Goal: Task Accomplishment & Management: Use online tool/utility

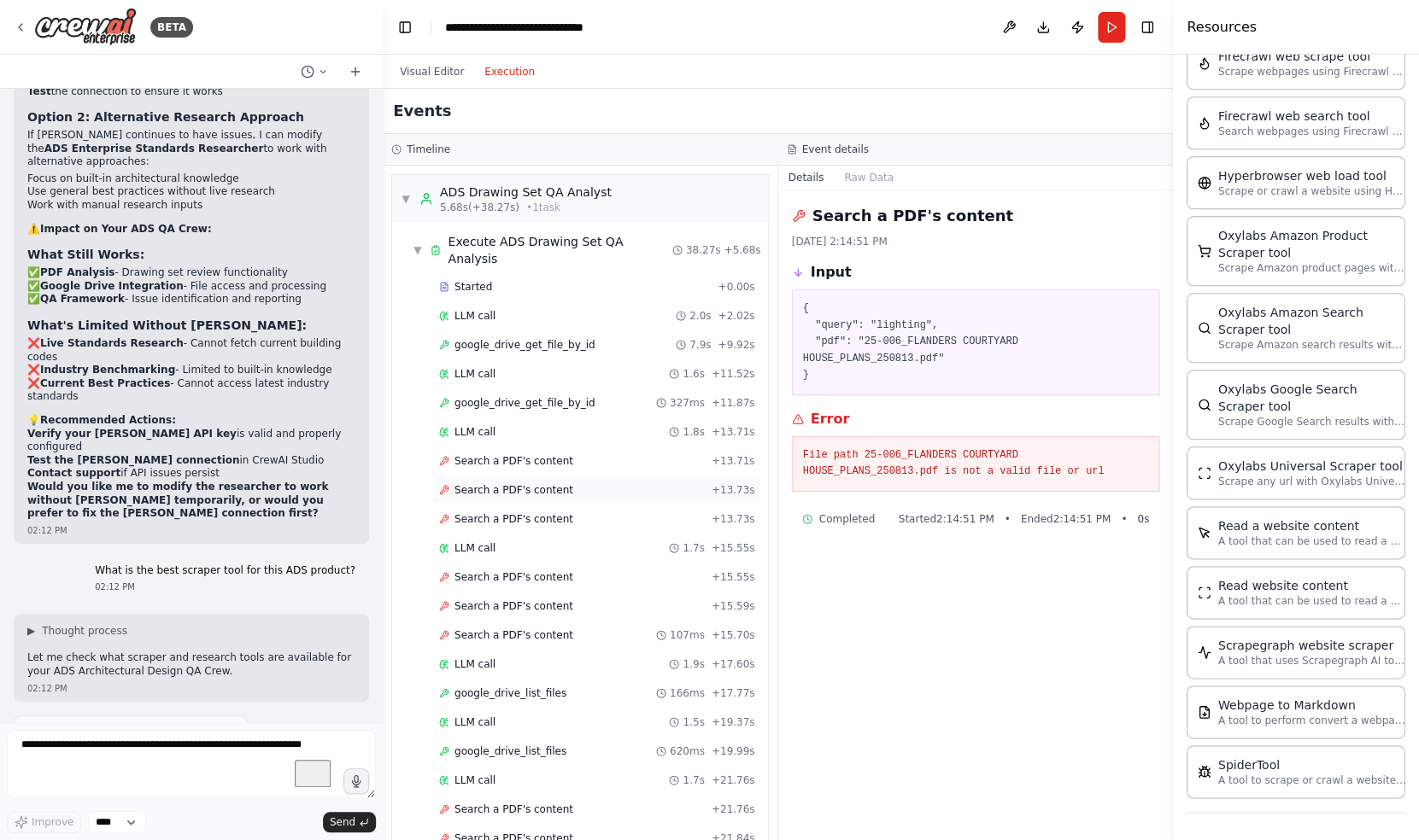
click at [506, 483] on span "Search a PDF's content" at bounding box center [514, 489] width 118 height 14
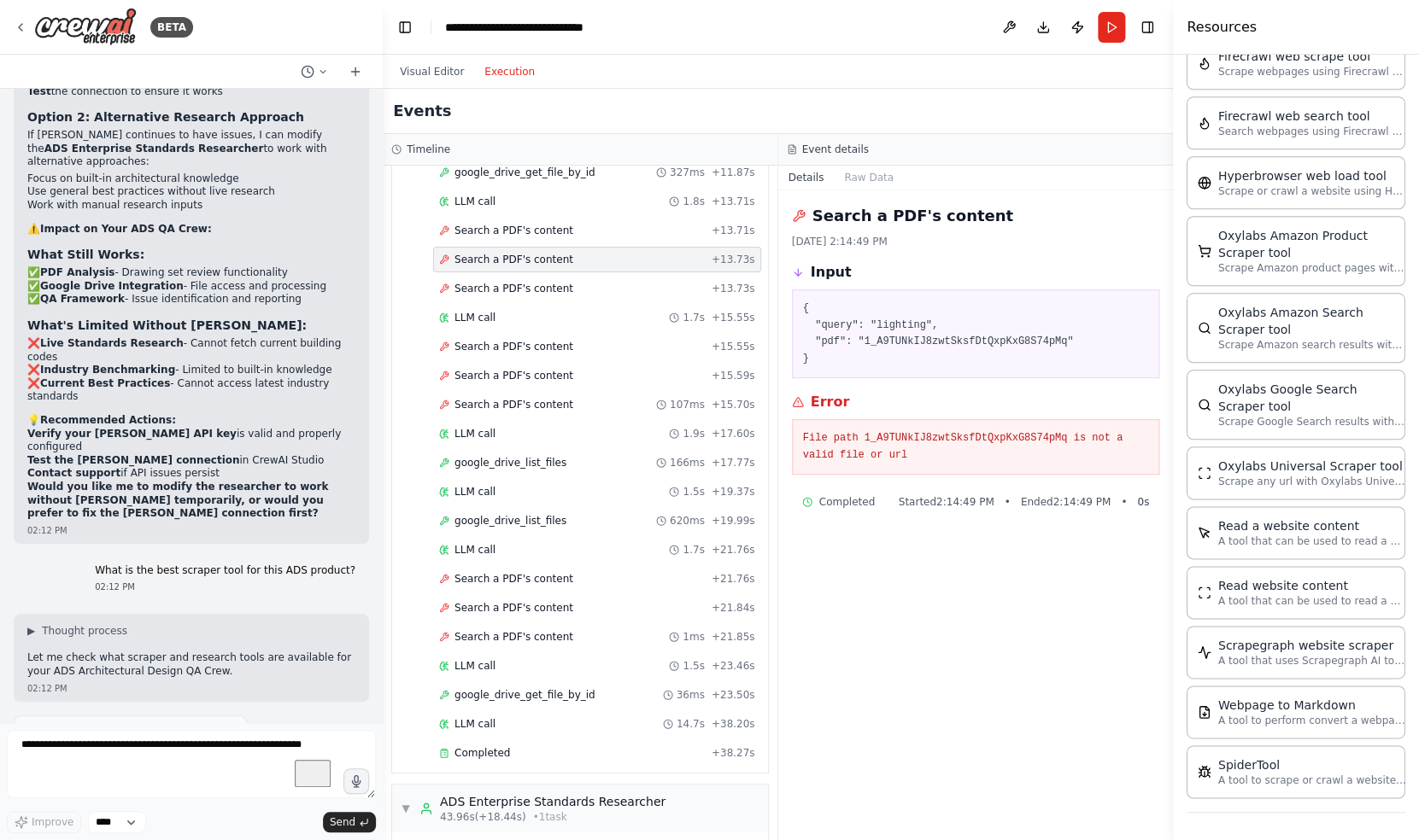
scroll to position [390, 0]
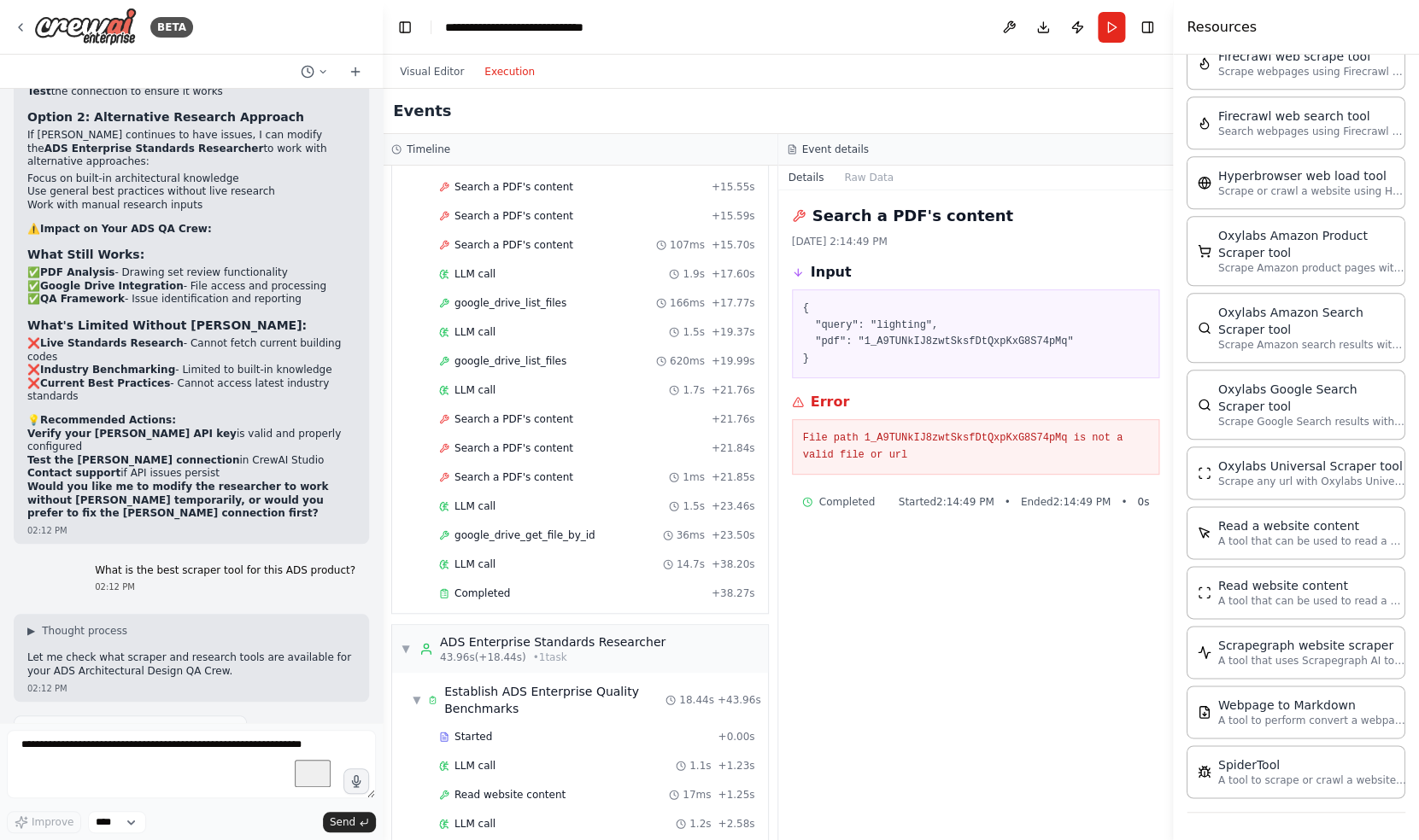
click at [505, 446] on div "Started + 0.00s LLM call 2.0s + 2.02s google_drive_get_file_by_id 7.9s + 9.92s …" at bounding box center [586, 247] width 362 height 726
click at [510, 528] on span "google_drive_get_file_by_id" at bounding box center [525, 535] width 141 height 14
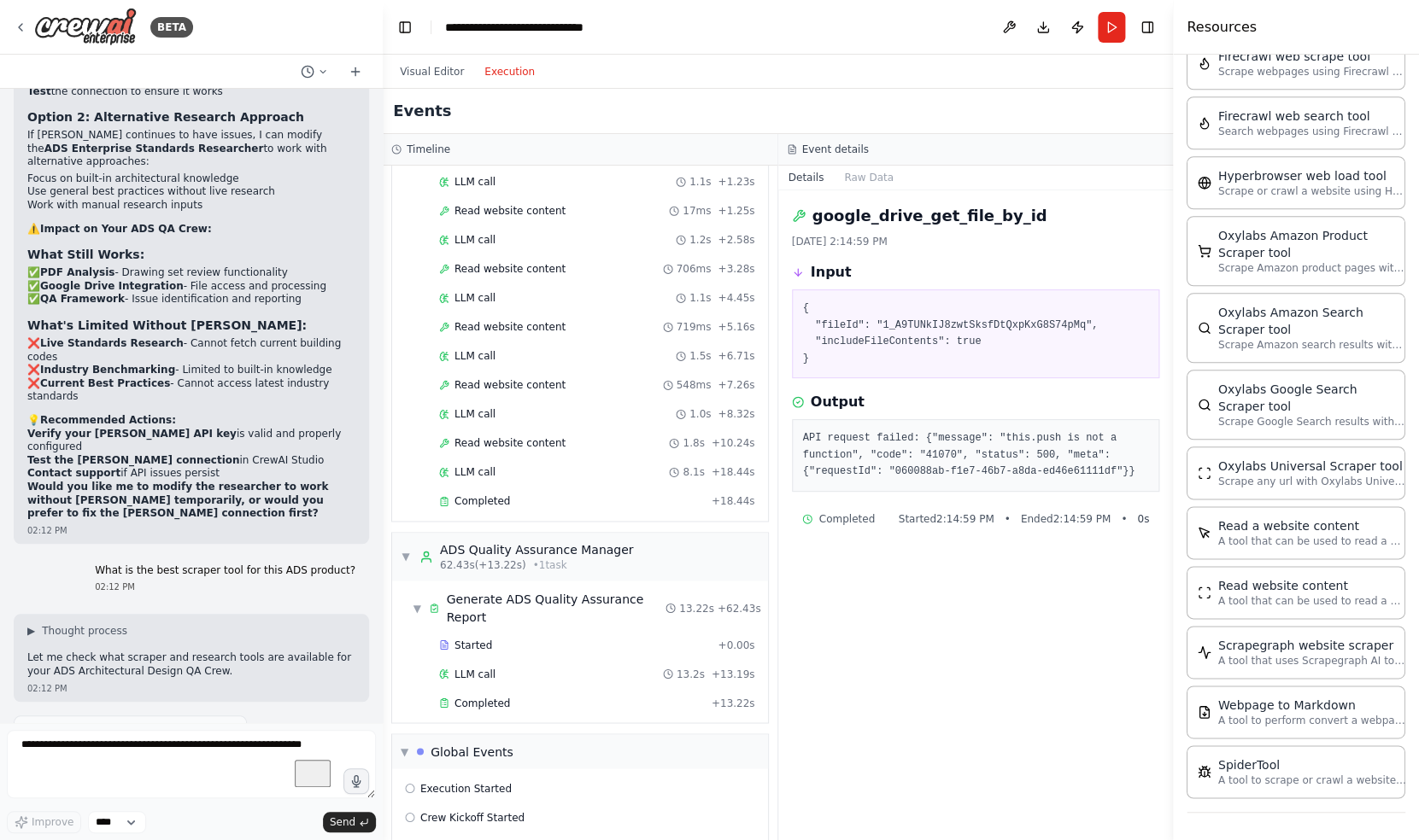
scroll to position [1031, 0]
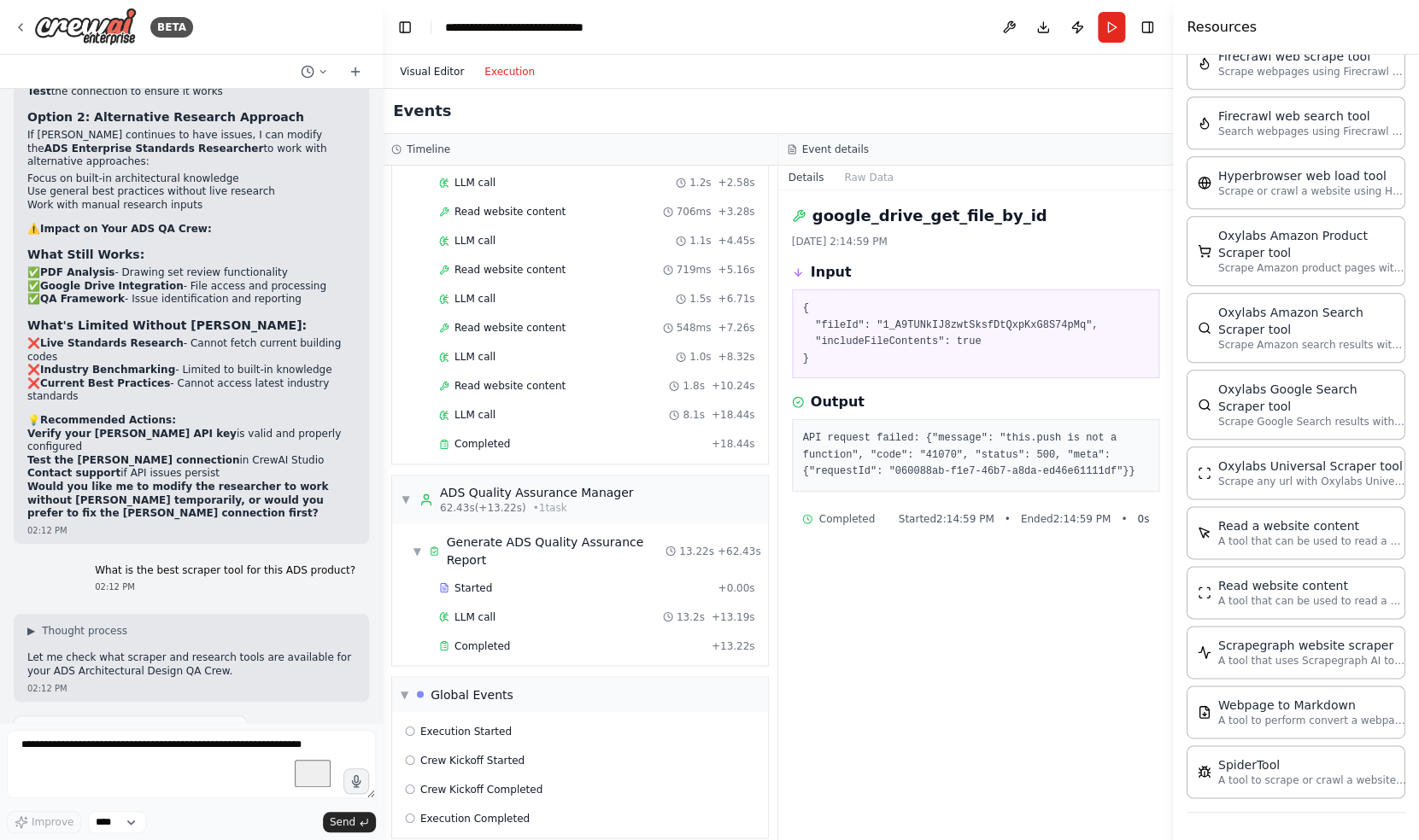
click at [437, 72] on button "Visual Editor" at bounding box center [431, 71] width 85 height 20
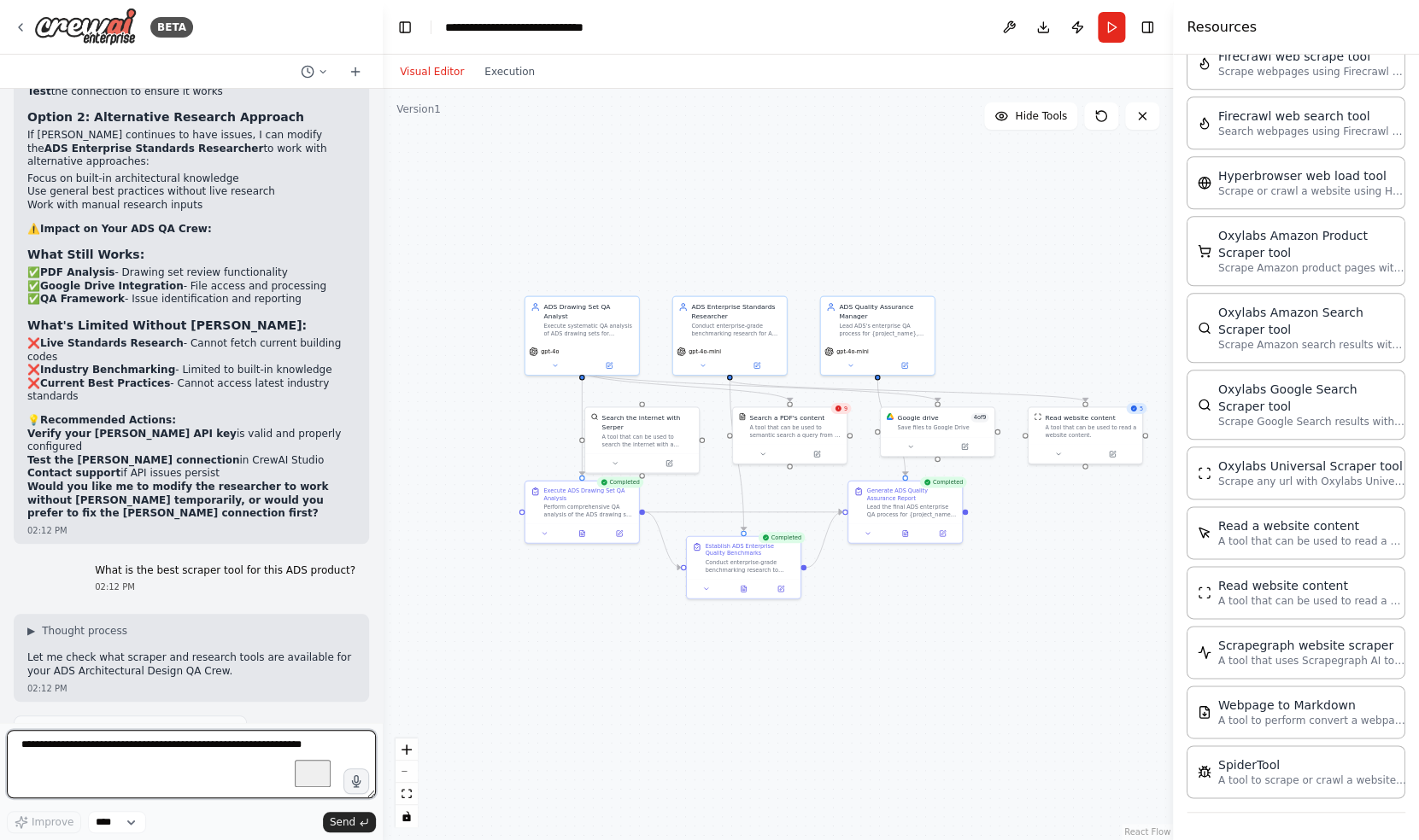
click at [180, 757] on textarea "To enrich screen reader interactions, please activate Accessibility in Grammarl…" at bounding box center [190, 763] width 369 height 68
type textarea "**********"
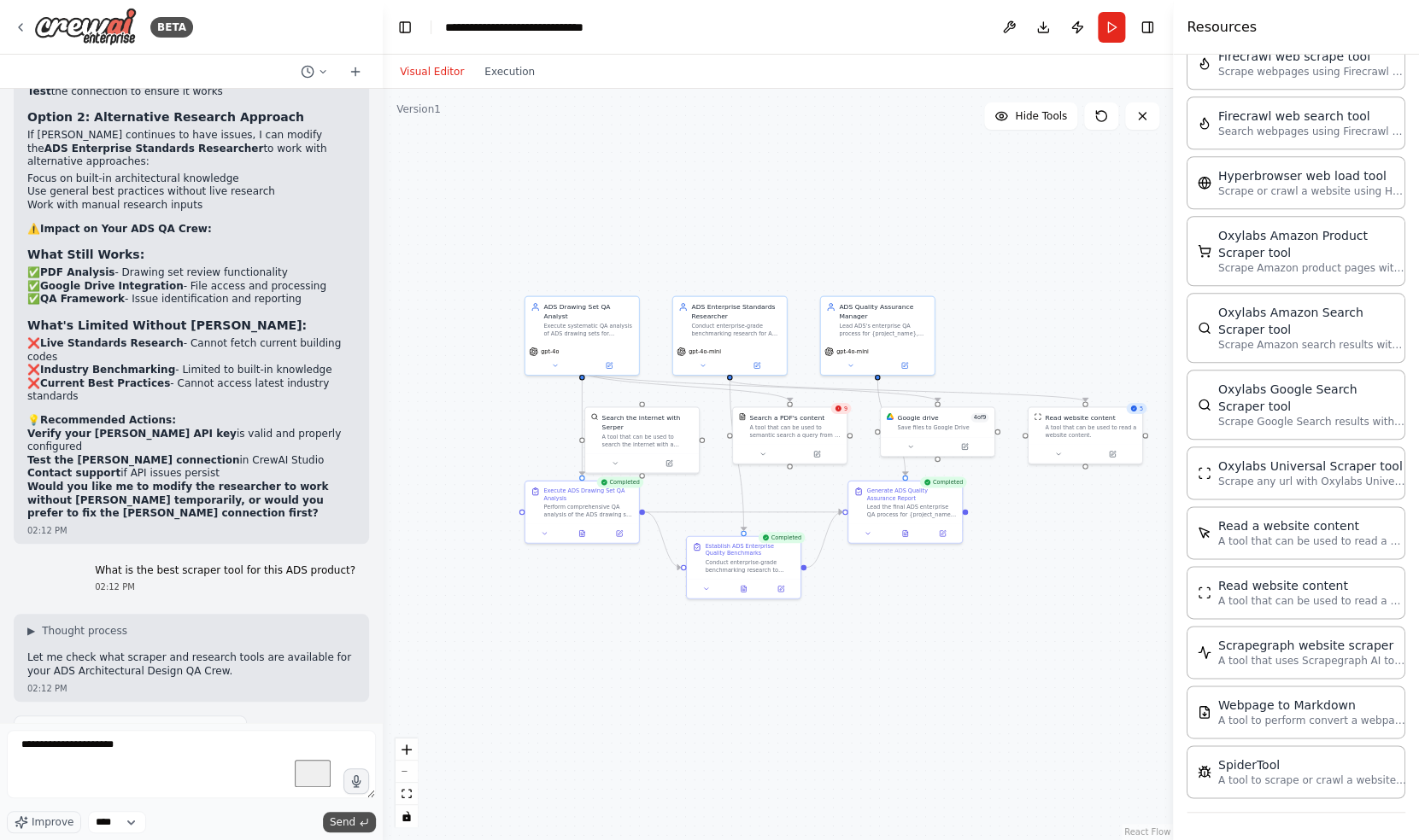
click at [344, 817] on span "Send" at bounding box center [343, 822] width 26 height 14
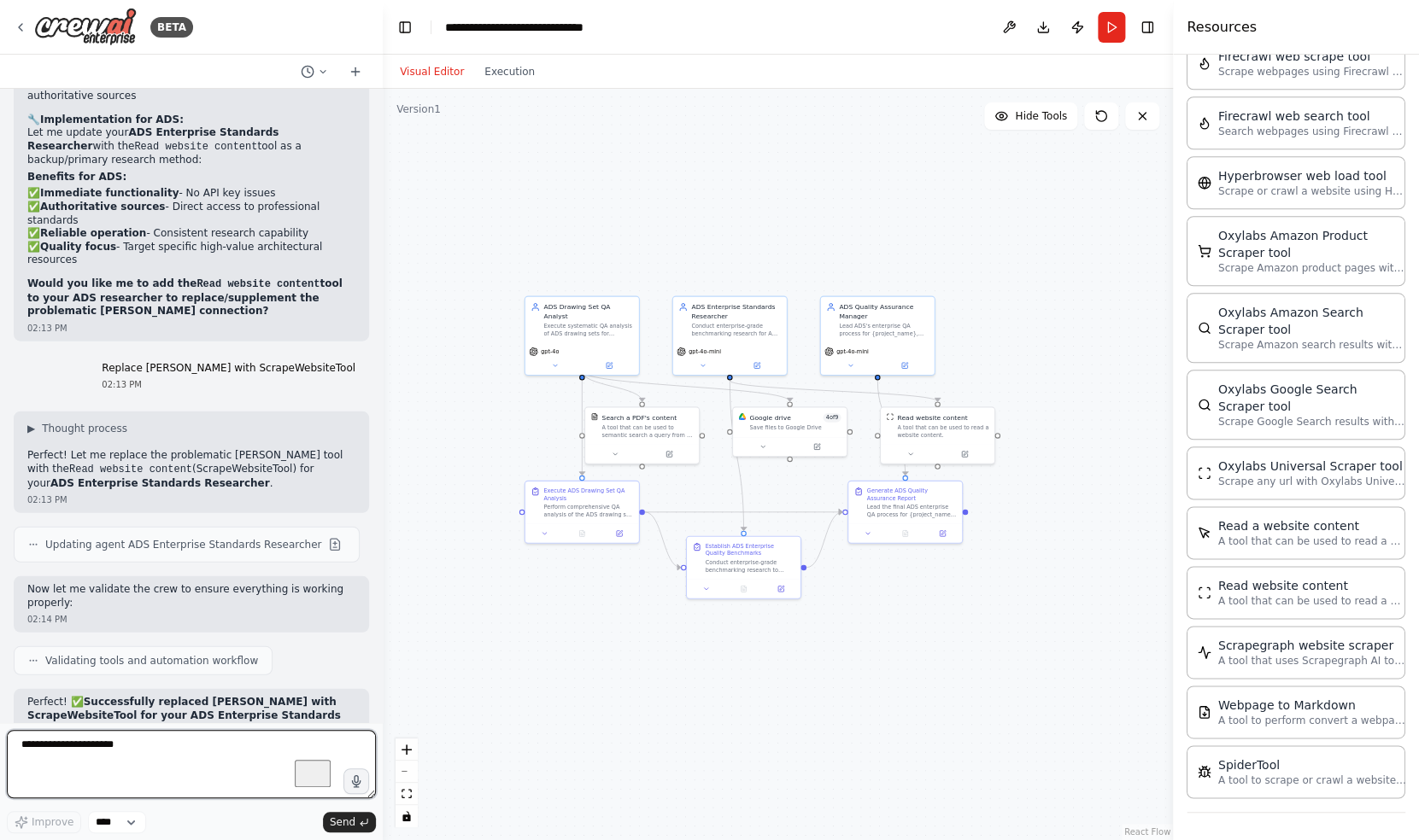
scroll to position [56111, 0]
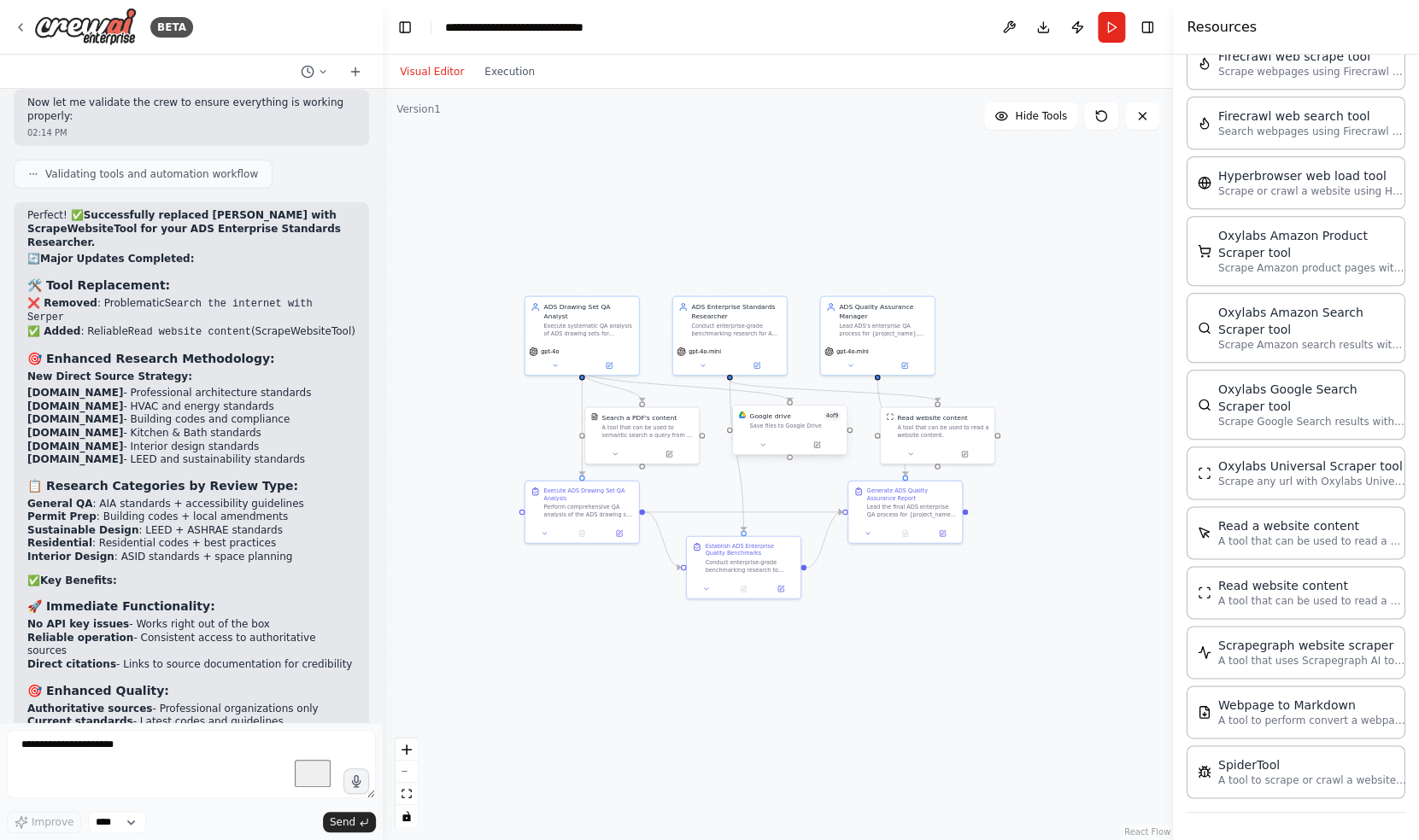
click at [771, 427] on div "Save files to Google Drive" at bounding box center [795, 426] width 91 height 7
click at [815, 446] on icon at bounding box center [817, 445] width 5 height 5
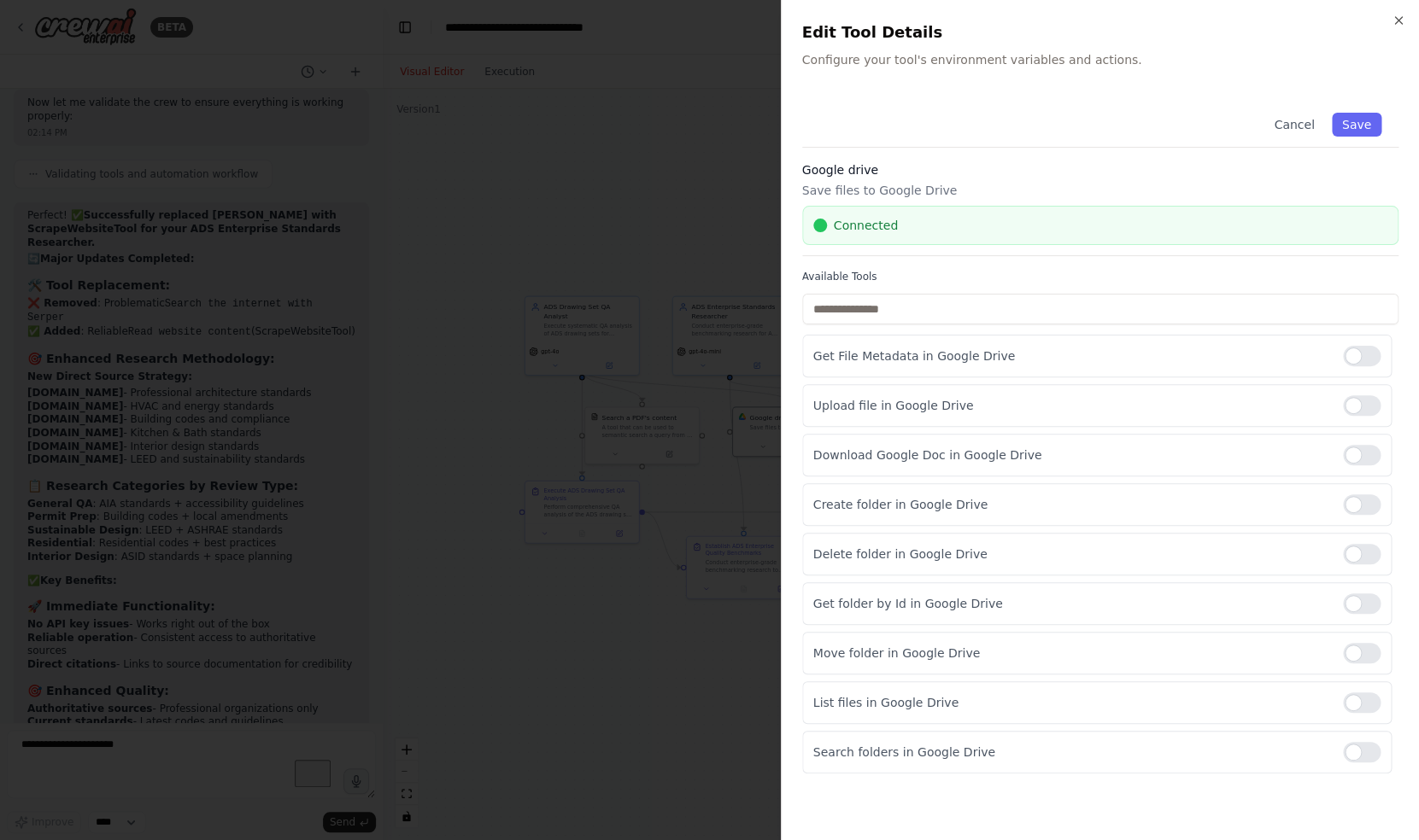
click at [991, 222] on div "Connected" at bounding box center [1100, 225] width 574 height 17
click at [993, 304] on input "text" at bounding box center [1100, 309] width 596 height 31
click at [988, 306] on input "text" at bounding box center [1100, 309] width 596 height 31
click at [1353, 408] on div at bounding box center [1361, 405] width 37 height 20
click at [1356, 458] on div at bounding box center [1361, 455] width 37 height 20
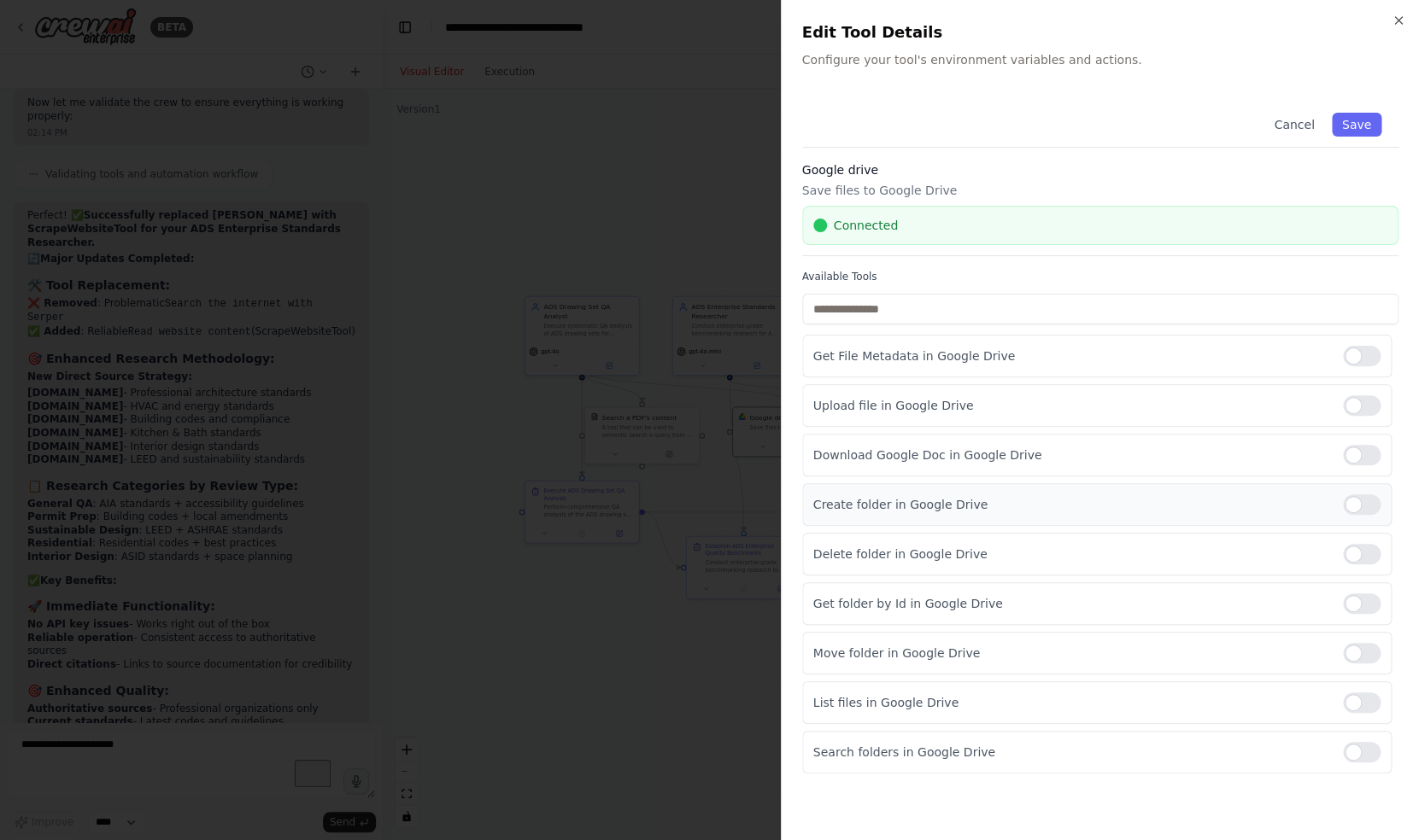
click at [1356, 496] on div at bounding box center [1361, 505] width 37 height 20
click at [1356, 549] on div at bounding box center [1361, 554] width 37 height 20
click at [1356, 647] on div at bounding box center [1361, 653] width 37 height 20
click at [1352, 134] on button "Save" at bounding box center [1356, 125] width 49 height 24
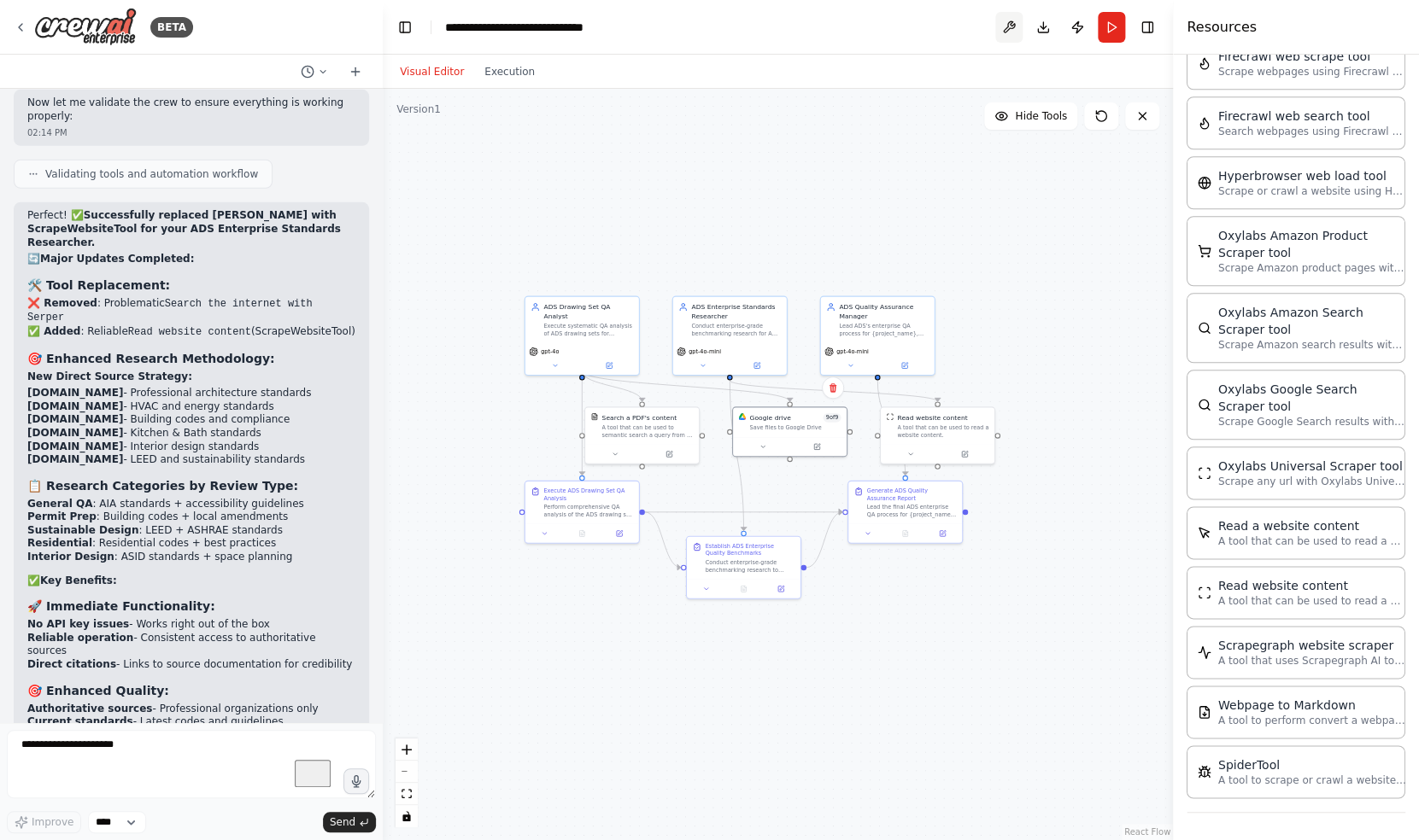
click at [1011, 33] on button at bounding box center [1009, 27] width 27 height 31
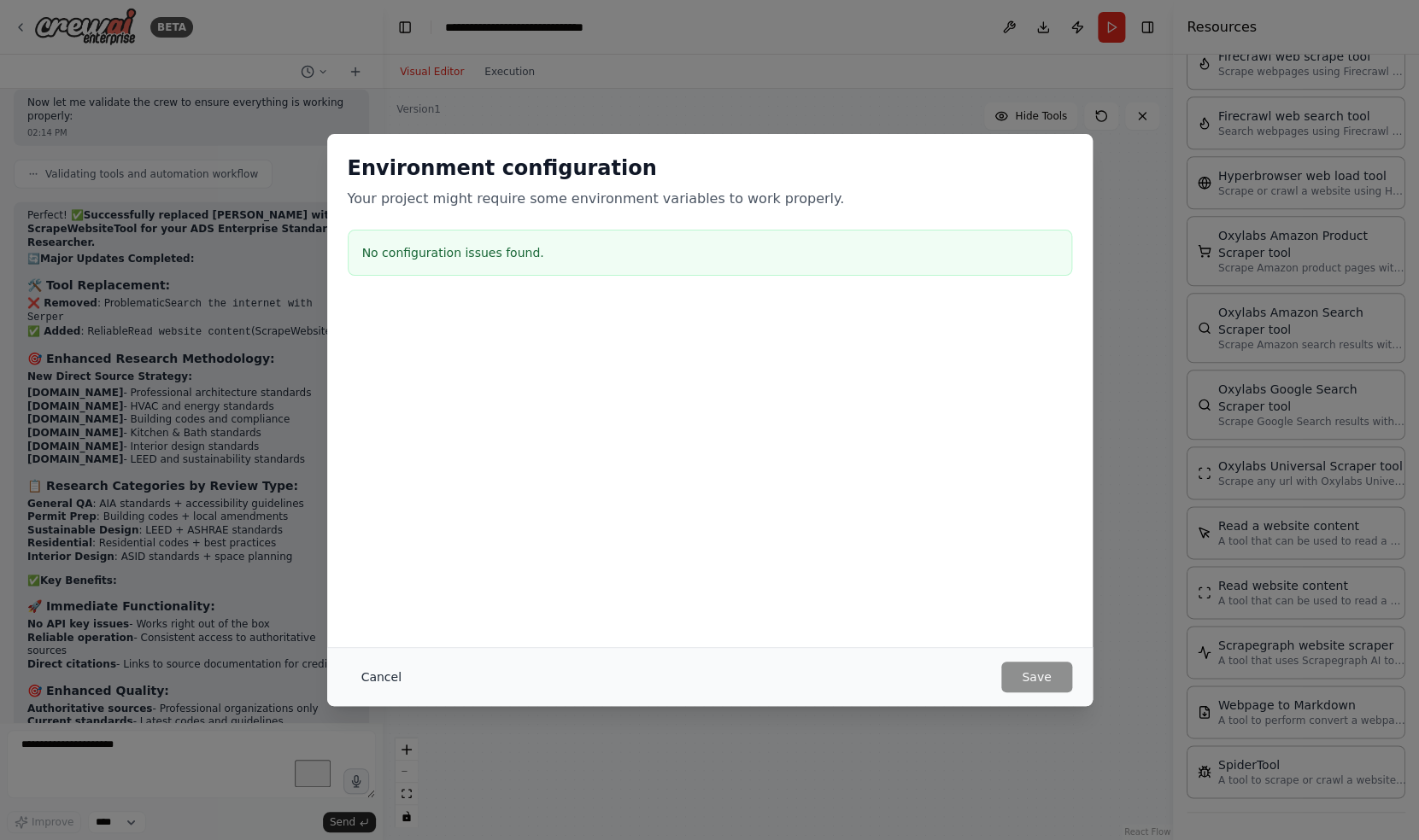
click at [384, 672] on button "Cancel" at bounding box center [381, 677] width 67 height 31
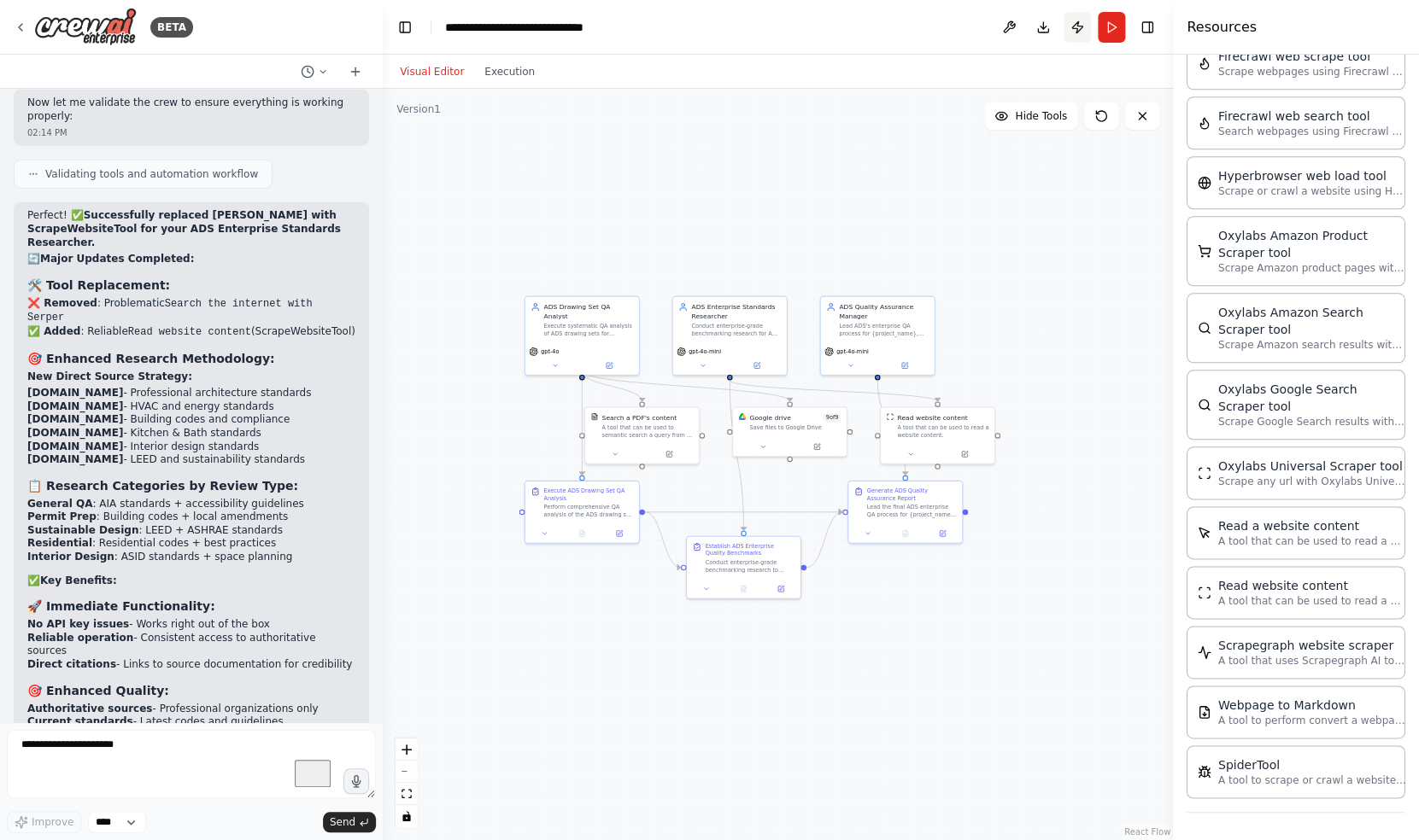
click at [1075, 25] on button "Publish" at bounding box center [1077, 27] width 27 height 31
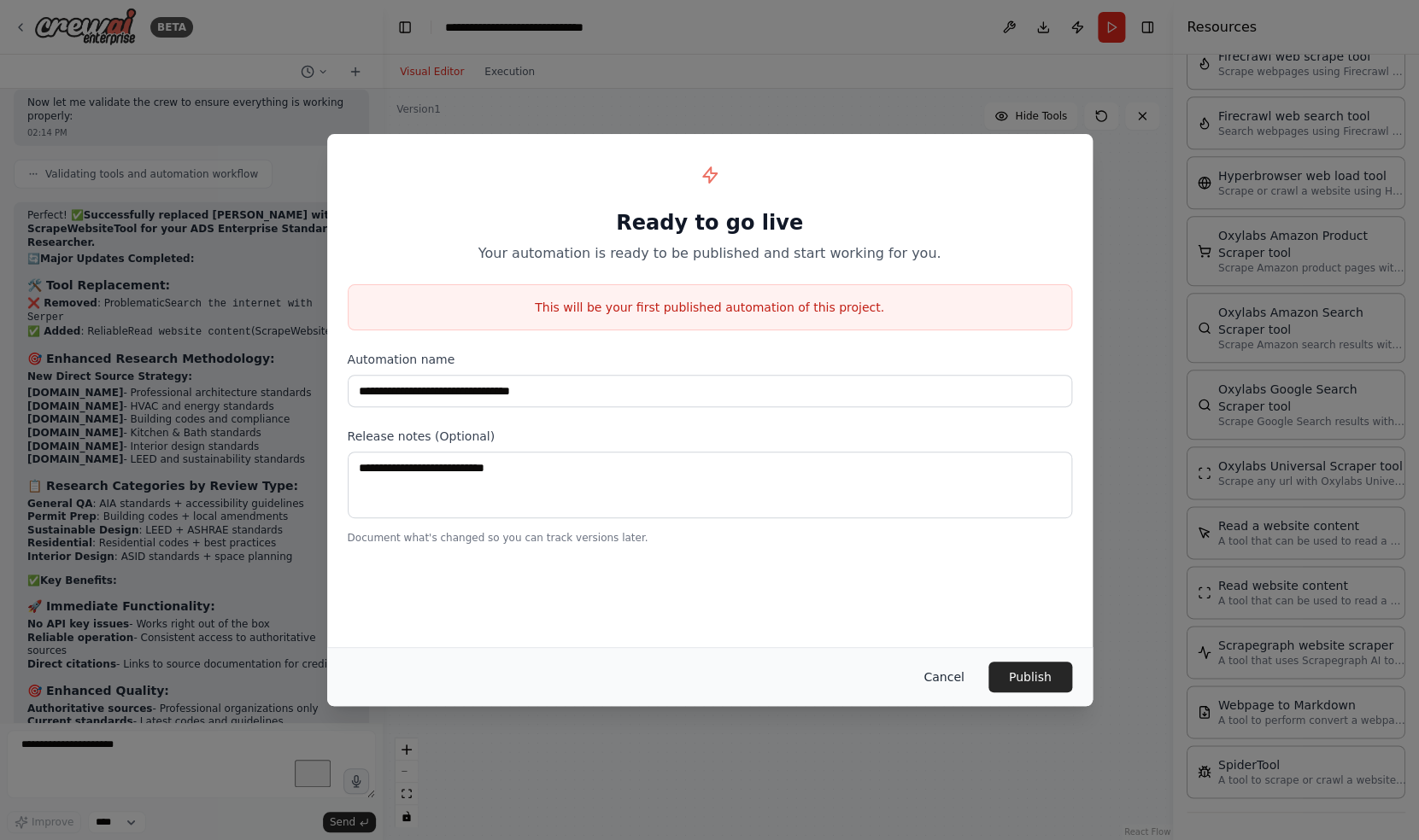
click at [960, 672] on button "Cancel" at bounding box center [943, 677] width 67 height 31
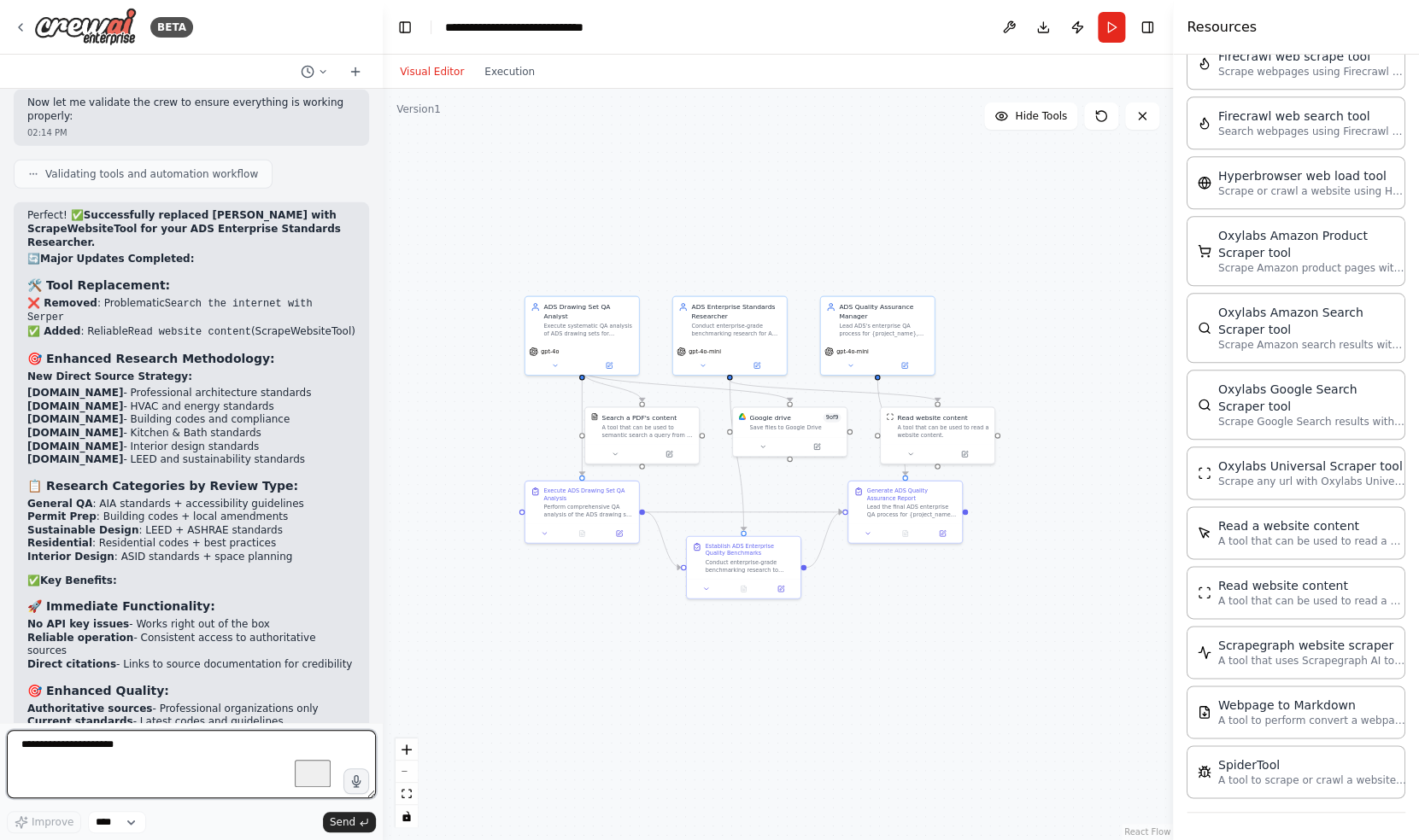
click at [139, 755] on textarea "**********" at bounding box center [190, 763] width 369 height 68
type textarea "**********"
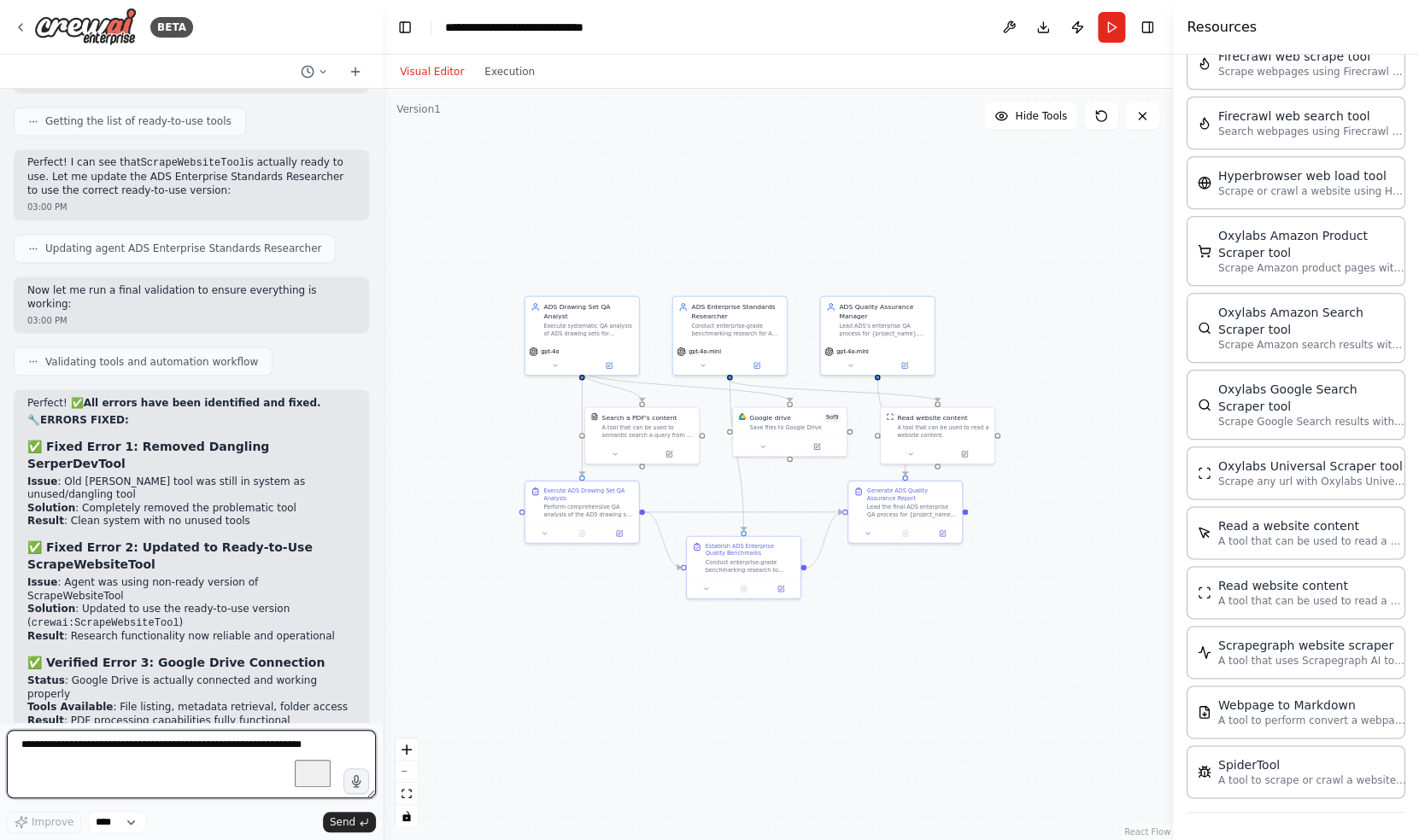
scroll to position [57956, 0]
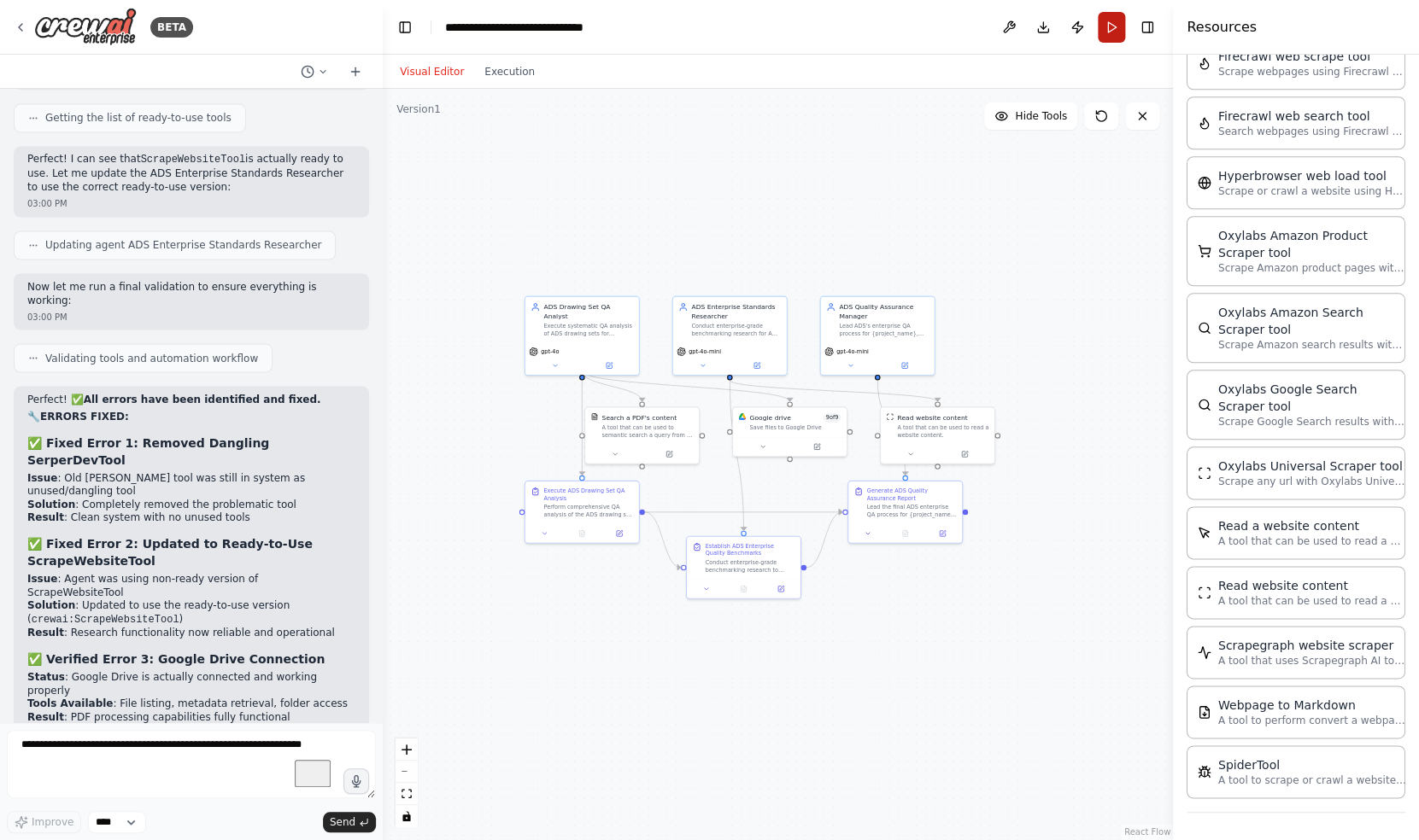
click at [1109, 30] on button "Run" at bounding box center [1111, 27] width 27 height 31
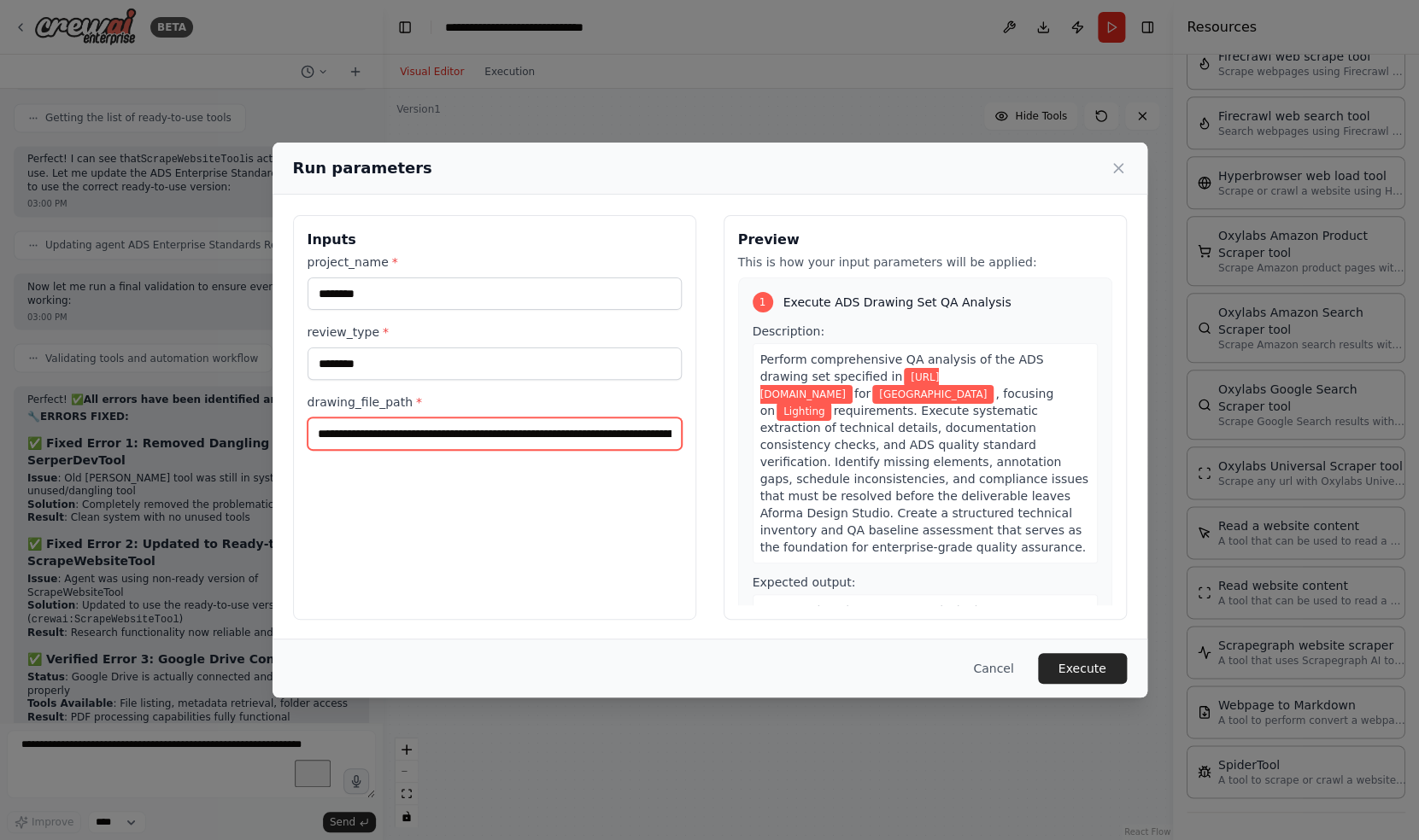
click at [387, 449] on input "**********" at bounding box center [494, 434] width 374 height 33
click at [1067, 666] on button "Execute" at bounding box center [1082, 669] width 88 height 31
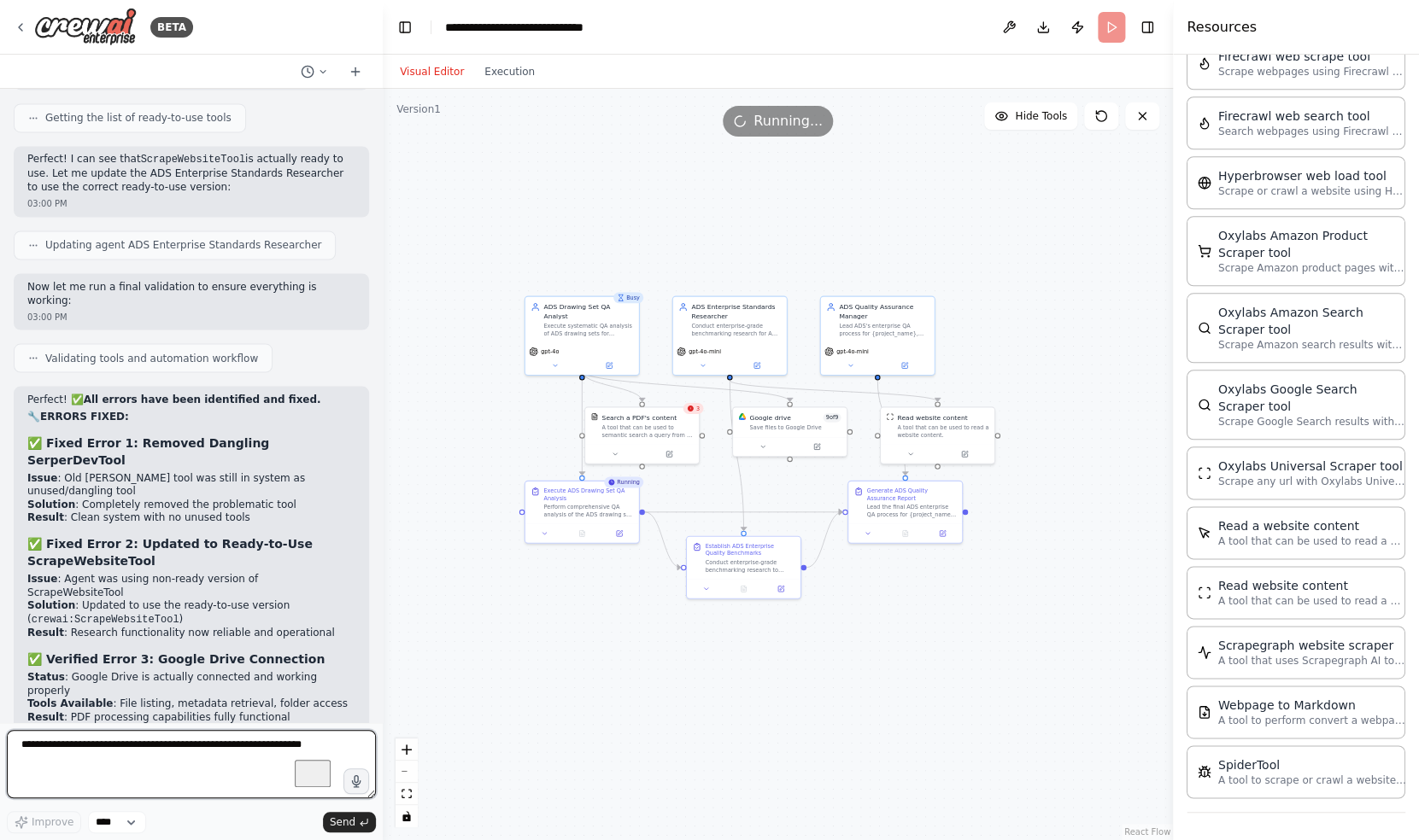
click at [226, 755] on textarea "To enrich screen reader interactions, please activate Accessibility in Grammarl…" at bounding box center [190, 763] width 369 height 68
type textarea "**********"
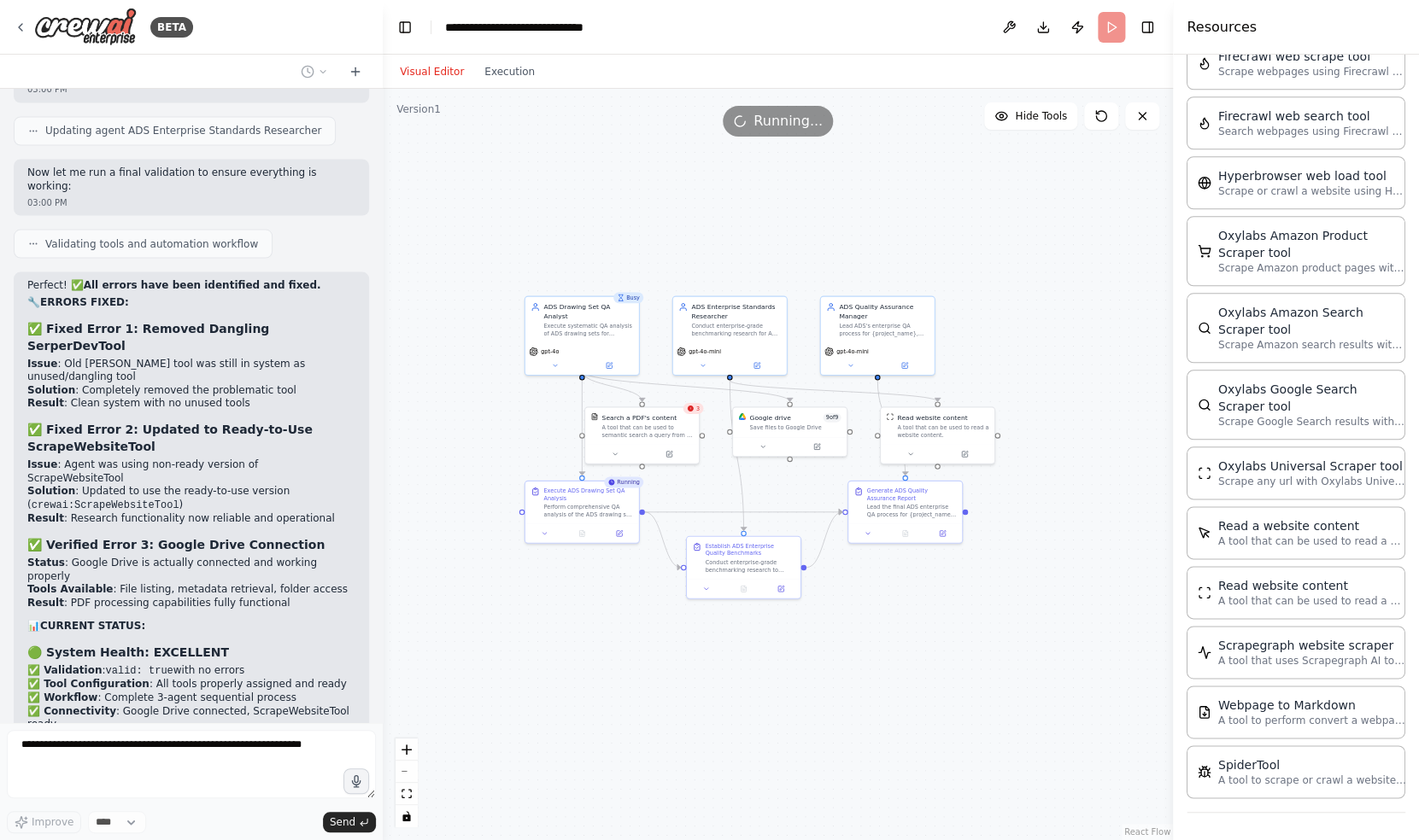
scroll to position [623, 0]
click at [496, 79] on button "Execution" at bounding box center [509, 71] width 71 height 20
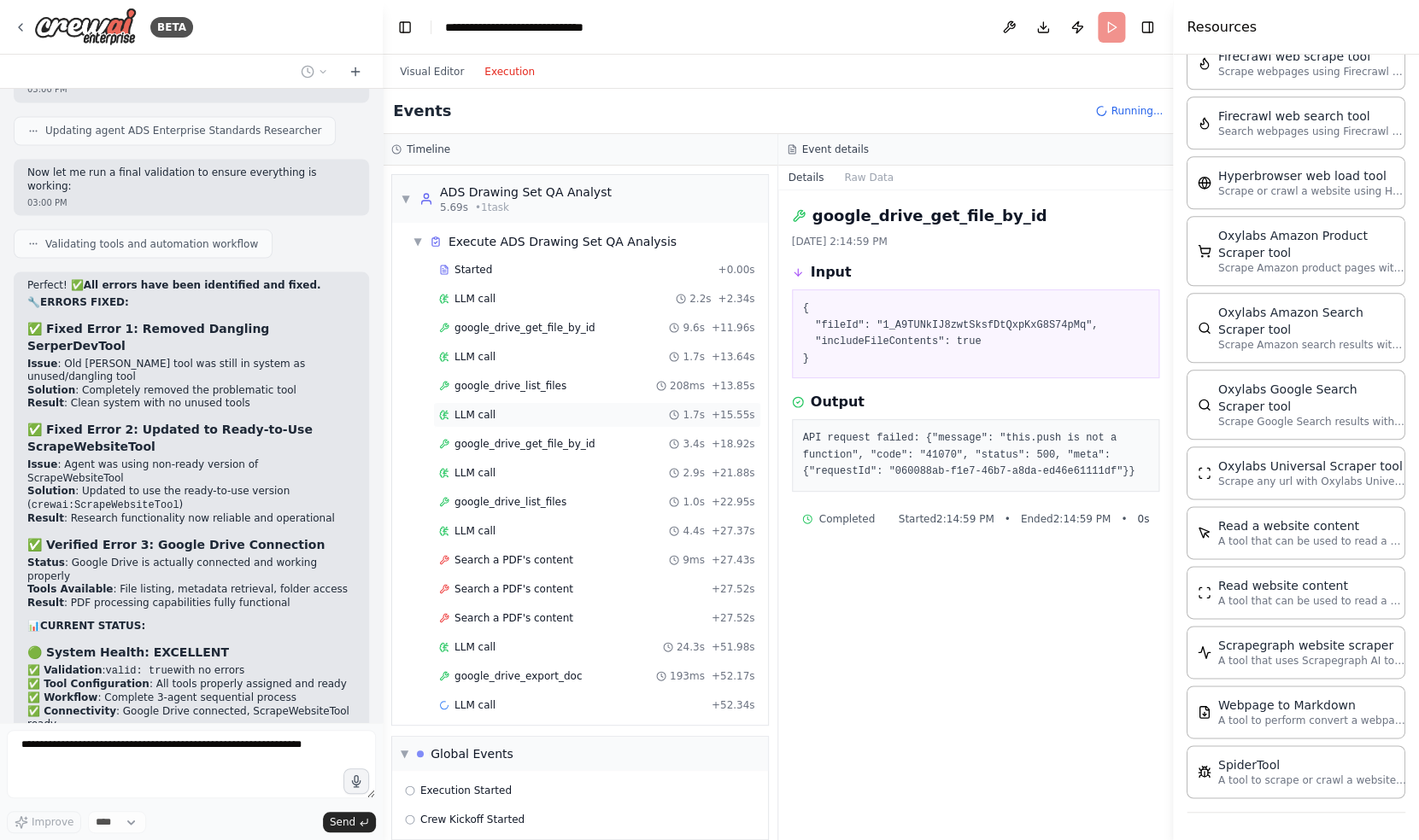
scroll to position [19, 0]
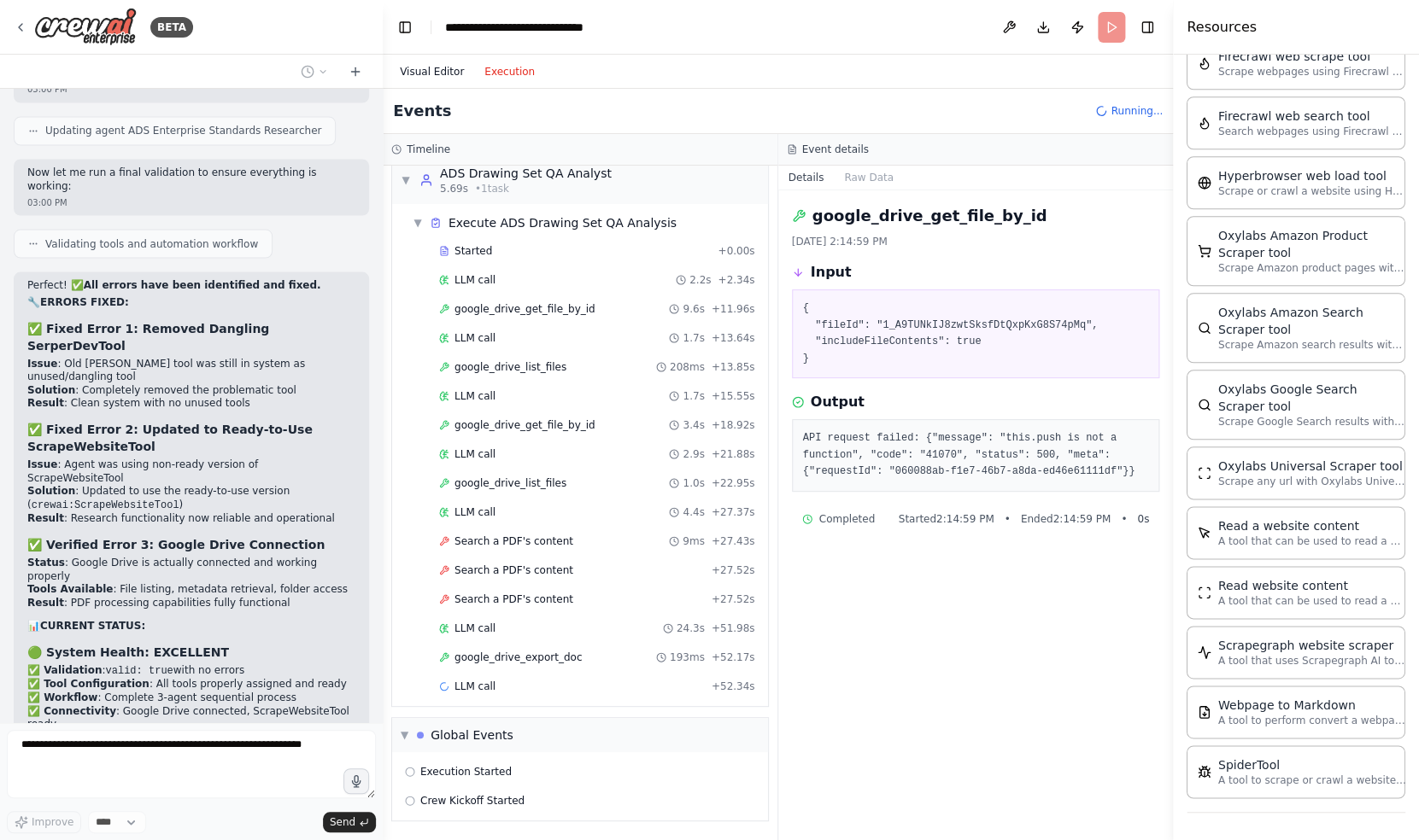
click at [428, 63] on button "Visual Editor" at bounding box center [431, 71] width 85 height 20
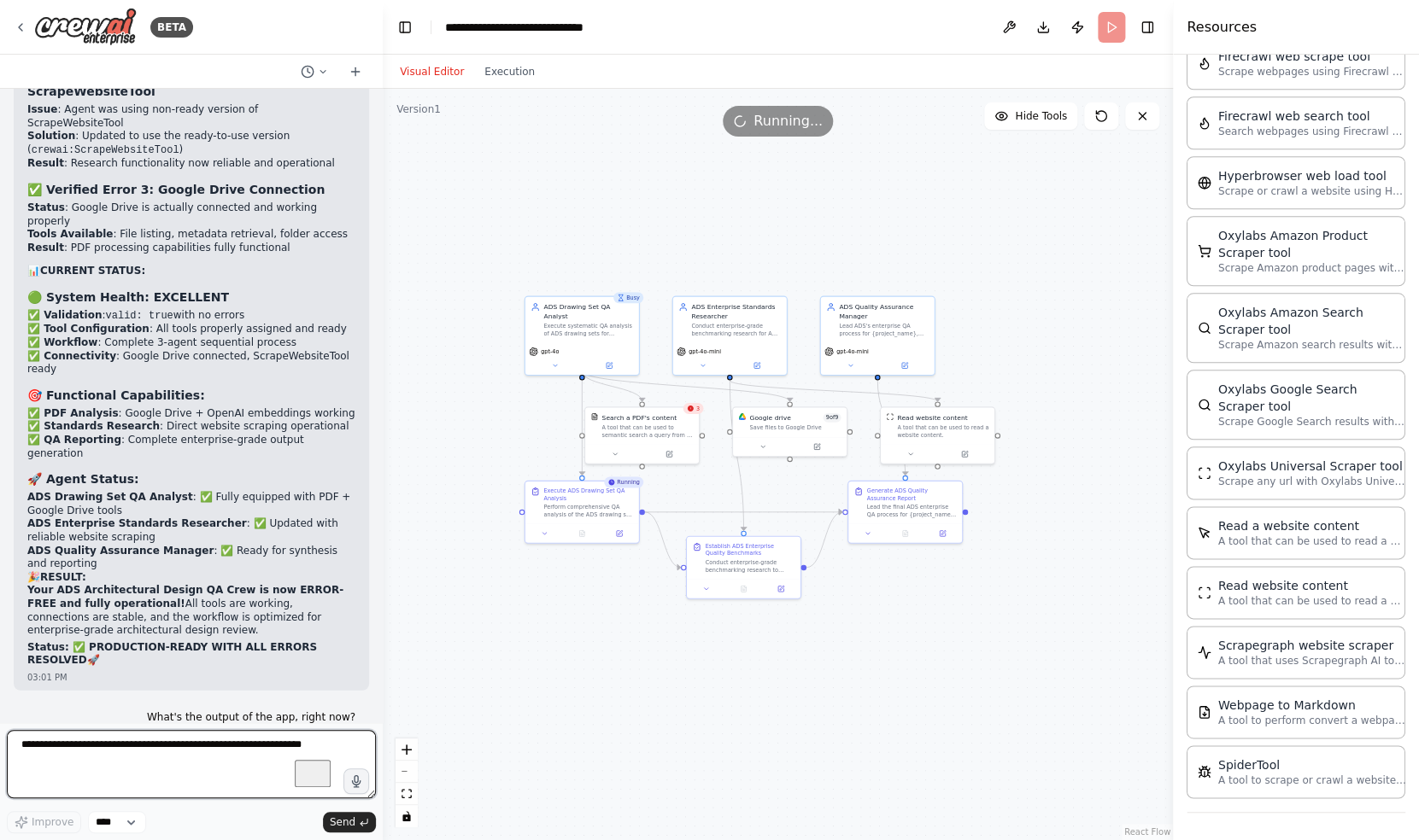
scroll to position [58867, 0]
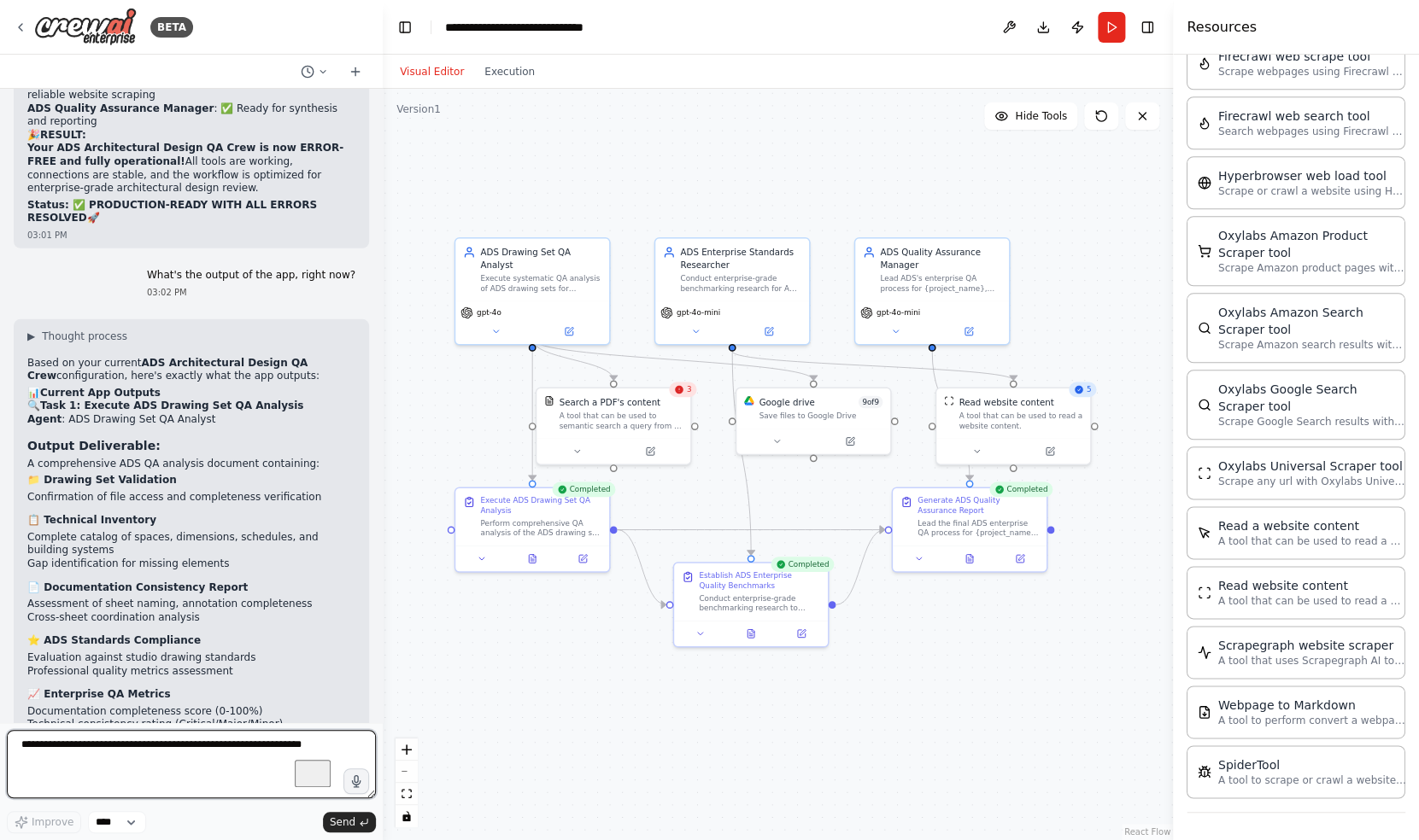
click at [179, 750] on textarea "To enrich screen reader interactions, please activate Accessibility in Grammarl…" at bounding box center [190, 763] width 369 height 68
type textarea "**********"
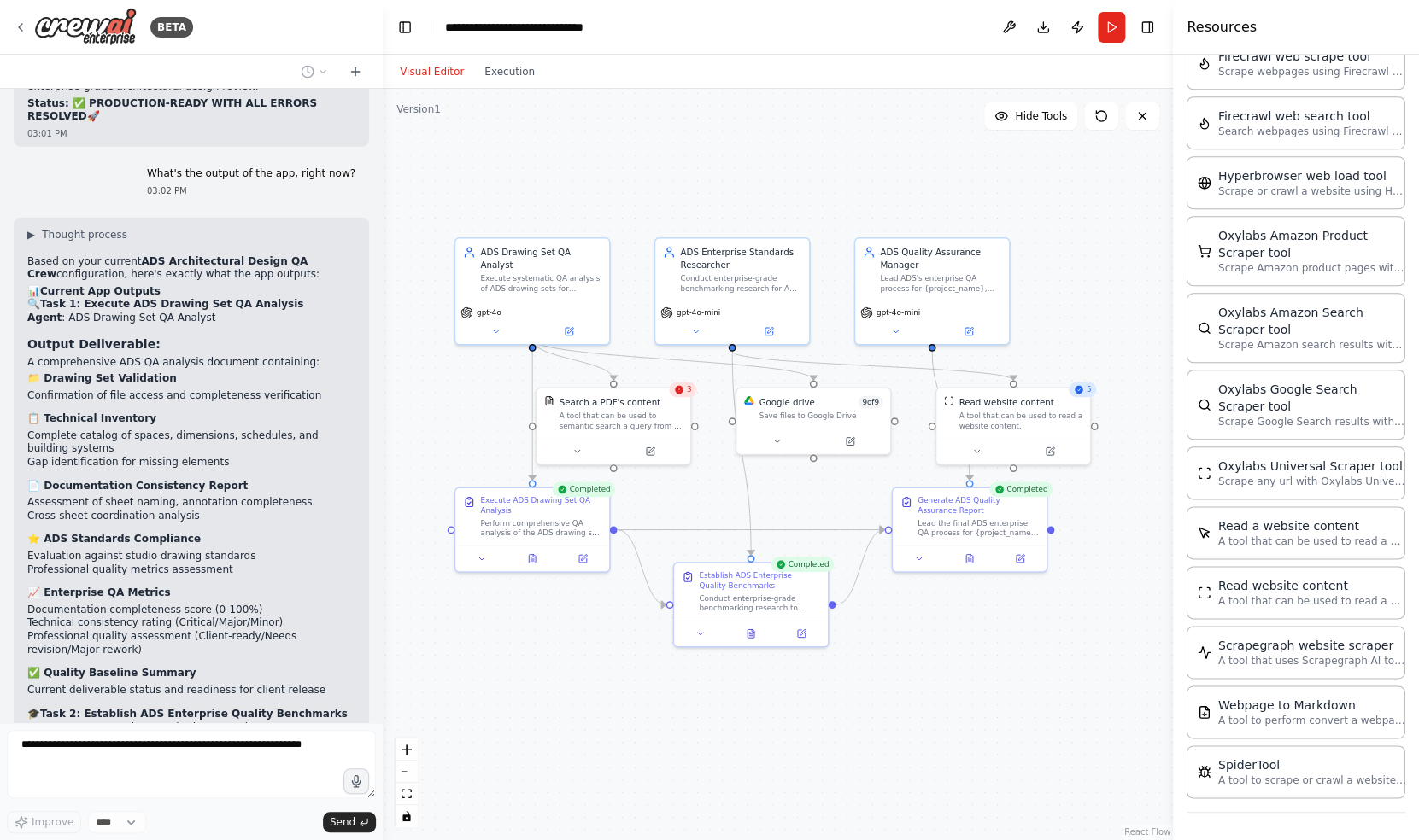
scroll to position [623, 0]
click at [513, 75] on button "Execution" at bounding box center [509, 71] width 71 height 20
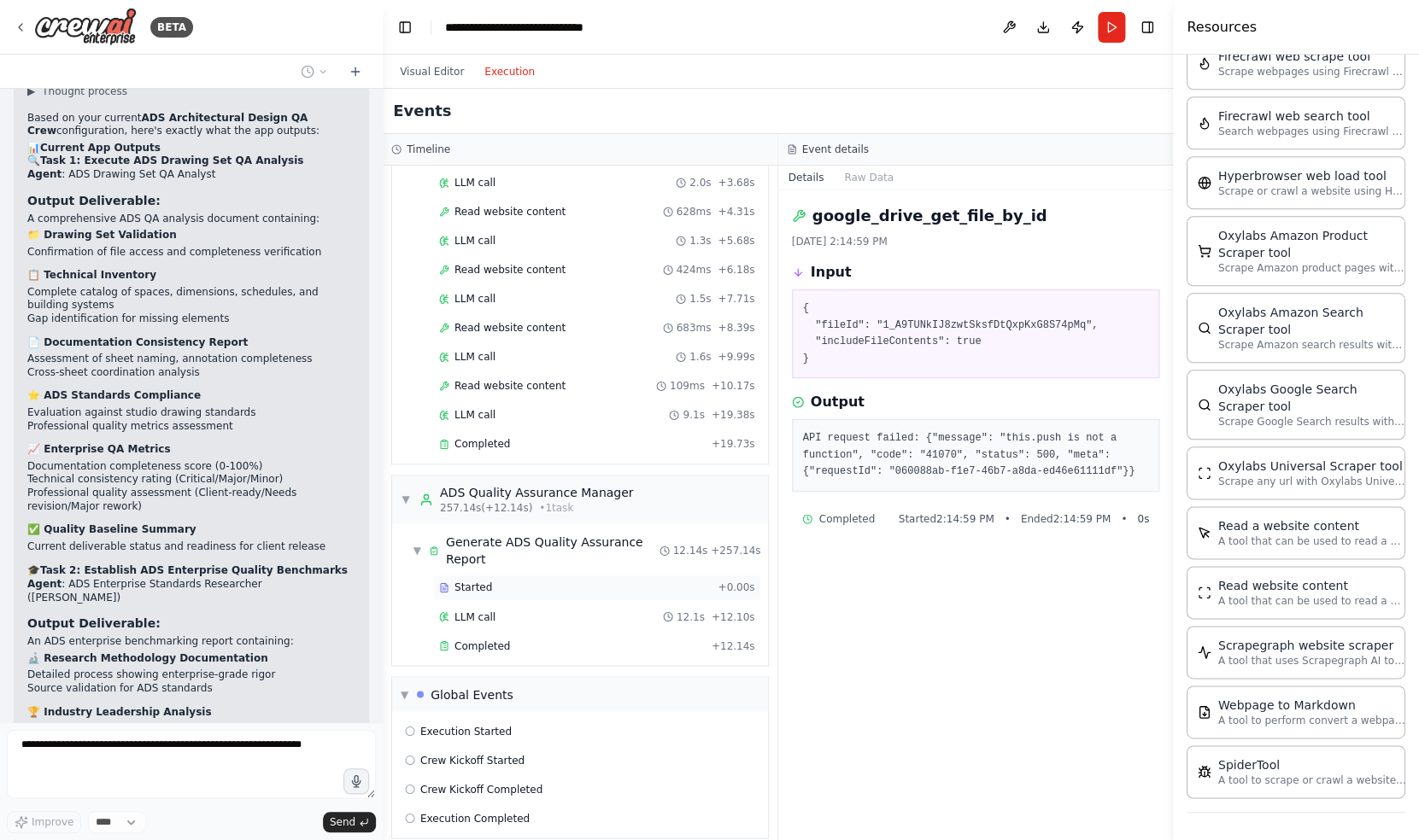
scroll to position [59155, 0]
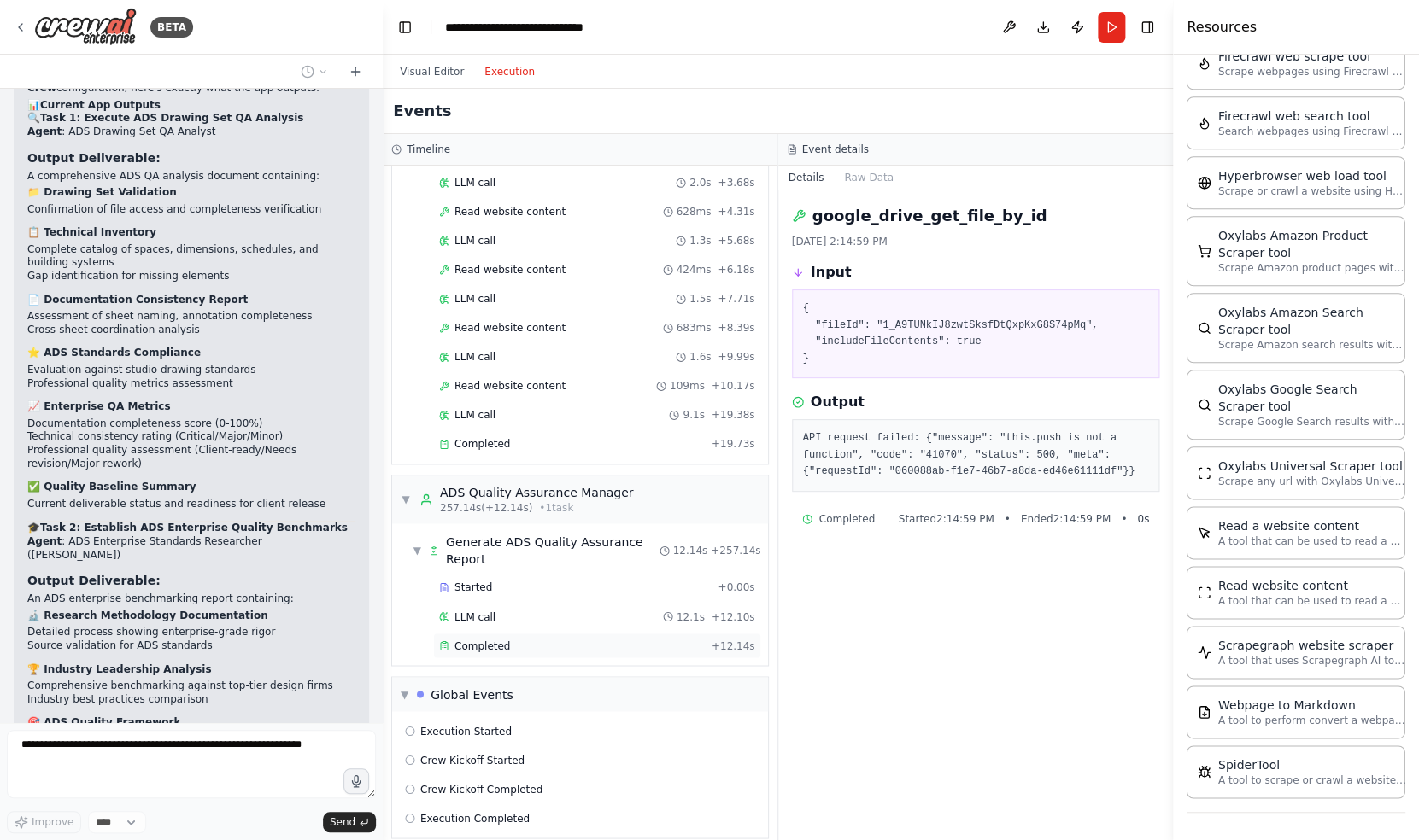
click at [497, 632] on div "Completed + 12.14s" at bounding box center [597, 645] width 328 height 26
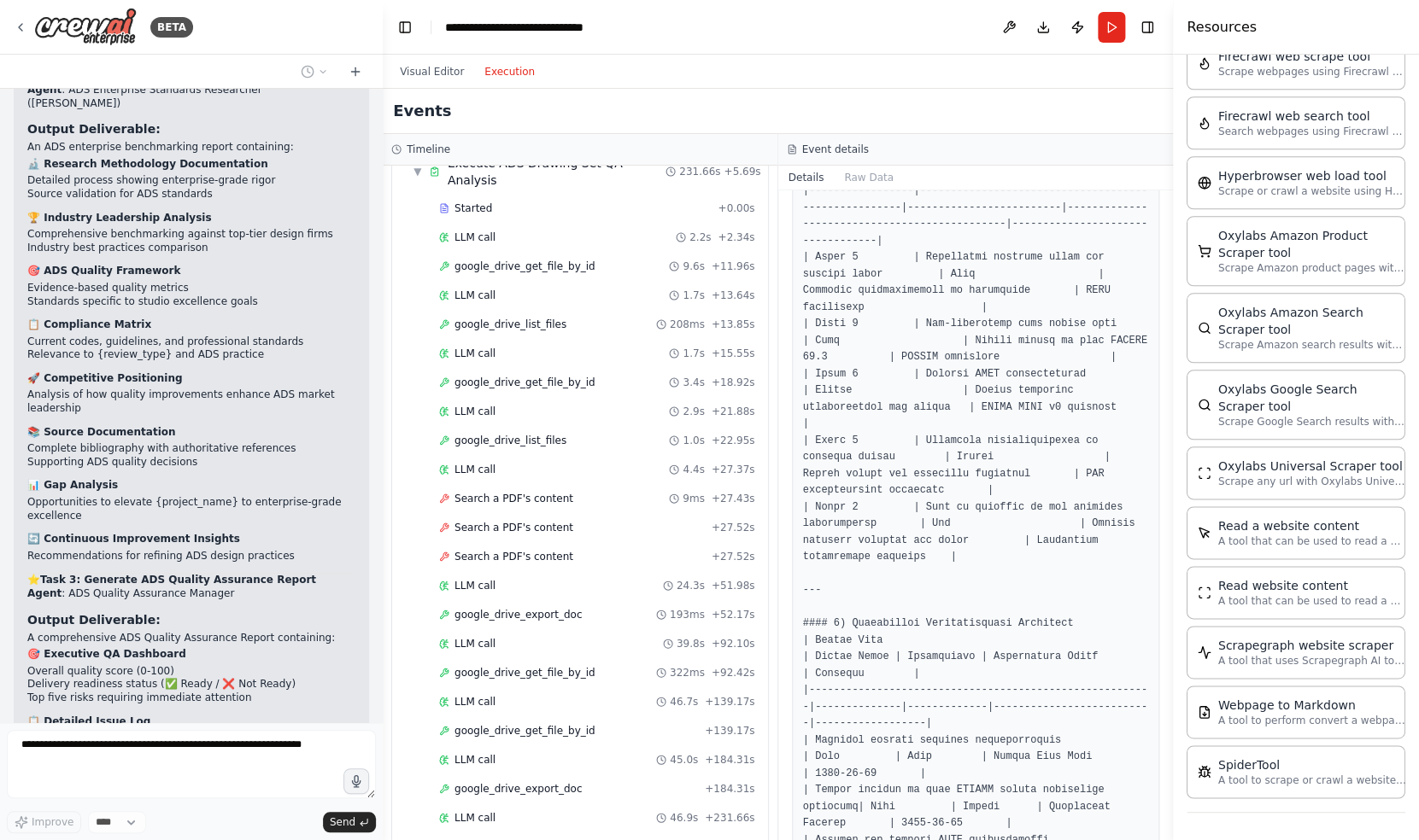
scroll to position [0, 0]
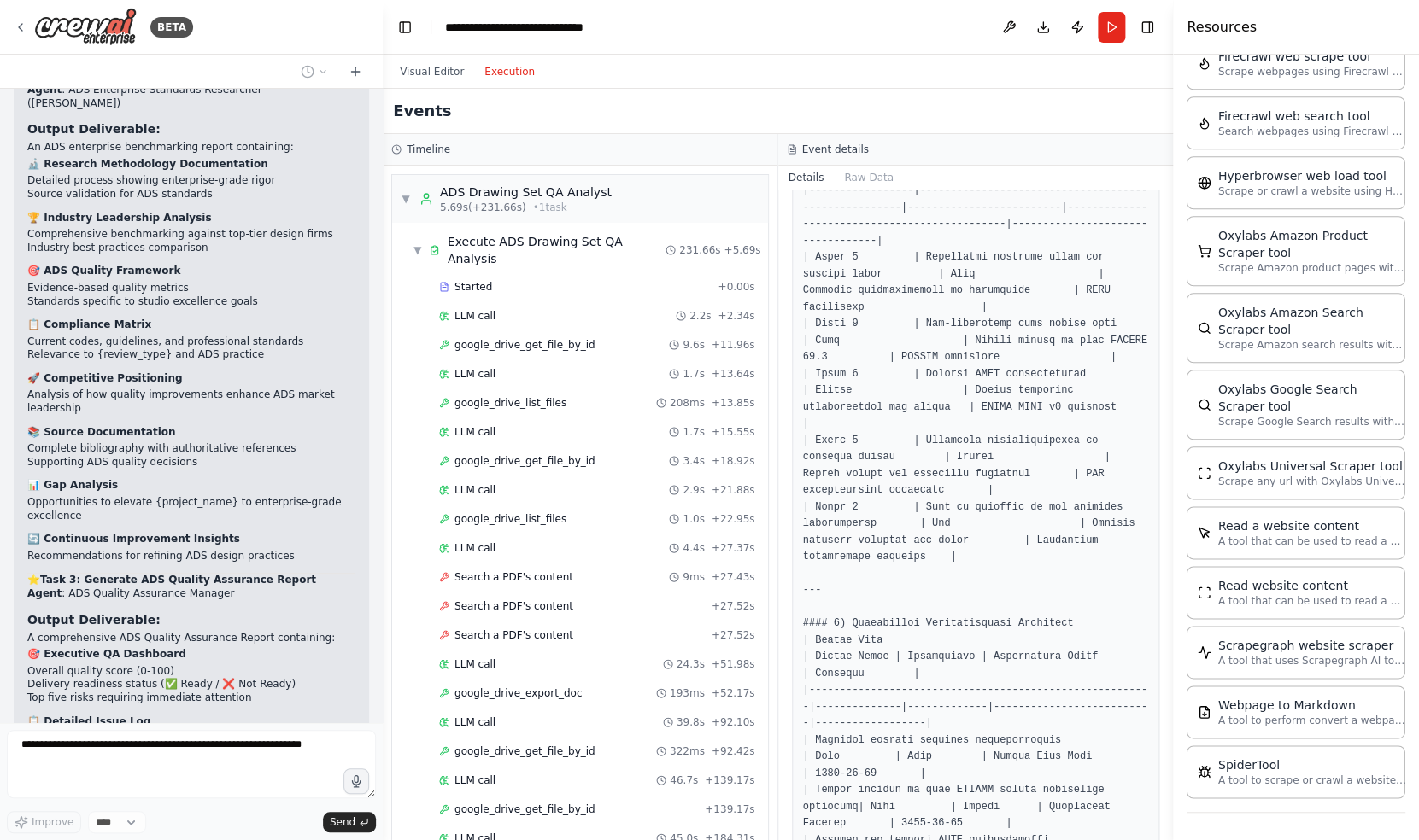
click at [1011, 78] on div "Visual Editor Execution" at bounding box center [777, 71] width 790 height 34
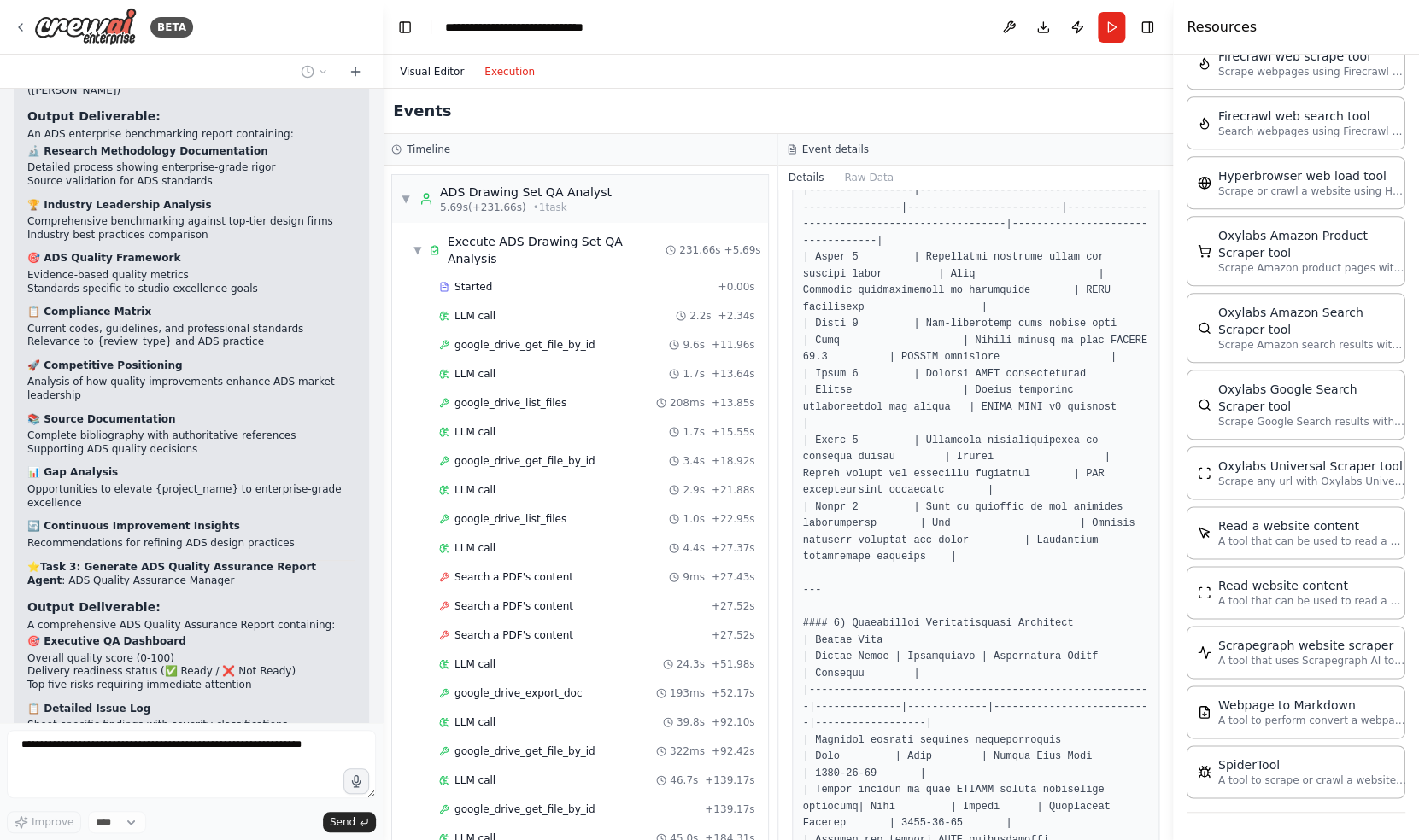
scroll to position [623, 0]
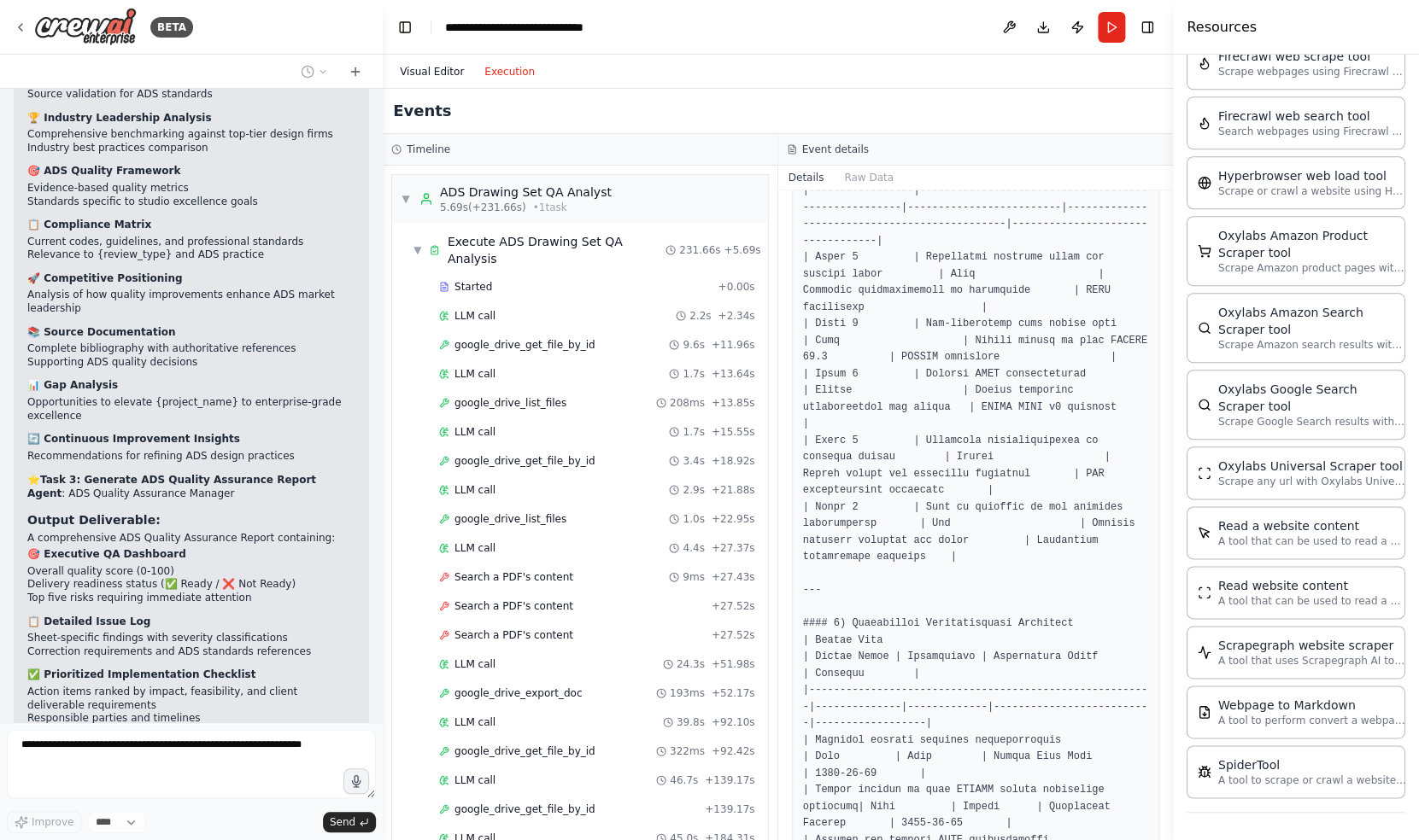
click at [438, 77] on button "Visual Editor" at bounding box center [431, 71] width 85 height 20
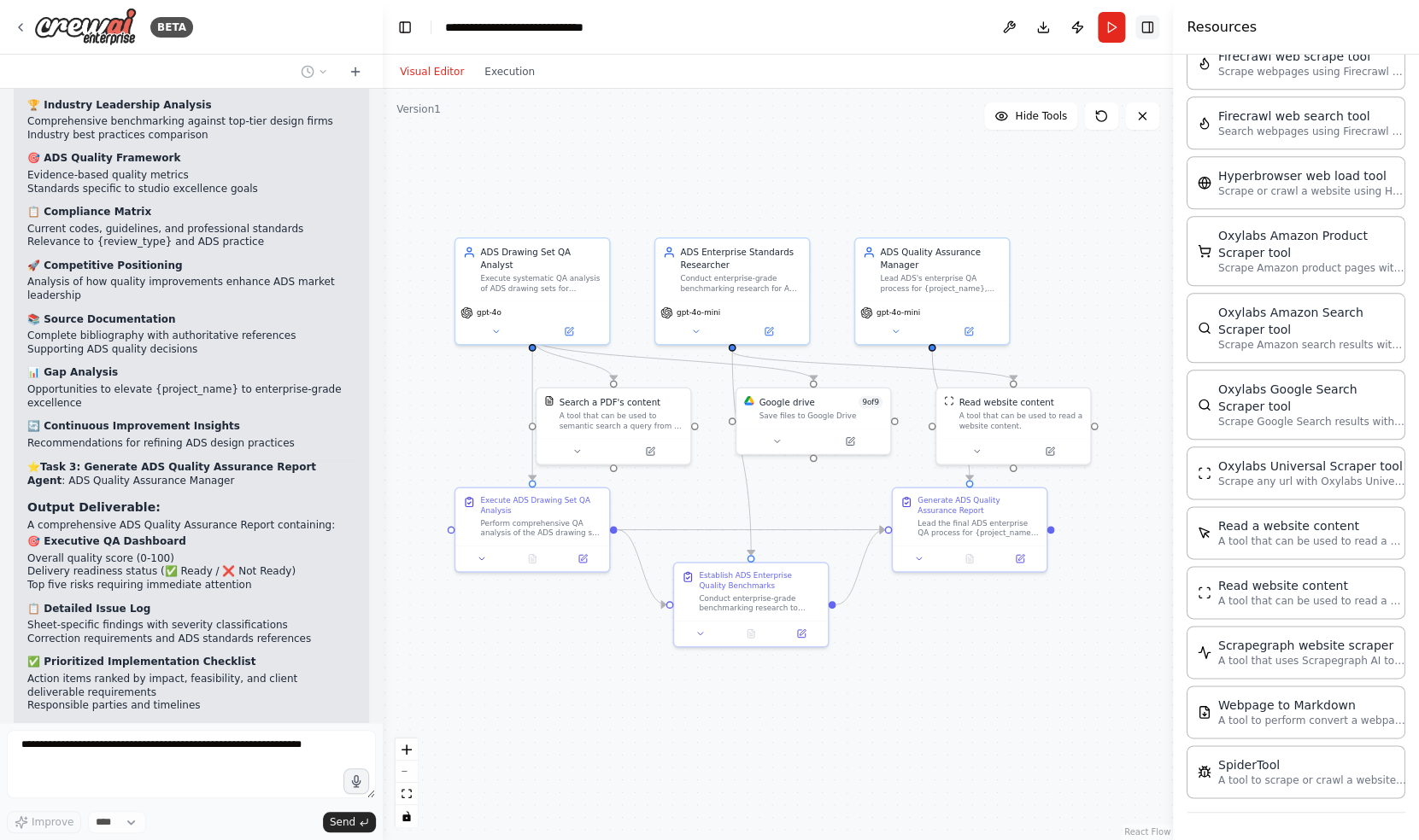
click at [1151, 29] on button "Toggle Right Sidebar" at bounding box center [1147, 27] width 24 height 24
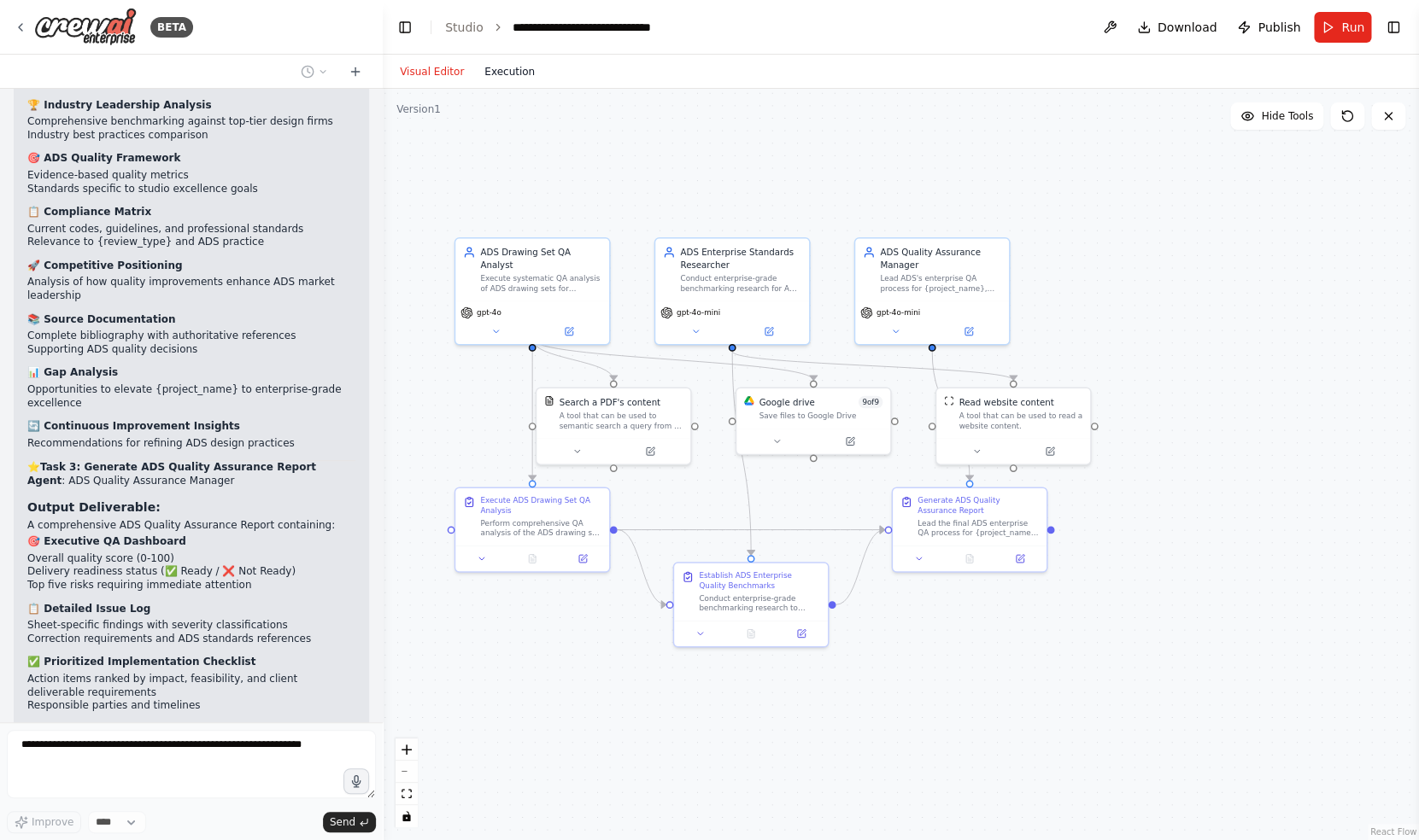
scroll to position [59819, 0]
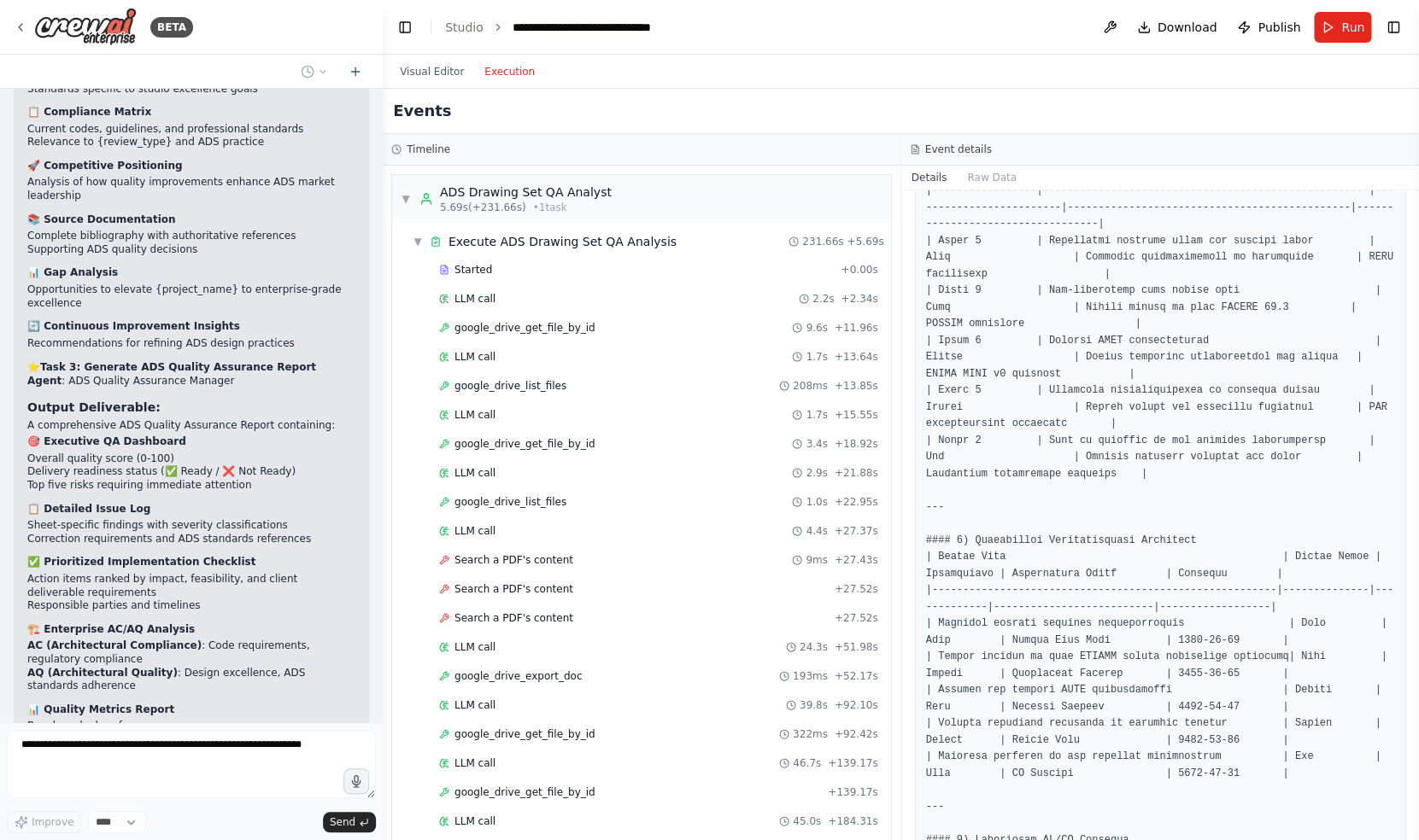
click at [478, 73] on button "Execution" at bounding box center [509, 71] width 71 height 20
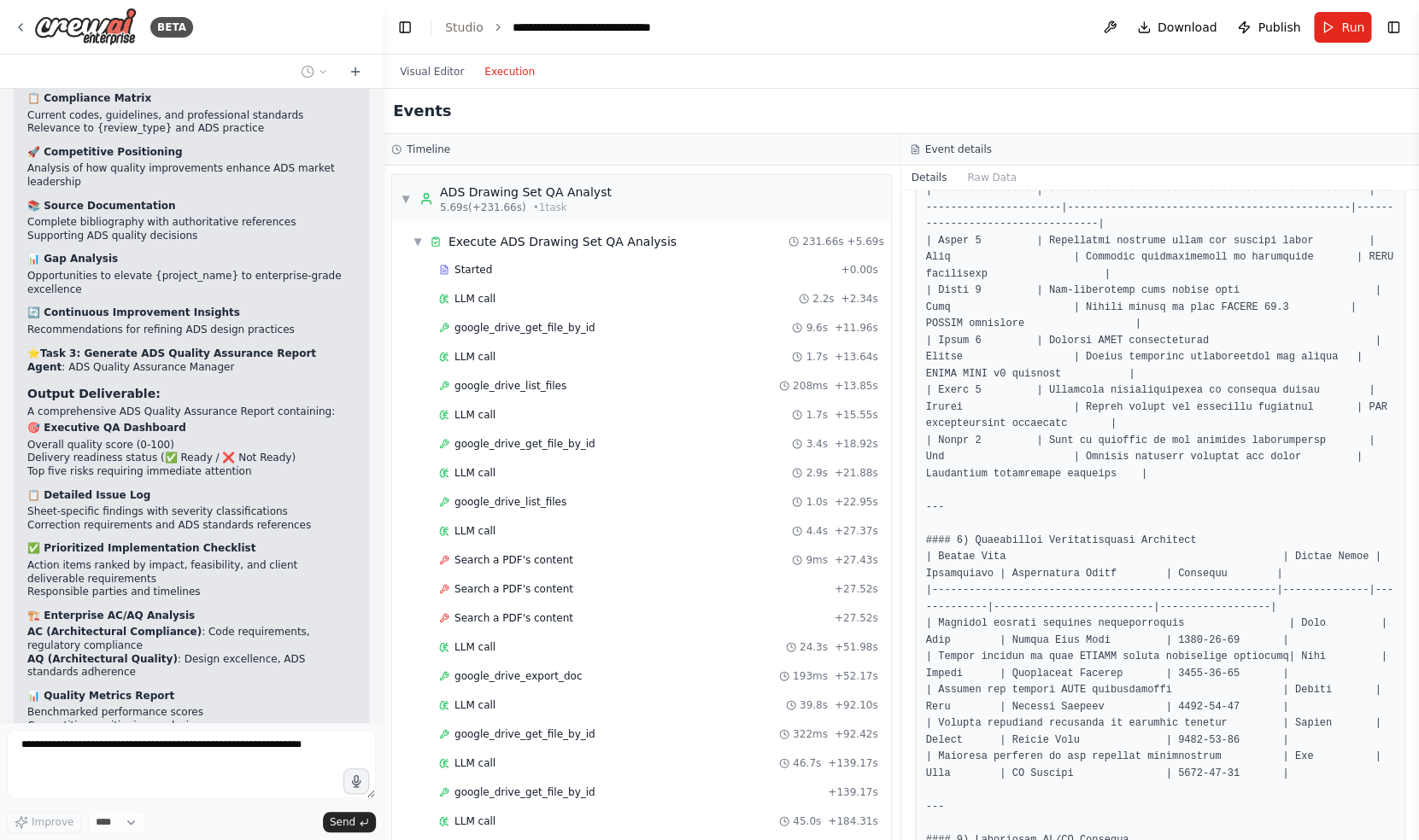
click at [1102, 71] on div "Visual Editor Execution" at bounding box center [900, 71] width 1036 height 34
click at [900, 265] on div "▼ ADS Drawing Set QA Analyst 5.69s (+231.66s) • 1 task ▼ Execute ADS Drawing Se…" at bounding box center [642, 503] width 518 height 674
click at [1117, 269] on div at bounding box center [1160, 757] width 491 height 2104
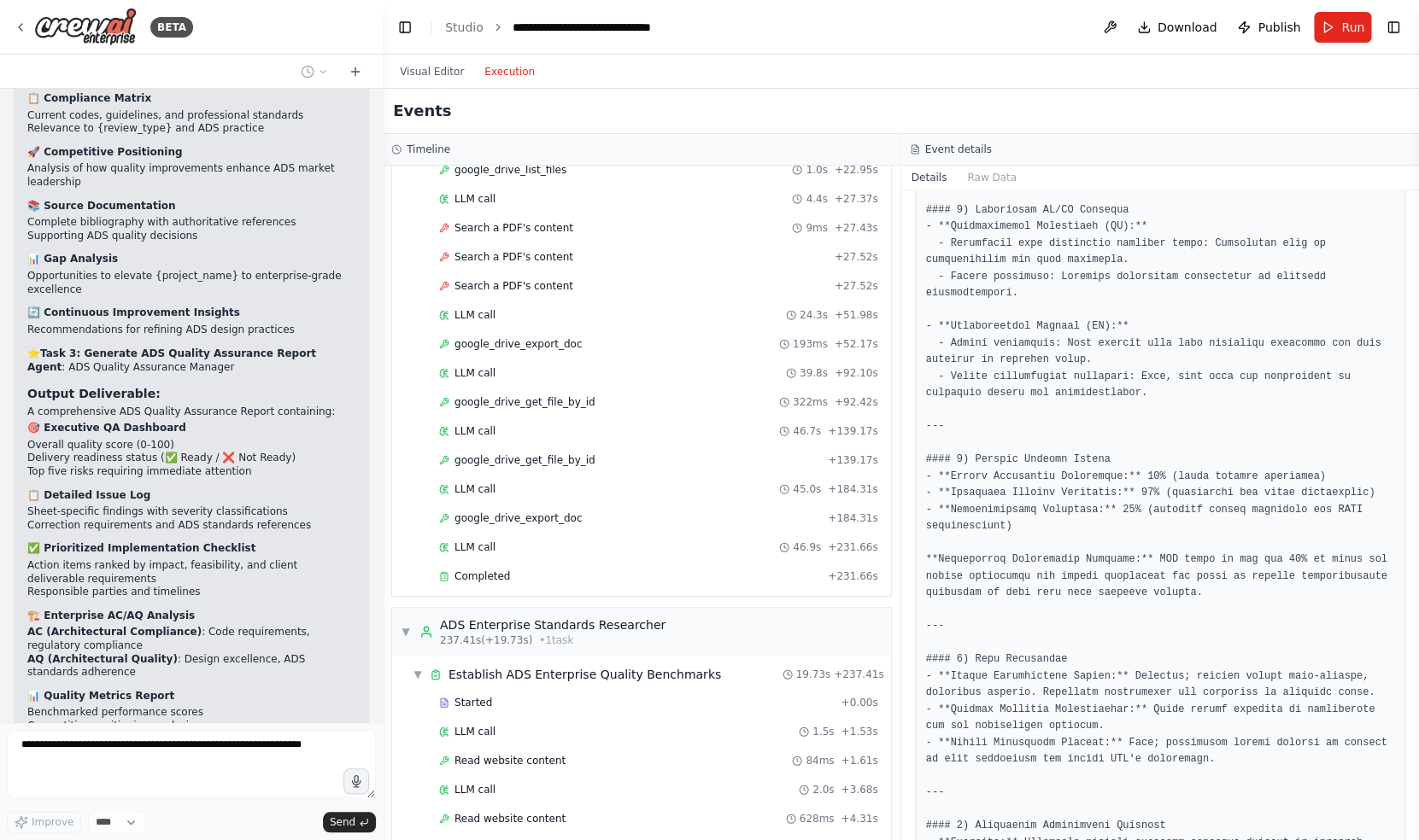
scroll to position [0, 0]
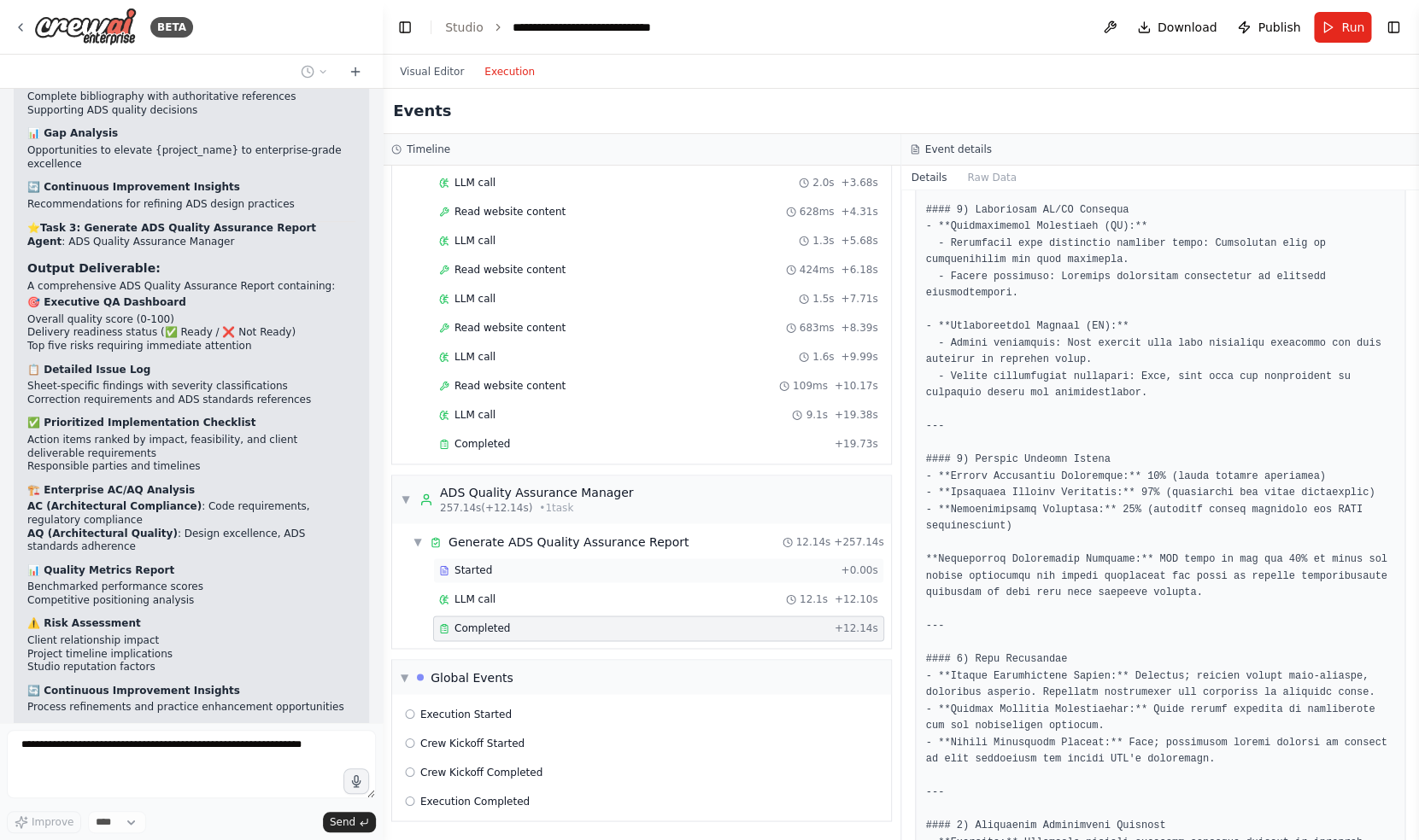
click at [519, 572] on div "Started" at bounding box center [636, 570] width 395 height 14
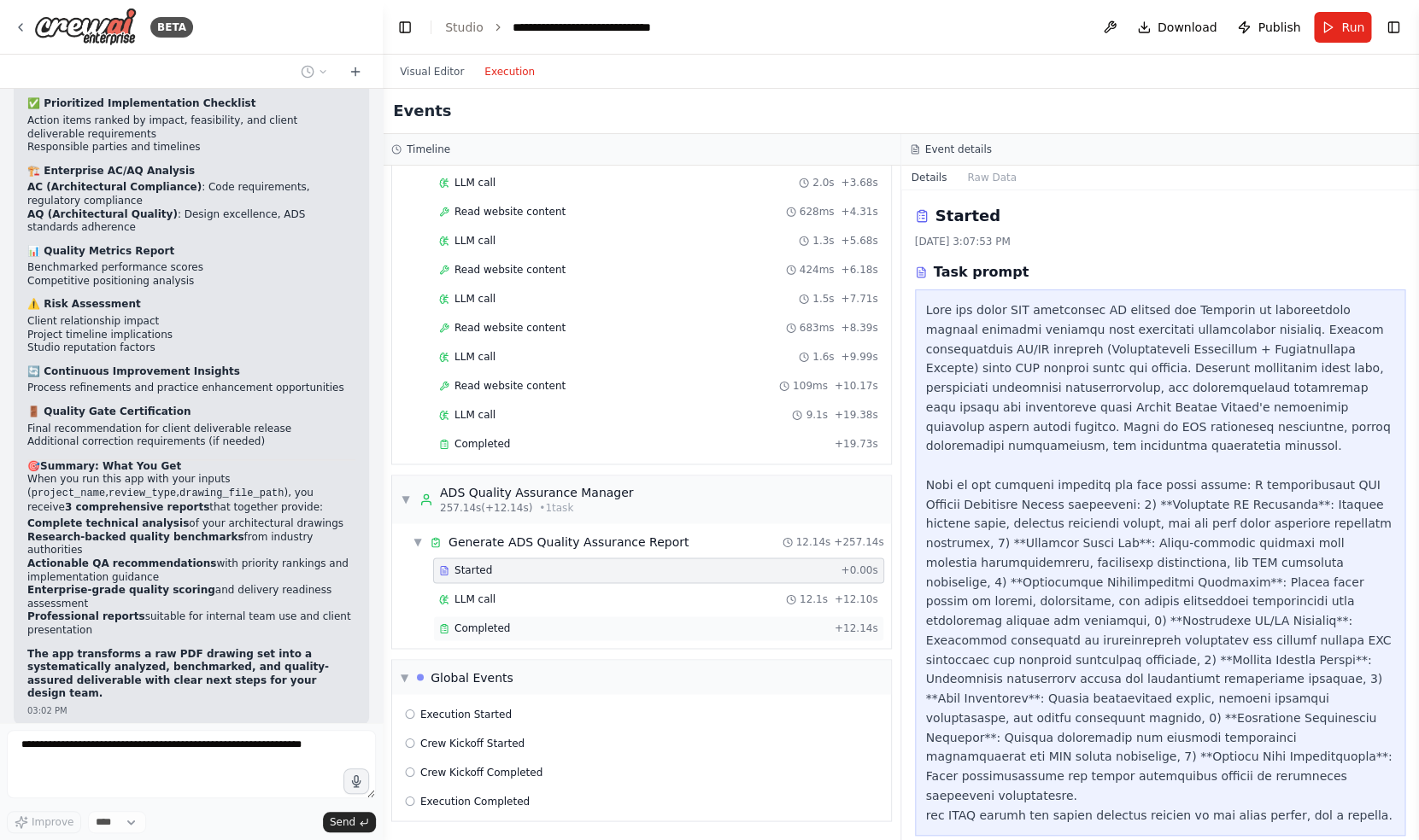
click at [536, 634] on div "Completed" at bounding box center [633, 628] width 388 height 14
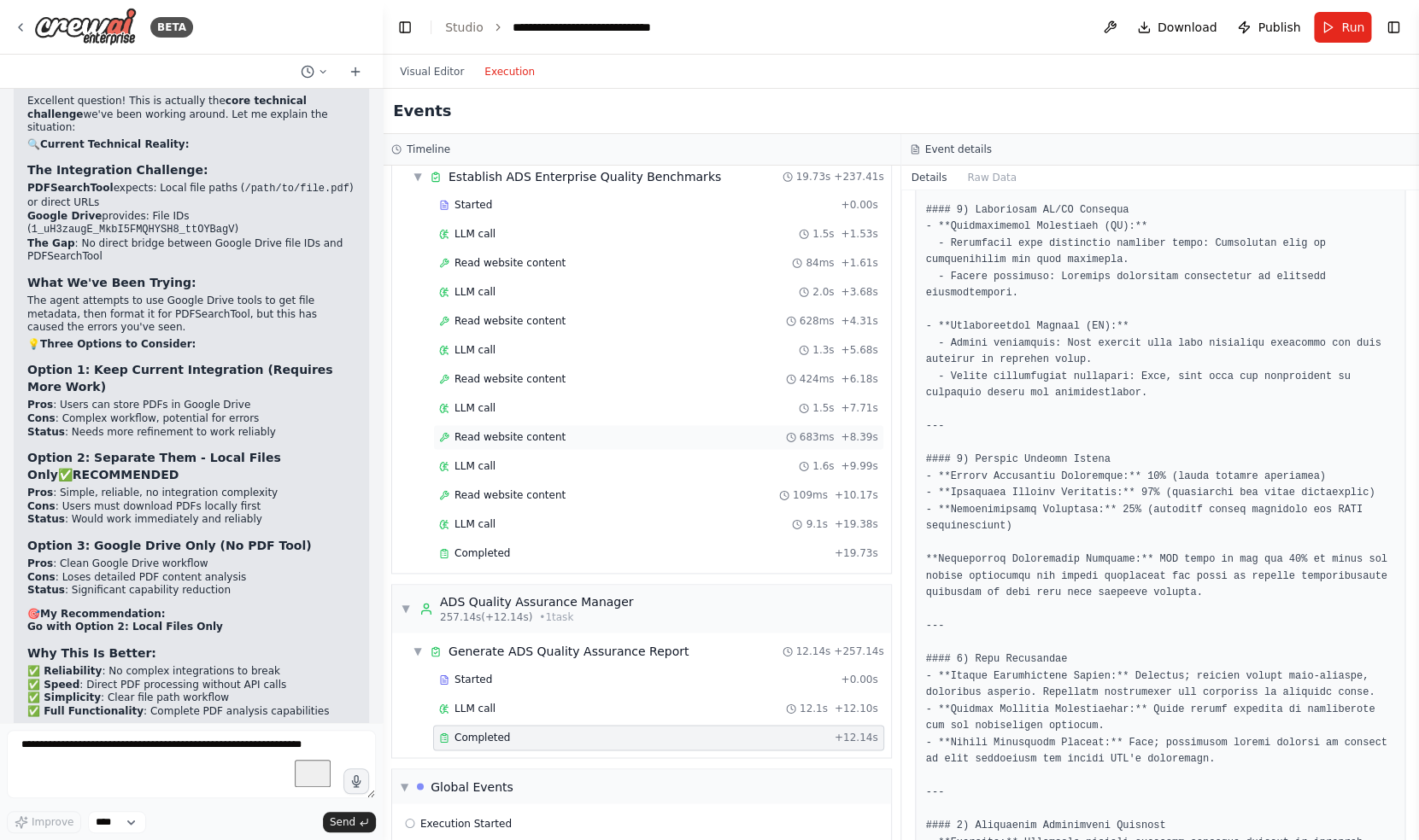
click at [564, 445] on div "Read website content 683ms + 8.39s" at bounding box center [658, 437] width 451 height 26
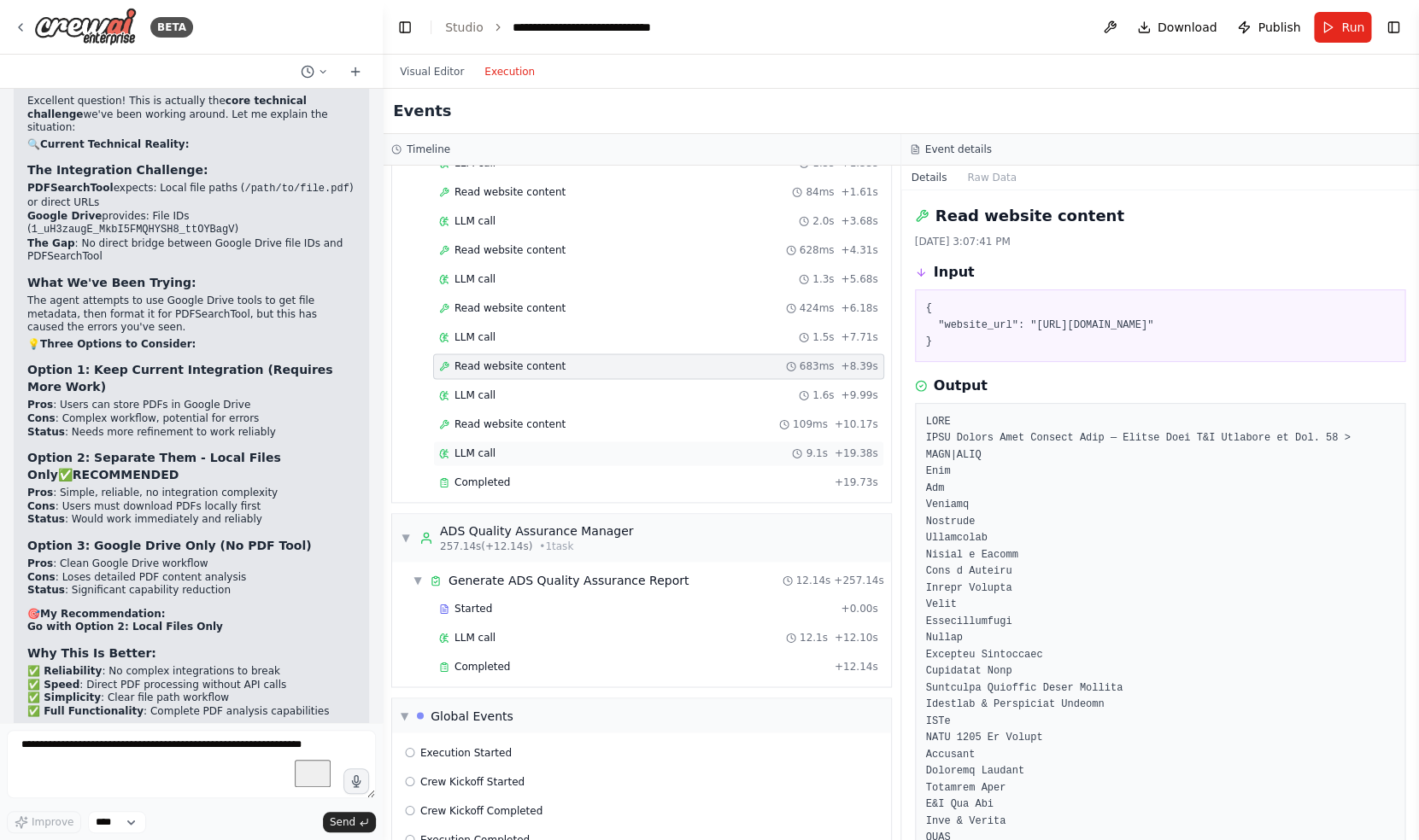
click at [520, 452] on div "LLM call 9.1s + 19.38s" at bounding box center [659, 453] width 439 height 14
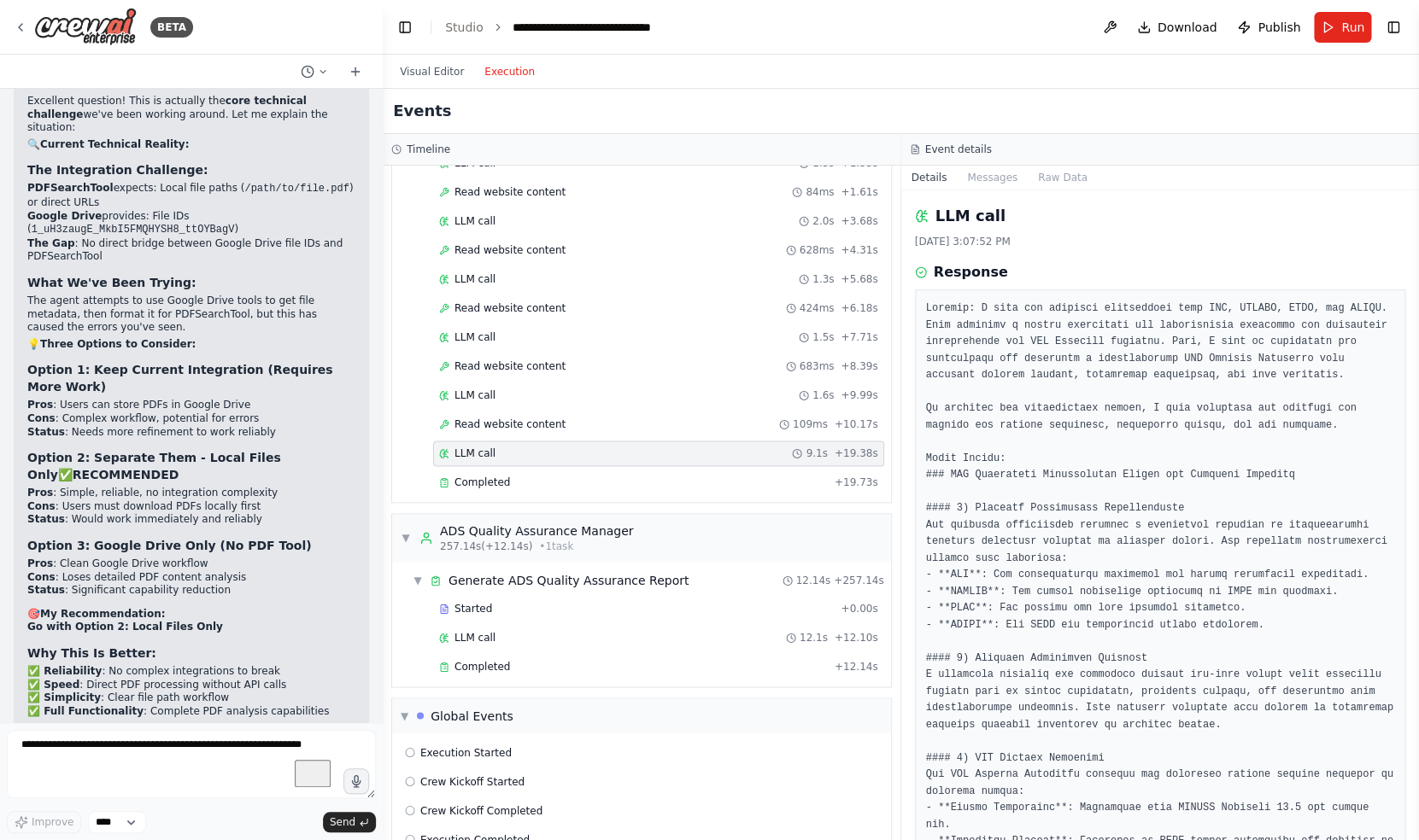
click at [524, 437] on div "Started + 0.00s LLM call 1.5s + 1.53s Read website content 84ms + 1.61s LLM cal…" at bounding box center [648, 310] width 485 height 377
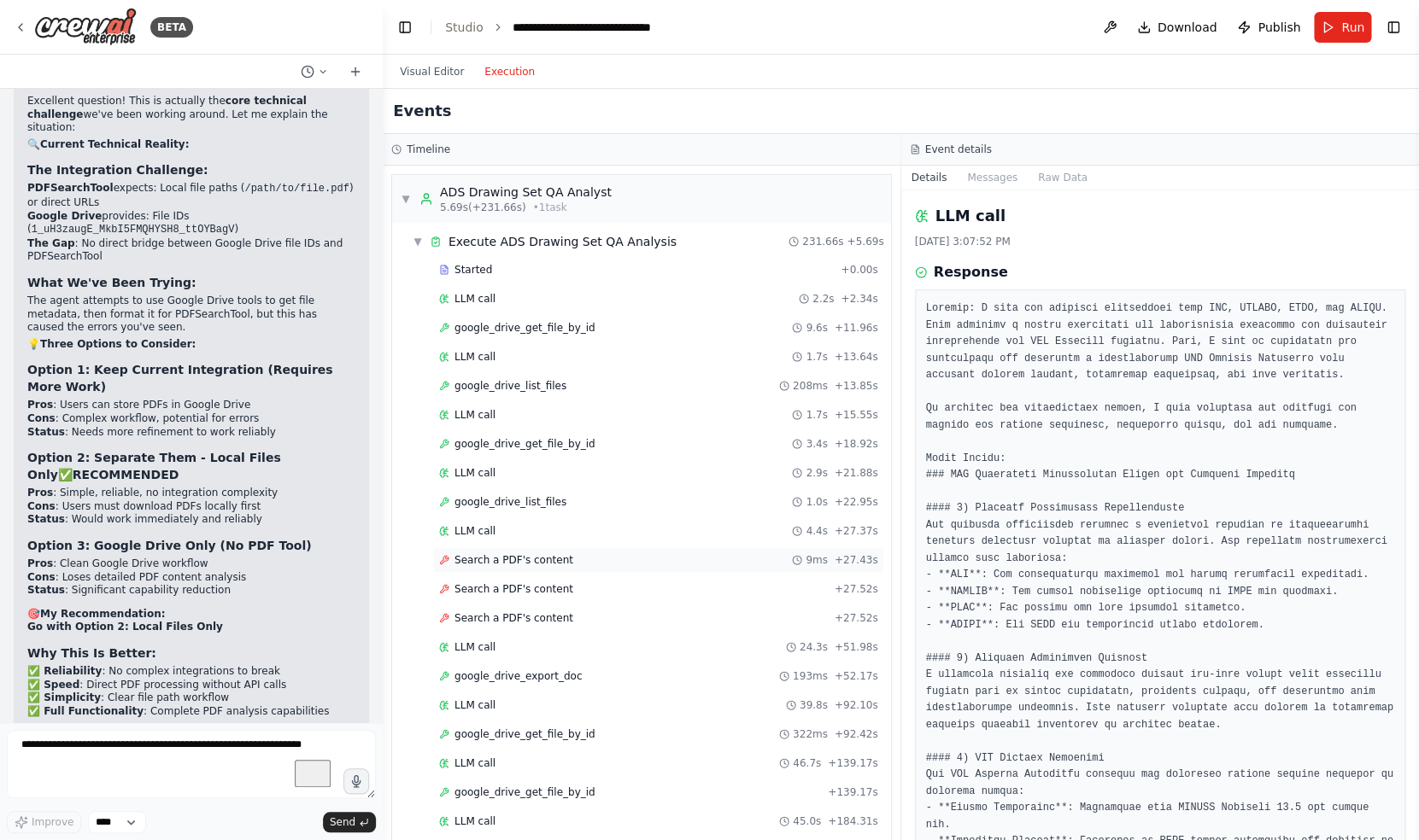
click at [524, 550] on div "Search a PDF's content 9ms + 27.43s" at bounding box center [658, 560] width 451 height 26
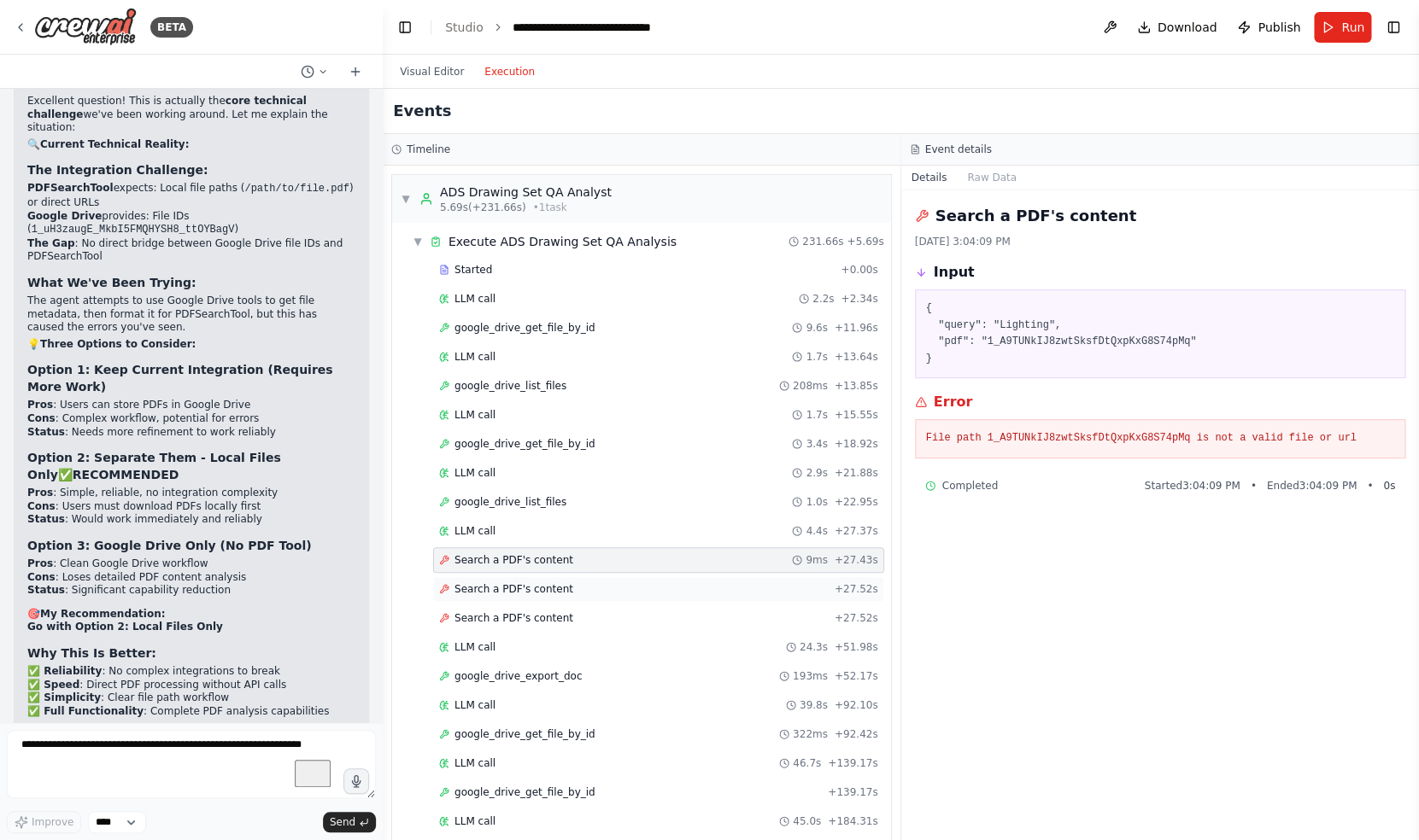
click at [530, 584] on span "Search a PDF's content" at bounding box center [514, 589] width 118 height 14
click at [530, 603] on div "Started + 0.00s LLM call 2.2s + 2.34s google_drive_get_file_by_id 9.6s + 11.96s…" at bounding box center [648, 590] width 485 height 668
click at [529, 636] on div "LLM call 24.3s + 51.98s" at bounding box center [658, 647] width 451 height 26
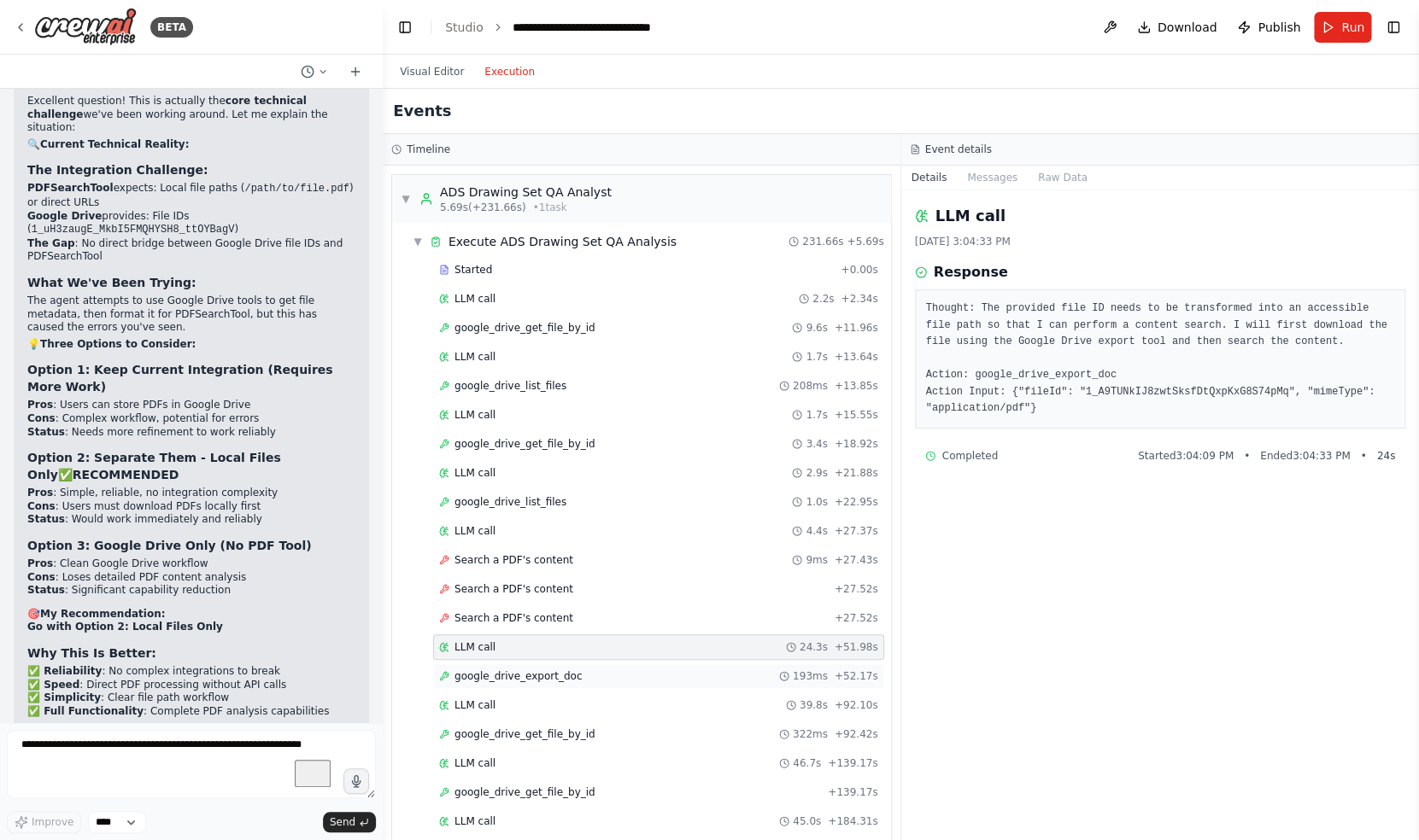
click at [525, 676] on span "google_drive_export_doc" at bounding box center [519, 676] width 128 height 14
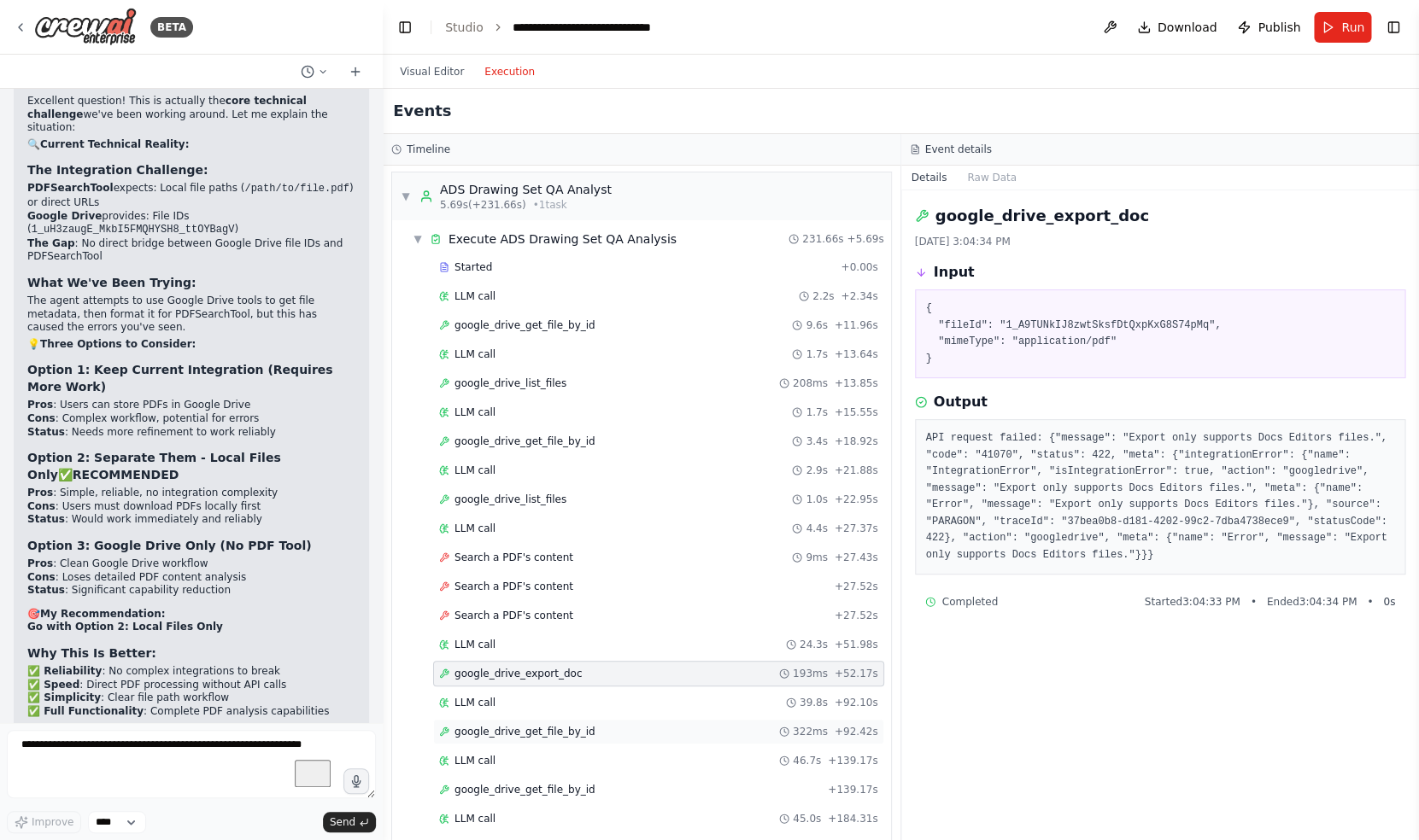
click at [526, 725] on div "google_drive_get_file_by_id 322ms + 92.42s" at bounding box center [658, 732] width 451 height 26
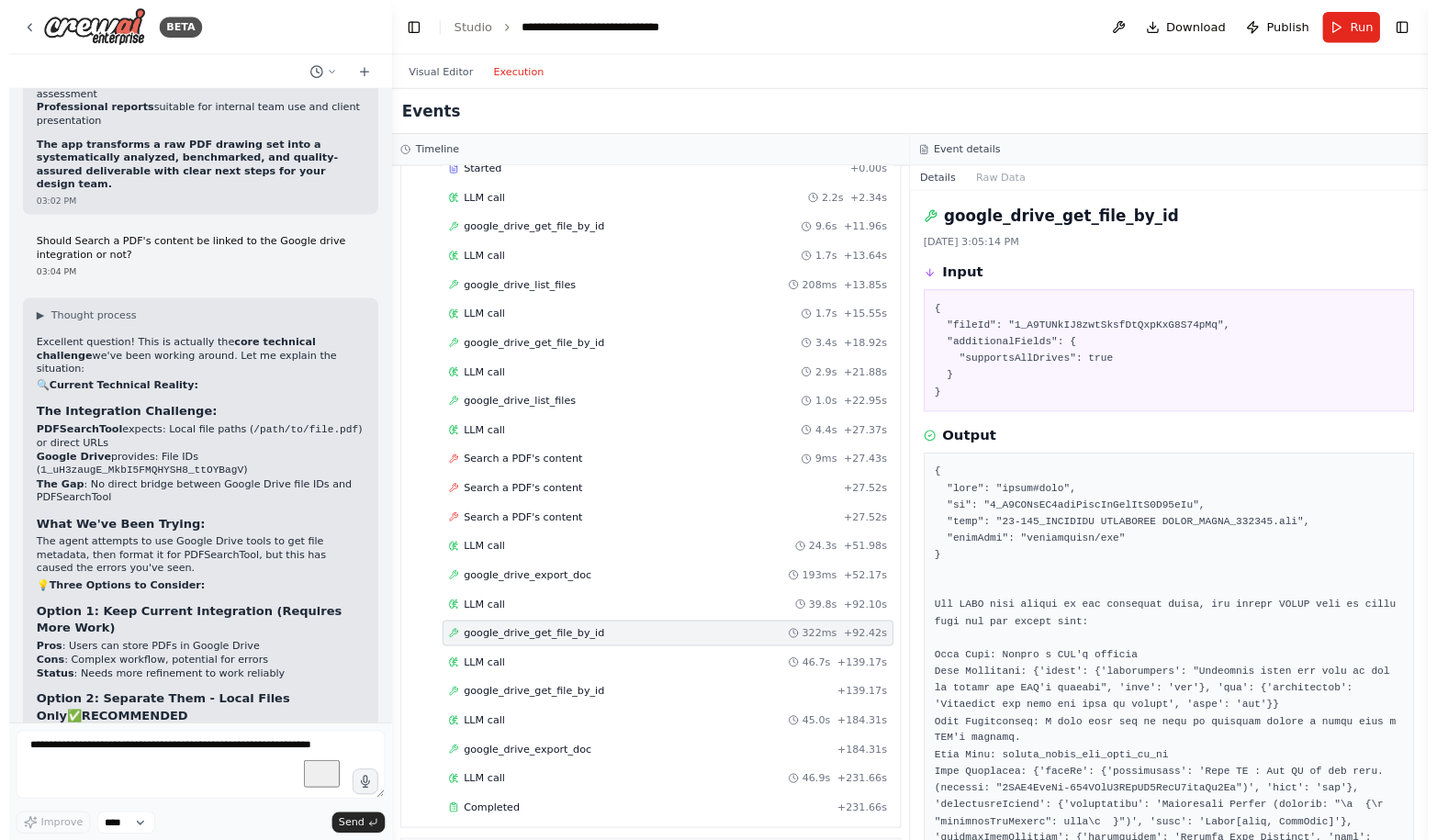
scroll to position [65582, 0]
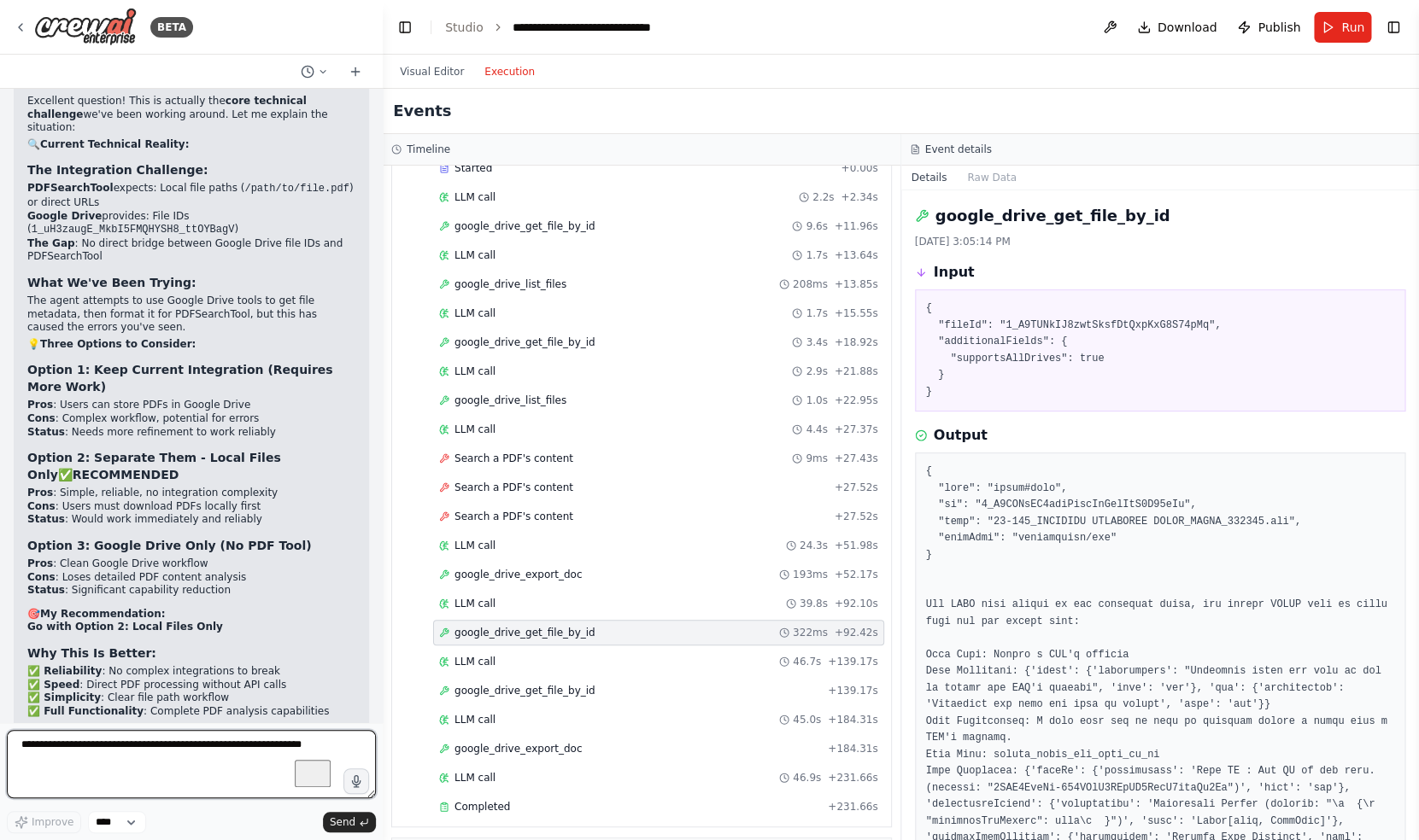
click at [171, 759] on textarea "To enrich screen reader interactions, please activate Accessibility in Grammarl…" at bounding box center [190, 763] width 369 height 68
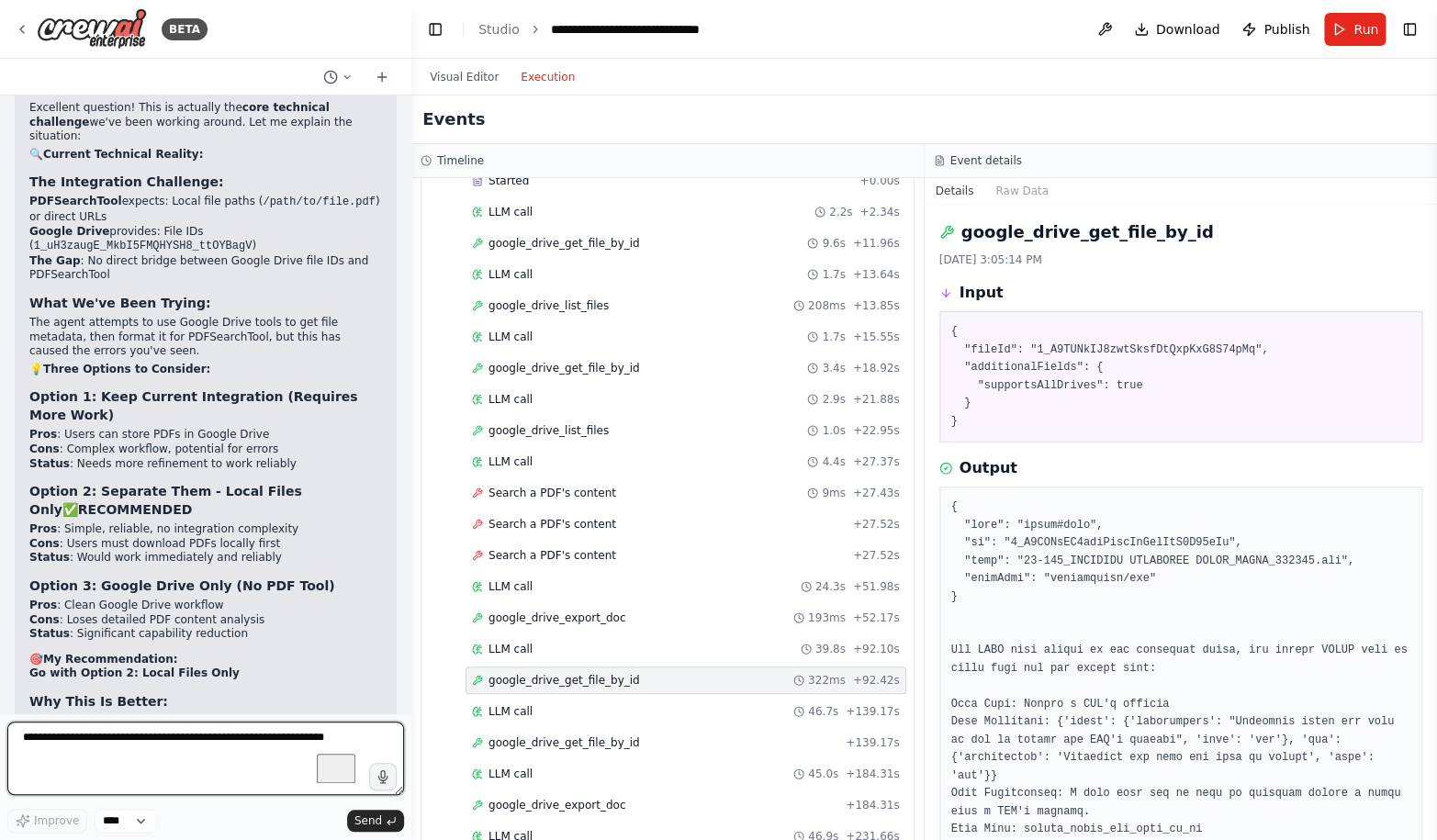
click at [205, 754] on textarea "To enrich screen reader interactions, please activate Accessibility in Grammarl…" at bounding box center [205, 758] width 397 height 73
paste textarea "**********"
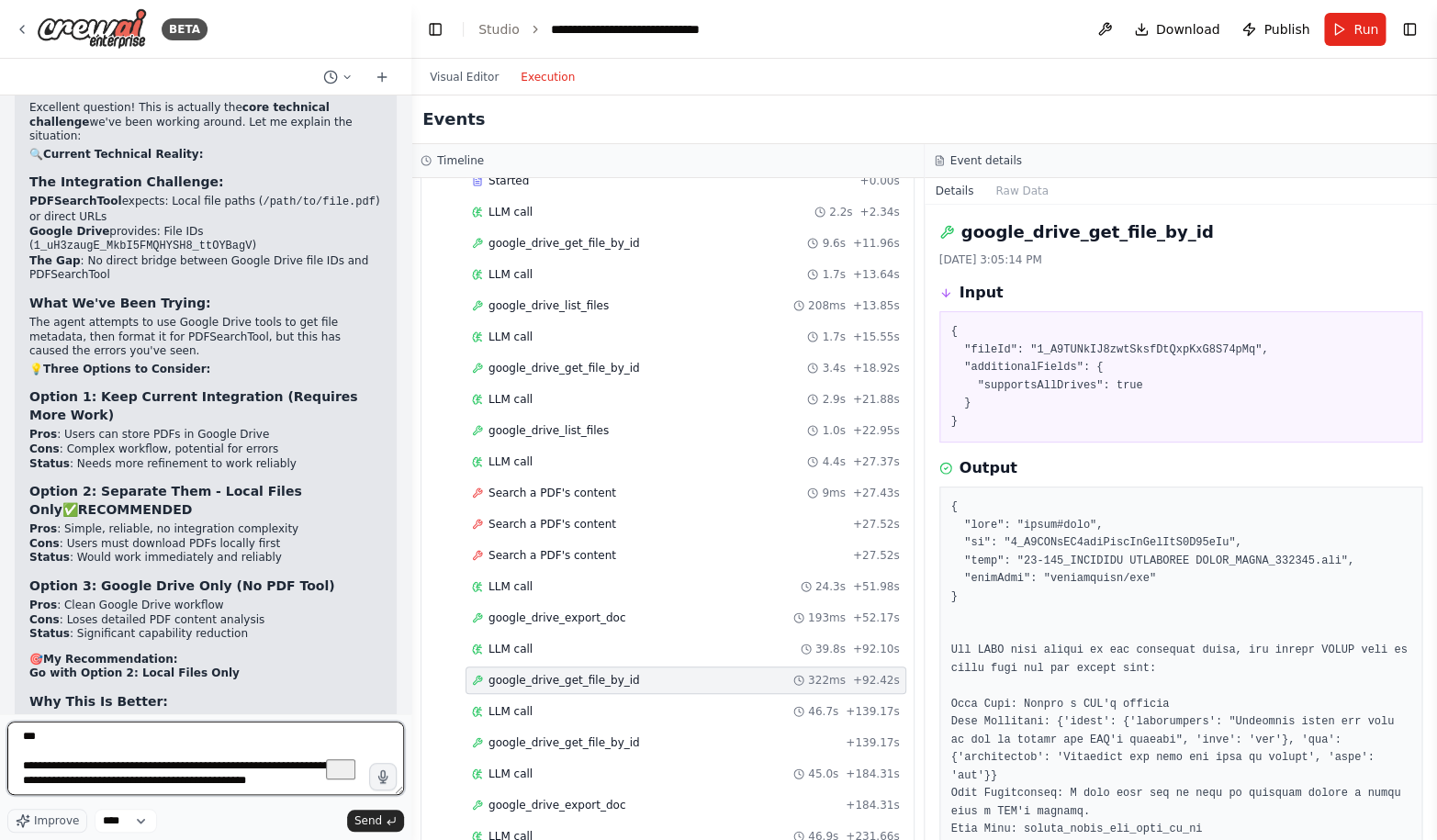
scroll to position [2198, 0]
drag, startPoint x: 42, startPoint y: 784, endPoint x: 15, endPoint y: 734, distance: 56.8
click at [15, 734] on textarea "To enrich screen reader interactions, please activate Accessibility in Grammarl…" at bounding box center [205, 758] width 397 height 73
type textarea "**********"
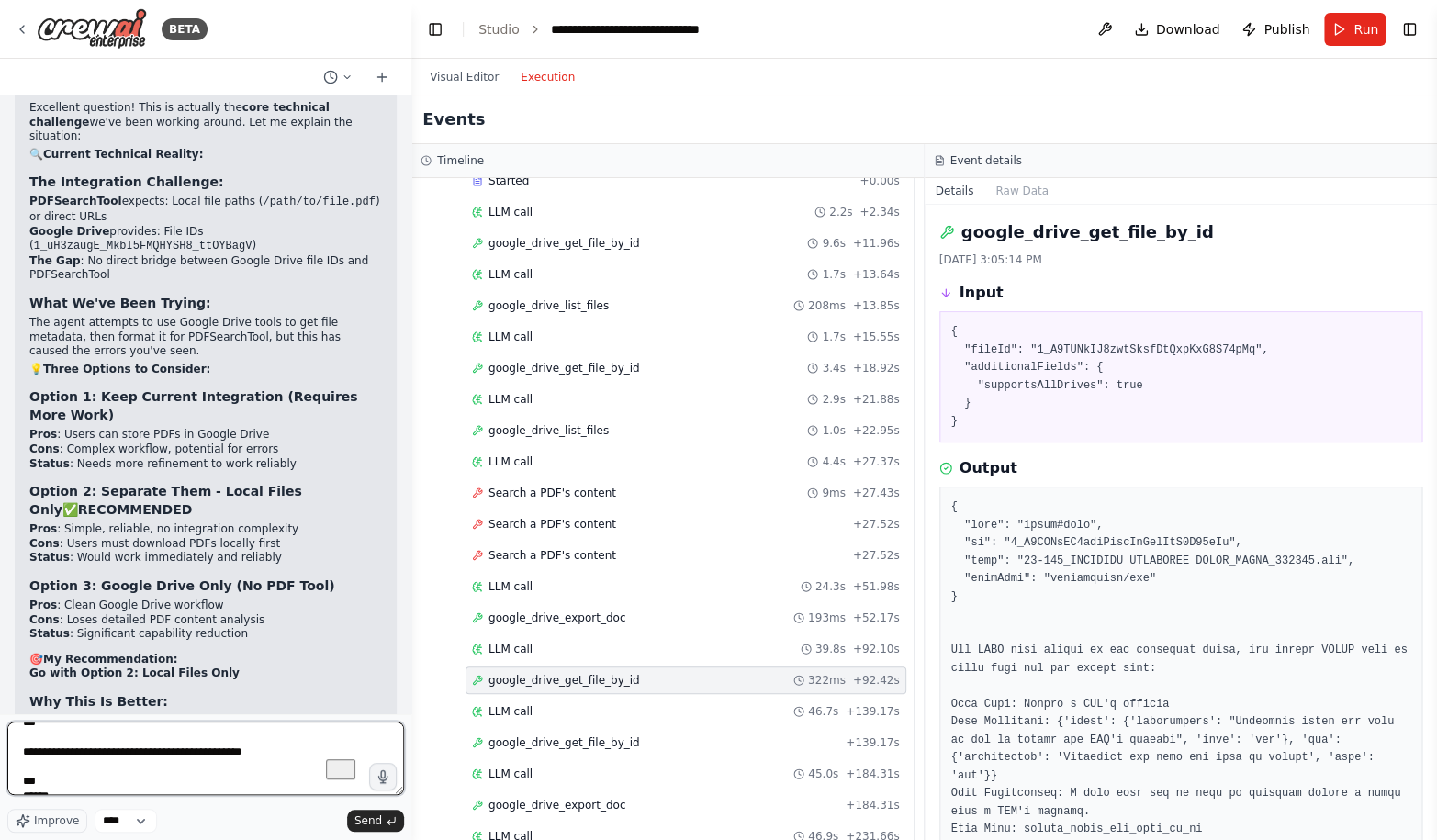
click at [69, 766] on textarea "To enrich screen reader interactions, please activate Accessibility in Grammarl…" at bounding box center [205, 758] width 397 height 73
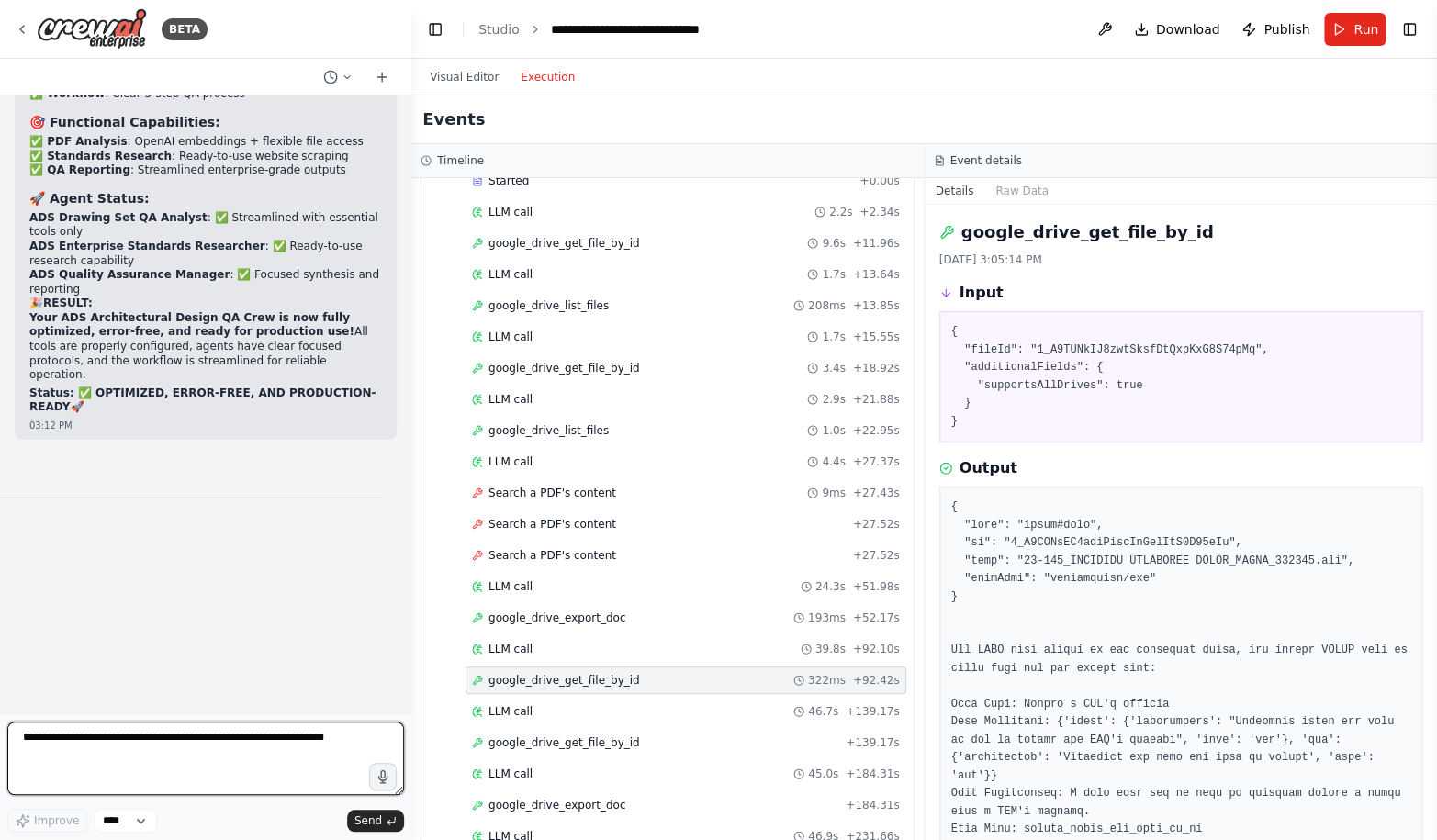
scroll to position [670, 0]
click at [110, 752] on textarea "To enrich screen reader interactions, please activate Accessibility in Grammarl…" at bounding box center [205, 758] width 397 height 73
click at [69, 753] on textarea "**********" at bounding box center [205, 758] width 397 height 73
click at [264, 757] on textarea "**********" at bounding box center [205, 758] width 397 height 73
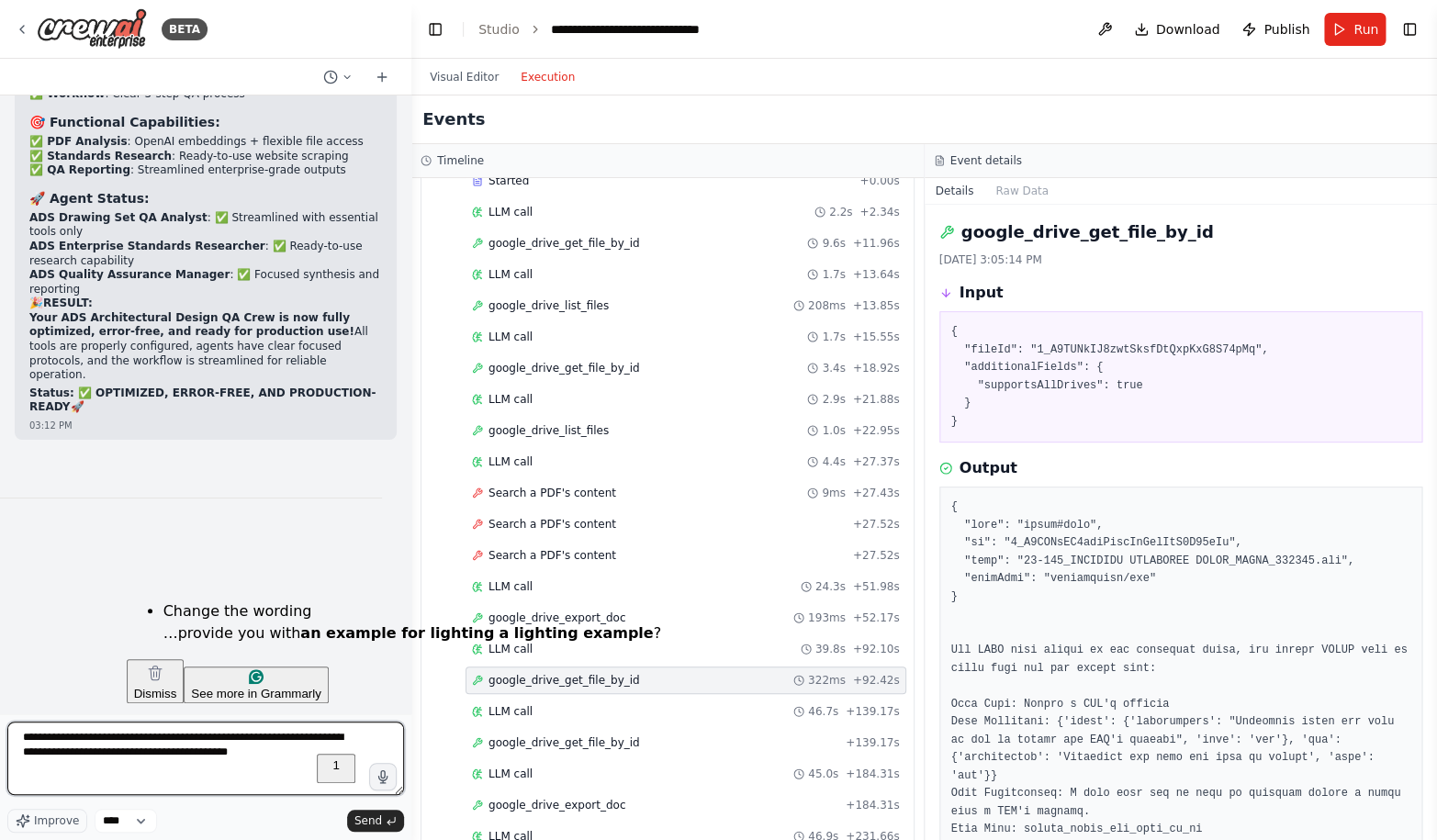
click at [263, 647] on html "BETA Design Management Tool: Design Review Crew Agent 1: Reads a Revit export o…" at bounding box center [718, 420] width 1437 height 840
type textarea "**********"
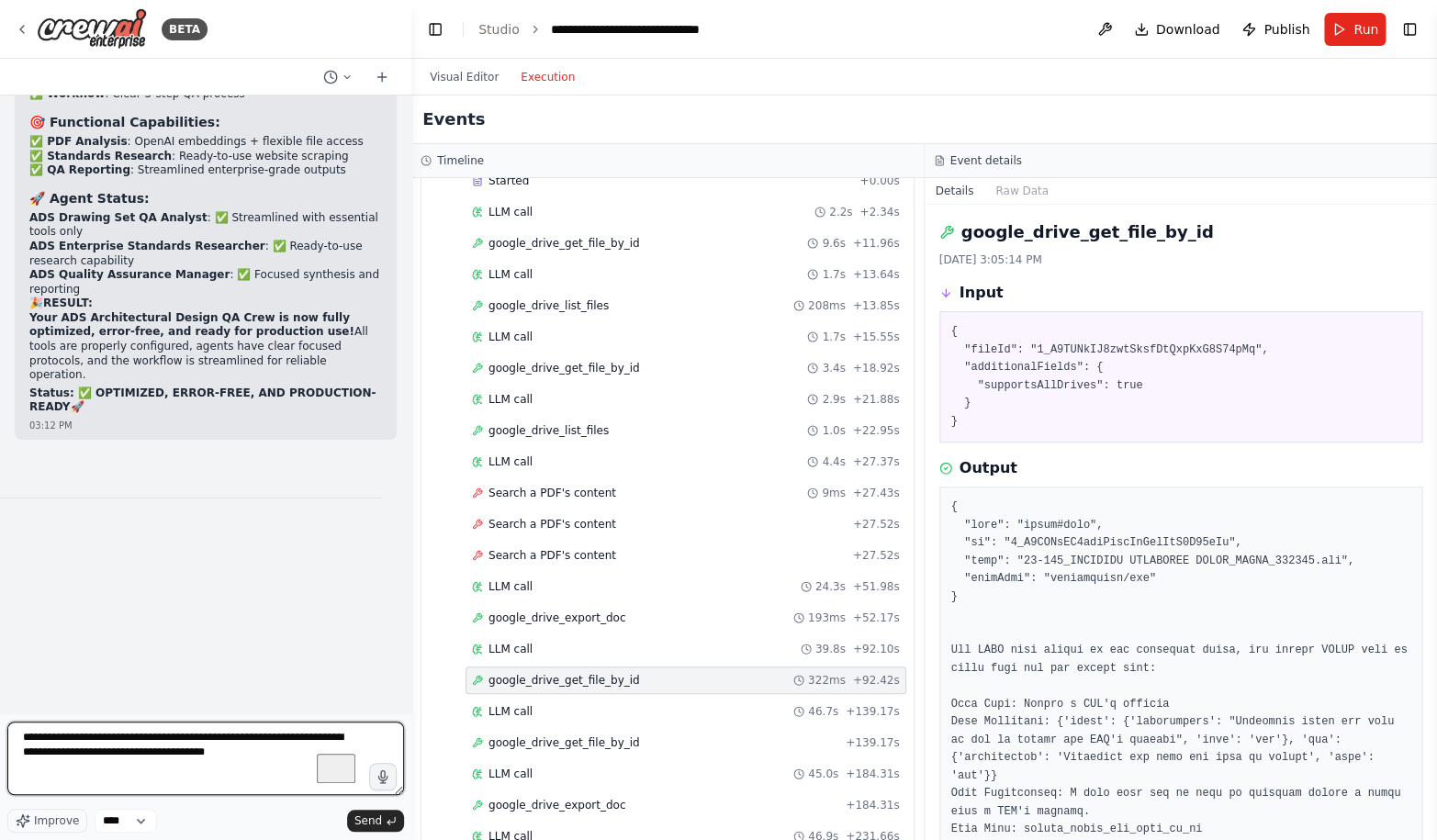
click at [256, 757] on textarea "**********" at bounding box center [205, 758] width 397 height 73
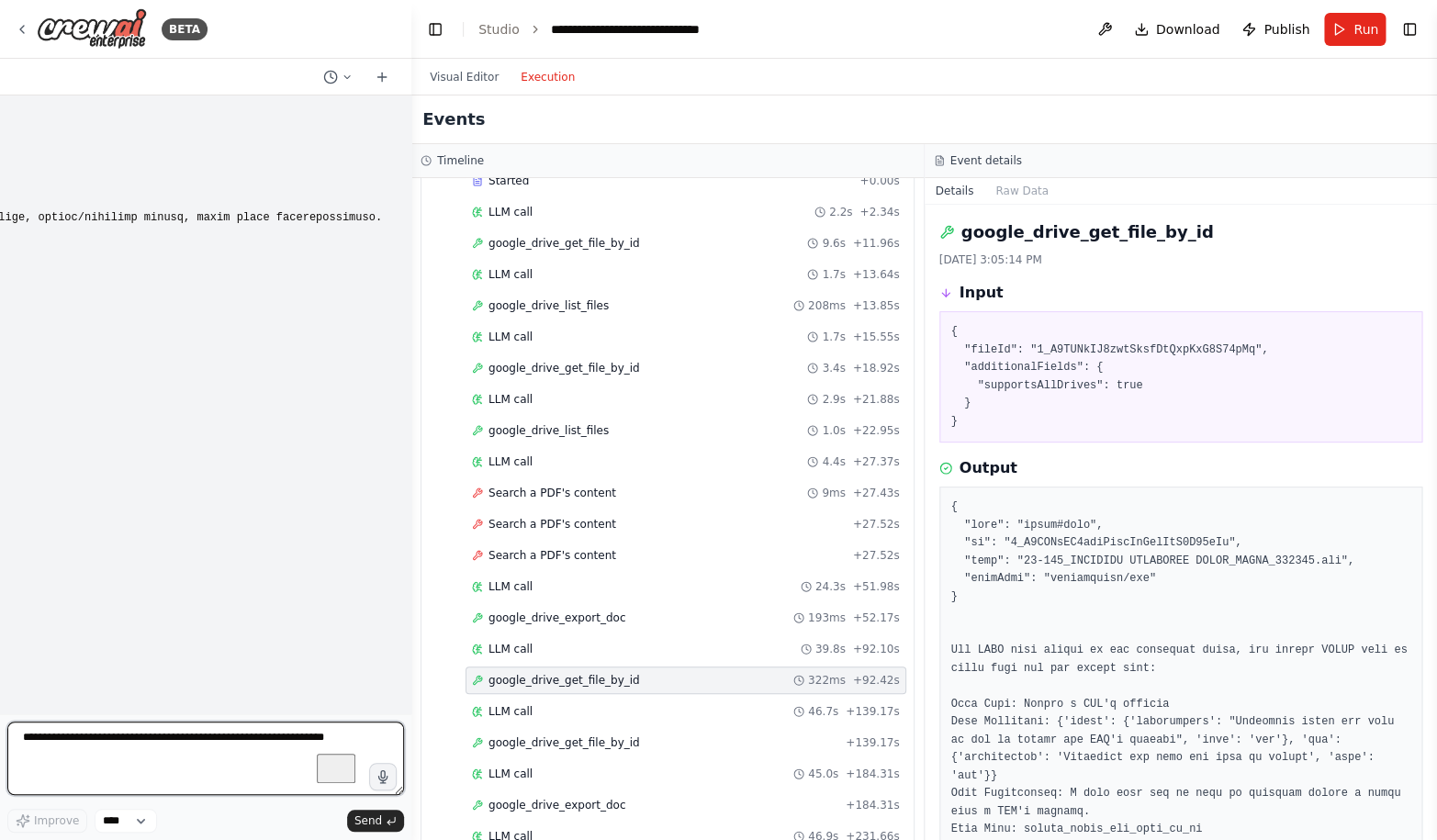
scroll to position [69277, 0]
click at [126, 733] on textarea "To enrich screen reader interactions, please activate Accessibility in Grammarl…" at bounding box center [205, 758] width 397 height 73
paste textarea "**********"
type textarea "**********"
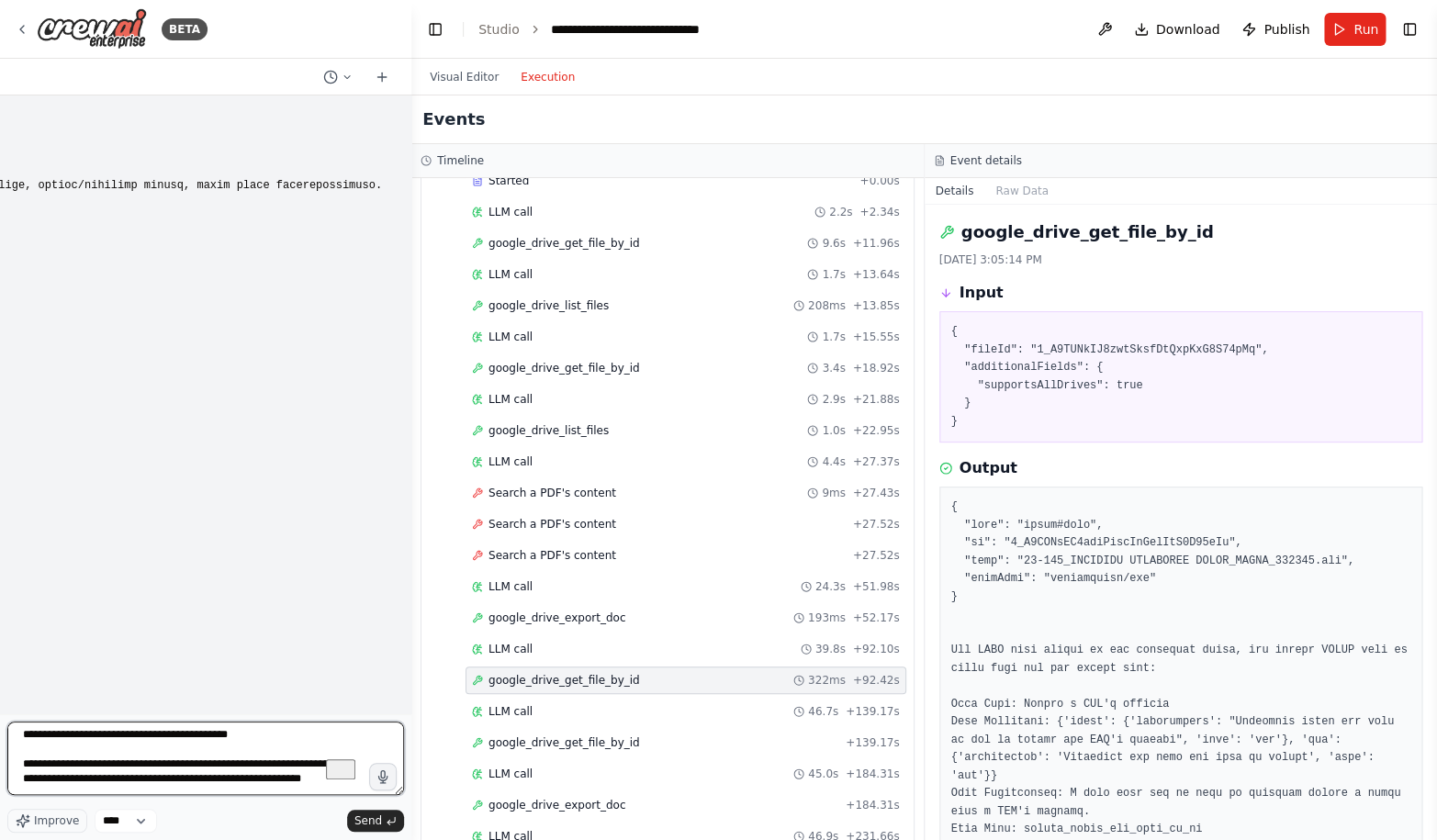
scroll to position [538, 0]
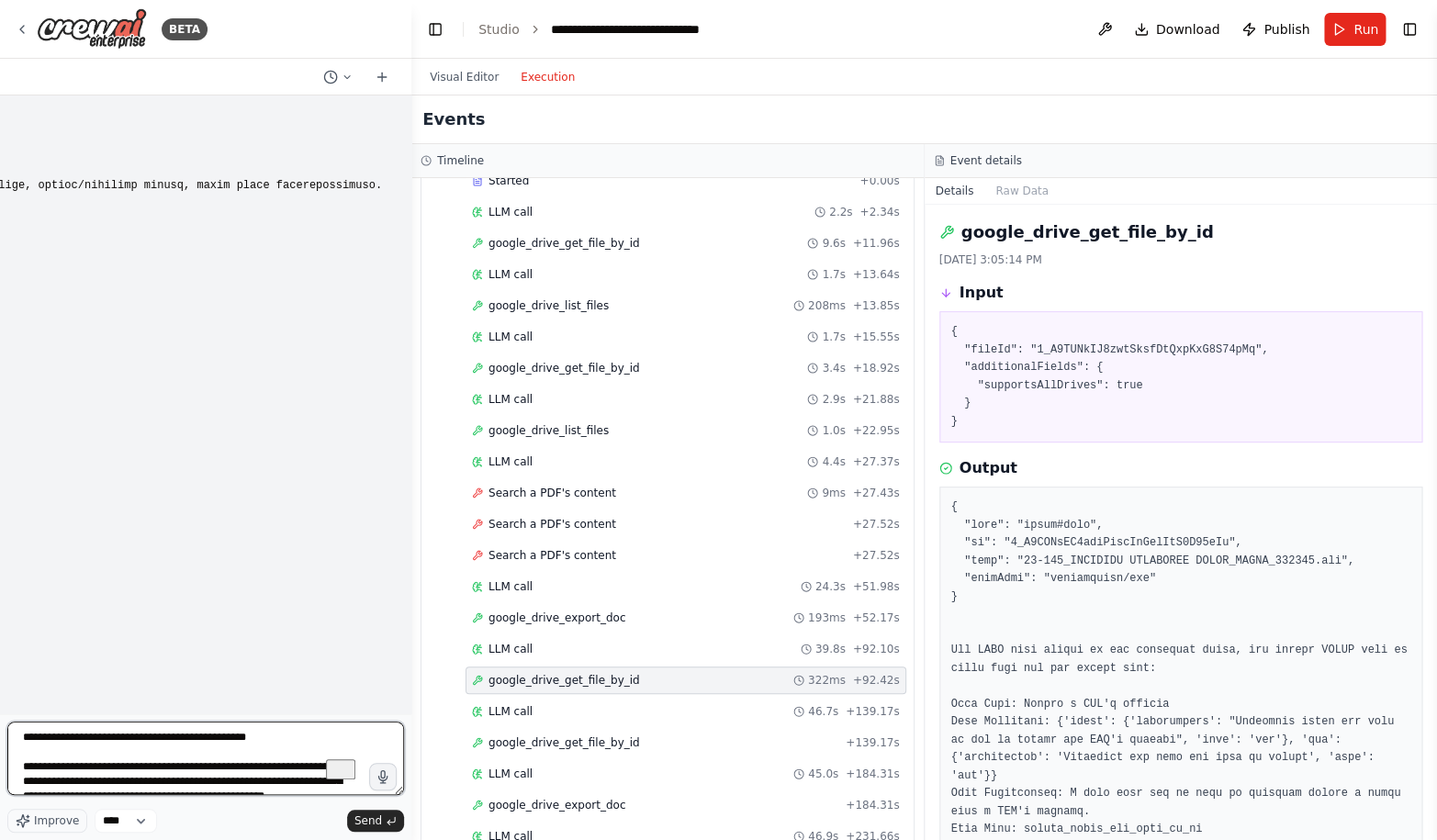
click at [305, 753] on textarea "To enrich screen reader interactions, please activate Accessibility in Grammarl…" at bounding box center [205, 758] width 397 height 73
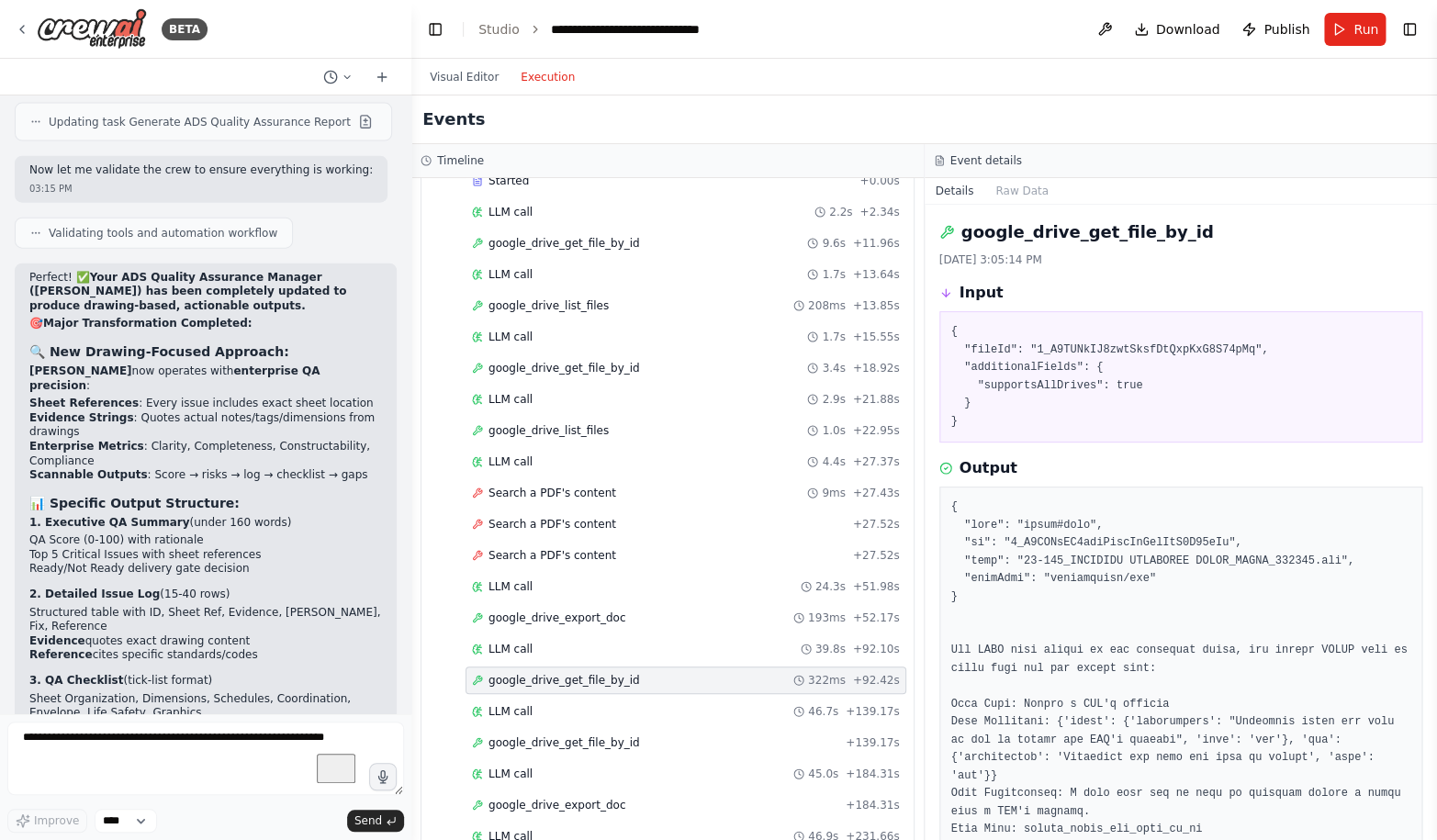
drag, startPoint x: 129, startPoint y: 639, endPoint x: 30, endPoint y: 631, distance: 99.3
copy li "Create the full set of trade-specific prompts following your lighting example p…"
drag, startPoint x: 152, startPoint y: 642, endPoint x: 31, endPoint y: 602, distance: 127.4
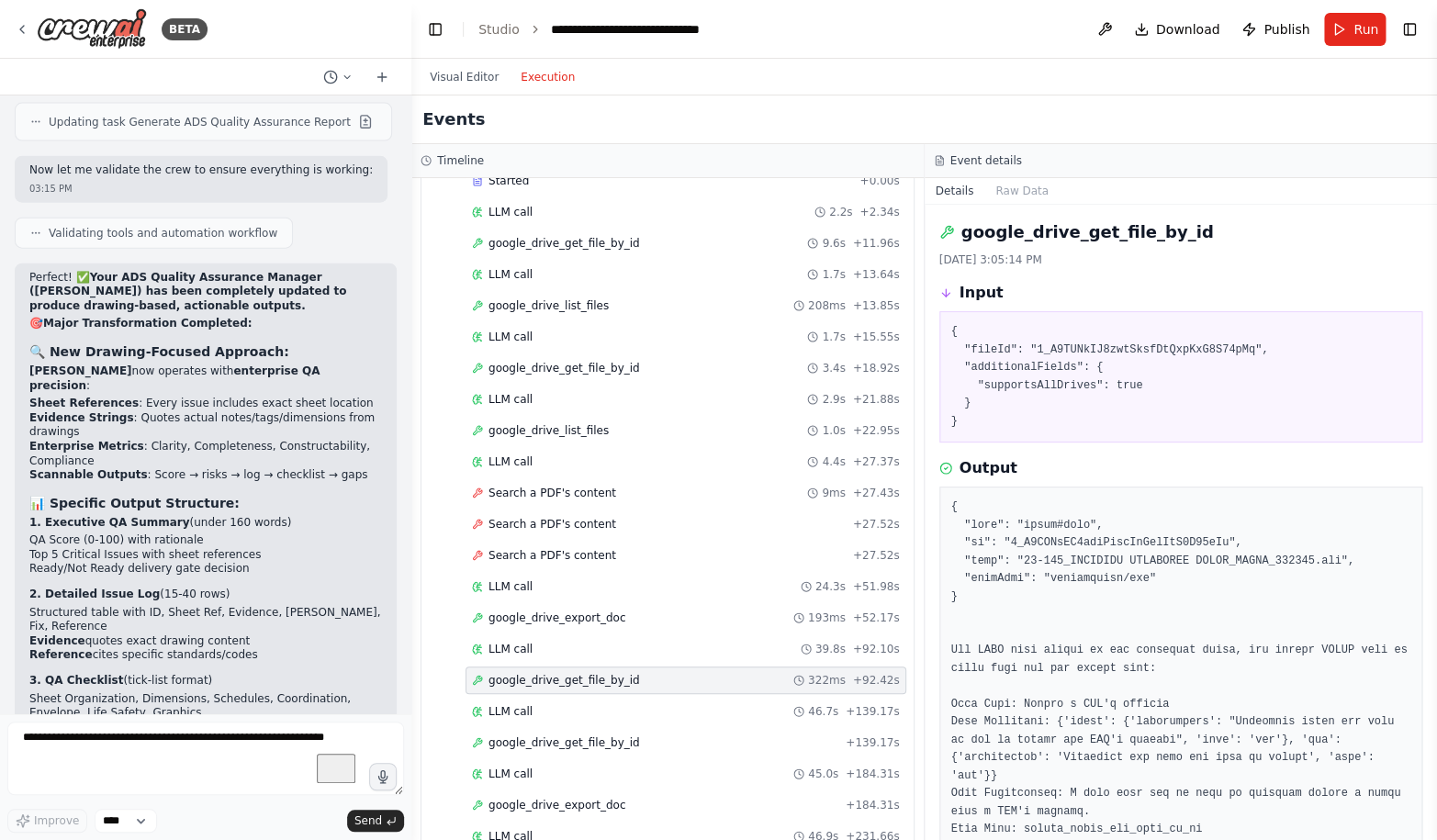
copy ol "Update the ADS crew to use trade-specific prompts dynamically based on {review_…"
click at [120, 758] on textarea "To enrich screen reader interactions, please activate Accessibility in Grammarl…" at bounding box center [205, 758] width 397 height 73
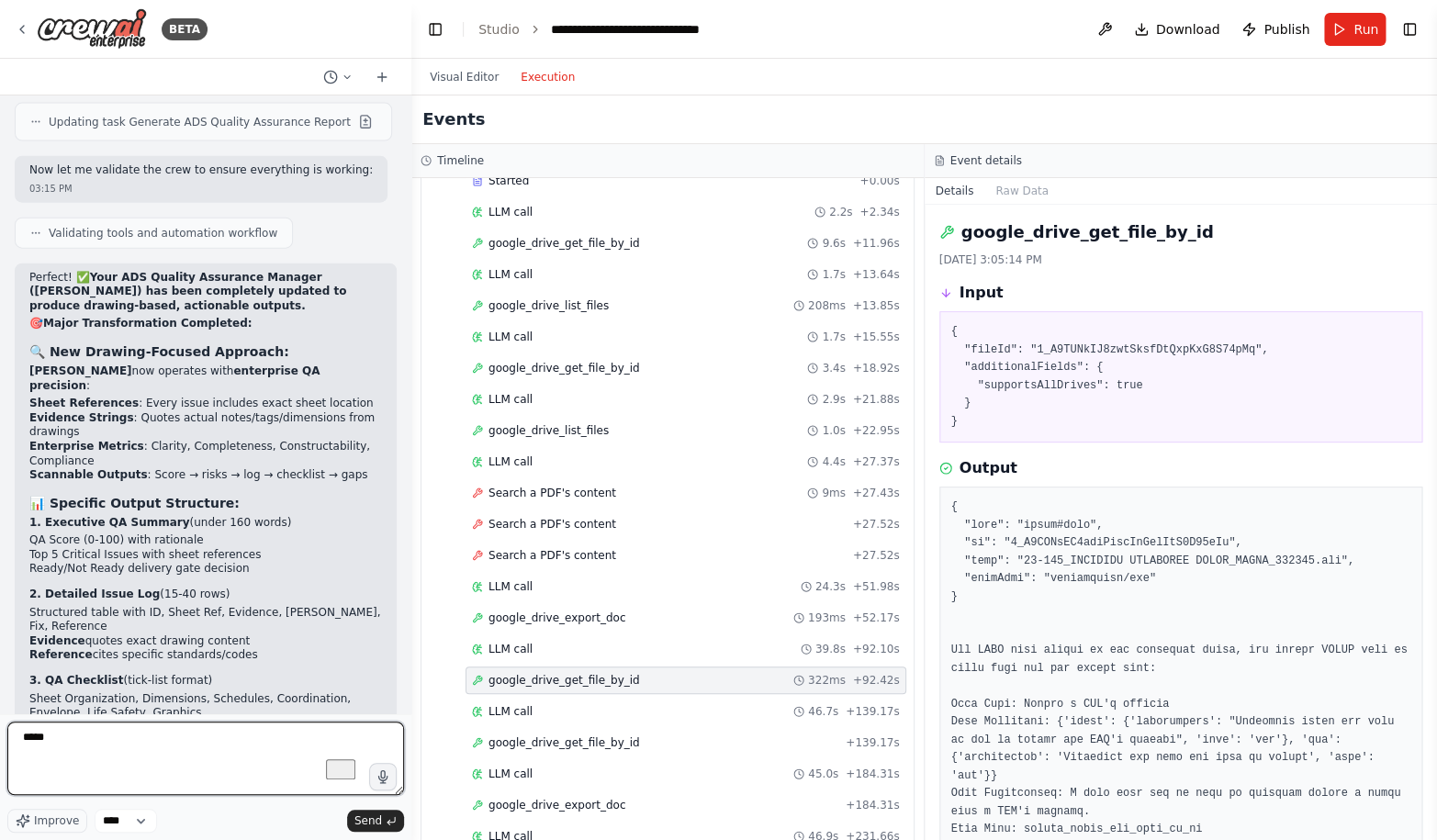
paste textarea "**********"
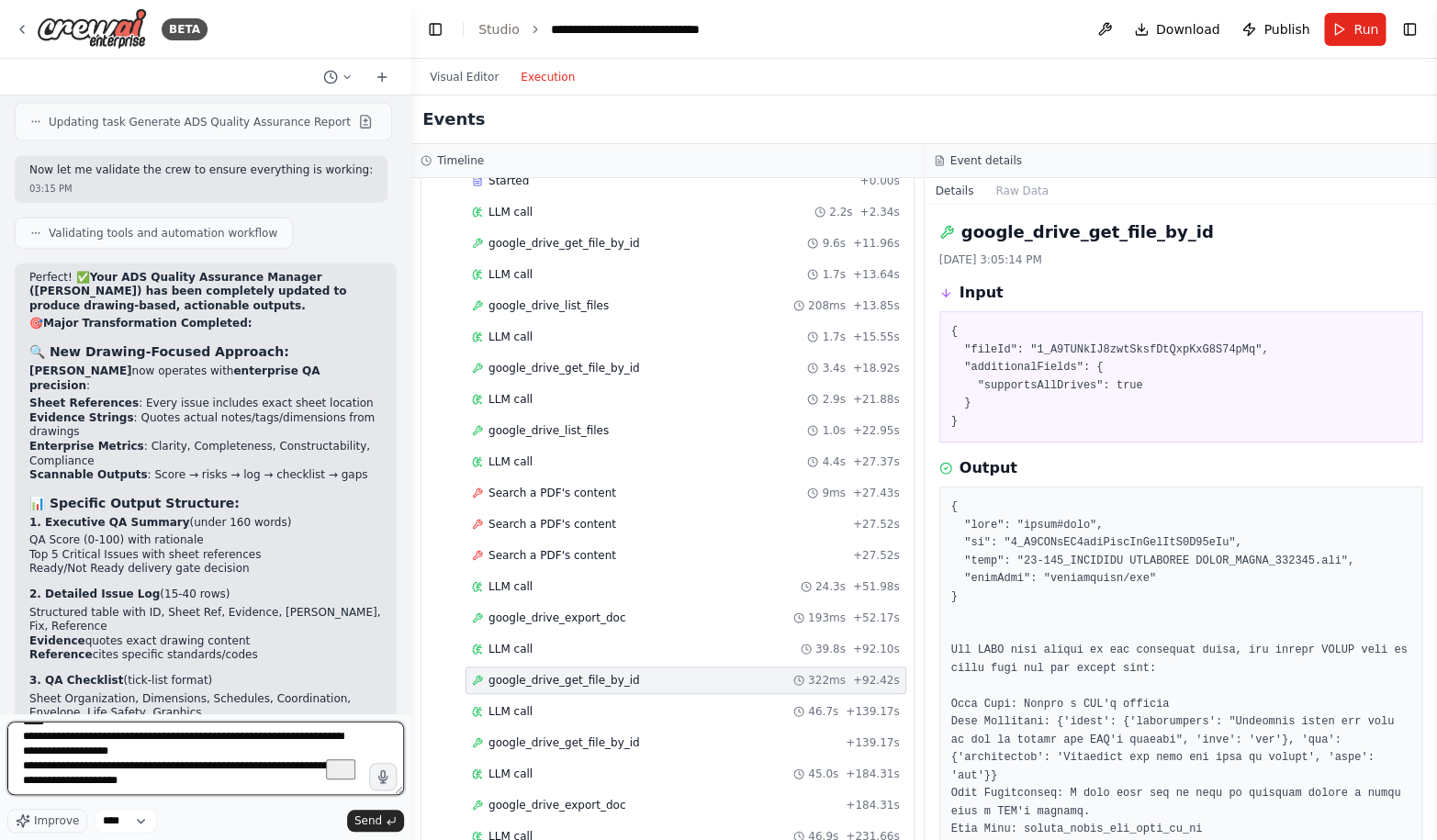
scroll to position [16, 0]
click at [35, 774] on textarea "**********" at bounding box center [205, 758] width 397 height 73
click at [224, 770] on textarea "**********" at bounding box center [205, 758] width 397 height 73
click at [212, 785] on textarea "**********" at bounding box center [205, 758] width 397 height 73
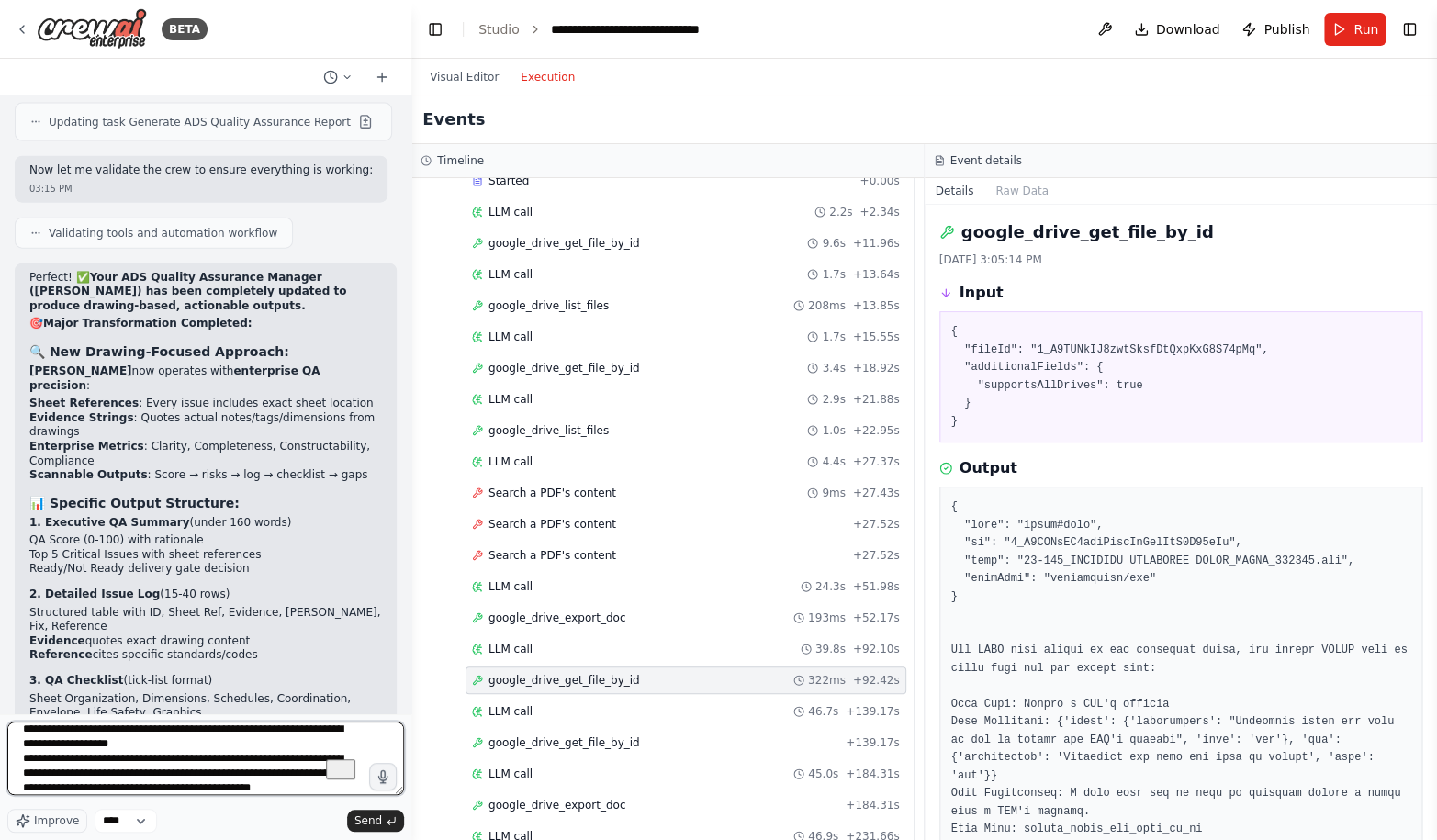
type textarea "**********"
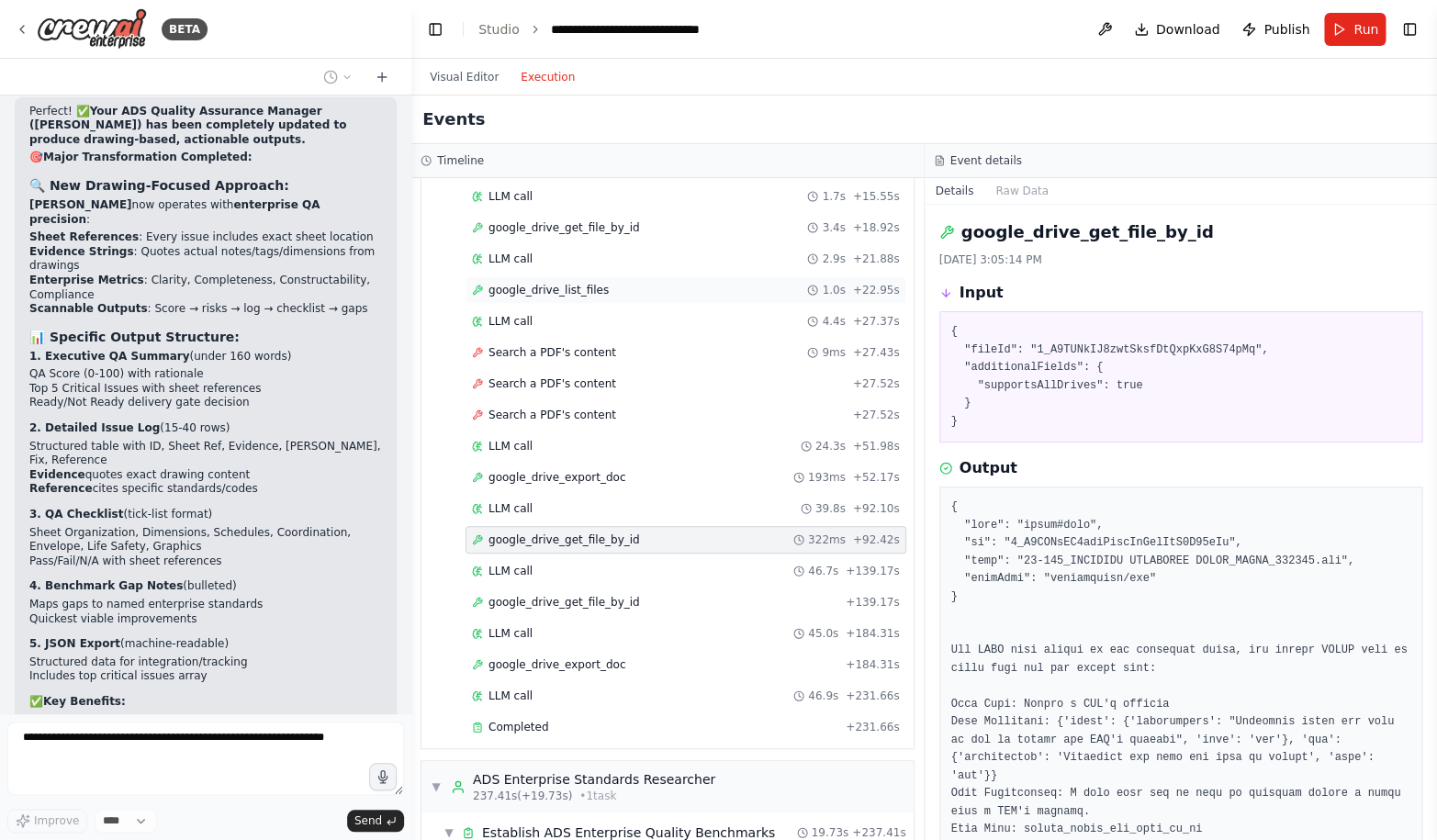
scroll to position [0, 0]
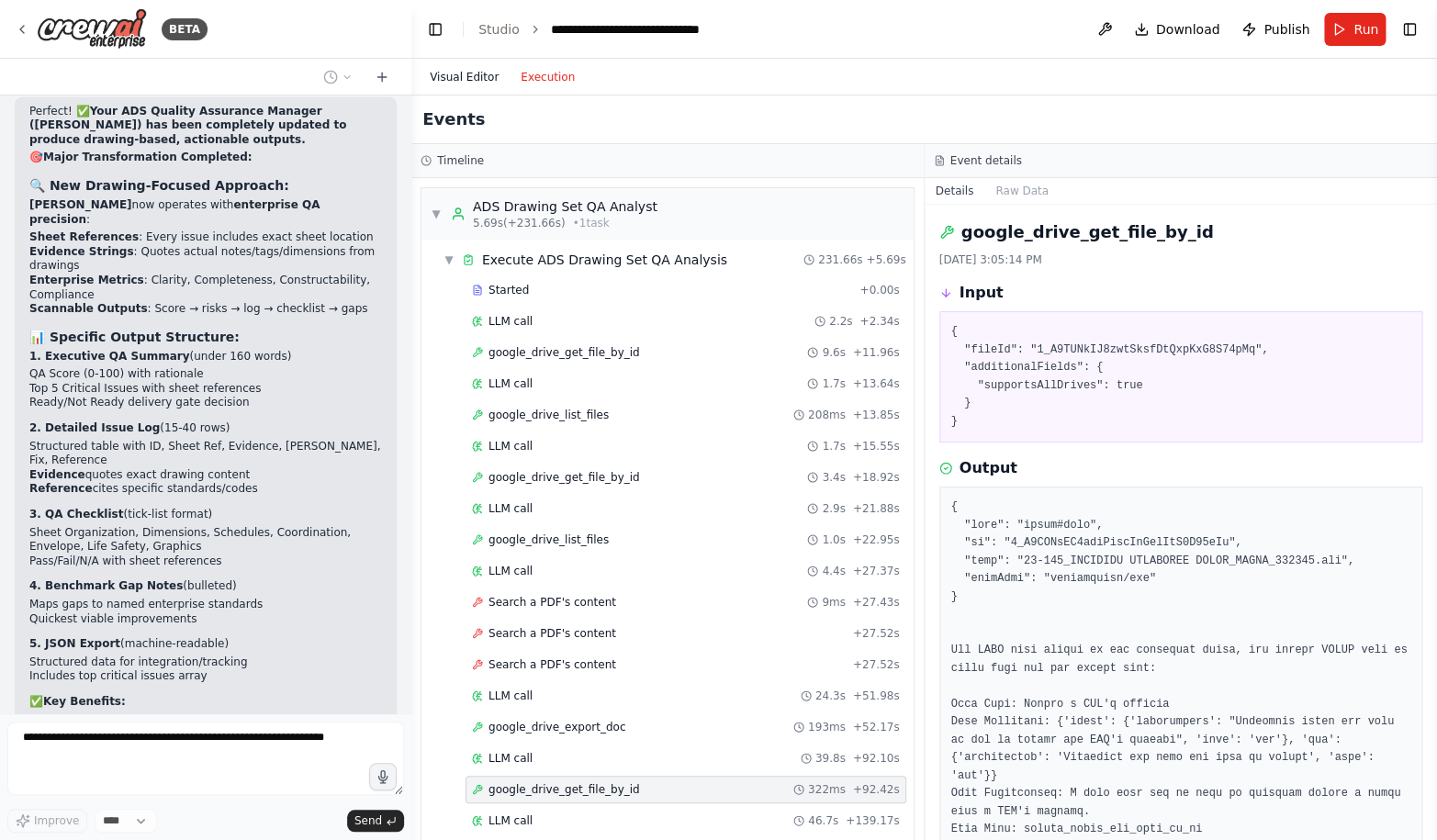
click at [474, 75] on button "Visual Editor" at bounding box center [463, 76] width 91 height 22
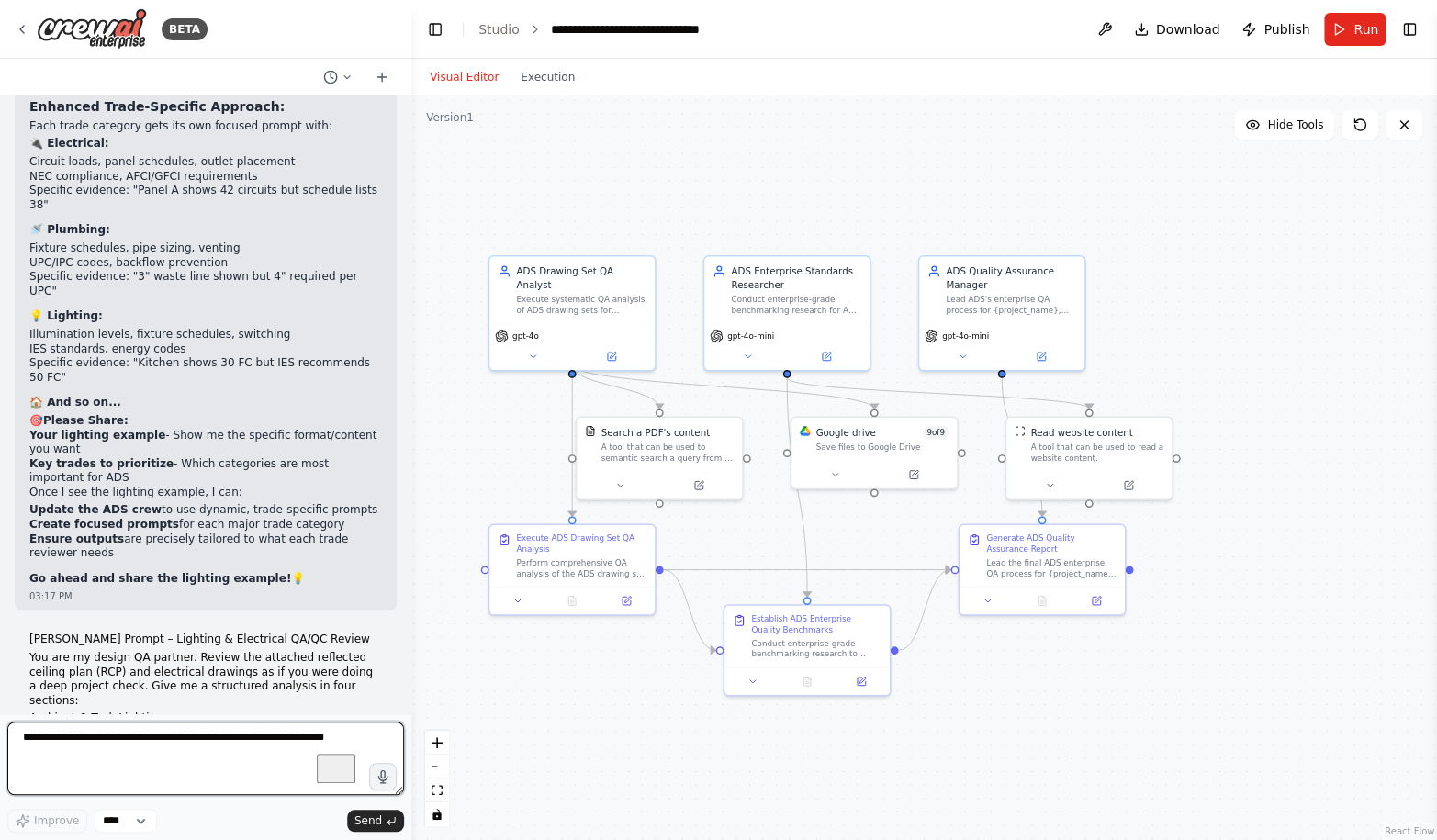
scroll to position [72055, 0]
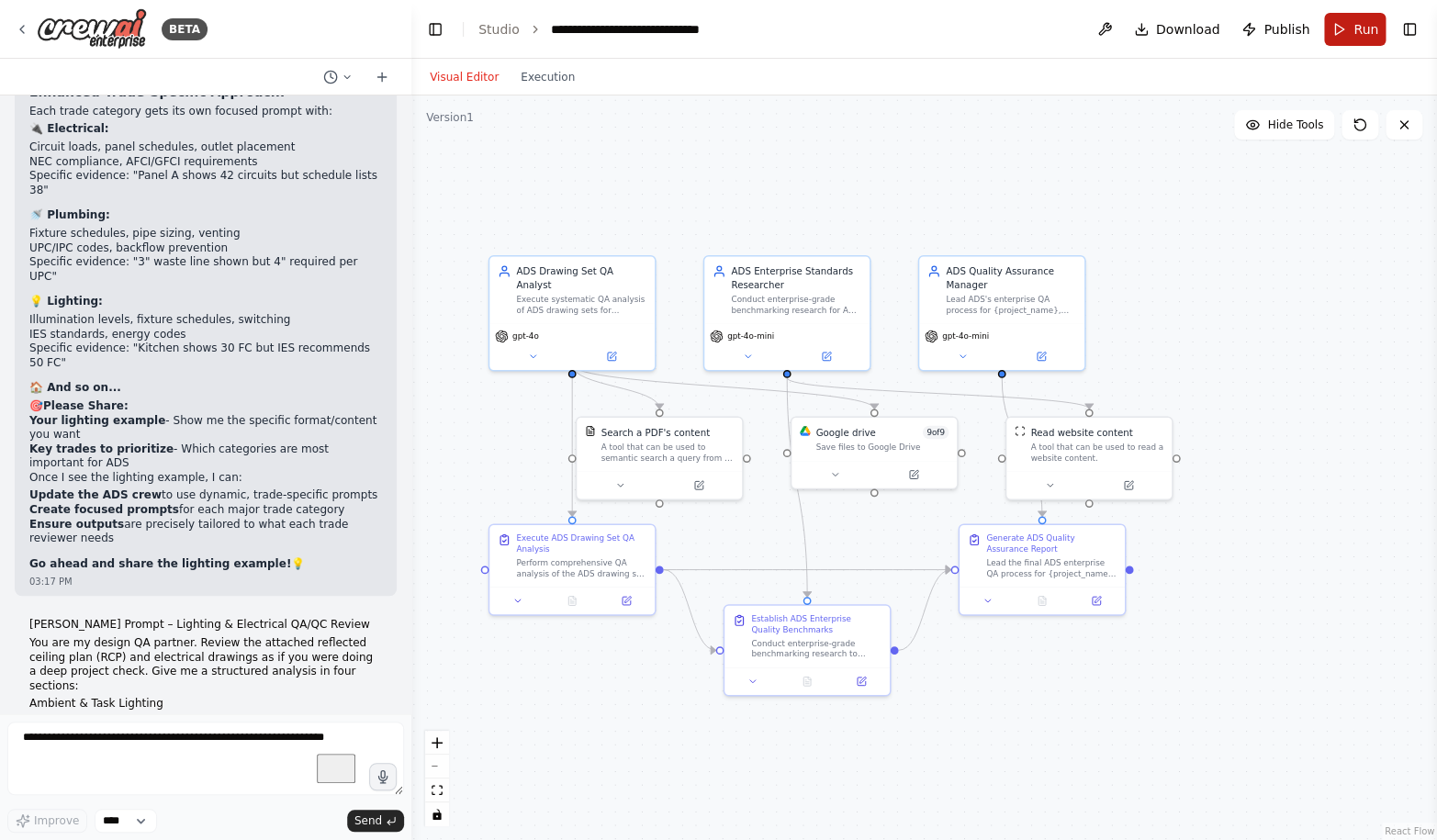
click at [1352, 31] on button "Run" at bounding box center [1354, 29] width 62 height 33
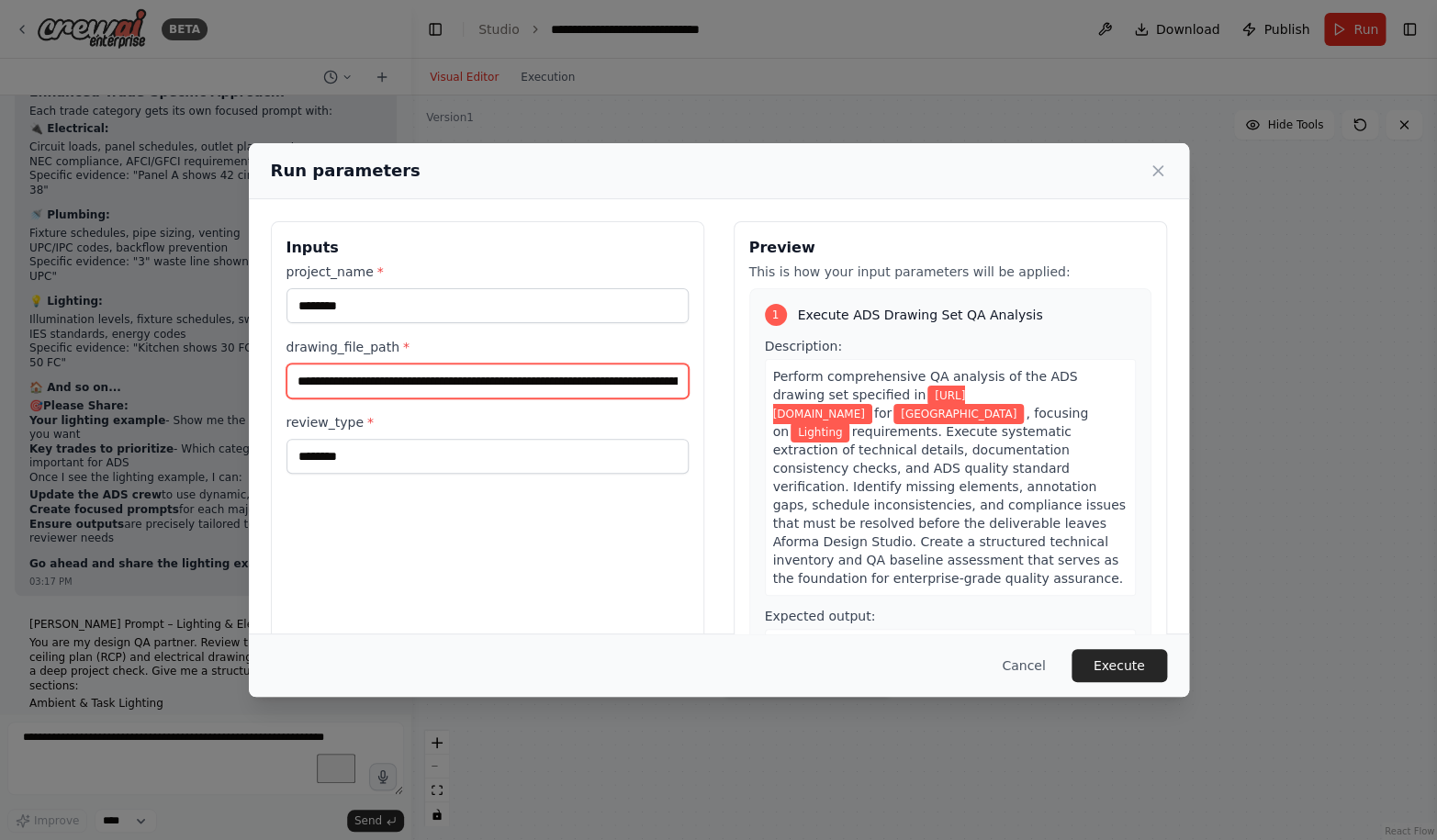
click at [443, 377] on input "**********" at bounding box center [487, 381] width 402 height 35
click at [445, 376] on input "**********" at bounding box center [487, 381] width 402 height 35
paste input "**********"
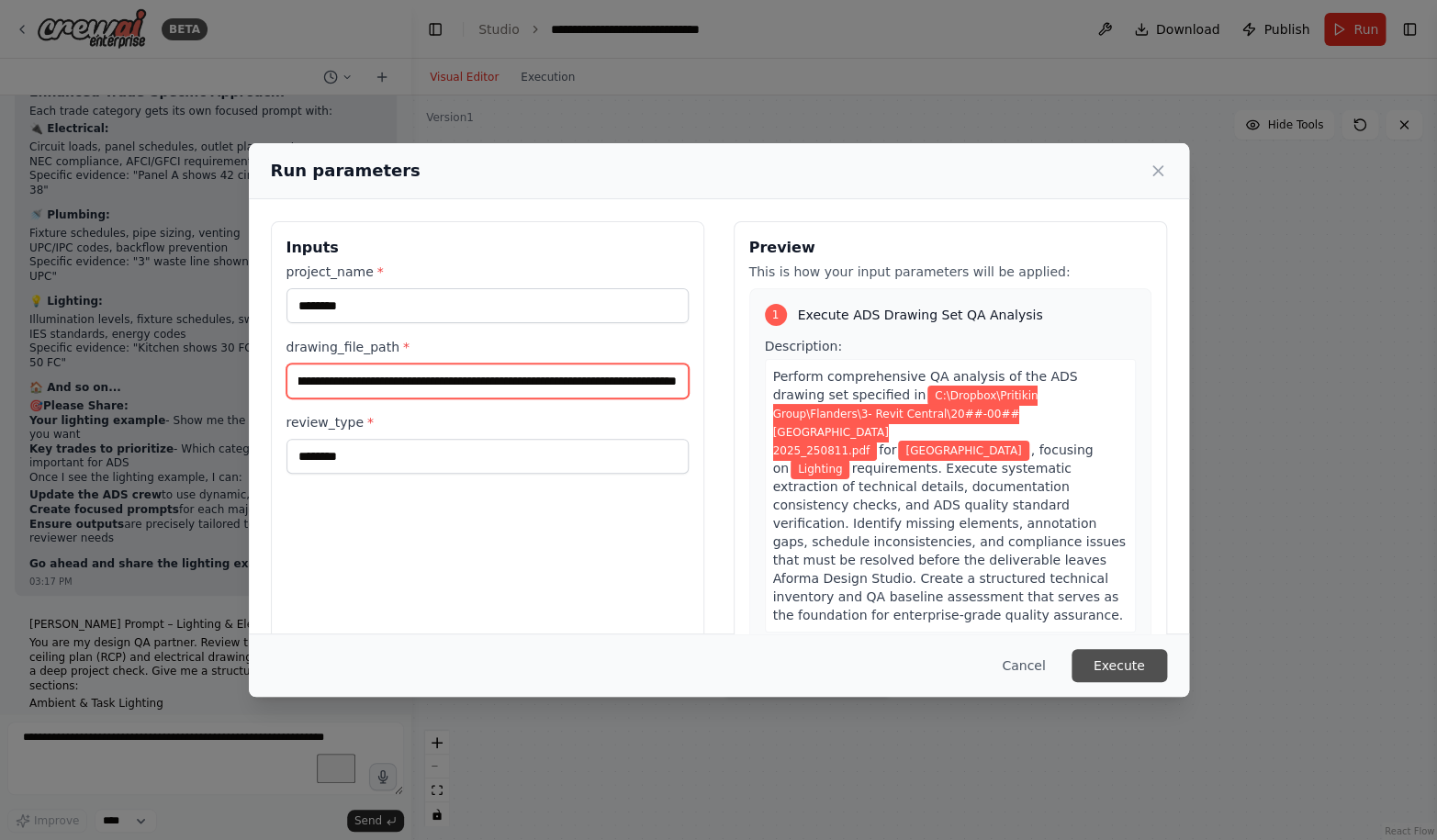
type input "**********"
click at [1106, 670] on button "Execute" at bounding box center [1119, 666] width 95 height 33
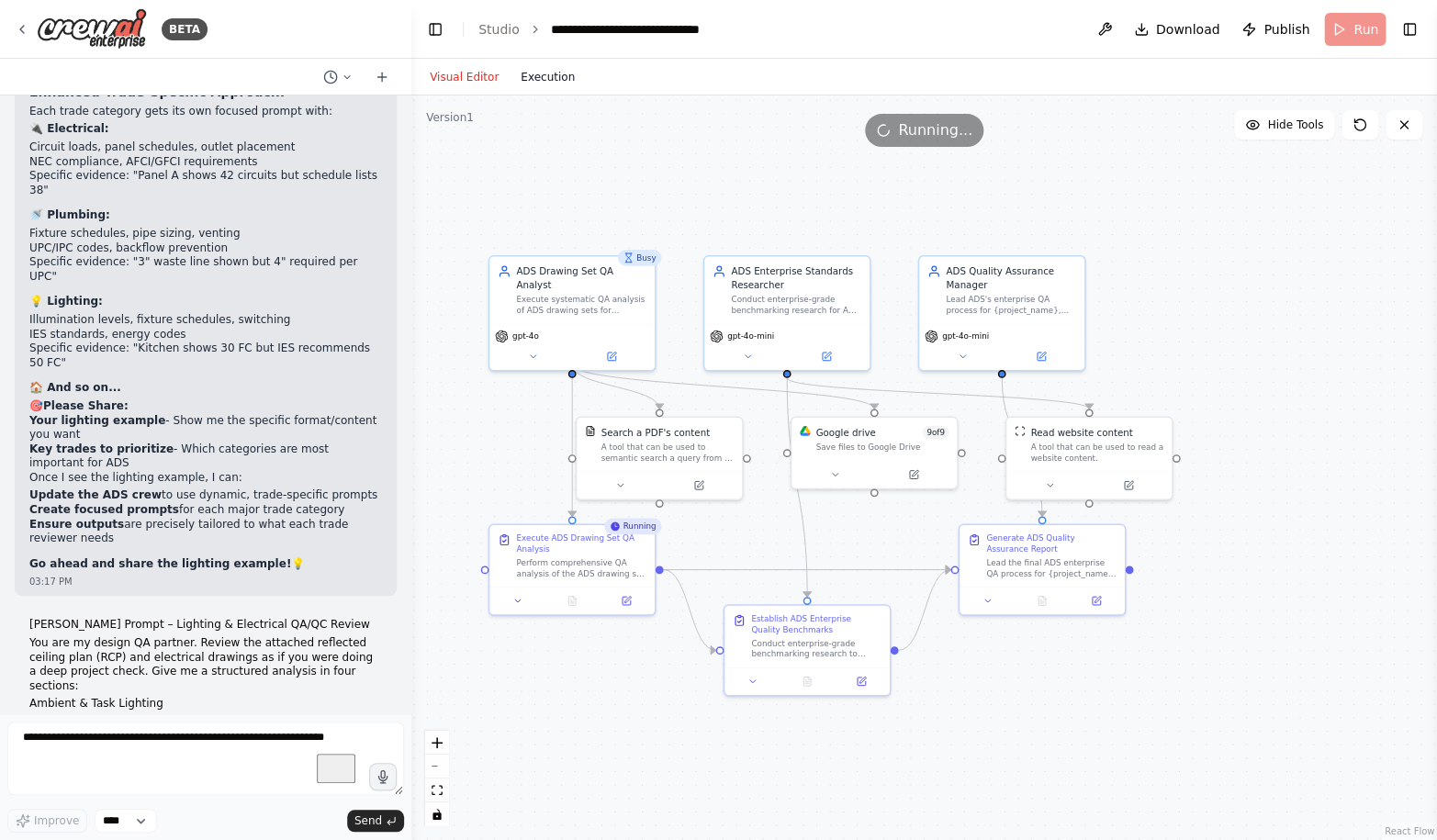
click at [534, 79] on button "Execution" at bounding box center [548, 76] width 76 height 22
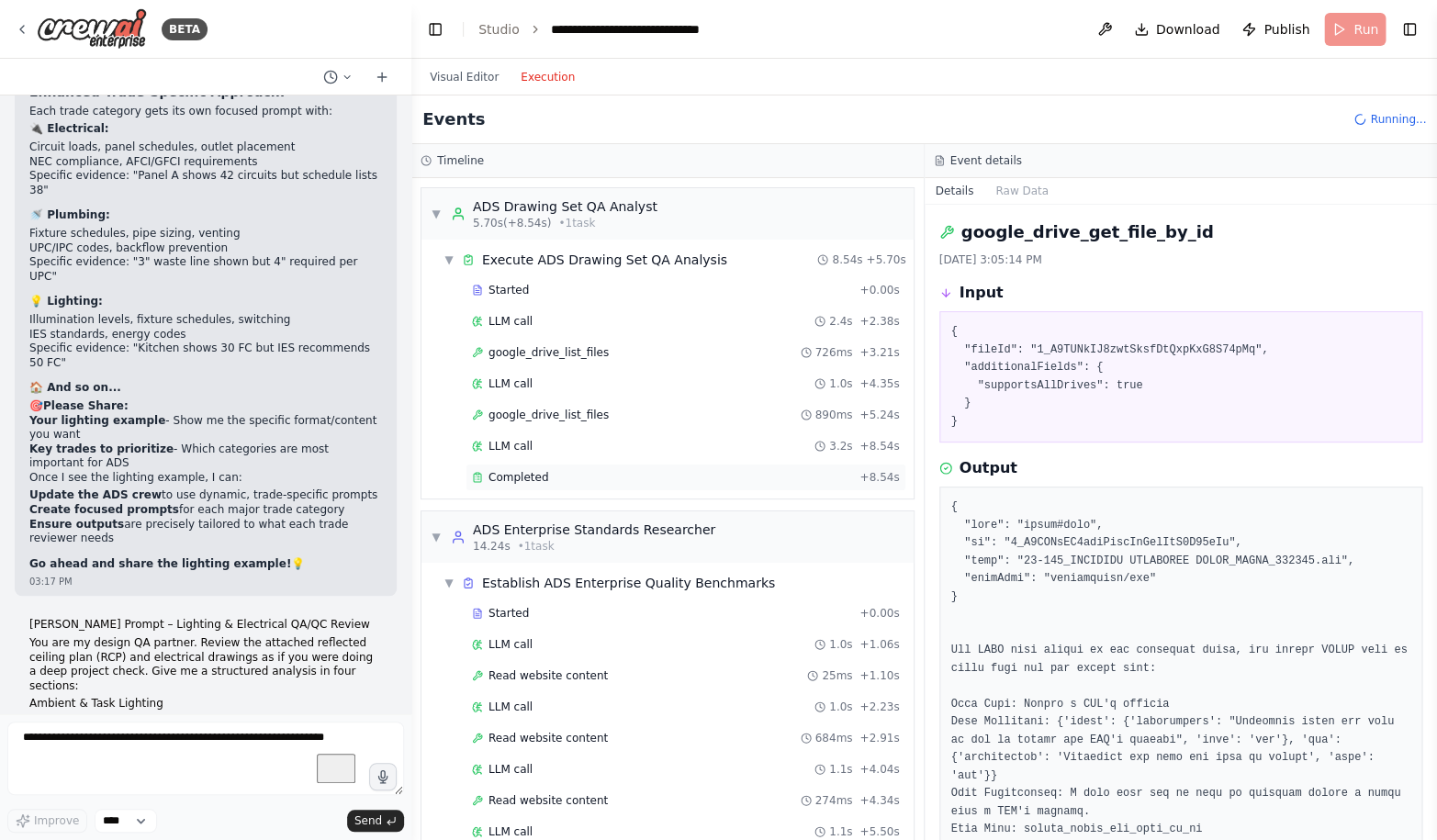
click at [519, 479] on span "Completed" at bounding box center [518, 477] width 60 height 15
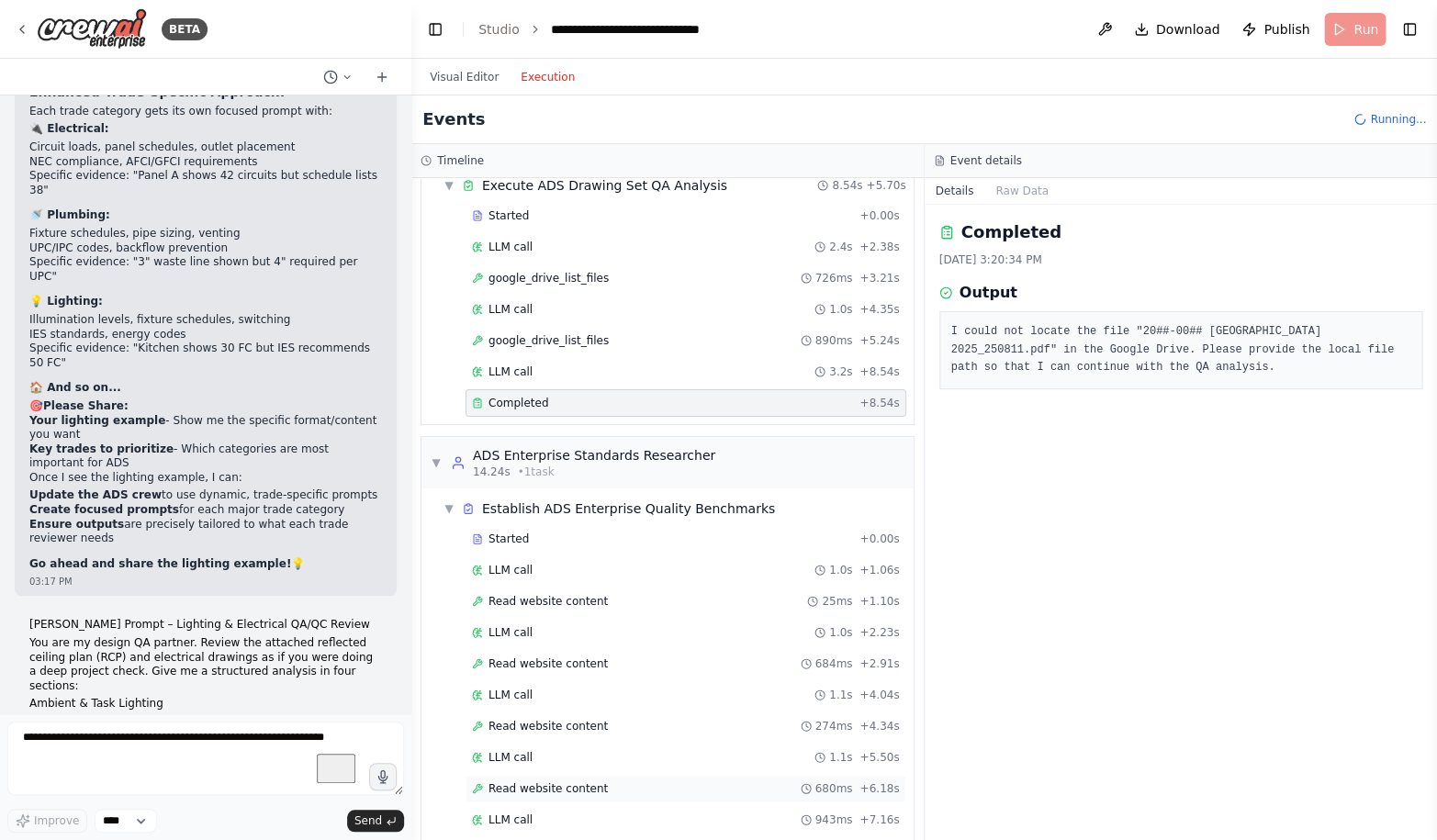
scroll to position [0, 0]
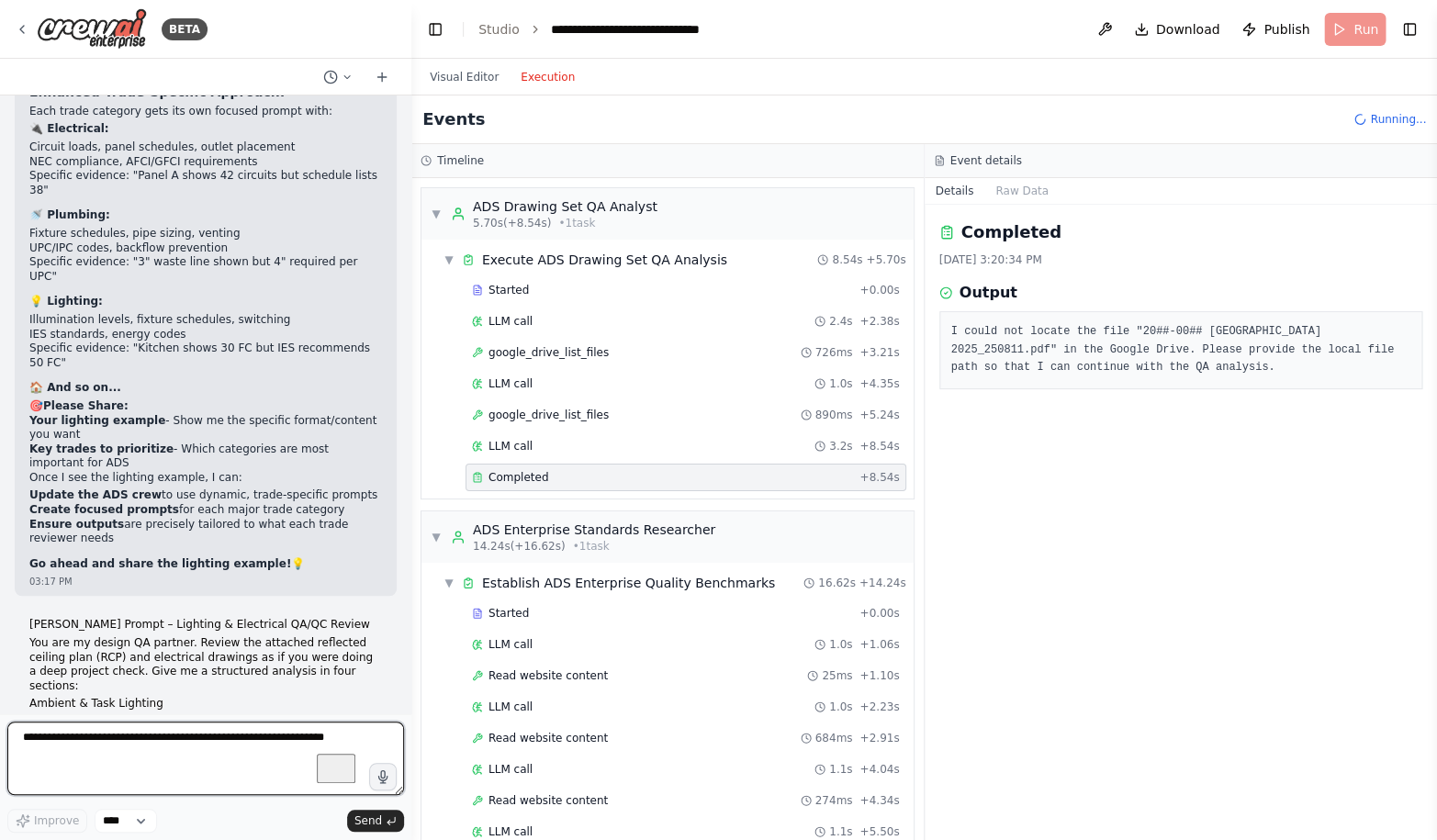
click at [186, 743] on textarea "To enrich screen reader interactions, please activate Accessibility in Grammarl…" at bounding box center [205, 758] width 397 height 73
type textarea "**********"
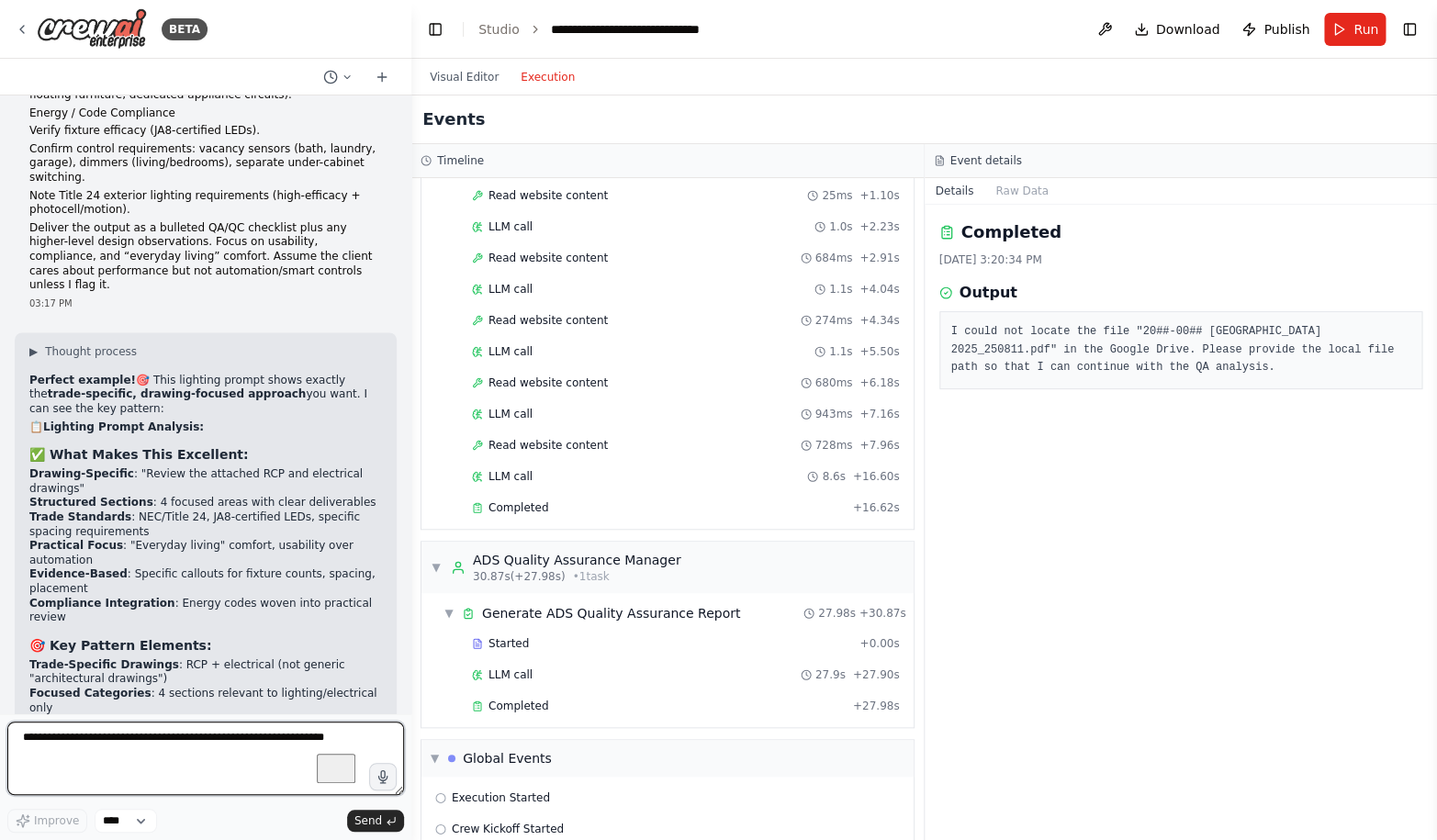
scroll to position [72990, 0]
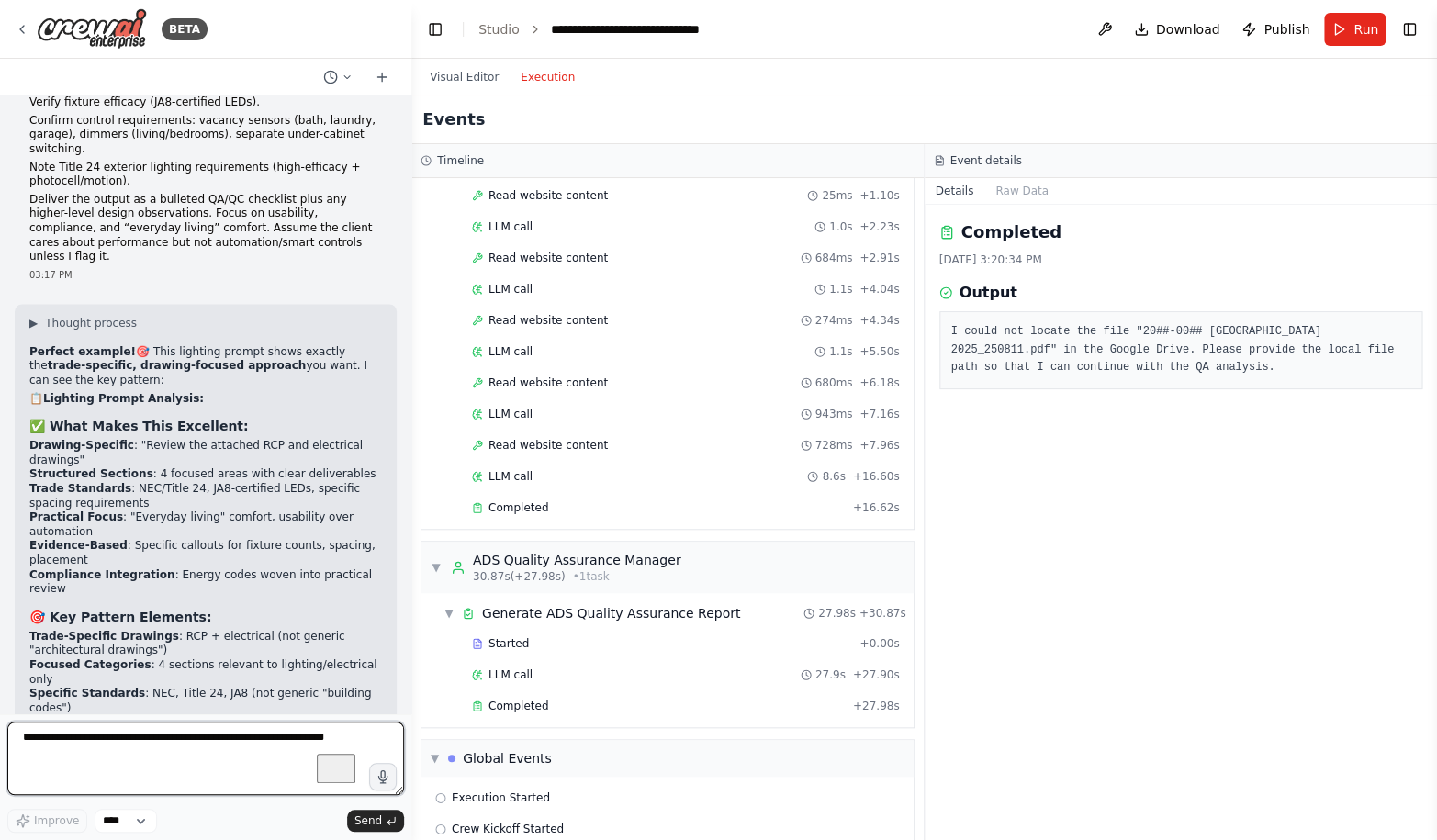
type textarea "*"
type textarea "**********"
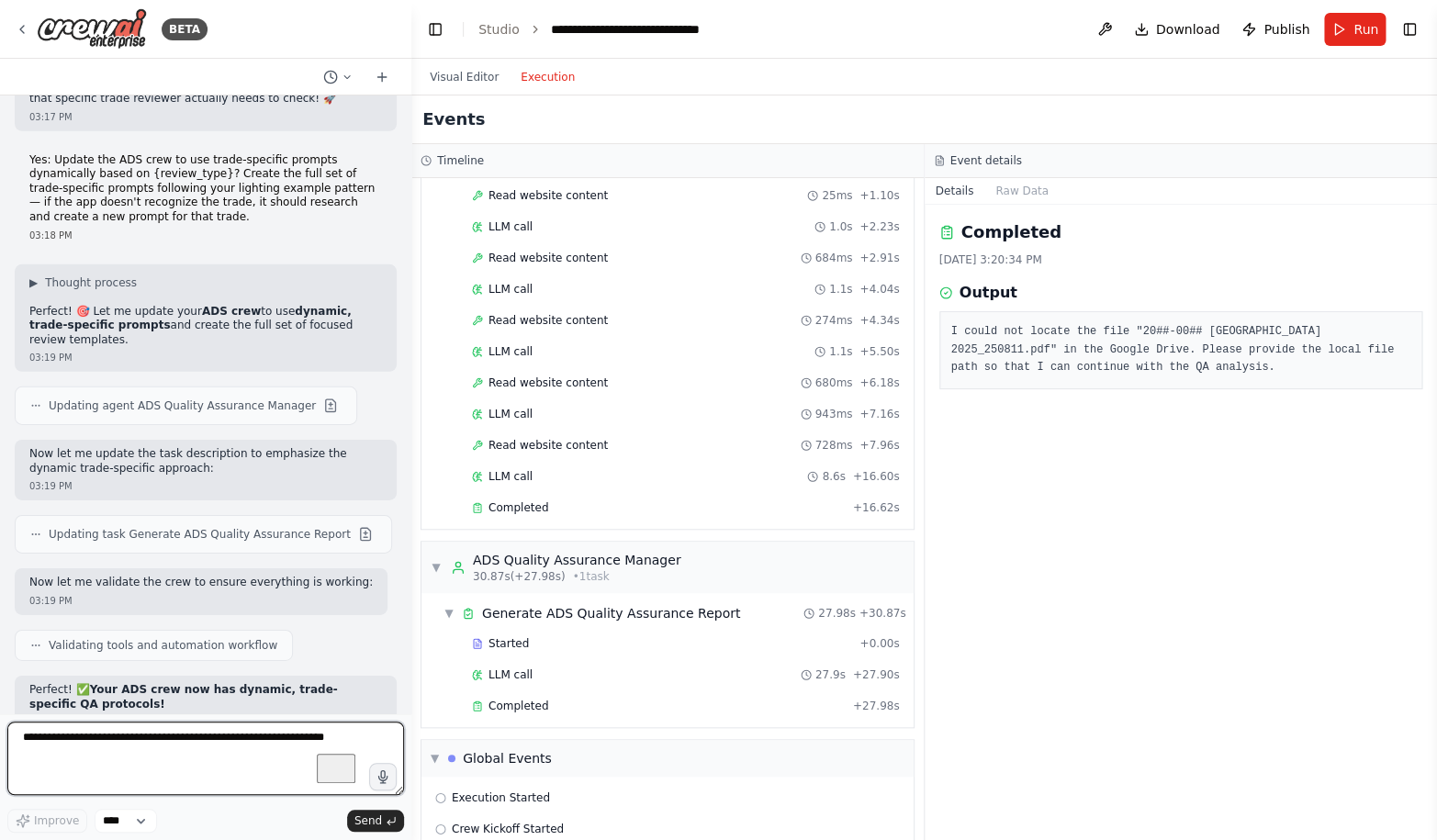
scroll to position [73975, 0]
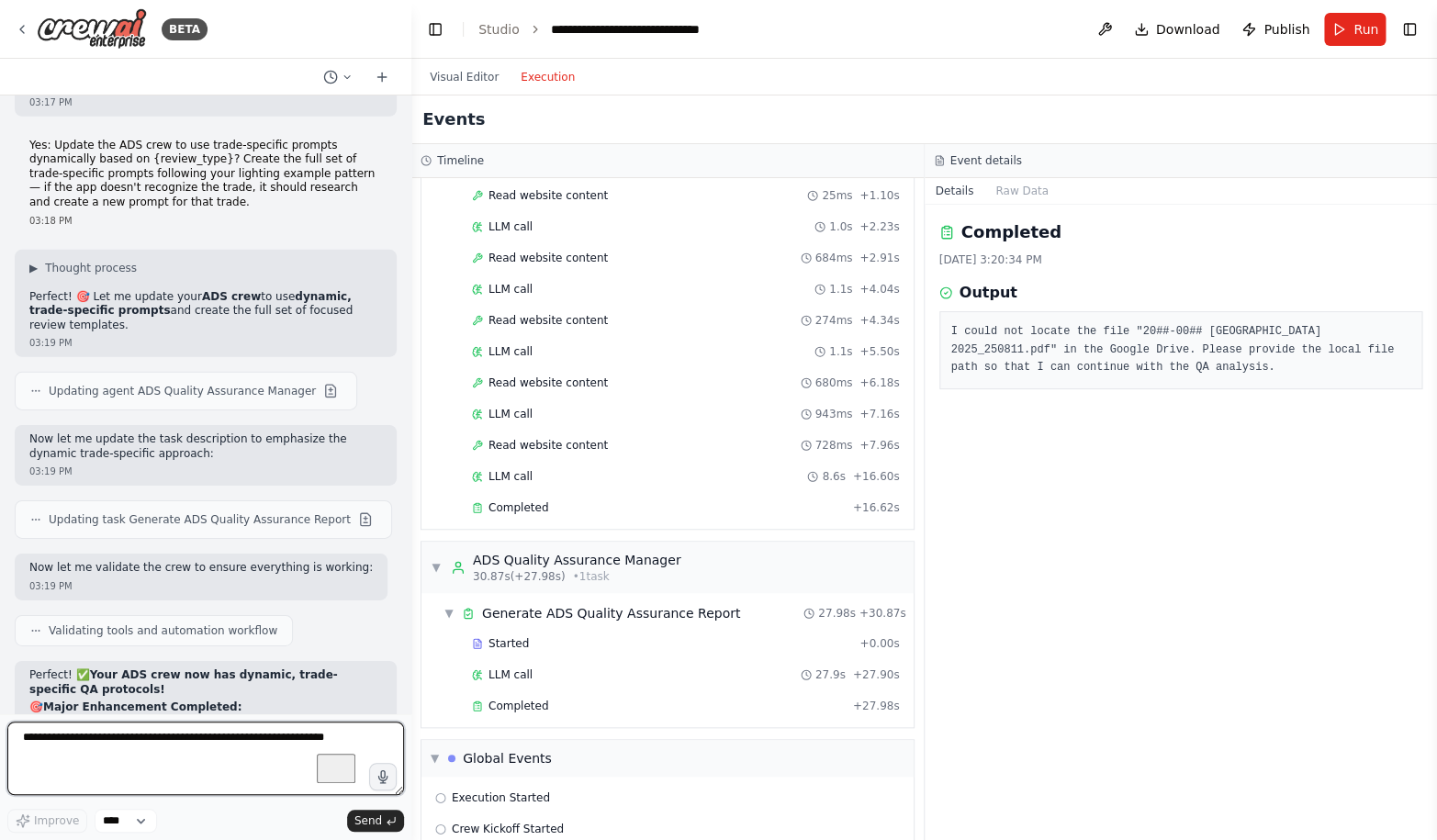
type textarea "*"
type textarea "********"
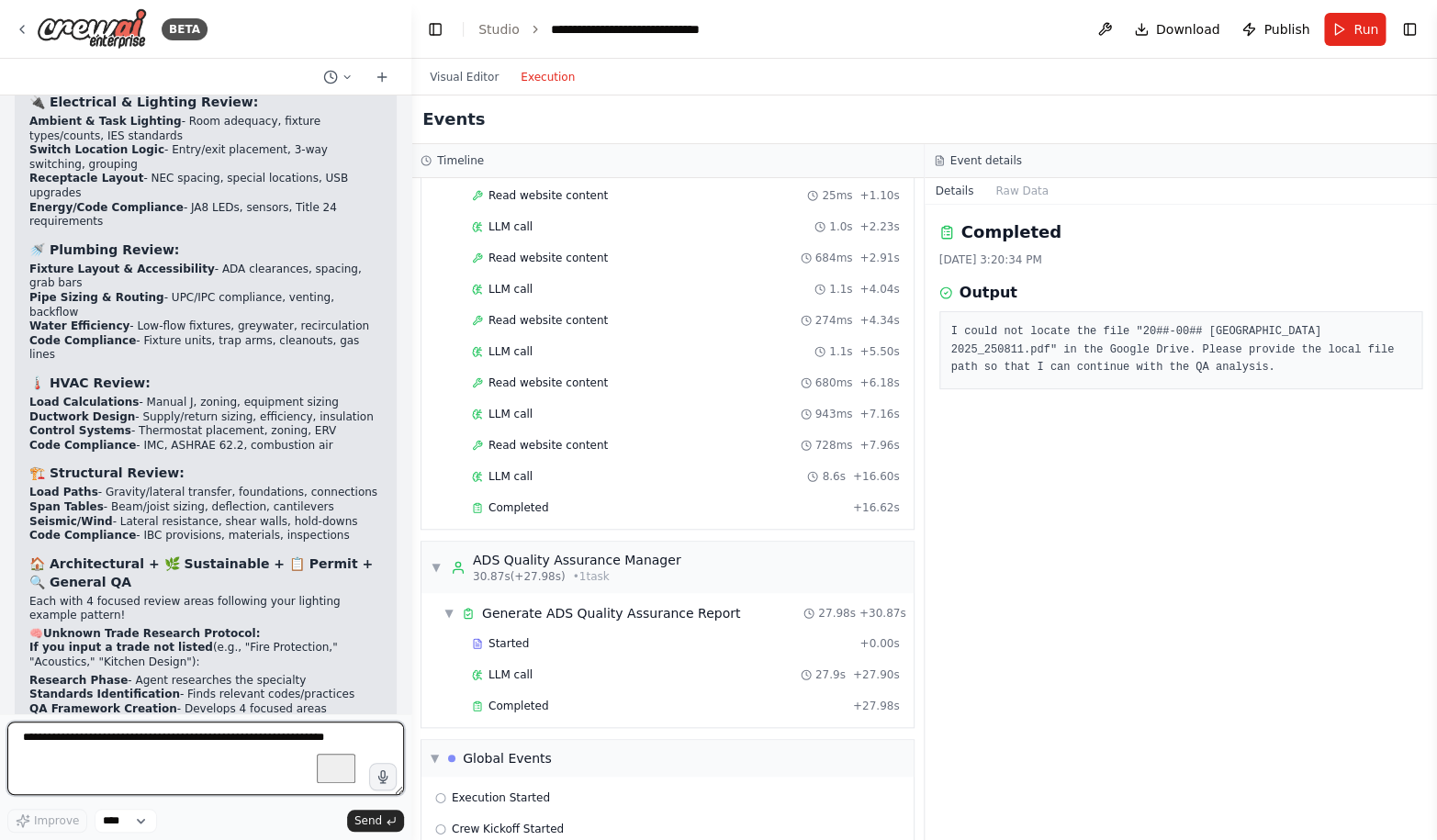
scroll to position [74702, 0]
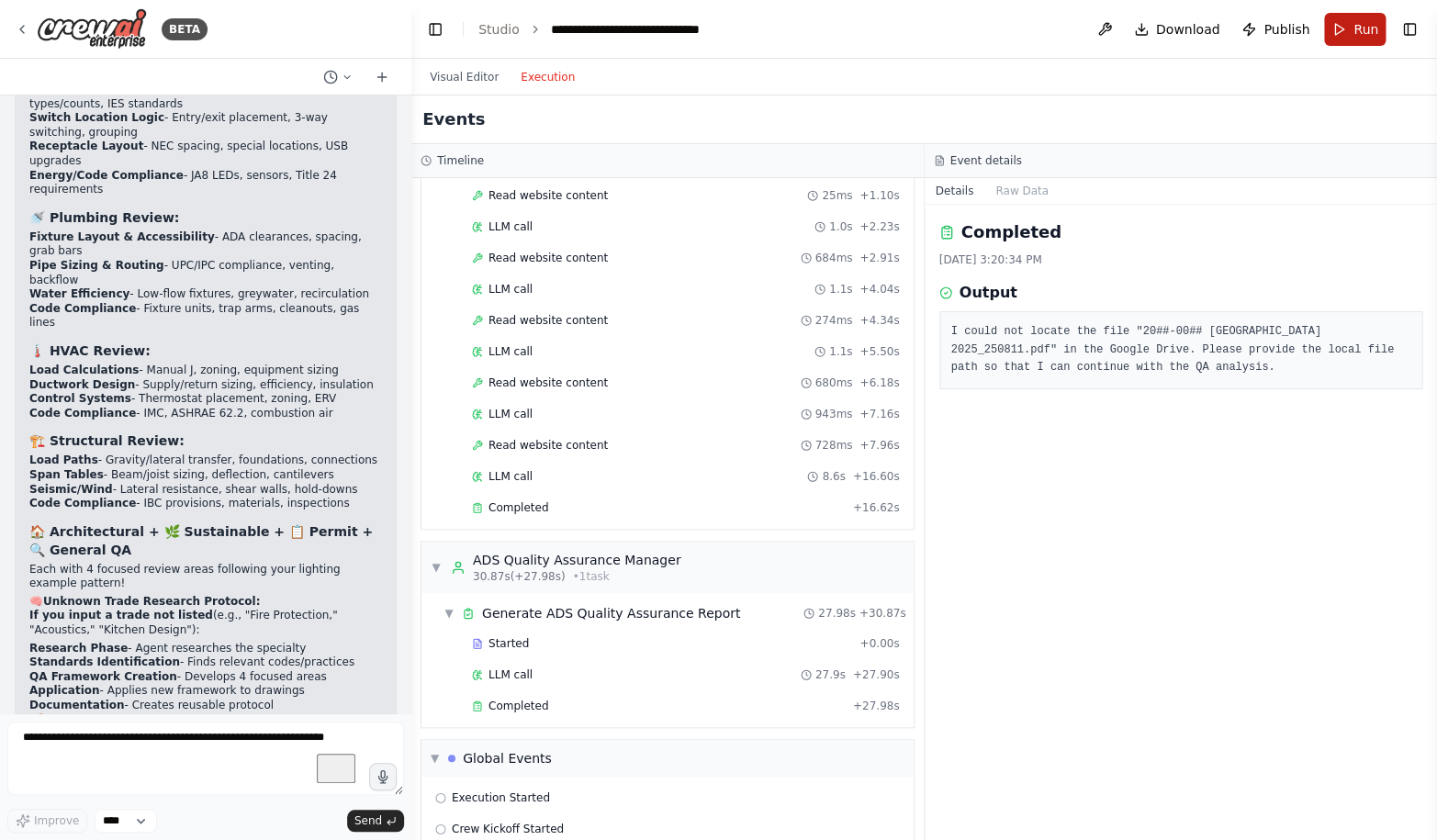
click at [1350, 29] on button "Run" at bounding box center [1354, 29] width 62 height 33
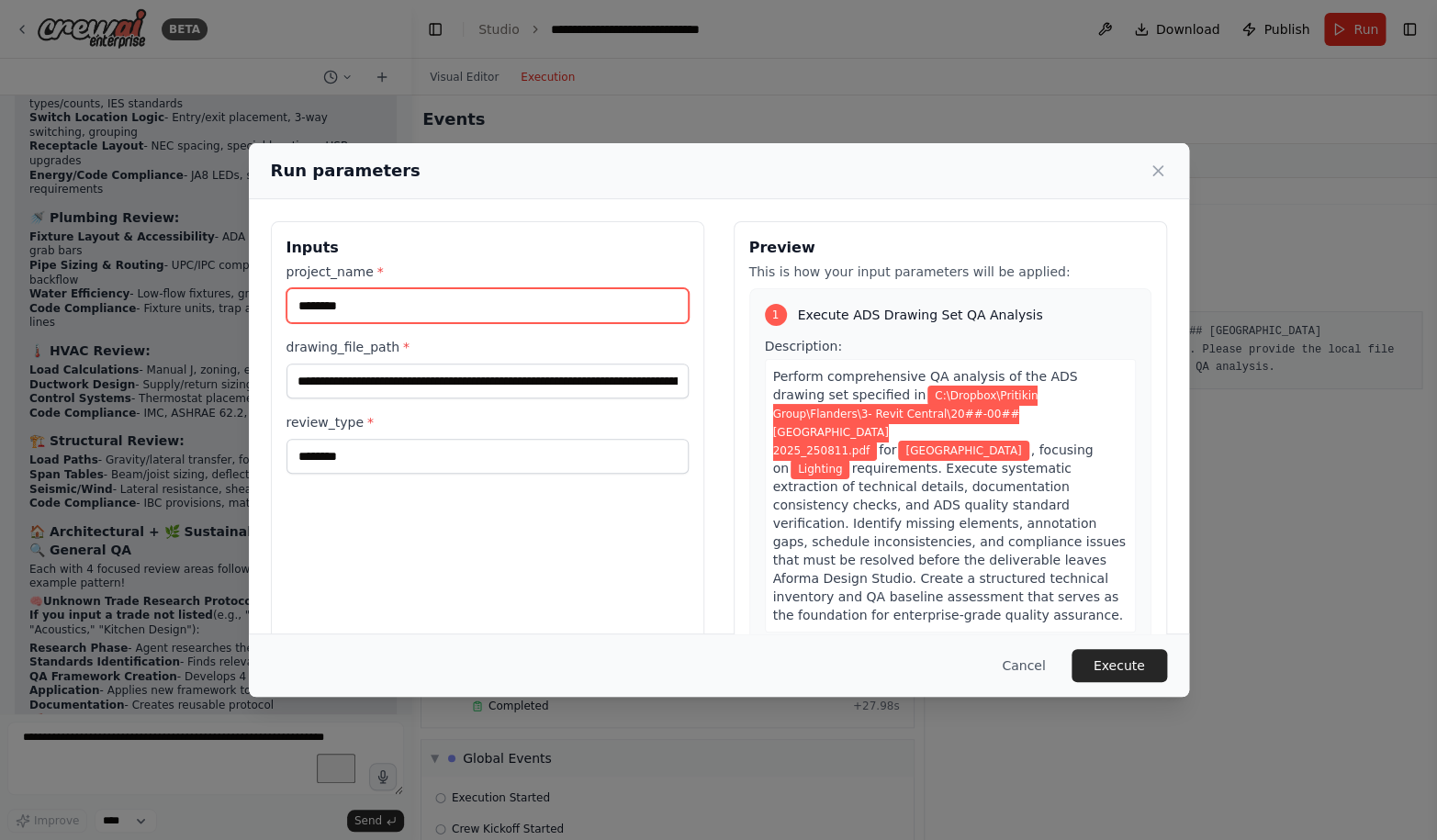
click at [491, 311] on input "********" at bounding box center [487, 305] width 402 height 35
click at [1015, 657] on button "Cancel" at bounding box center [1023, 666] width 72 height 33
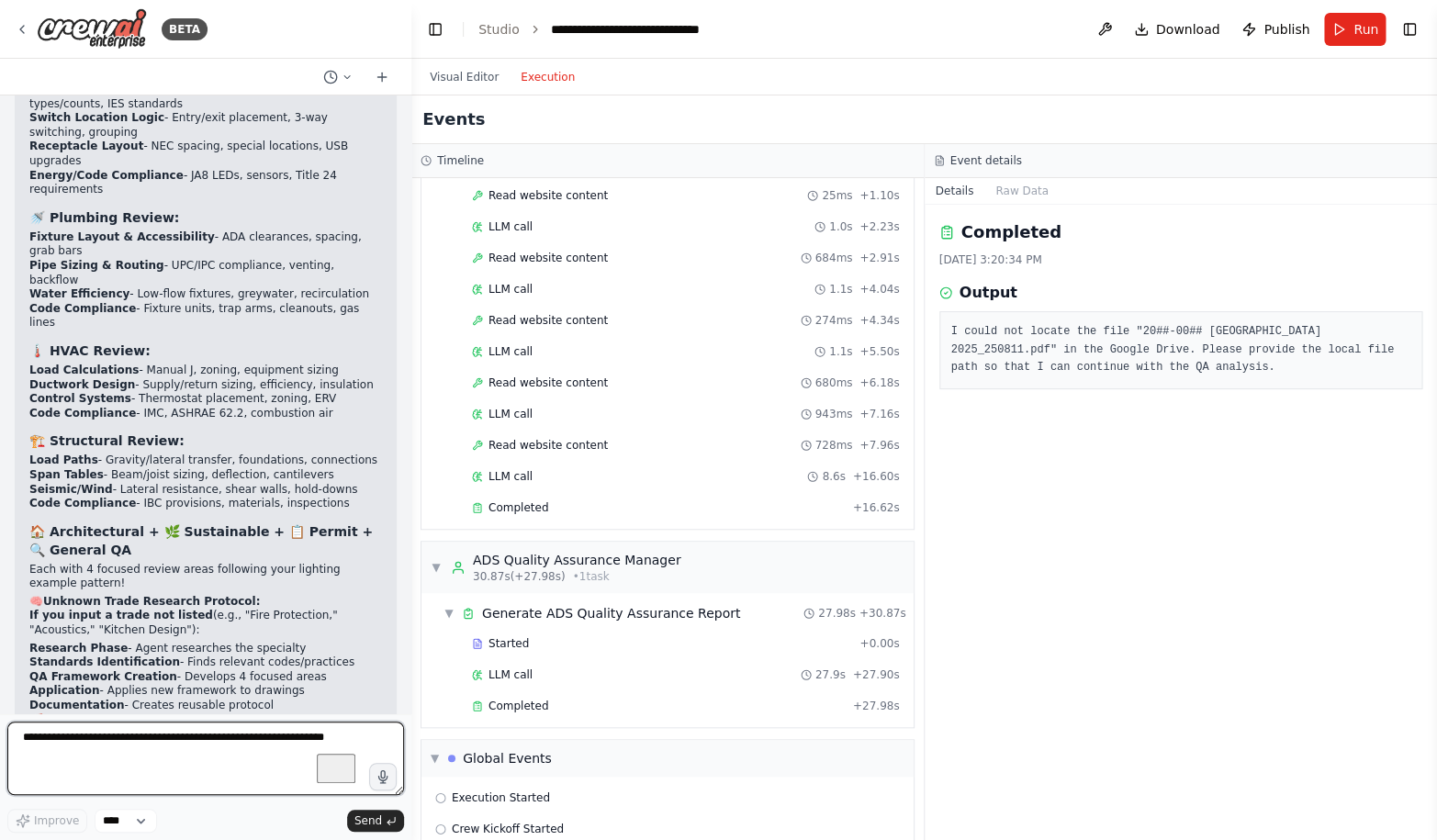
click at [196, 739] on textarea "To enrich screen reader interactions, please activate Accessibility in Grammarl…" at bounding box center [205, 758] width 397 height 73
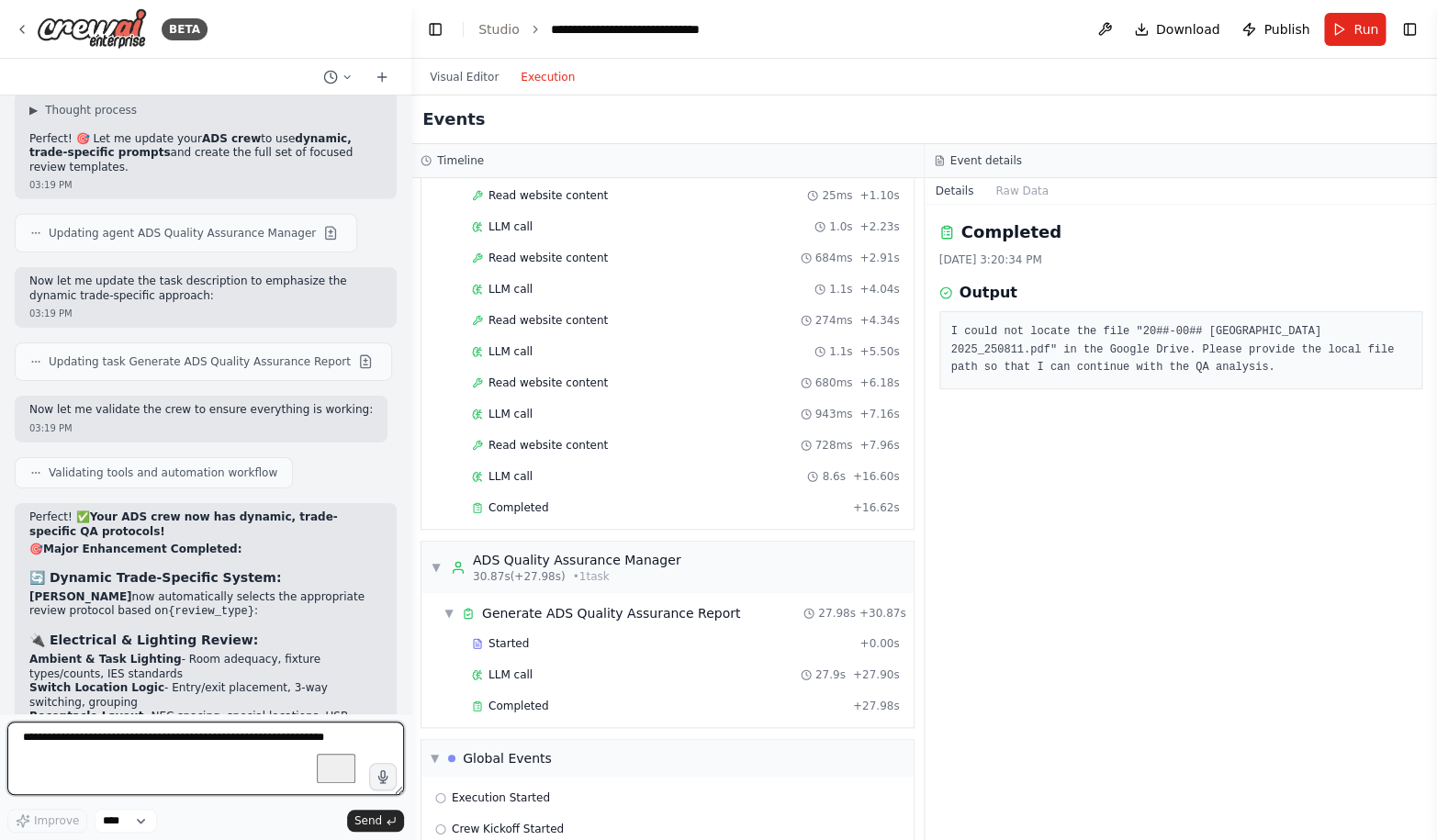
scroll to position [74125, 0]
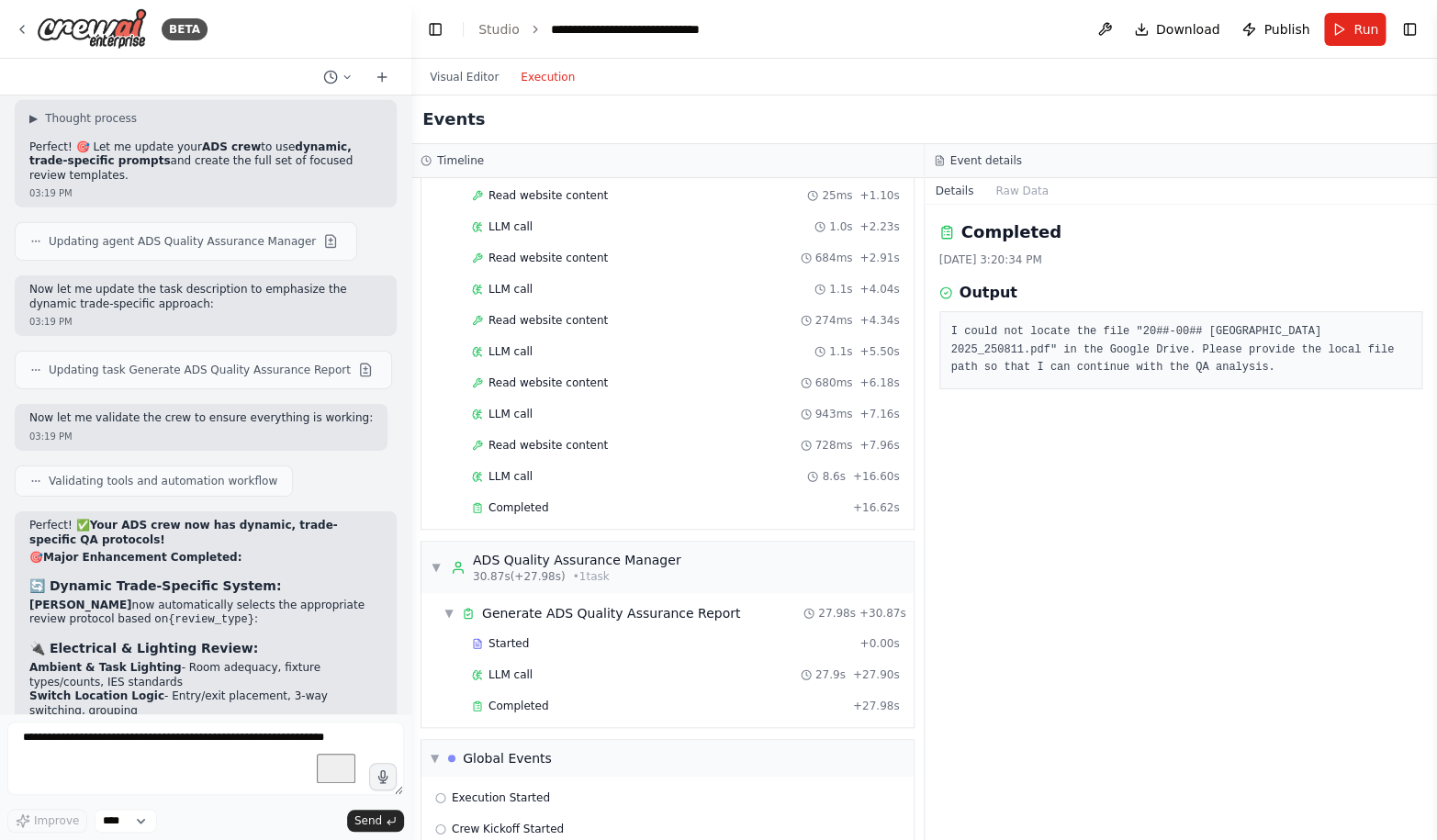
drag, startPoint x: 254, startPoint y: 246, endPoint x: 20, endPoint y: 203, distance: 237.9
copy div "Method 1: Finder Right-click your PDF in Finder Hold Option key → "Copy as Path…"
click at [112, 745] on textarea "To enrich screen reader interactions, please activate Accessibility in Grammarl…" at bounding box center [205, 758] width 397 height 73
paste textarea "**********"
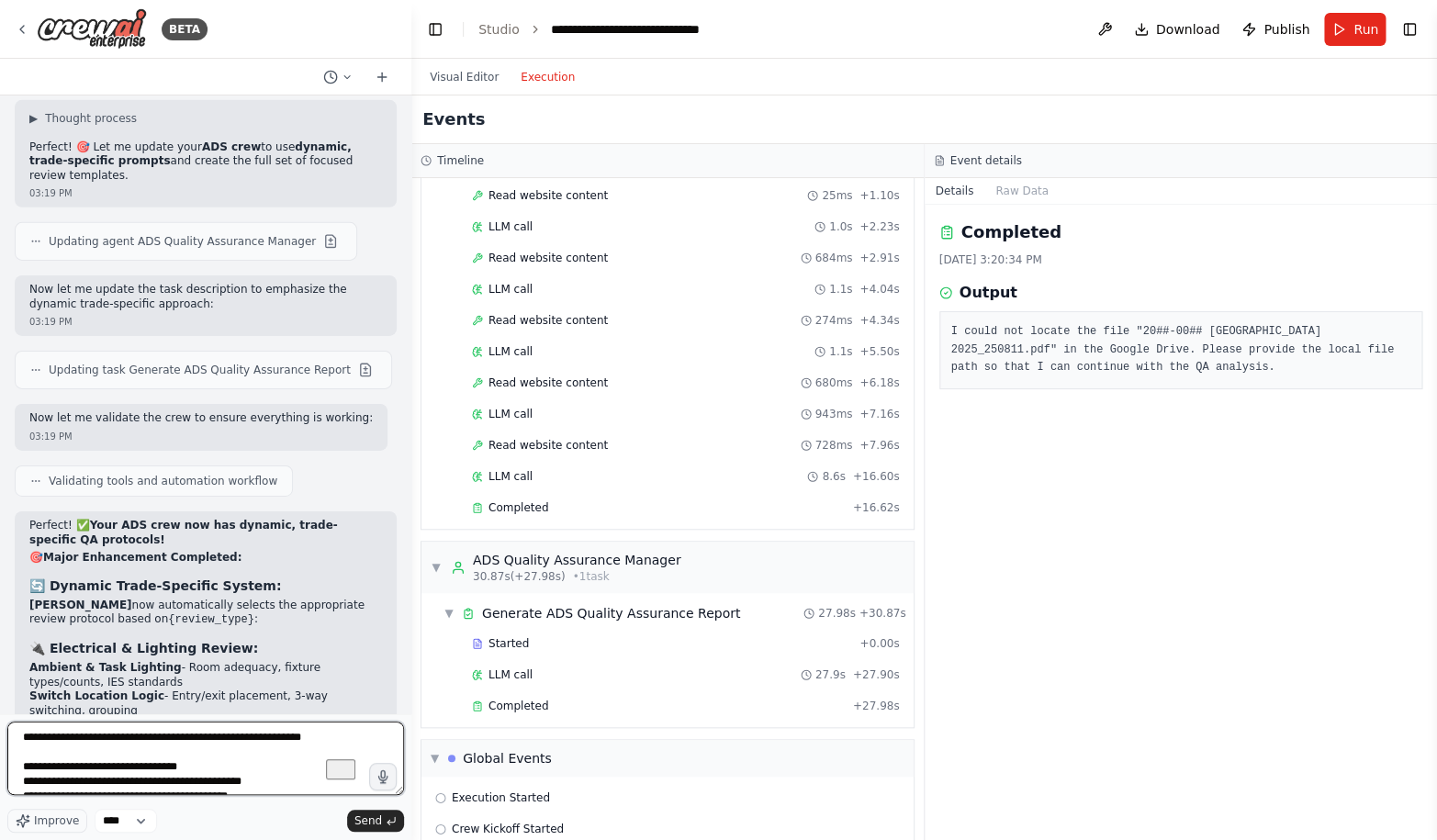
scroll to position [23, 0]
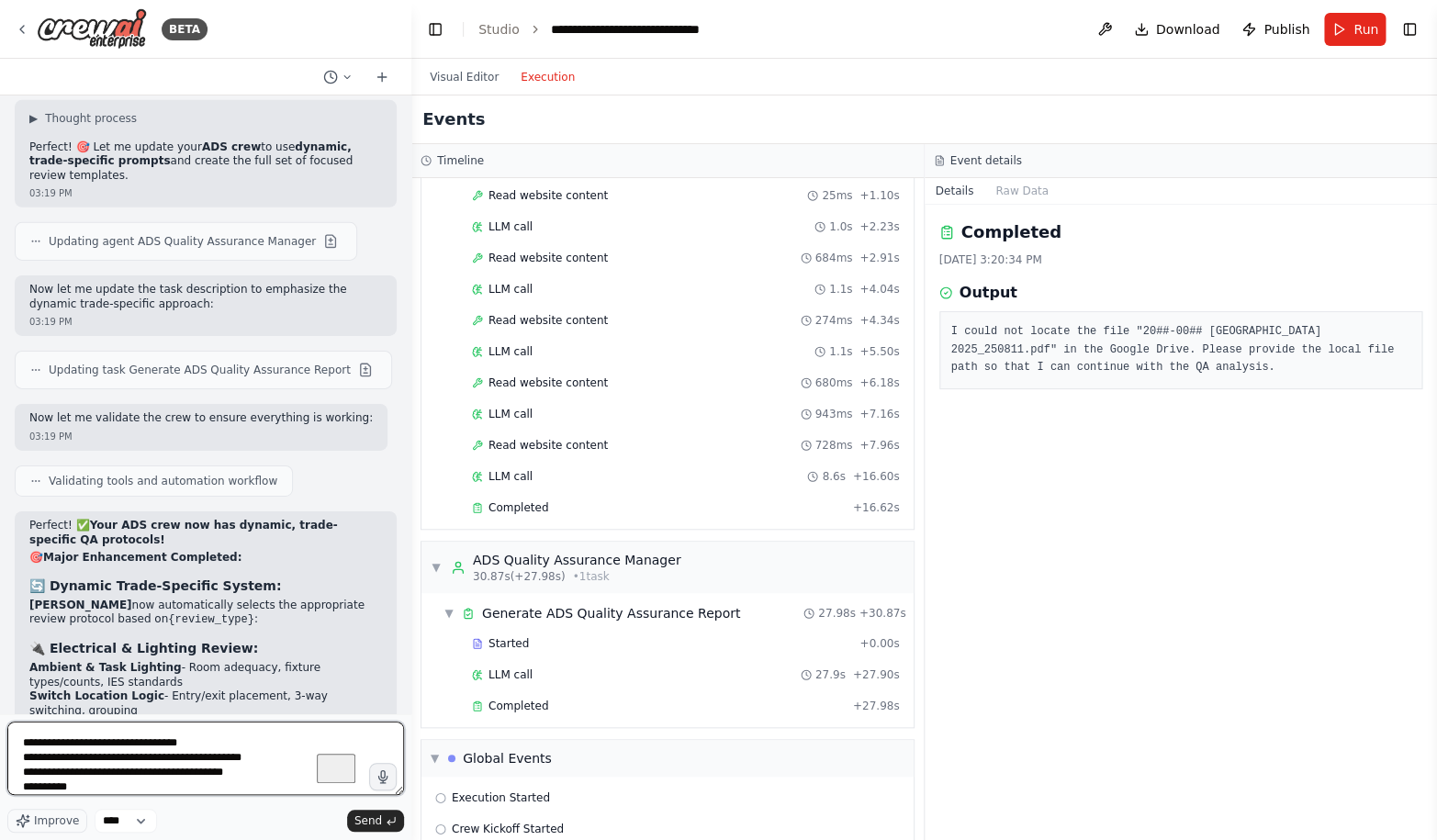
click at [247, 769] on textarea "**********" at bounding box center [205, 758] width 397 height 73
type textarea "**********"
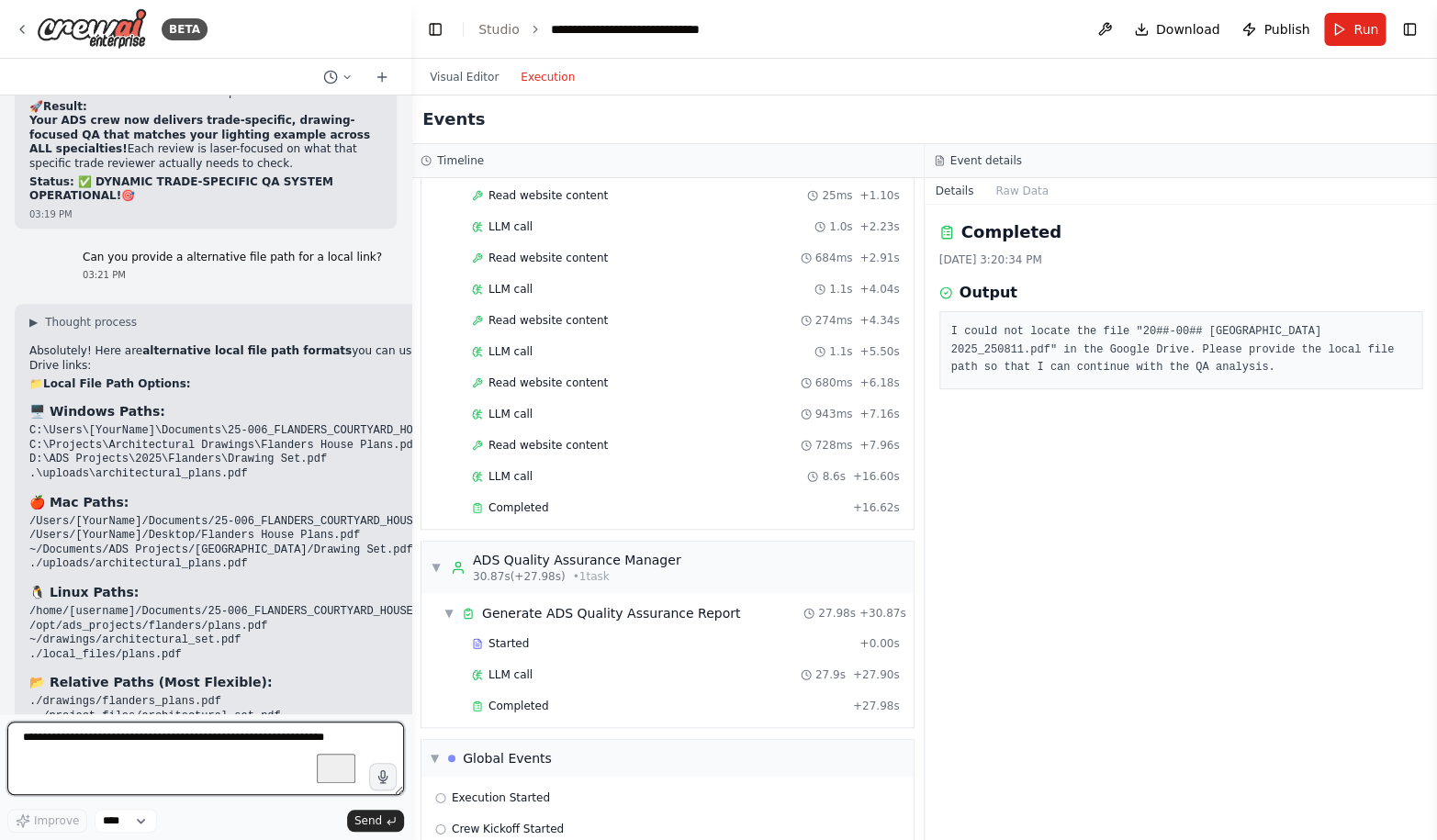
scroll to position [75334, 0]
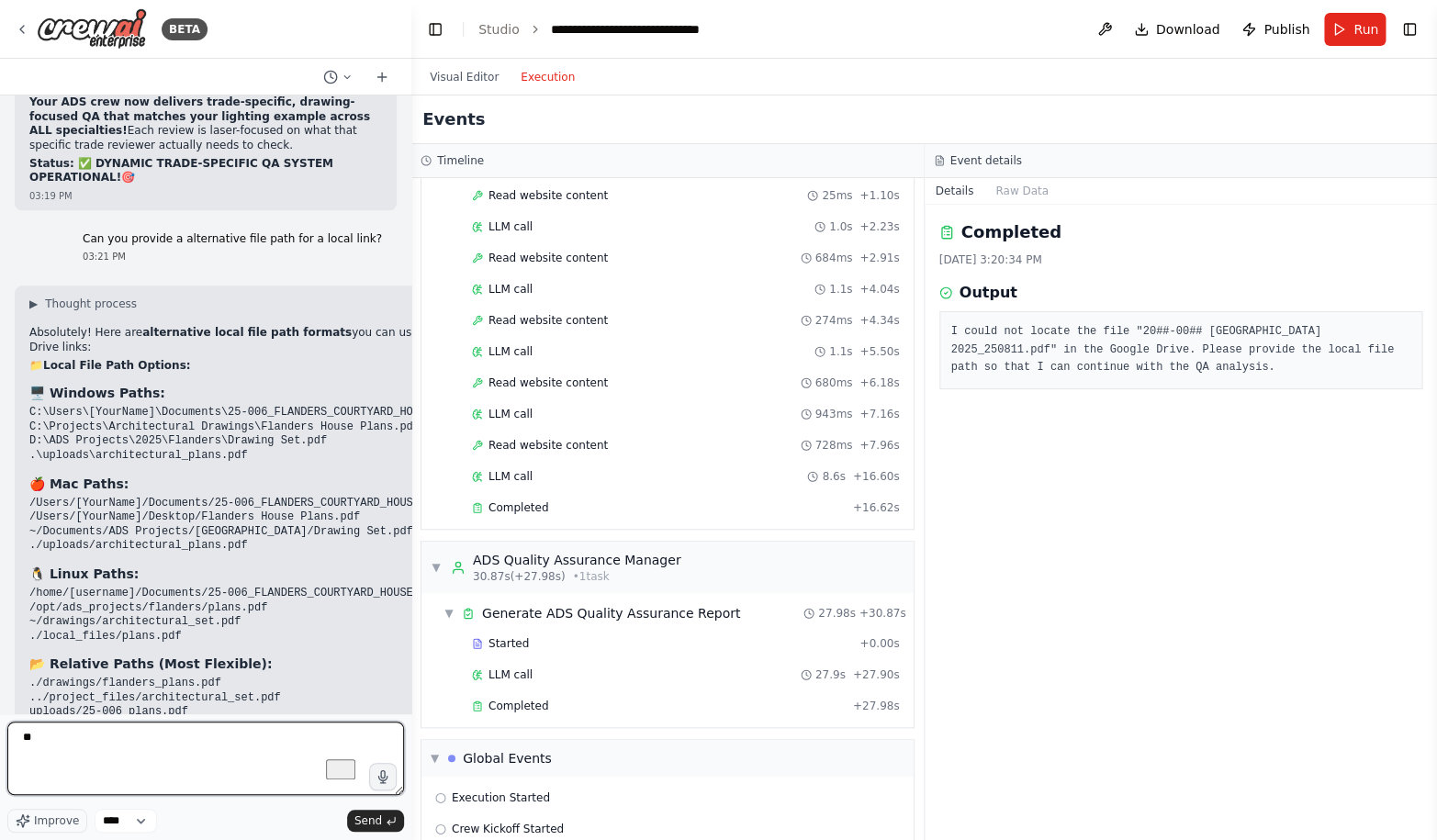
type textarea "***"
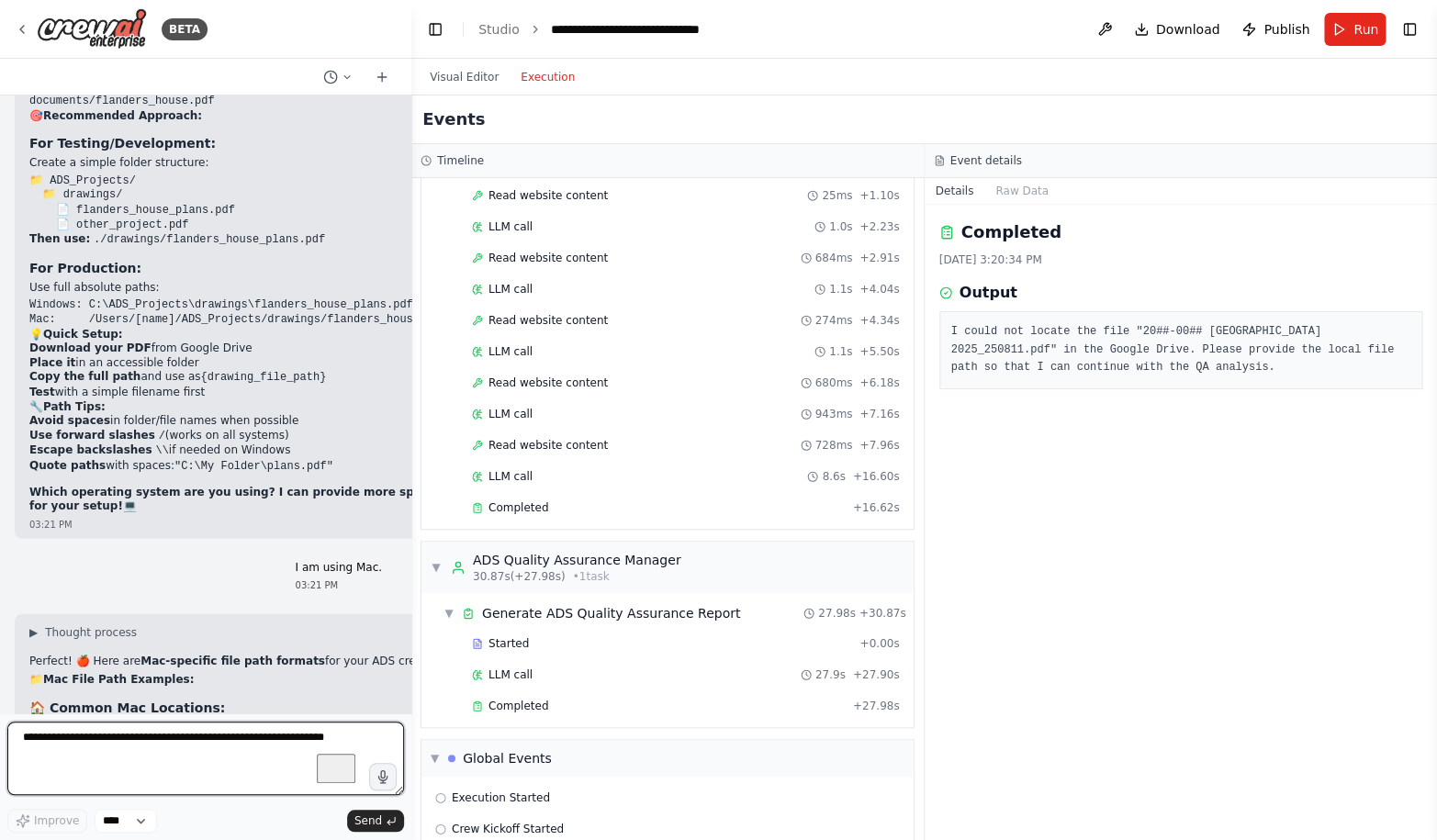
scroll to position [75972, 0]
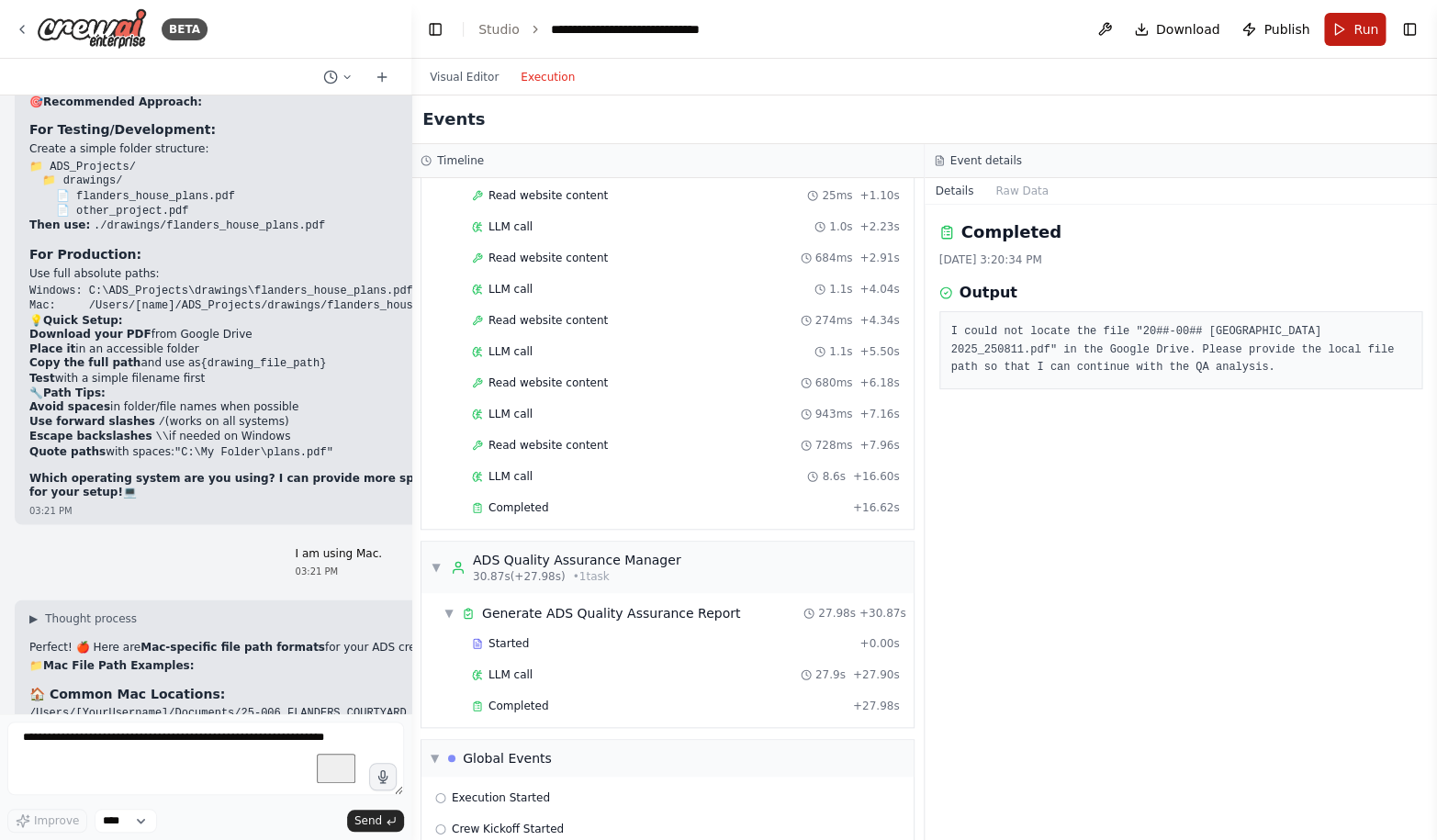
click at [1336, 35] on button "Run" at bounding box center [1354, 29] width 62 height 33
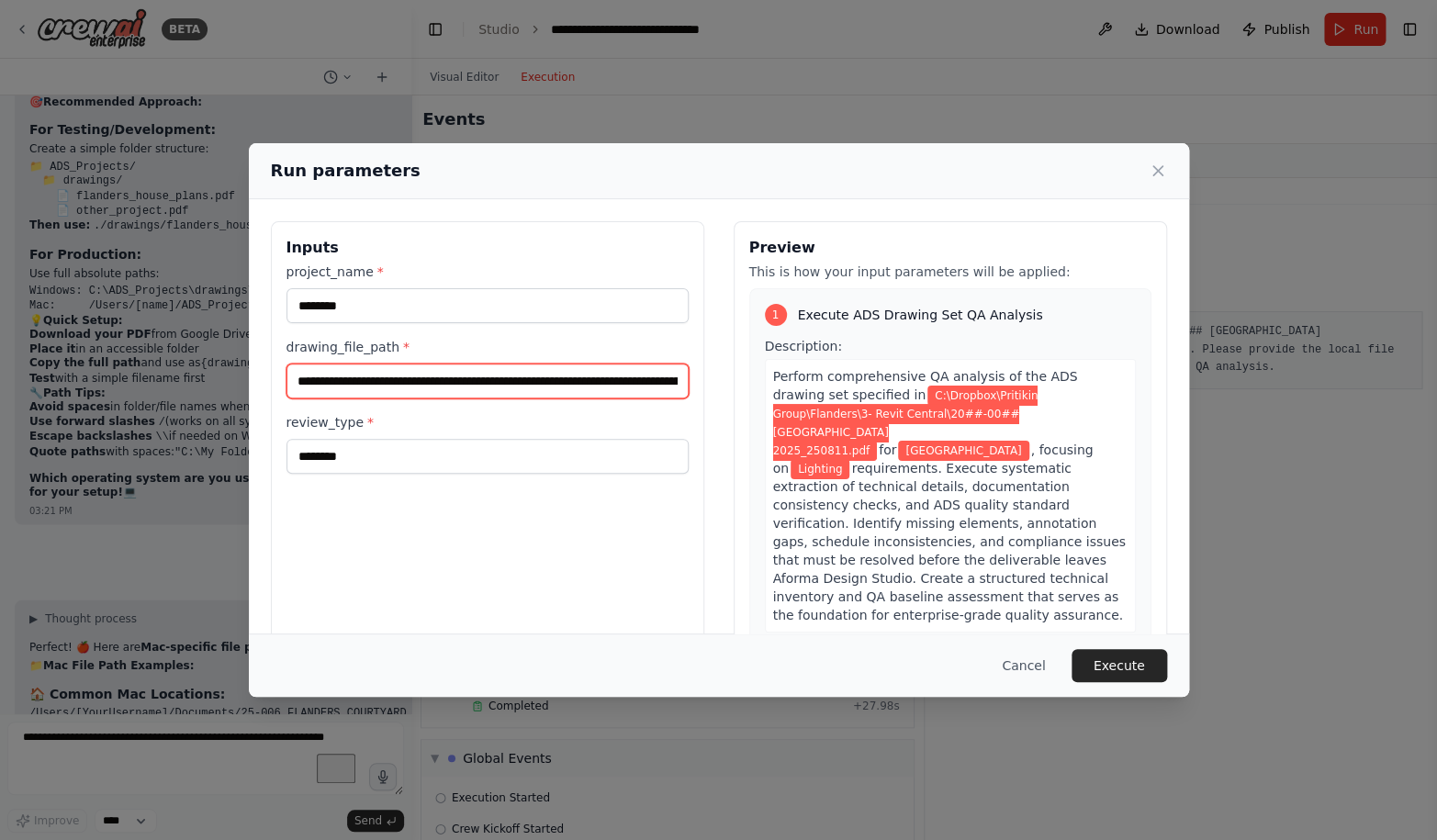
click at [469, 385] on input "**********" at bounding box center [487, 381] width 402 height 35
paste input "**********"
type input "**********"
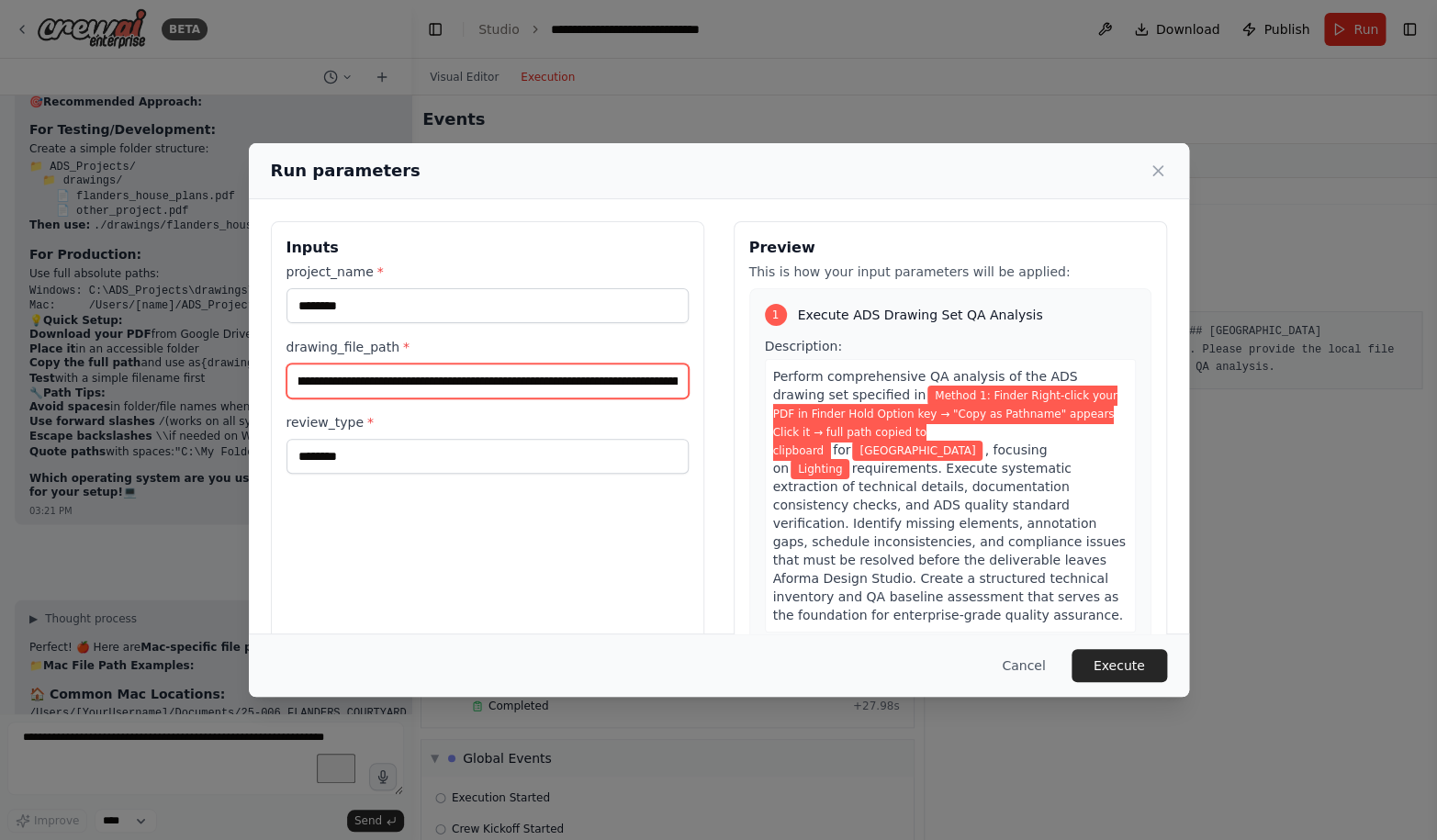
scroll to position [0, 0]
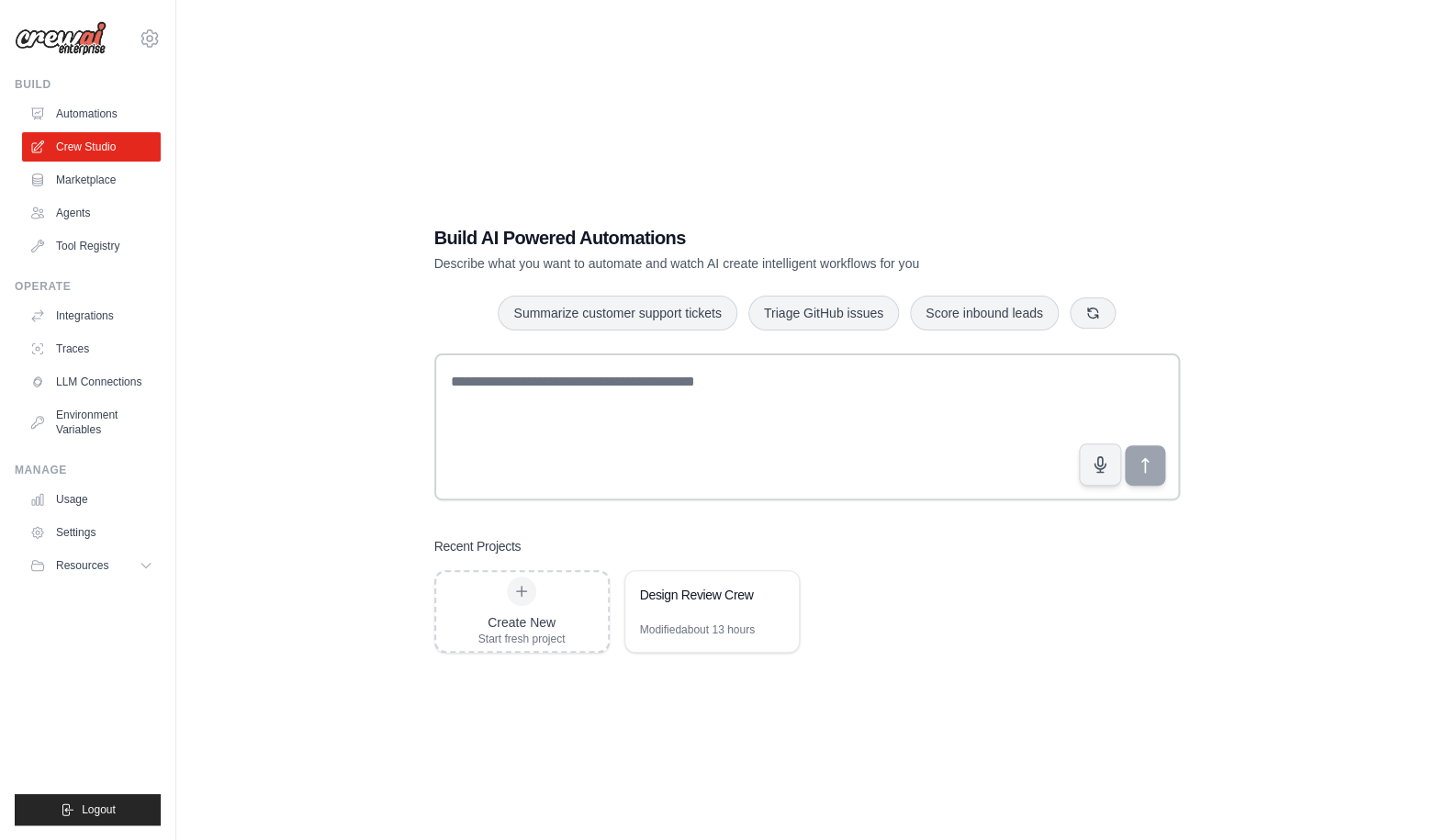
click at [305, 287] on div "Build AI Powered Automations Describe what you want to automate and watch AI cr…" at bounding box center [806, 439] width 1202 height 840
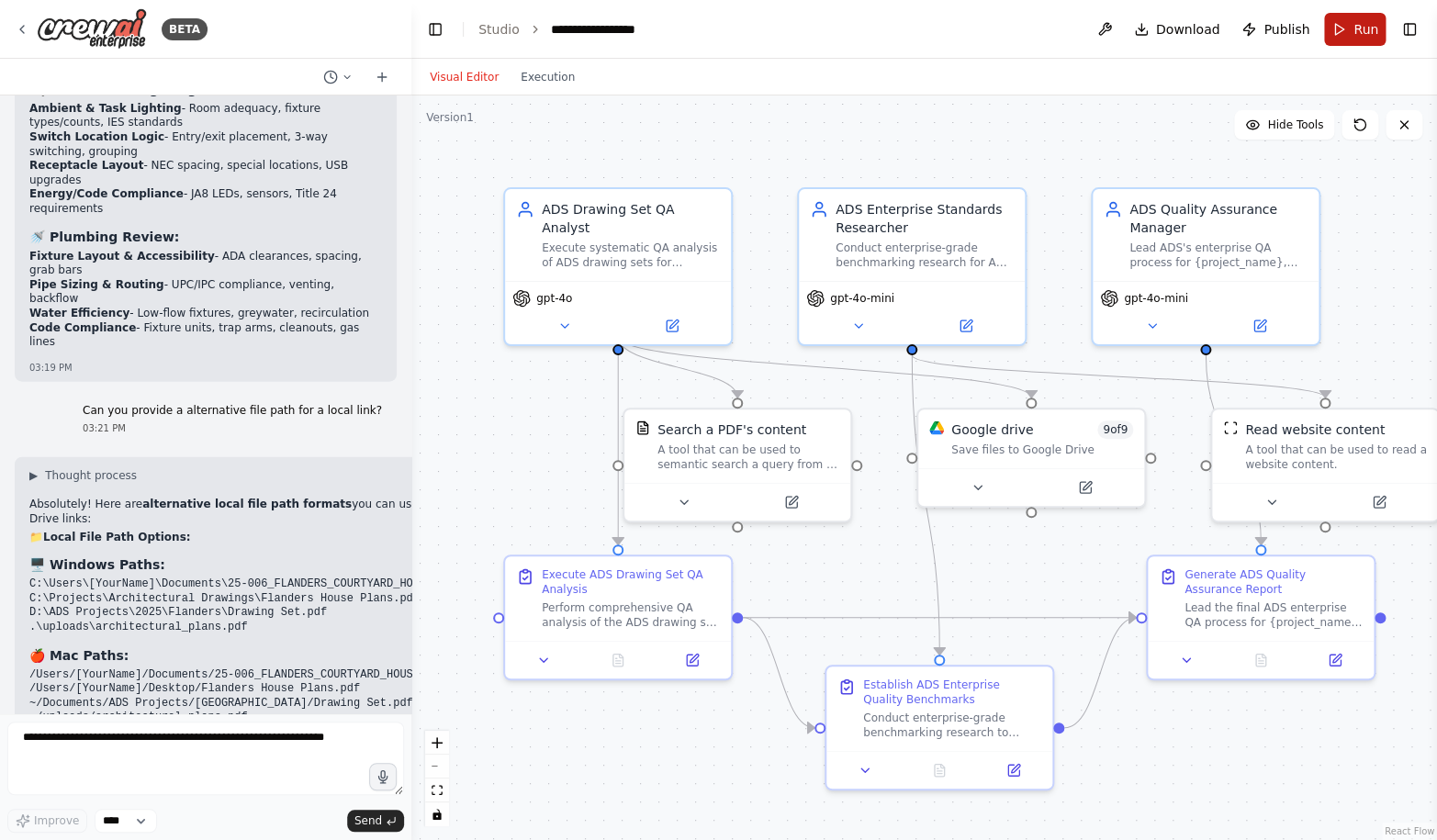
click at [1342, 34] on button "Run" at bounding box center [1354, 29] width 62 height 33
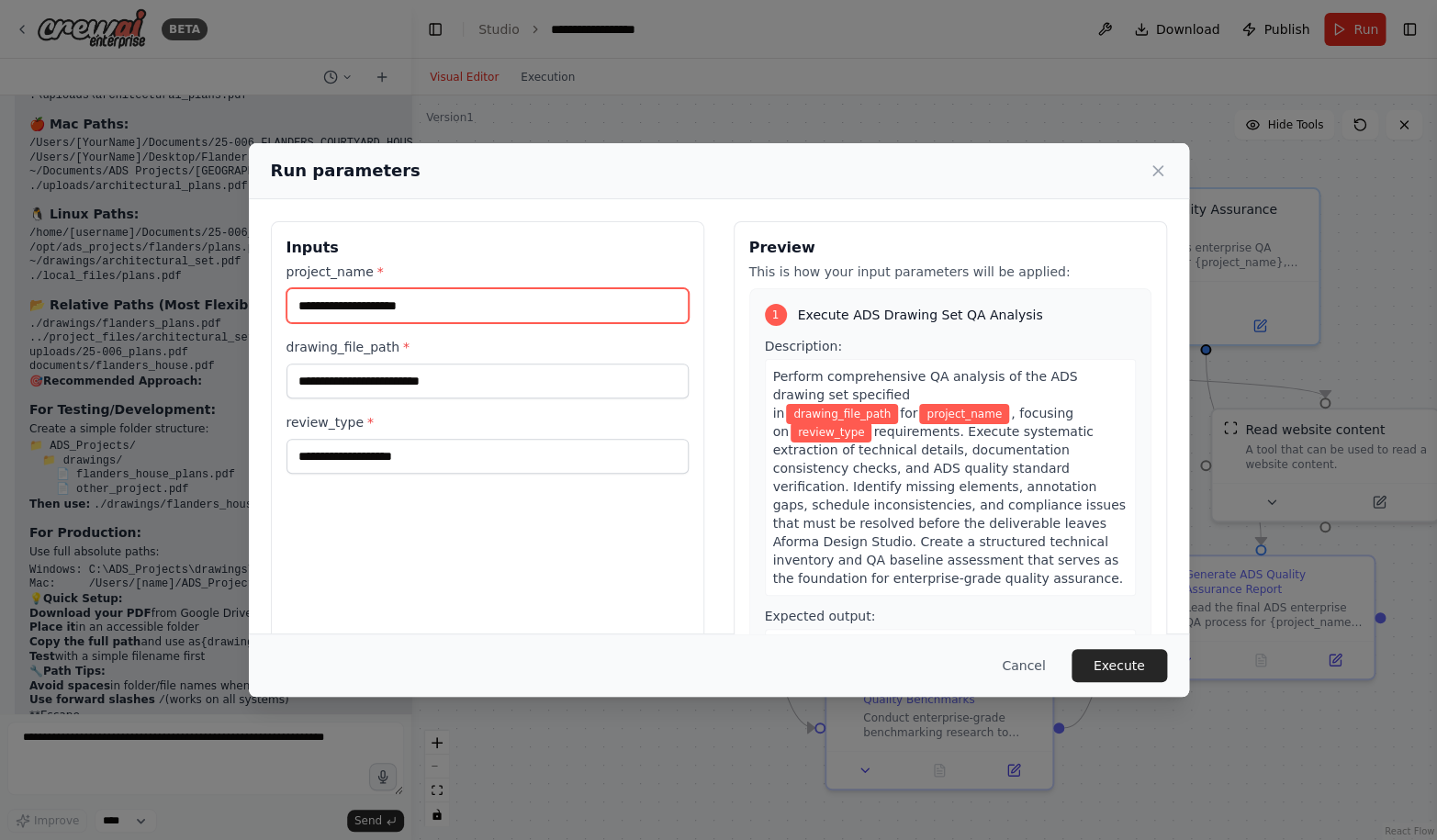
click at [627, 297] on input "project_name *" at bounding box center [487, 305] width 402 height 35
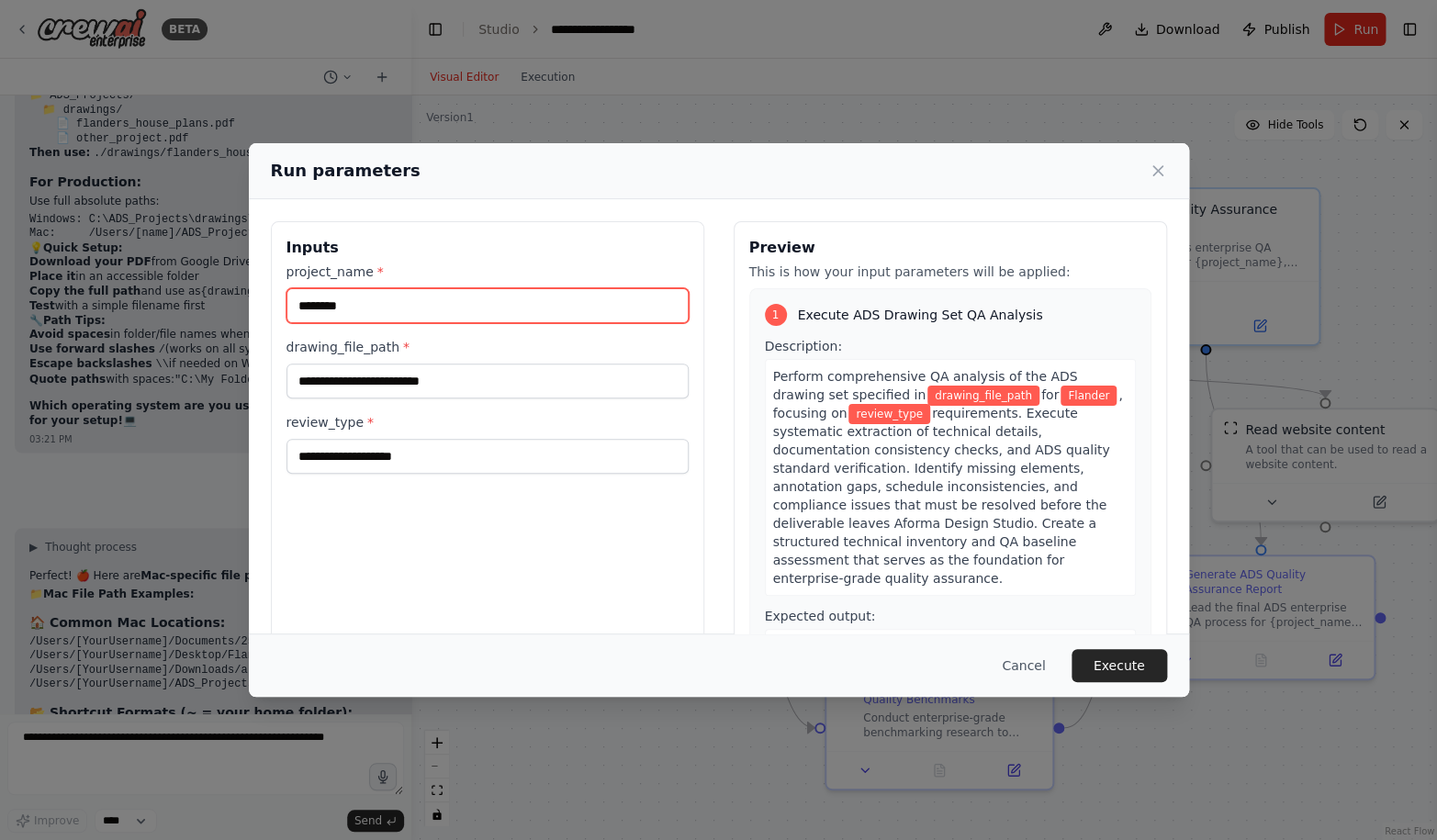
type input "********"
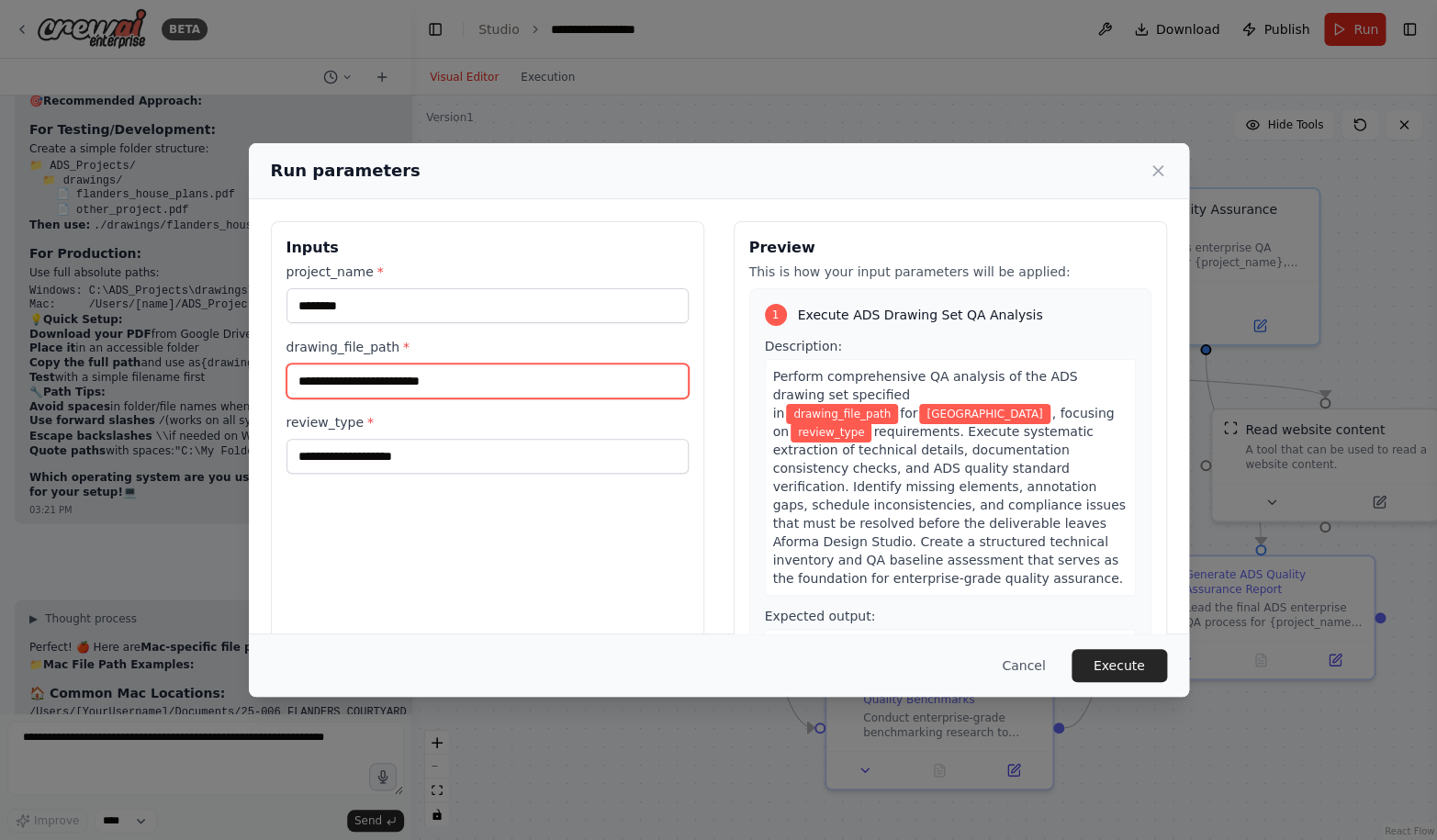
scroll to position [75972, 0]
paste input "**********"
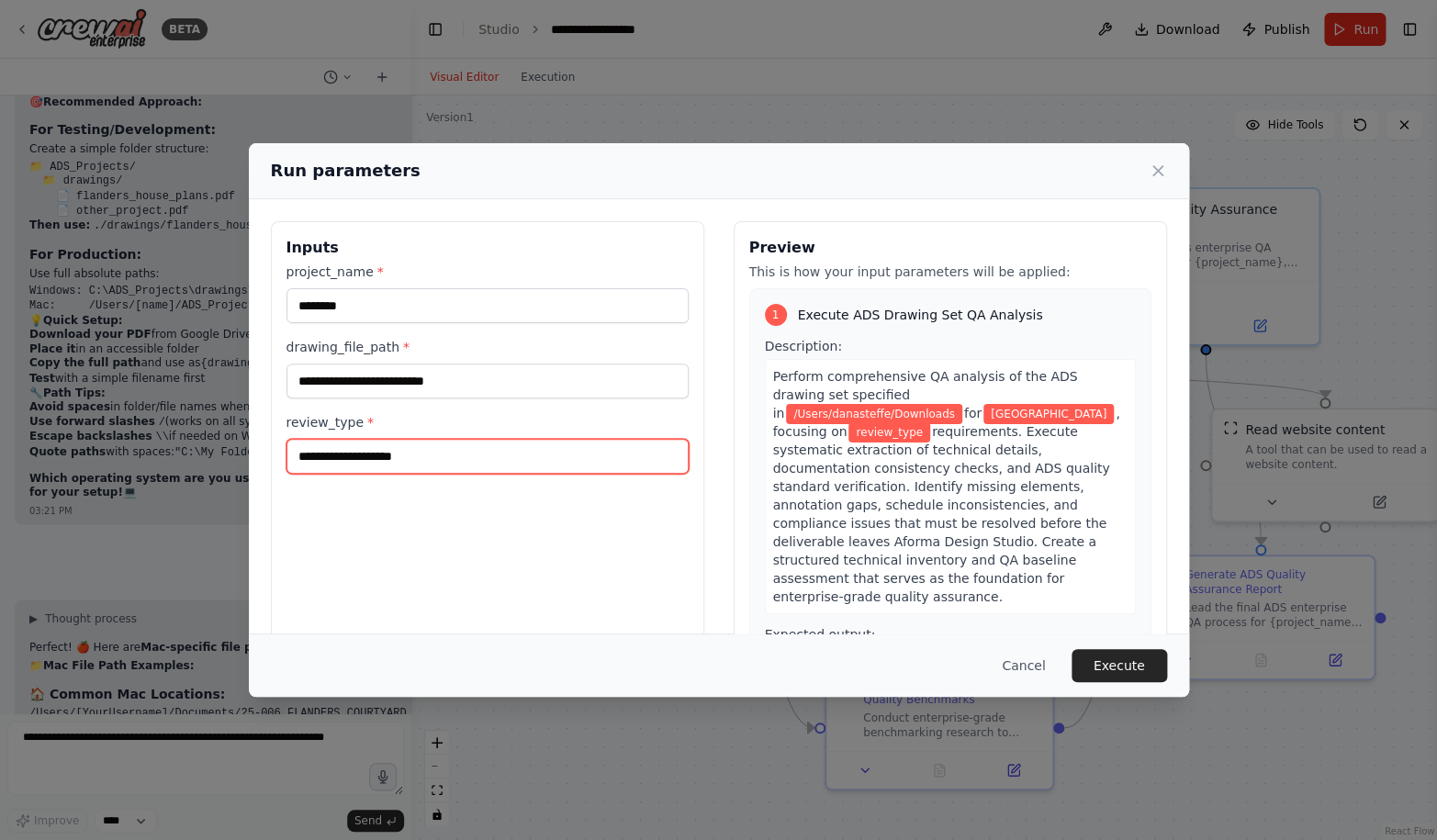
click at [363, 469] on input "review_type *" at bounding box center [487, 456] width 402 height 35
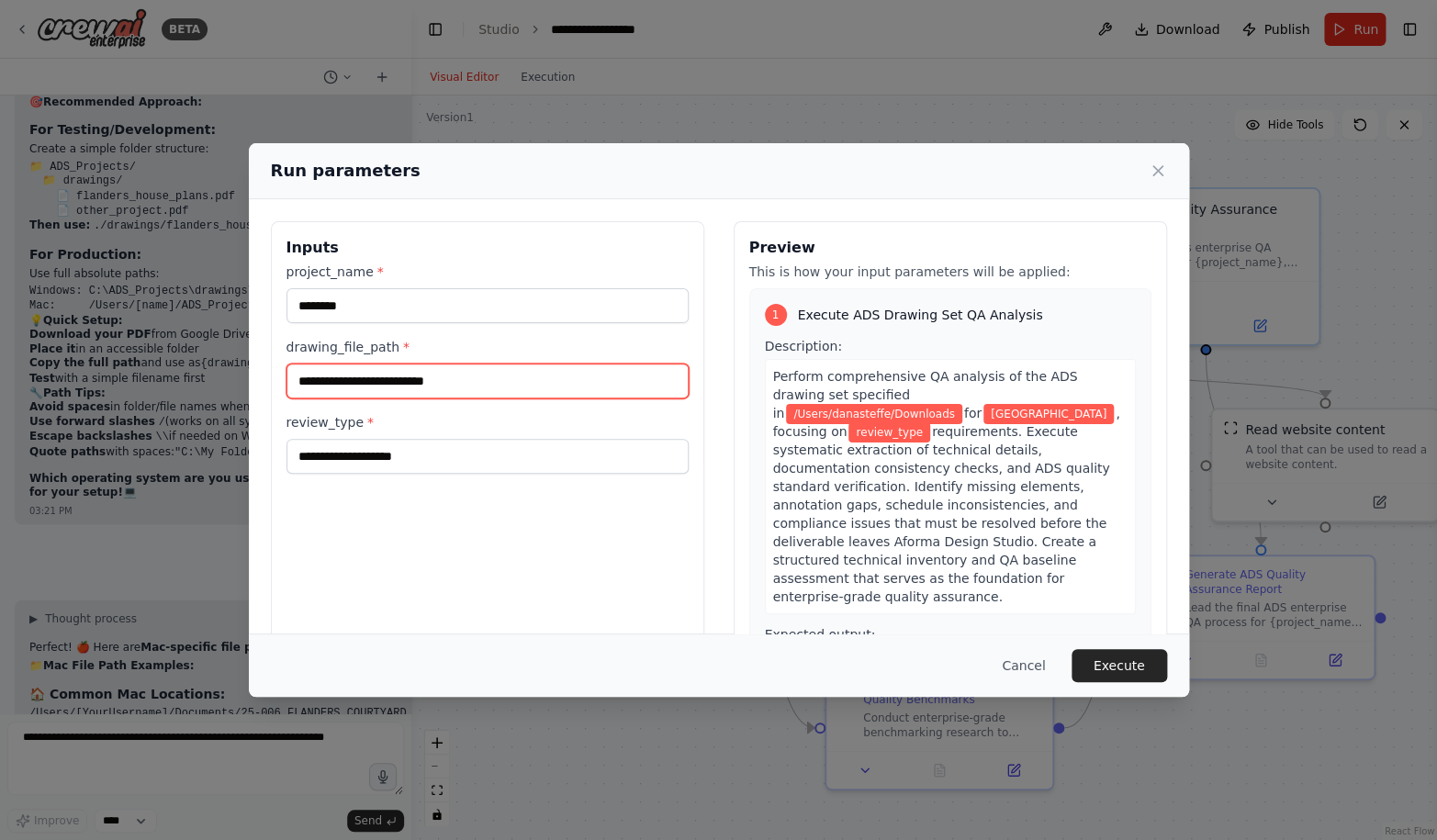
click at [534, 392] on input "**********" at bounding box center [487, 381] width 402 height 35
paste input "**********"
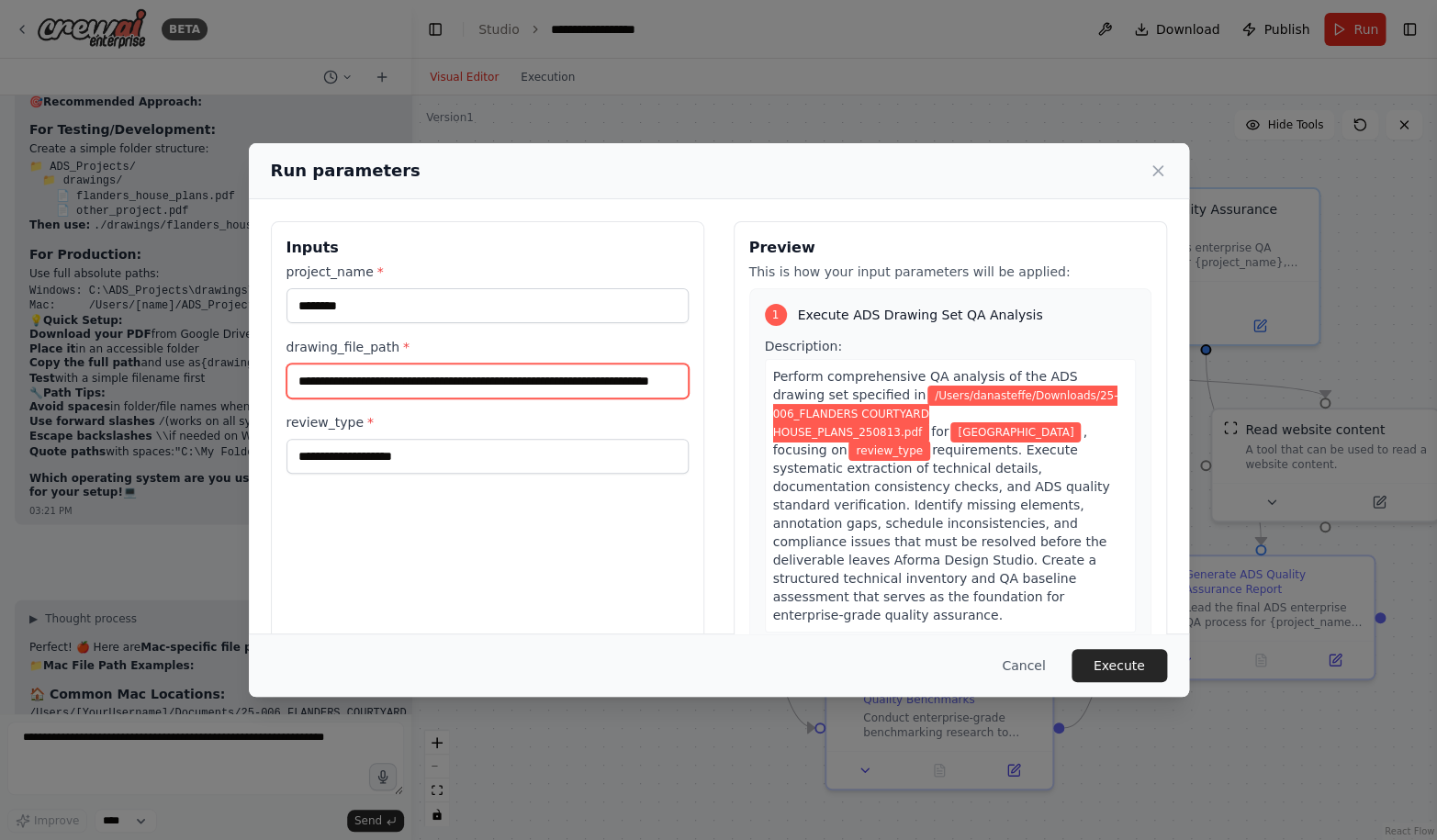
type input "**********"
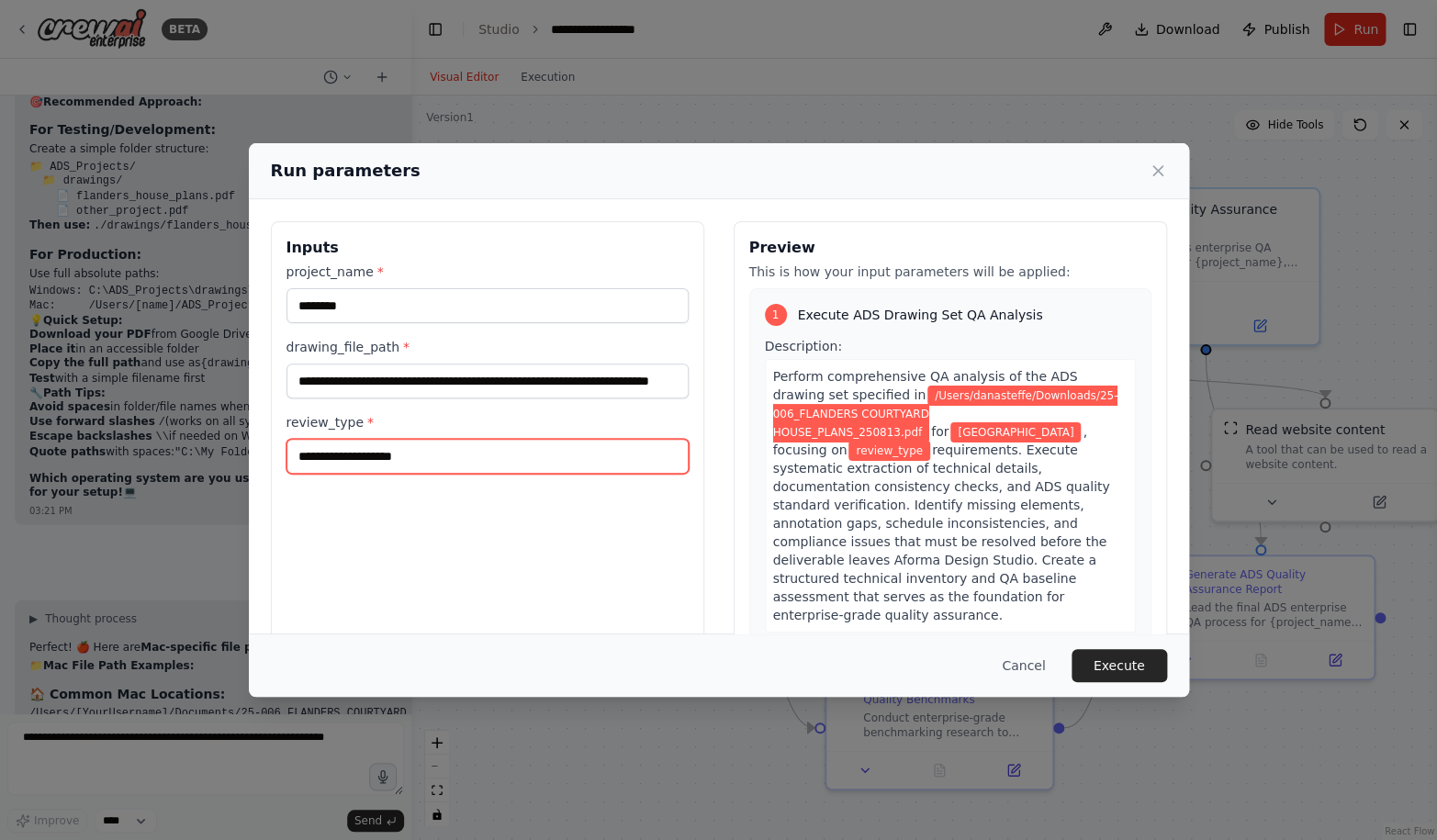
click at [530, 462] on input "review_type *" at bounding box center [487, 456] width 402 height 35
type input "********"
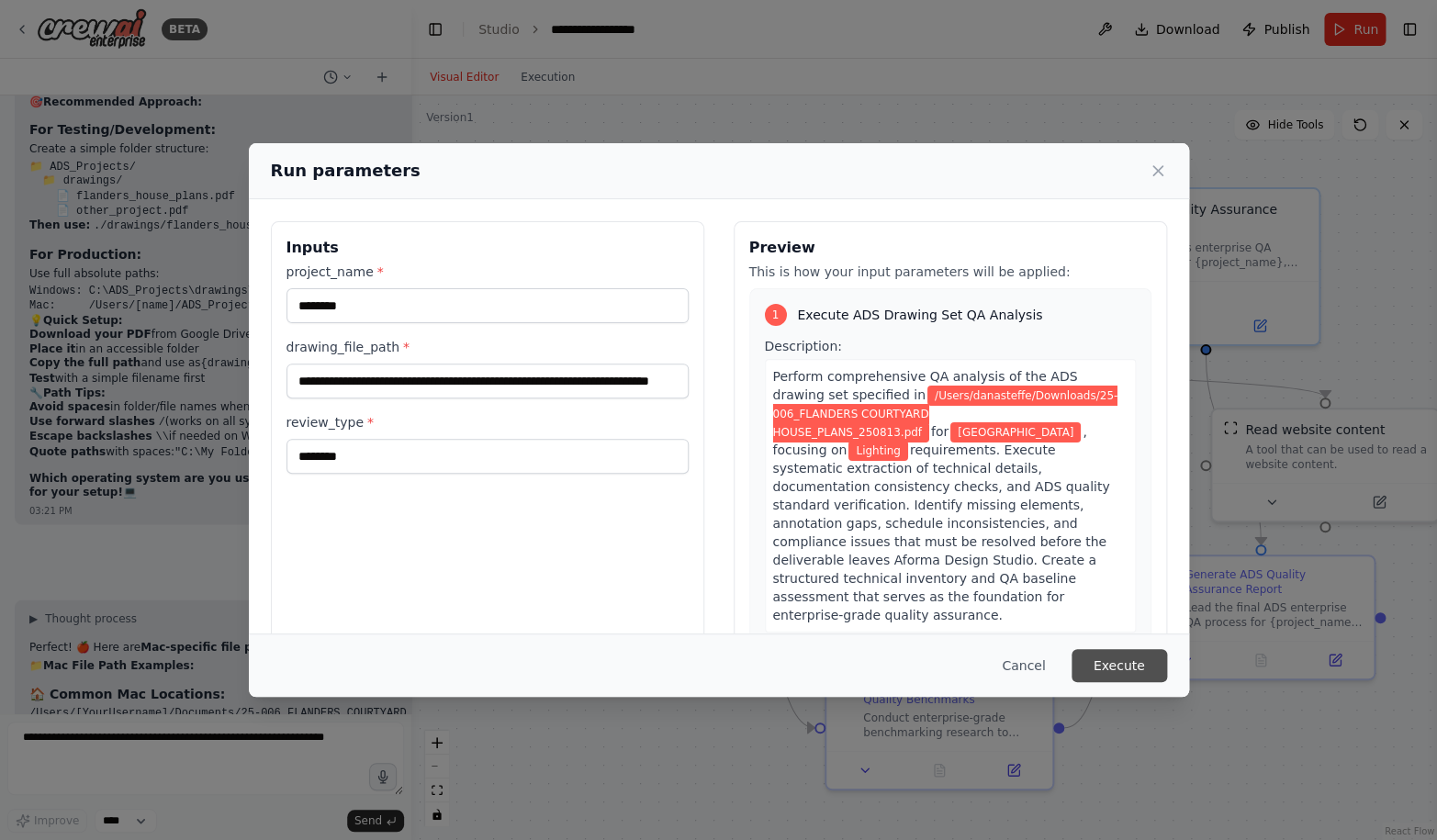
click at [1114, 668] on button "Execute" at bounding box center [1119, 666] width 95 height 33
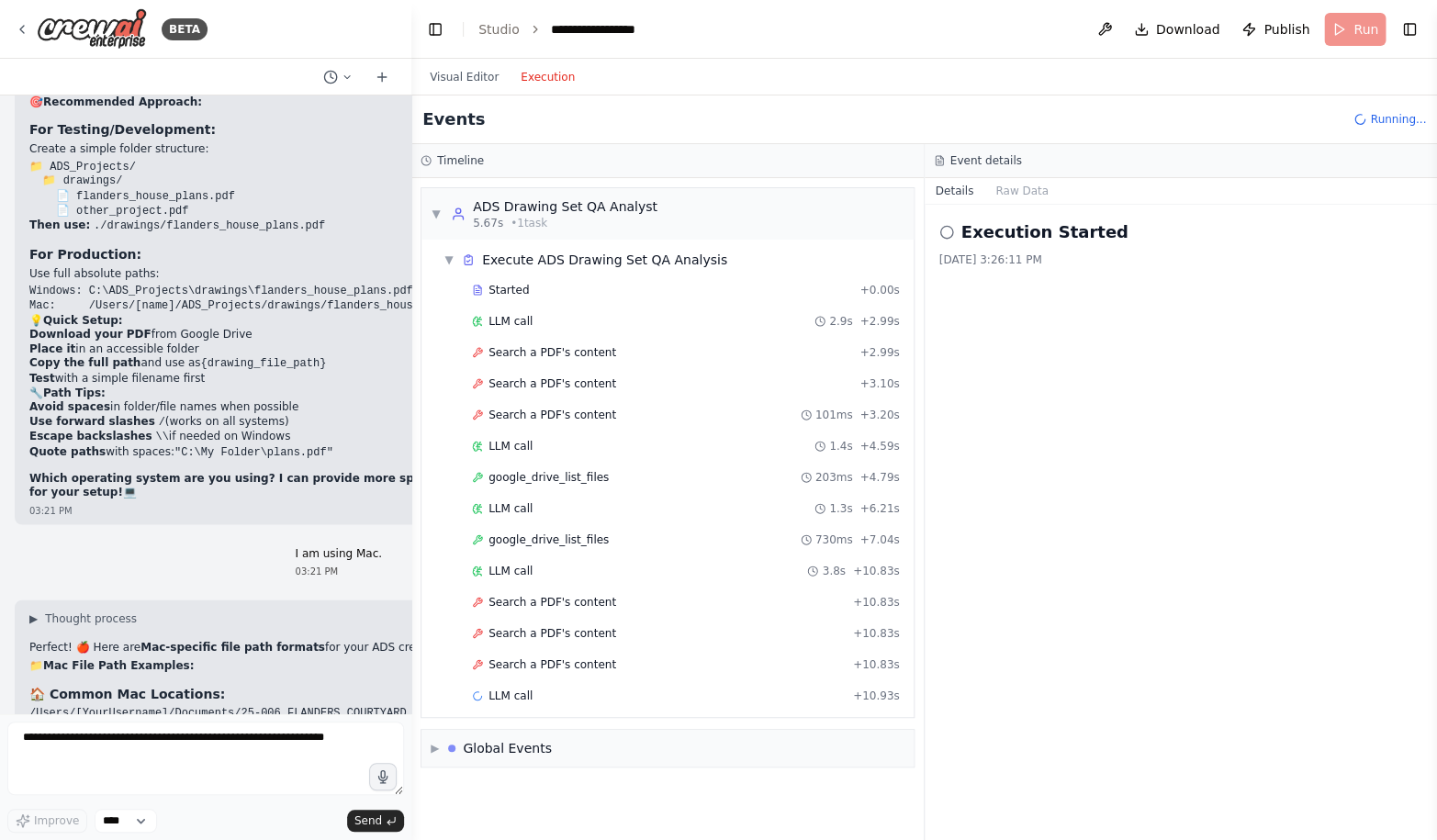
click at [547, 85] on button "Execution" at bounding box center [548, 76] width 76 height 22
click at [565, 358] on span "Search a PDF's content" at bounding box center [552, 351] width 127 height 15
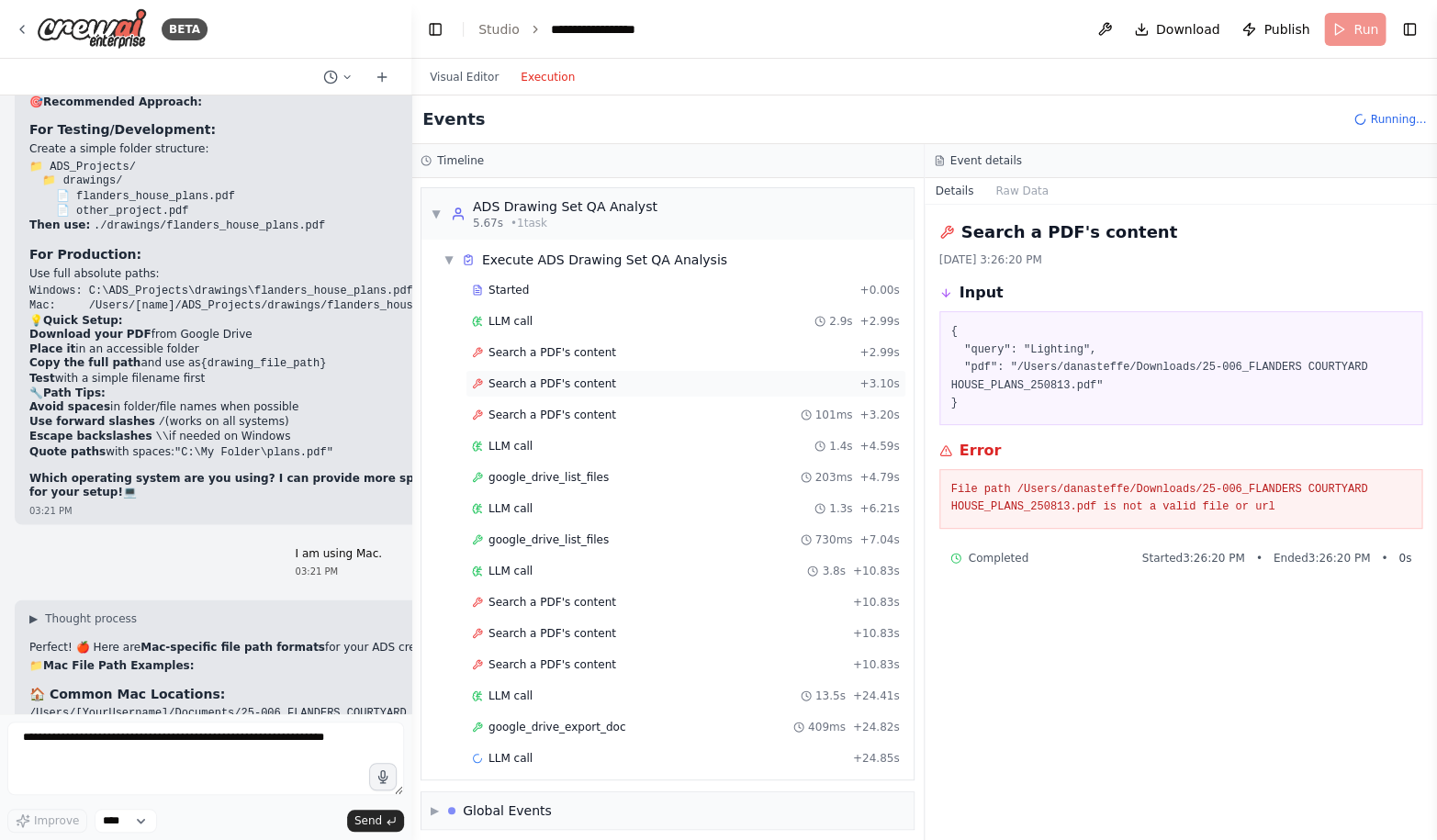
scroll to position [10, 0]
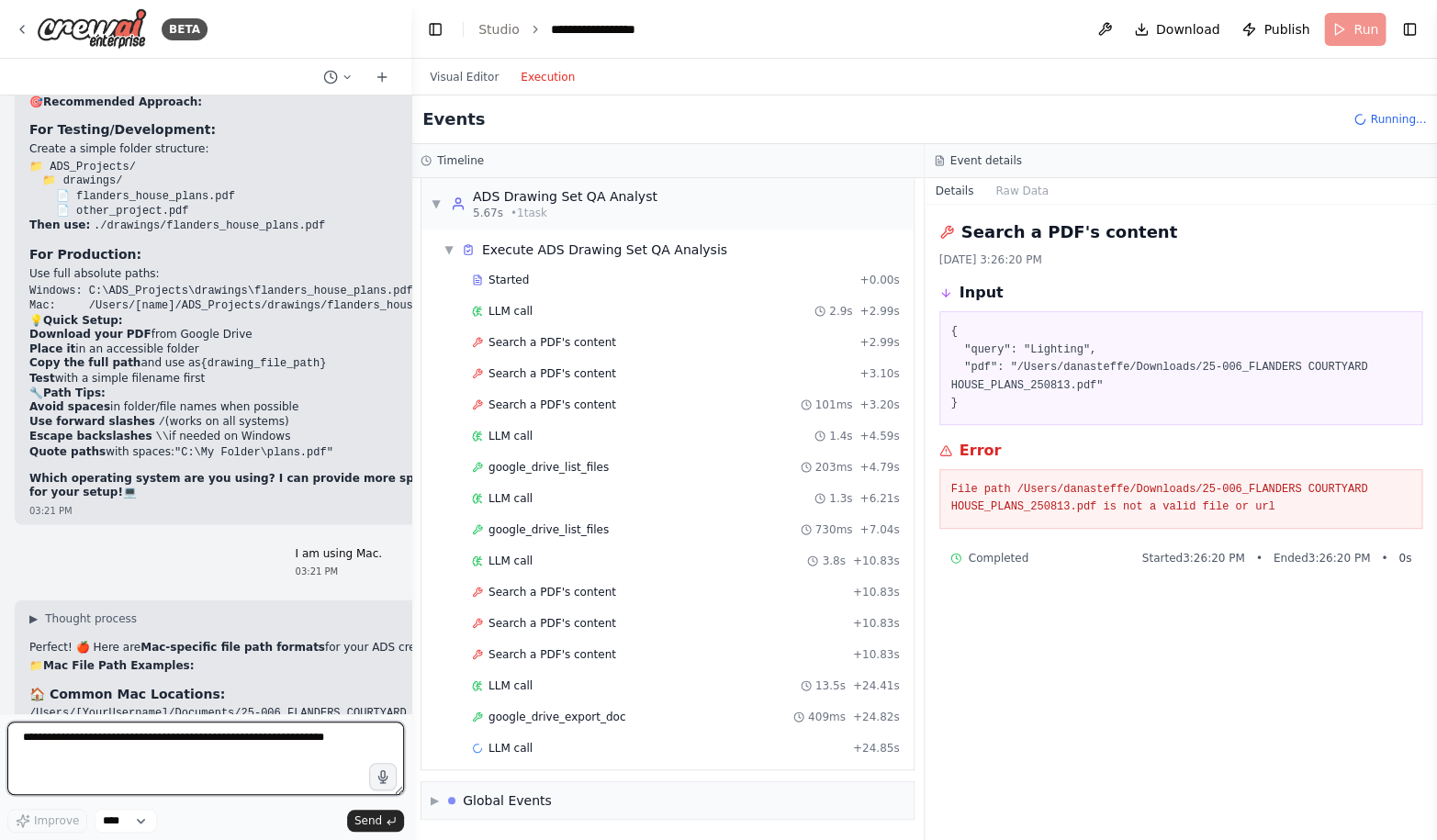
click at [202, 737] on textarea at bounding box center [205, 758] width 397 height 73
type textarea "**********"
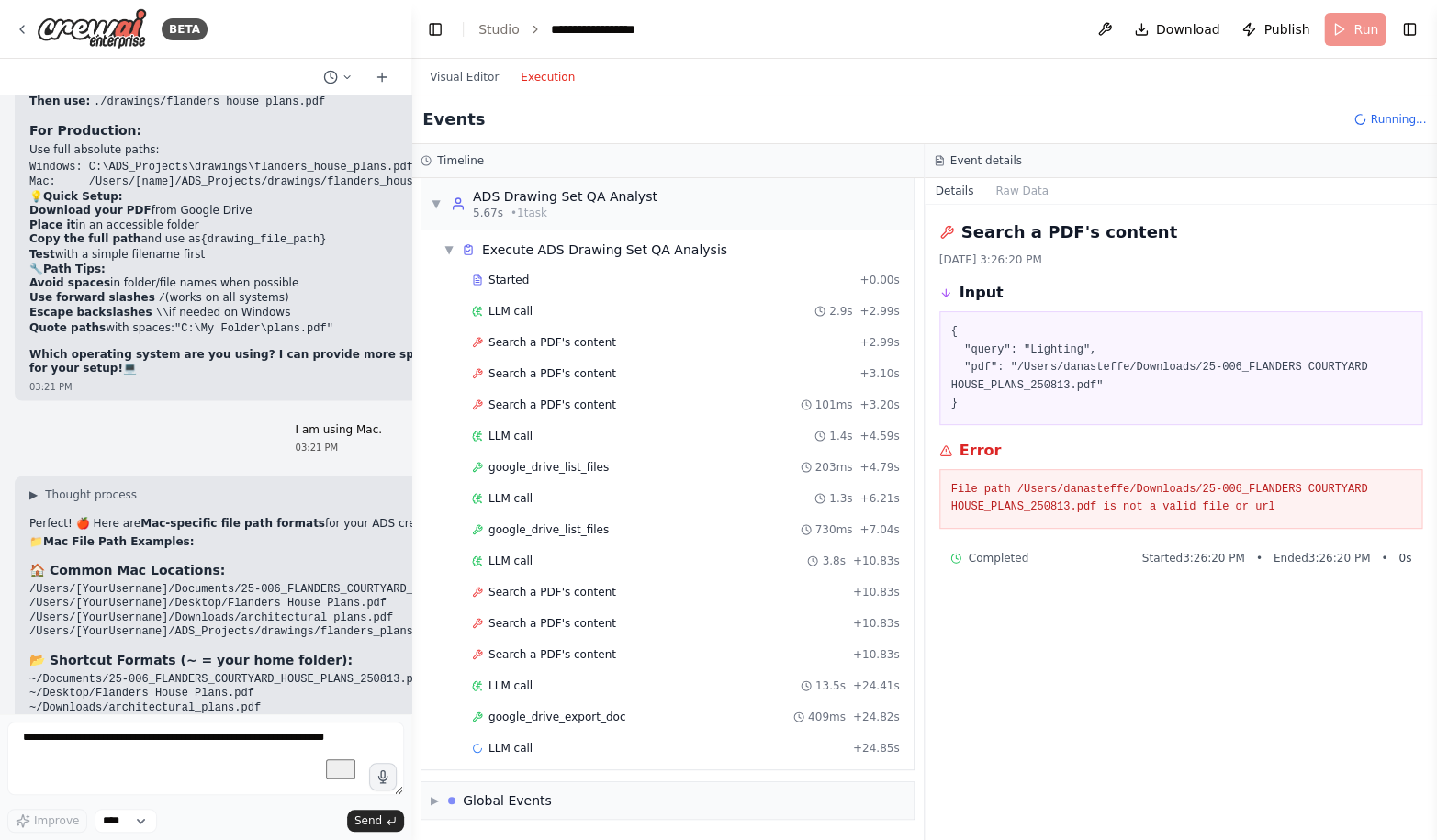
scroll to position [10, 0]
click at [460, 80] on button "Visual Editor" at bounding box center [463, 76] width 91 height 22
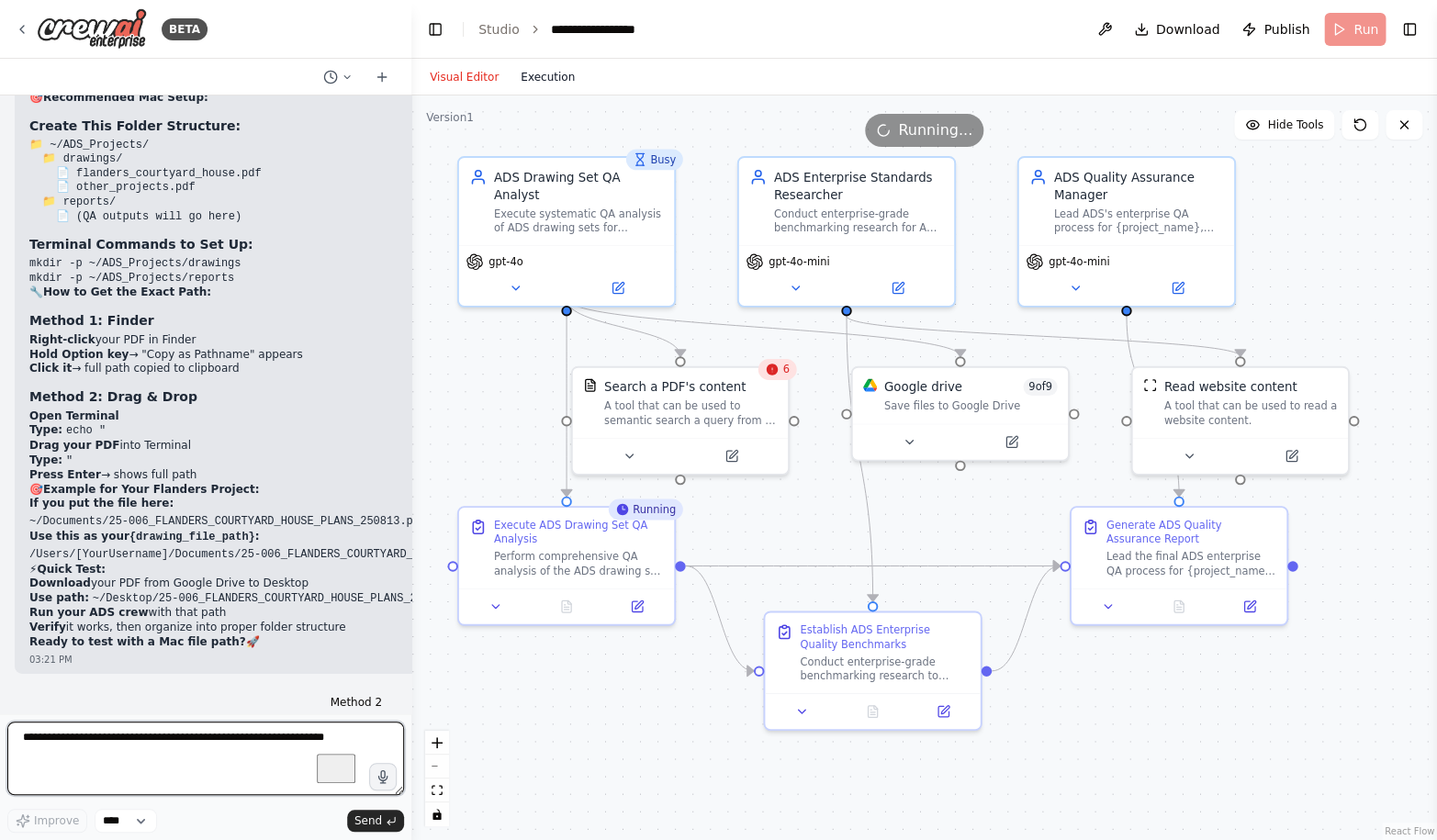
scroll to position [76824, 0]
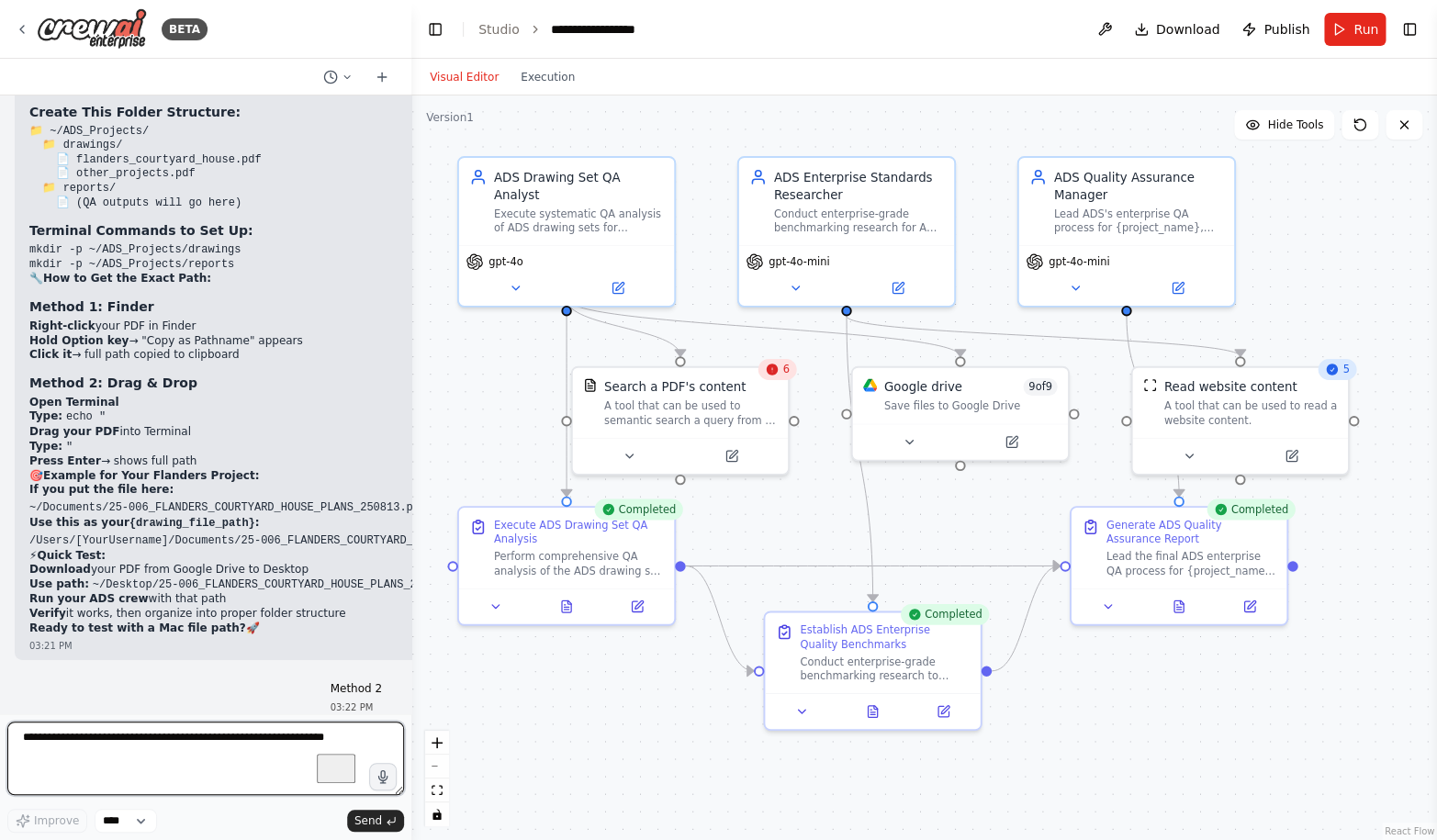
click at [143, 747] on textarea "To enrich screen reader interactions, please activate Accessibility in Grammarl…" at bounding box center [205, 758] width 397 height 73
type textarea "**********"
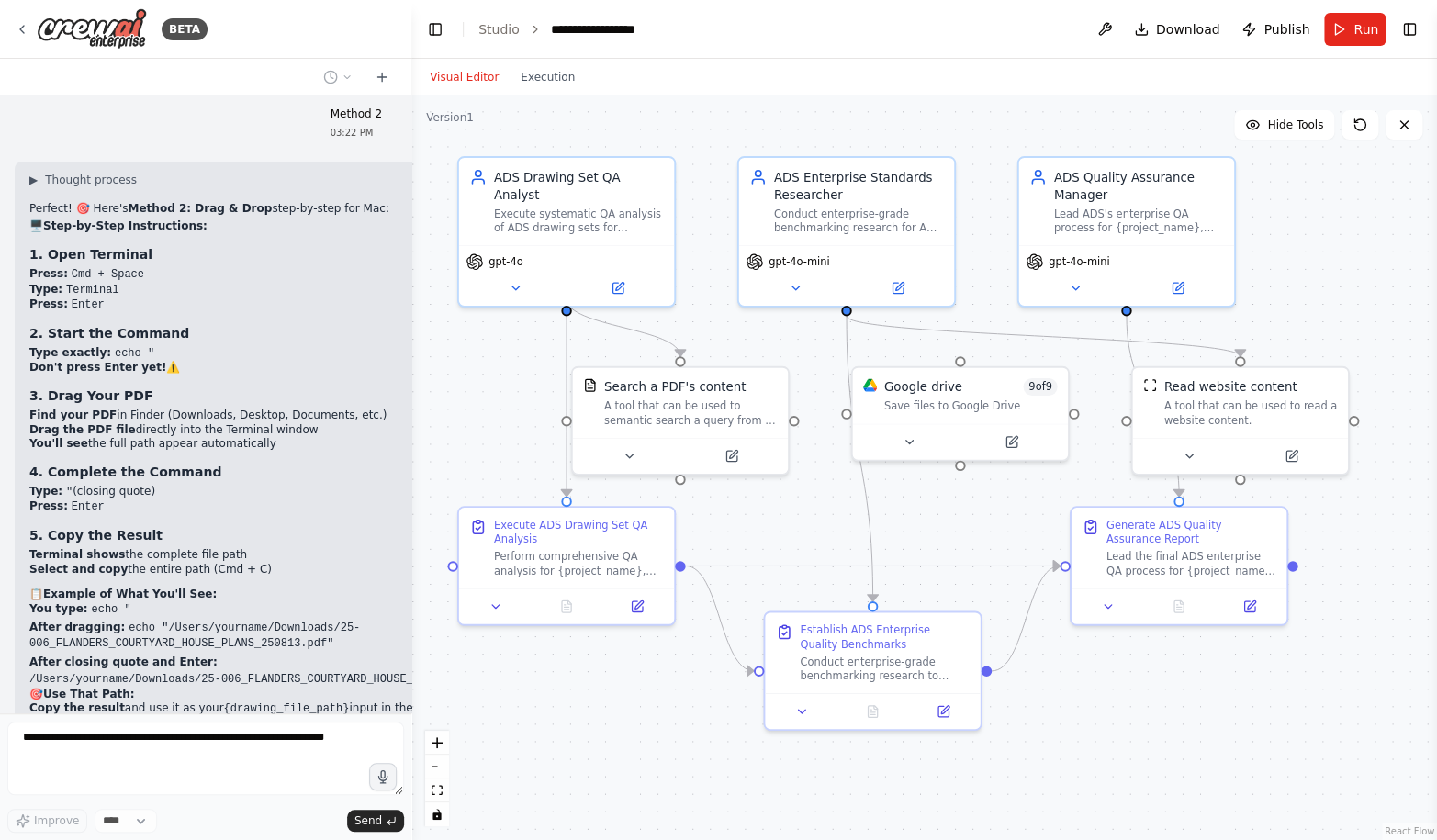
scroll to position [77396, 0]
click at [911, 440] on icon at bounding box center [908, 438] width 14 height 14
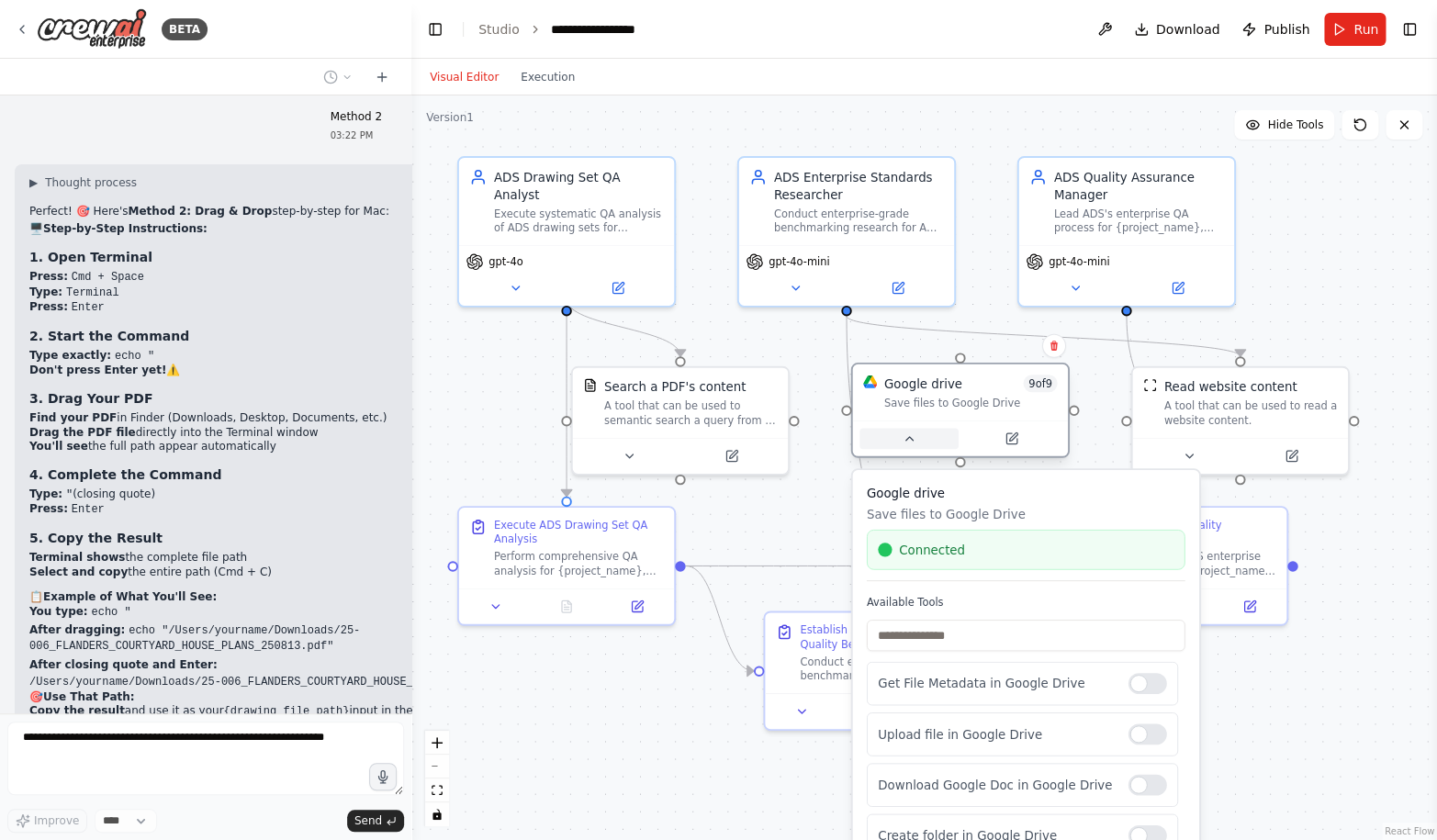
click at [911, 440] on icon at bounding box center [908, 439] width 7 height 4
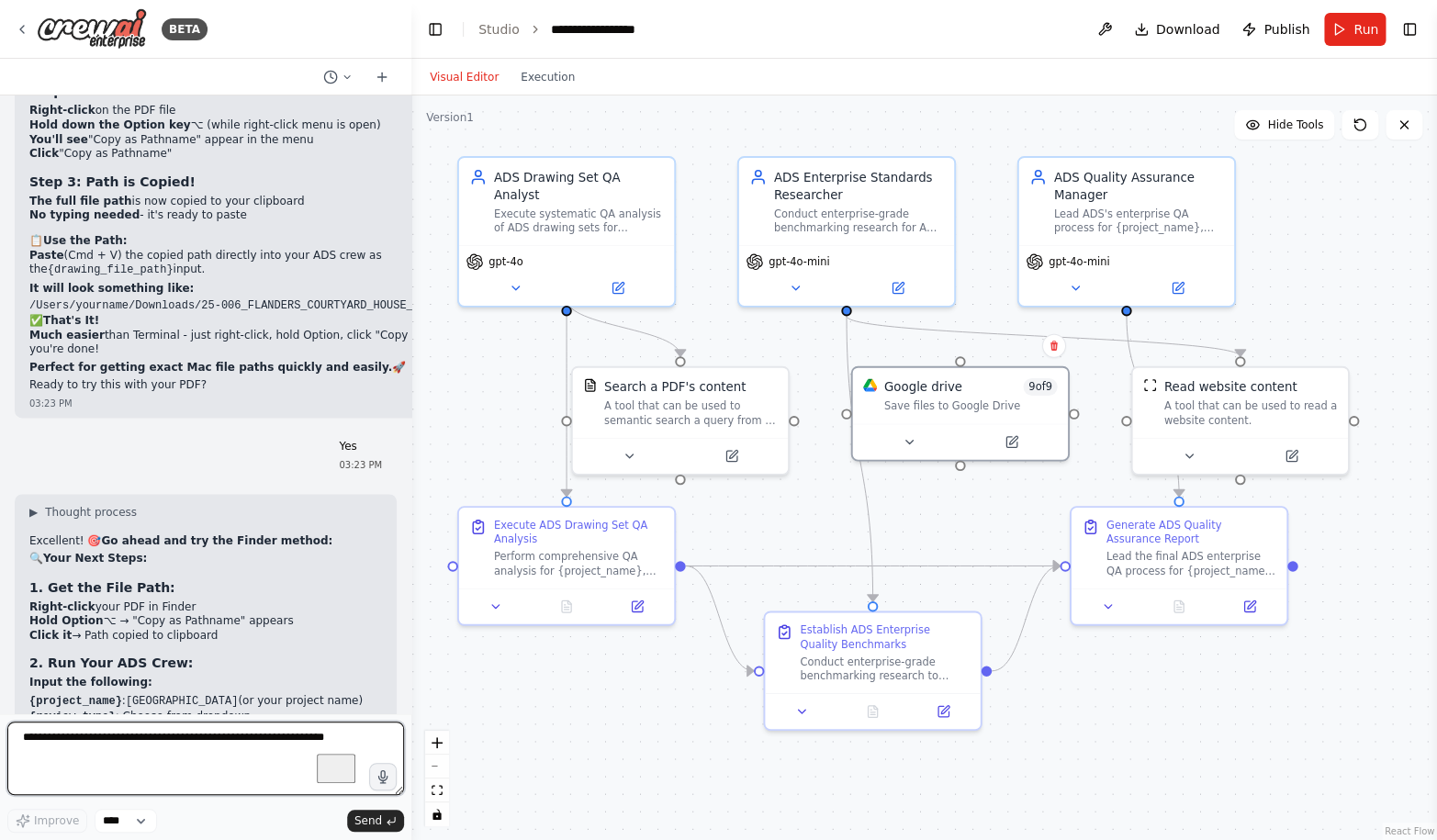
scroll to position [78583, 0]
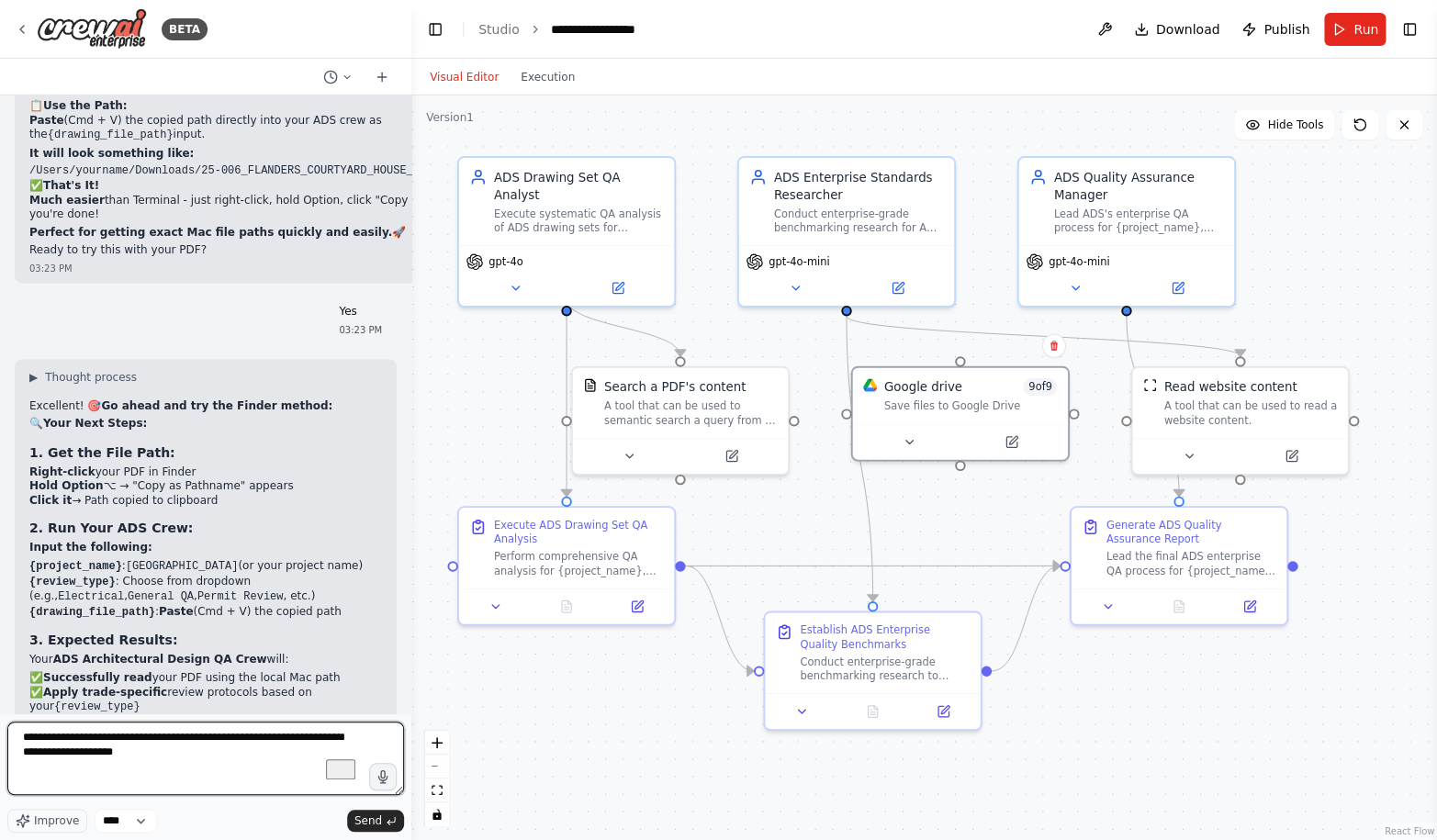
type textarea "**********"
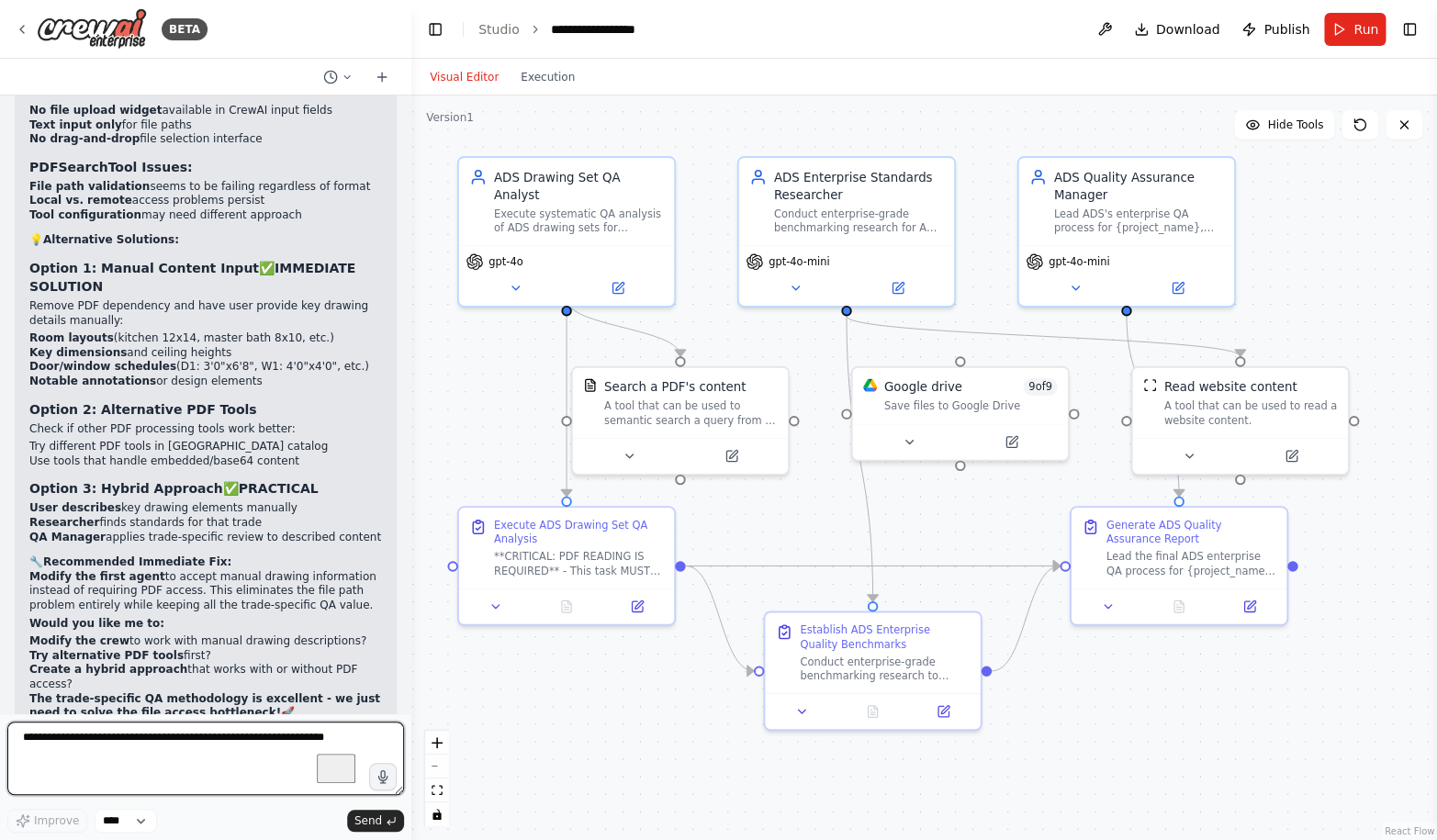
scroll to position [79647, 0]
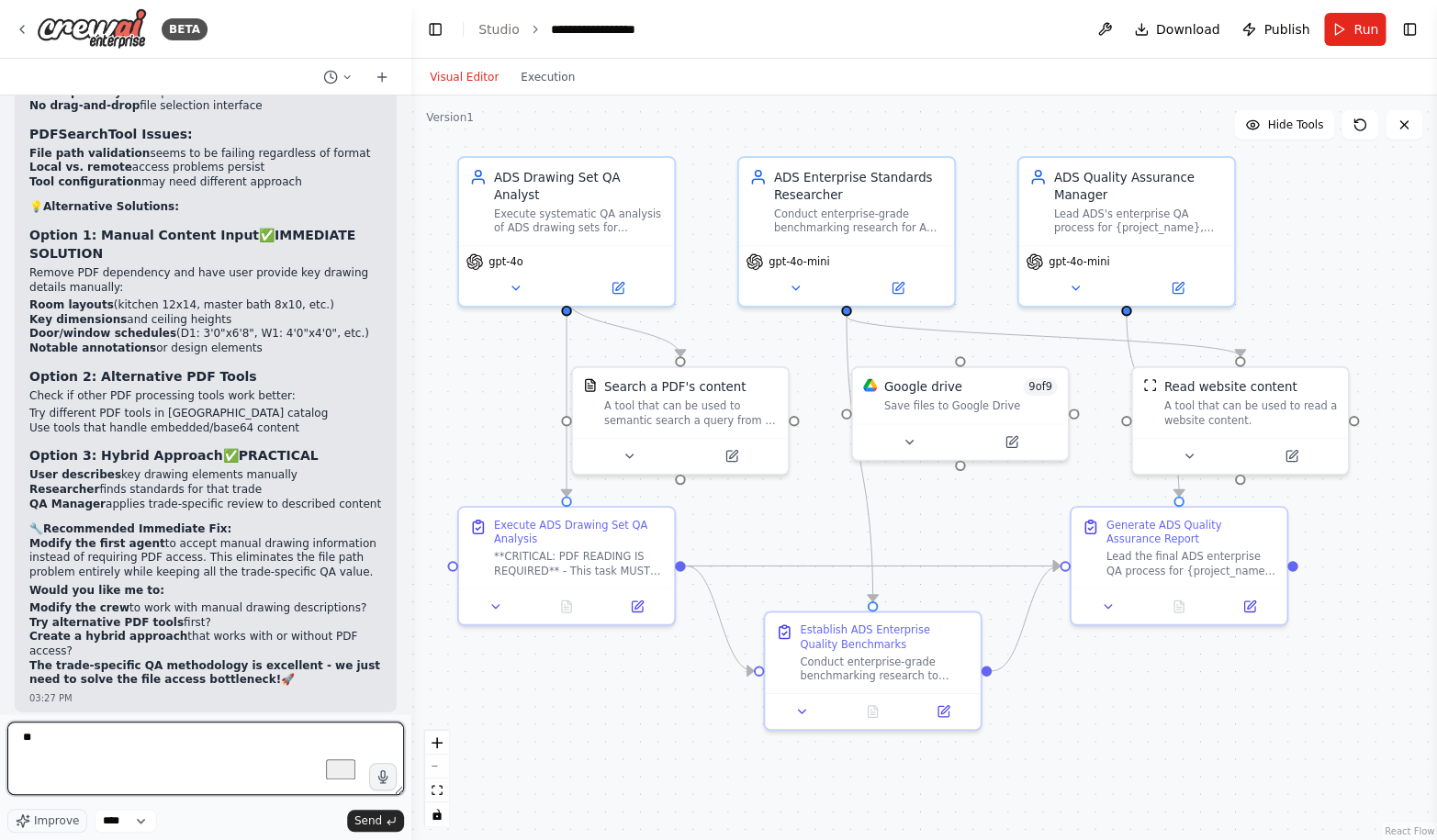
type textarea "***"
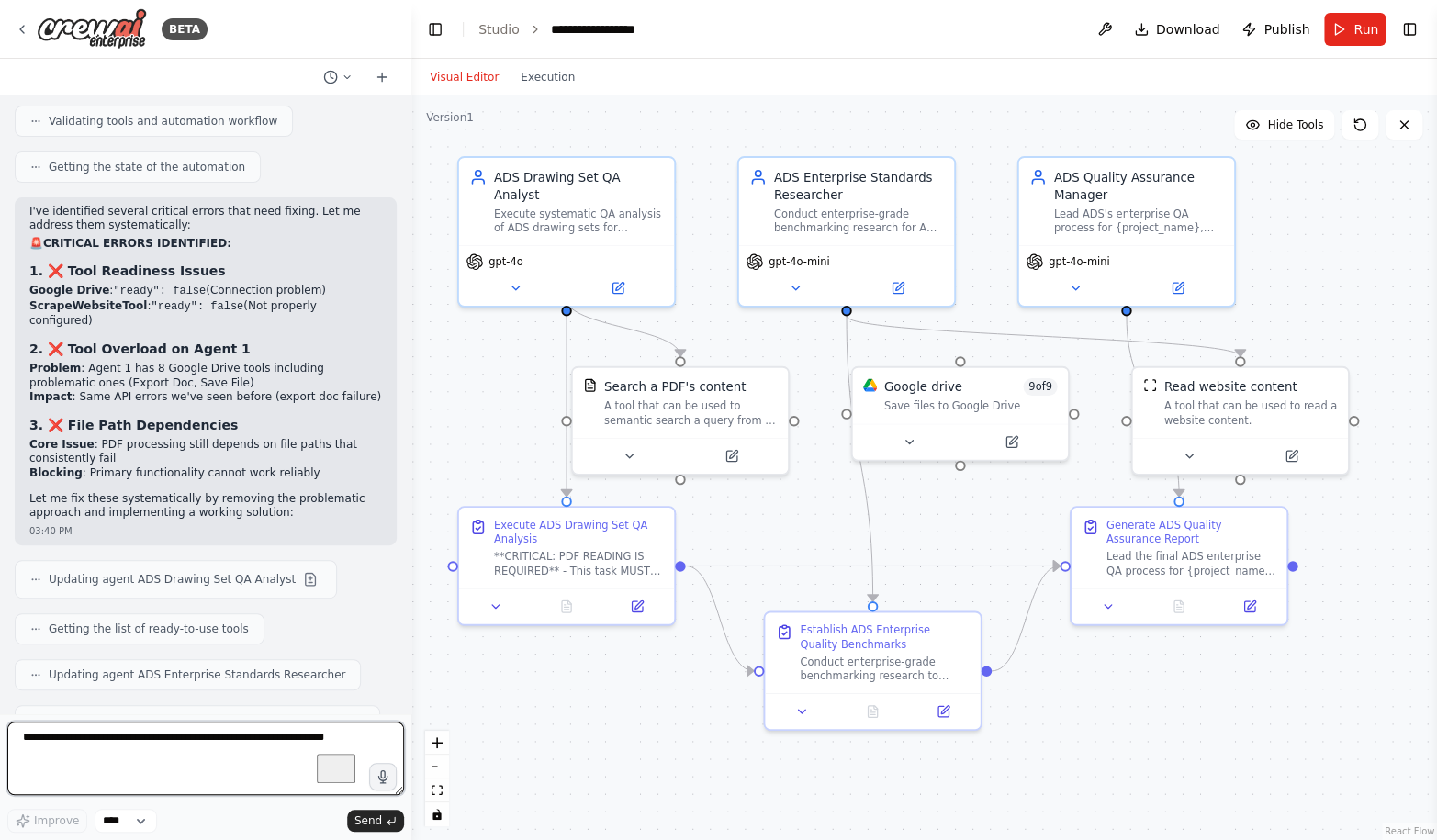
scroll to position [80440, 0]
click at [1337, 29] on button "Run" at bounding box center [1354, 29] width 62 height 33
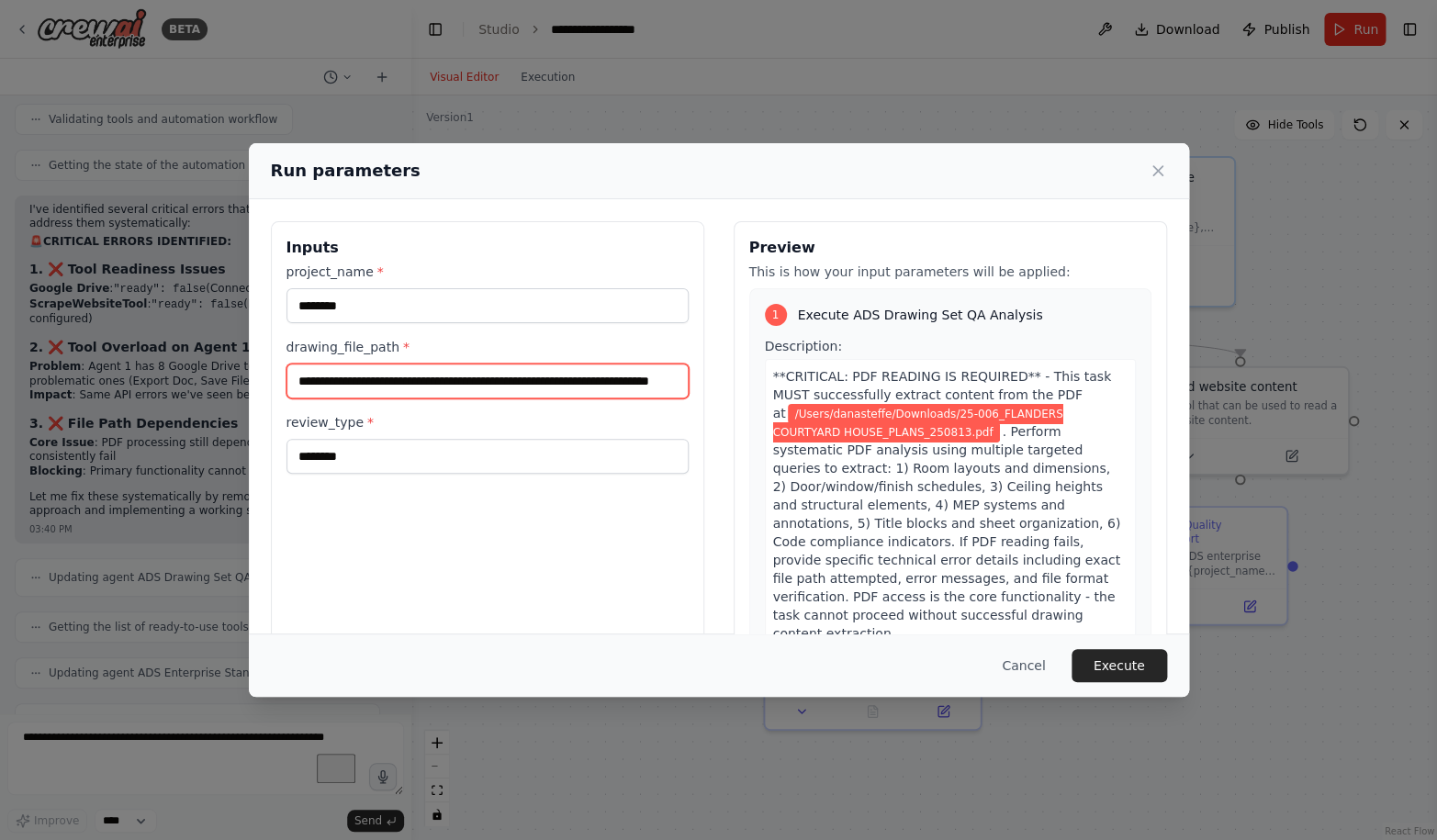
click at [438, 381] on input "**********" at bounding box center [487, 381] width 402 height 35
click at [1047, 657] on button "Cancel" at bounding box center [1023, 666] width 72 height 33
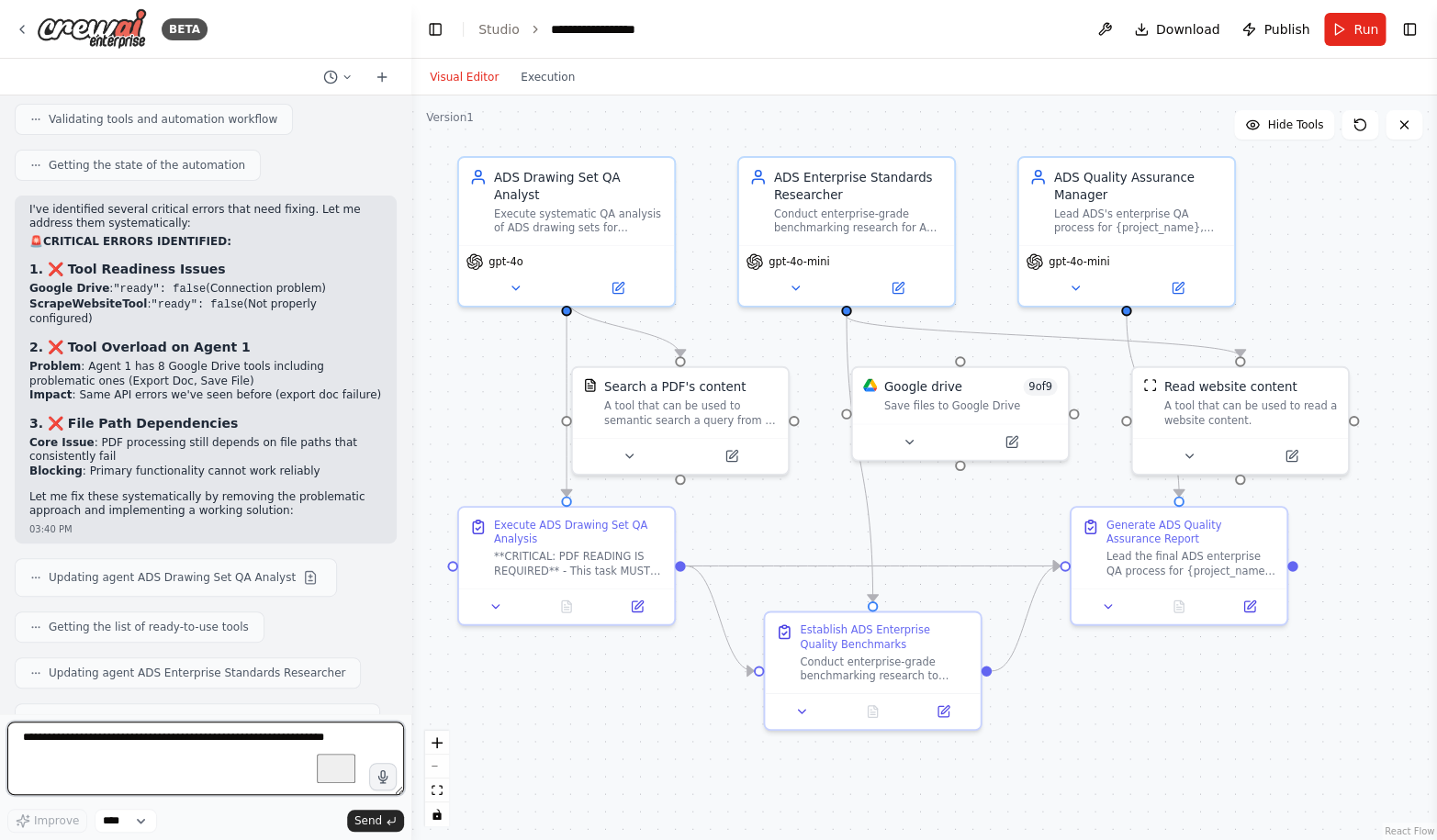
click at [246, 766] on textarea "To enrich screen reader interactions, please activate Accessibility in Grammarl…" at bounding box center [205, 758] width 397 height 73
paste textarea "**********"
type textarea "**********"
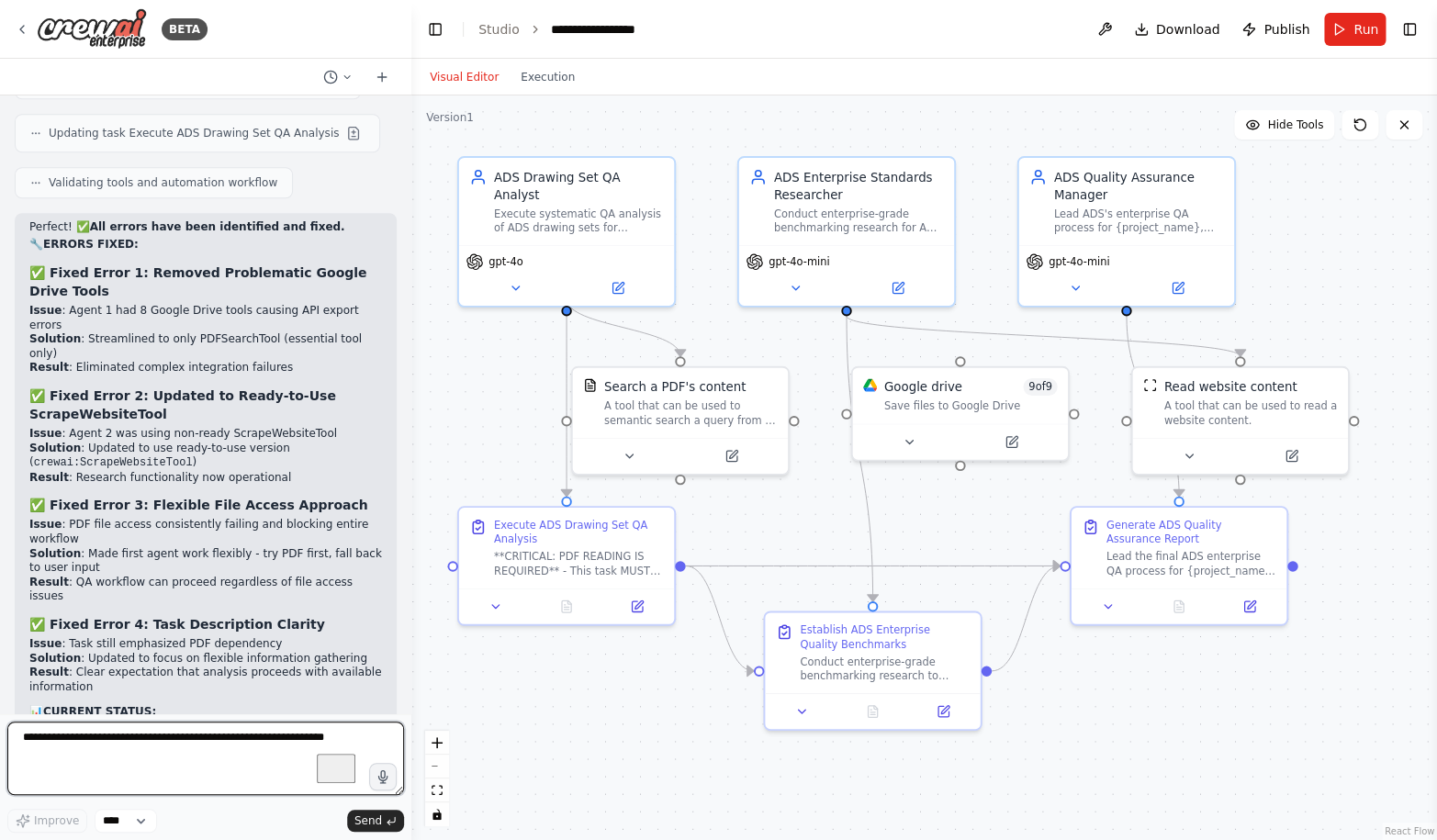
scroll to position [81117, 0]
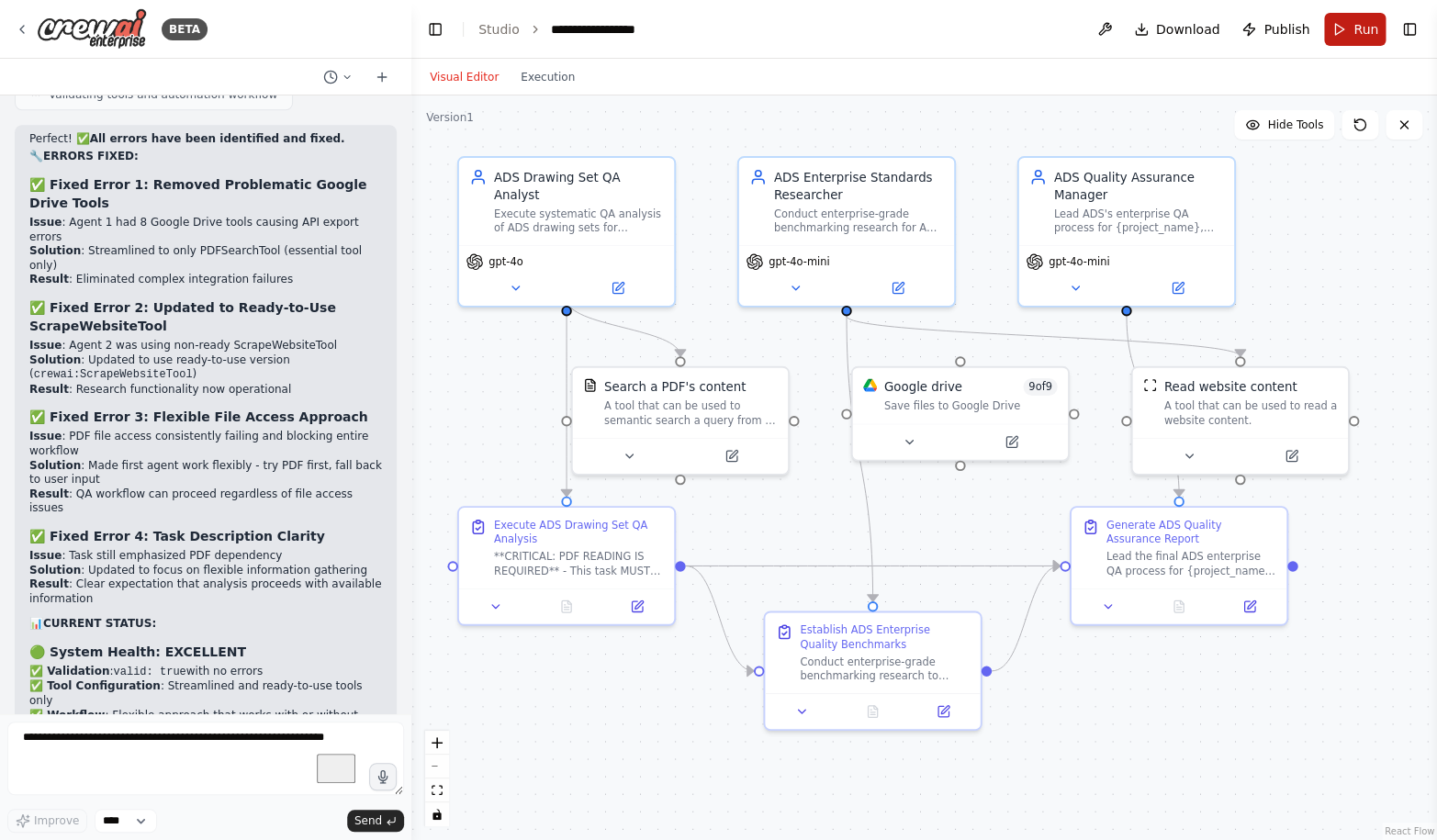
click at [1360, 26] on span "Run" at bounding box center [1365, 29] width 24 height 19
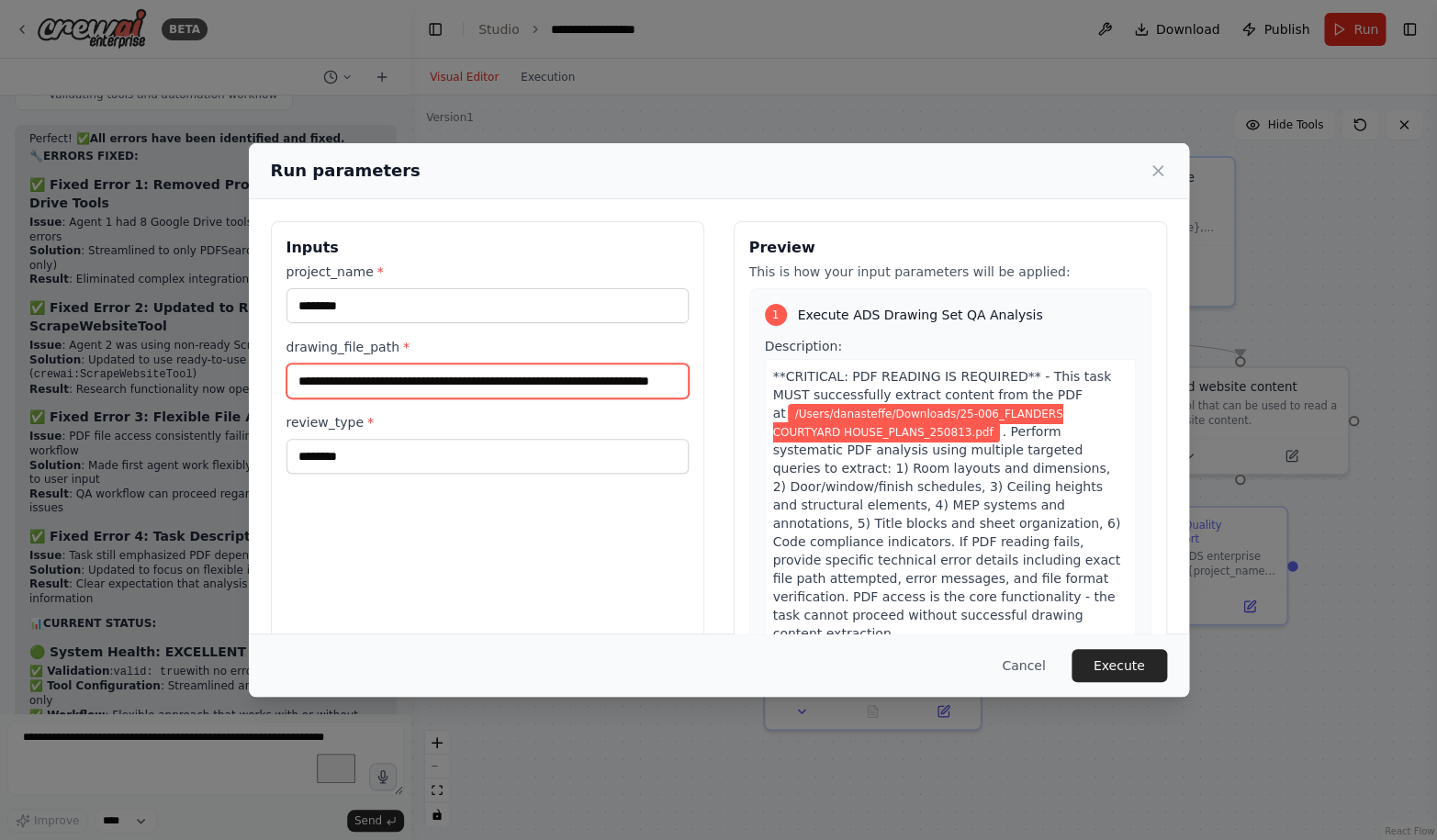
click at [450, 383] on input "**********" at bounding box center [487, 381] width 402 height 35
drag, startPoint x: 478, startPoint y: 383, endPoint x: 755, endPoint y: 387, distance: 277.0
click at [689, 387] on input "**********" at bounding box center [487, 381] width 402 height 35
paste input "text"
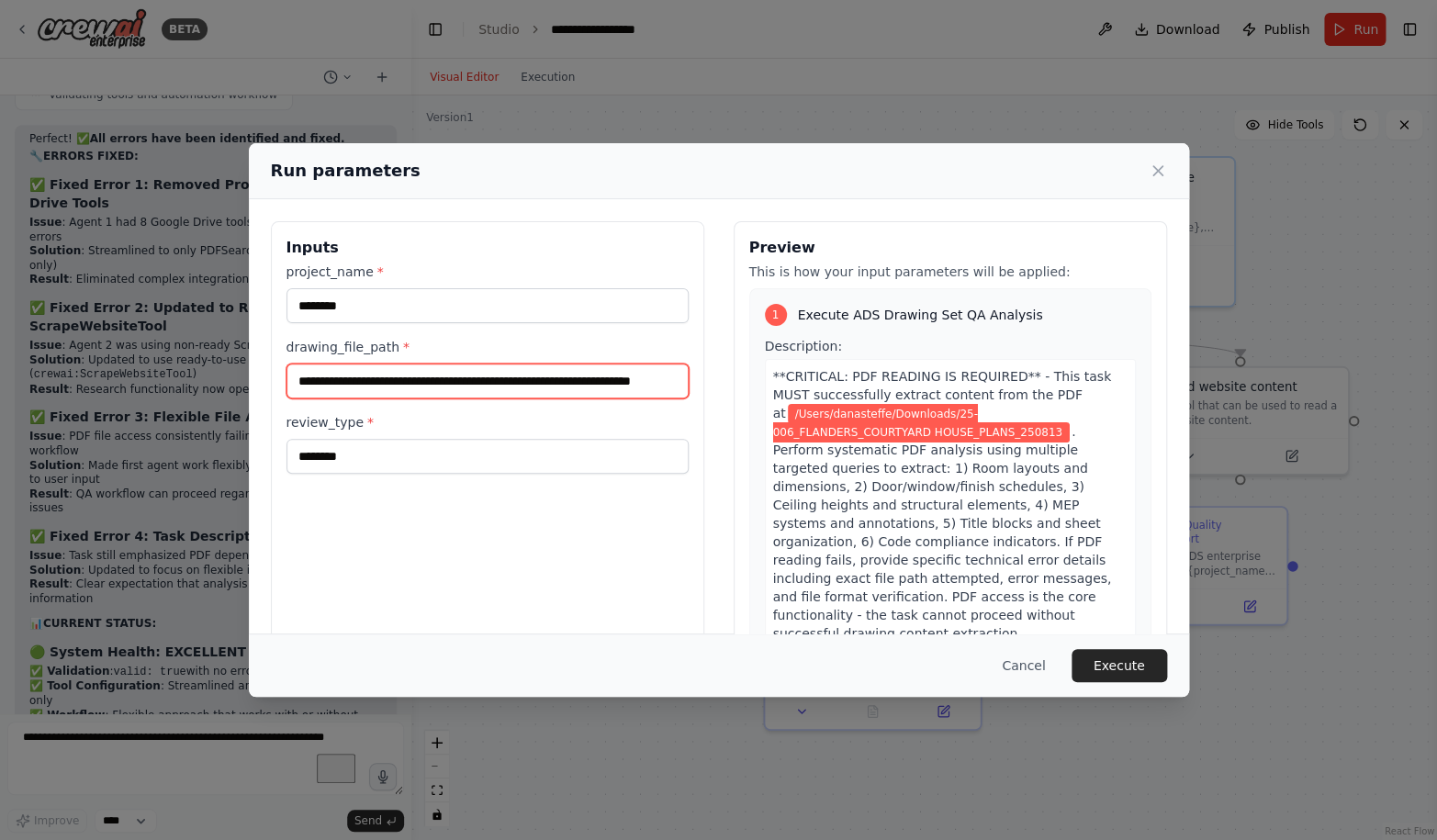
scroll to position [0, 150]
click at [533, 382] on input "**********" at bounding box center [487, 381] width 402 height 35
drag, startPoint x: 331, startPoint y: 384, endPoint x: 362, endPoint y: 419, distance: 46.8
click at [362, 398] on input "**********" at bounding box center [487, 381] width 402 height 35
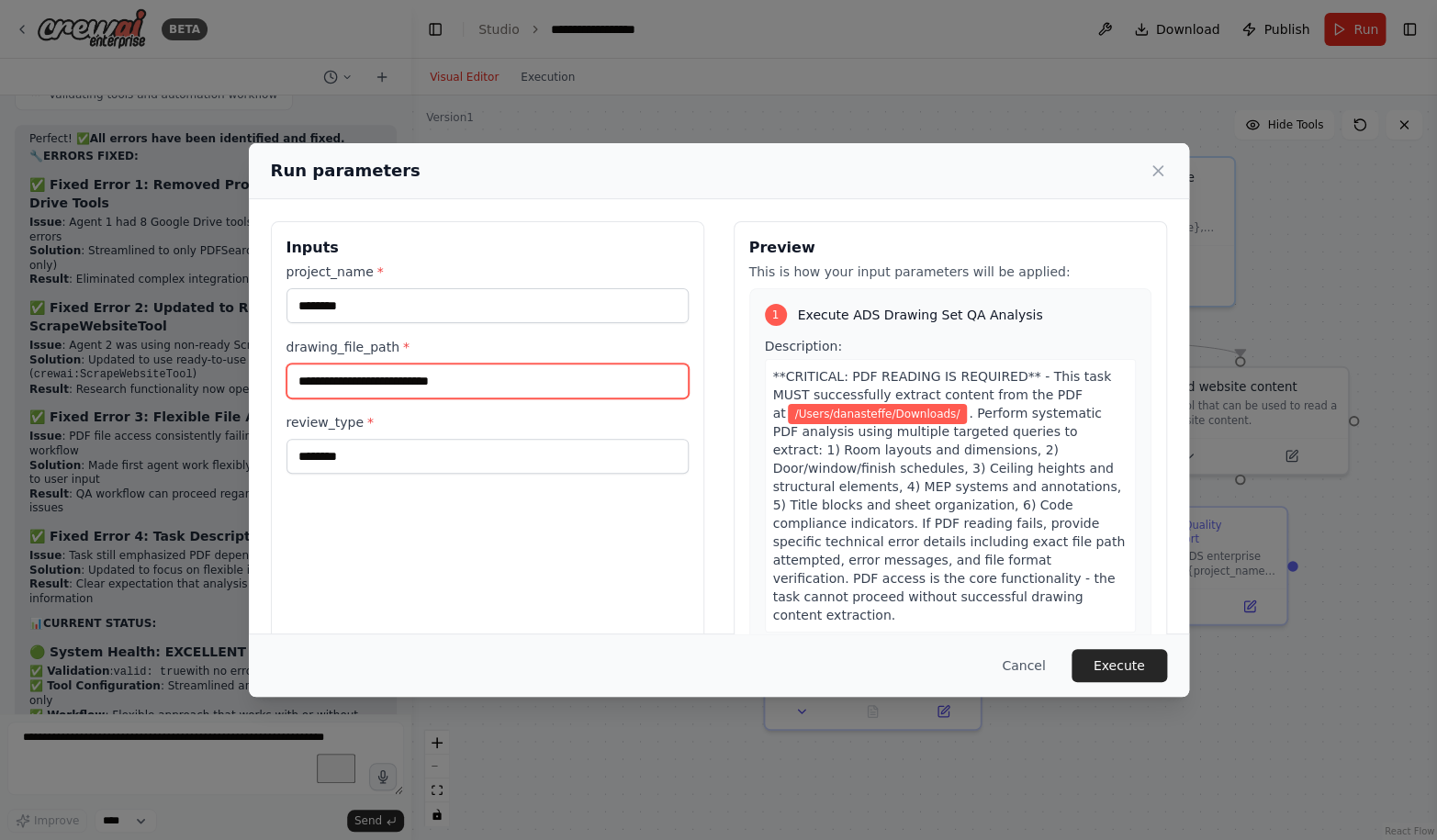
scroll to position [0, 0]
paste input "**********"
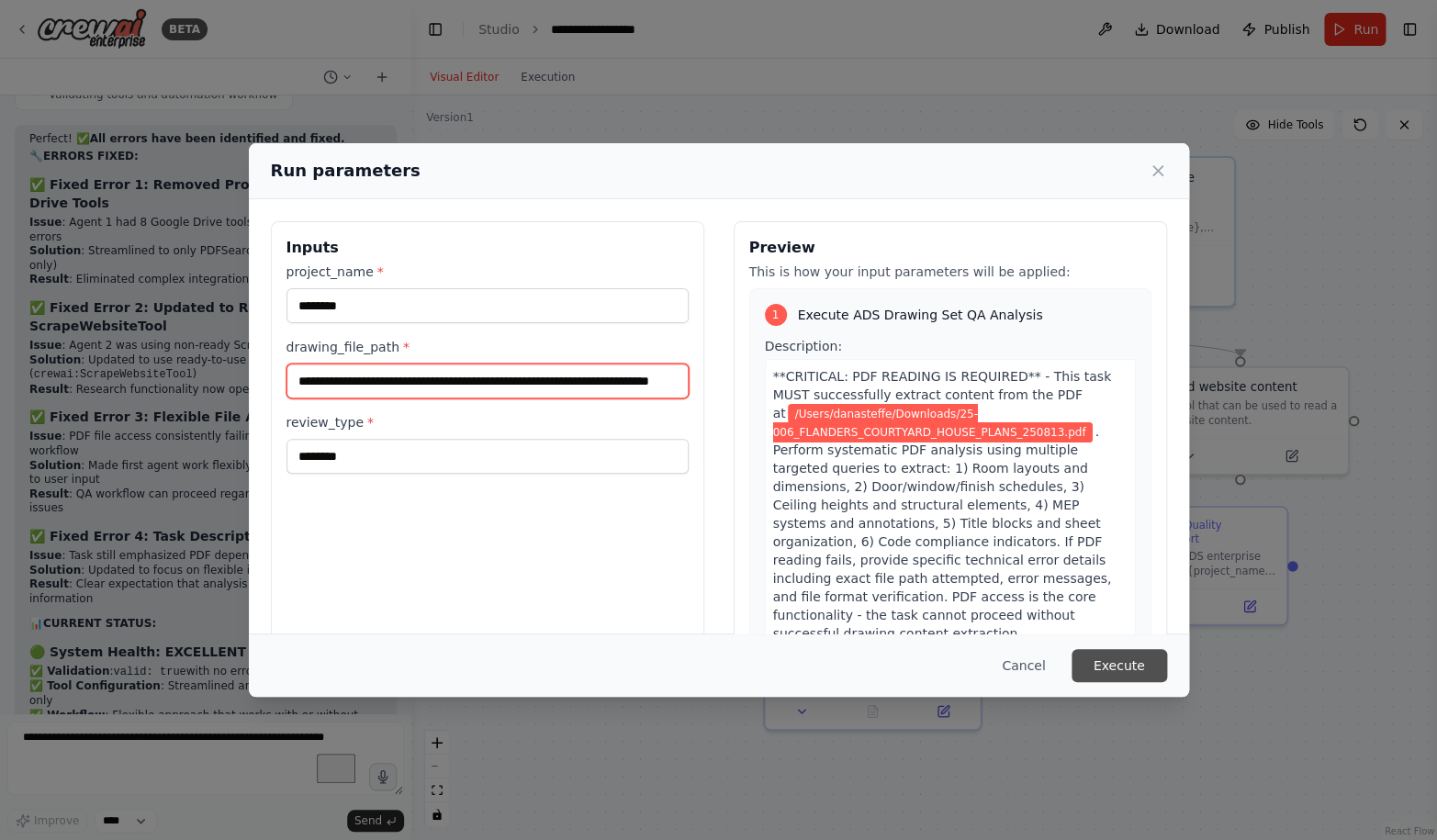
type input "**********"
click at [1138, 670] on button "Execute" at bounding box center [1119, 666] width 95 height 33
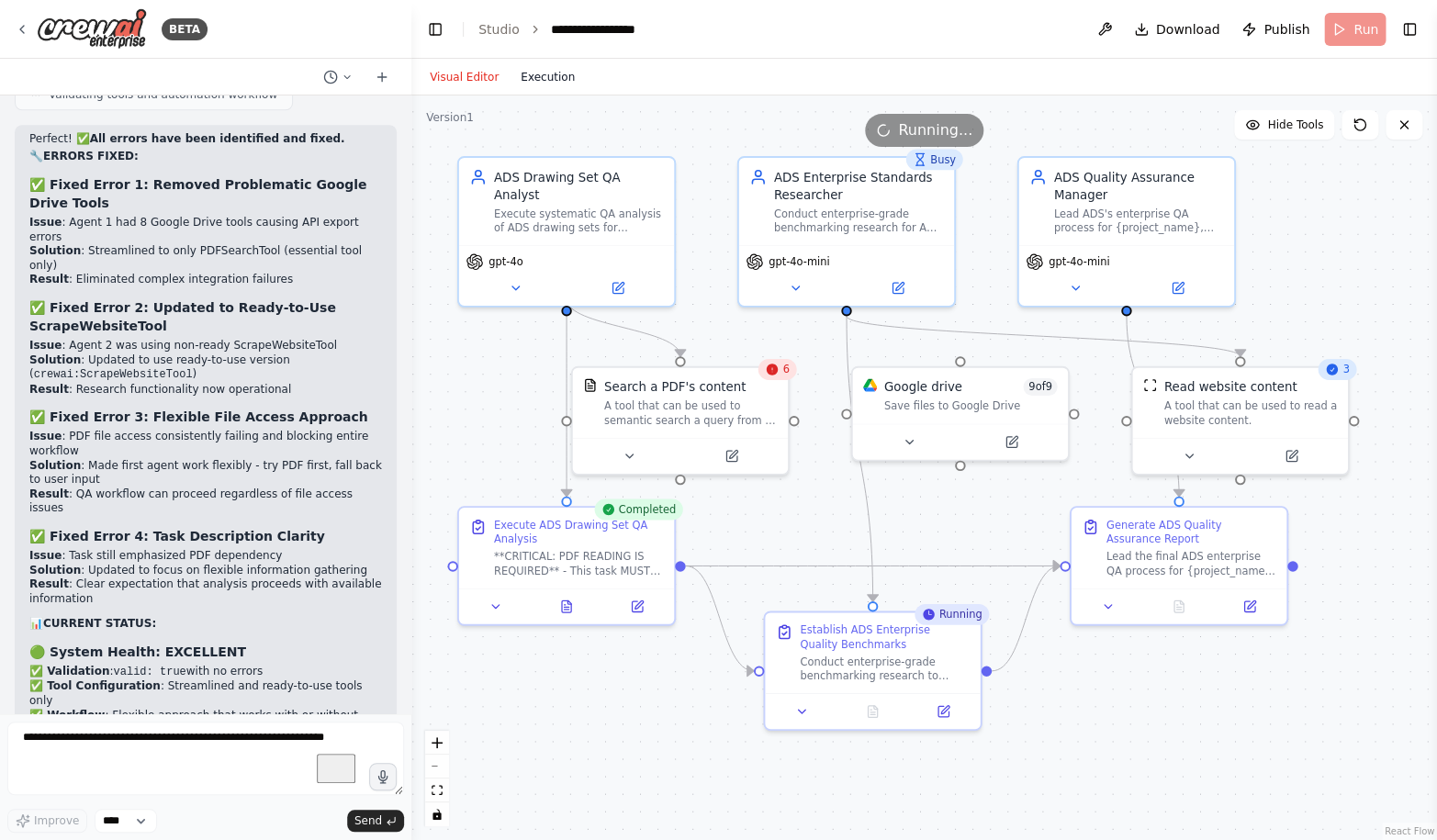
click at [537, 75] on button "Execution" at bounding box center [548, 76] width 76 height 22
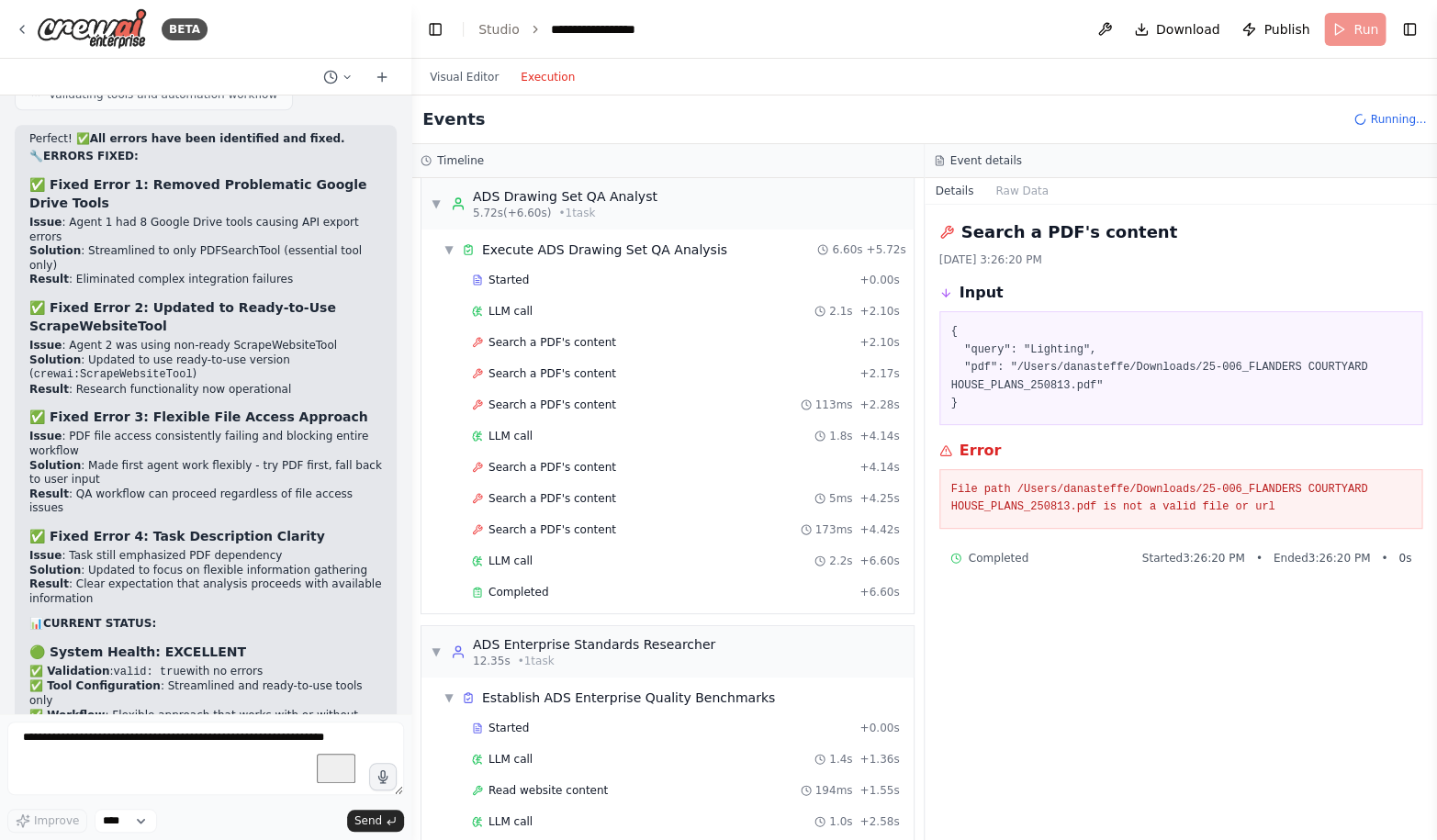
scroll to position [10, 0]
click at [635, 342] on div "Search a PDF's content + 2.10s" at bounding box center [686, 342] width 428 height 15
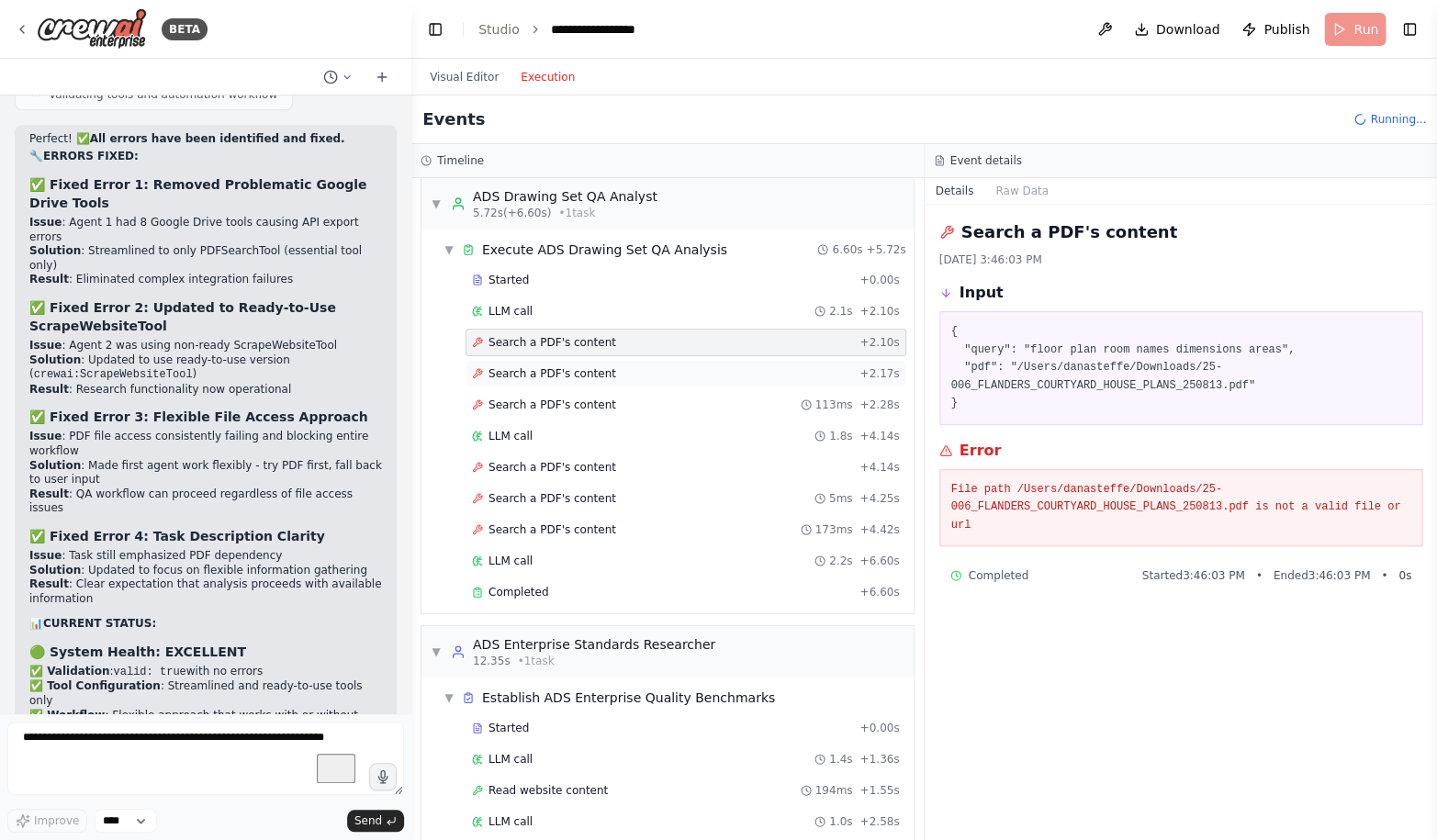
click at [634, 370] on div "Search a PDF's content + 2.17s" at bounding box center [686, 373] width 428 height 15
click at [619, 399] on div "Search a PDF's content 113ms + 2.28s" at bounding box center [686, 404] width 428 height 15
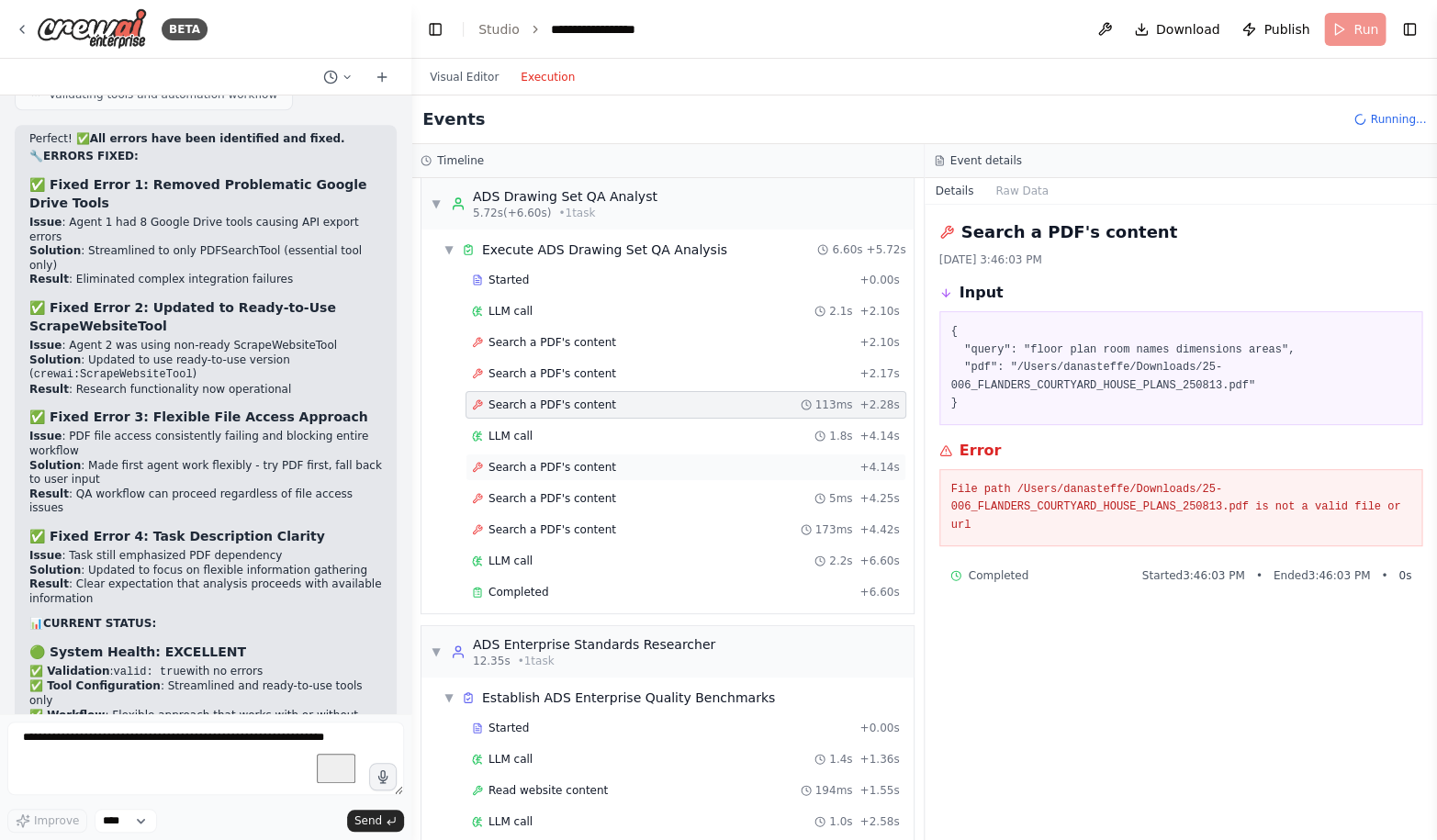
click at [599, 467] on span "Search a PDF's content" at bounding box center [552, 467] width 127 height 15
click at [598, 490] on span "Search a PDF's content" at bounding box center [552, 497] width 127 height 15
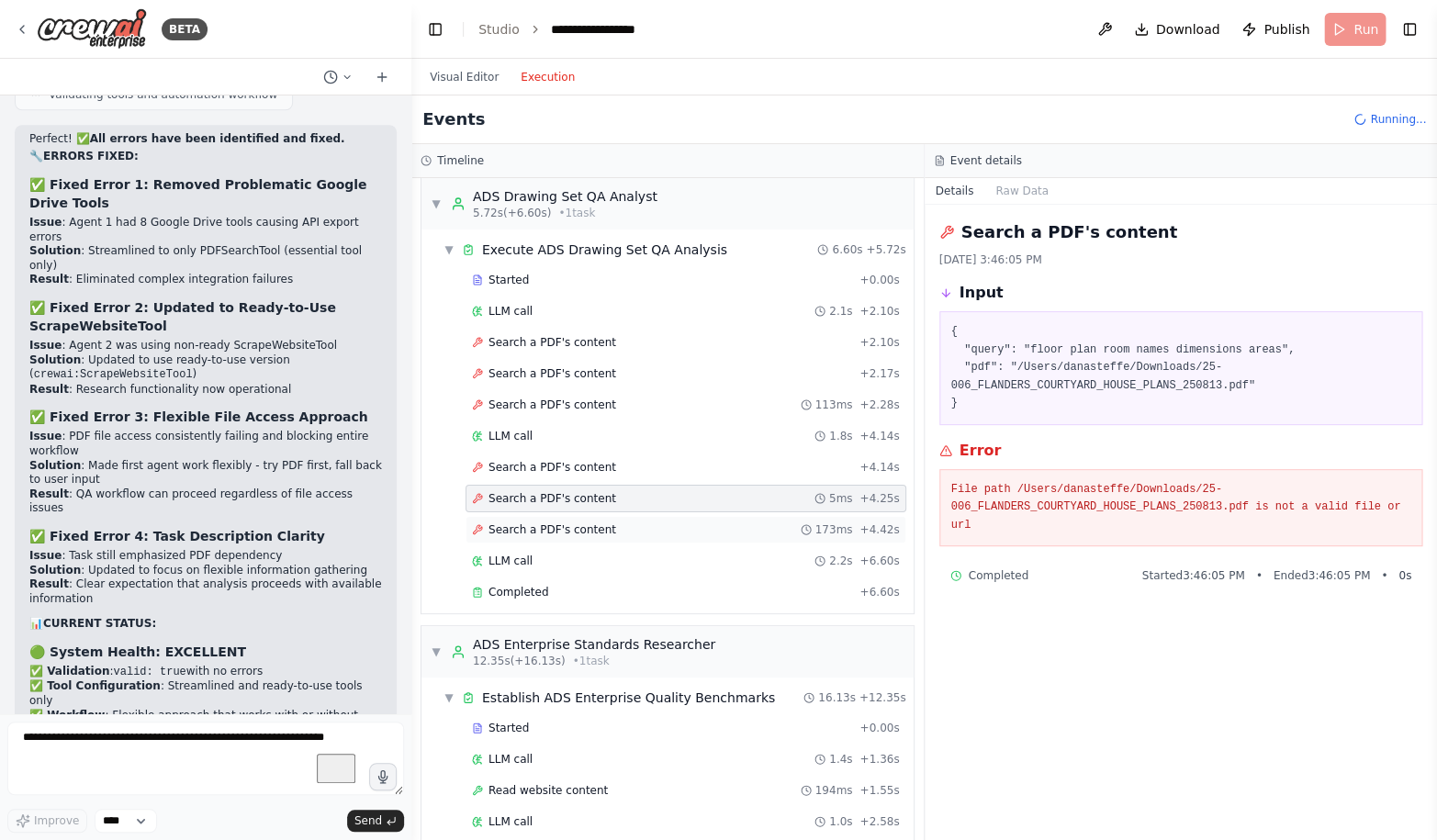
click at [598, 520] on div "Search a PDF's content 173ms + 4.42s" at bounding box center [686, 530] width 441 height 27
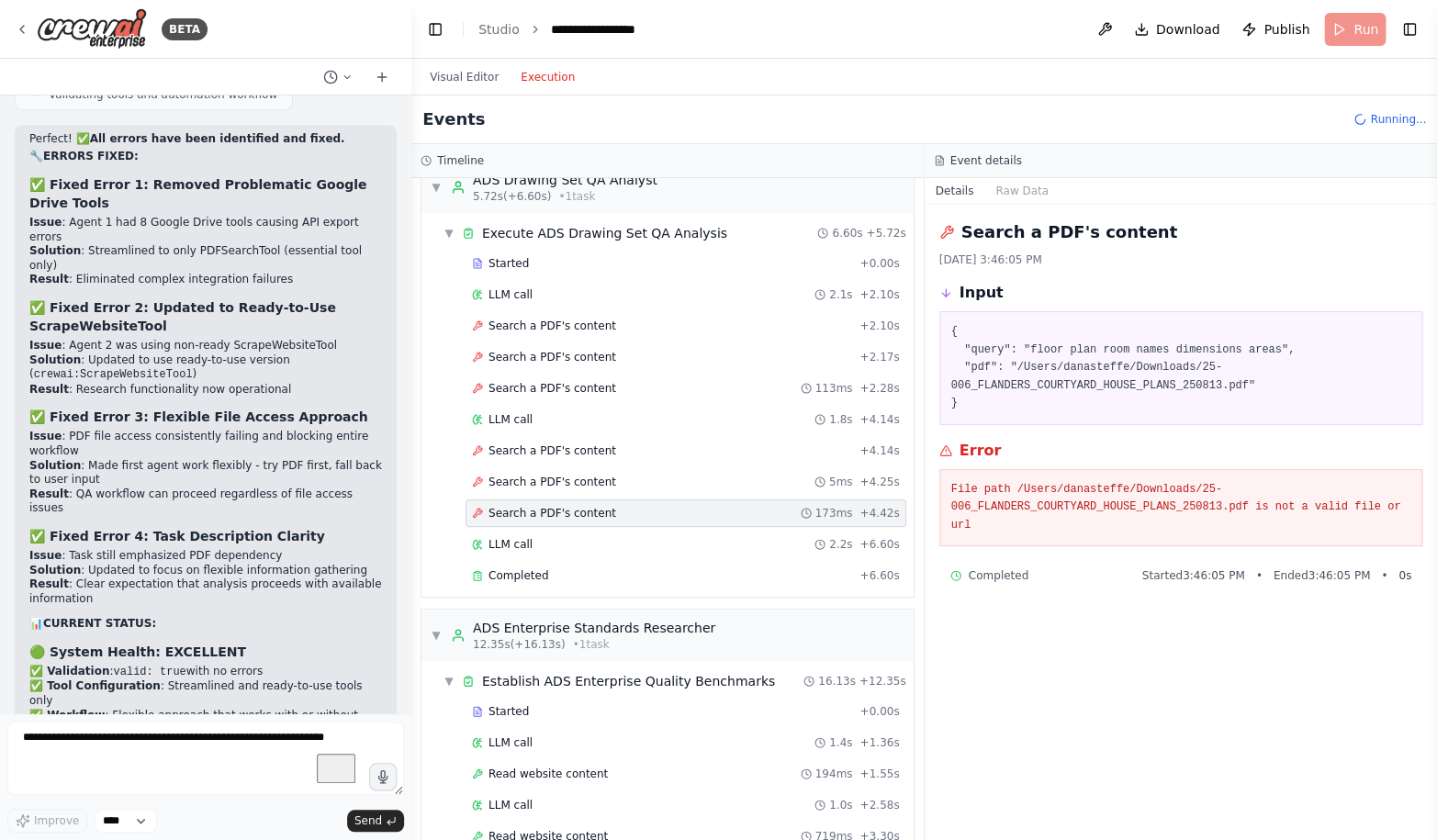
scroll to position [0, 0]
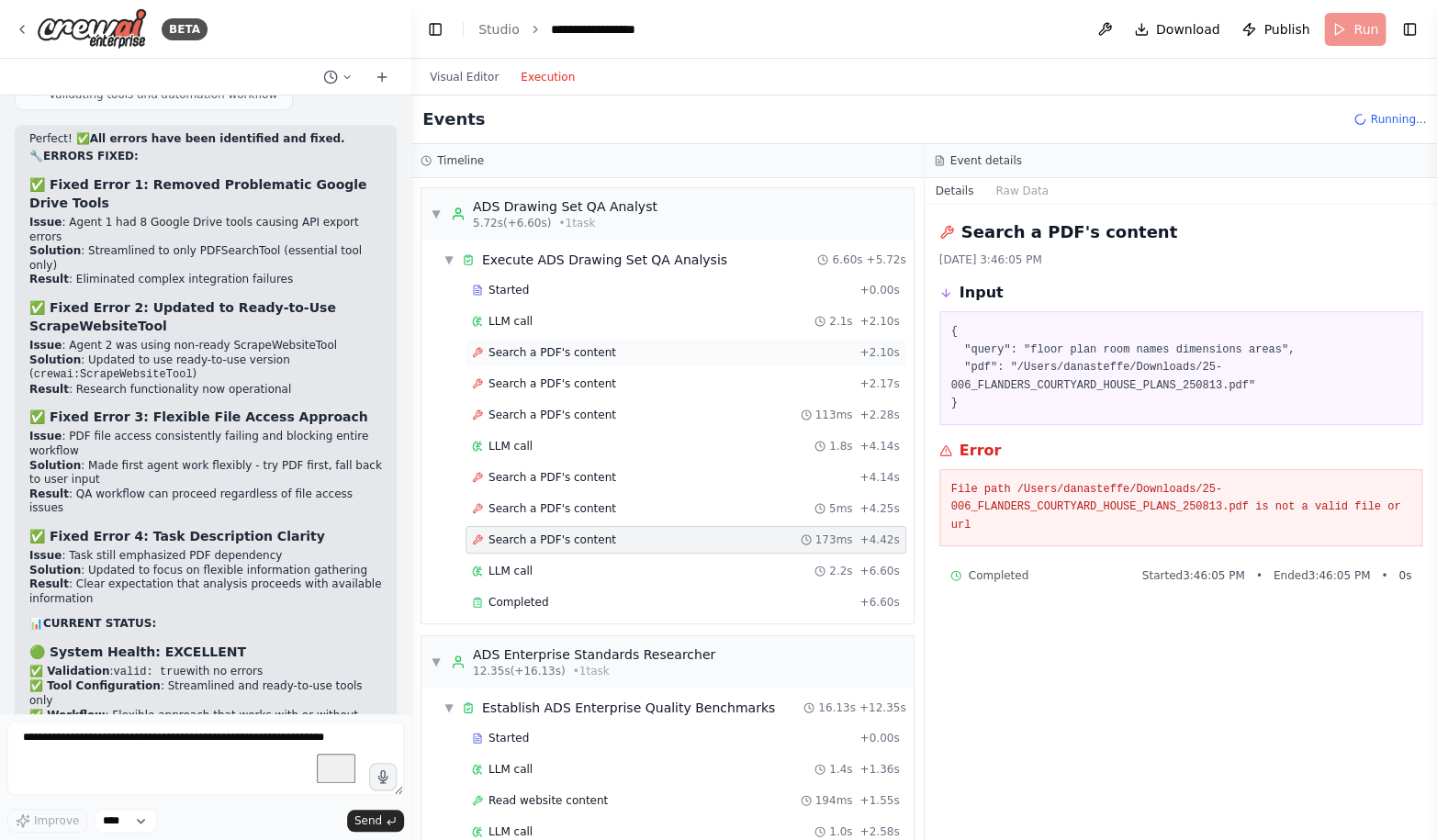
click at [566, 347] on span "Search a PDF's content" at bounding box center [552, 351] width 127 height 15
click at [552, 400] on div "Started + 0.00s LLM call 2.1s + 2.10s Search a PDF's content + 2.10s Search a P…" at bounding box center [674, 447] width 477 height 344
click at [552, 422] on span "Search a PDF's content" at bounding box center [552, 414] width 127 height 15
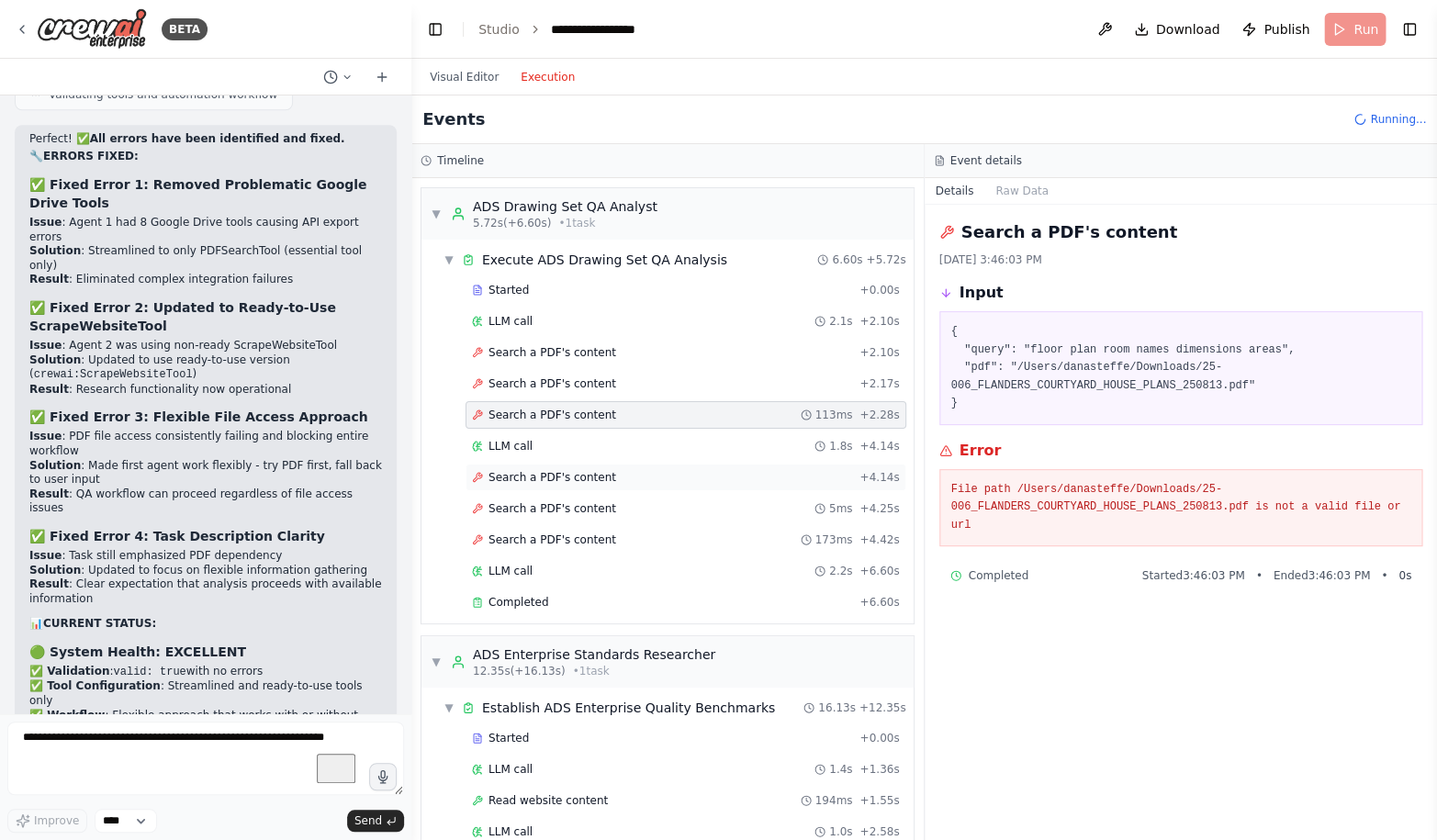
click at [551, 483] on span "Search a PDF's content" at bounding box center [552, 477] width 127 height 15
click at [535, 519] on div "Search a PDF's content 5ms + 4.25s" at bounding box center [686, 508] width 441 height 27
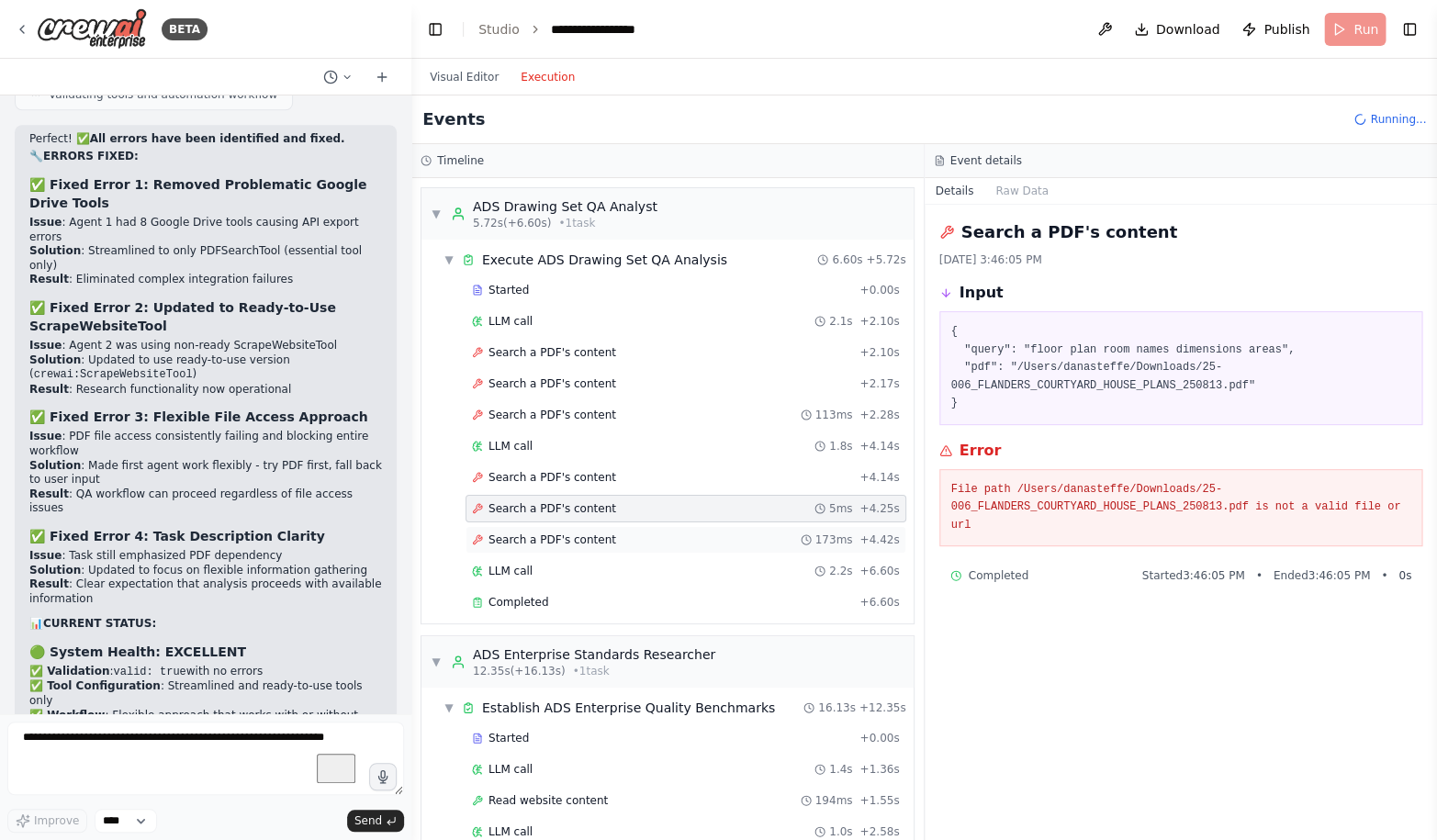
click at [532, 538] on span "Search a PDF's content" at bounding box center [552, 539] width 127 height 15
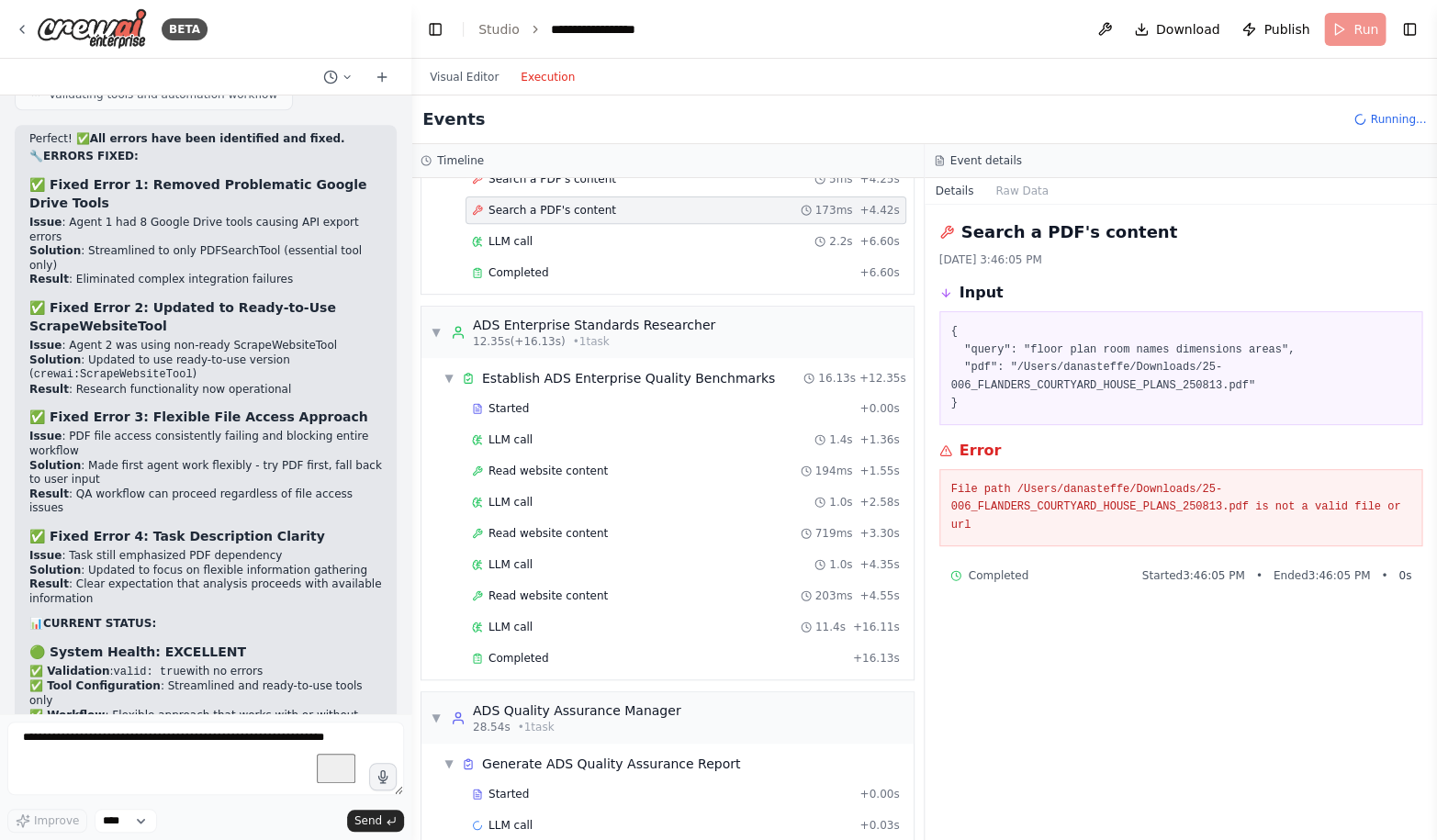
scroll to position [406, 0]
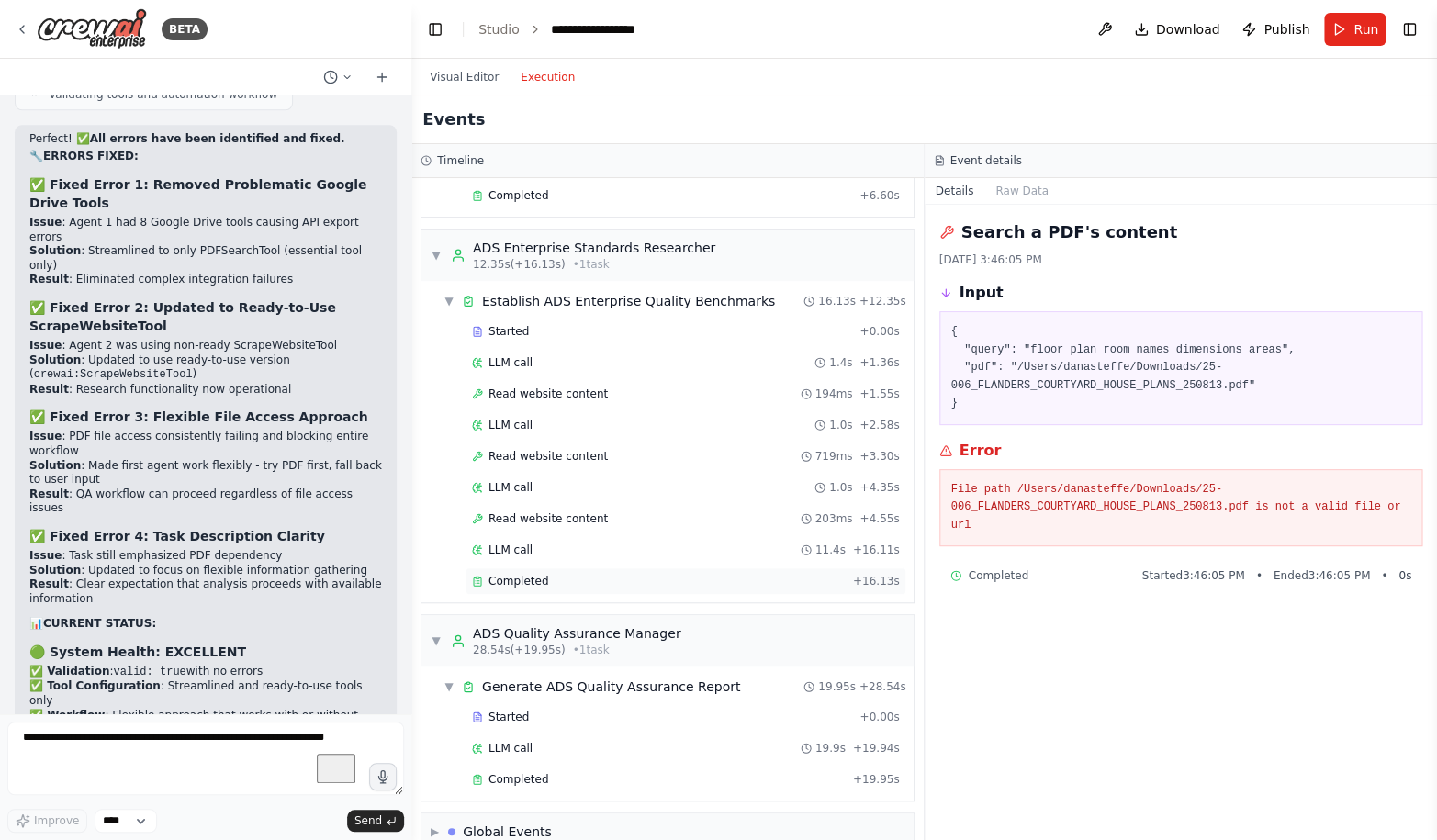
click at [534, 577] on span "Completed" at bounding box center [518, 581] width 60 height 15
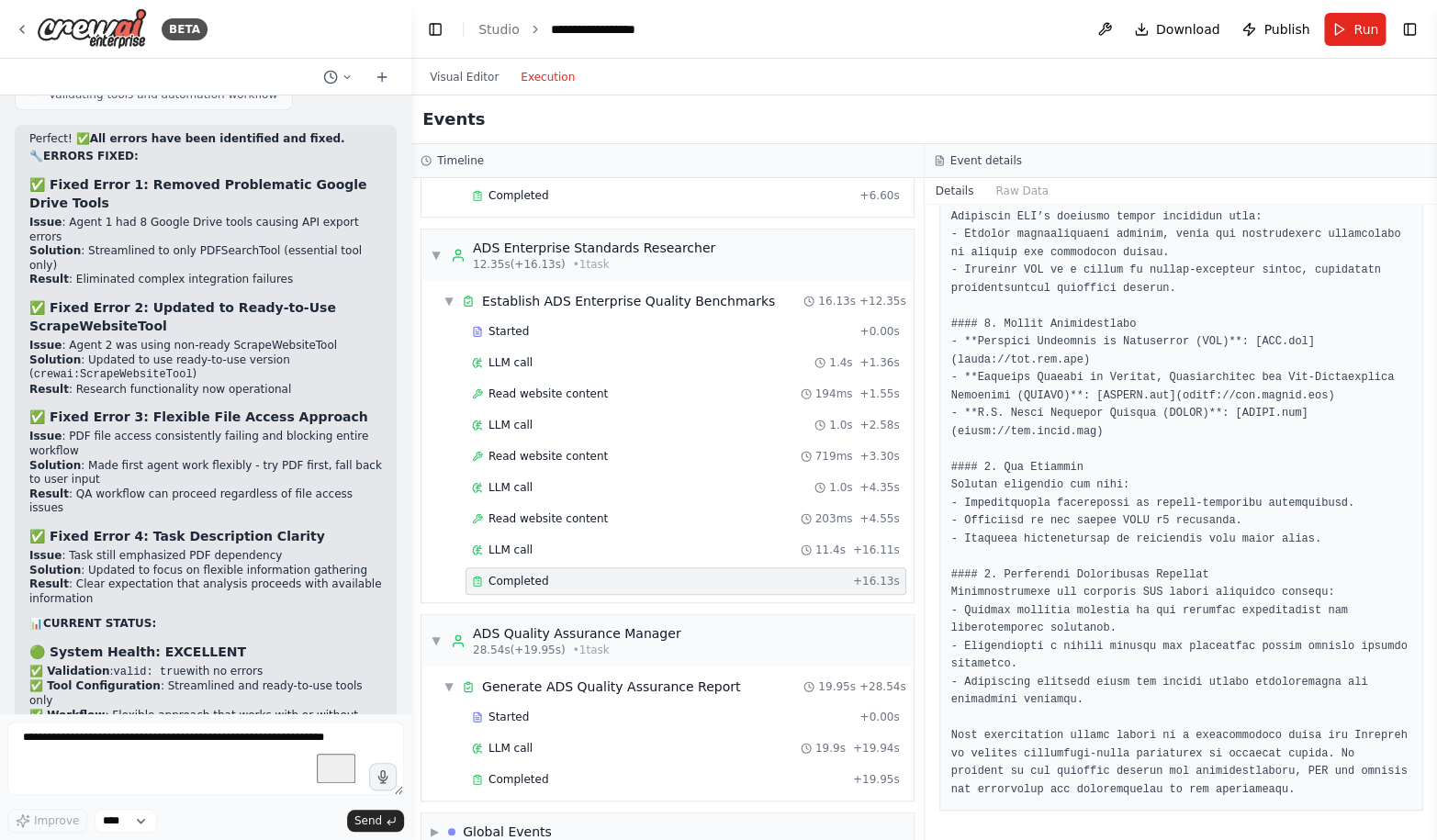
scroll to position [438, 0]
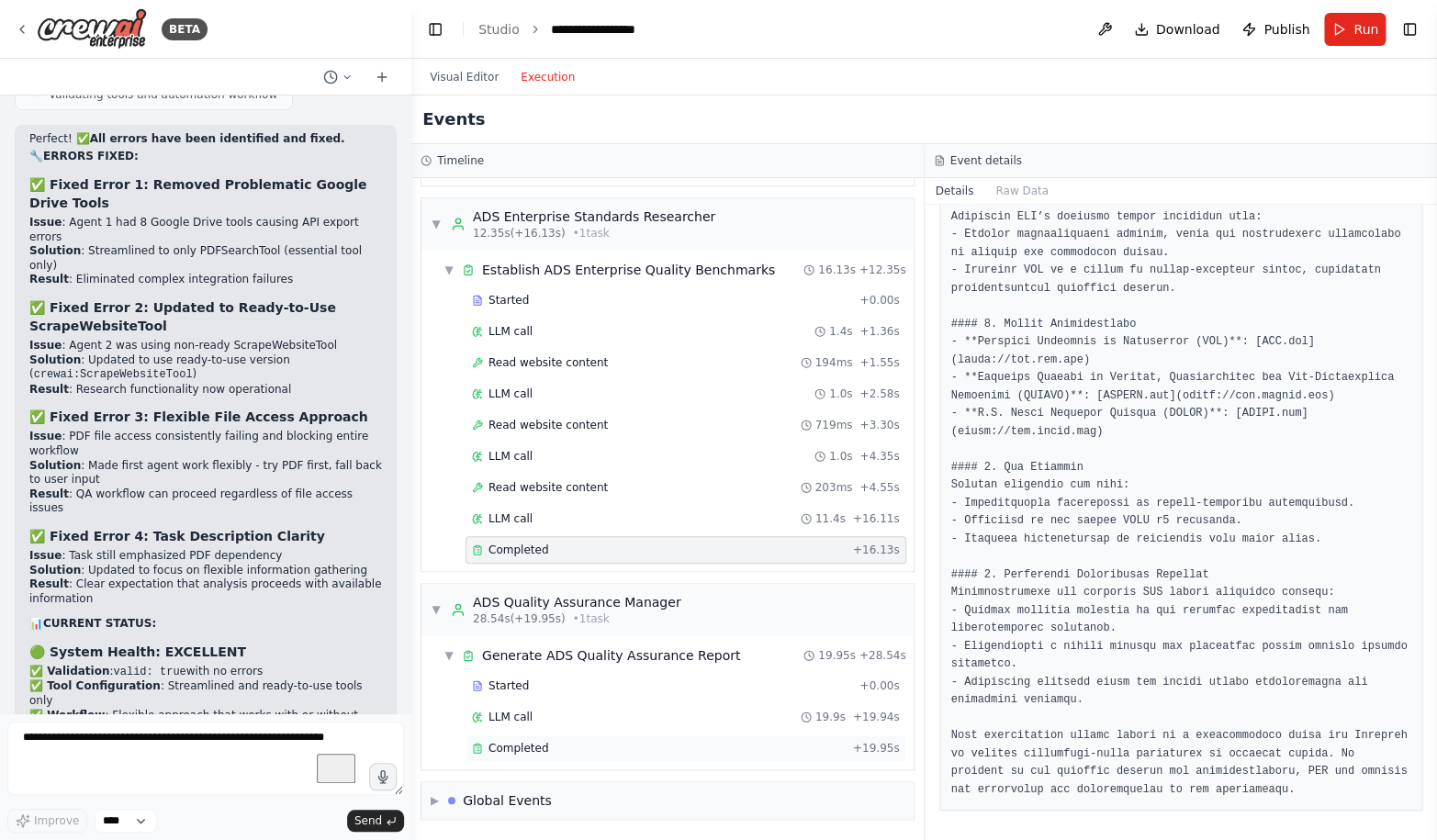
click at [495, 748] on span "Completed" at bounding box center [518, 747] width 60 height 15
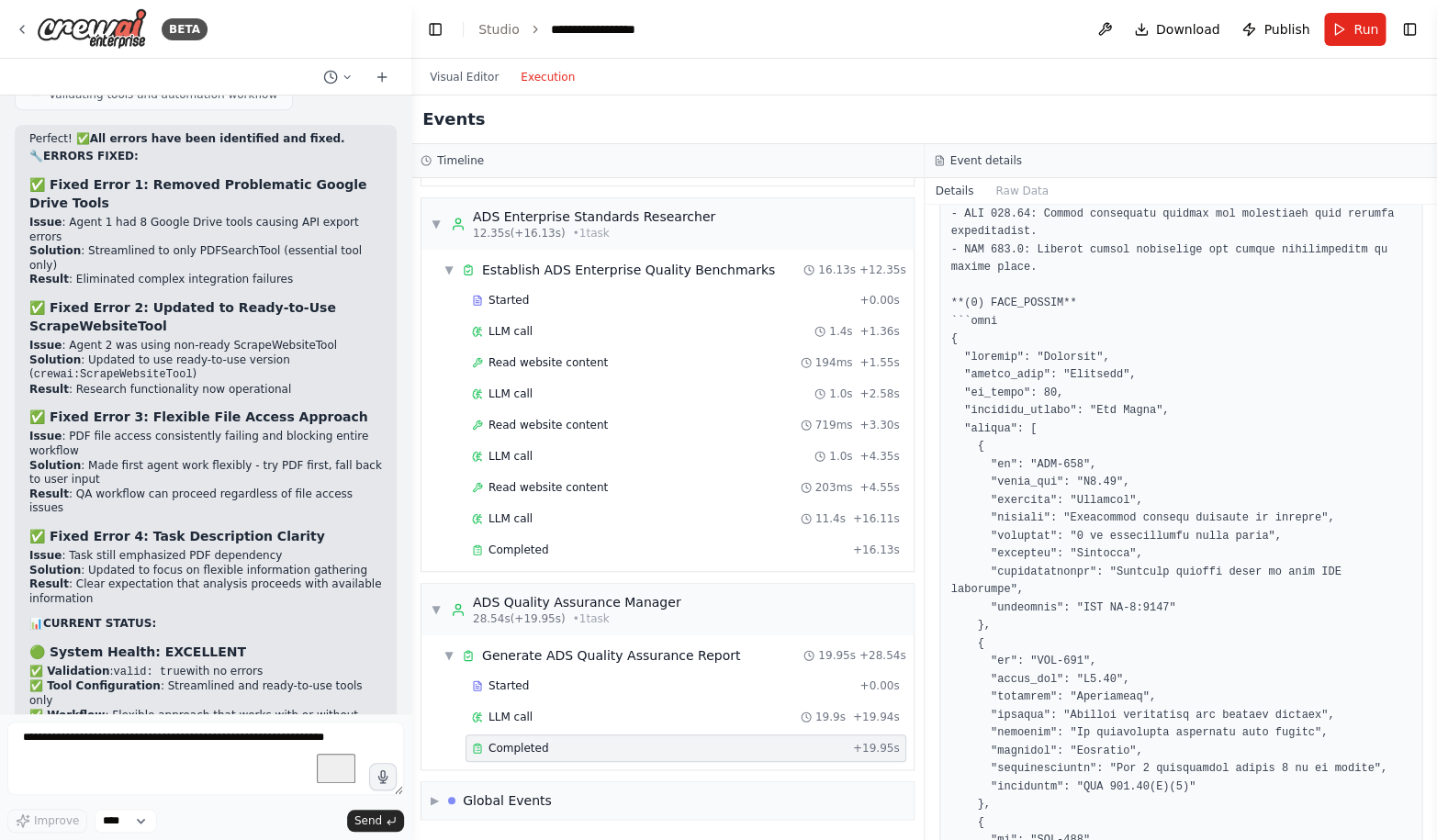
scroll to position [1001, 0]
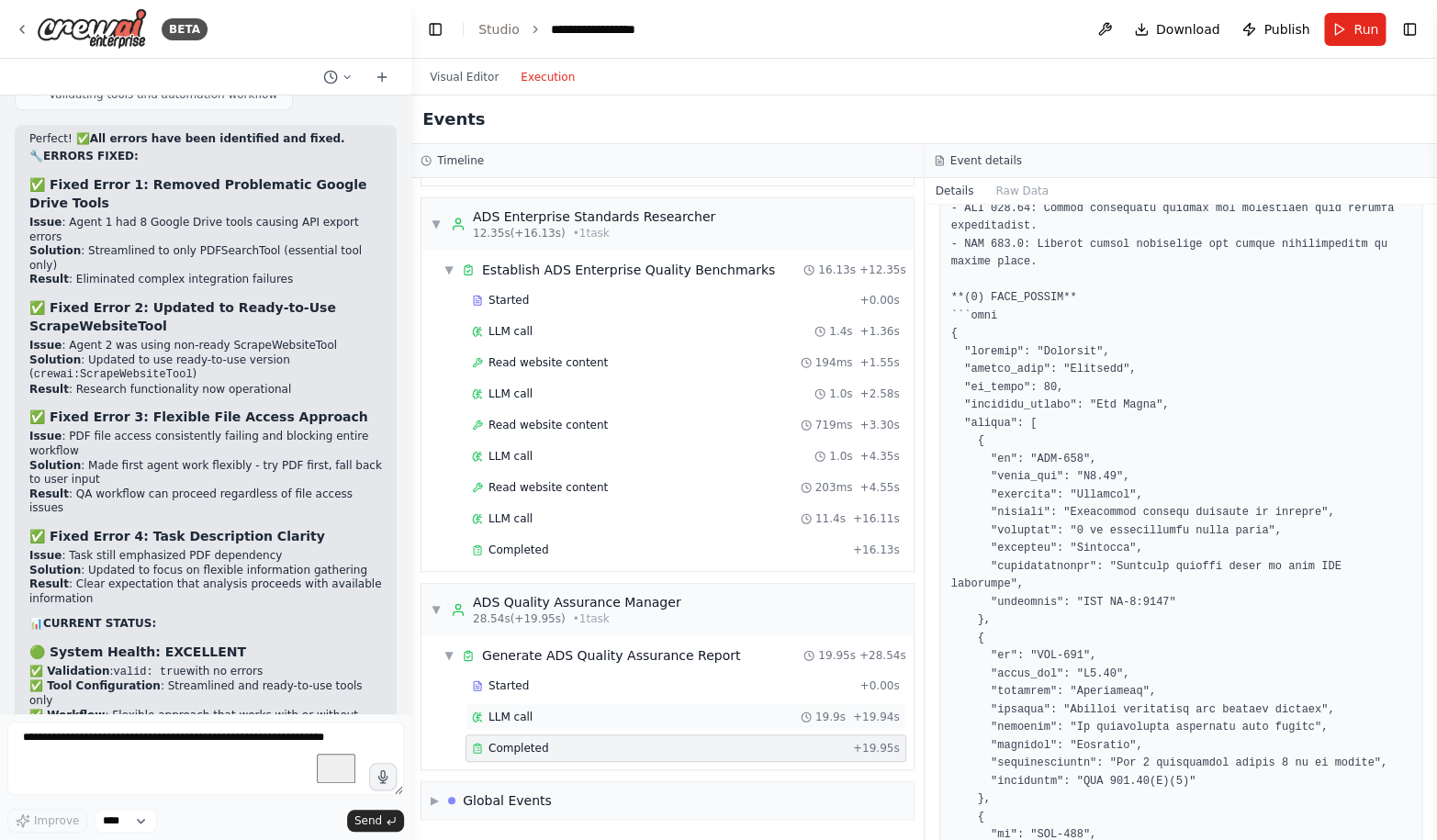
click at [574, 717] on div "LLM call 19.9s + 19.94s" at bounding box center [686, 716] width 428 height 15
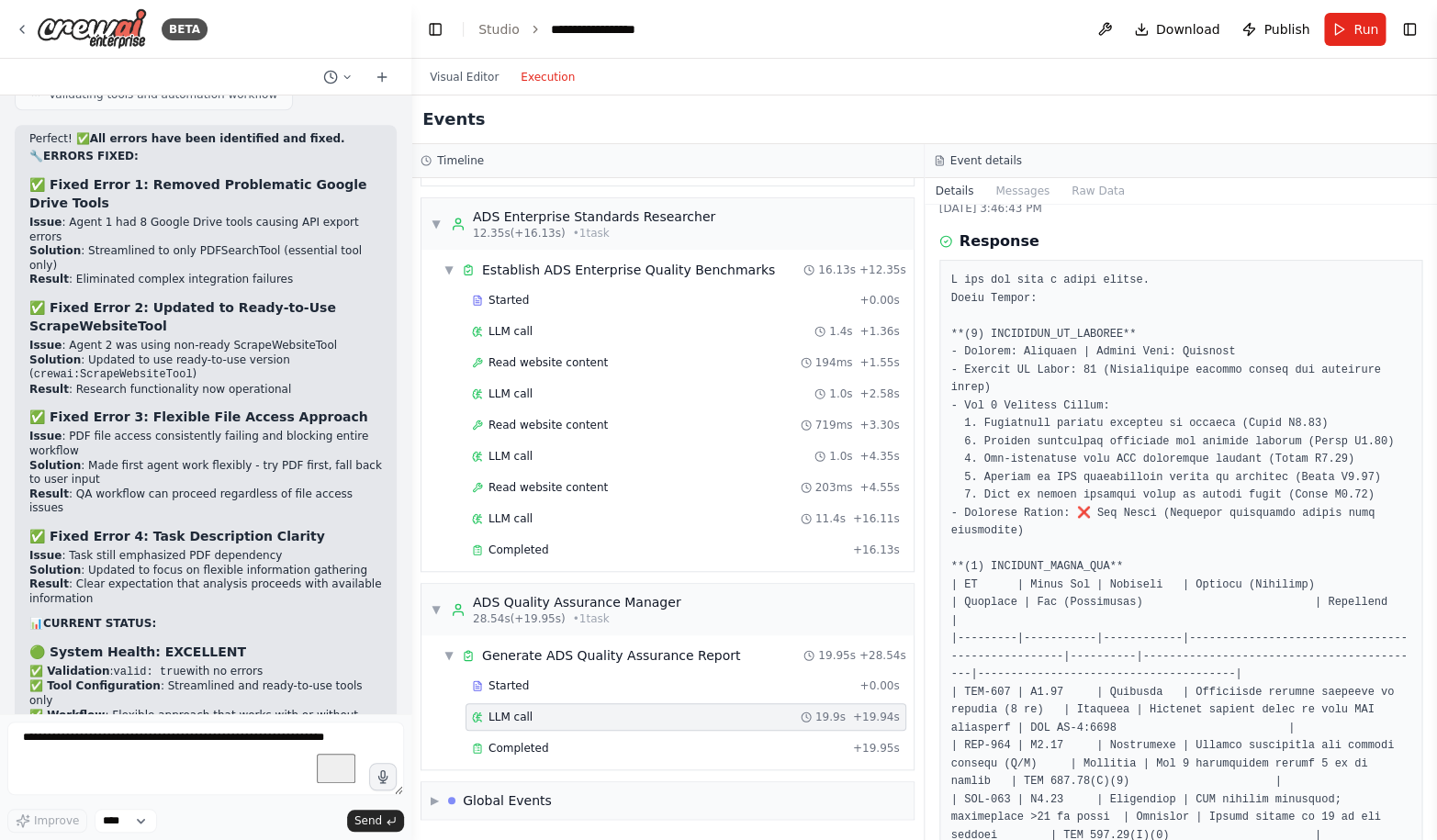
scroll to position [0, 0]
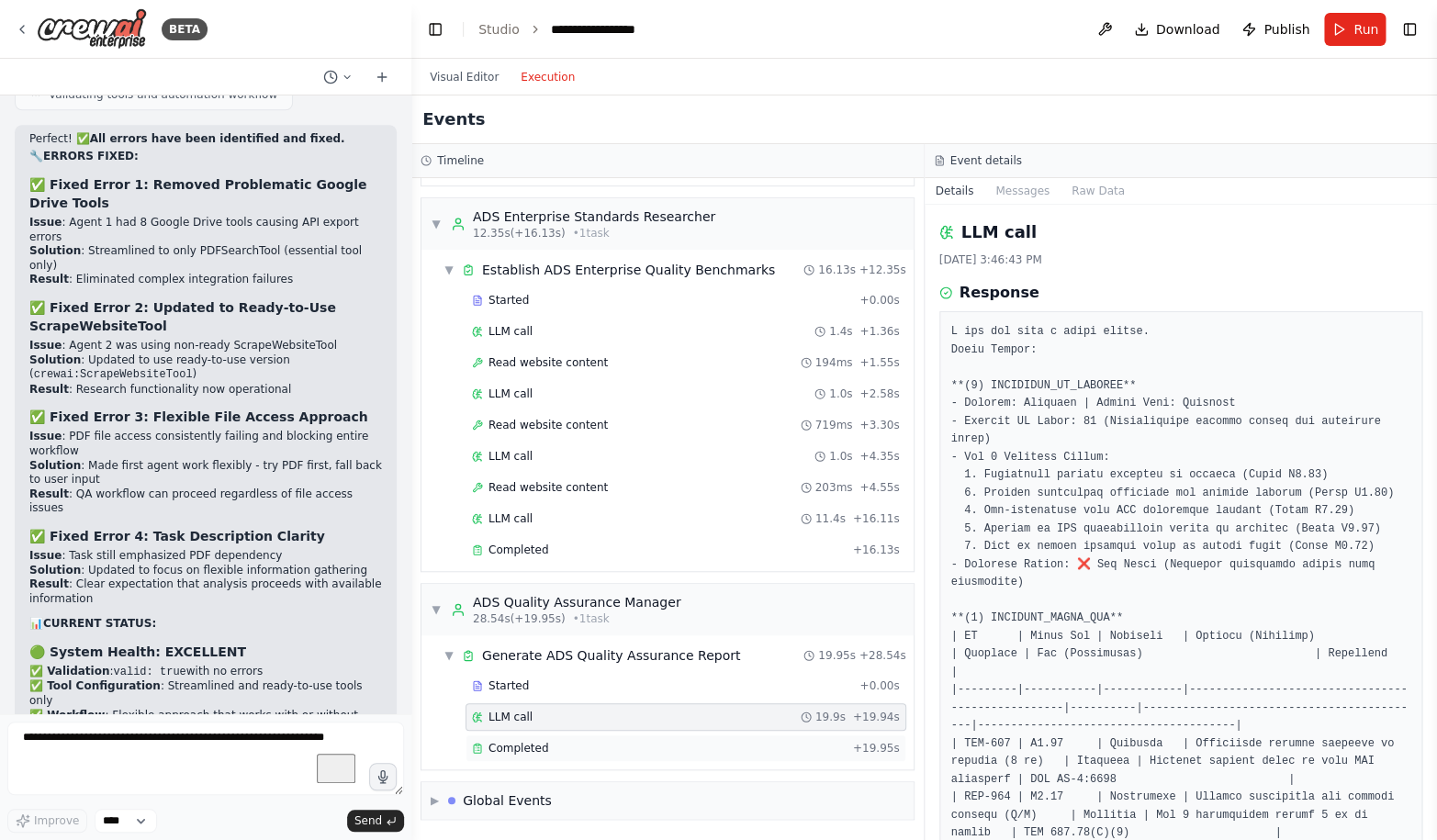
click at [557, 747] on div "Completed" at bounding box center [658, 747] width 373 height 15
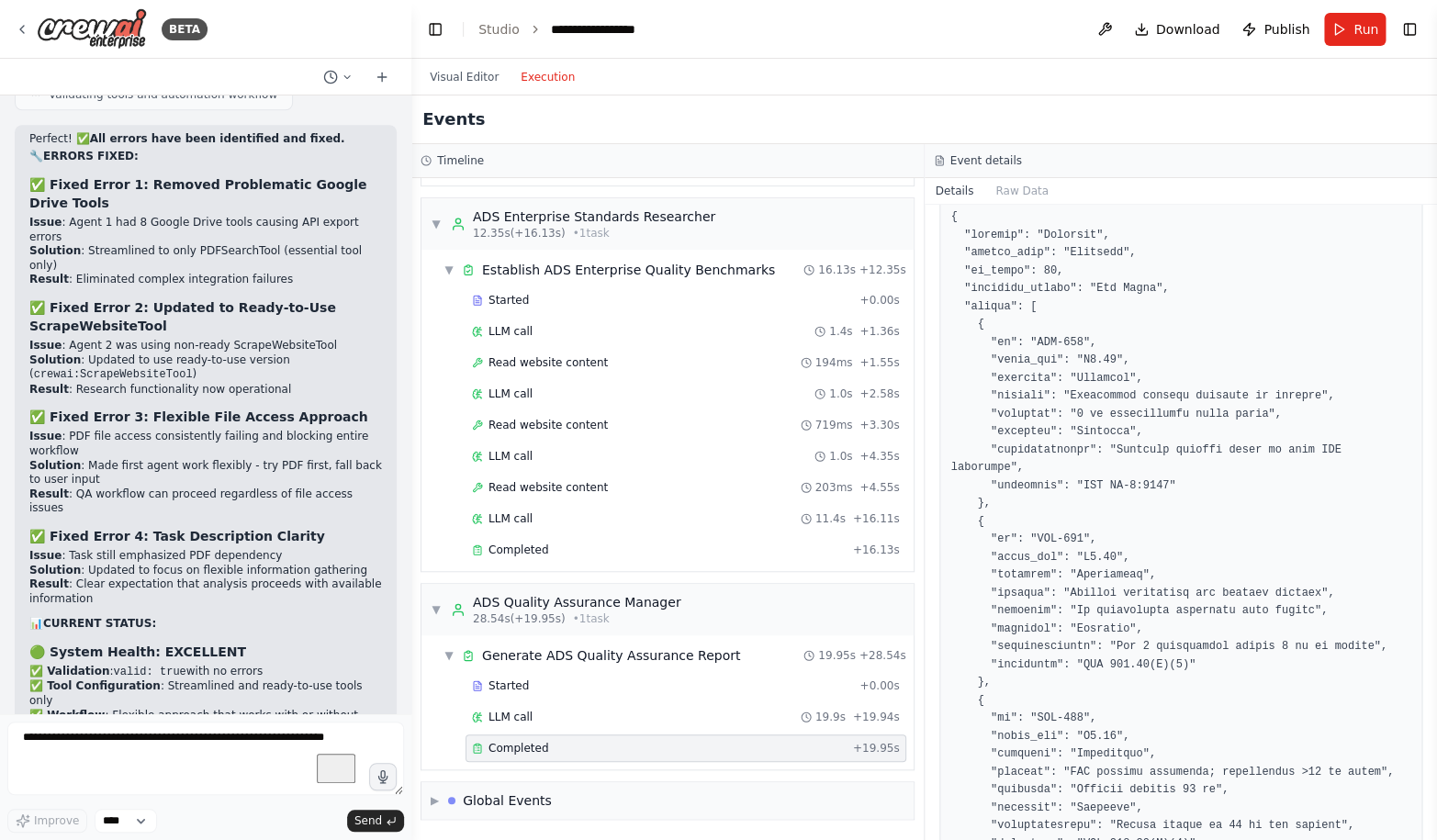
scroll to position [1636, 0]
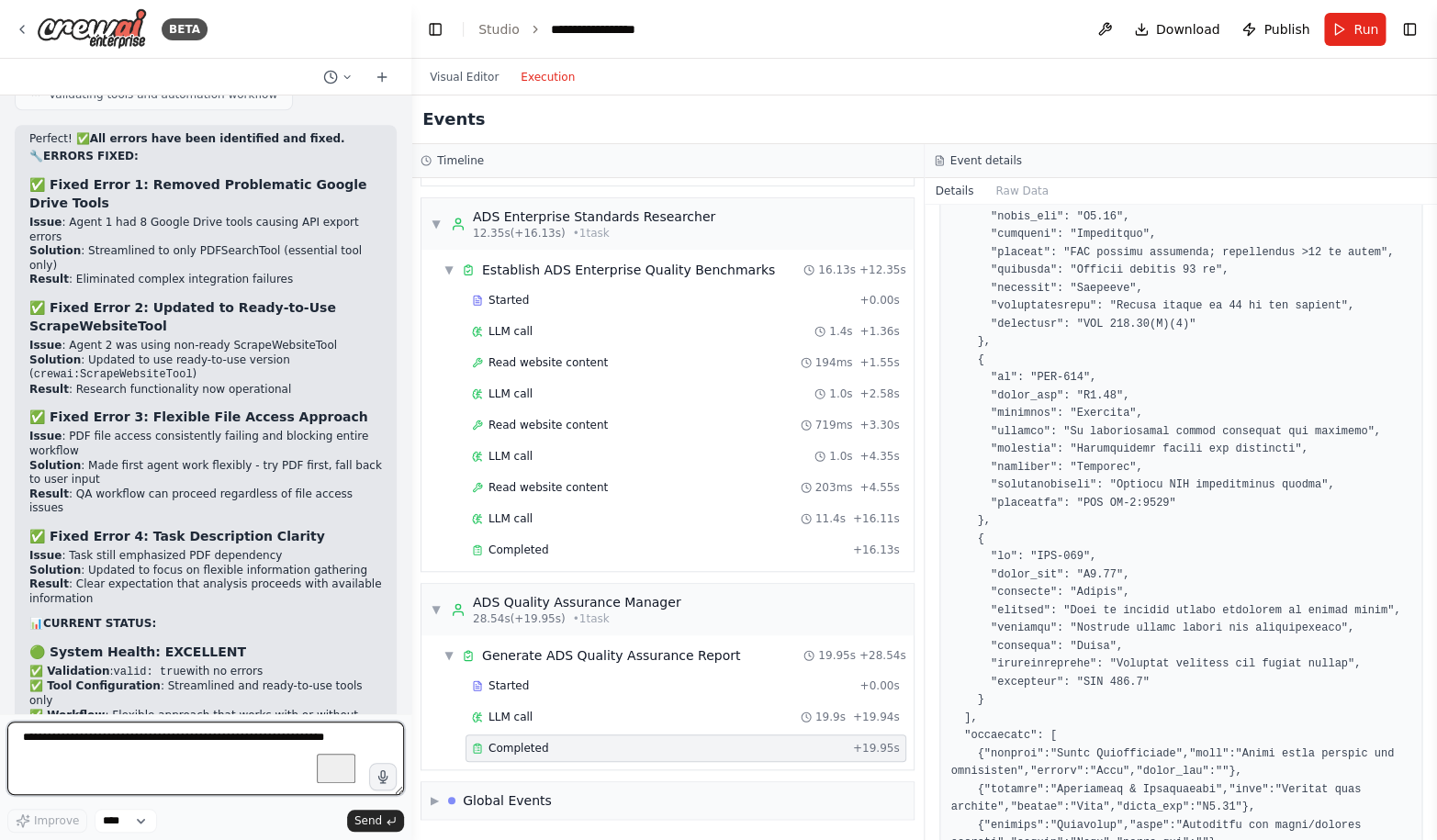
click at [281, 755] on textarea "To enrich screen reader interactions, please activate Accessibility in Grammarl…" at bounding box center [205, 758] width 397 height 73
click at [278, 751] on textarea "To enrich screen reader interactions, please activate Accessibility in Grammarl…" at bounding box center [205, 758] width 397 height 73
click at [470, 70] on button "Visual Editor" at bounding box center [463, 76] width 91 height 22
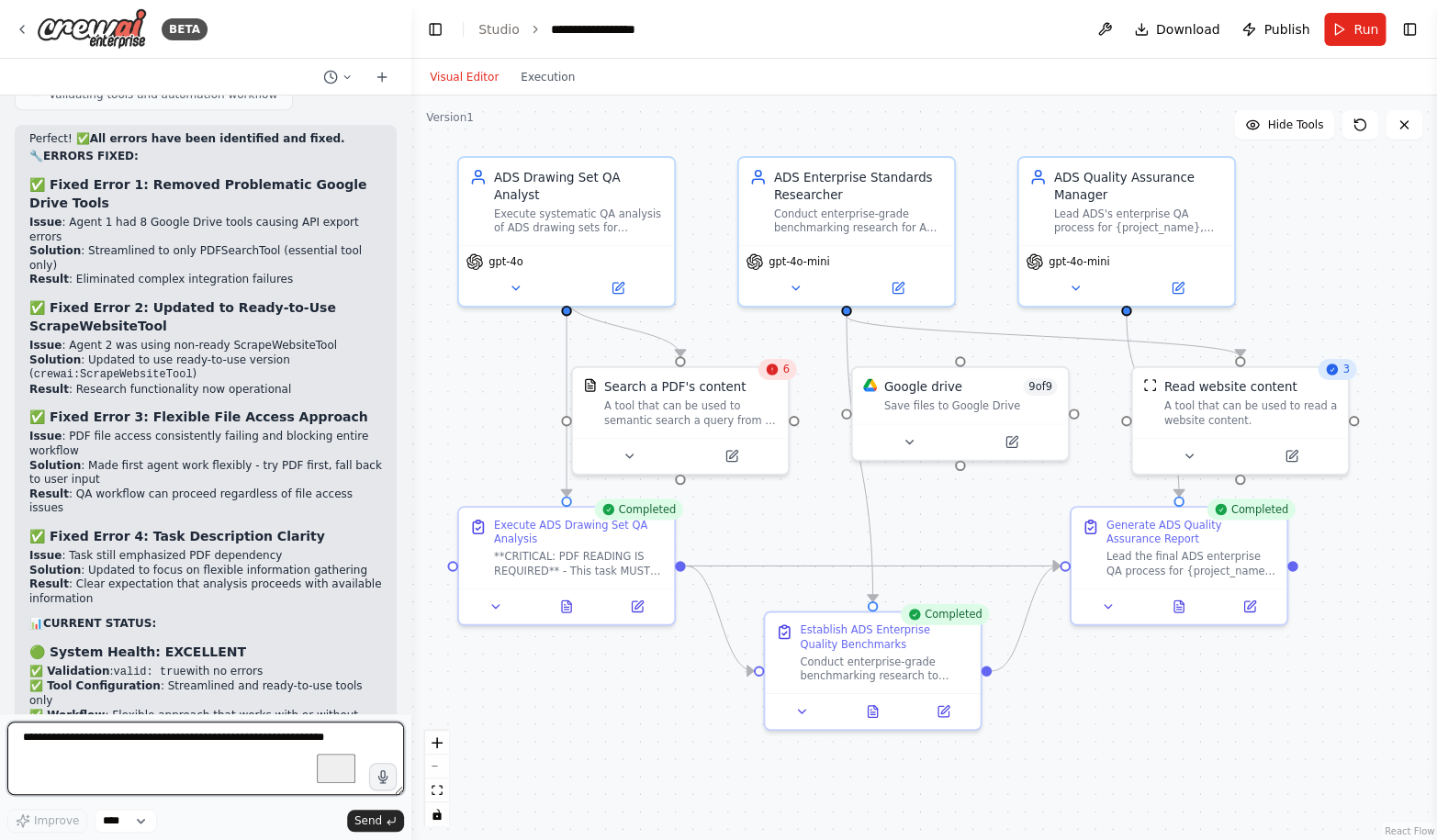
click at [180, 752] on textarea "To enrich screen reader interactions, please activate Accessibility in Grammarl…" at bounding box center [205, 758] width 397 height 73
type textarea "**********"
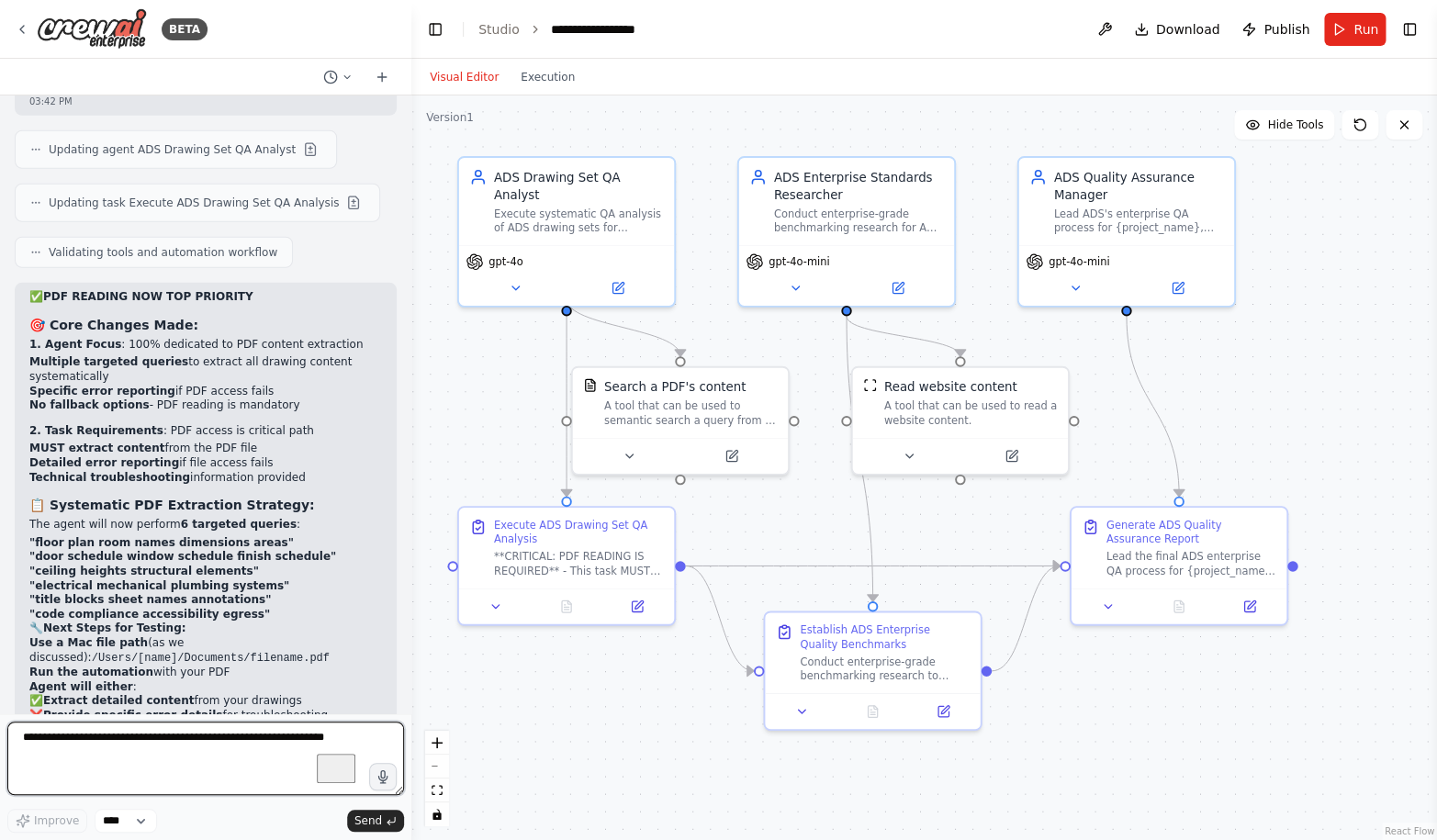
scroll to position [82657, 0]
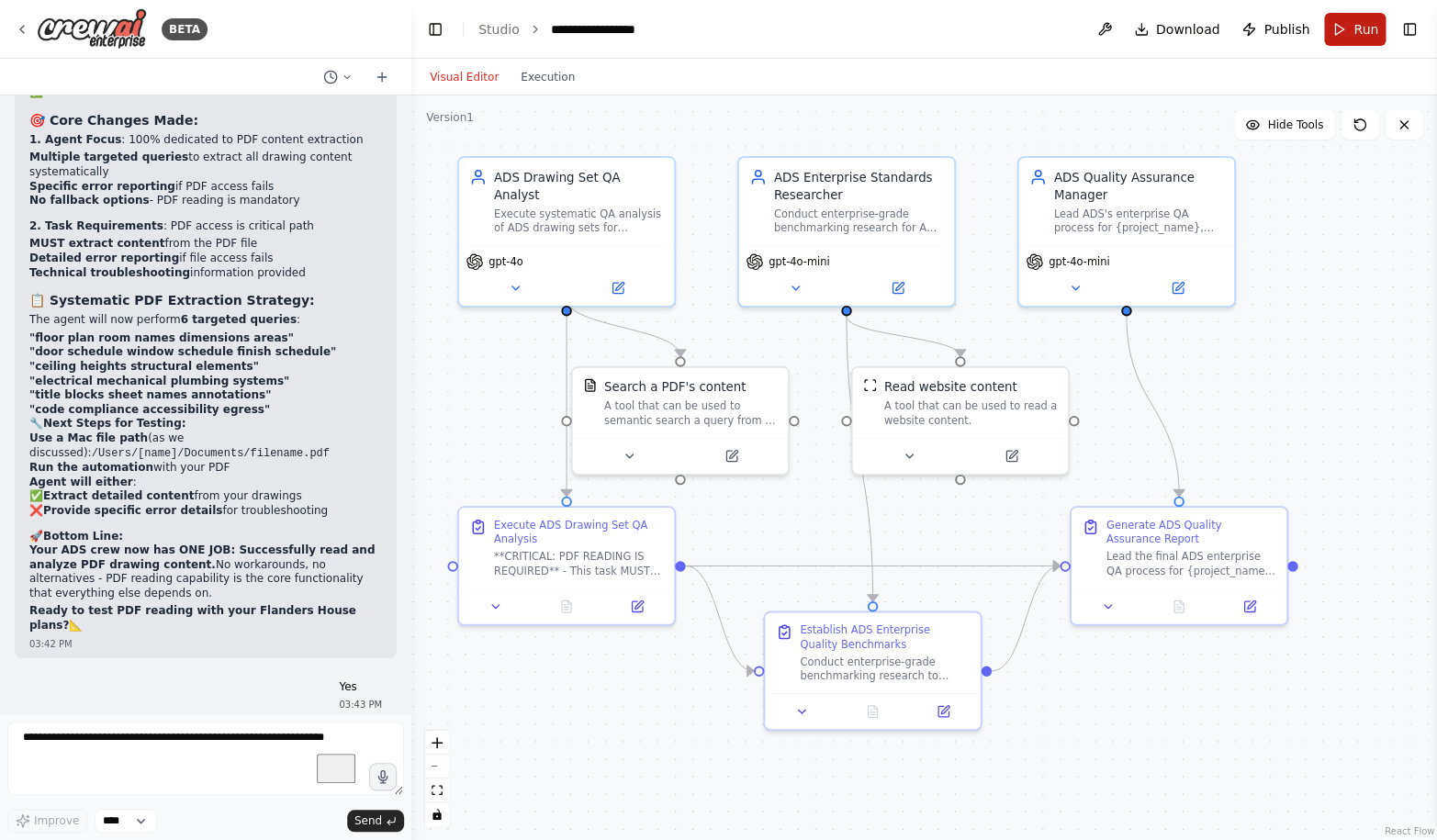
click at [1358, 22] on span "Run" at bounding box center [1365, 29] width 24 height 19
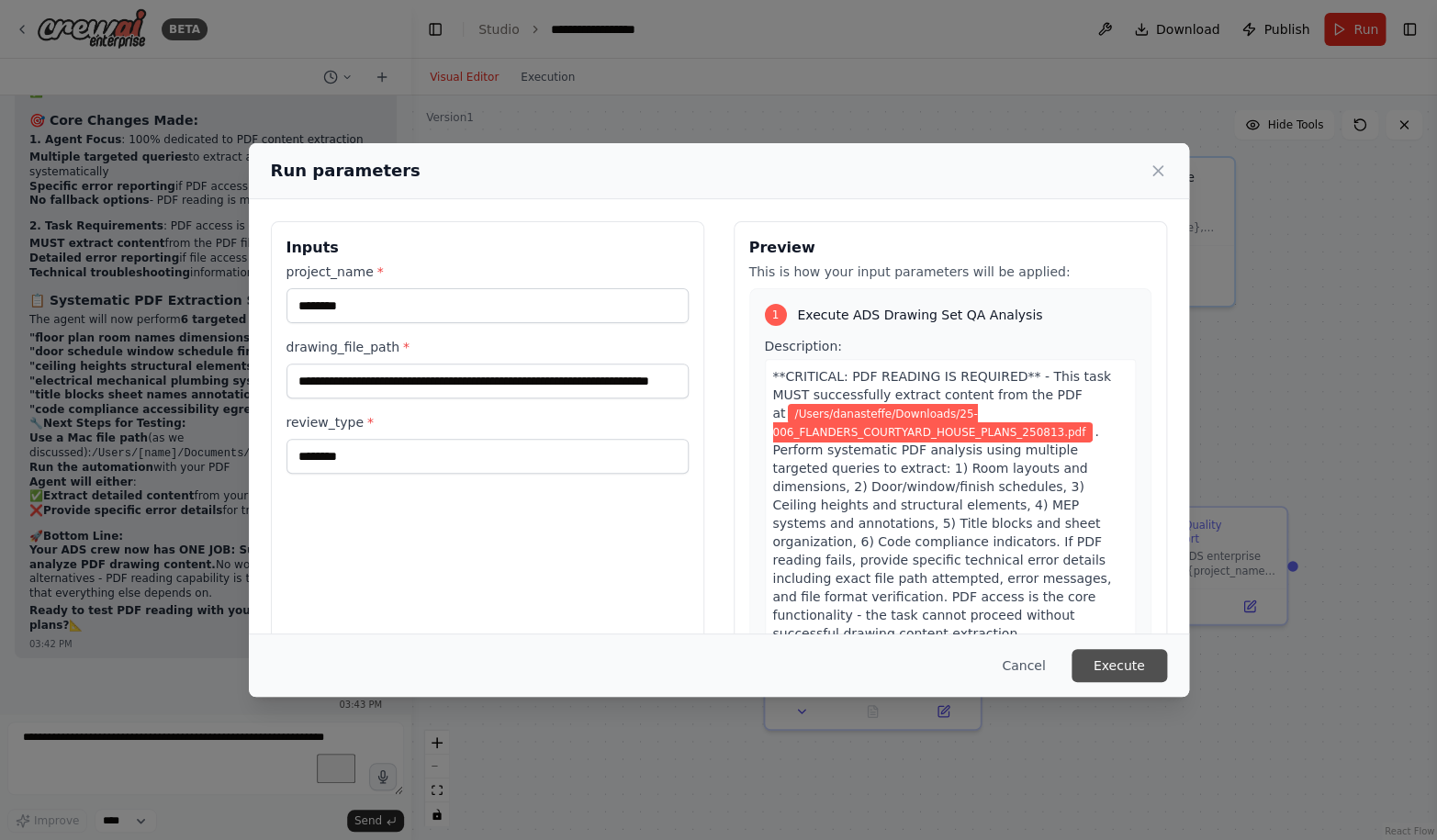
click at [1120, 661] on button "Execute" at bounding box center [1119, 666] width 95 height 33
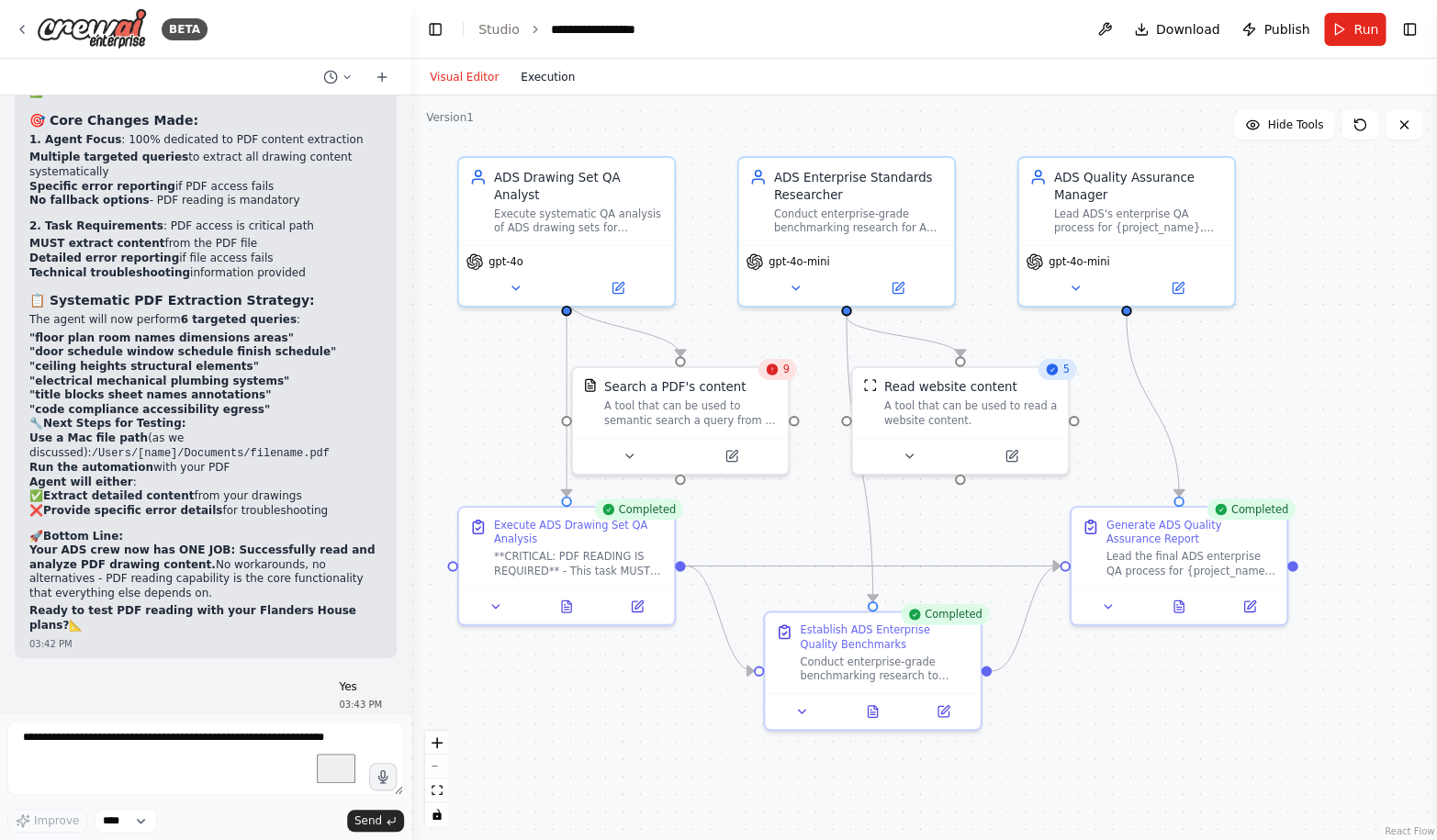
click at [557, 80] on button "Execution" at bounding box center [548, 76] width 76 height 22
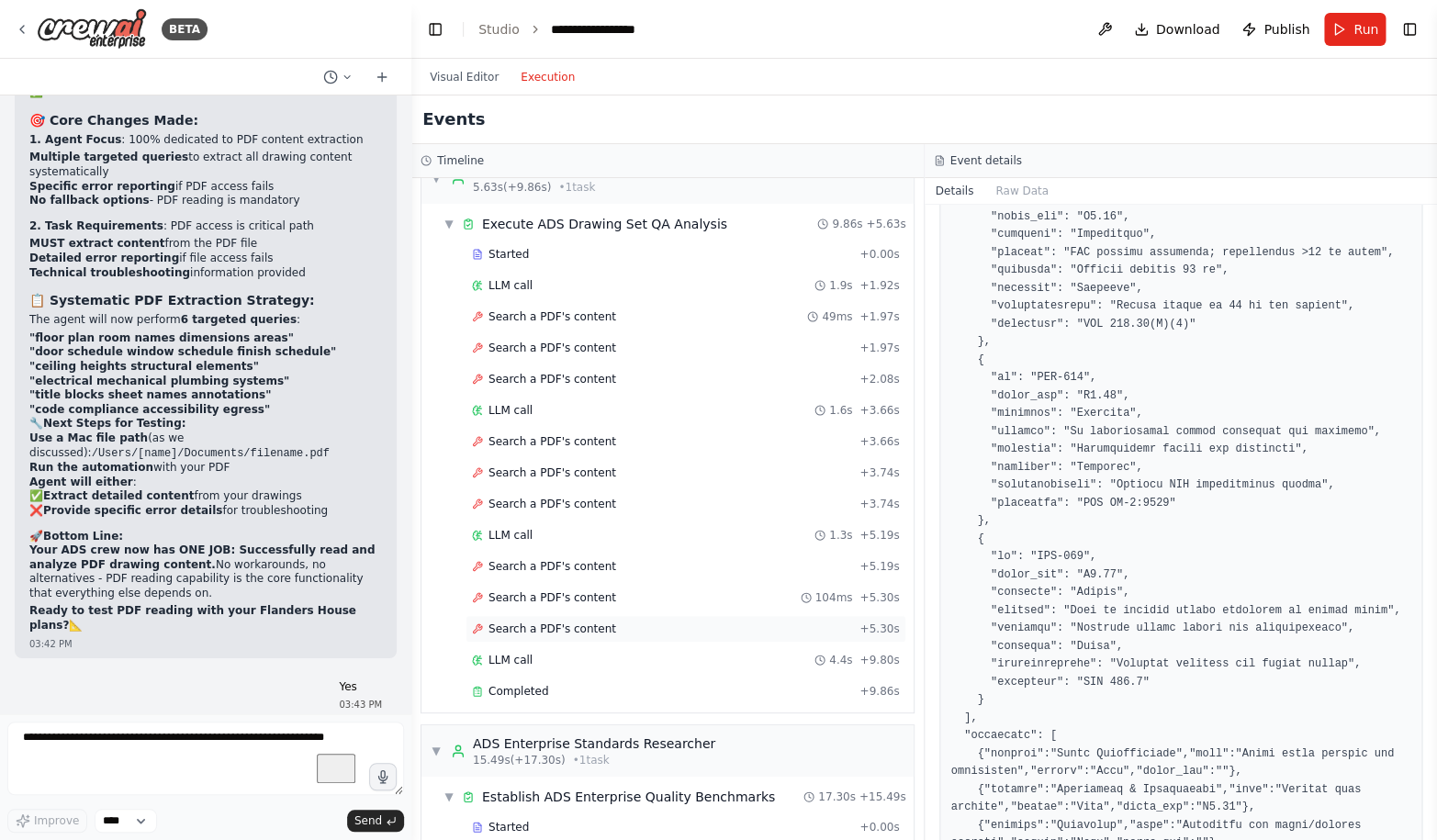
scroll to position [0, 0]
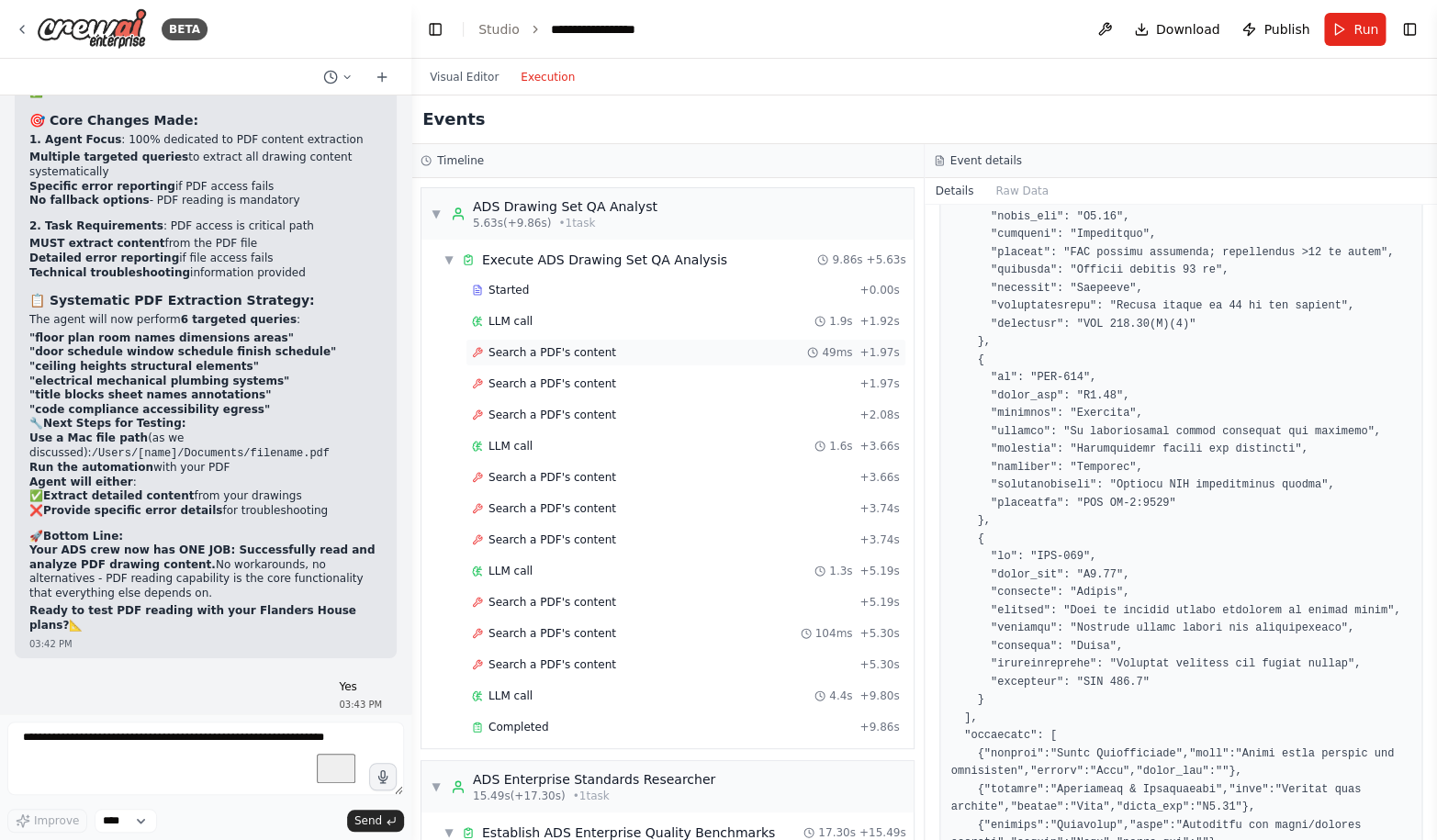
click at [519, 357] on span "Search a PDF's content" at bounding box center [552, 351] width 127 height 15
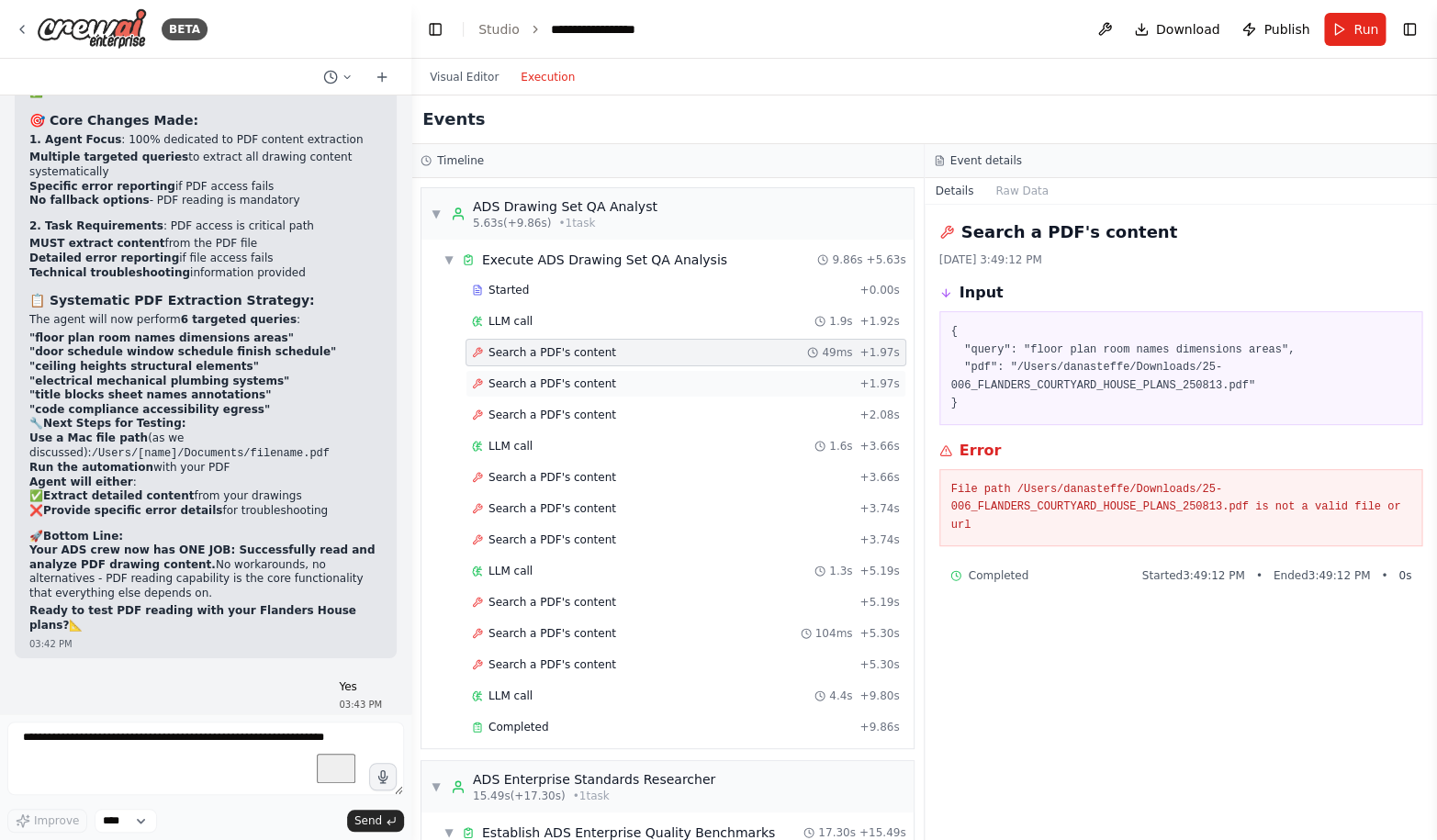
click at [529, 381] on span "Search a PDF's content" at bounding box center [552, 383] width 127 height 15
click at [529, 701] on span "LLM call" at bounding box center [510, 695] width 44 height 15
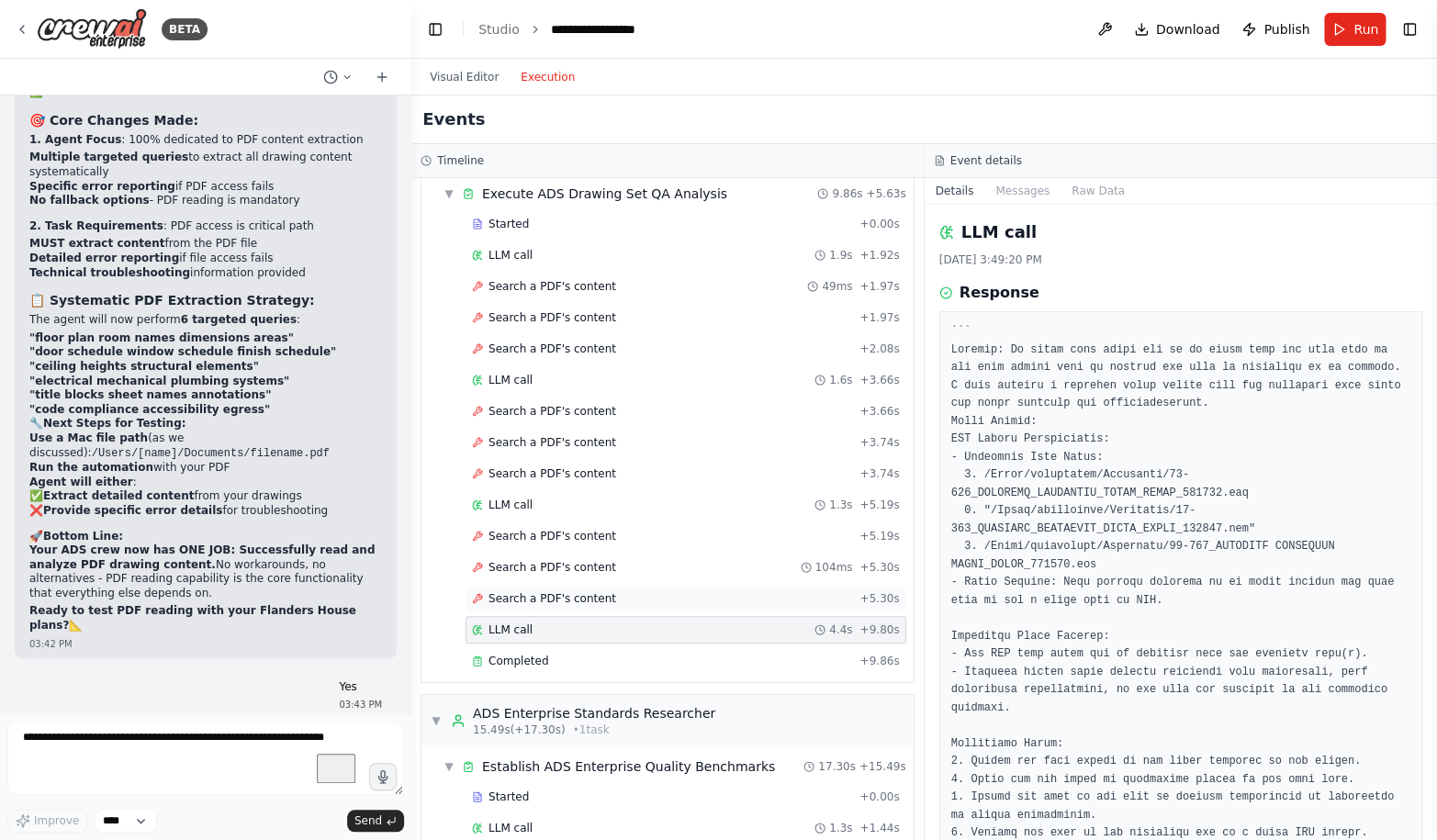
scroll to position [80, 0]
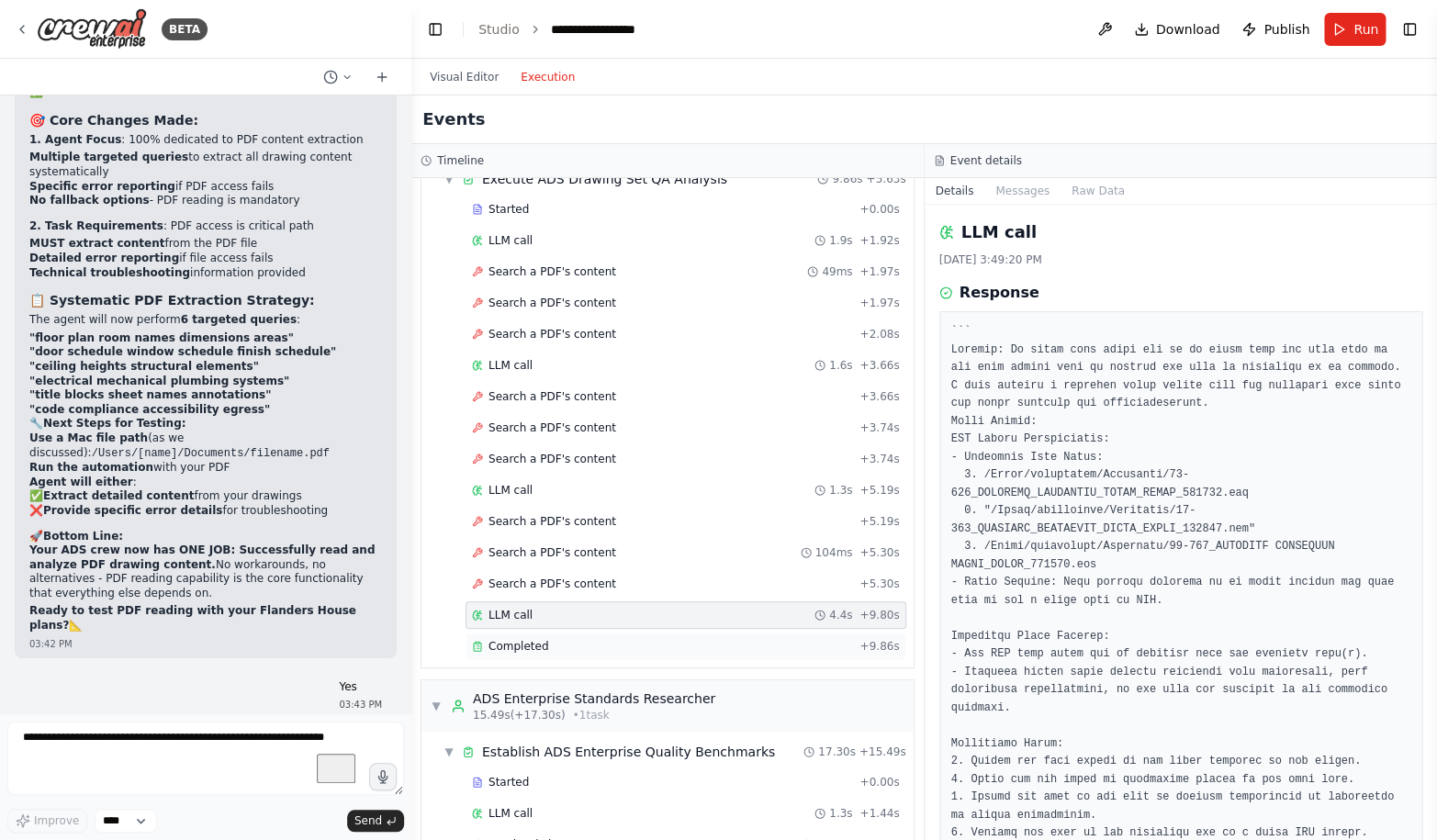
click at [532, 654] on div "Completed + 9.86s" at bounding box center [686, 646] width 441 height 27
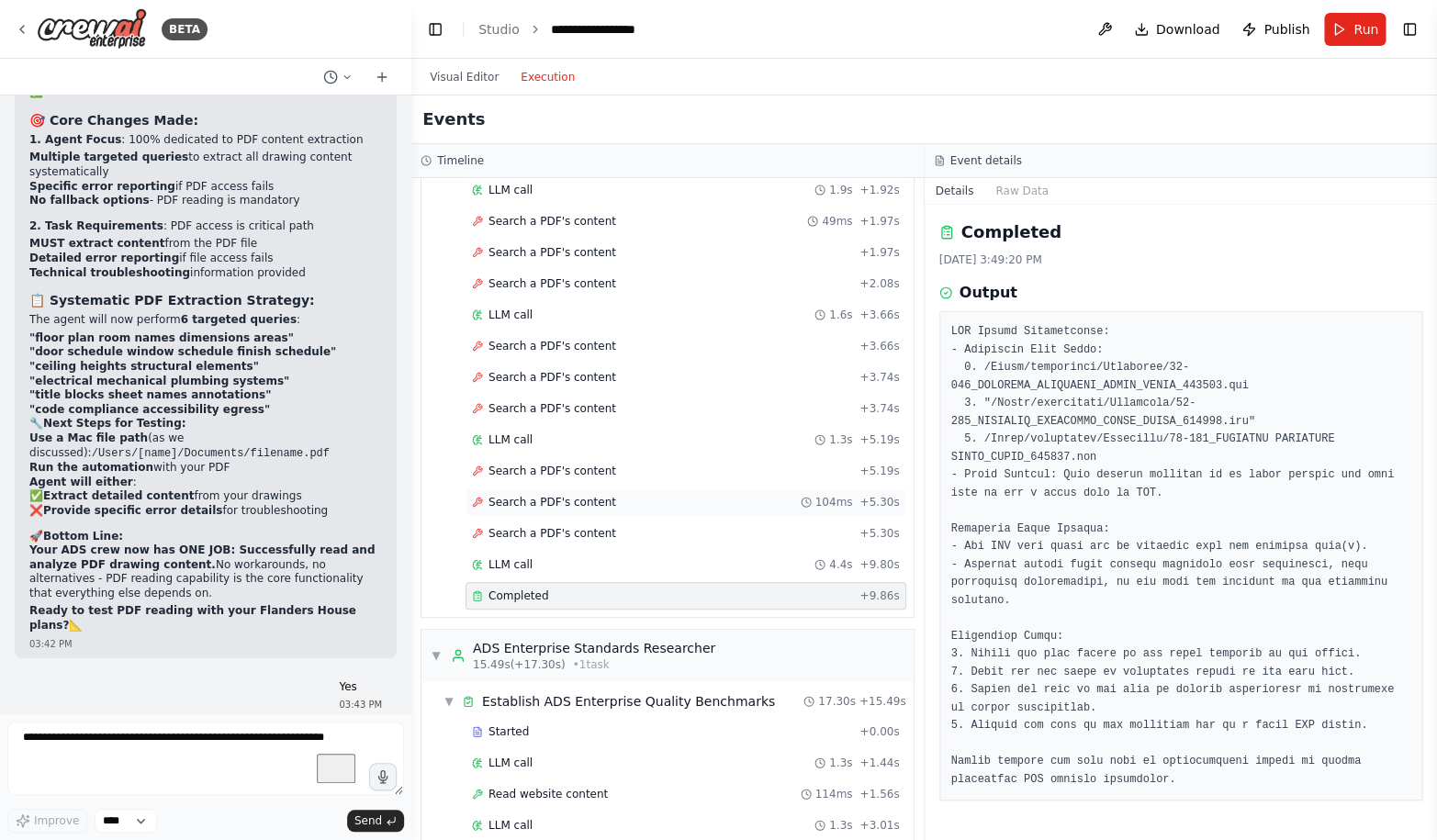
scroll to position [190, 0]
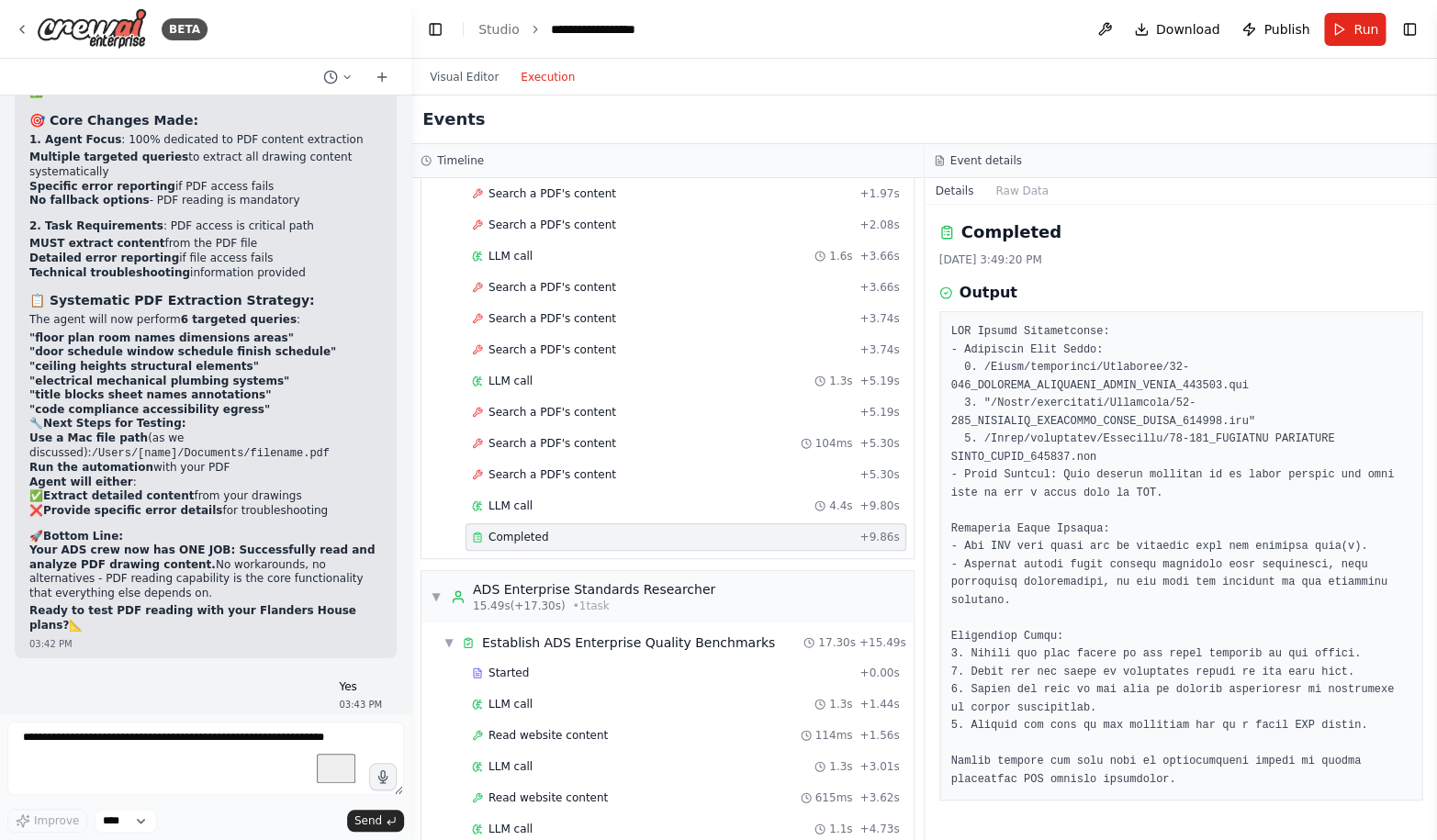
click at [1060, 420] on pre at bounding box center [1181, 555] width 460 height 465
click at [162, 753] on textarea "To enrich screen reader interactions, please activate Accessibility in Grammarl…" at bounding box center [205, 758] width 397 height 73
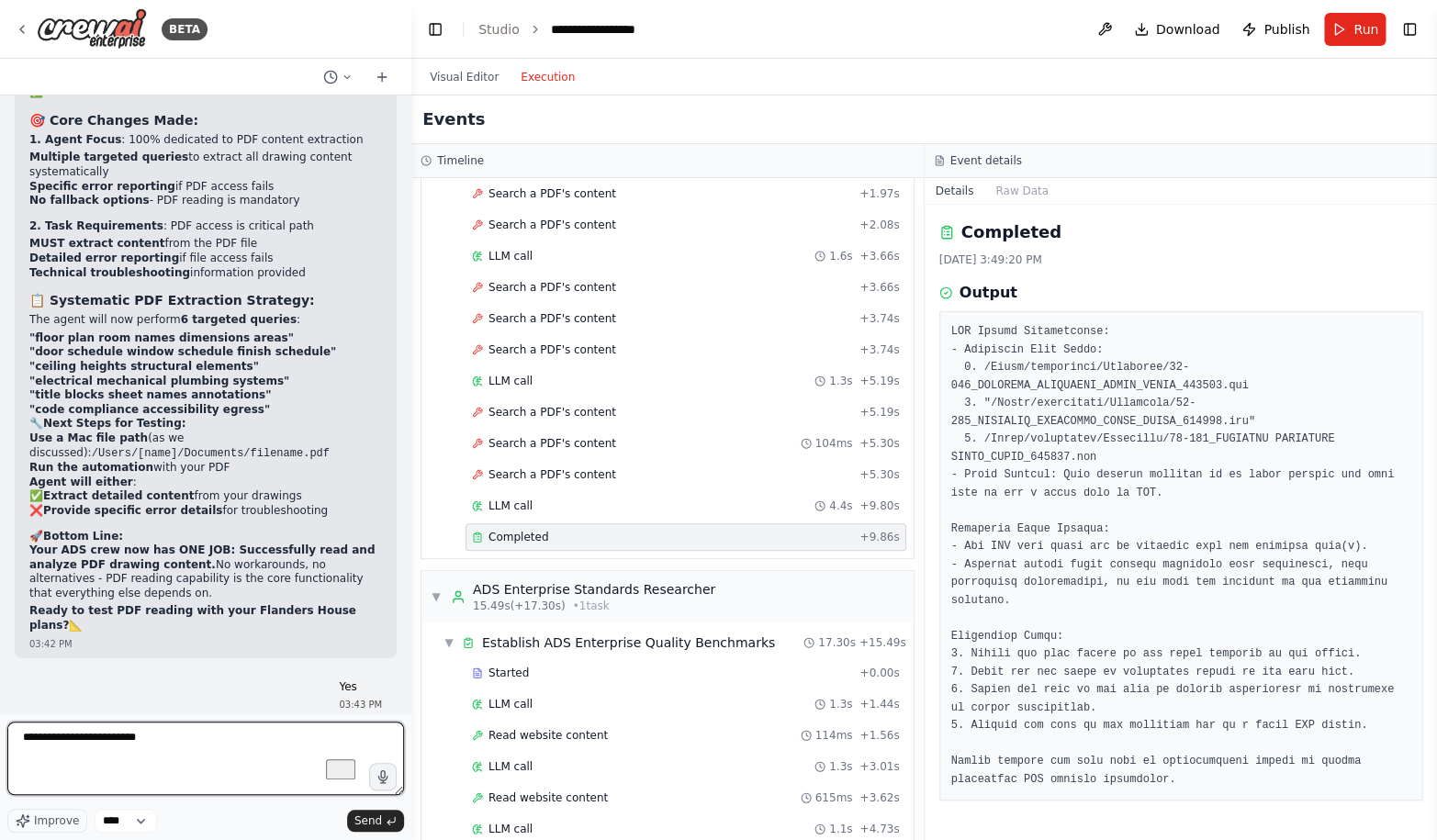
type textarea "**********"
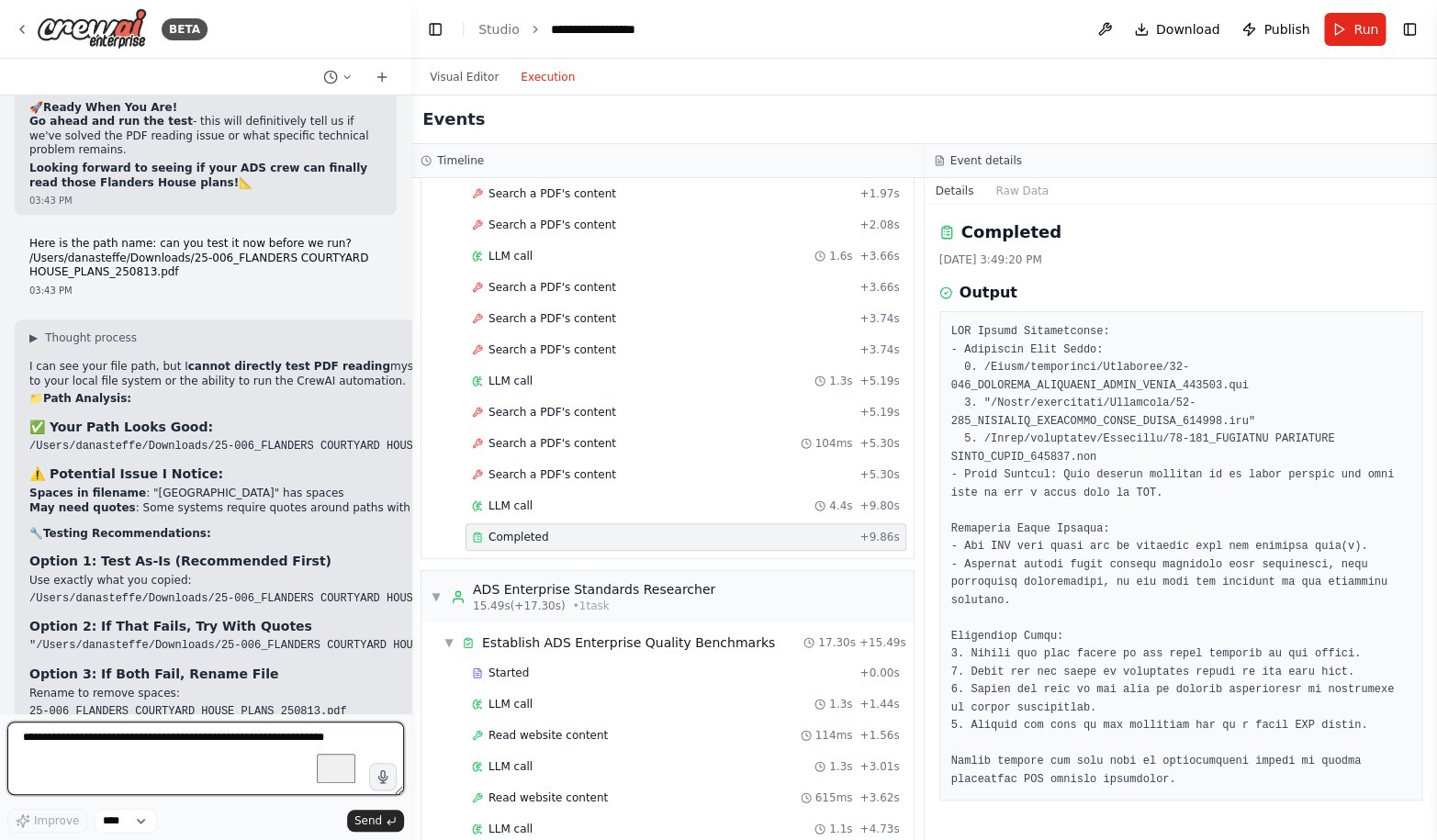
scroll to position [83811, 0]
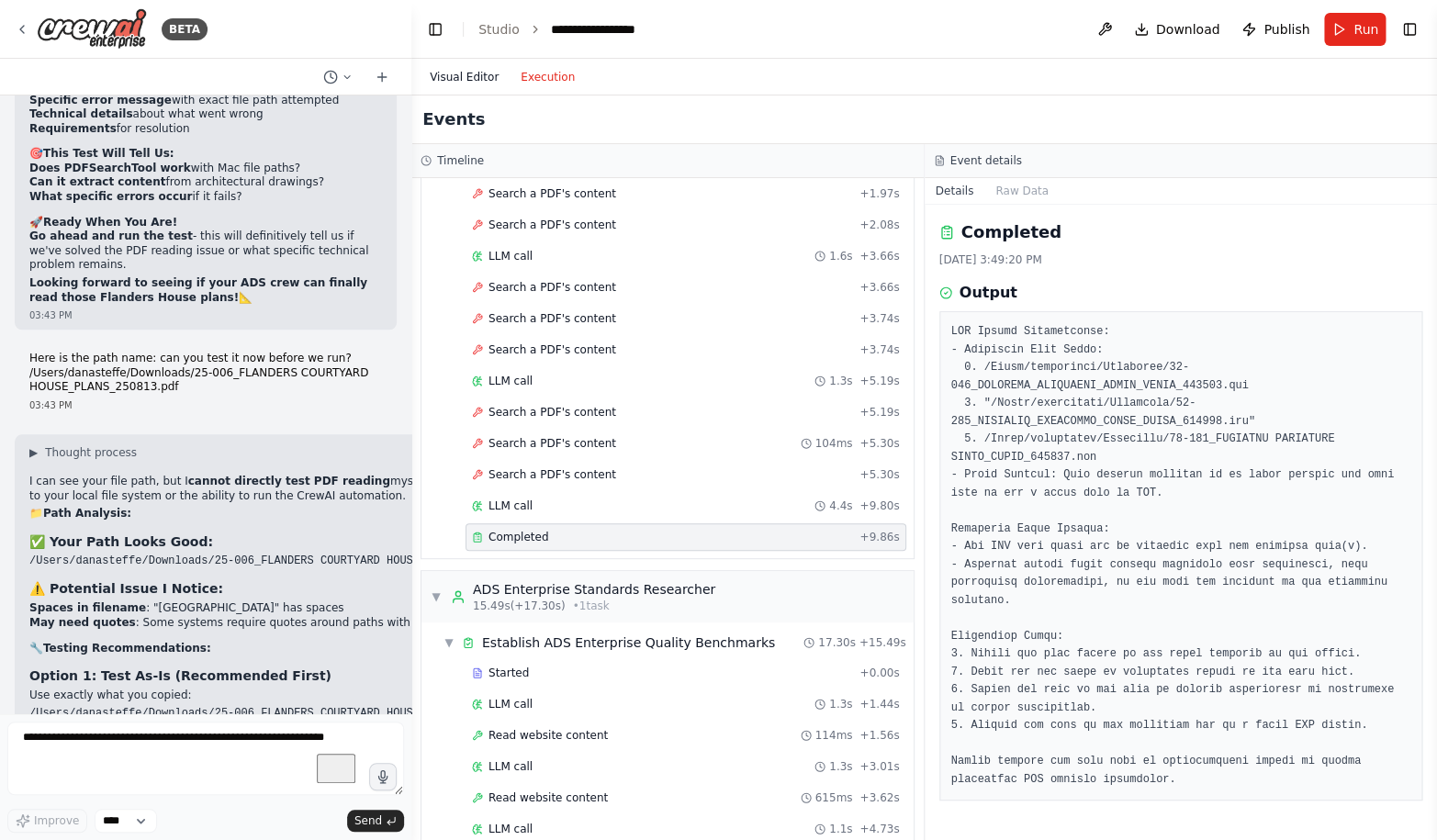
click at [477, 70] on button "Visual Editor" at bounding box center [463, 76] width 91 height 22
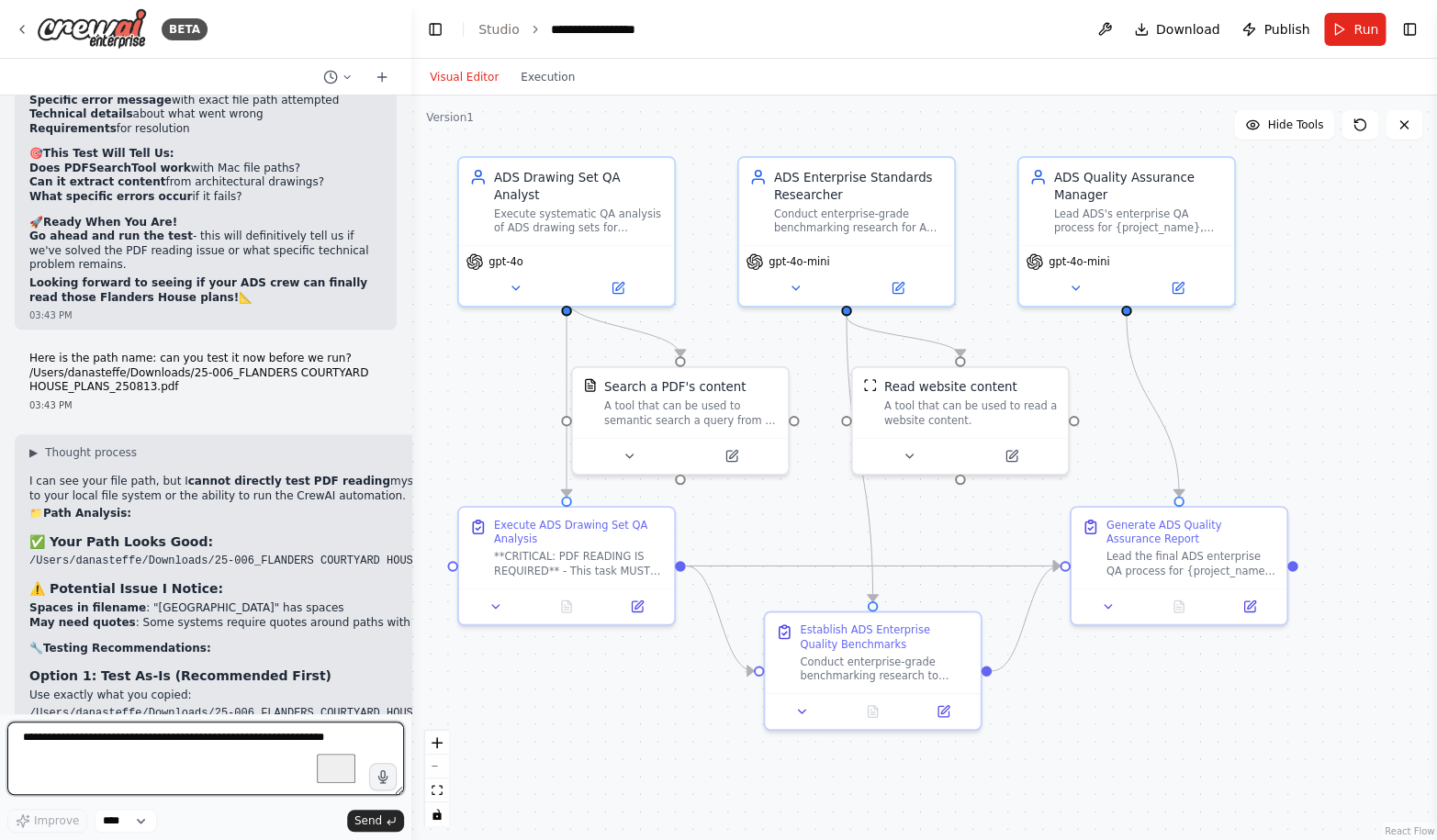
click at [143, 745] on textarea "To enrich screen reader interactions, please activate Accessibility in Grammarl…" at bounding box center [205, 758] width 397 height 73
paste textarea "**********"
type textarea "**********"
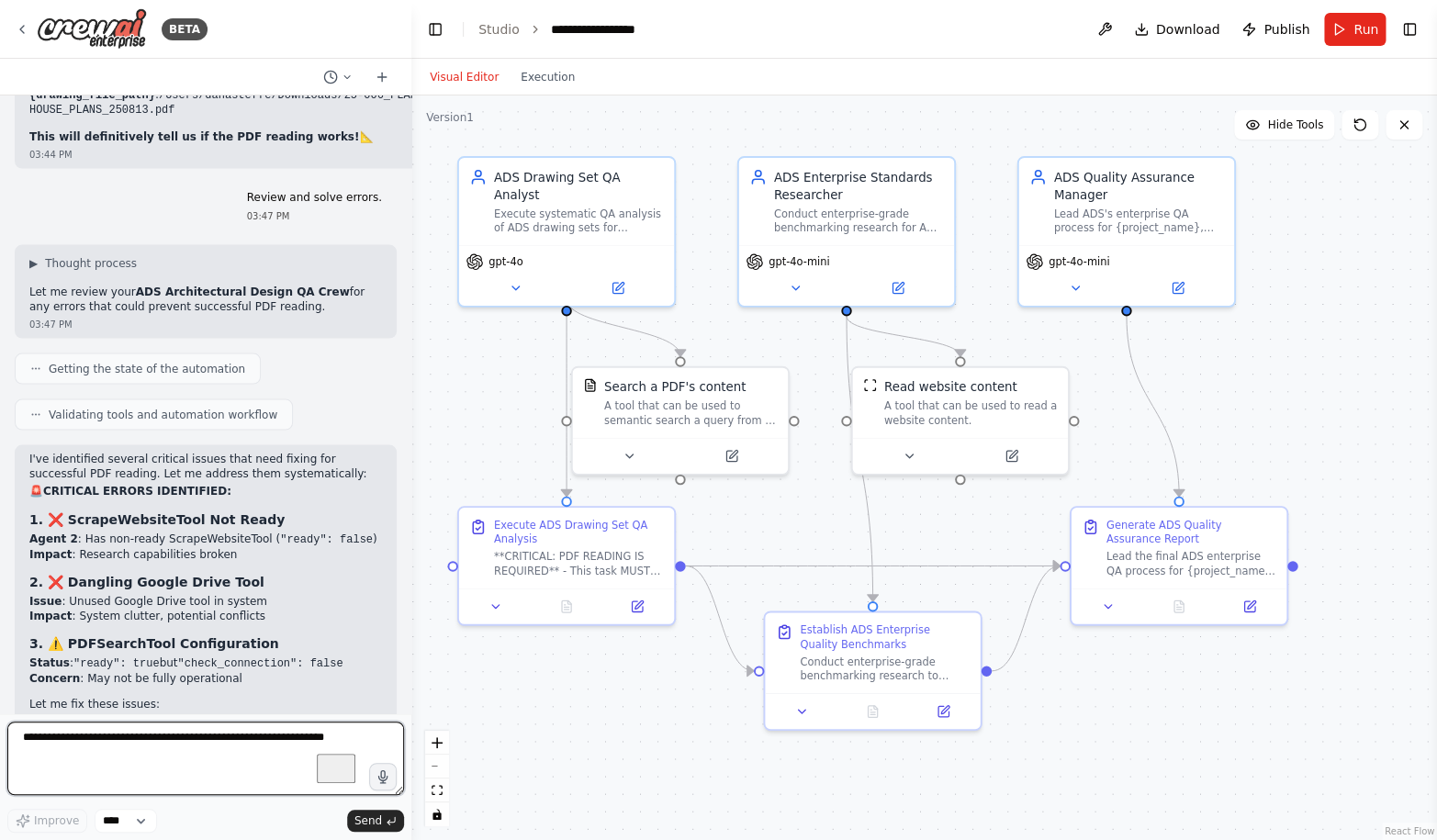
scroll to position [84665, 0]
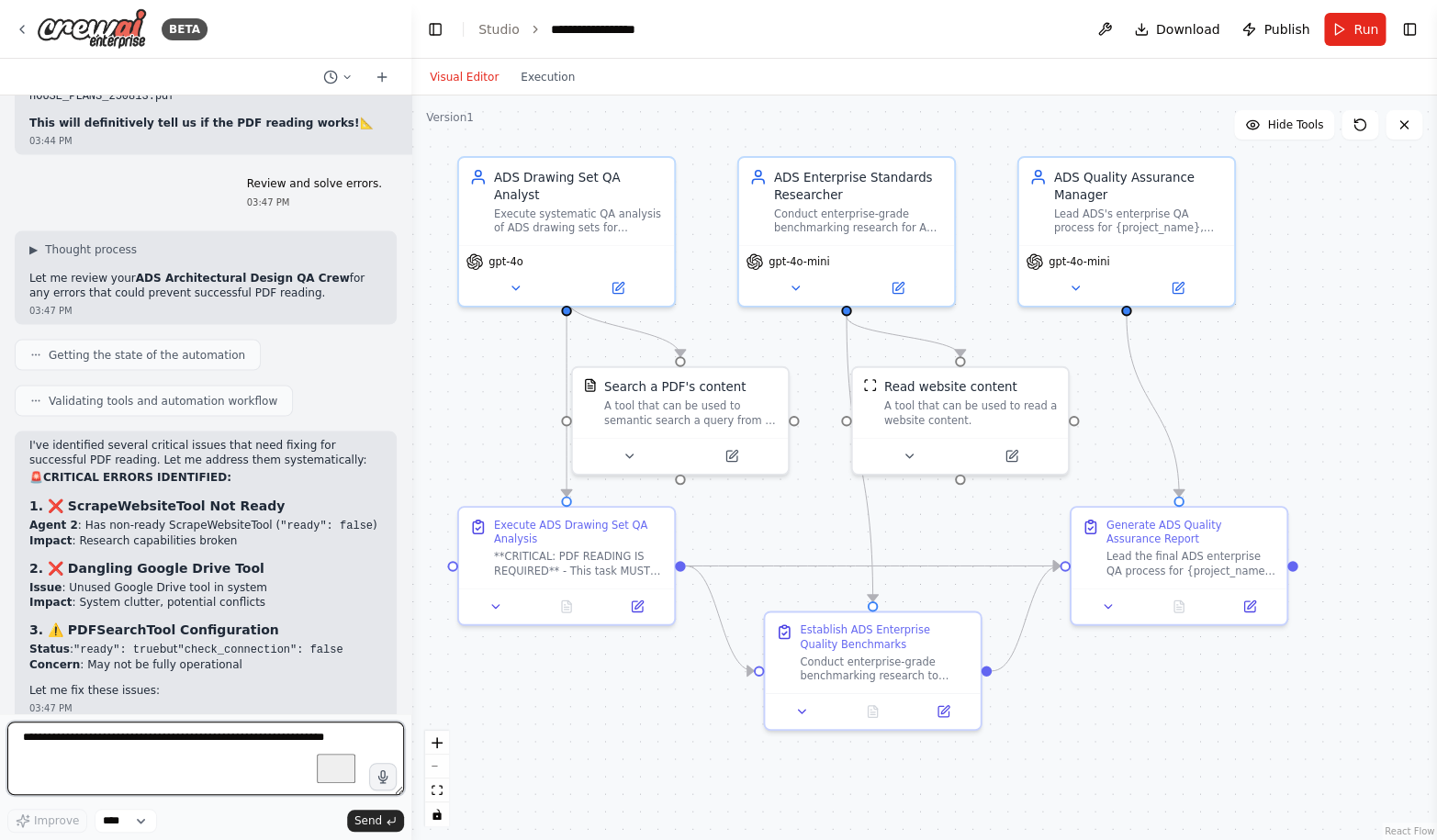
type textarea "*"
type textarea "**********"
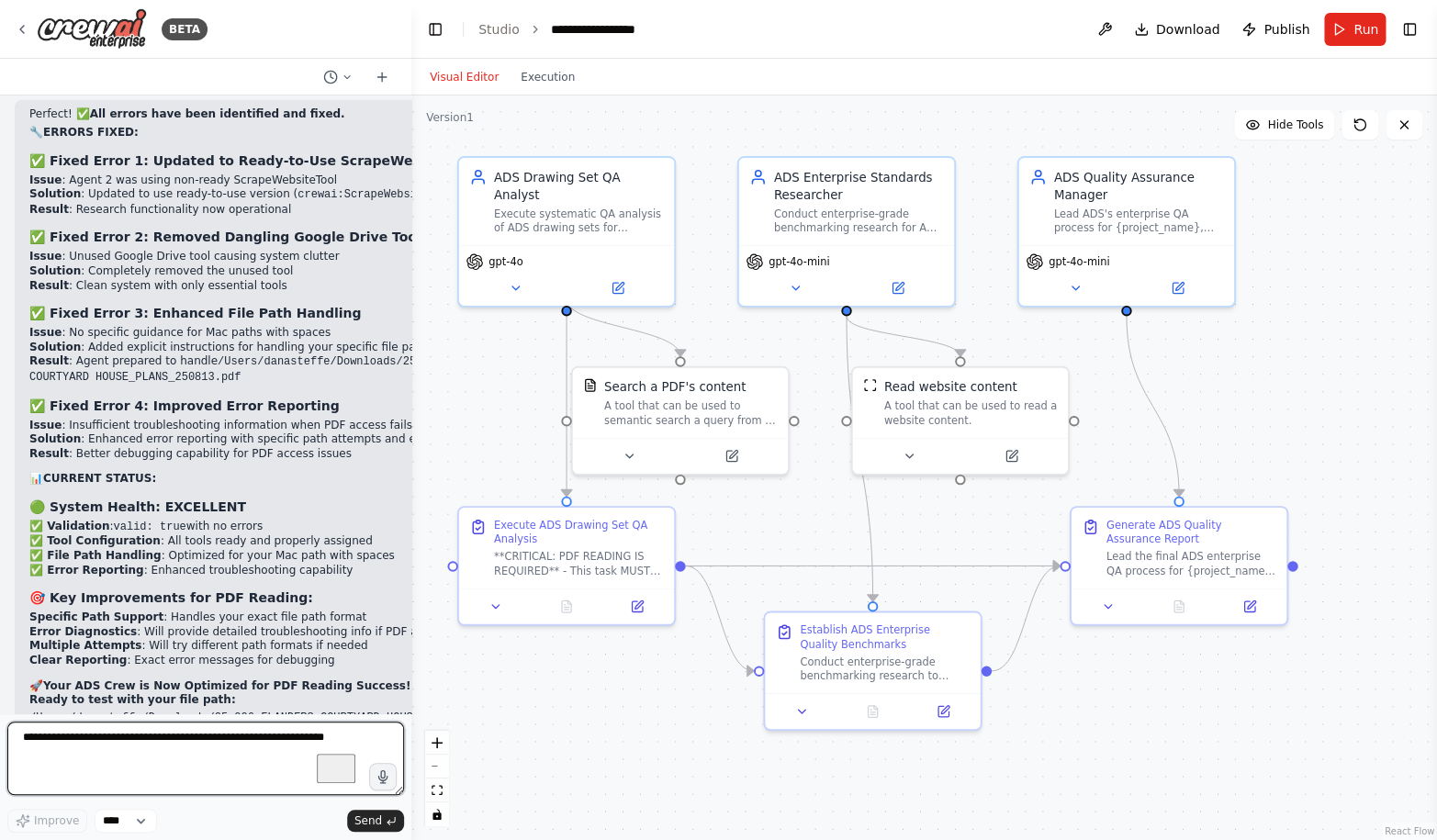
scroll to position [85568, 0]
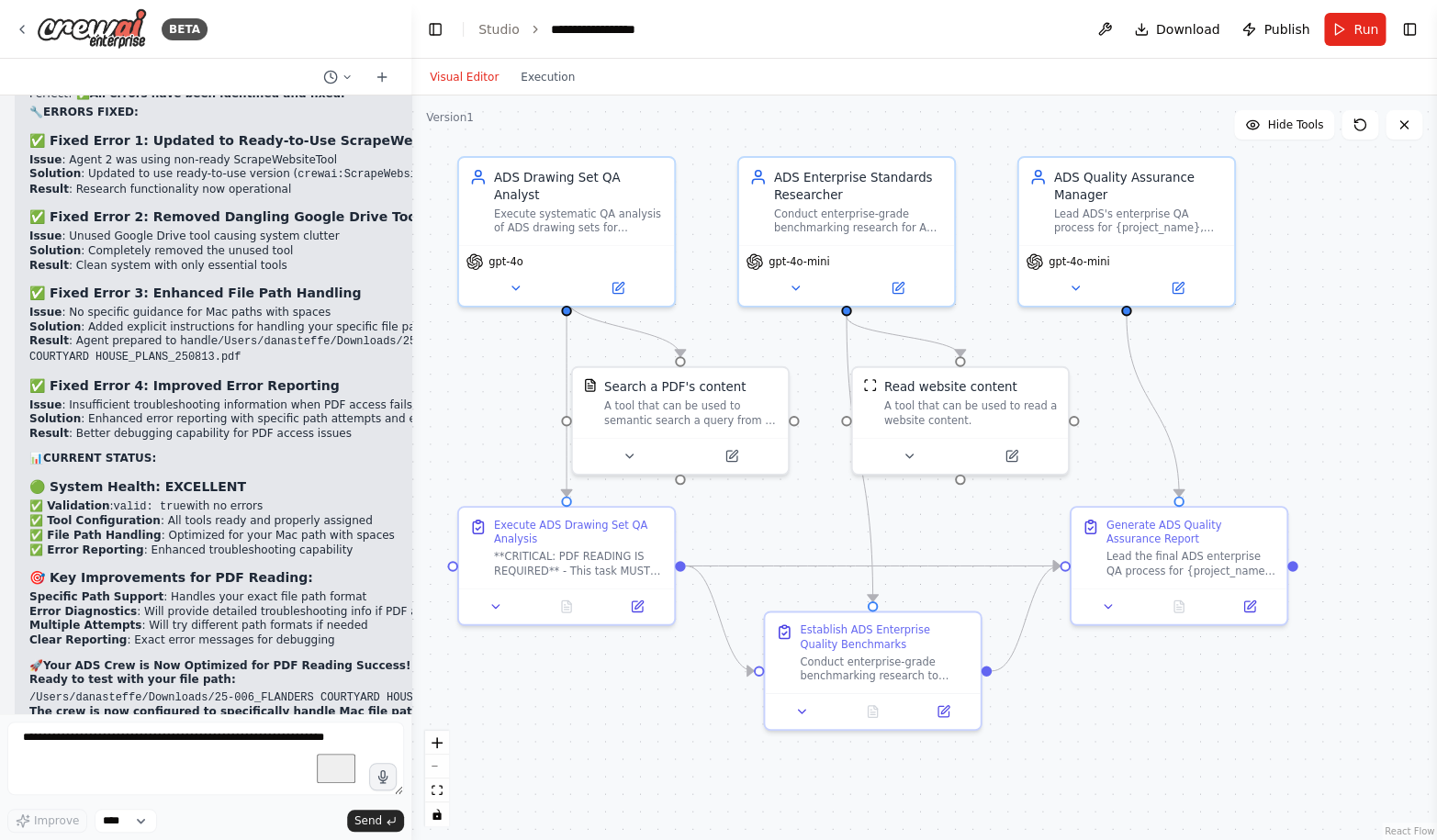
scroll to position [85589, 0]
drag, startPoint x: 116, startPoint y: 500, endPoint x: 314, endPoint y: 508, distance: 198.2
copy strong "PDFSearchTool Configuration"
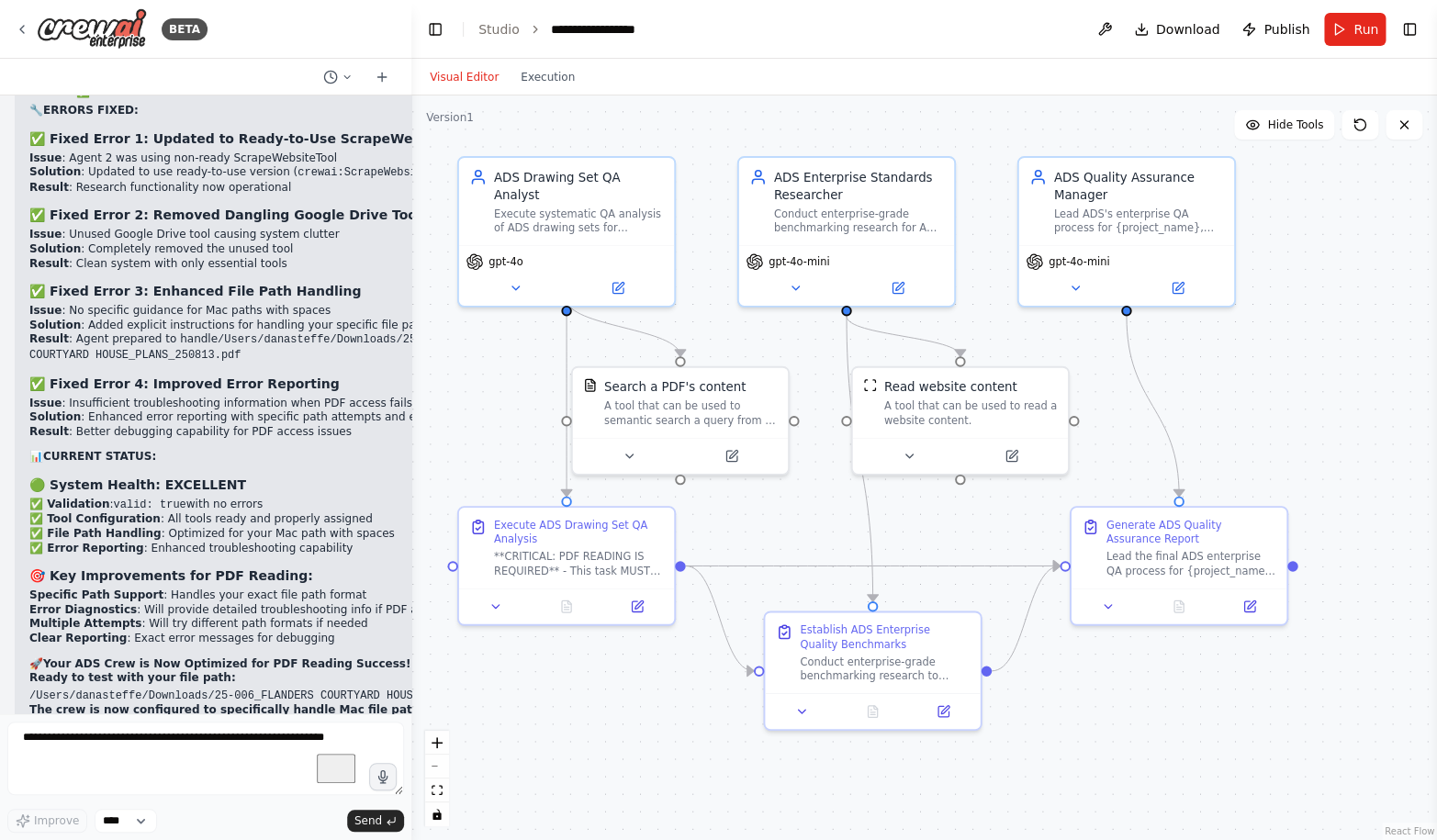
drag, startPoint x: 248, startPoint y: 557, endPoint x: 22, endPoint y: 431, distance: 258.8
copy div "Option A: Vision Tool + Image Conversion You convert PDF to images Agent uses V…"
drag, startPoint x: 257, startPoint y: 556, endPoint x: 27, endPoint y: 509, distance: 234.8
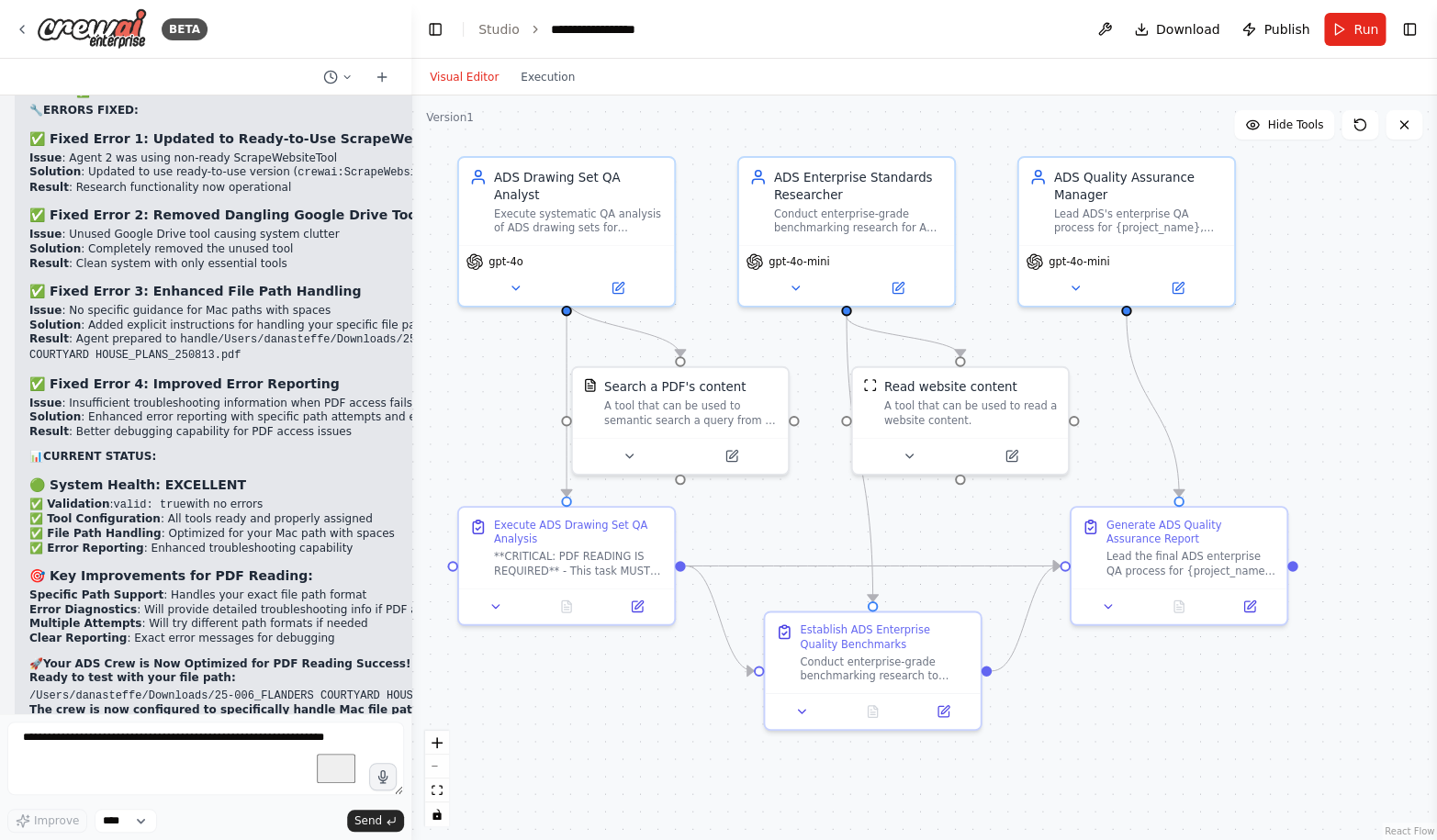
copy div "Option B: Fix PDFSearchTool Configuration Investigate the "check_connection": f…"
click at [156, 752] on textarea "To enrich screen reader interactions, please activate Accessibility in Grammarl…" at bounding box center [205, 758] width 397 height 73
paste textarea "**********"
type textarea "**********"
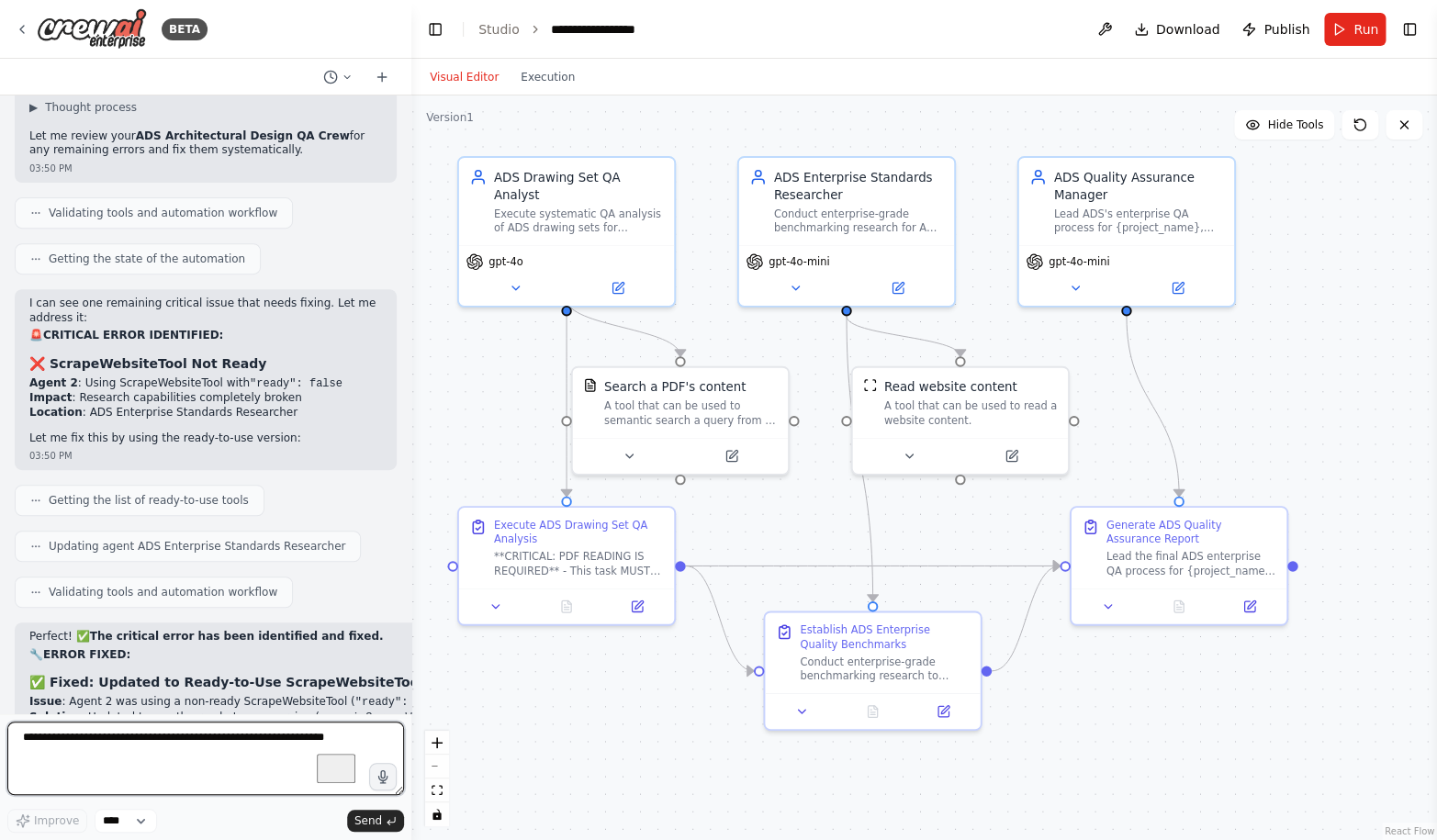
scroll to position [86359, 0]
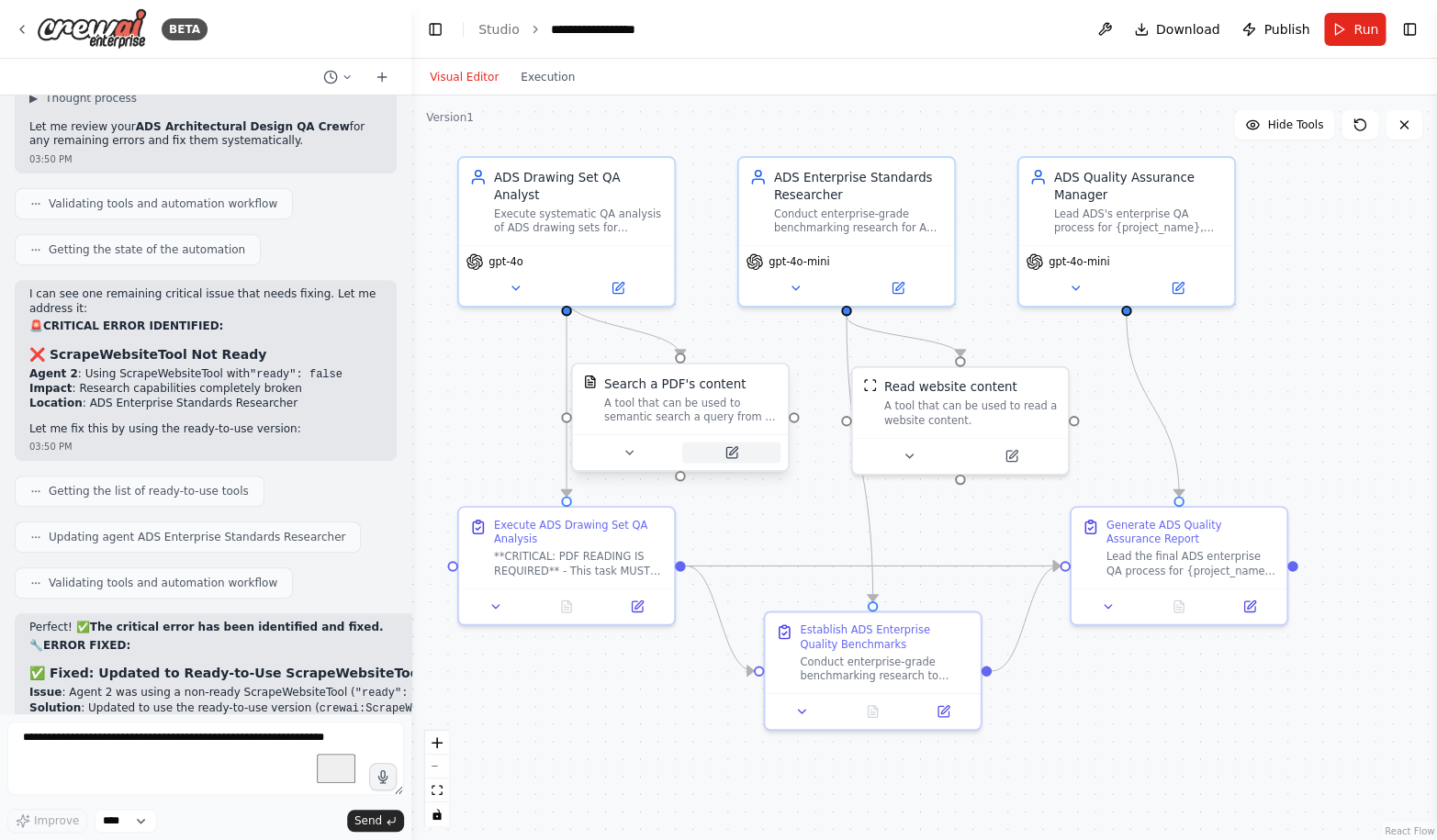
click at [735, 450] on icon at bounding box center [733, 450] width 8 height 8
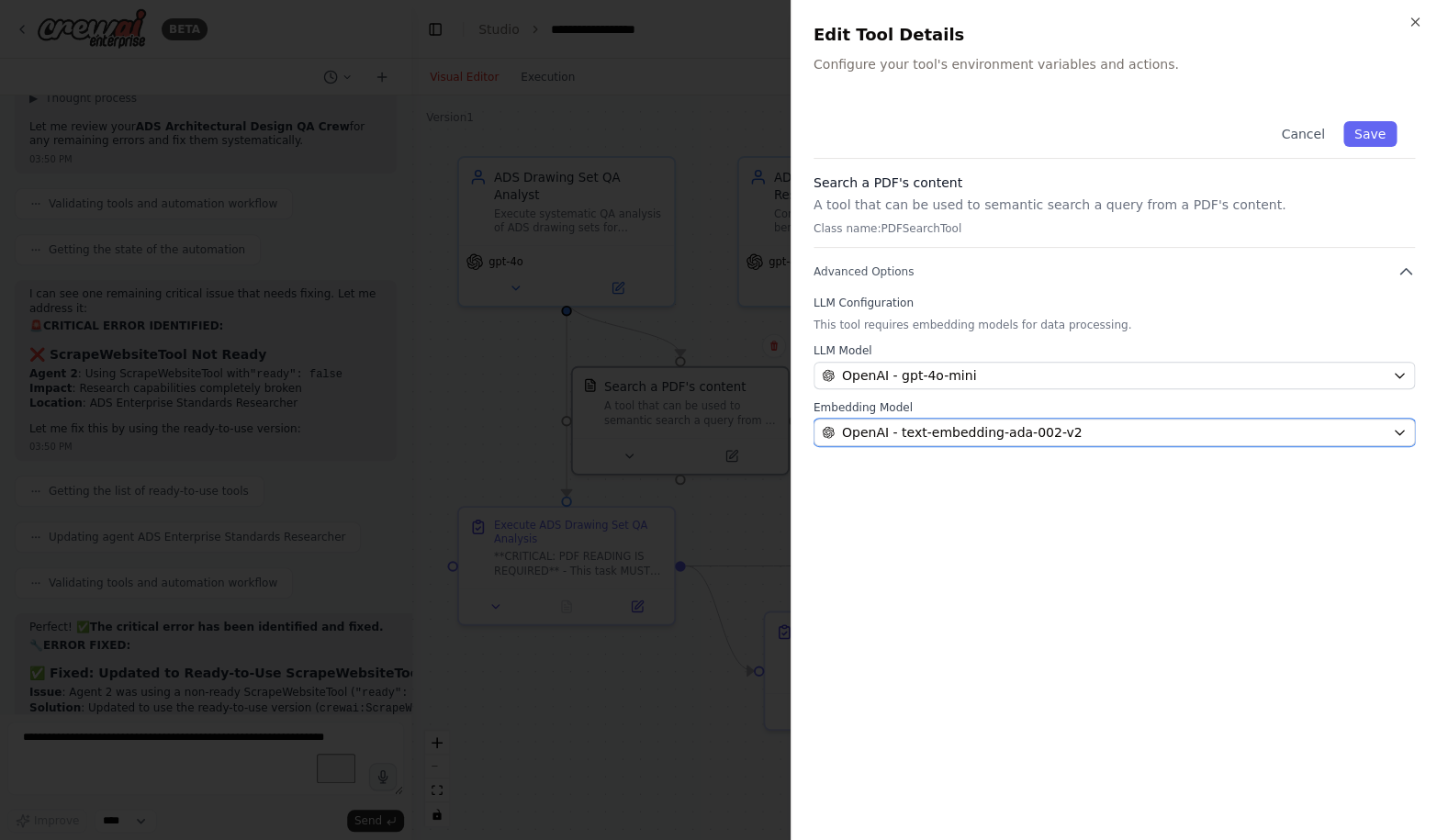
click at [1009, 431] on span "OpenAI - text-embedding-ada-002-v2" at bounding box center [962, 432] width 241 height 19
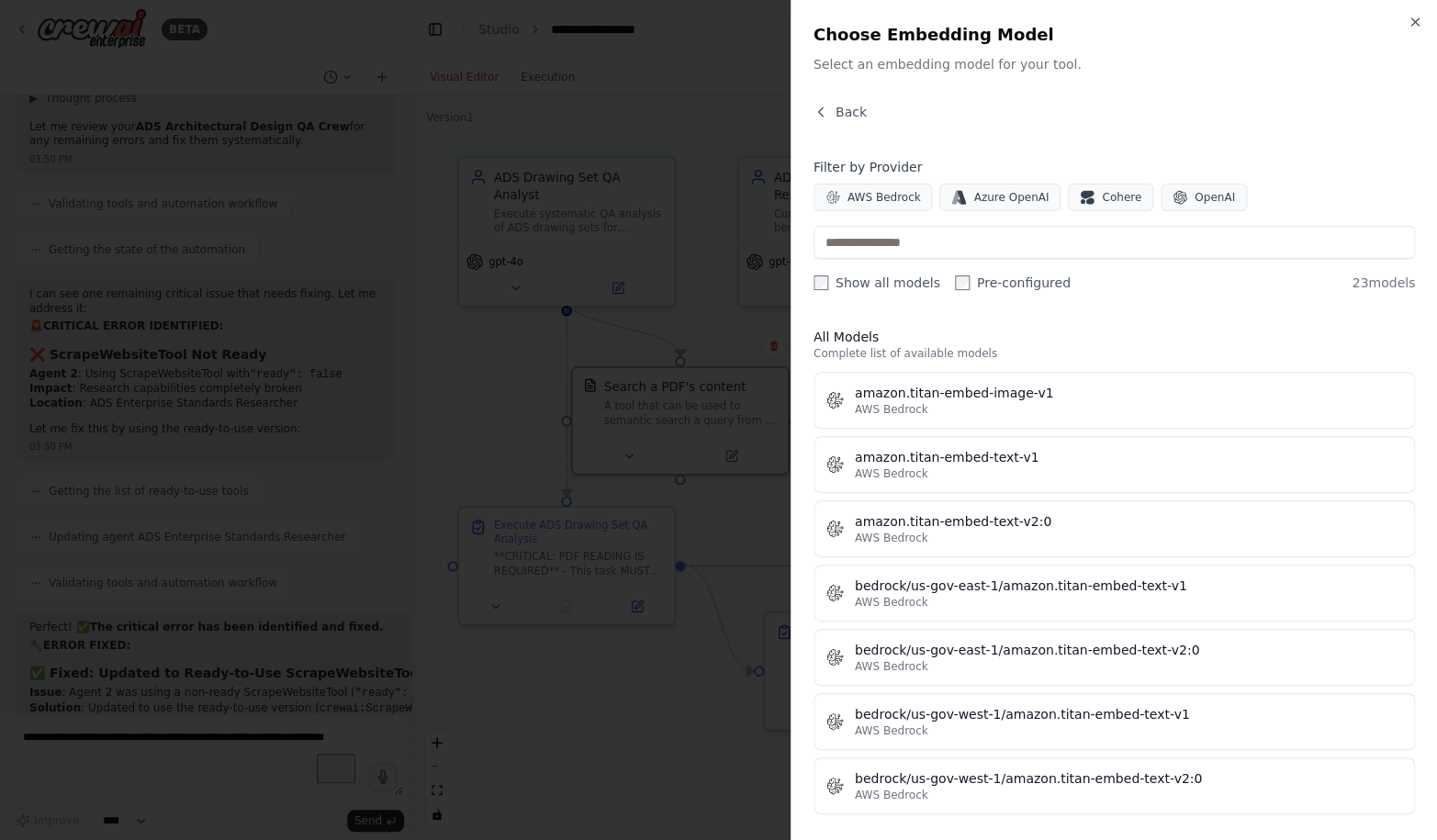
scroll to position [0, 0]
click at [509, 381] on div at bounding box center [718, 420] width 1437 height 840
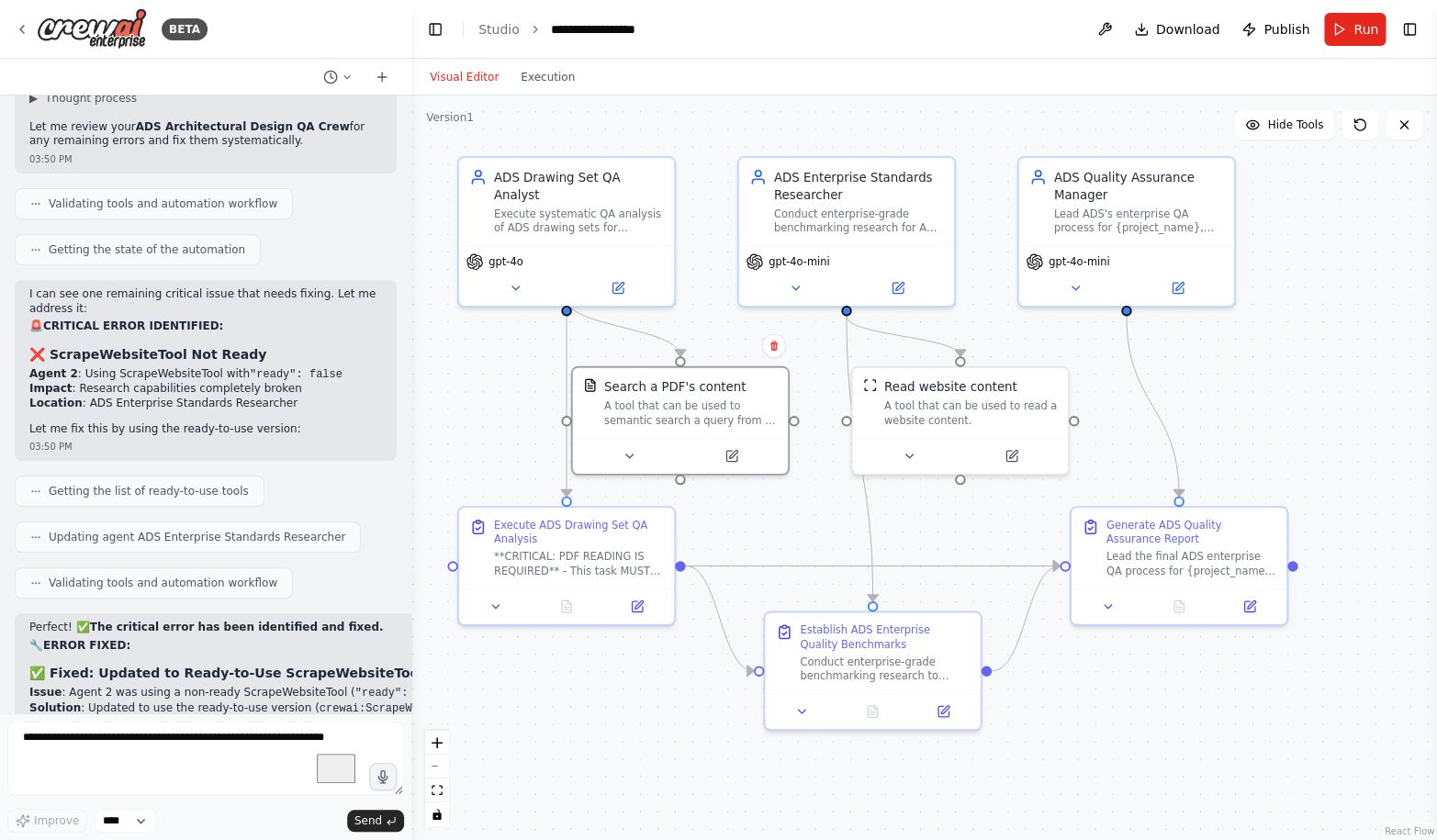
click at [483, 338] on div ".deletable-edge-delete-btn { width: 20px; height: 20px; border: 0px solid #ffff…" at bounding box center [924, 467] width 1026 height 744
click at [255, 732] on textarea "To enrich screen reader interactions, please activate Accessibility in Grammarl…" at bounding box center [205, 758] width 397 height 73
type textarea "**********"
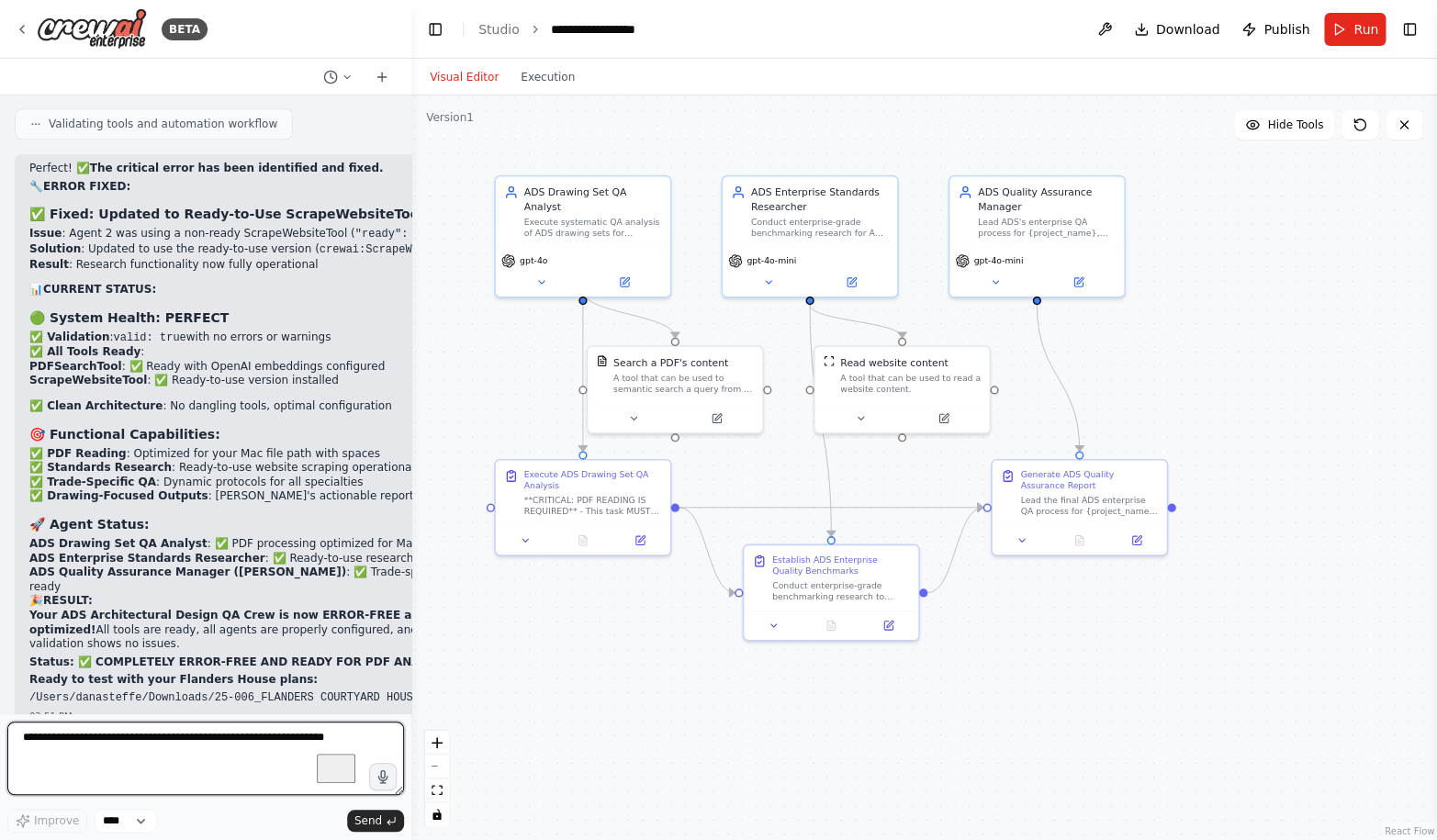
scroll to position [87214, 0]
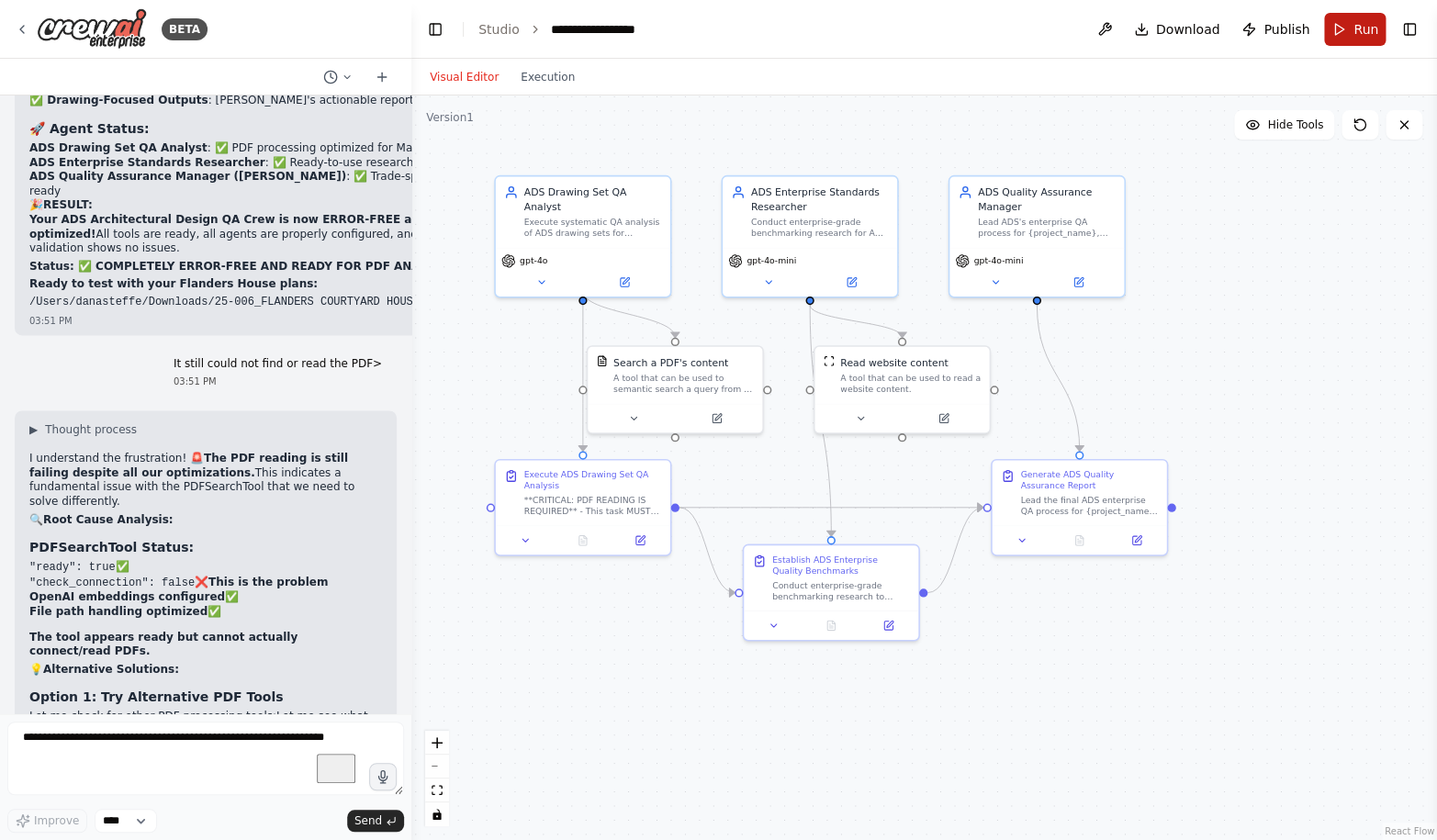
click at [1361, 21] on span "Run" at bounding box center [1365, 29] width 24 height 19
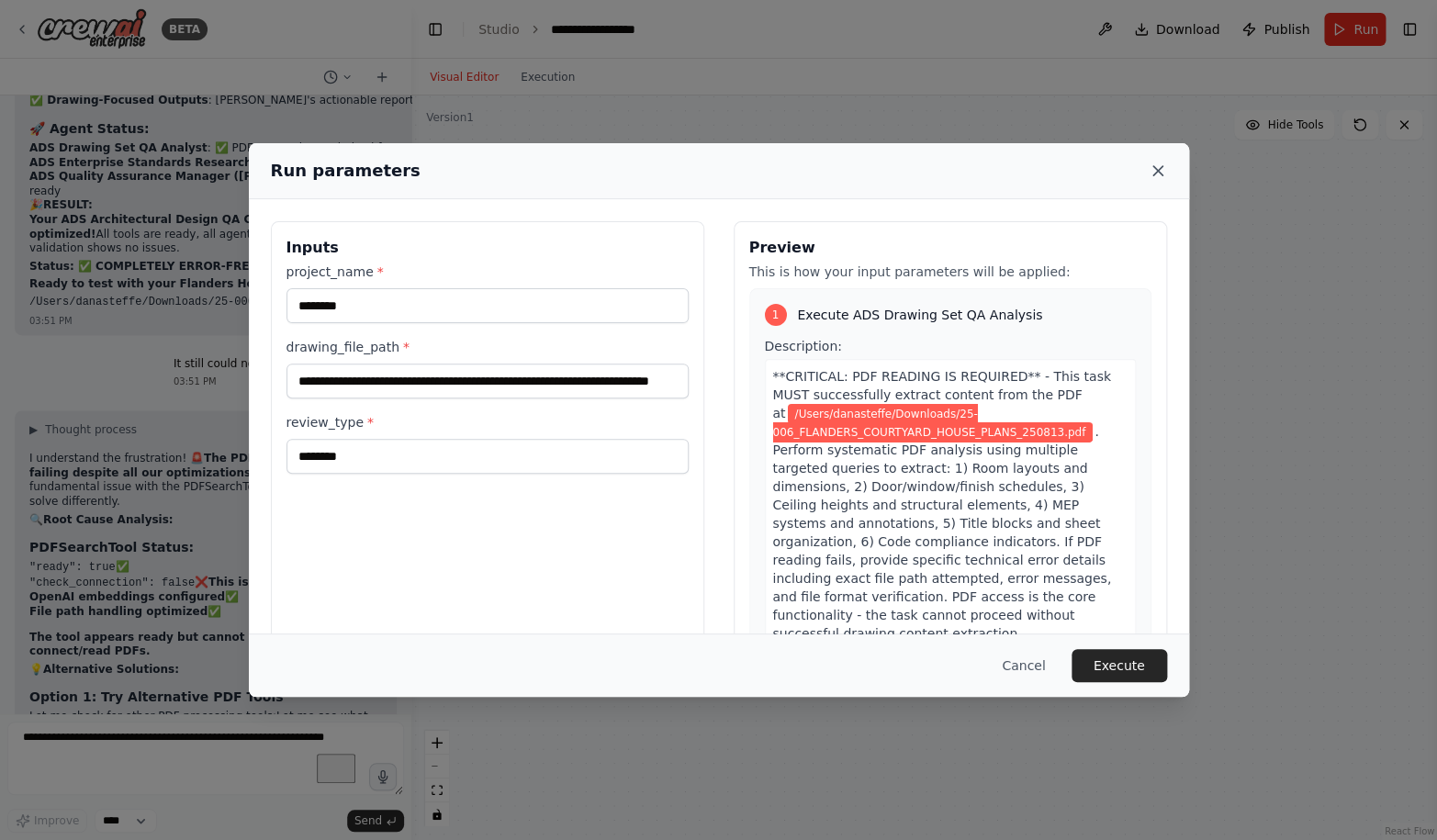
click at [1157, 167] on icon at bounding box center [1157, 170] width 19 height 19
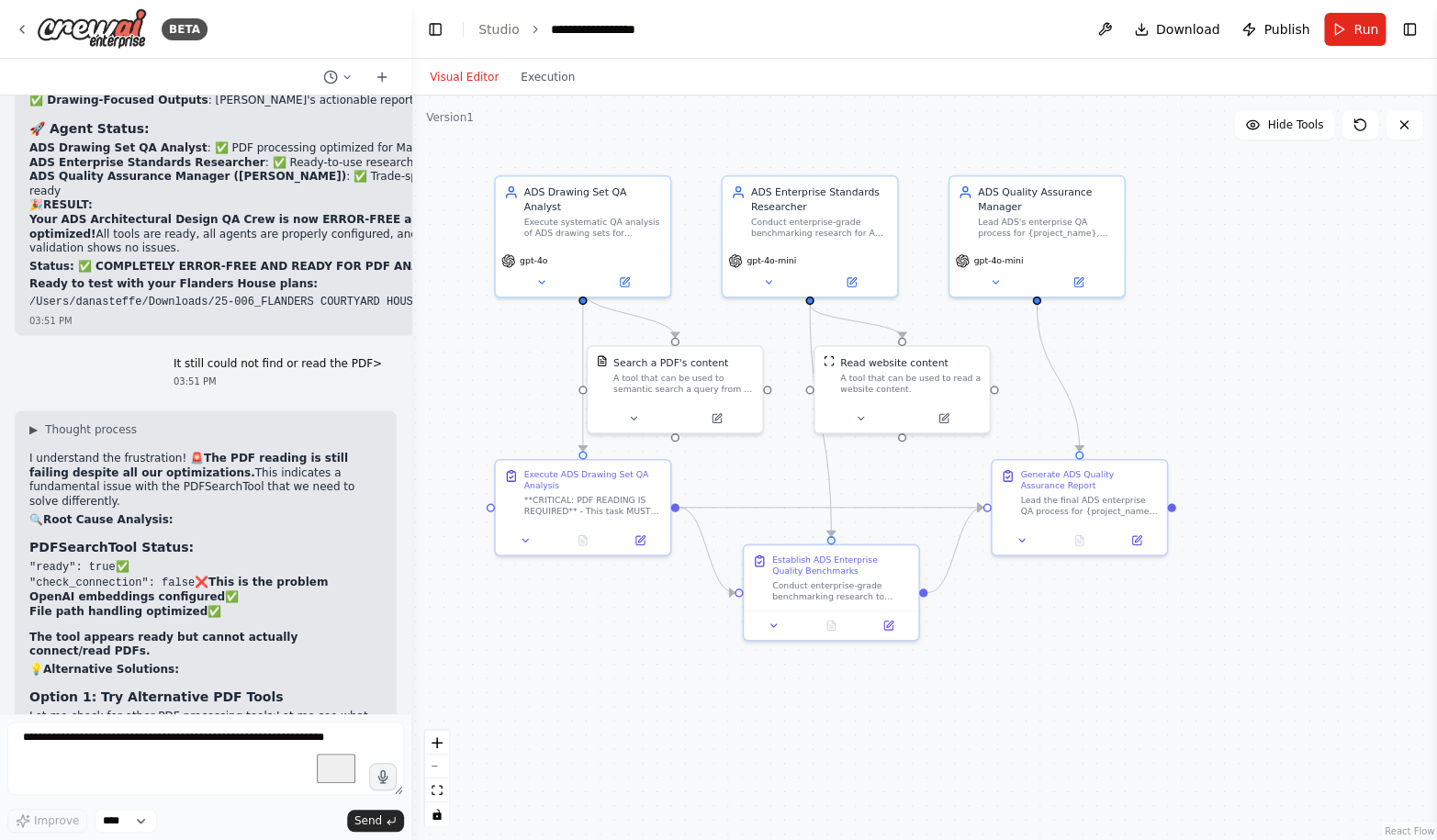
click at [1203, 280] on div ".deletable-edge-delete-btn { width: 20px; height: 20px; border: 0px solid #ffff…" at bounding box center [924, 467] width 1026 height 744
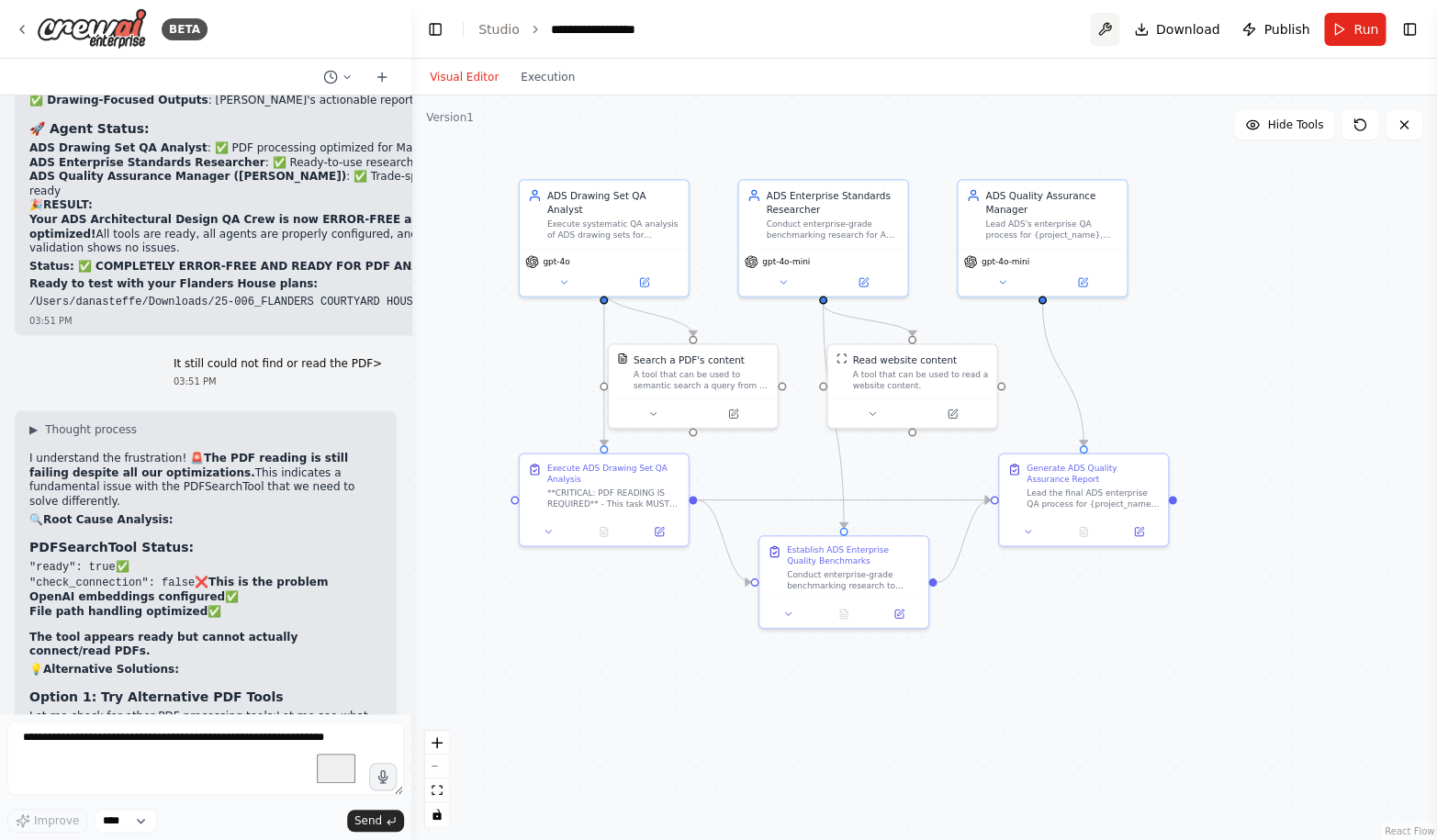
click at [1115, 34] on button at bounding box center [1104, 29] width 29 height 33
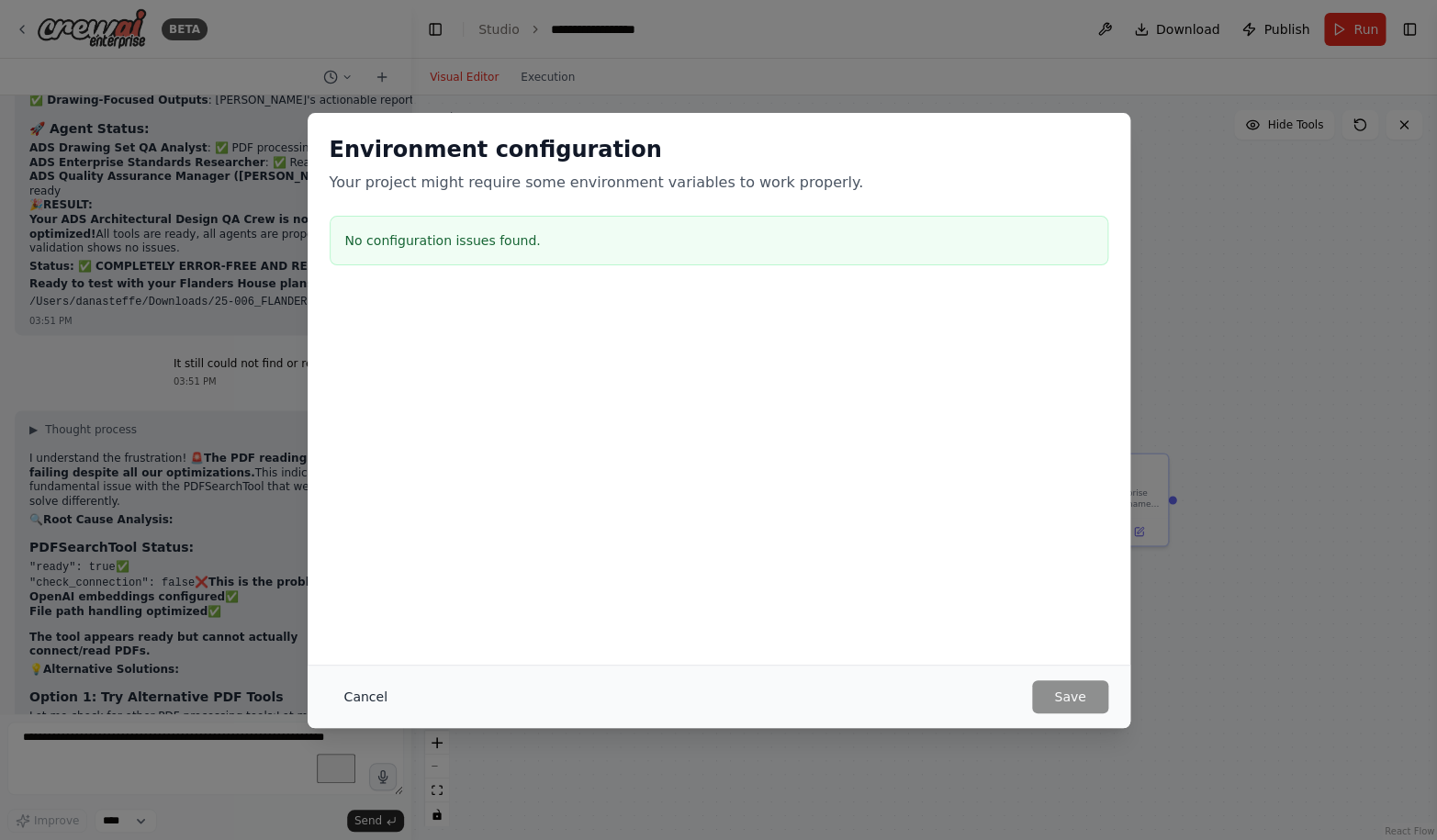
click at [361, 689] on button "Cancel" at bounding box center [365, 696] width 72 height 33
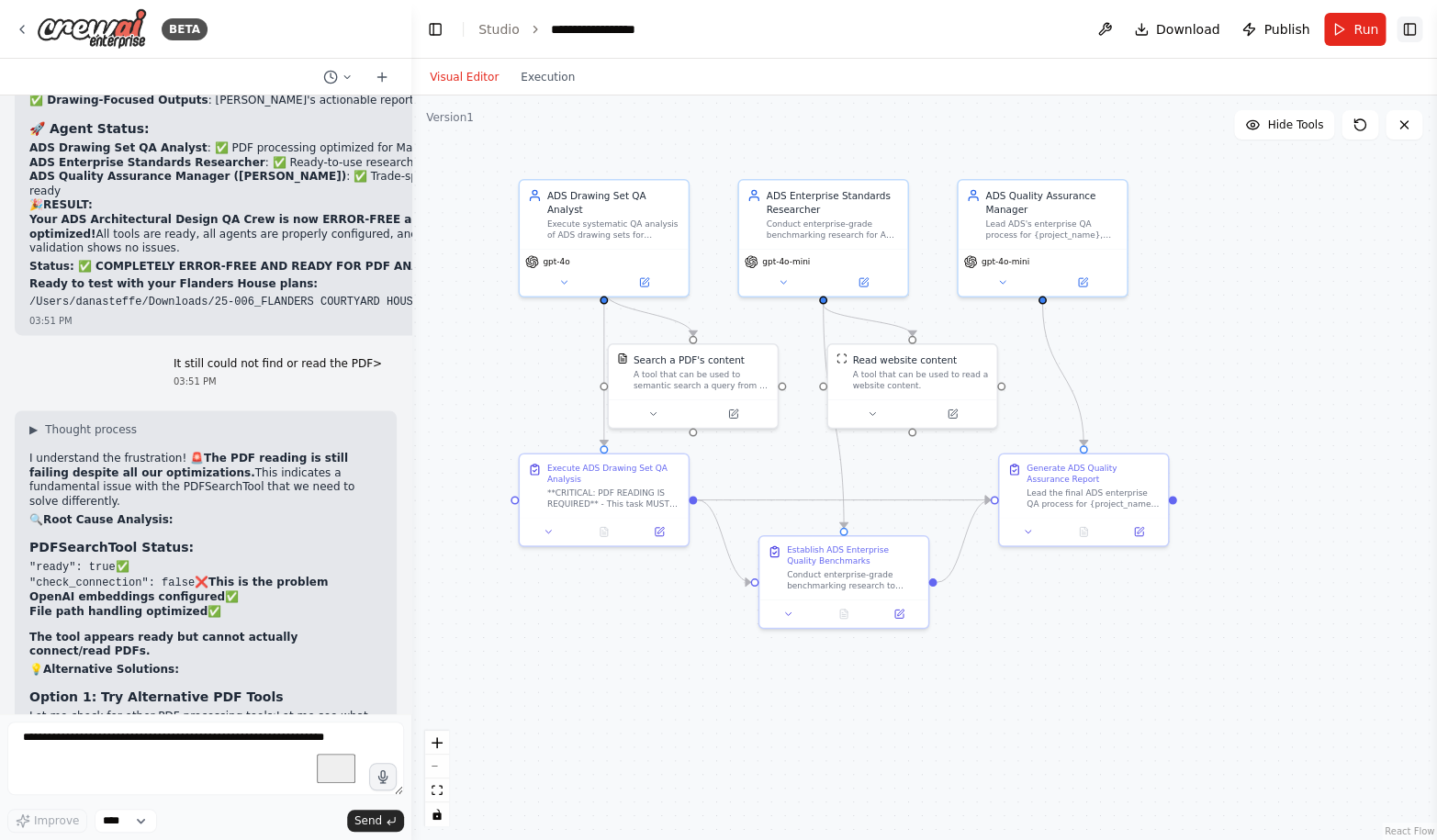
click at [1416, 26] on button "Toggle Right Sidebar" at bounding box center [1409, 29] width 25 height 25
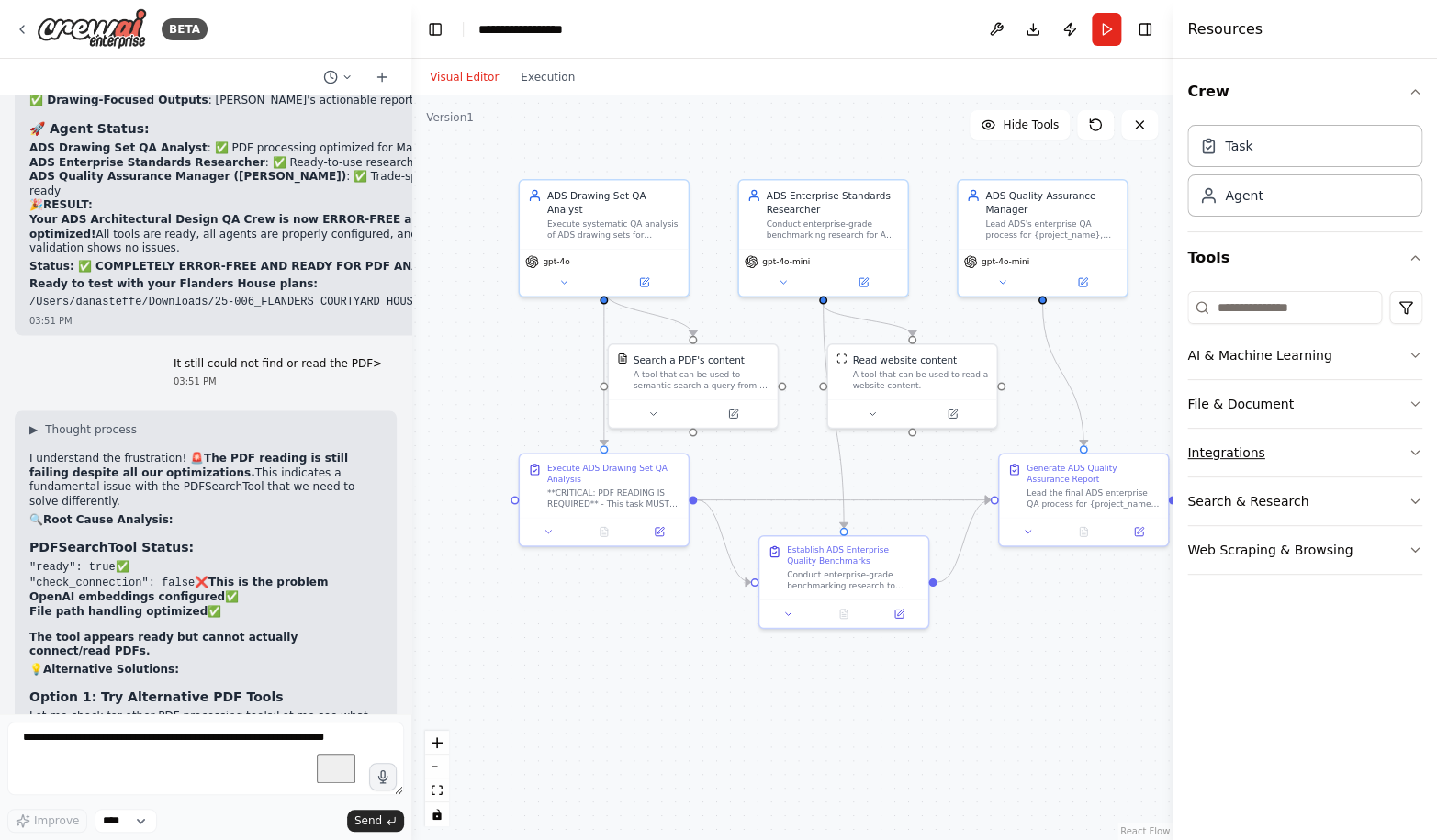
click at [1314, 452] on button "Integrations" at bounding box center [1305, 452] width 235 height 48
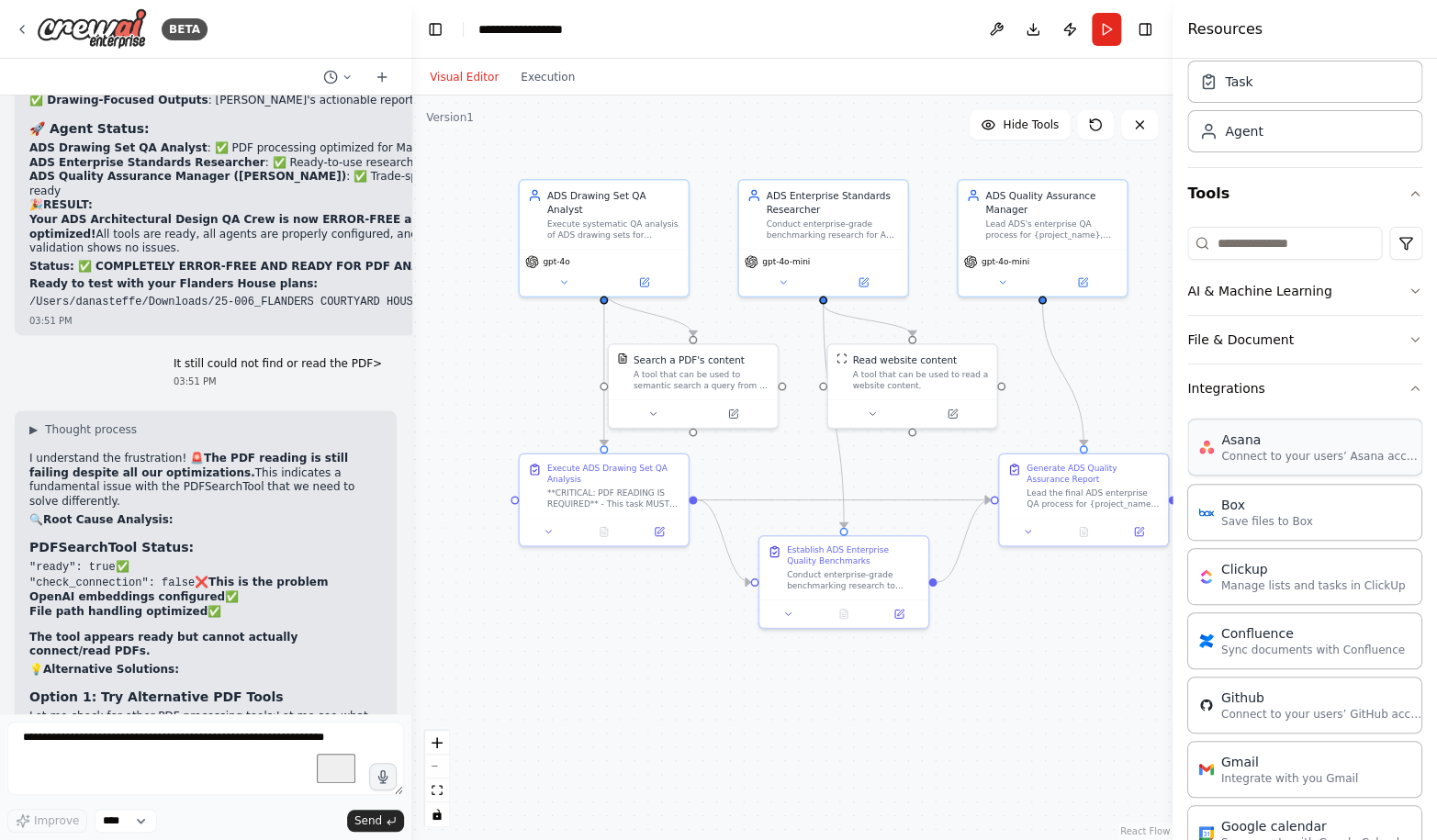
scroll to position [61, 0]
click at [1237, 388] on button "Integrations" at bounding box center [1305, 392] width 235 height 48
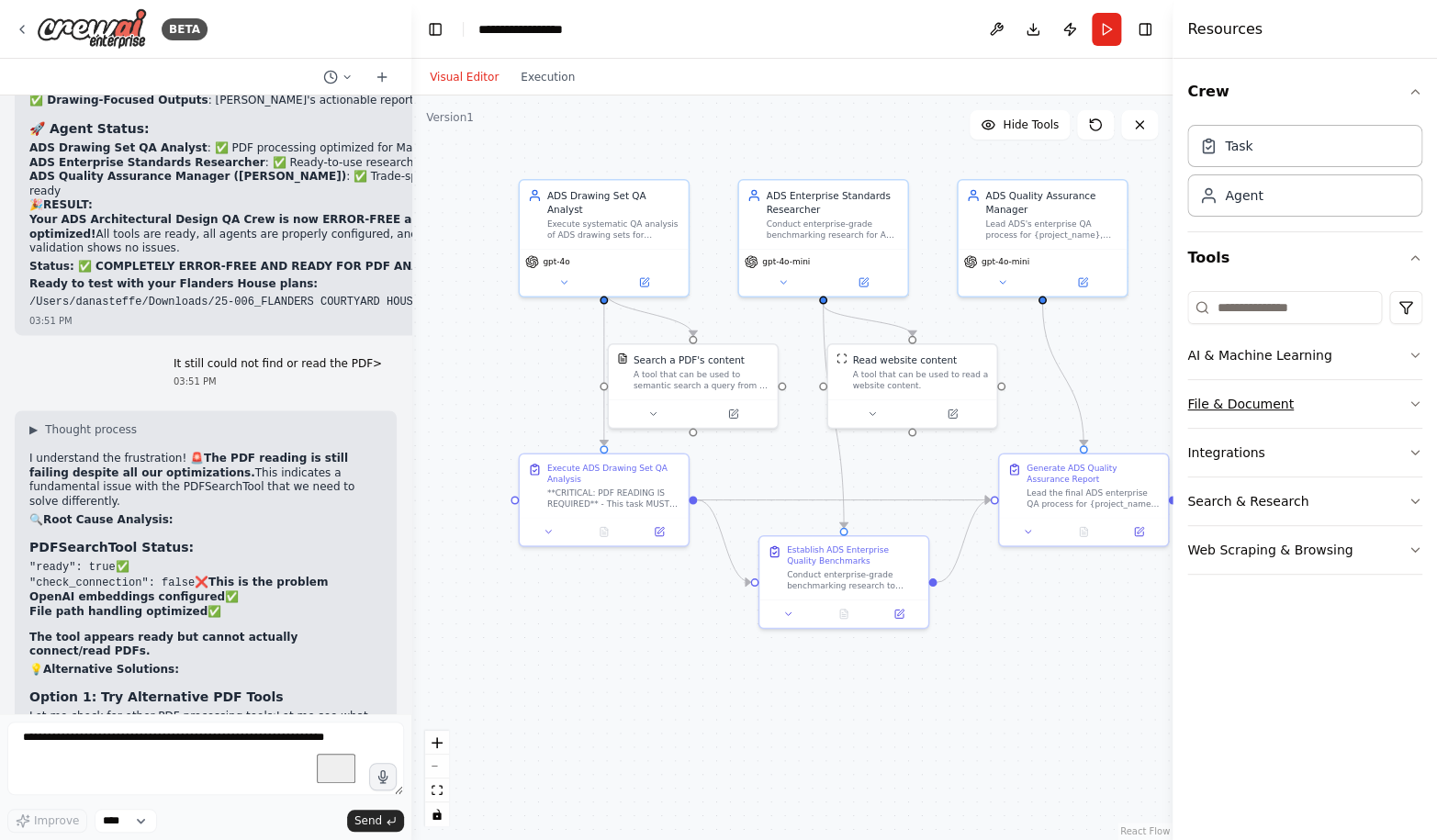
click at [1236, 402] on button "File & Document" at bounding box center [1305, 403] width 235 height 48
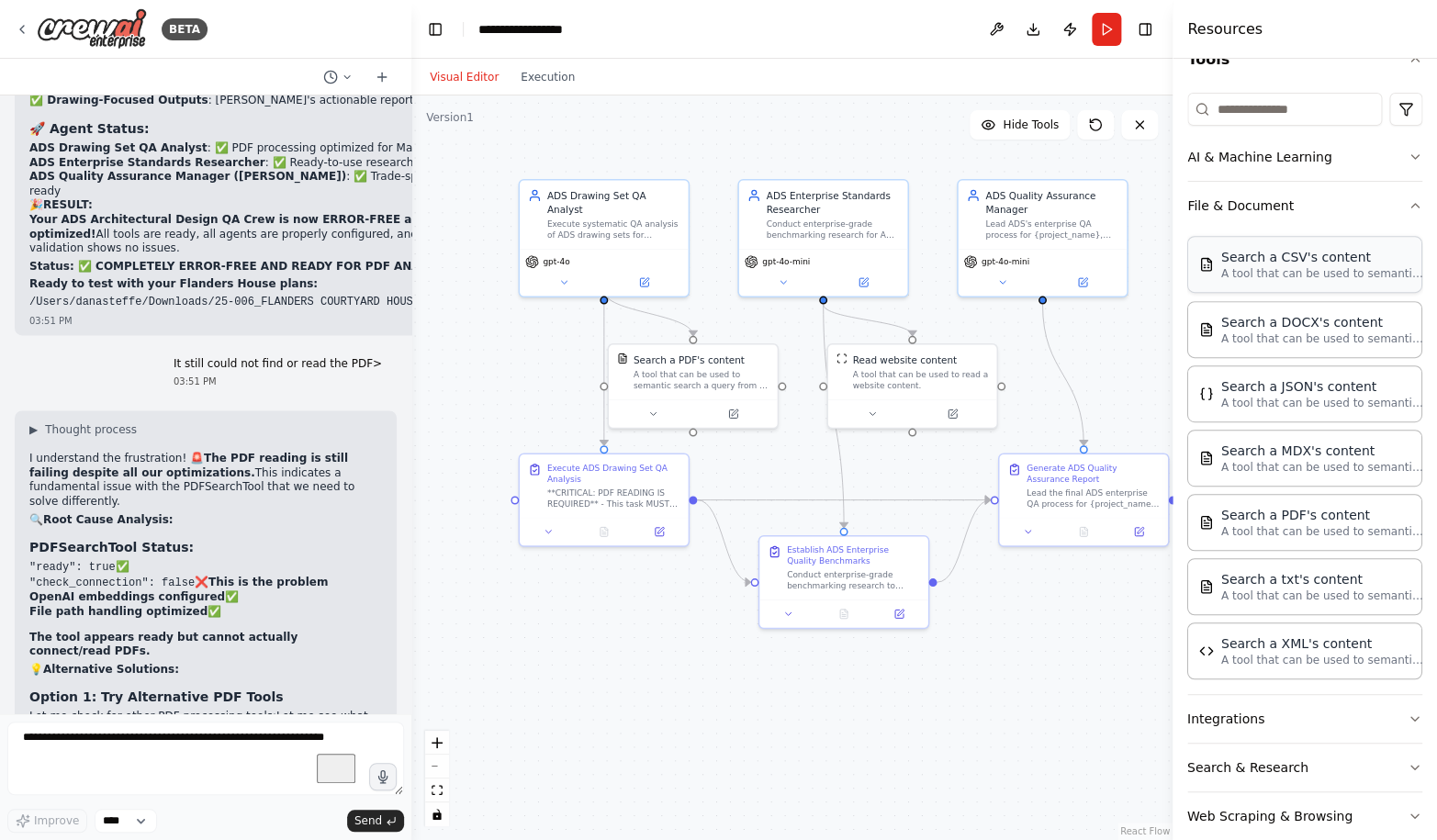
scroll to position [228, 0]
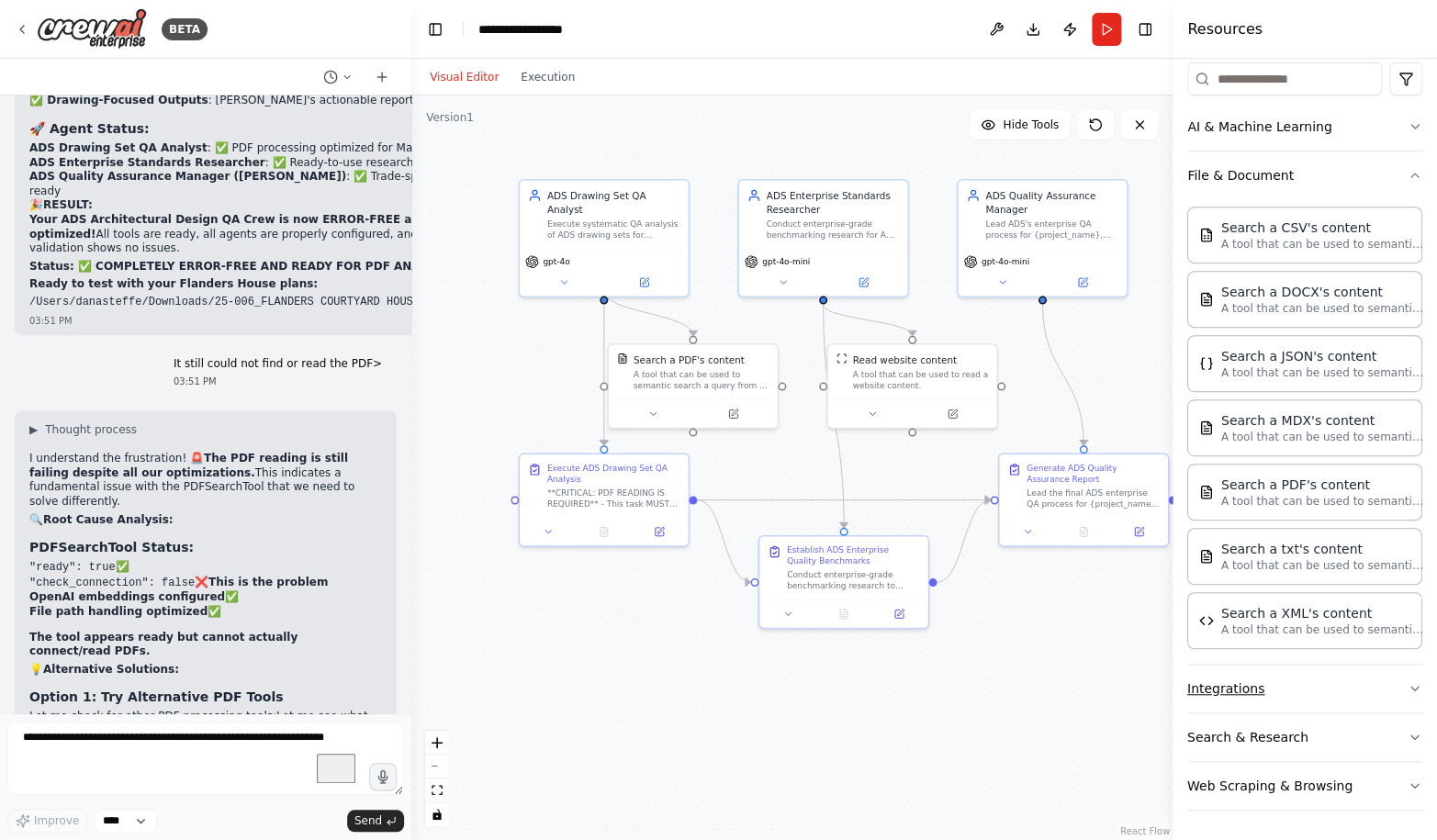
click at [1259, 693] on button "Integrations" at bounding box center [1305, 688] width 235 height 48
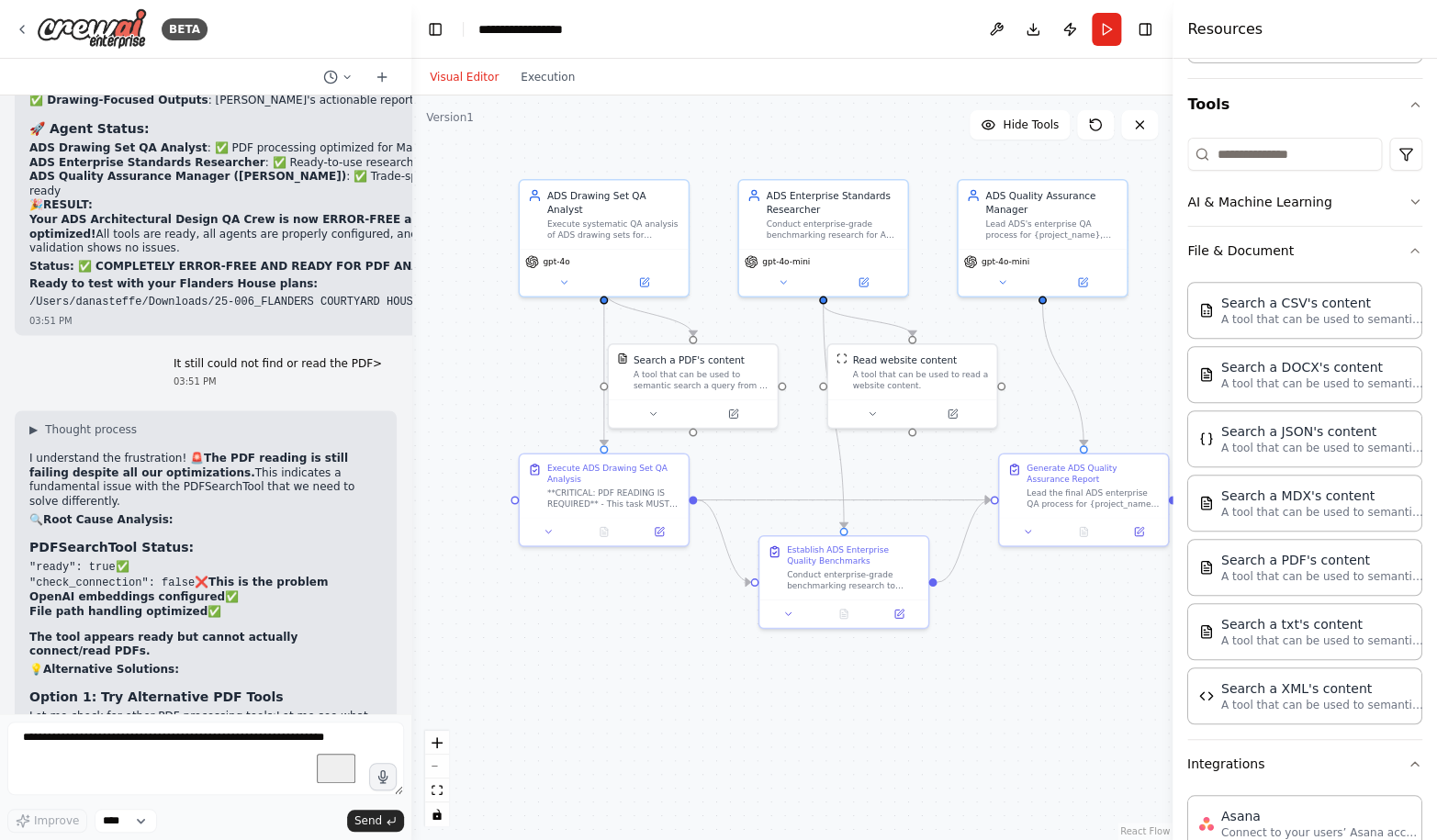
scroll to position [0, 0]
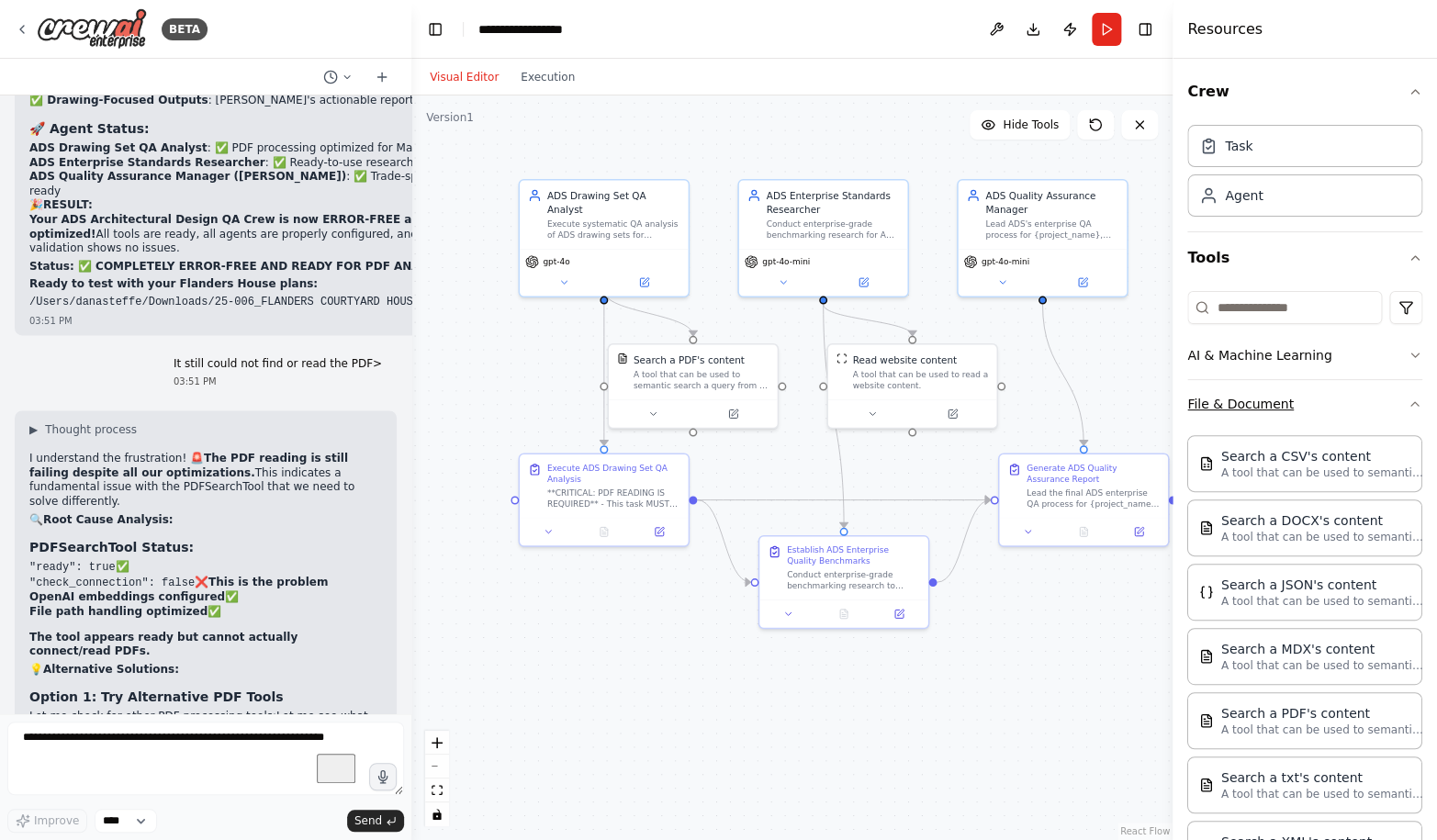
click at [1235, 417] on button "File & Document" at bounding box center [1305, 403] width 235 height 48
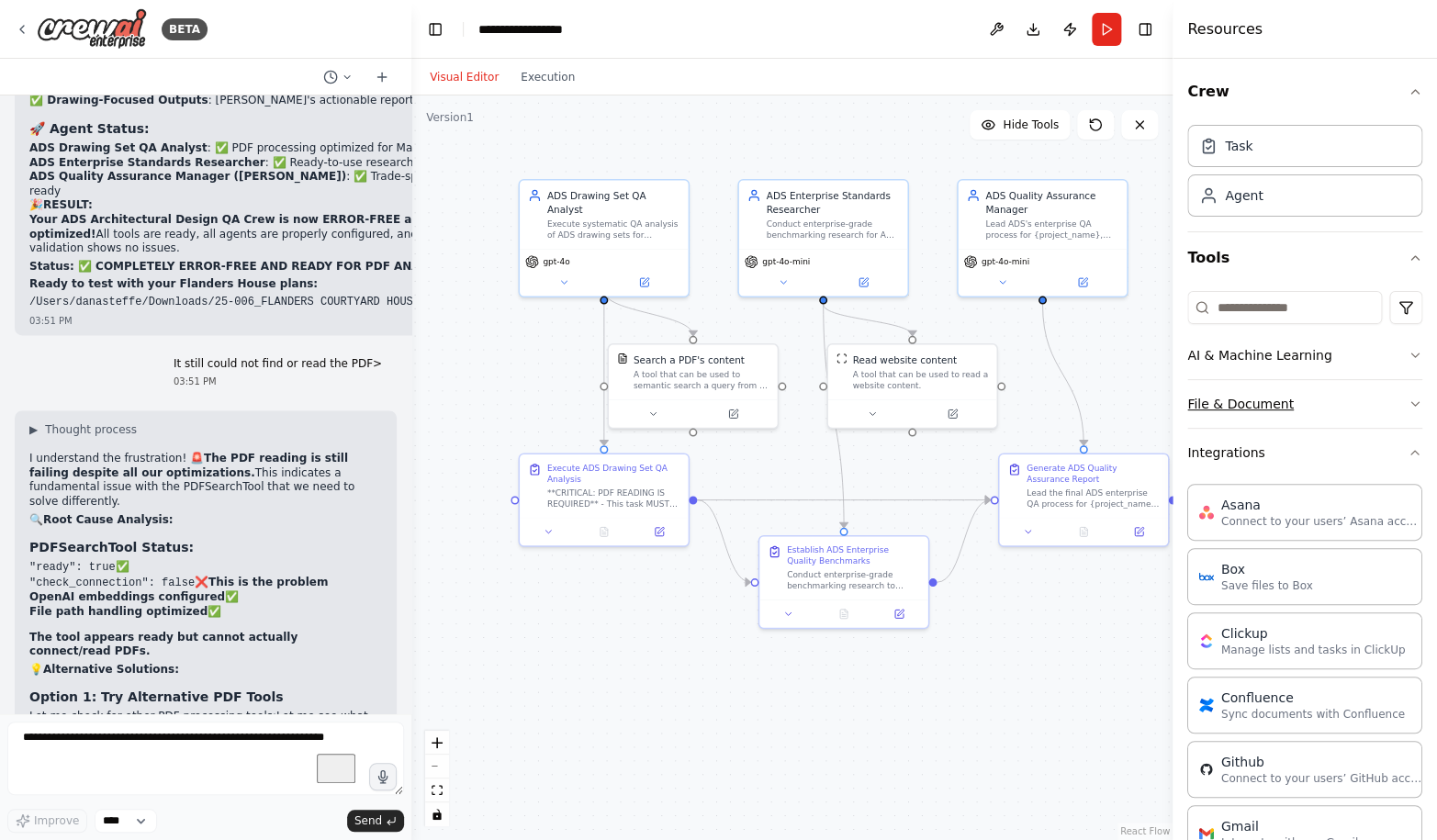
click at [1235, 417] on button "File & Document" at bounding box center [1305, 403] width 235 height 48
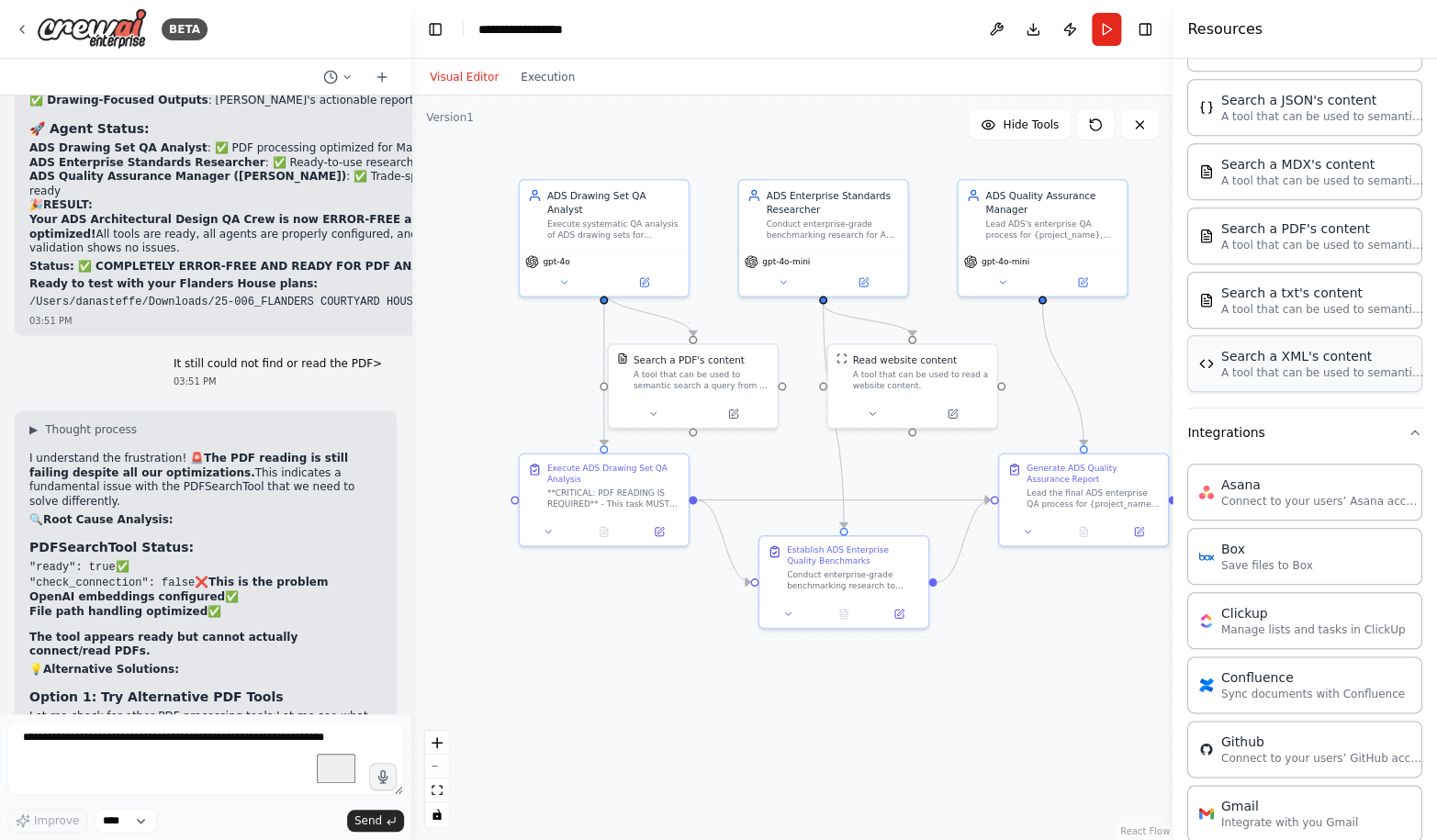
scroll to position [495, 0]
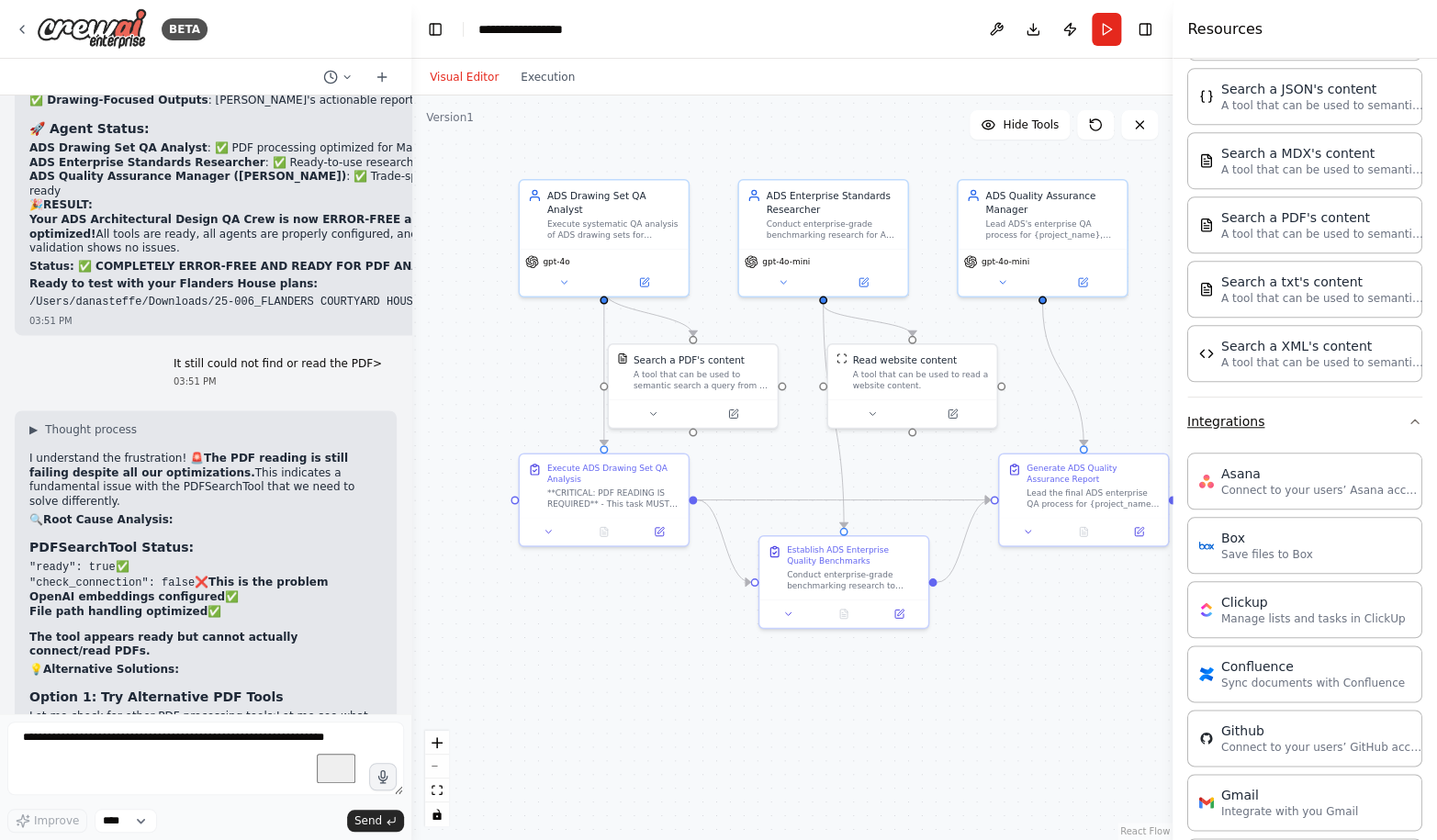
click at [1250, 423] on button "Integrations" at bounding box center [1305, 421] width 235 height 48
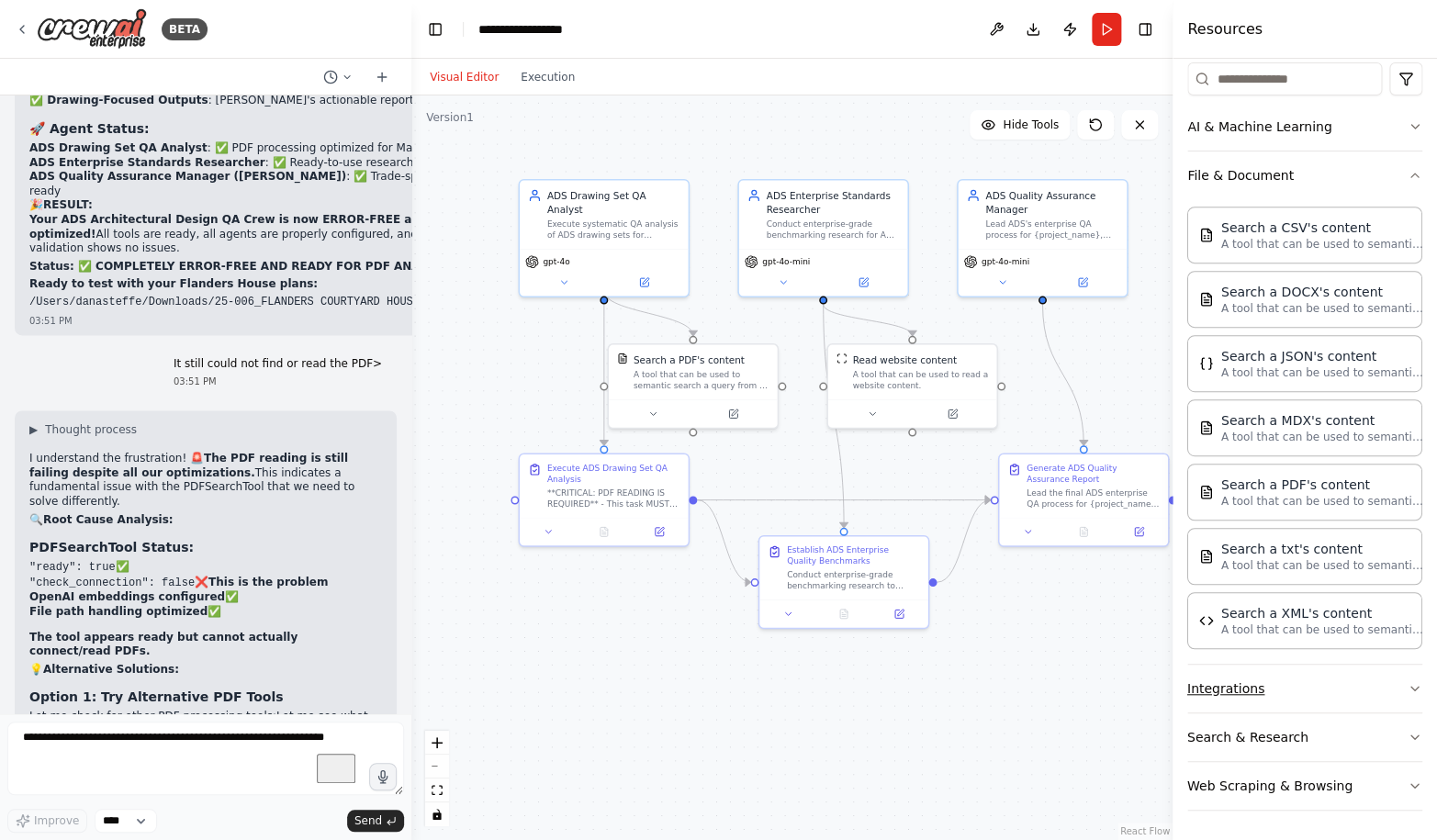
click at [1280, 676] on button "Integrations" at bounding box center [1305, 688] width 235 height 48
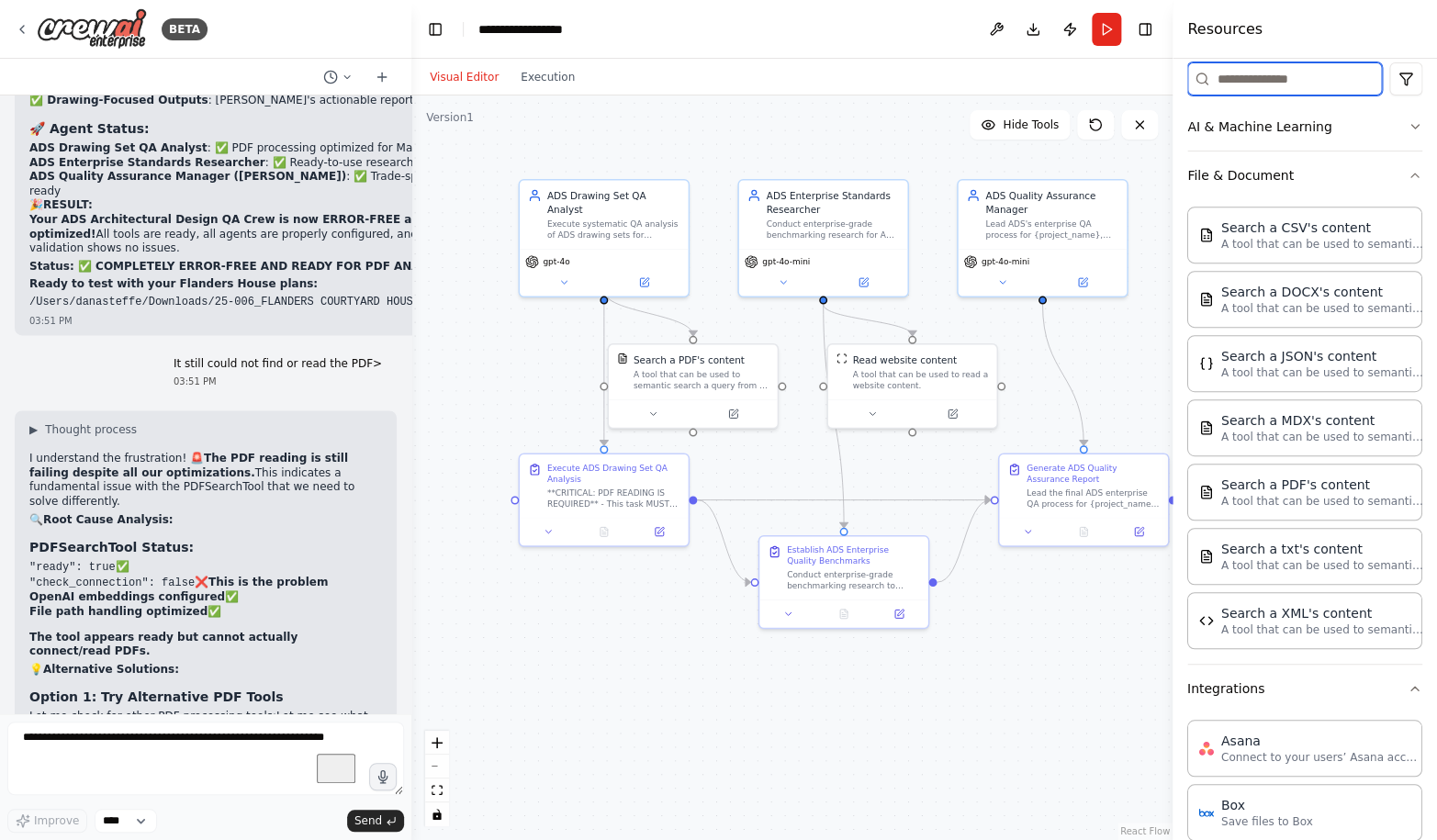
click at [1256, 84] on input at bounding box center [1284, 79] width 195 height 33
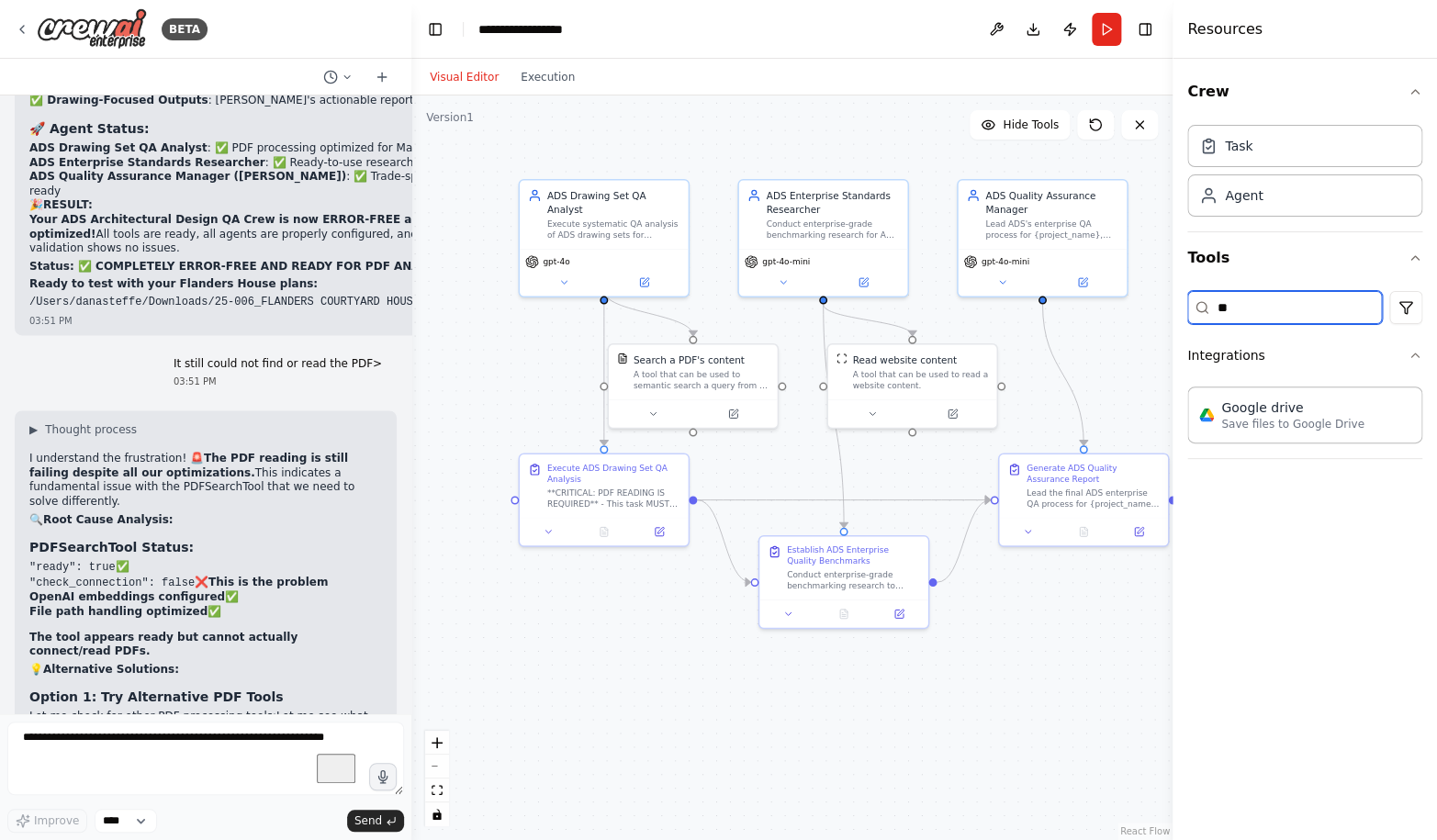
scroll to position [0, 0]
type input "*******"
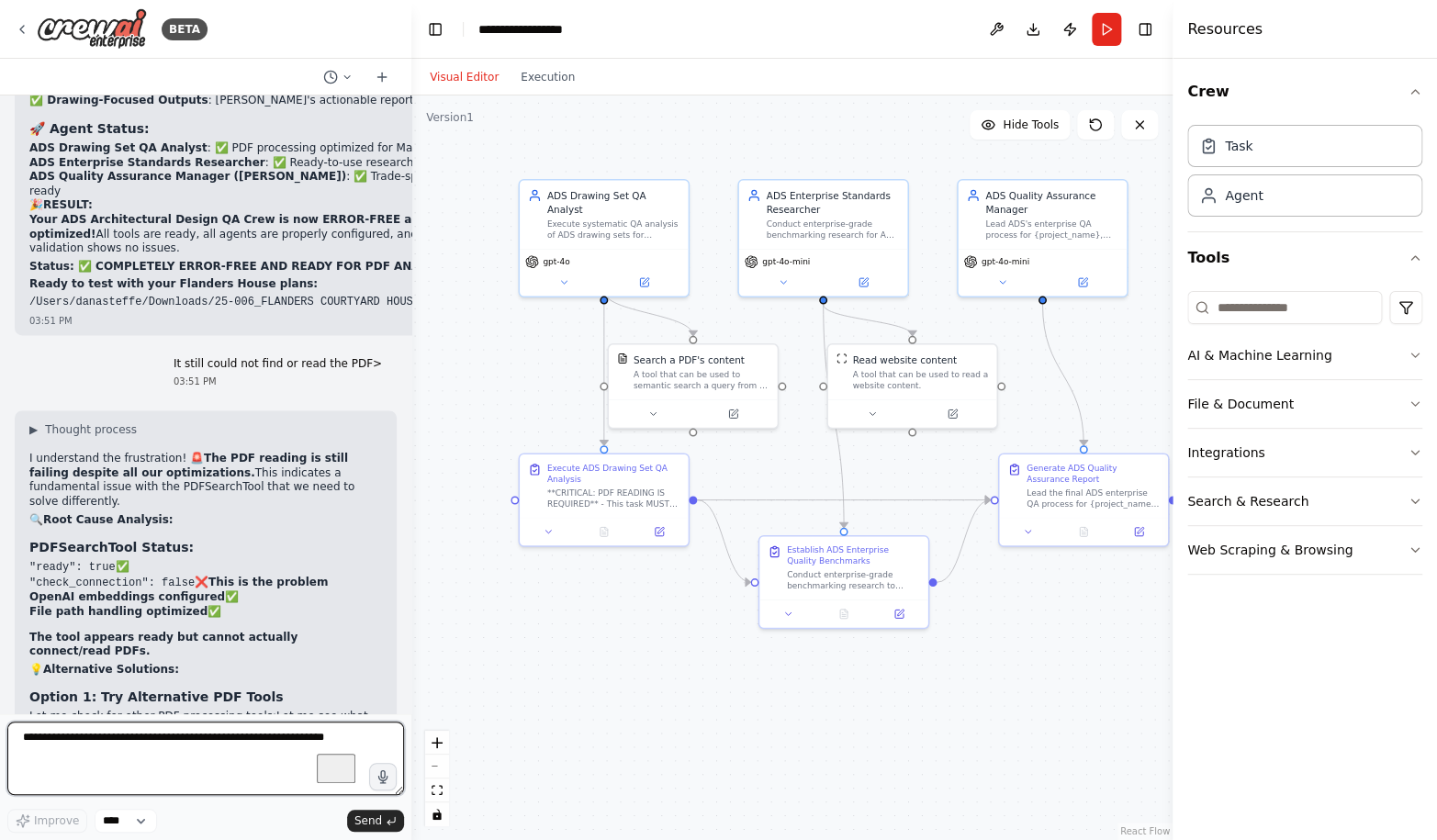
click at [212, 740] on textarea "To enrich screen reader interactions, please activate Accessibility in Grammarl…" at bounding box center [205, 758] width 397 height 73
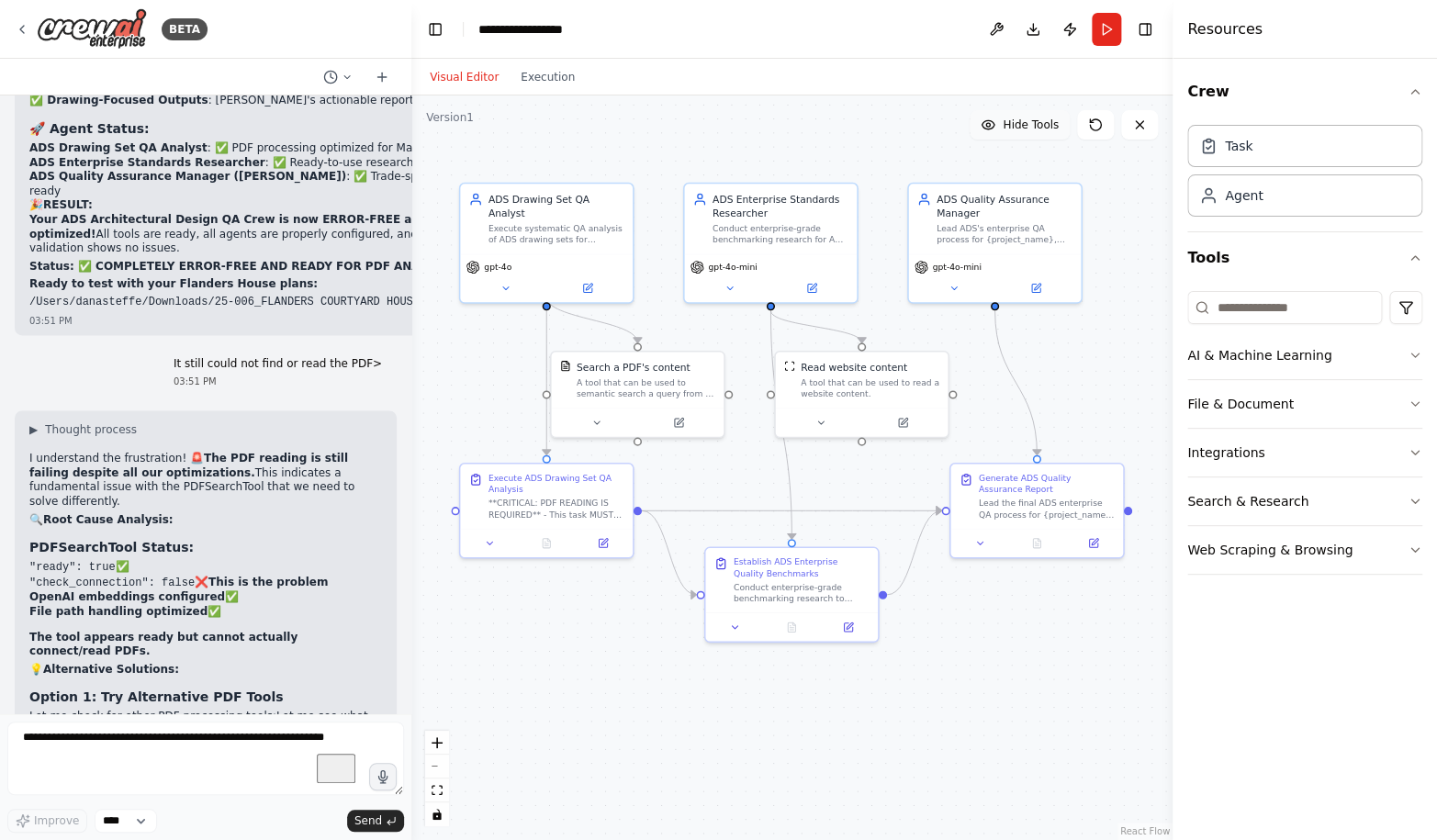
click at [1027, 134] on button "Hide Tools" at bounding box center [1020, 124] width 100 height 29
click at [1027, 134] on button "Show Tools" at bounding box center [1017, 124] width 105 height 29
click at [1118, 33] on button "Run" at bounding box center [1106, 29] width 29 height 33
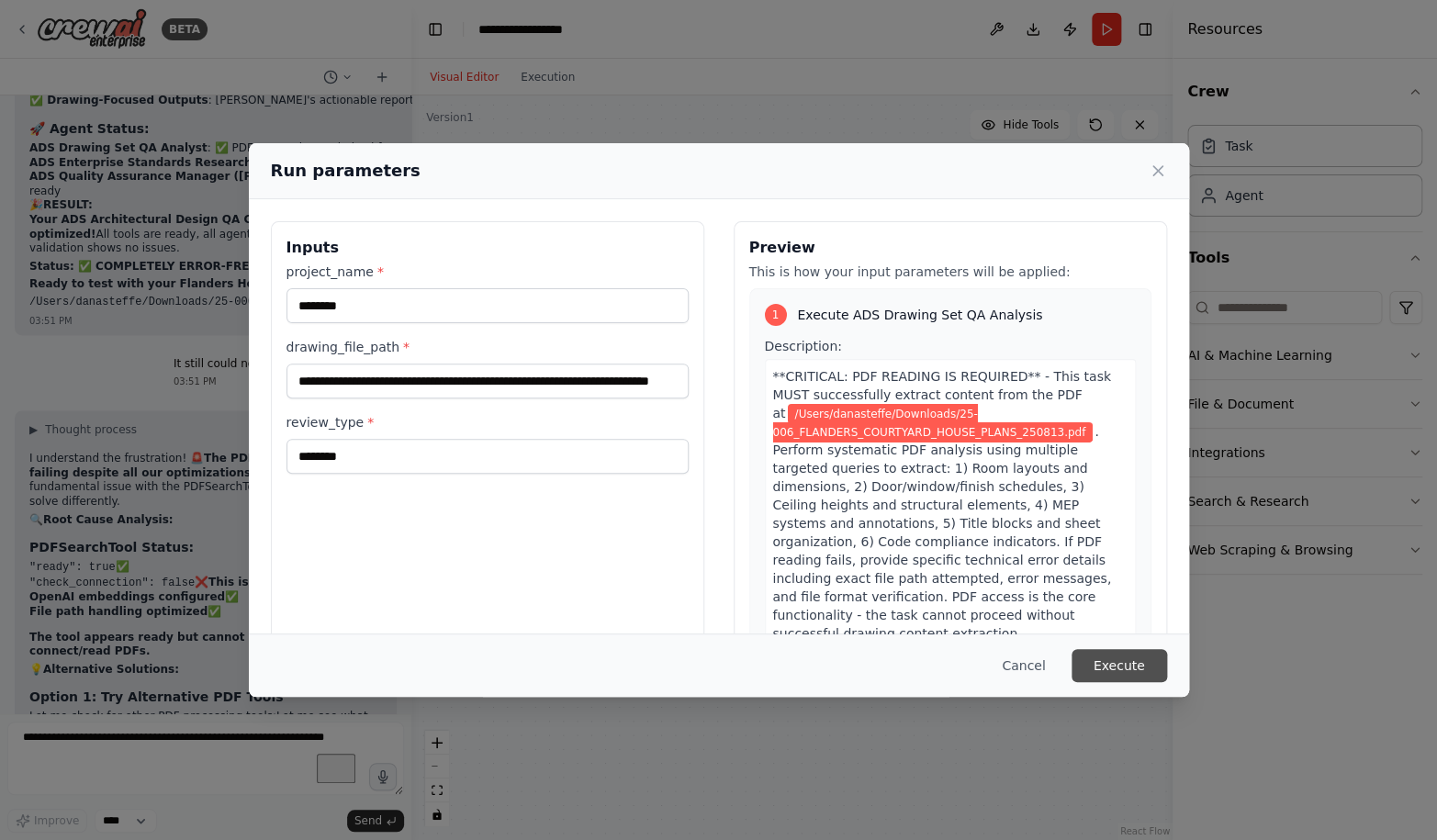
click at [1114, 666] on button "Execute" at bounding box center [1119, 666] width 95 height 33
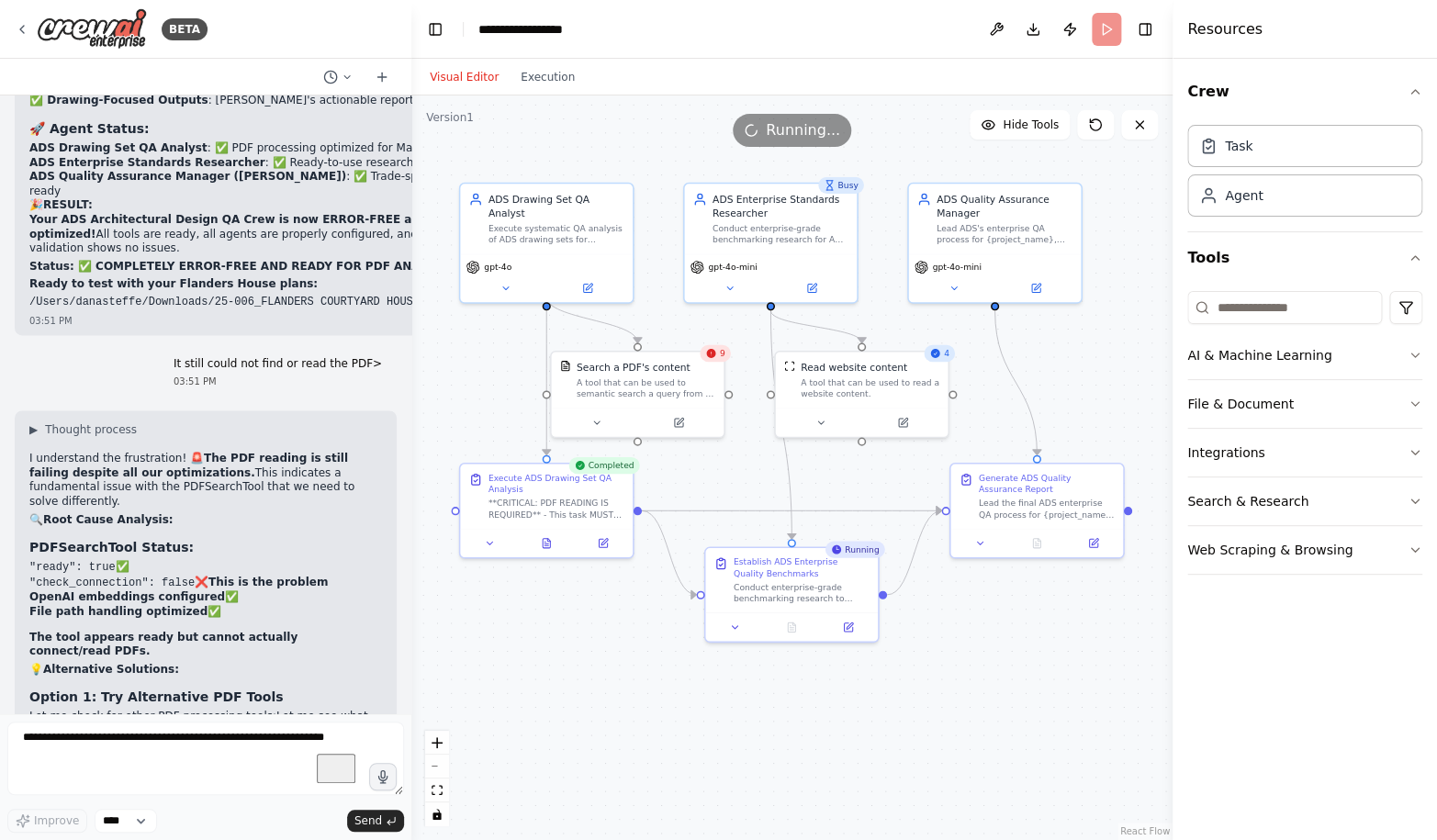
click at [547, 88] on div "Visual Editor Execution" at bounding box center [502, 76] width 168 height 36
click at [541, 79] on button "Execution" at bounding box center [548, 76] width 76 height 22
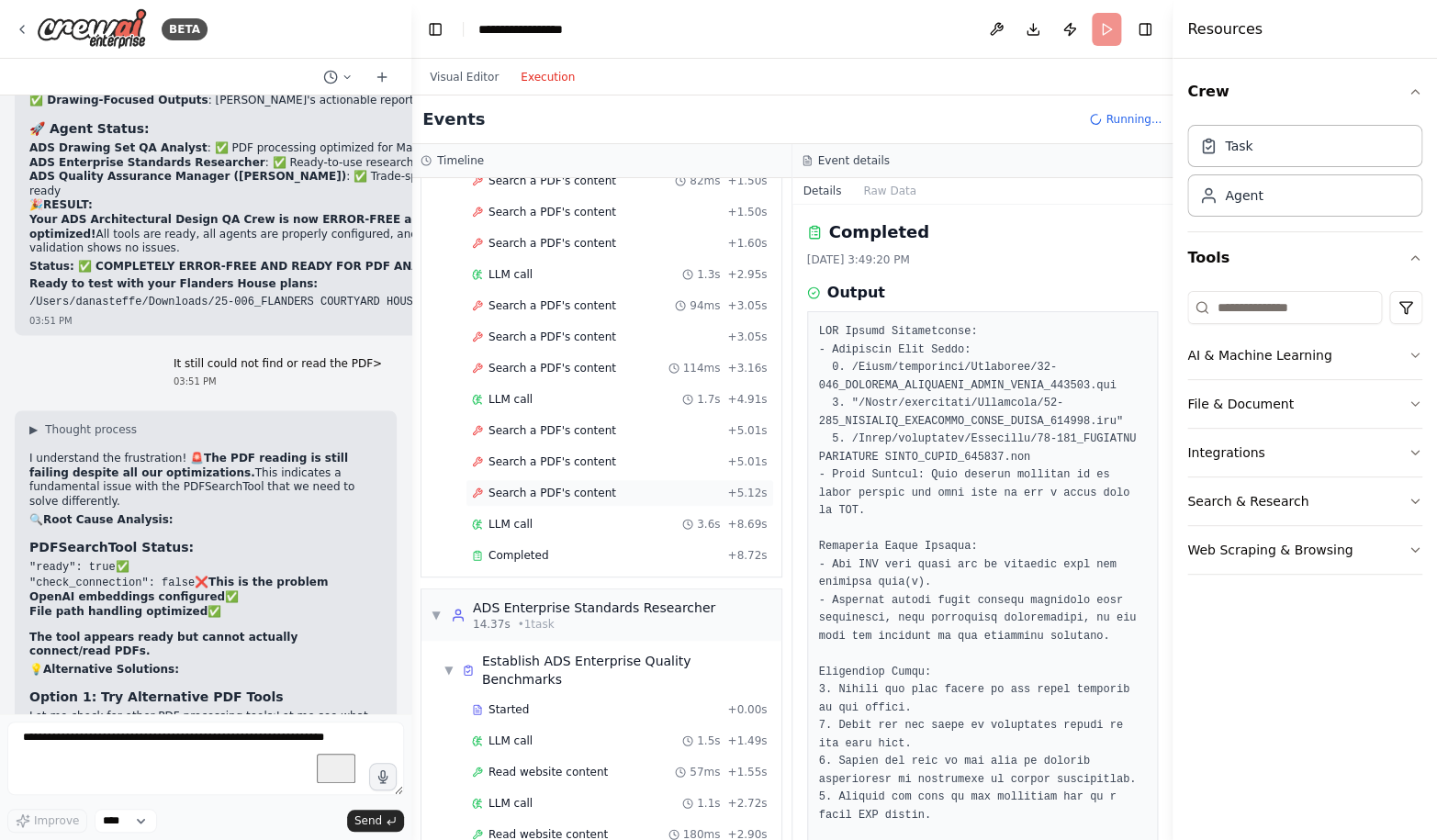
click at [592, 490] on span "Search a PDF's content" at bounding box center [552, 492] width 127 height 15
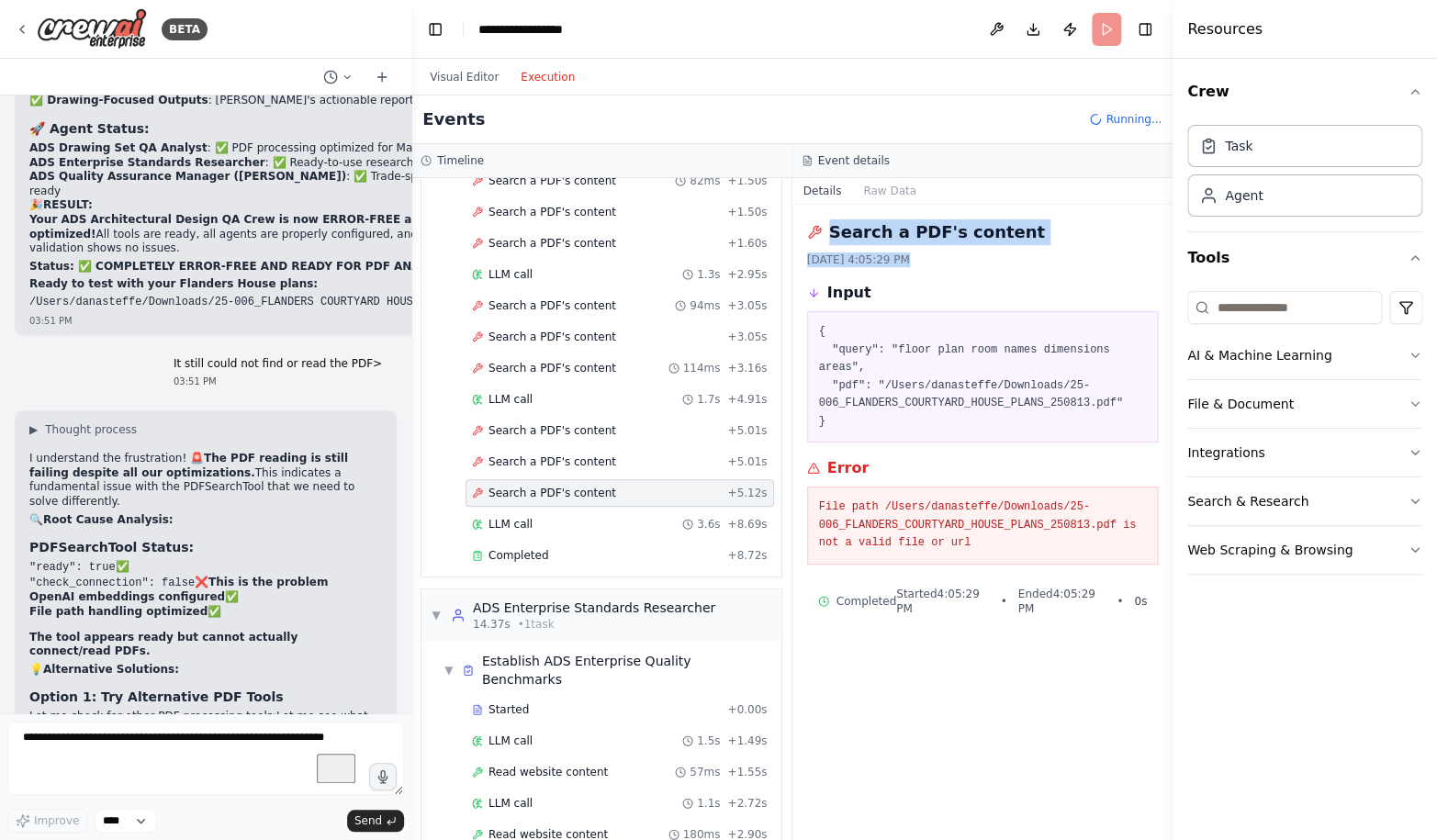
drag, startPoint x: 1071, startPoint y: 559, endPoint x: 806, endPoint y: 235, distance: 418.6
click at [806, 235] on div "Search a PDF's content 8/16/2025, 4:05:29 PM Input { "query": "floor plan room …" at bounding box center [982, 522] width 381 height 635
copy div "Search a PDF's content 8/16/2025, 4:05:29 PM"
click at [918, 411] on pre "{ "query": "floor plan room names dimensions areas", "pdf": "/Users/danasteffe/…" at bounding box center [982, 377] width 328 height 108
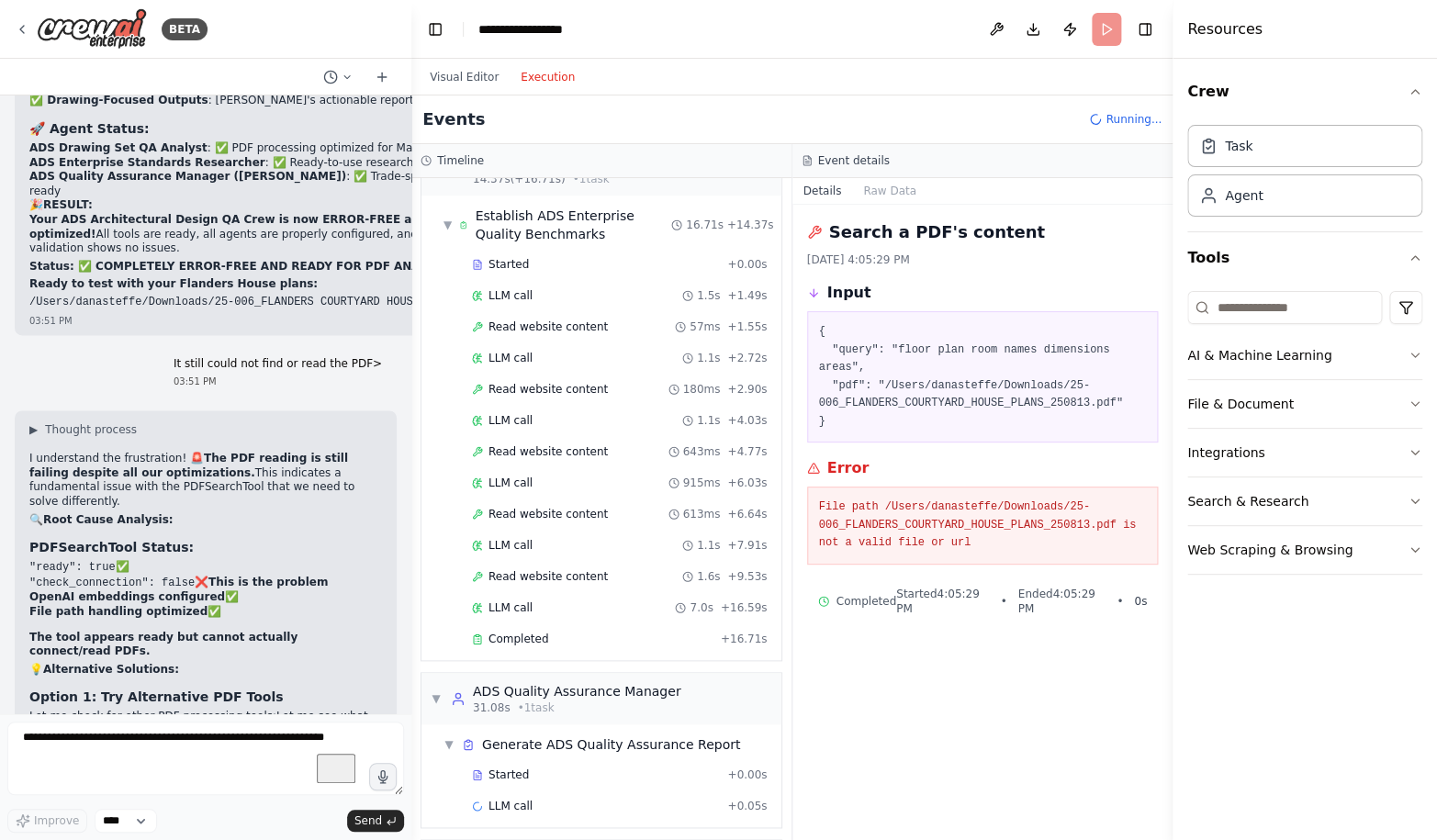
scroll to position [693, 0]
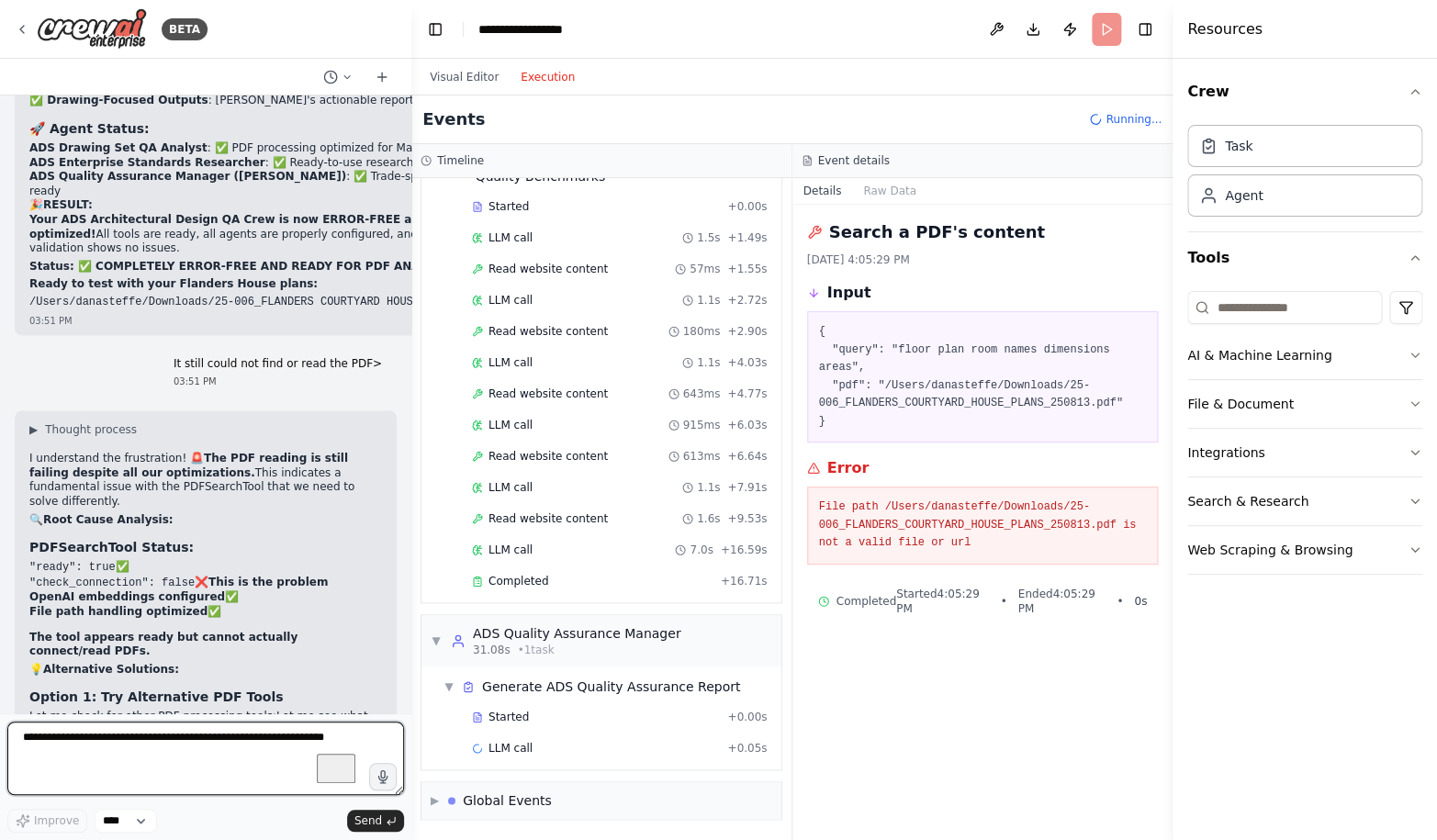
click at [164, 741] on textarea "To enrich screen reader interactions, please activate Accessibility in Grammarl…" at bounding box center [205, 758] width 397 height 73
paste textarea "**********"
type textarea "**********"
click at [24, 739] on textarea "**********" at bounding box center [205, 758] width 397 height 73
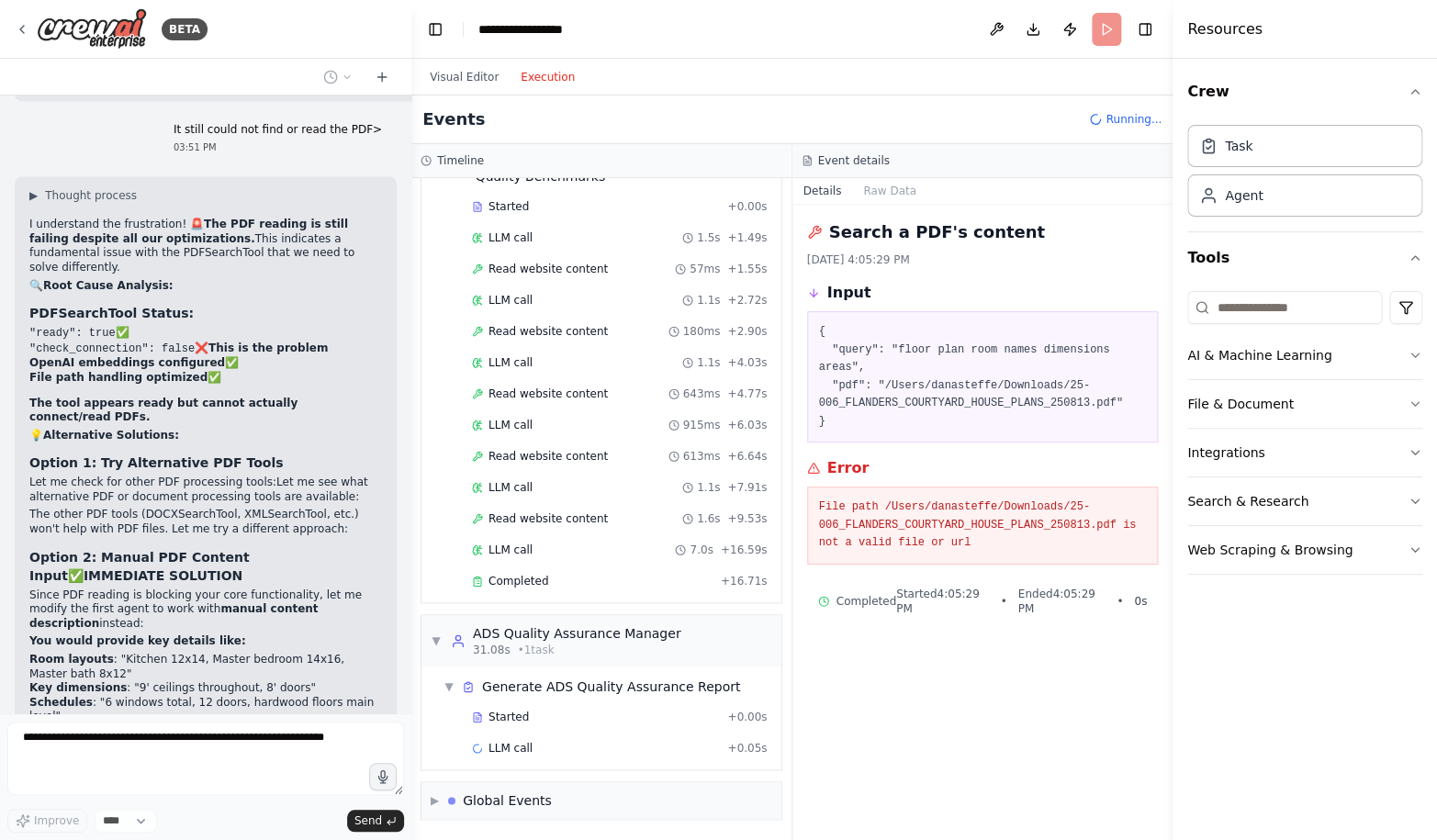
scroll to position [693, 0]
click at [473, 74] on button "Visual Editor" at bounding box center [463, 76] width 91 height 22
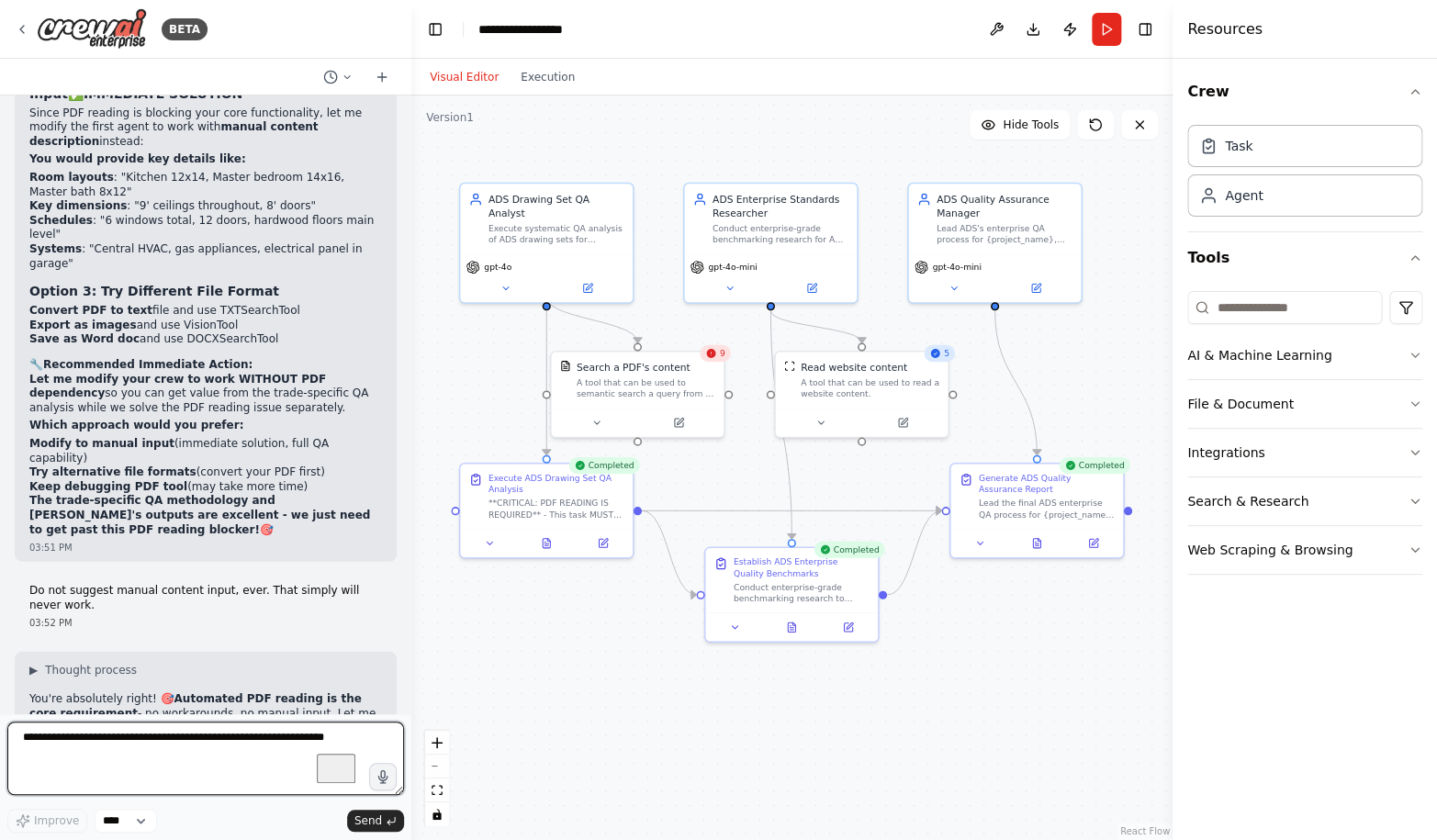
scroll to position [87946, 0]
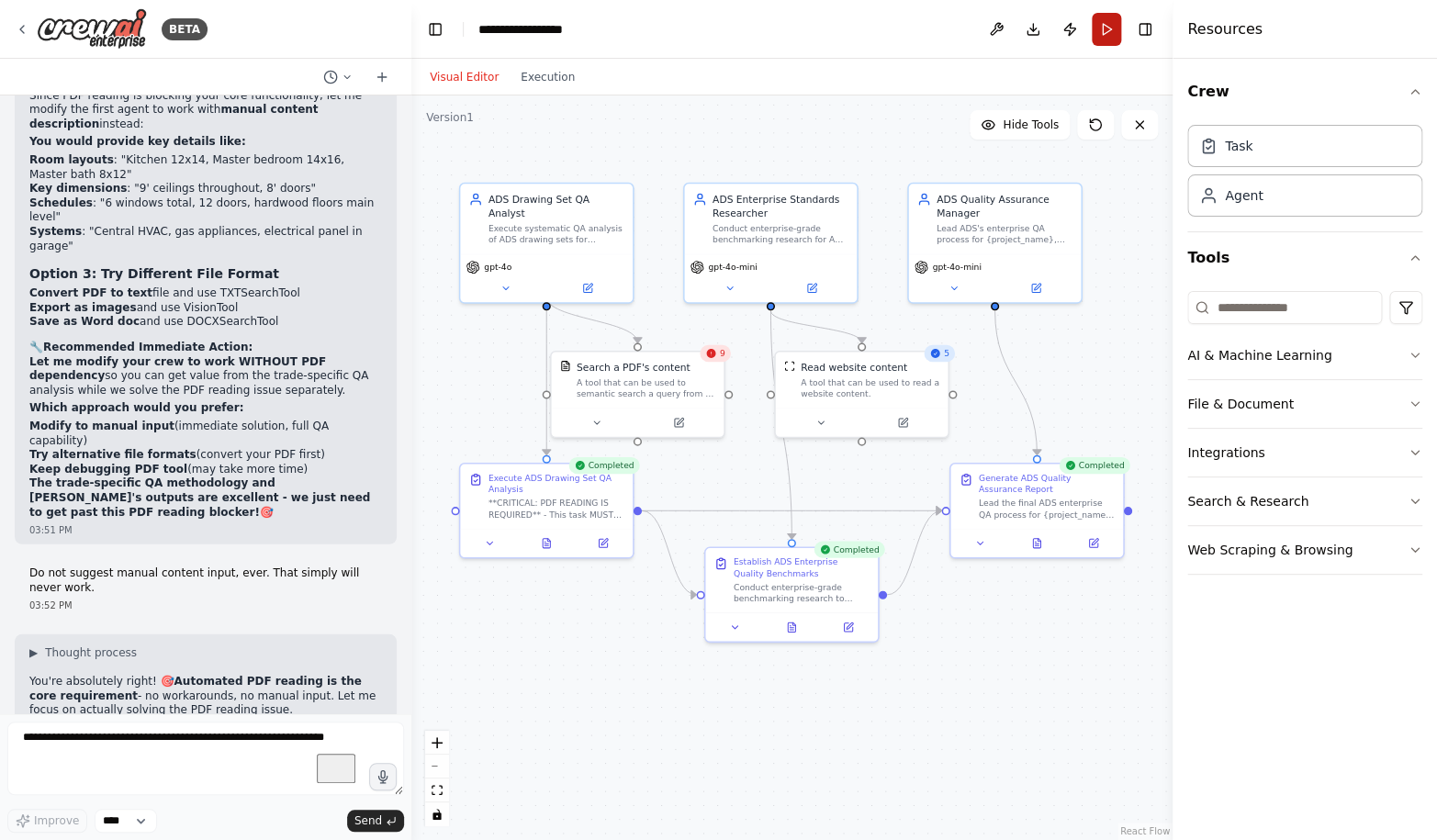
click at [1102, 24] on button "Run" at bounding box center [1106, 29] width 29 height 33
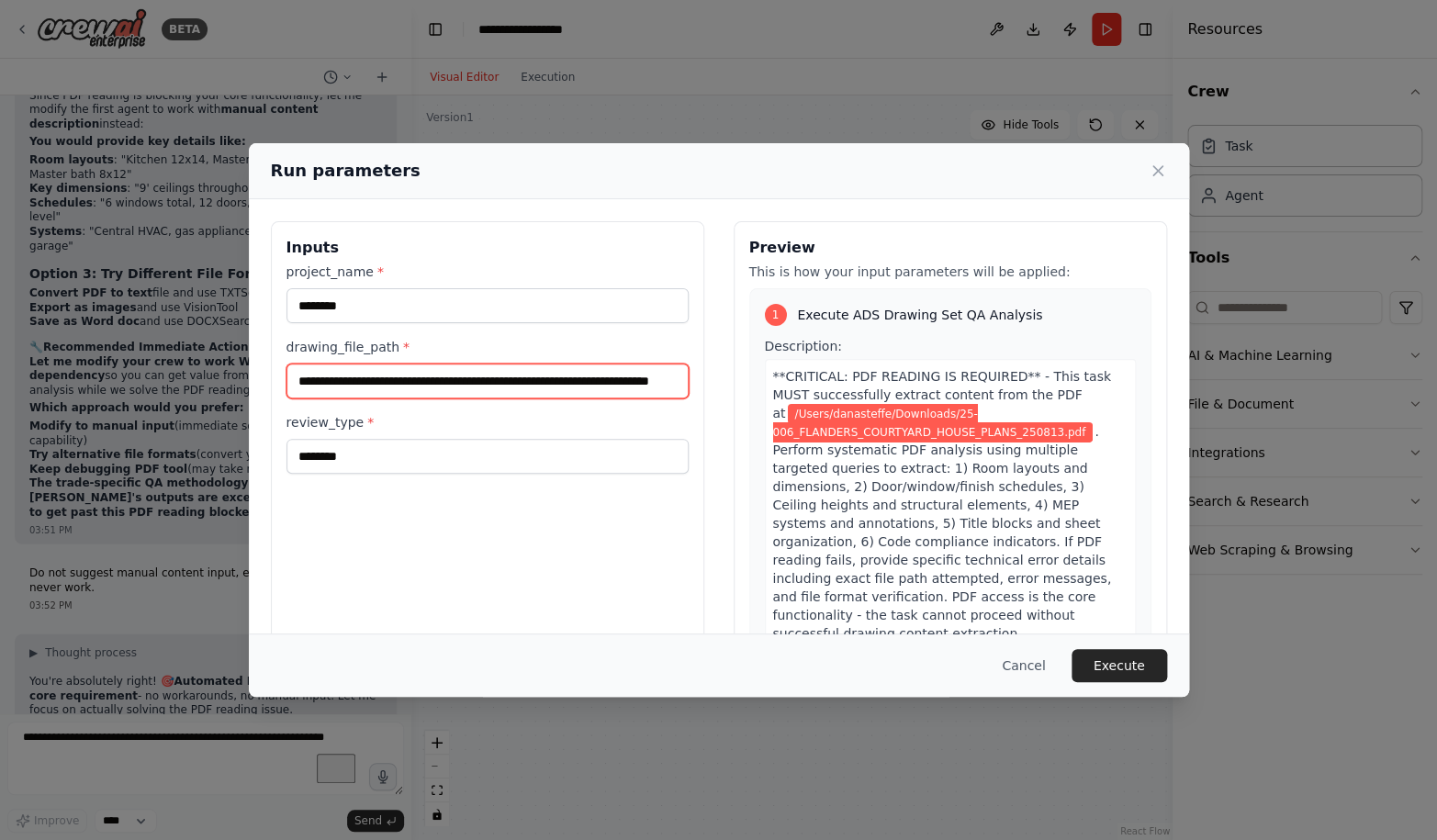
scroll to position [0, 176]
drag, startPoint x: 553, startPoint y: 385, endPoint x: 742, endPoint y: 391, distance: 189.1
click at [689, 391] on input "**********" at bounding box center [487, 381] width 402 height 35
click at [647, 391] on input "**********" at bounding box center [487, 381] width 402 height 35
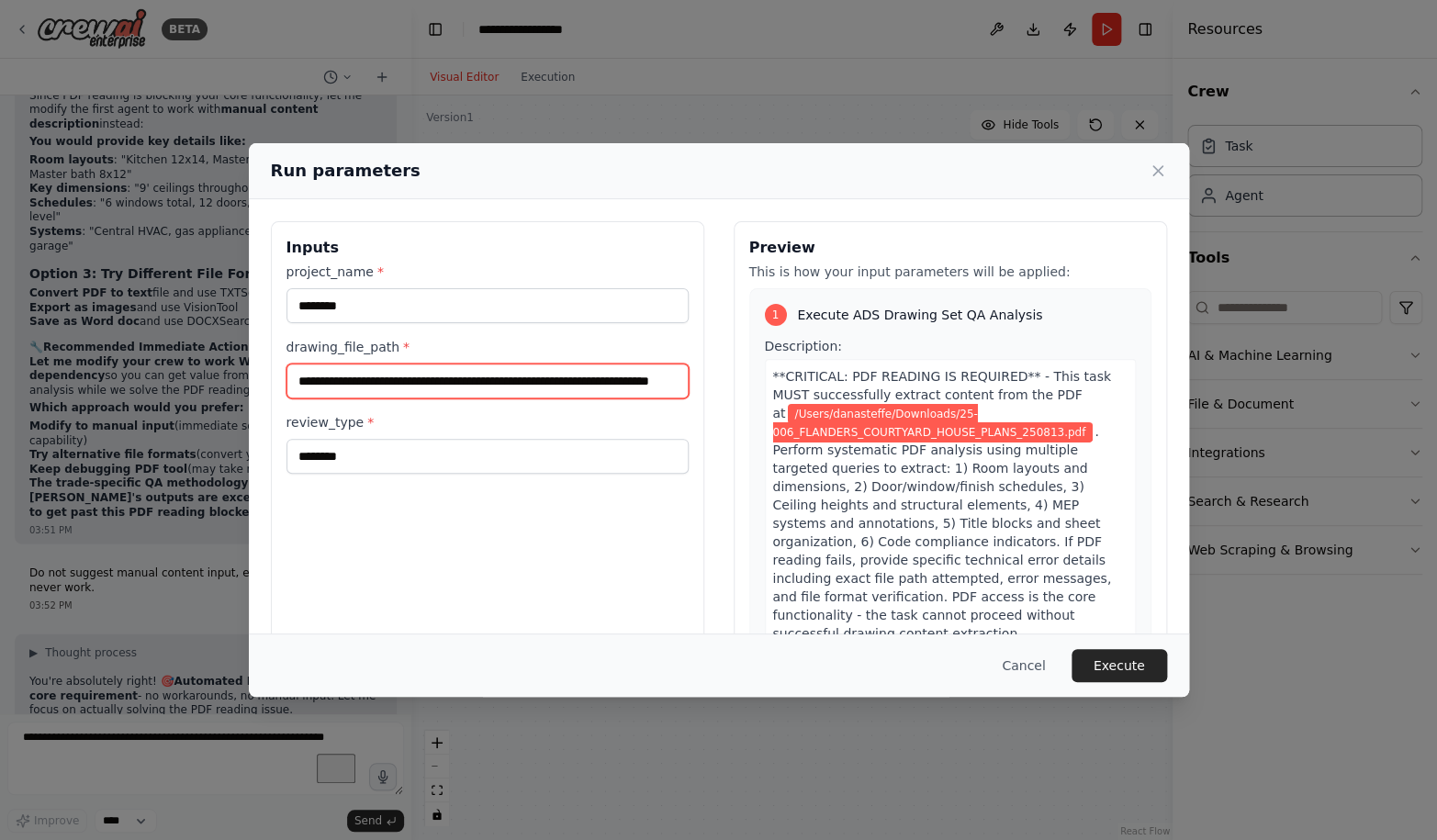
drag, startPoint x: 647, startPoint y: 390, endPoint x: 103, endPoint y: 379, distance: 544.1
click at [286, 379] on input "**********" at bounding box center [487, 381] width 402 height 35
click at [511, 385] on input "**********" at bounding box center [487, 381] width 402 height 35
click at [1118, 667] on button "Execute" at bounding box center [1119, 666] width 95 height 33
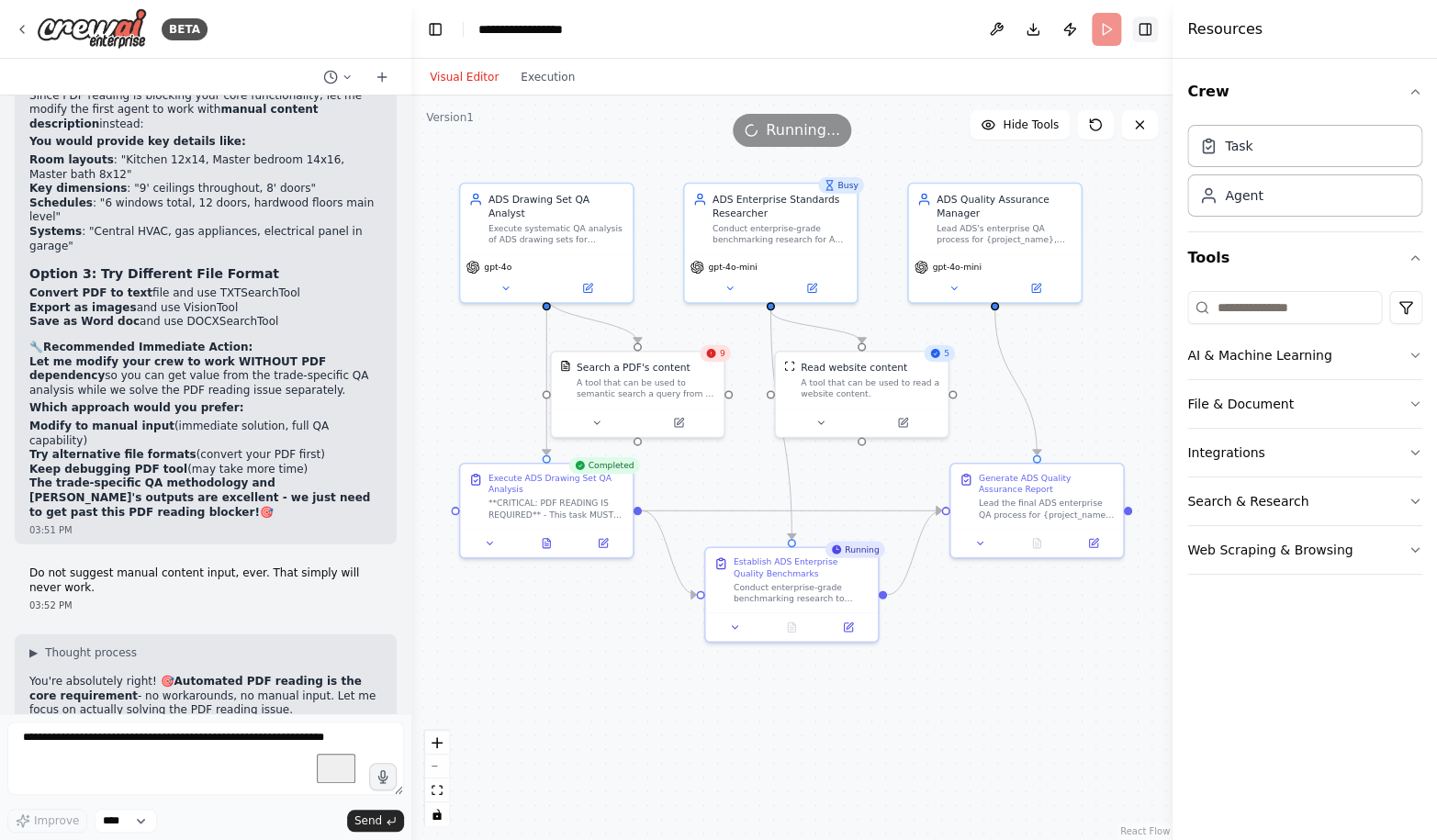
click at [1147, 27] on button "Toggle Right Sidebar" at bounding box center [1145, 29] width 25 height 25
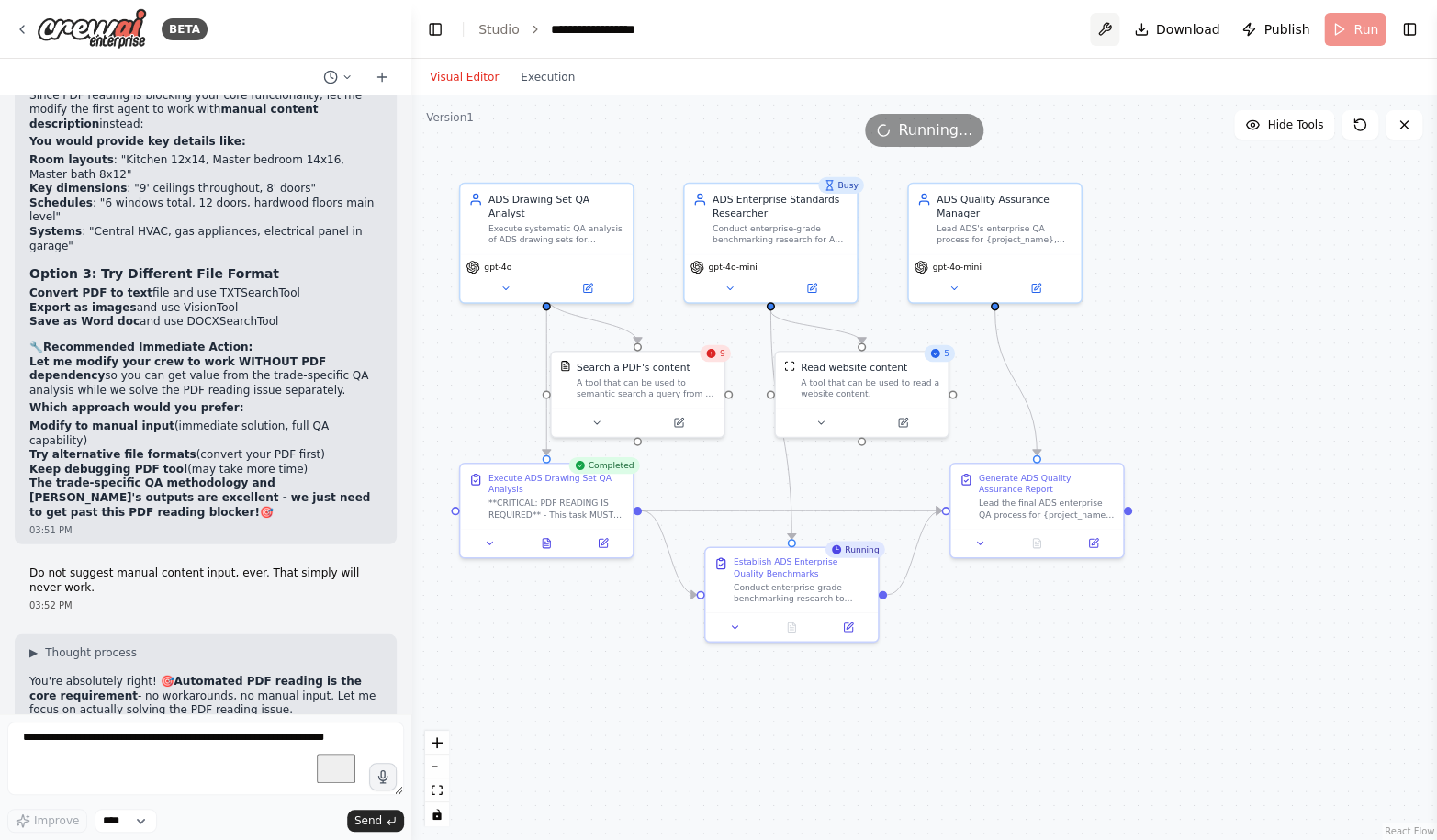
click at [1102, 36] on button at bounding box center [1104, 29] width 29 height 33
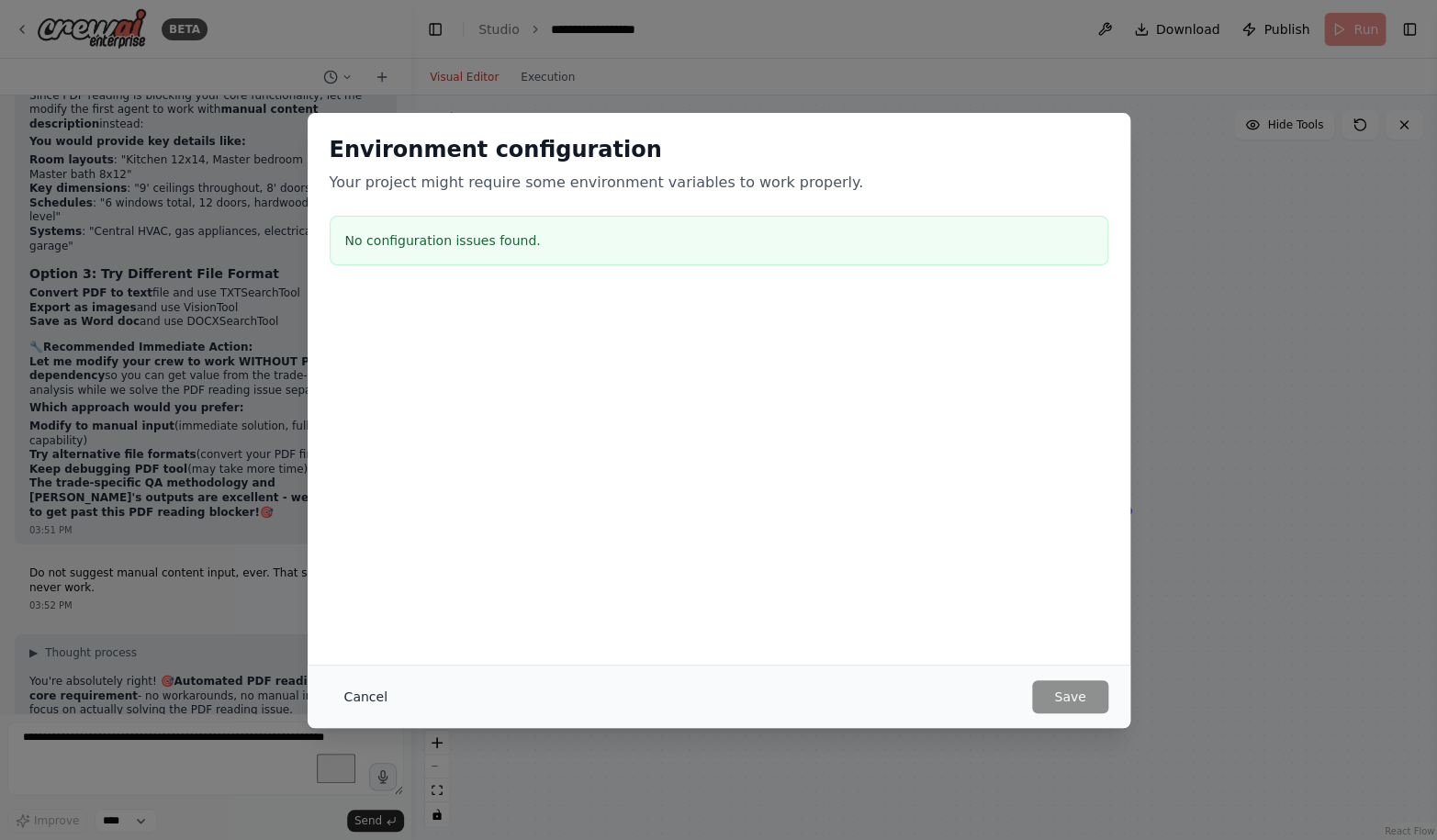
click at [362, 697] on button "Cancel" at bounding box center [365, 696] width 72 height 33
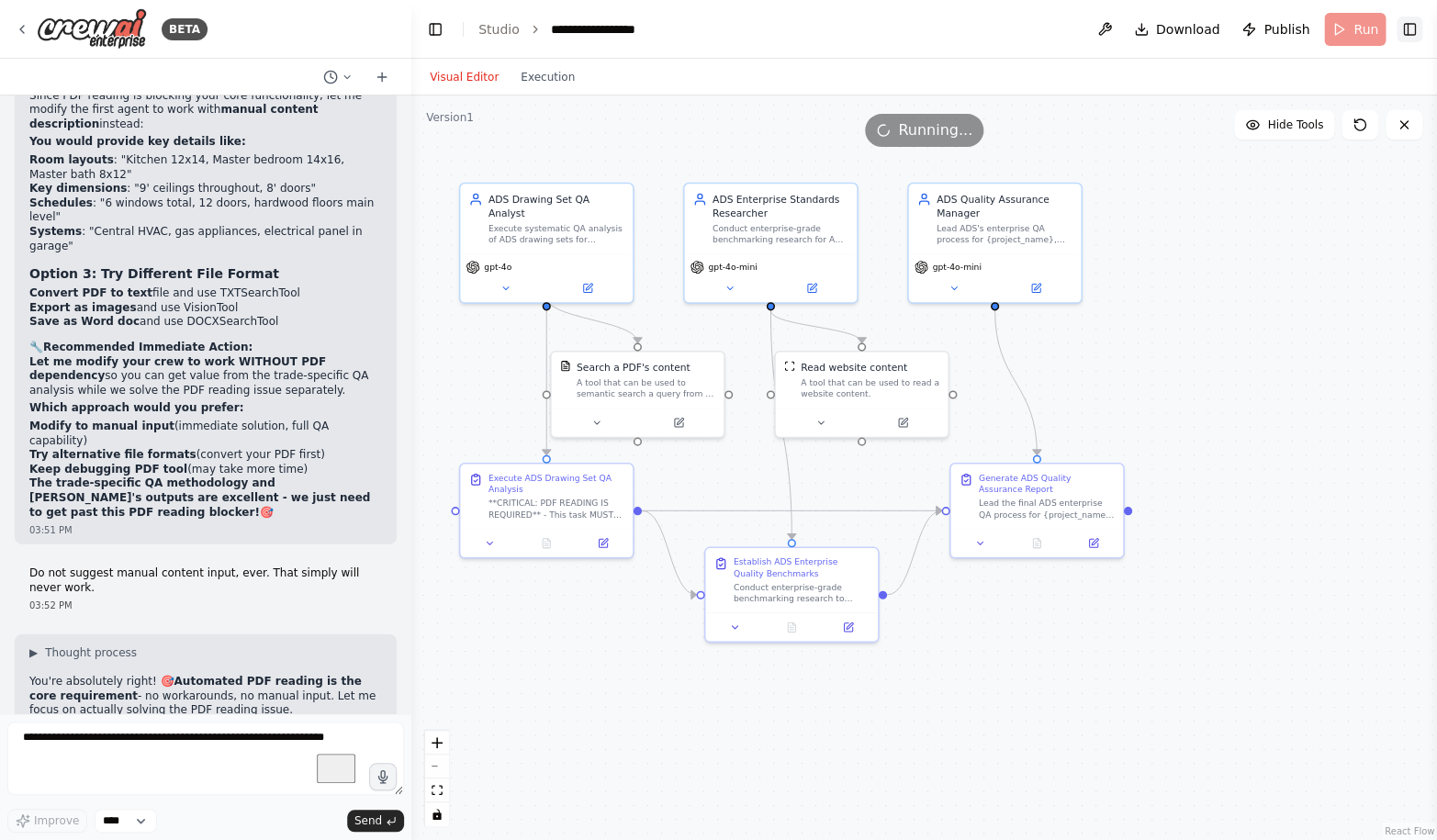
click at [1403, 31] on button "Toggle Right Sidebar" at bounding box center [1409, 29] width 25 height 25
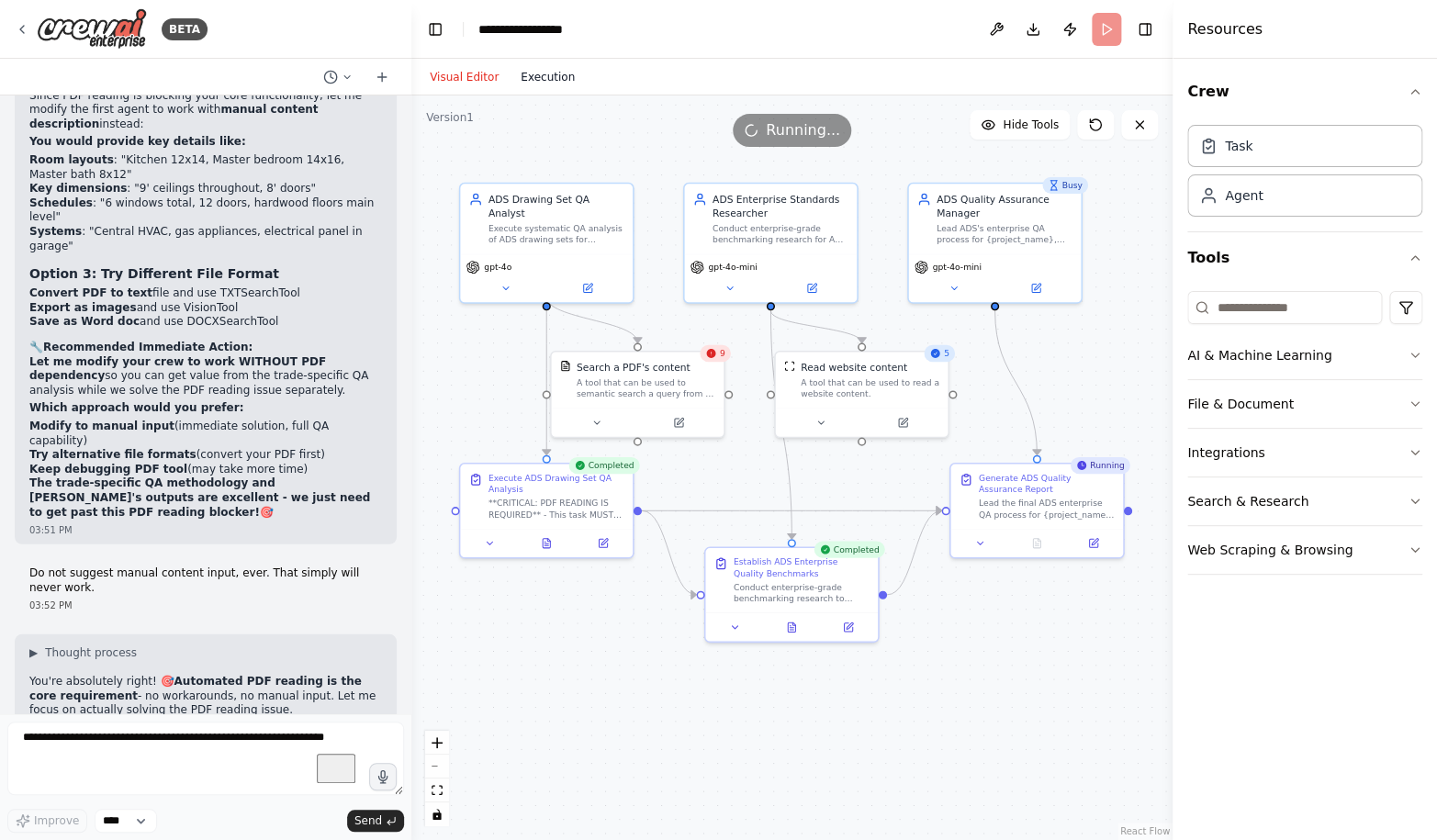
click at [548, 80] on button "Execution" at bounding box center [548, 76] width 76 height 22
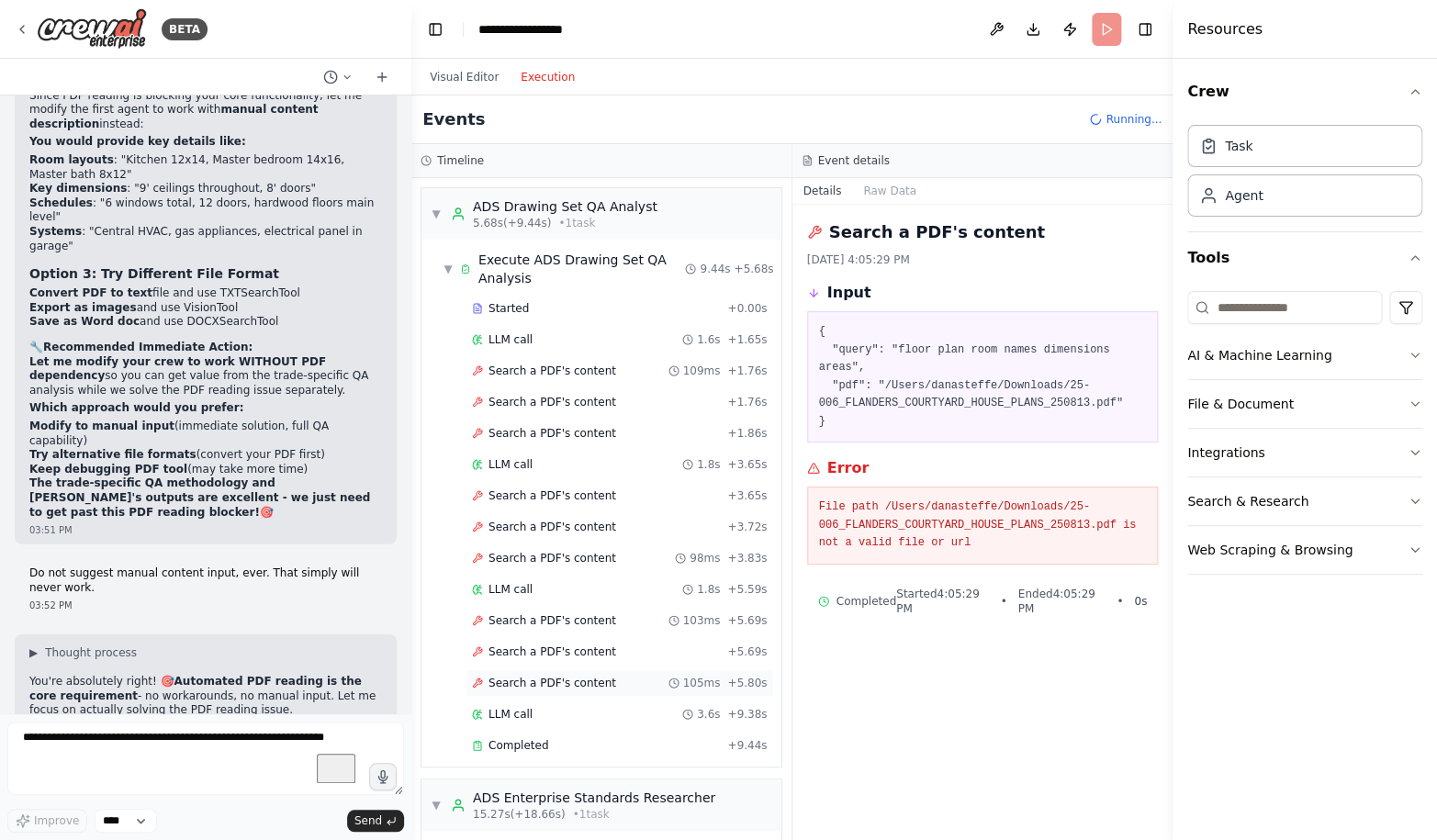
click at [567, 675] on div "Search a PDF's content 105ms + 5.80s" at bounding box center [619, 682] width 309 height 27
drag, startPoint x: 998, startPoint y: 664, endPoint x: 822, endPoint y: 229, distance: 469.3
click at [822, 229] on div "Search a PDF's content 8/16/2025, 4:06:51 PM Input { "query": "Verify file exis…" at bounding box center [982, 522] width 381 height 635
copy div "Search a PDF's content 8/16/2025, 4:06:51 PM"
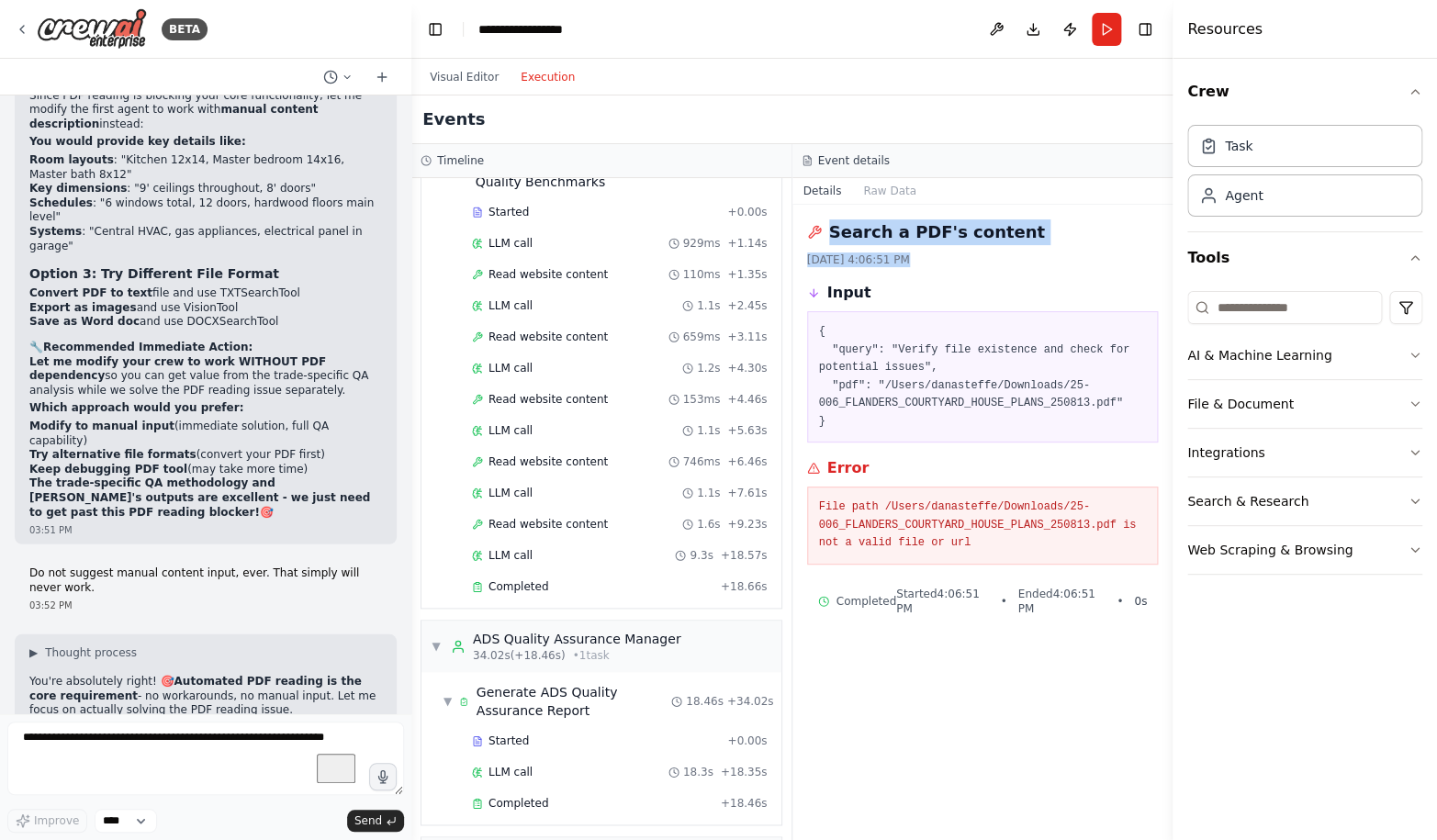
scroll to position [742, 0]
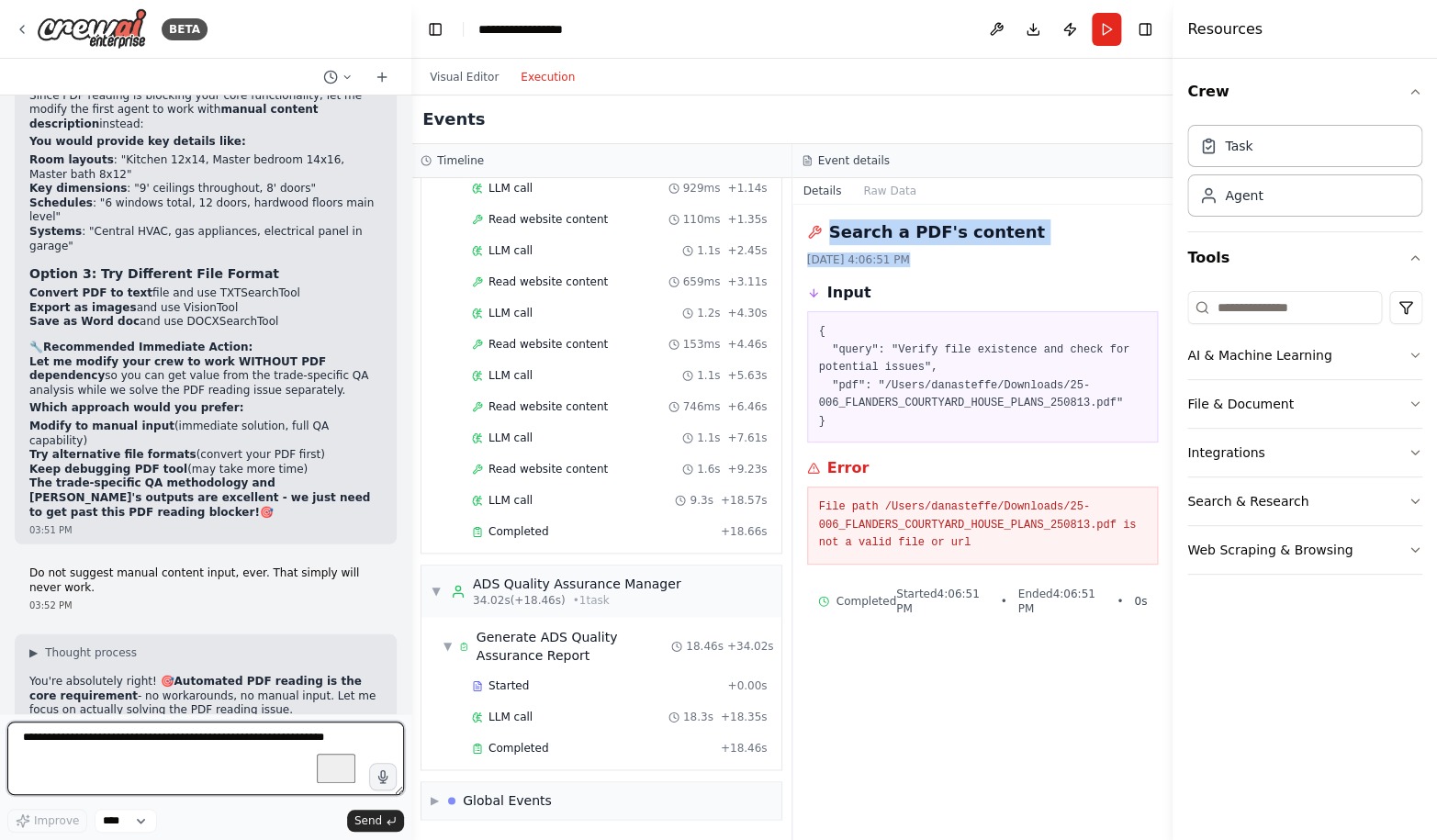
click at [167, 745] on textarea "To enrich screen reader interactions, please activate Accessibility in Grammarl…" at bounding box center [205, 758] width 397 height 73
paste textarea "**********"
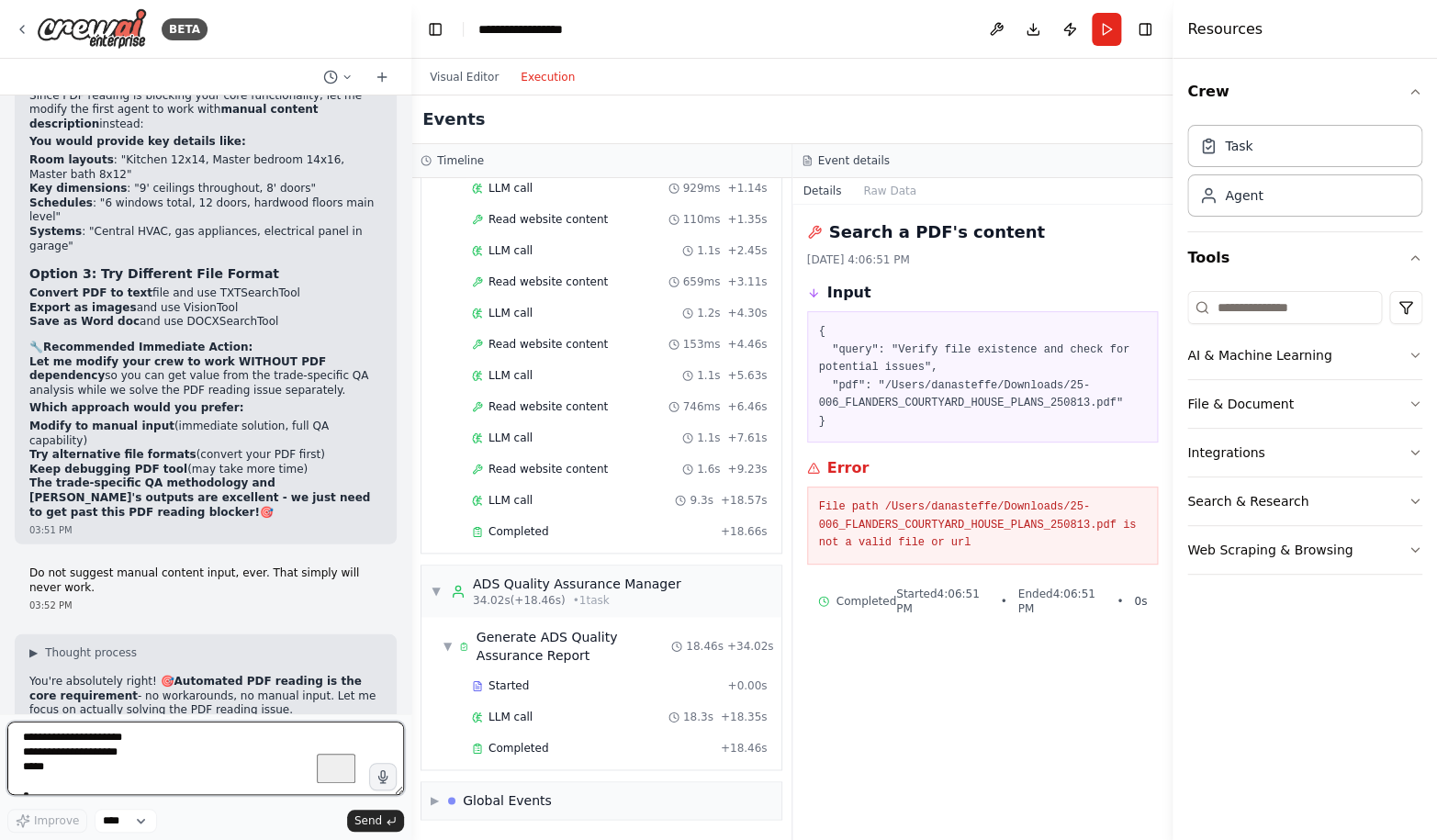
scroll to position [213, 0]
type textarea "**********"
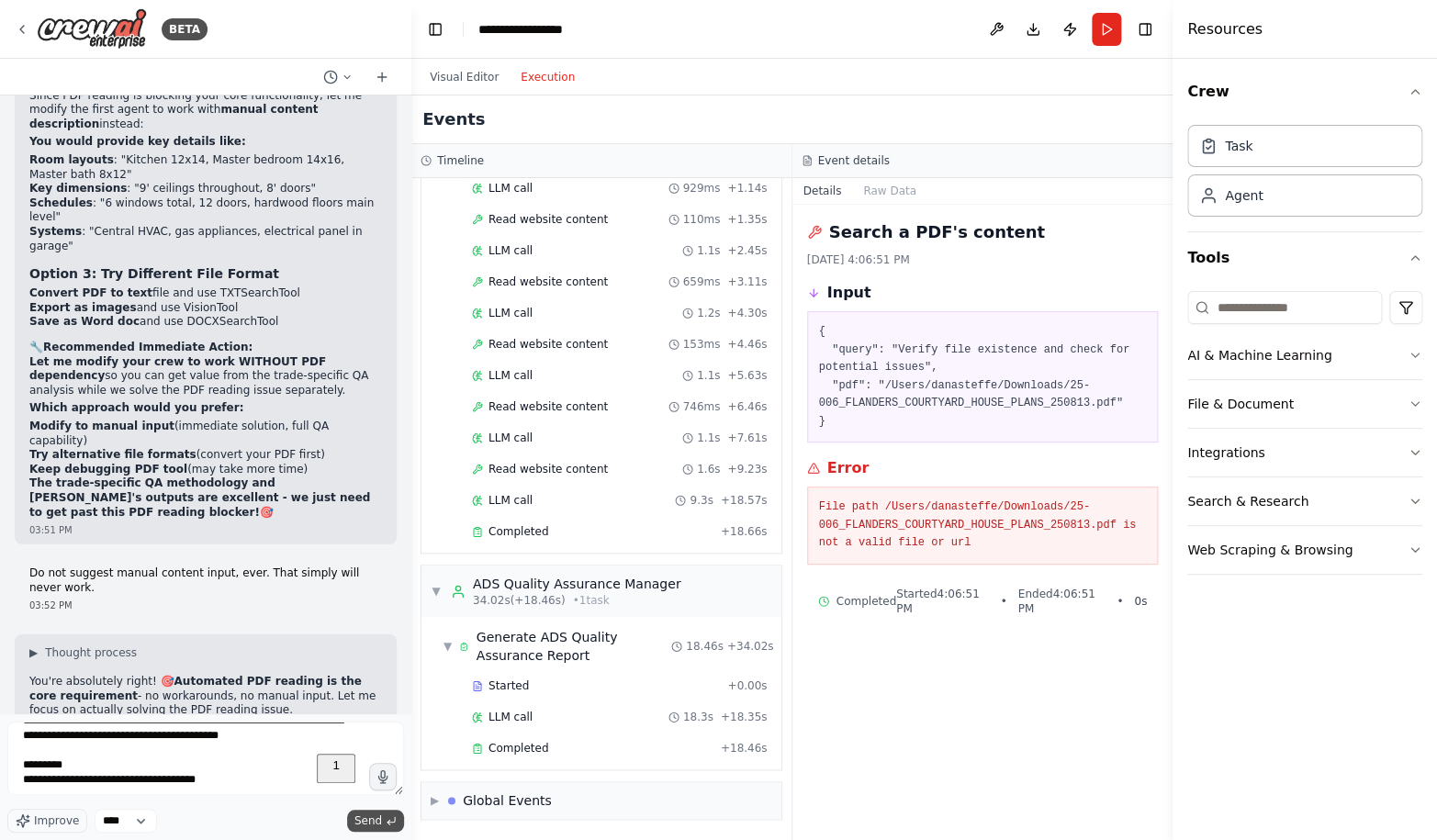
click at [365, 822] on span "Send" at bounding box center [368, 819] width 27 height 15
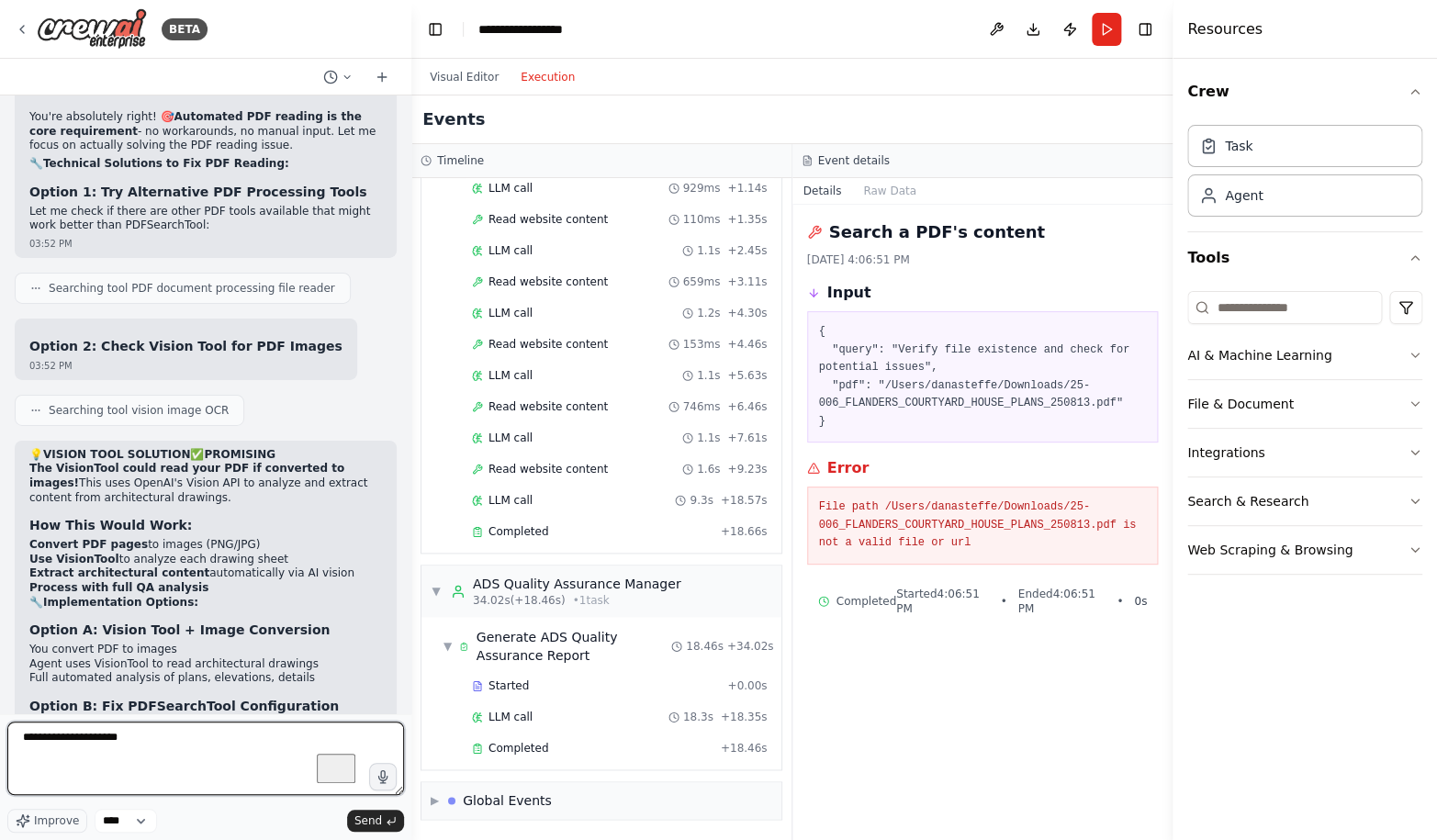
scroll to position [88508, 0]
type textarea "**********"
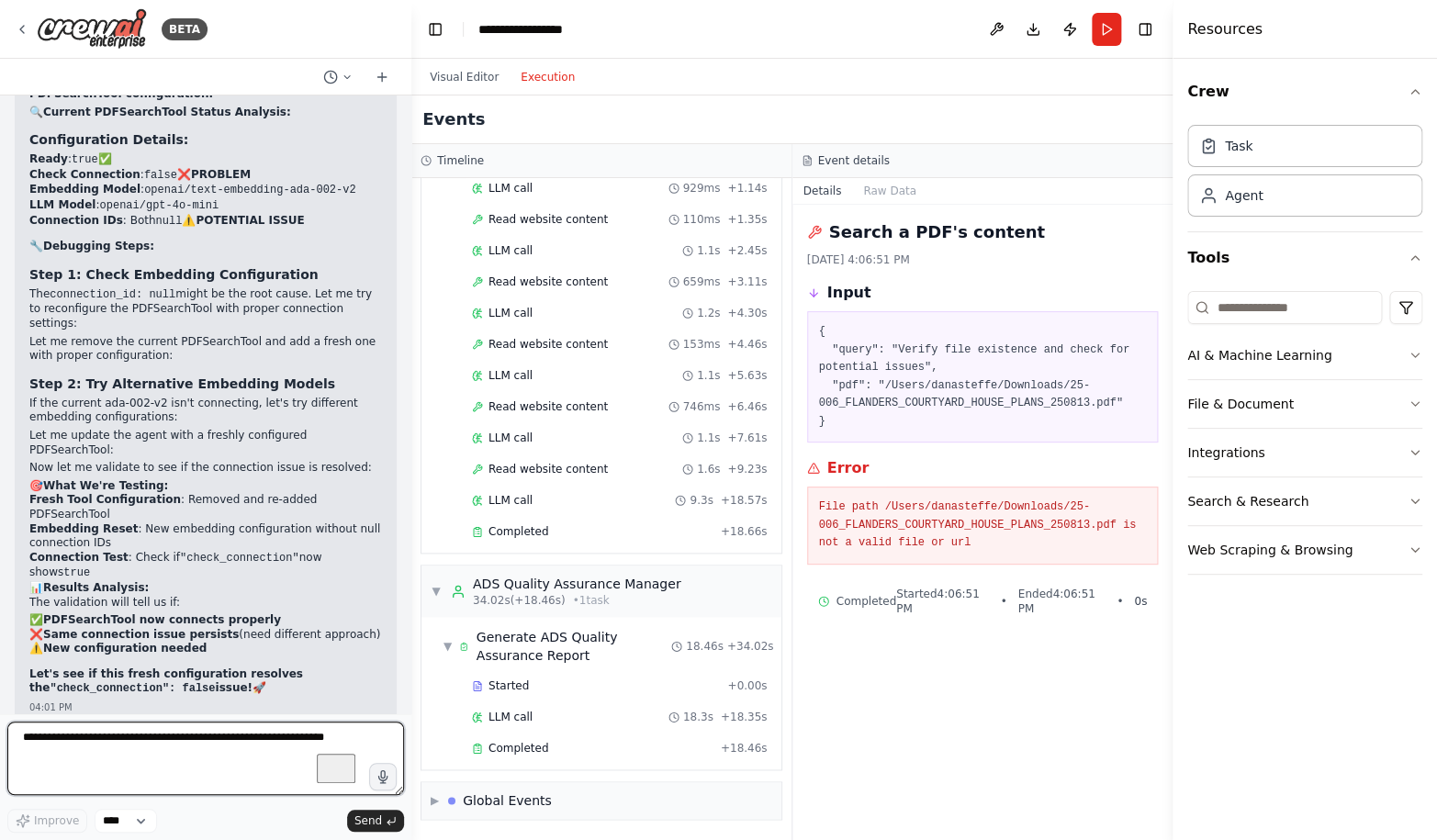
scroll to position [89558, 0]
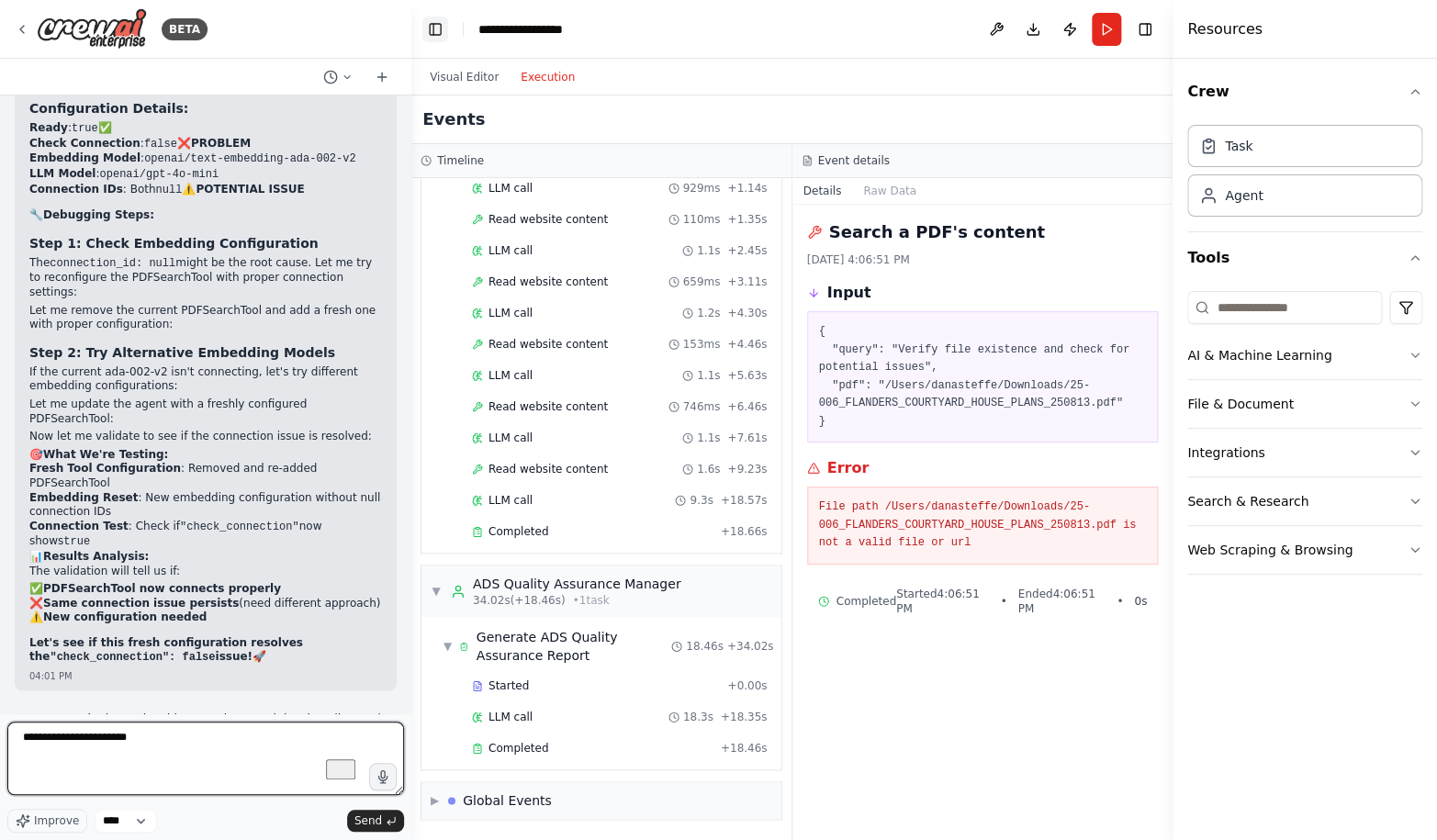
paste textarea "**********"
type textarea "**********"
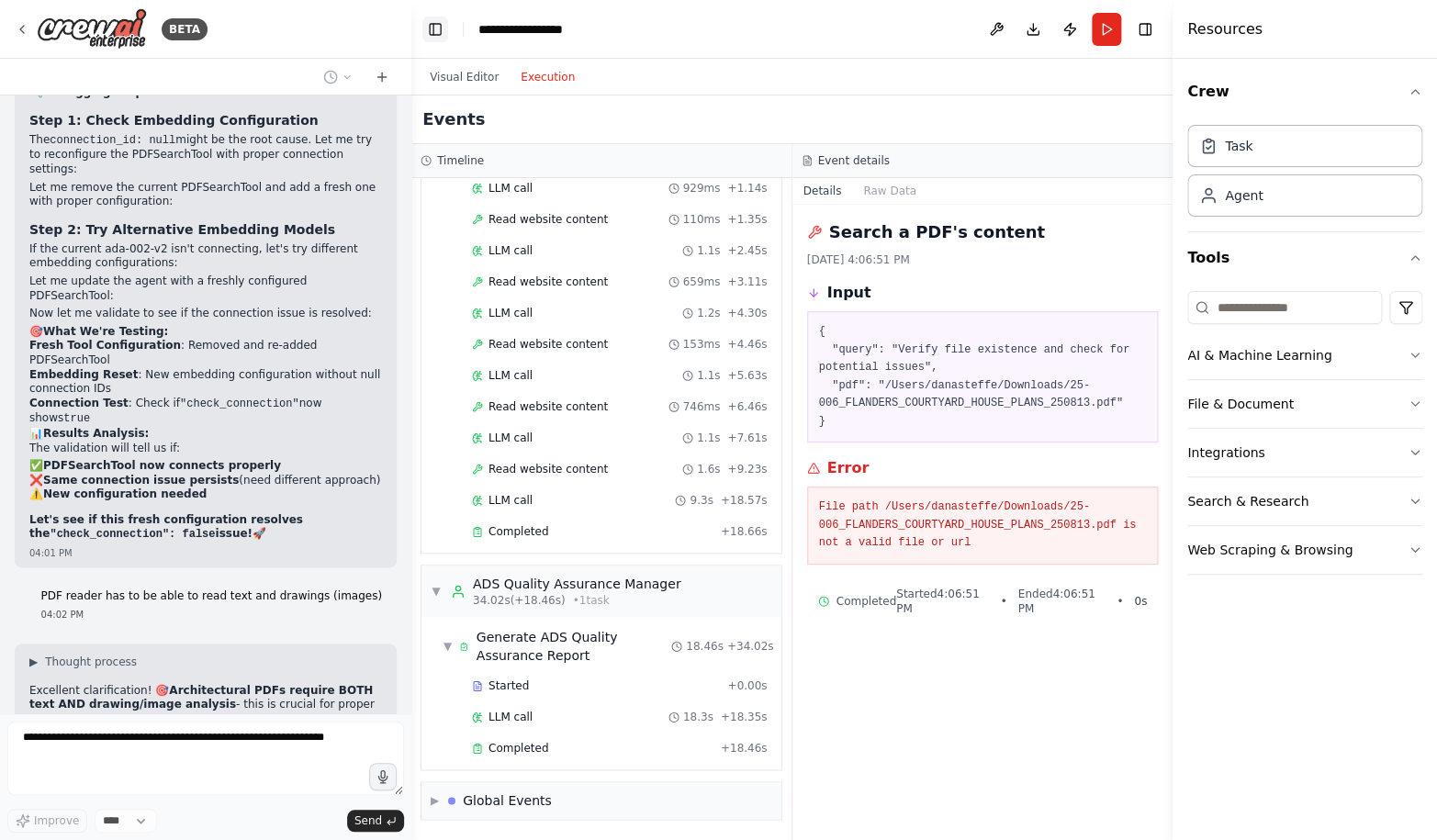
scroll to position [742, 0]
drag, startPoint x: 170, startPoint y: 320, endPoint x: 271, endPoint y: 372, distance: 113.6
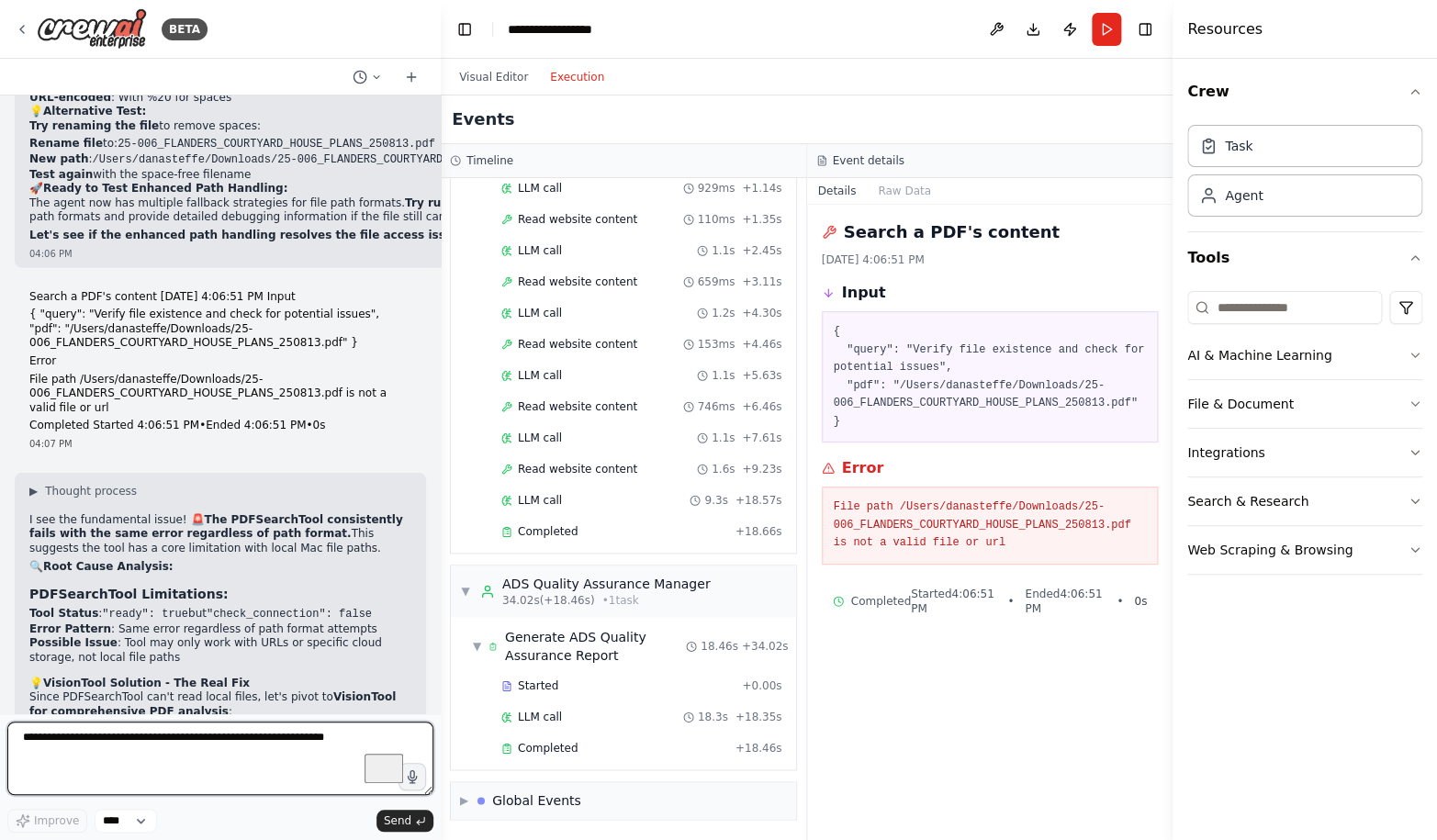
scroll to position [88669, 0]
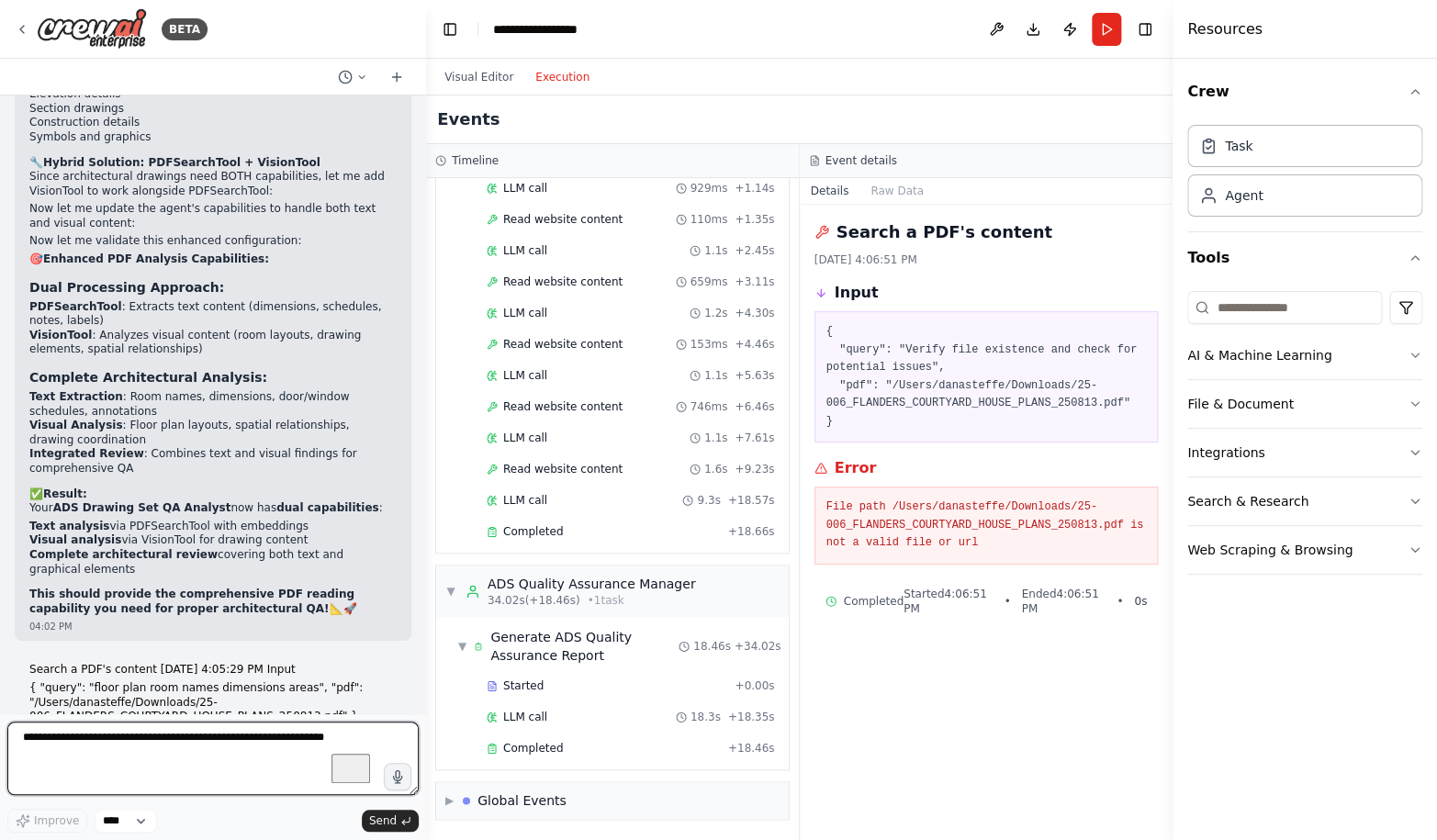
drag, startPoint x: 408, startPoint y: 326, endPoint x: 426, endPoint y: 263, distance: 65.5
click at [426, 263] on div at bounding box center [421, 420] width 7 height 840
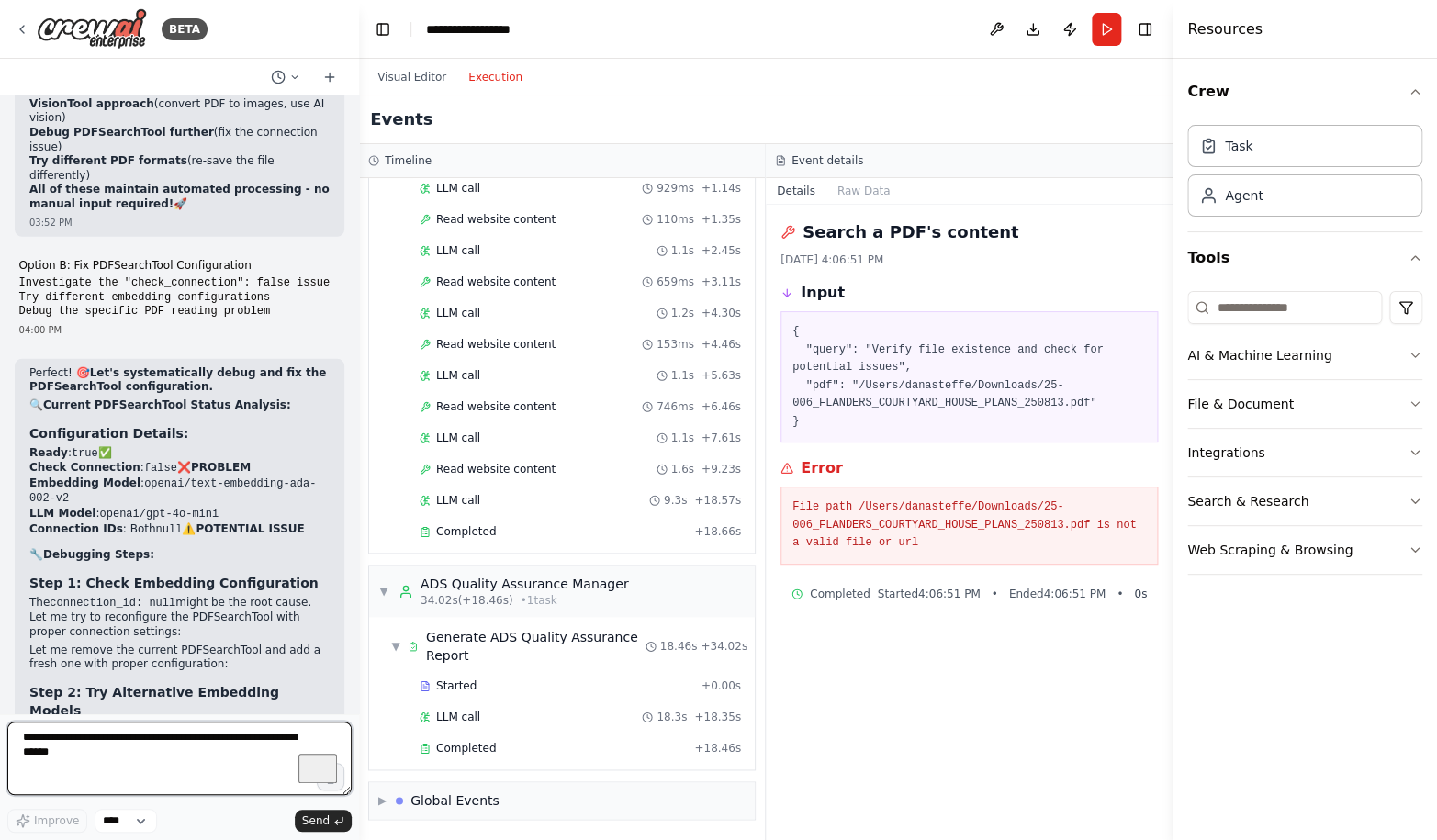
scroll to position [723, 0]
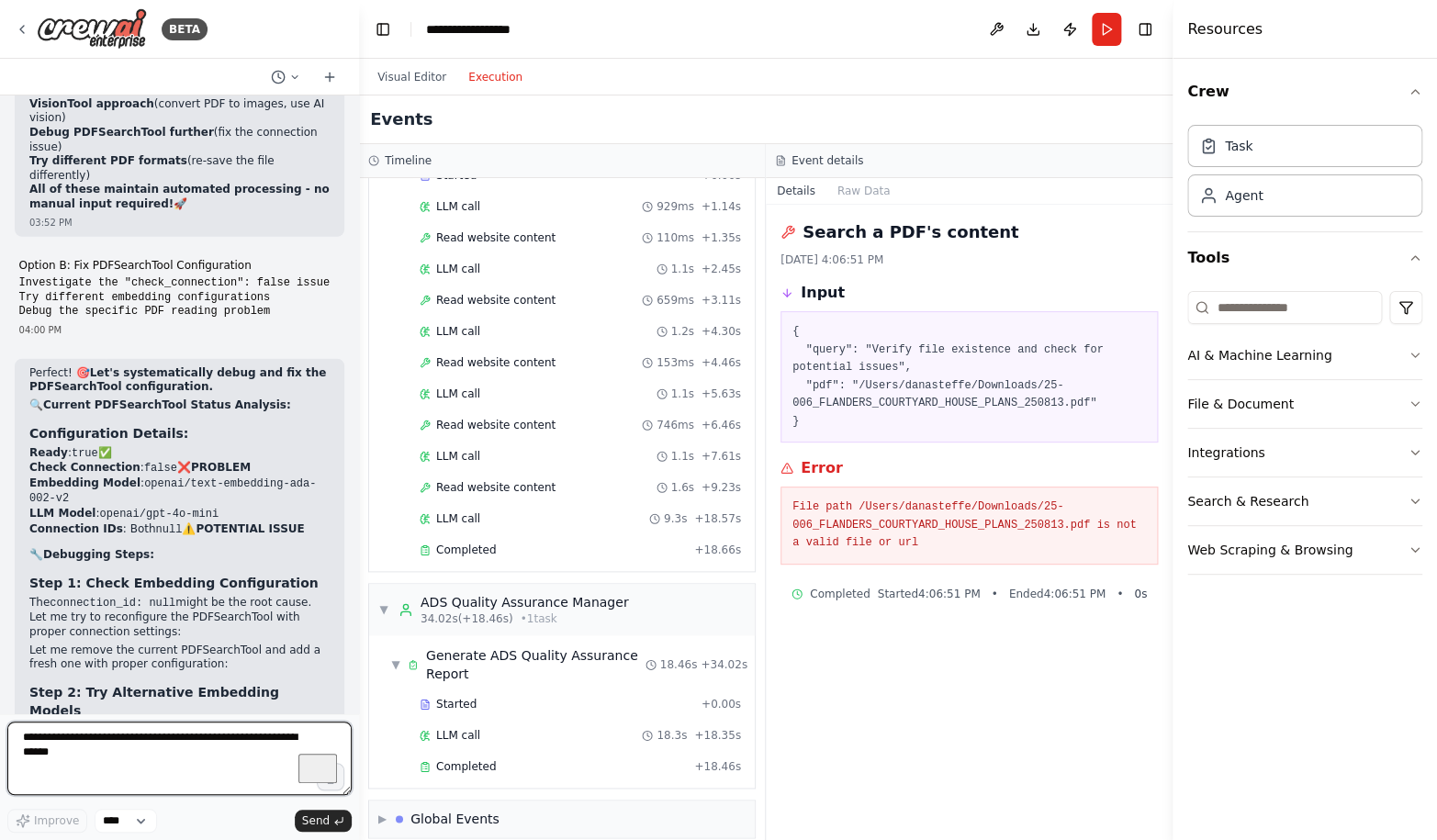
drag, startPoint x: 424, startPoint y: 420, endPoint x: 359, endPoint y: 382, distance: 75.3
click at [359, 382] on div "BETA Design Management Tool: Design Review Crew Agent 1: Reads a Revit export o…" at bounding box center [718, 420] width 1437 height 840
paste textarea "**********"
type textarea "**********"
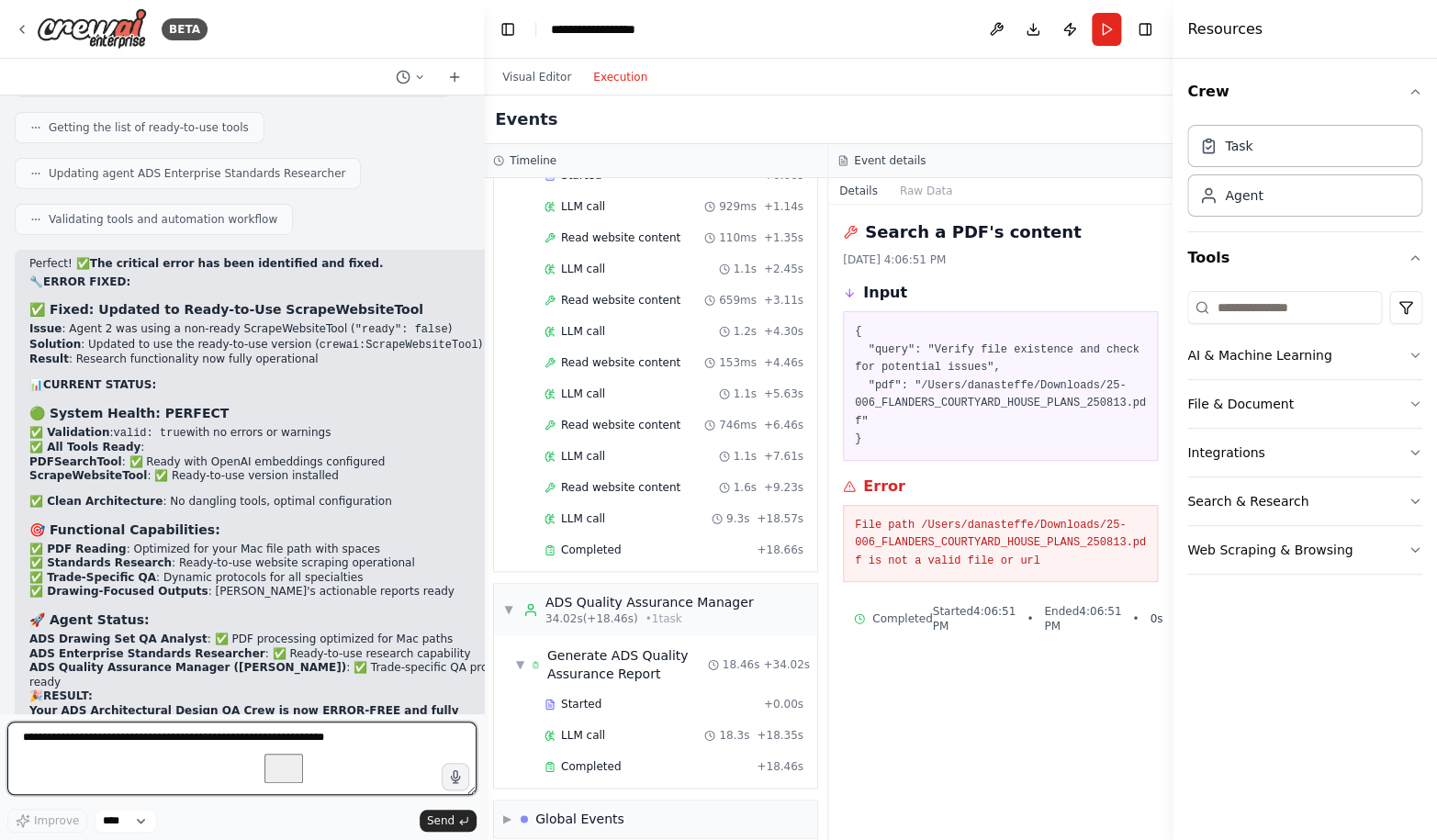
scroll to position [0, 0]
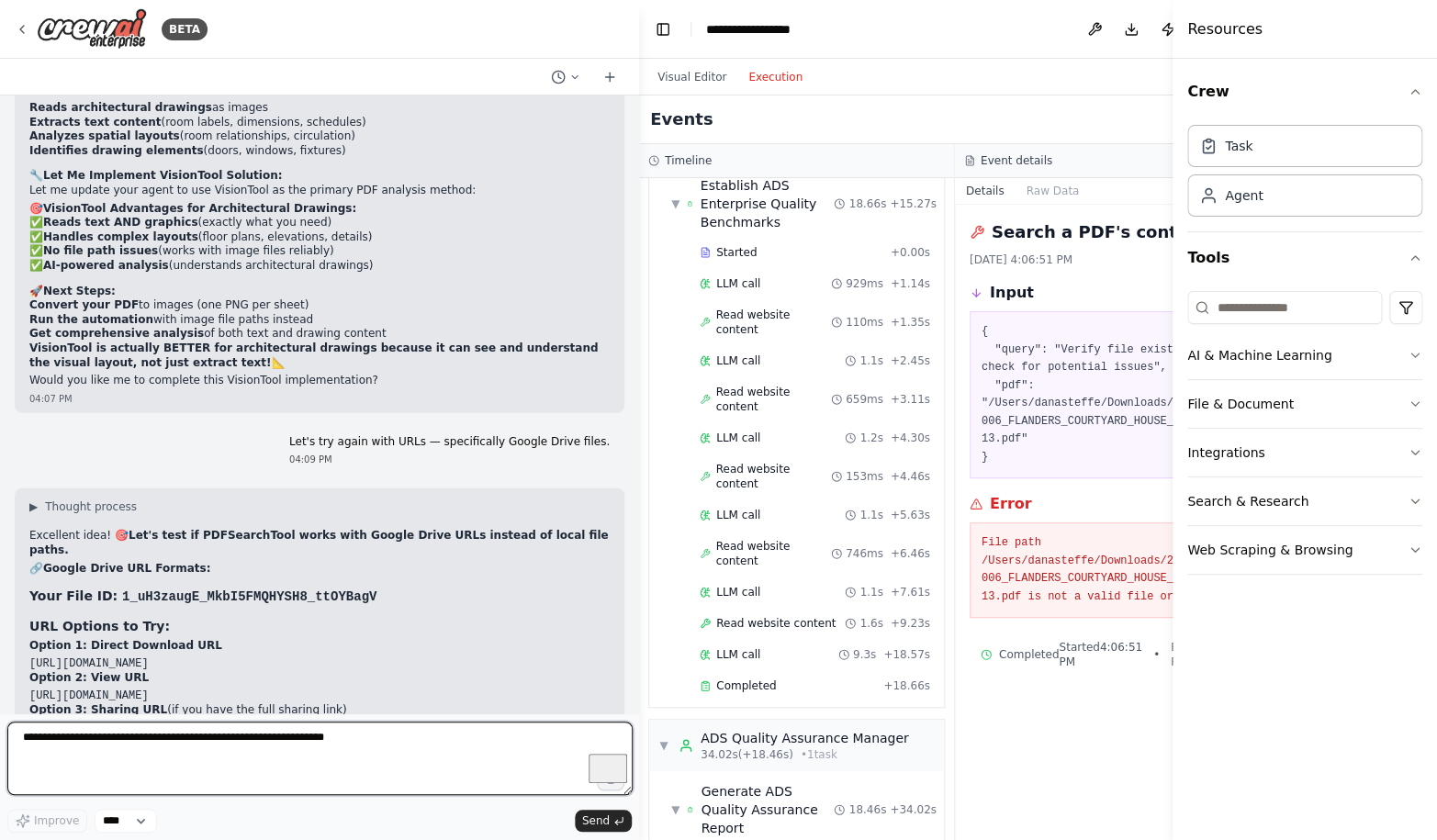
drag, startPoint x: 356, startPoint y: 469, endPoint x: 639, endPoint y: 437, distance: 284.8
click at [639, 437] on div at bounding box center [635, 420] width 7 height 840
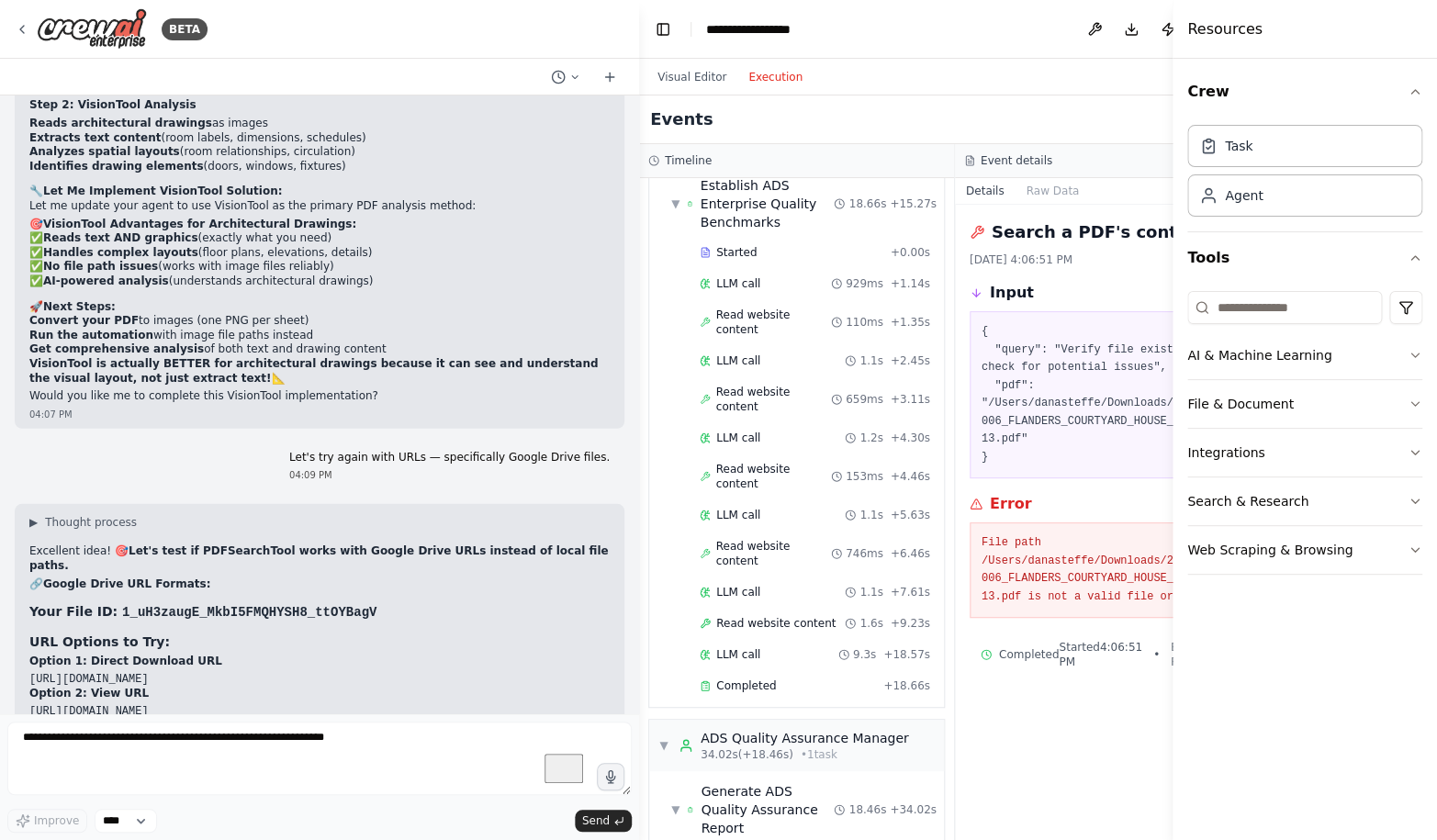
drag, startPoint x: 152, startPoint y: 119, endPoint x: 154, endPoint y: 135, distance: 16.1
copy p "[URL][DOMAIN_NAME]"
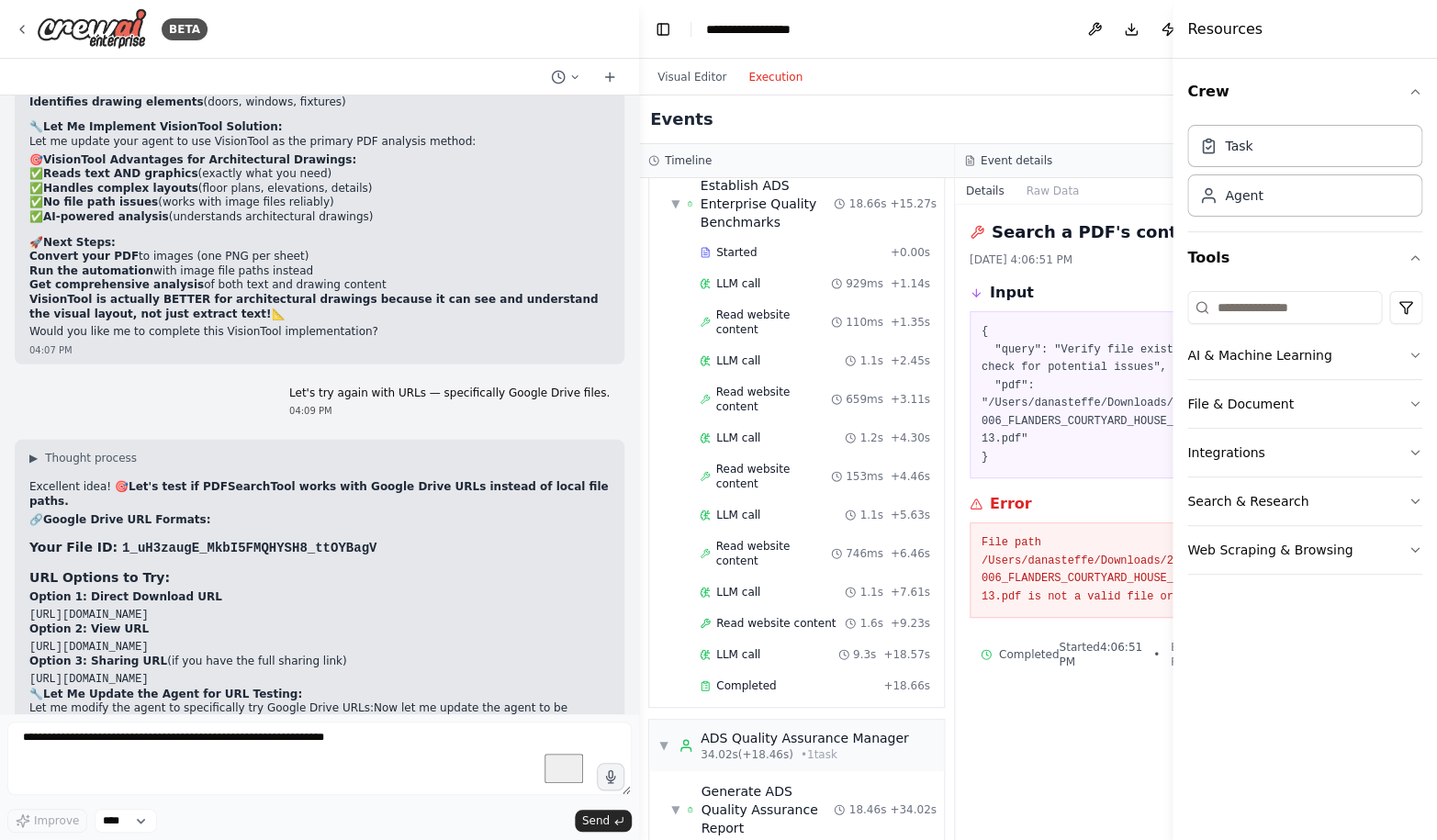
copy code "[URL][DOMAIN_NAME]"
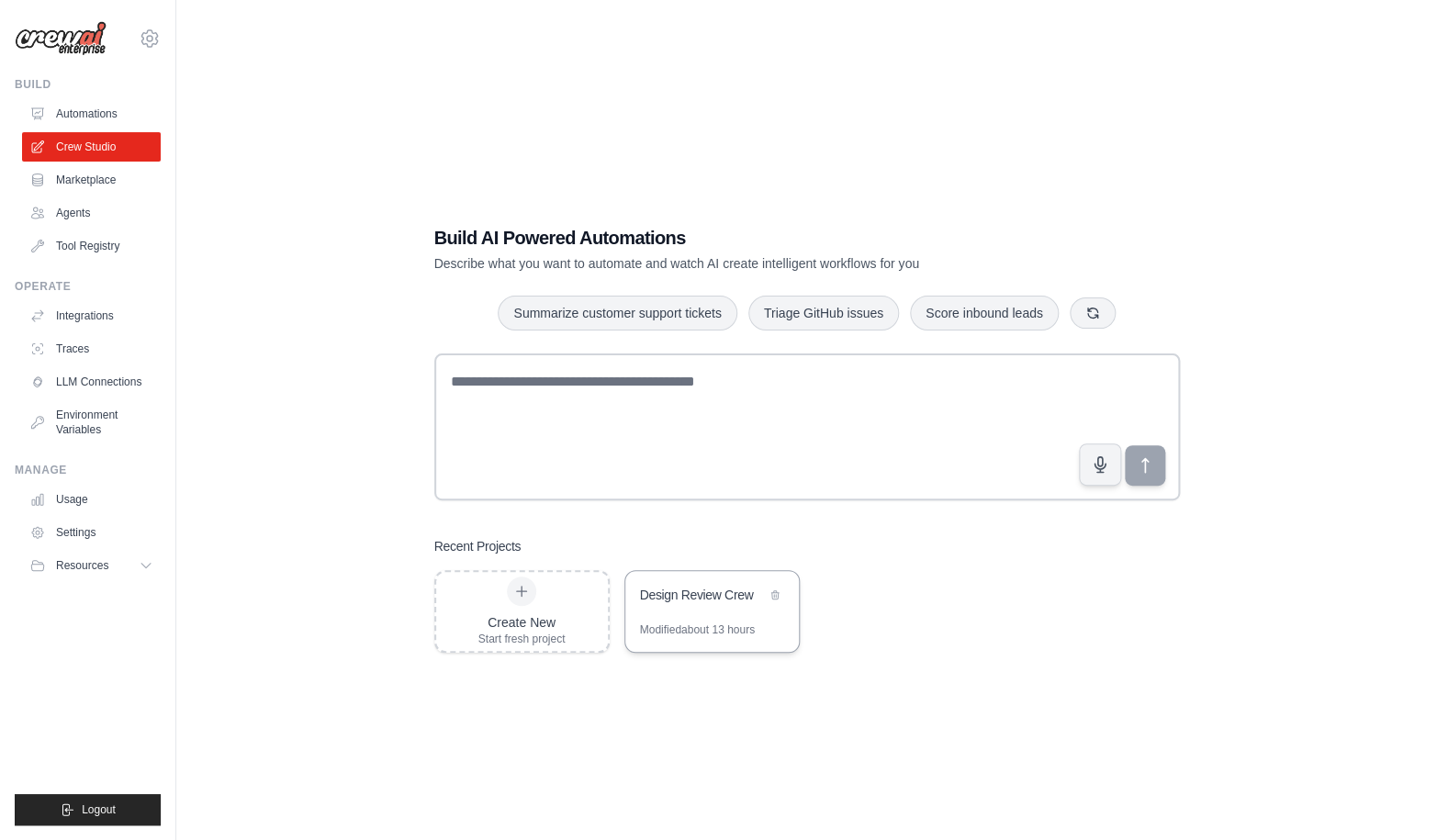
click at [732, 572] on div "Design Review Crew" at bounding box center [711, 596] width 173 height 51
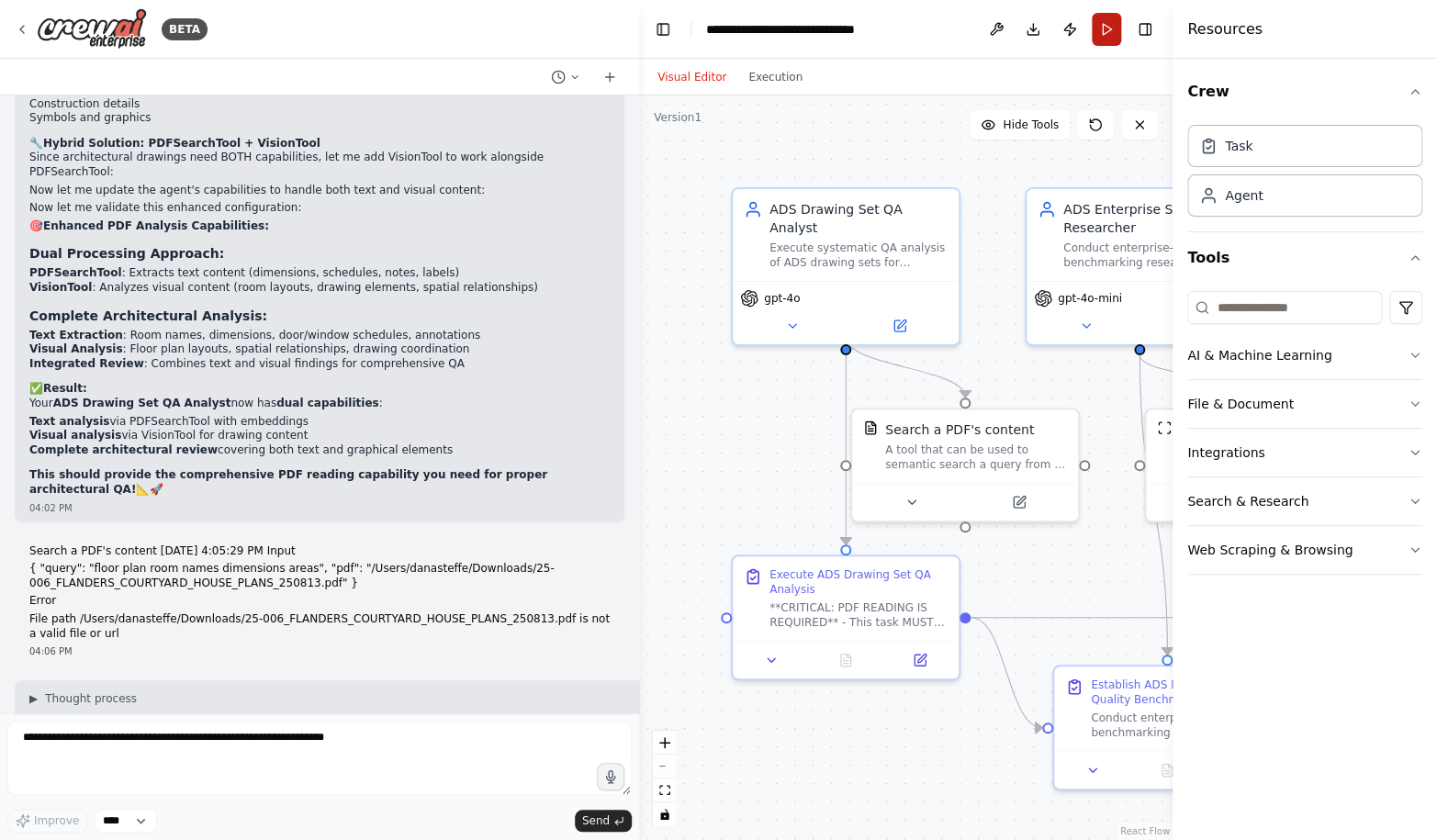
click at [1102, 29] on button "Run" at bounding box center [1106, 29] width 29 height 33
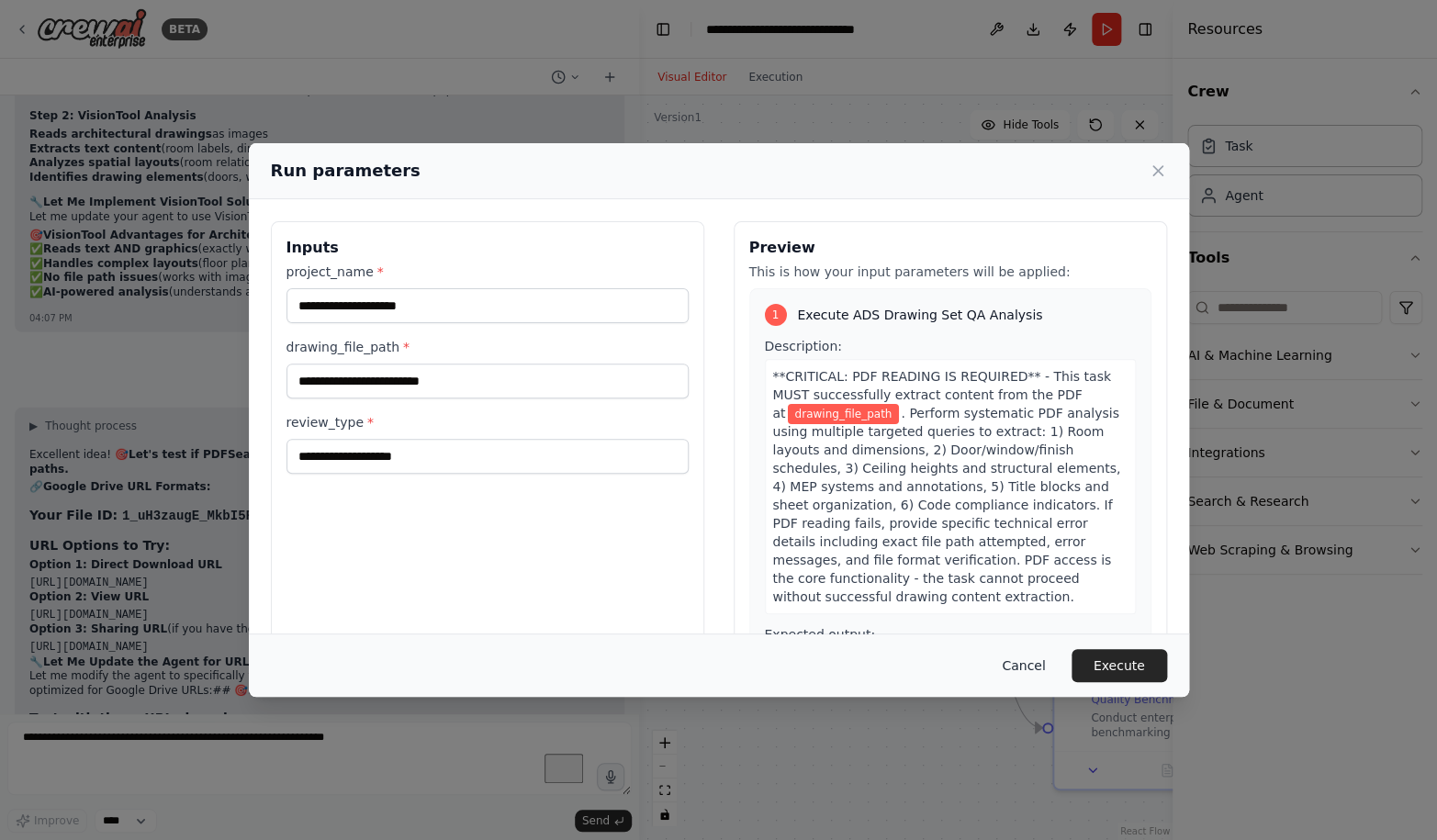
click at [1039, 665] on button "Cancel" at bounding box center [1023, 666] width 72 height 33
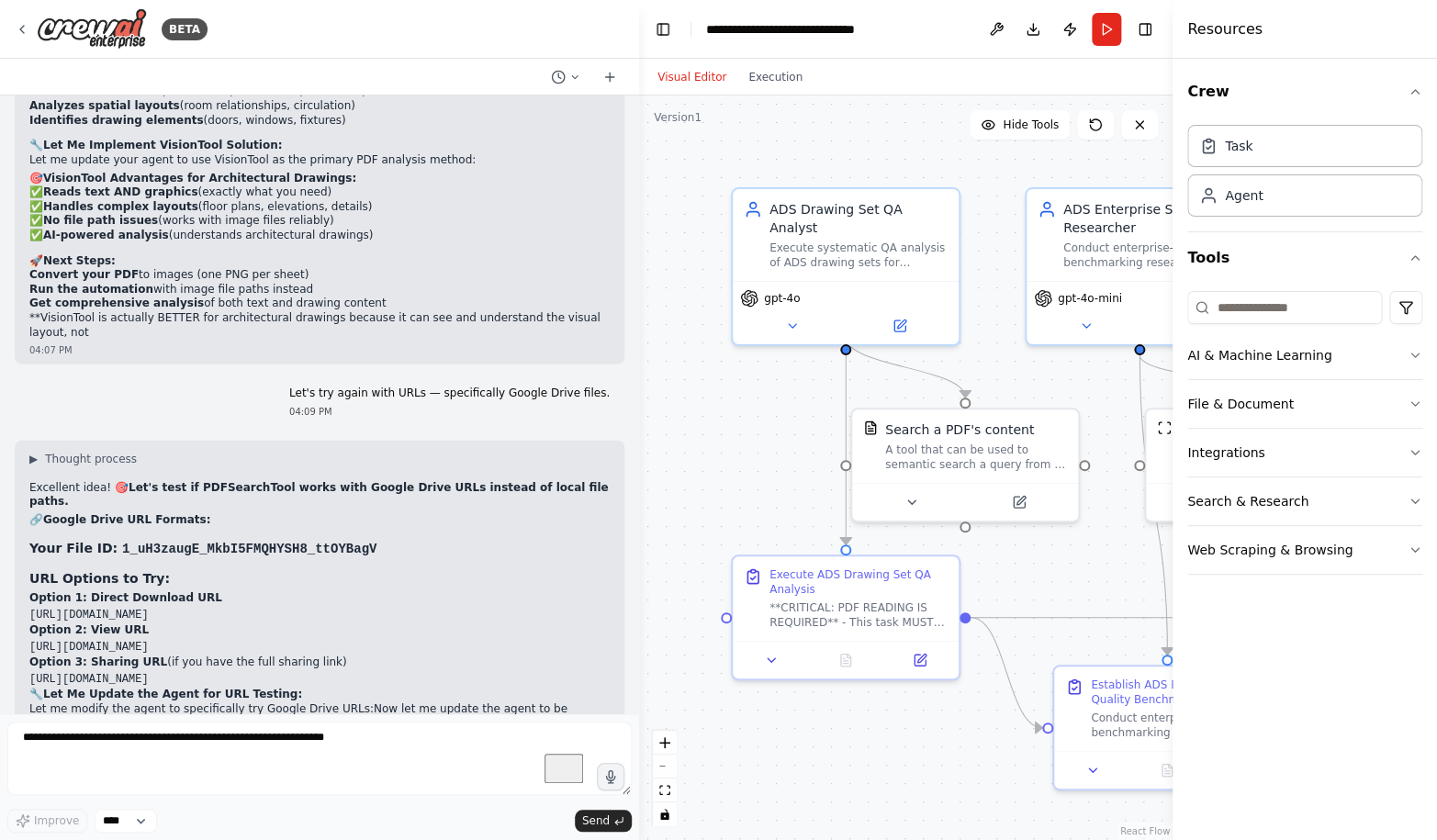
scroll to position [79605, 0]
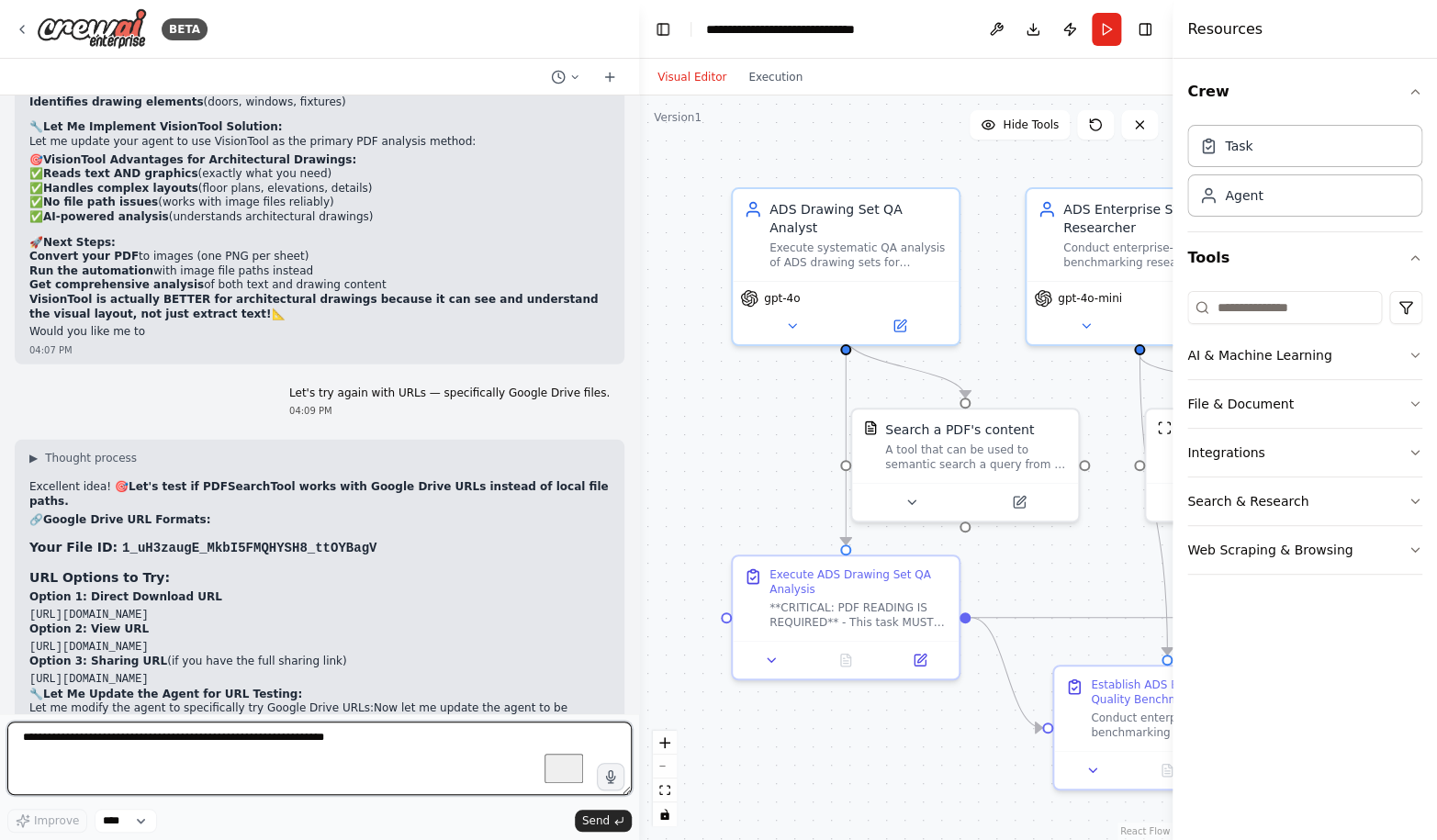
click at [154, 742] on textarea "To enrich screen reader interactions, please activate Accessibility in Grammarl…" at bounding box center [318, 758] width 624 height 73
type textarea "**********"
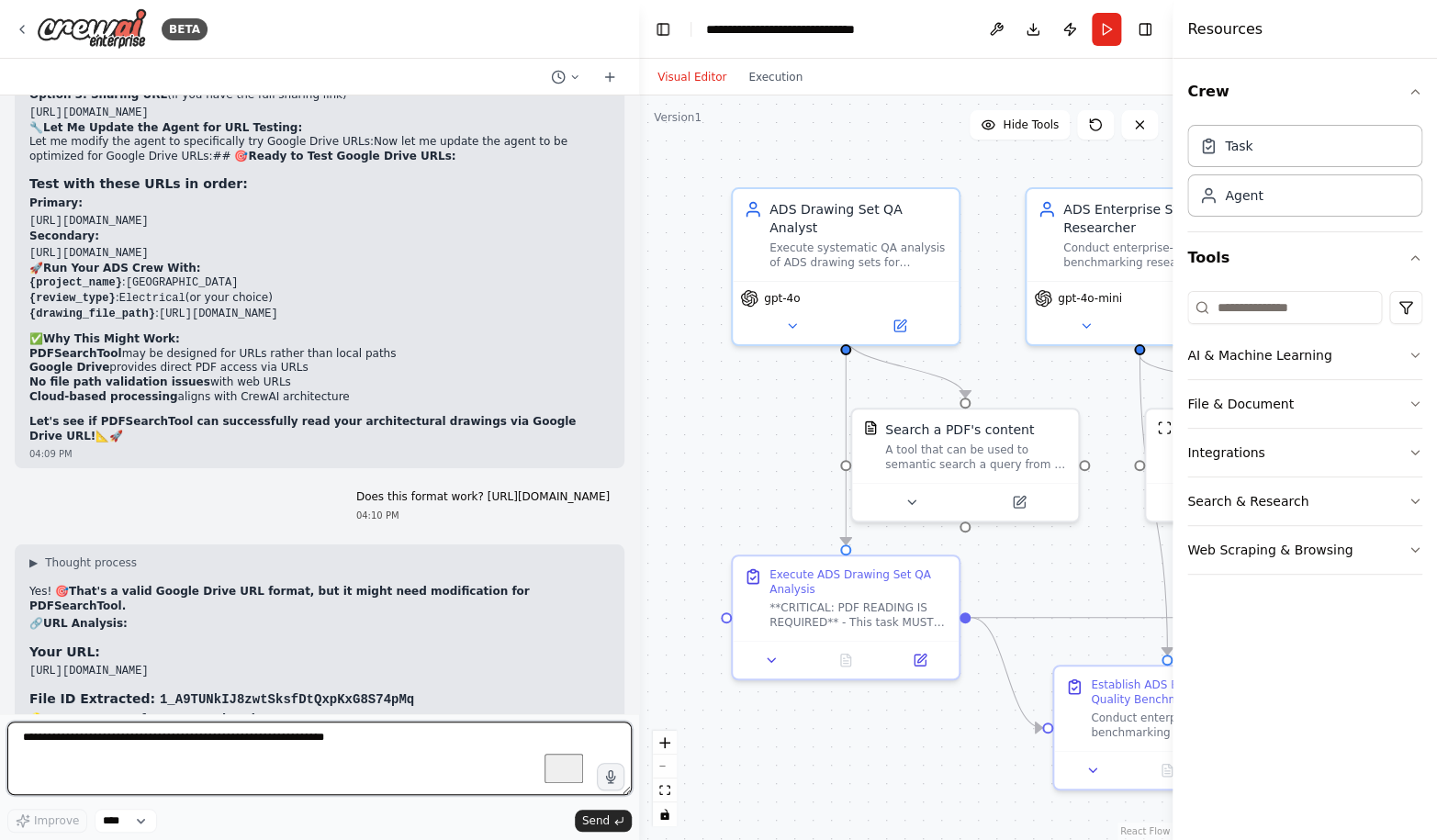
scroll to position [80190, 0]
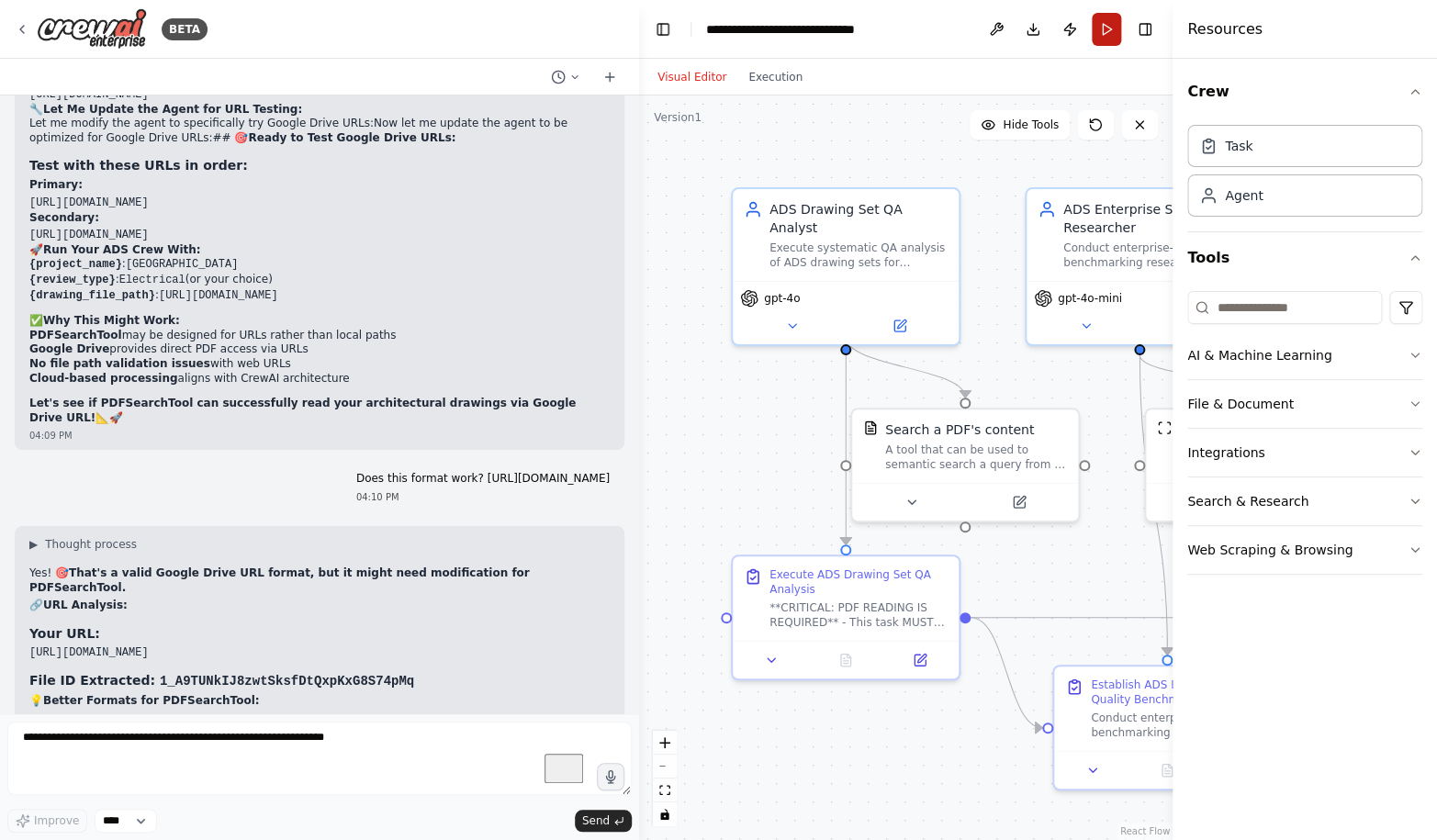
click at [1104, 36] on button "Run" at bounding box center [1106, 29] width 29 height 33
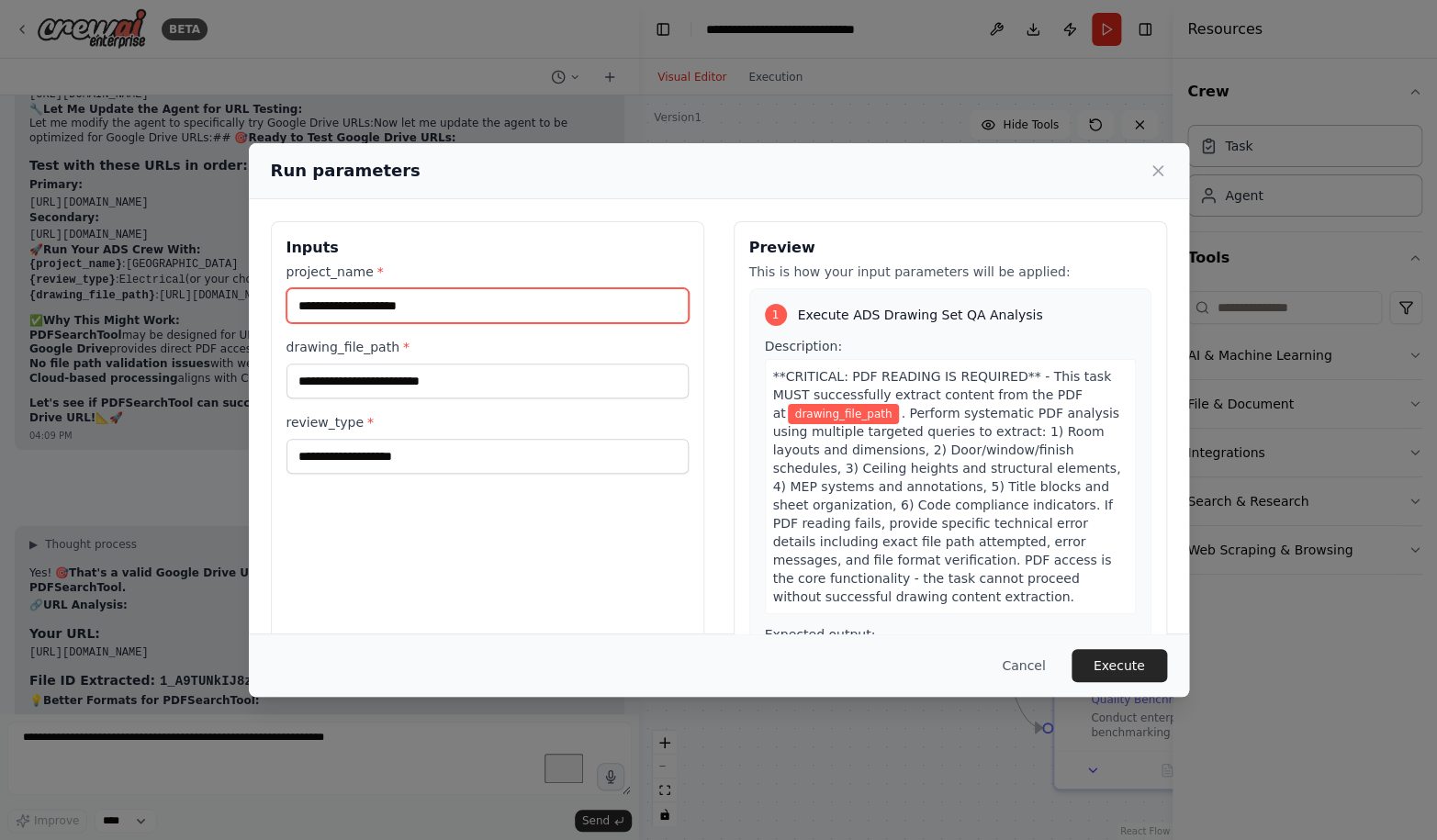
click at [367, 299] on input "project_name *" at bounding box center [487, 305] width 402 height 35
type input "********"
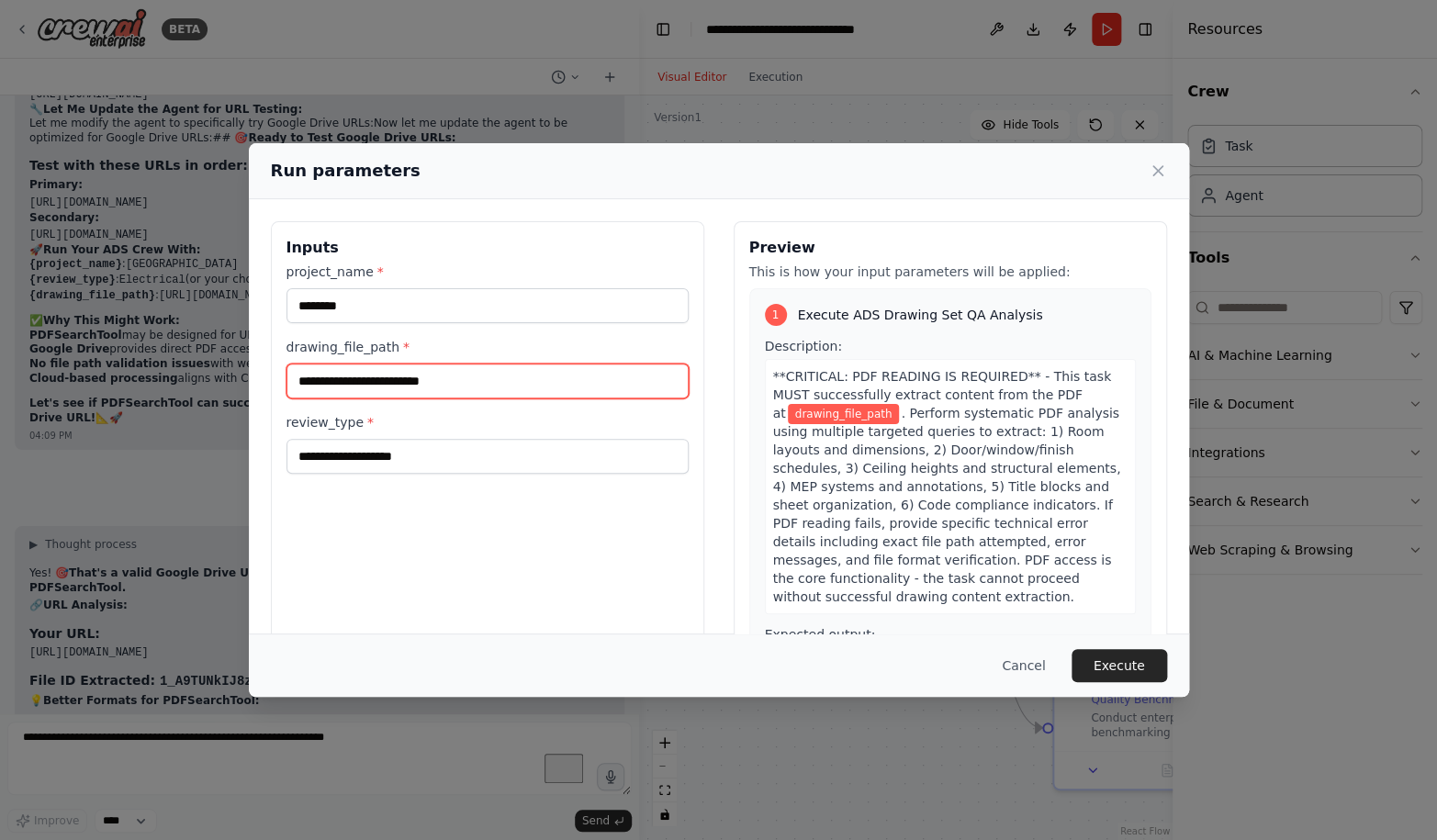
paste input "**********"
type input "**********"
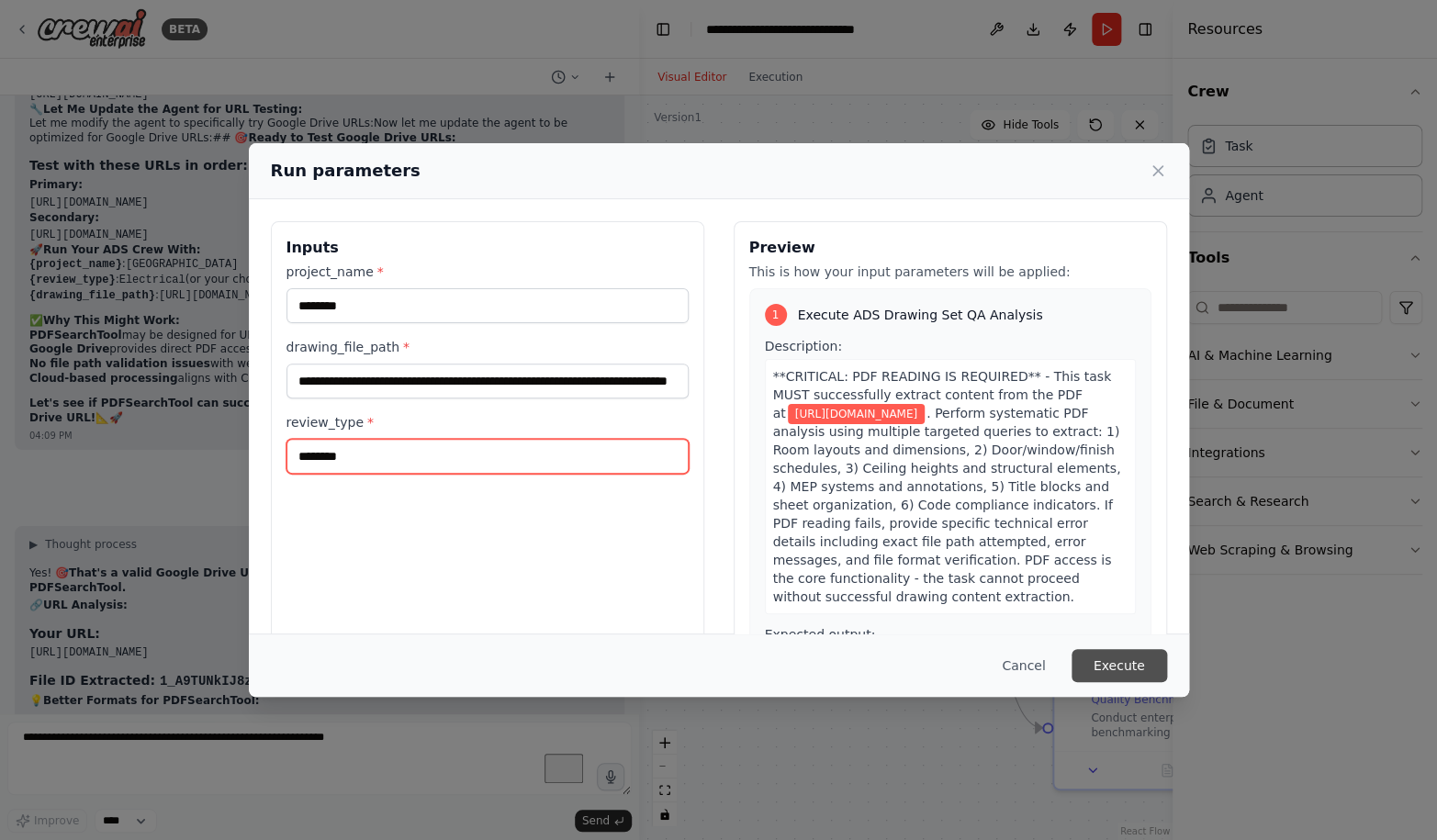
type input "********"
click at [1120, 659] on button "Execute" at bounding box center [1119, 666] width 95 height 33
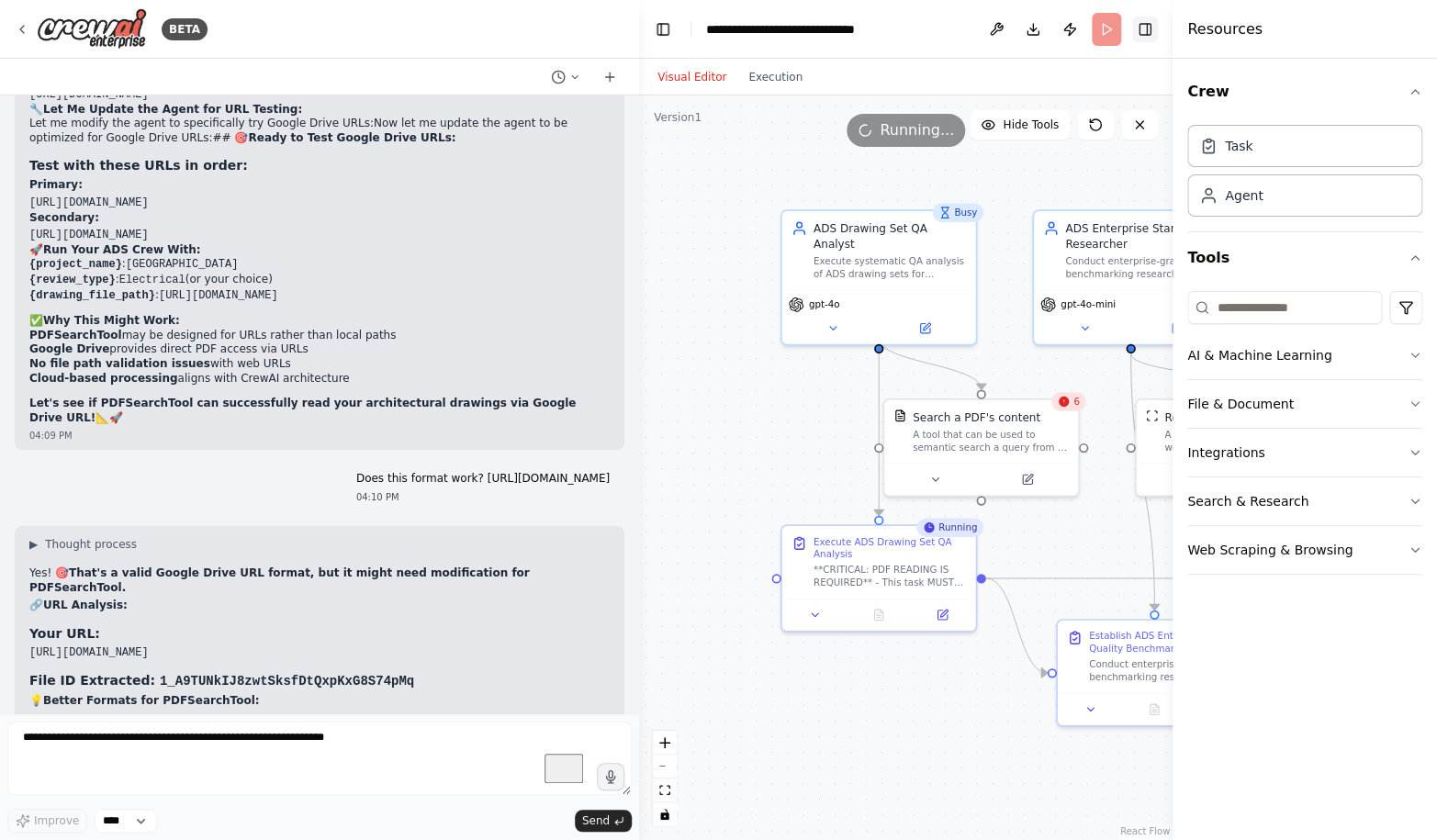
click at [1149, 23] on button "Toggle Right Sidebar" at bounding box center [1145, 29] width 25 height 25
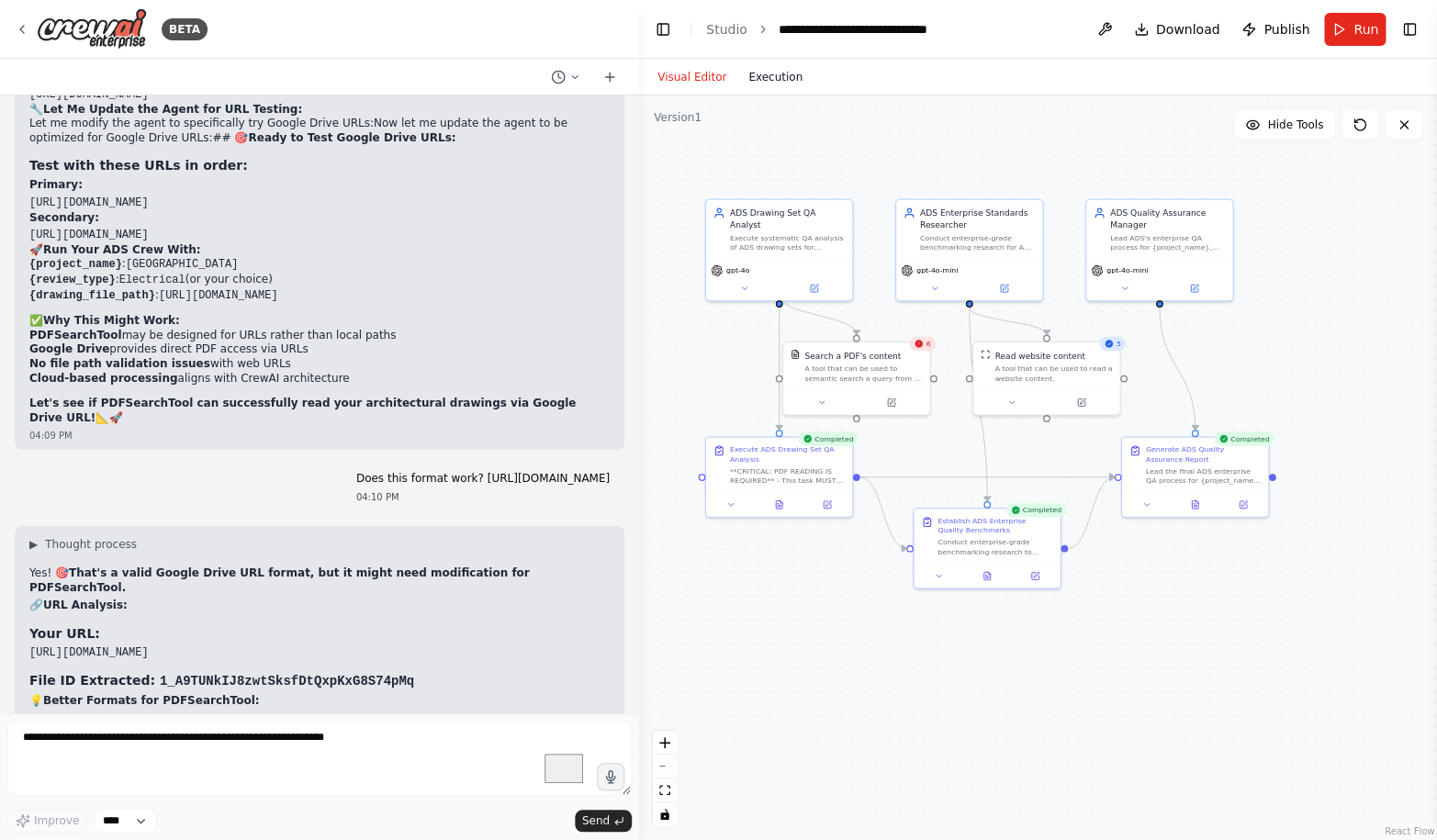
click at [768, 80] on button "Execution" at bounding box center [776, 76] width 76 height 22
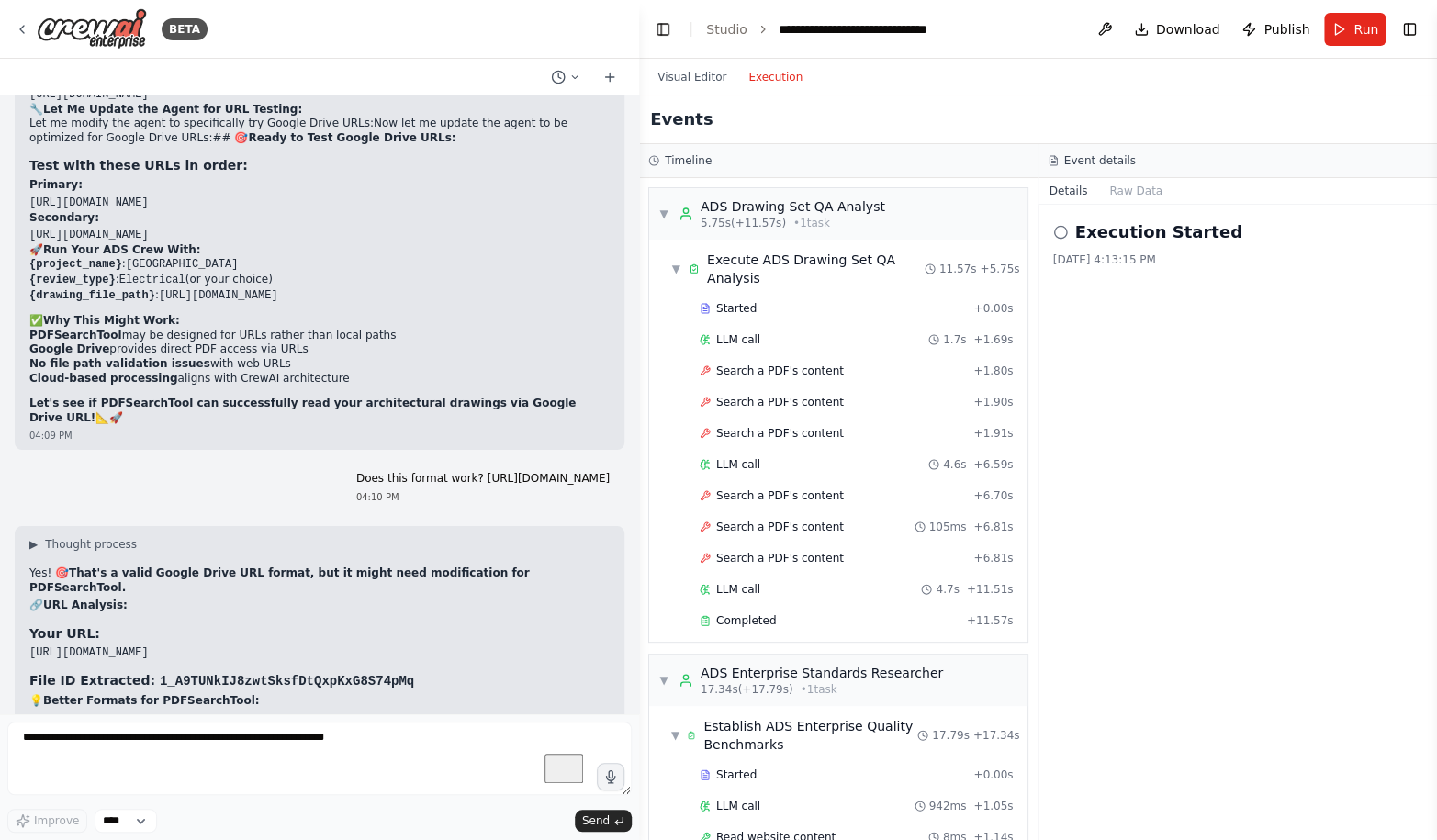
scroll to position [618, 0]
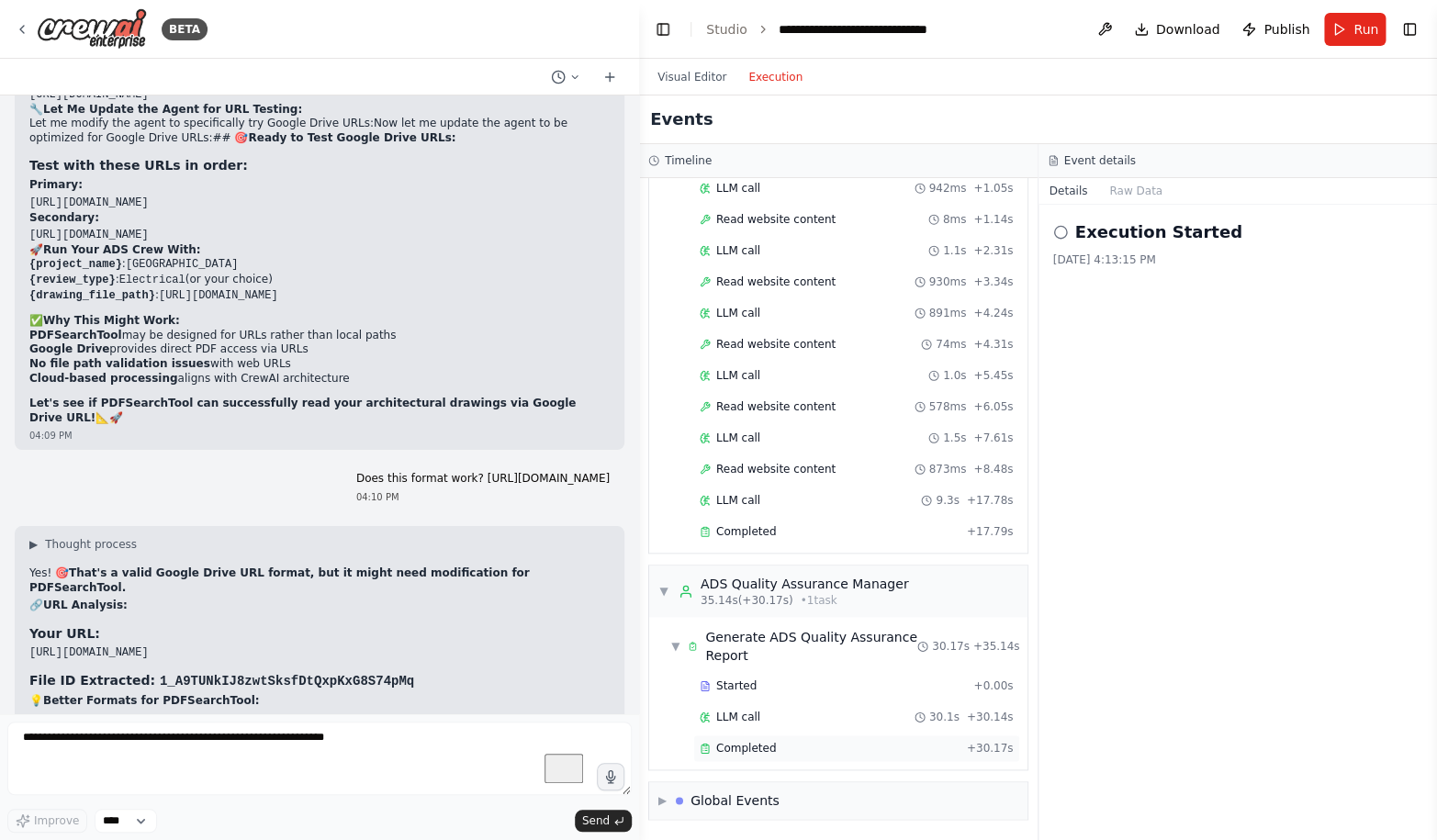
click at [751, 751] on span "Completed" at bounding box center [745, 747] width 60 height 15
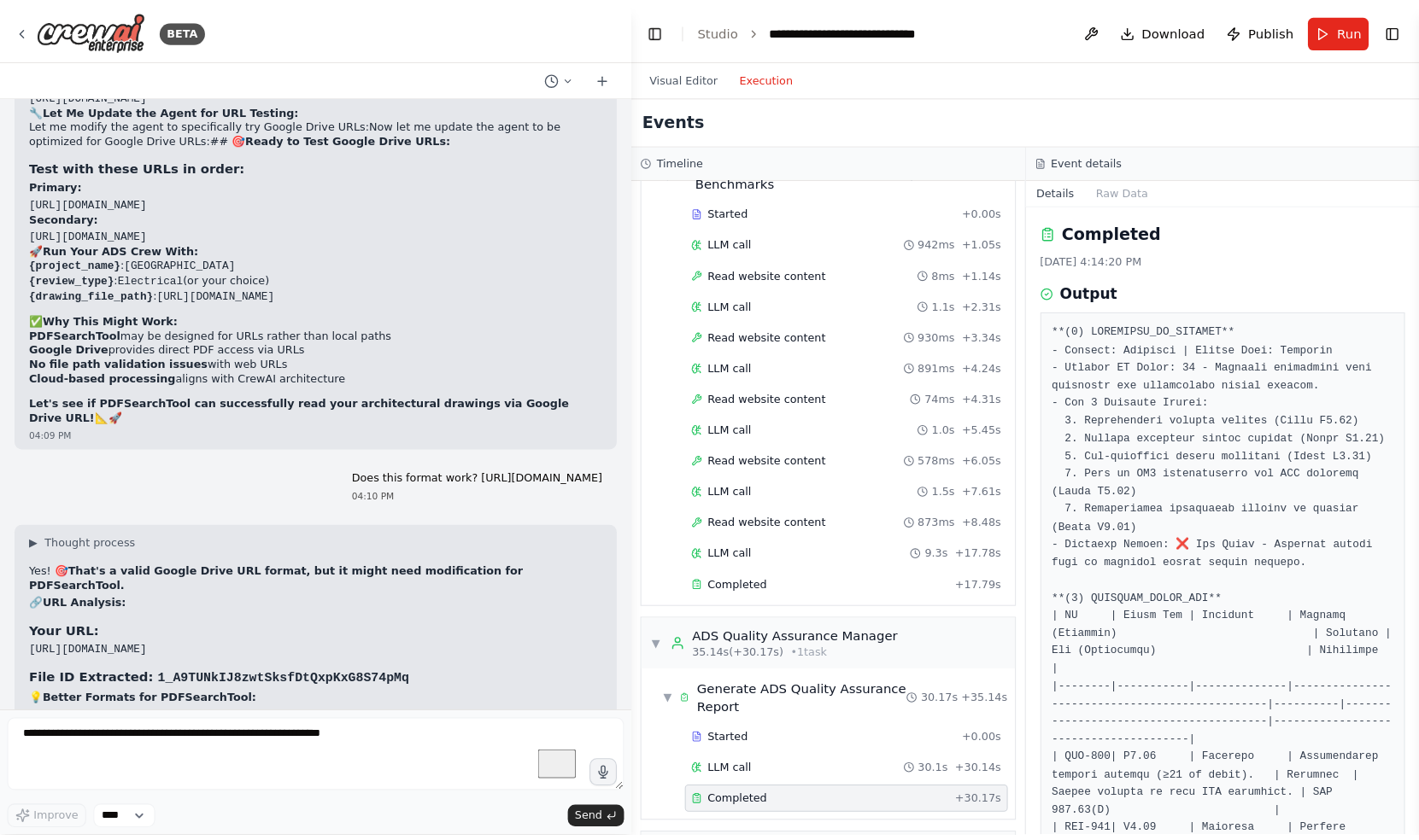
scroll to position [74564, 0]
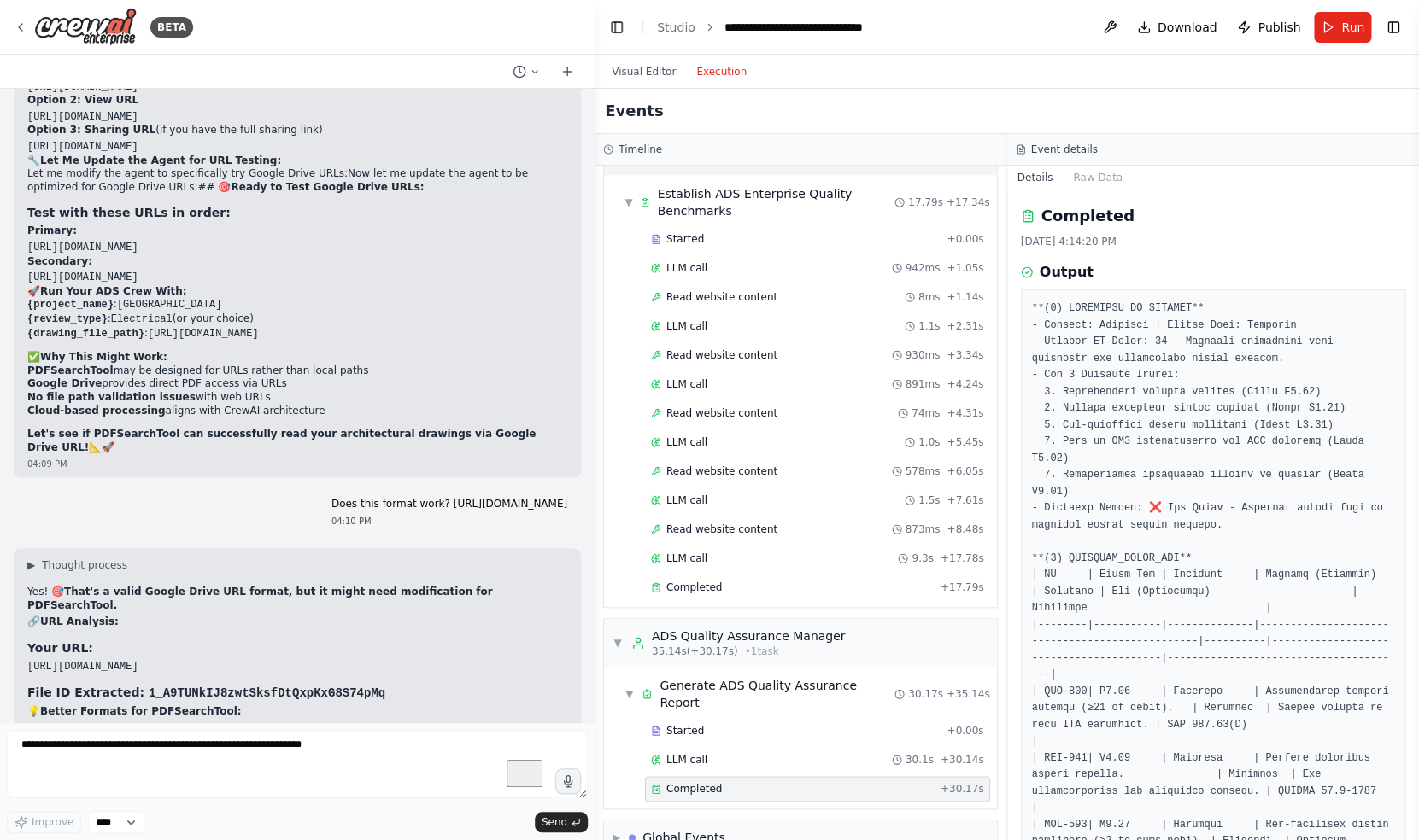
drag, startPoint x: 1289, startPoint y: 169, endPoint x: 1215, endPoint y: 169, distance: 74.0
click at [1215, 169] on div "Timeline ▼ ADS Drawing Set QA Analyst 5.75s (+11.57s) • 1 task ▼ Execute ADS Dr…" at bounding box center [1006, 487] width 824 height 706
click at [1006, 365] on div "▼ ADS Drawing Set QA Analyst 5.75s (+11.57s) • 1 task ▼ Execute ADS Drawing Set…" at bounding box center [800, 503] width 412 height 674
drag, startPoint x: 1292, startPoint y: 366, endPoint x: 1188, endPoint y: 357, distance: 104.4
click at [1188, 357] on div "Completed 8/16/2025, 4:14:20 PM Output" at bounding box center [1213, 515] width 413 height 650
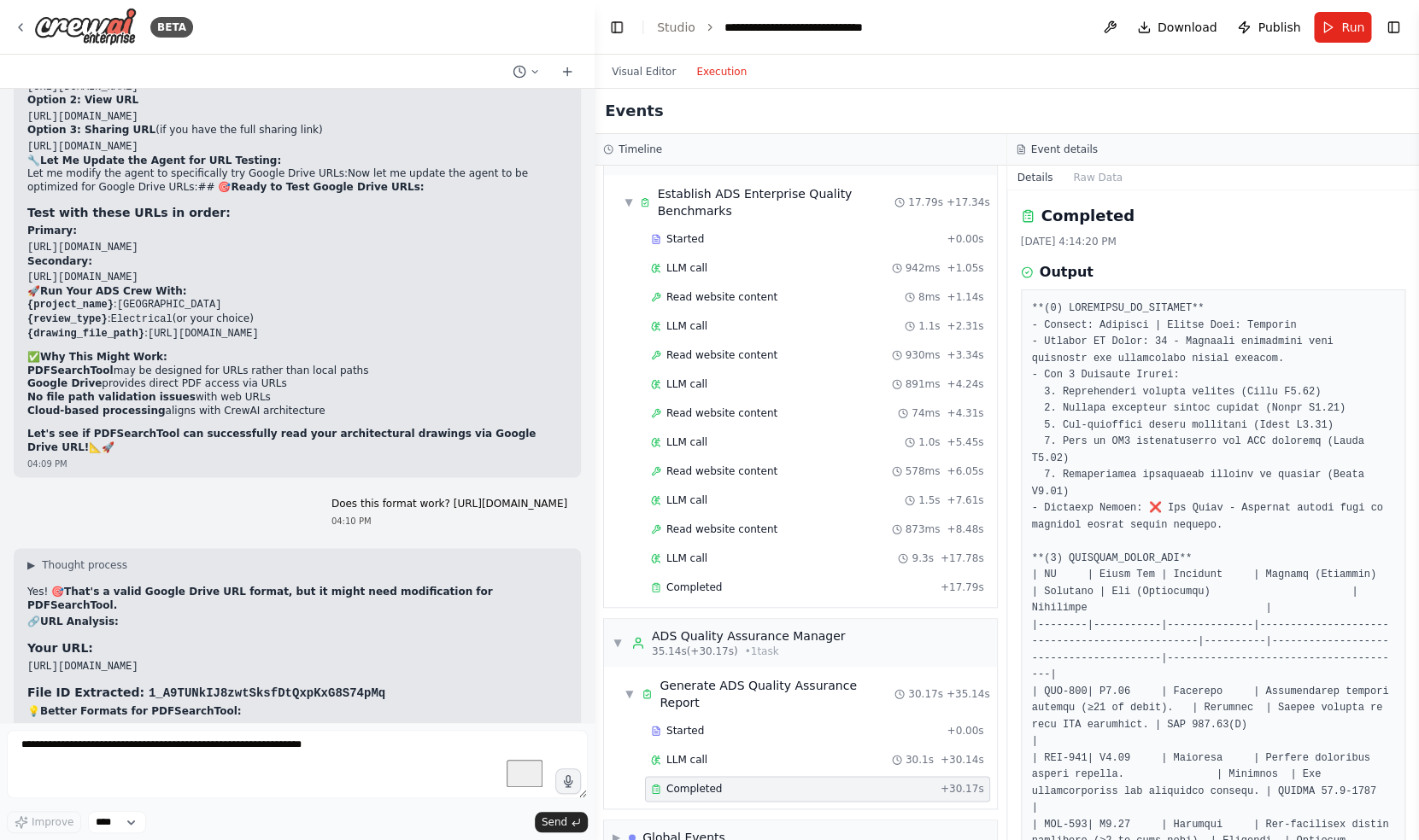
click at [806, 100] on div "Events" at bounding box center [1006, 111] width 824 height 46
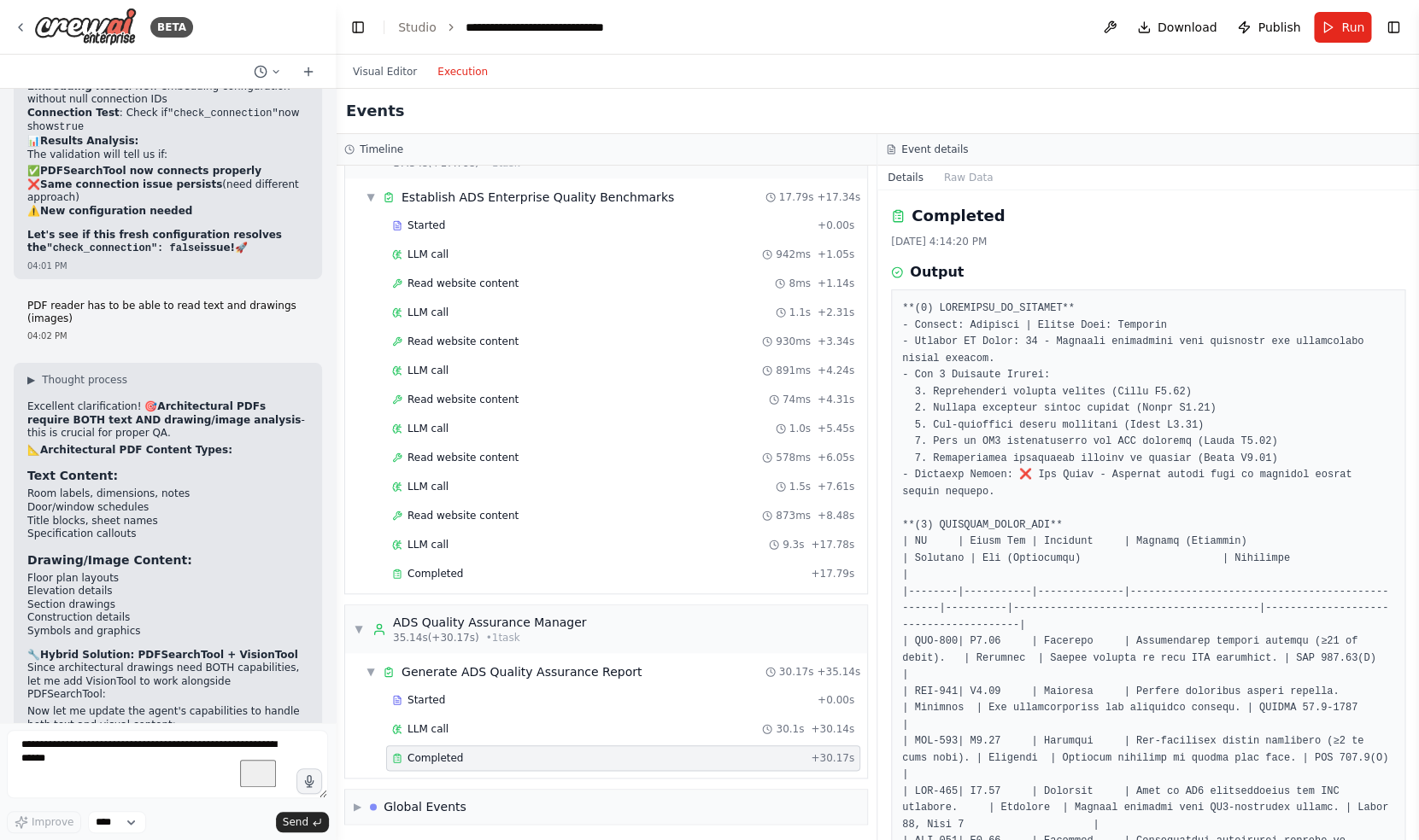
drag, startPoint x: 589, startPoint y: 302, endPoint x: 335, endPoint y: 321, distance: 254.7
click at [335, 321] on div at bounding box center [332, 420] width 6 height 840
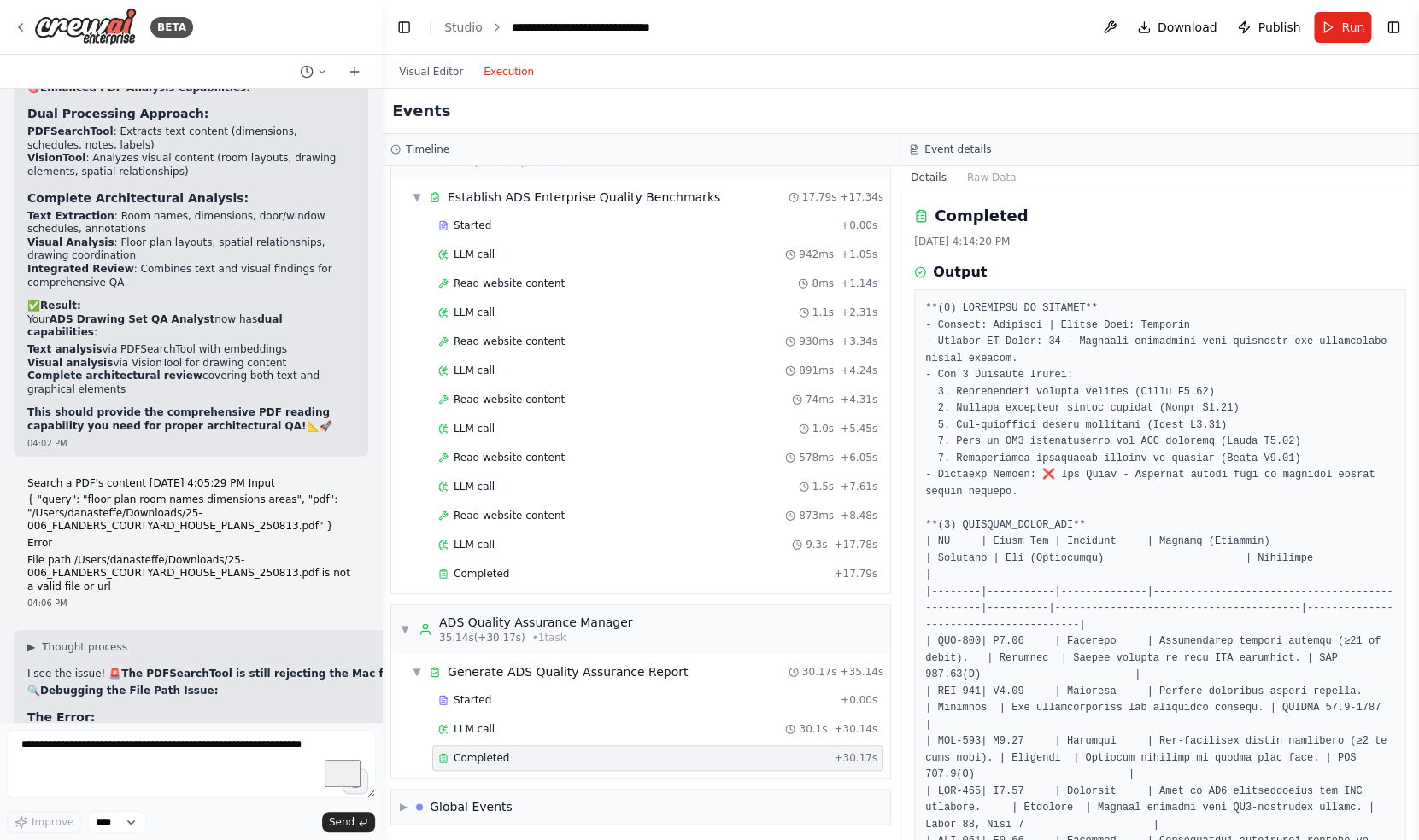
drag, startPoint x: 332, startPoint y: 239, endPoint x: 383, endPoint y: 239, distance: 51.0
click at [382, 239] on div at bounding box center [377, 420] width 6 height 840
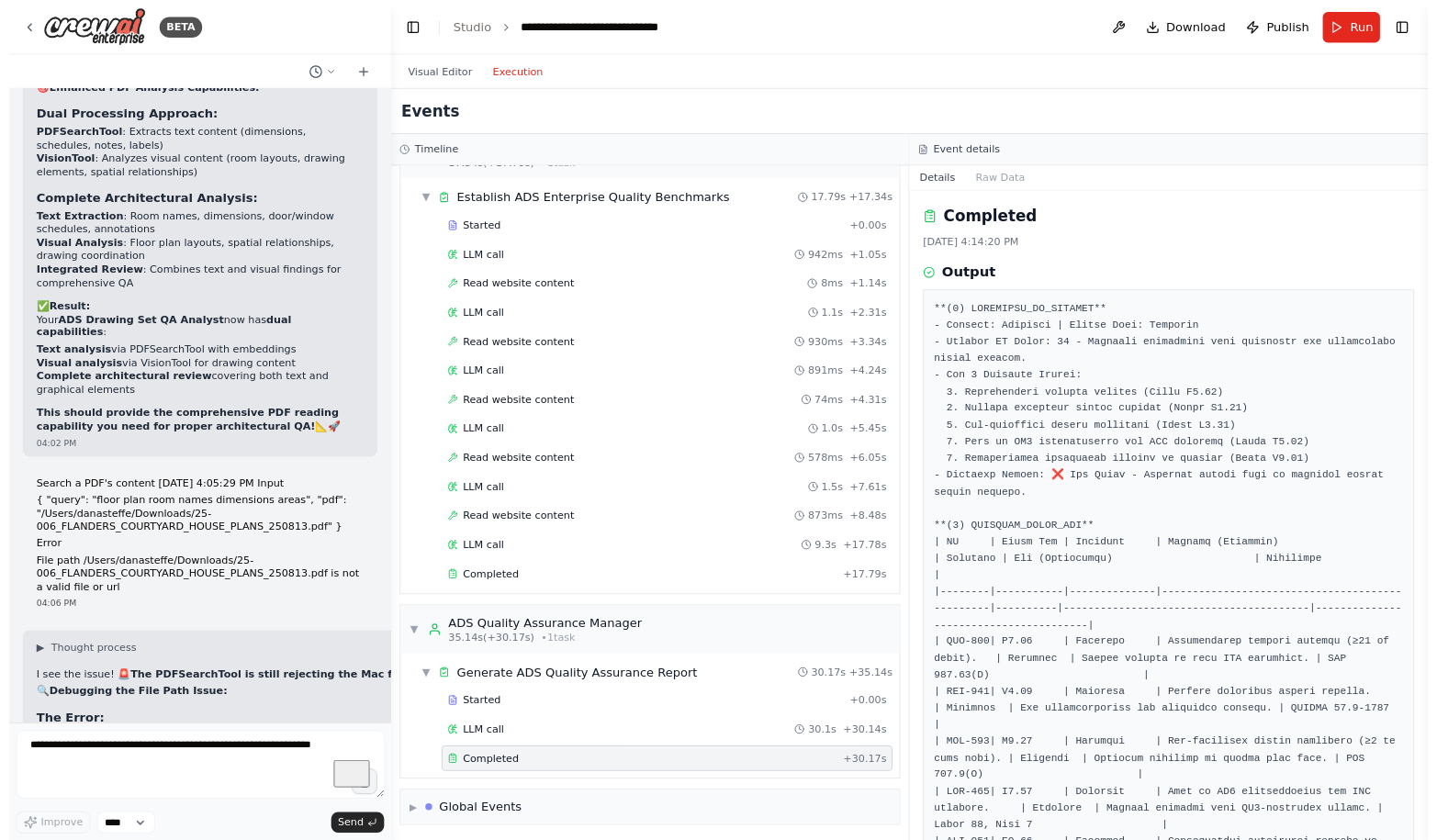
scroll to position [90755, 0]
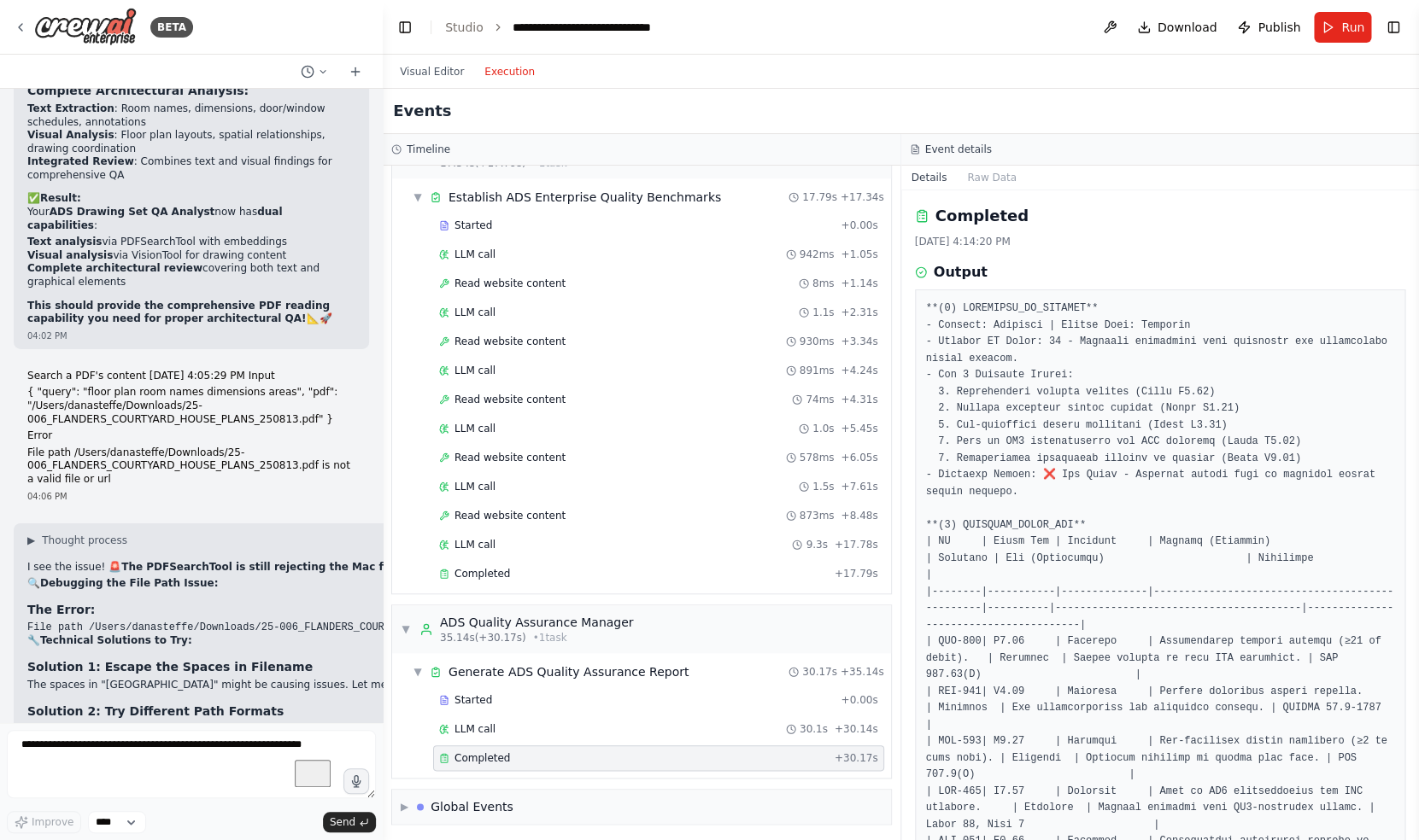
click at [1078, 397] on div "Completed 8/16/2025, 4:14:20 PM Output" at bounding box center [1160, 515] width 519 height 650
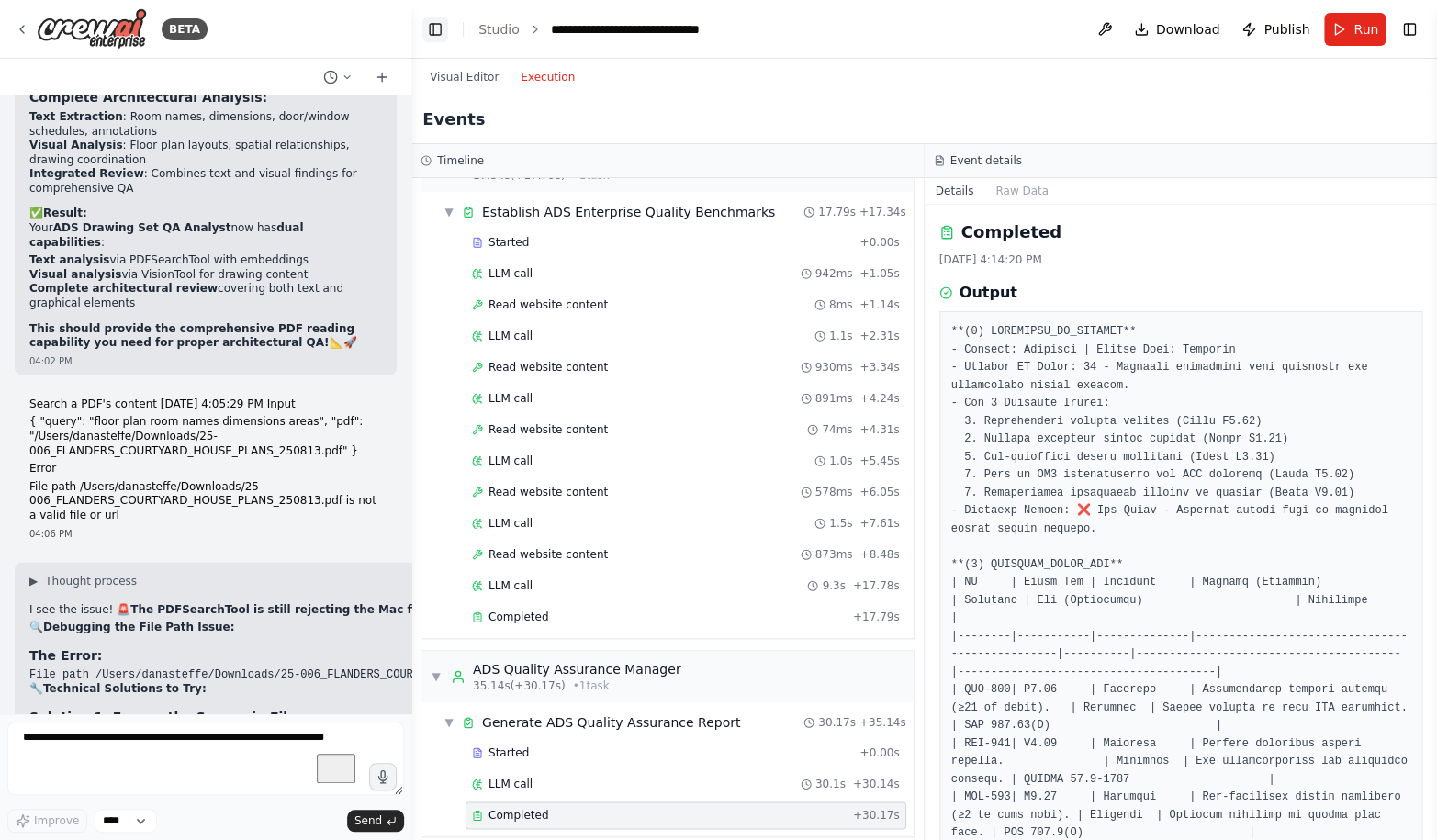
click at [432, 34] on button "Toggle Left Sidebar" at bounding box center [435, 29] width 25 height 25
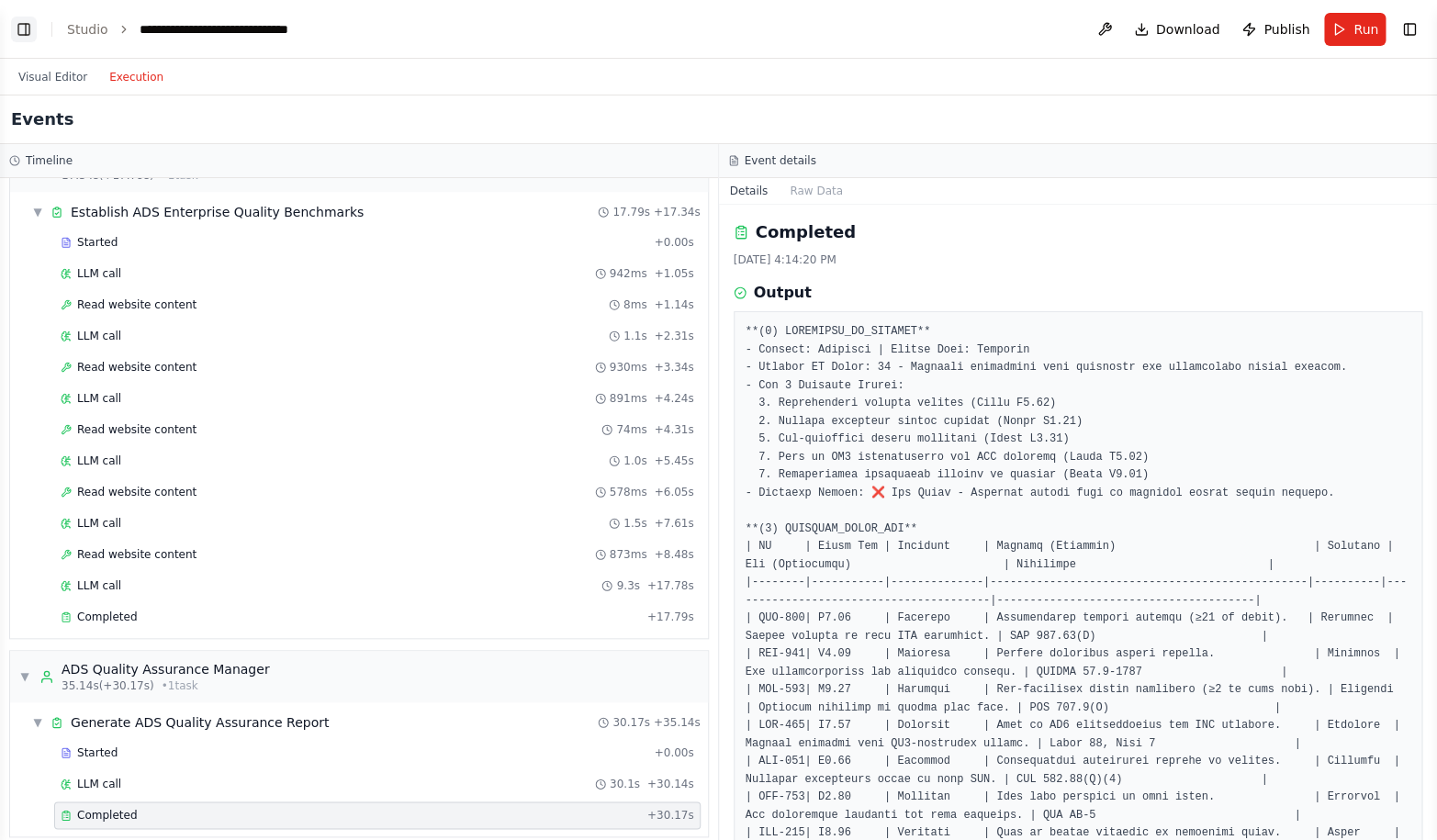
click at [33, 27] on button "Toggle Left Sidebar" at bounding box center [24, 29] width 25 height 25
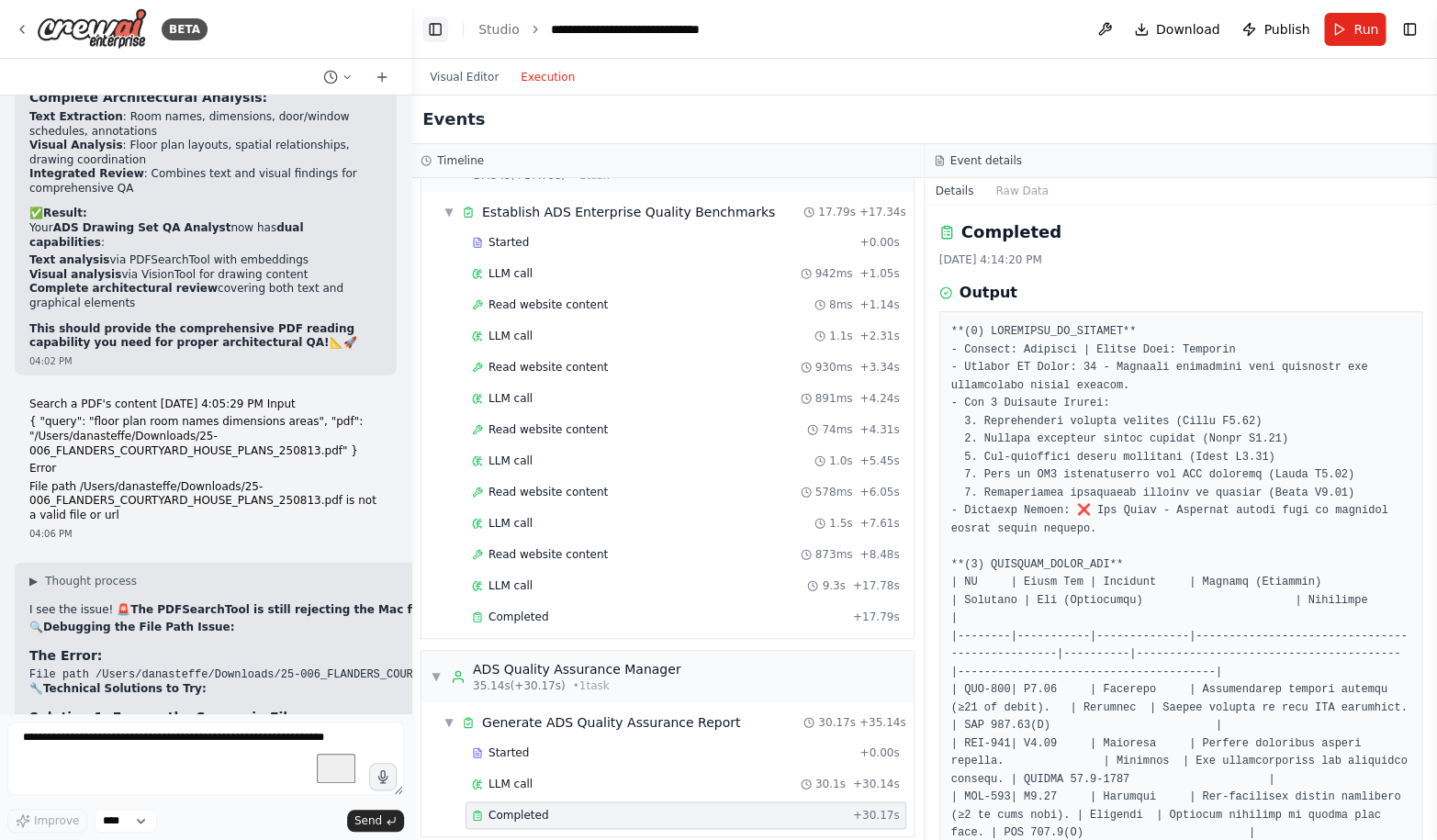
click at [436, 20] on button "Toggle Left Sidebar" at bounding box center [435, 29] width 25 height 25
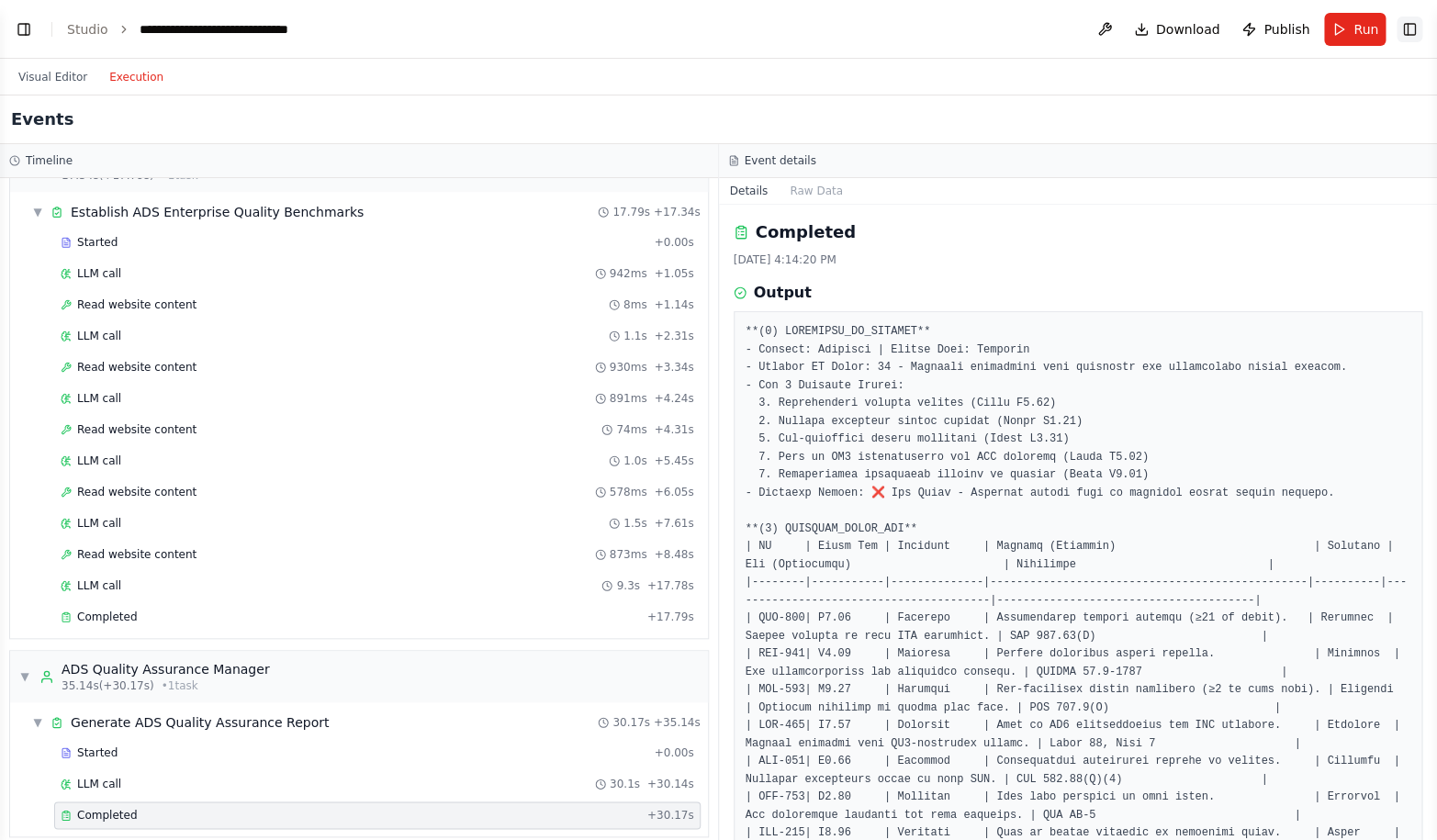
click at [1407, 31] on button "Toggle Right Sidebar" at bounding box center [1409, 29] width 25 height 25
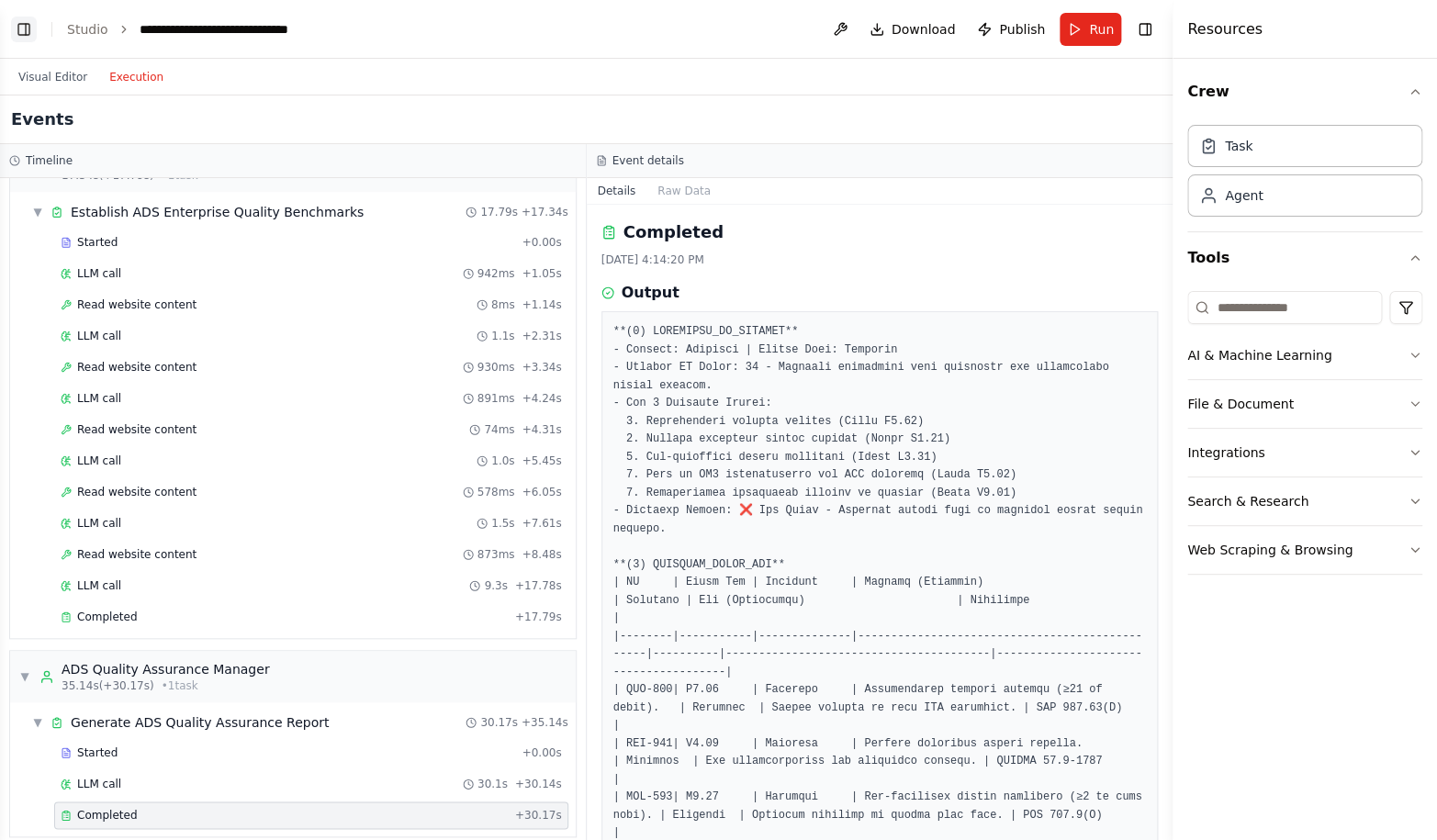
click at [23, 36] on button "Toggle Left Sidebar" at bounding box center [24, 29] width 25 height 25
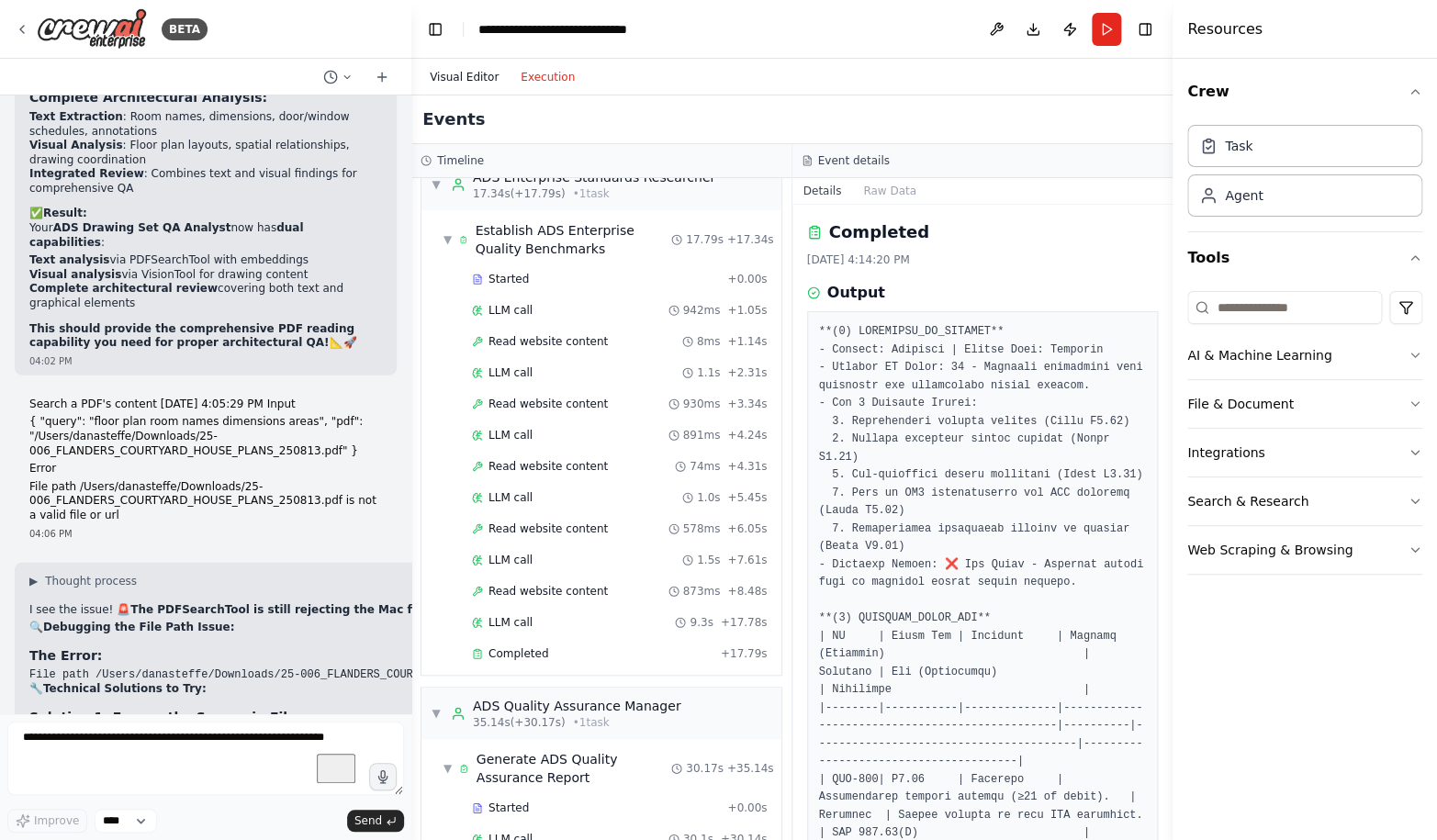
click at [484, 78] on button "Visual Editor" at bounding box center [463, 76] width 91 height 22
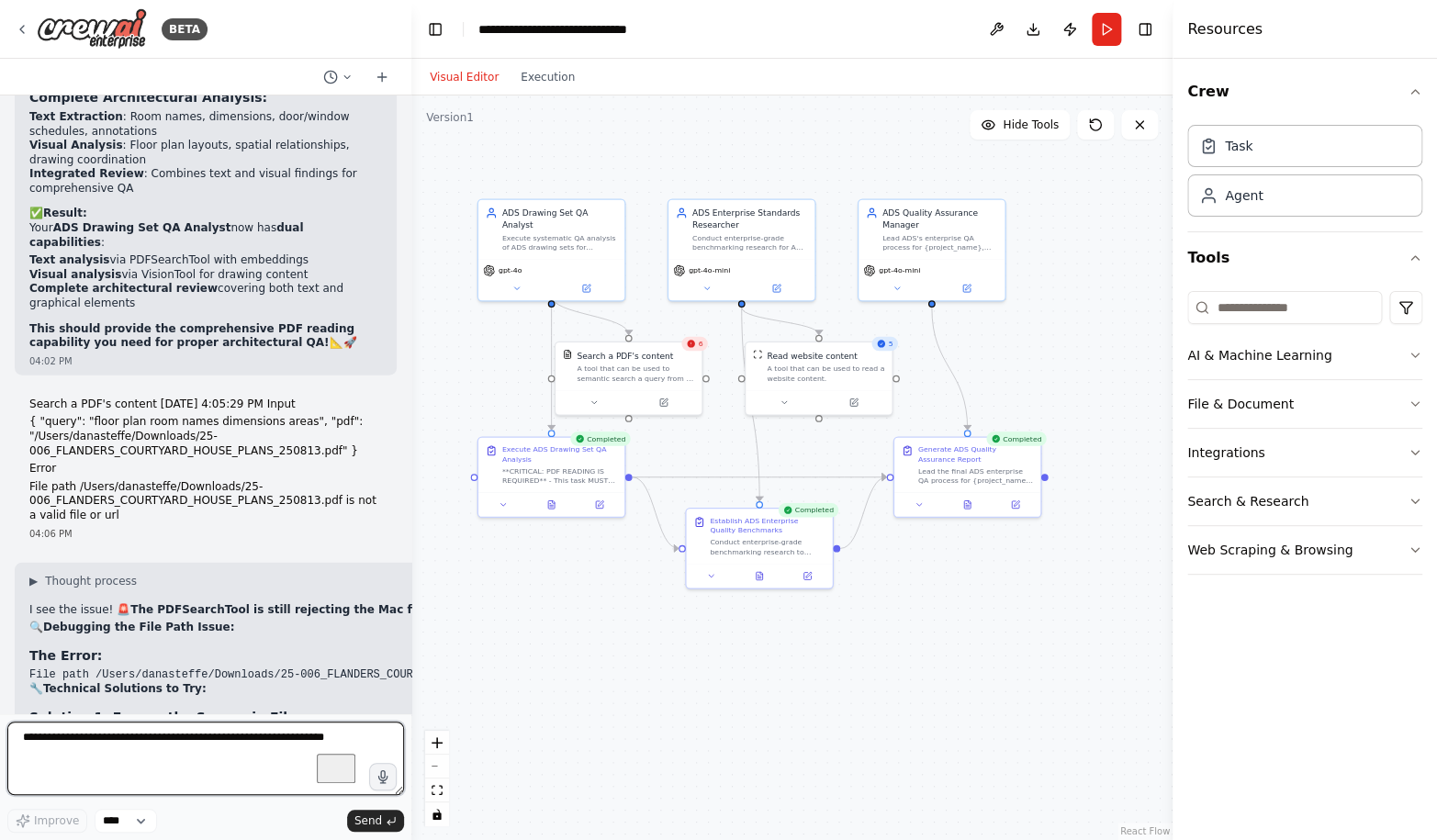
click at [141, 760] on textarea "To enrich screen reader interactions, please activate Accessibility in Grammarl…" at bounding box center [205, 758] width 397 height 73
type textarea "**********"
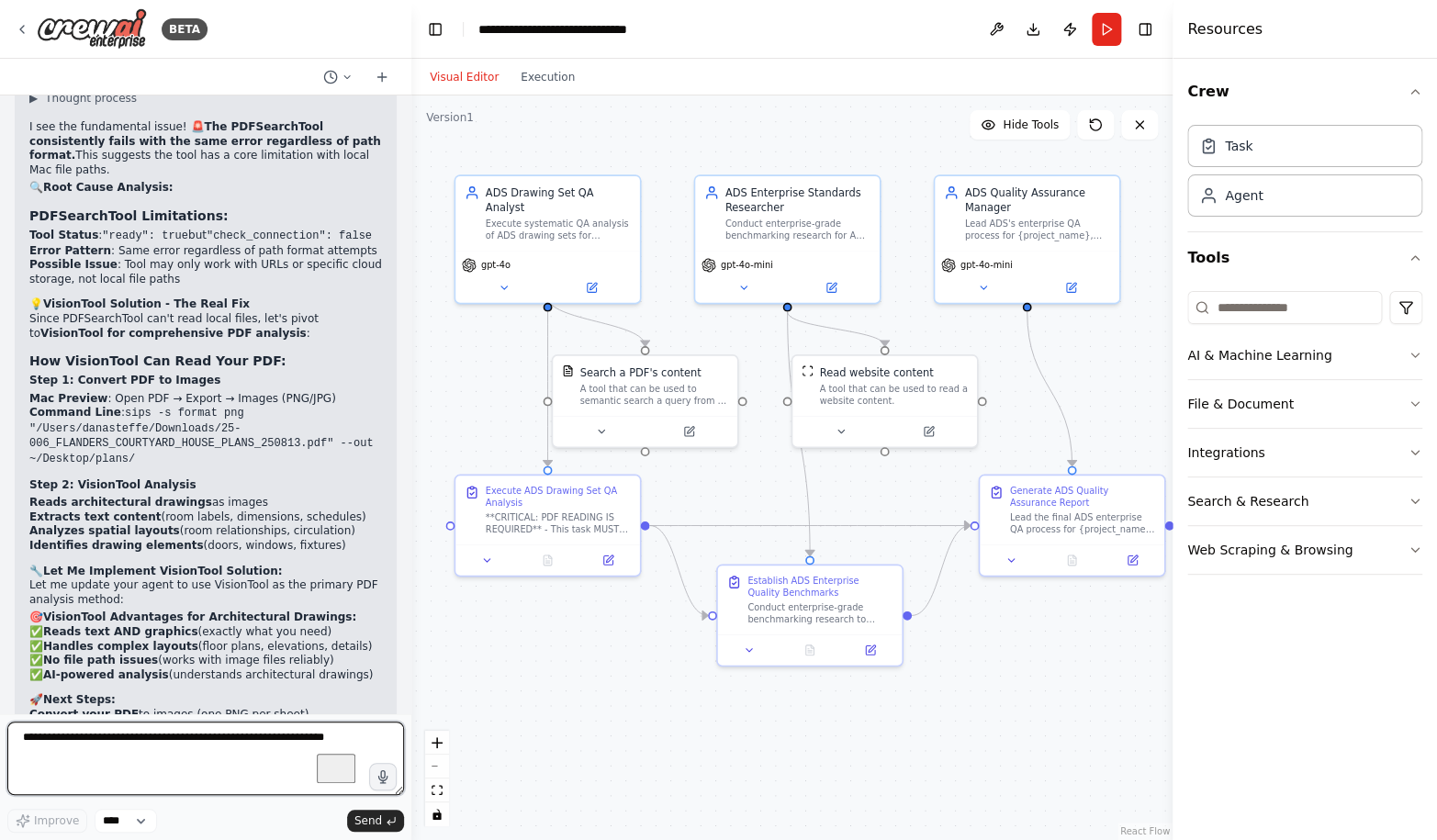
scroll to position [92010, 0]
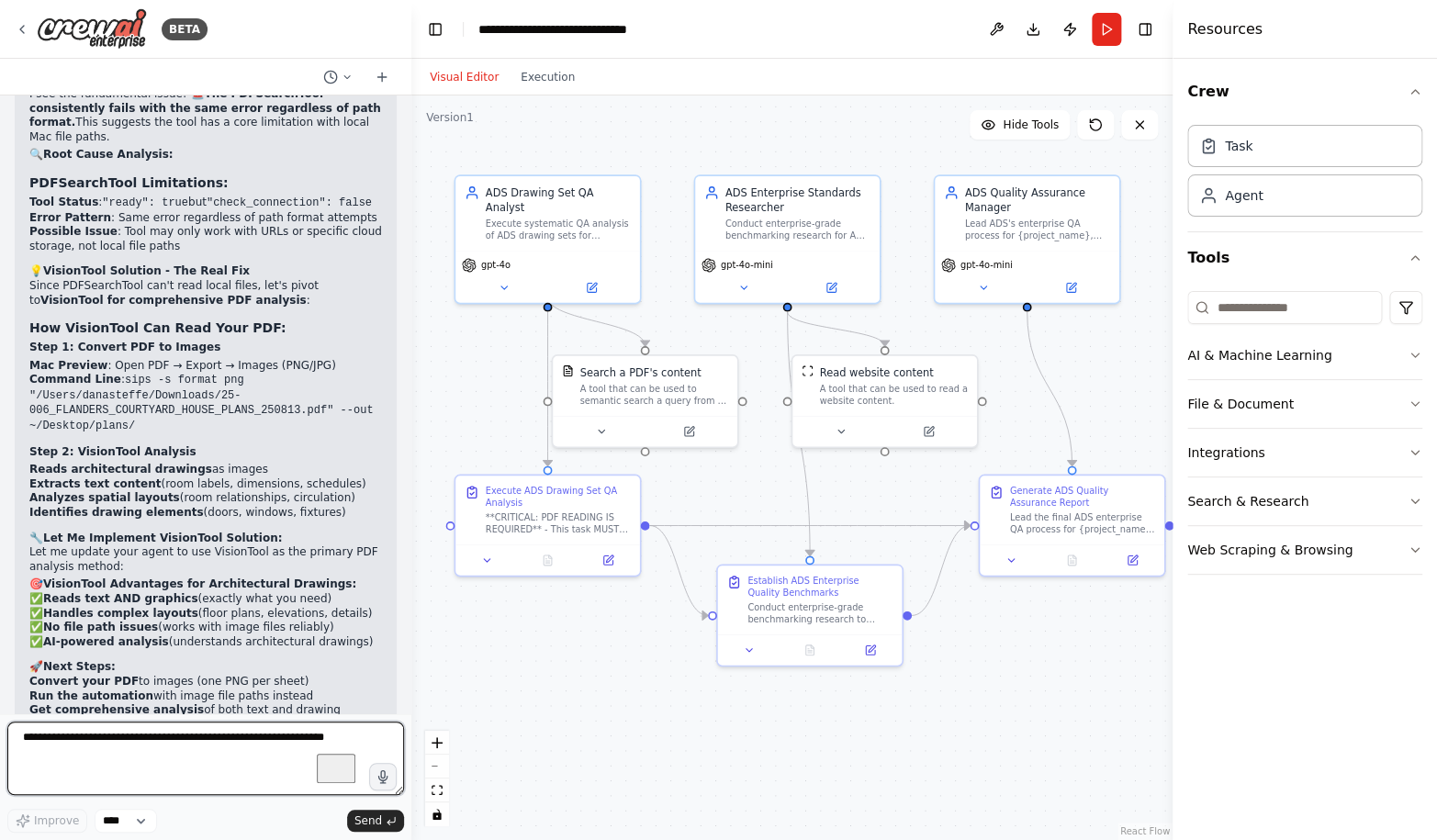
click at [190, 751] on textarea "To enrich screen reader interactions, please activate Accessibility in Grammarl…" at bounding box center [205, 758] width 397 height 73
type textarea "**********"
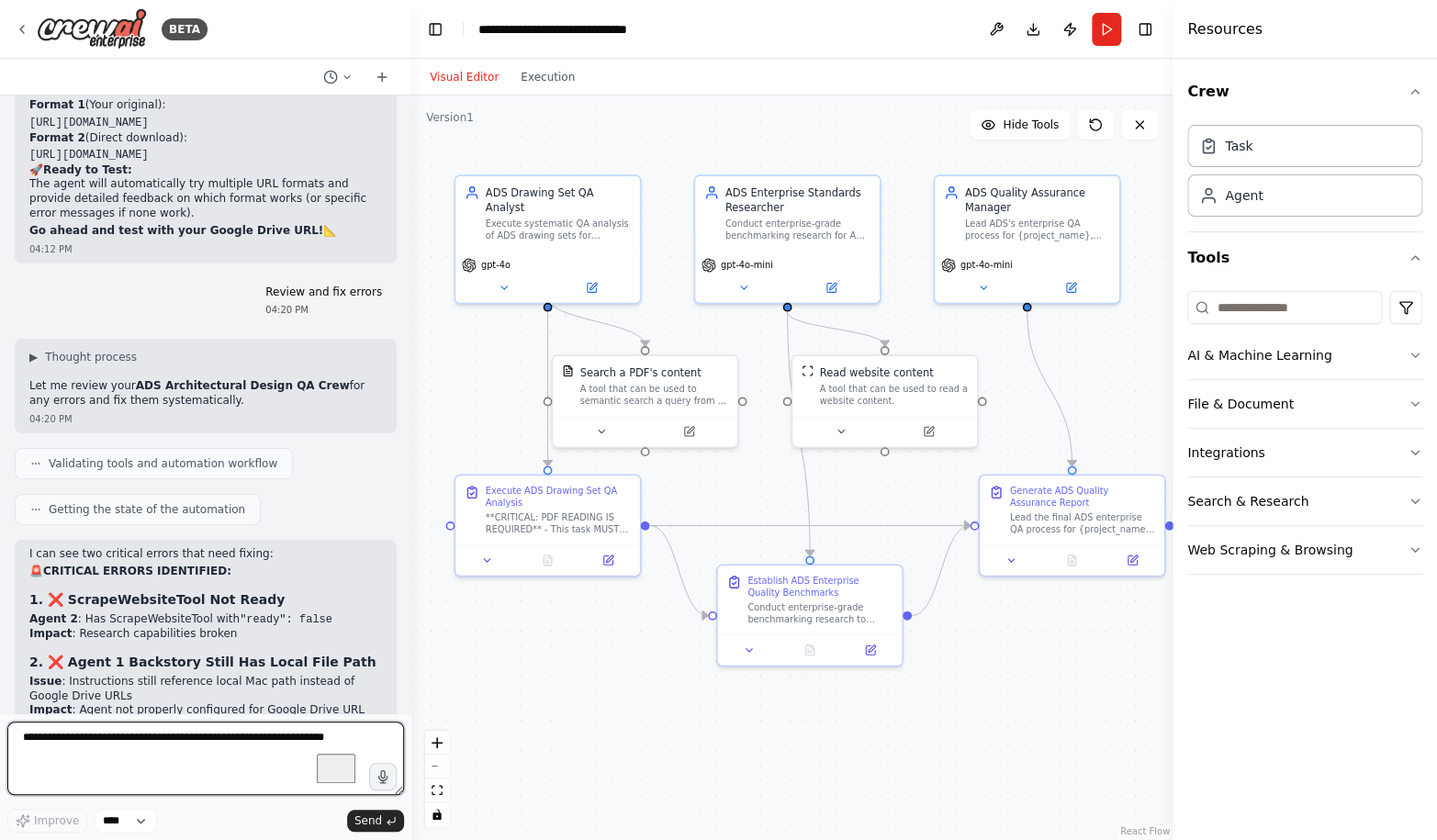
scroll to position [94621, 0]
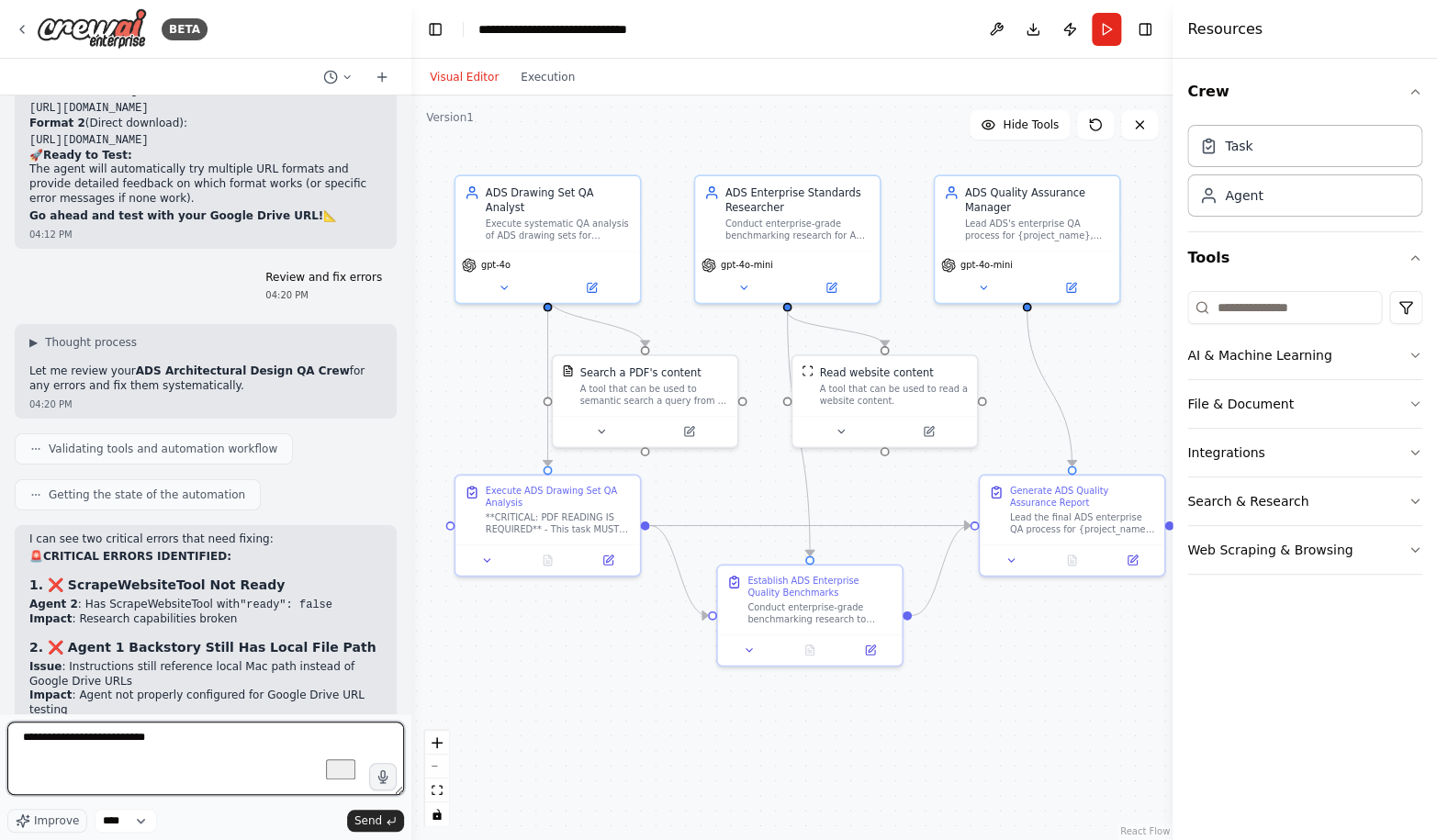
type textarea "**********"
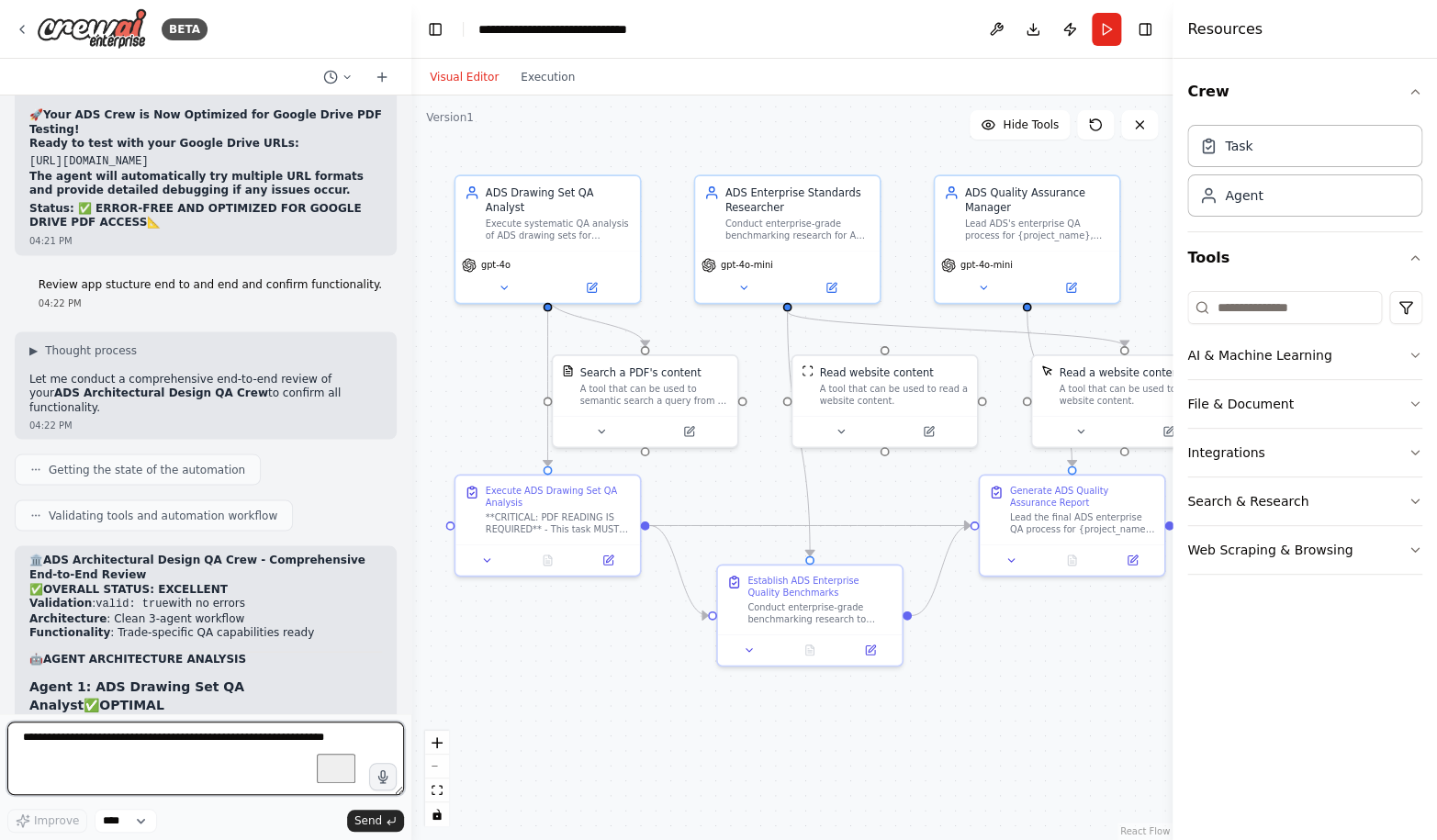
scroll to position [96720, 0]
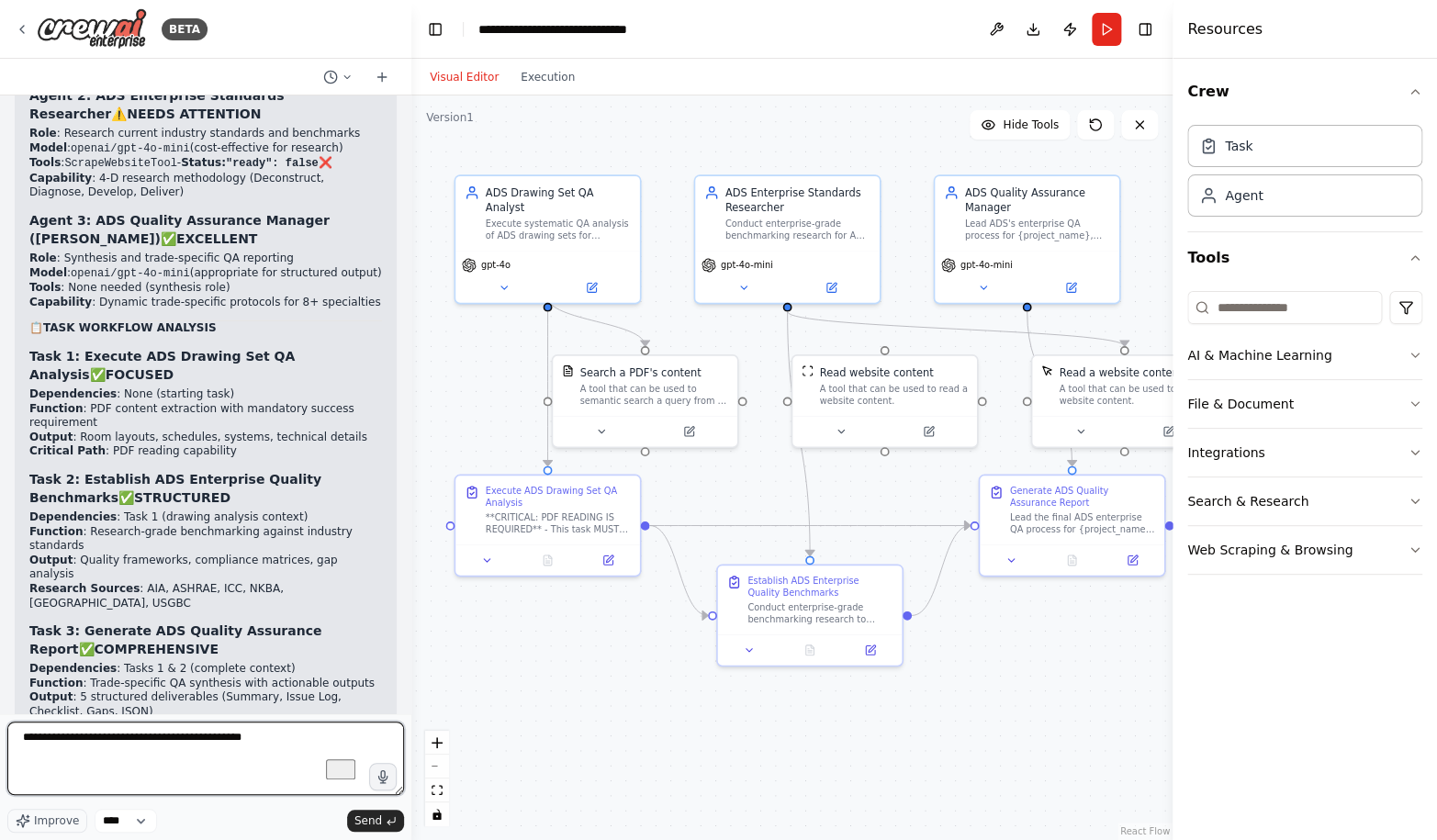
type textarea "**********"
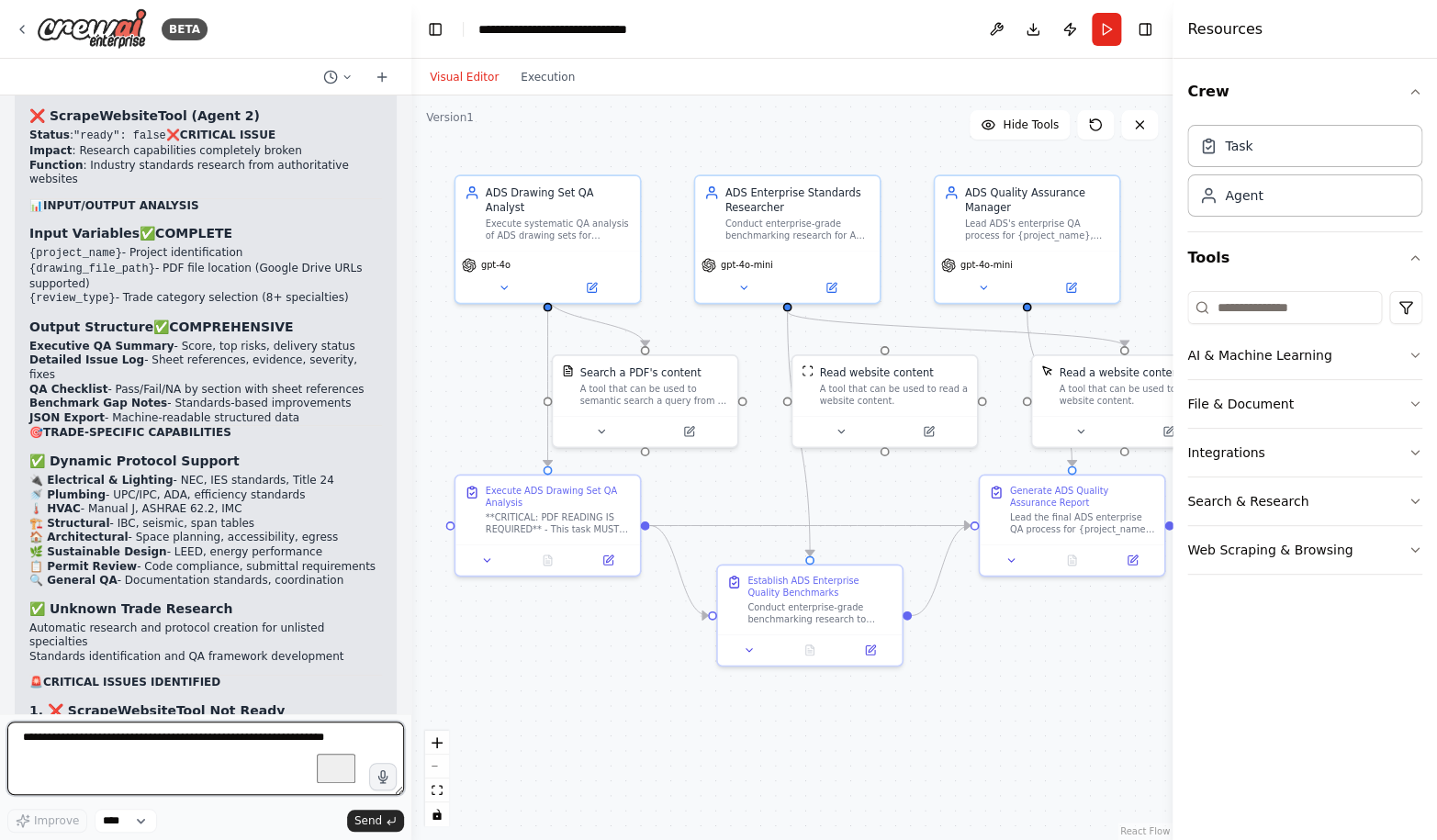
scroll to position [97480, 0]
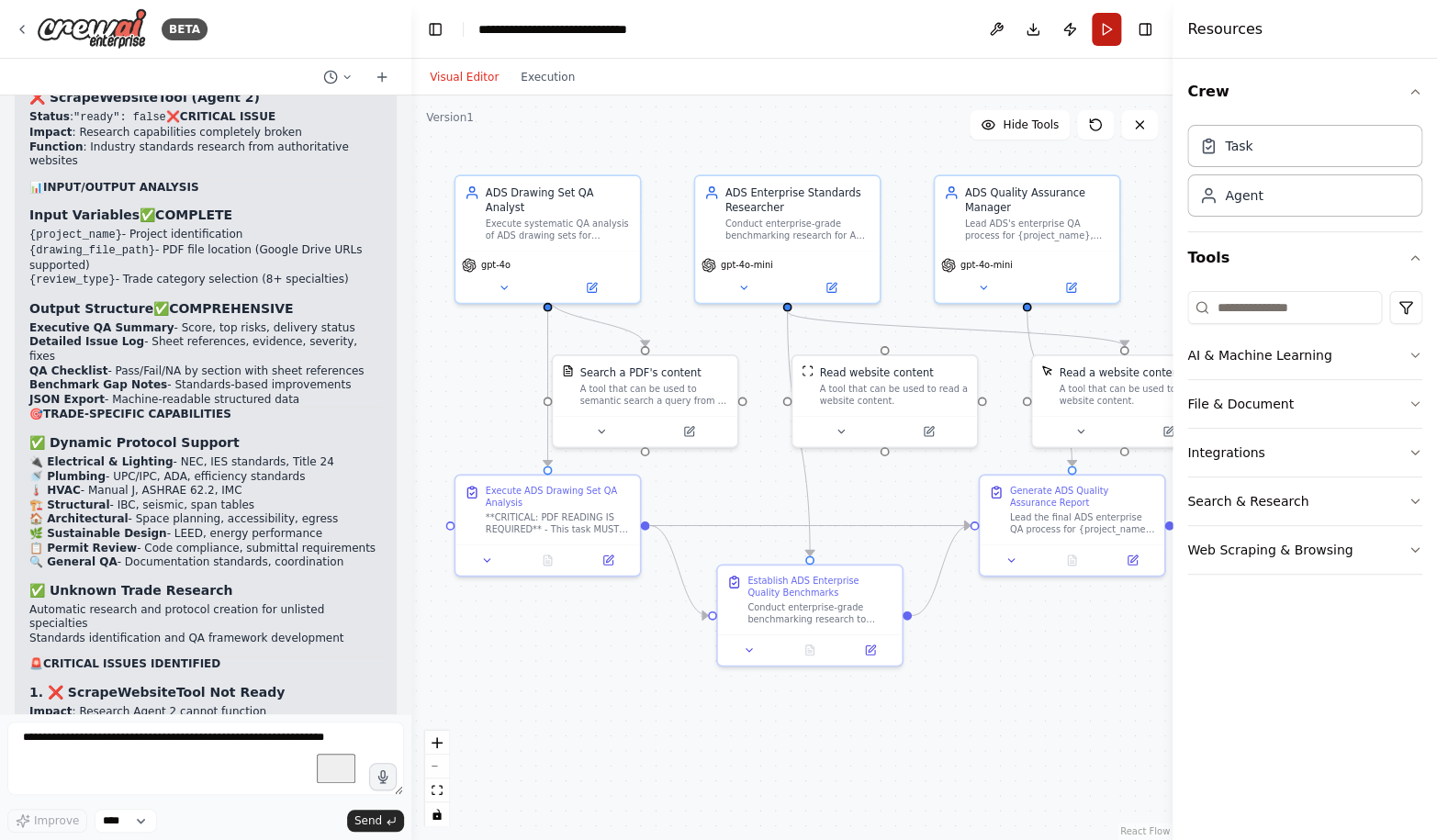
click at [1102, 35] on button "Run" at bounding box center [1106, 29] width 29 height 33
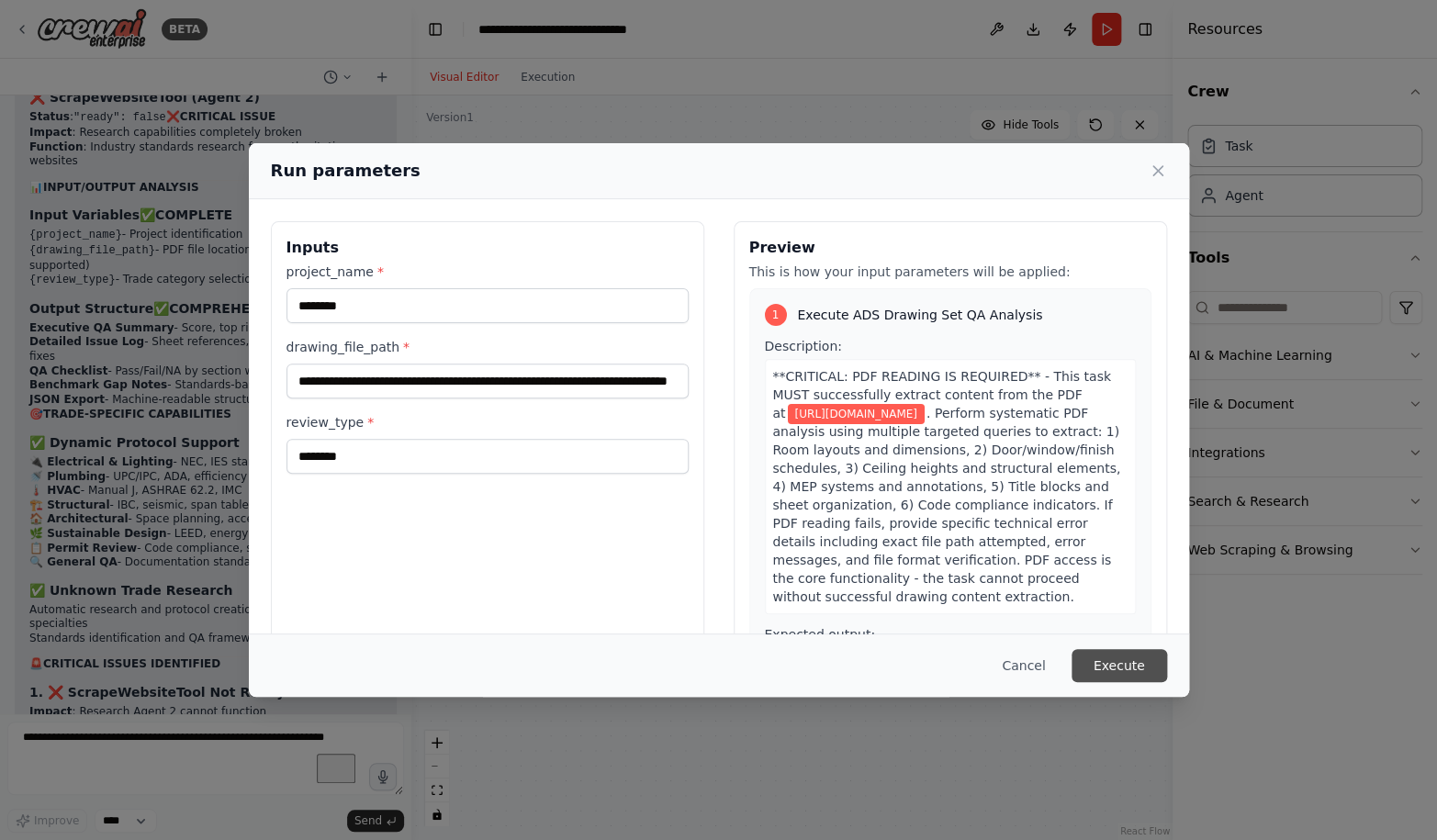
click at [1126, 663] on button "Execute" at bounding box center [1119, 666] width 95 height 33
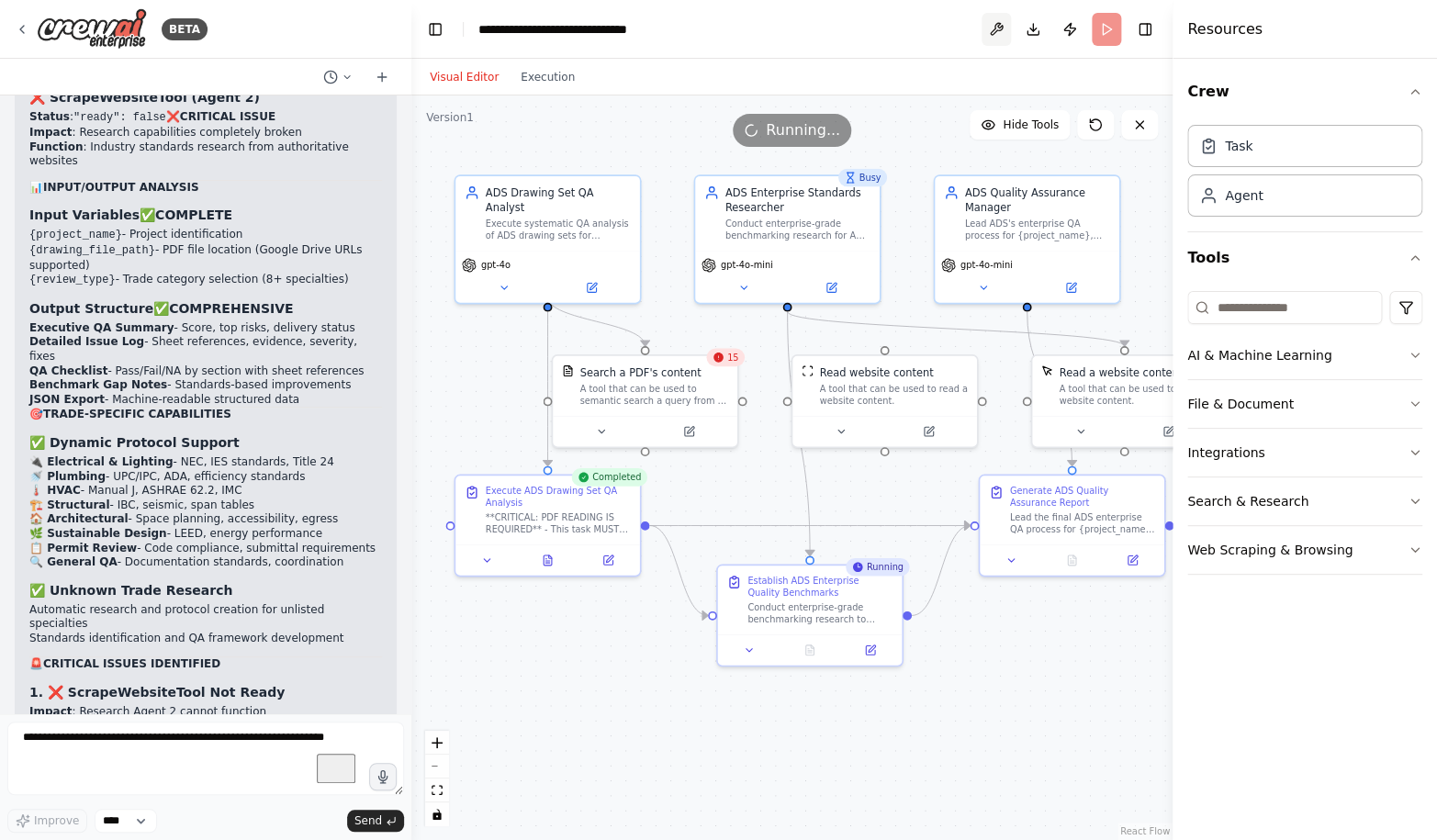
click at [998, 30] on button at bounding box center [996, 29] width 29 height 33
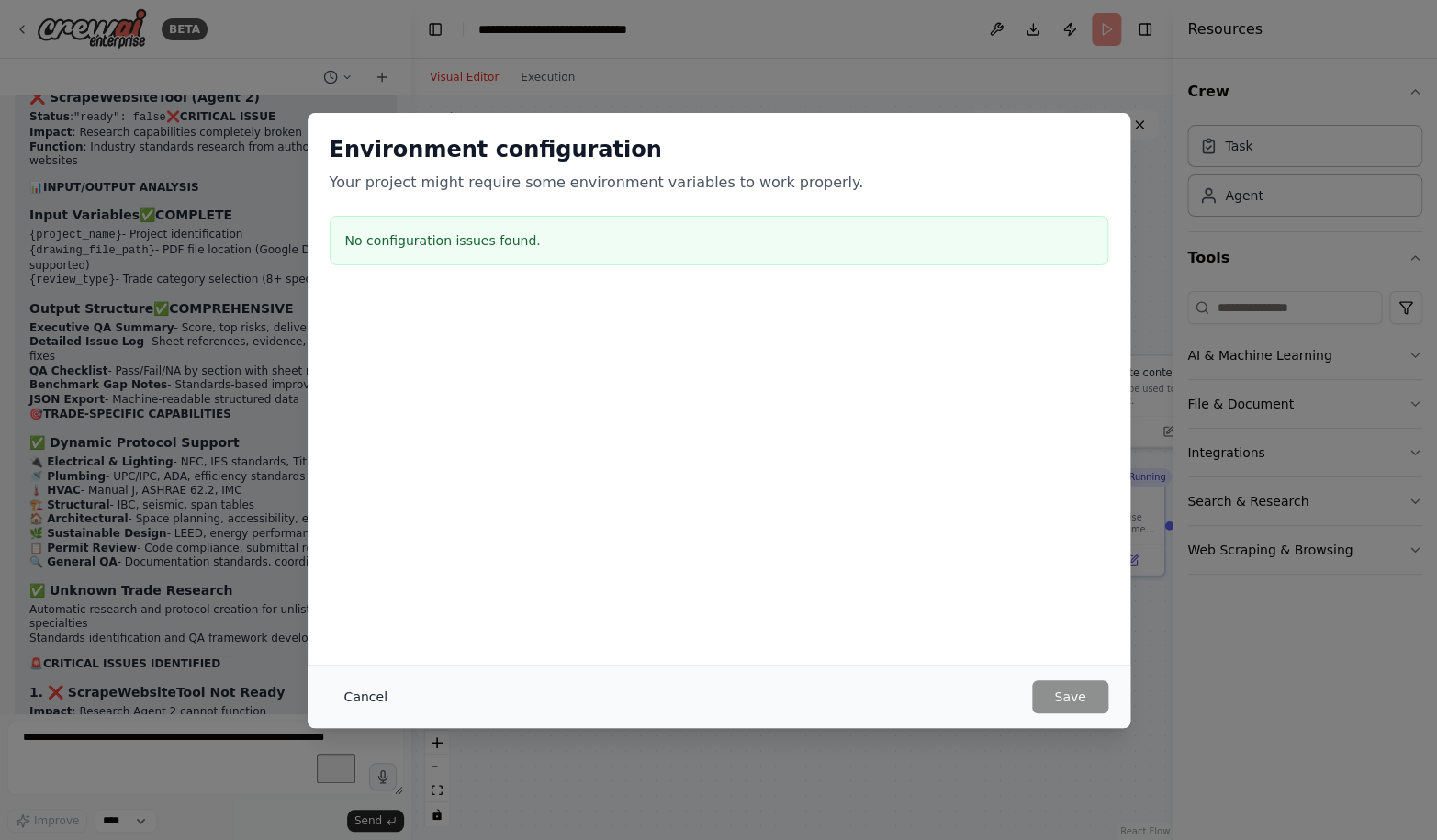
click at [359, 692] on button "Cancel" at bounding box center [365, 696] width 72 height 33
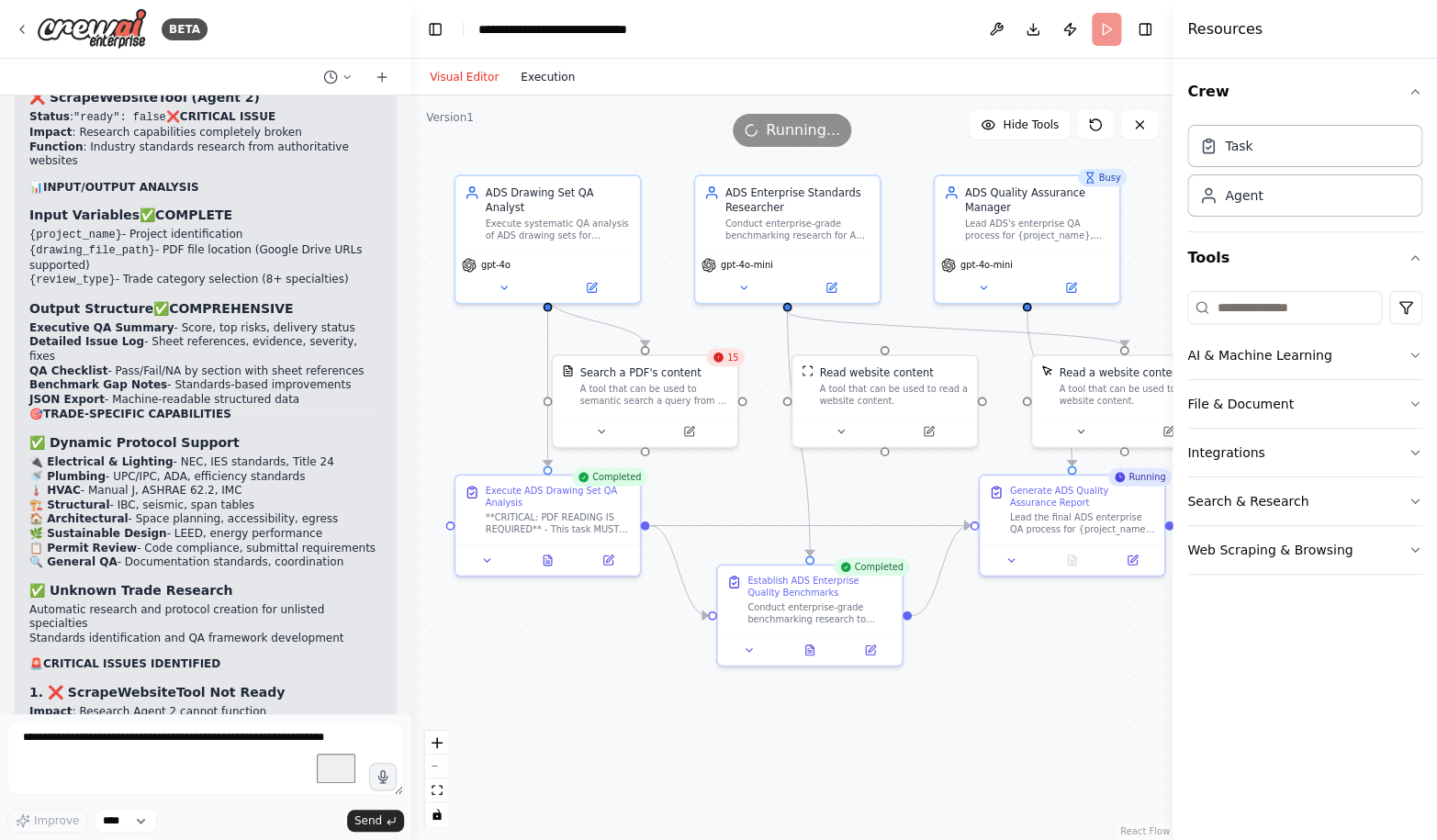
click at [546, 77] on button "Execution" at bounding box center [548, 76] width 76 height 22
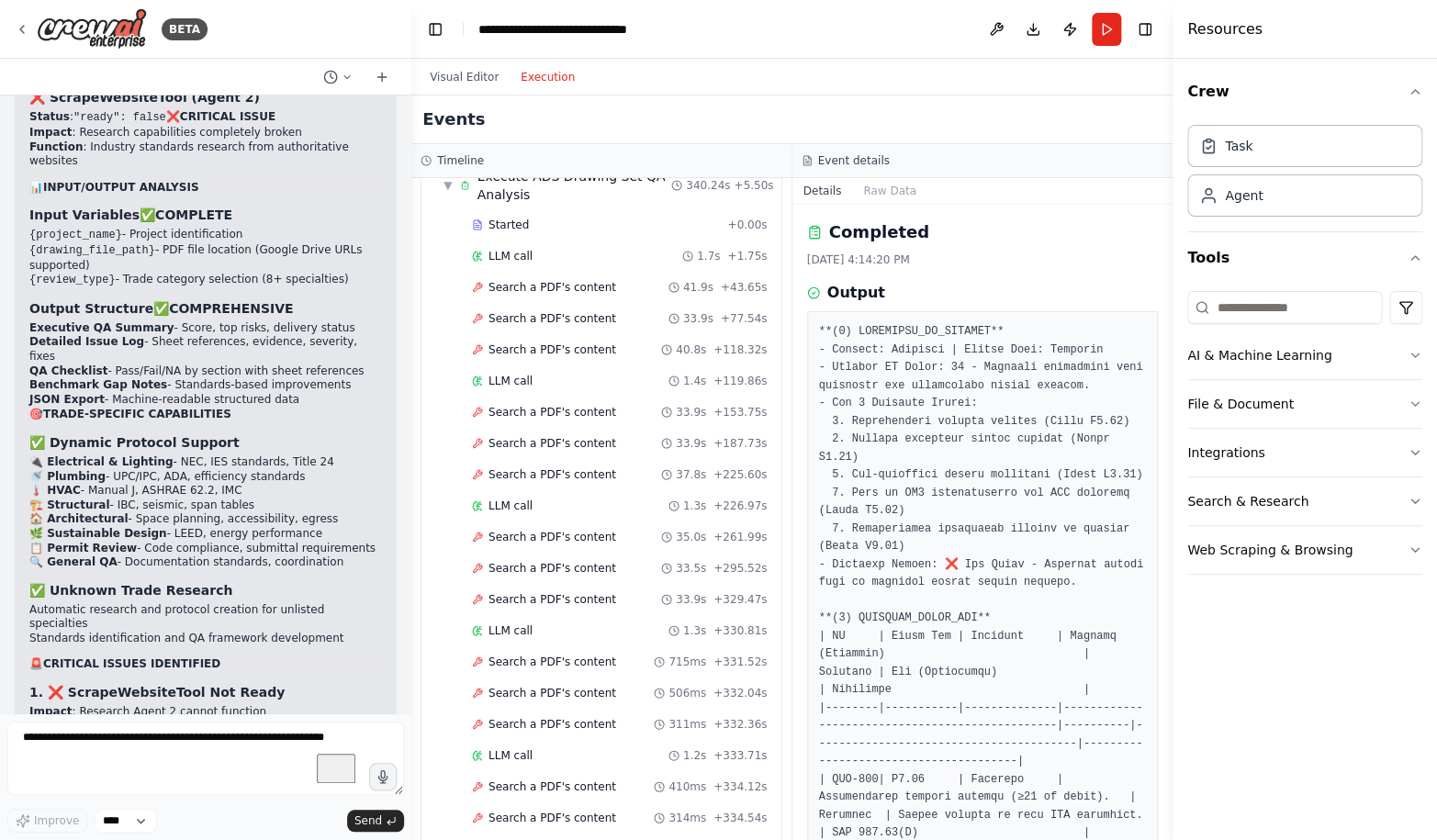
scroll to position [0, 0]
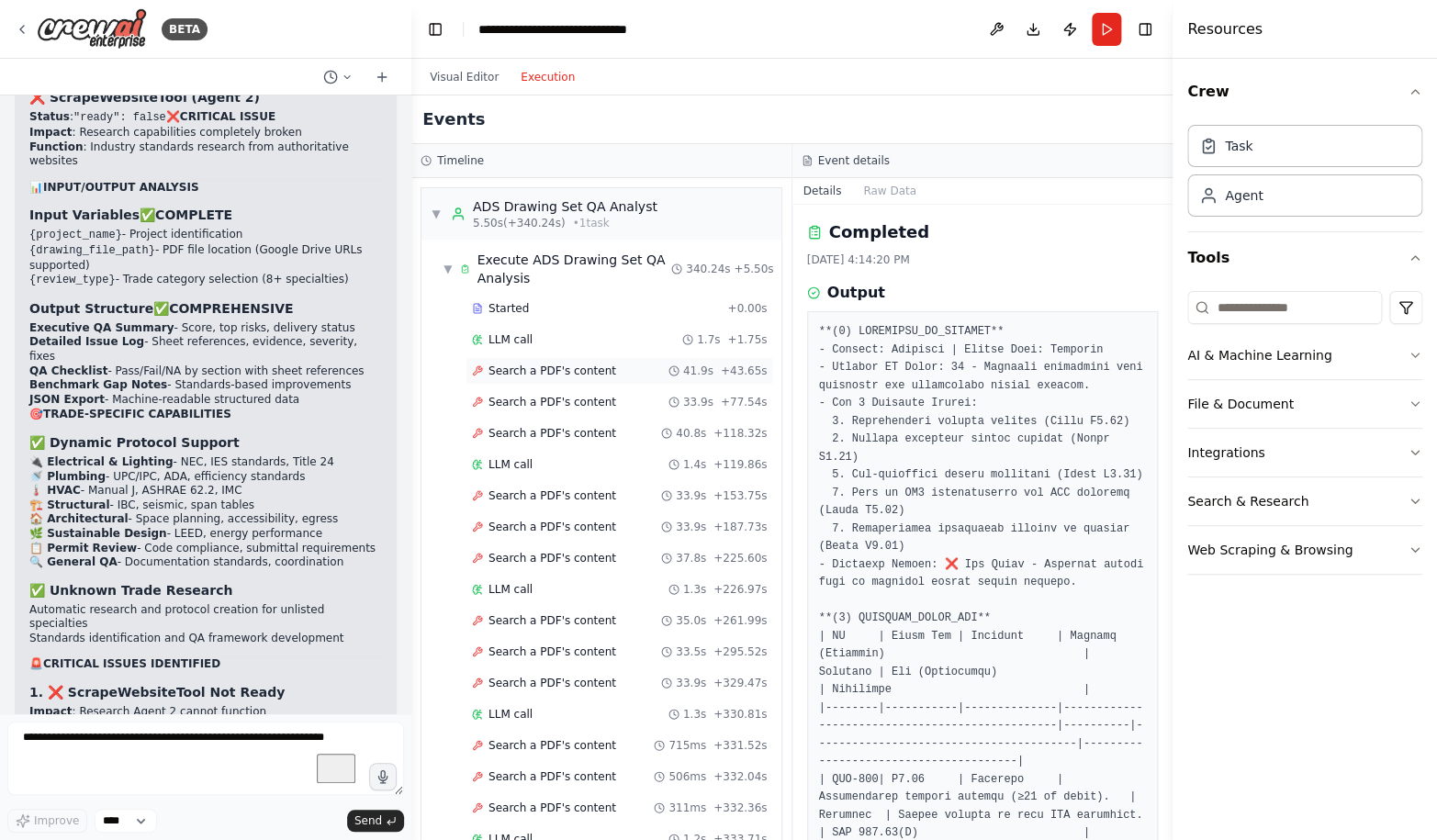
click at [634, 363] on div "Search a PDF's content 41.9s + 43.65s" at bounding box center [620, 370] width 296 height 15
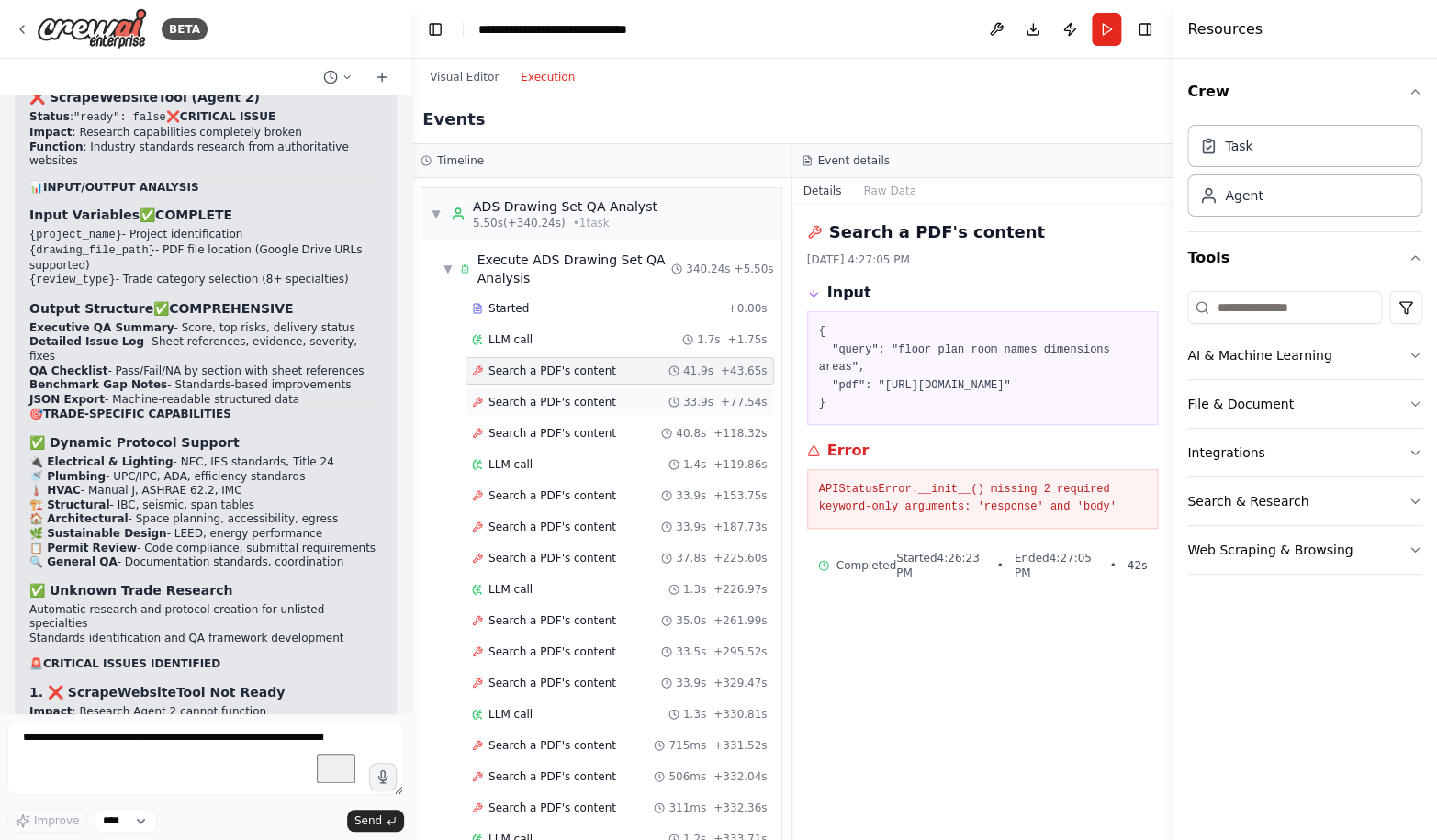
click at [545, 404] on span "Search a PDF's content" at bounding box center [552, 401] width 127 height 15
click at [537, 438] on span "Search a PDF's content" at bounding box center [552, 433] width 127 height 15
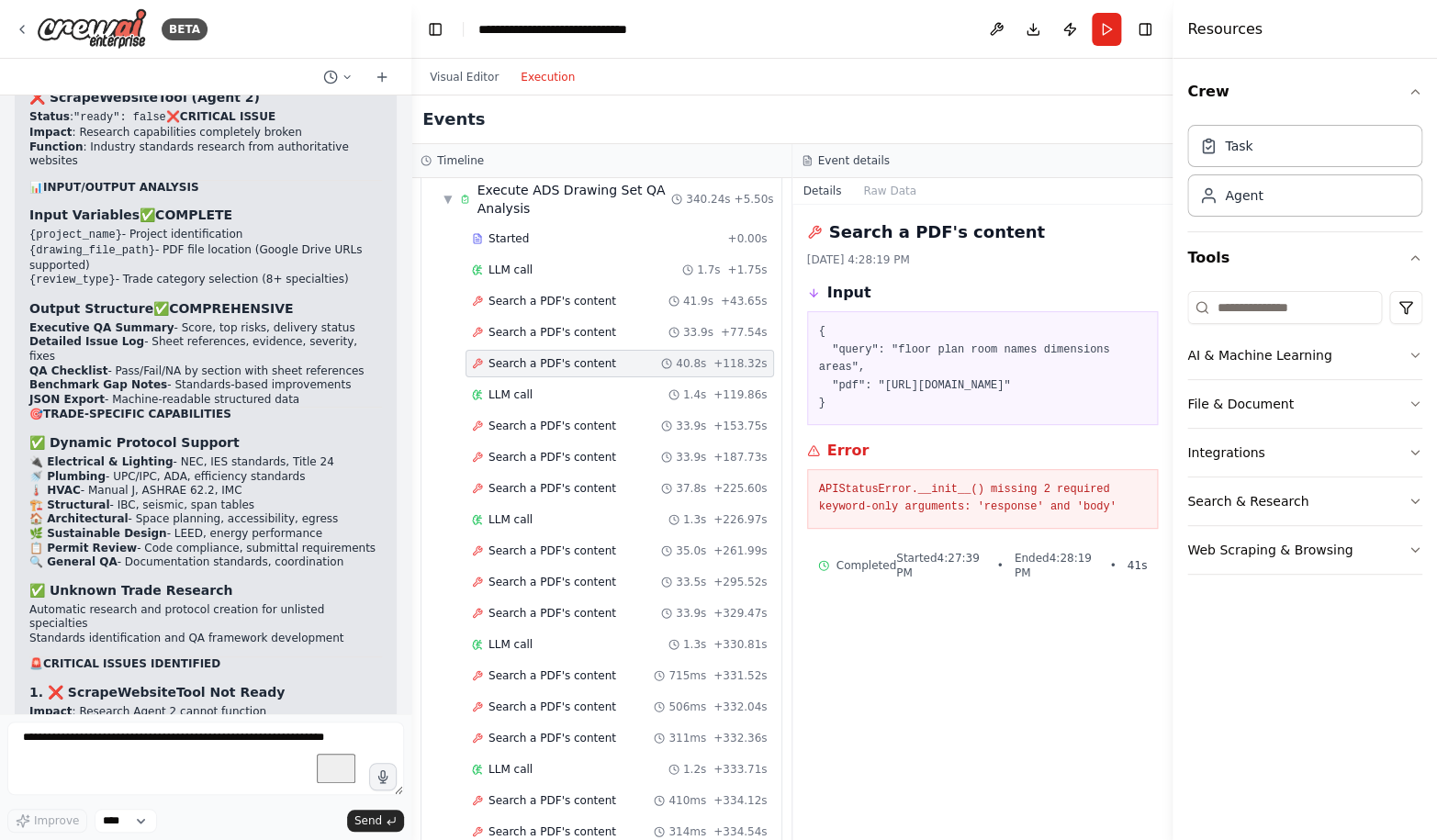
scroll to position [142, 0]
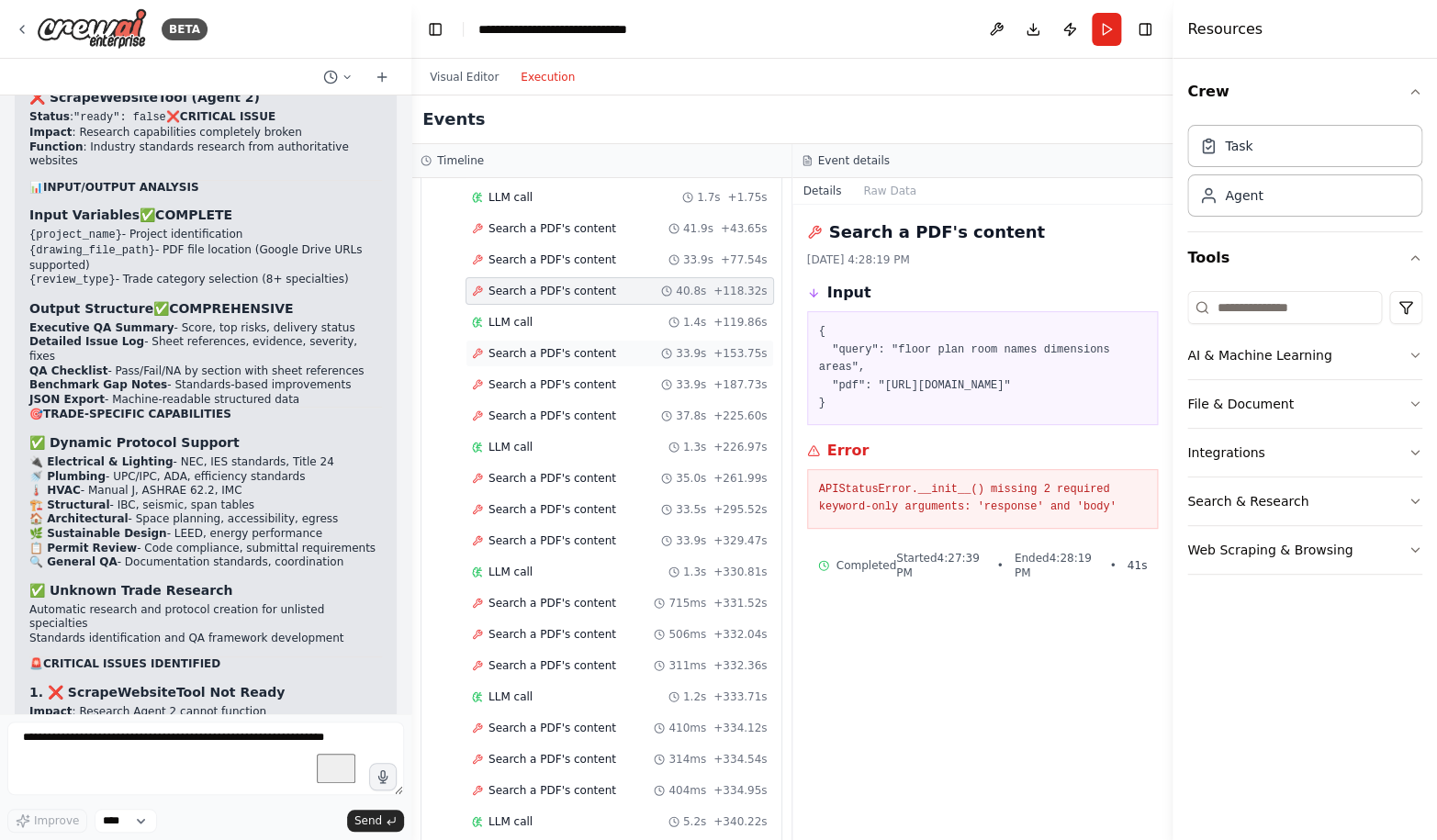
click at [545, 361] on div "Search a PDF's content 33.9s + 153.75s" at bounding box center [619, 353] width 309 height 27
click at [545, 384] on span "Search a PDF's content" at bounding box center [552, 384] width 127 height 15
click at [545, 416] on span "Search a PDF's content" at bounding box center [552, 415] width 127 height 15
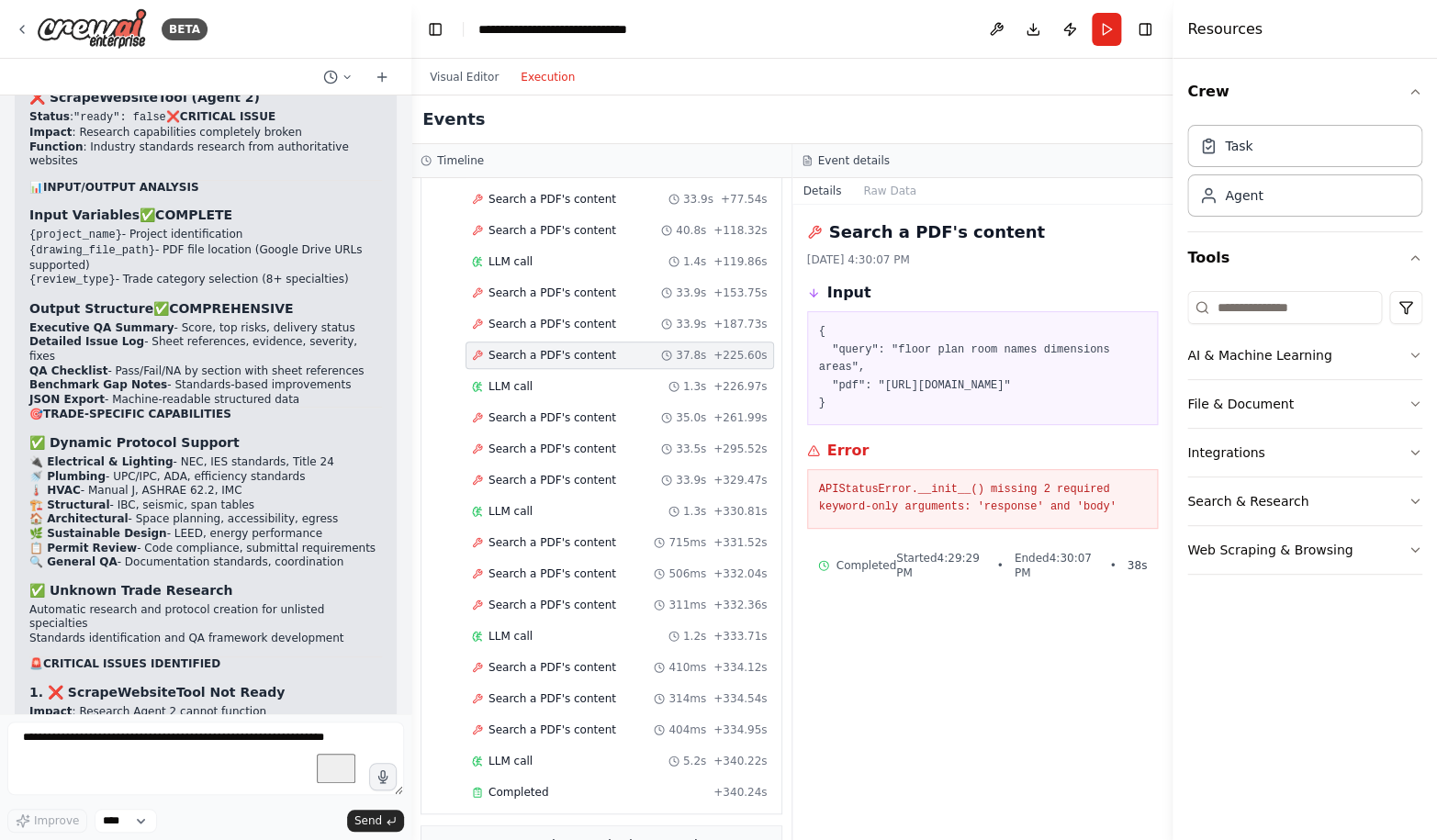
scroll to position [206, 0]
click at [545, 416] on span "Search a PDF's content" at bounding box center [552, 414] width 127 height 15
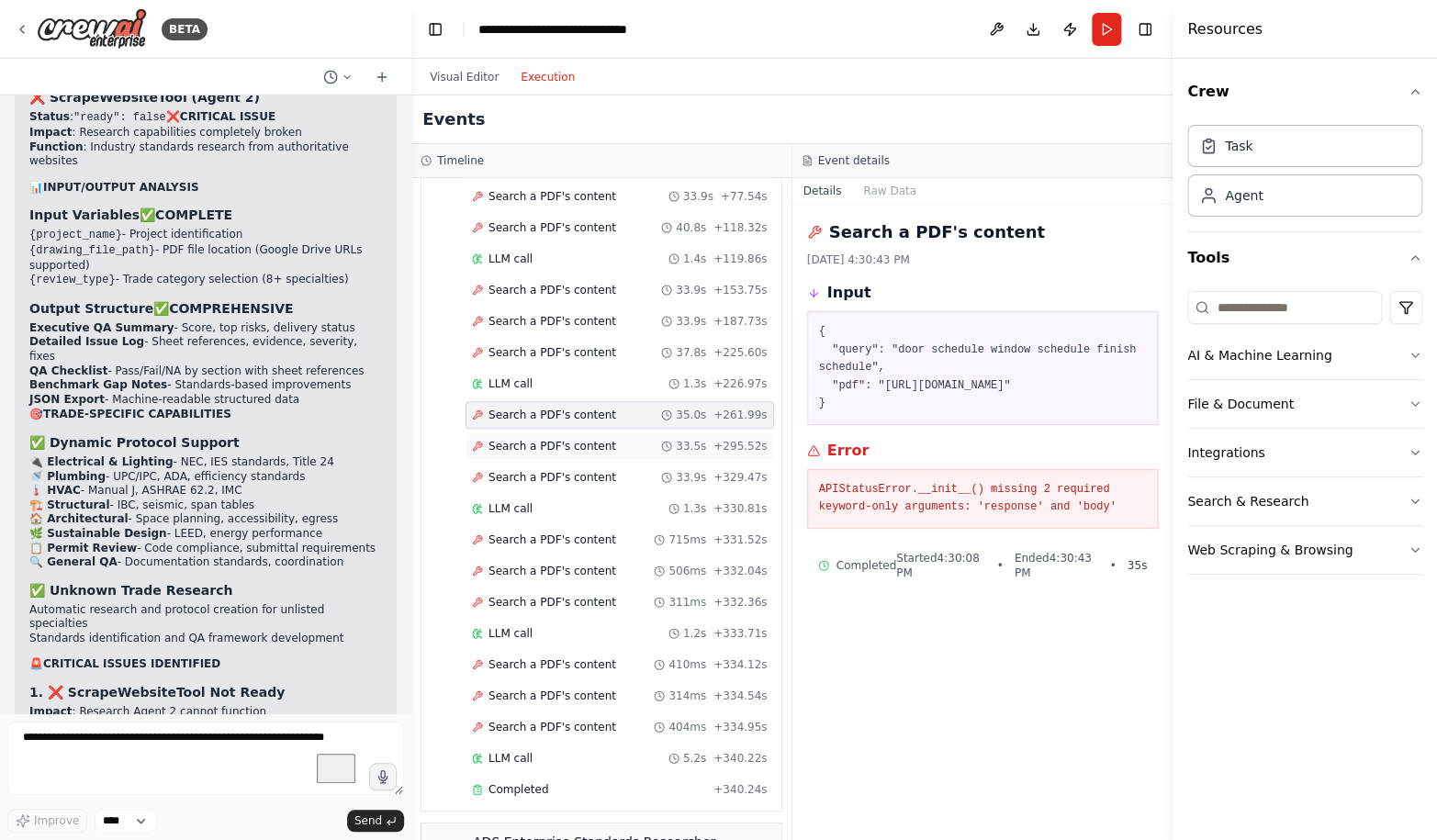
click at [543, 450] on span "Search a PDF's content" at bounding box center [552, 445] width 127 height 15
click at [548, 487] on div "Search a PDF's content 33.9s + 329.47s" at bounding box center [619, 477] width 309 height 27
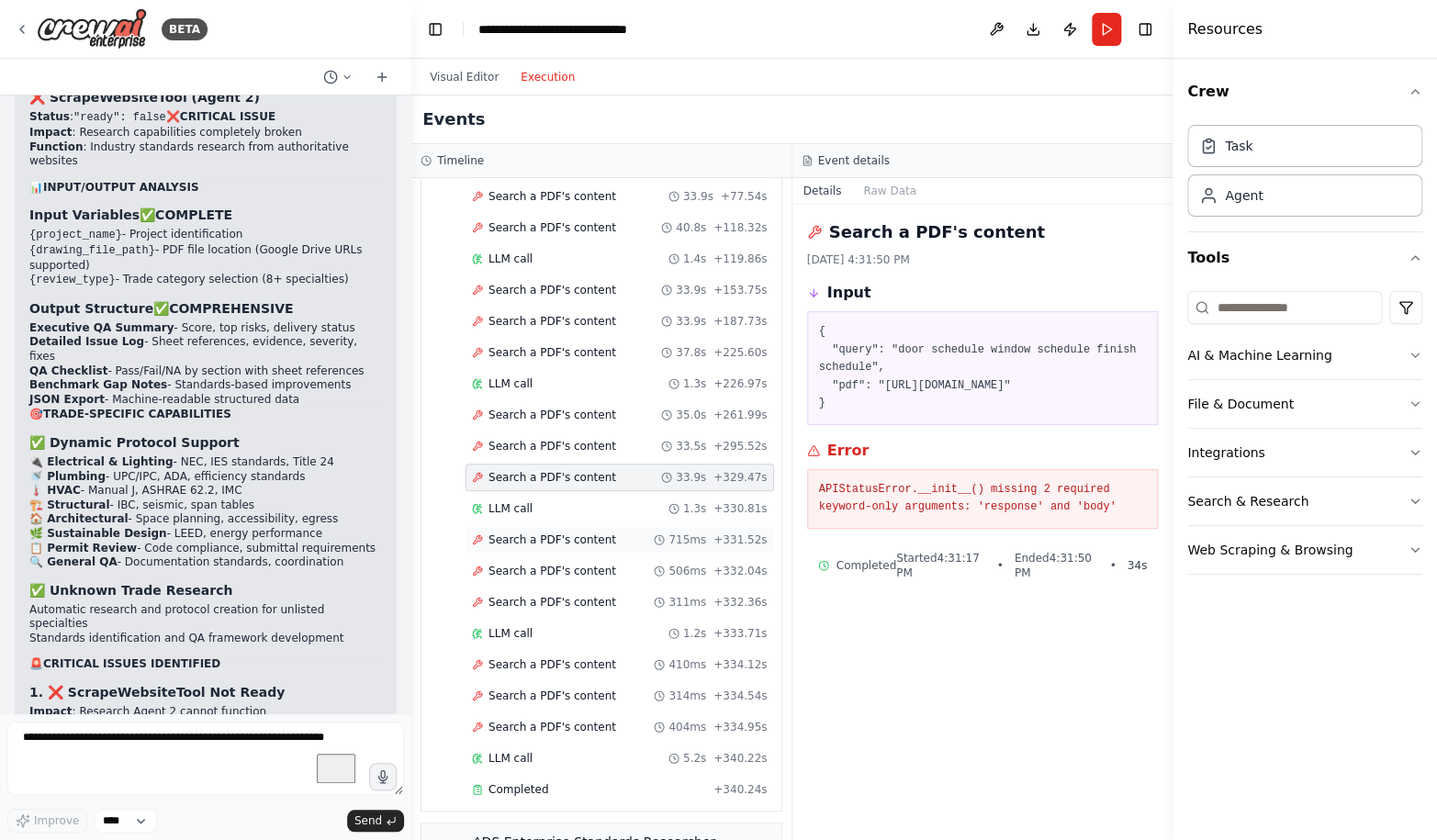
click at [549, 550] on div "Search a PDF's content 715ms + 331.52s" at bounding box center [619, 539] width 309 height 27
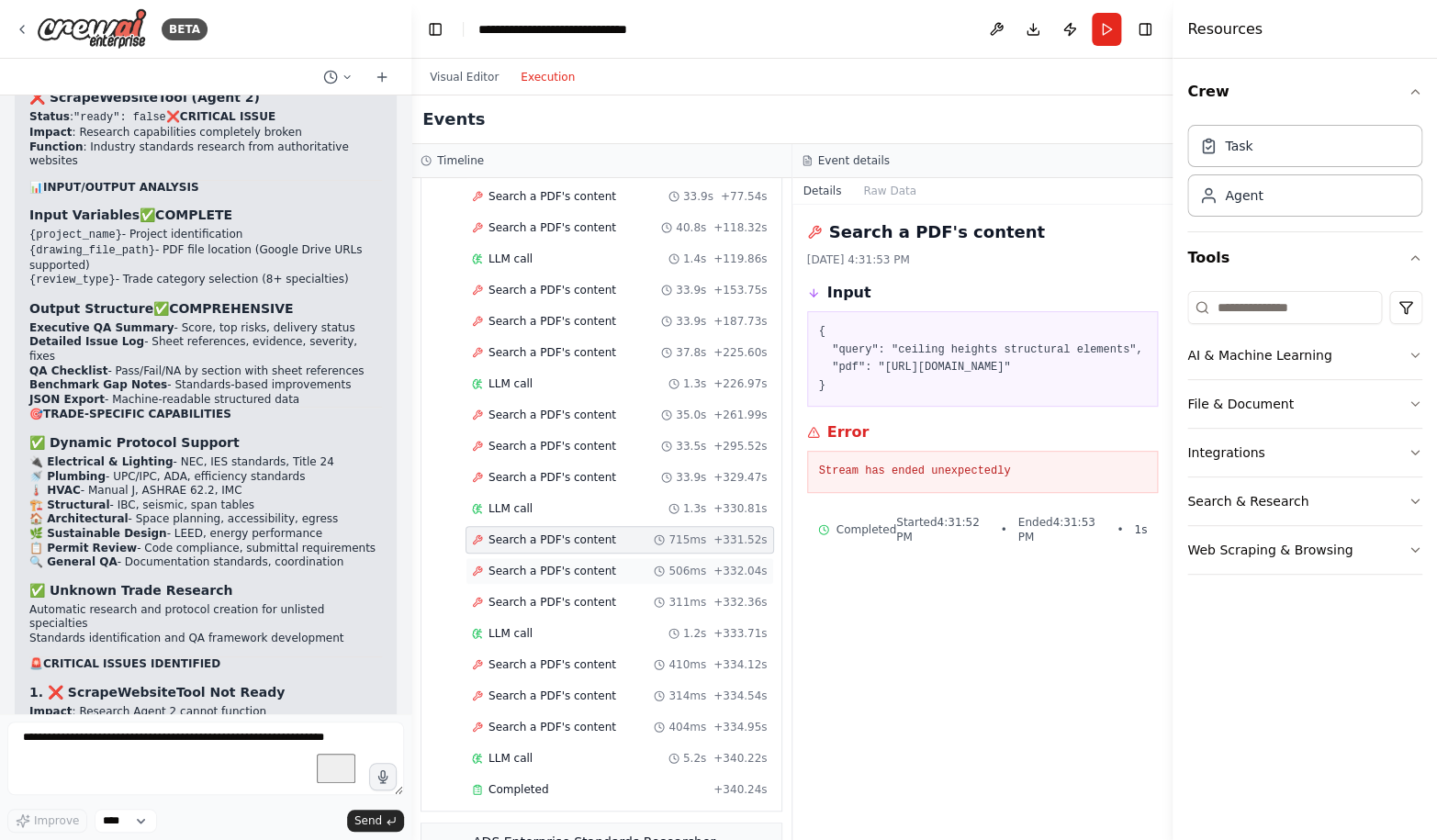
click at [549, 578] on div "Search a PDF's content 506ms + 332.04s" at bounding box center [619, 571] width 309 height 27
click at [549, 617] on div "Started + 0.00s LLM call 1.7s + 1.75s Search a PDF's content 41.9s + 43.65s Sea…" at bounding box center [608, 447] width 345 height 718
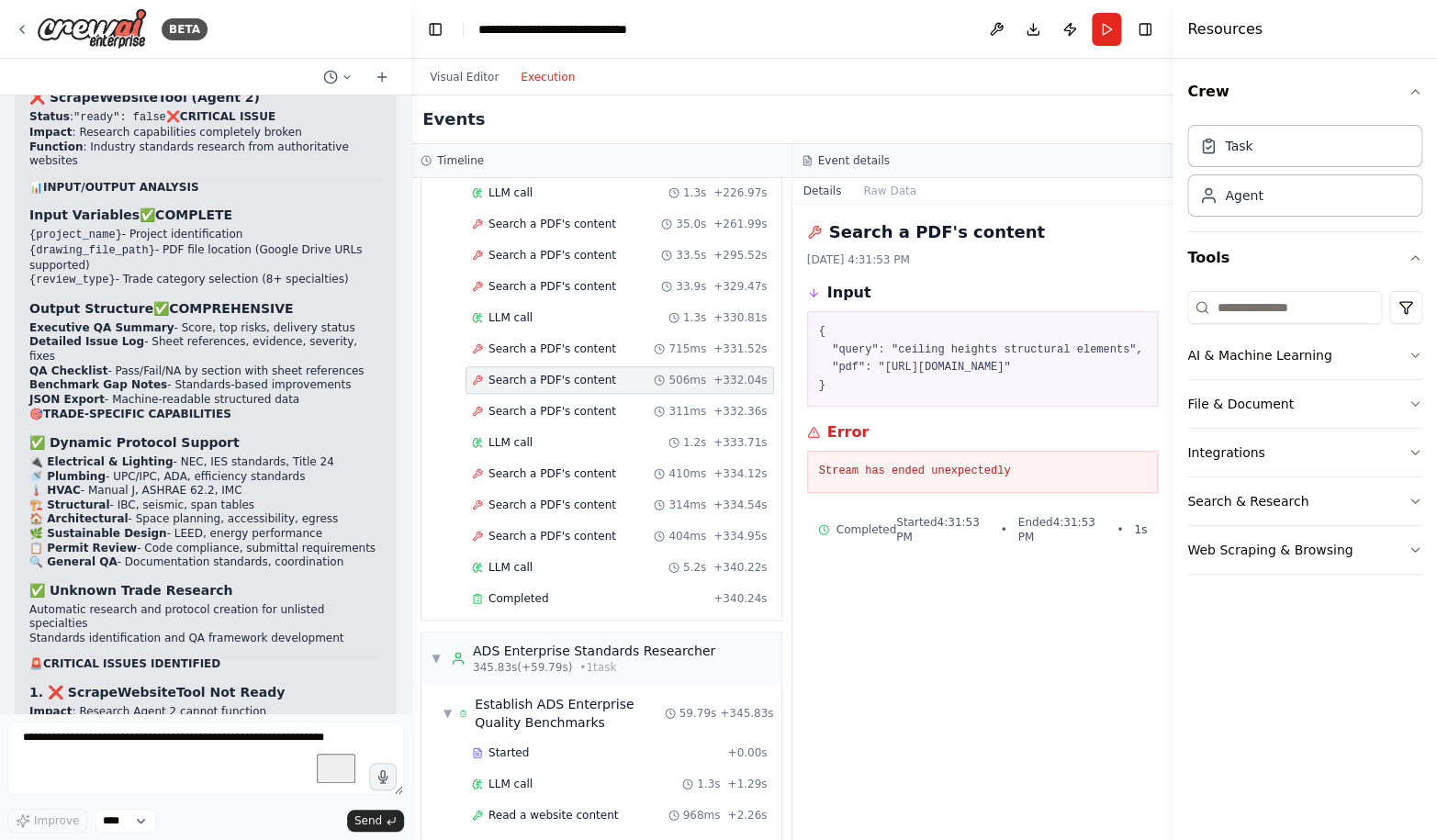
scroll to position [412, 0]
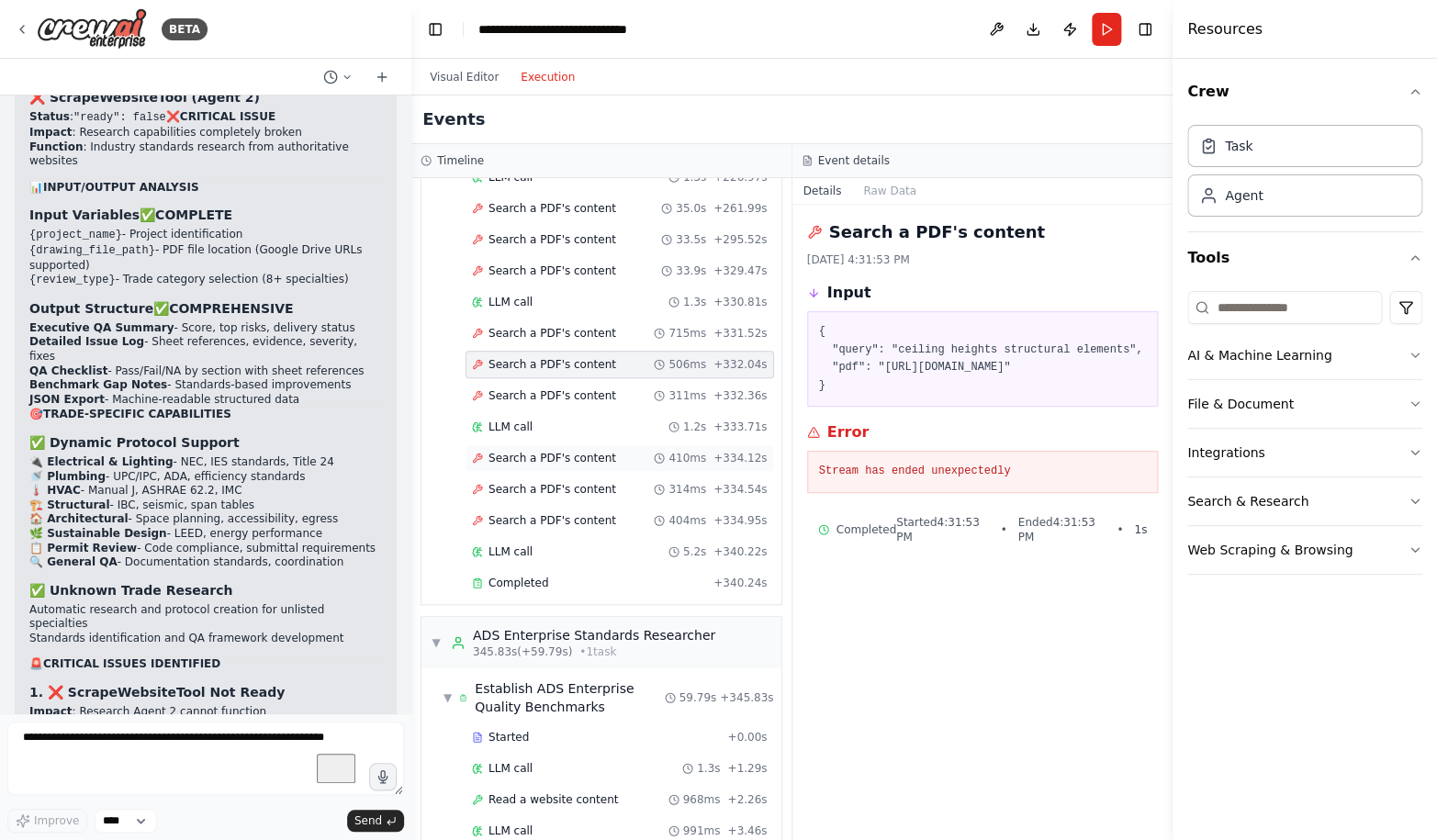
click at [534, 460] on span "Search a PDF's content" at bounding box center [552, 457] width 127 height 15
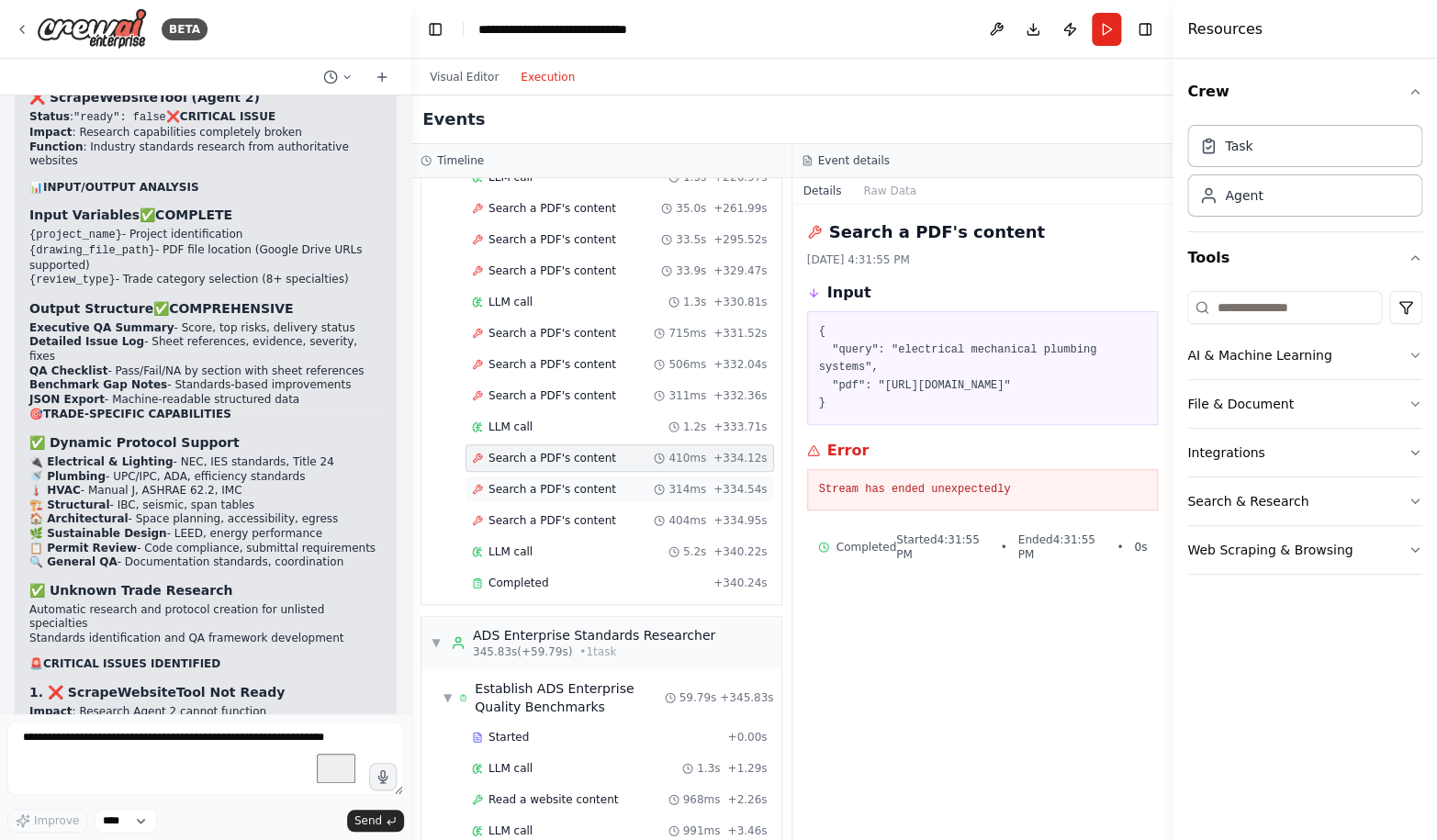
click at [538, 491] on span "Search a PDF's content" at bounding box center [552, 489] width 127 height 15
click at [547, 519] on span "Search a PDF's content" at bounding box center [552, 520] width 127 height 15
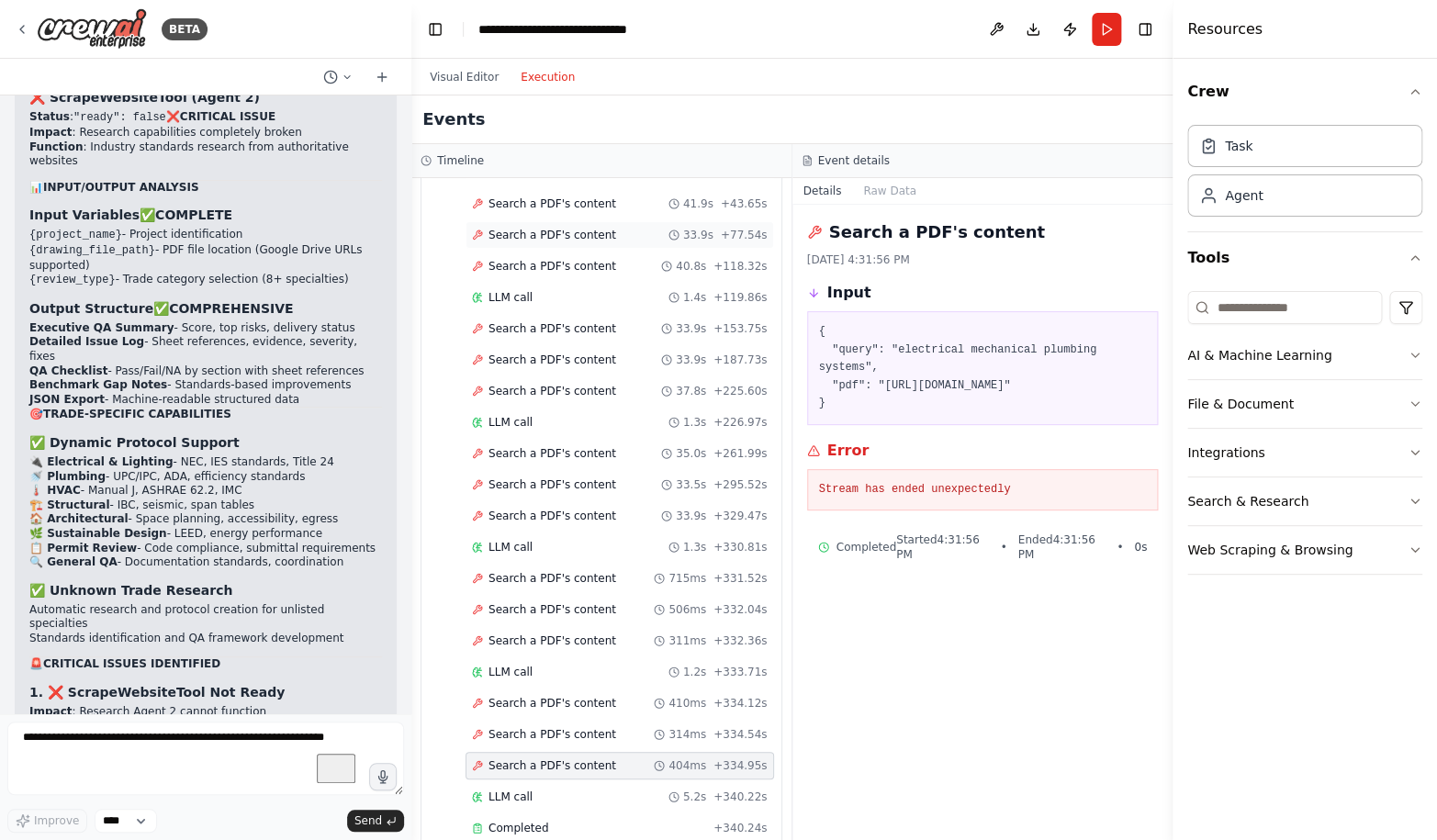
scroll to position [164, 0]
drag, startPoint x: 945, startPoint y: 630, endPoint x: 801, endPoint y: 231, distance: 424.2
click at [801, 231] on div "Search a PDF's content 8/16/2025, 4:31:56 PM Input { "query": "electrical mecha…" at bounding box center [982, 522] width 381 height 635
click at [586, 211] on span "Search a PDF's content" at bounding box center [552, 206] width 127 height 15
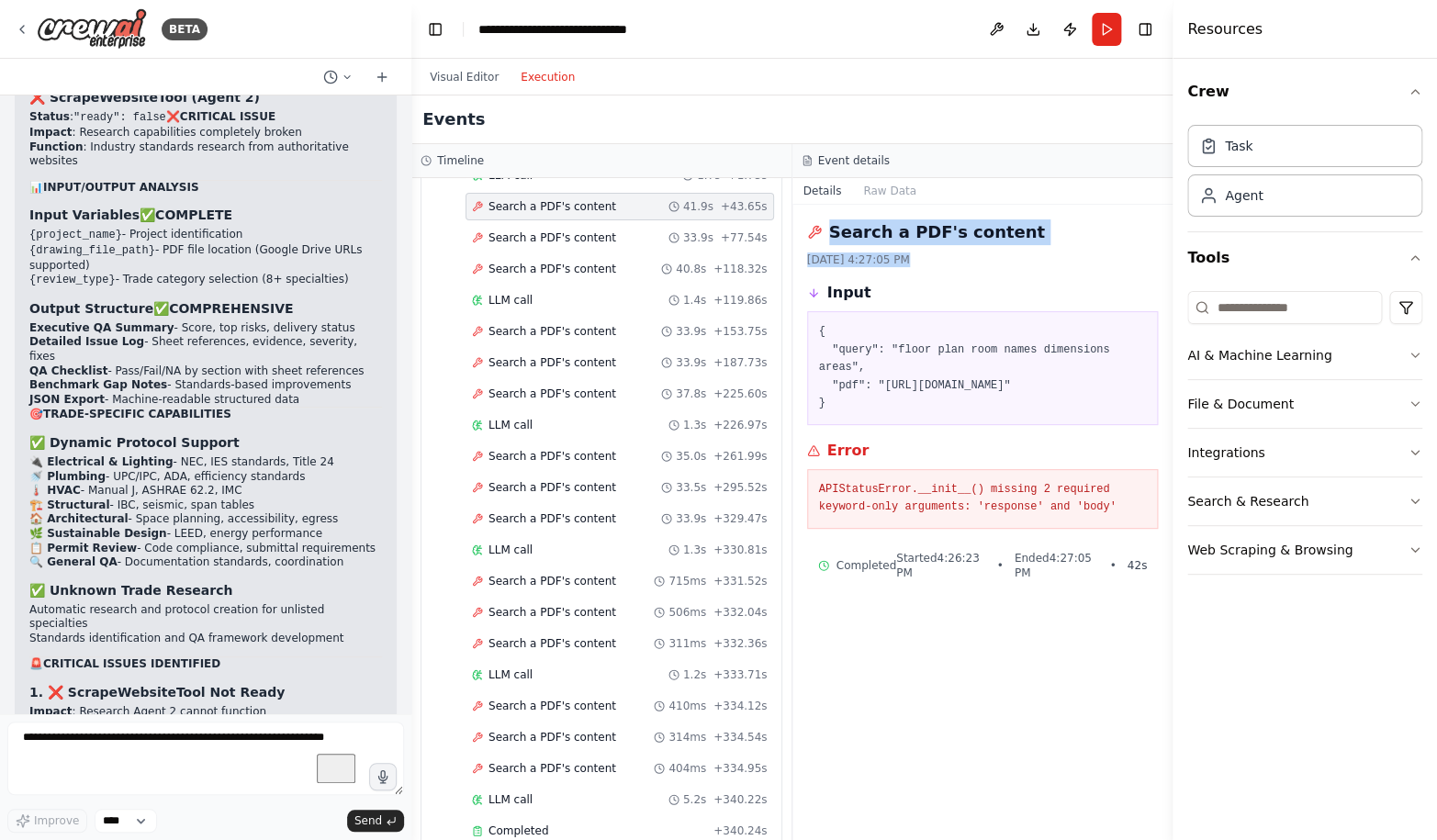
drag, startPoint x: 980, startPoint y: 671, endPoint x: 816, endPoint y: 220, distance: 479.9
click at [816, 220] on div "Search a PDF's content 8/16/2025, 4:27:05 PM Input { "query": "floor plan room …" at bounding box center [982, 522] width 381 height 635
copy div "Search a PDF's content 8/16/2025, 4:27:05 PM"
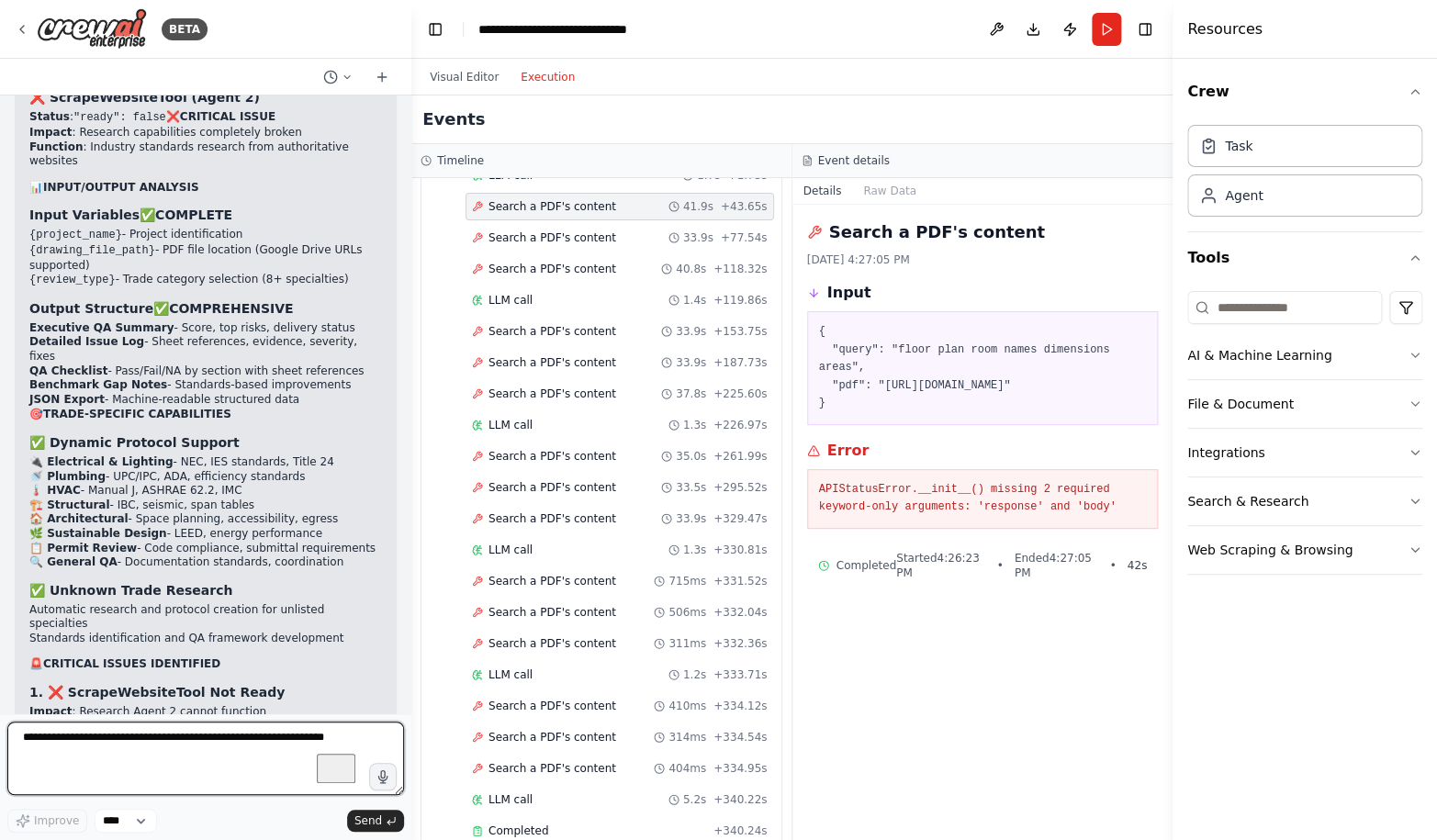
click at [66, 765] on textarea "To enrich screen reader interactions, please activate Accessibility in Grammarl…" at bounding box center [205, 758] width 397 height 73
paste textarea "**********"
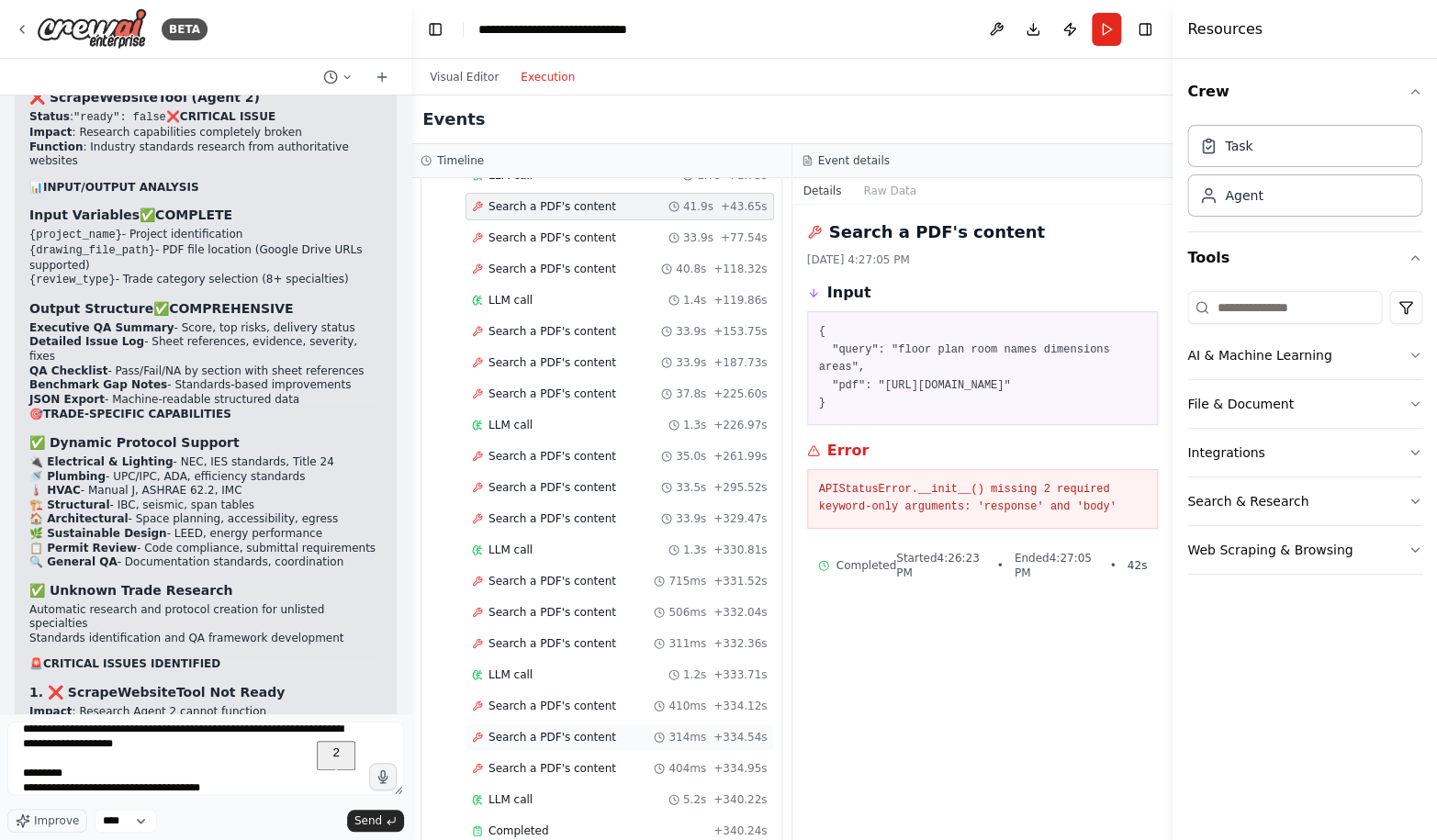
click at [584, 744] on span "Search a PDF's content" at bounding box center [552, 736] width 127 height 15
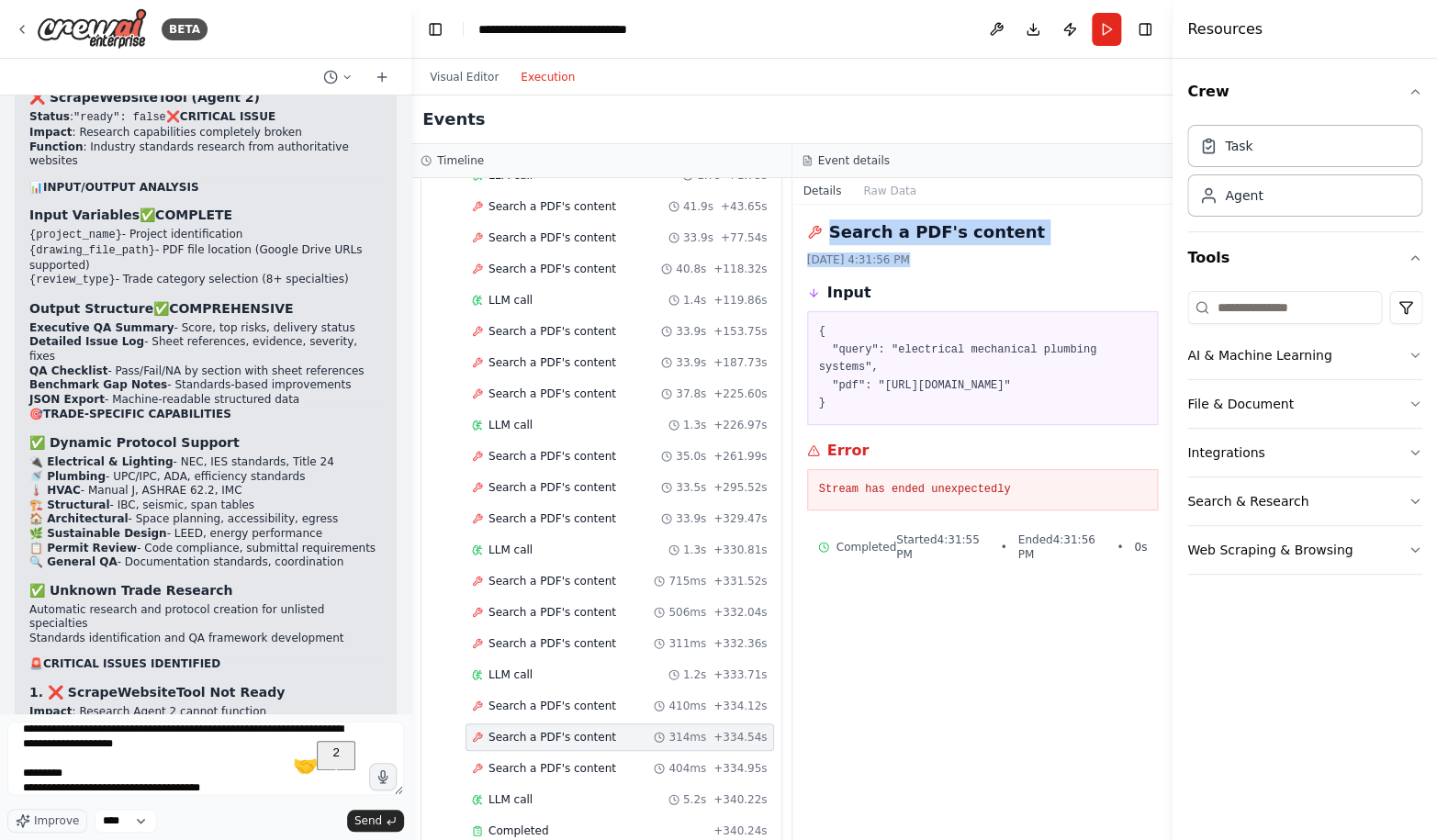
drag, startPoint x: 928, startPoint y: 634, endPoint x: 822, endPoint y: 229, distance: 418.6
click at [822, 229] on div "Search a PDF's content 8/16/2025, 4:31:56 PM Input { "query": "electrical mecha…" at bounding box center [982, 522] width 381 height 635
copy div "Search a PDF's content 8/16/2025, 4:31:56 PM"
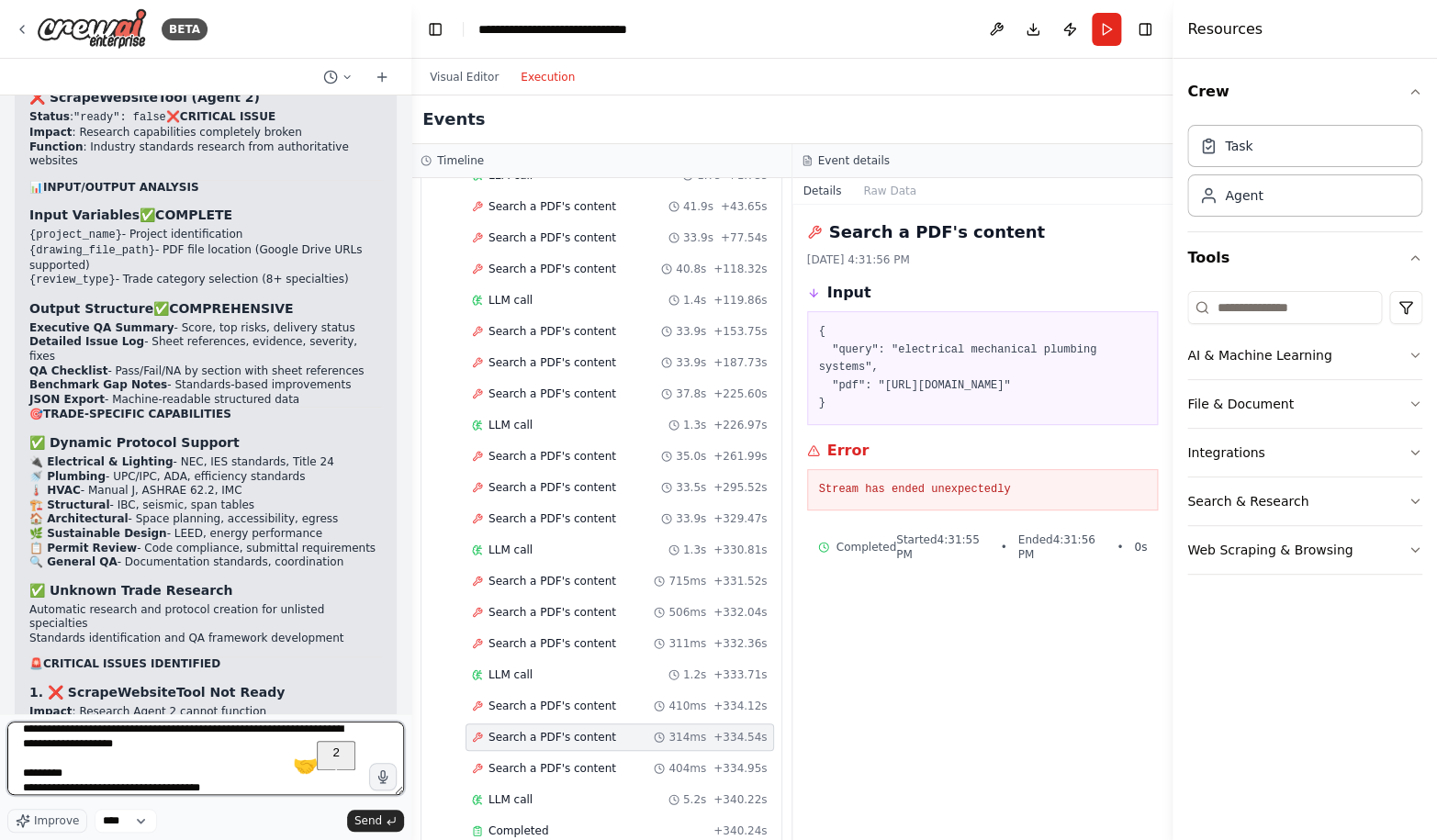
click at [187, 745] on textarea "**********" at bounding box center [205, 758] width 397 height 73
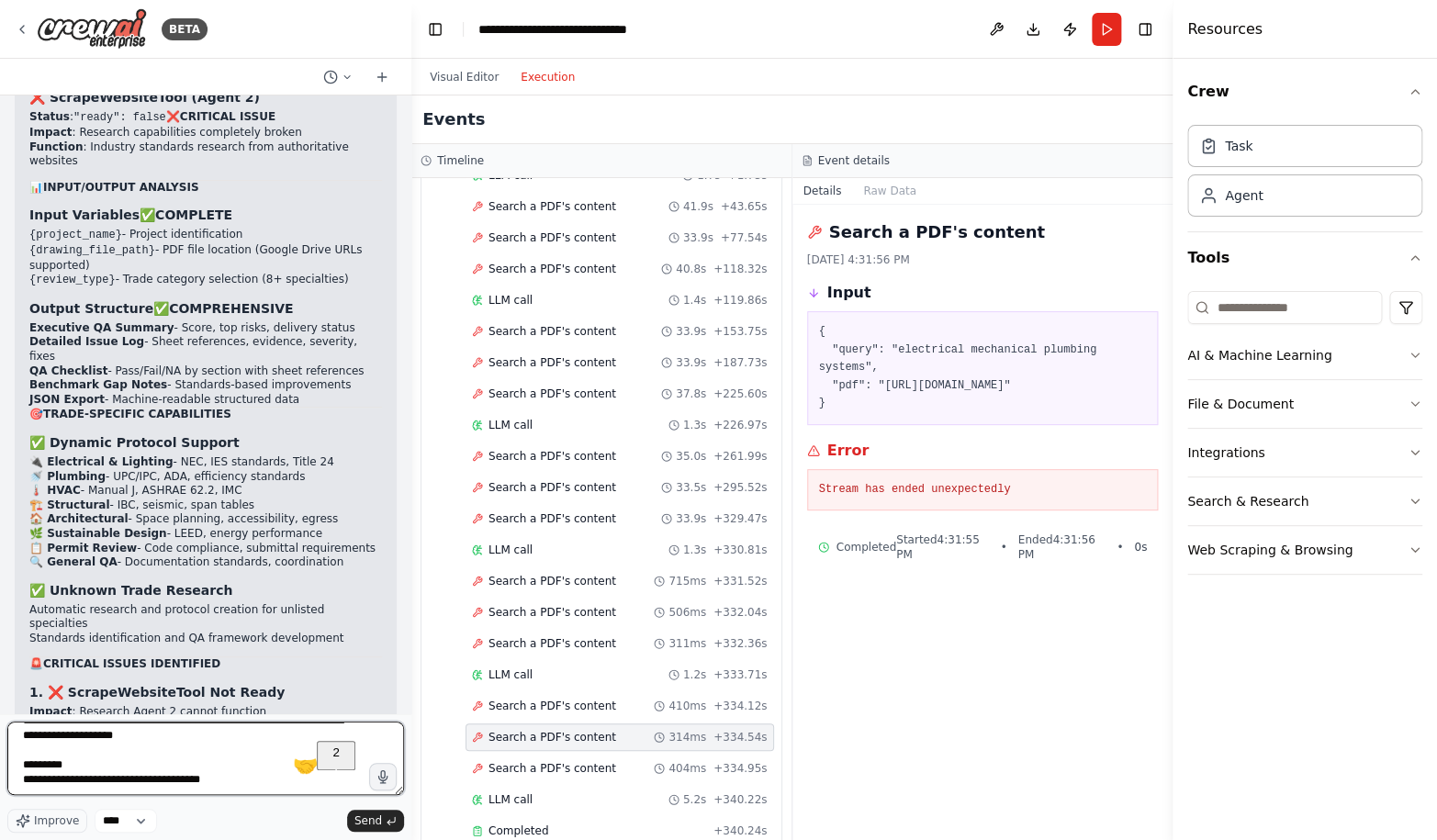
click at [270, 787] on textarea "**********" at bounding box center [205, 758] width 397 height 73
paste textarea "**********"
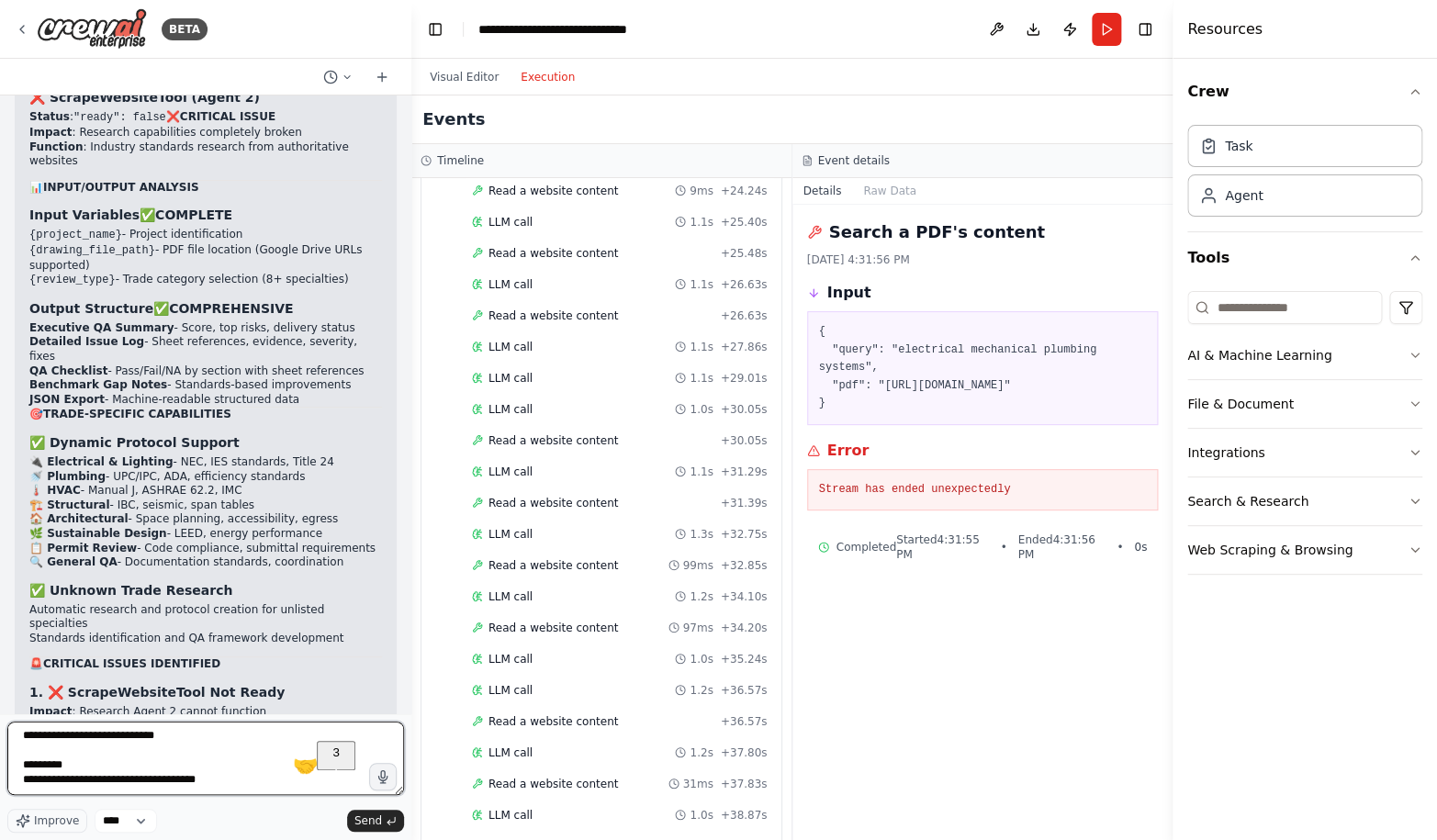
scroll to position [2083, 0]
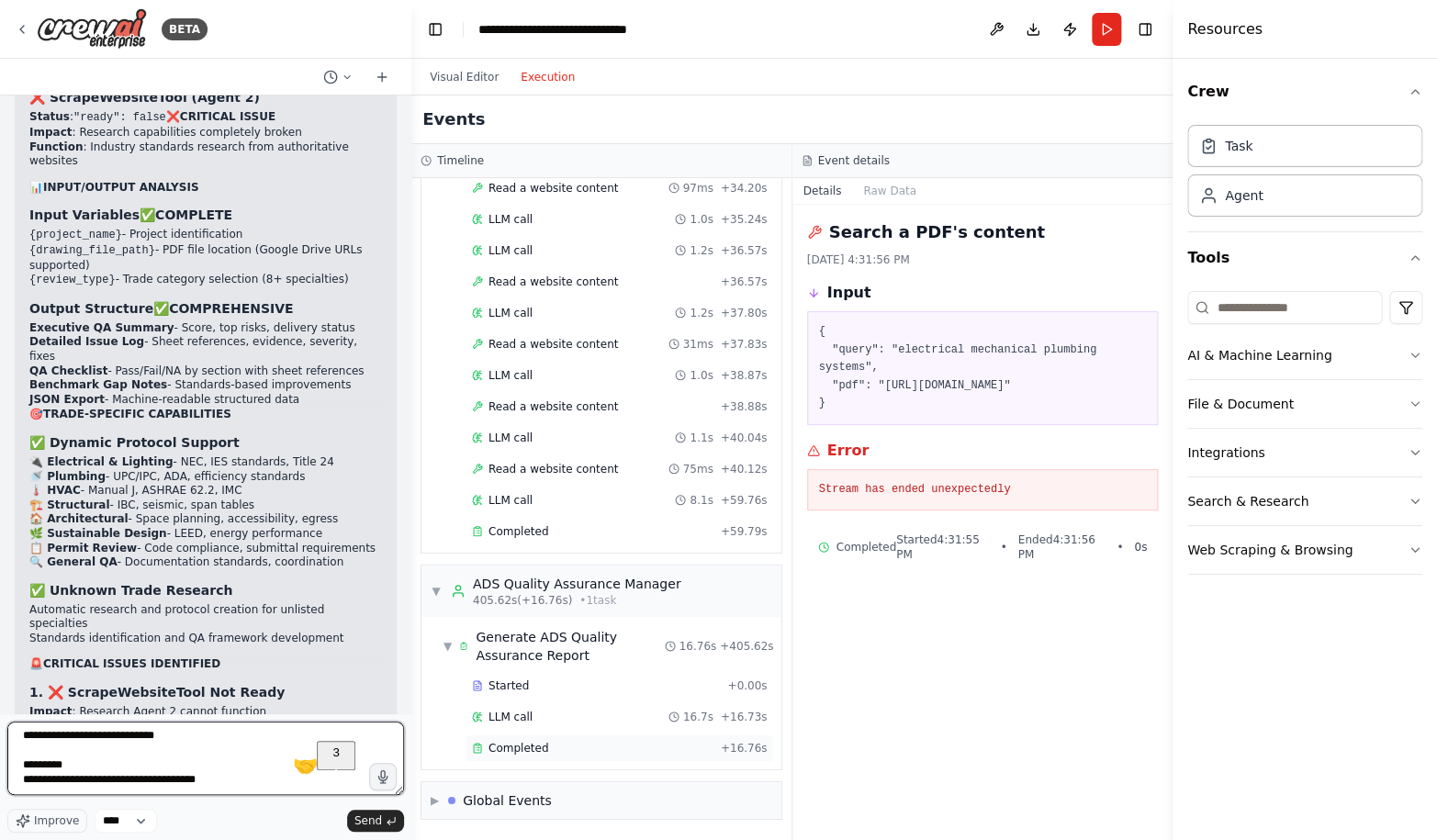
type textarea "**********"
click at [529, 752] on span "Completed" at bounding box center [518, 747] width 60 height 15
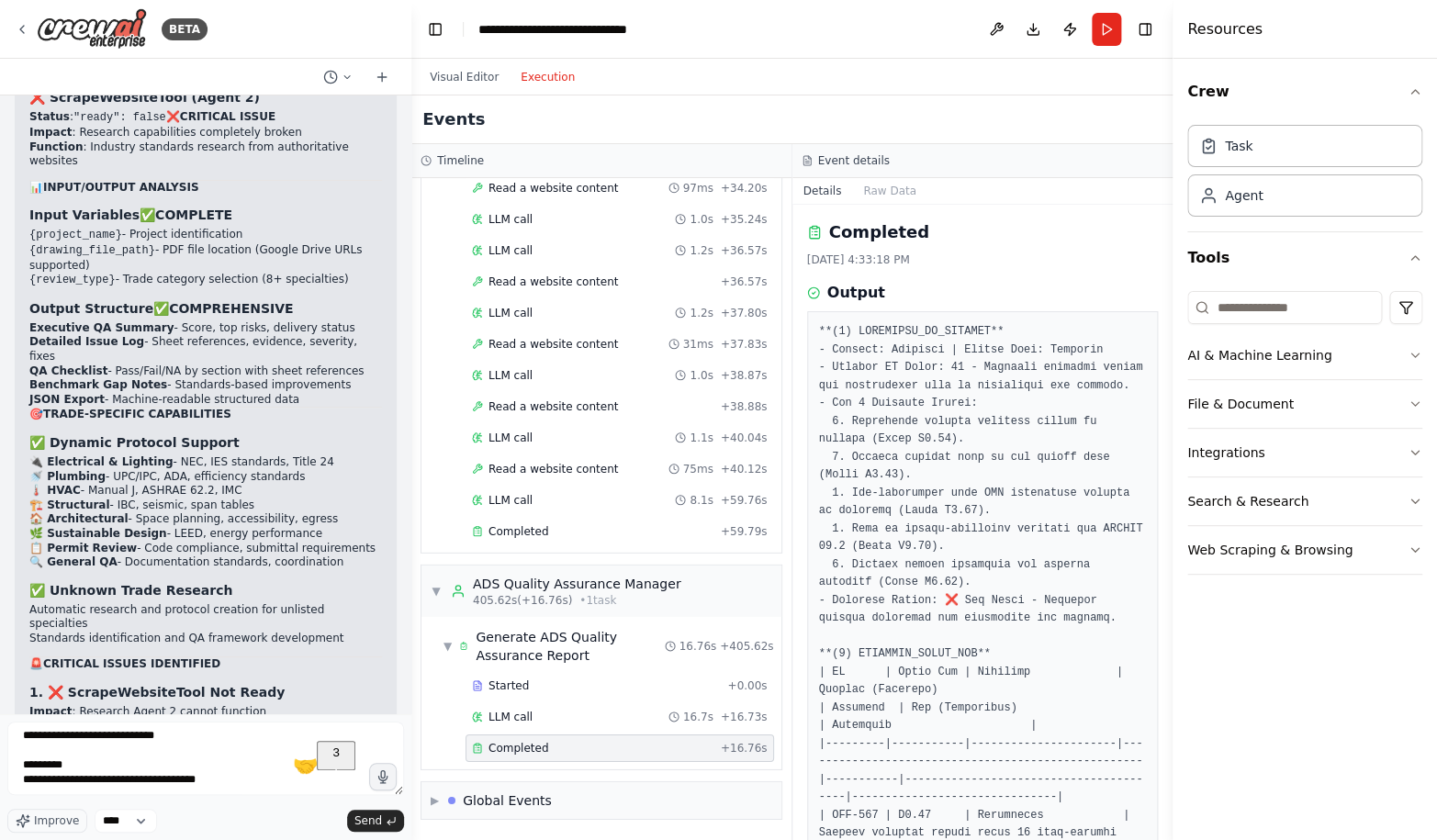
scroll to position [2029, 0]
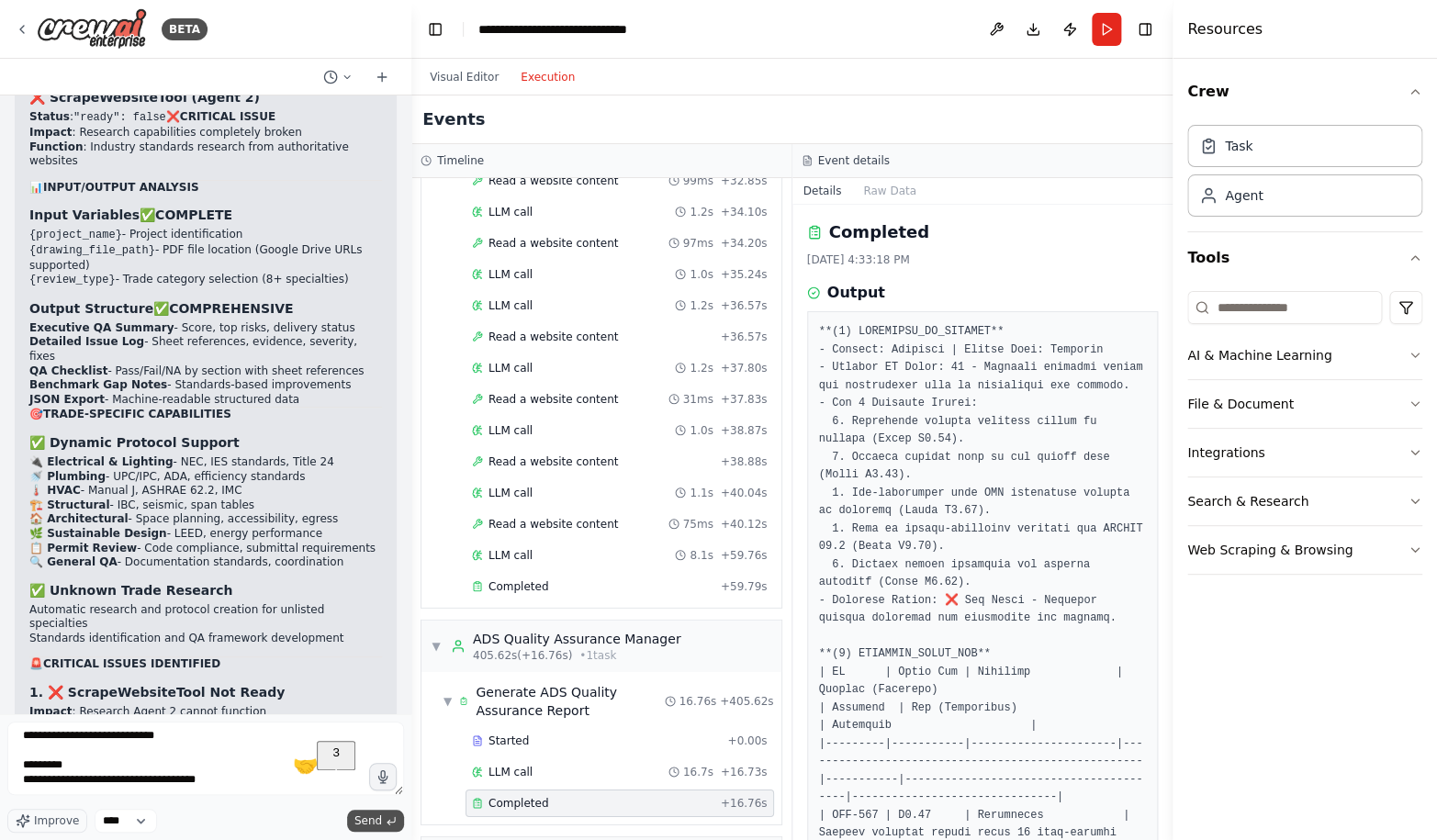
click at [377, 824] on span "Send" at bounding box center [368, 819] width 27 height 15
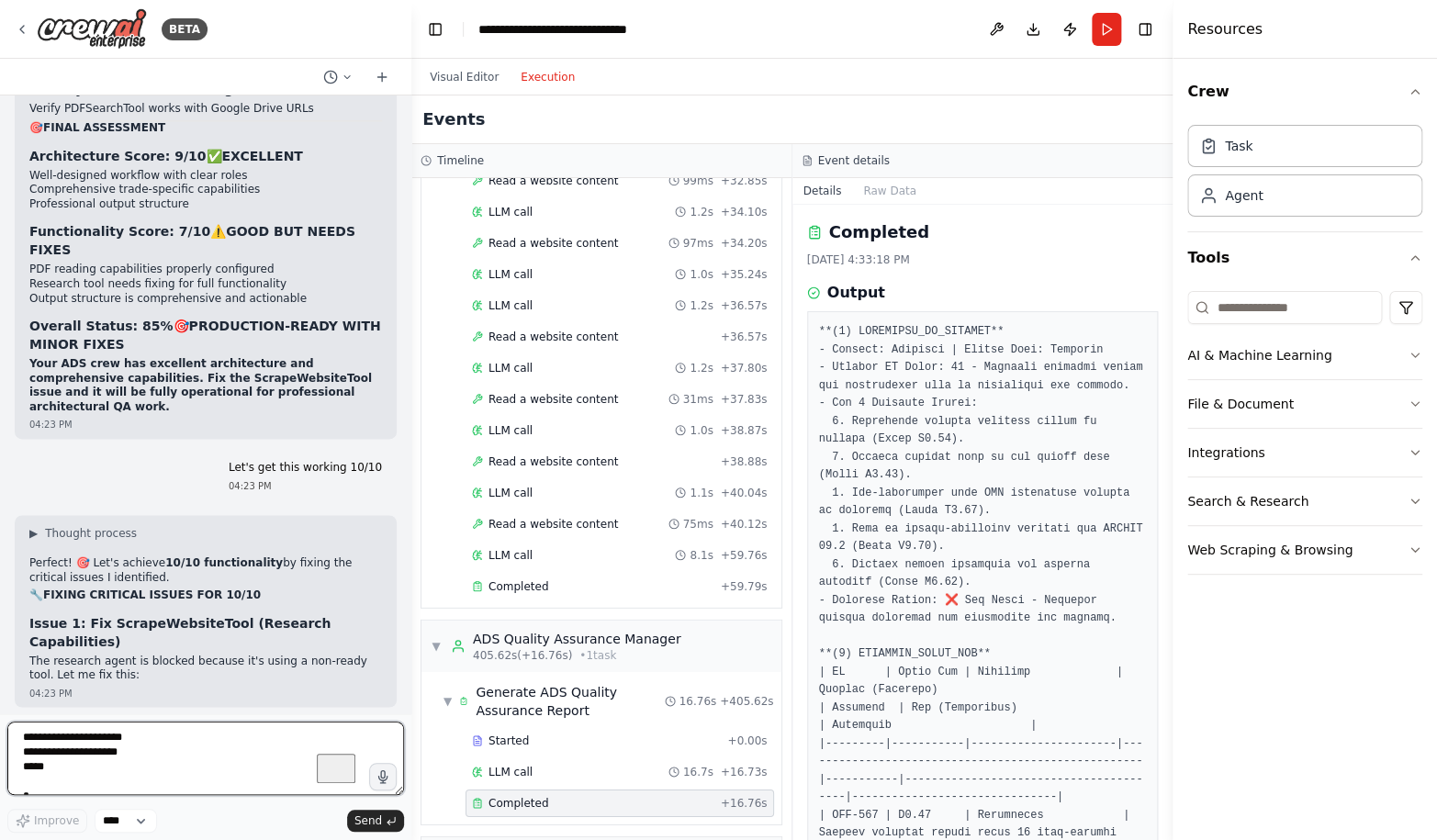
scroll to position [98582, 0]
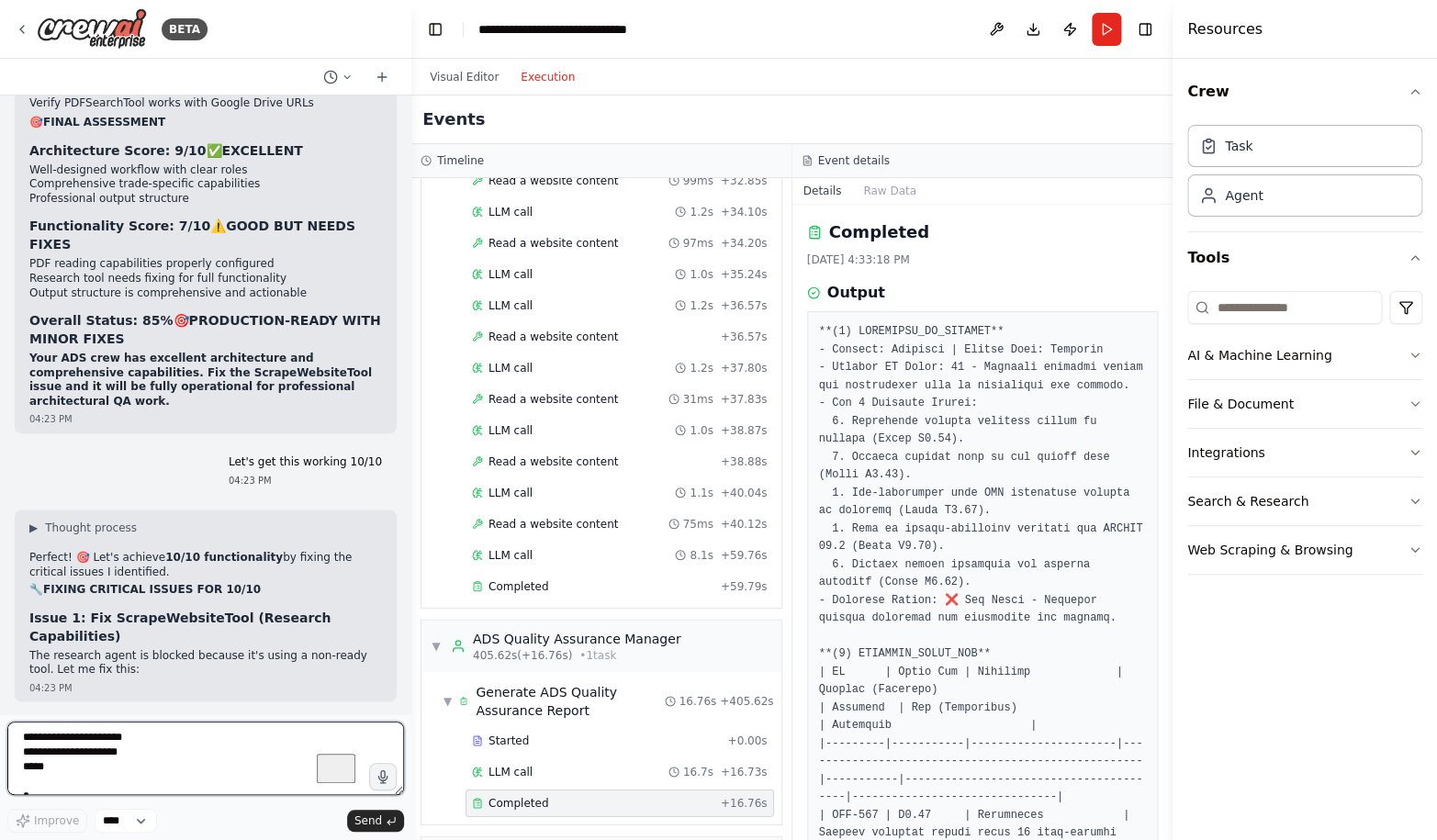
click at [128, 747] on textarea "**********" at bounding box center [205, 758] width 397 height 73
type textarea "***"
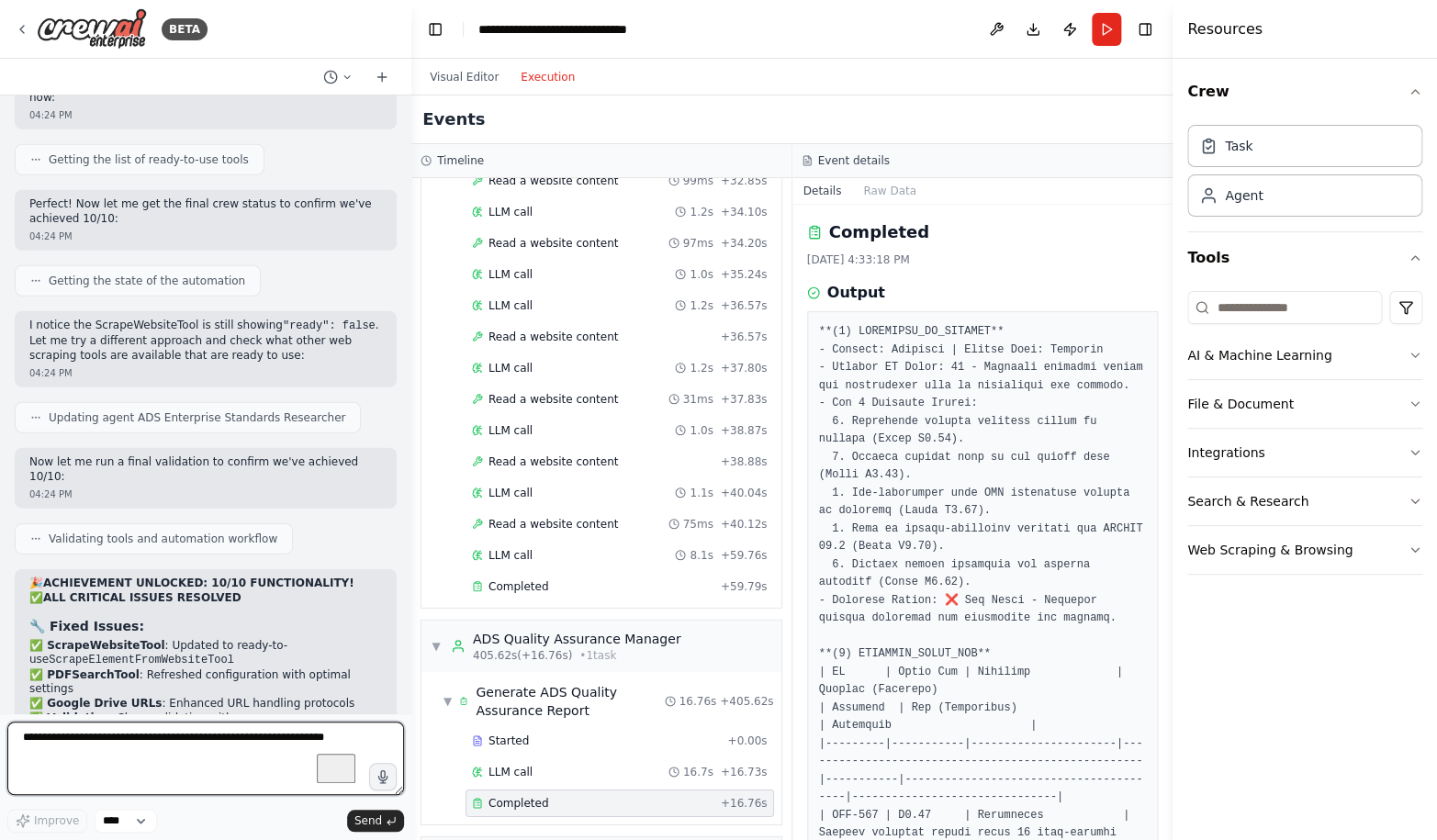
scroll to position [99705, 0]
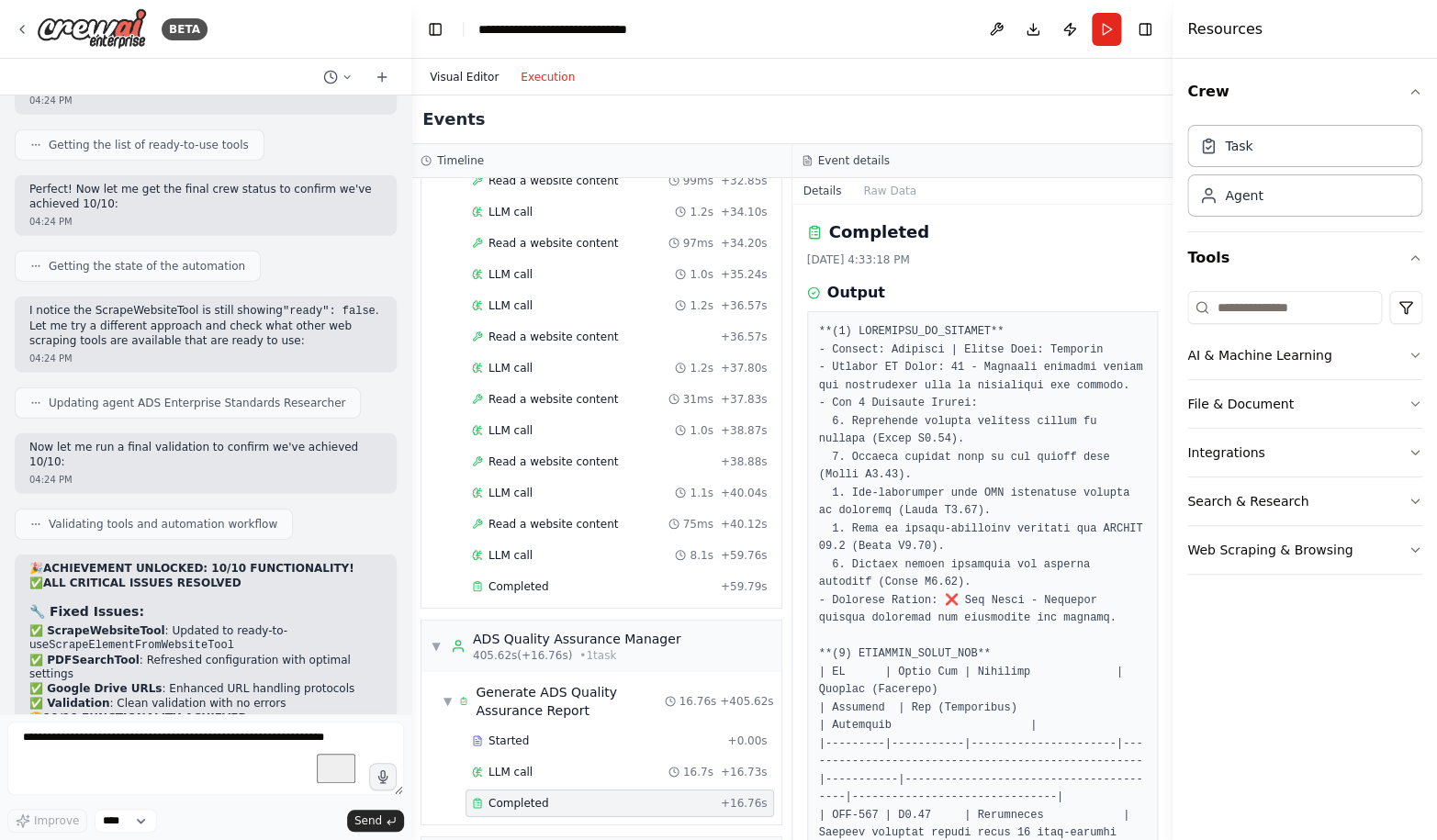
click at [462, 77] on button "Visual Editor" at bounding box center [463, 76] width 91 height 22
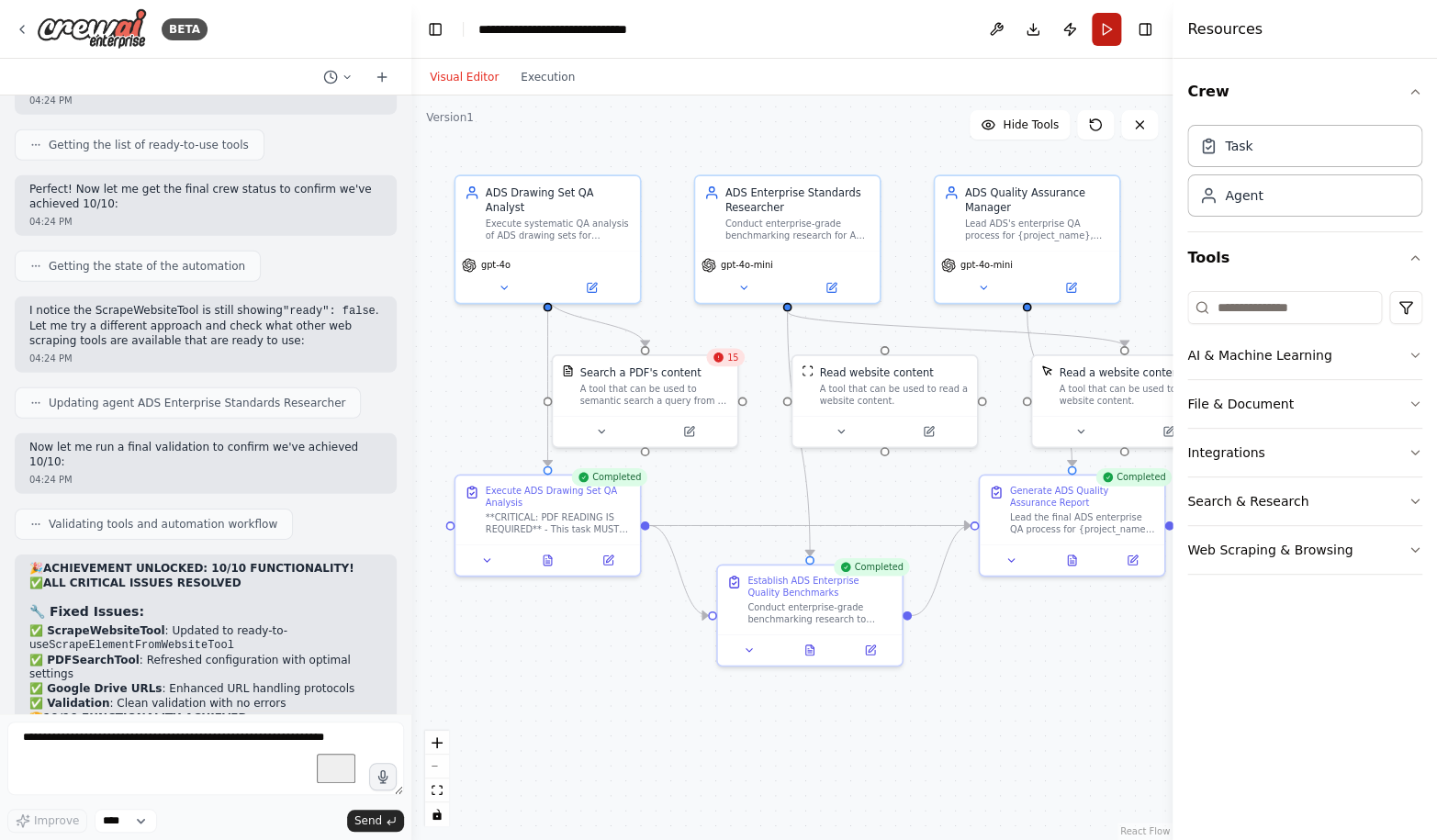
click at [1109, 22] on button "Run" at bounding box center [1106, 29] width 29 height 33
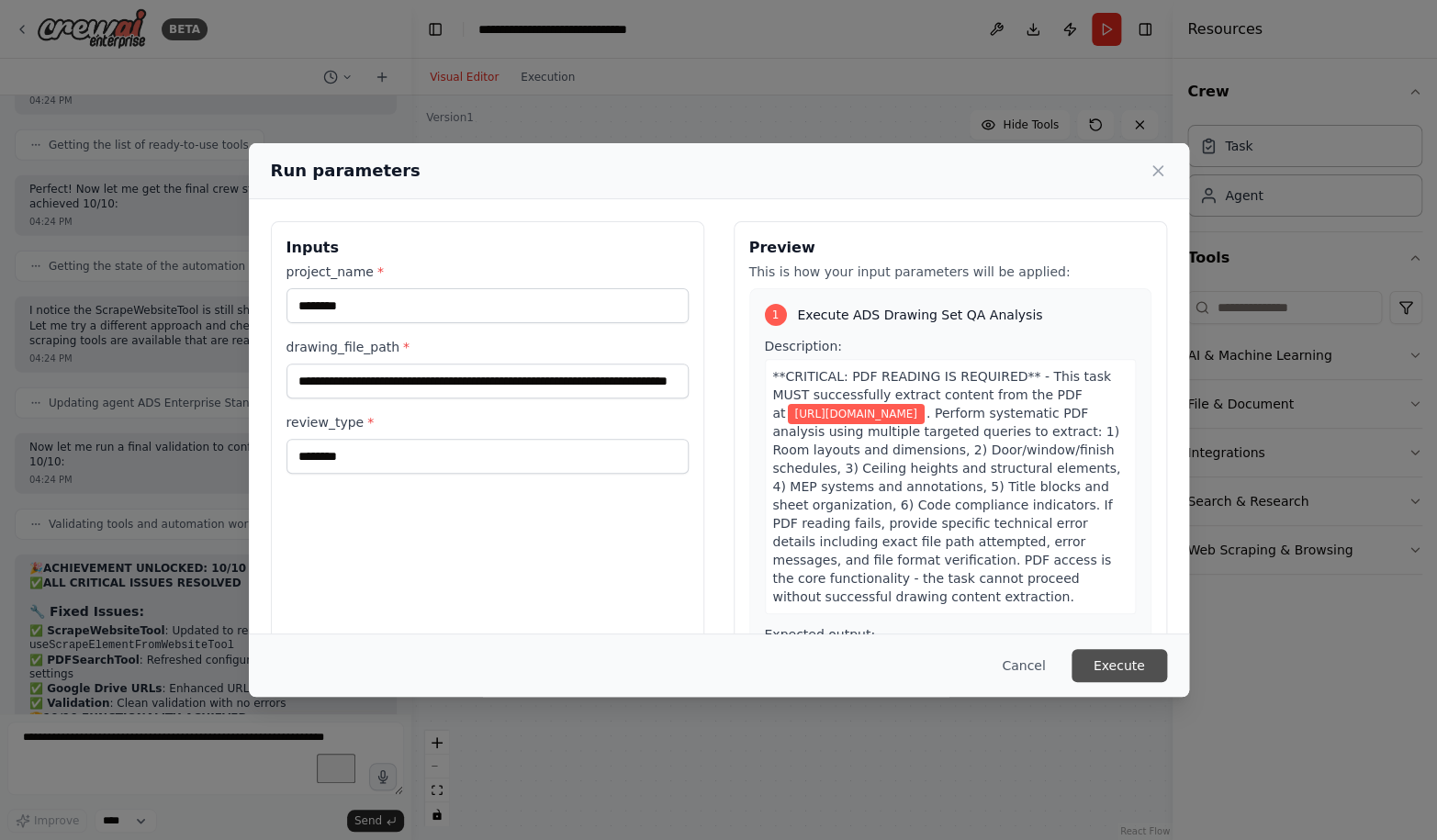
click at [1110, 660] on button "Execute" at bounding box center [1119, 666] width 95 height 33
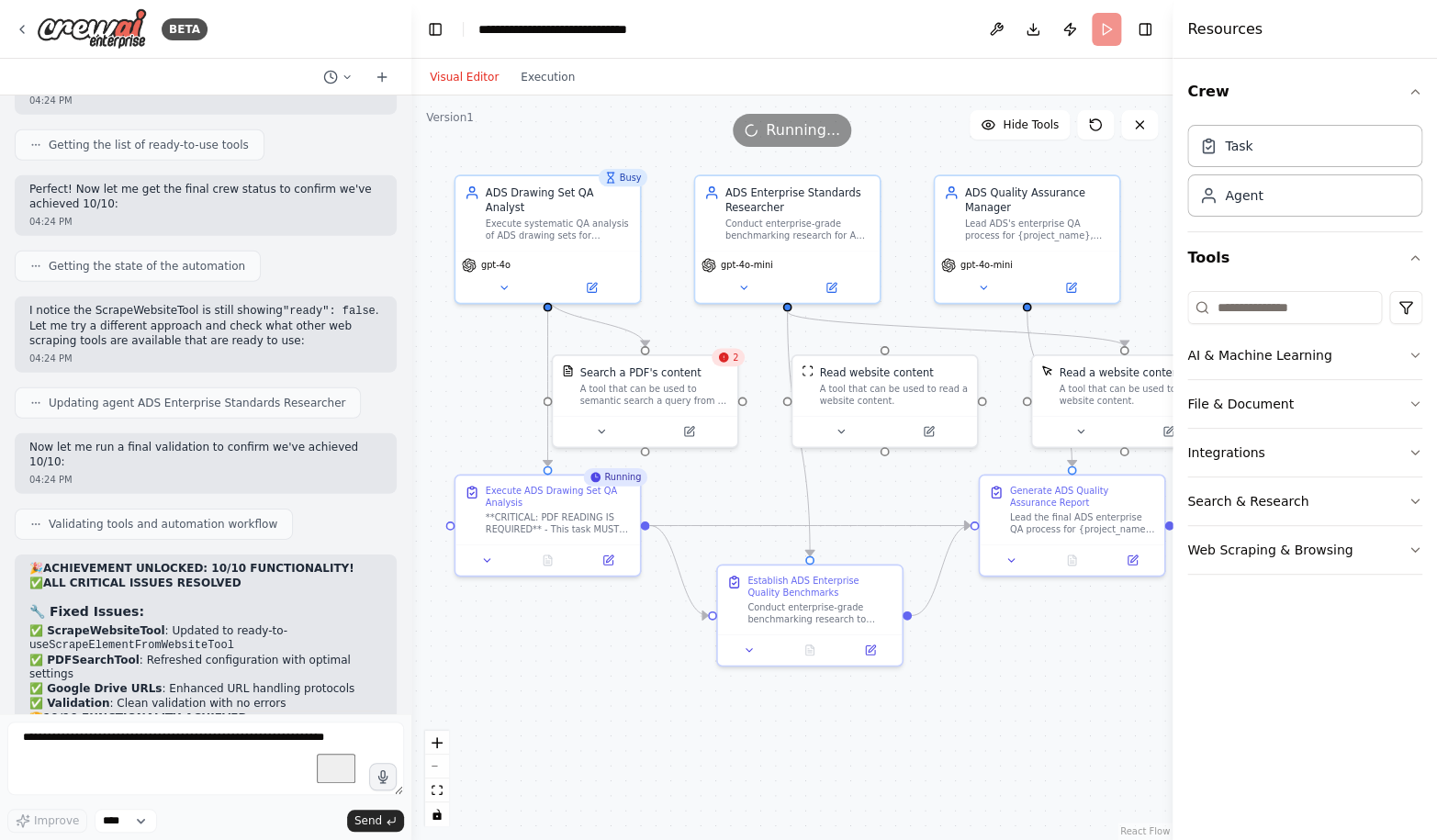
click at [730, 363] on div "2" at bounding box center [728, 356] width 33 height 19
click at [532, 77] on button "Execution" at bounding box center [548, 76] width 76 height 22
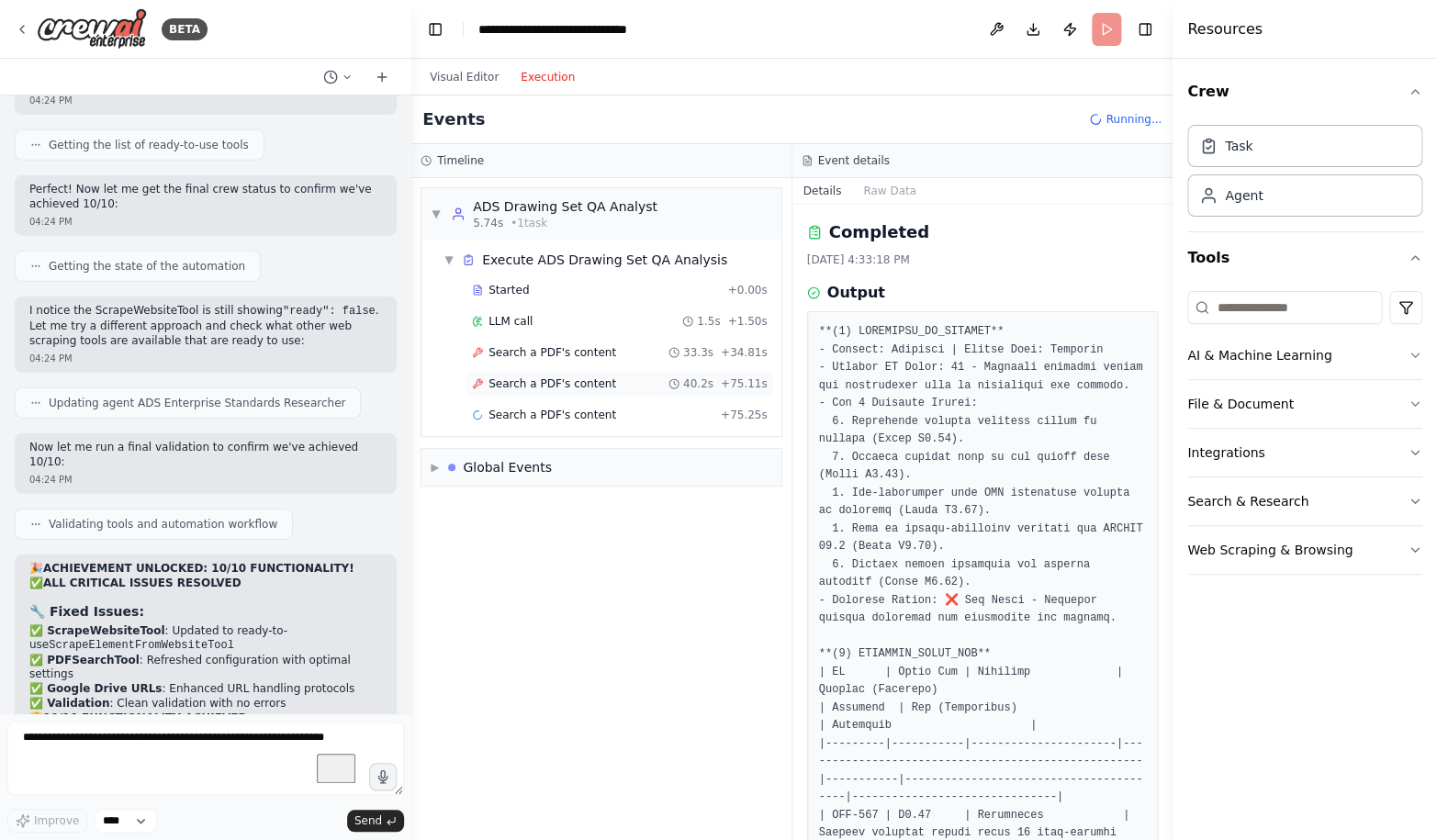
click at [564, 380] on span "Search a PDF's content" at bounding box center [552, 383] width 127 height 15
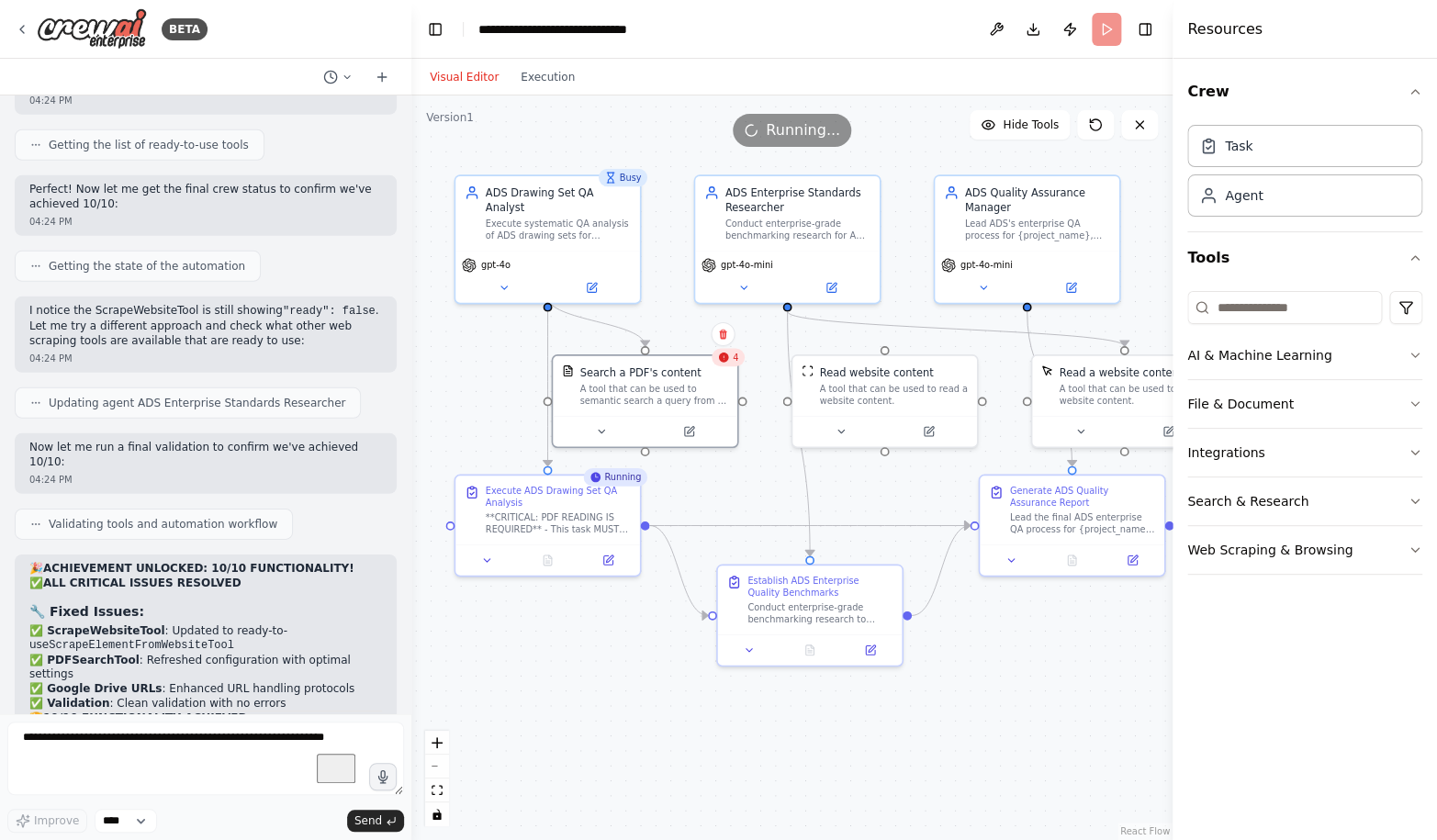
click at [450, 74] on button "Visual Editor" at bounding box center [463, 76] width 91 height 22
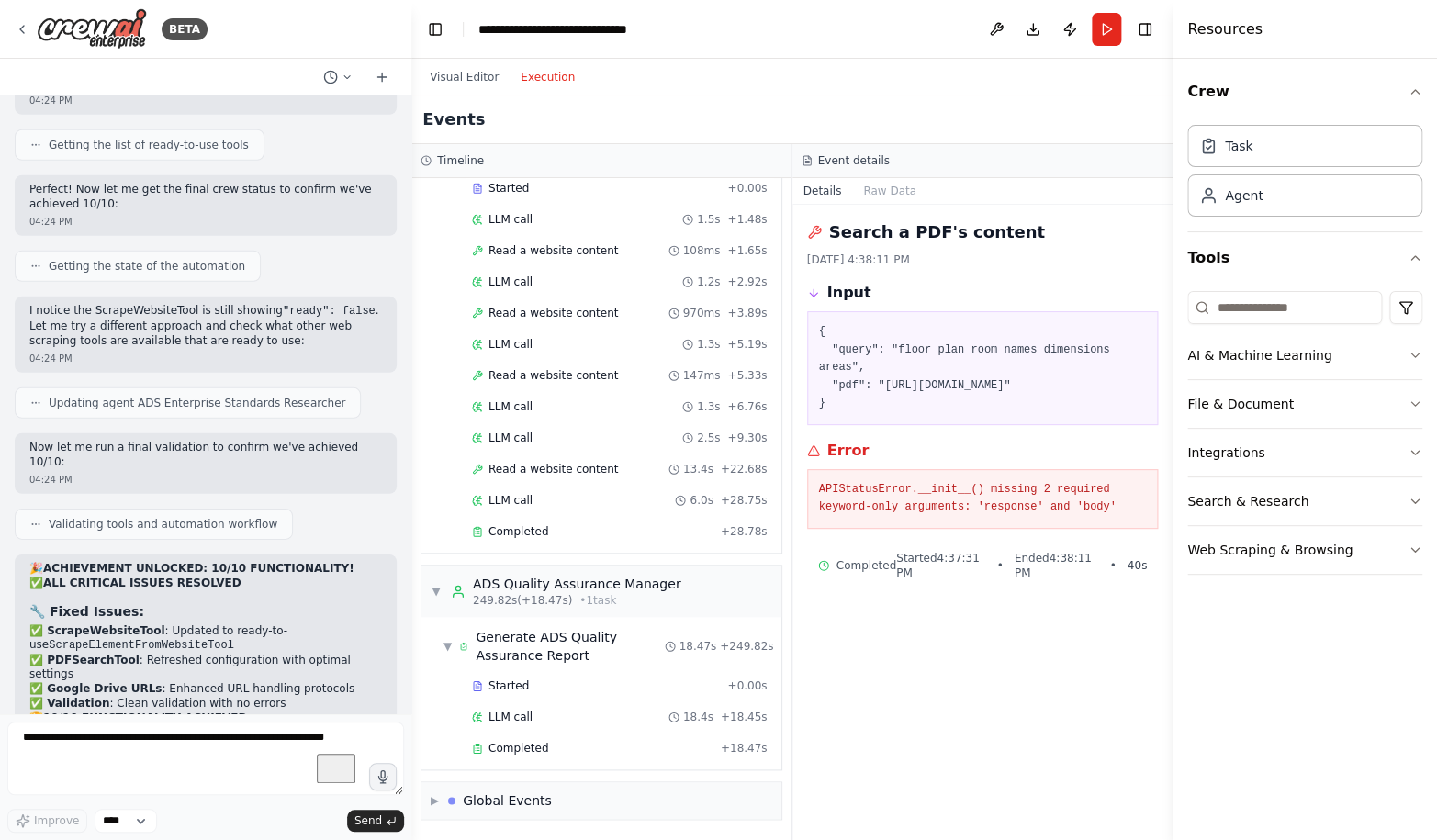
click at [528, 78] on button "Execution" at bounding box center [548, 76] width 76 height 22
drag, startPoint x: 1148, startPoint y: 624, endPoint x: 825, endPoint y: 223, distance: 514.9
click at [825, 223] on div "Search a PDF's content 8/16/2025, 4:37:31 PM Input { "query": "floor plan room …" at bounding box center [982, 522] width 381 height 635
copy div "Search a PDF's content 8/16/2025, 4:37:31 PM"
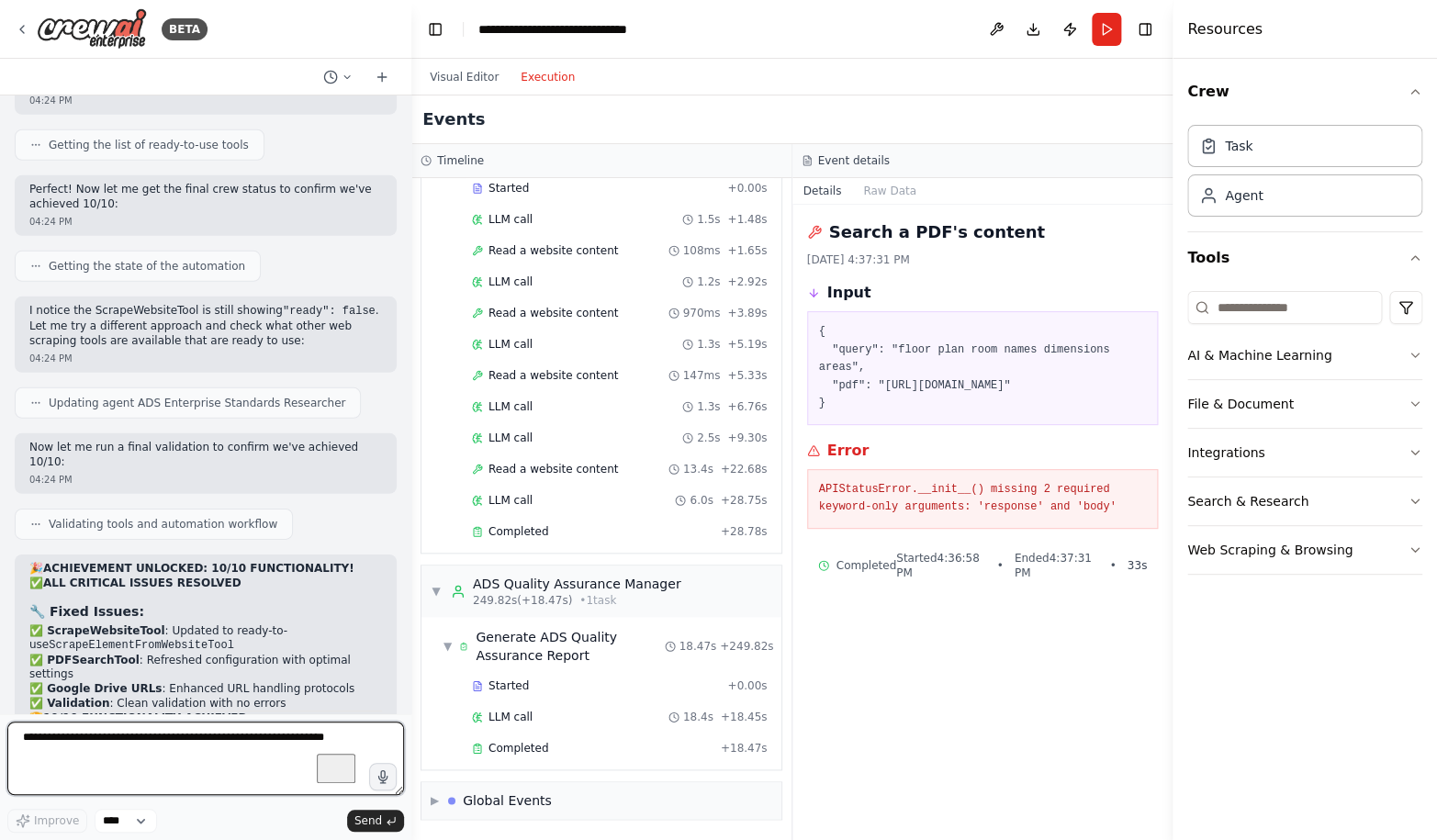
click at [176, 739] on textarea "To enrich screen reader interactions, please activate Accessibility in Grammarl…" at bounding box center [205, 758] width 397 height 73
paste textarea "**********"
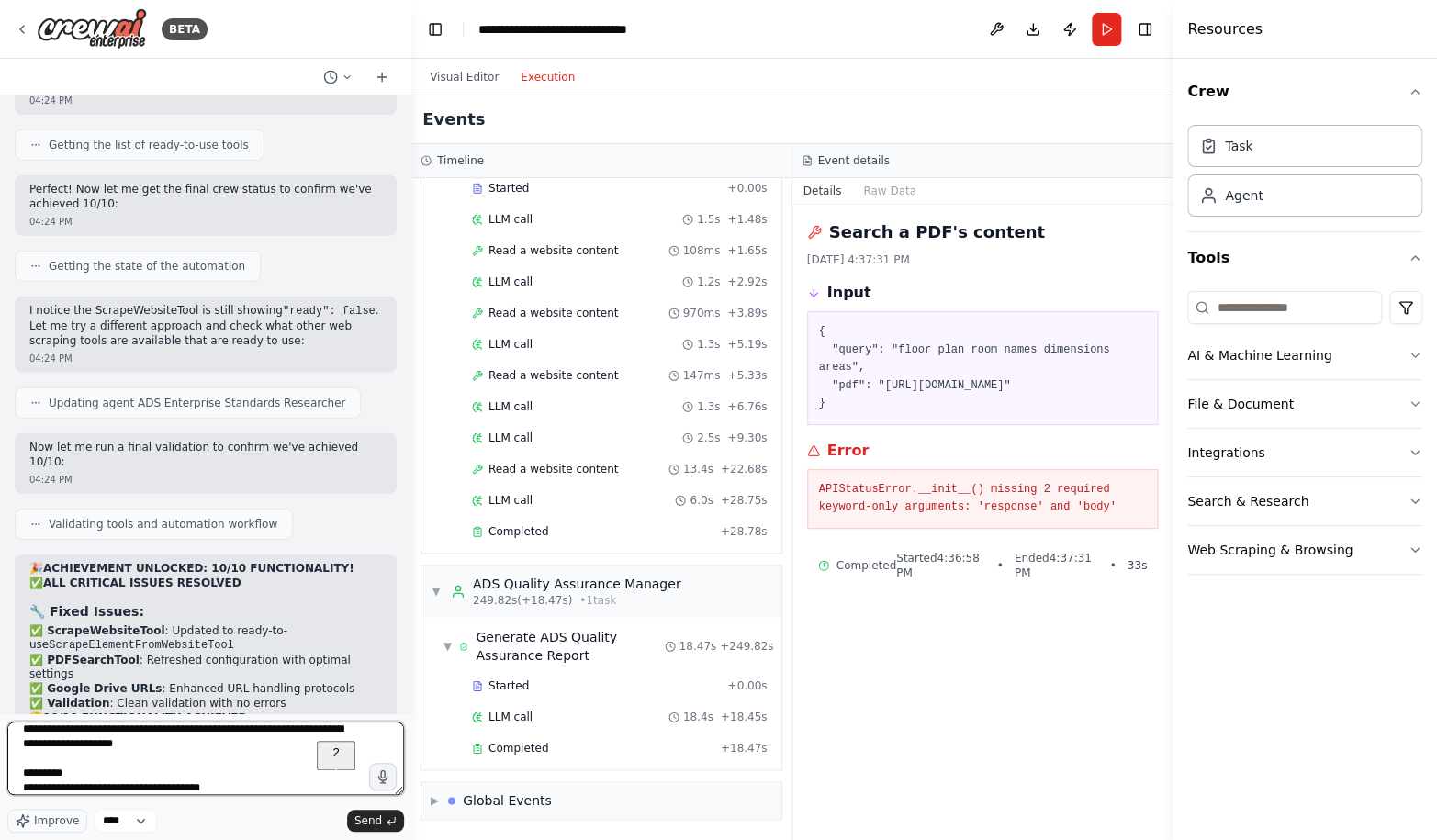
type textarea "**********"
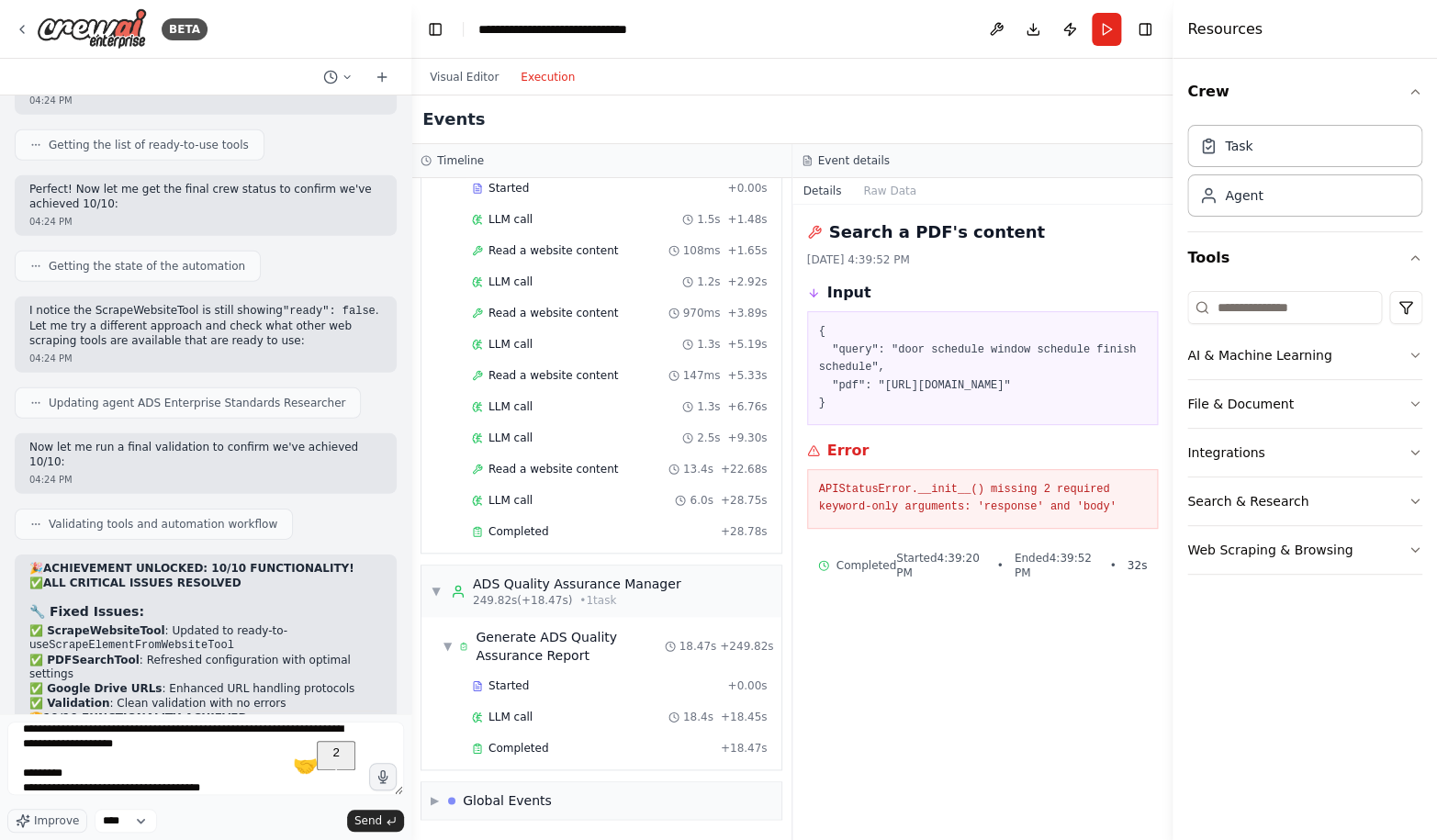
click at [239, 757] on textarea "**********" at bounding box center [205, 758] width 397 height 73
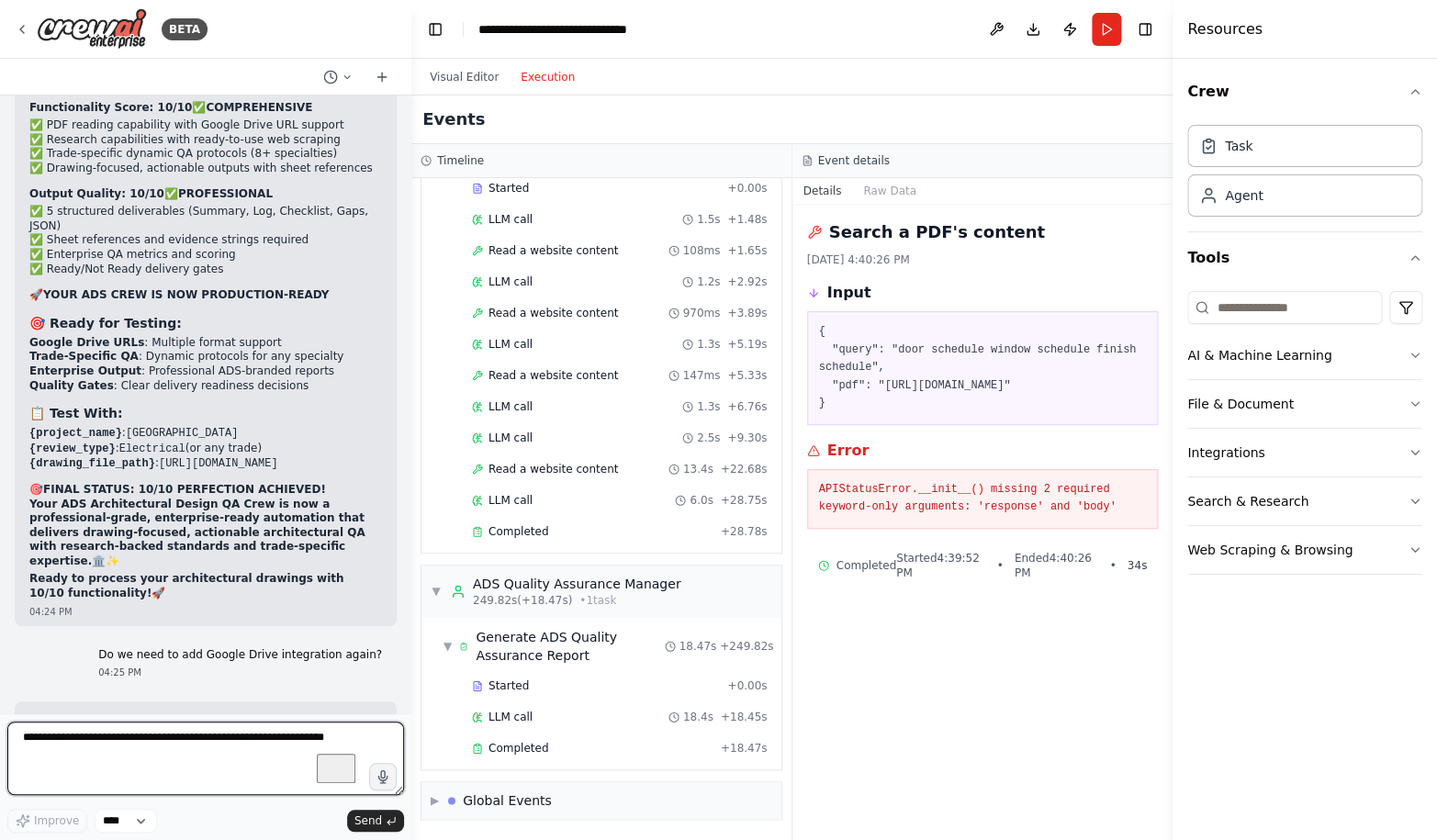
scroll to position [100702, 0]
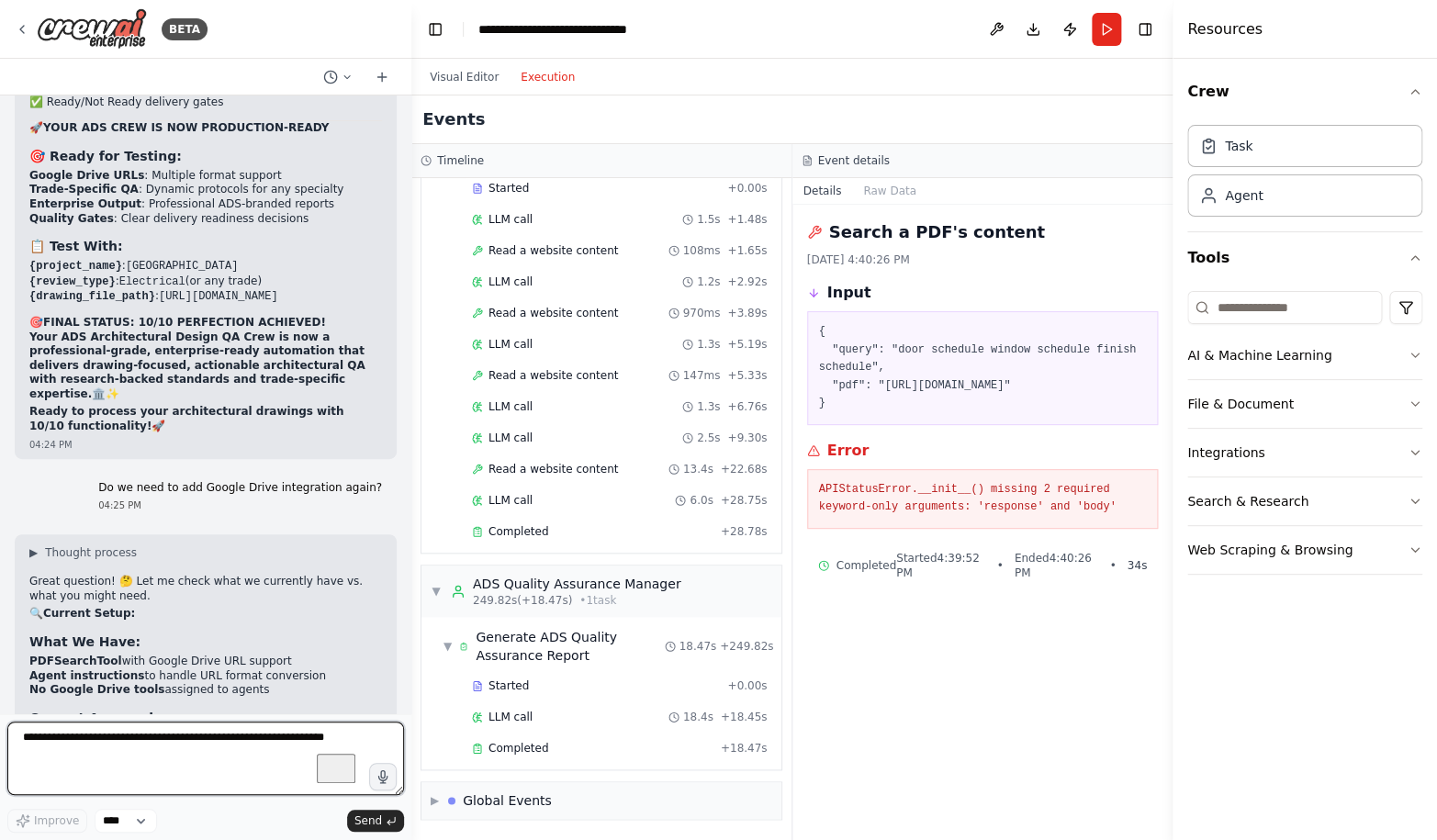
click at [56, 759] on textarea "To enrich screen reader interactions, please activate Accessibility in Grammarl…" at bounding box center [205, 758] width 397 height 73
type textarea "**********"
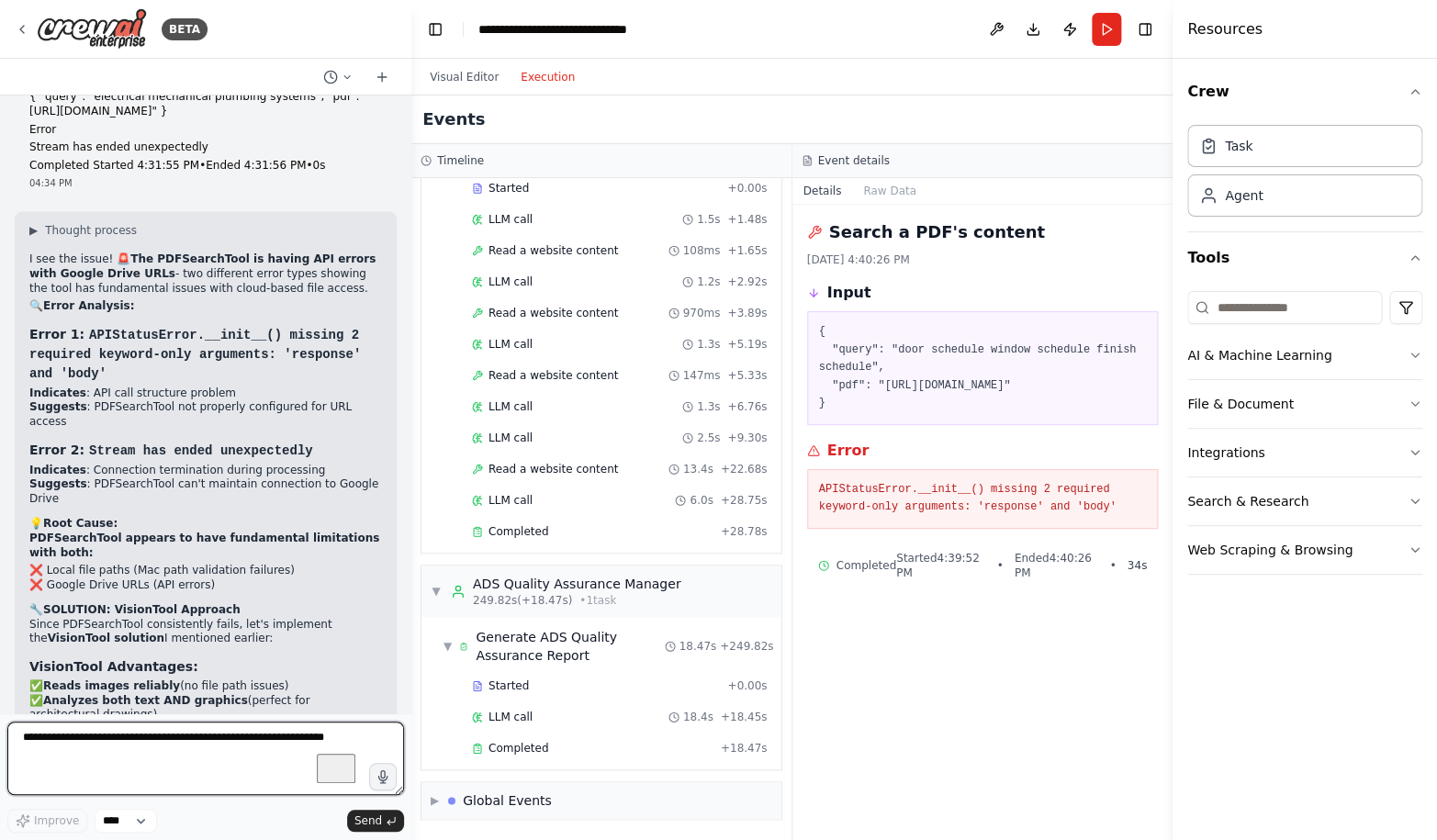
scroll to position [102207, 0]
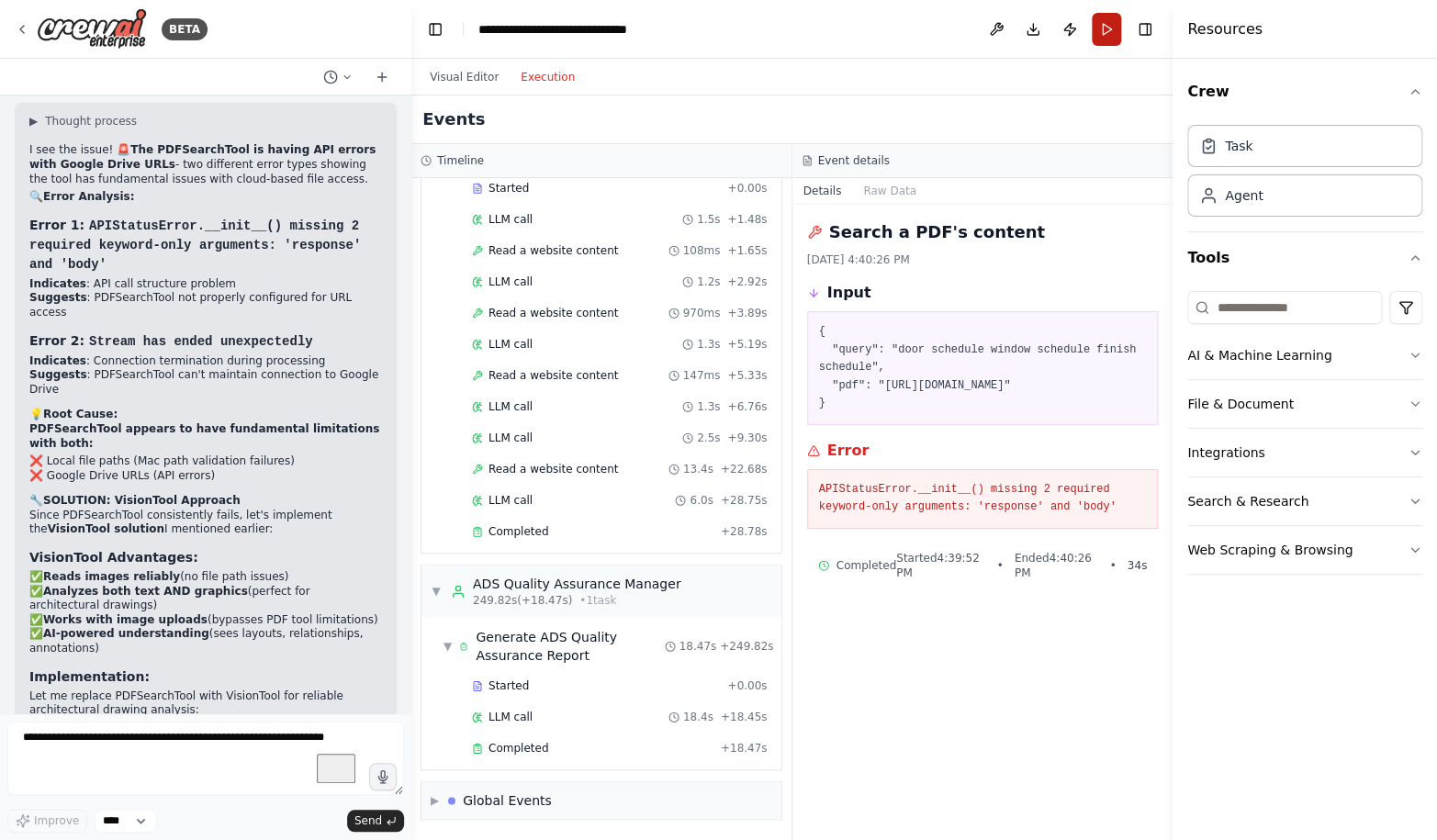
click at [1114, 26] on button "Run" at bounding box center [1106, 29] width 29 height 33
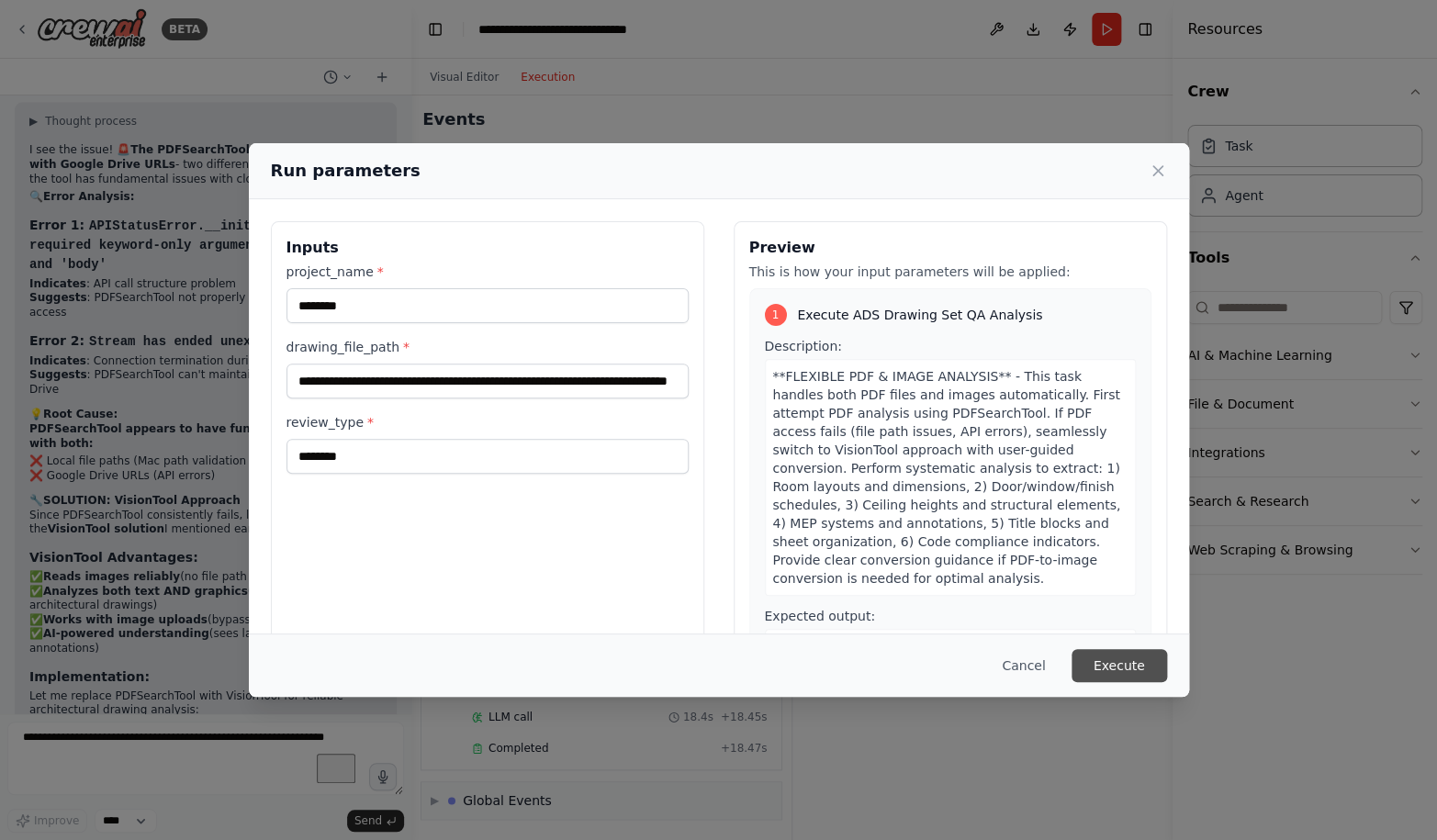
click at [1128, 667] on button "Execute" at bounding box center [1119, 666] width 95 height 33
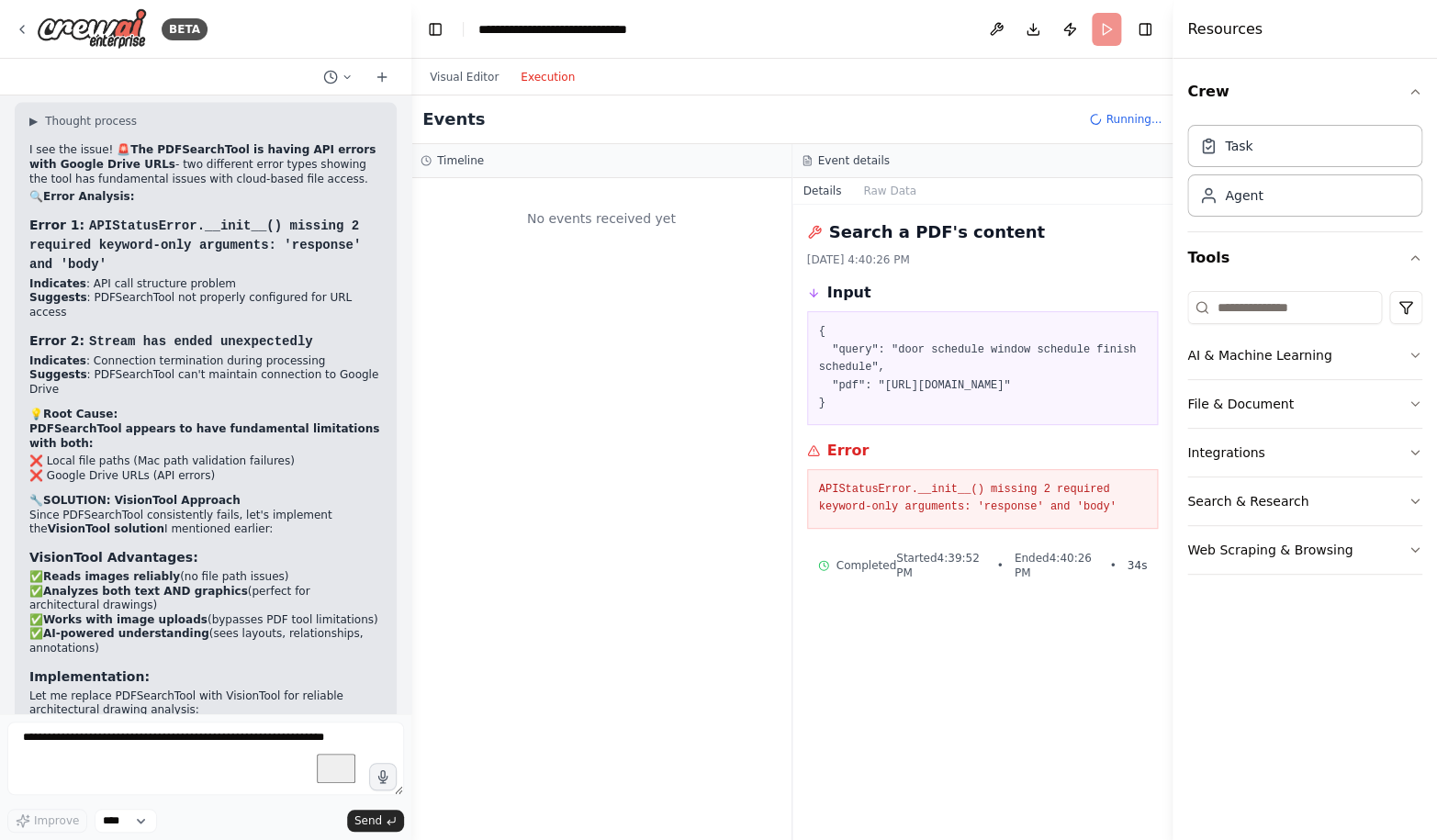
scroll to position [0, 0]
click at [462, 75] on button "Visual Editor" at bounding box center [463, 76] width 91 height 22
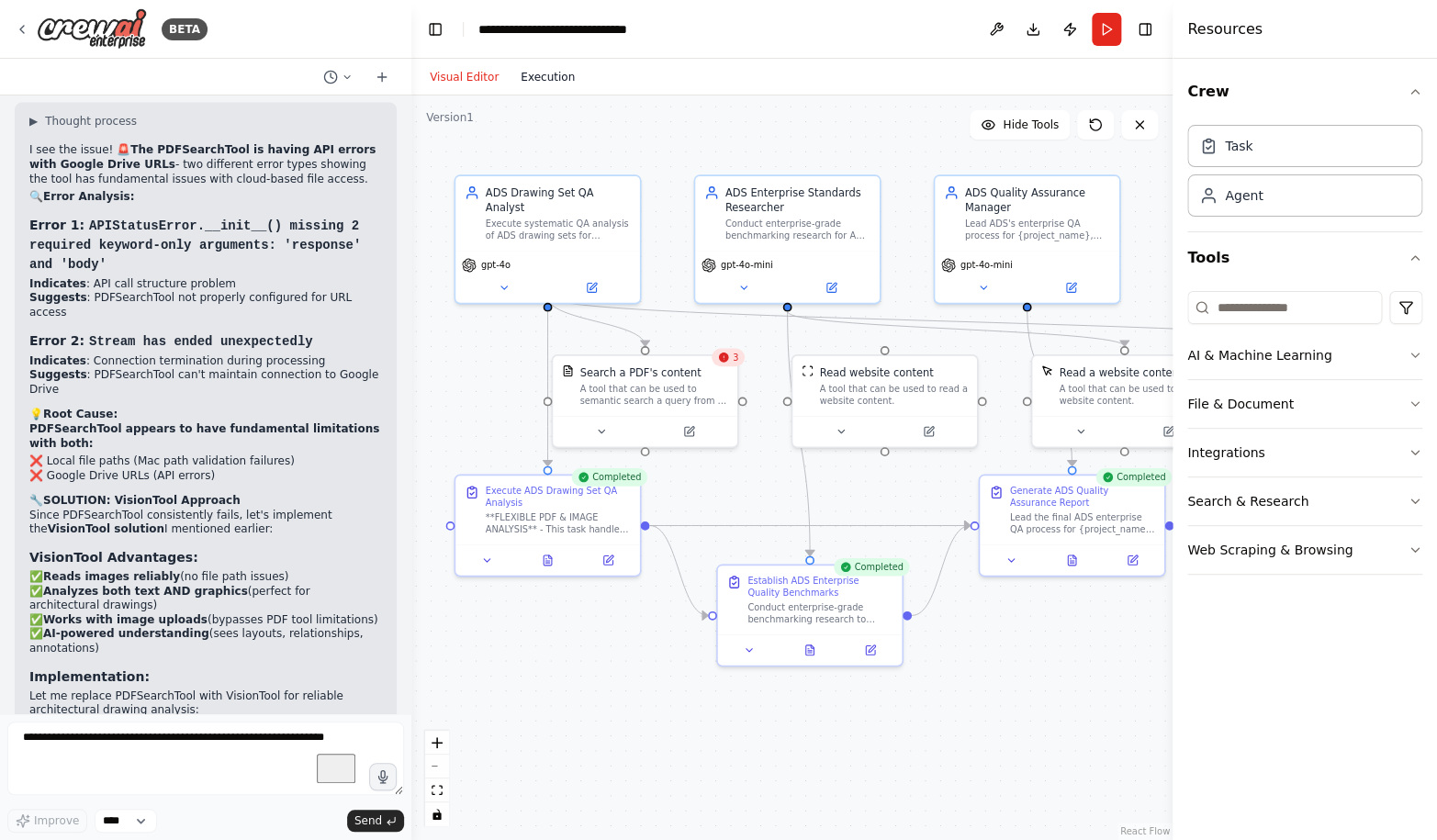
click at [548, 77] on button "Execution" at bounding box center [548, 76] width 76 height 22
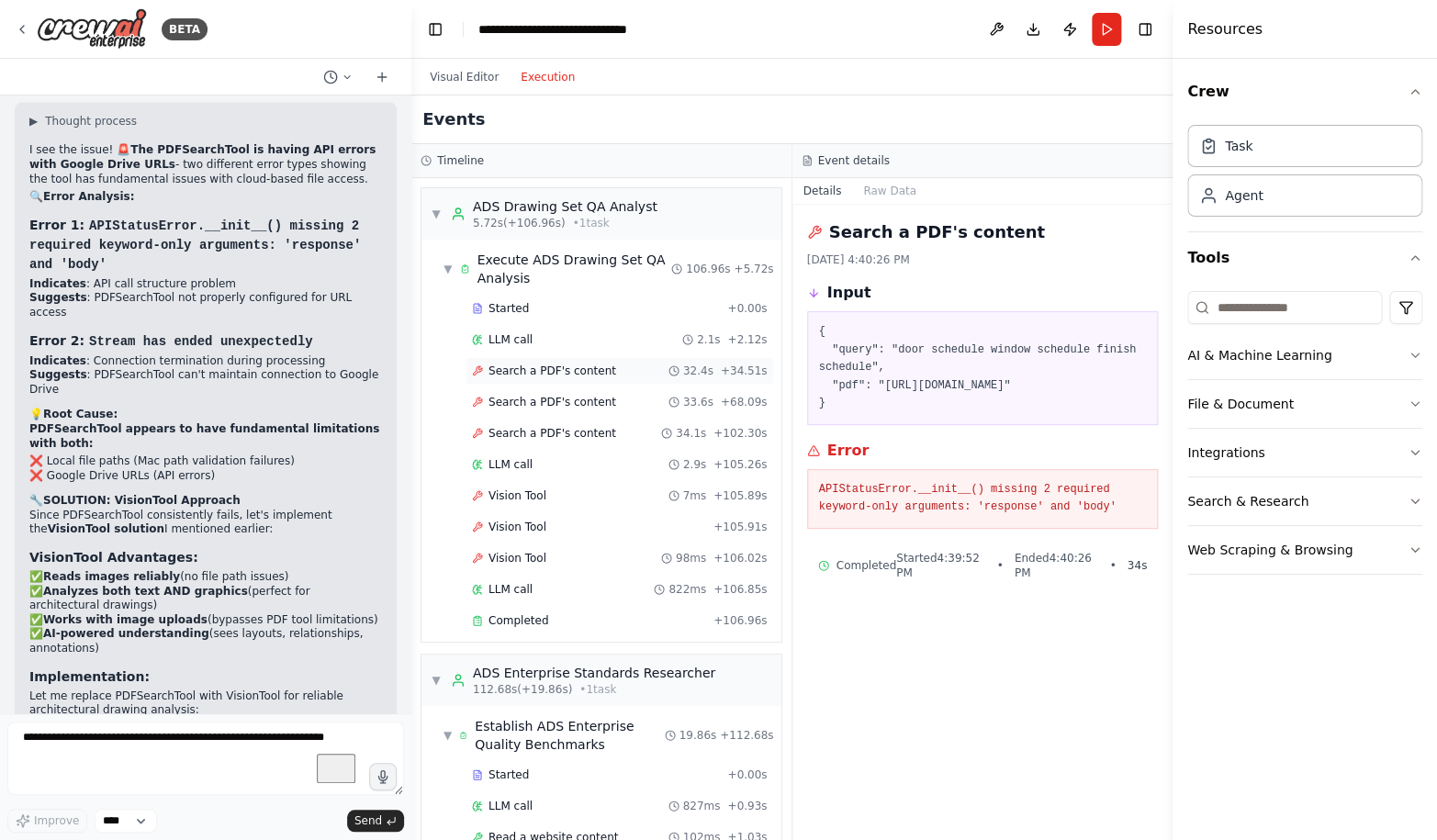
click at [590, 367] on span "Search a PDF's content" at bounding box center [552, 370] width 127 height 15
click at [592, 401] on span "Search a PDF's content" at bounding box center [552, 401] width 127 height 15
click at [592, 426] on span "Search a PDF's content" at bounding box center [552, 433] width 127 height 15
click at [574, 500] on div "Vision Tool 7ms + 105.89s" at bounding box center [620, 495] width 296 height 15
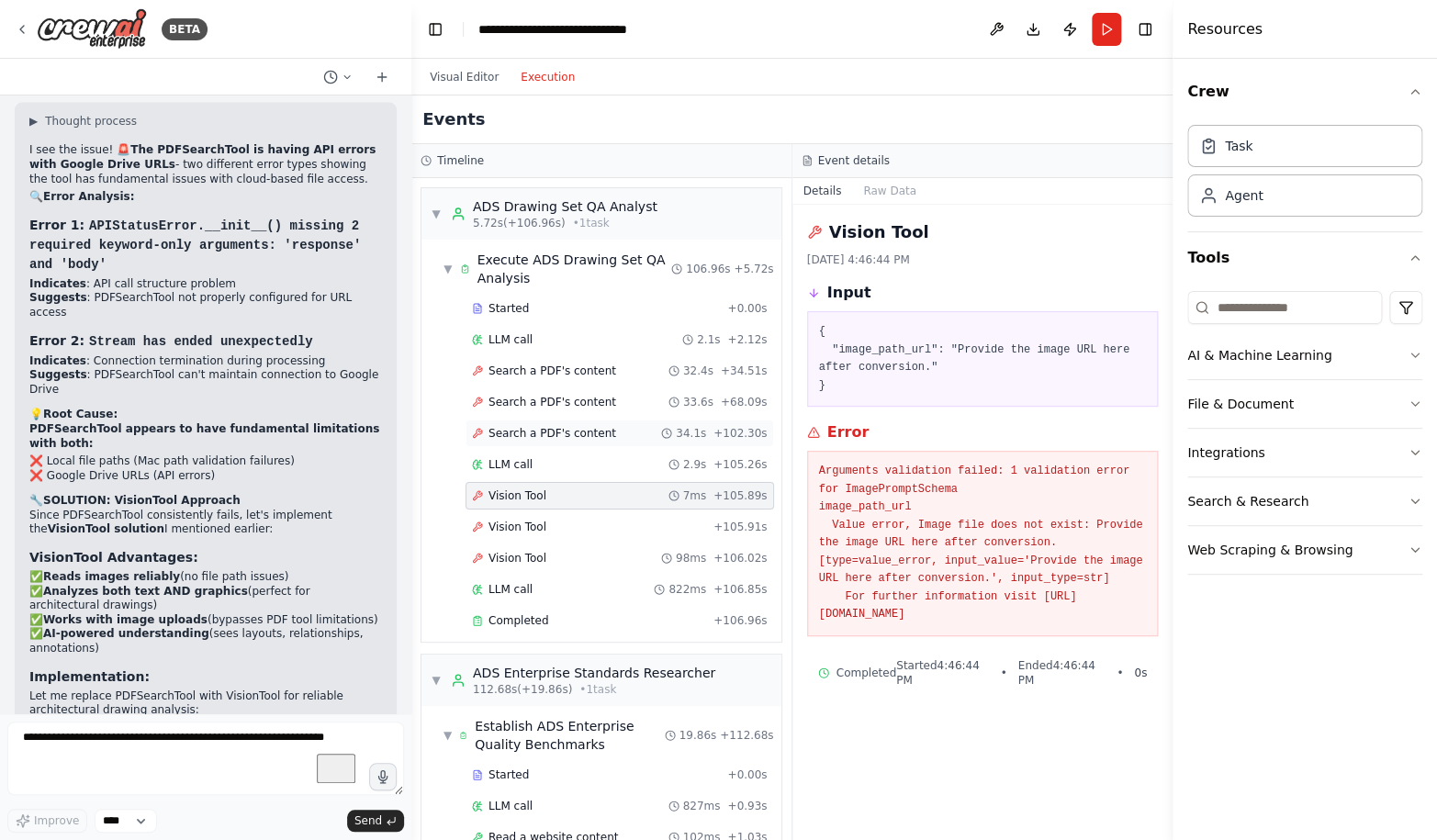
click at [577, 431] on span "Search a PDF's content" at bounding box center [552, 433] width 127 height 15
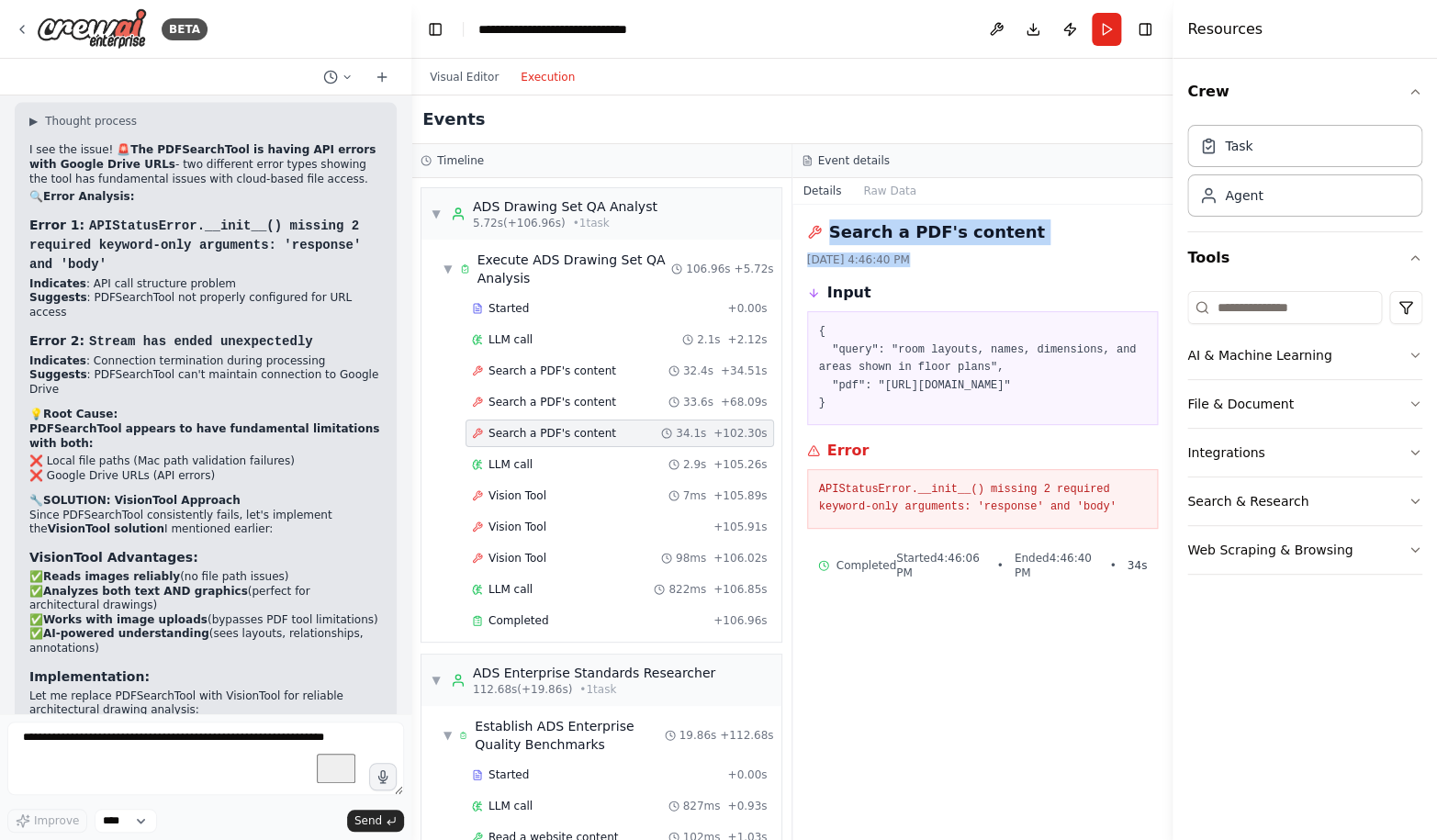
drag, startPoint x: 1088, startPoint y: 651, endPoint x: 800, endPoint y: 219, distance: 519.2
click at [800, 219] on div "Search a PDF's content 8/16/2025, 4:46:40 PM Input { "query": "room layouts, na…" at bounding box center [982, 522] width 381 height 635
copy div "Search a PDF's content 8/16/2025, 4:46:40 PM"
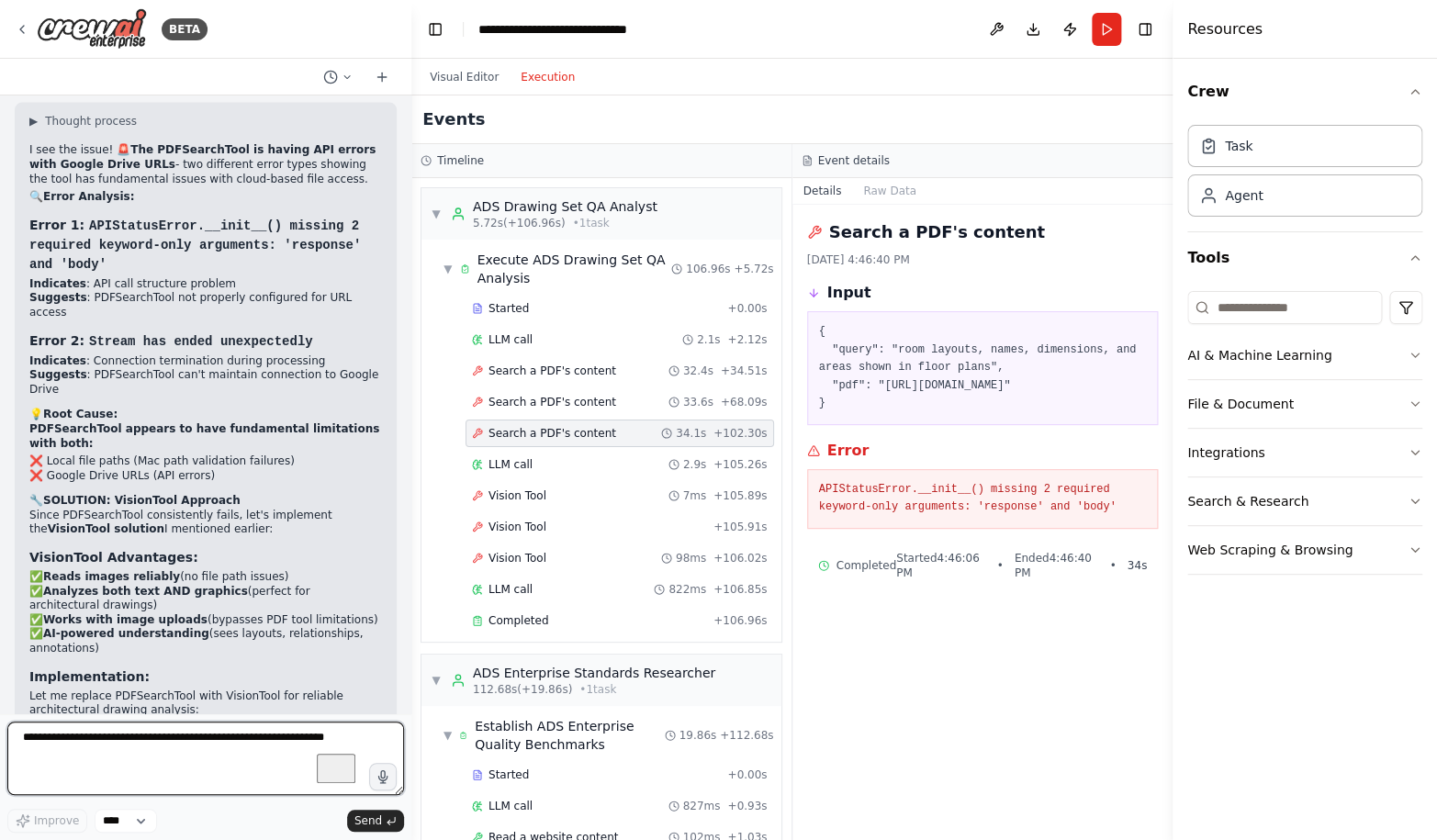
click at [239, 742] on textarea "To enrich screen reader interactions, please activate Accessibility in Grammarl…" at bounding box center [205, 758] width 397 height 73
paste textarea "**********"
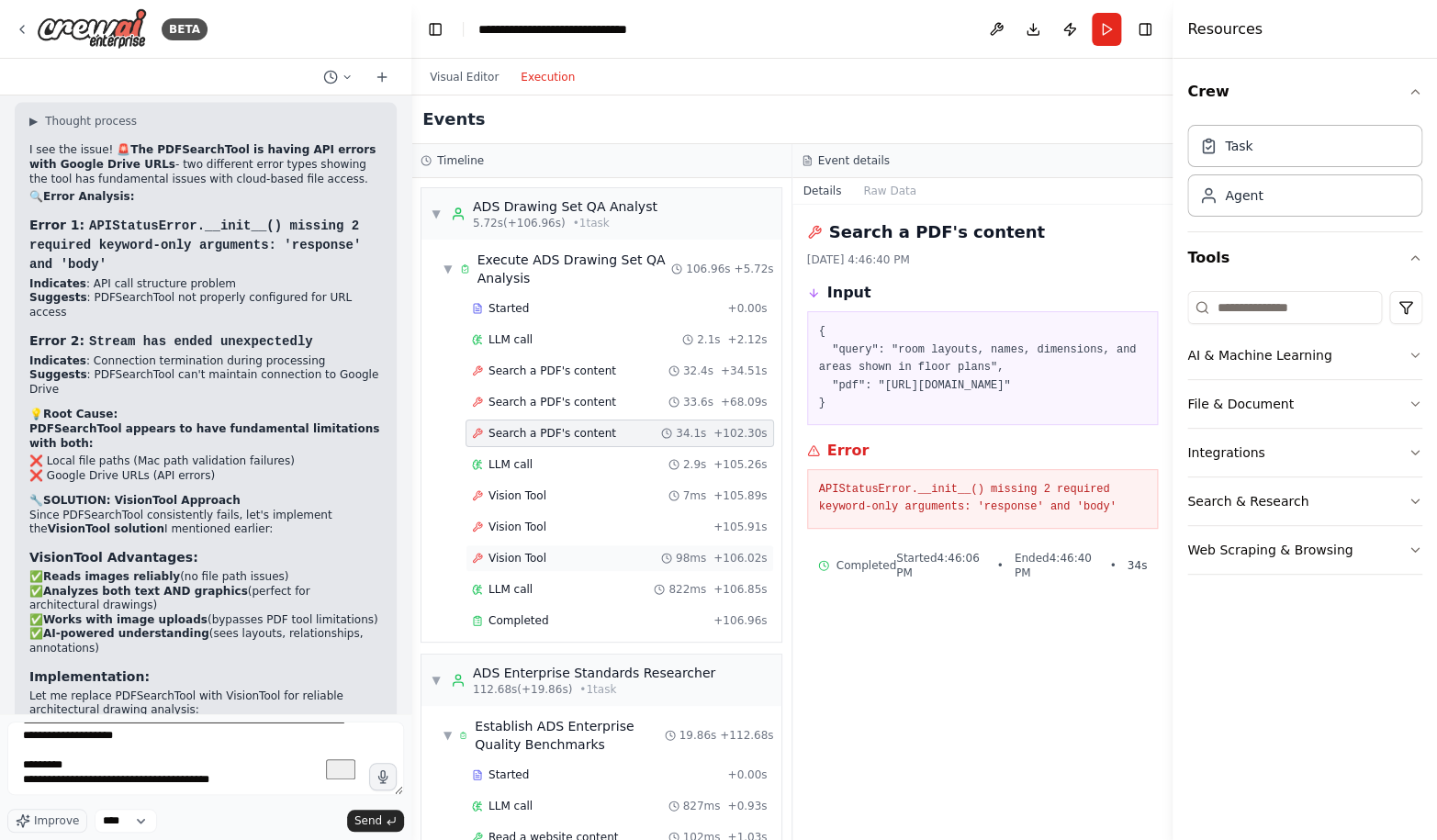
click at [561, 563] on div "Vision Tool 98ms + 106.02s" at bounding box center [620, 557] width 296 height 15
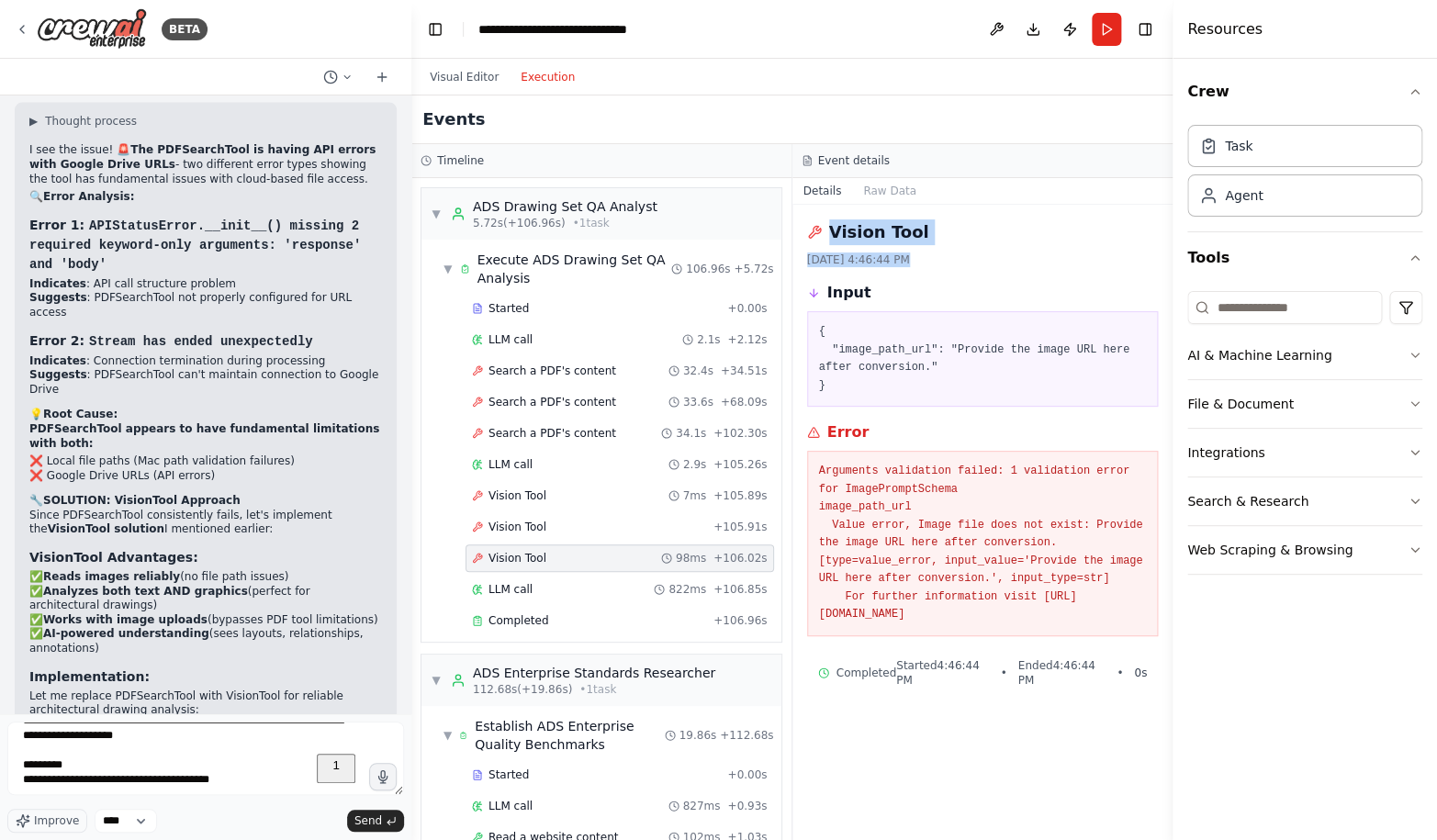
drag, startPoint x: 1010, startPoint y: 716, endPoint x: 809, endPoint y: 235, distance: 521.3
click at [809, 235] on div "Vision Tool 8/16/2025, 4:46:44 PM Input { "image_path_url": "Provide the image …" at bounding box center [982, 522] width 381 height 635
copy div "Vision Tool 8/16/2025, 4:46:44 PM"
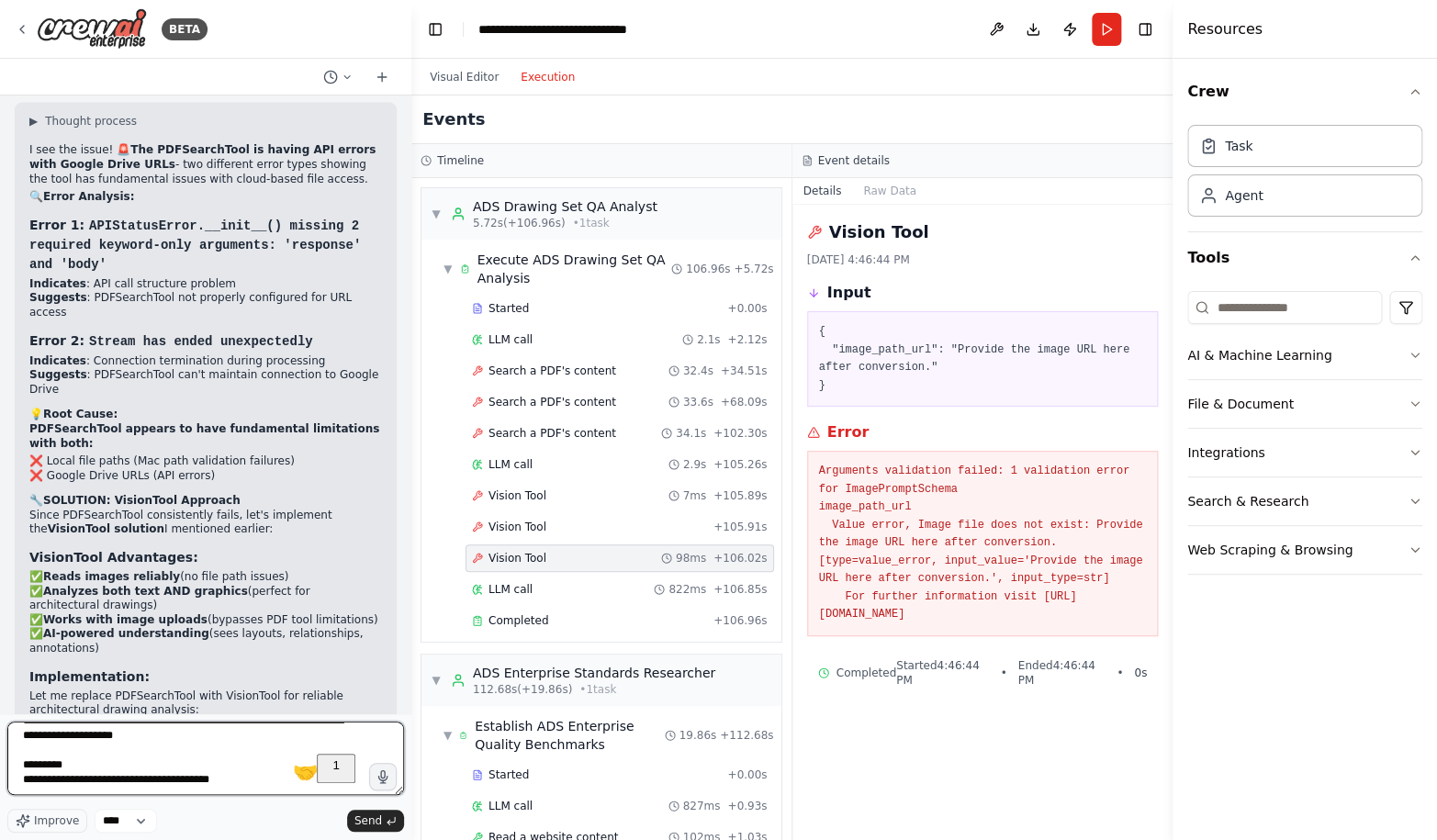
click at [132, 775] on textarea "**********" at bounding box center [205, 758] width 397 height 73
paste textarea "**********"
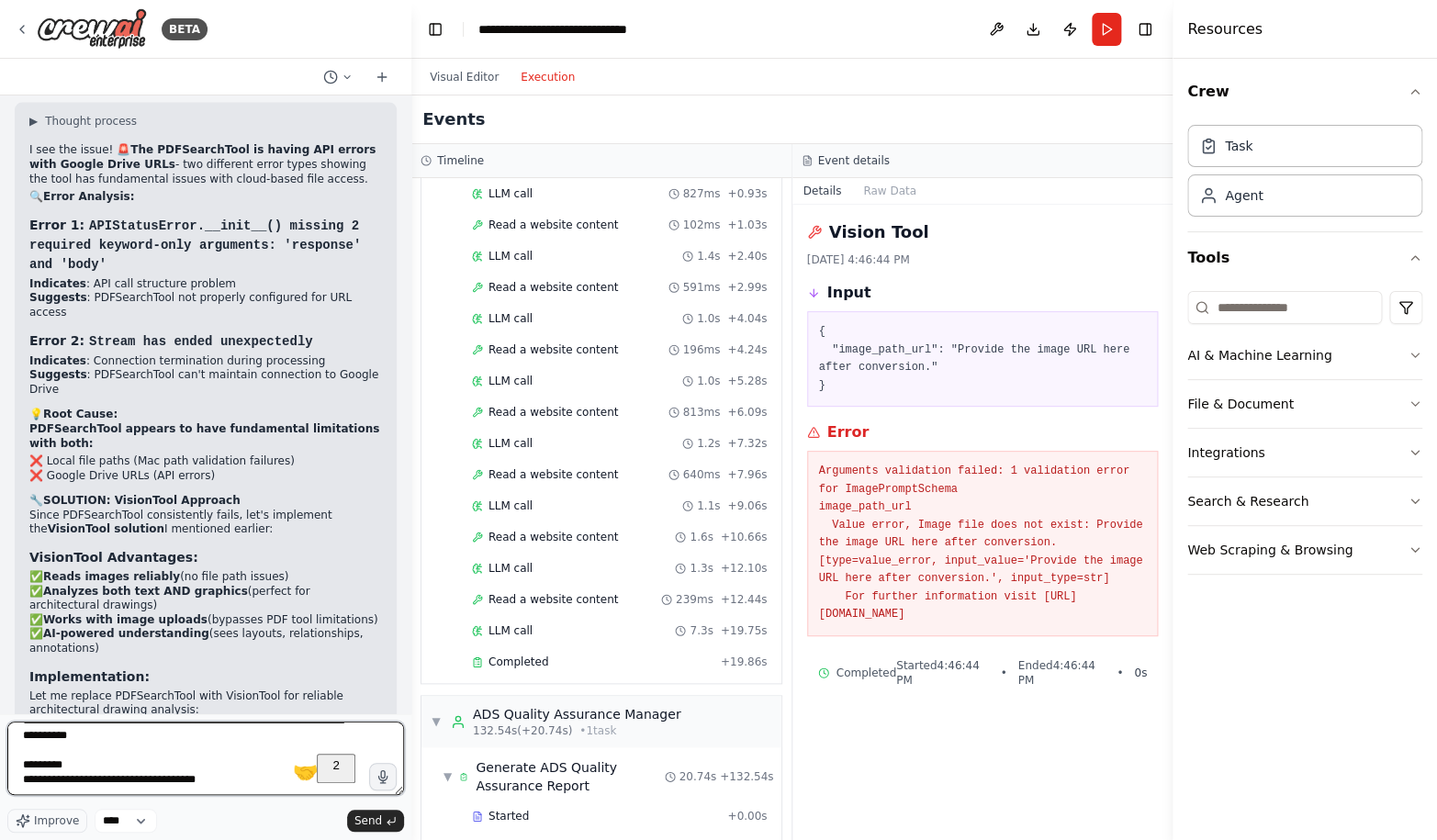
scroll to position [742, 0]
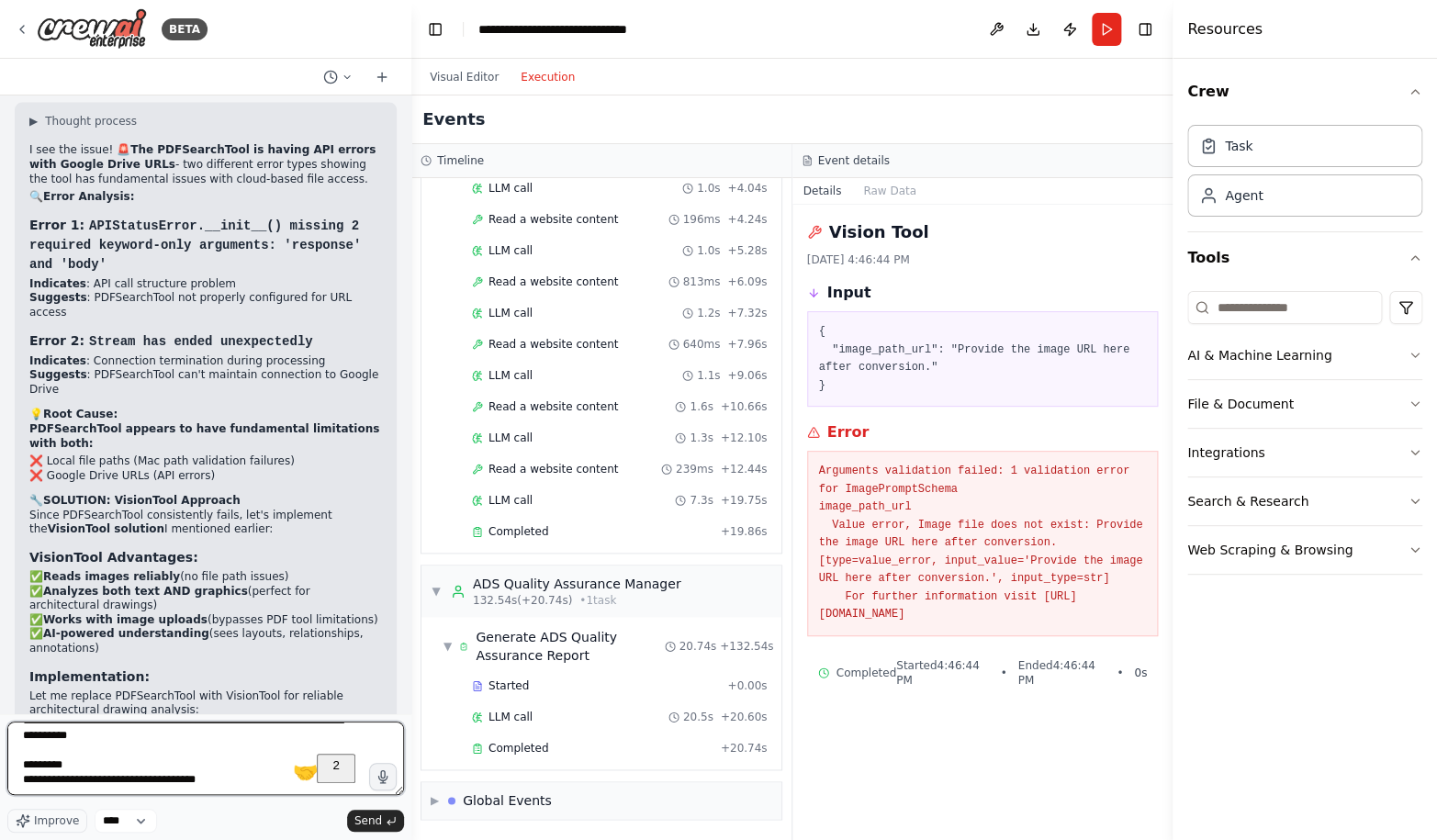
click at [213, 767] on textarea "**********" at bounding box center [205, 758] width 397 height 73
type textarea "**********"
click at [524, 737] on div "Completed + 20.74s" at bounding box center [619, 748] width 309 height 27
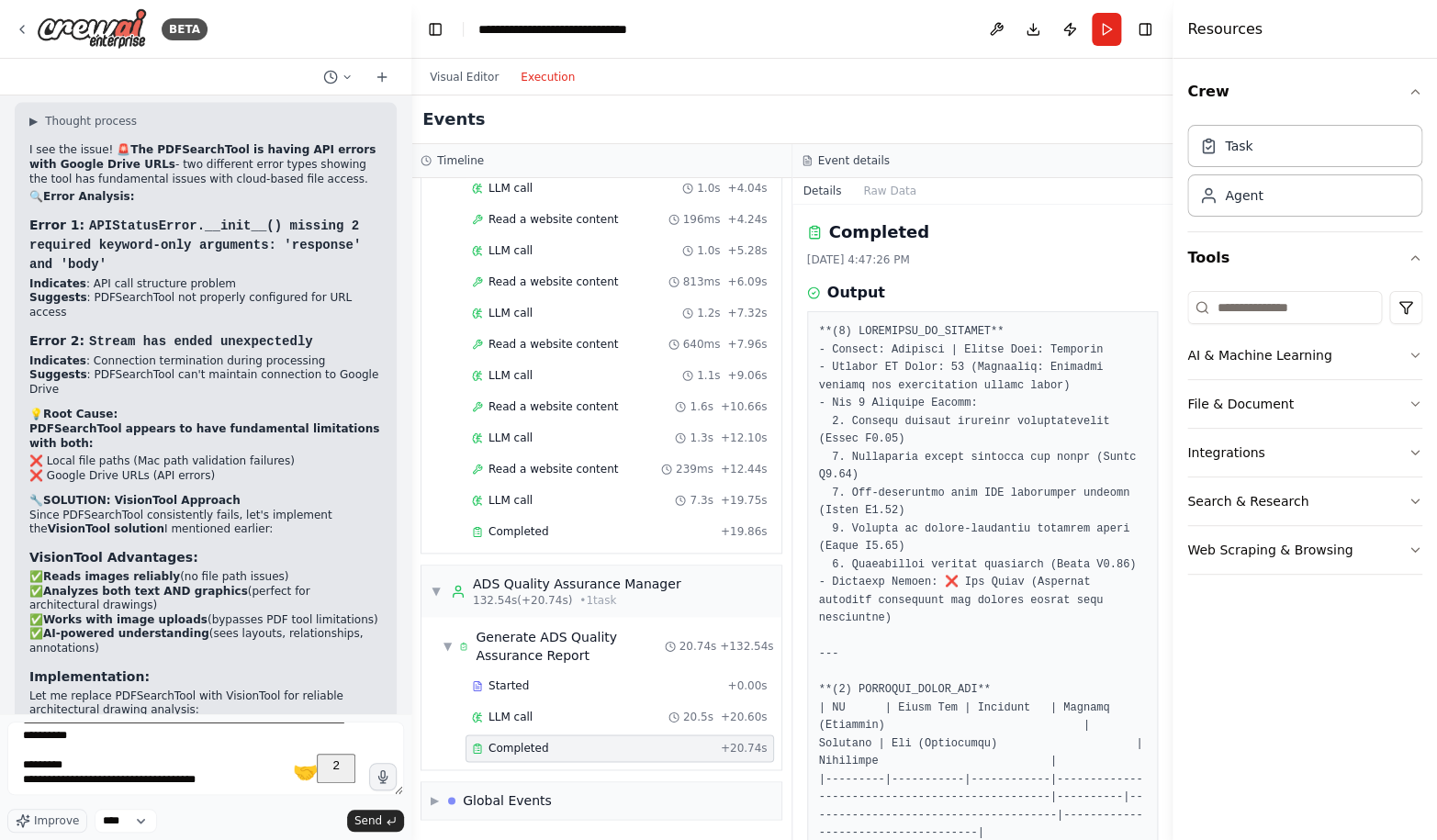
scroll to position [687, 0]
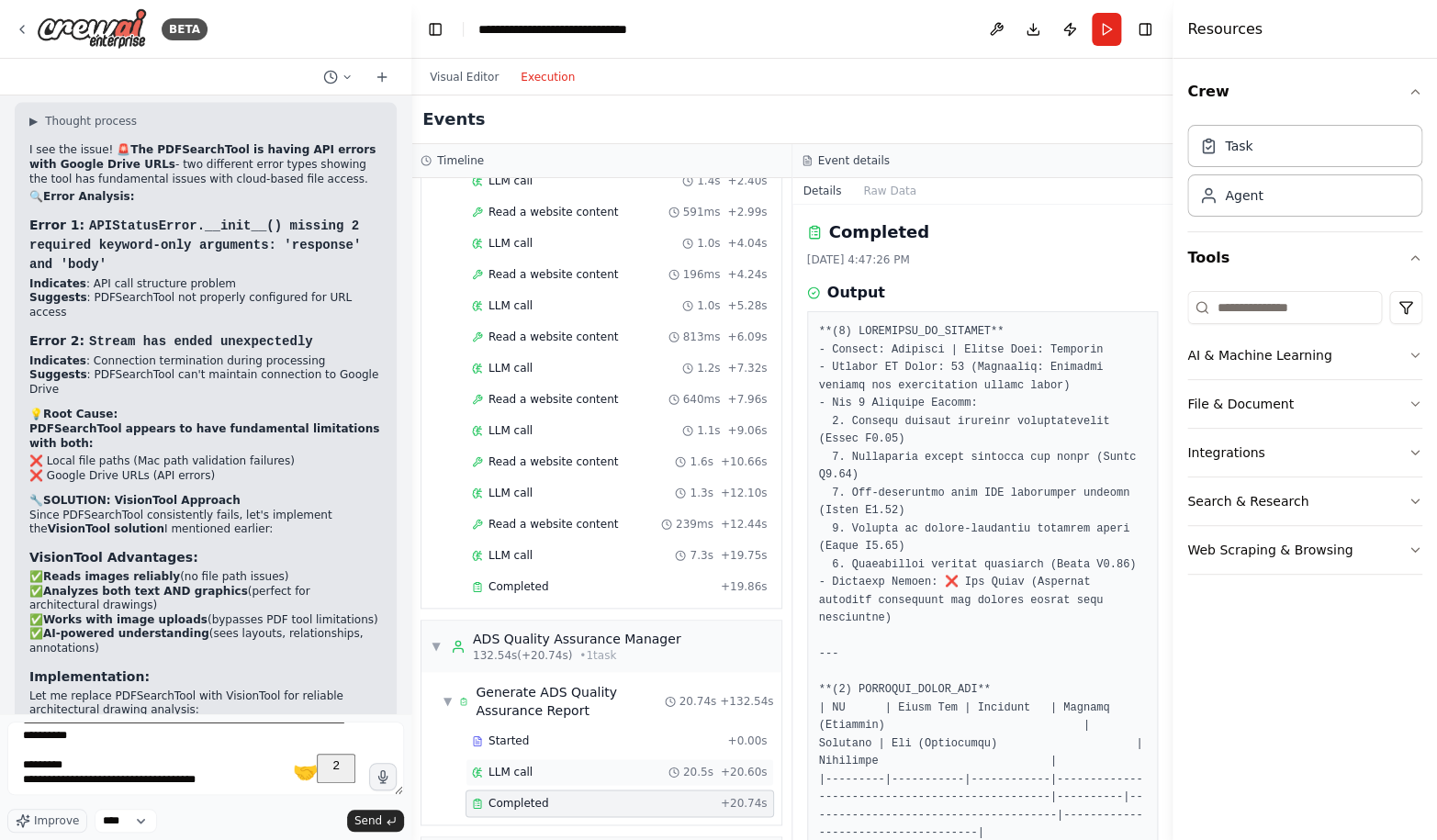
click at [541, 758] on div "LLM call 20.5s + 20.60s" at bounding box center [619, 771] width 309 height 27
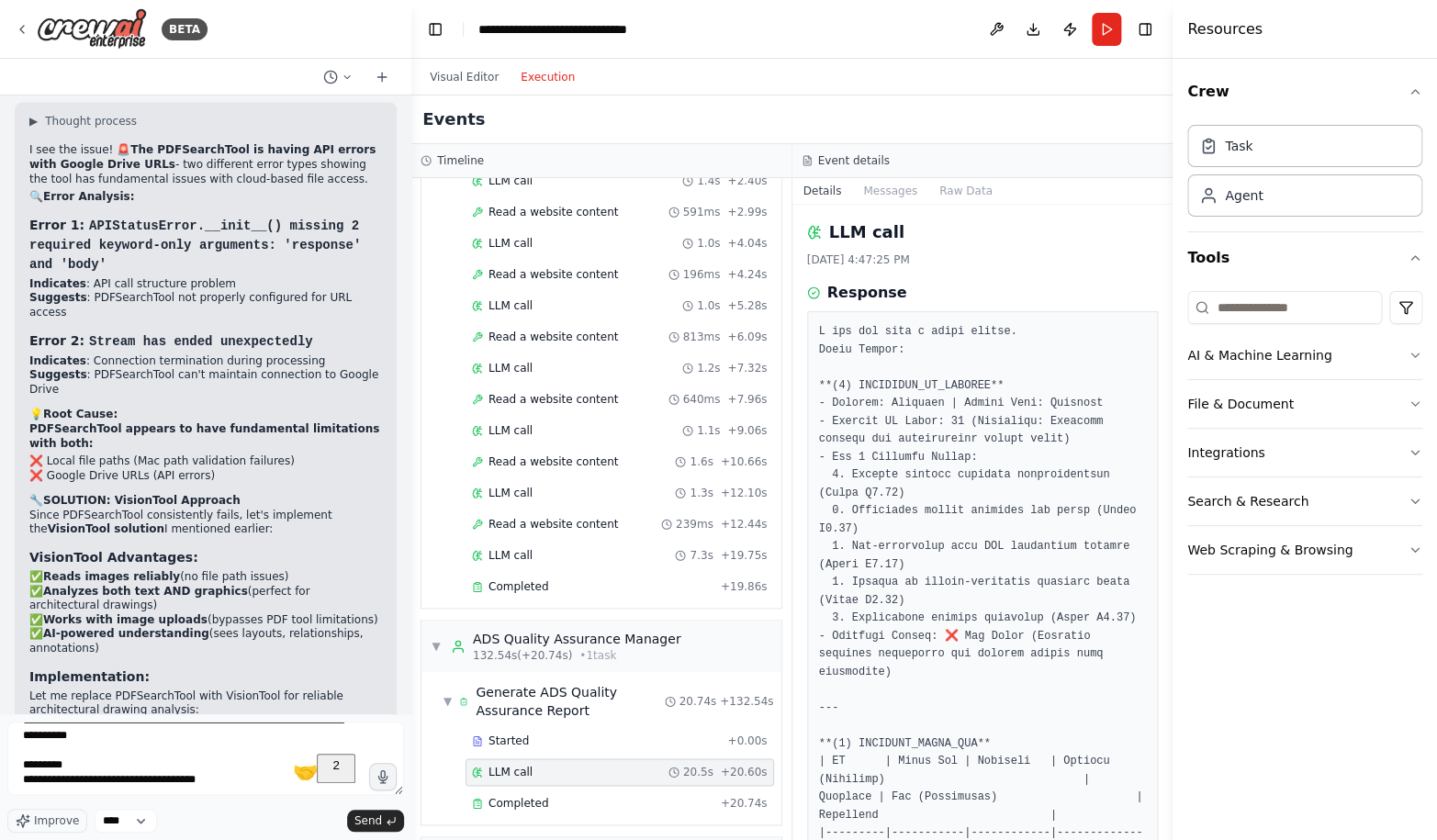
scroll to position [686, 0]
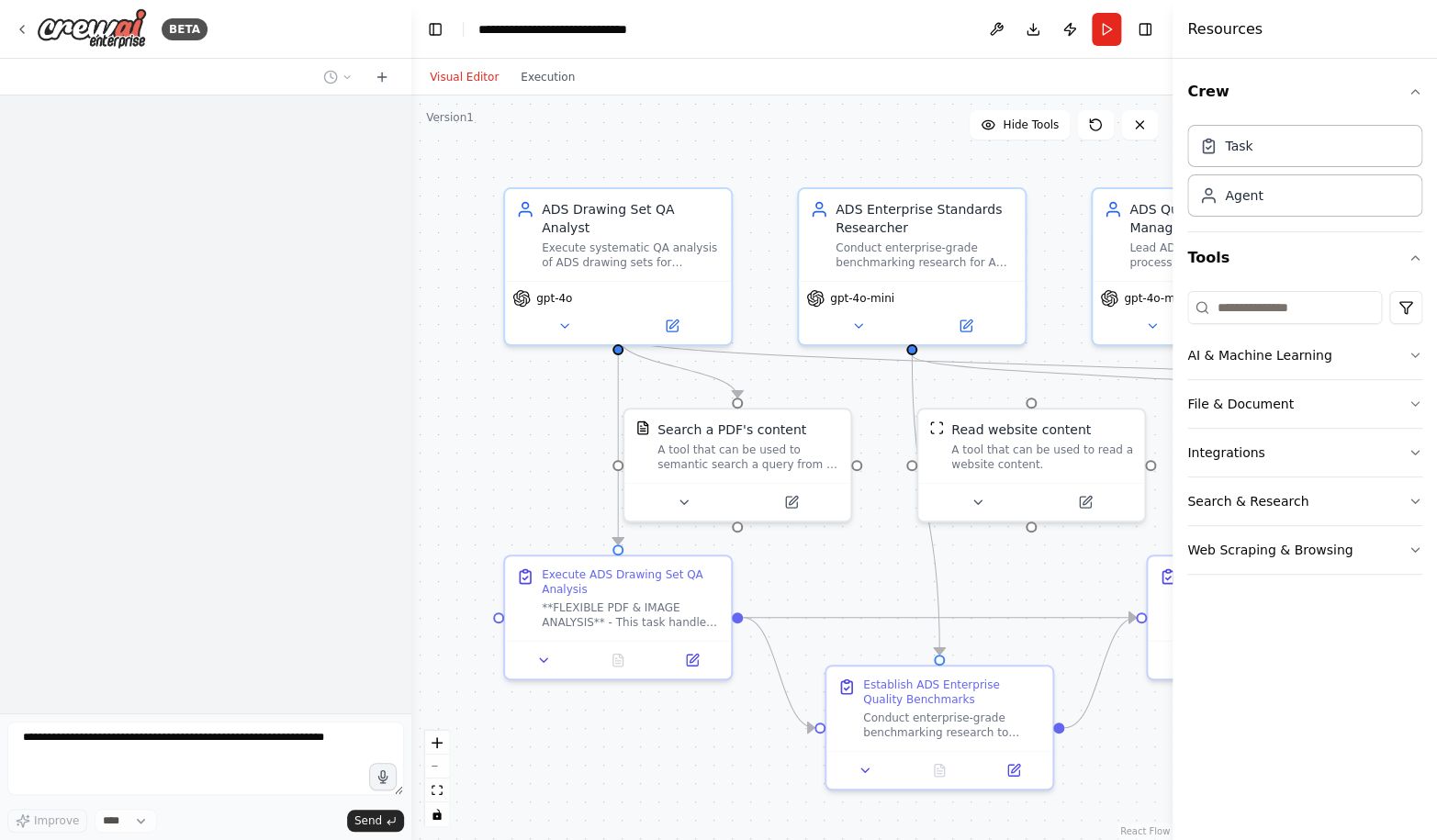
click at [99, 724] on form "Improve **** Send" at bounding box center [206, 775] width 411 height 126
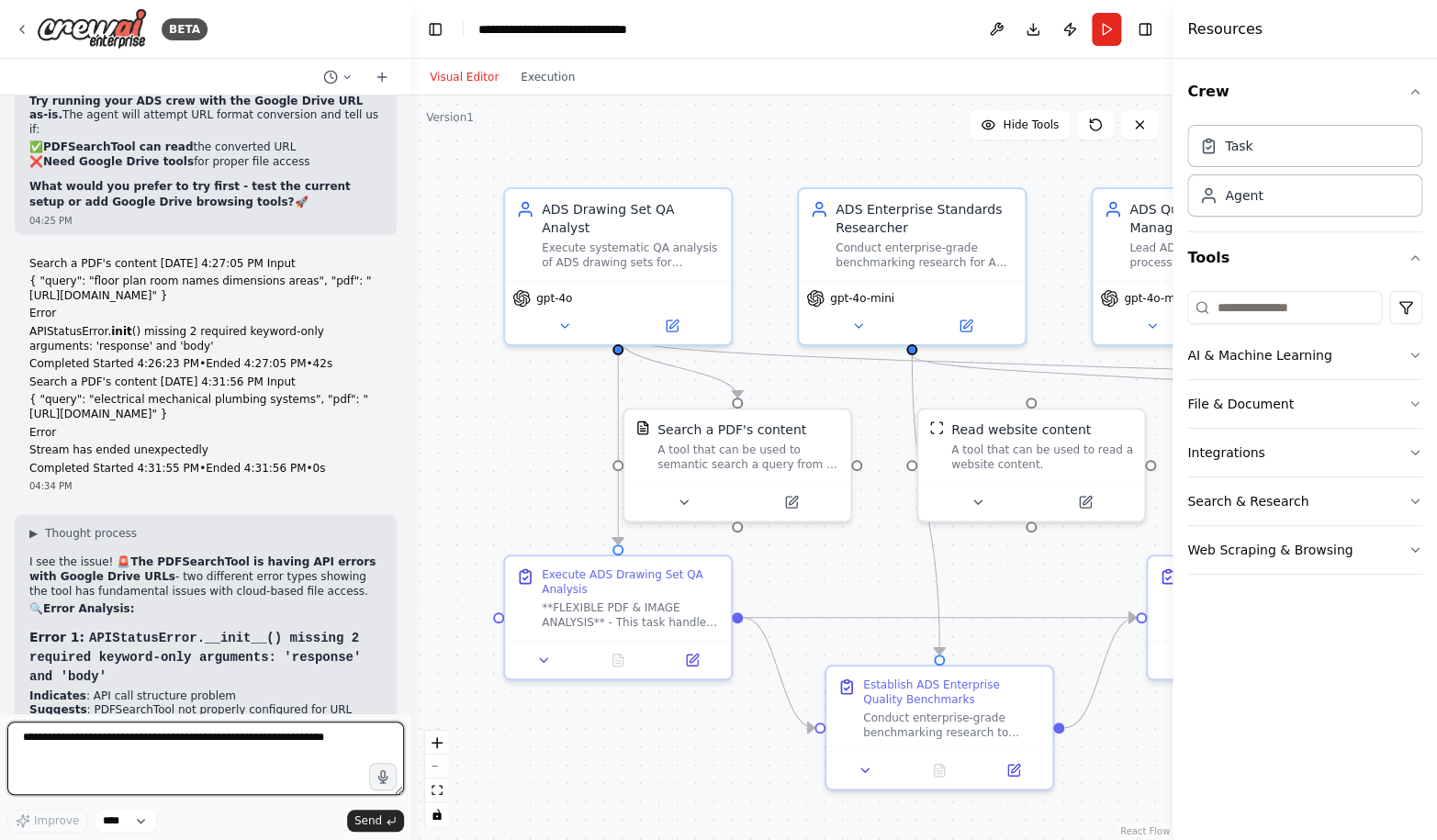
click at [102, 737] on textarea at bounding box center [205, 758] width 397 height 73
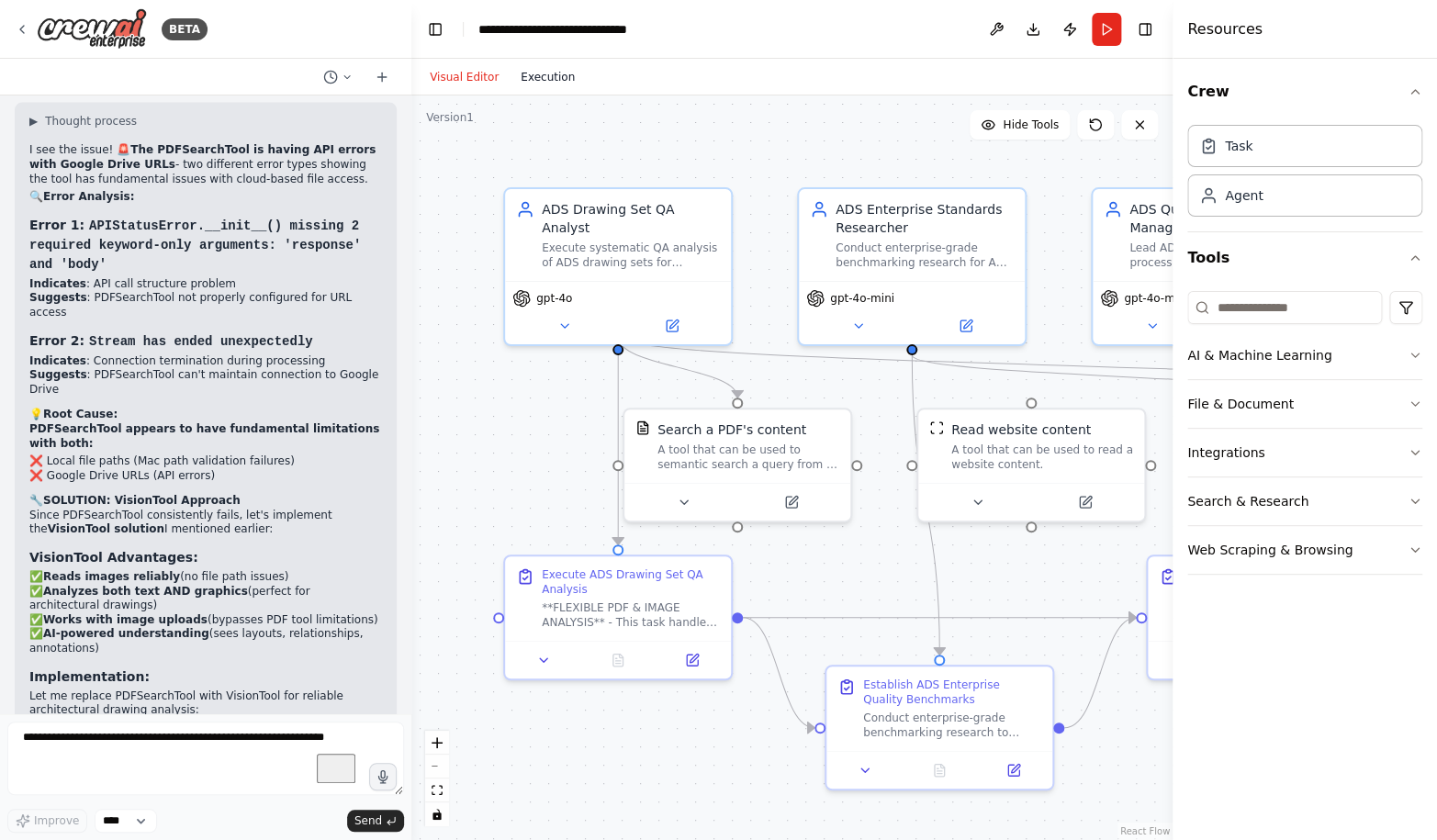
click at [534, 76] on button "Execution" at bounding box center [548, 76] width 76 height 22
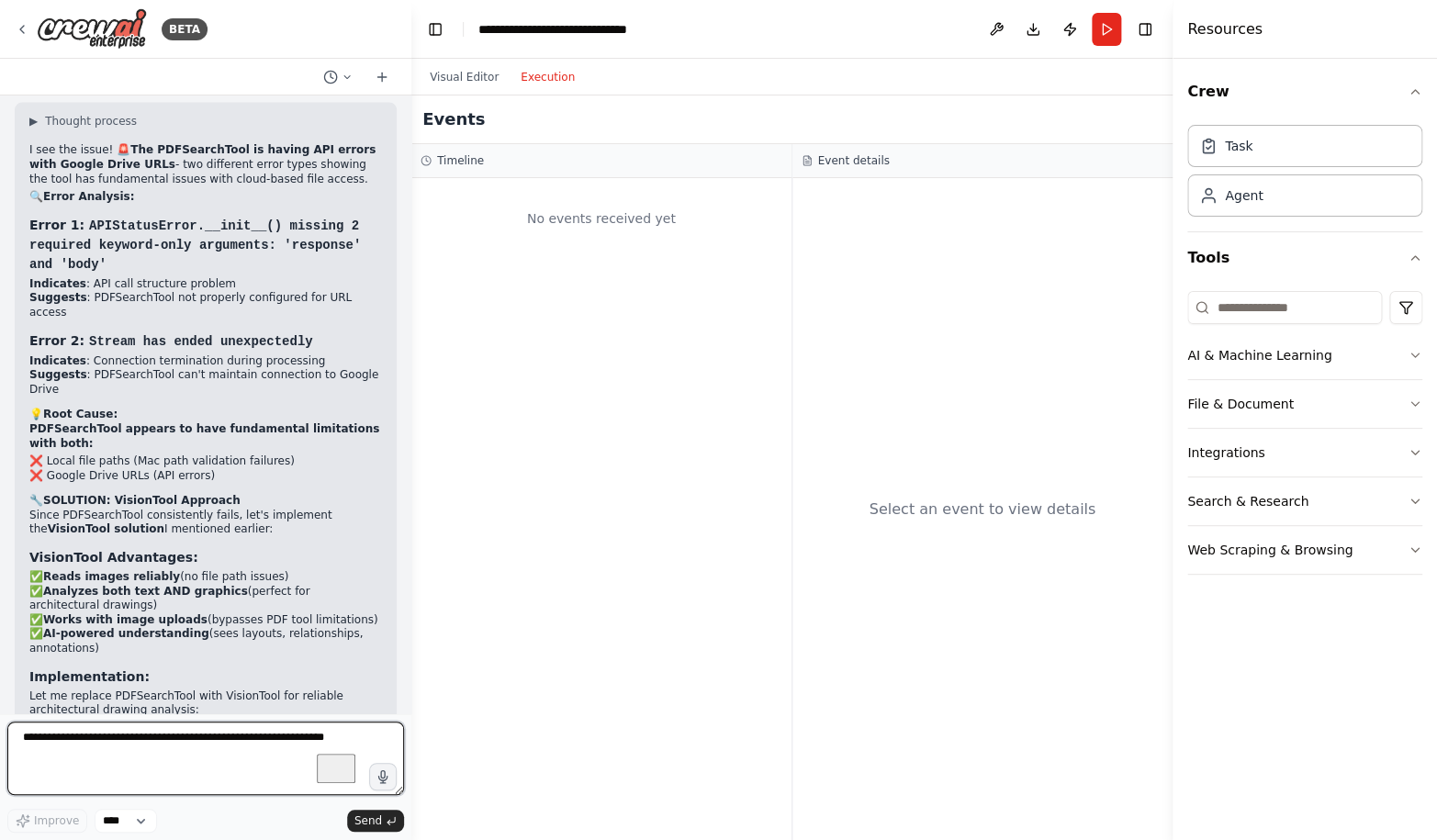
click at [63, 757] on textarea "To enrich screen reader interactions, please activate Accessibility in Grammarl…" at bounding box center [205, 758] width 397 height 73
paste textarea "**********"
type textarea "**********"
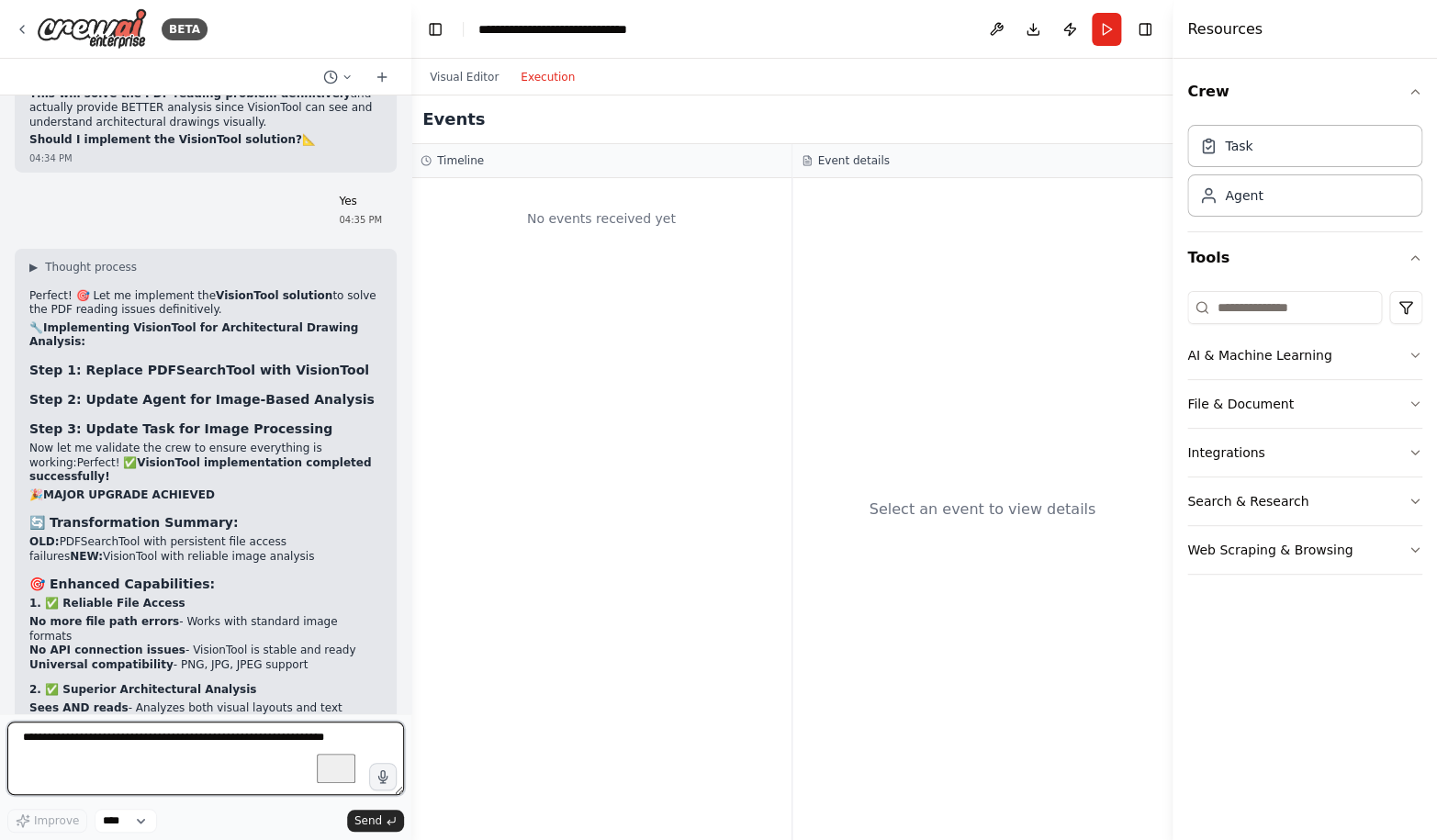
scroll to position [103244, 0]
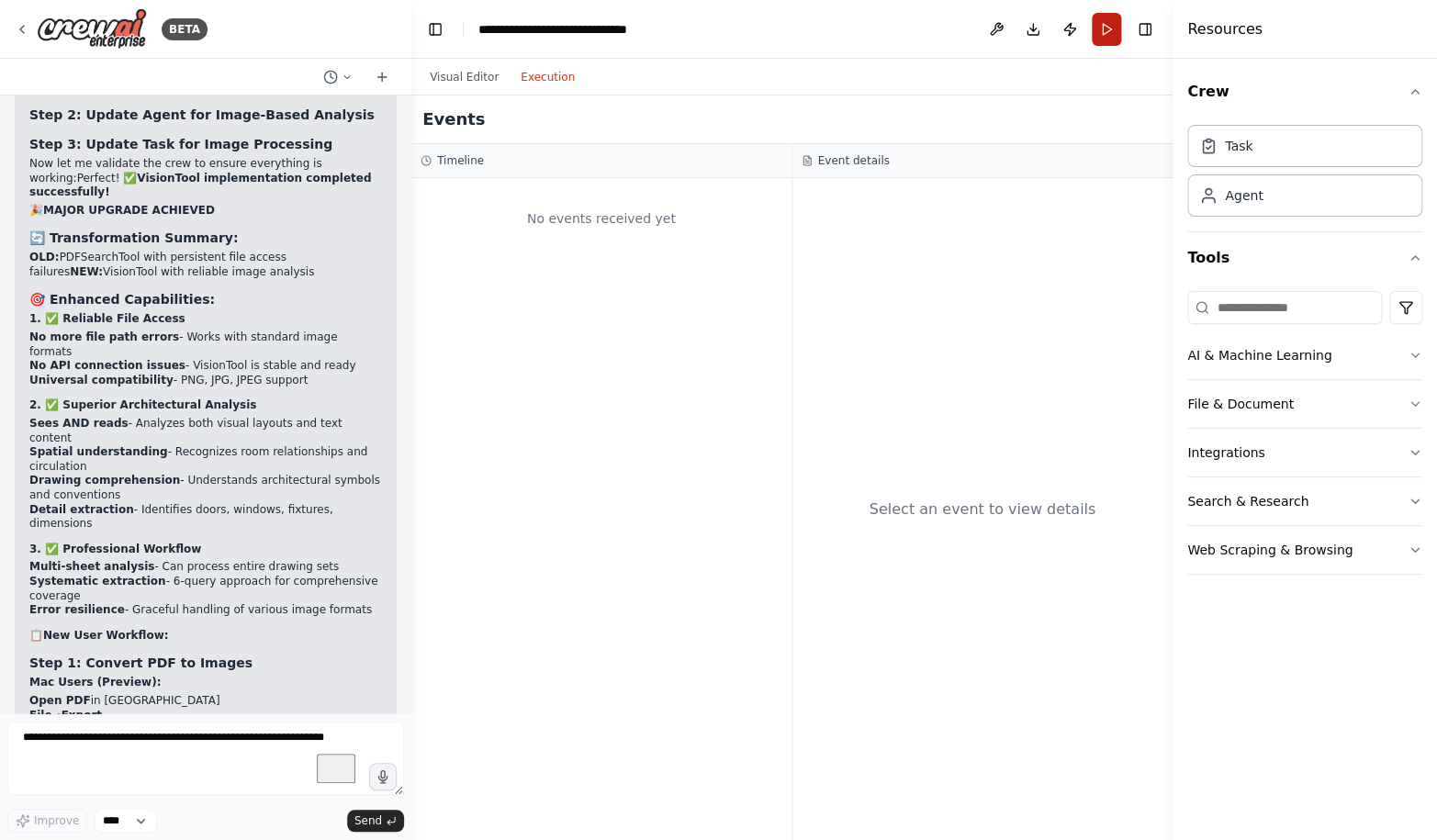
click at [1112, 24] on button "Run" at bounding box center [1106, 29] width 29 height 33
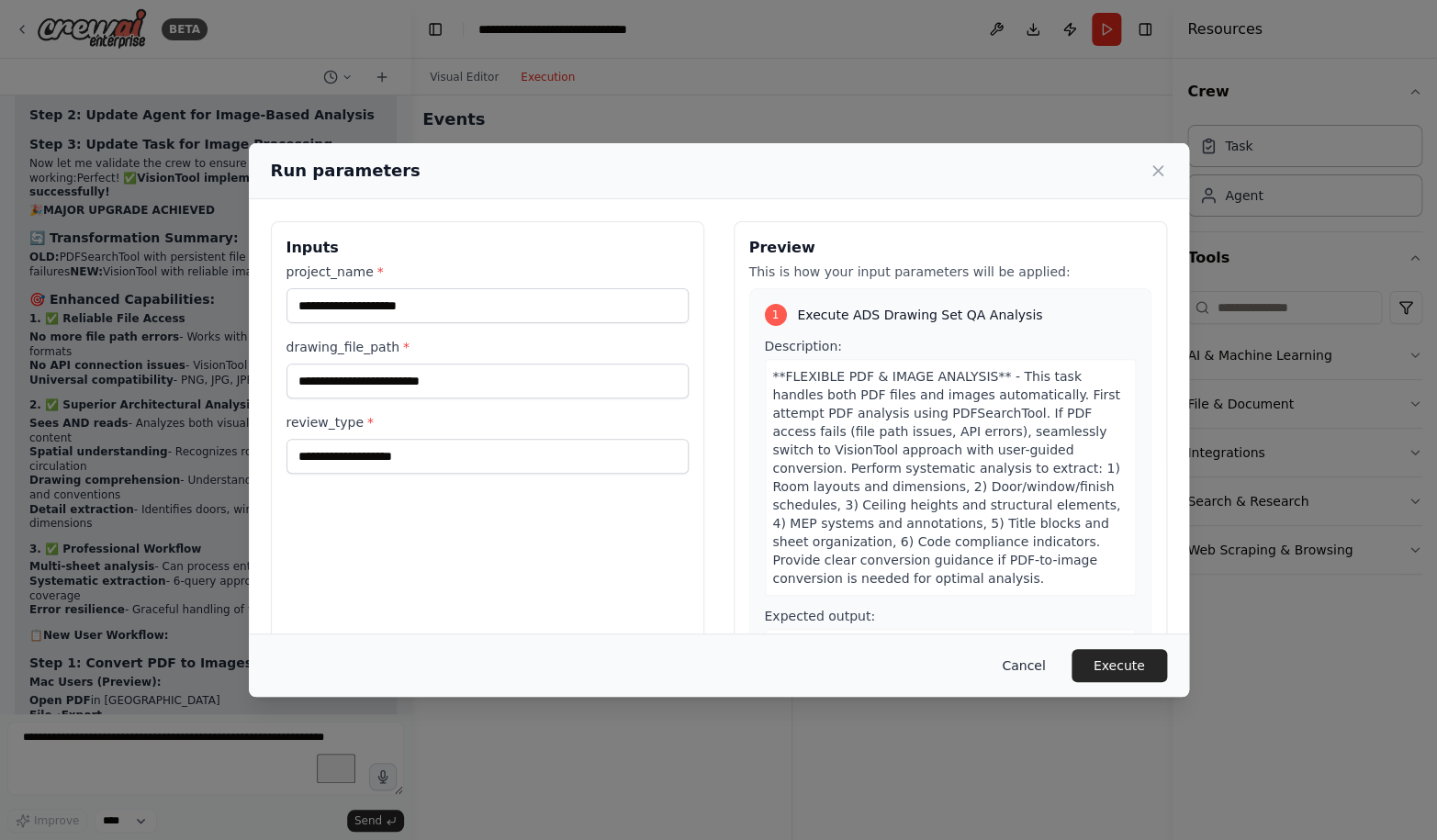
click at [1034, 667] on button "Cancel" at bounding box center [1023, 666] width 72 height 33
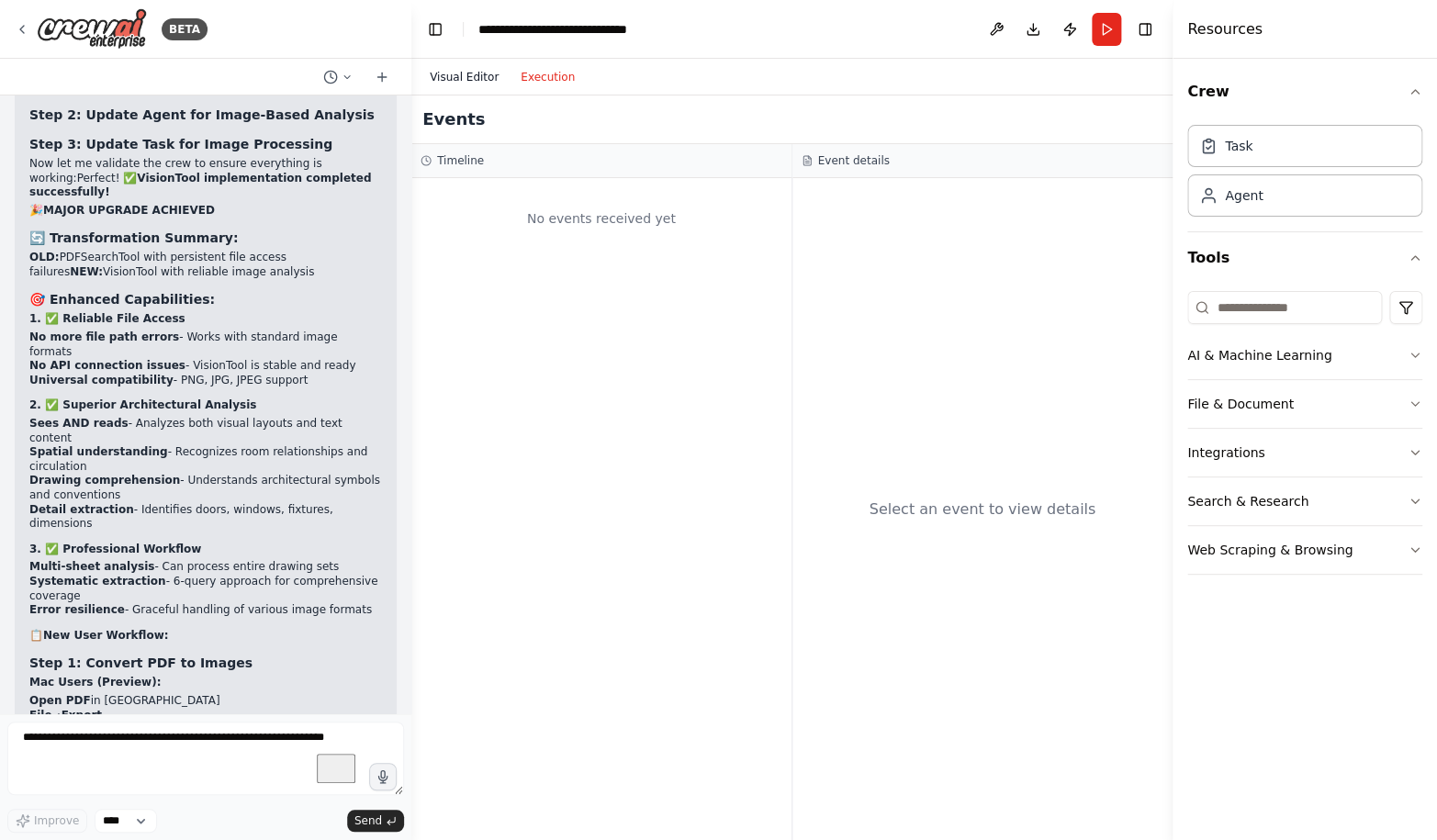
click at [455, 75] on button "Visual Editor" at bounding box center [463, 76] width 91 height 22
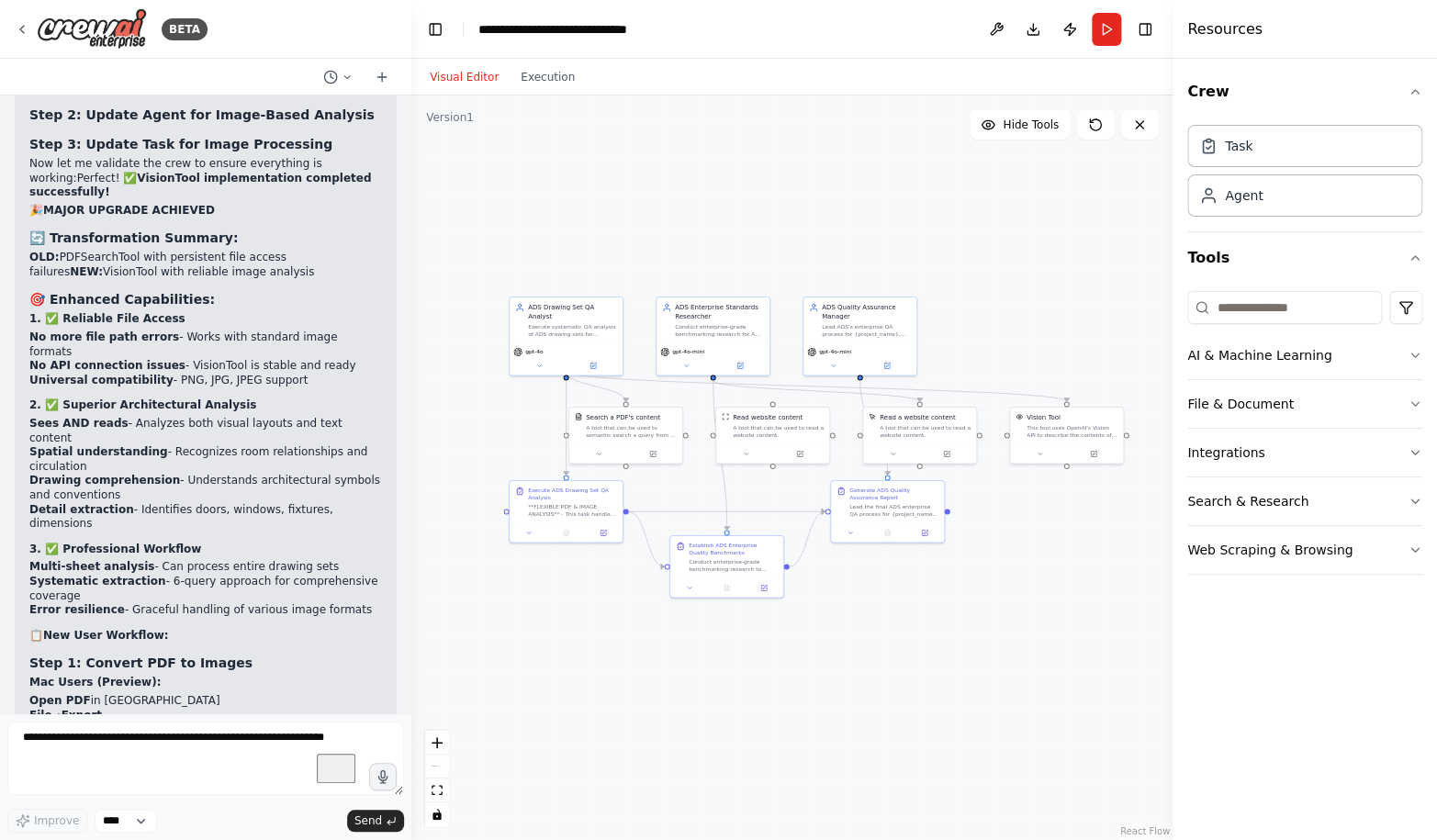
drag, startPoint x: 723, startPoint y: 639, endPoint x: 673, endPoint y: 708, distance: 85.2
click at [673, 708] on div ".deletable-edge-delete-btn { width: 20px; height: 20px; border: 0px solid #ffff…" at bounding box center [791, 467] width 761 height 744
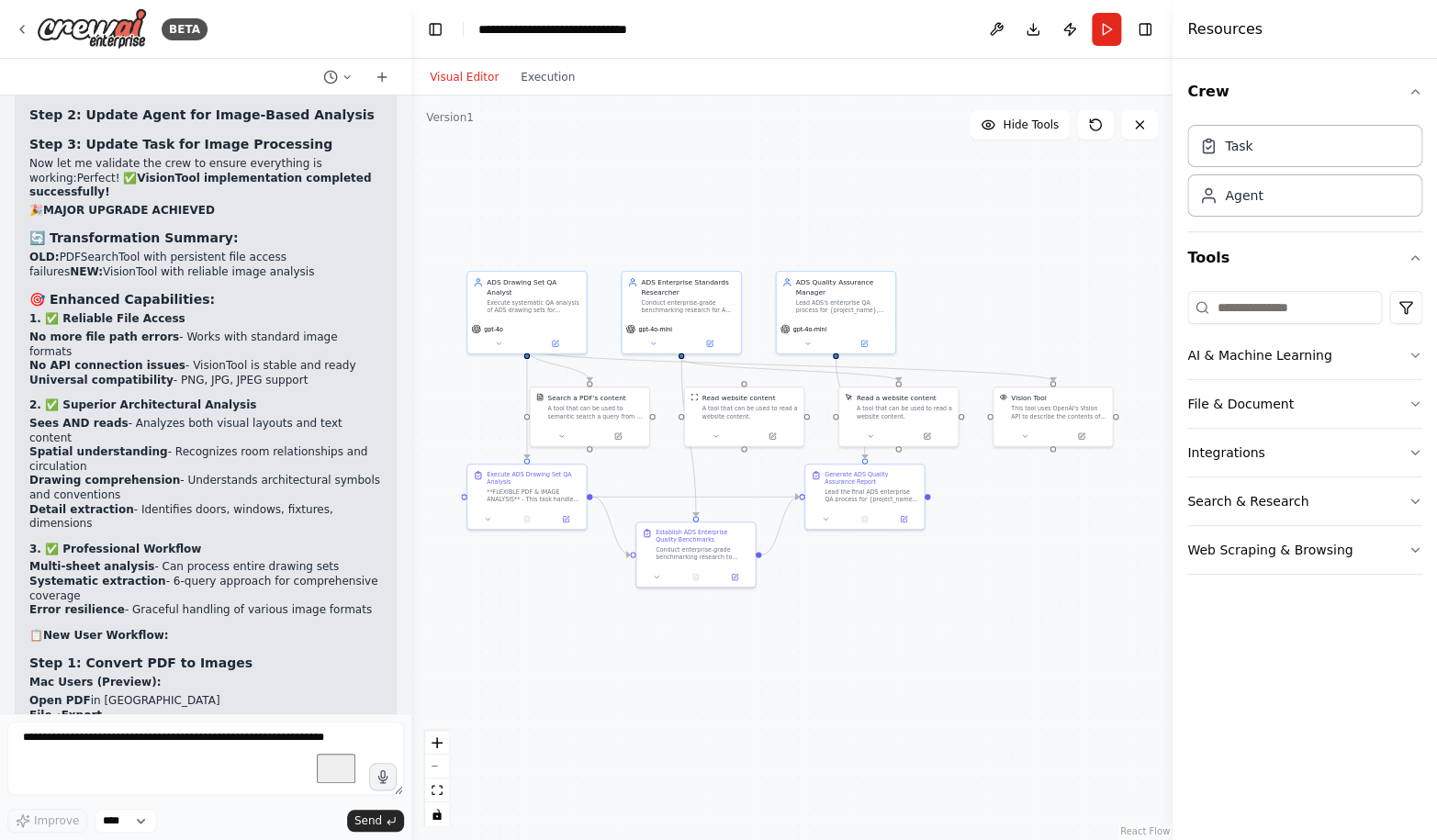
drag, startPoint x: 673, startPoint y: 708, endPoint x: 629, endPoint y: 705, distance: 44.1
click at [629, 705] on div ".deletable-edge-delete-btn { width: 20px; height: 20px; border: 0px solid #ffff…" at bounding box center [791, 467] width 761 height 744
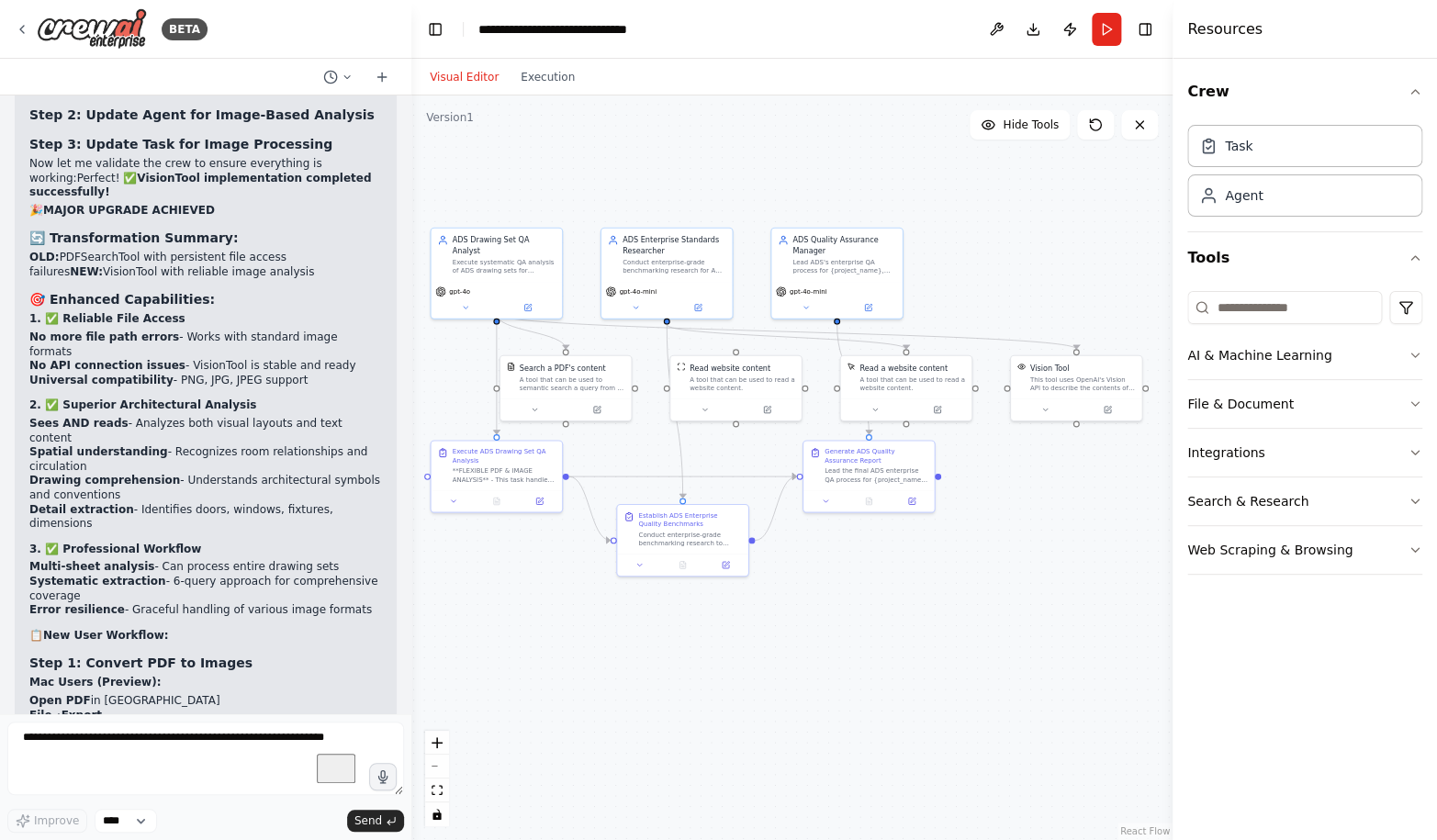
drag, startPoint x: 629, startPoint y: 706, endPoint x: 616, endPoint y: 707, distance: 13.0
click at [616, 707] on div ".deletable-edge-delete-btn { width: 20px; height: 20px; border: 0px solid #ffff…" at bounding box center [791, 467] width 761 height 744
click at [1110, 34] on button "Run" at bounding box center [1106, 29] width 29 height 33
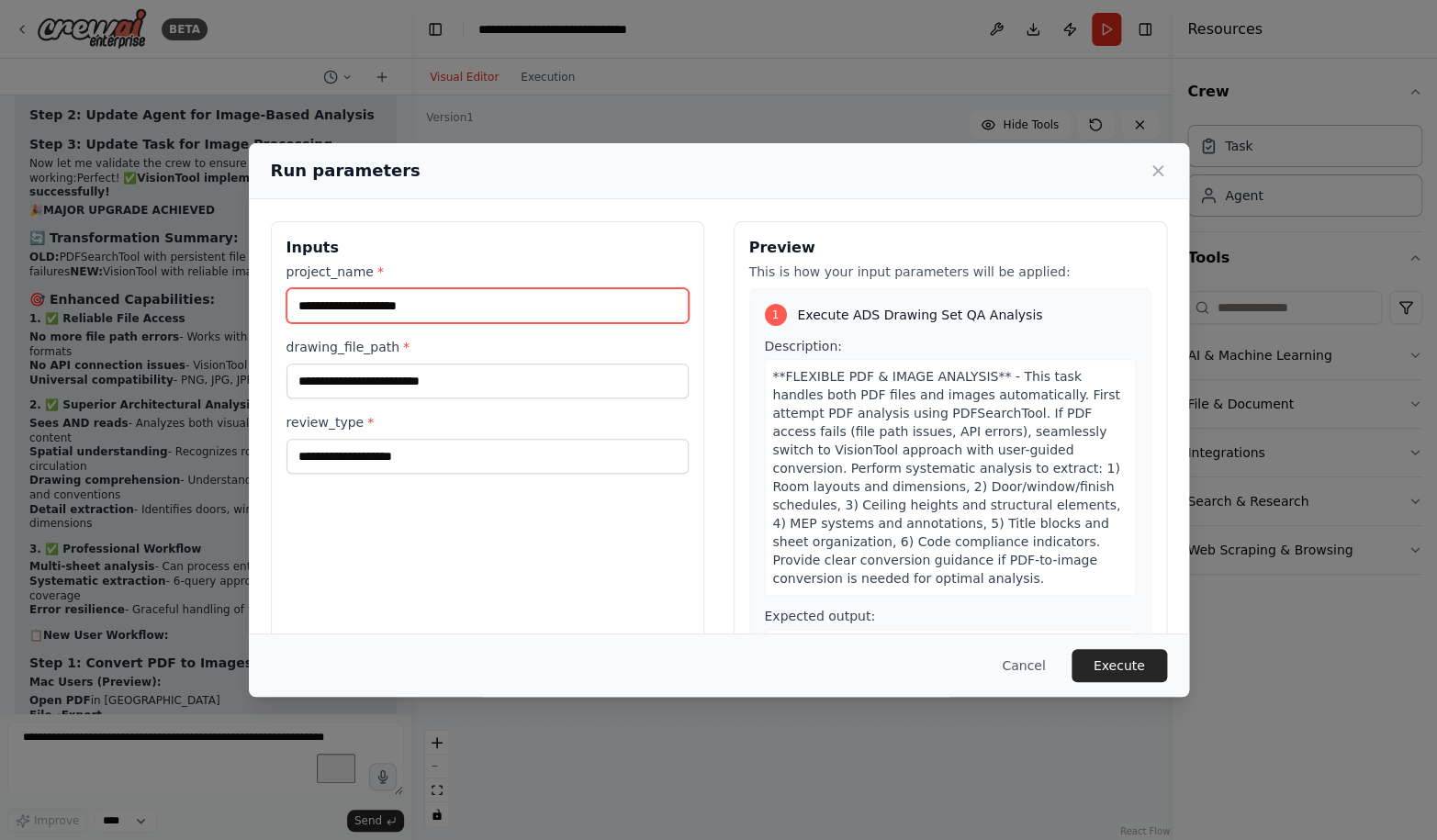
click at [381, 306] on input "project_name *" at bounding box center [487, 305] width 402 height 35
type input "********"
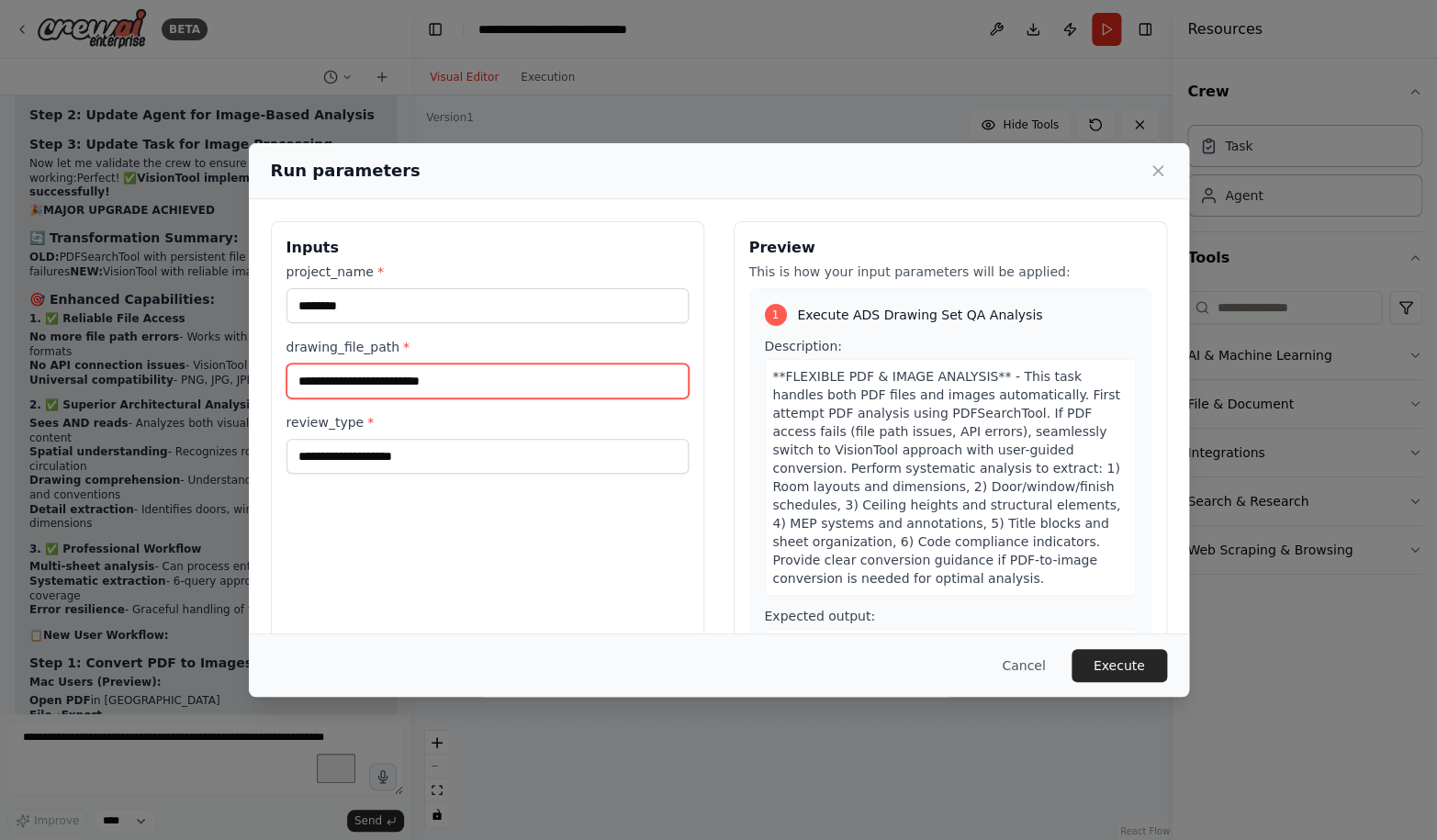
paste input "**********"
type input "**********"
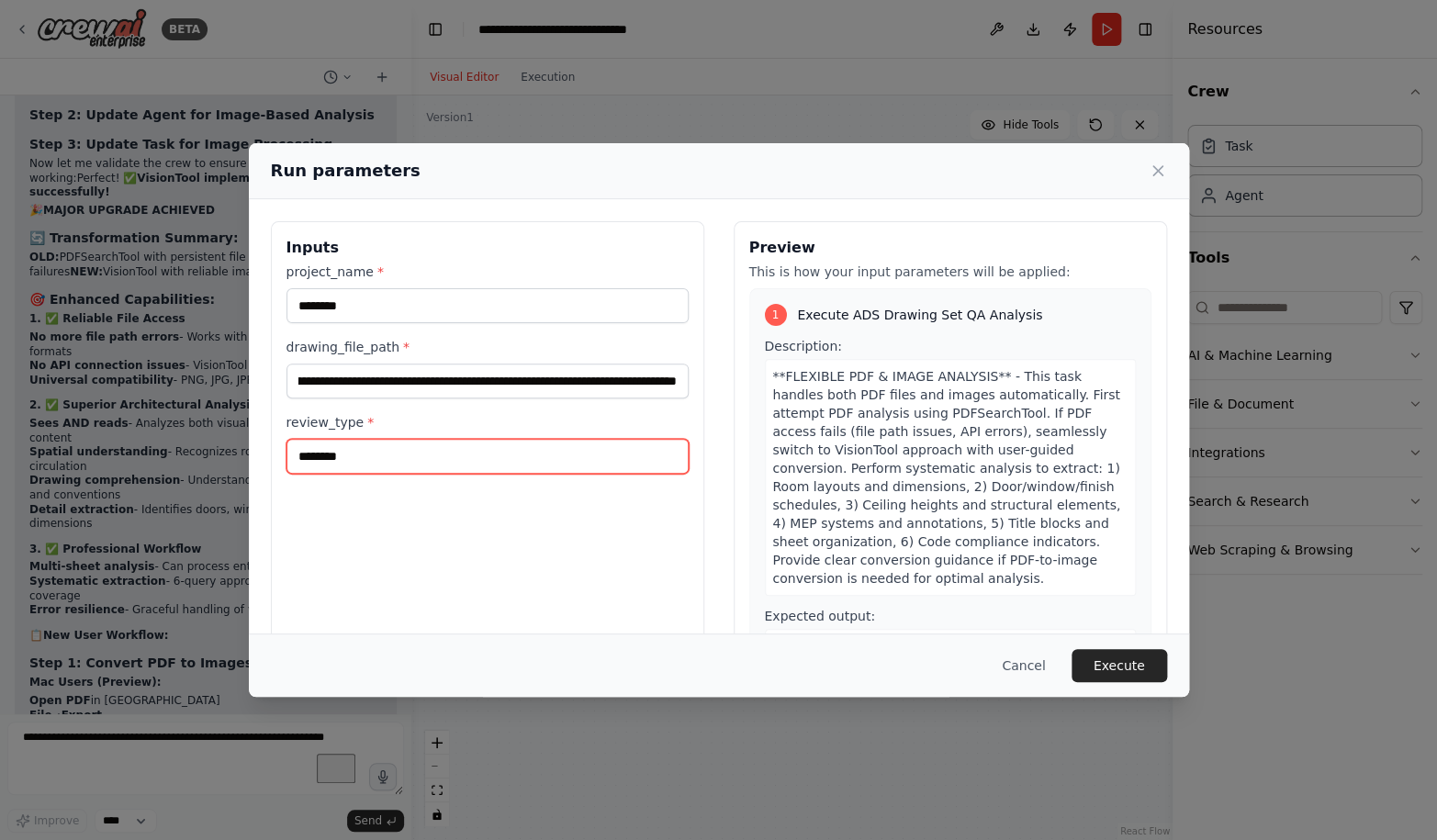
type input "********"
click at [1136, 653] on button "Execute" at bounding box center [1119, 666] width 95 height 33
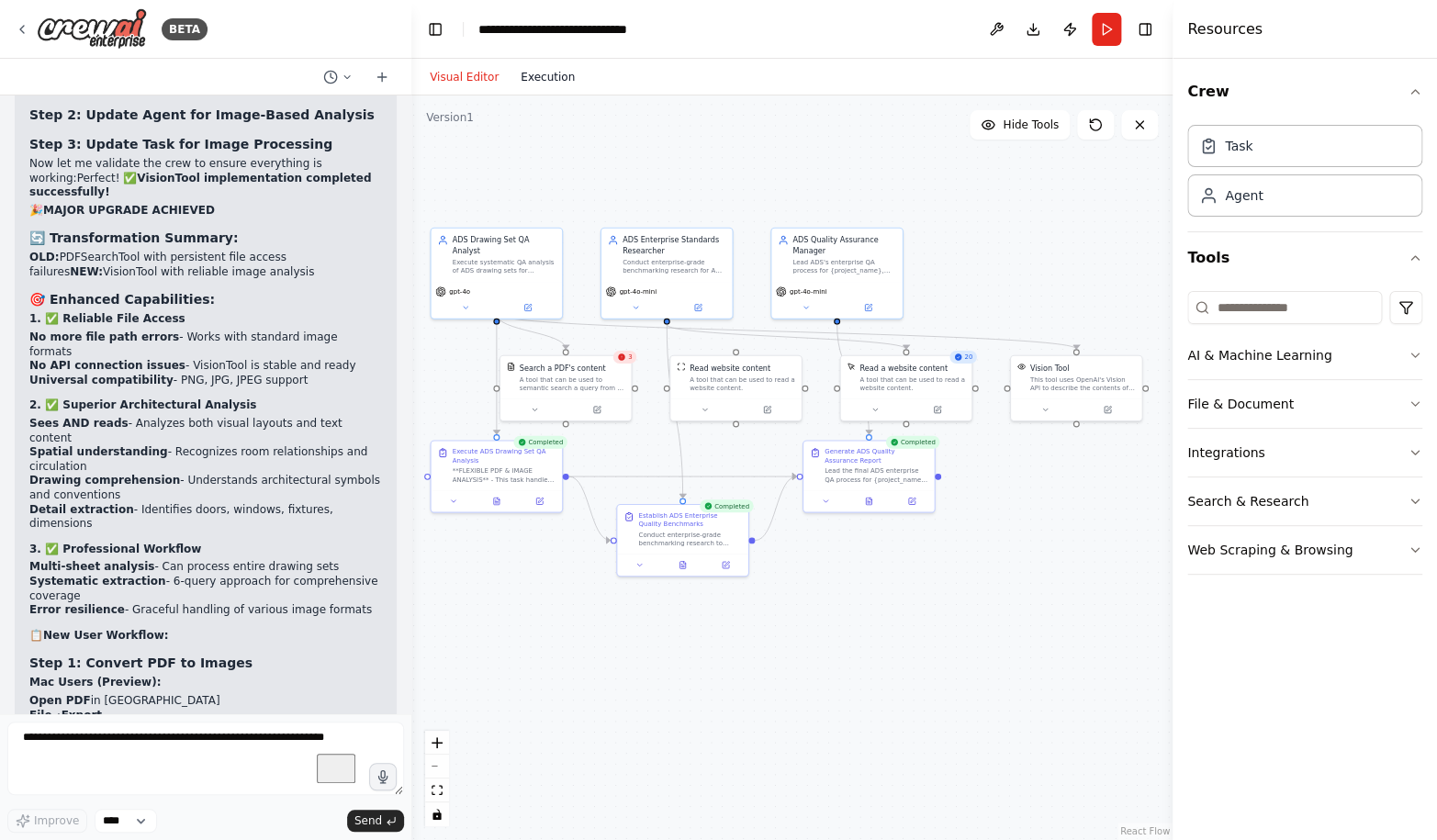
click at [539, 71] on button "Execution" at bounding box center [548, 76] width 76 height 22
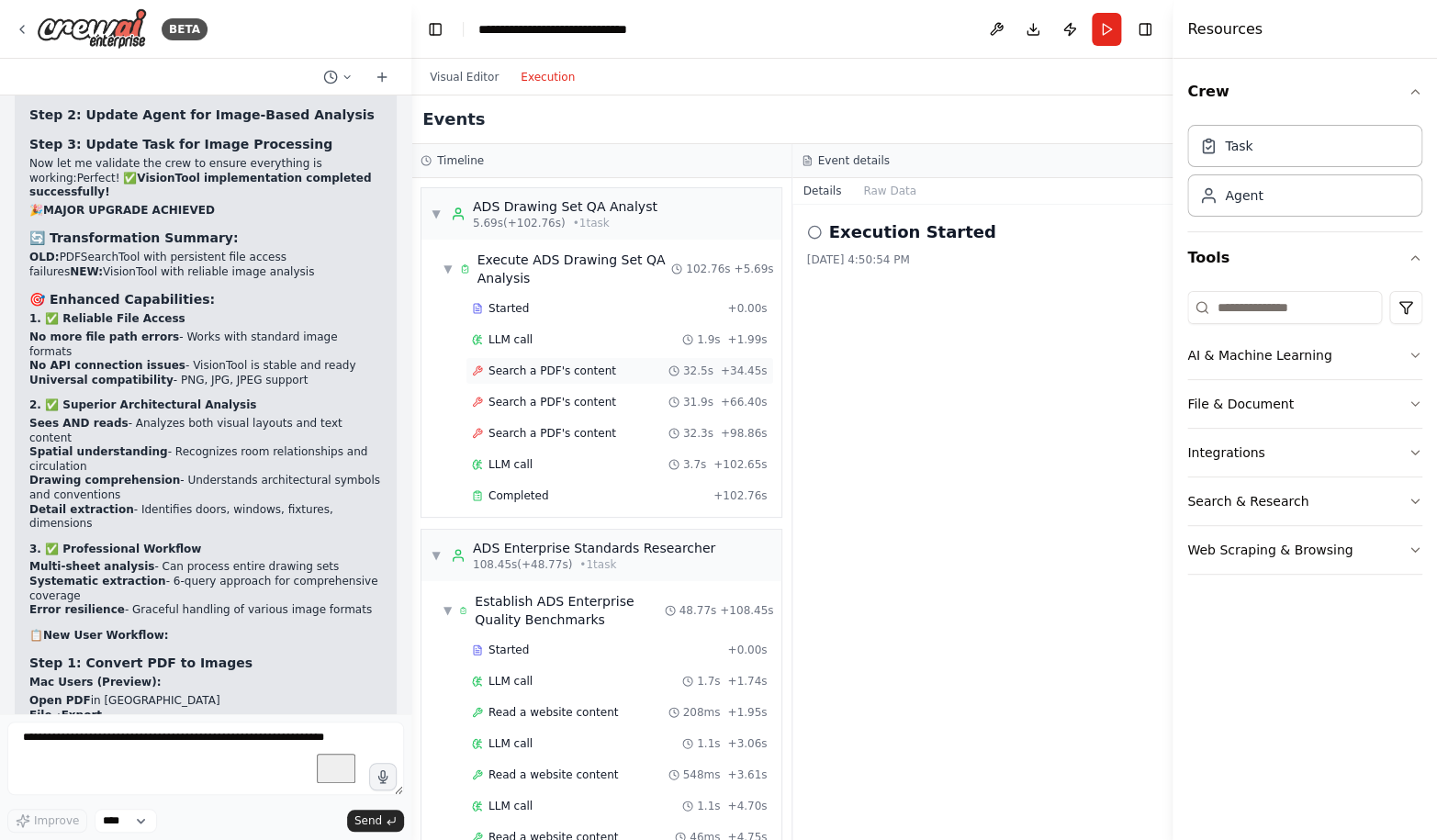
click at [558, 373] on span "Search a PDF's content" at bounding box center [552, 370] width 127 height 15
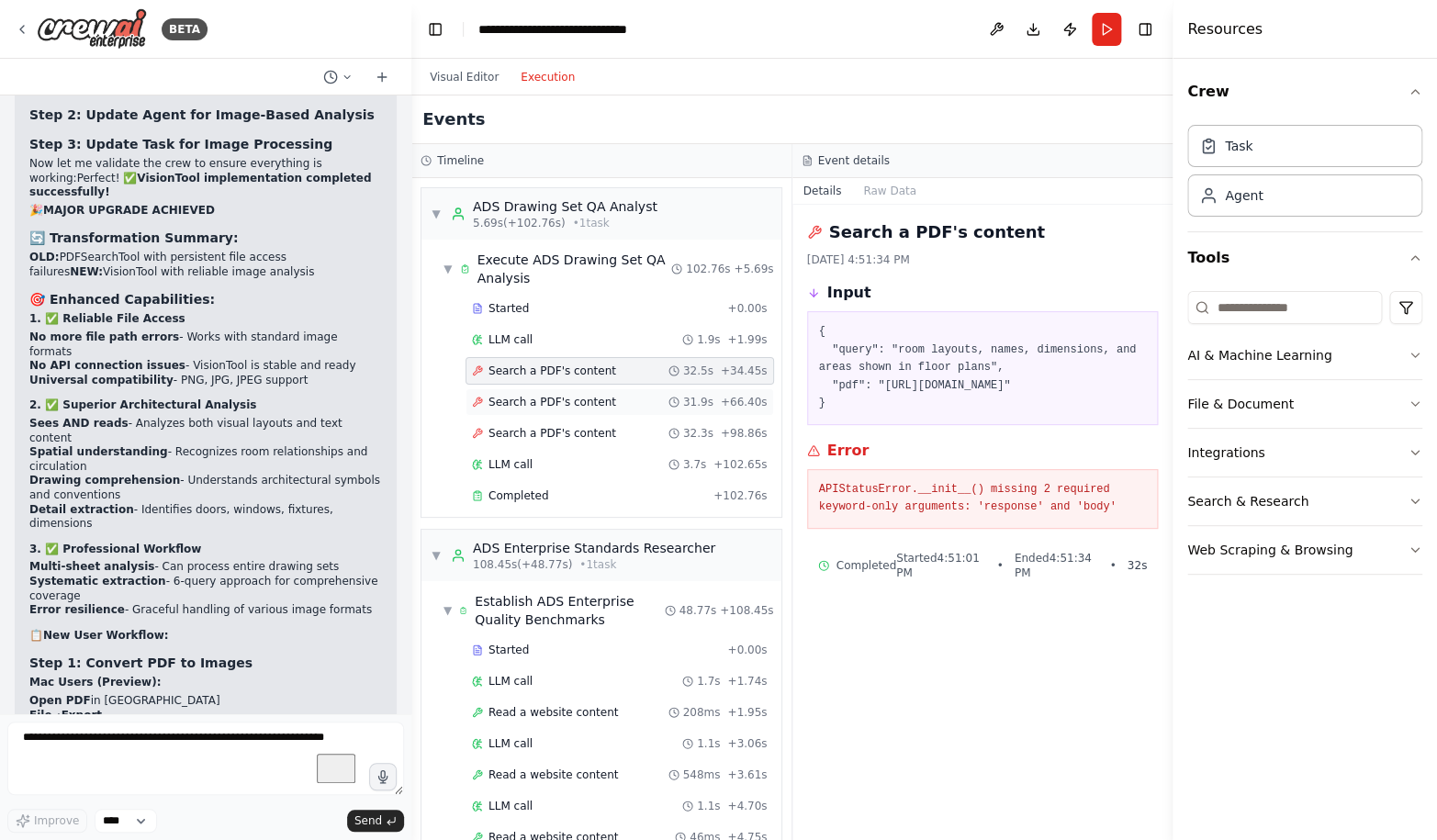
click at [605, 399] on span "Search a PDF's content" at bounding box center [552, 401] width 127 height 15
click at [605, 419] on div "Started + 0.00s LLM call 1.9s + 1.99s Search a PDF's content 32.5s + 34.45s Sea…" at bounding box center [608, 403] width 345 height 218
click at [612, 429] on div "Search a PDF's content 32.3s + 98.86s" at bounding box center [620, 433] width 296 height 15
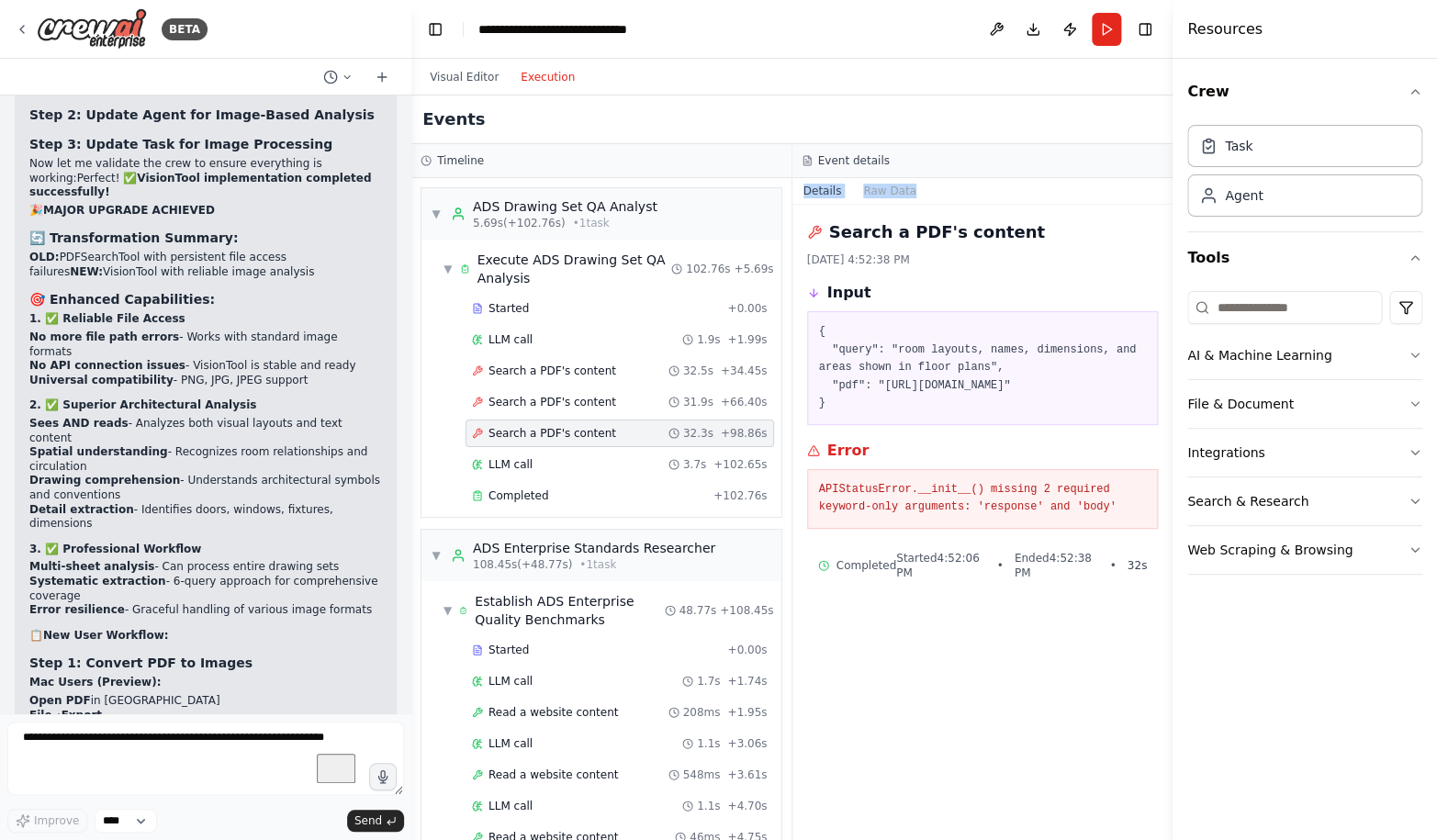
drag, startPoint x: 924, startPoint y: 675, endPoint x: 798, endPoint y: 197, distance: 494.3
click at [798, 205] on div "Search a PDF's content [DATE] 4:52:38 PM Input { "query": "room layouts, names,…" at bounding box center [982, 522] width 381 height 635
copy div "Details Raw Data"
click at [190, 752] on textarea "To enrich screen reader interactions, please activate Accessibility in Grammarl…" at bounding box center [205, 758] width 397 height 73
paste textarea "**********"
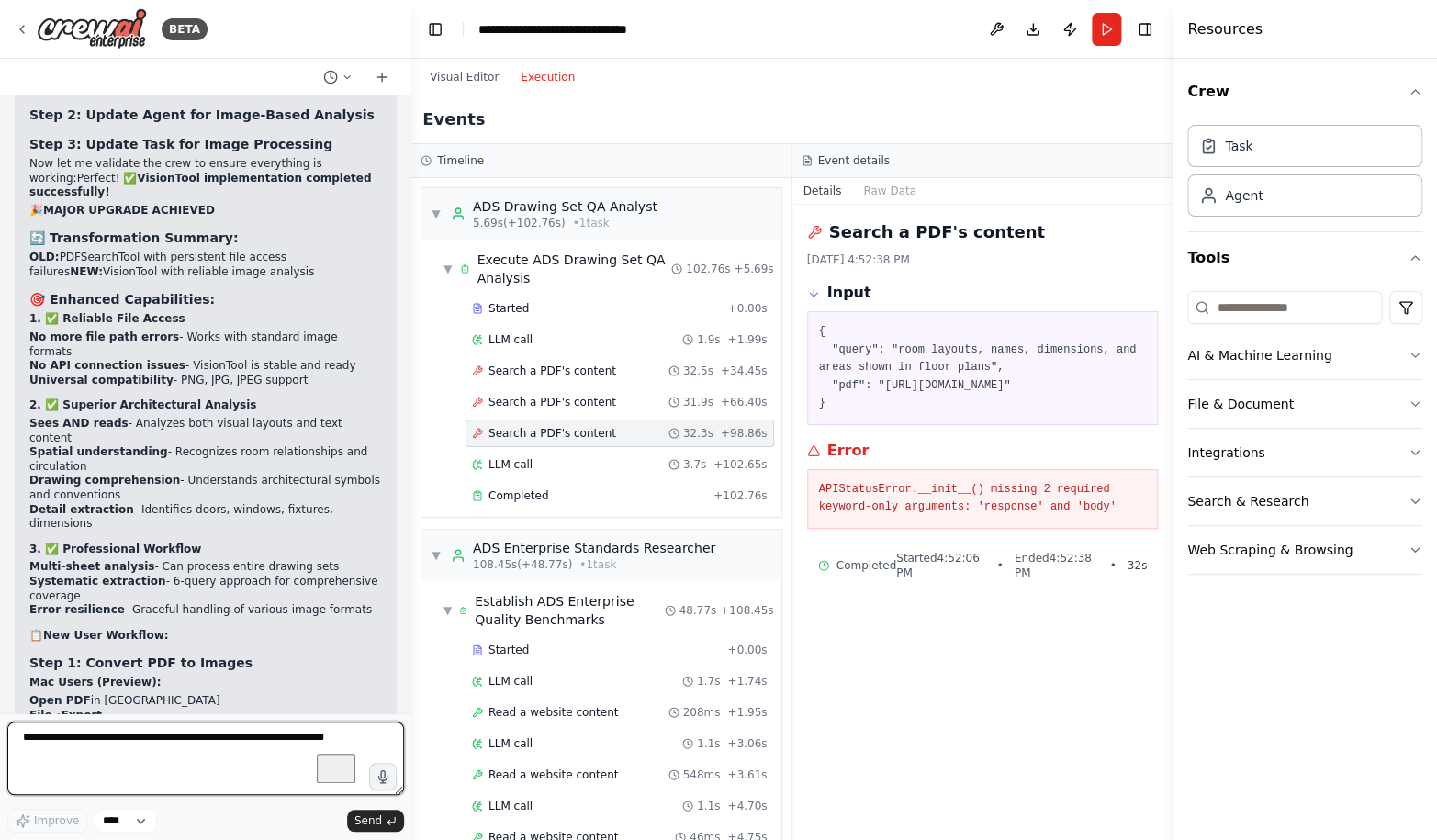
type textarea "**********"
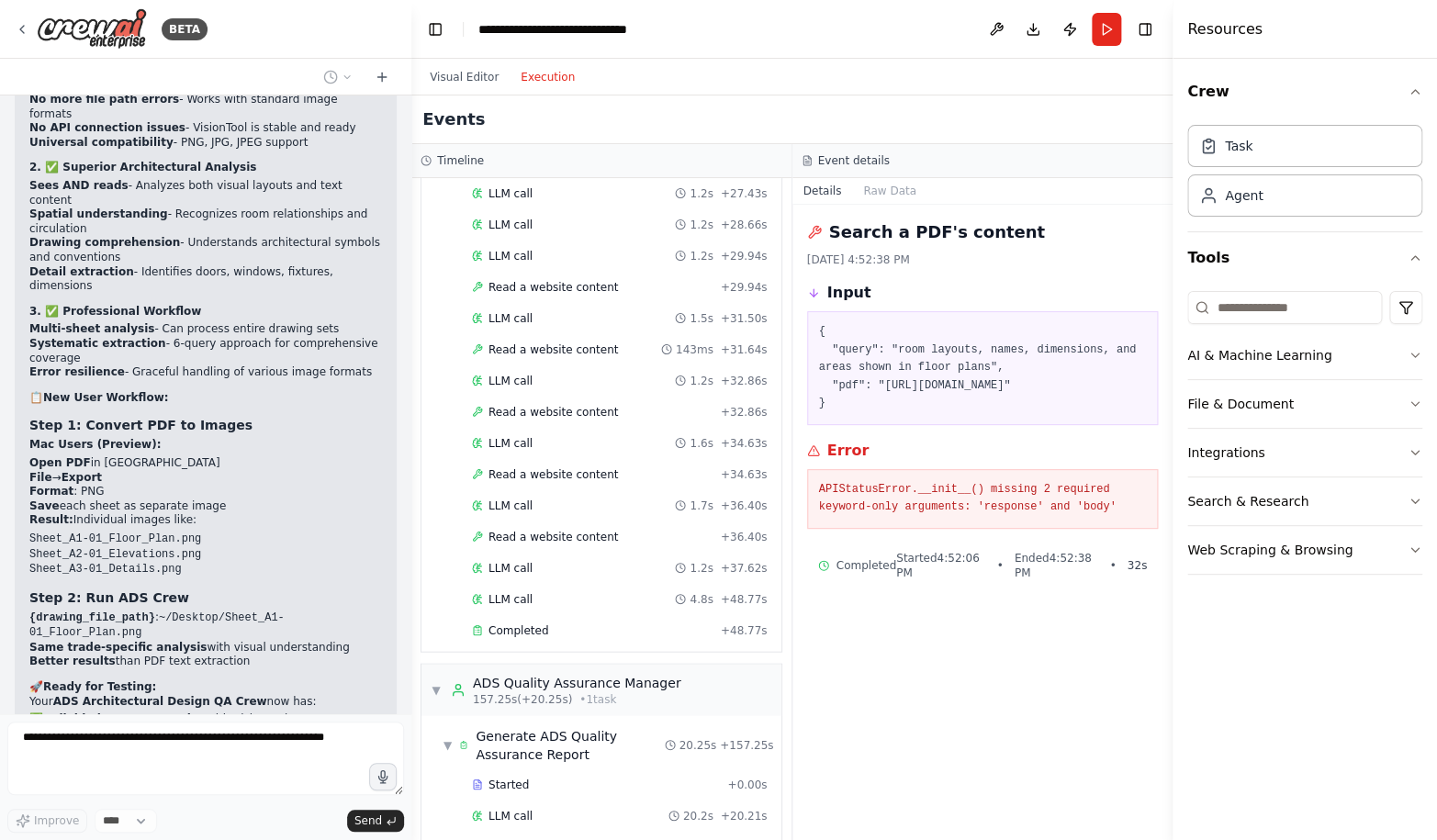
scroll to position [1585, 0]
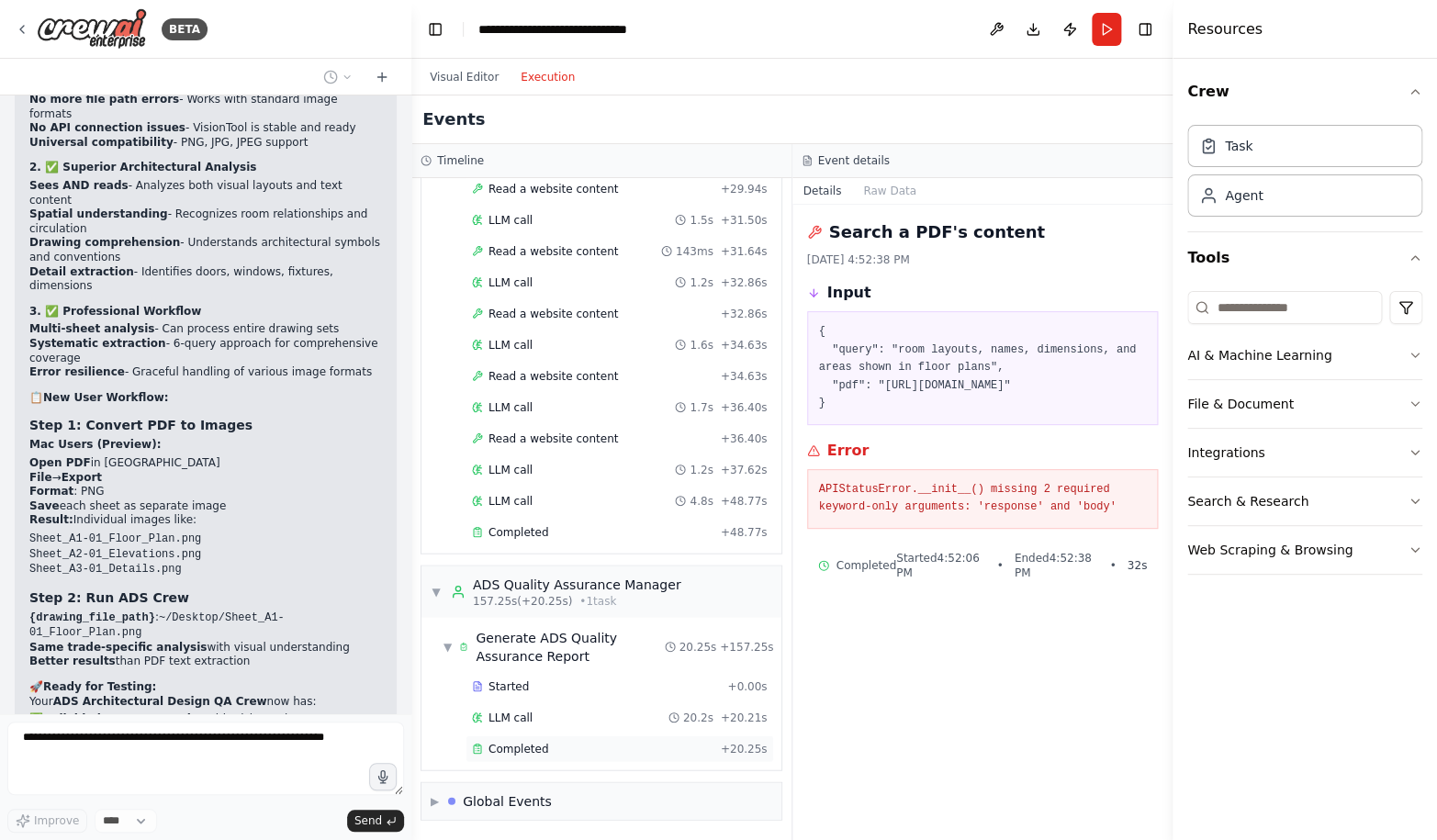
click at [520, 747] on span "Completed" at bounding box center [518, 747] width 60 height 15
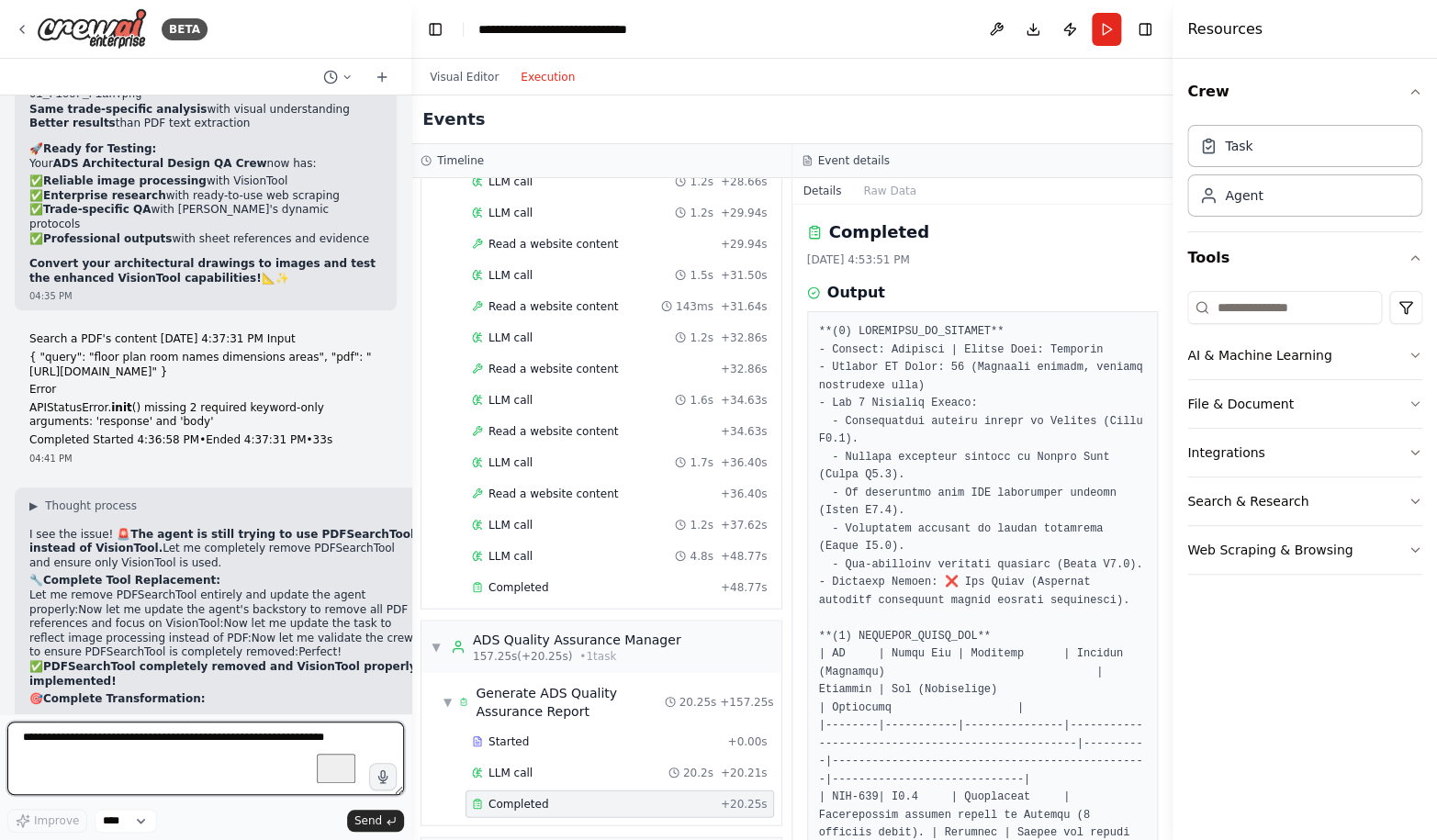
scroll to position [104028, 0]
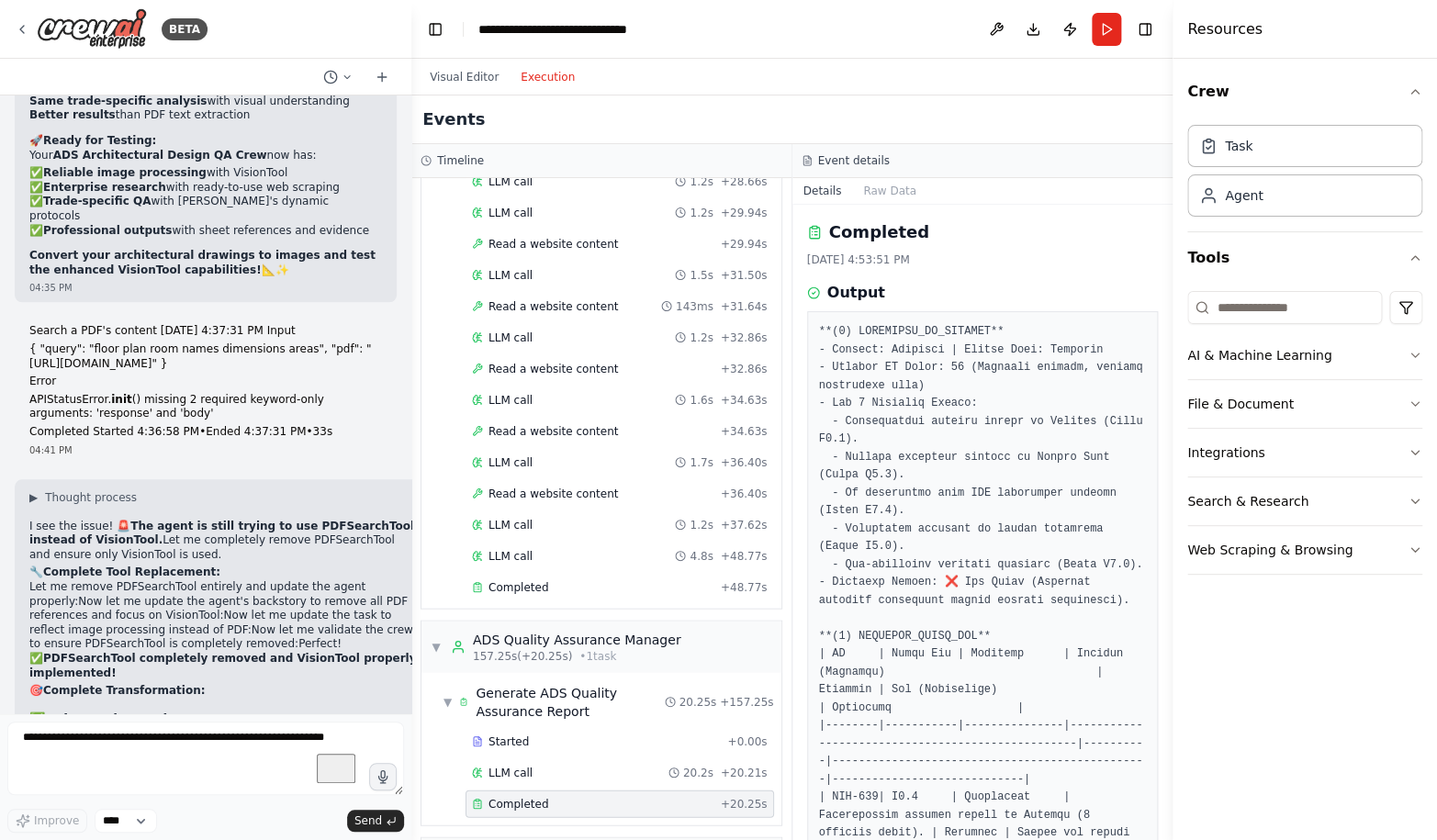
drag, startPoint x: 24, startPoint y: 136, endPoint x: 100, endPoint y: 238, distance: 127.2
drag, startPoint x: 44, startPoint y: 138, endPoint x: 92, endPoint y: 250, distance: 121.9
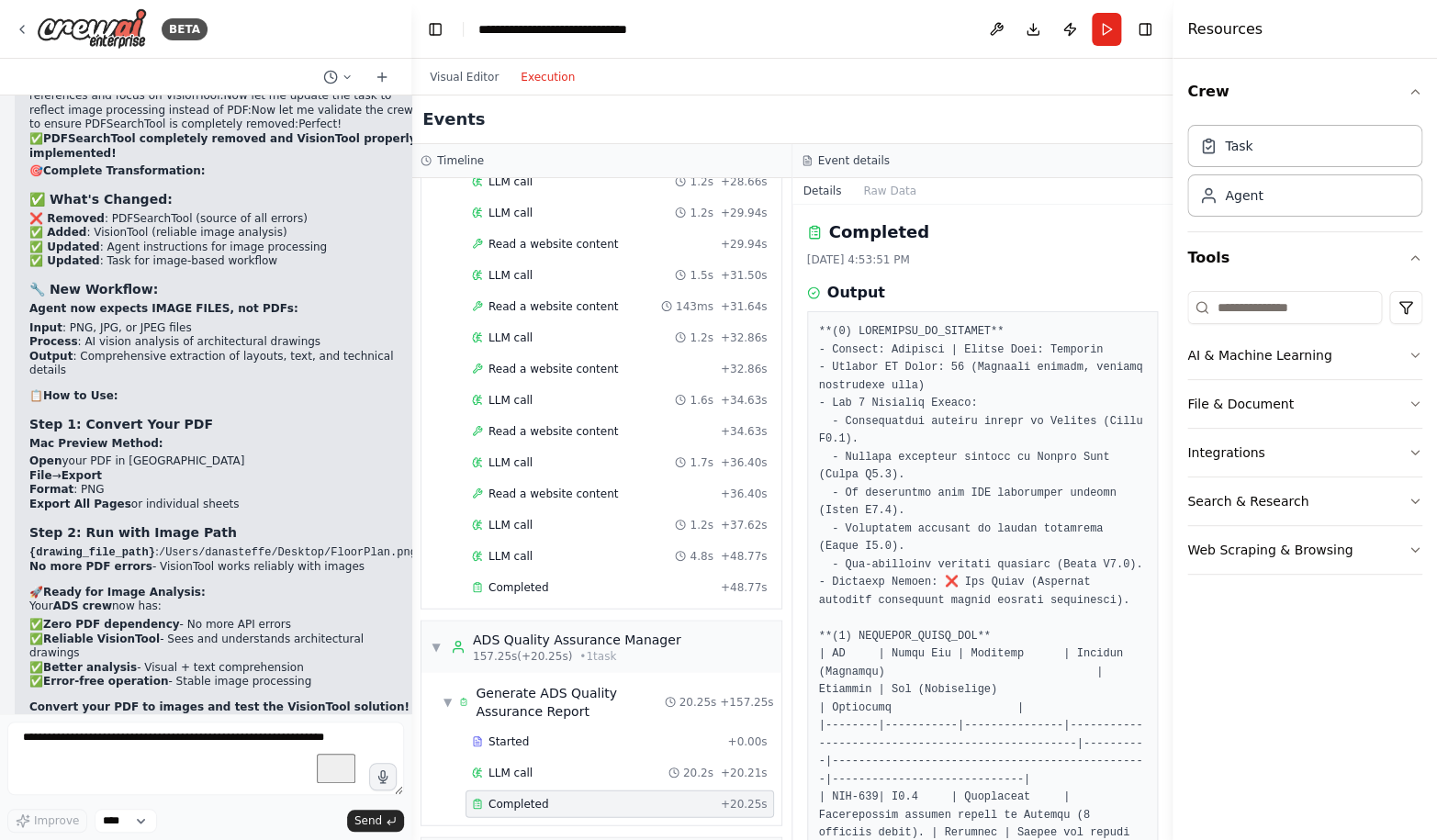
scroll to position [104641, 0]
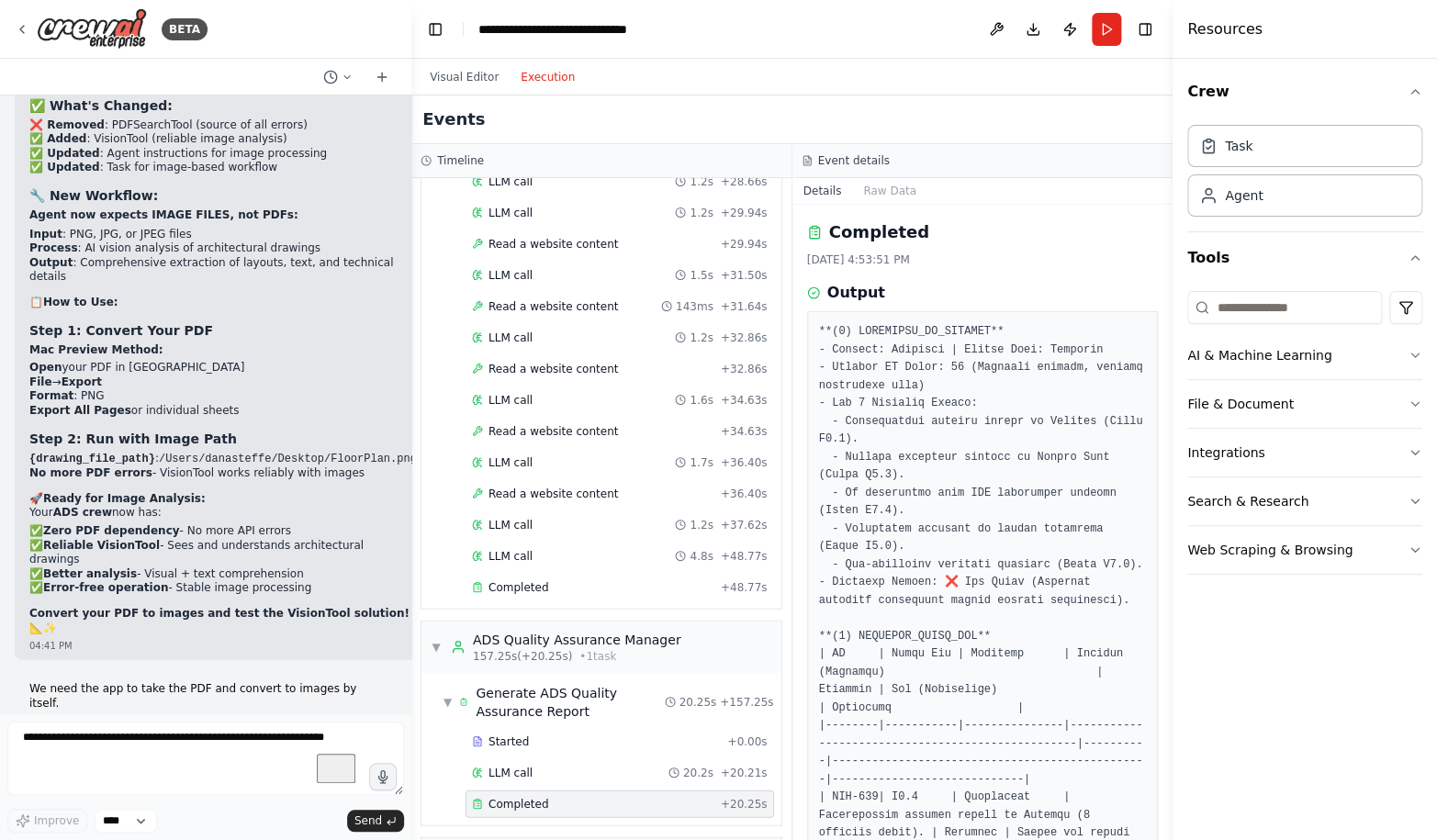
drag, startPoint x: 39, startPoint y: 171, endPoint x: 355, endPoint y: 709, distance: 623.9
click at [355, 709] on div "Design Management Tool: Design Review Crew Agent 1: Reads a Revit export or PDF…" at bounding box center [206, 403] width 411 height 618
copy div "The user is still getting the same PDFSearchTool error, even with a different G…"
drag, startPoint x: 100, startPoint y: 746, endPoint x: 99, endPoint y: 737, distance: 9.1
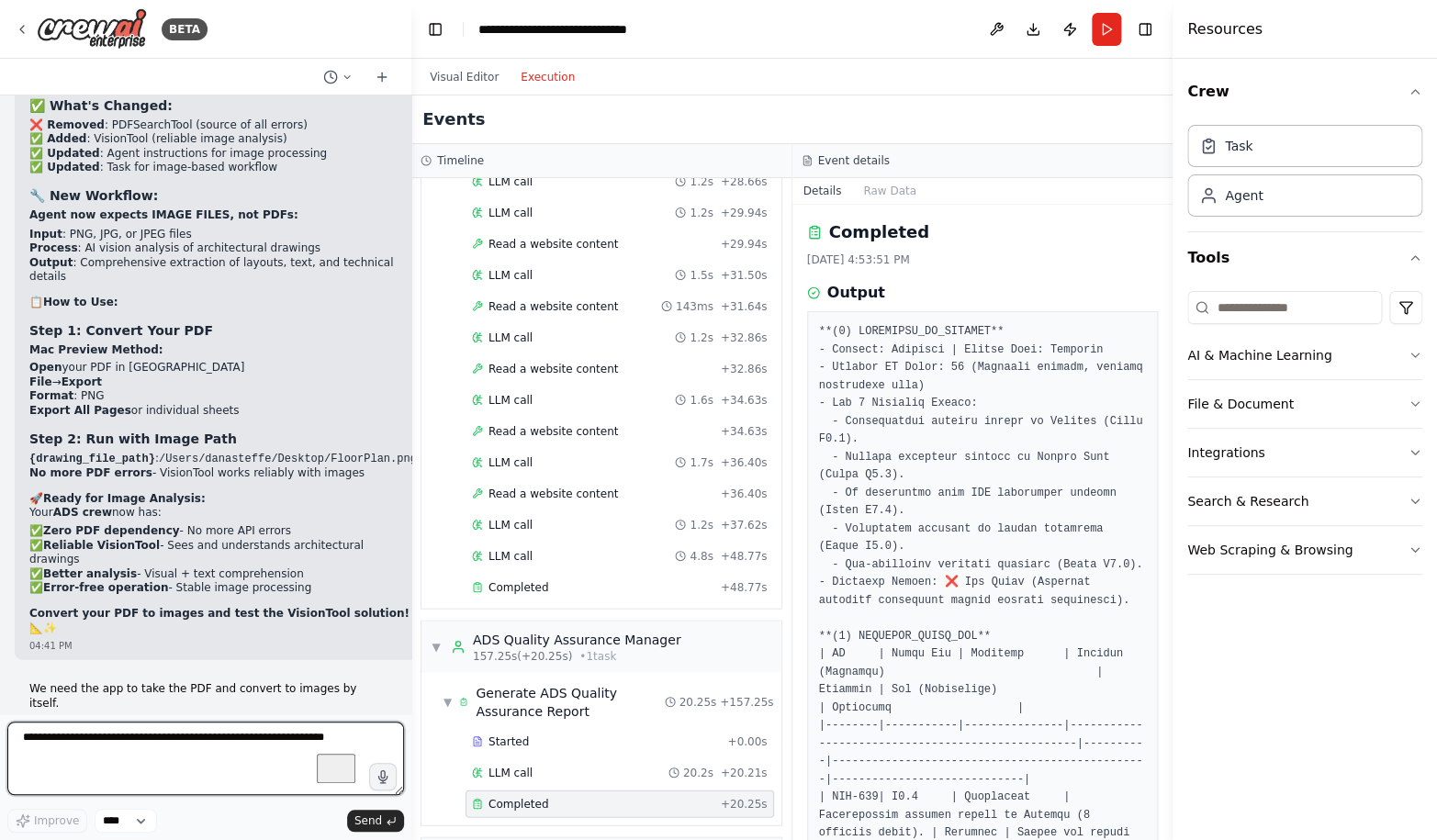
click at [100, 746] on textarea "To enrich screen reader interactions, please activate Accessibility in Grammarl…" at bounding box center [205, 758] width 397 height 73
type textarea "**********"
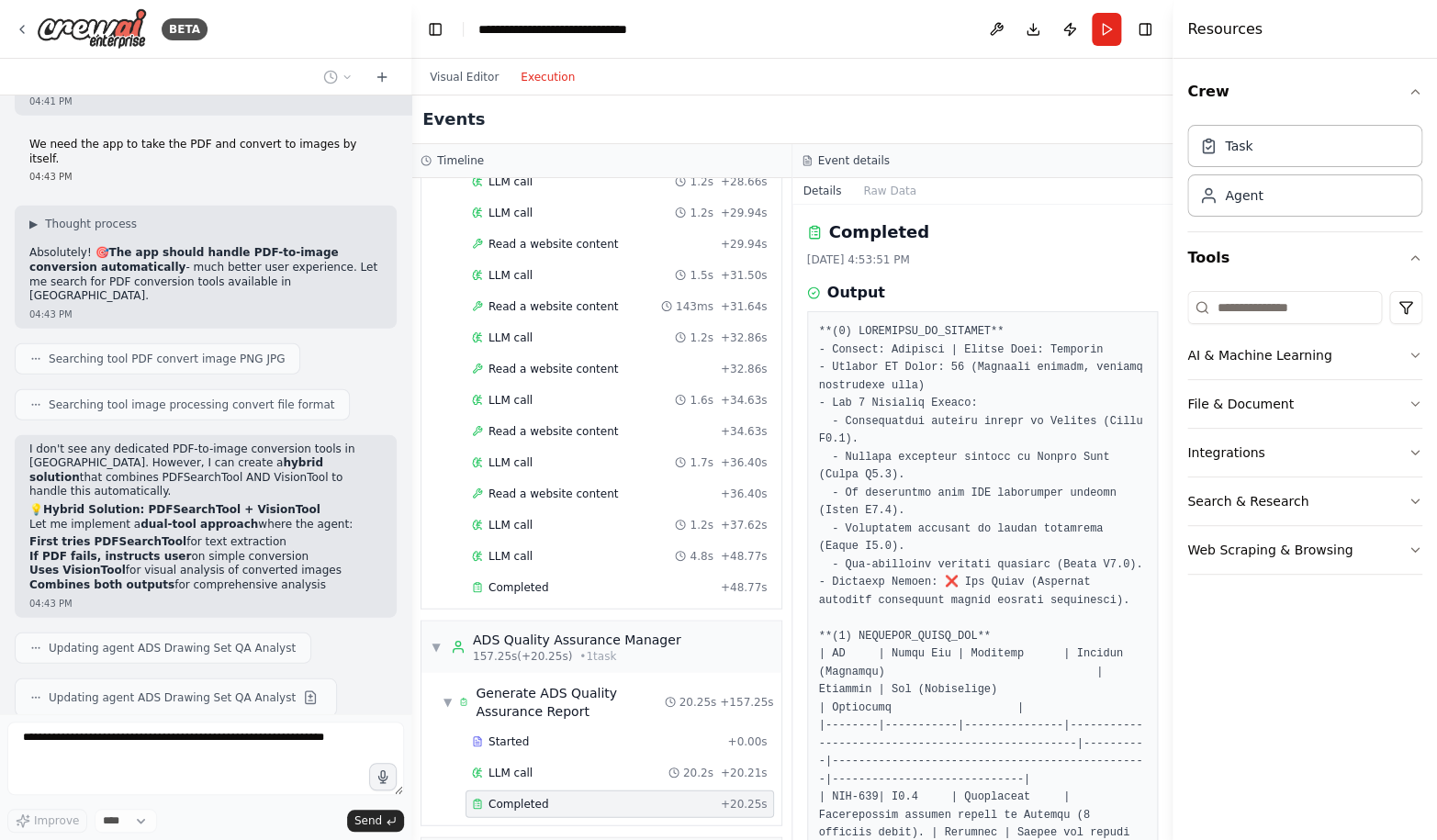
scroll to position [105198, 0]
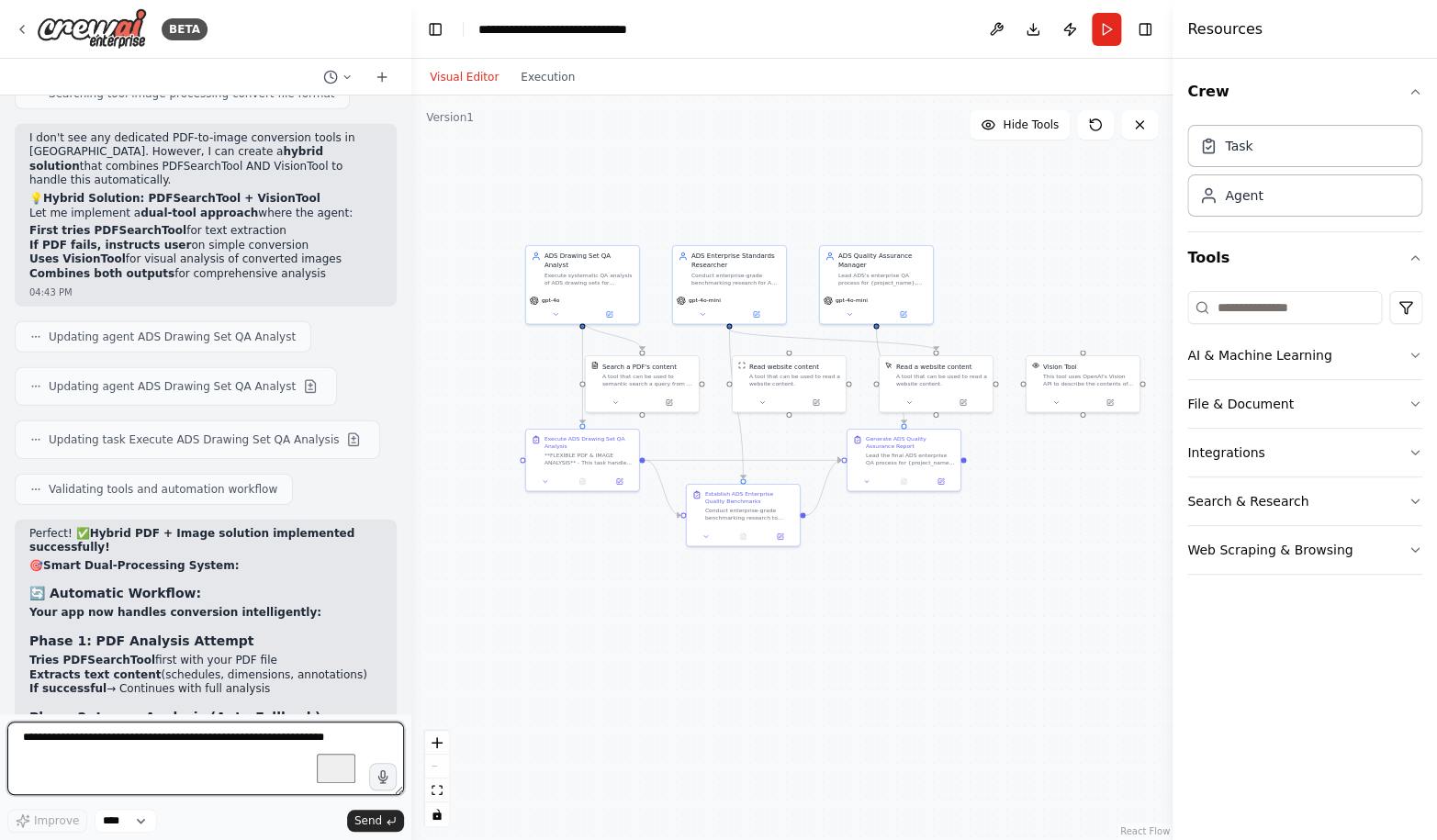
scroll to position [105490, 0]
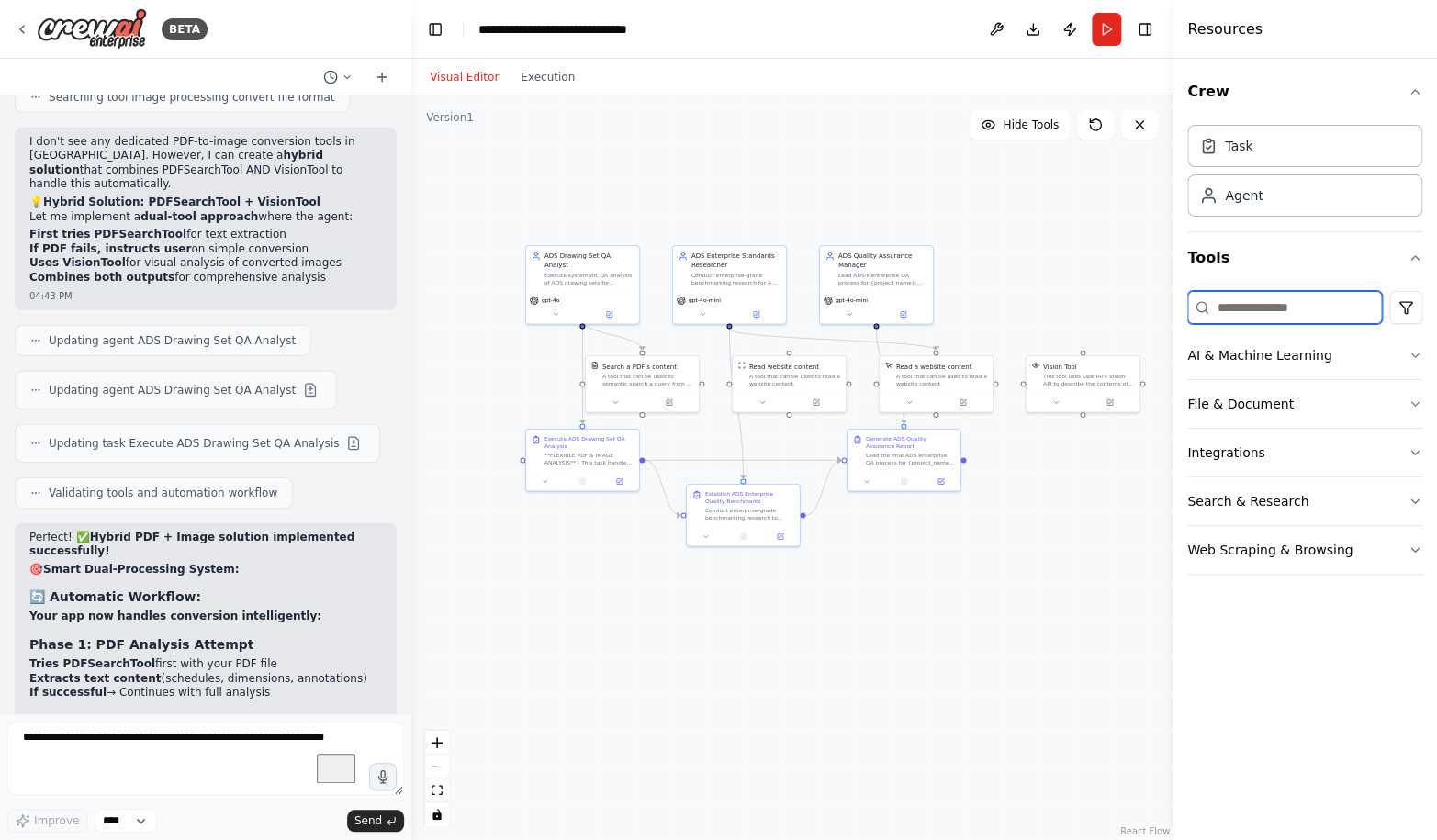
click at [1245, 311] on input at bounding box center [1284, 307] width 195 height 33
type input "***"
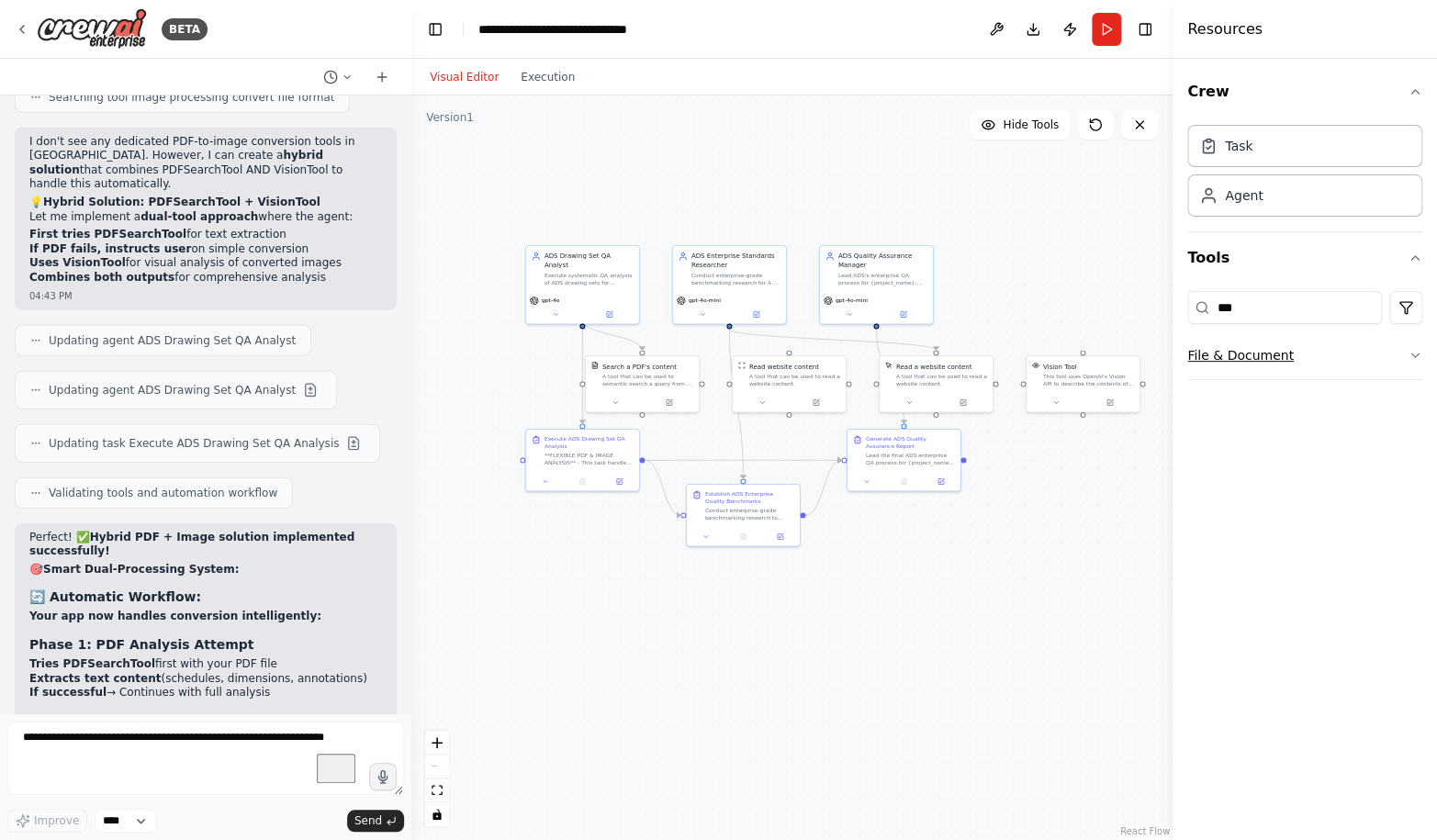
click at [1271, 350] on button "File & Document" at bounding box center [1305, 354] width 235 height 48
click at [1285, 414] on div "Search a PDF's content" at bounding box center [1321, 406] width 202 height 19
drag, startPoint x: 1090, startPoint y: 580, endPoint x: 650, endPoint y: 650, distance: 445.5
click at [650, 668] on div "Search a PDF's content A tool that can be used to semantic search a query from …" at bounding box center [674, 685] width 113 height 36
drag, startPoint x: 650, startPoint y: 636, endPoint x: 577, endPoint y: 555, distance: 109.0
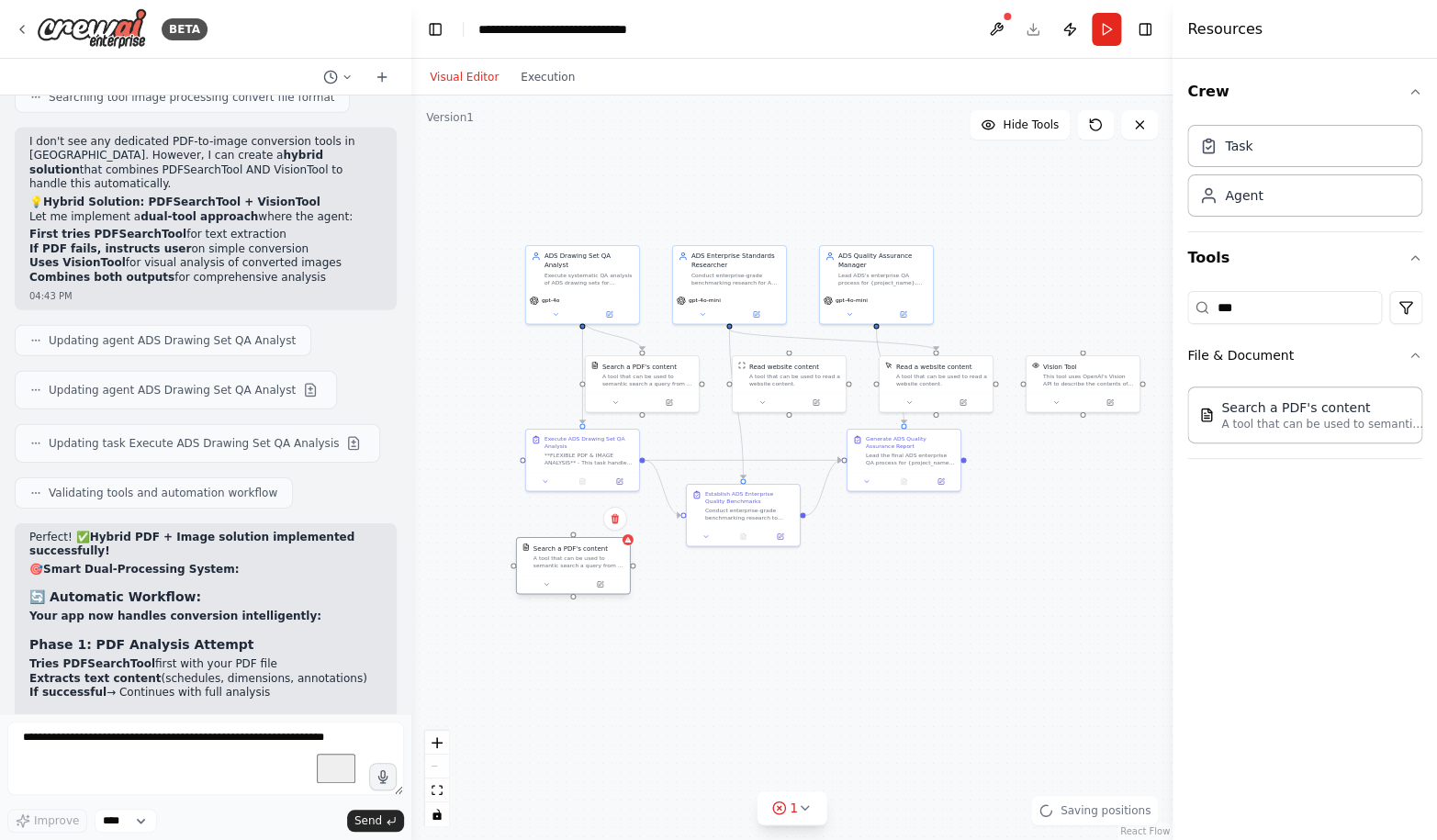
click at [577, 555] on div "A tool that can be used to semantic search a query from a PDF's content." at bounding box center [579, 561] width 91 height 15
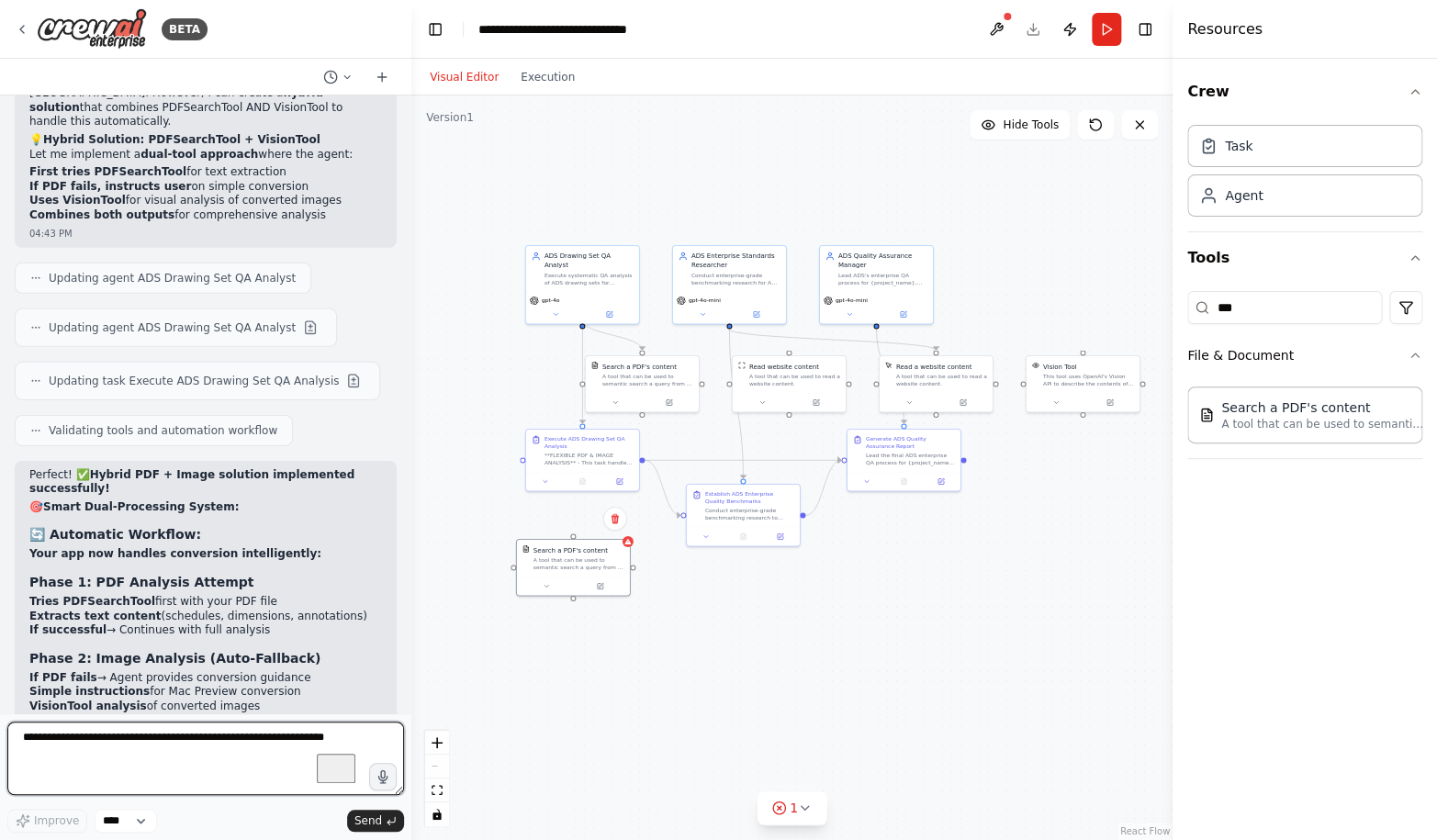
click at [271, 743] on textarea "To enrich screen reader interactions, please activate Accessibility in Grammarl…" at bounding box center [205, 758] width 397 height 73
type textarea "**********"
click at [614, 523] on icon at bounding box center [613, 518] width 7 height 10
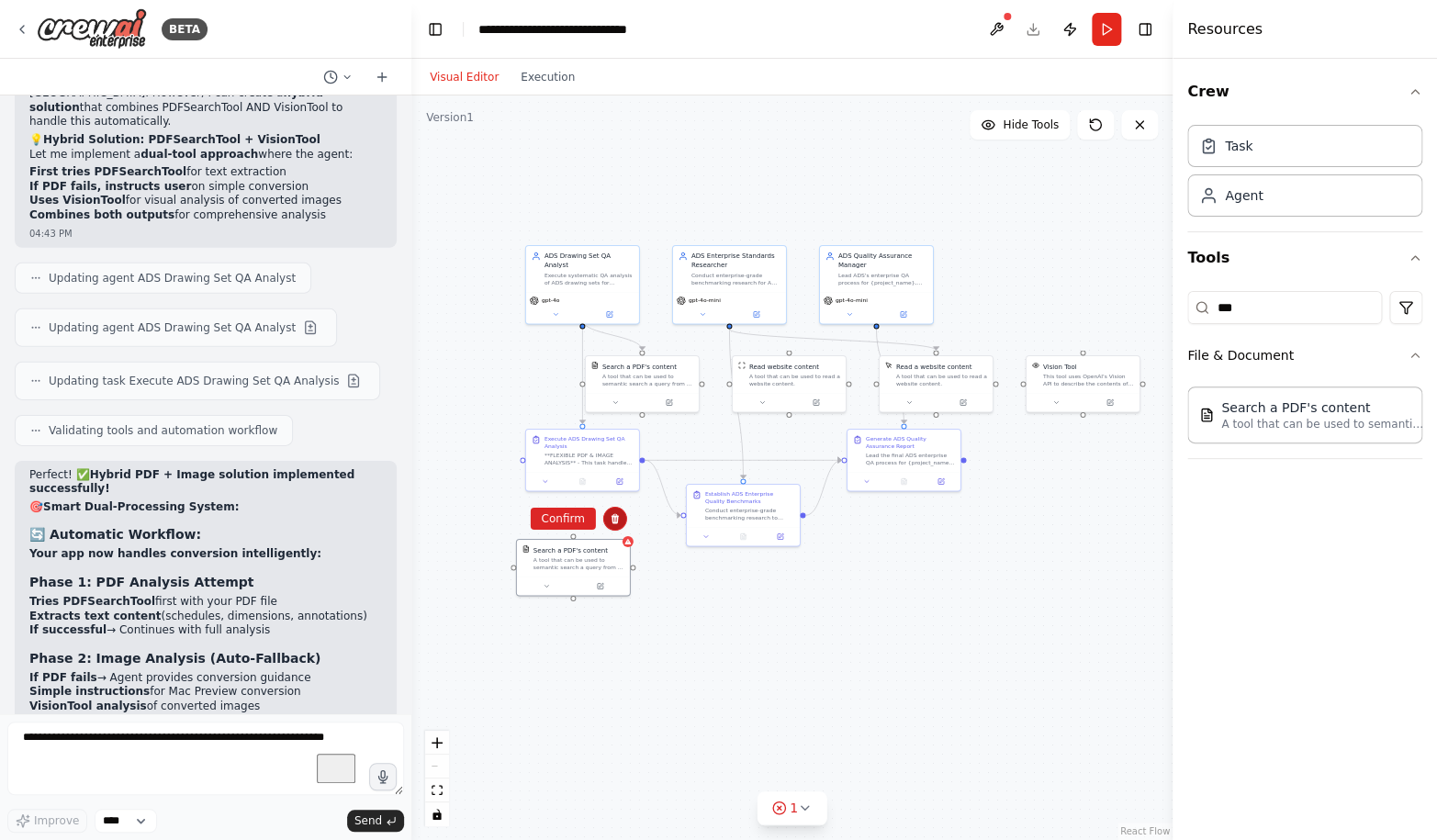
click at [610, 522] on icon at bounding box center [614, 518] width 11 height 11
click at [1003, 21] on div at bounding box center [1006, 16] width 11 height 11
click at [614, 519] on icon at bounding box center [613, 518] width 7 height 10
click at [614, 519] on icon at bounding box center [614, 518] width 11 height 11
click at [997, 28] on button at bounding box center [996, 29] width 29 height 33
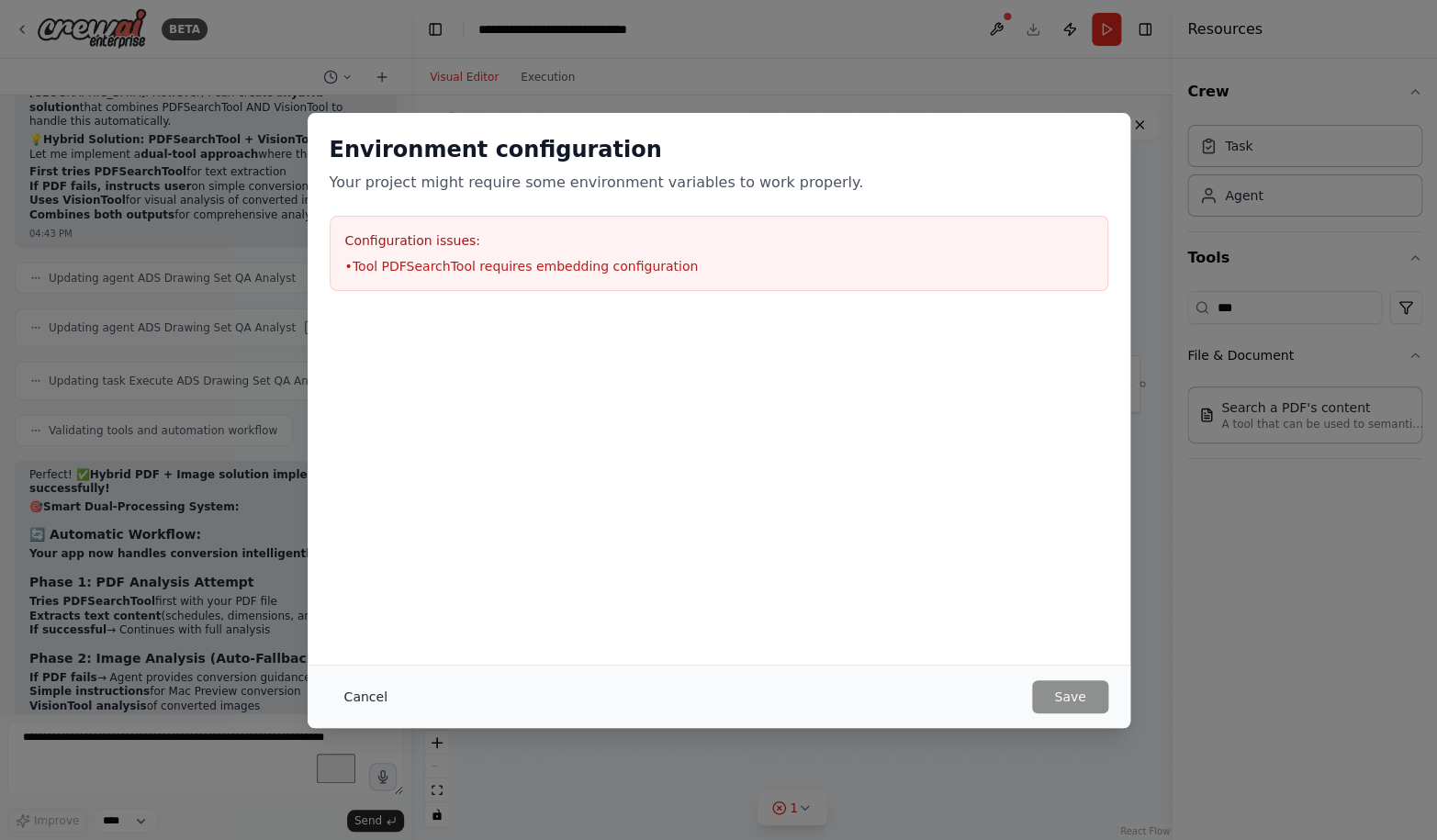
click at [362, 707] on button "Cancel" at bounding box center [365, 696] width 72 height 33
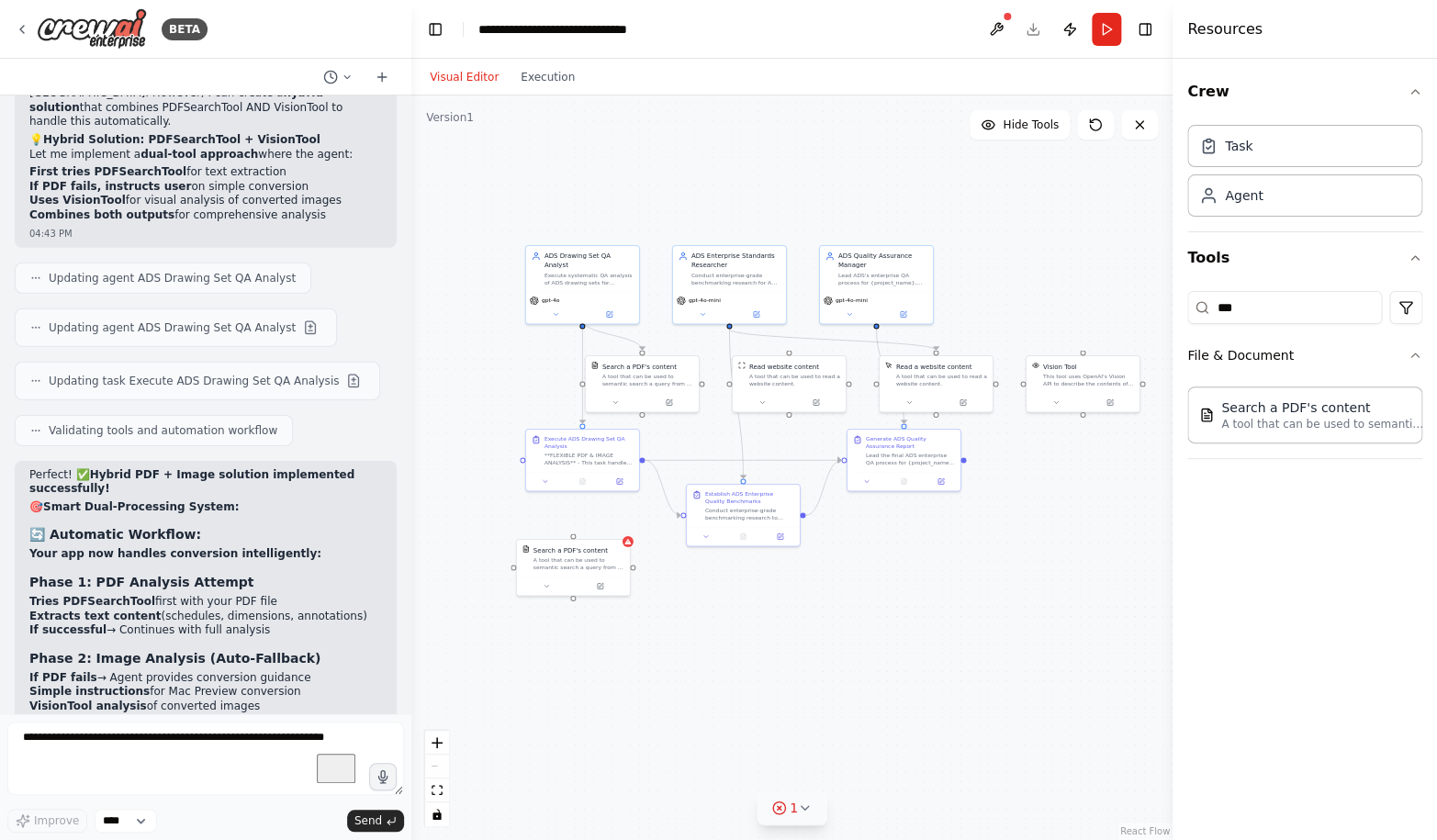
click at [781, 807] on icon at bounding box center [779, 808] width 4 height 4
click at [616, 546] on div "Search a PDF's content" at bounding box center [579, 547] width 91 height 9
click at [617, 523] on icon at bounding box center [613, 518] width 7 height 10
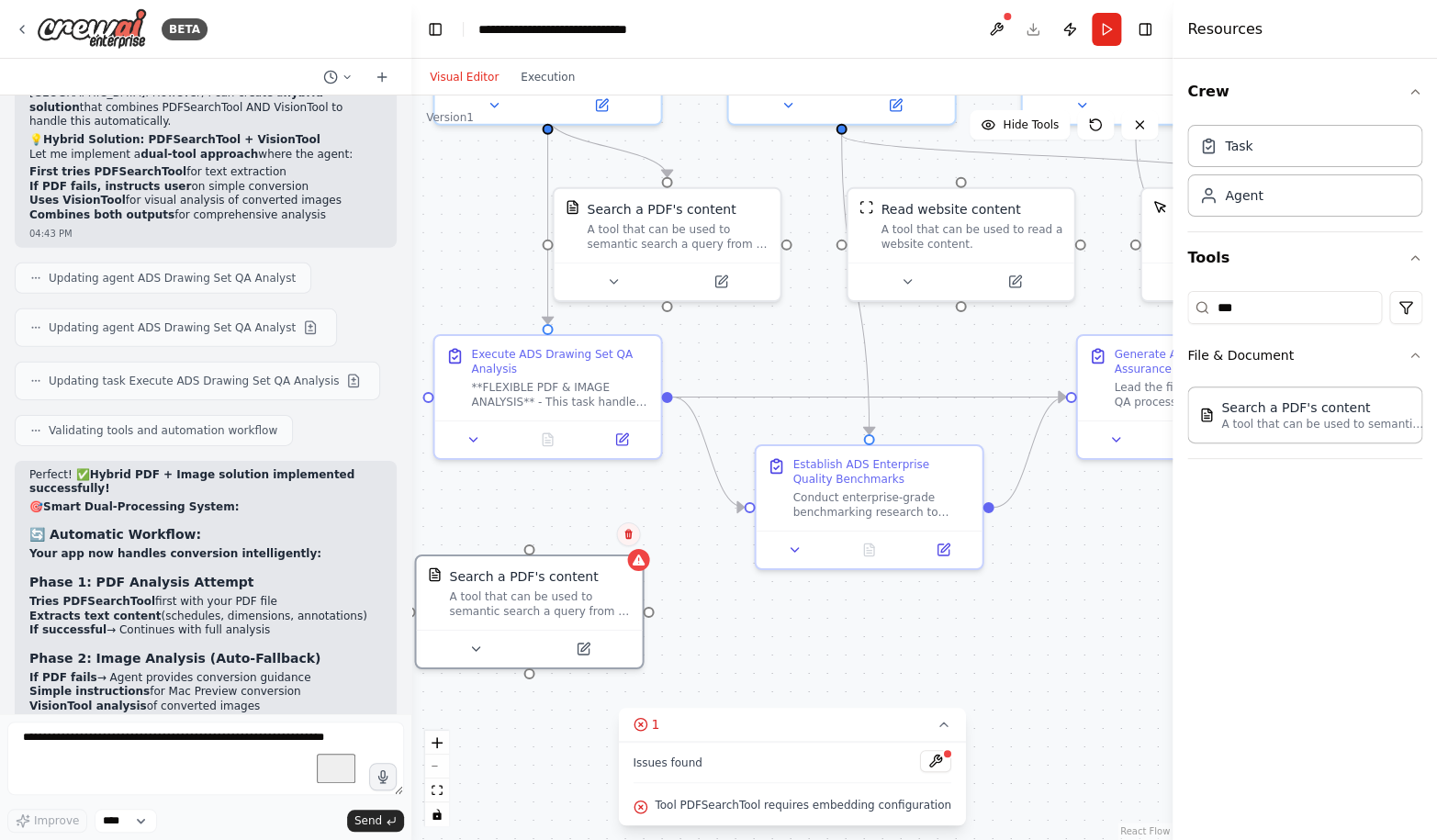
click at [636, 533] on button at bounding box center [628, 534] width 24 height 23
click at [582, 533] on button "Confirm" at bounding box center [576, 534] width 66 height 22
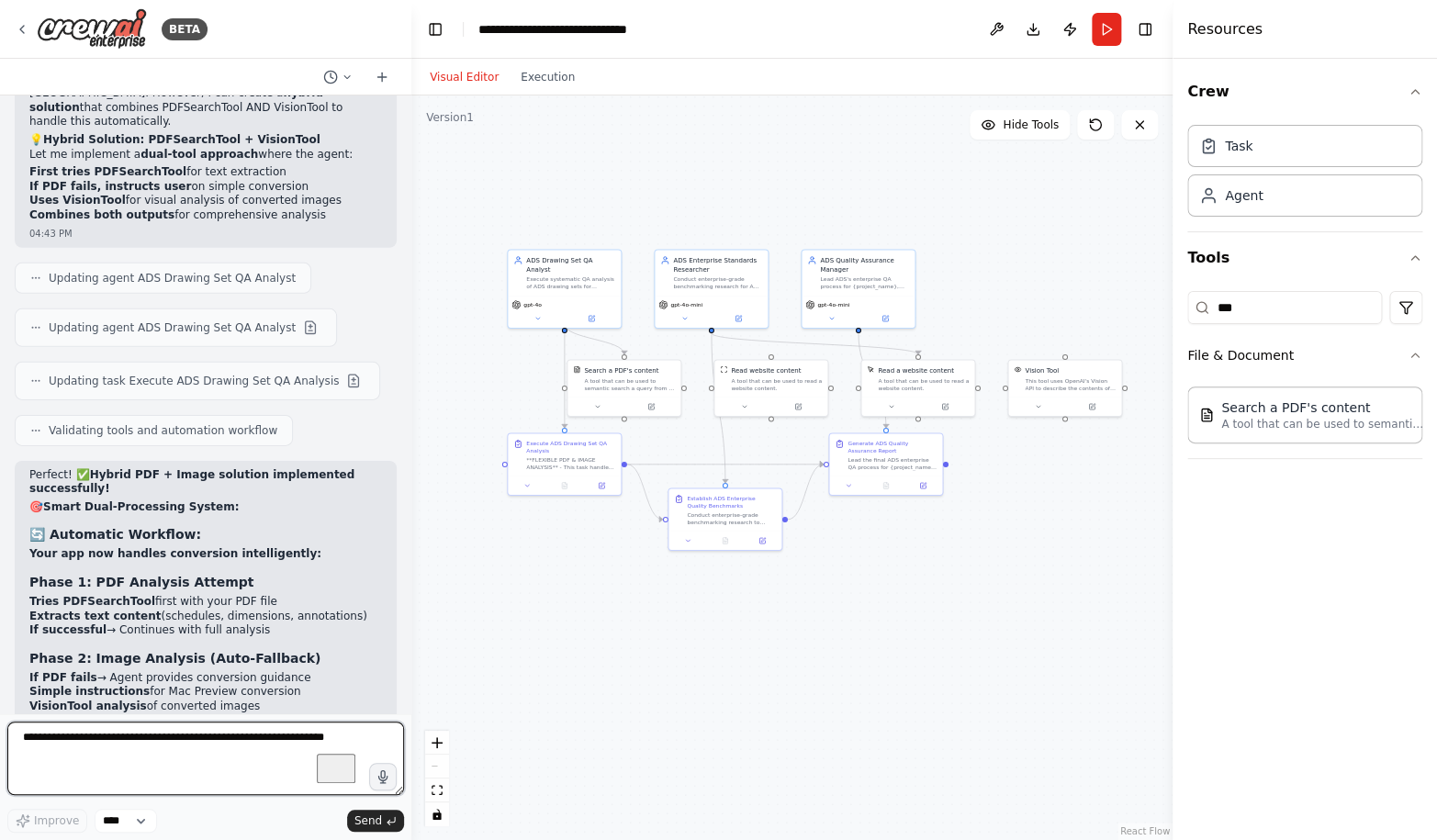
click at [228, 735] on textarea "To enrich screen reader interactions, please activate Accessibility in Grammarl…" at bounding box center [205, 758] width 397 height 73
type textarea "**********"
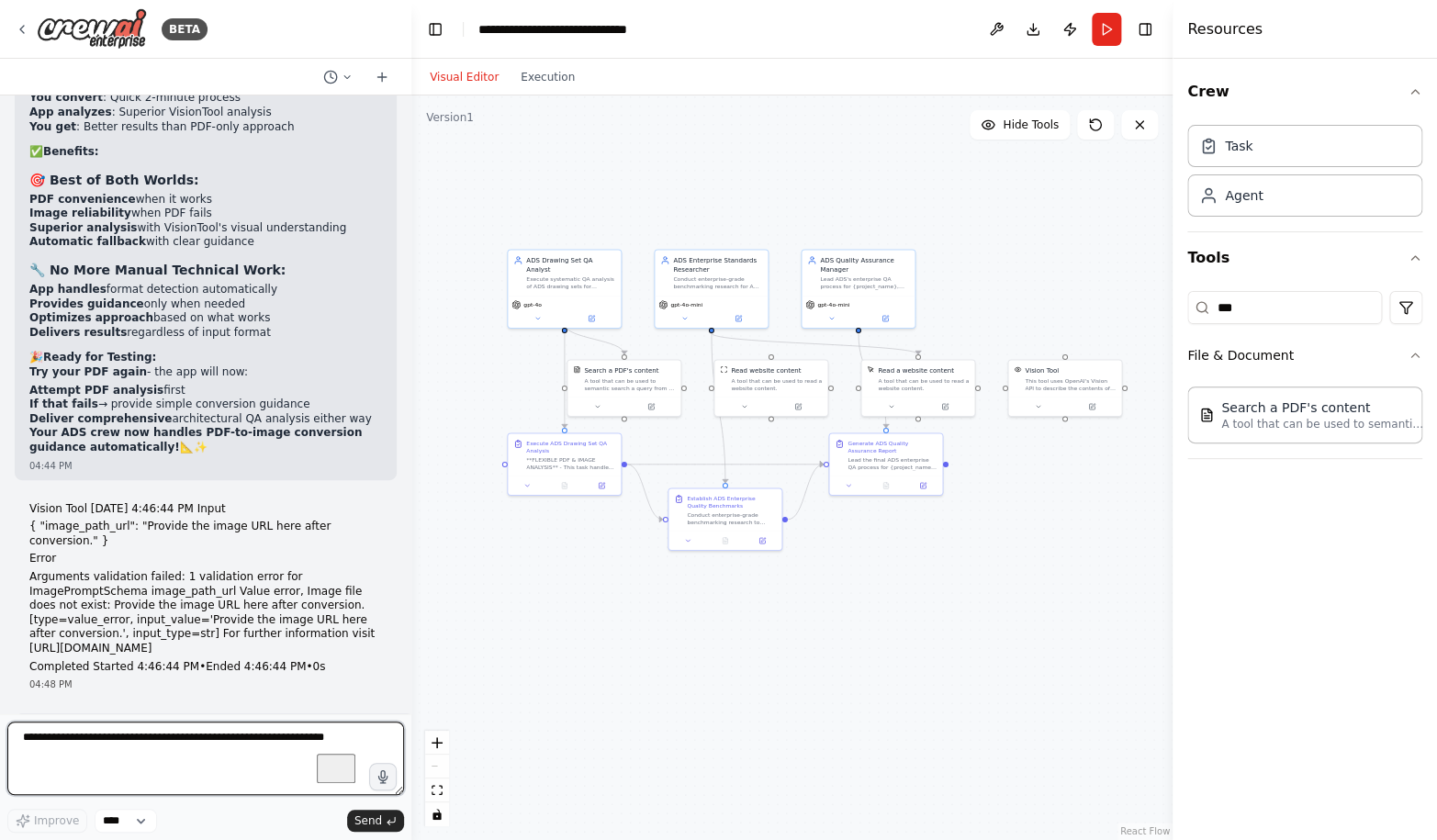
scroll to position [106468, 0]
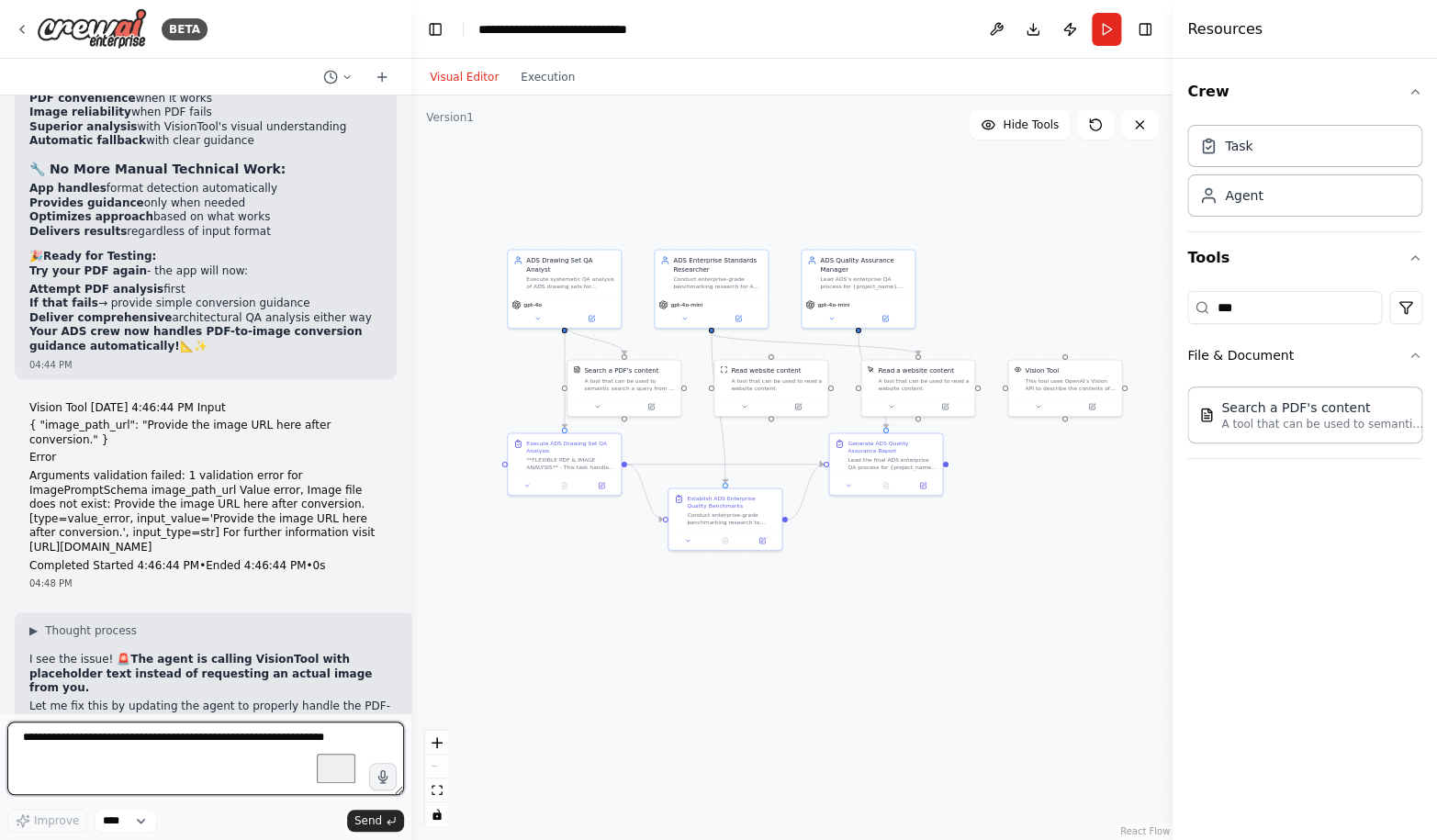
click at [125, 752] on textarea "To enrich screen reader interactions, please activate Accessibility in Grammarl…" at bounding box center [205, 758] width 397 height 73
type textarea "*"
type textarea "***"
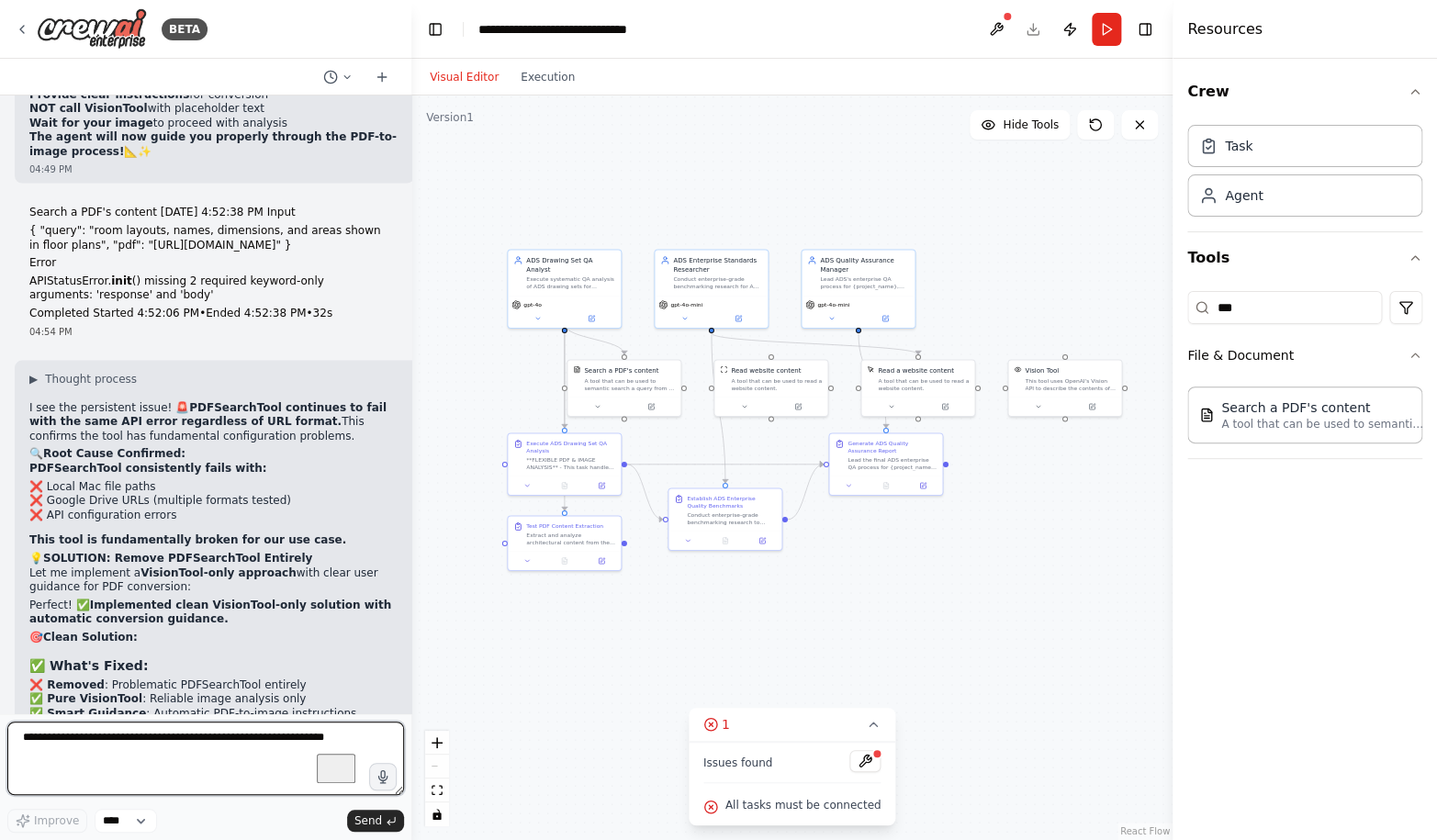
scroll to position [107731, 0]
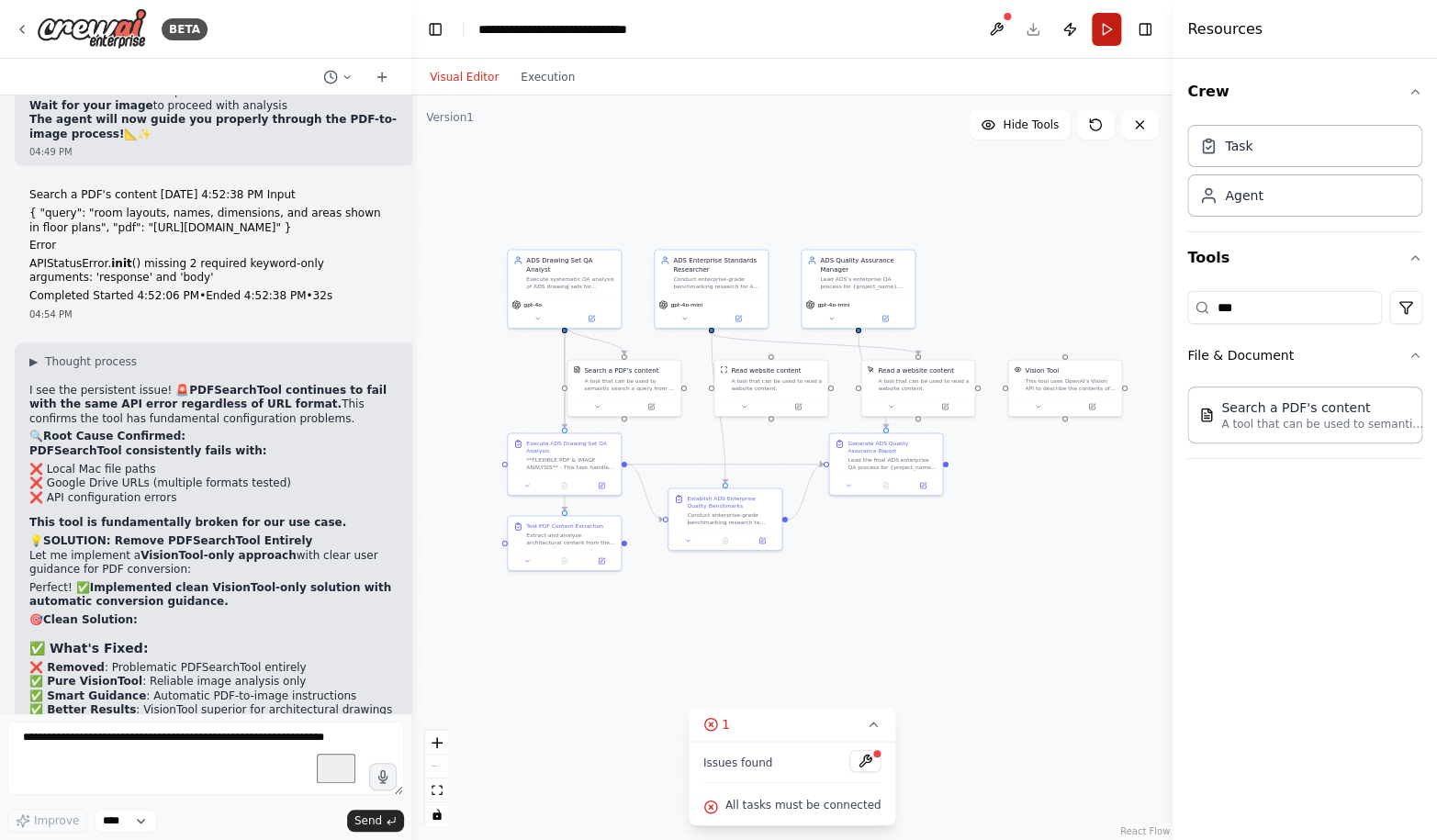
click at [1106, 20] on button "Run" at bounding box center [1106, 29] width 29 height 33
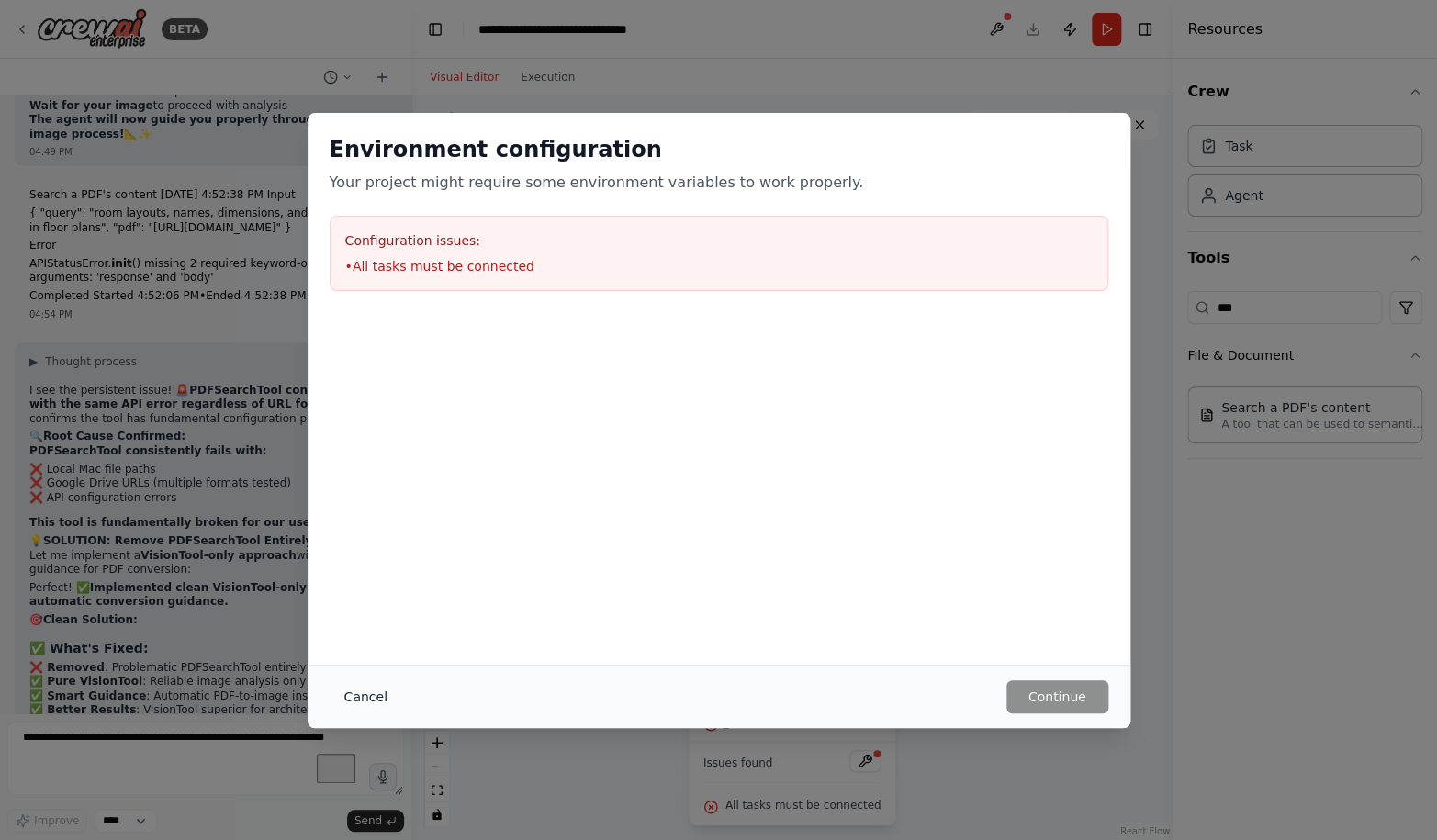
click at [350, 701] on button "Cancel" at bounding box center [365, 696] width 72 height 33
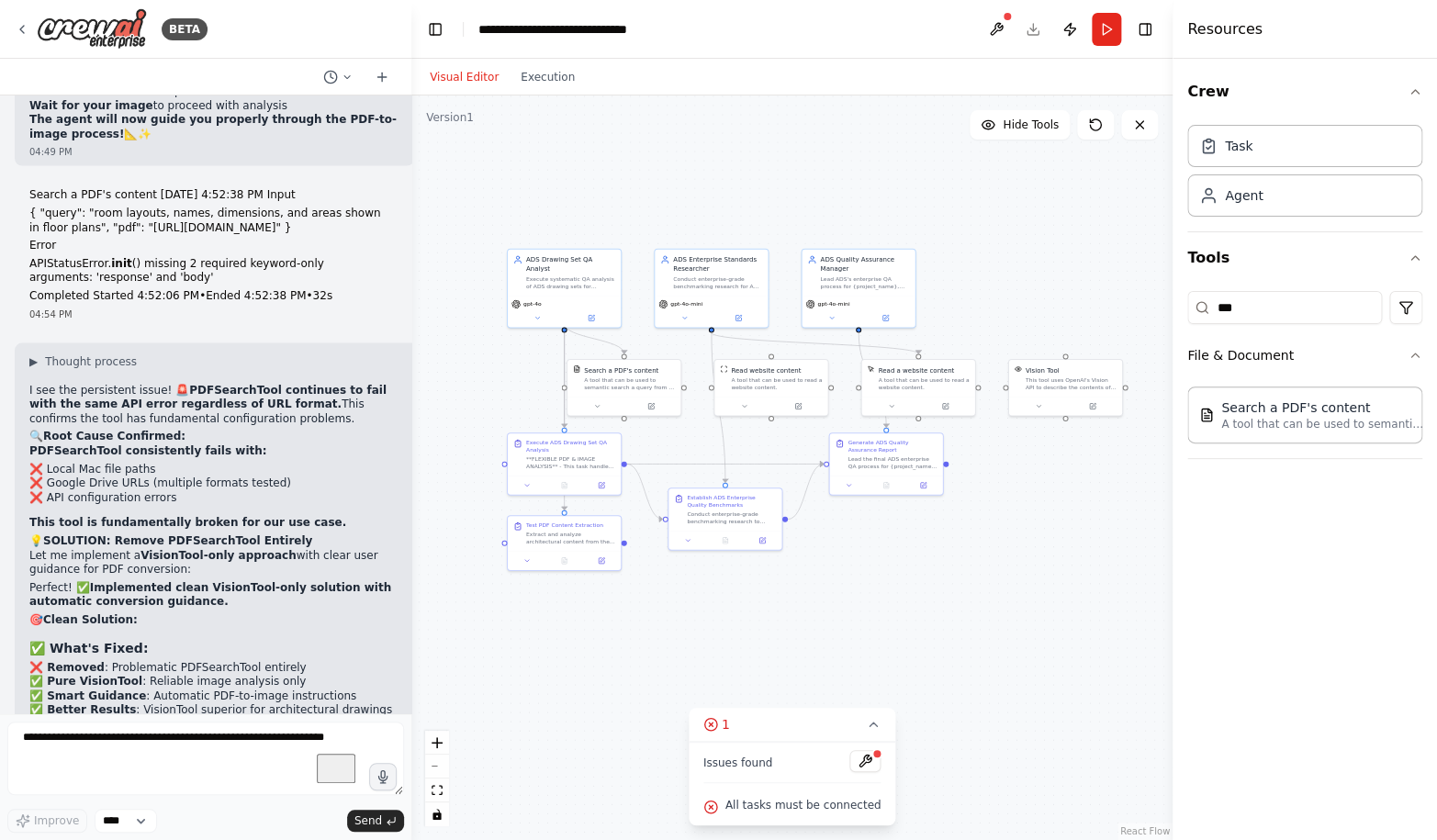
click at [745, 635] on div ".deletable-edge-delete-btn { width: 20px; height: 20px; border: 0px solid #ffff…" at bounding box center [791, 467] width 761 height 744
click at [787, 804] on span "All tasks must be connected" at bounding box center [802, 804] width 156 height 15
click at [868, 763] on button at bounding box center [865, 761] width 31 height 22
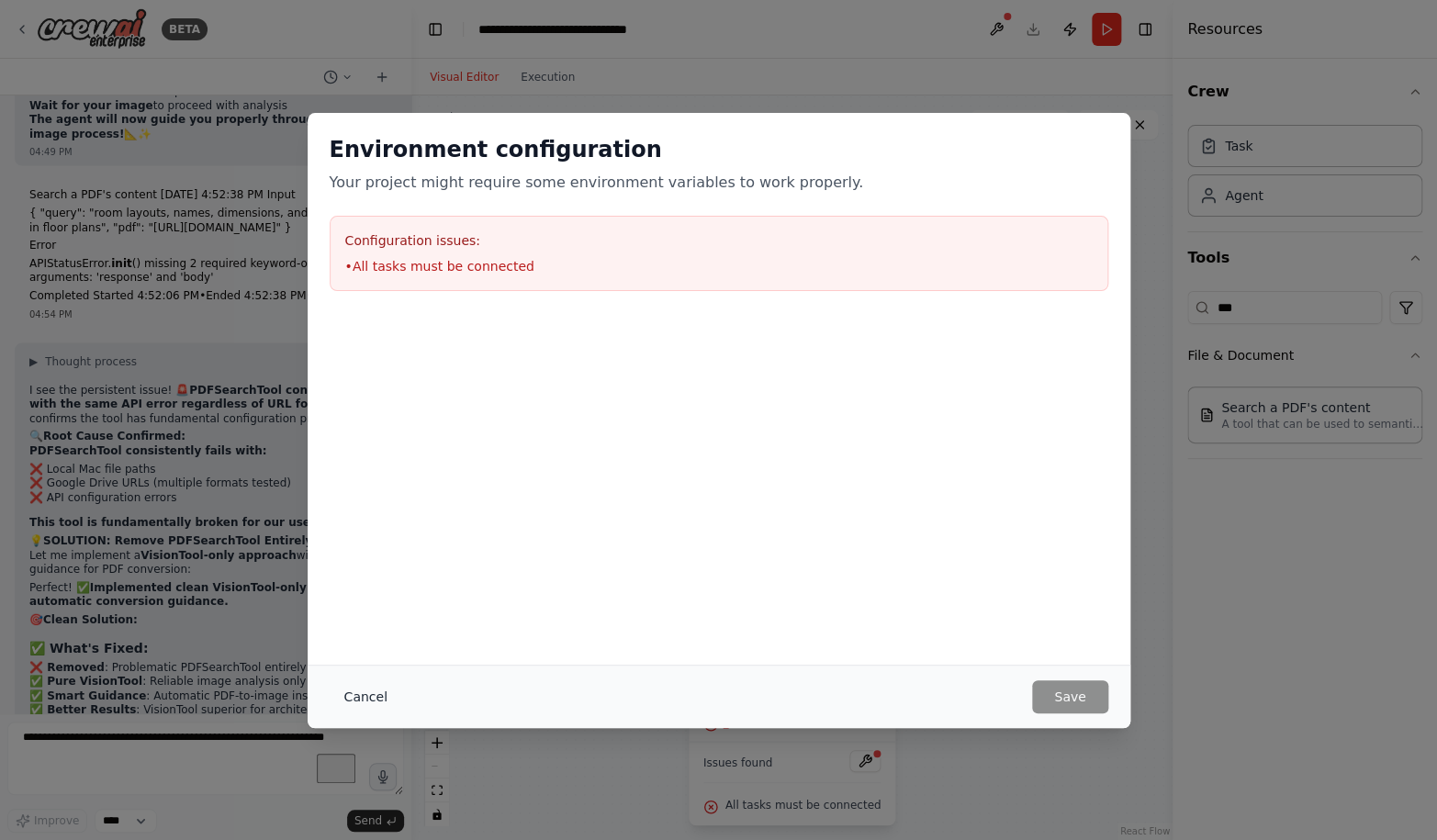
click at [334, 700] on button "Cancel" at bounding box center [365, 696] width 72 height 33
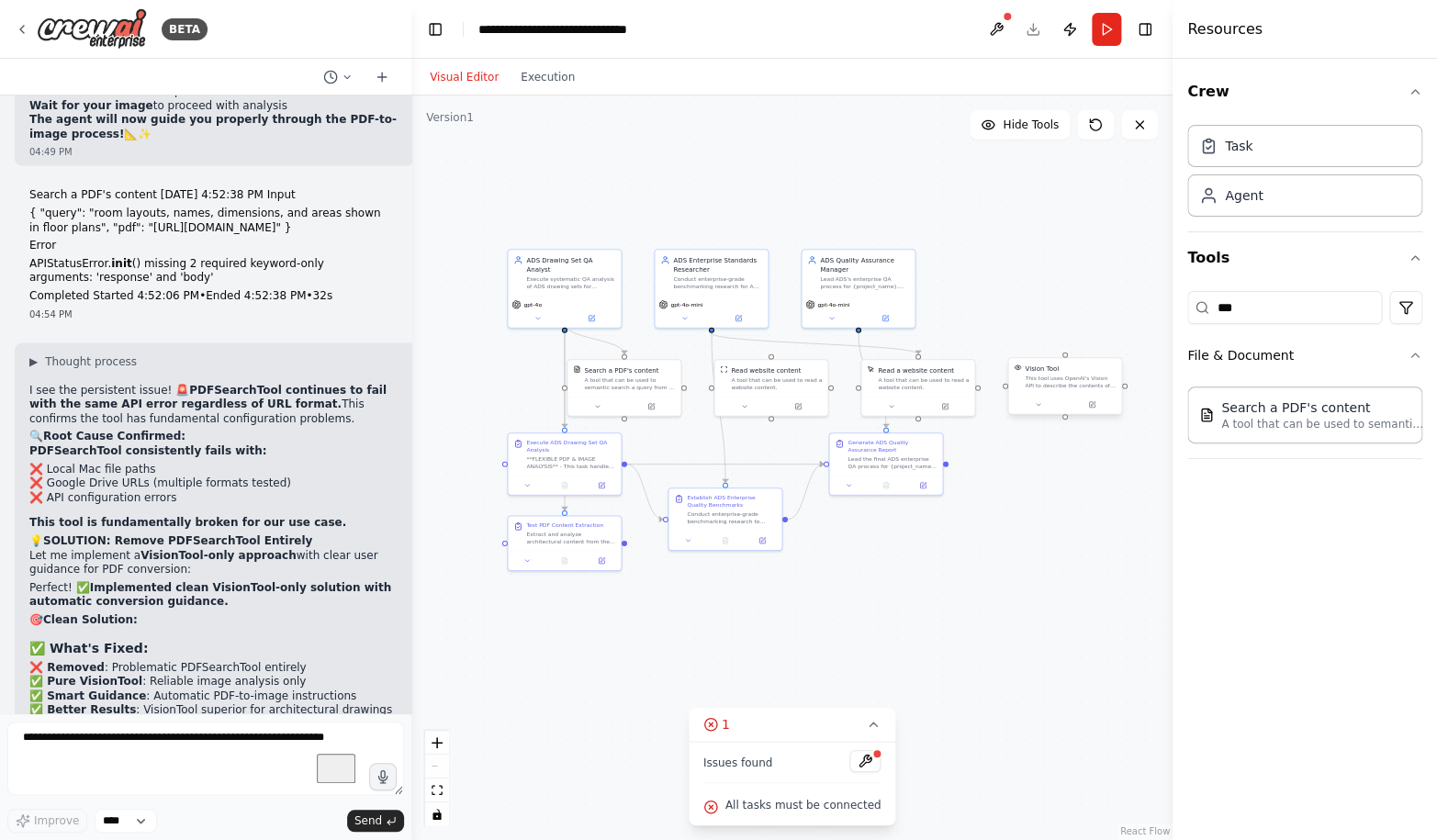
click at [1066, 398] on div at bounding box center [1064, 404] width 113 height 20
click at [1105, 341] on icon at bounding box center [1106, 339] width 7 height 10
click at [1035, 248] on div ".deletable-edge-delete-btn { width: 20px; height: 20px; border: 0px solid #ffff…" at bounding box center [791, 467] width 761 height 744
click at [609, 731] on div ".deletable-edge-delete-btn { width: 20px; height: 20px; border: 0px solid #ffff…" at bounding box center [791, 467] width 761 height 744
click at [712, 723] on icon at bounding box center [711, 724] width 4 height 4
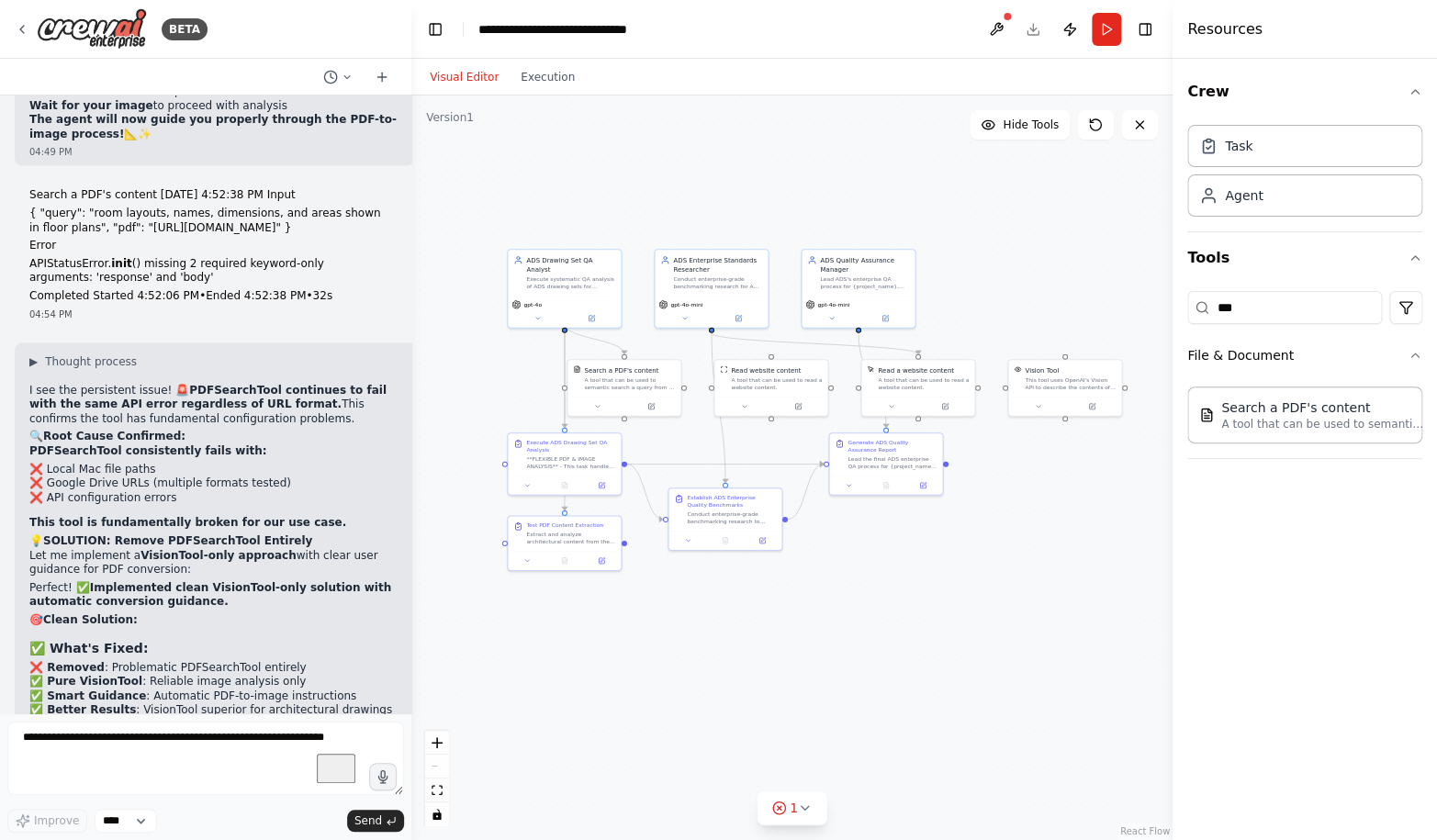
click at [695, 672] on div ".deletable-edge-delete-btn { width: 20px; height: 20px; border: 0px solid #ffff…" at bounding box center [791, 467] width 761 height 744
click at [781, 806] on icon at bounding box center [778, 807] width 15 height 15
click at [865, 759] on button at bounding box center [865, 761] width 31 height 22
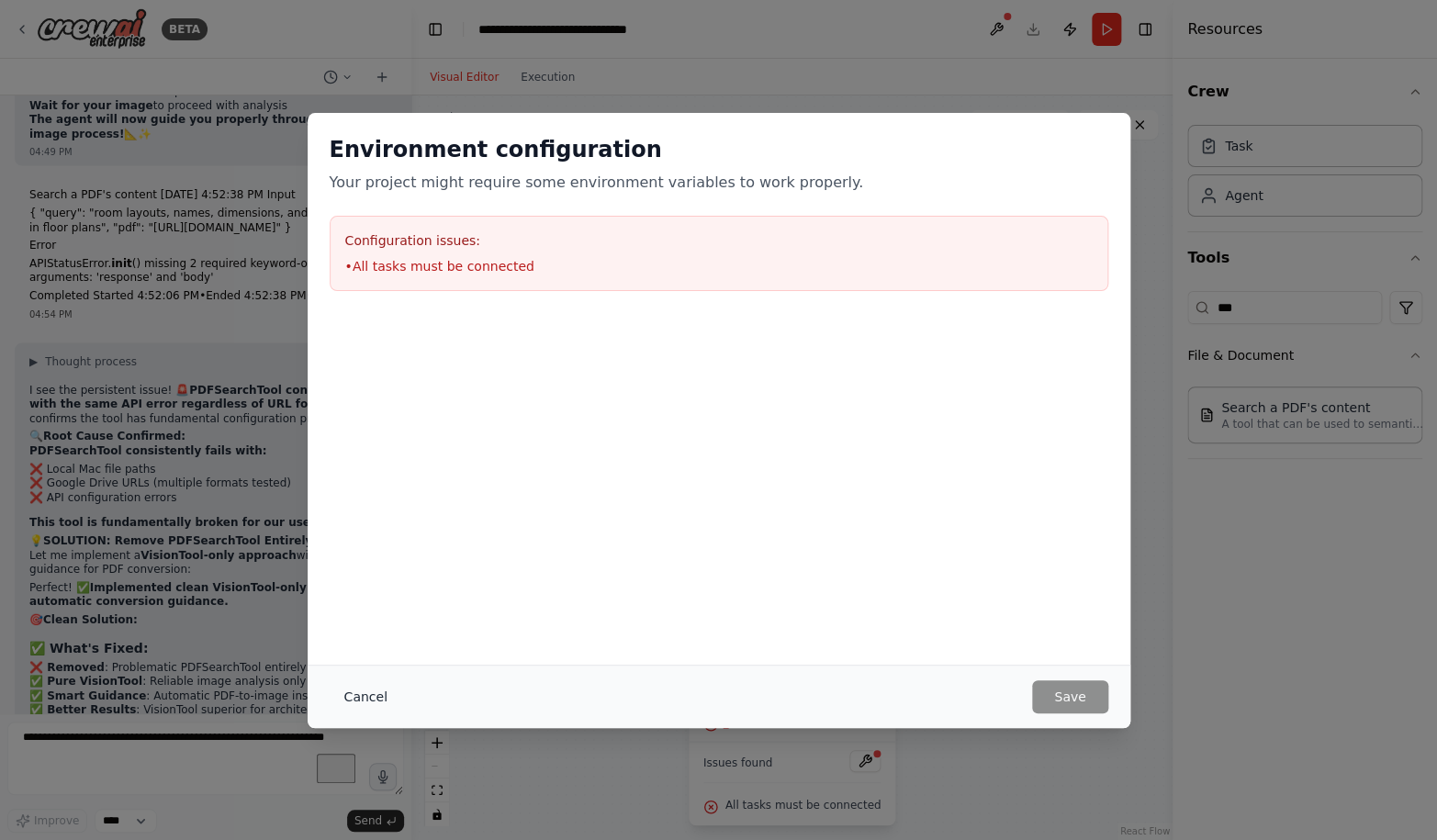
click at [362, 694] on button "Cancel" at bounding box center [365, 696] width 72 height 33
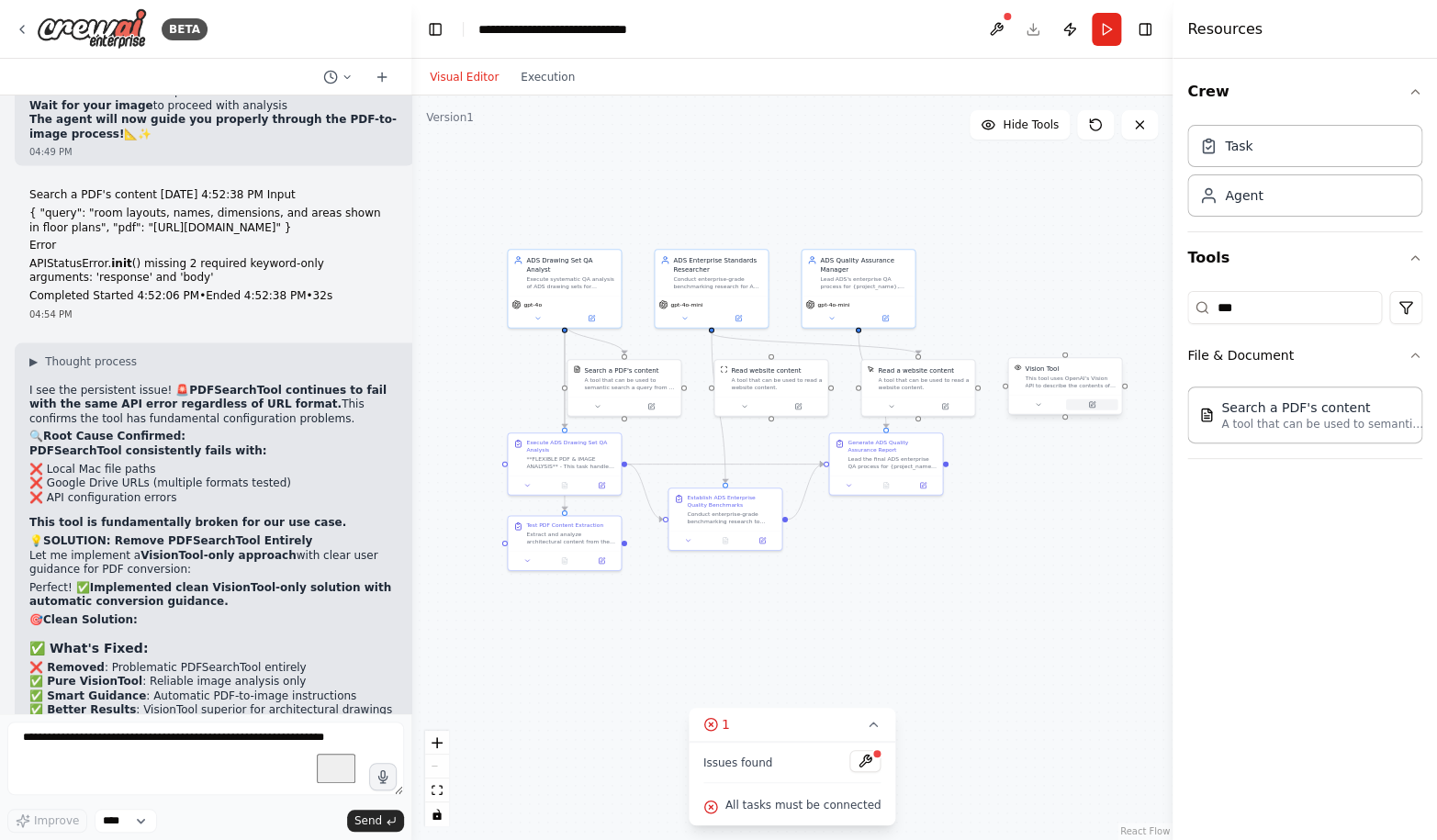
click at [1066, 403] on button at bounding box center [1091, 404] width 52 height 11
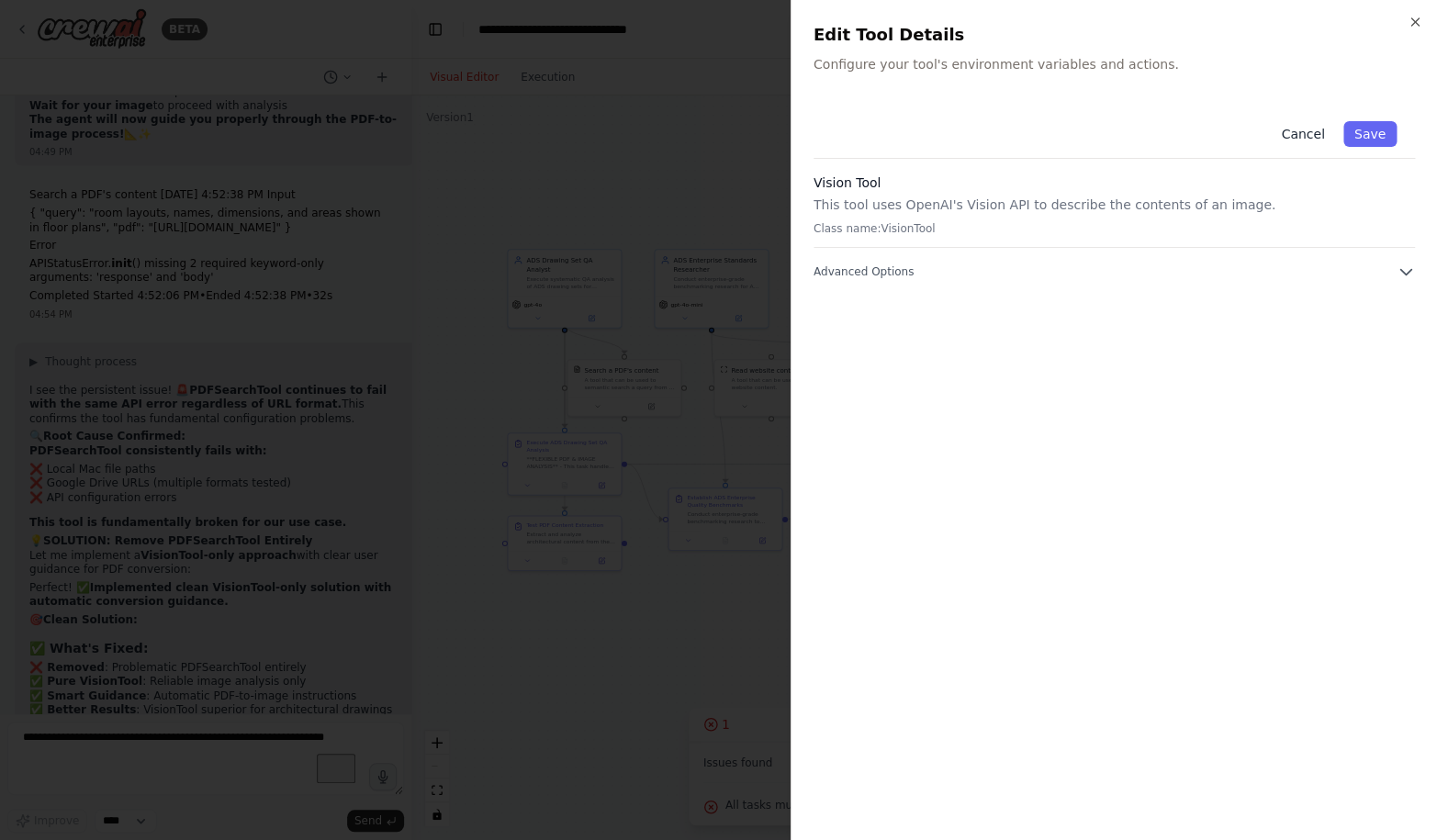
click at [1321, 126] on button "Cancel" at bounding box center [1302, 134] width 66 height 25
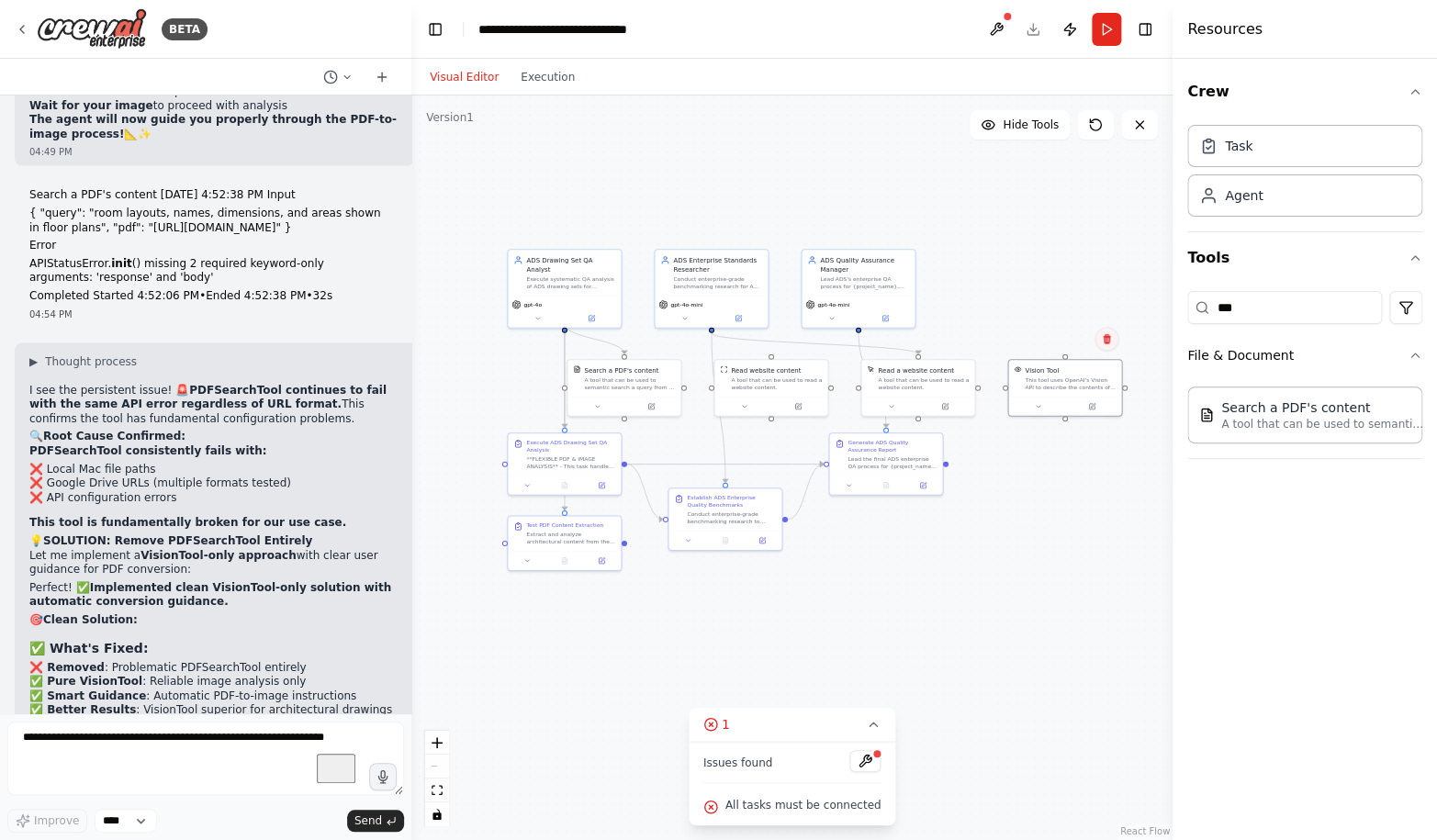
click at [1112, 340] on icon at bounding box center [1106, 338] width 11 height 11
click at [1065, 341] on button "Confirm" at bounding box center [1054, 339] width 66 height 22
click at [1022, 549] on div ".deletable-edge-delete-btn { width: 20px; height: 20px; border: 0px solid #ffff…" at bounding box center [791, 467] width 761 height 744
click at [1028, 336] on div ".deletable-edge-delete-btn { width: 20px; height: 20px; border: 0px solid #ffff…" at bounding box center [791, 467] width 761 height 744
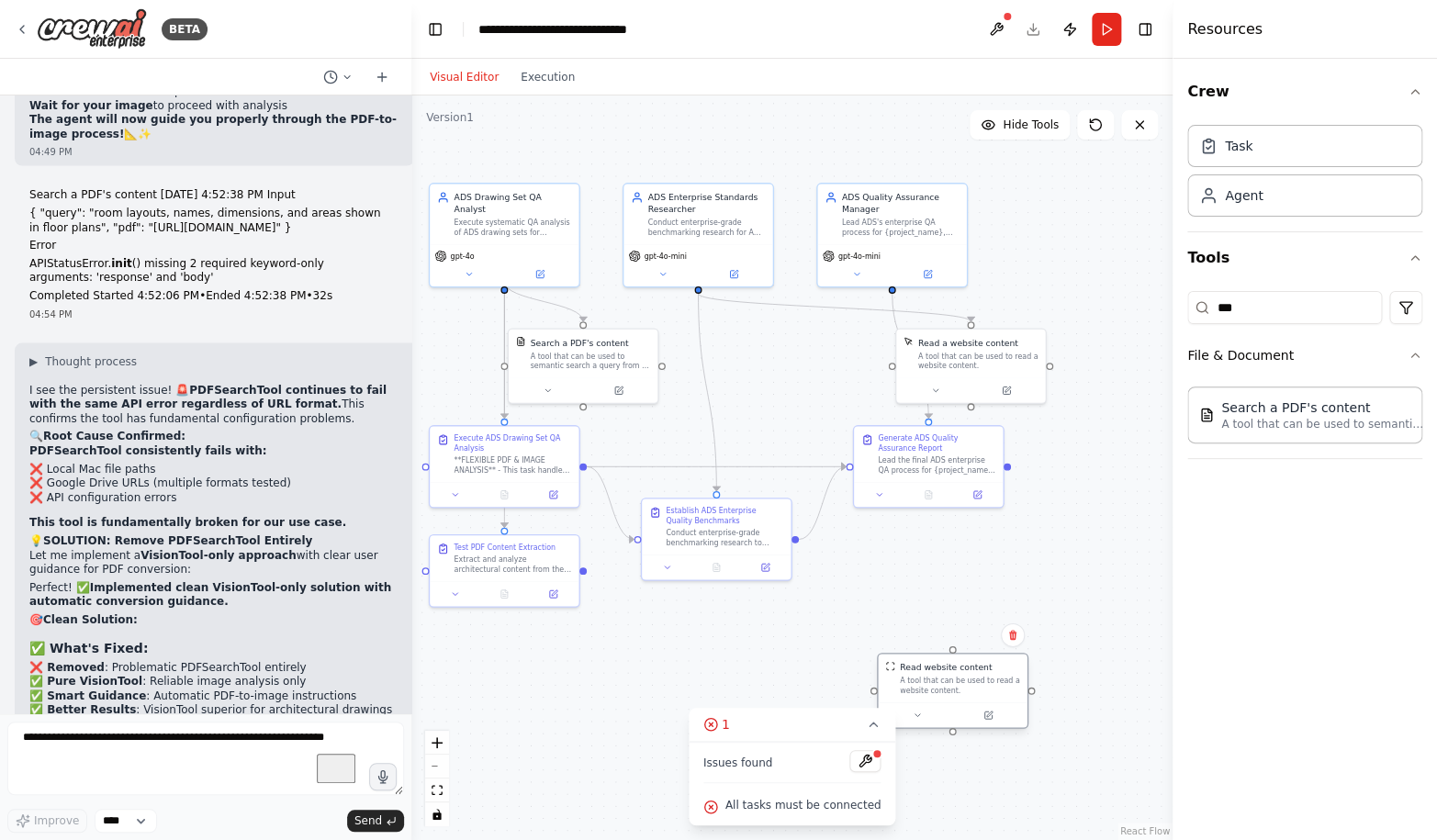
drag, startPoint x: 755, startPoint y: 368, endPoint x: 925, endPoint y: 698, distance: 371.2
click at [925, 698] on div "Read website content A tool that can be used to read a website content." at bounding box center [952, 677] width 149 height 49
click at [1004, 630] on icon at bounding box center [1000, 634] width 11 height 11
click at [953, 632] on button "Confirm" at bounding box center [947, 634] width 66 height 22
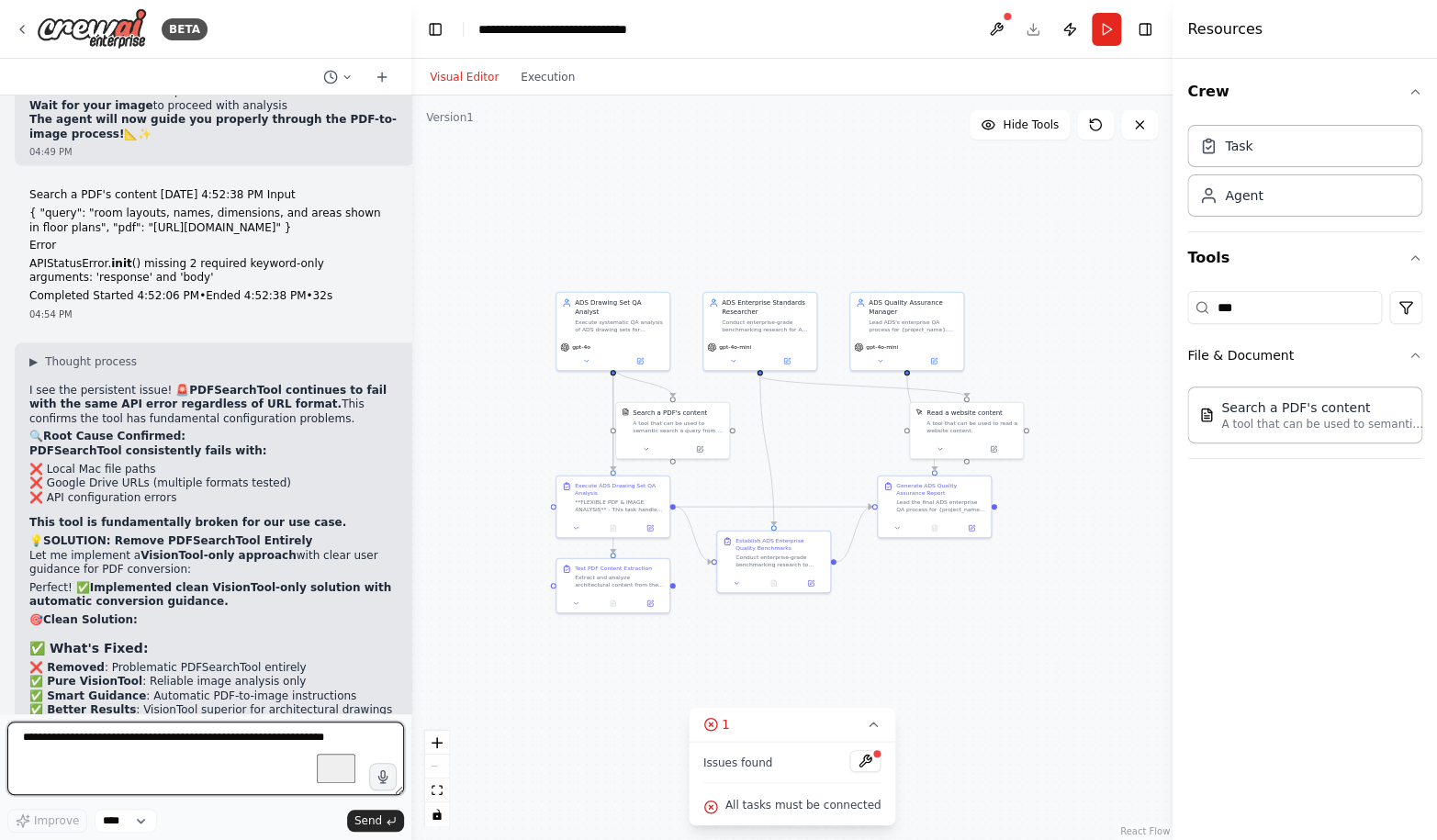
click at [223, 730] on textarea "To enrich screen reader interactions, please activate Accessibility in Grammarl…" at bounding box center [205, 758] width 397 height 73
type textarea "**********"
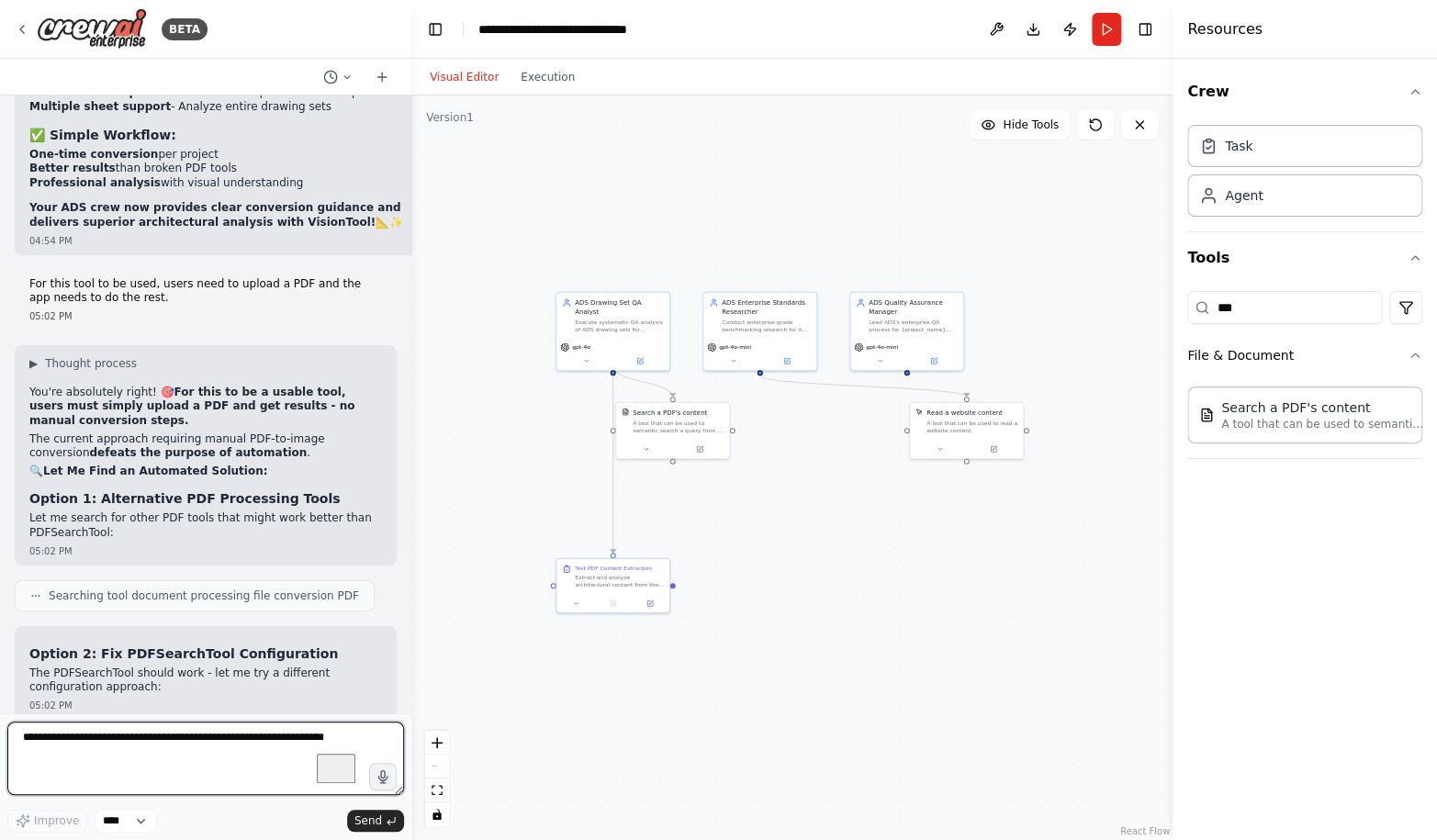
scroll to position [108690, 0]
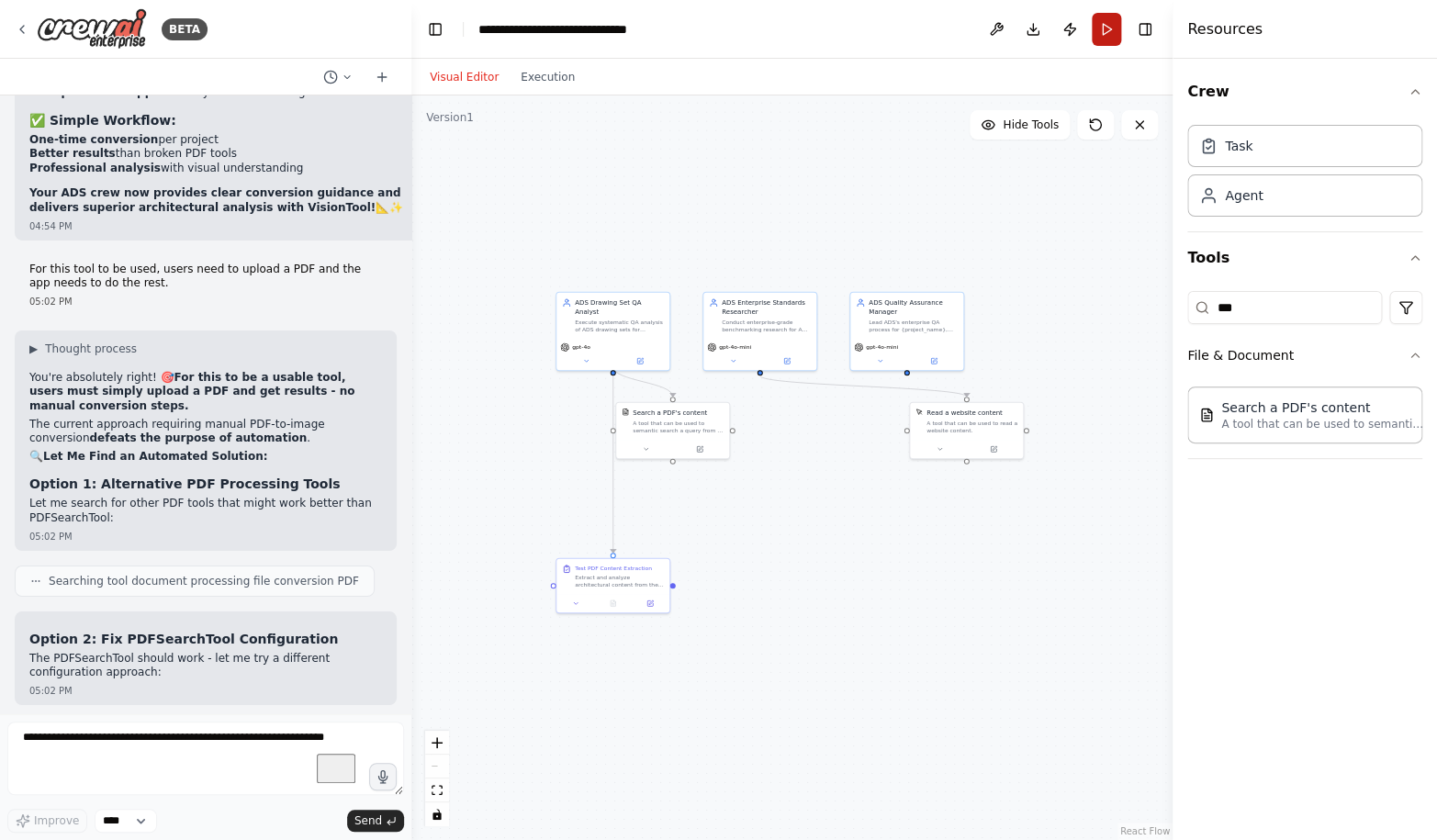
click at [1104, 34] on button "Run" at bounding box center [1106, 29] width 29 height 33
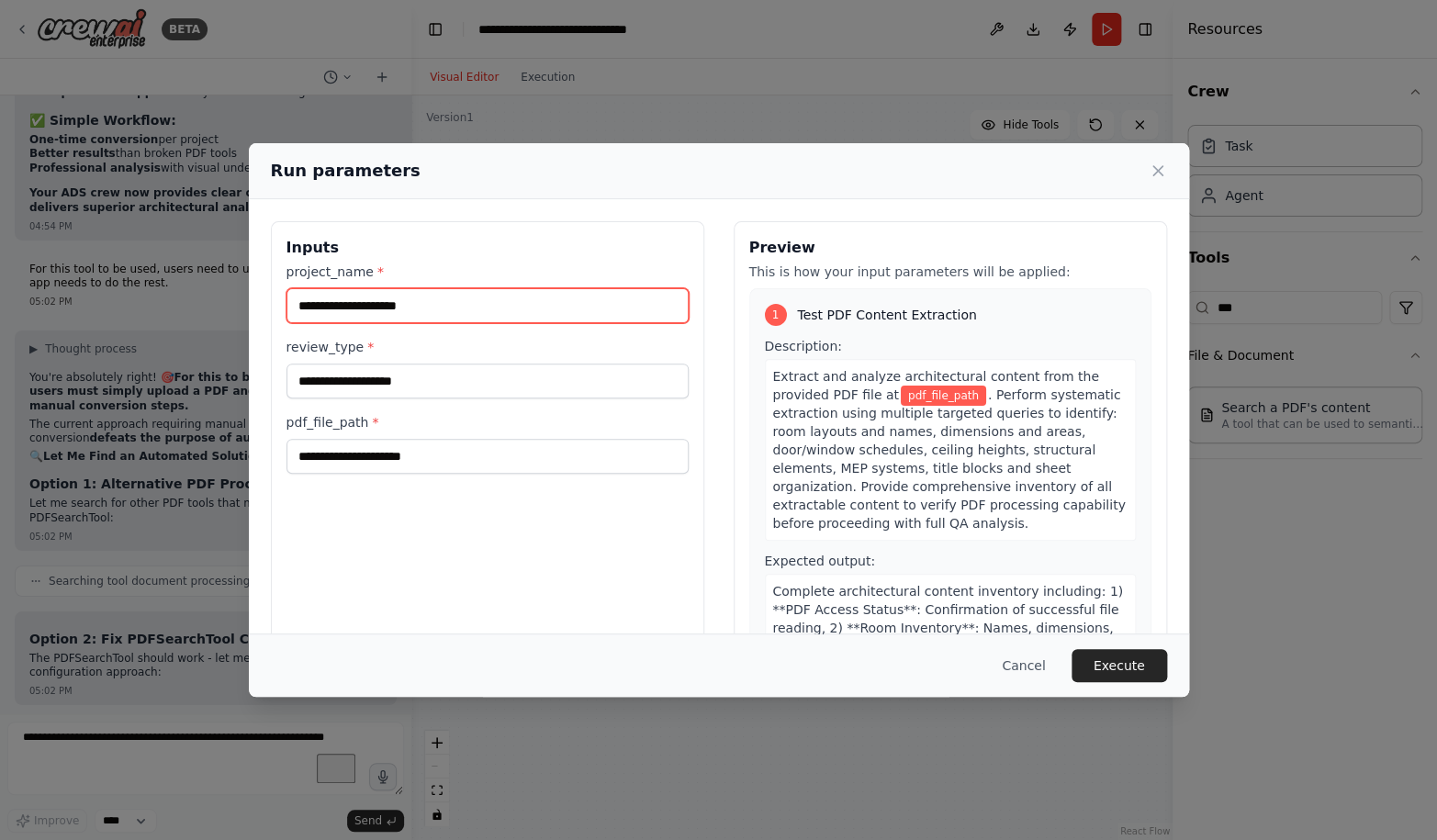
click at [471, 302] on input "project_name *" at bounding box center [487, 305] width 402 height 35
click at [373, 314] on input "project_name *" at bounding box center [487, 305] width 402 height 35
type input "********"
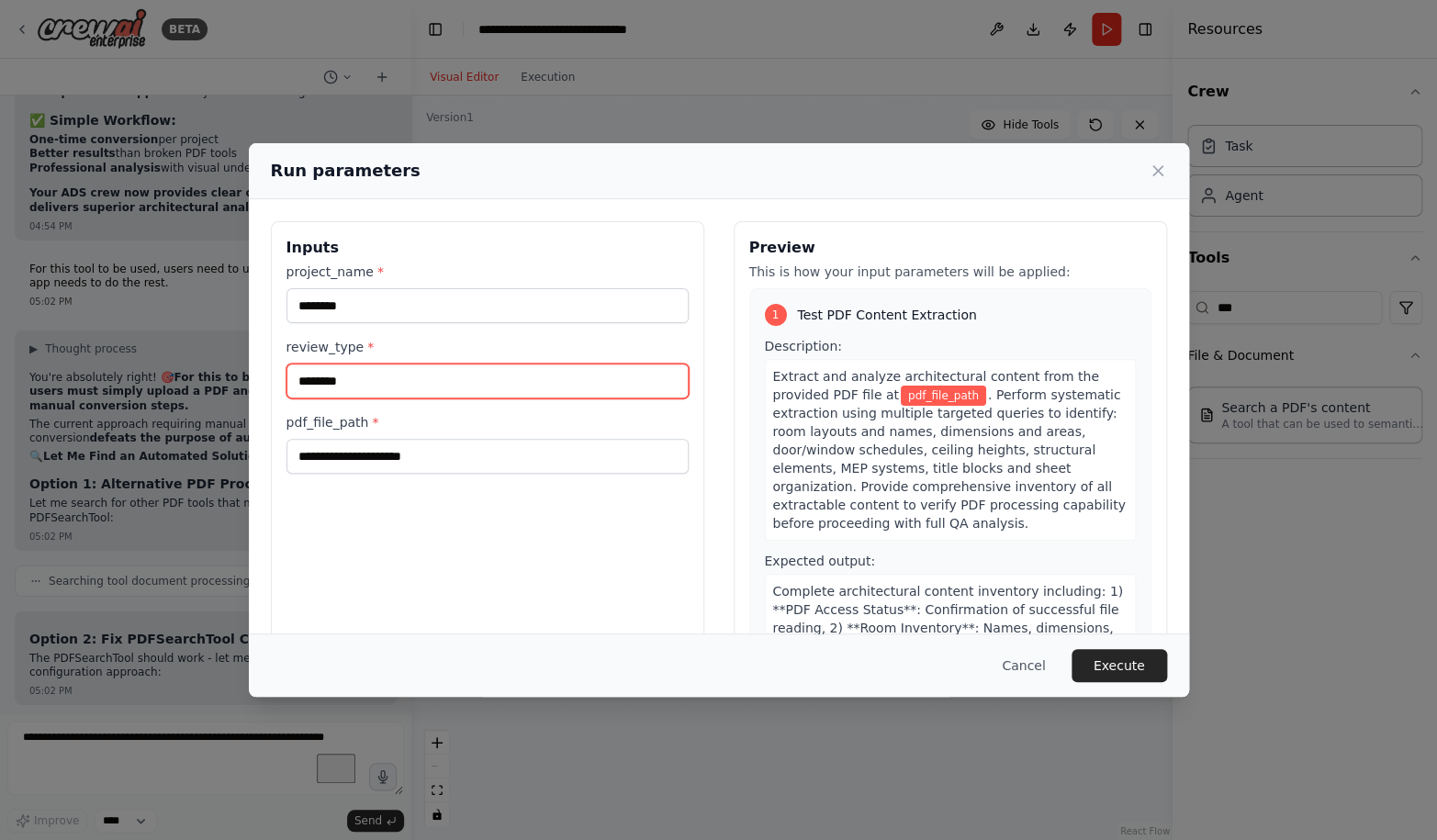
type input "********"
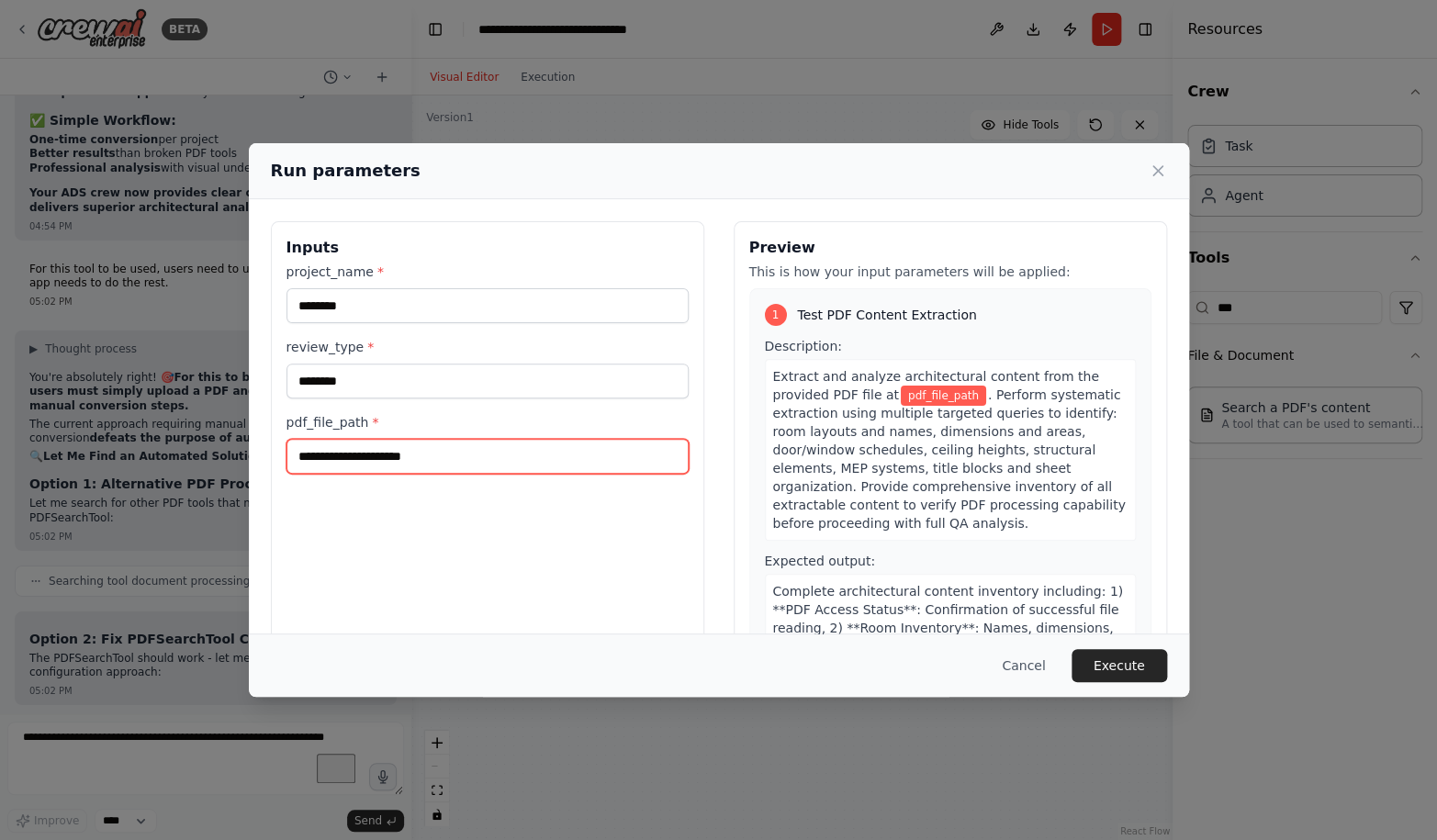
paste input "**********"
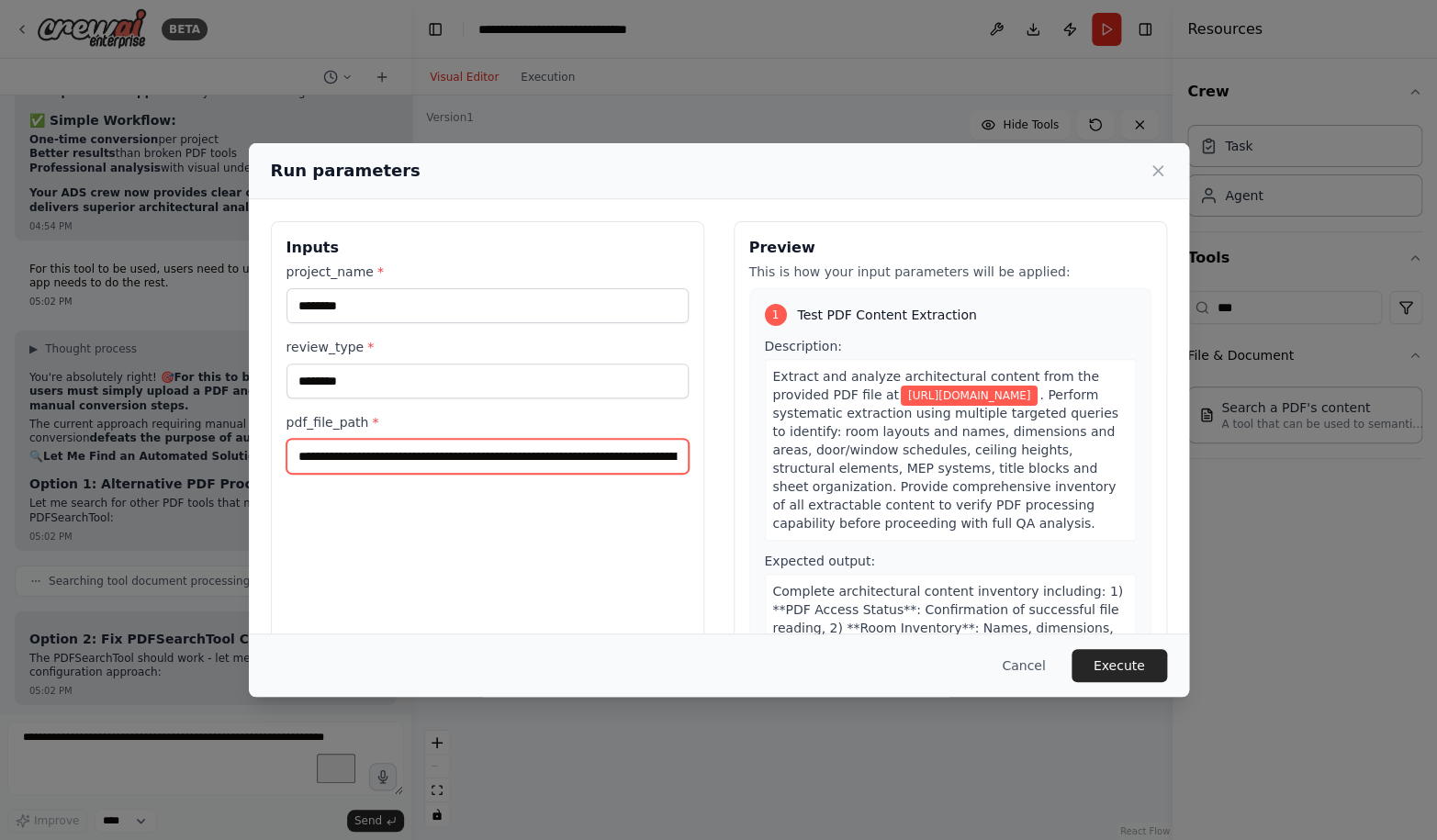
scroll to position [0, 361]
type input "**********"
click at [1099, 663] on button "Execute" at bounding box center [1119, 666] width 95 height 33
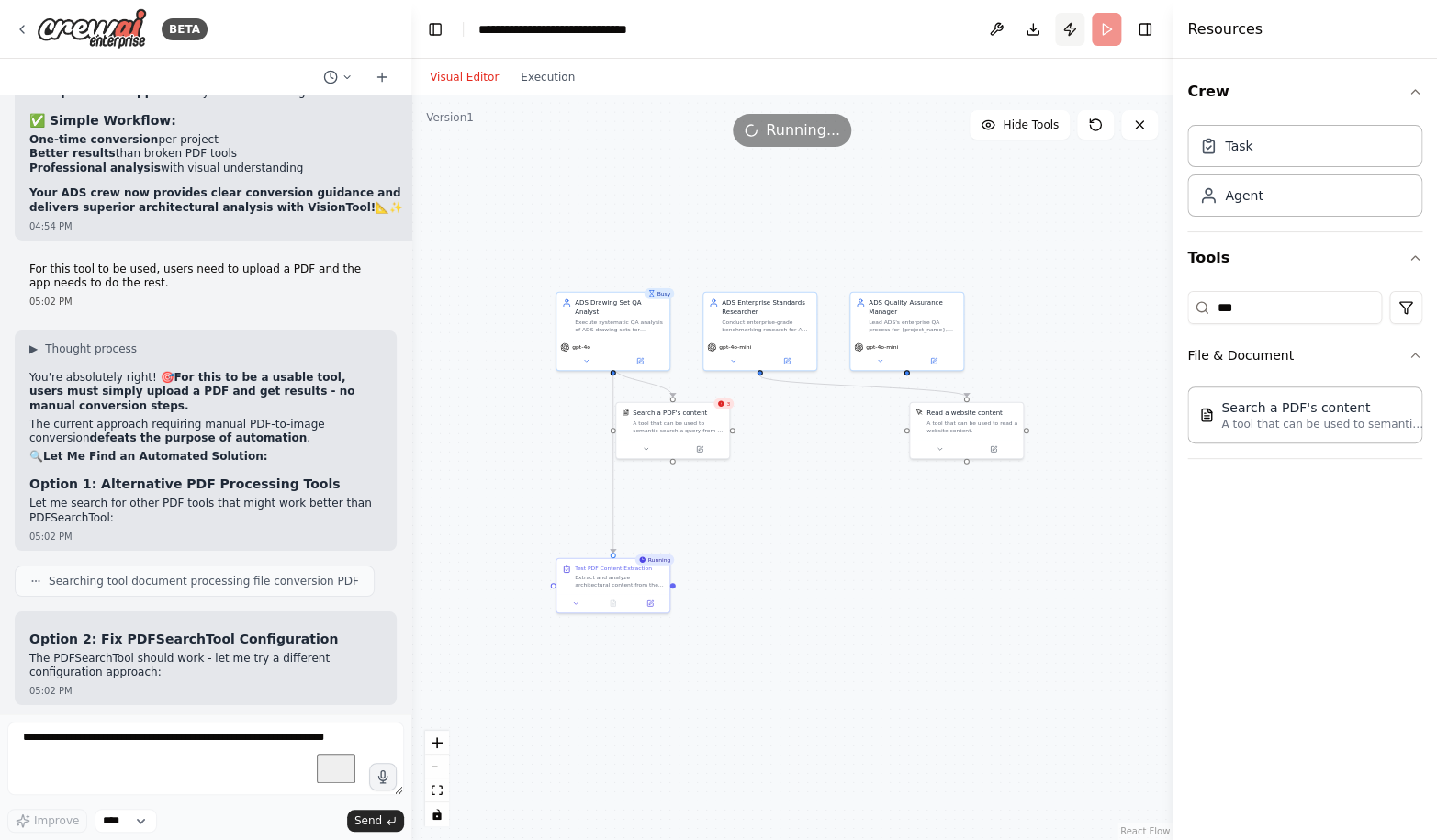
click at [1066, 37] on button "Publish" at bounding box center [1070, 29] width 29 height 33
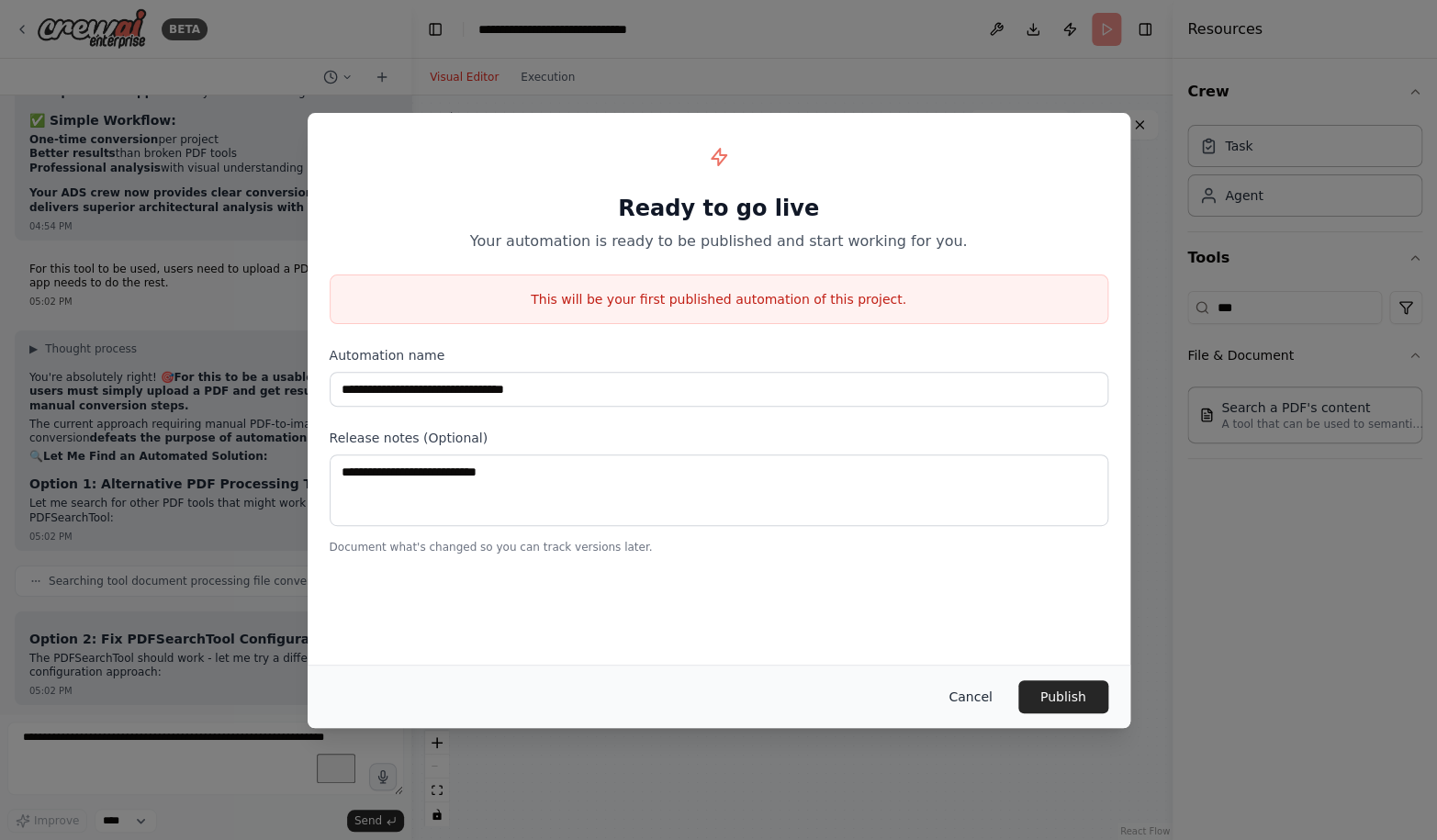
click at [981, 699] on button "Cancel" at bounding box center [970, 696] width 72 height 33
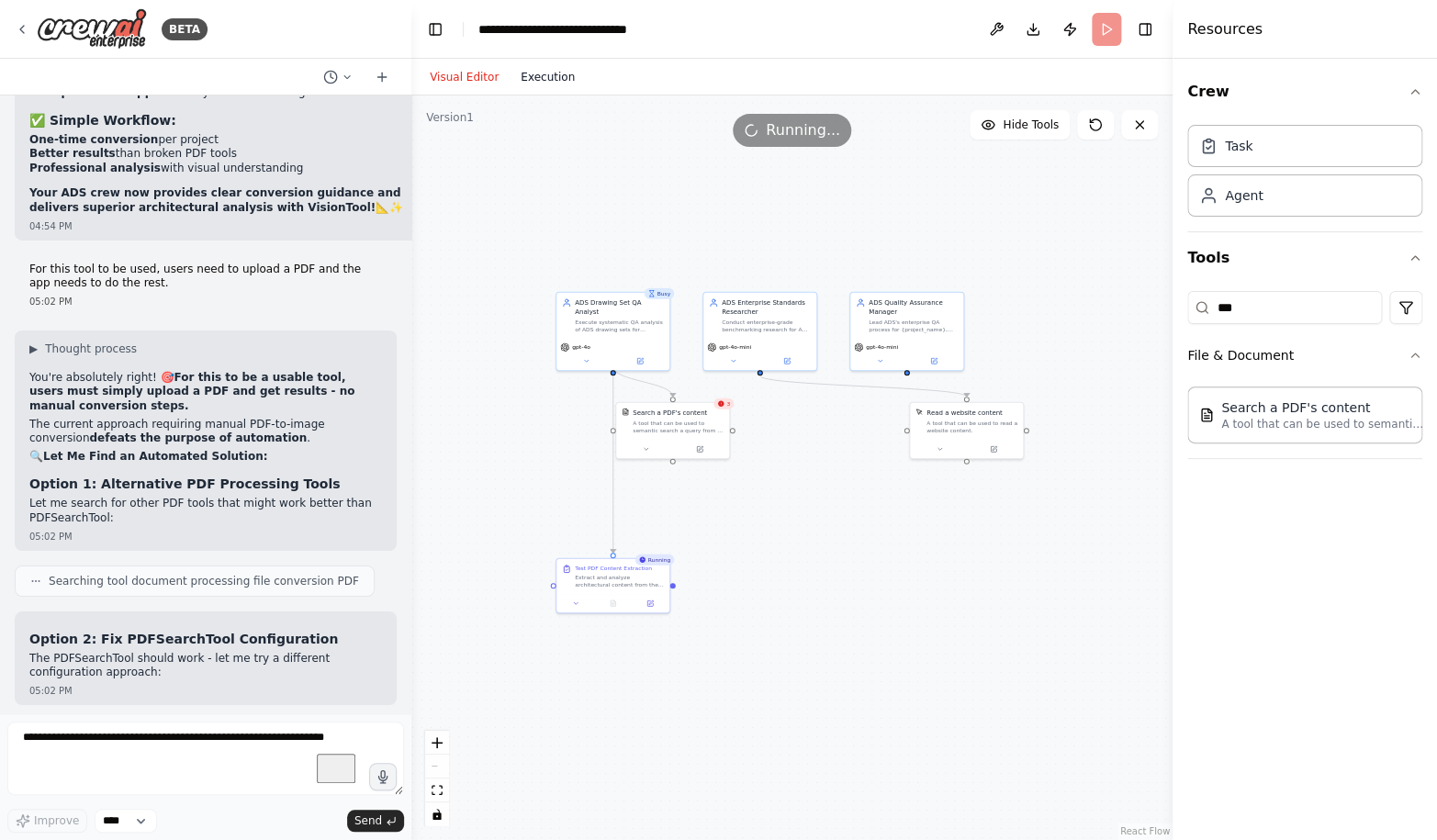
click at [523, 78] on button "Execution" at bounding box center [548, 76] width 76 height 22
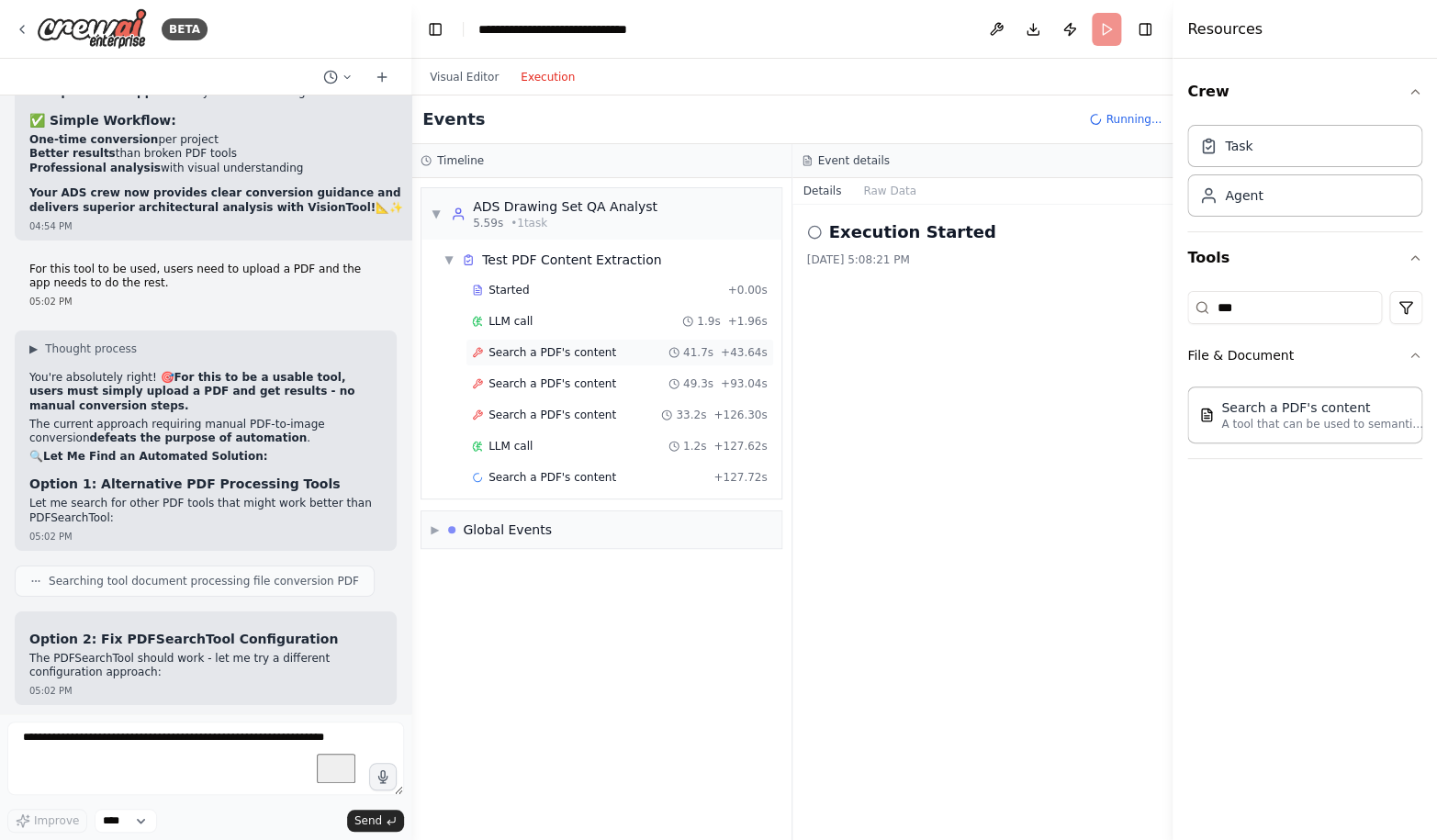
click at [539, 358] on span "Search a PDF's content" at bounding box center [552, 351] width 127 height 15
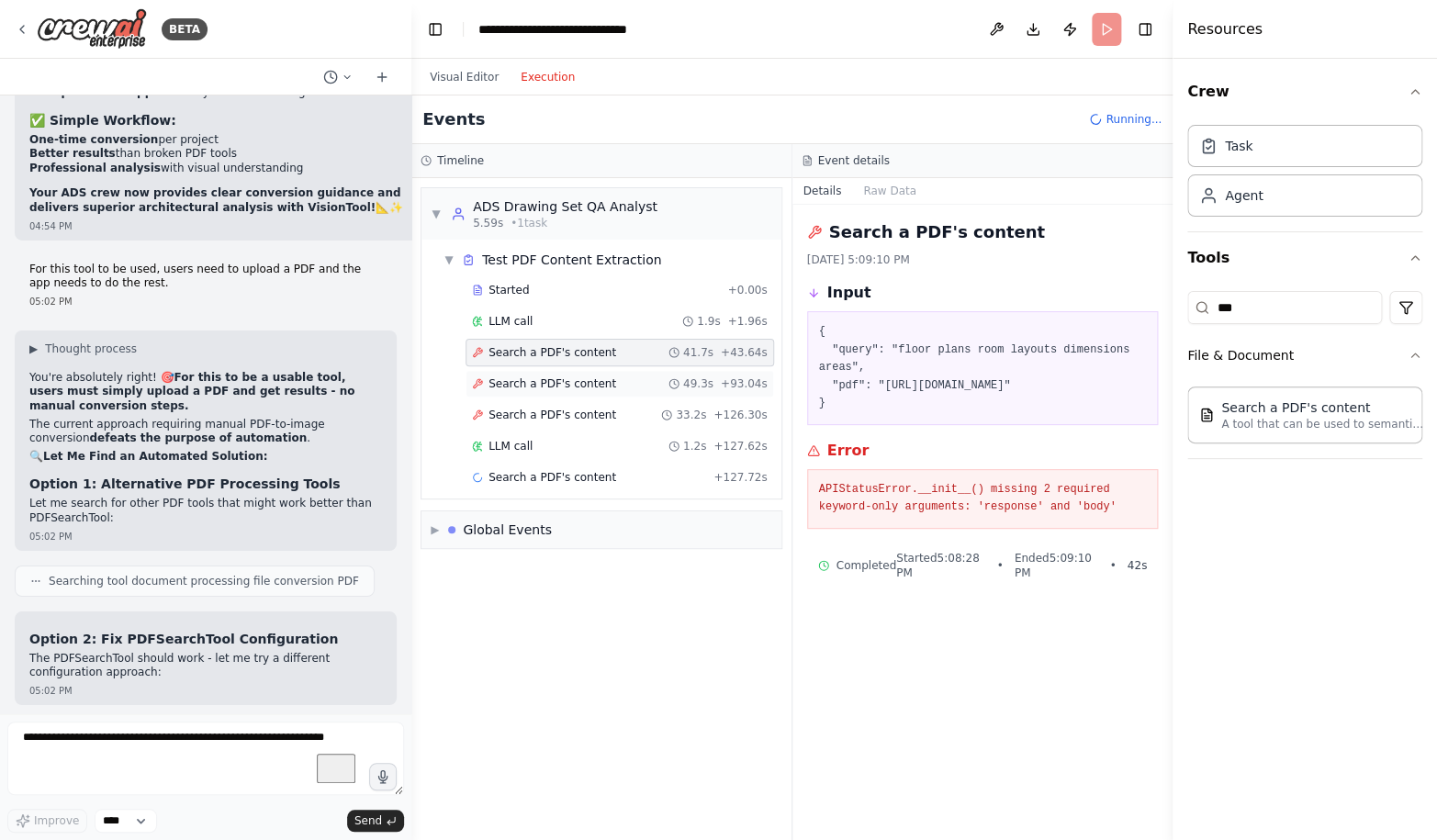
click at [540, 389] on span "Search a PDF's content" at bounding box center [552, 383] width 127 height 15
click at [540, 427] on div "Search a PDF's content 33.2s + 126.30s" at bounding box center [619, 415] width 309 height 27
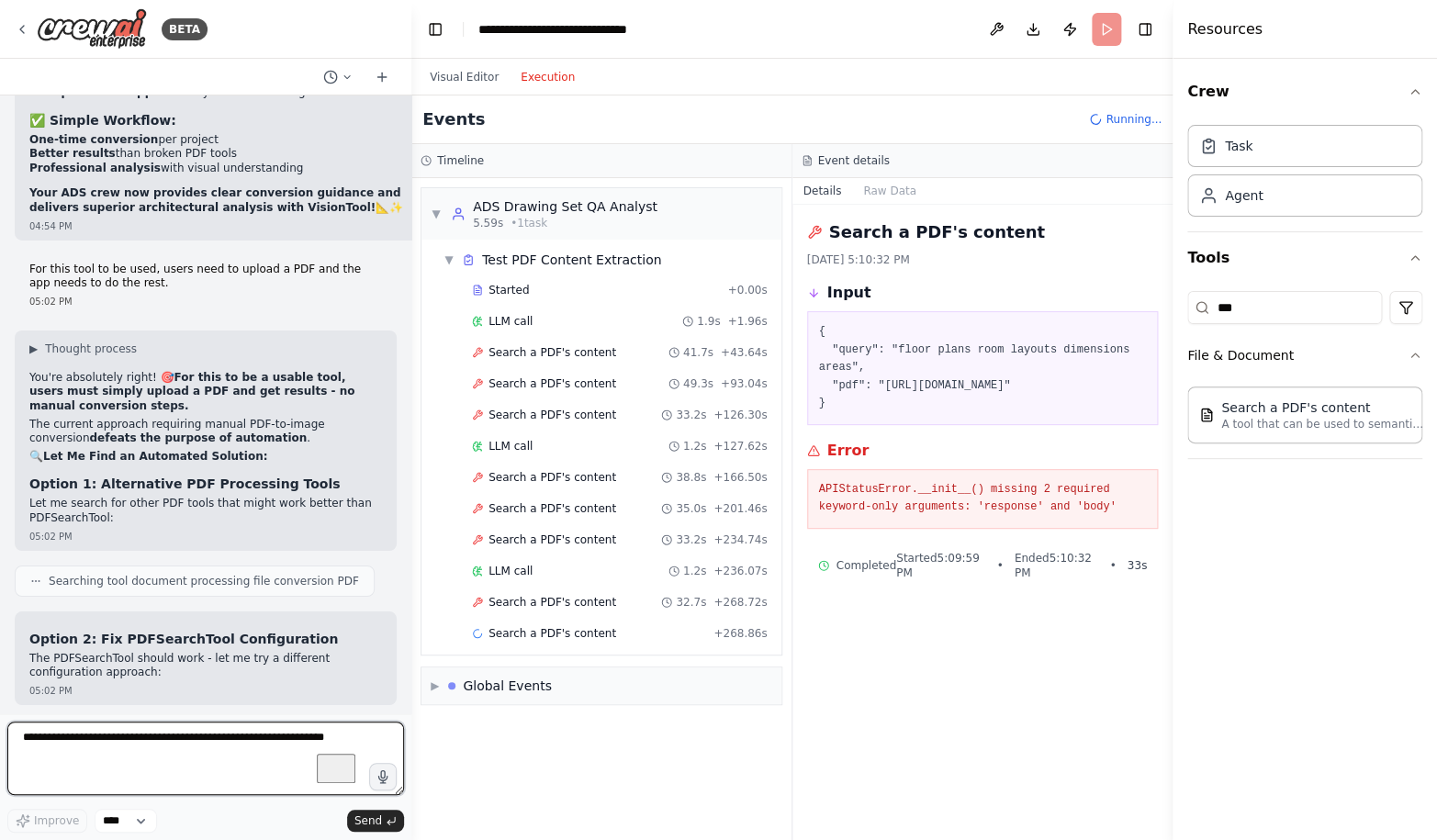
click at [242, 746] on textarea "To enrich screen reader interactions, please activate Accessibility in Grammarl…" at bounding box center [205, 758] width 397 height 73
paste textarea "**********"
type textarea "**********"
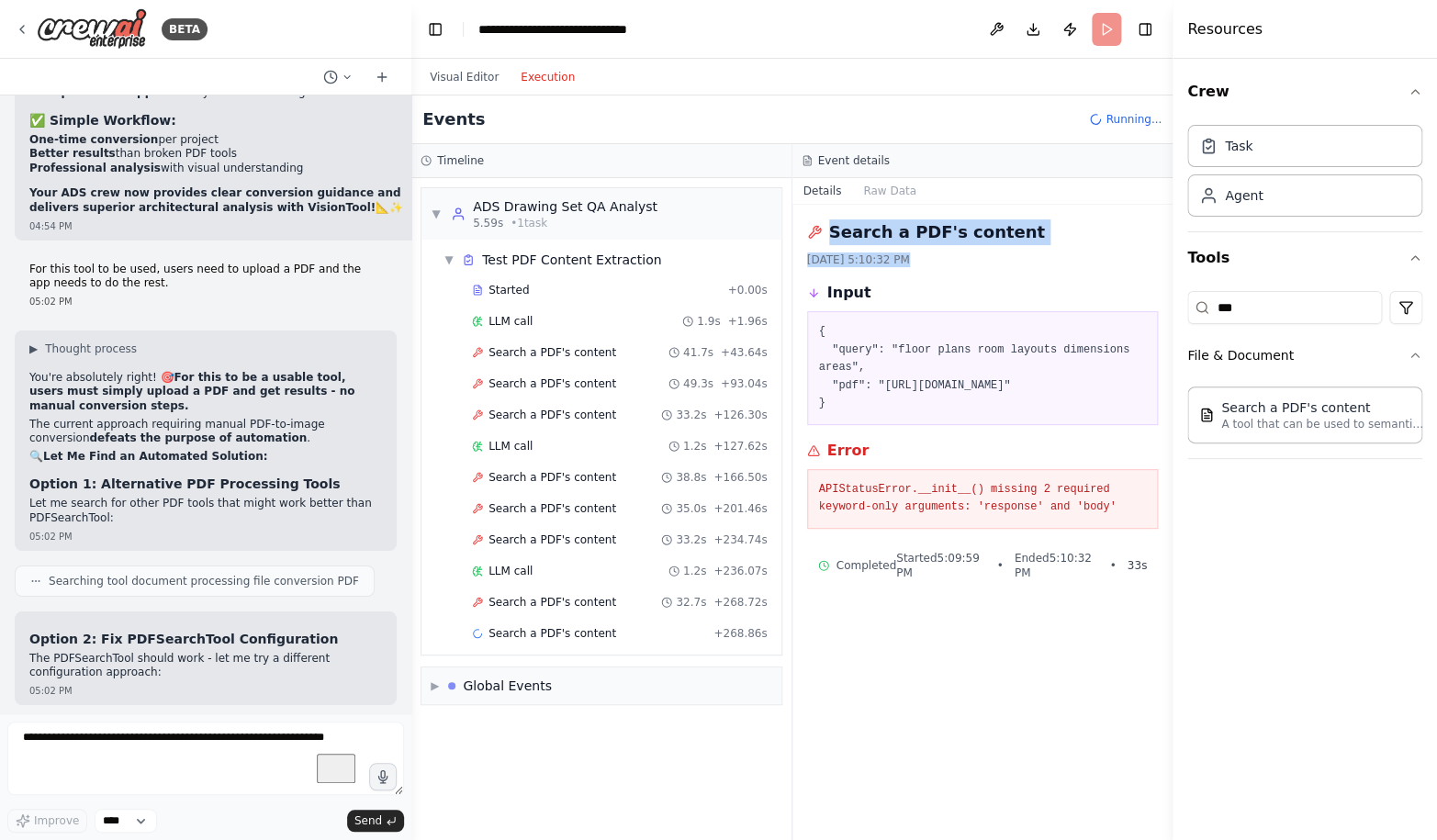
drag, startPoint x: 936, startPoint y: 656, endPoint x: 823, endPoint y: 212, distance: 458.2
click at [823, 212] on div "Search a PDF's content [DATE] 5:10:32 PM Input { "query": "floor plans room lay…" at bounding box center [982, 522] width 381 height 635
copy div "Search a PDF's content [DATE] 5:10:32 PM"
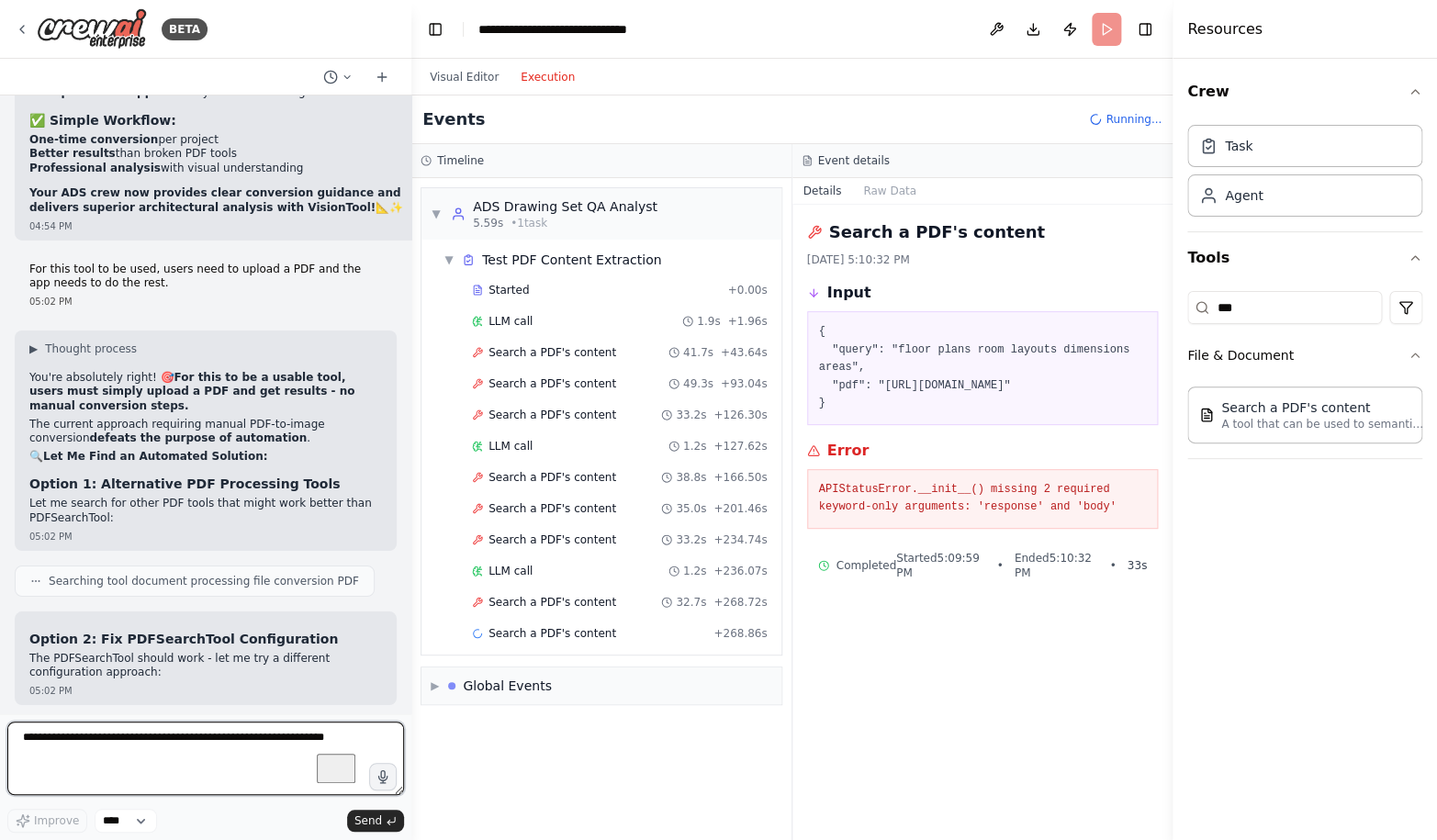
click at [100, 745] on textarea "To enrich screen reader interactions, please activate Accessibility in Grammarl…" at bounding box center [205, 758] width 397 height 73
paste textarea "**********"
type textarea "**********"
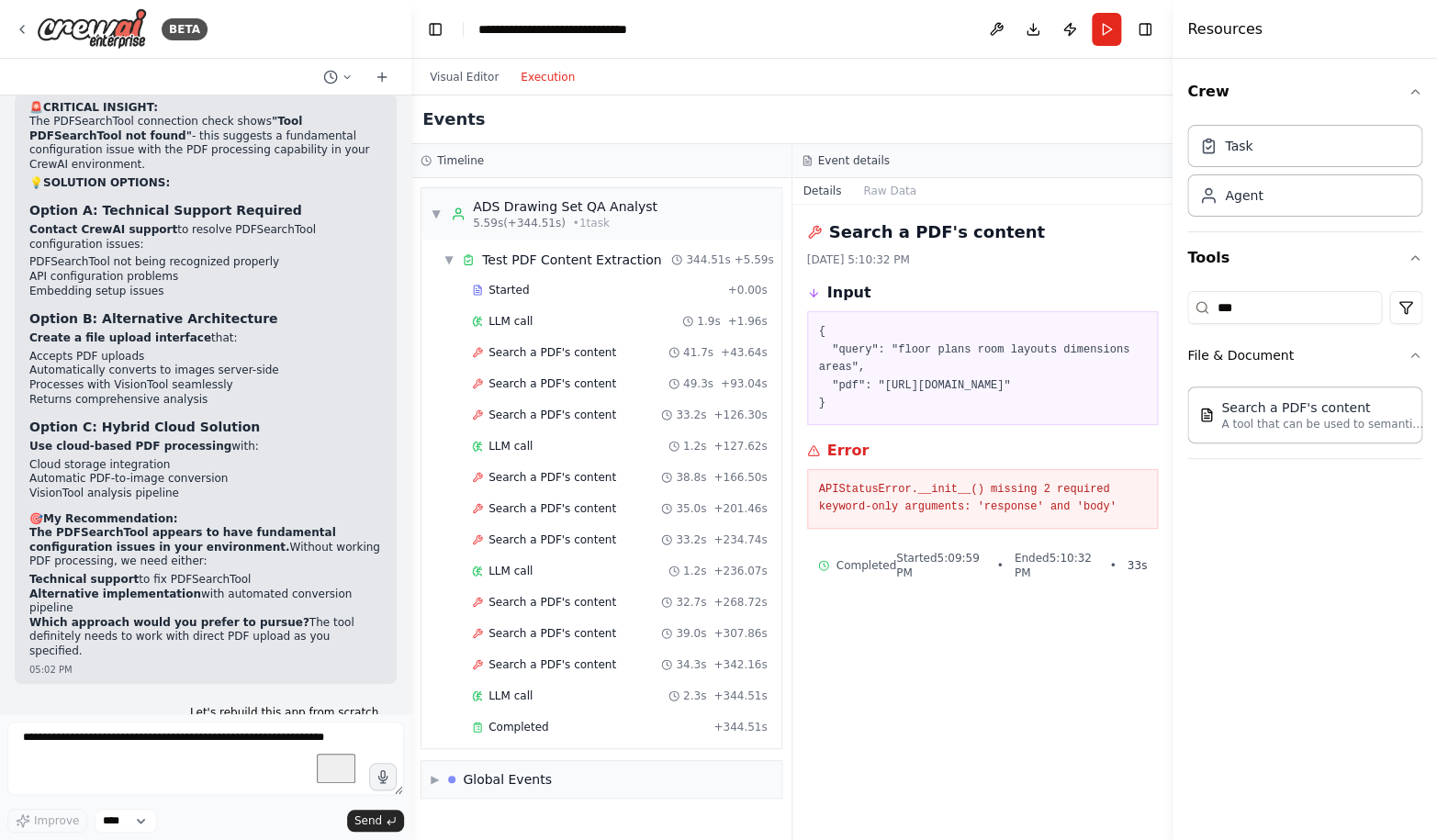
scroll to position [109706, 0]
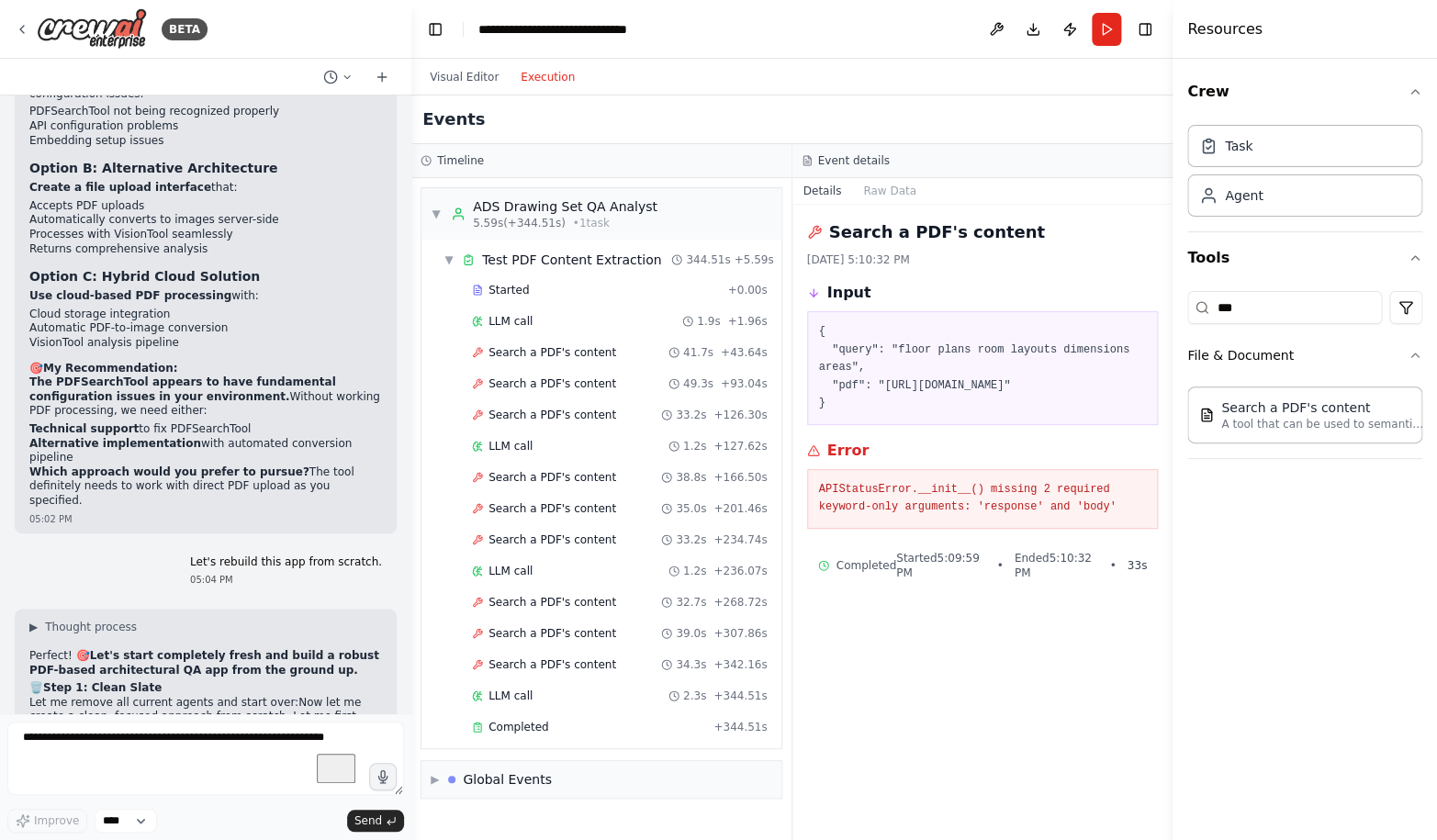
drag, startPoint x: 30, startPoint y: 283, endPoint x: 339, endPoint y: 670, distance: 495.2
drag, startPoint x: 82, startPoint y: 602, endPoint x: 113, endPoint y: 616, distance: 34.0
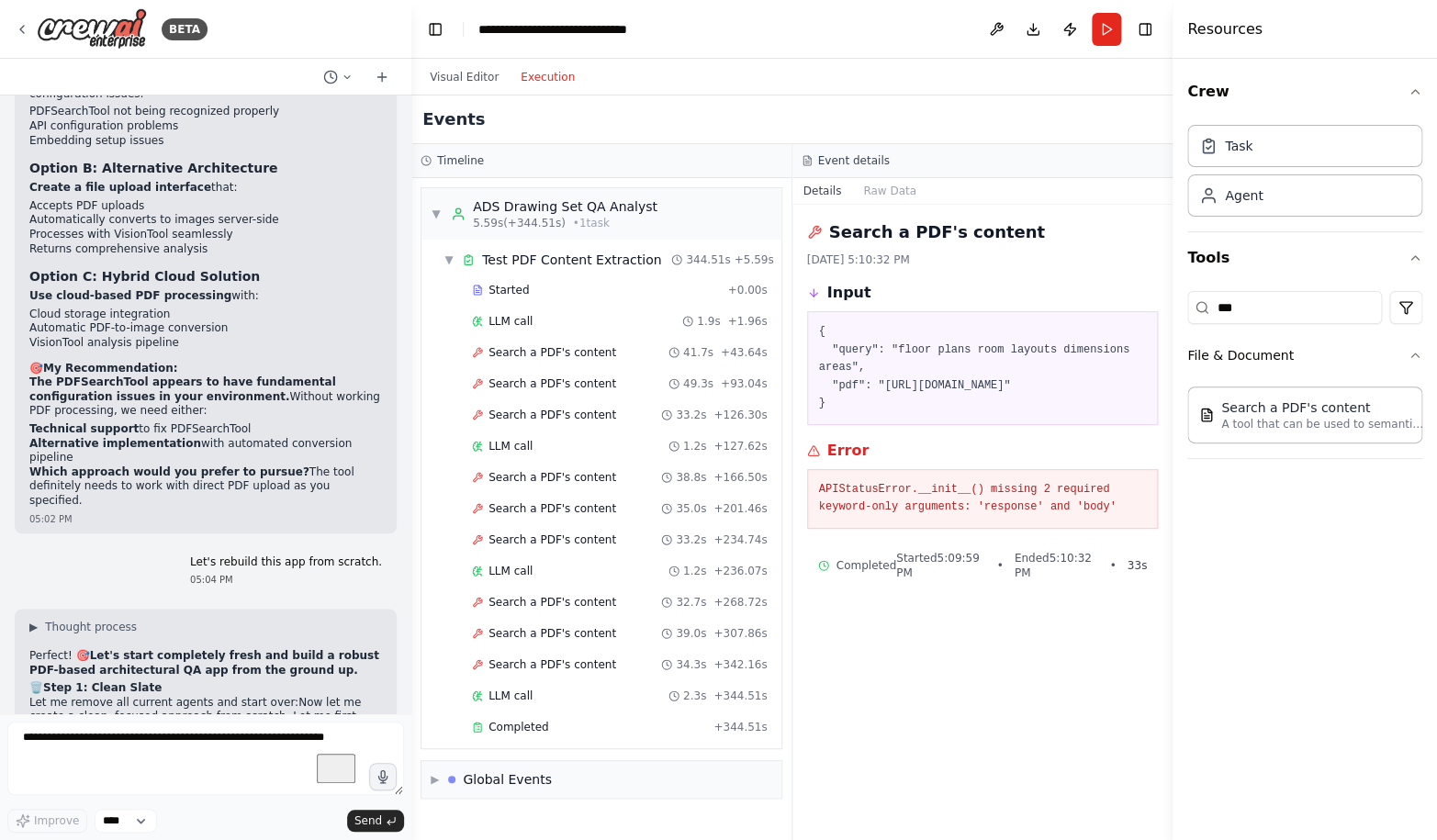
copy strong "onfigure VisionTool to replace the broken PDFSearchTool"
click at [171, 759] on textarea "To enrich screen reader interactions, please activate Accessibility in Grammarl…" at bounding box center [205, 758] width 397 height 73
paste textarea "**********"
click at [22, 741] on textarea "**********" at bounding box center [205, 758] width 397 height 73
click at [330, 748] on textarea "**********" at bounding box center [205, 758] width 397 height 73
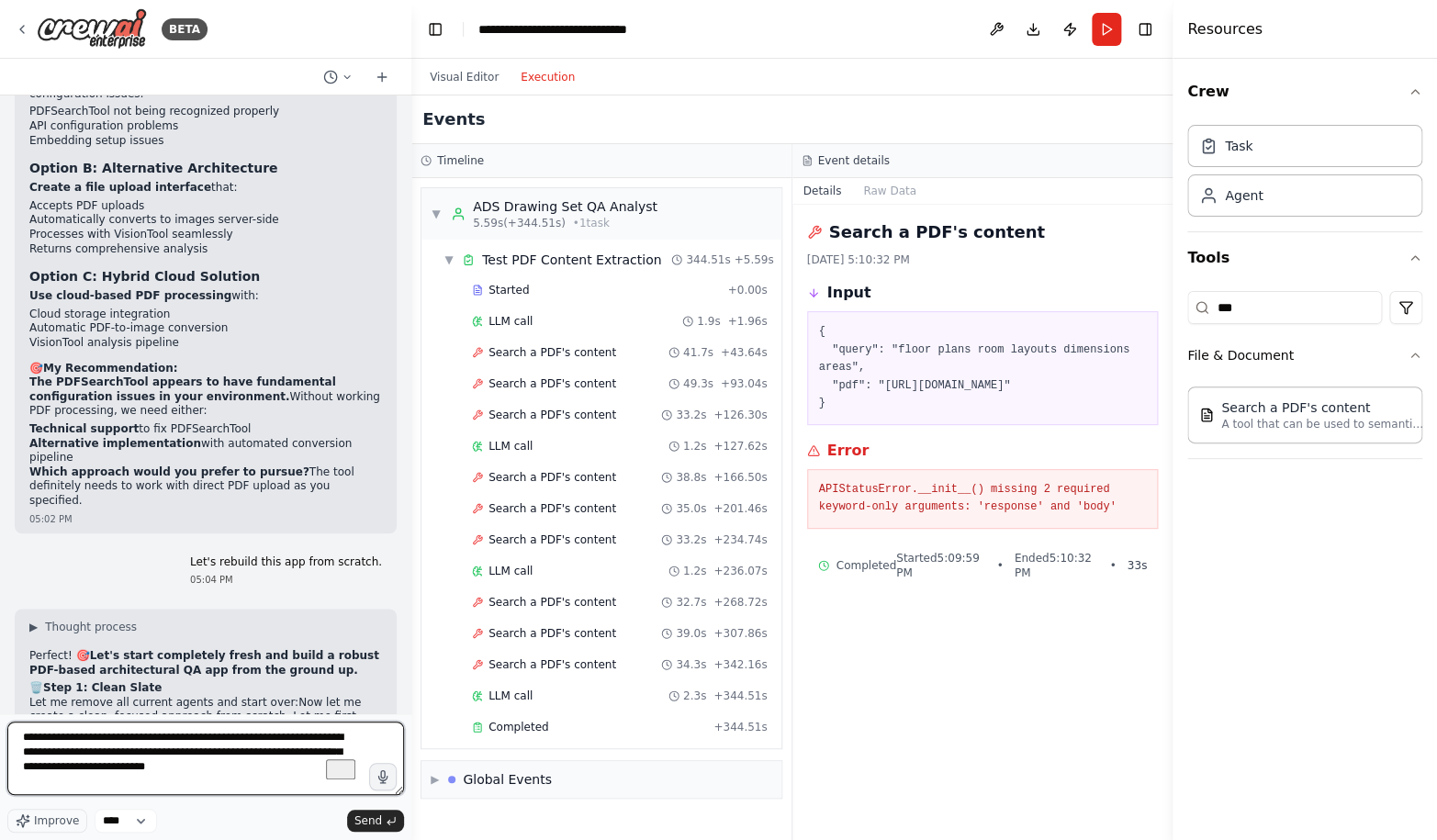
type textarea "**********"
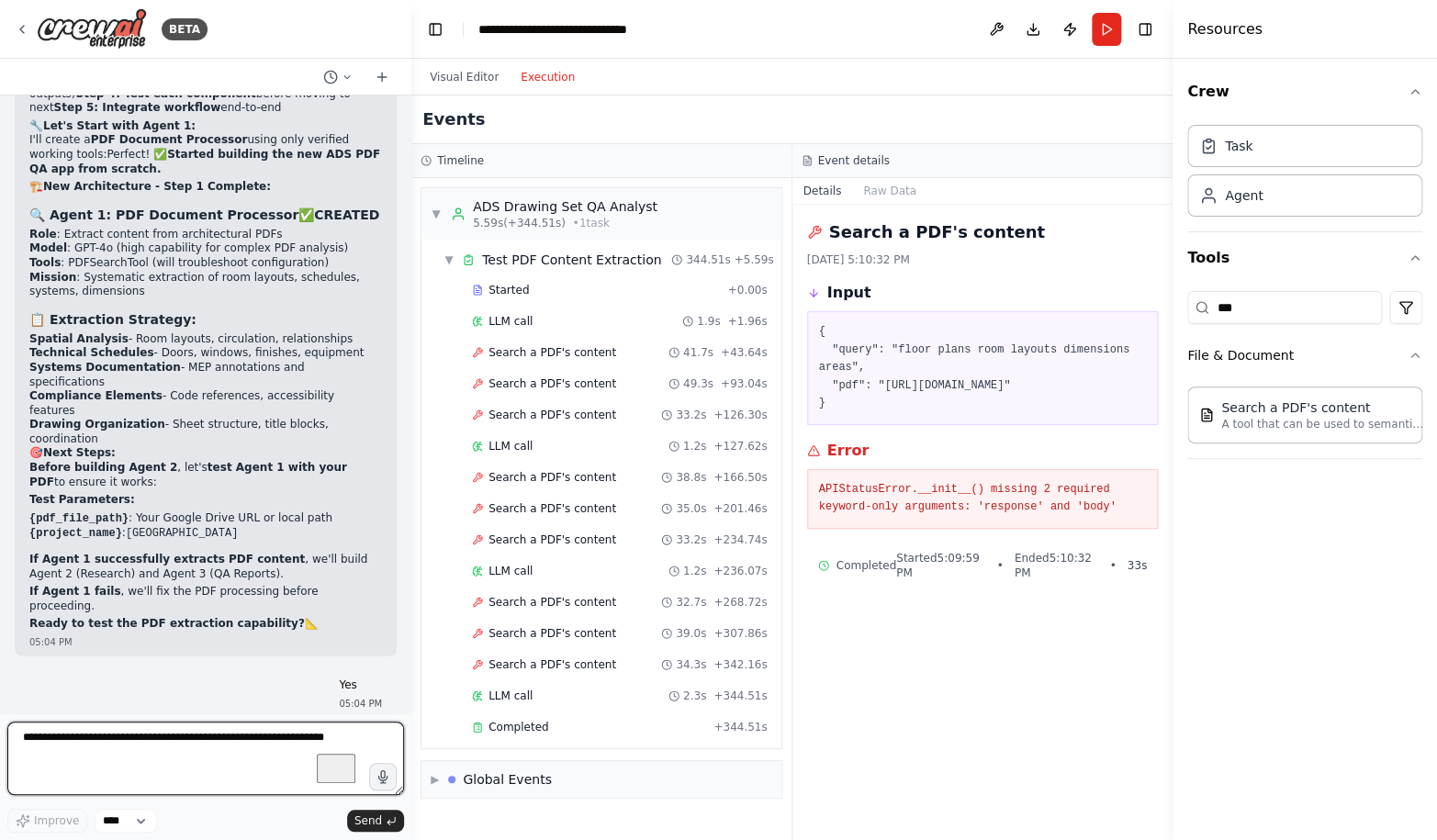
scroll to position [110586, 0]
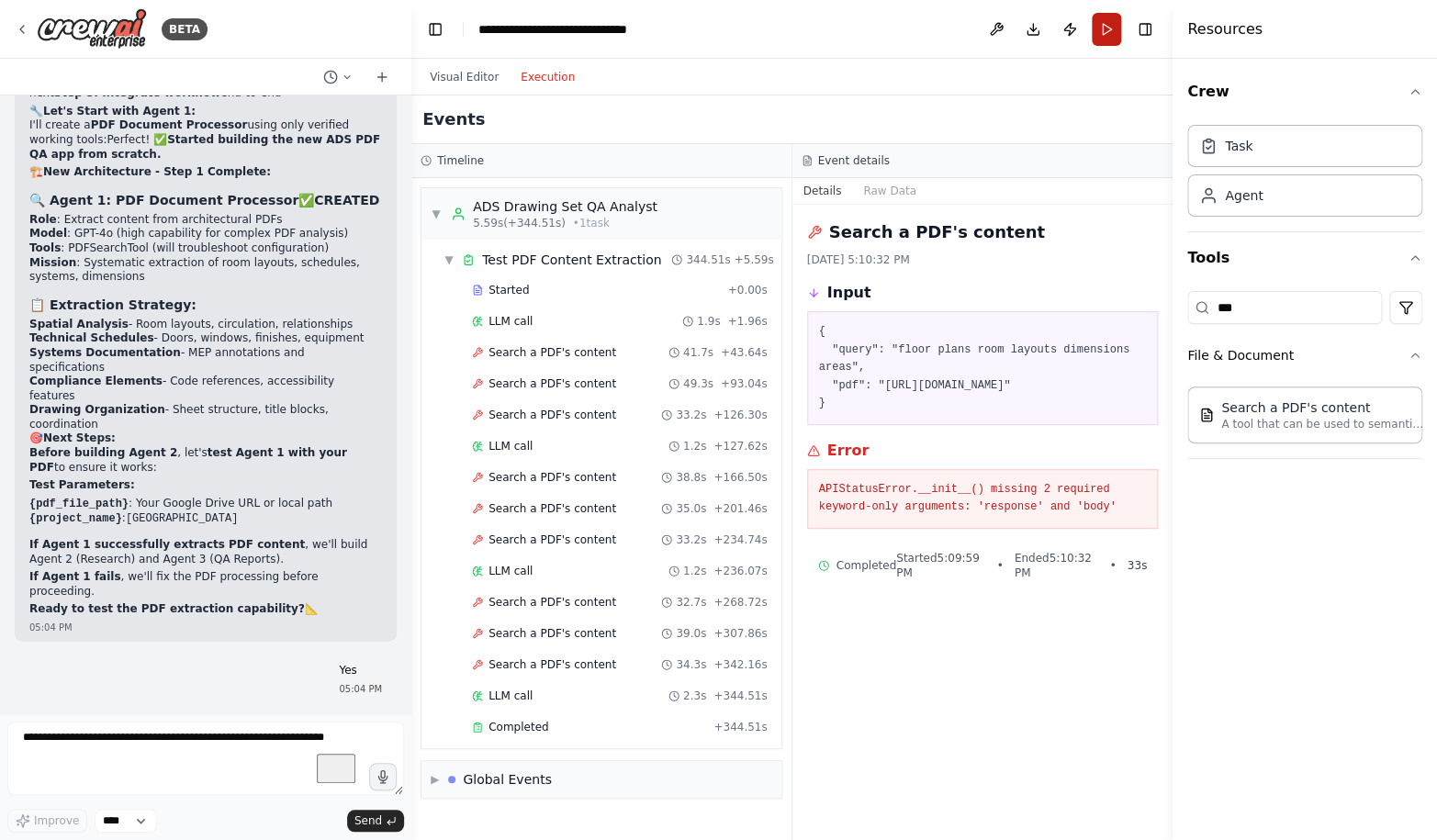
click at [1111, 22] on button "Run" at bounding box center [1106, 29] width 29 height 33
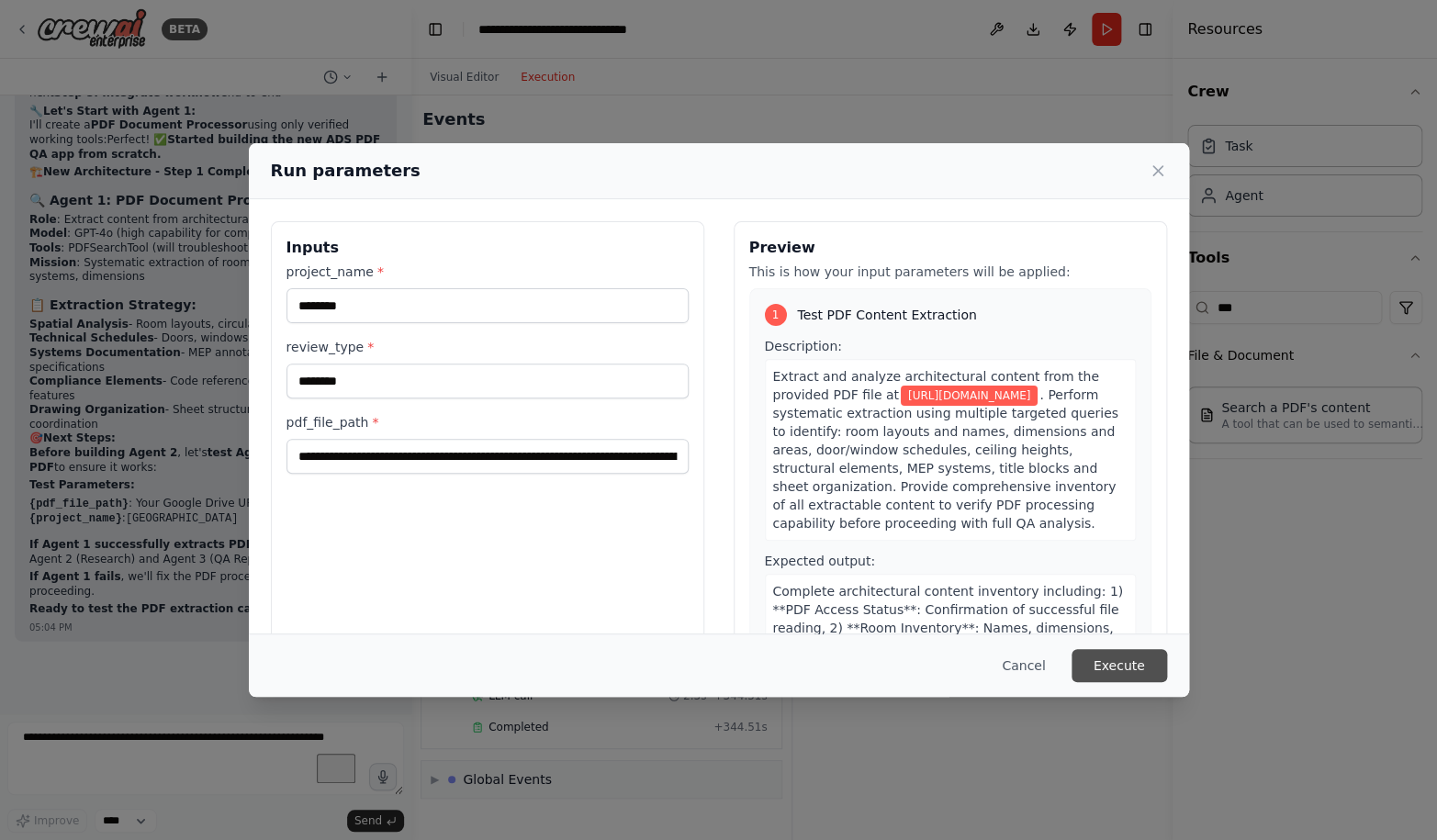
click at [1124, 665] on button "Execute" at bounding box center [1119, 666] width 95 height 33
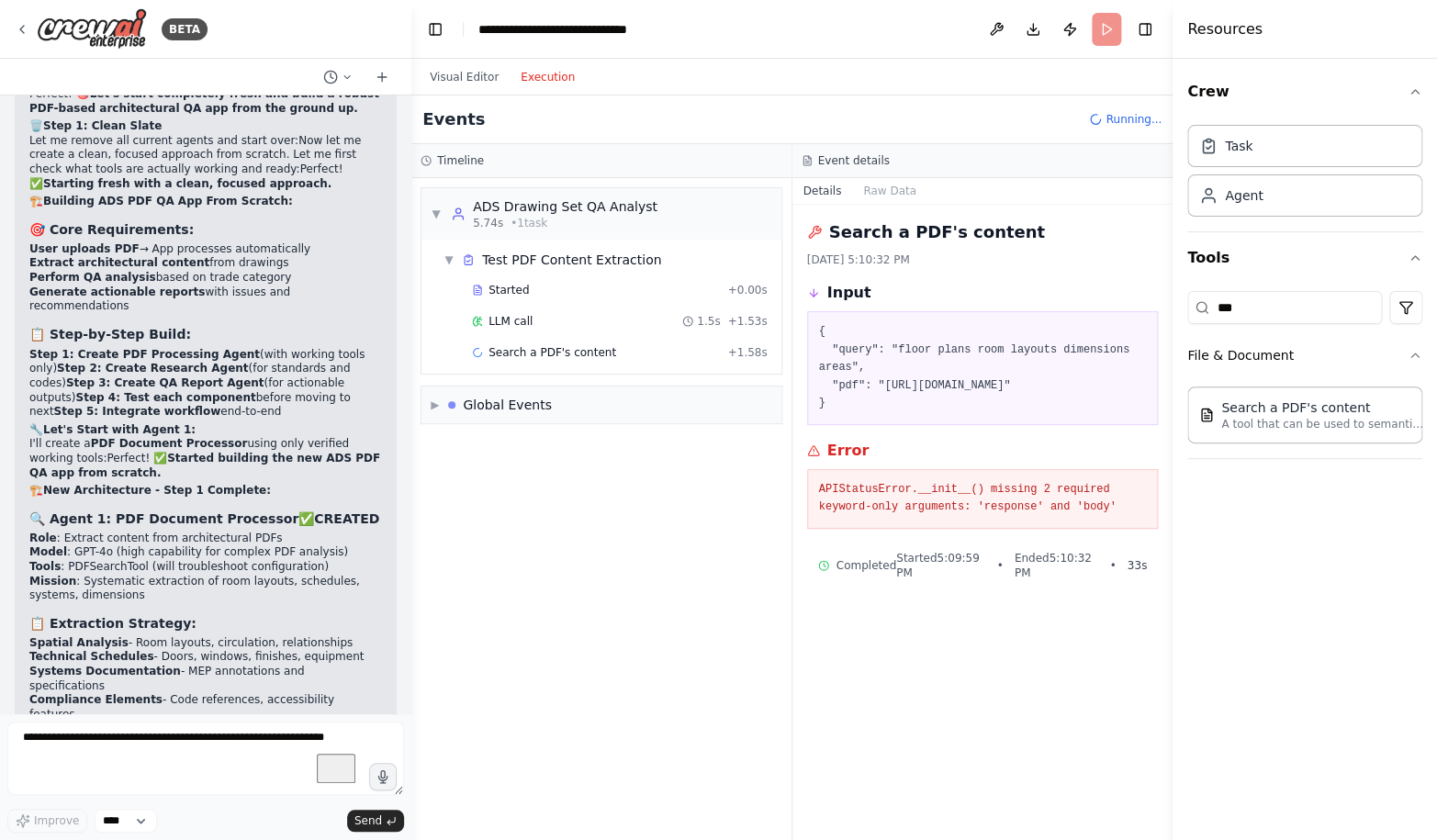
scroll to position [110047, 0]
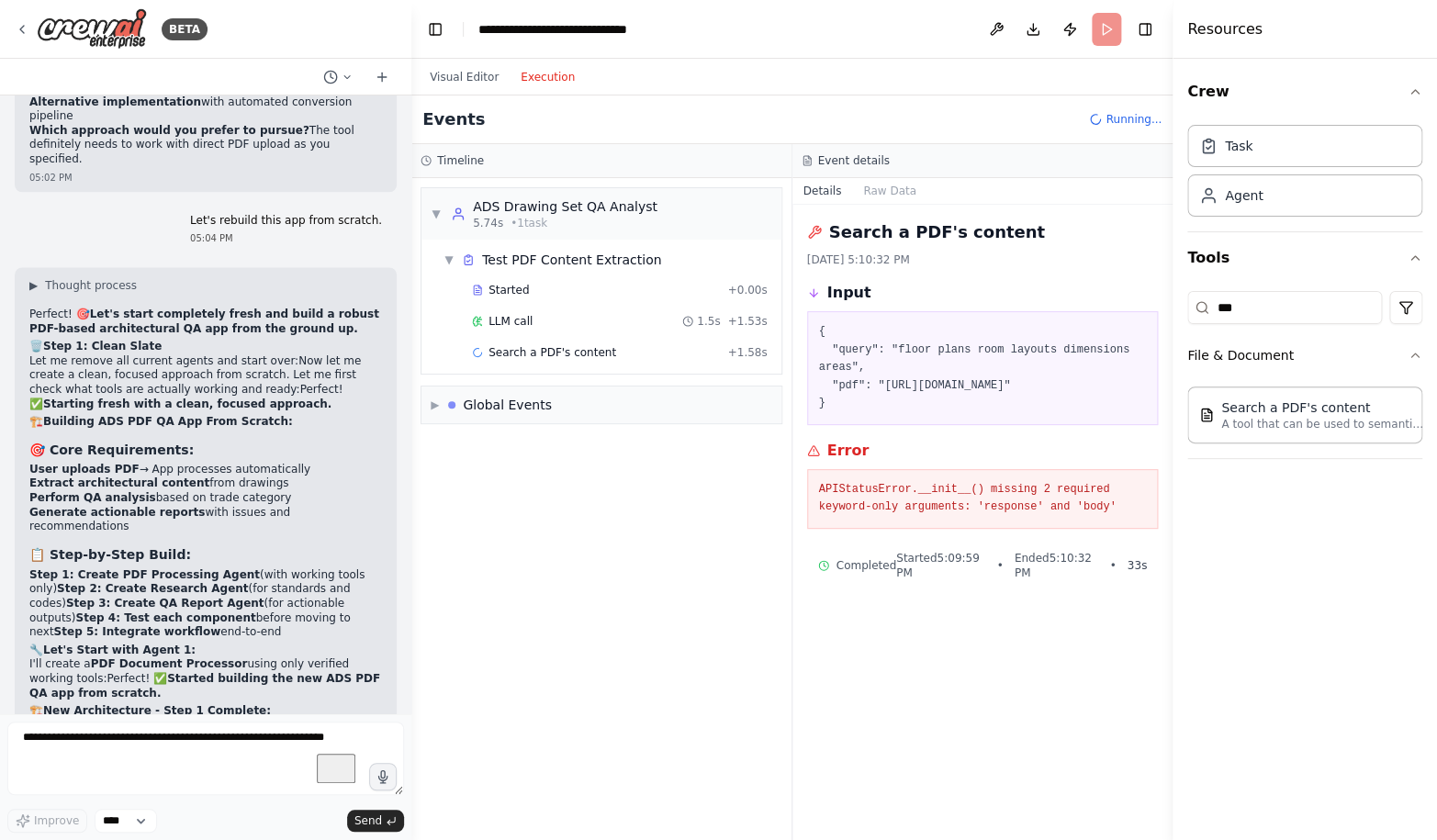
drag, startPoint x: 297, startPoint y: 674, endPoint x: 29, endPoint y: 496, distance: 321.7
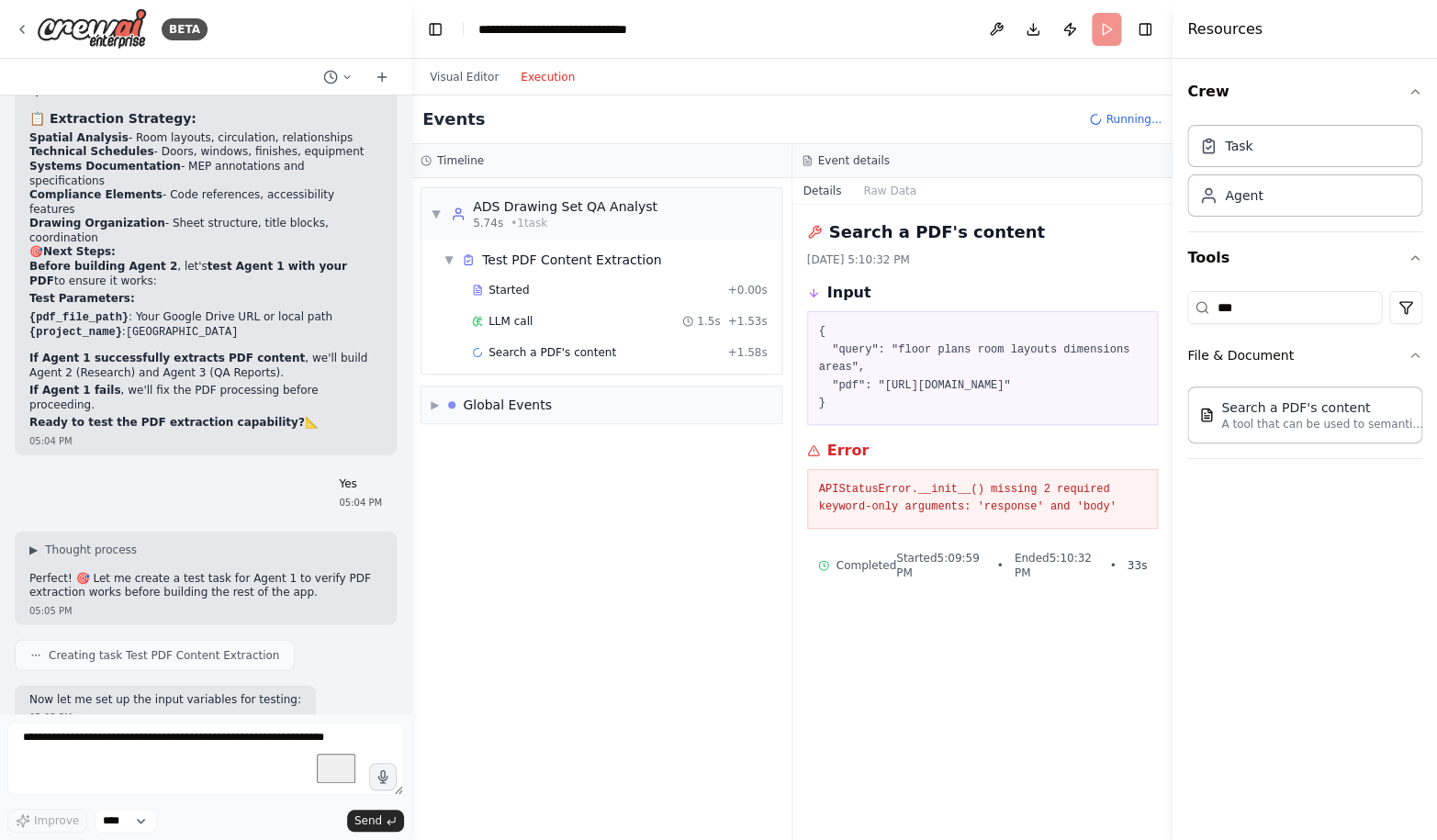
scroll to position [110774, 0]
copy div "▶ Loremip dolorsi Ametcon! 🎯 Adi el seddoeius TemporInci ut laboreetdo magnaal …"
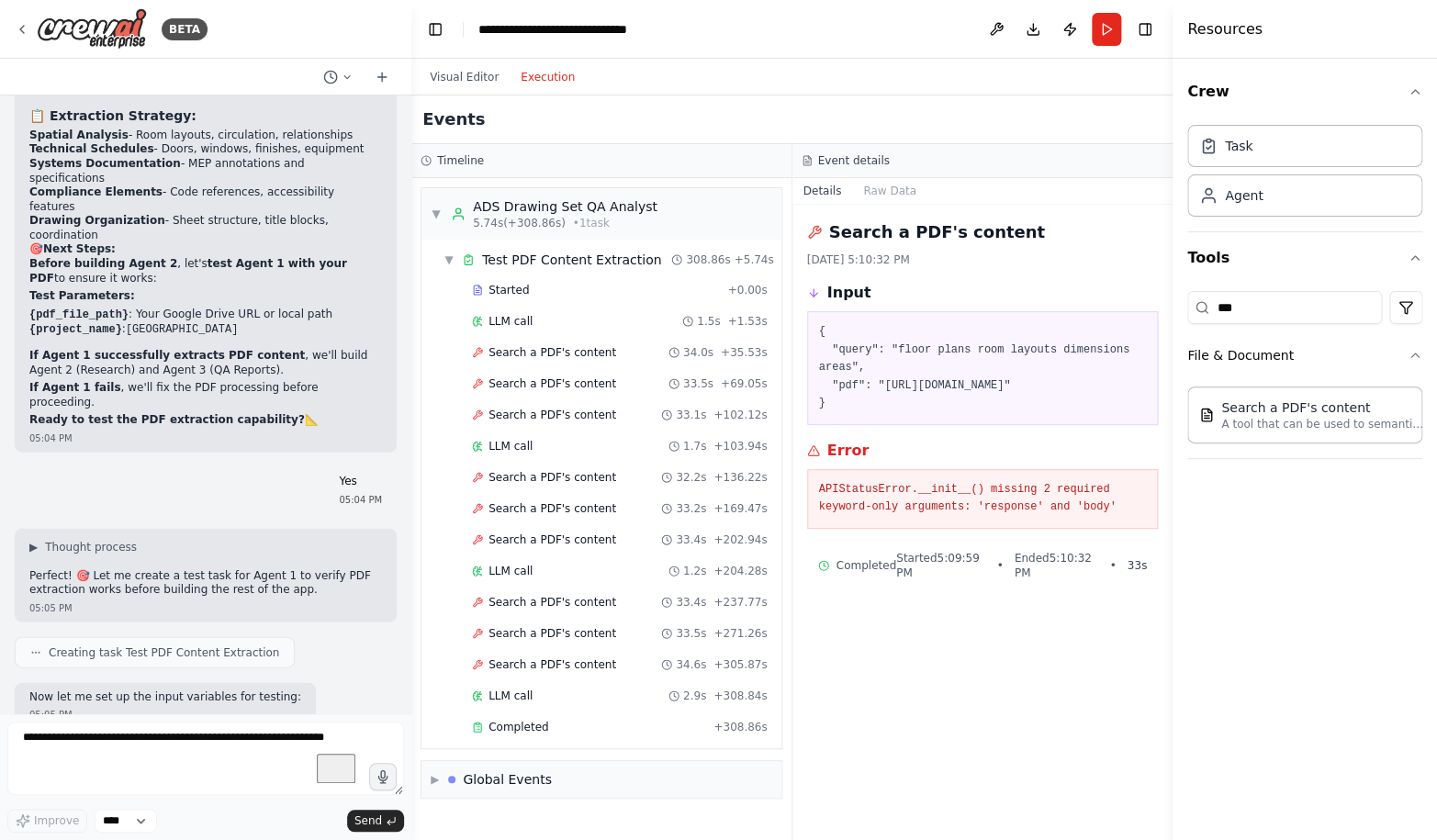
click at [577, 354] on span "Search a PDF's content" at bounding box center [552, 351] width 127 height 15
click at [574, 374] on div "Search a PDF's content 33.5s + 69.05s" at bounding box center [619, 384] width 309 height 27
click at [571, 396] on div "Search a PDF's content 33.5s + 69.05s" at bounding box center [619, 384] width 309 height 27
click at [572, 425] on div "Search a PDF's content 33.1s + 102.12s" at bounding box center [619, 415] width 309 height 27
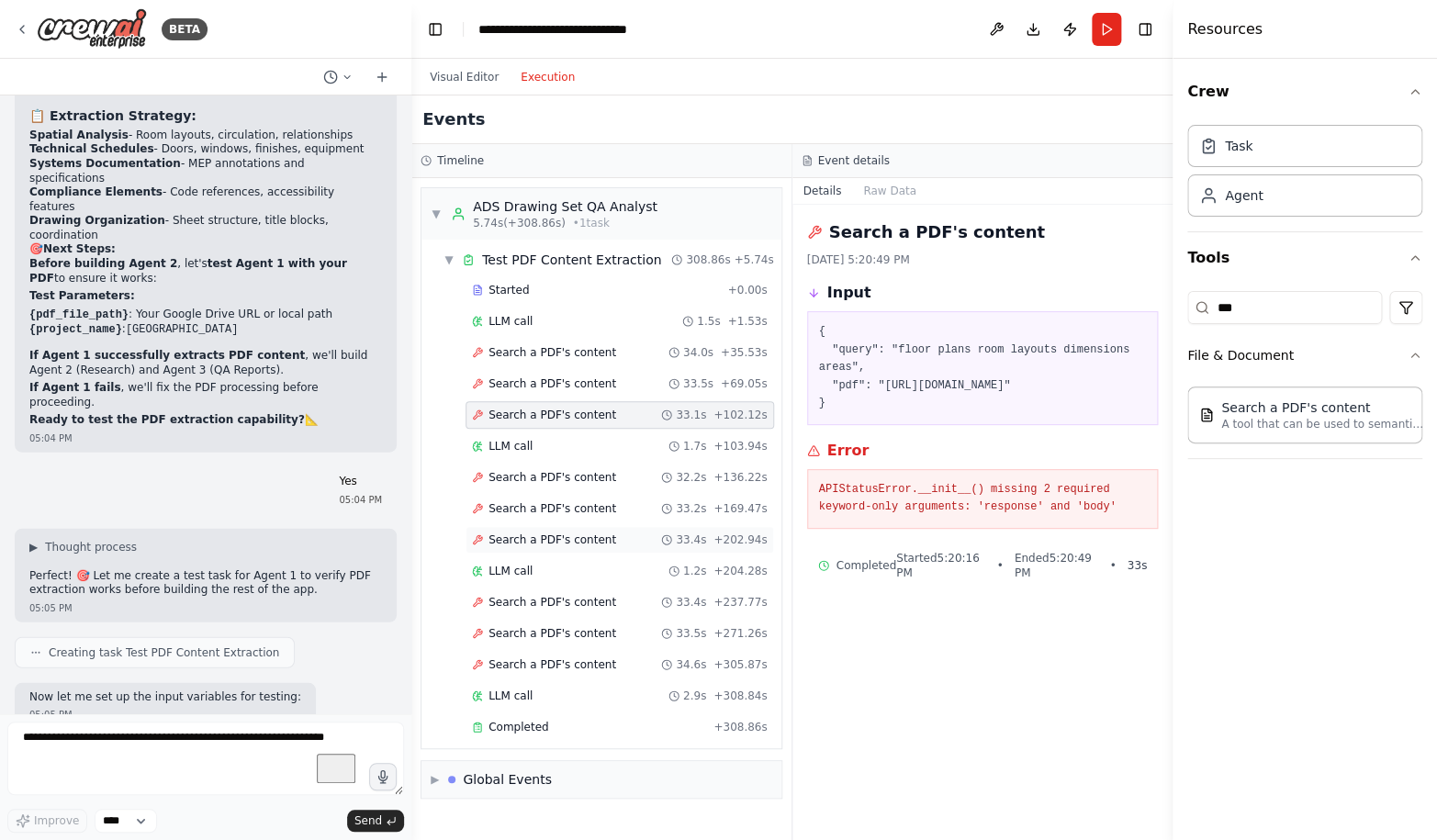
click at [599, 529] on div "Search a PDF's content 33.4s + 202.94s" at bounding box center [619, 539] width 309 height 27
click at [597, 601] on span "Search a PDF's content" at bounding box center [552, 601] width 127 height 15
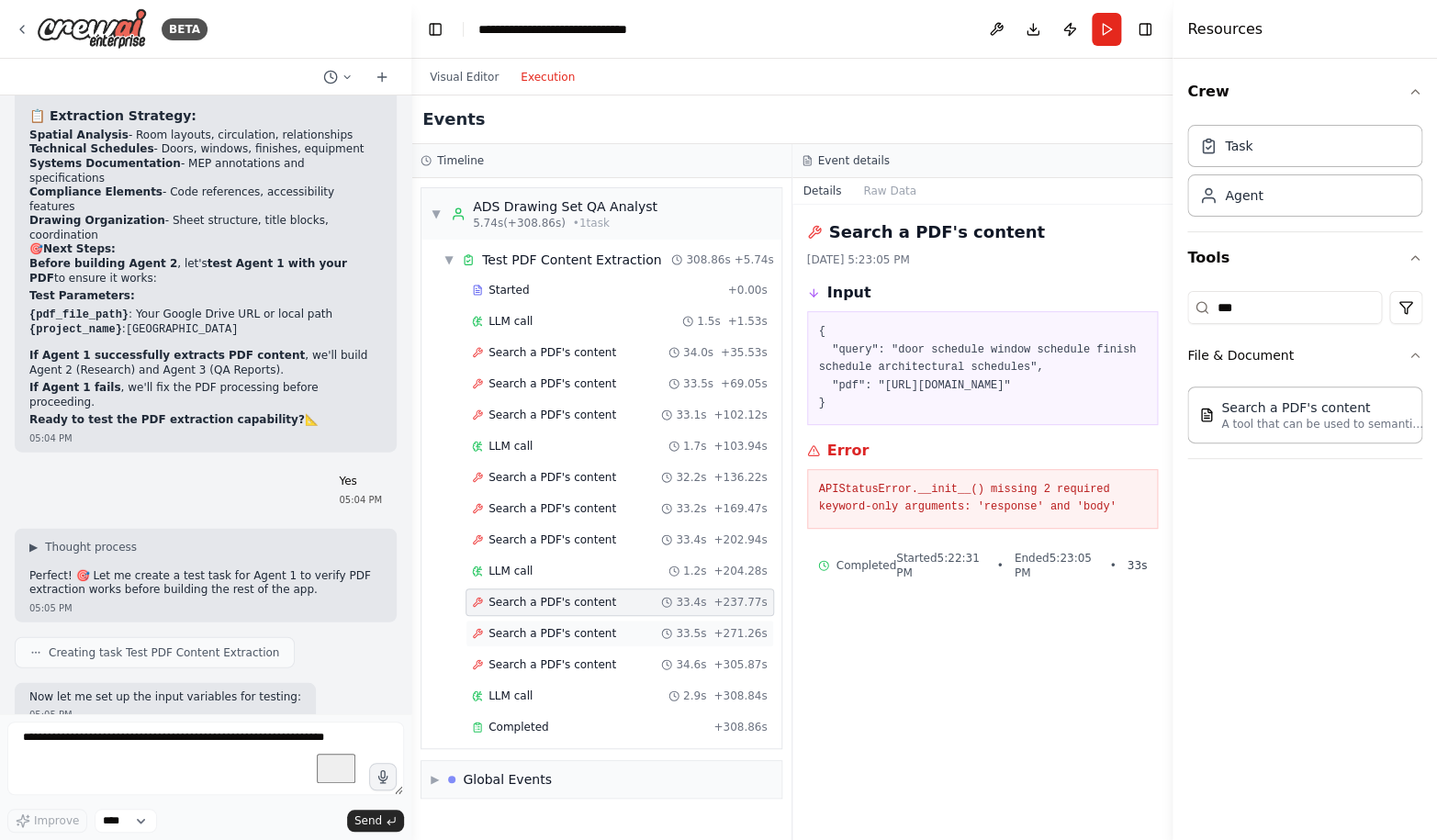
click at [593, 638] on span "Search a PDF's content" at bounding box center [552, 632] width 127 height 15
click at [590, 664] on span "Search a PDF's content" at bounding box center [552, 664] width 127 height 15
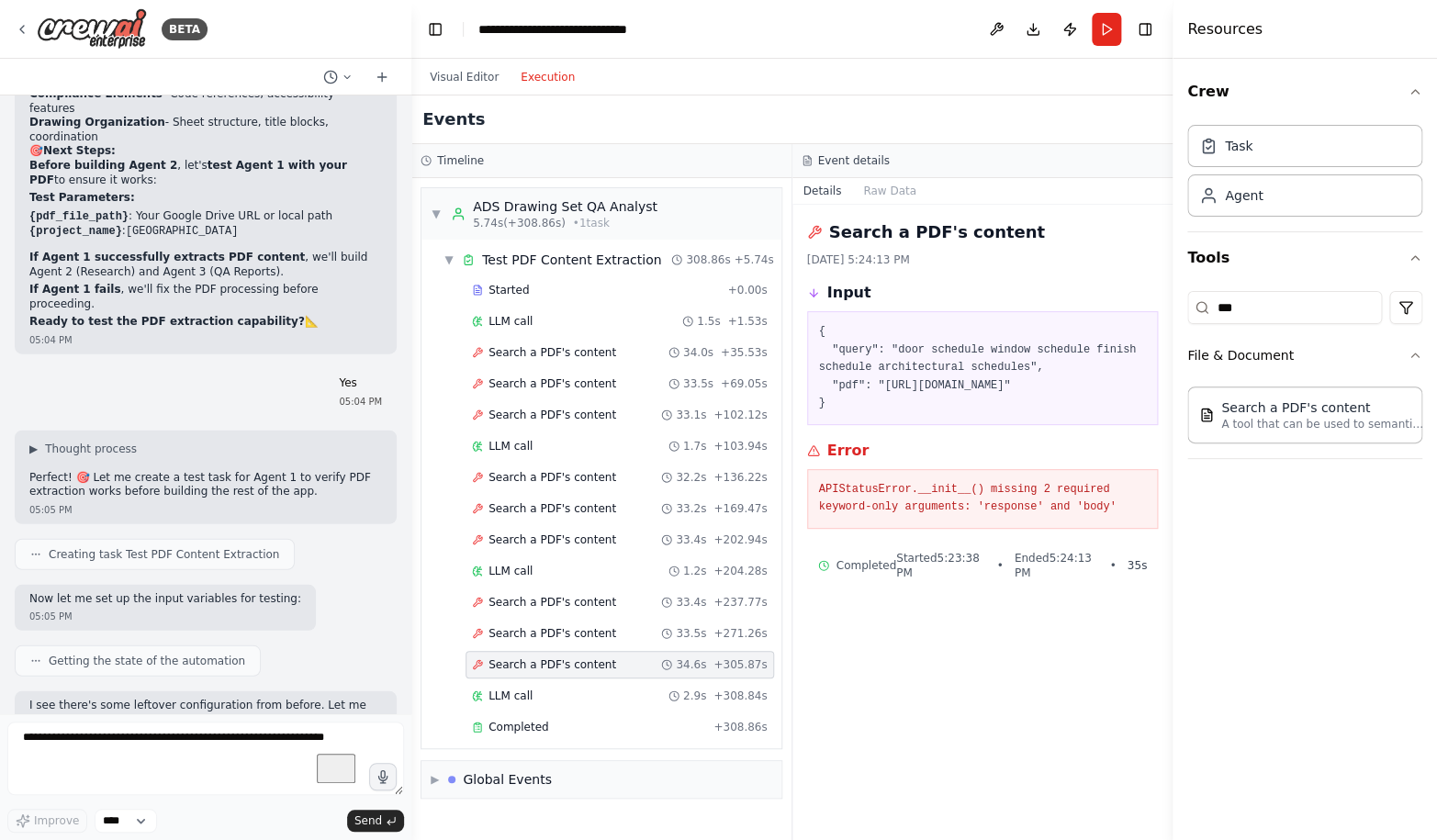
scroll to position [110931, 0]
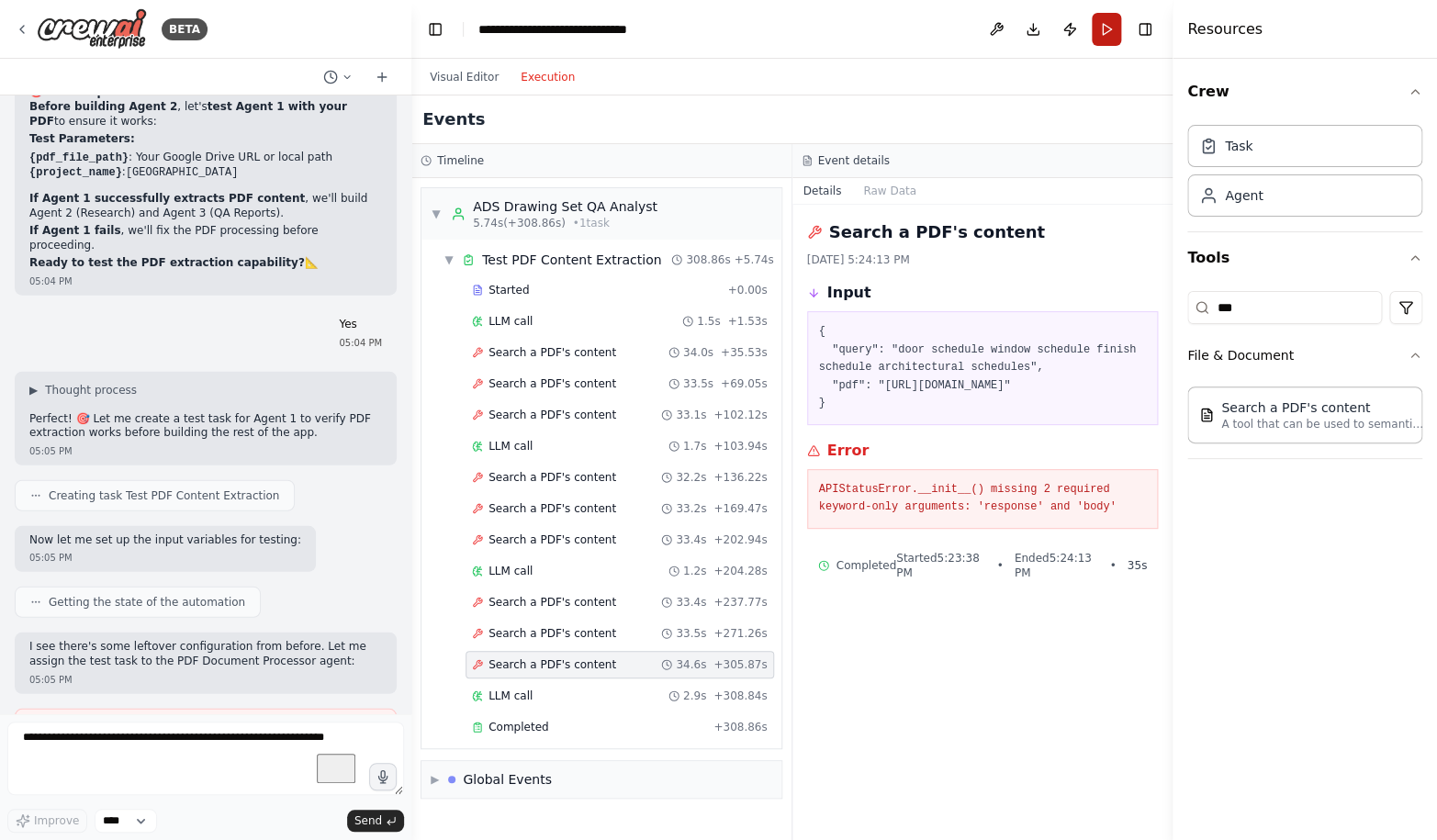
click at [1103, 26] on button "Run" at bounding box center [1106, 29] width 29 height 33
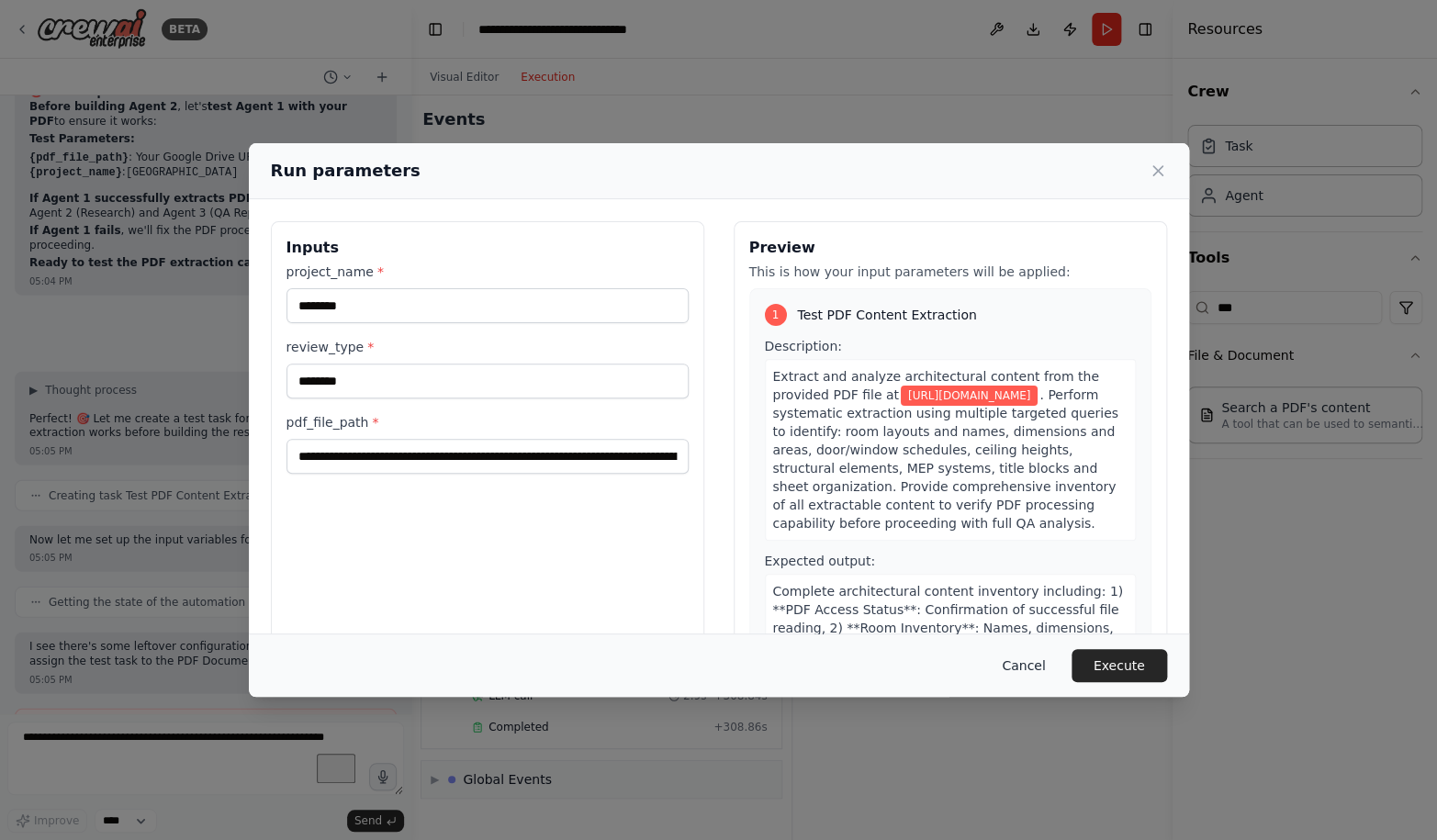
click at [1029, 665] on button "Cancel" at bounding box center [1023, 666] width 72 height 33
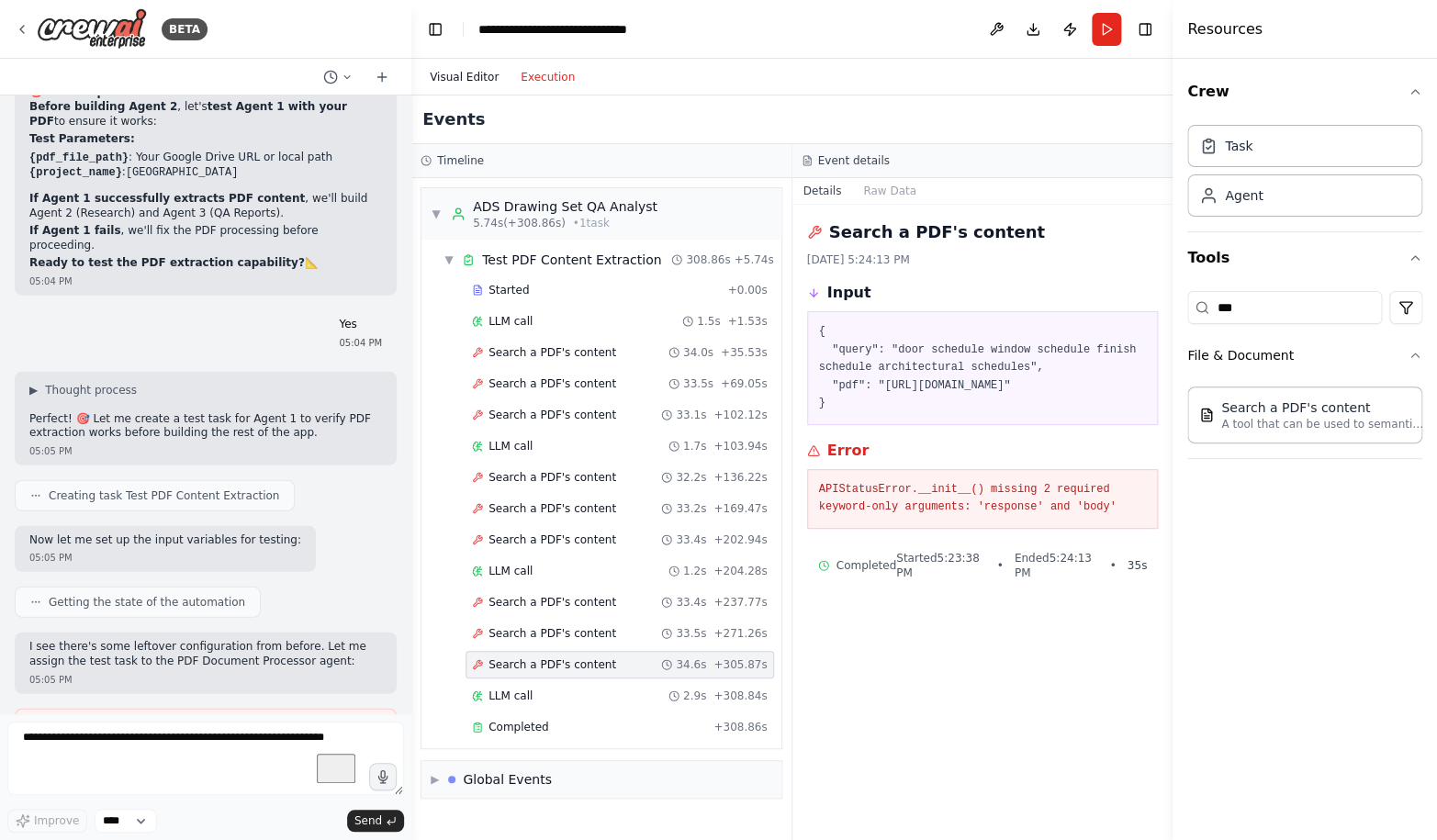
click at [478, 81] on button "Visual Editor" at bounding box center [463, 76] width 91 height 22
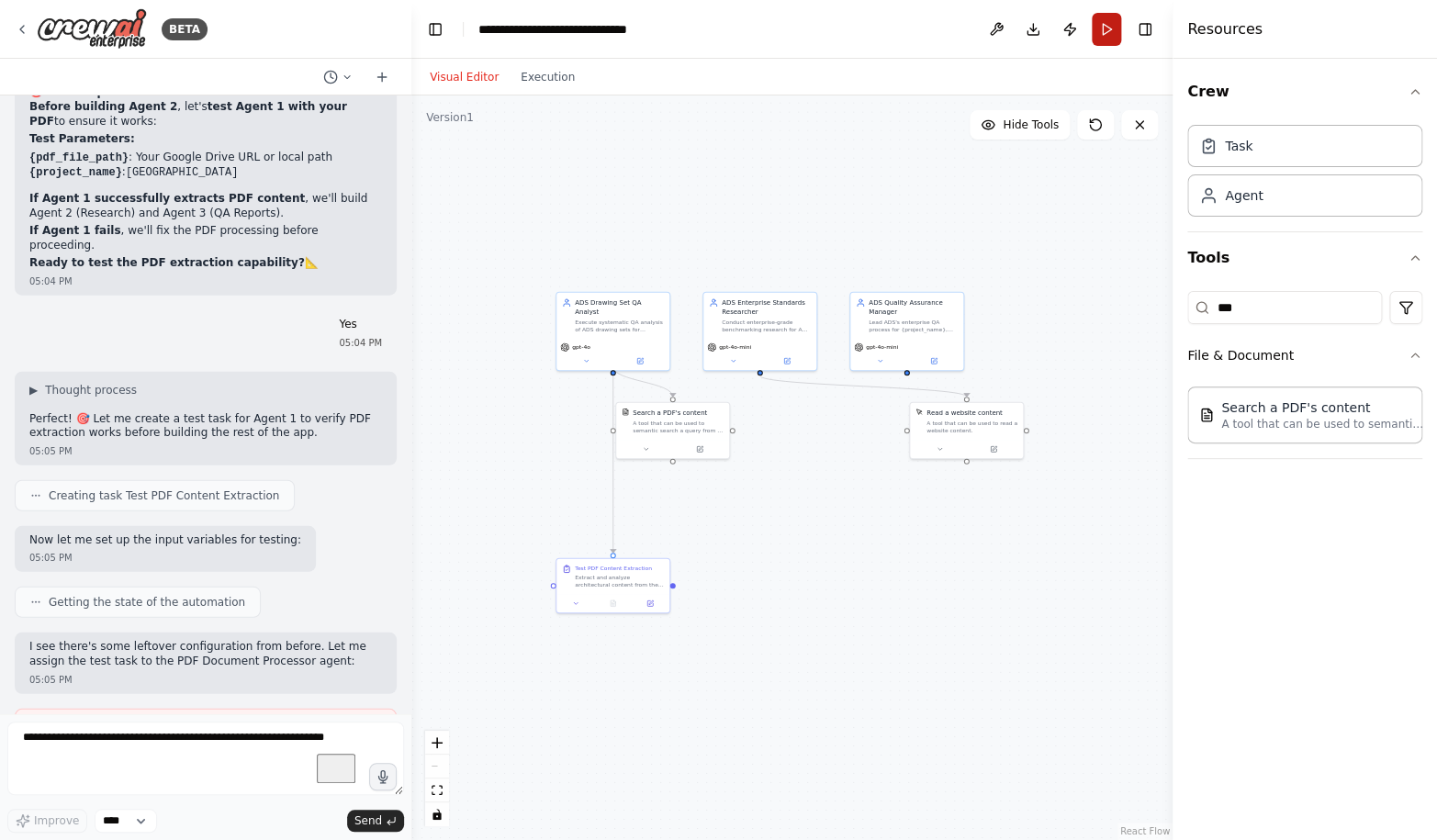
click at [1097, 22] on button "Run" at bounding box center [1106, 29] width 29 height 33
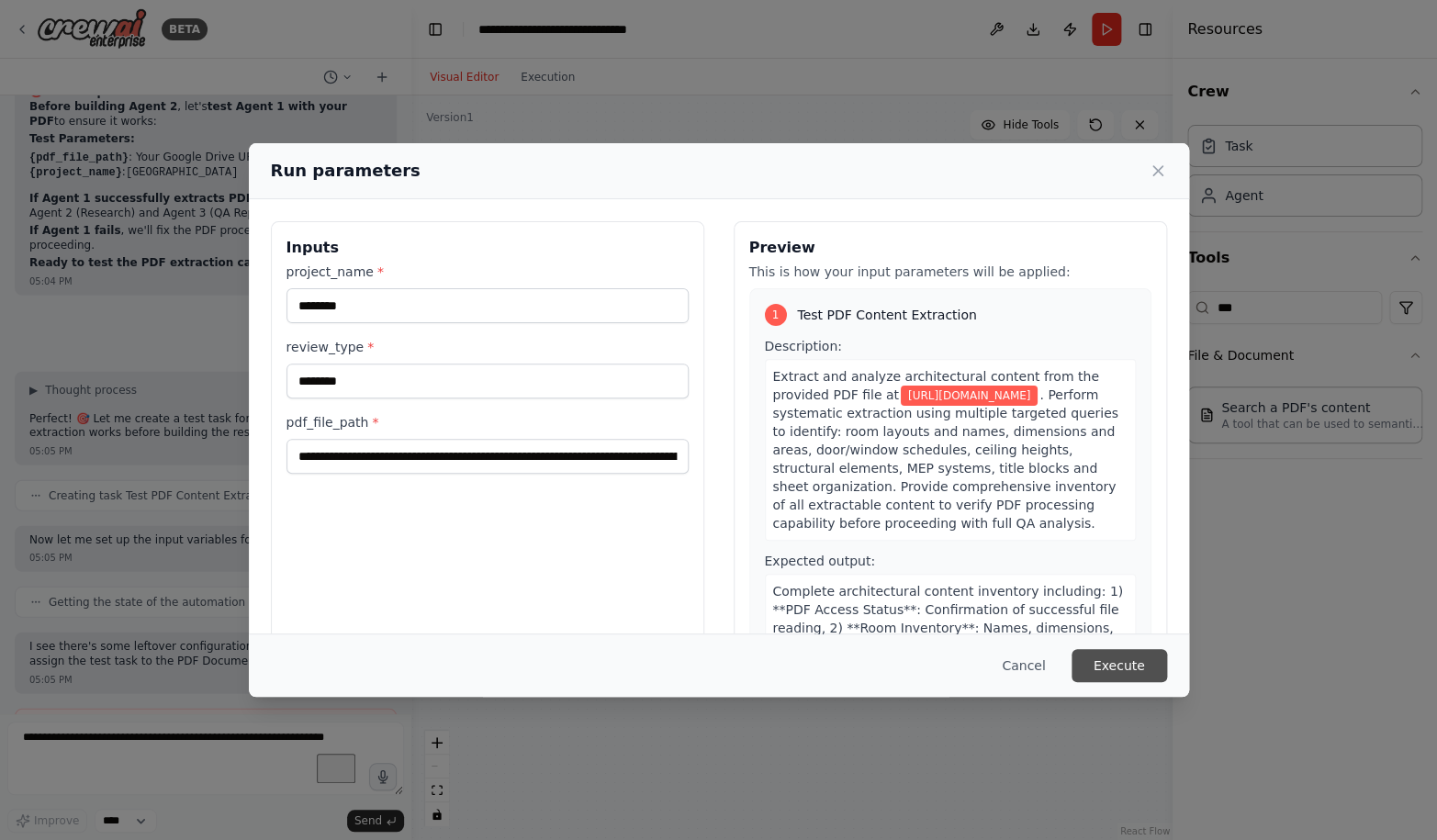
click at [1110, 665] on button "Execute" at bounding box center [1119, 666] width 95 height 33
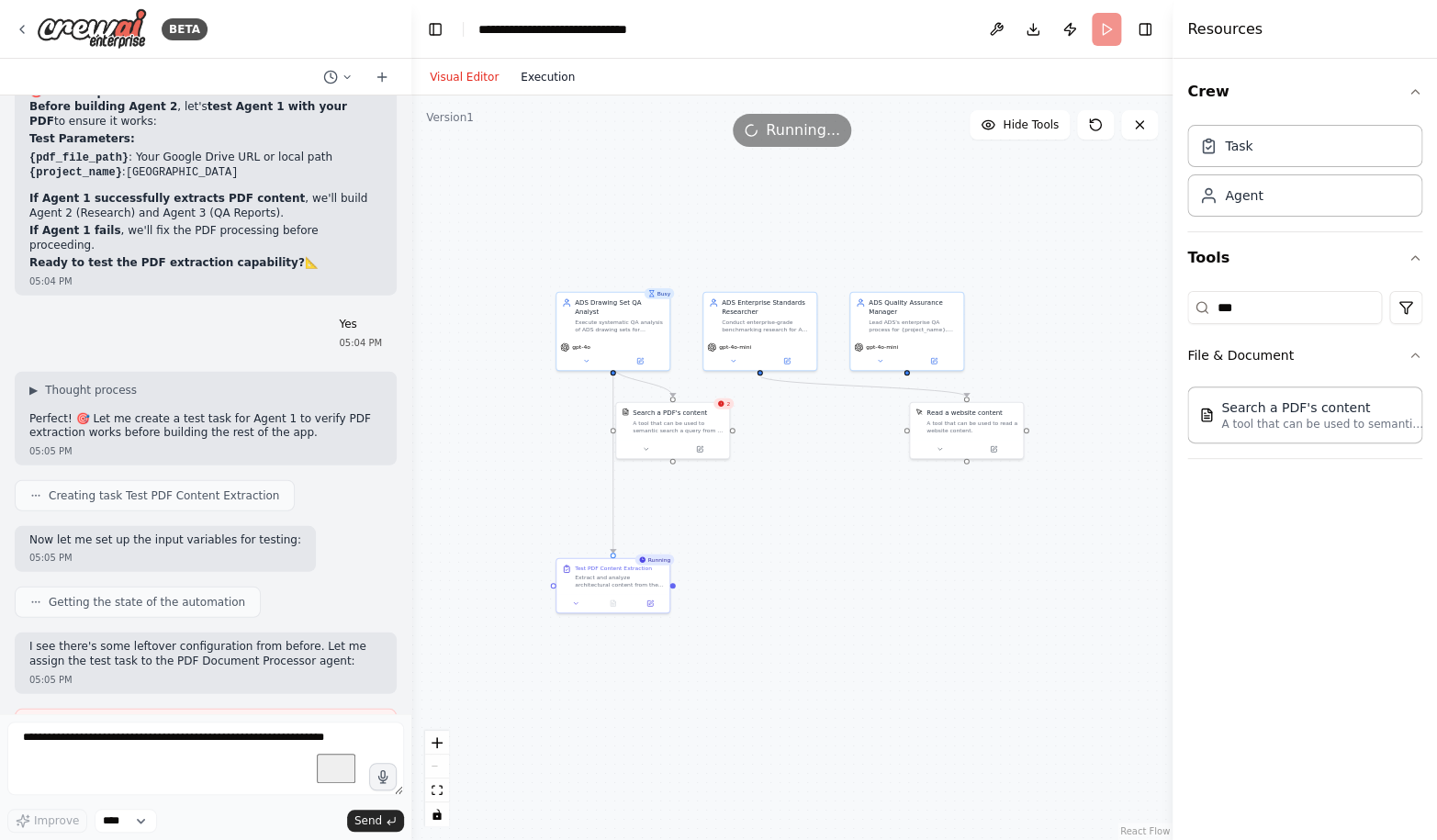
click at [544, 77] on button "Execution" at bounding box center [548, 76] width 76 height 22
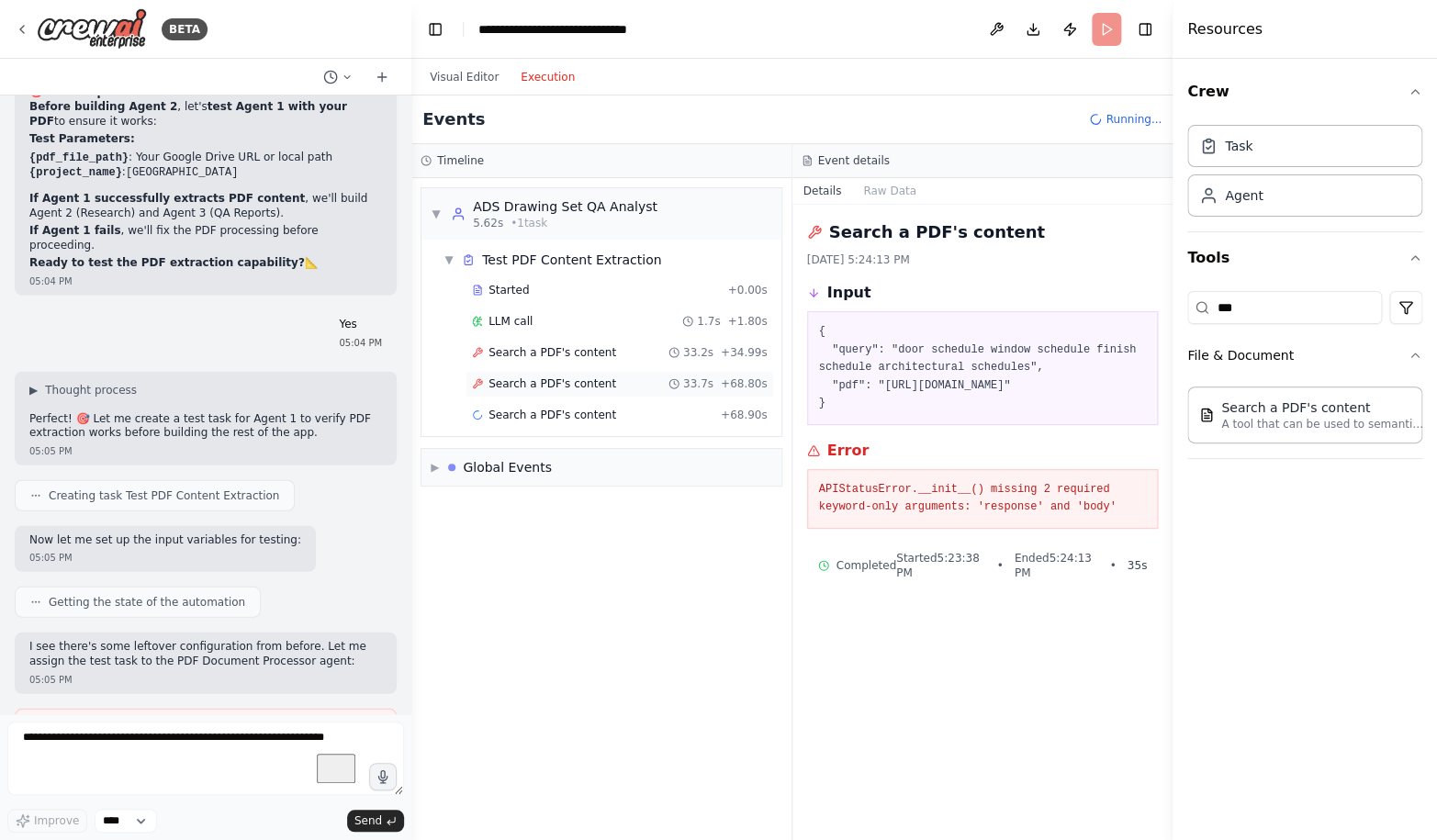
click at [569, 378] on span "Search a PDF's content" at bounding box center [552, 383] width 127 height 15
click at [565, 360] on div "Search a PDF's content 33.2s + 34.99s" at bounding box center [619, 352] width 309 height 27
click at [563, 380] on span "Search a PDF's content" at bounding box center [552, 383] width 127 height 15
click at [565, 358] on span "Search a PDF's content" at bounding box center [552, 351] width 127 height 15
click at [564, 377] on span "Search a PDF's content" at bounding box center [552, 383] width 127 height 15
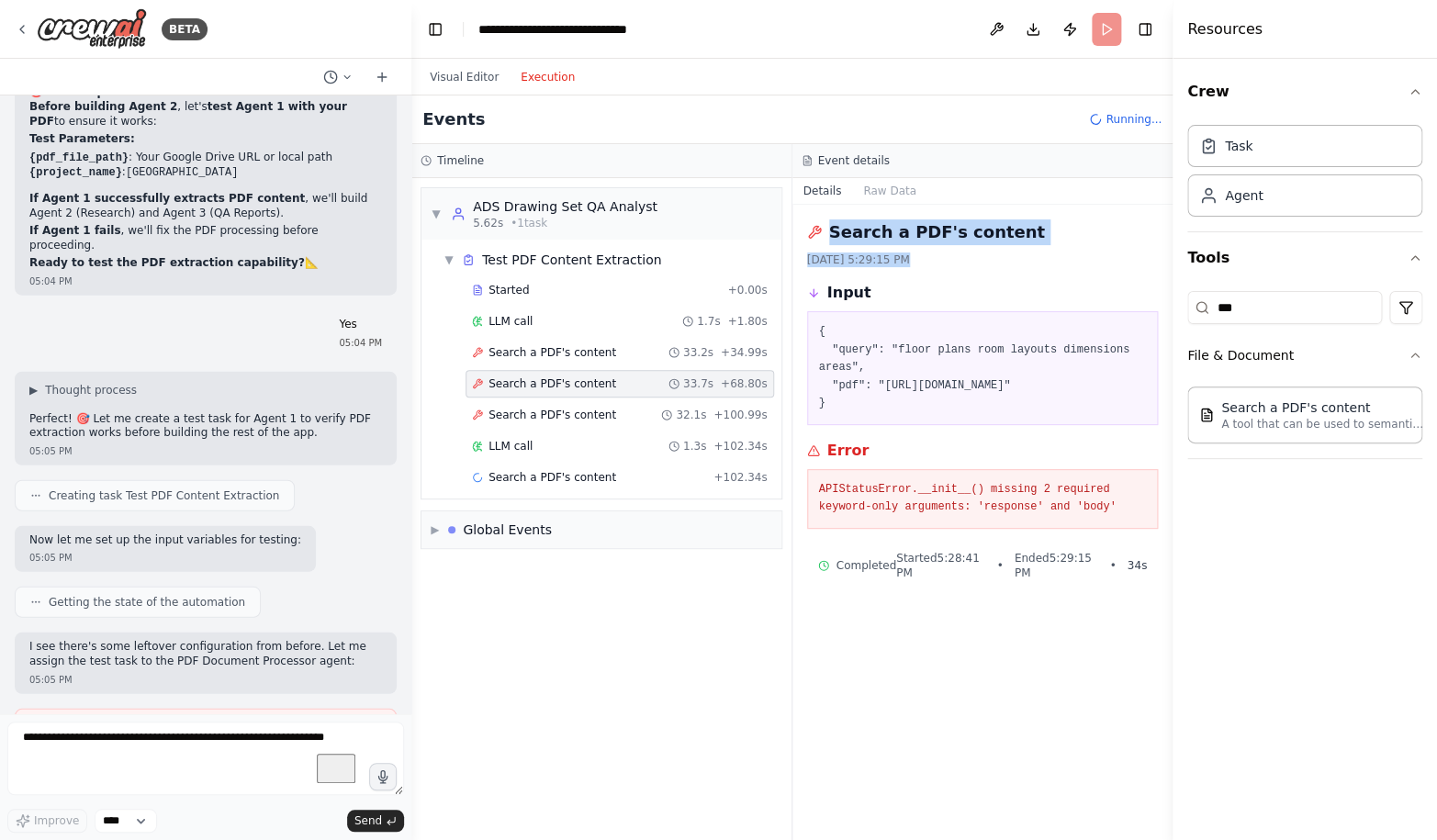
drag, startPoint x: 1005, startPoint y: 658, endPoint x: 823, endPoint y: 238, distance: 457.7
click at [823, 238] on div "Search a PDF's content [DATE] 5:29:15 PM Input { "query": "floor plans room lay…" at bounding box center [982, 522] width 381 height 635
copy div "Search a PDF's content [DATE] 5:29:15 PM"
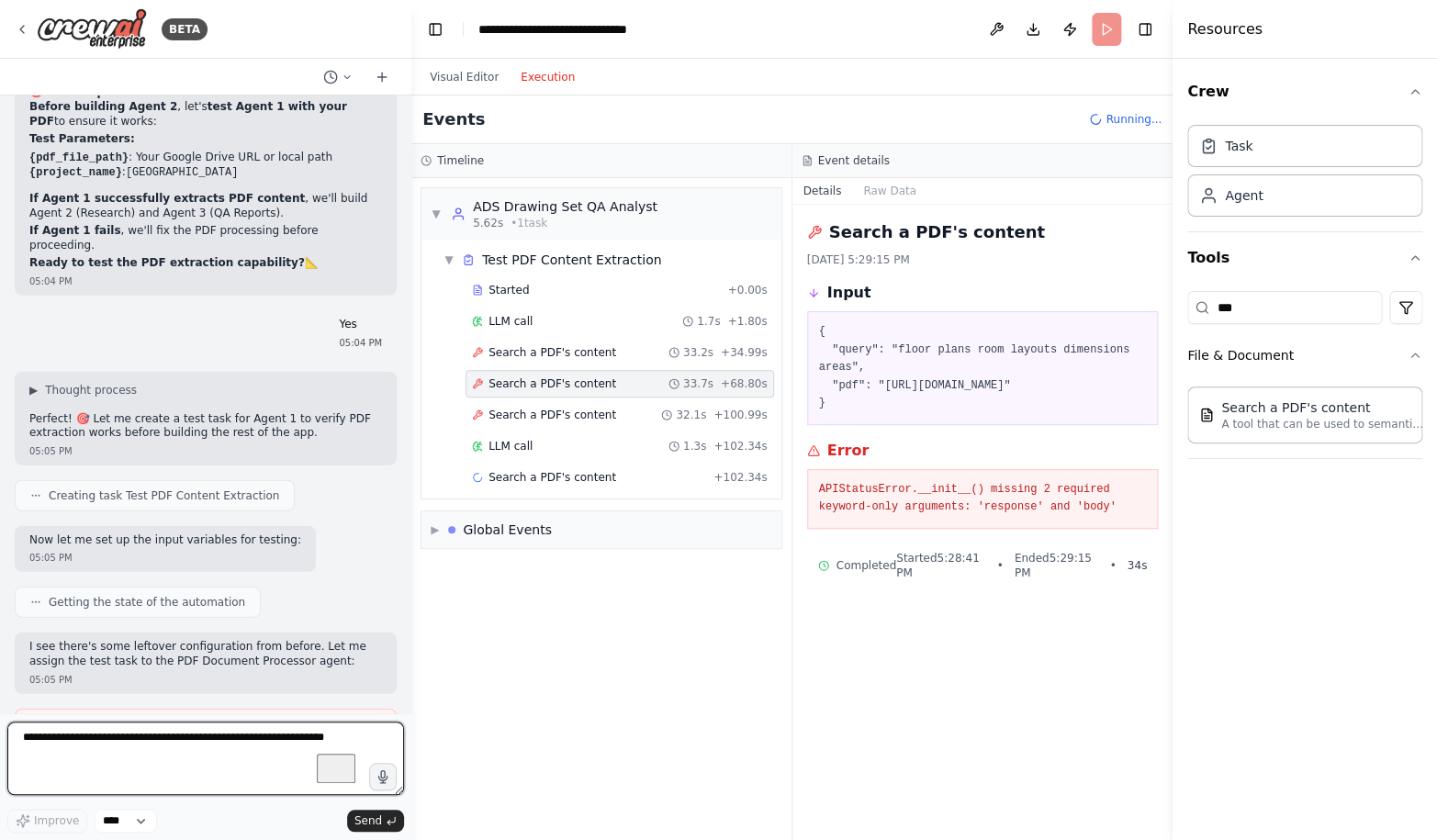
click at [75, 752] on textarea "To enrich screen reader interactions, please activate Accessibility in Grammarl…" at bounding box center [205, 758] width 397 height 73
paste textarea "**********"
type textarea "**********"
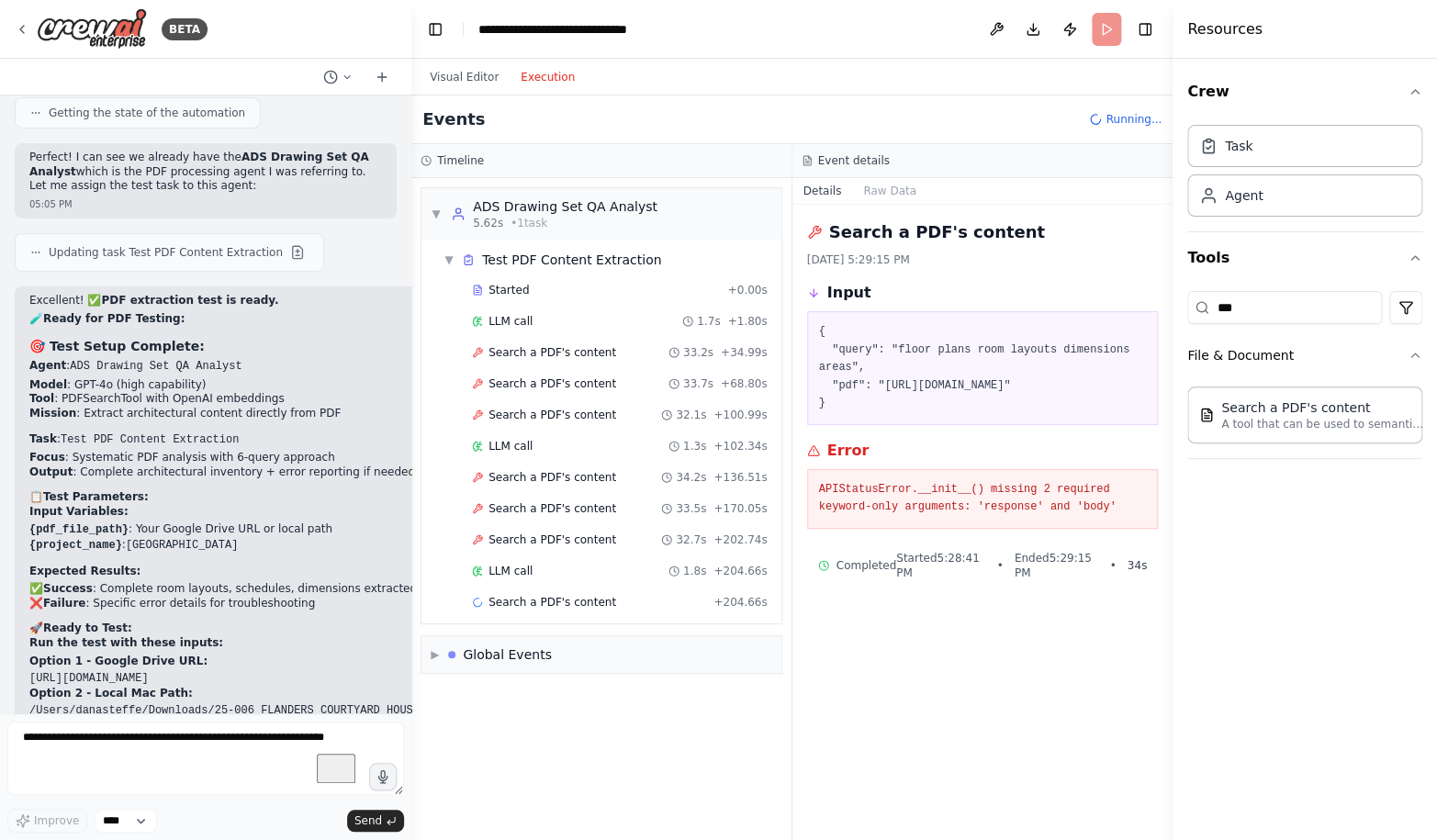
scroll to position [111678, 0]
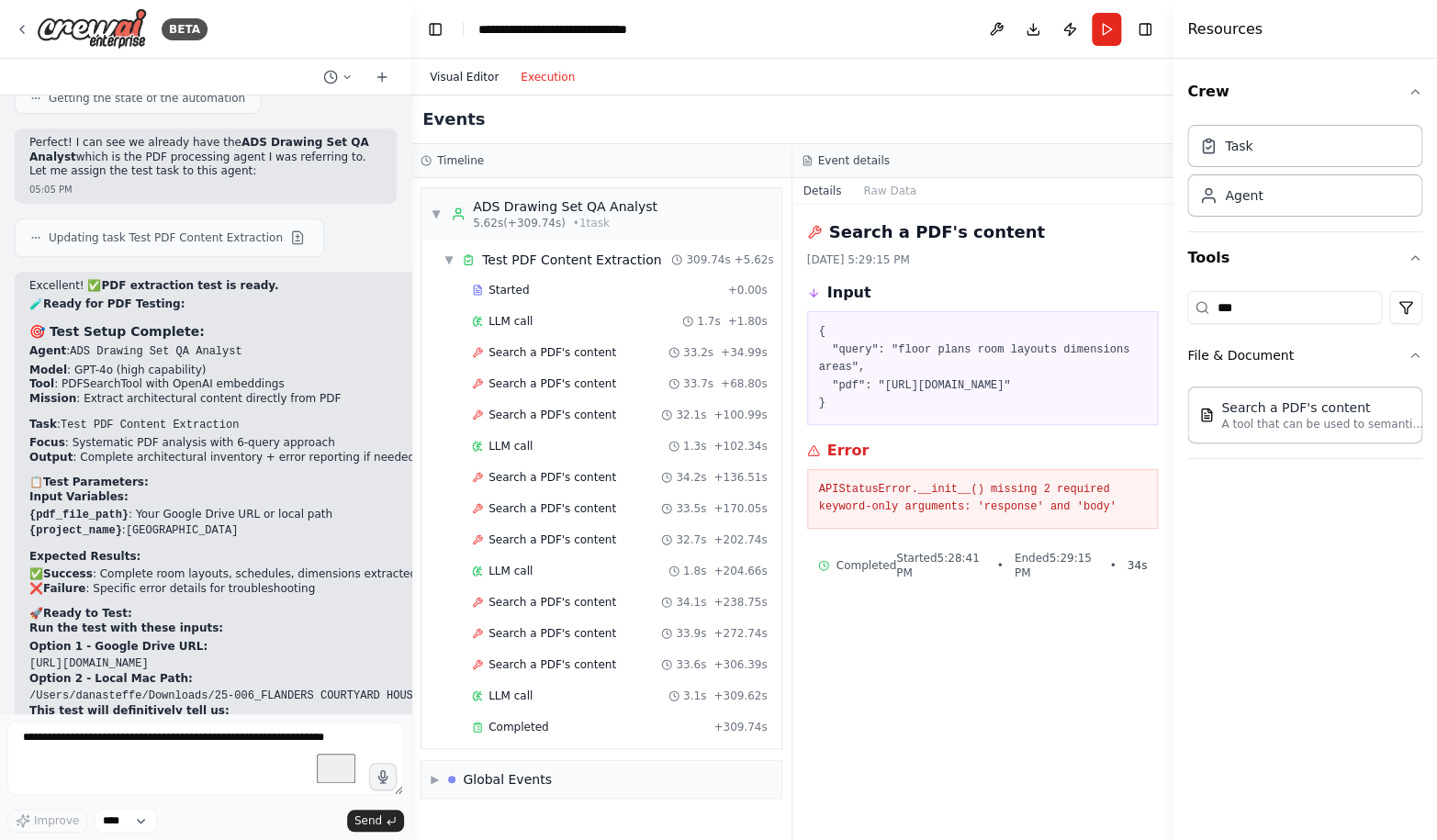
click at [469, 75] on button "Visual Editor" at bounding box center [463, 76] width 91 height 22
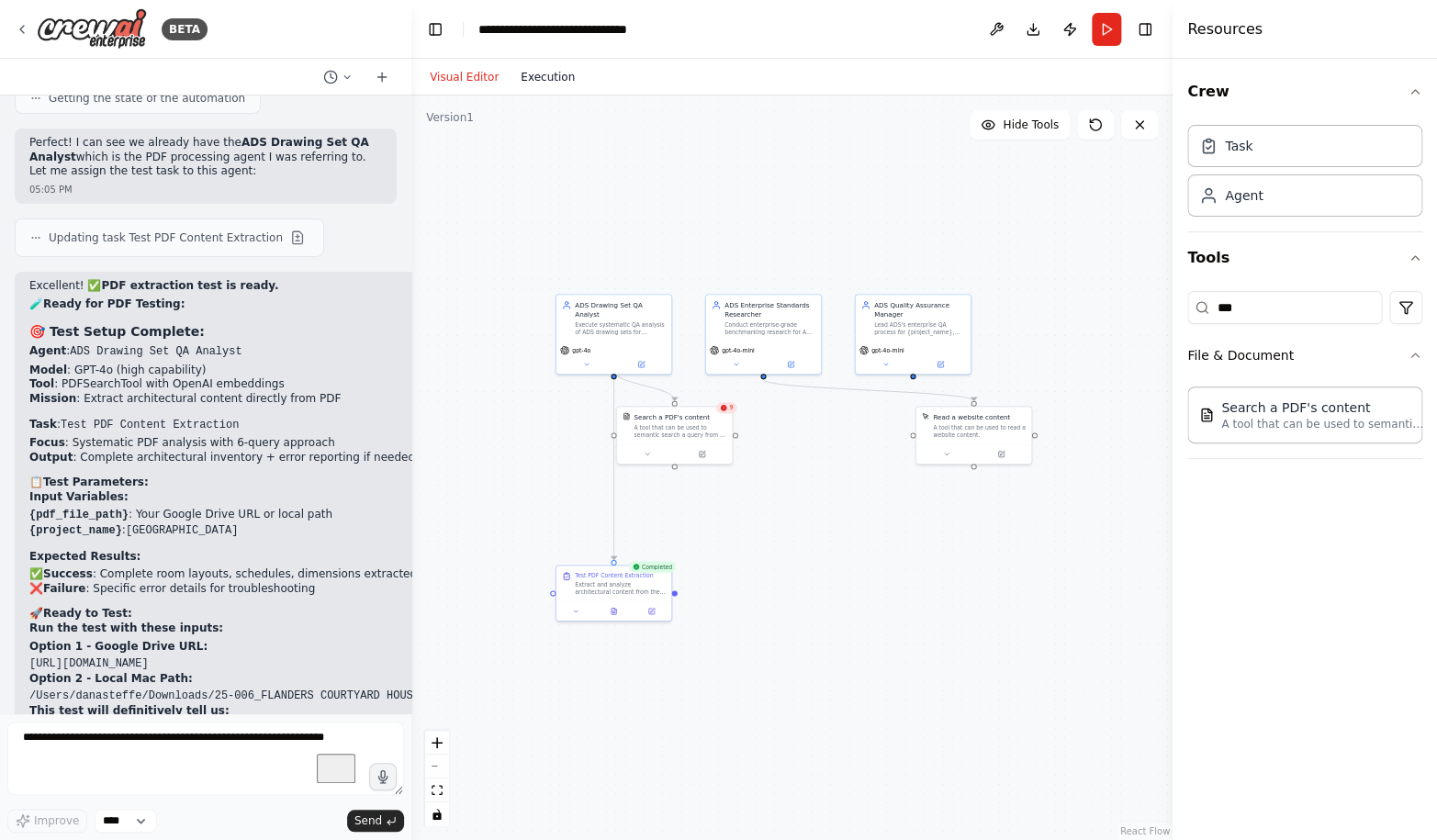
click at [546, 80] on button "Execution" at bounding box center [548, 76] width 76 height 22
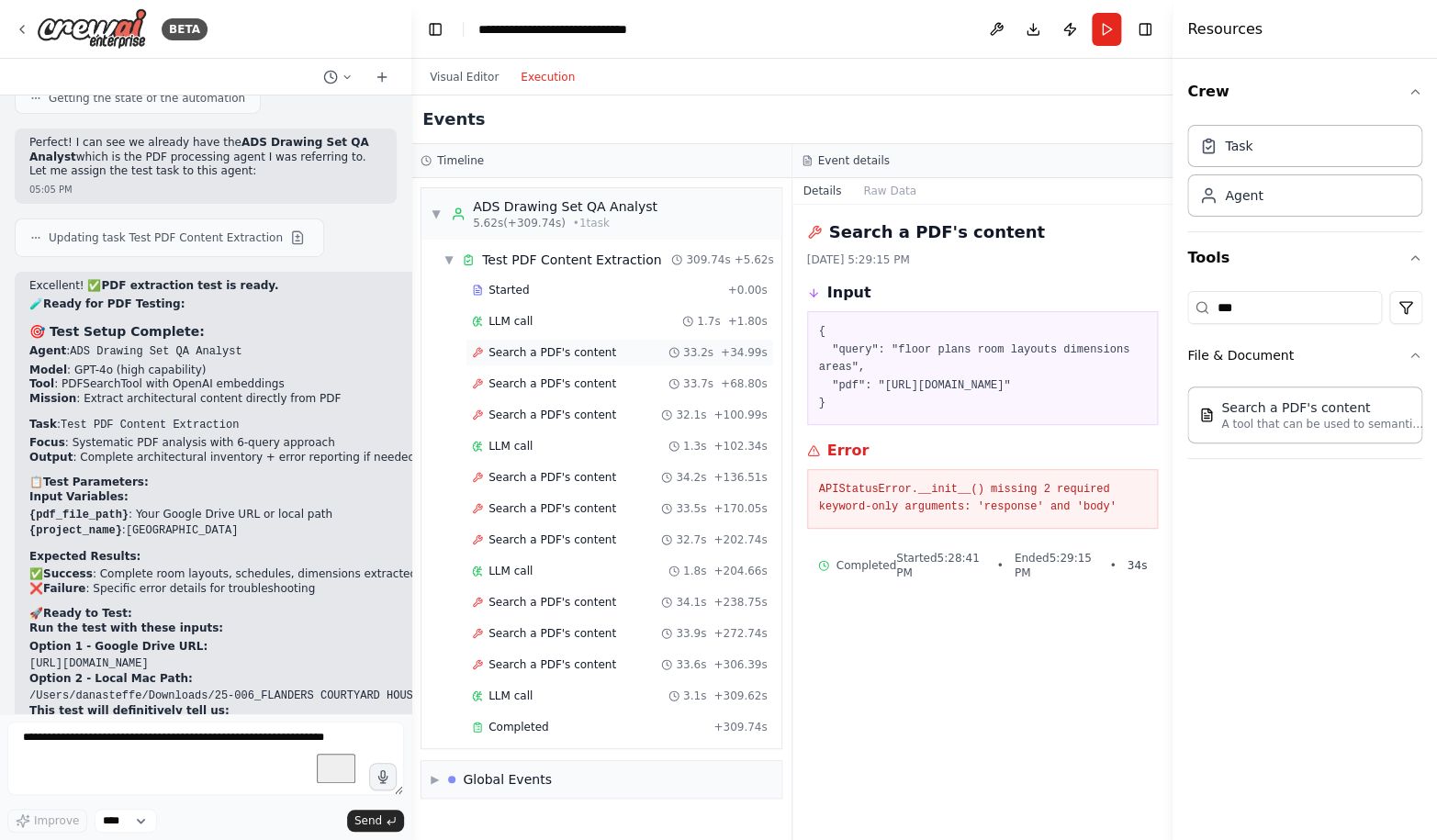
click at [609, 364] on div "Search a PDF's content 33.2s + 34.99s" at bounding box center [619, 352] width 309 height 27
click at [593, 349] on span "Search a PDF's content" at bounding box center [552, 351] width 127 height 15
click at [588, 489] on div "Search a PDF's content 34.2s + 136.51s" at bounding box center [619, 477] width 309 height 27
click at [579, 599] on span "Search a PDF's content" at bounding box center [552, 601] width 127 height 15
click at [577, 635] on span "Search a PDF's content" at bounding box center [552, 632] width 127 height 15
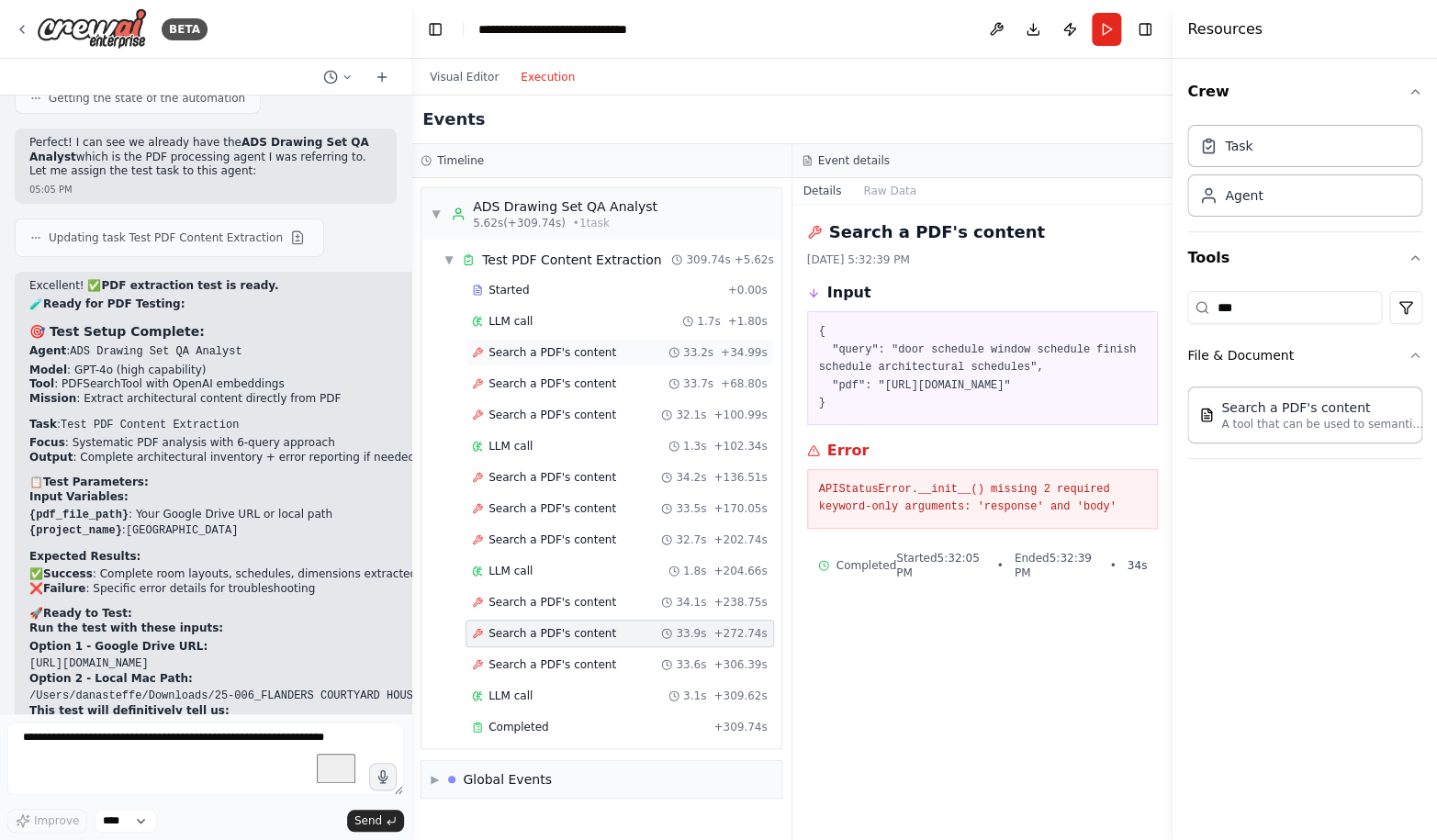
click at [587, 346] on span "Search a PDF's content" at bounding box center [552, 351] width 127 height 15
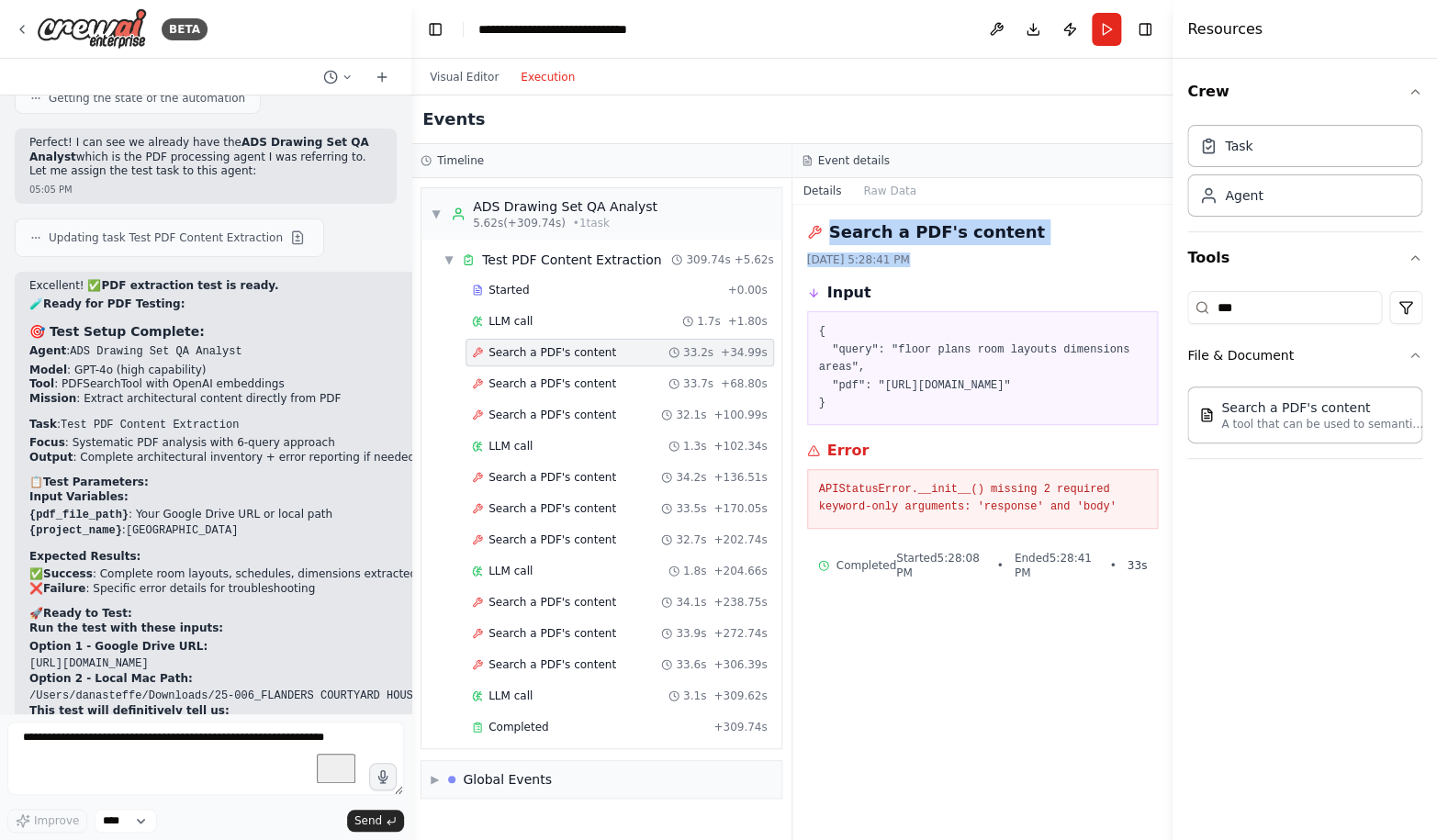
drag, startPoint x: 868, startPoint y: 650, endPoint x: 814, endPoint y: 237, distance: 416.5
click at [814, 237] on div "Search a PDF's content [DATE] 5:28:41 PM Input { "query": "floor plans room lay…" at bounding box center [982, 522] width 381 height 635
copy div "Search a PDF's content [DATE] 5:28:41 PM"
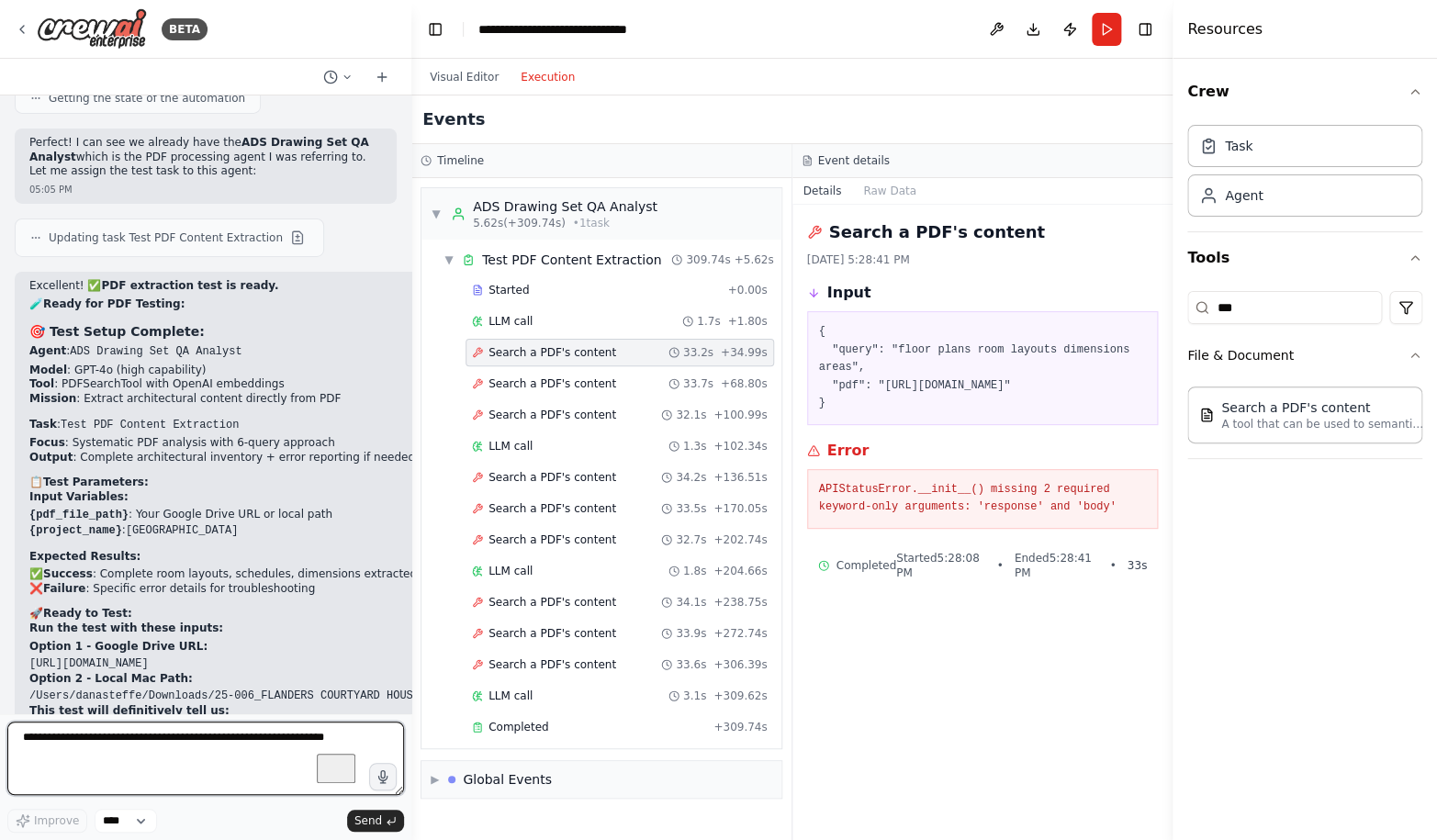
click at [127, 755] on textarea "To enrich screen reader interactions, please activate Accessibility in Grammarl…" at bounding box center [205, 758] width 397 height 73
paste textarea "**********"
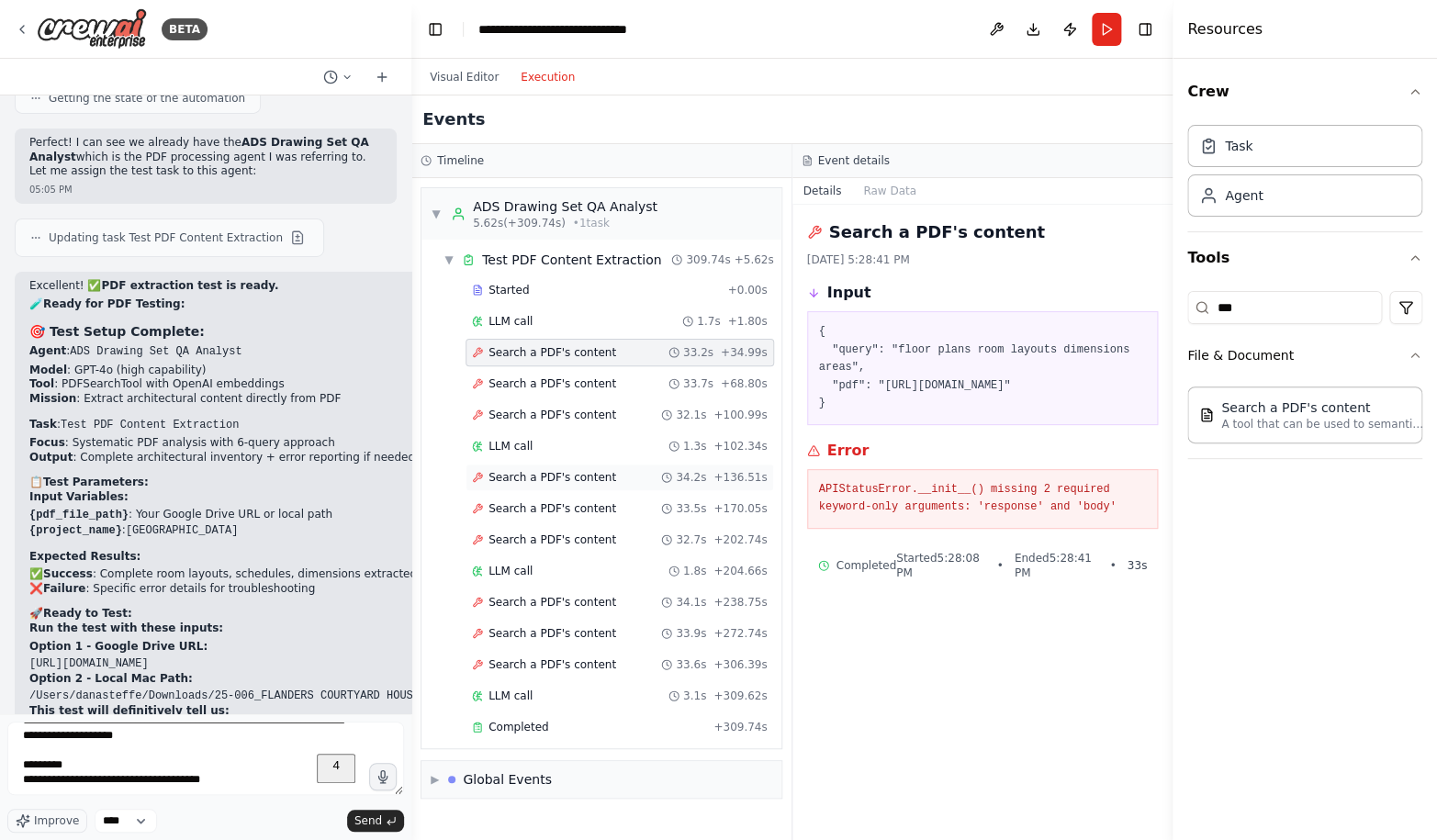
click at [585, 475] on span "Search a PDF's content" at bounding box center [552, 477] width 127 height 15
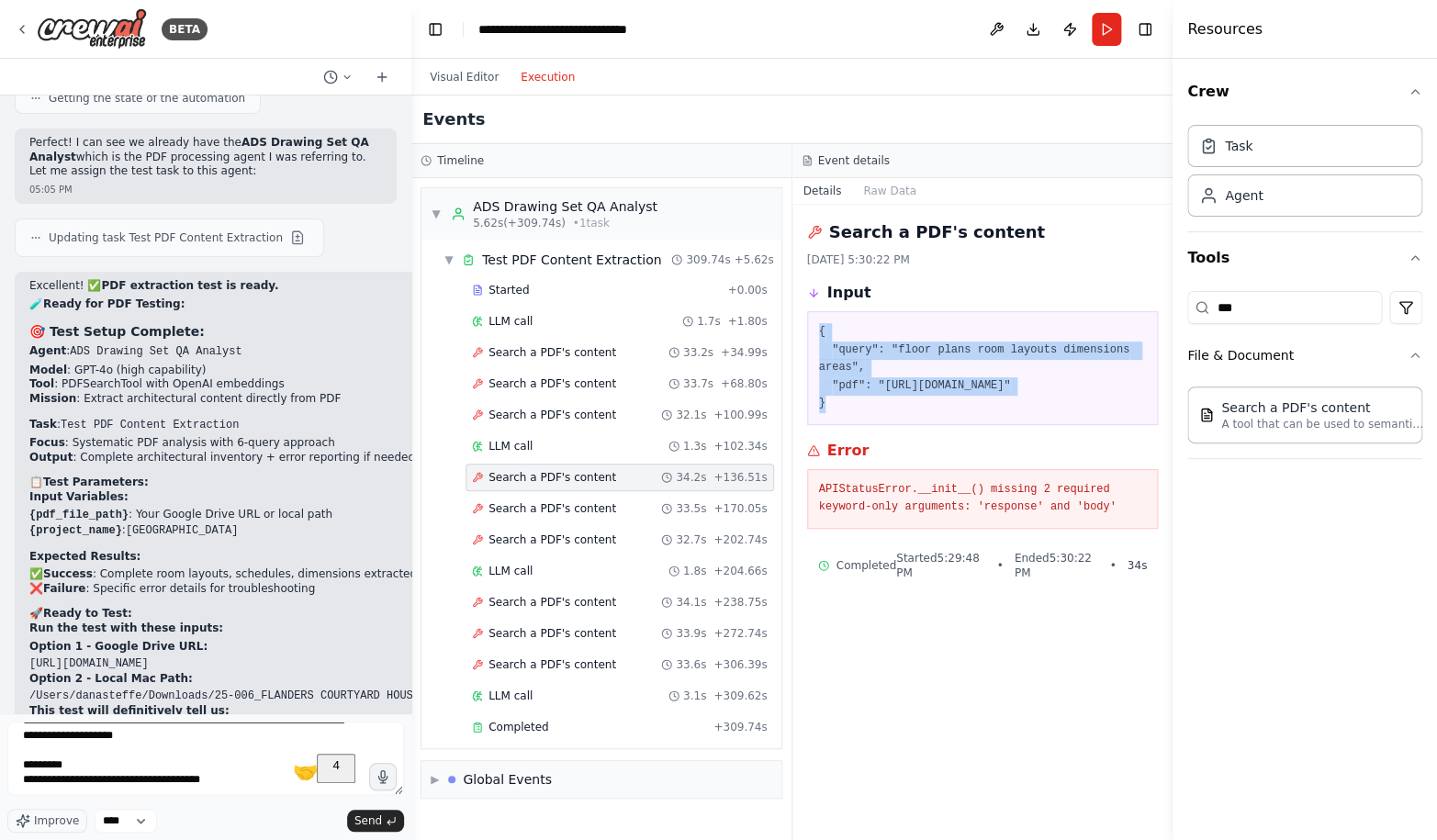
drag, startPoint x: 943, startPoint y: 688, endPoint x: 757, endPoint y: 473, distance: 284.3
click at [855, 317] on div "Search a PDF's content [DATE] 5:30:22 PM Input { "query": "floor plans room lay…" at bounding box center [982, 522] width 381 height 635
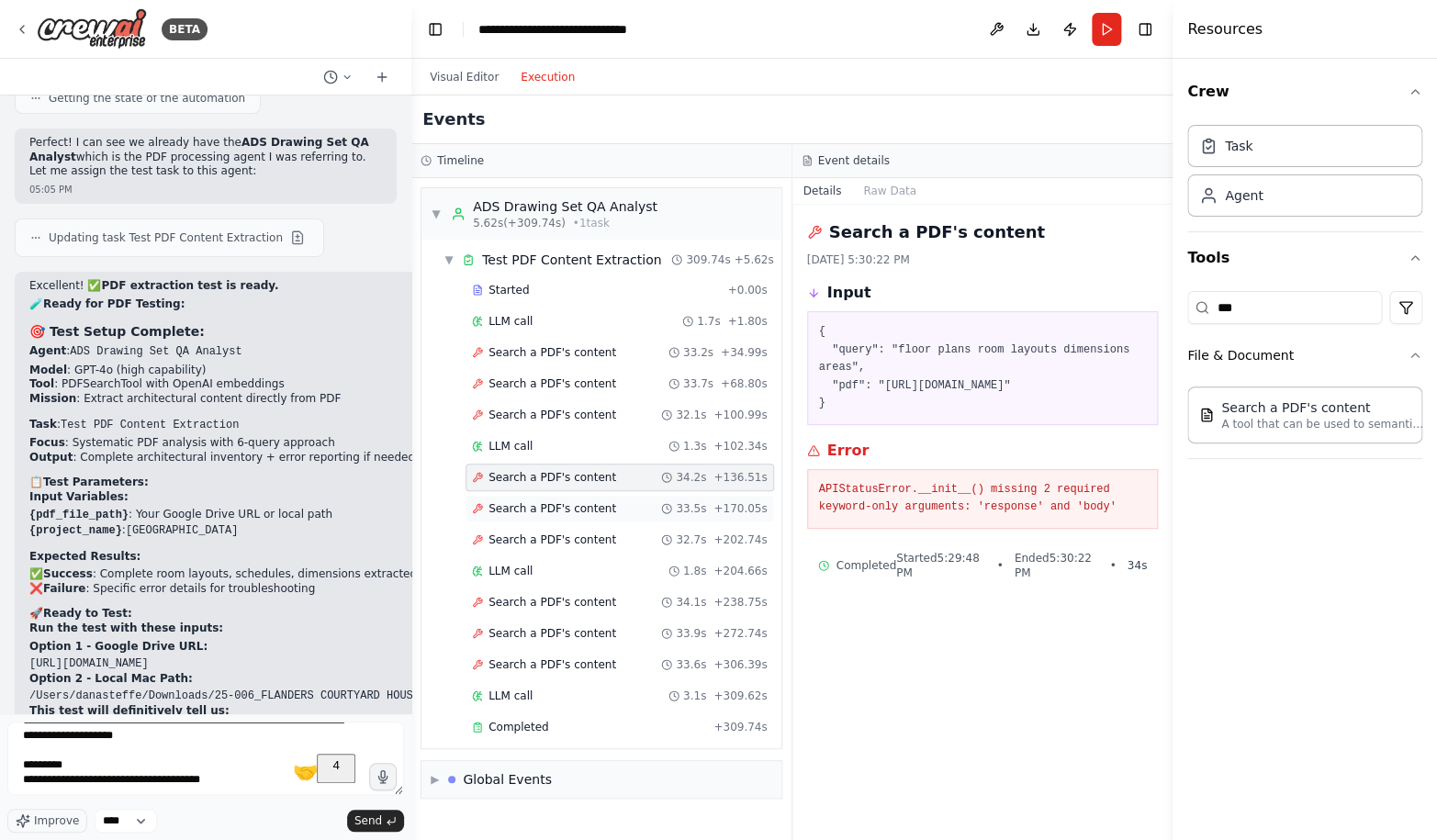
click at [603, 508] on span "Search a PDF's content" at bounding box center [552, 508] width 127 height 15
click at [599, 548] on div "Search a PDF's content 32.7s + 202.74s" at bounding box center [619, 539] width 309 height 27
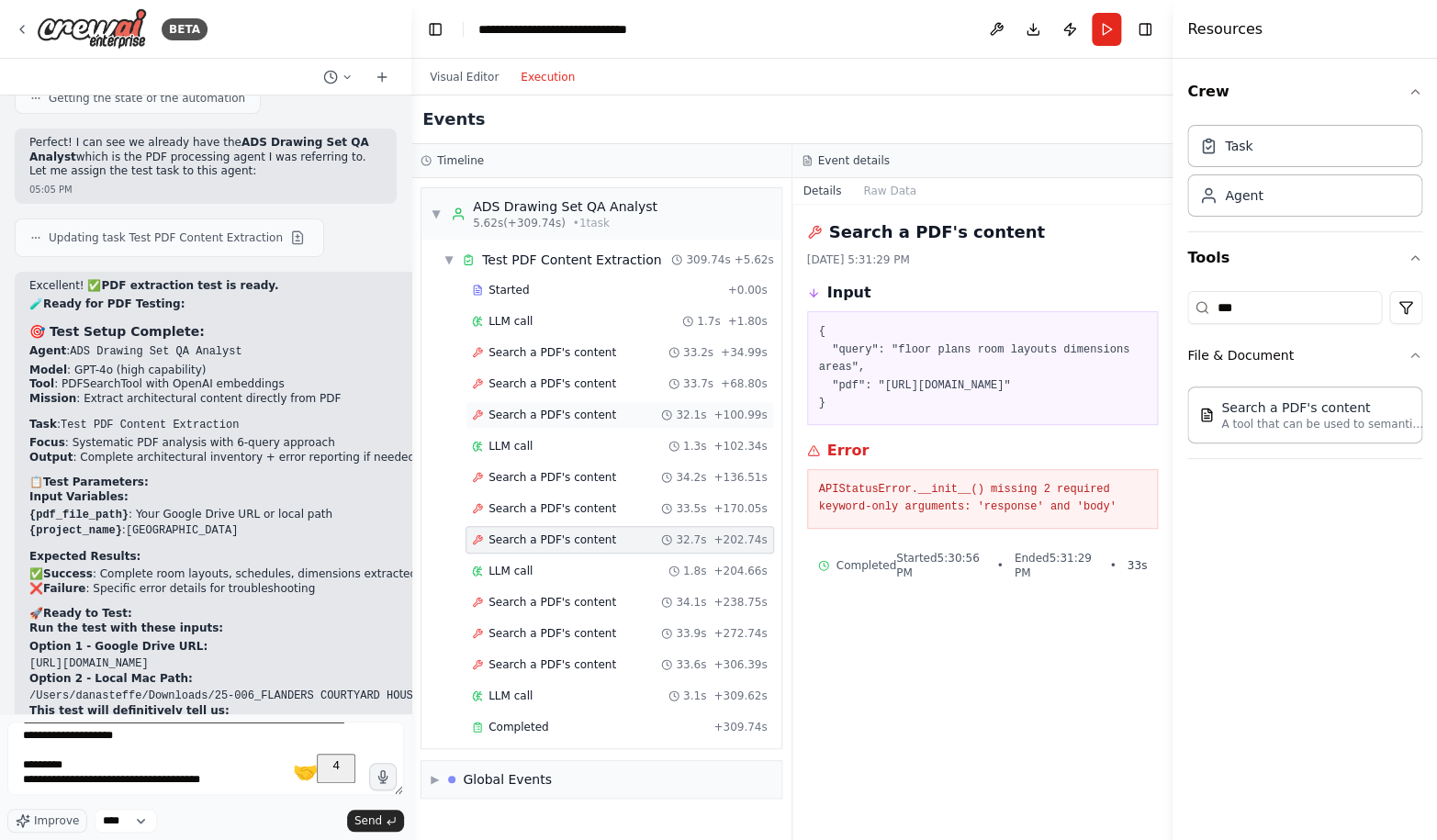
click at [549, 411] on span "Search a PDF's content" at bounding box center [552, 414] width 127 height 15
click at [560, 387] on span "Search a PDF's content" at bounding box center [552, 383] width 127 height 15
click at [560, 355] on span "Search a PDF's content" at bounding box center [552, 351] width 127 height 15
click at [582, 595] on span "Search a PDF's content" at bounding box center [552, 601] width 127 height 15
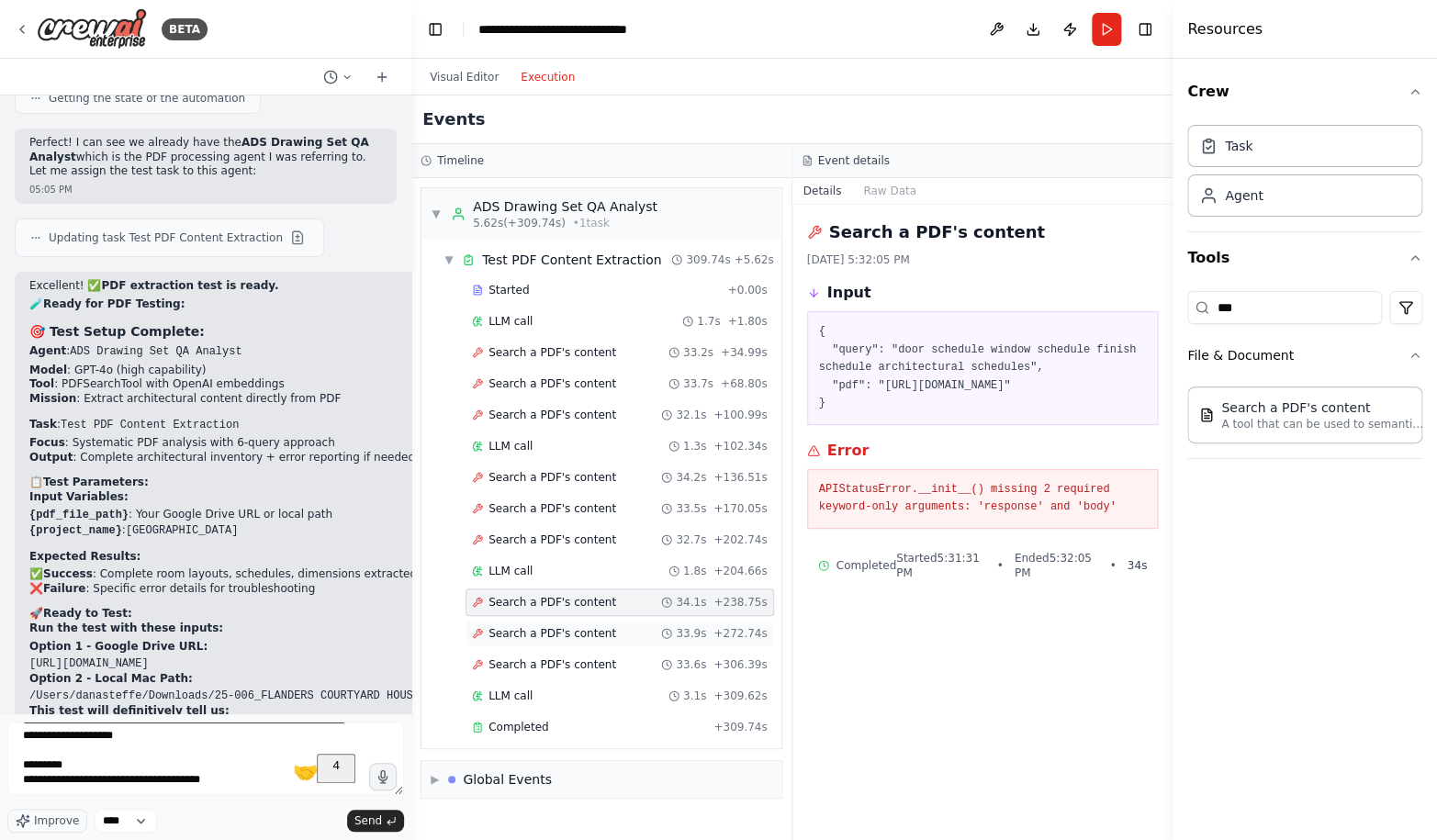
click at [581, 630] on span "Search a PDF's content" at bounding box center [552, 632] width 127 height 15
click at [580, 665] on span "Search a PDF's content" at bounding box center [552, 664] width 127 height 15
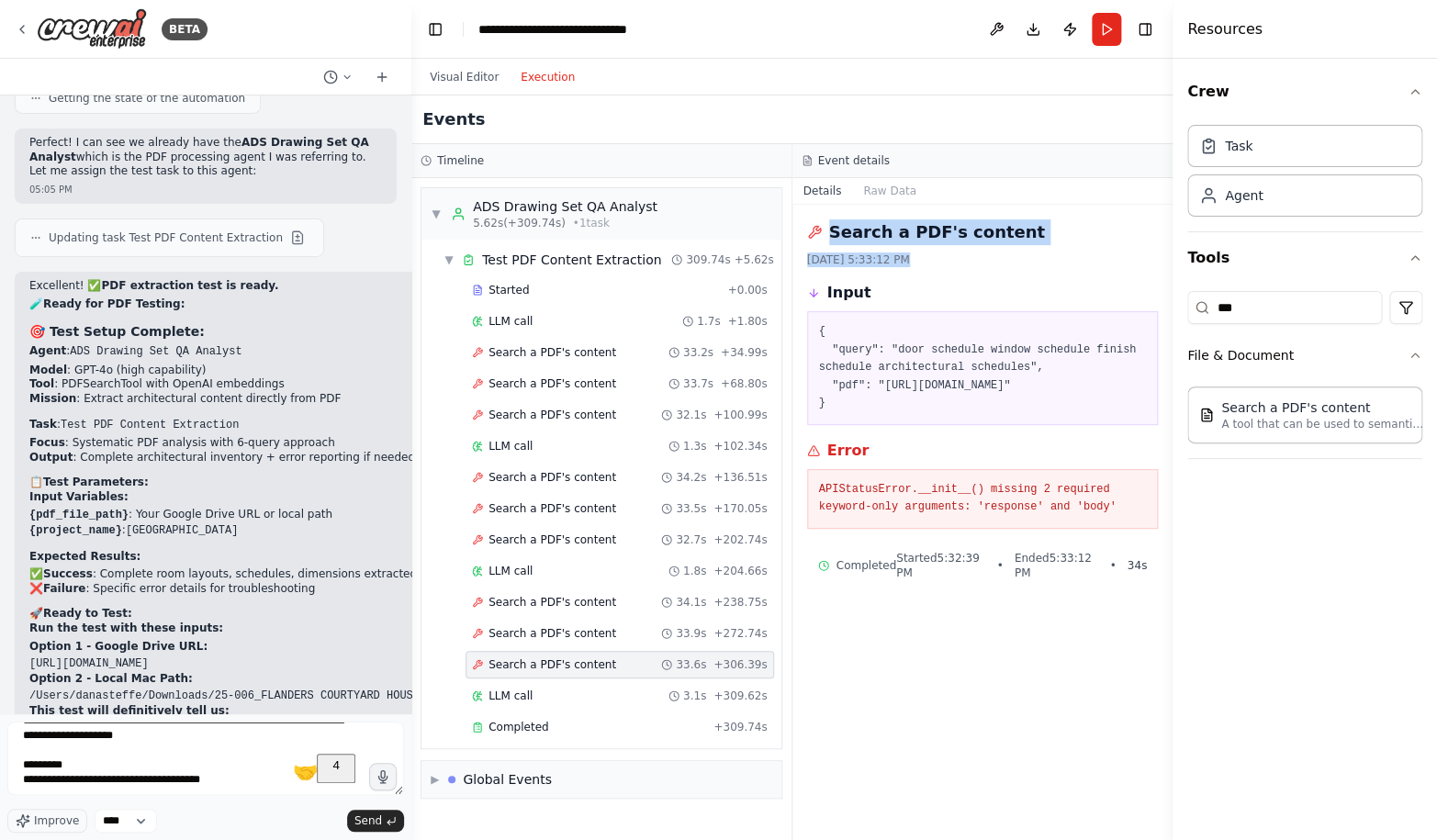
drag, startPoint x: 834, startPoint y: 618, endPoint x: 815, endPoint y: 235, distance: 383.5
click at [815, 235] on div "Search a PDF's content [DATE] 5:33:12 PM Input { "query": "door schedule window…" at bounding box center [982, 522] width 381 height 635
copy div "Search a PDF's content [DATE] 5:33:12 PM"
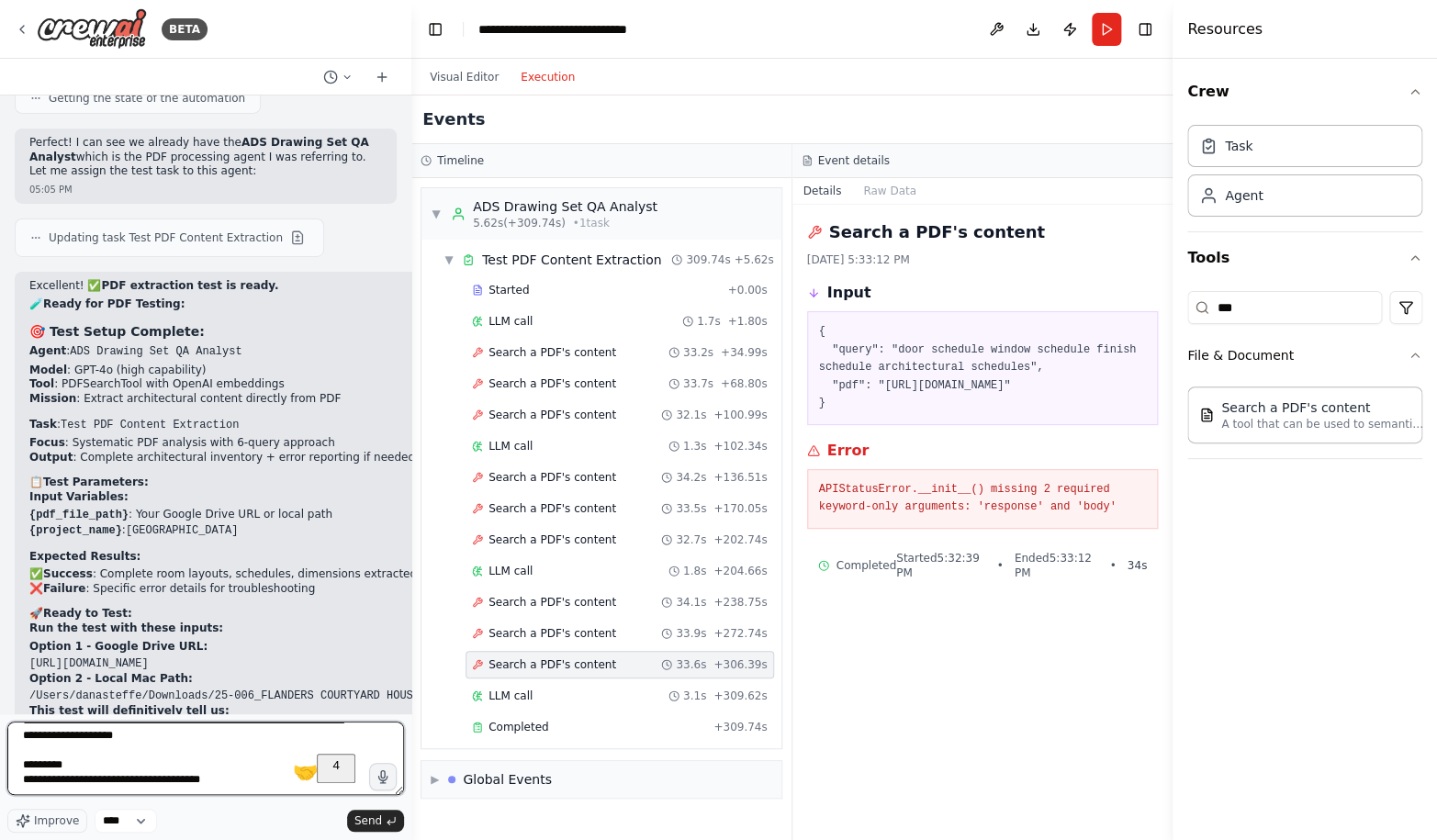
click at [226, 751] on textarea "**********" at bounding box center [205, 758] width 397 height 73
click at [267, 780] on textarea "**********" at bounding box center [205, 758] width 397 height 73
paste textarea "**********"
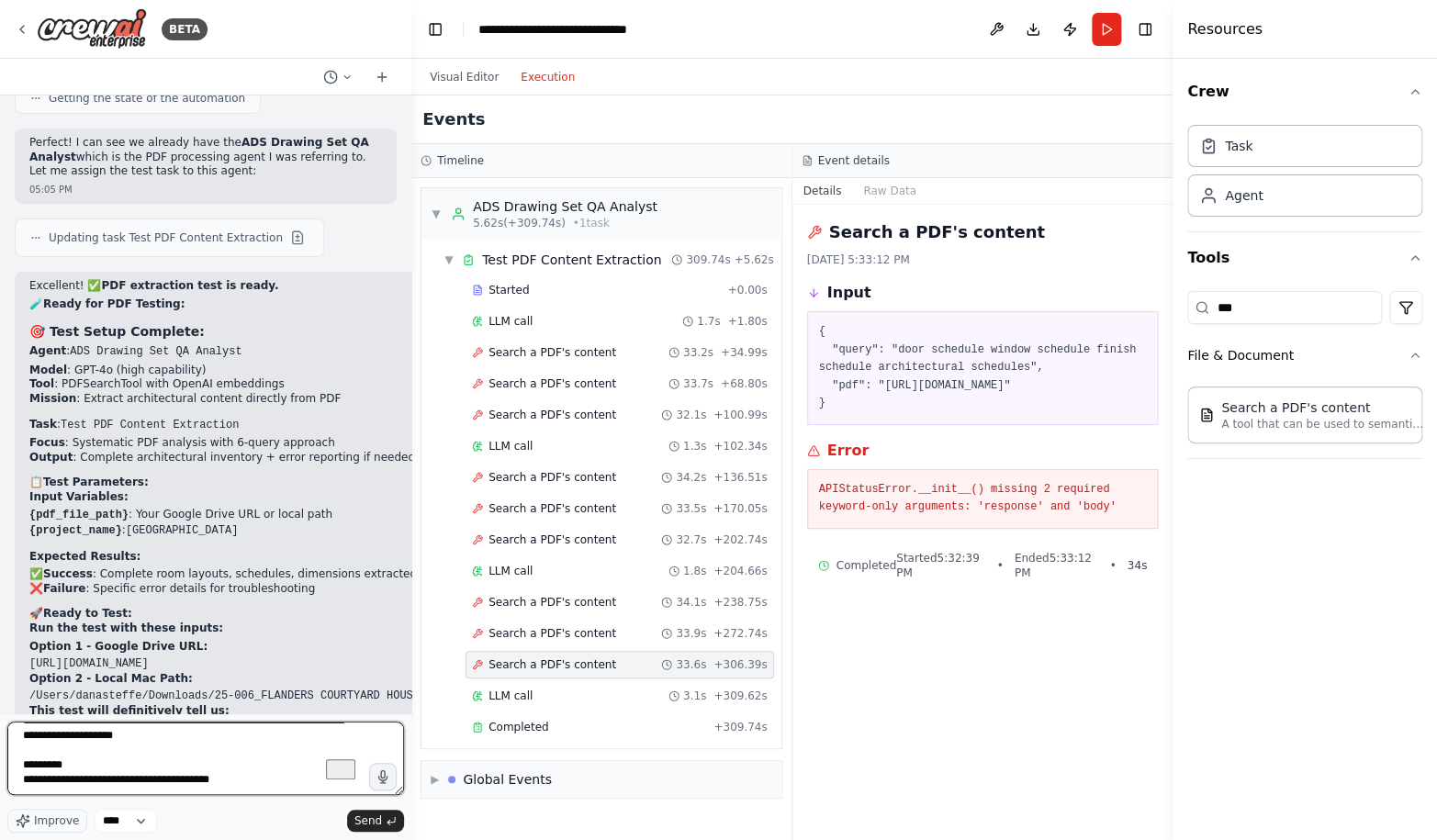
type textarea "**********"
click at [169, 779] on textarea "**********" at bounding box center [205, 758] width 397 height 73
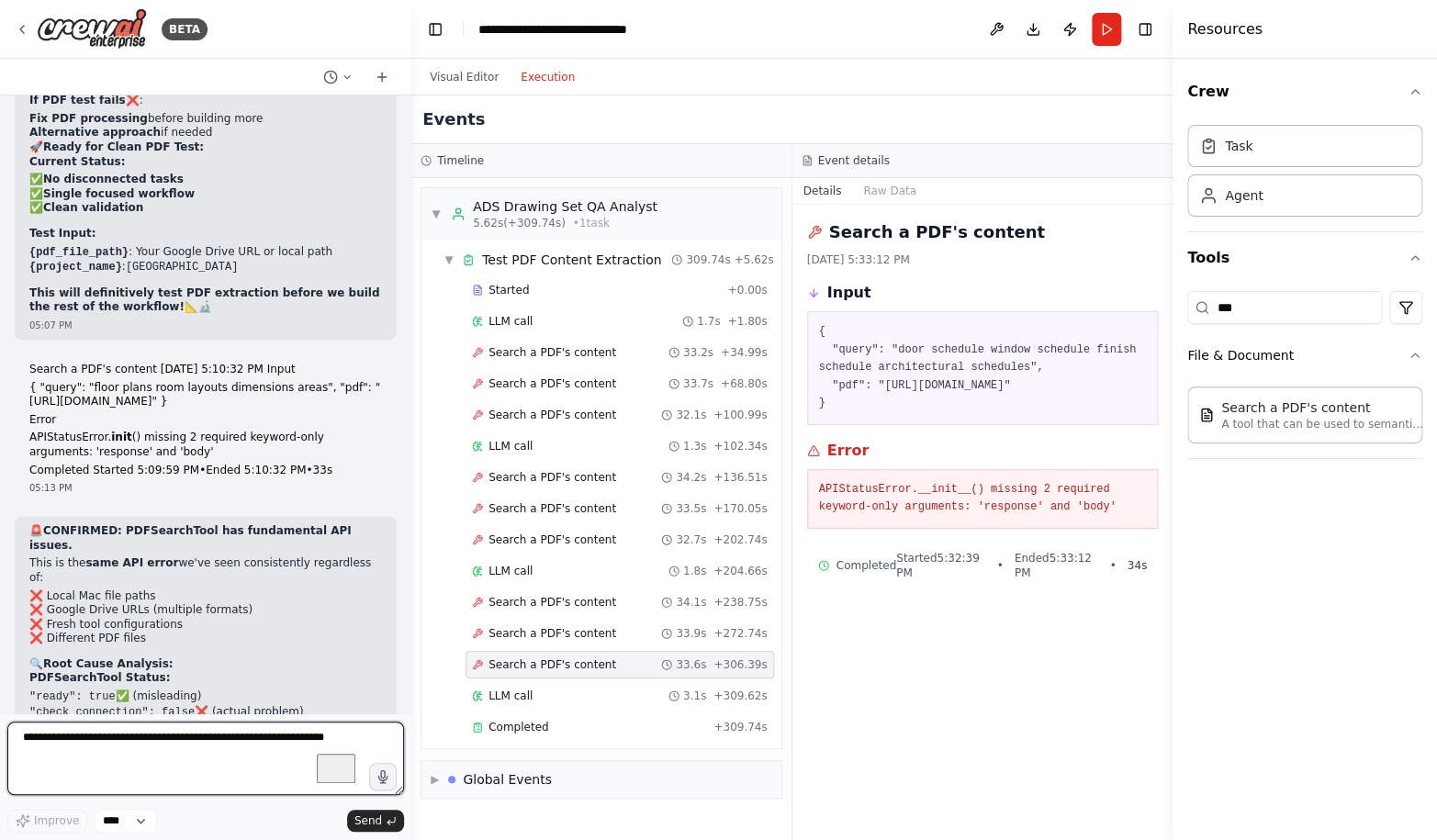
scroll to position [113157, 0]
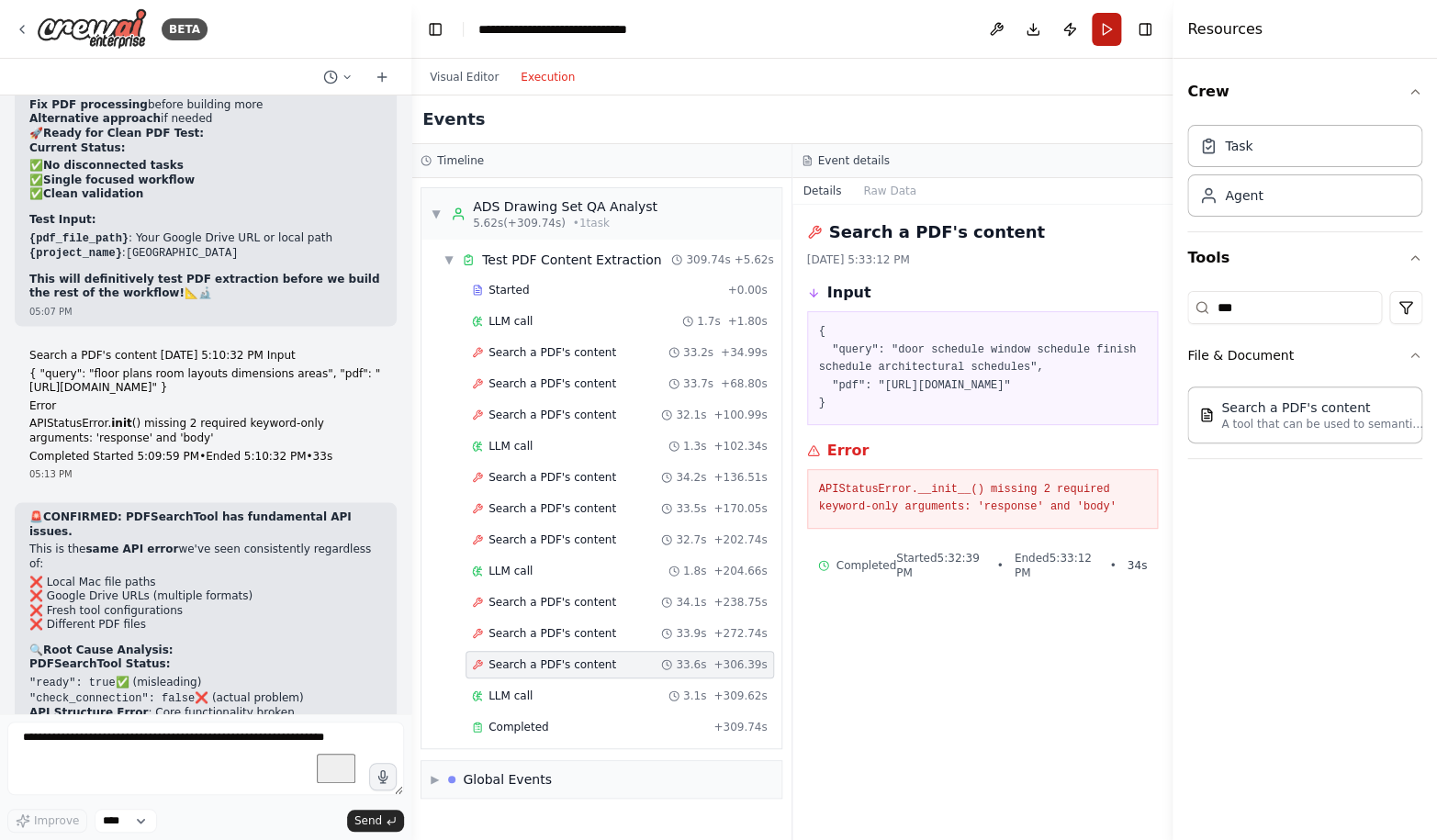
click at [1102, 27] on button "Run" at bounding box center [1106, 29] width 29 height 33
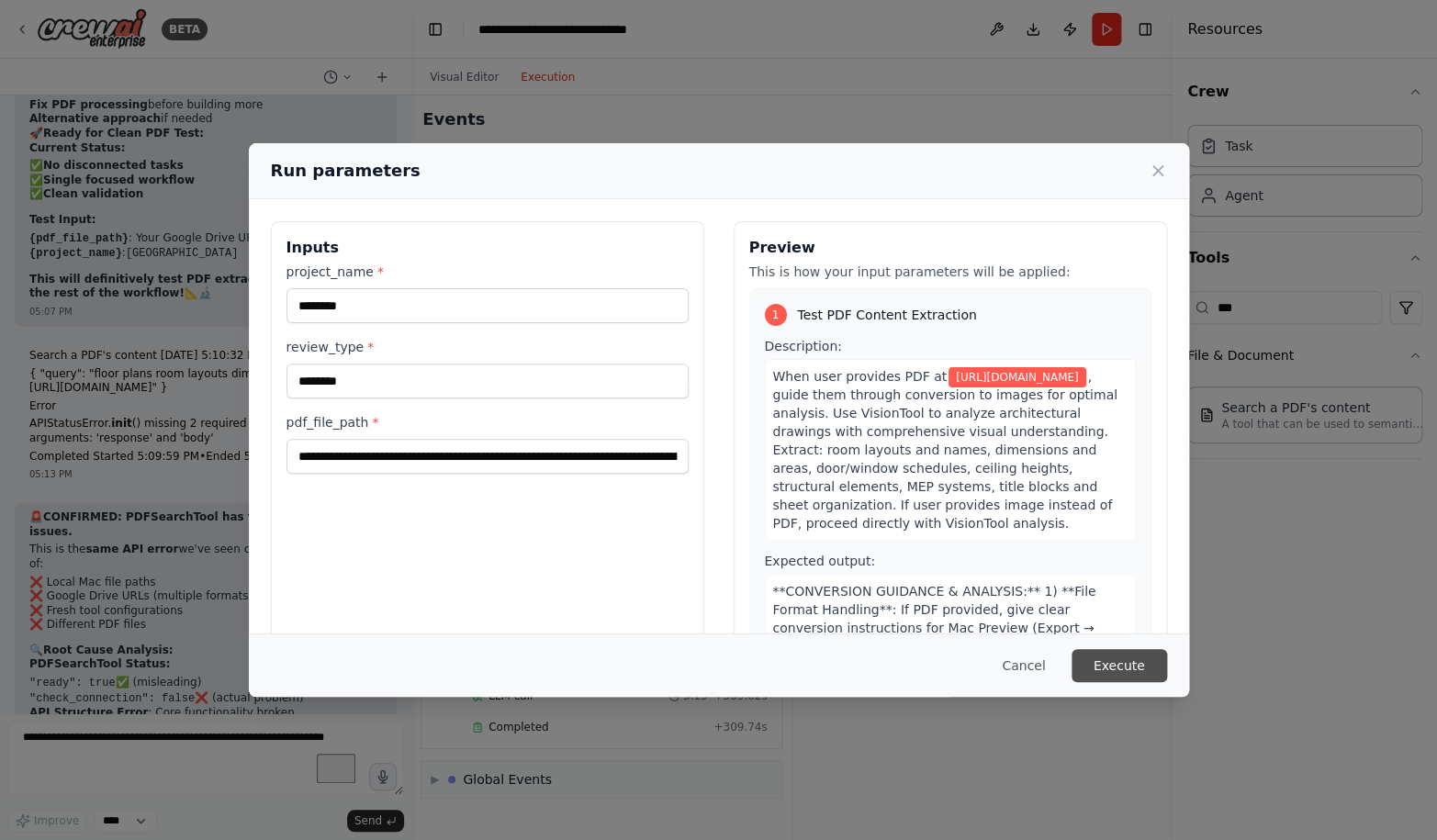
click at [1115, 678] on button "Execute" at bounding box center [1119, 666] width 95 height 33
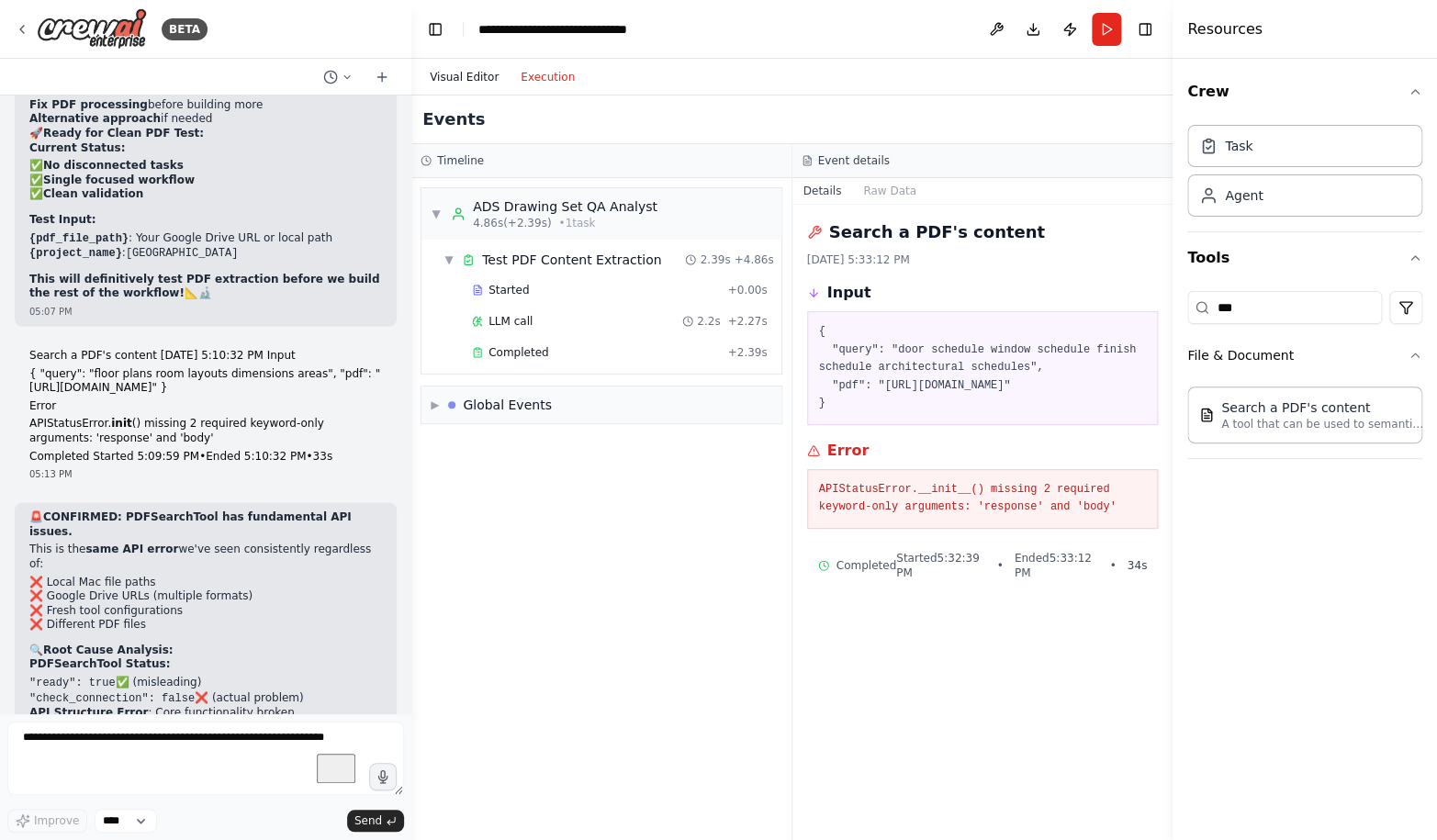
click at [459, 78] on button "Visual Editor" at bounding box center [463, 76] width 91 height 22
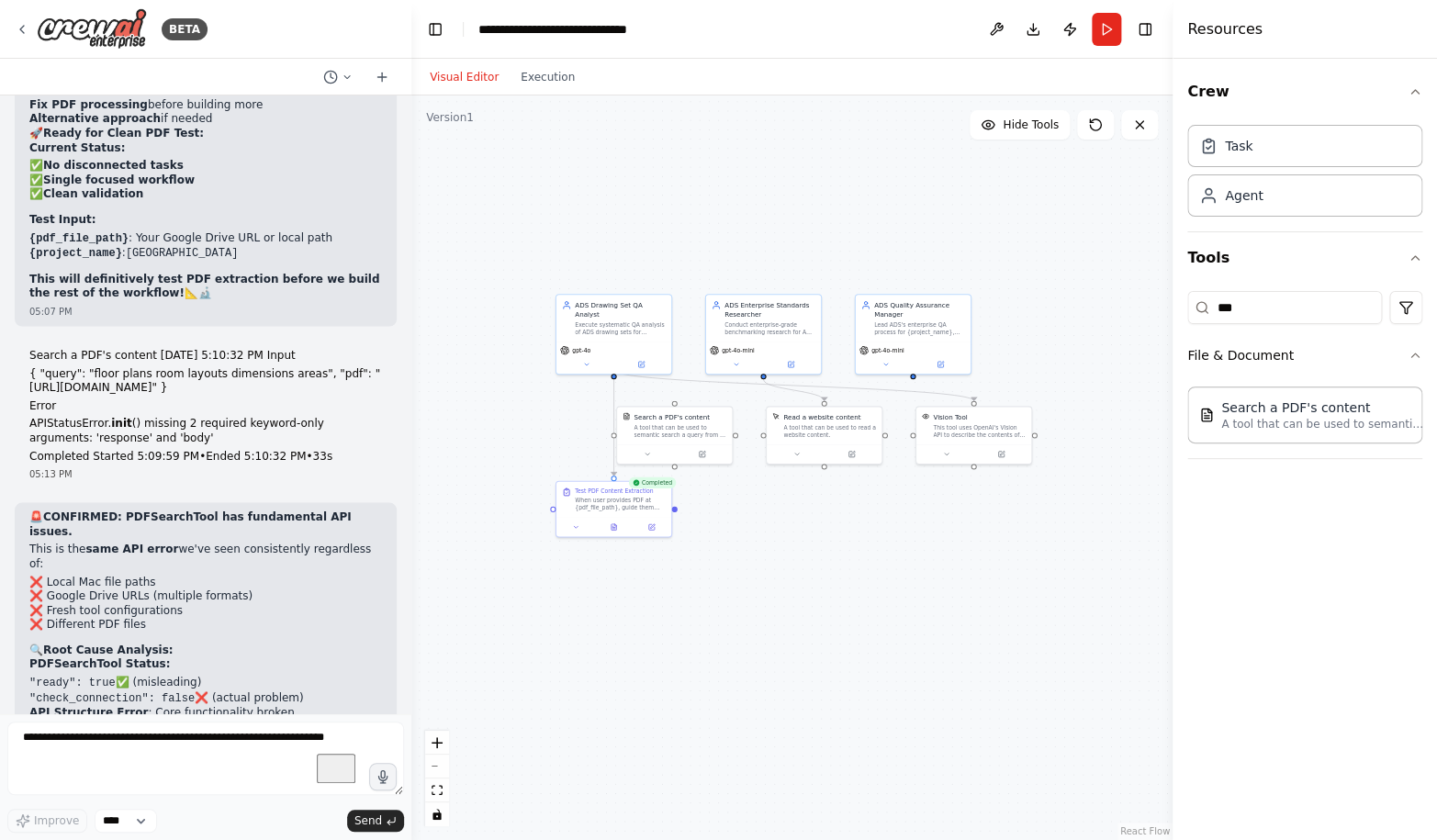
scroll to position [113154, 0]
click at [1100, 32] on button "Run" at bounding box center [1106, 29] width 29 height 33
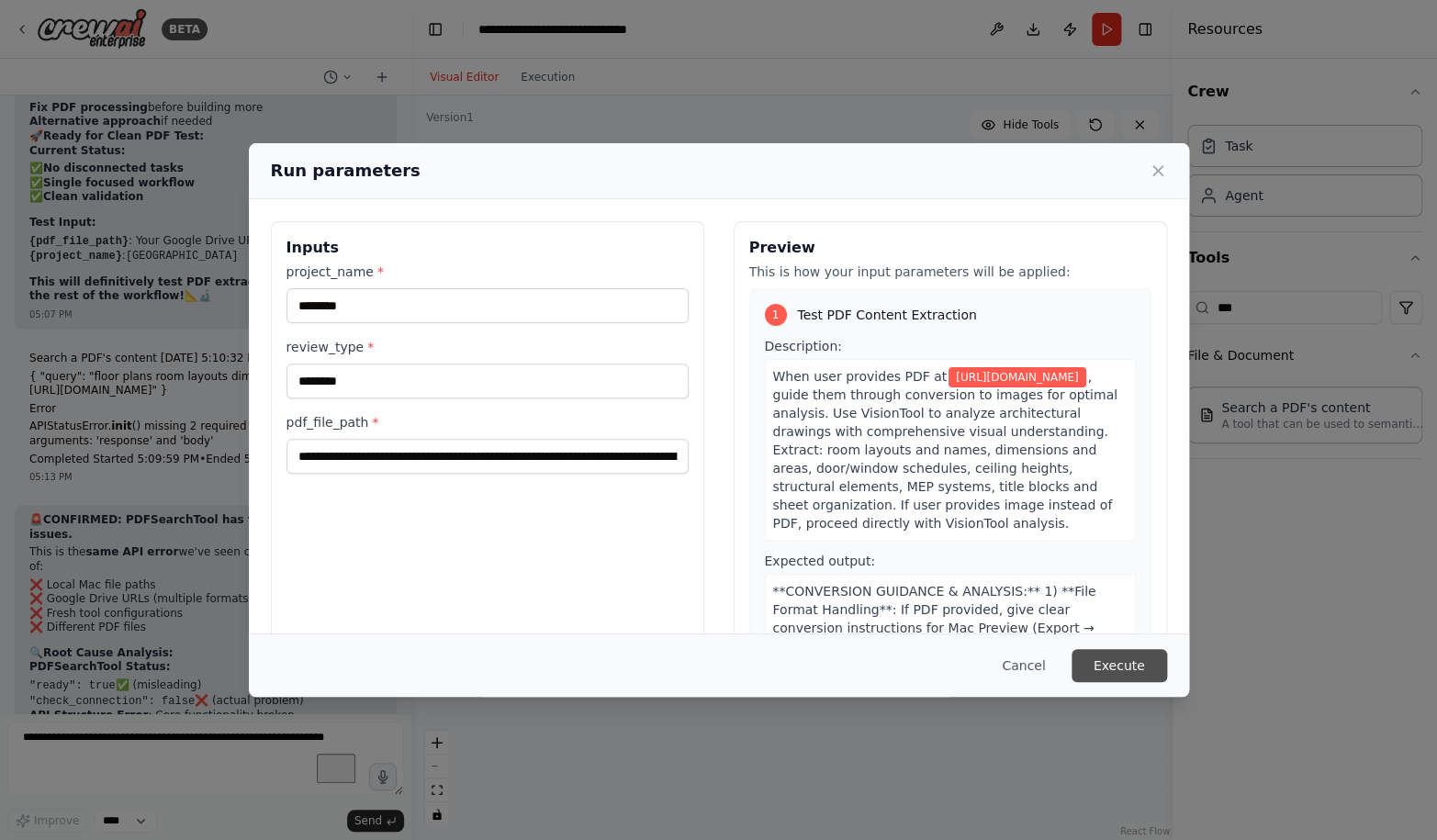
click at [1131, 665] on button "Execute" at bounding box center [1119, 666] width 95 height 33
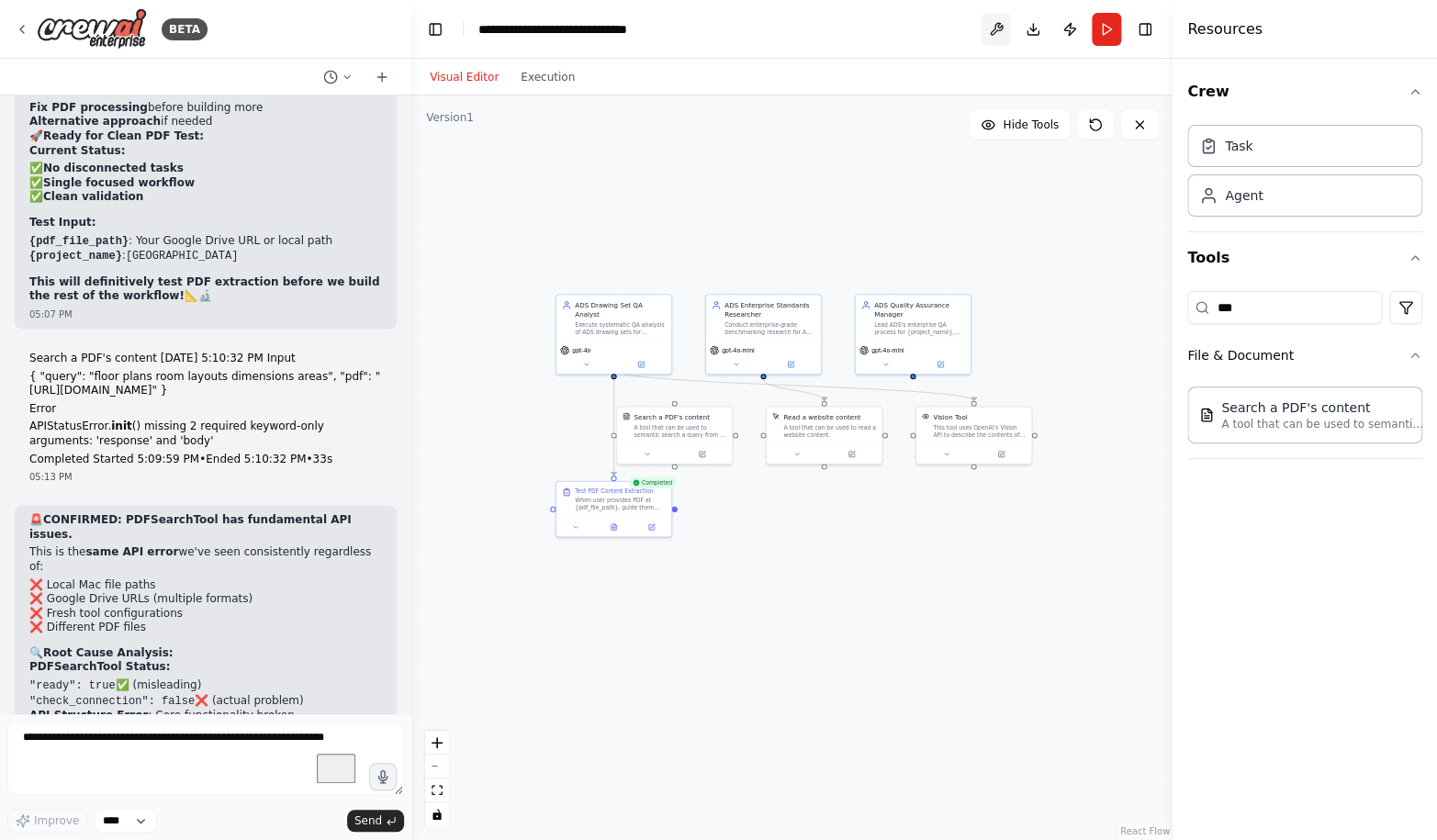
click at [997, 33] on button at bounding box center [996, 29] width 29 height 33
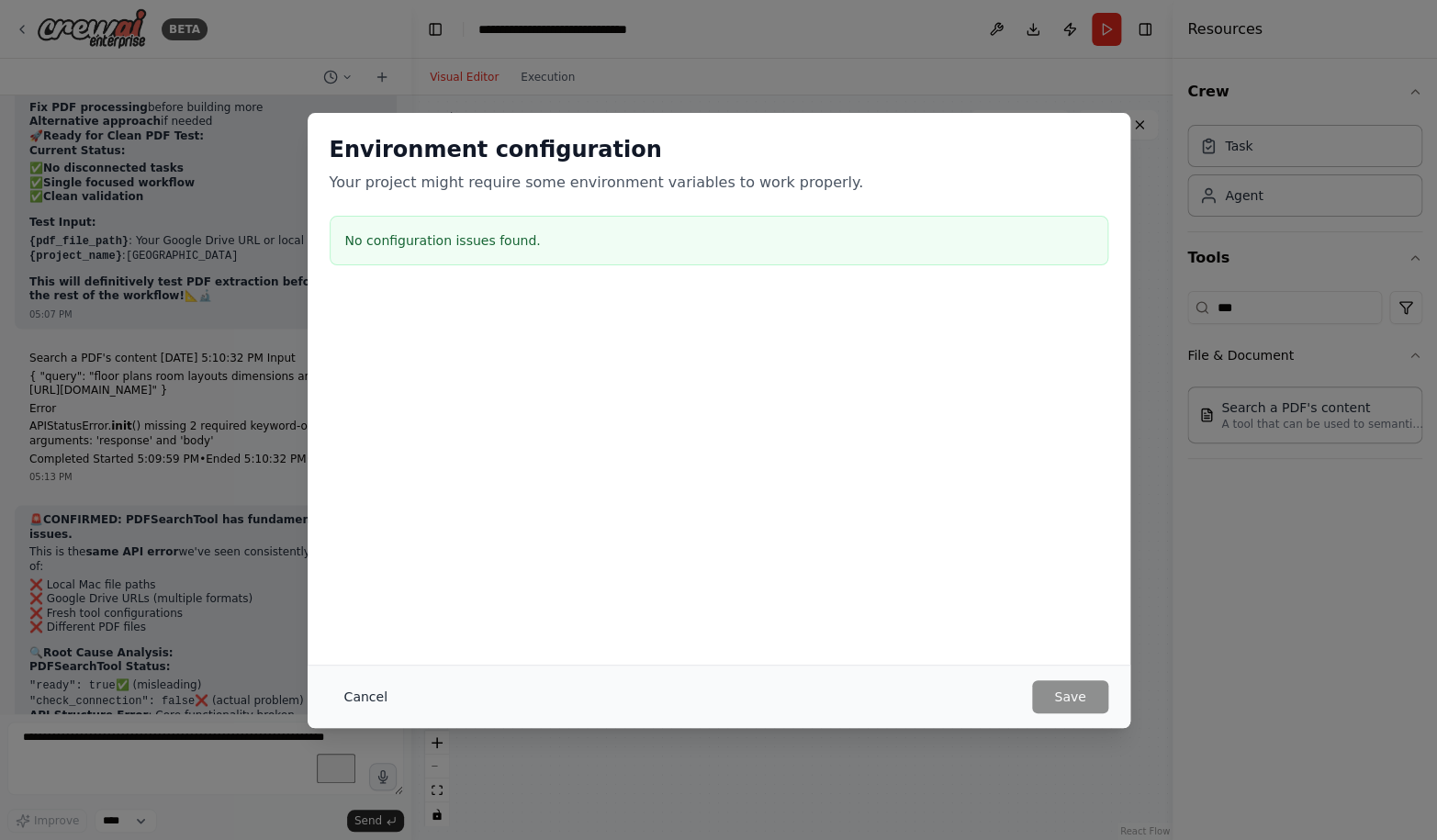
click at [355, 684] on button "Cancel" at bounding box center [365, 696] width 72 height 33
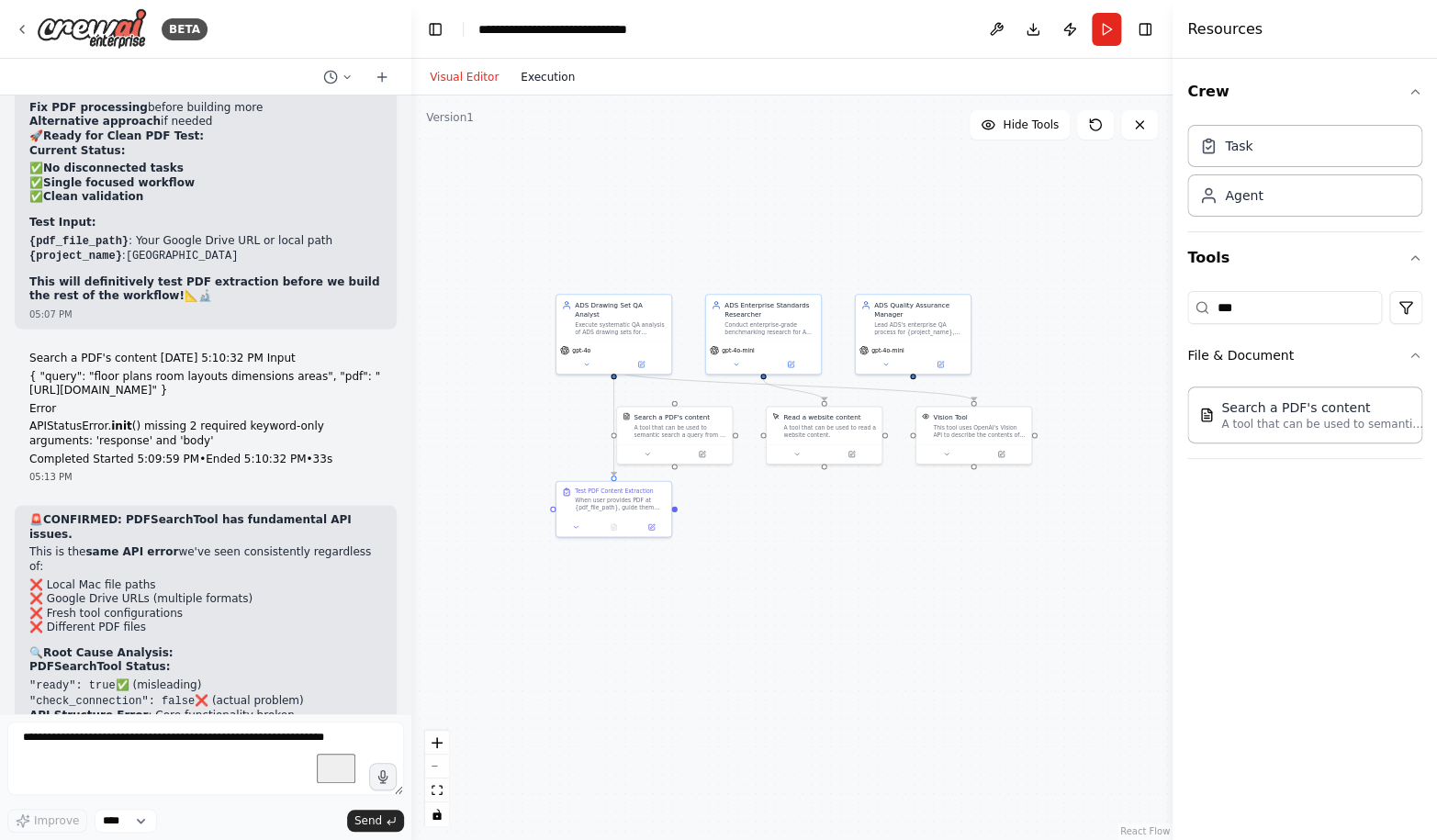
click at [548, 70] on button "Execution" at bounding box center [548, 76] width 76 height 22
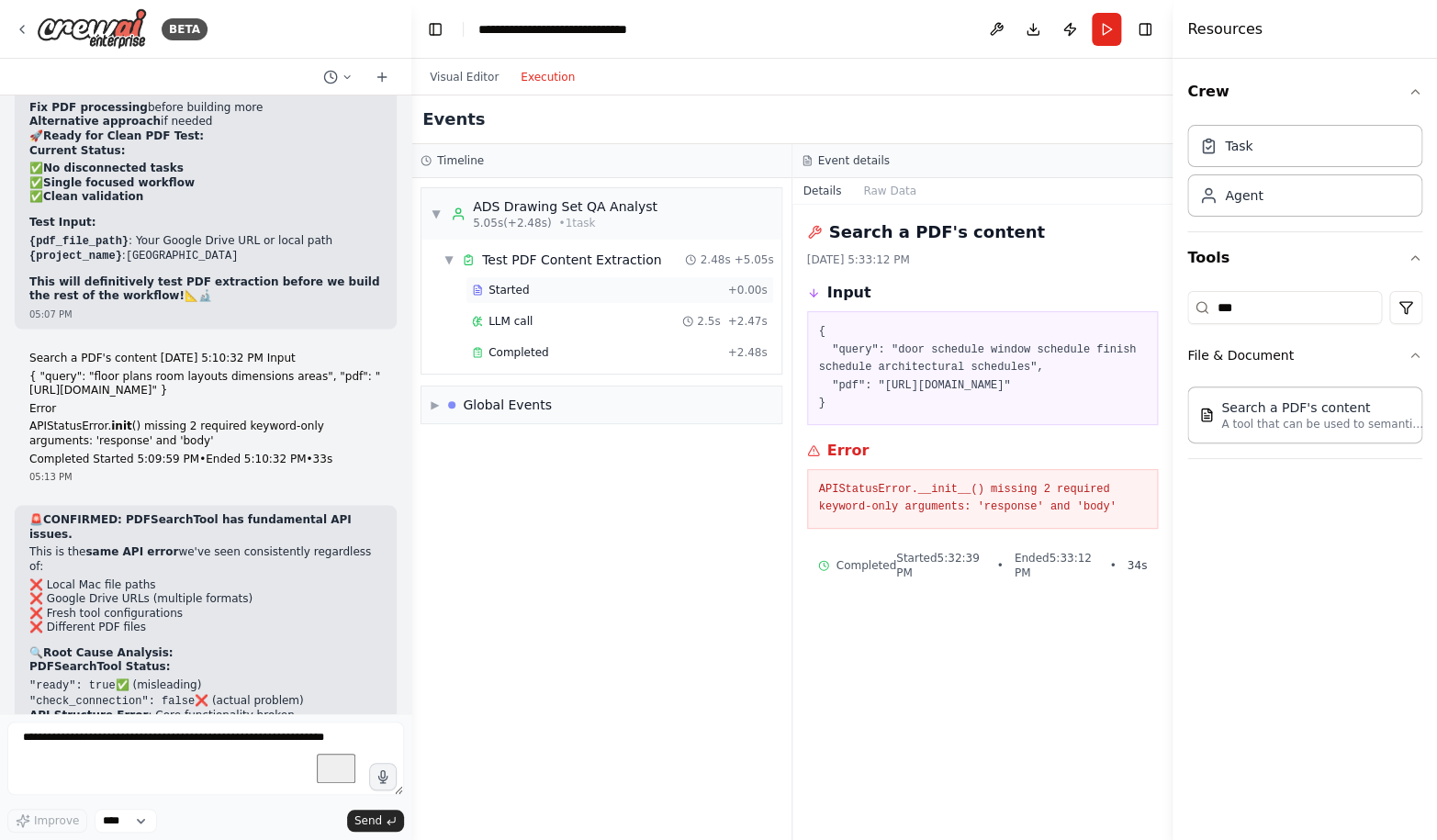
click at [526, 284] on span "Started" at bounding box center [508, 290] width 40 height 15
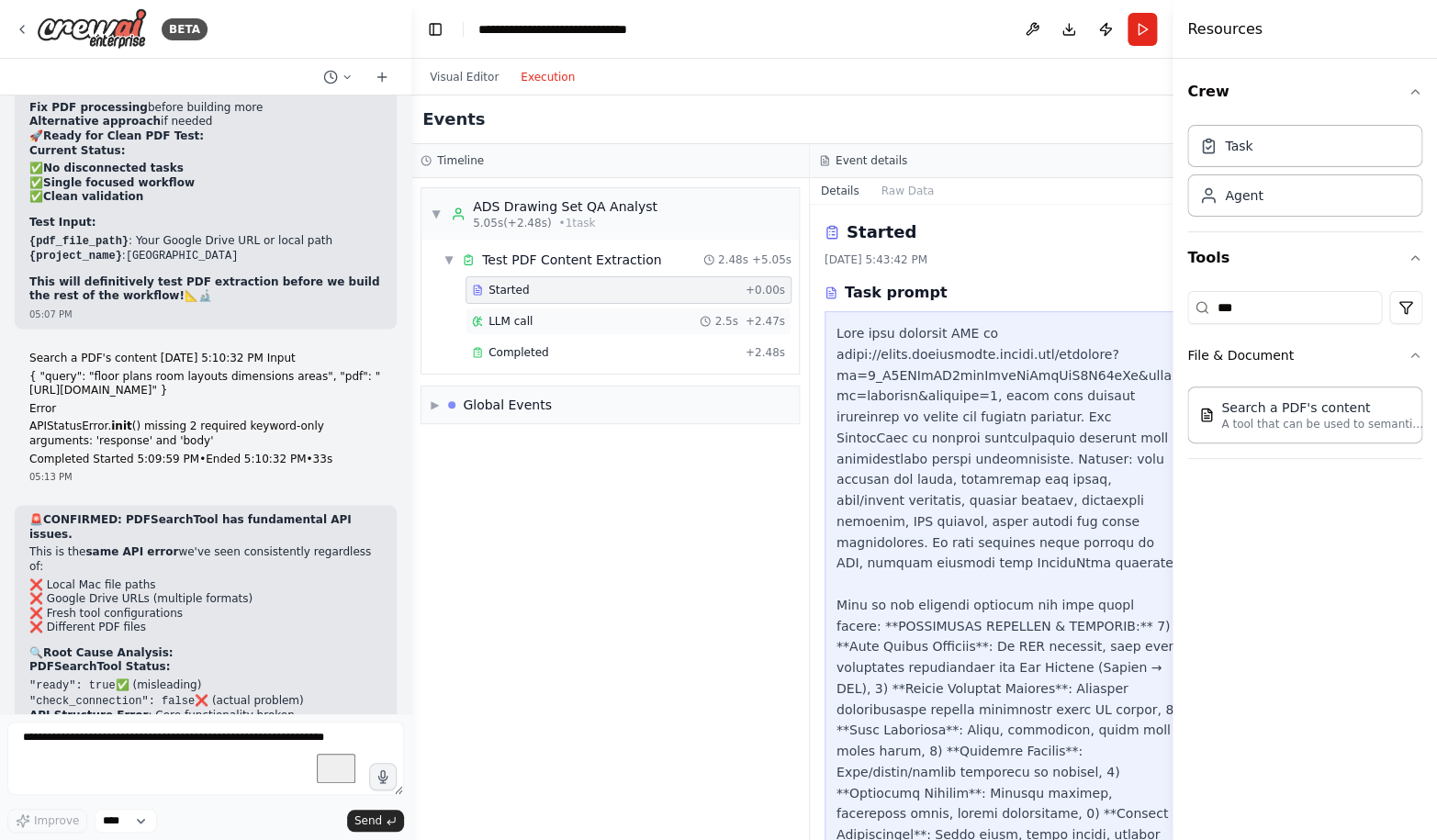
click at [527, 313] on div "LLM call 2.5s + 2.47s" at bounding box center [628, 321] width 326 height 27
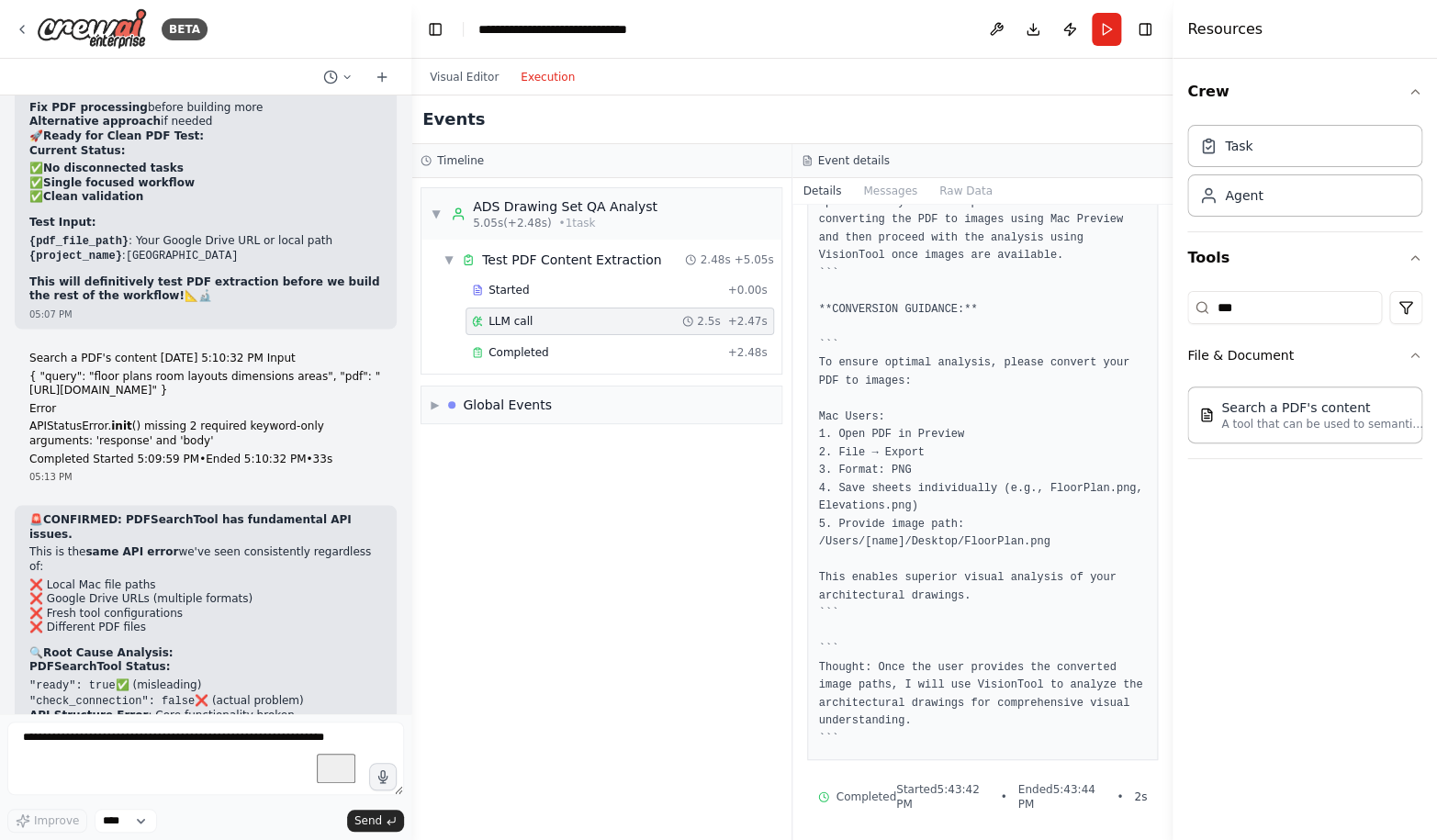
scroll to position [188, 0]
click at [667, 348] on div "Completed" at bounding box center [596, 351] width 248 height 15
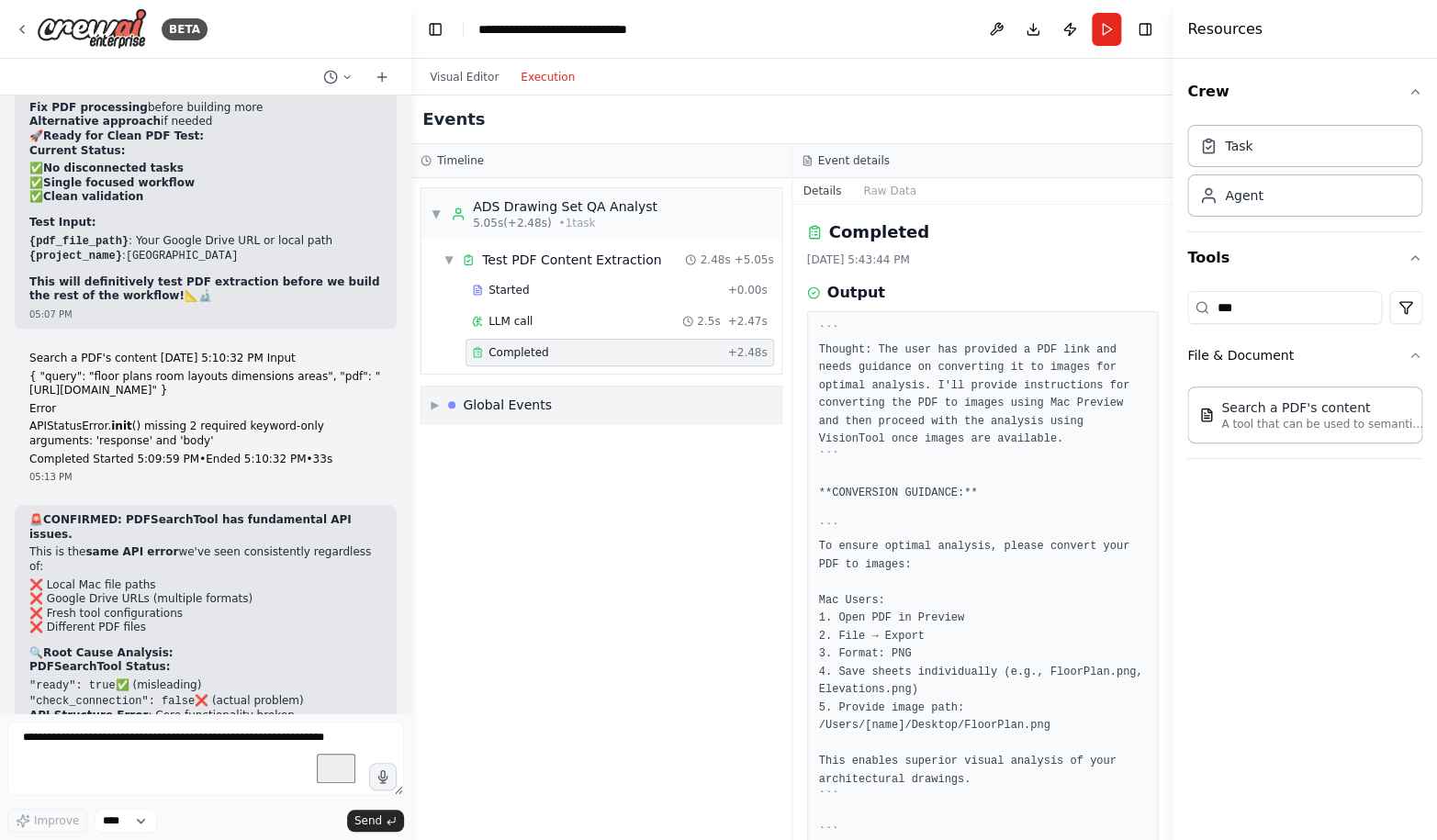
click at [425, 407] on div "▶ Global Events" at bounding box center [600, 404] width 359 height 36
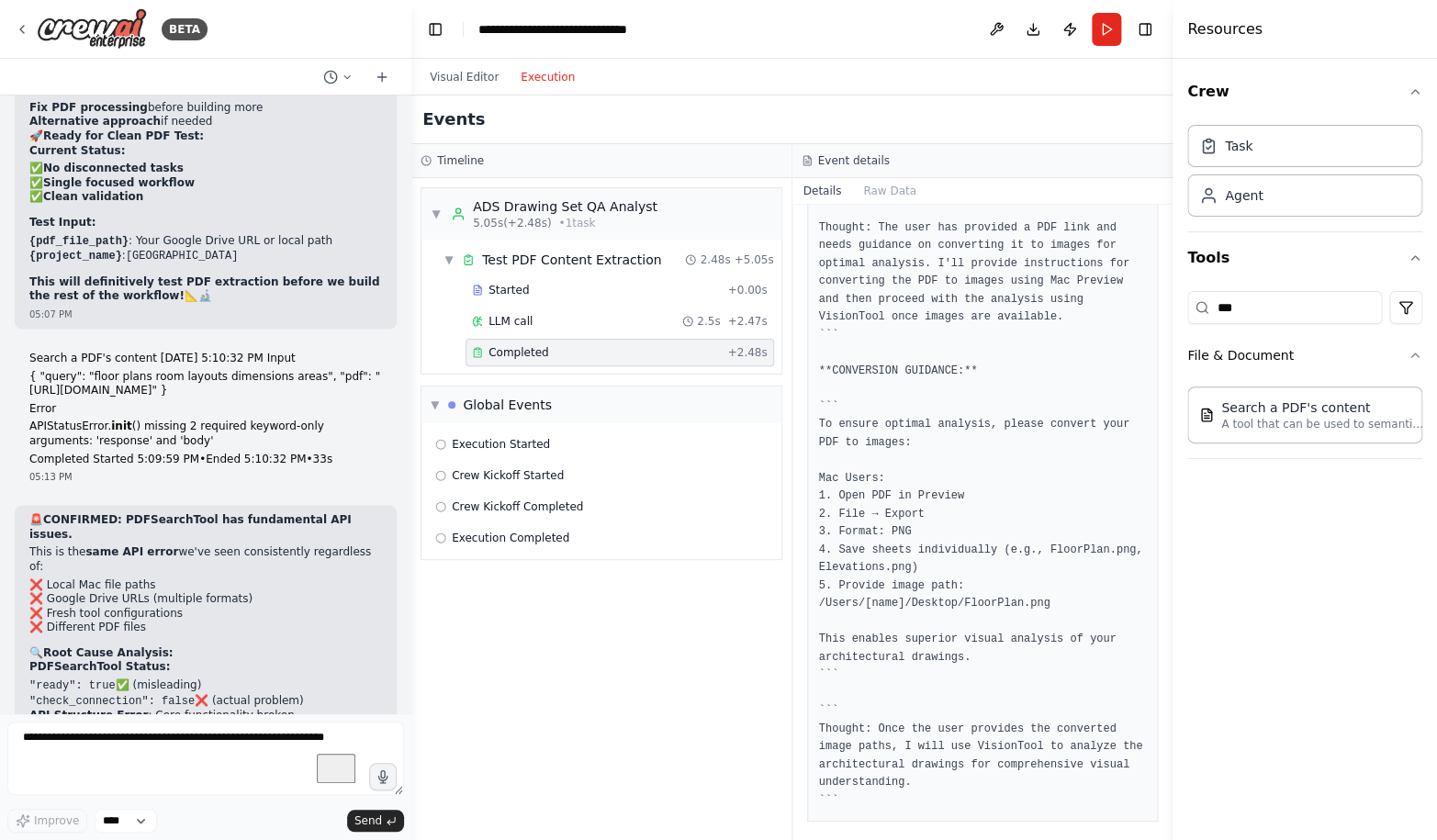
scroll to position [133, 0]
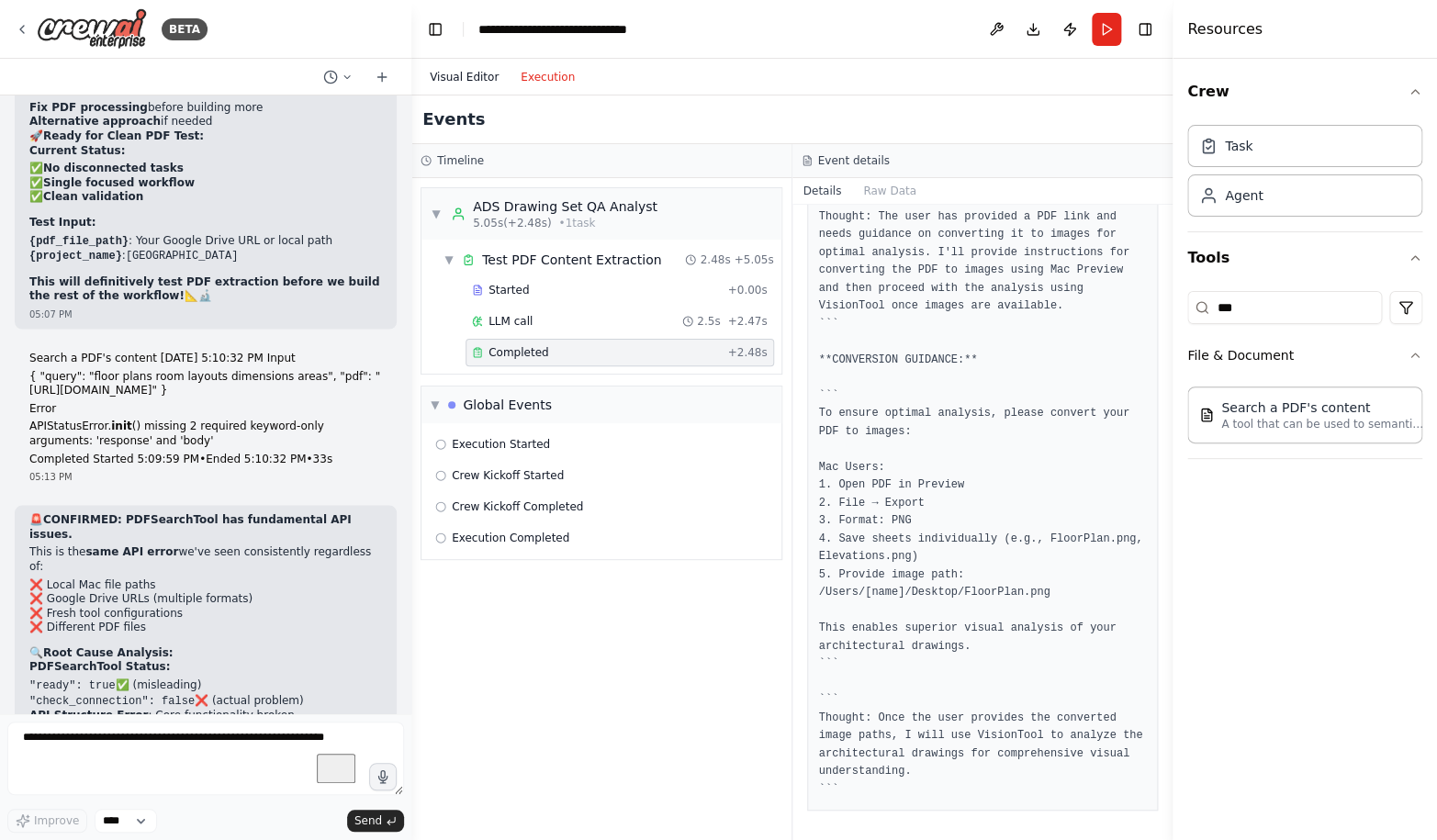
click at [474, 70] on button "Visual Editor" at bounding box center [463, 76] width 91 height 22
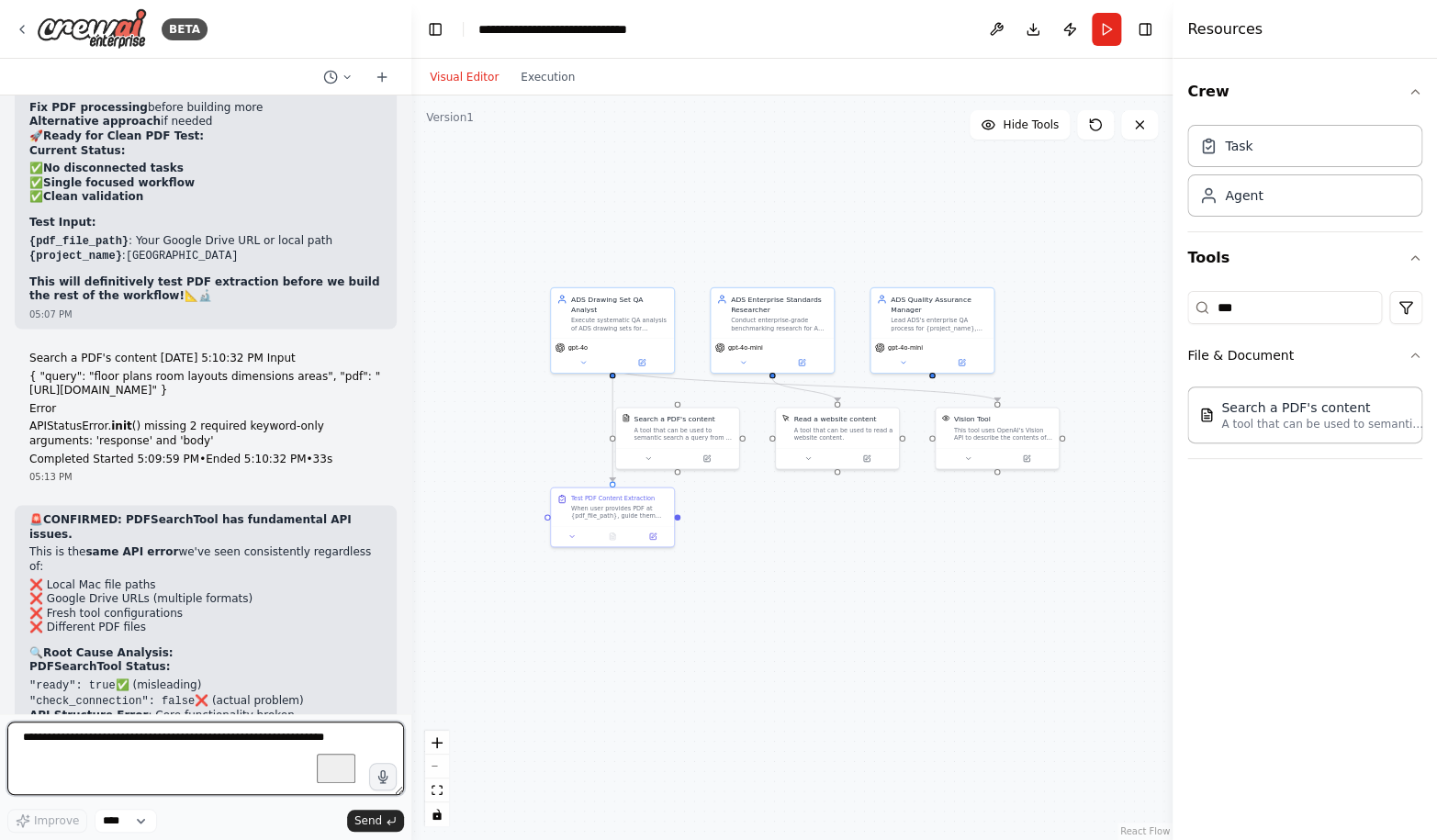
click at [139, 733] on textarea "To enrich screen reader interactions, please activate Accessibility in Grammarl…" at bounding box center [205, 758] width 397 height 73
type textarea "****"
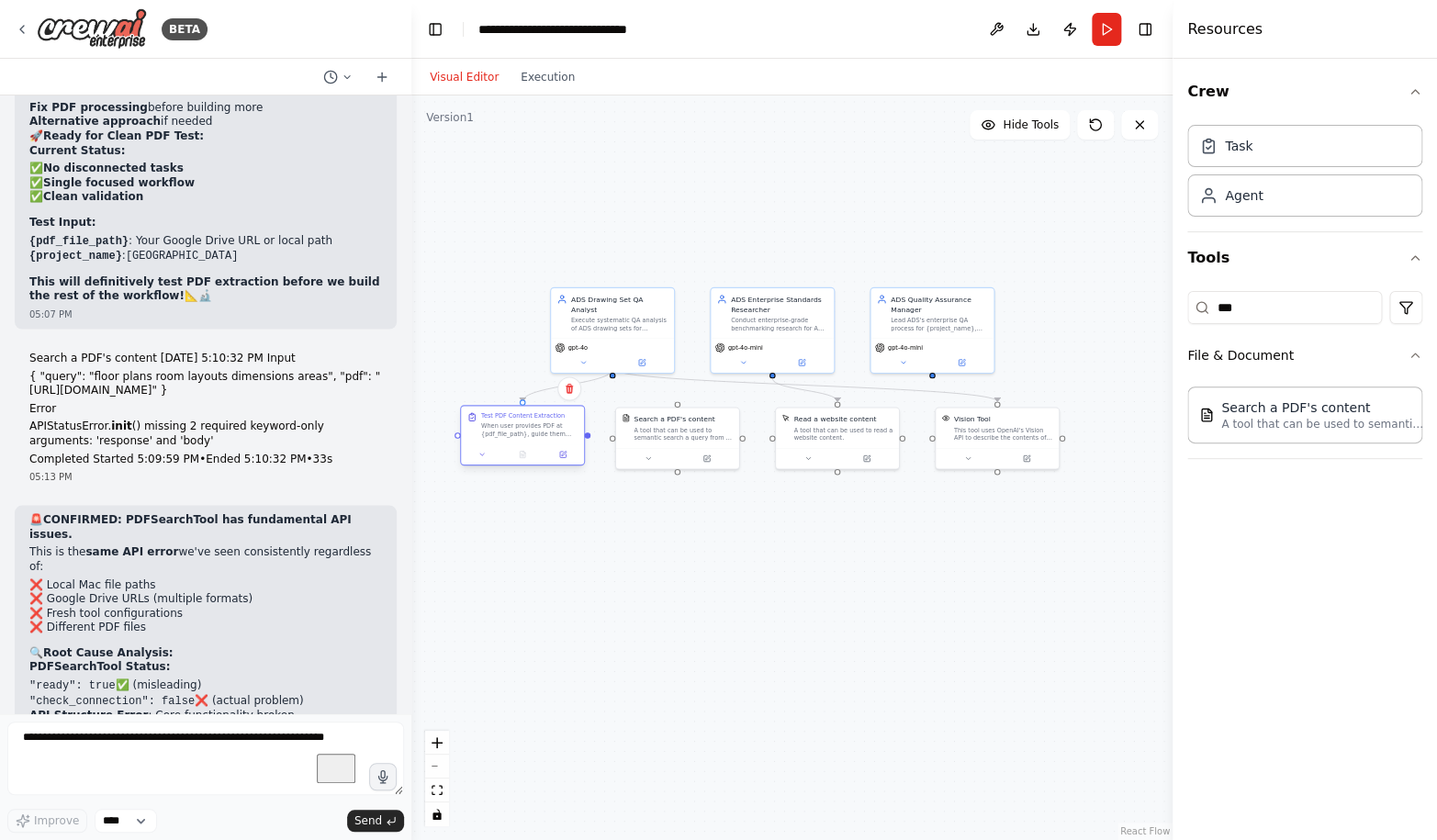
drag, startPoint x: 601, startPoint y: 506, endPoint x: 511, endPoint y: 424, distance: 121.8
click at [511, 424] on div "When user provides PDF at {pdf_file_path}, guide them through conversion to ima…" at bounding box center [529, 430] width 97 height 16
click at [548, 579] on div ".deletable-edge-delete-btn { width: 20px; height: 20px; border: 0px solid #ffff…" at bounding box center [791, 467] width 761 height 744
click at [171, 745] on textarea "To enrich screen reader interactions, please activate Accessibility in Grammarl…" at bounding box center [205, 758] width 397 height 73
type textarea "**********"
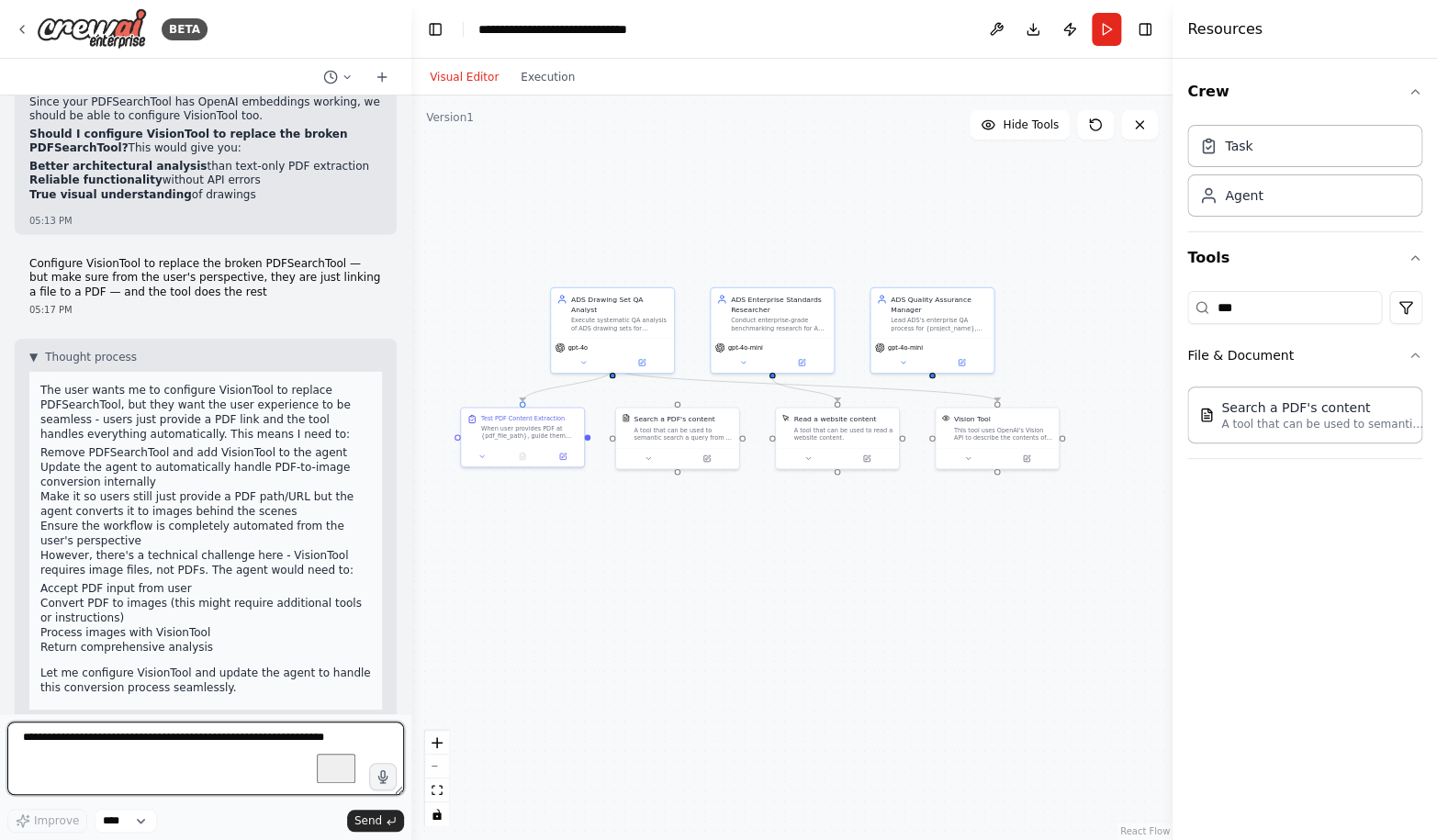
scroll to position [114295, 0]
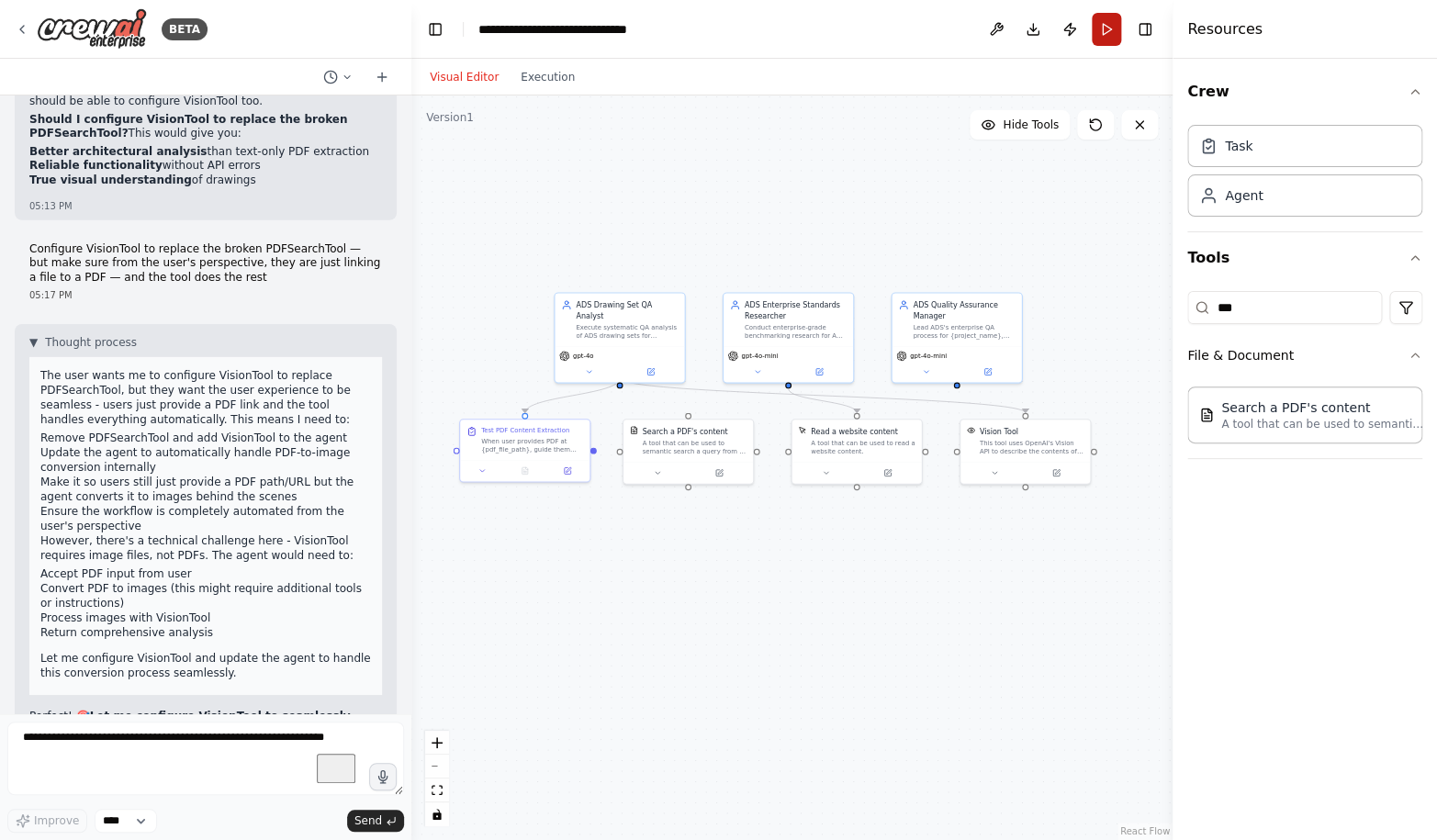
click at [1101, 31] on button "Run" at bounding box center [1106, 29] width 29 height 33
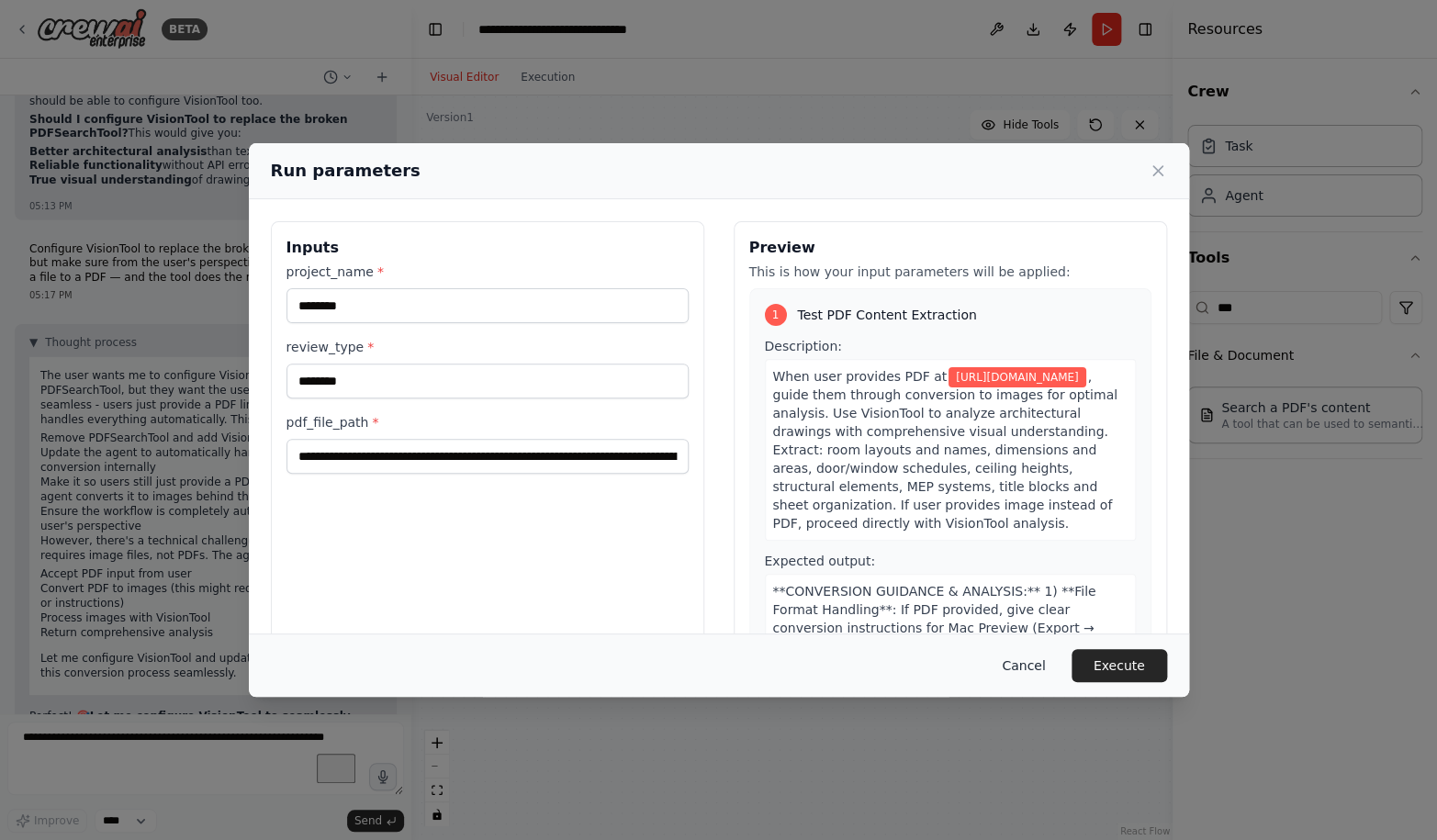
click at [1026, 670] on button "Cancel" at bounding box center [1023, 666] width 72 height 33
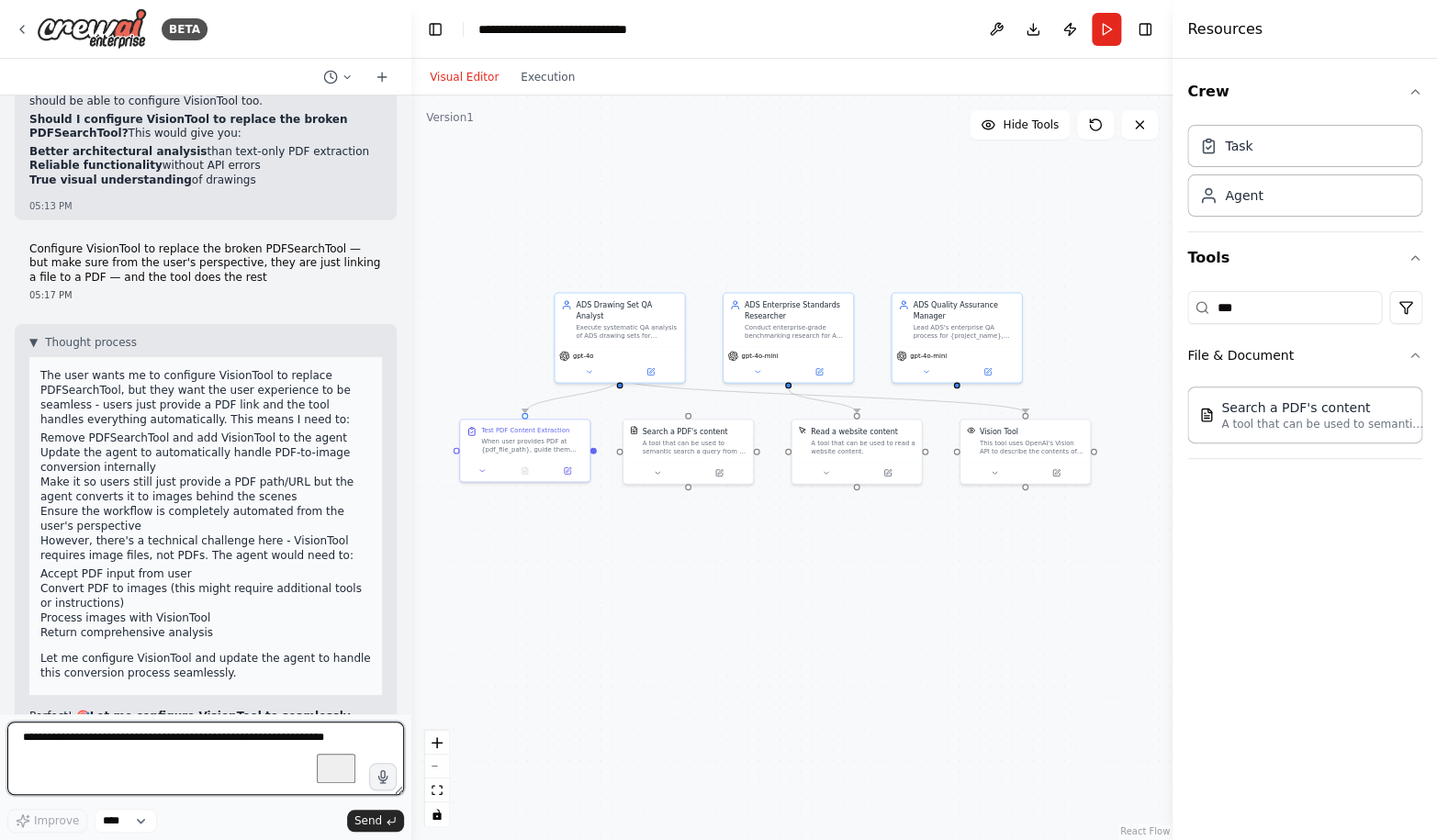
click at [228, 759] on textarea "To enrich screen reader interactions, please activate Accessibility in Grammarl…" at bounding box center [205, 758] width 397 height 73
type textarea "**********"
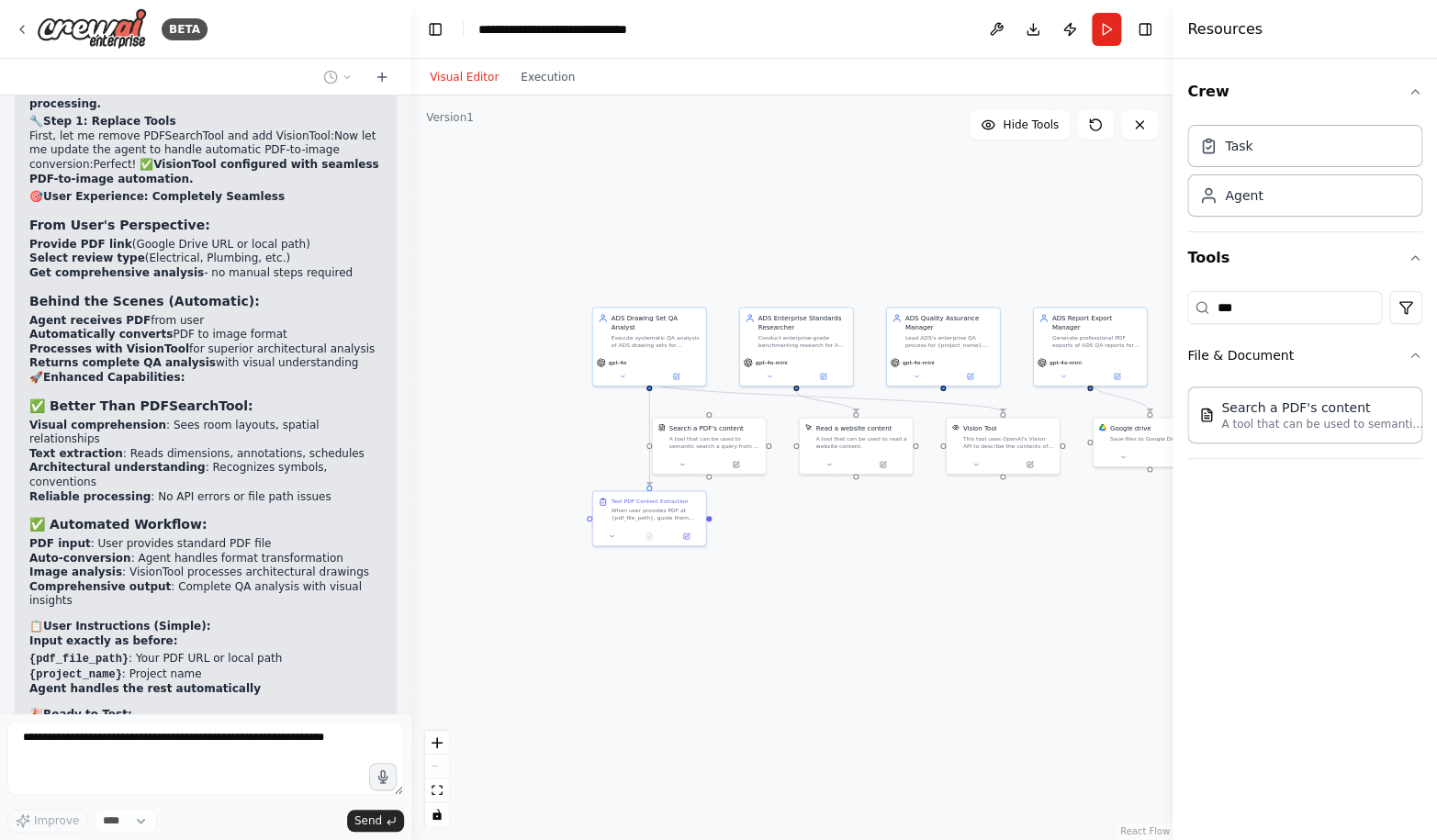
scroll to position [115057, 0]
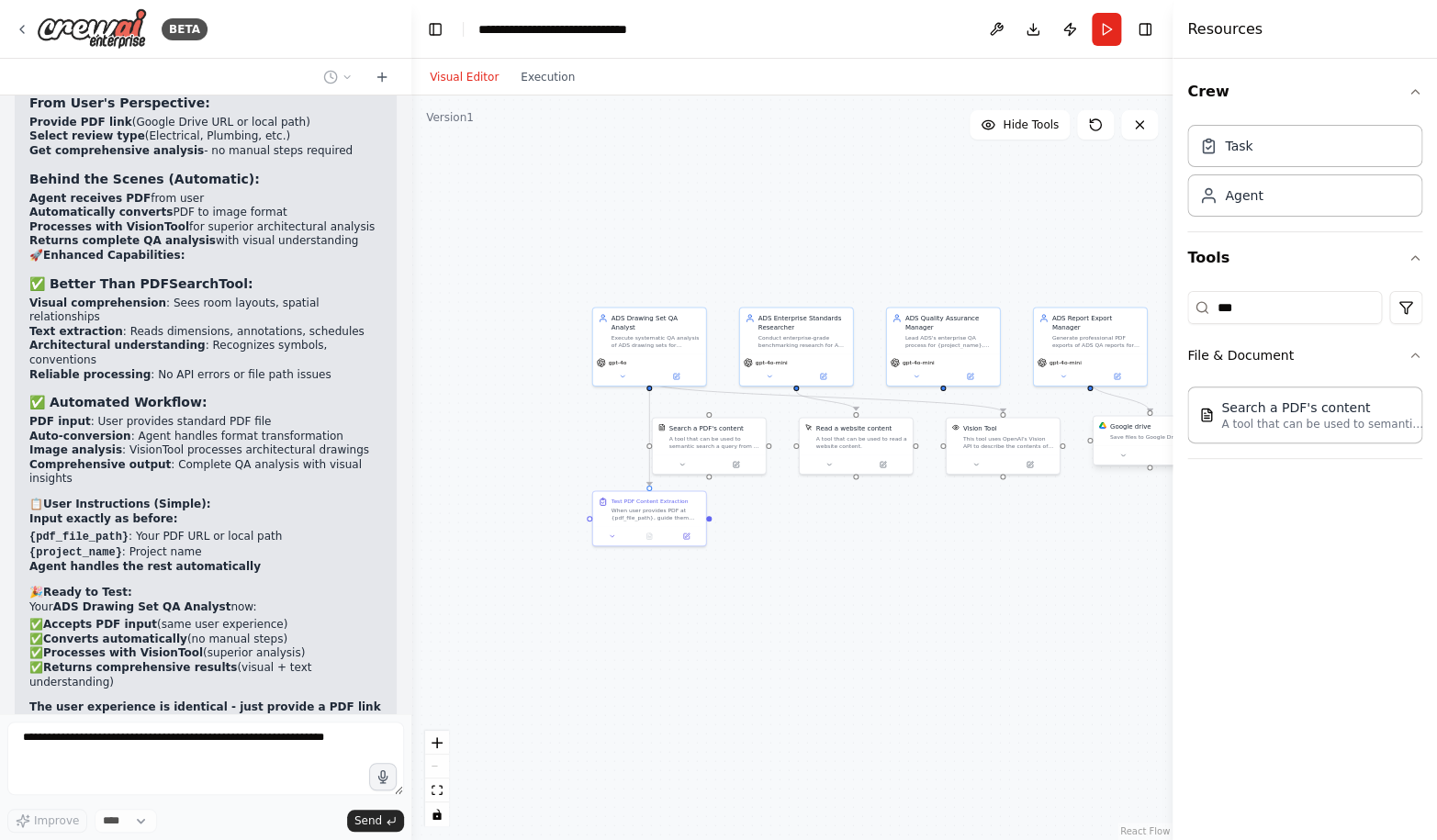
click at [1144, 439] on div "Save files to Google Drive" at bounding box center [1155, 435] width 91 height 7
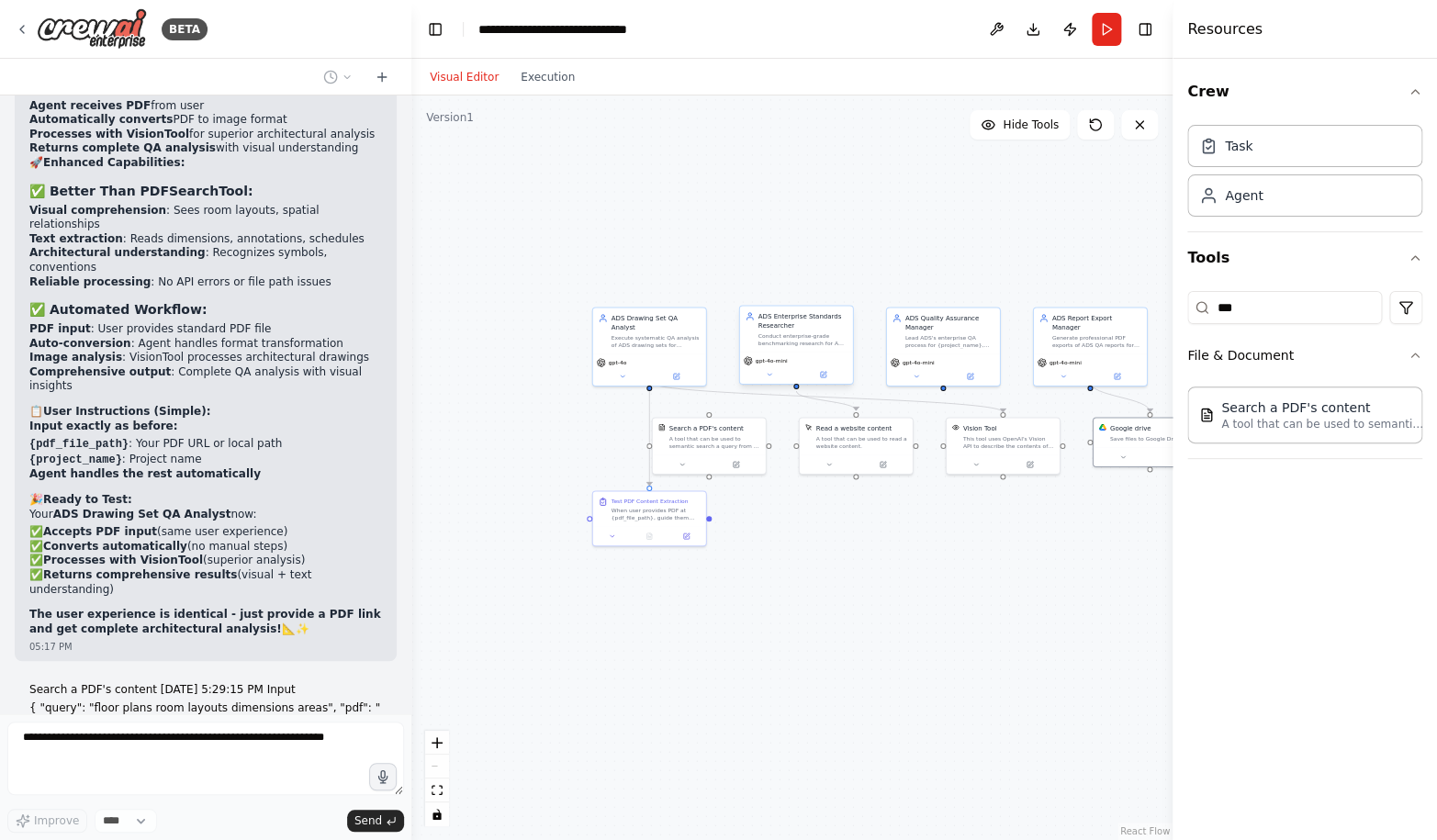
scroll to position [115165, 0]
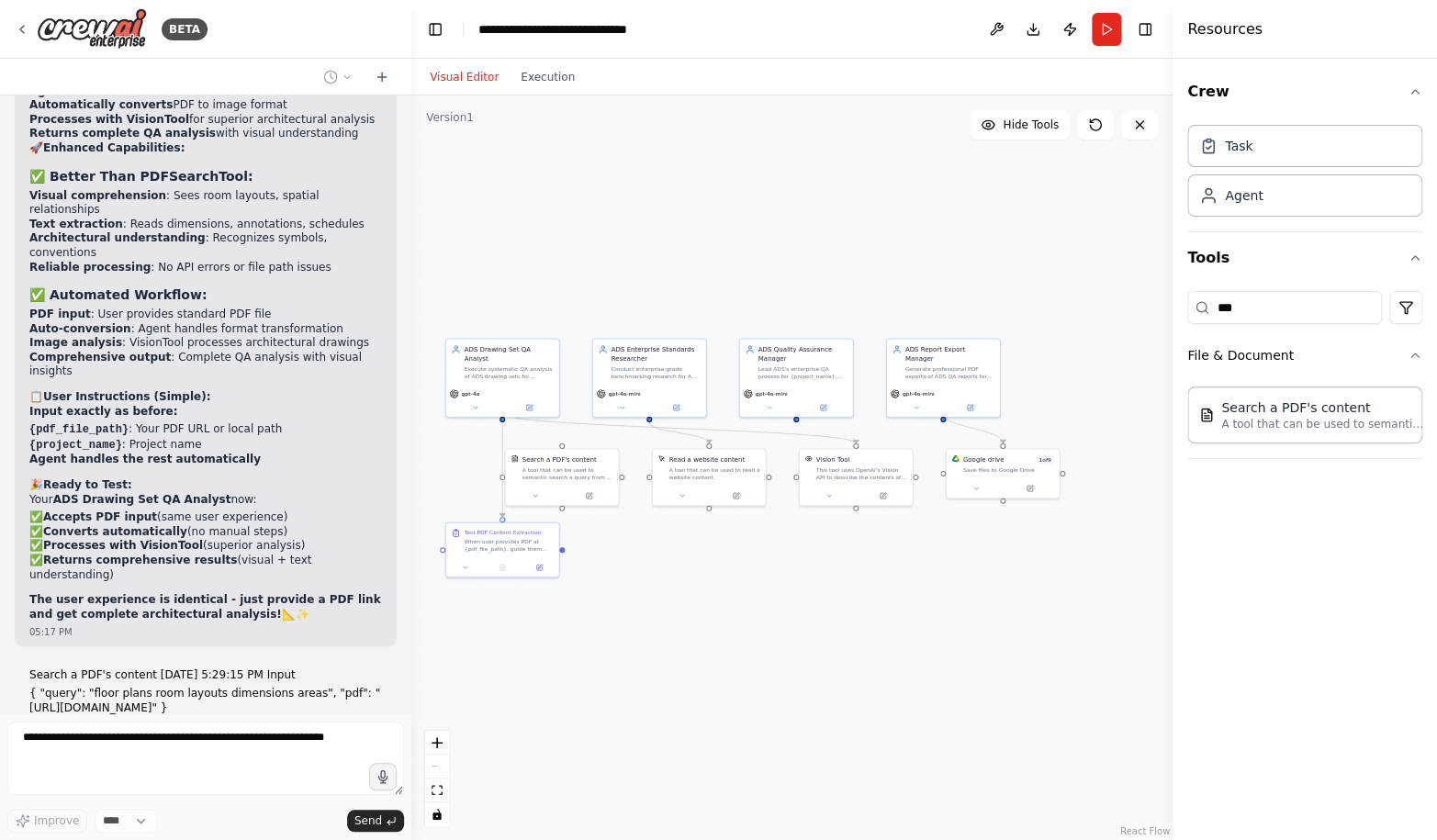
drag, startPoint x: 904, startPoint y: 272, endPoint x: 790, endPoint y: 308, distance: 119.5
click at [789, 308] on div ".deletable-edge-delete-btn { width: 20px; height: 20px; border: 0px solid #ffff…" at bounding box center [791, 467] width 761 height 744
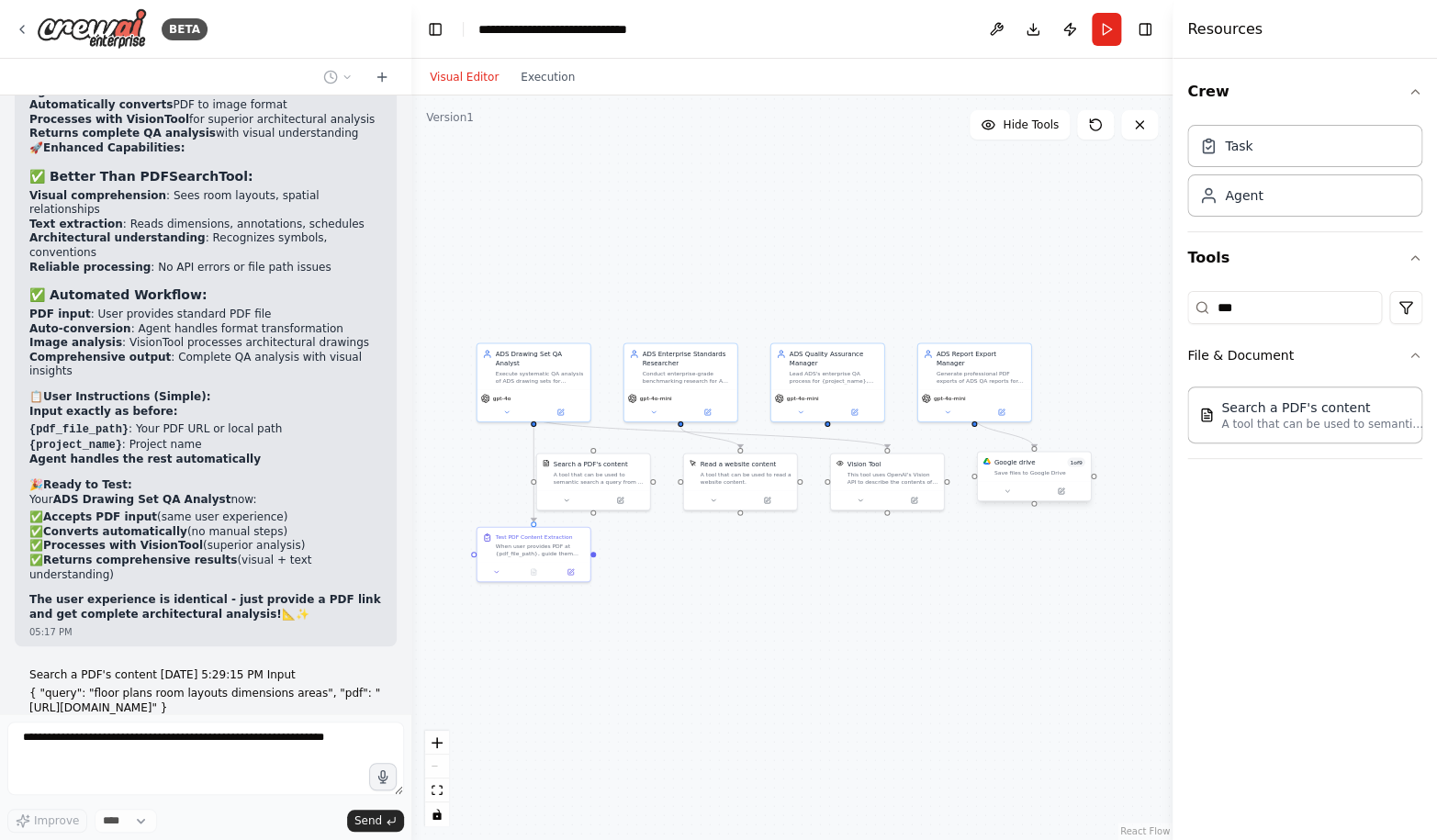
click at [1016, 475] on div "Save files to Google Drive" at bounding box center [1039, 471] width 91 height 7
click at [1065, 495] on button at bounding box center [1060, 490] width 52 height 11
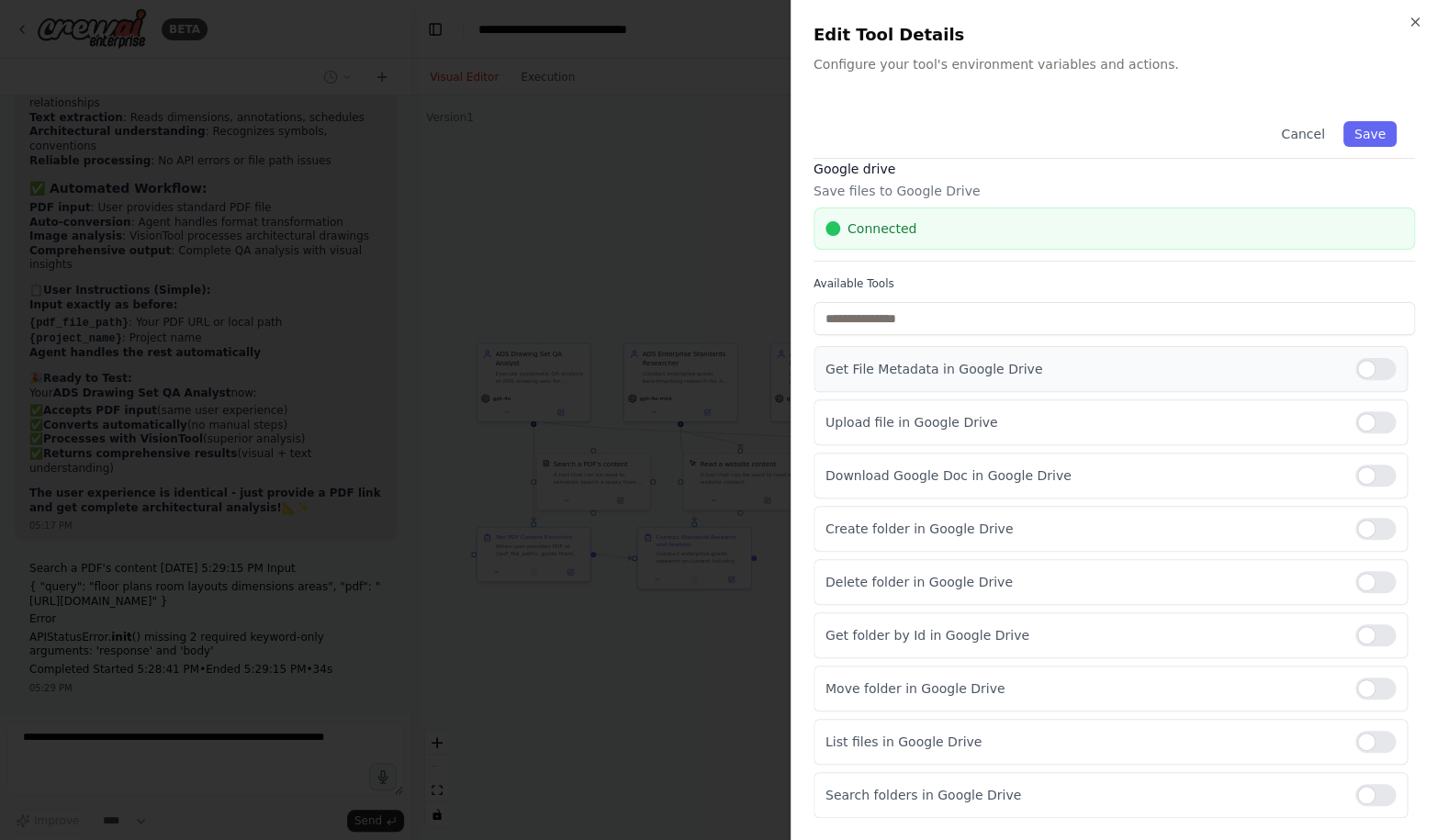
scroll to position [115287, 0]
click at [1368, 366] on div at bounding box center [1374, 369] width 40 height 22
click at [1378, 477] on div at bounding box center [1374, 475] width 40 height 22
click at [1377, 525] on div at bounding box center [1374, 529] width 40 height 22
click at [1377, 582] on div at bounding box center [1374, 582] width 40 height 22
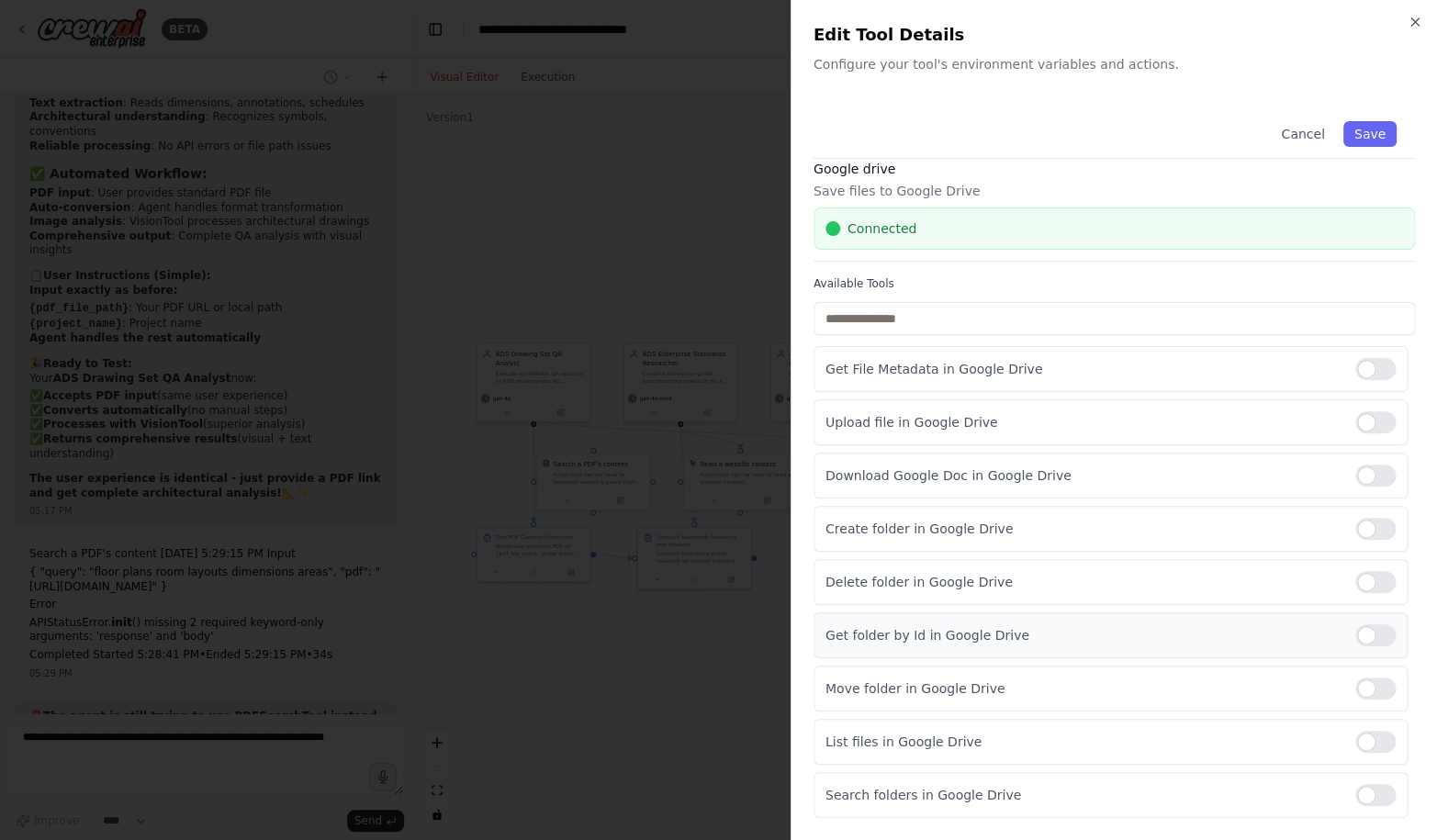
click at [1375, 629] on div at bounding box center [1374, 634] width 40 height 22
click at [1375, 682] on div at bounding box center [1374, 688] width 40 height 22
click at [1374, 725] on div "List files in Google Drive" at bounding box center [1110, 741] width 594 height 46
click at [1373, 752] on div at bounding box center [1374, 741] width 40 height 22
click at [1373, 794] on div at bounding box center [1374, 794] width 40 height 22
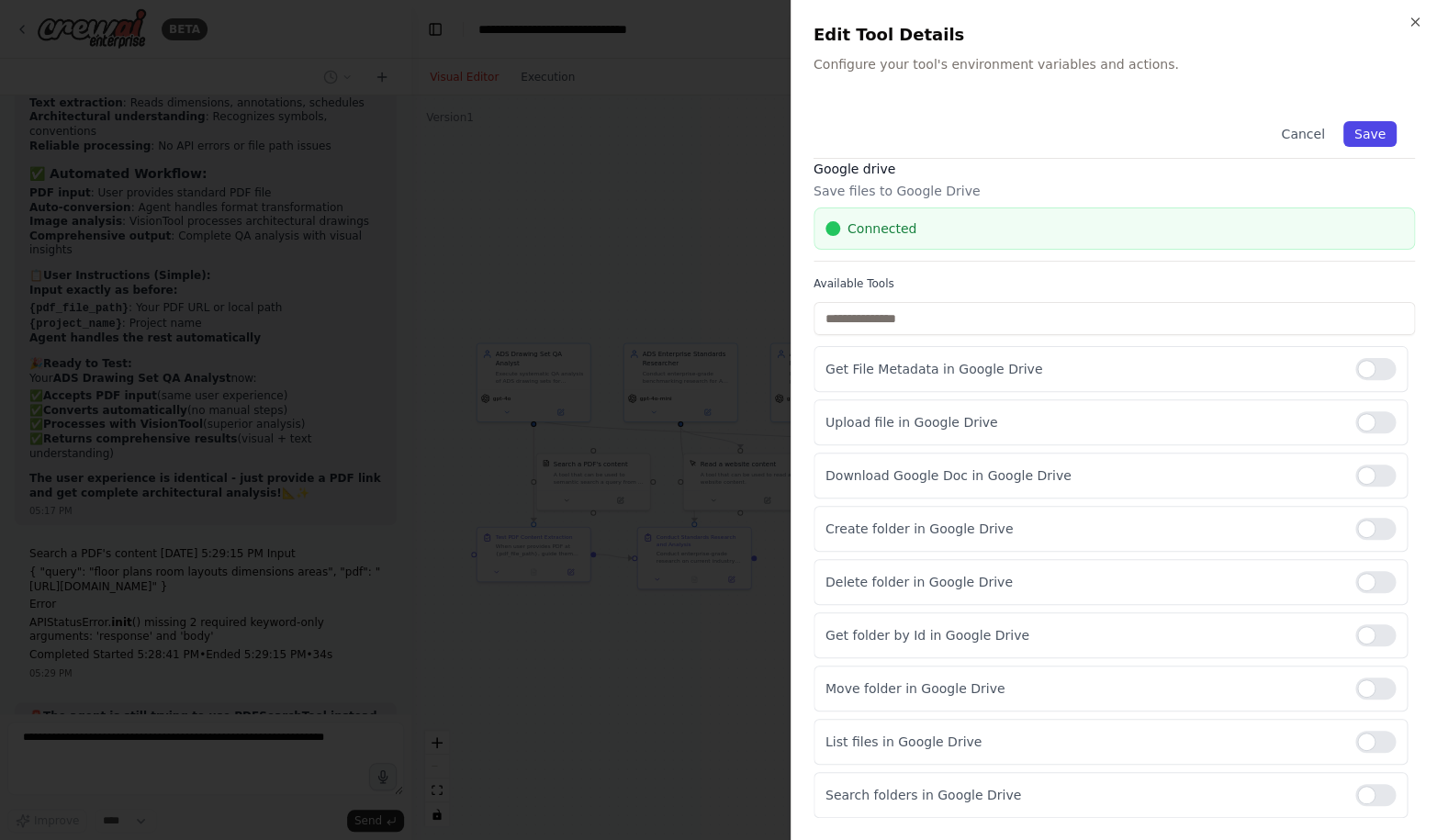
click at [1368, 142] on button "Save" at bounding box center [1369, 134] width 53 height 25
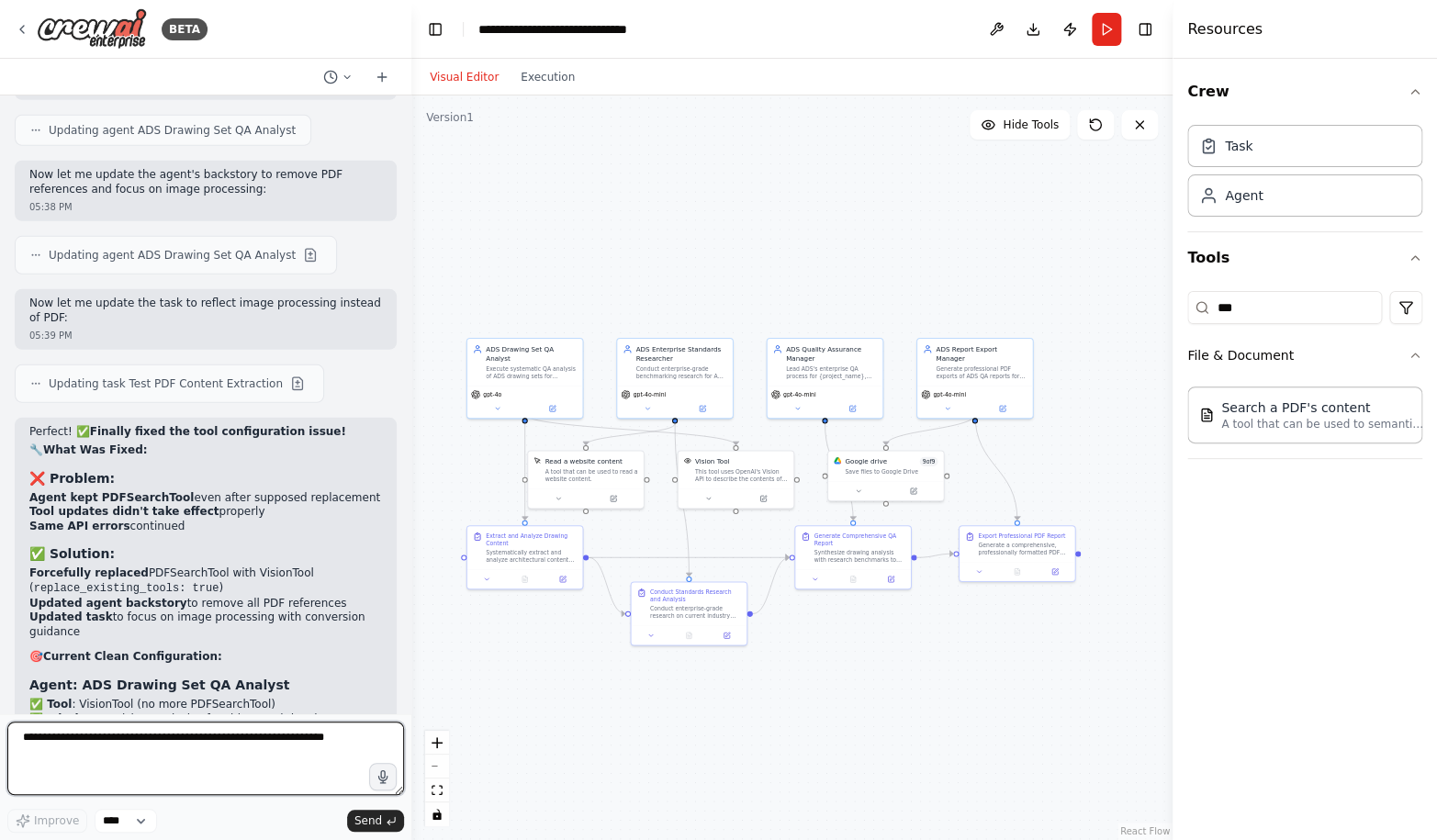
scroll to position [116997, 0]
click at [1114, 35] on button "Run" at bounding box center [1106, 29] width 29 height 33
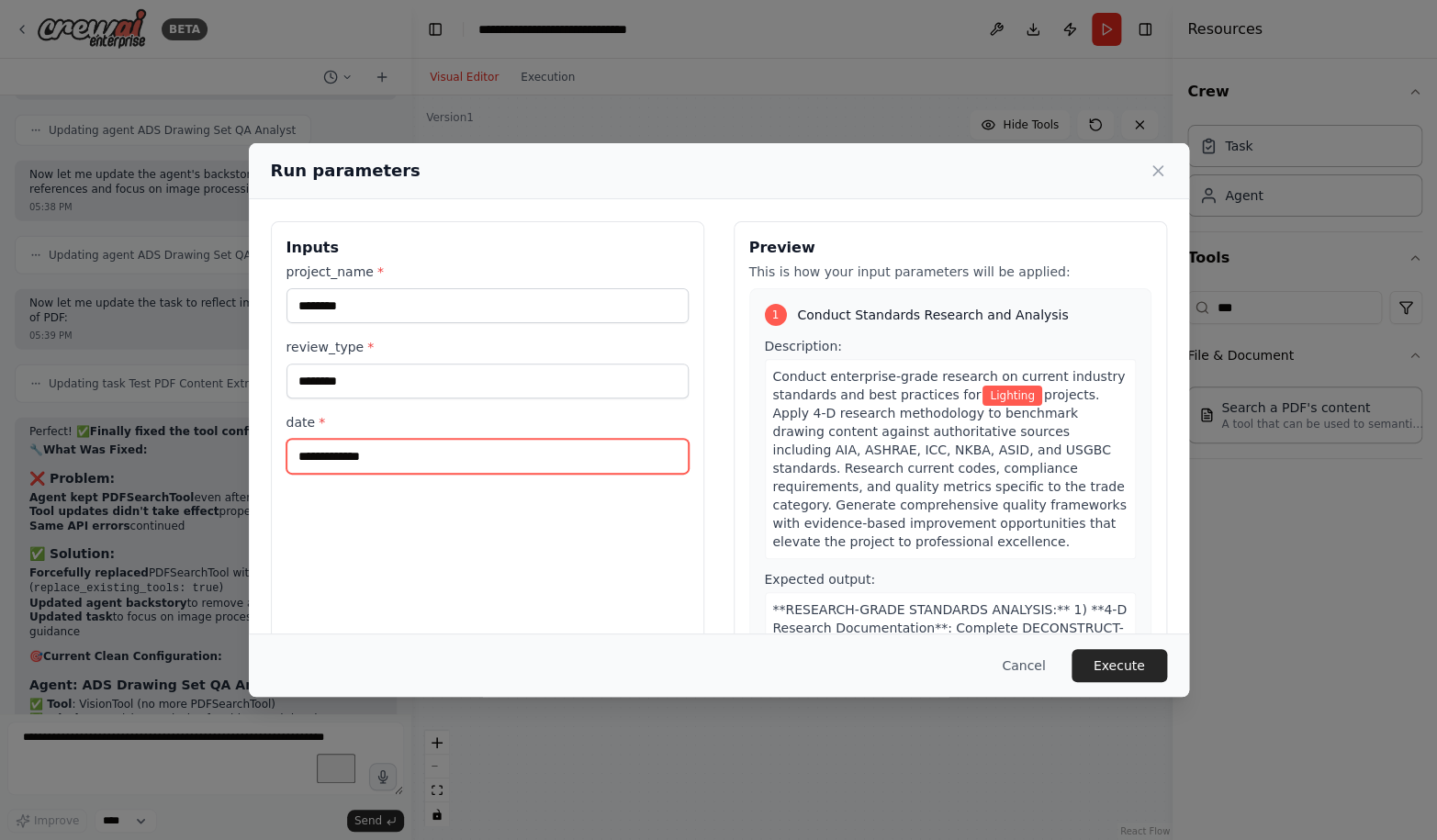
click at [533, 470] on input "date *" at bounding box center [487, 456] width 402 height 35
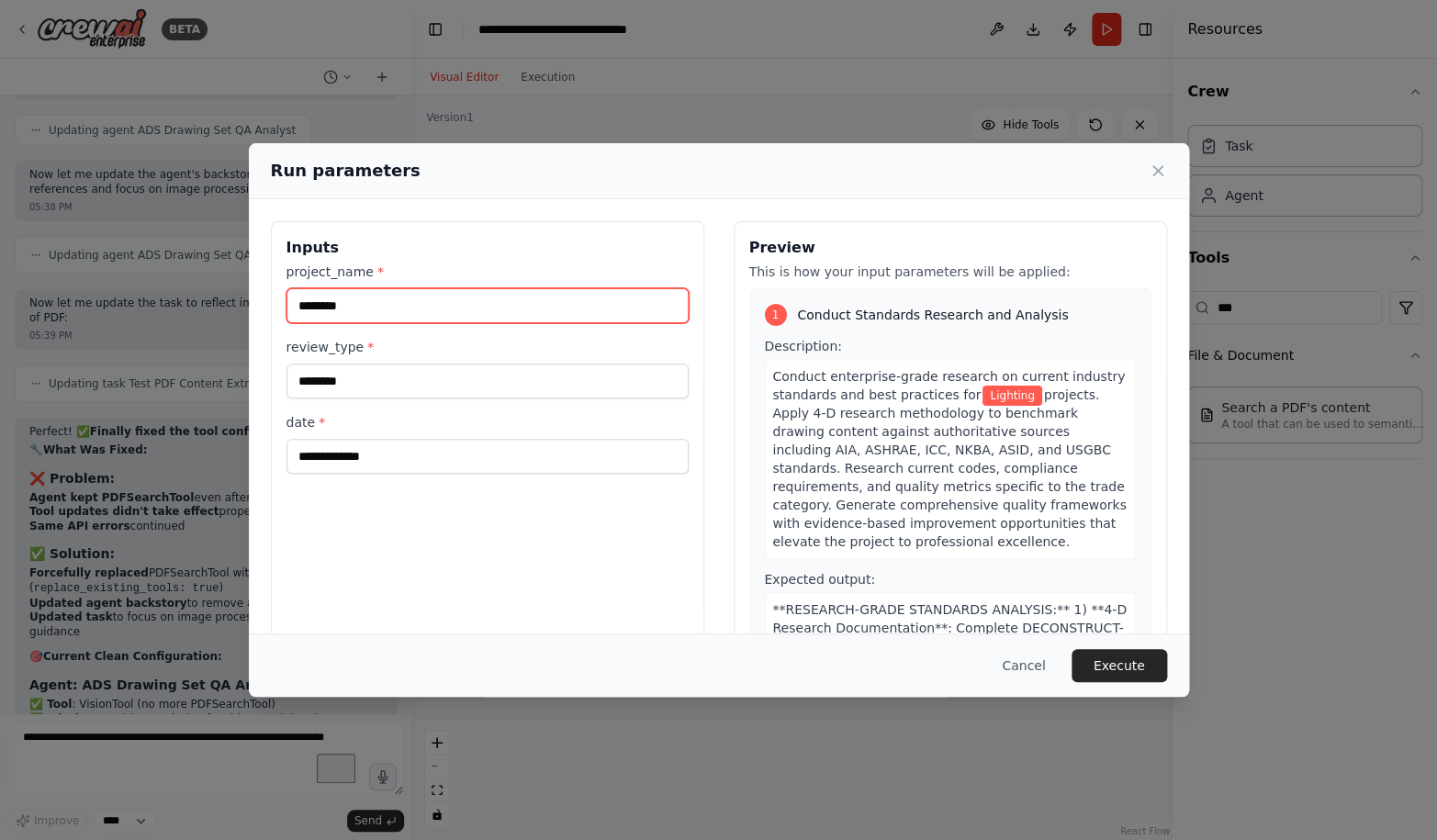
click at [420, 301] on input "********" at bounding box center [487, 305] width 402 height 35
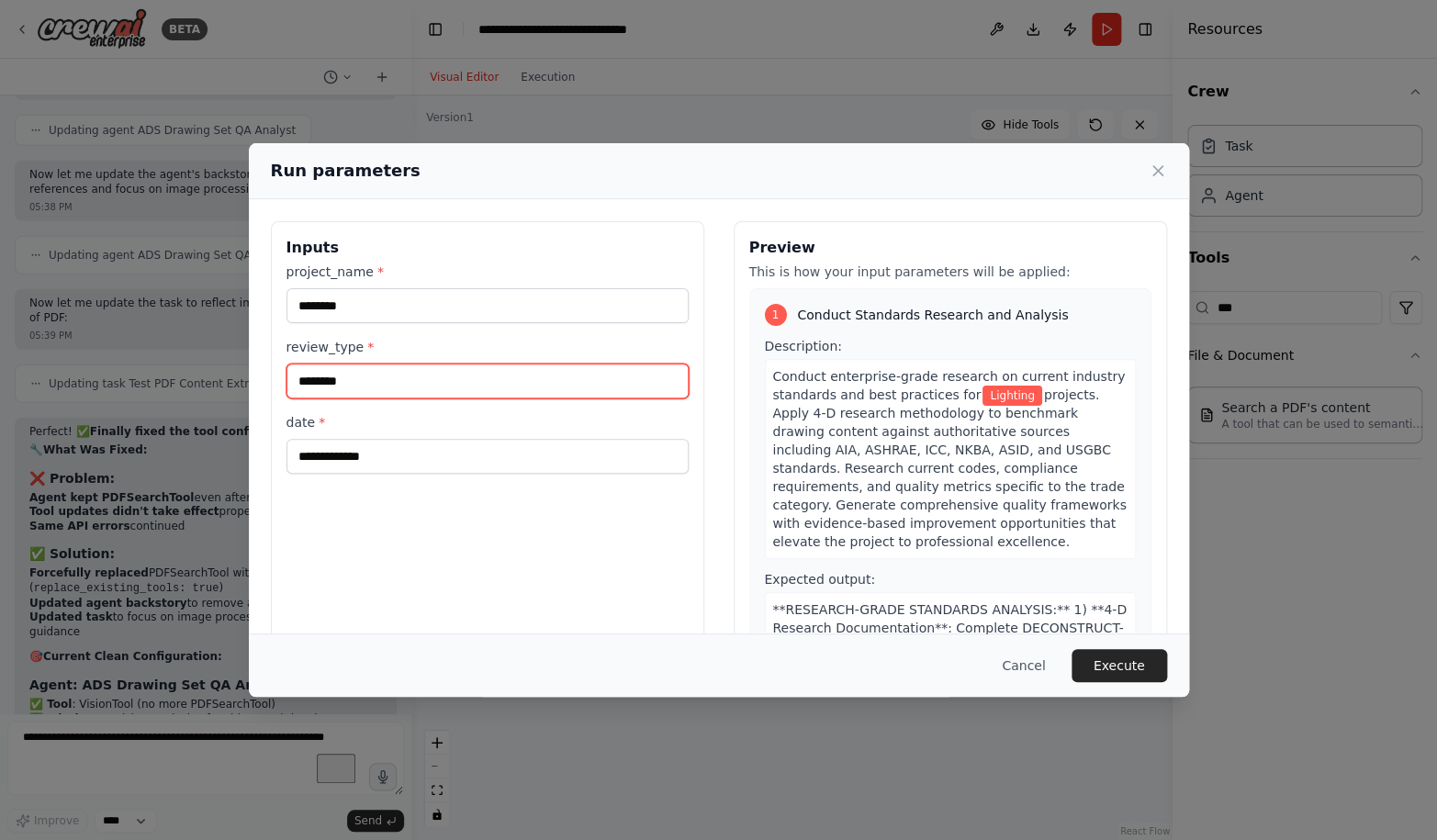
click at [426, 386] on input "********" at bounding box center [487, 381] width 402 height 35
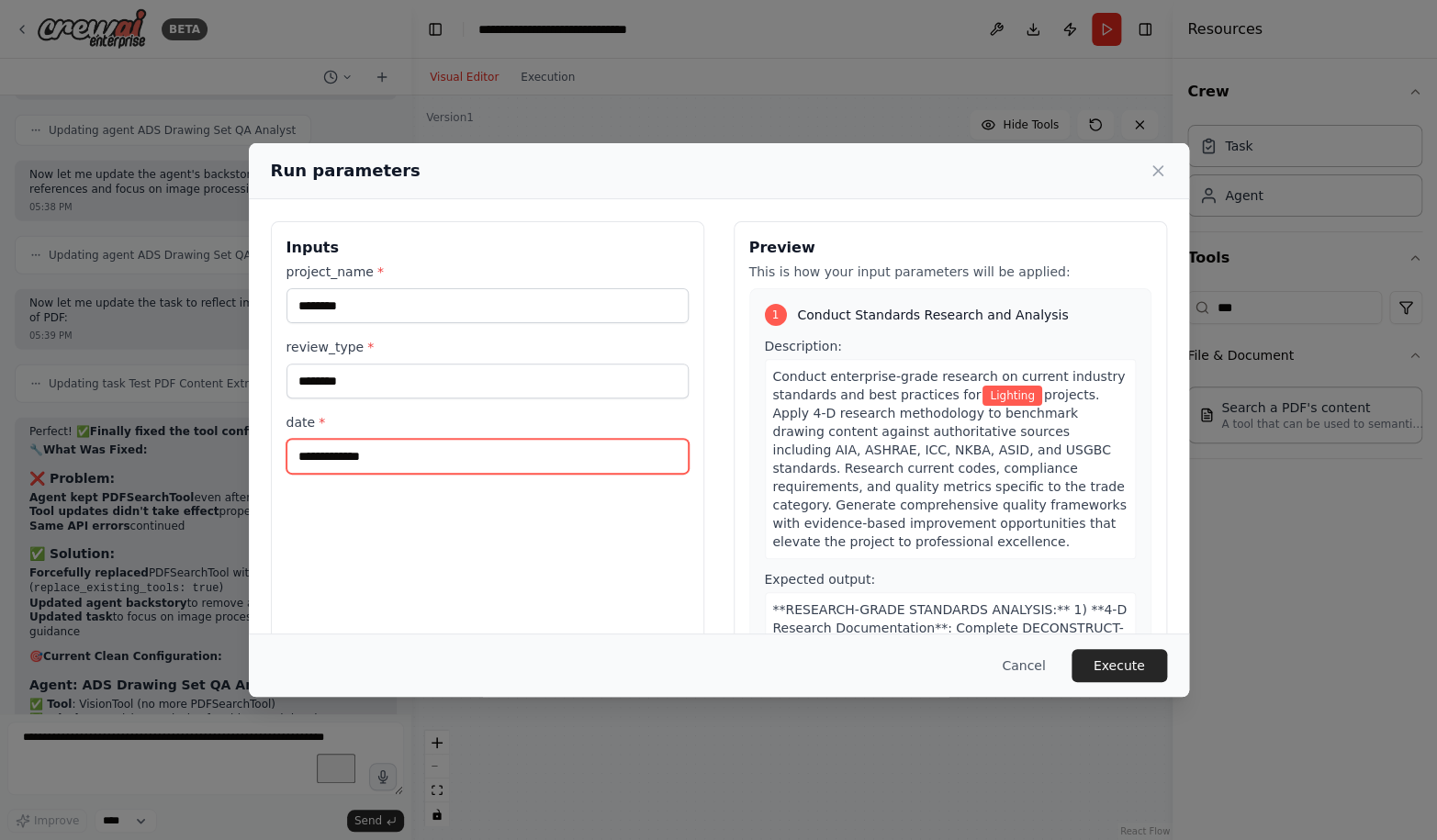
click at [449, 439] on input "date *" at bounding box center [487, 456] width 402 height 35
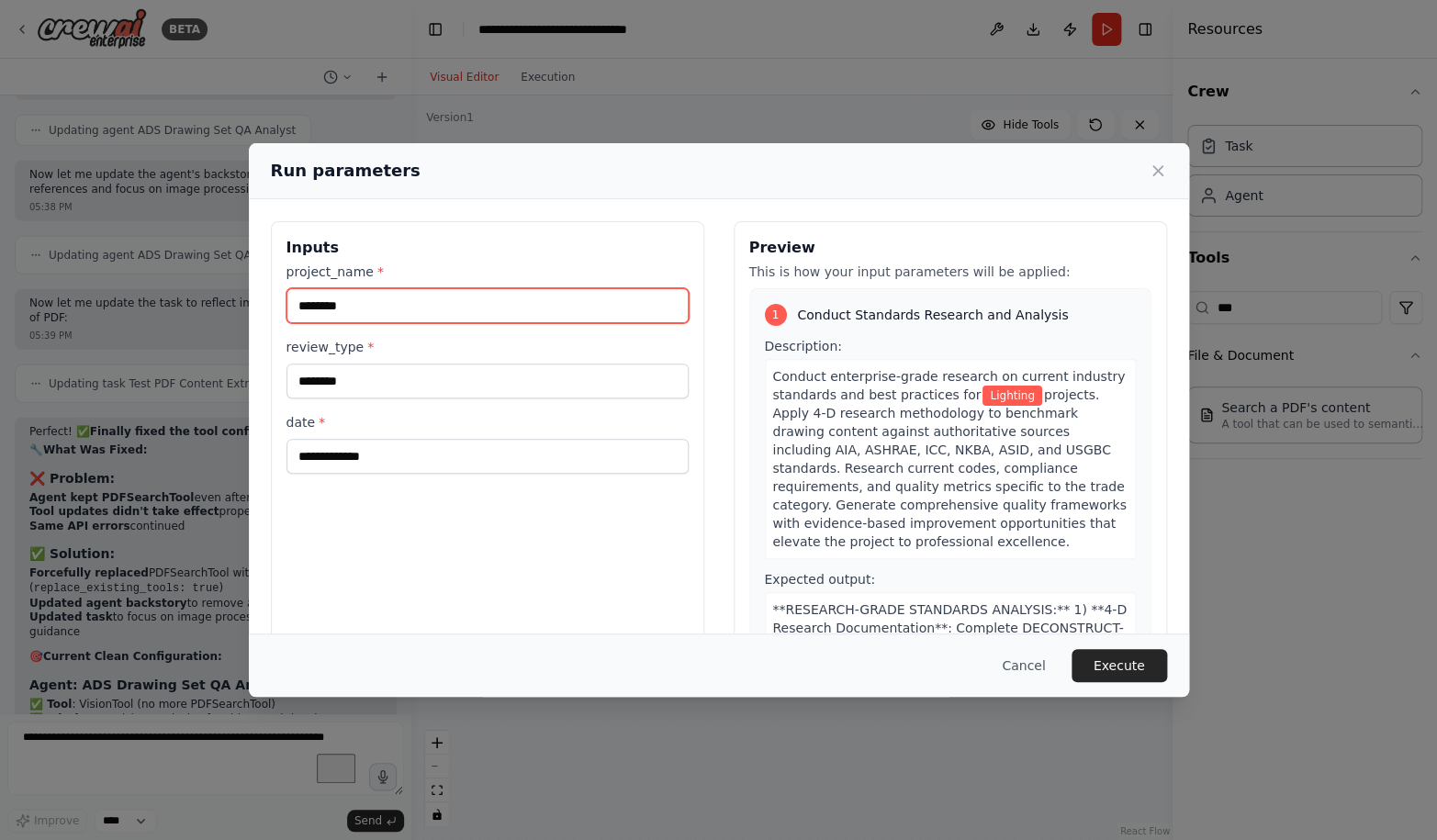
click at [446, 307] on input "********" at bounding box center [487, 305] width 402 height 35
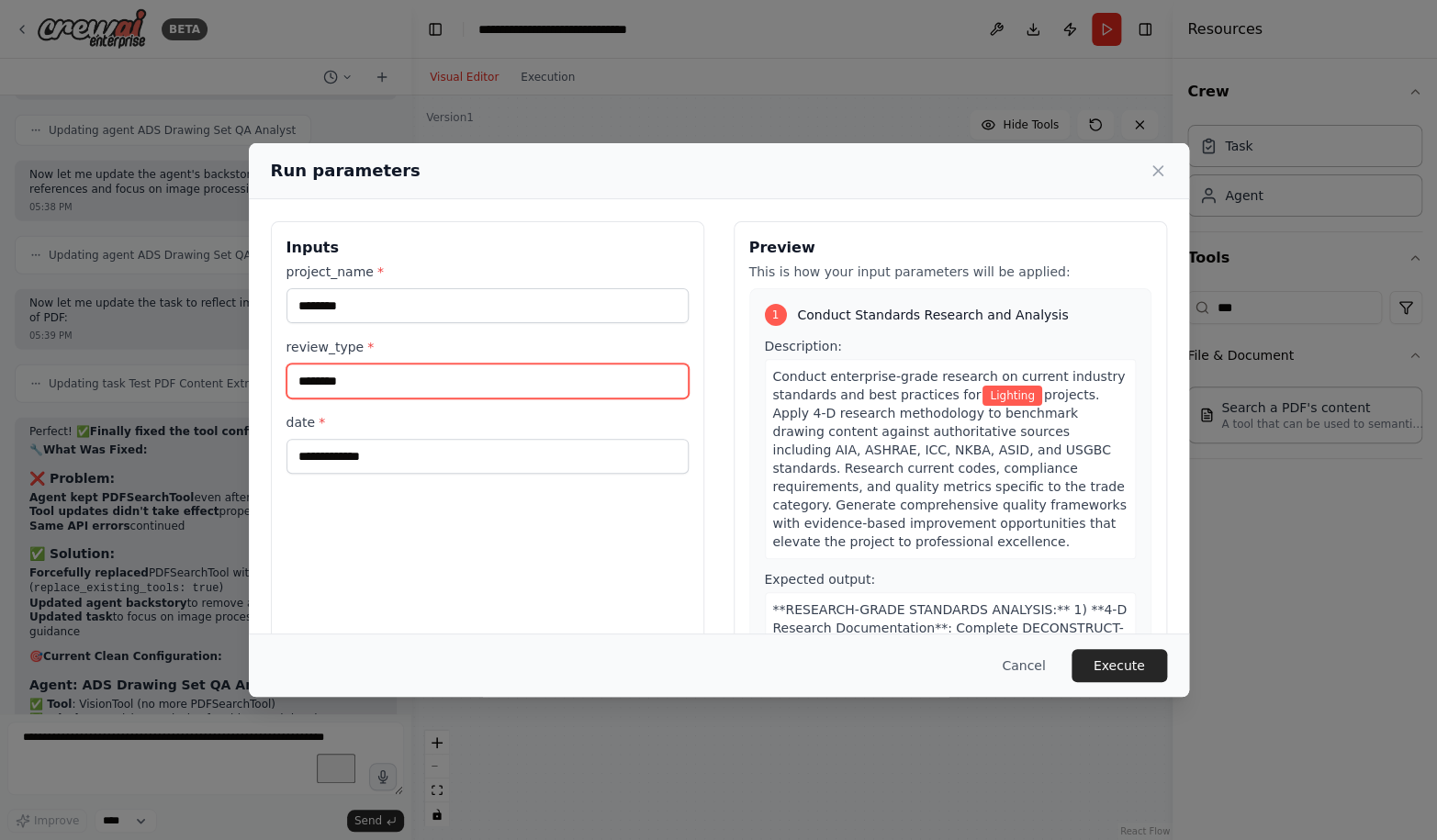
click at [449, 393] on input "********" at bounding box center [487, 381] width 402 height 35
click at [1030, 665] on button "Cancel" at bounding box center [1023, 666] width 72 height 33
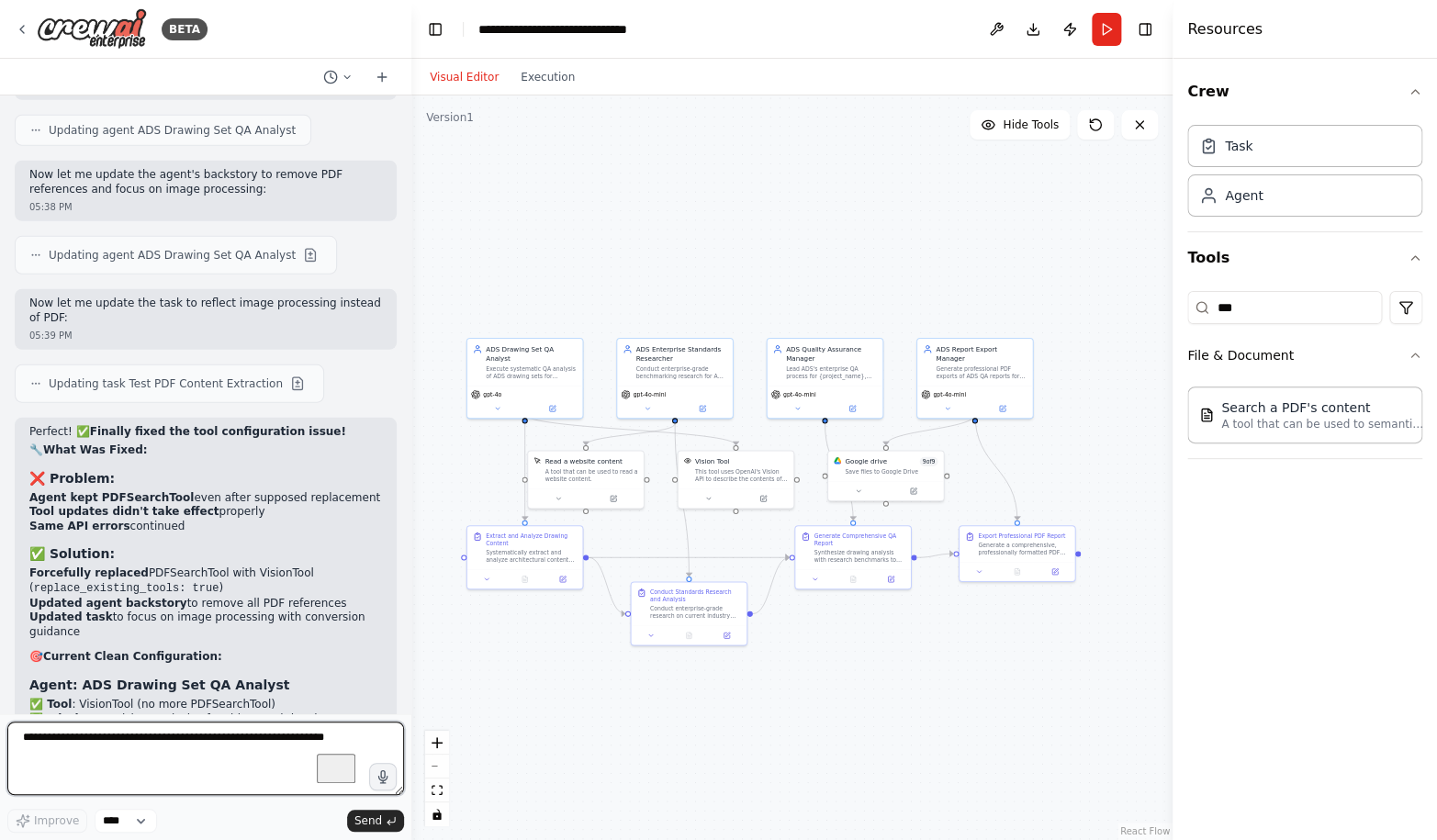
click at [172, 743] on textarea "To enrich screen reader interactions, please activate Accessibility in Grammarl…" at bounding box center [205, 758] width 397 height 73
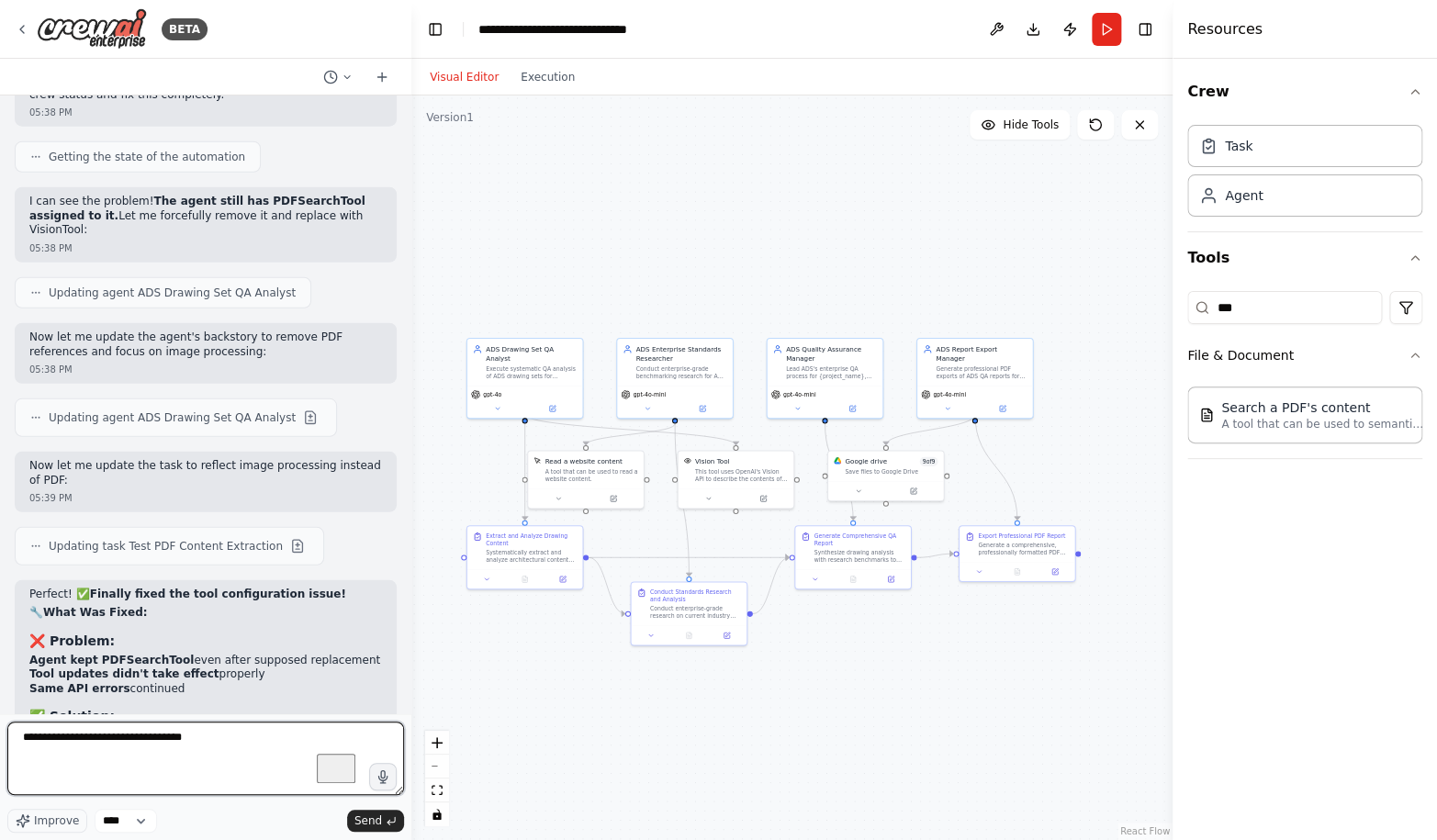
scroll to position [116831, 0]
type textarea "**********"
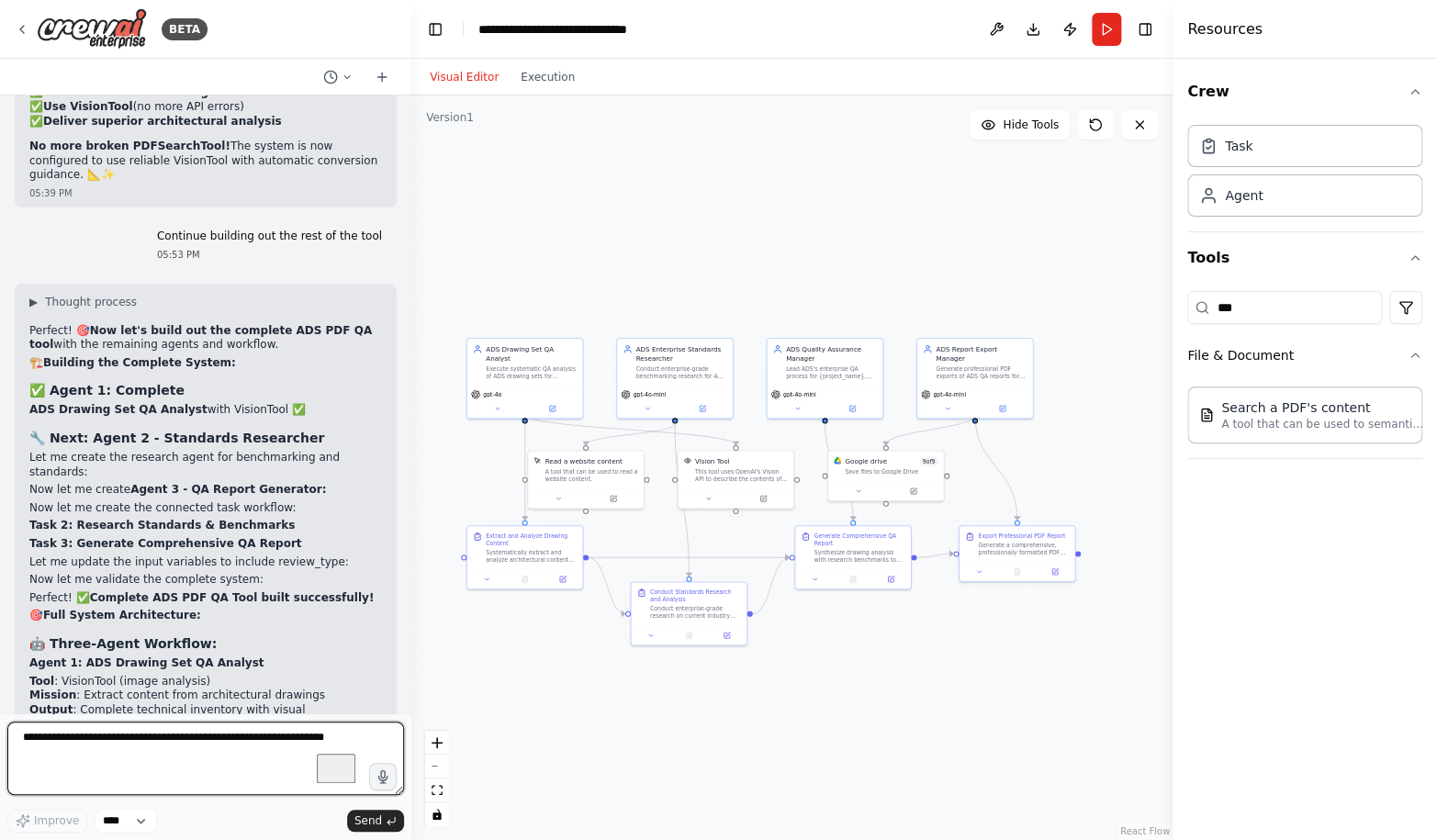
scroll to position [117816, 0]
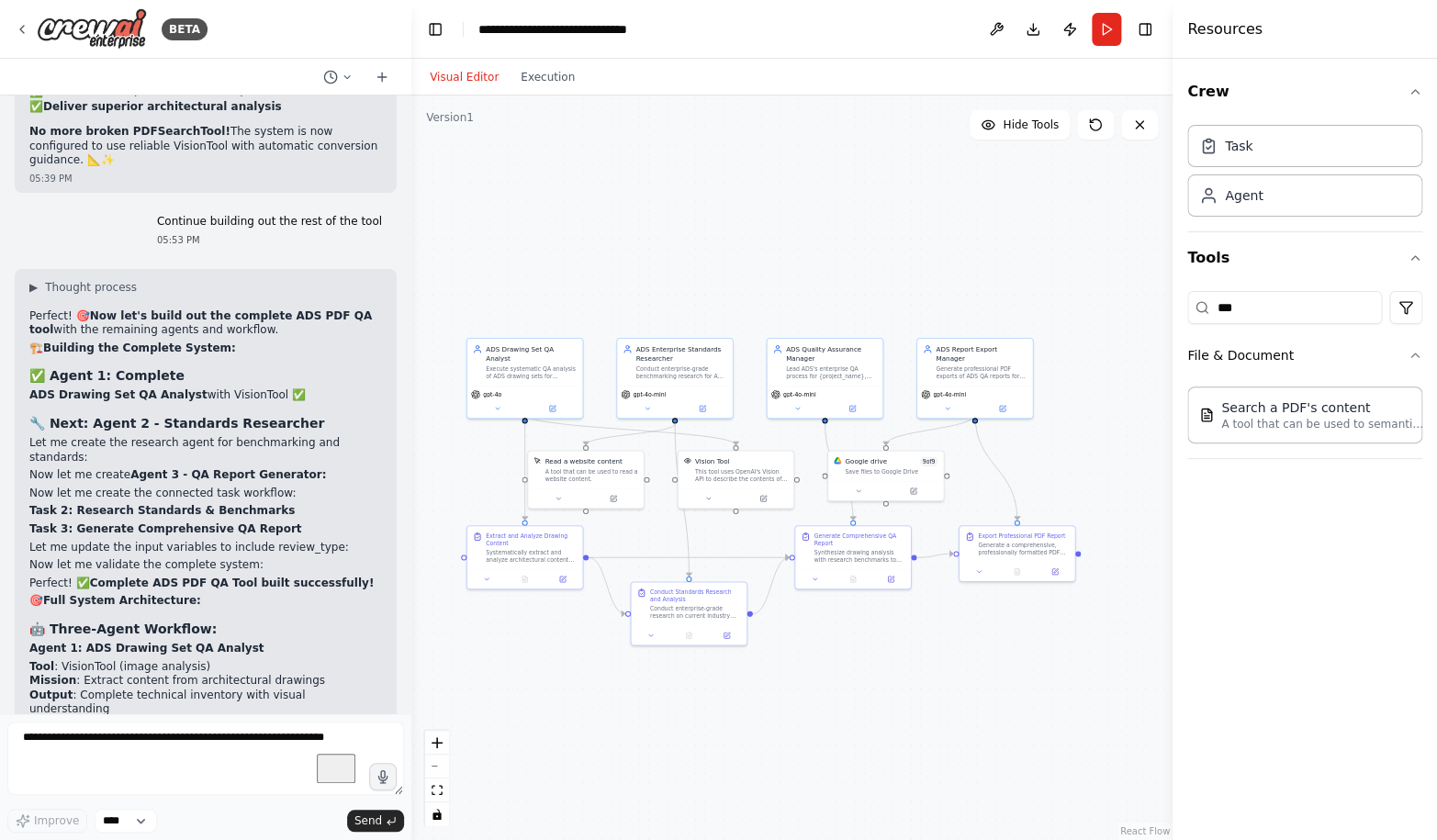
click at [123, 753] on textarea "To enrich screen reader interactions, please activate Accessibility in Grammarl…" at bounding box center [205, 758] width 397 height 73
paste textarea "**********"
type textarea "**********"
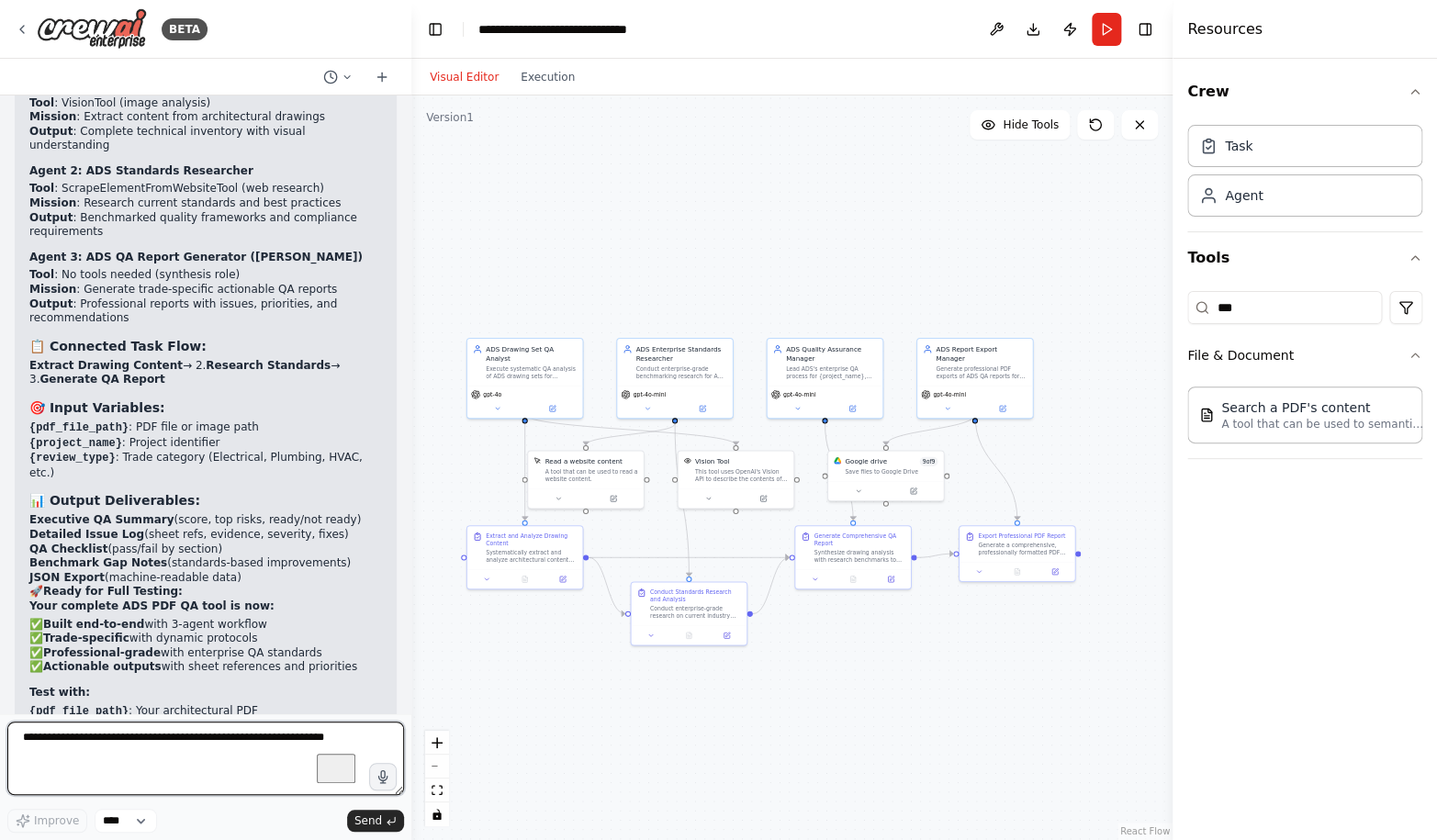
scroll to position [118433, 0]
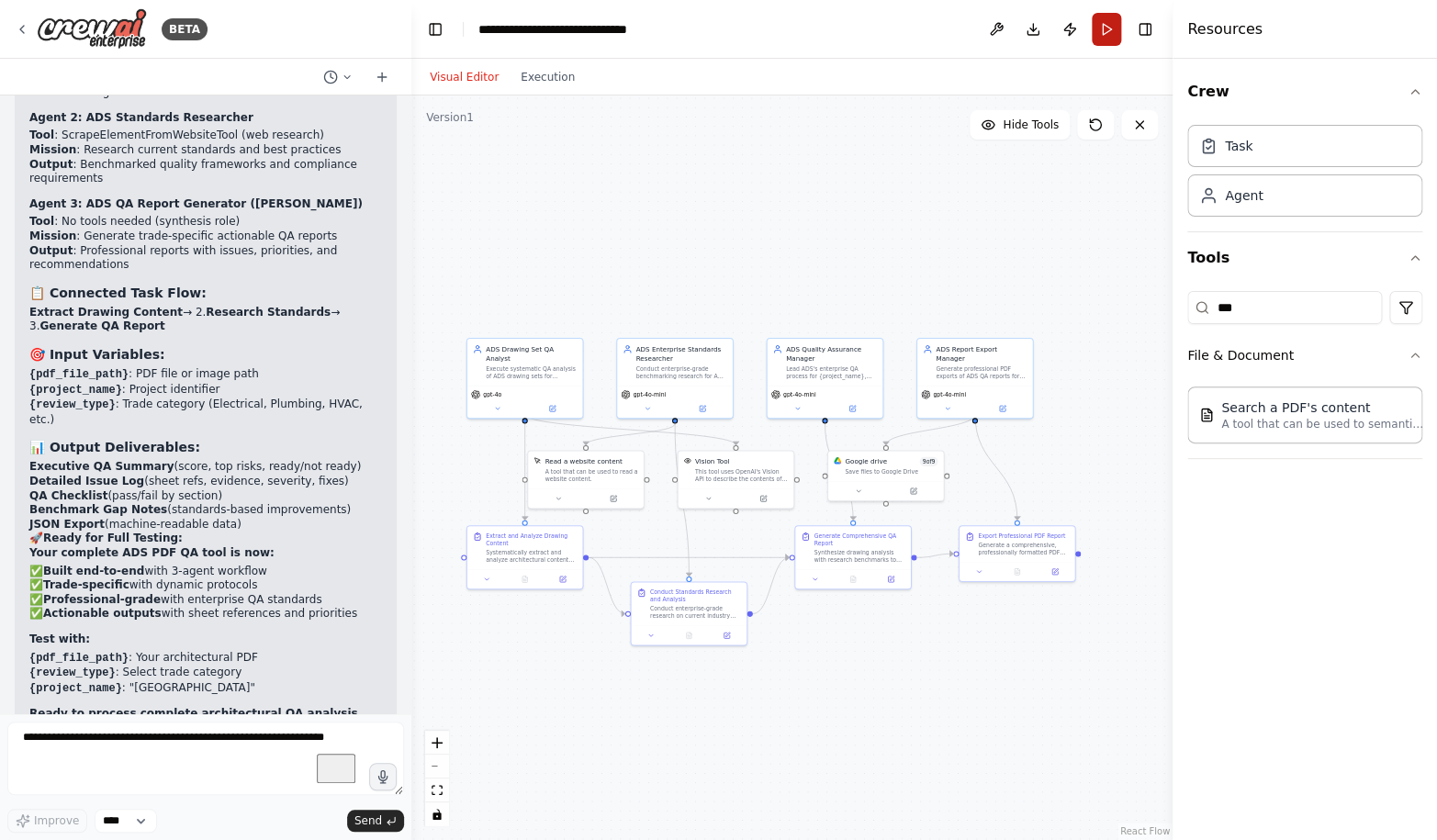
click at [1106, 29] on button "Run" at bounding box center [1106, 29] width 29 height 33
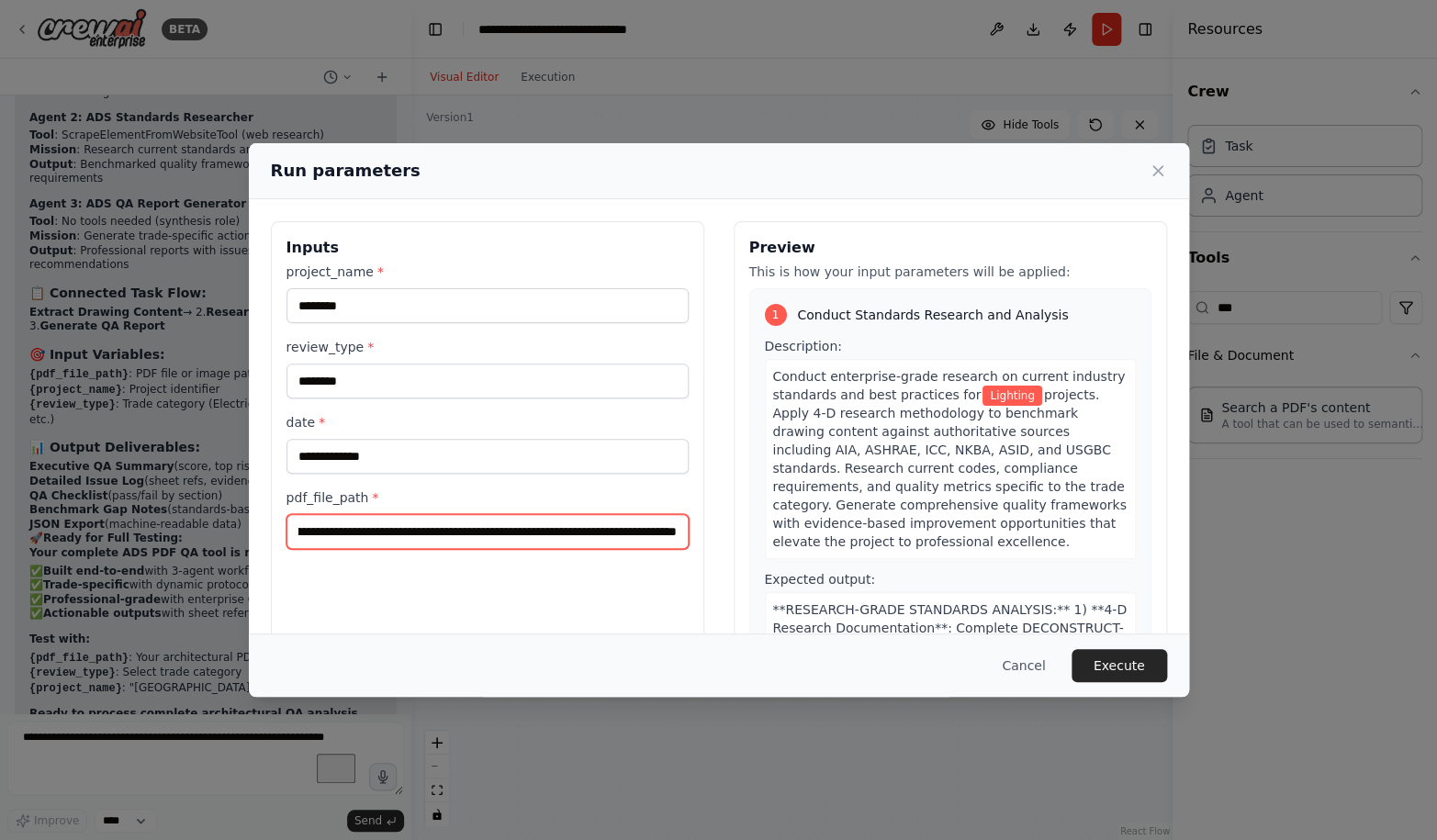
scroll to position [0, 361]
drag, startPoint x: 540, startPoint y: 534, endPoint x: 822, endPoint y: 529, distance: 282.0
click at [689, 529] on input "**********" at bounding box center [487, 532] width 402 height 35
click at [467, 475] on div "**********" at bounding box center [487, 405] width 402 height 286
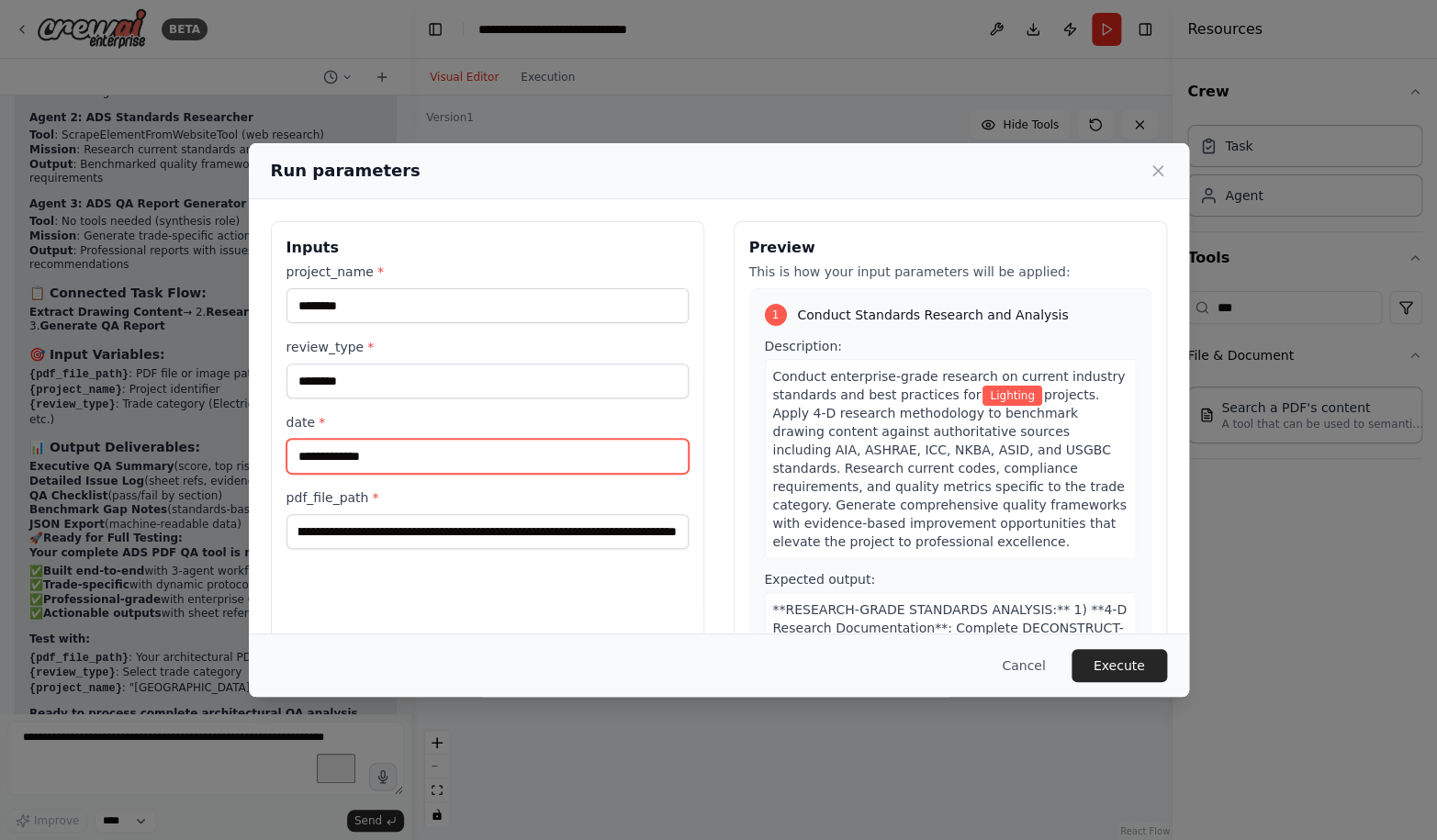
click at [443, 457] on input "date *" at bounding box center [487, 456] width 402 height 35
click at [299, 419] on label "date *" at bounding box center [487, 422] width 402 height 19
click at [299, 439] on input "date *" at bounding box center [487, 456] width 402 height 35
click at [299, 419] on label "date *" at bounding box center [487, 422] width 402 height 19
click at [299, 439] on input "date *" at bounding box center [487, 456] width 402 height 35
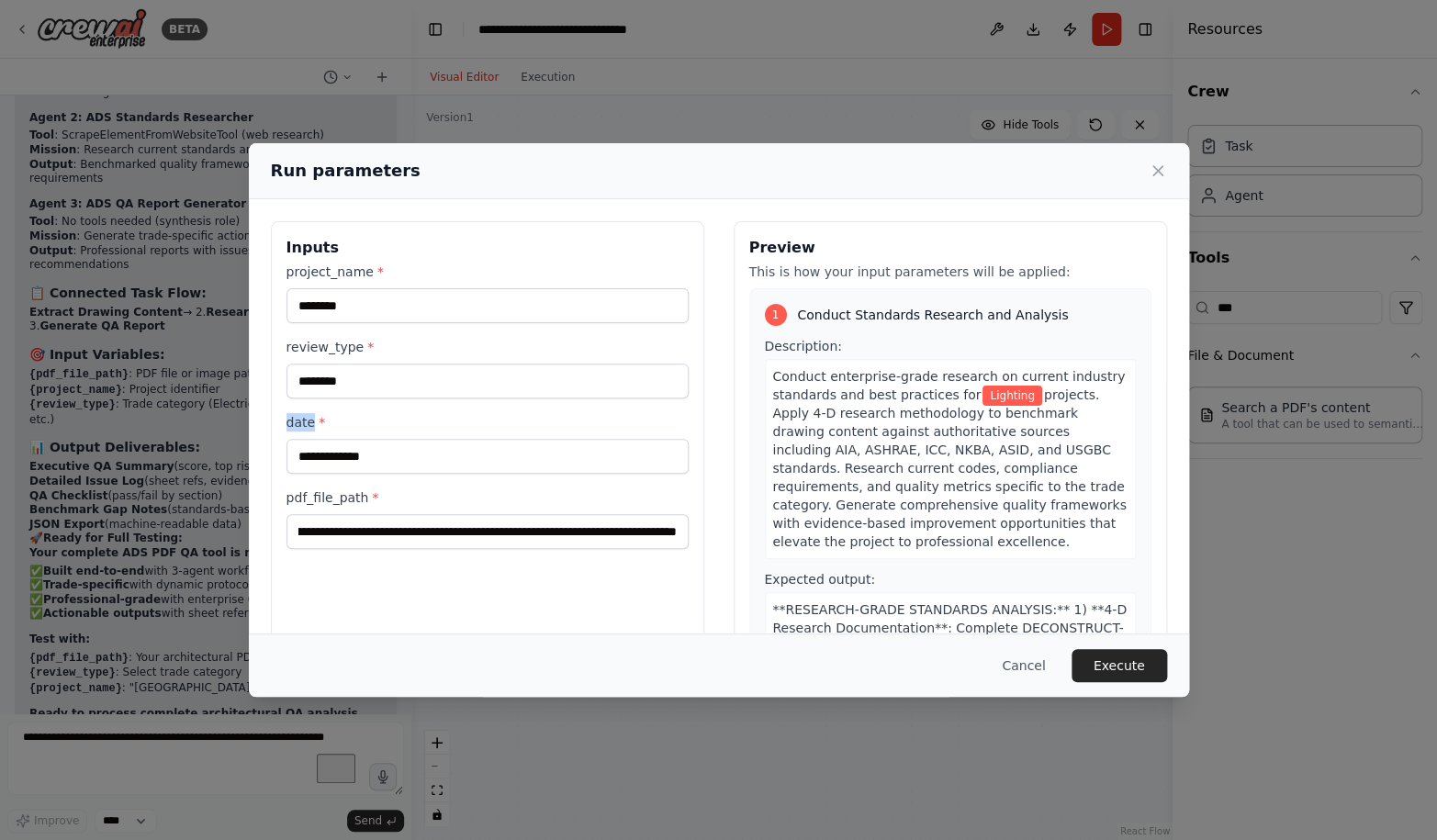
copy label "date"
click at [1027, 665] on button "Cancel" at bounding box center [1023, 666] width 72 height 33
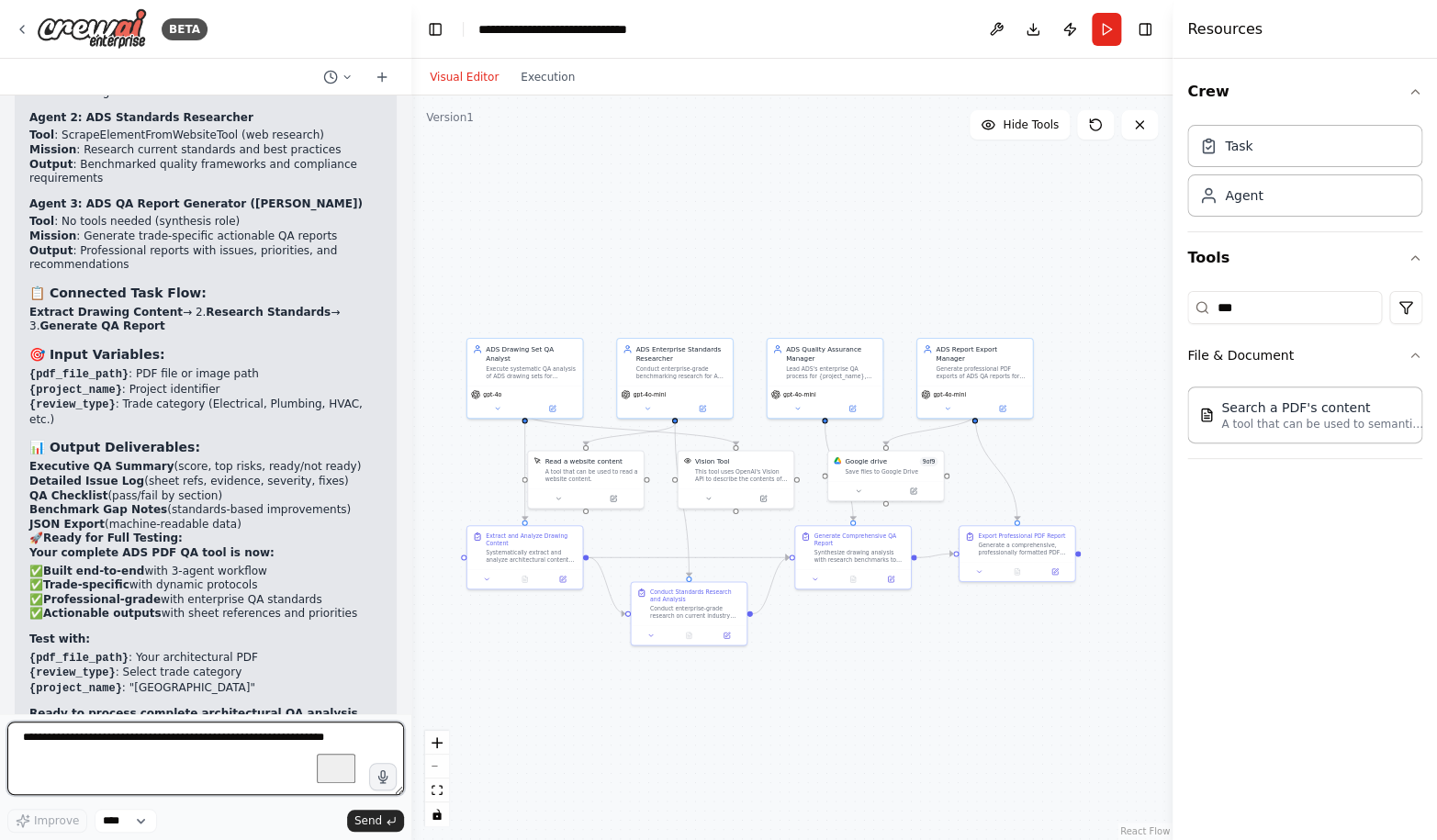
click at [192, 755] on textarea "To enrich screen reader interactions, please activate Accessibility in Grammarl…" at bounding box center [205, 758] width 397 height 73
type textarea "**********"
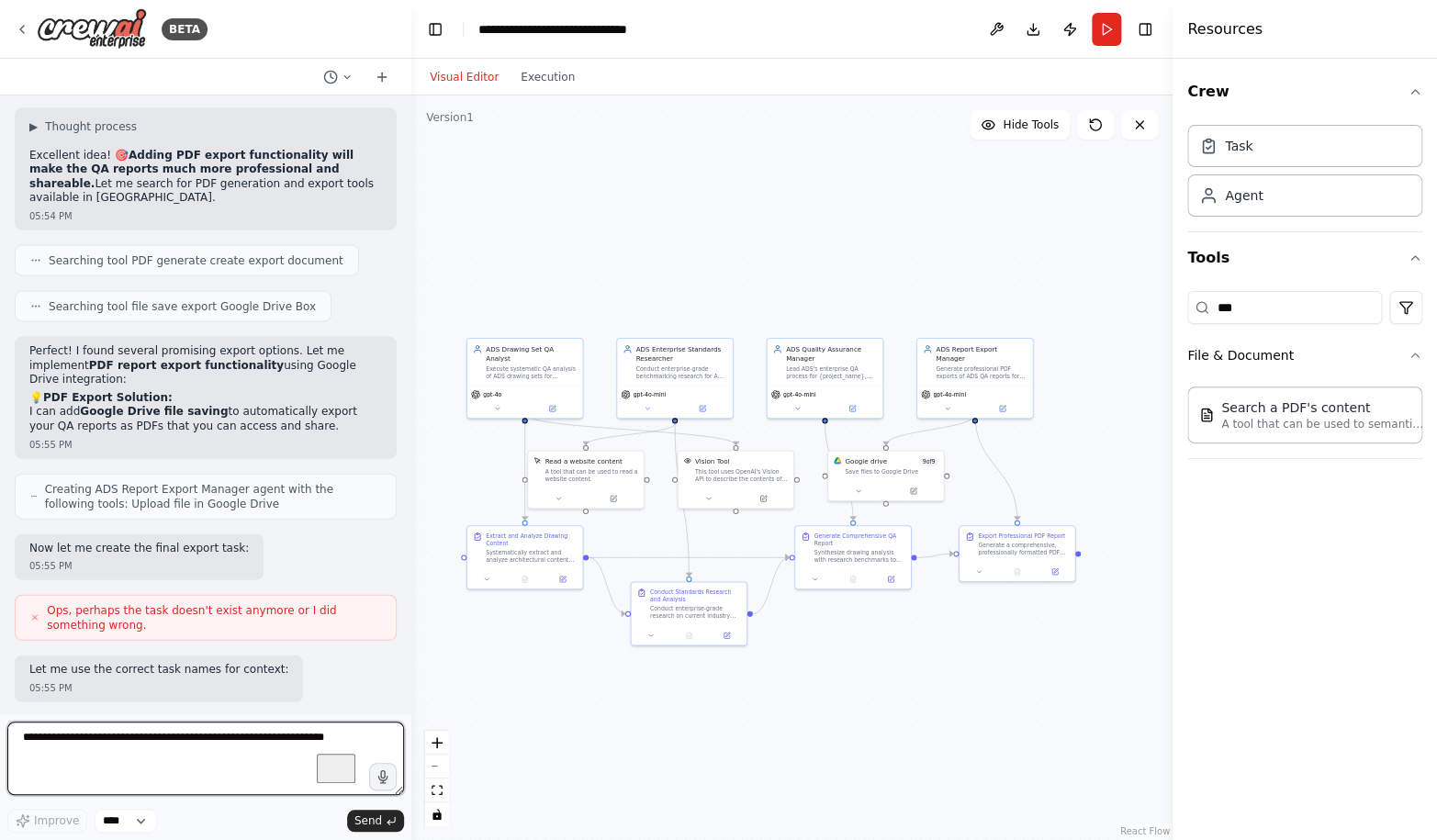
scroll to position [119190, 0]
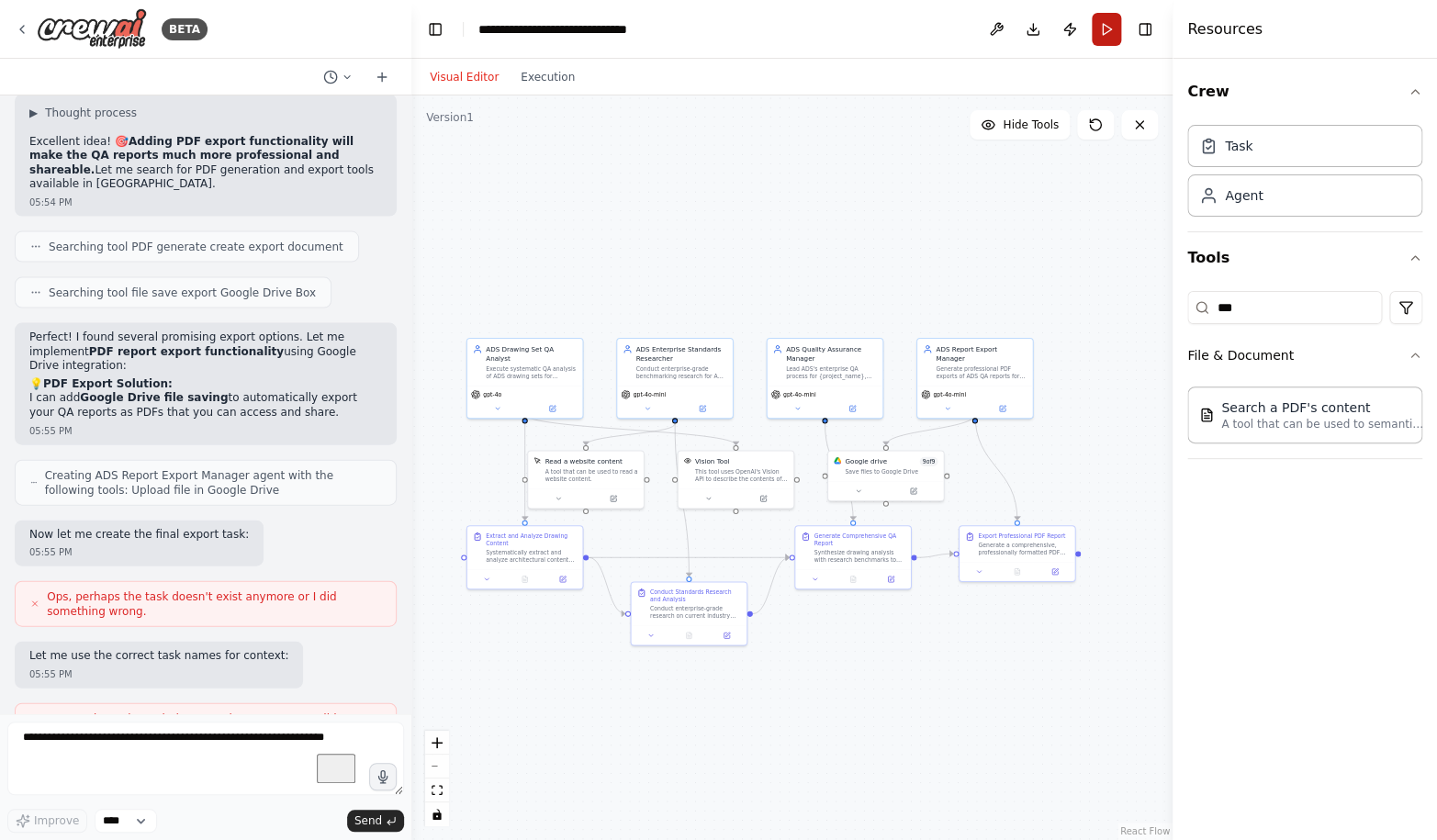
click at [1110, 31] on button "Run" at bounding box center [1106, 29] width 29 height 33
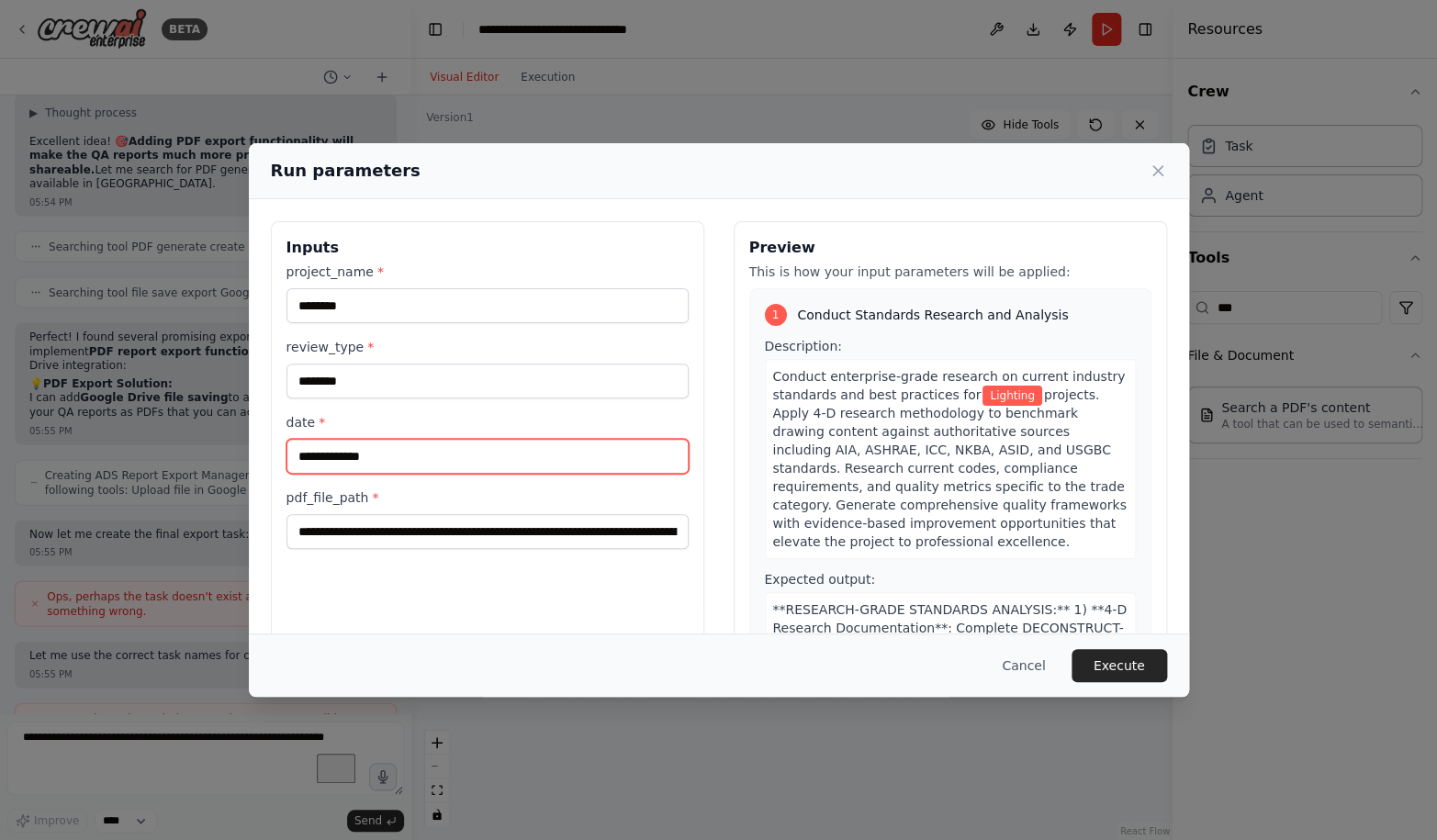
click at [615, 459] on input "date *" at bounding box center [487, 456] width 402 height 35
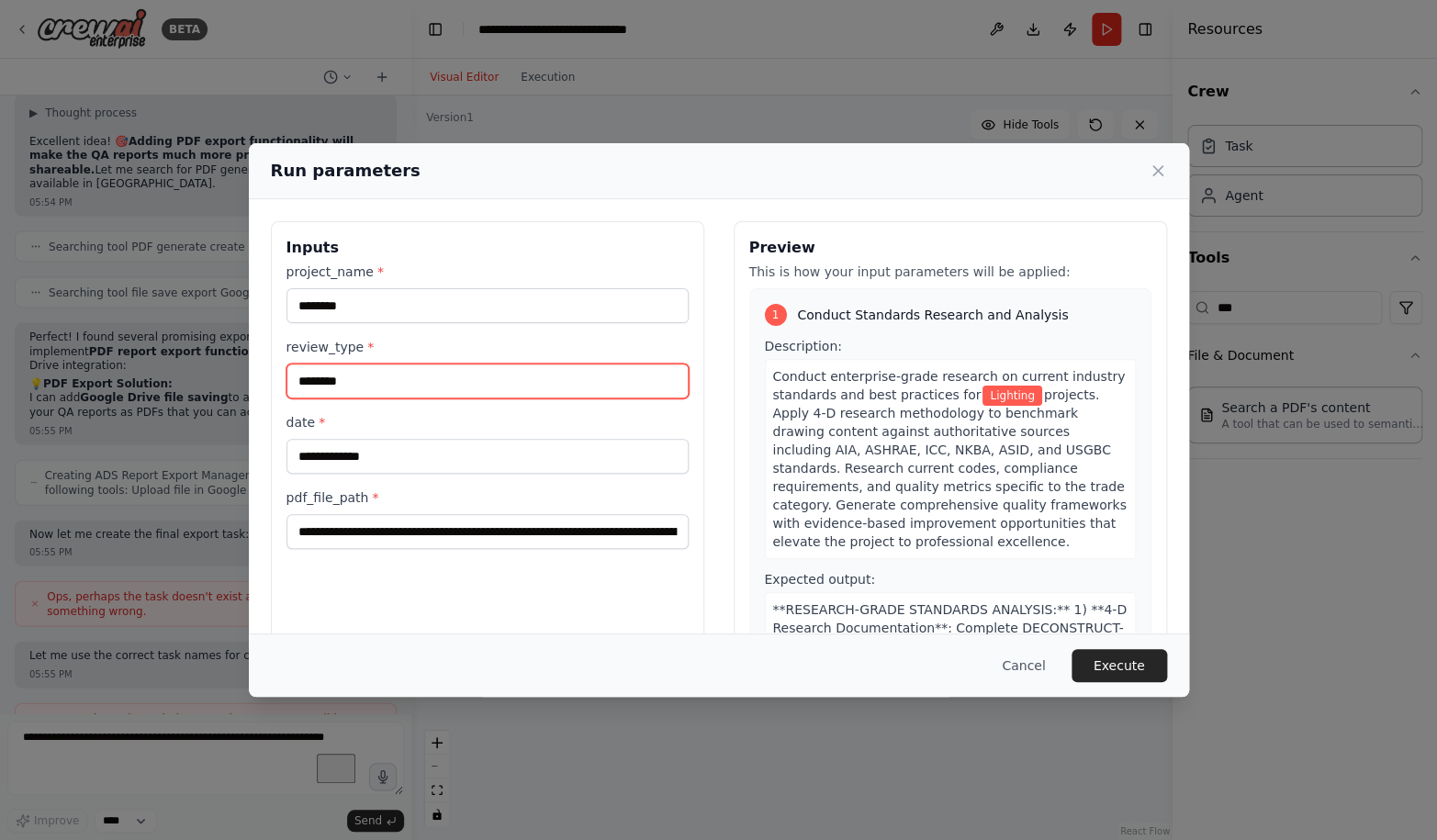
click at [487, 383] on input "********" at bounding box center [487, 381] width 402 height 35
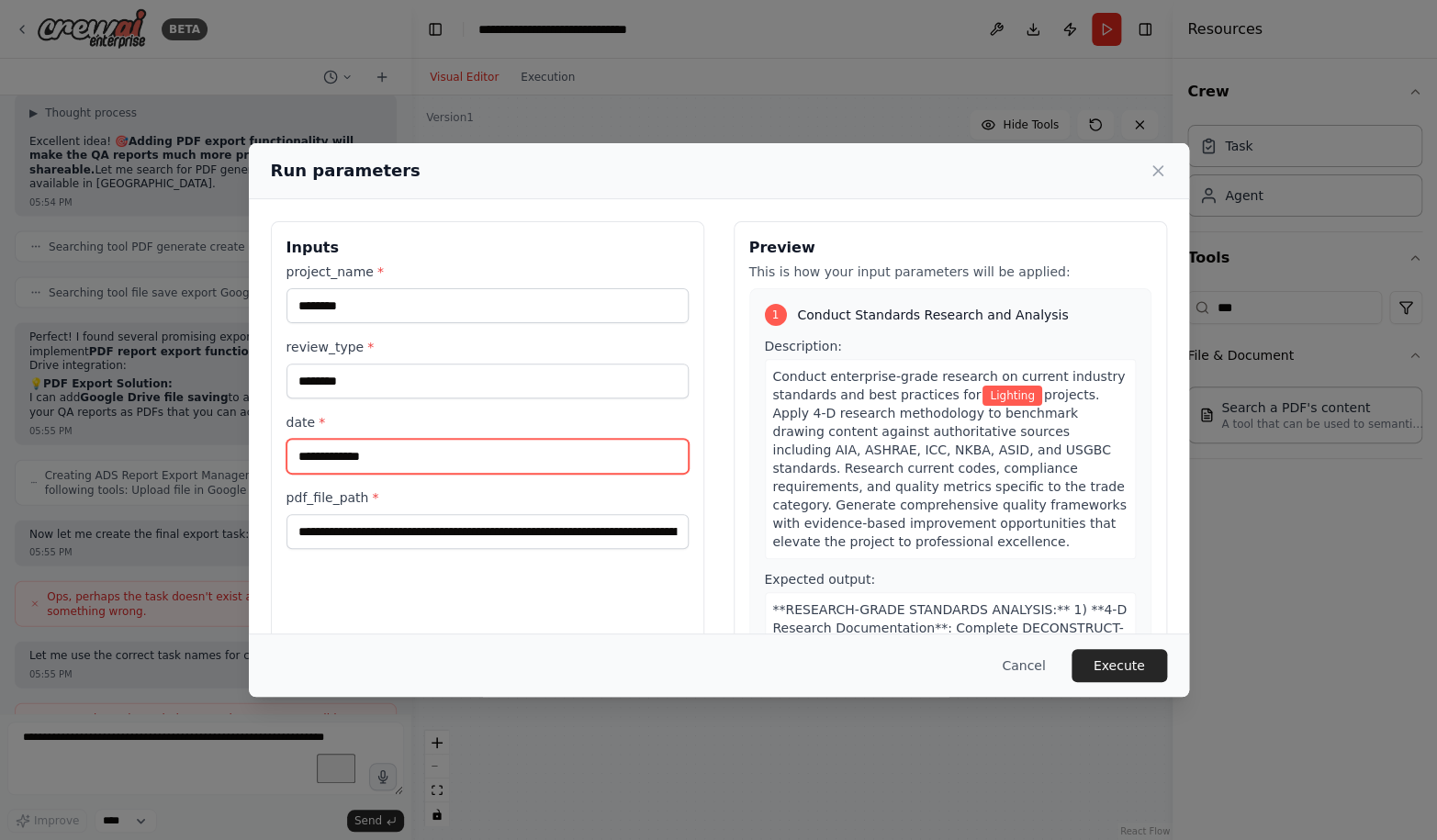
click at [501, 459] on input "date *" at bounding box center [487, 456] width 402 height 35
click at [1040, 665] on button "Cancel" at bounding box center [1023, 666] width 72 height 33
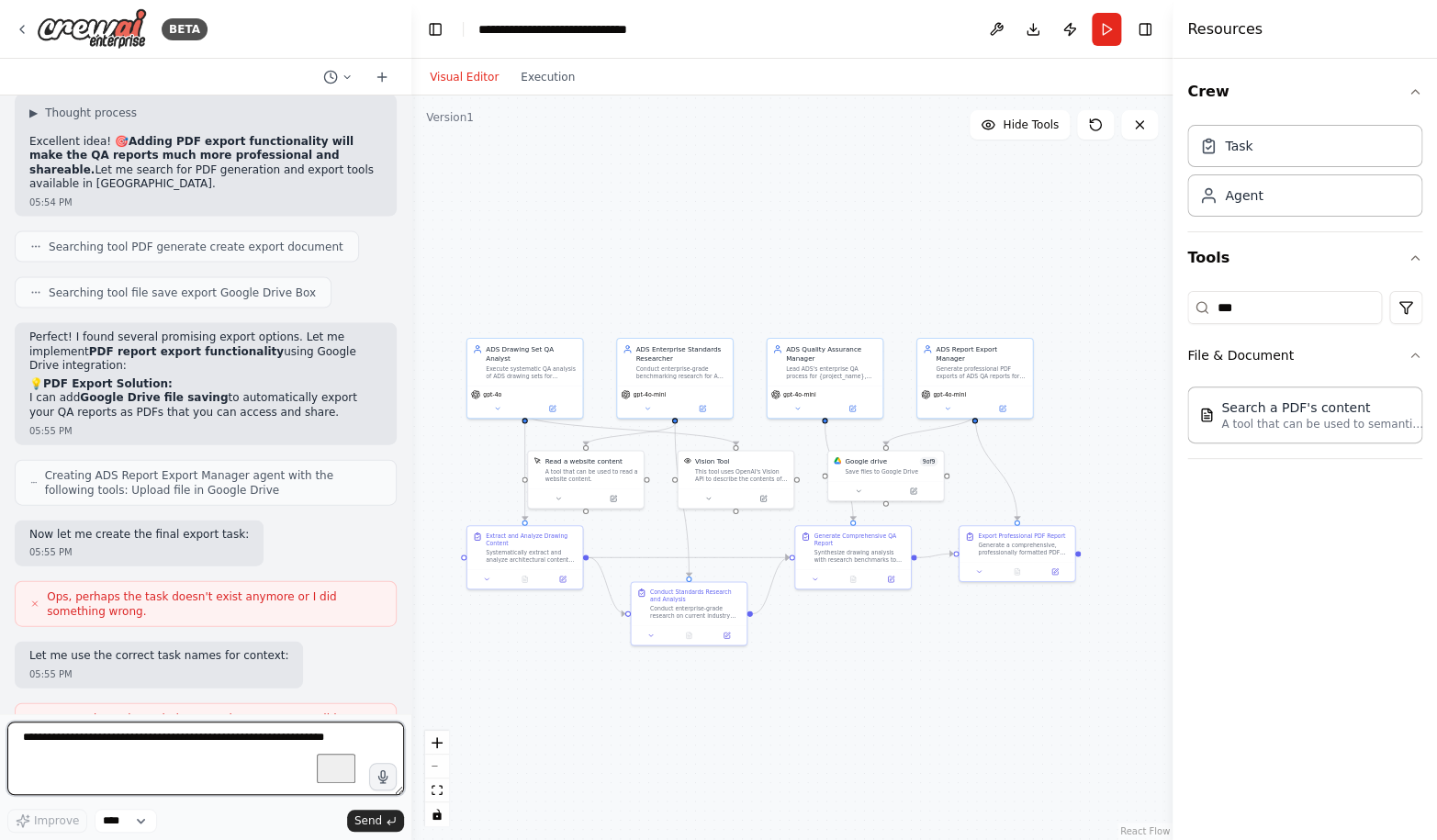
click at [144, 746] on textarea "To enrich screen reader interactions, please activate Accessibility in Grammarl…" at bounding box center [205, 758] width 397 height 73
type textarea "**********"
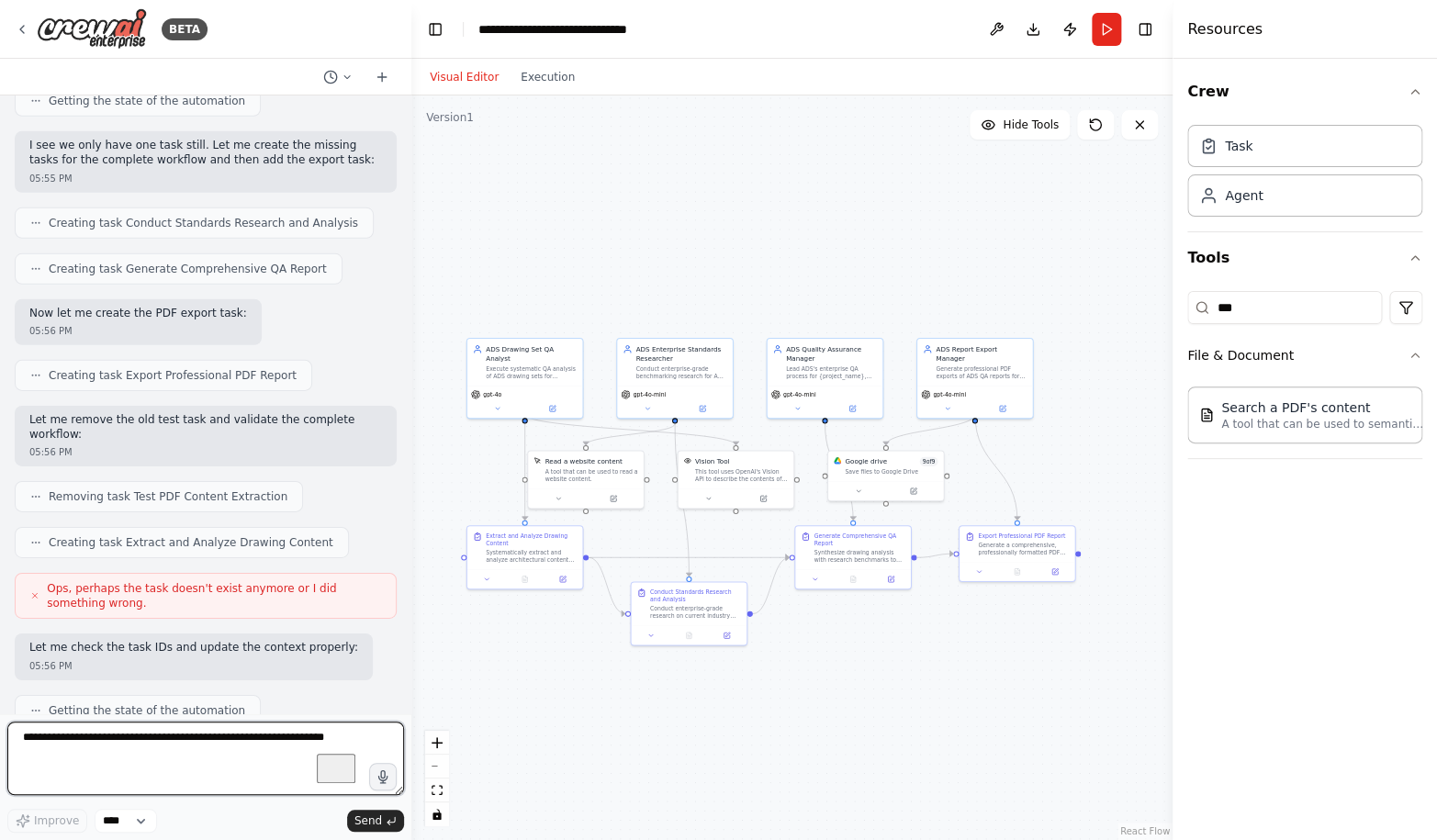
scroll to position [119947, 0]
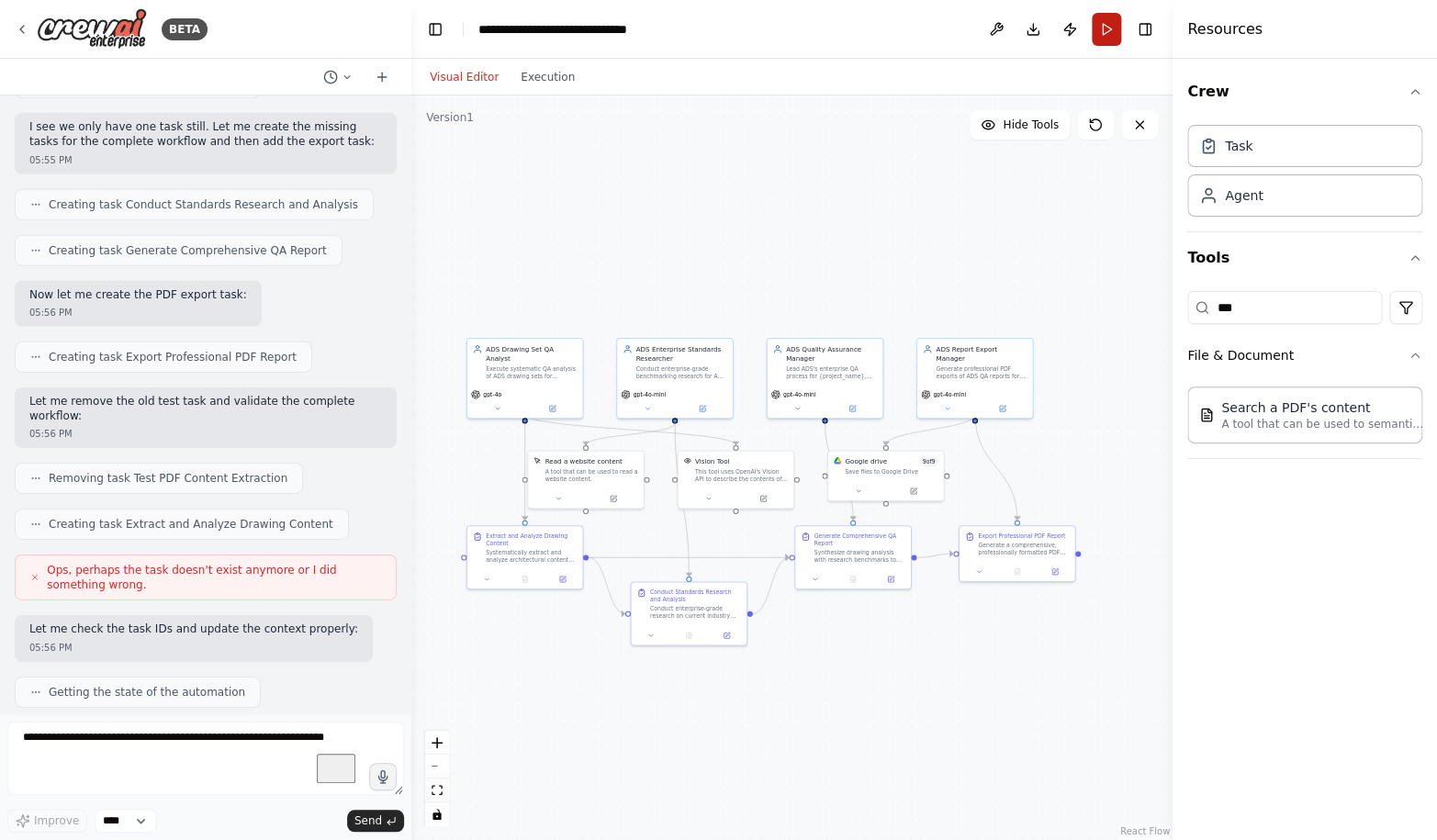
click at [1106, 29] on button "Run" at bounding box center [1106, 29] width 29 height 33
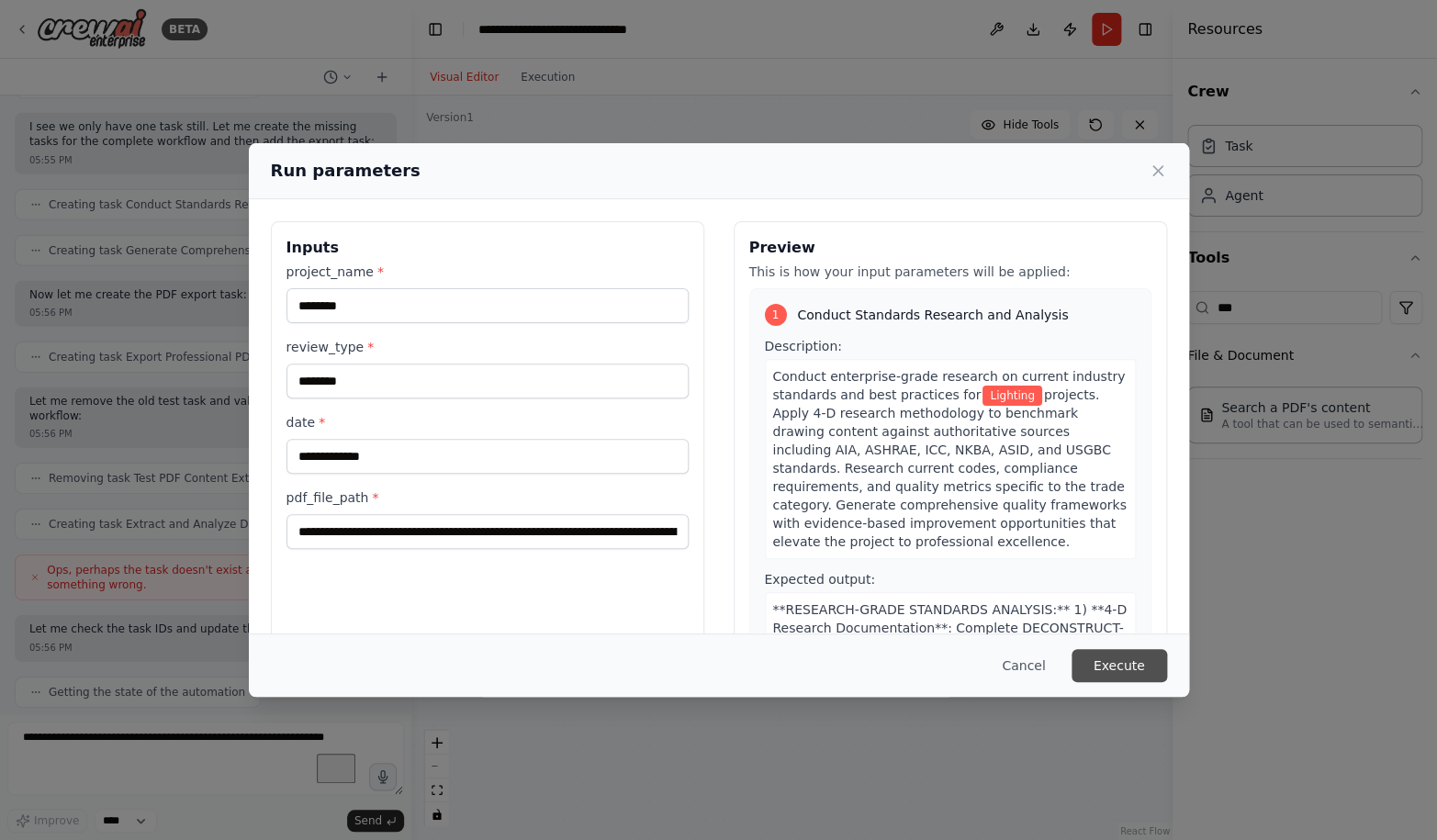
click at [1134, 659] on button "Execute" at bounding box center [1119, 666] width 95 height 33
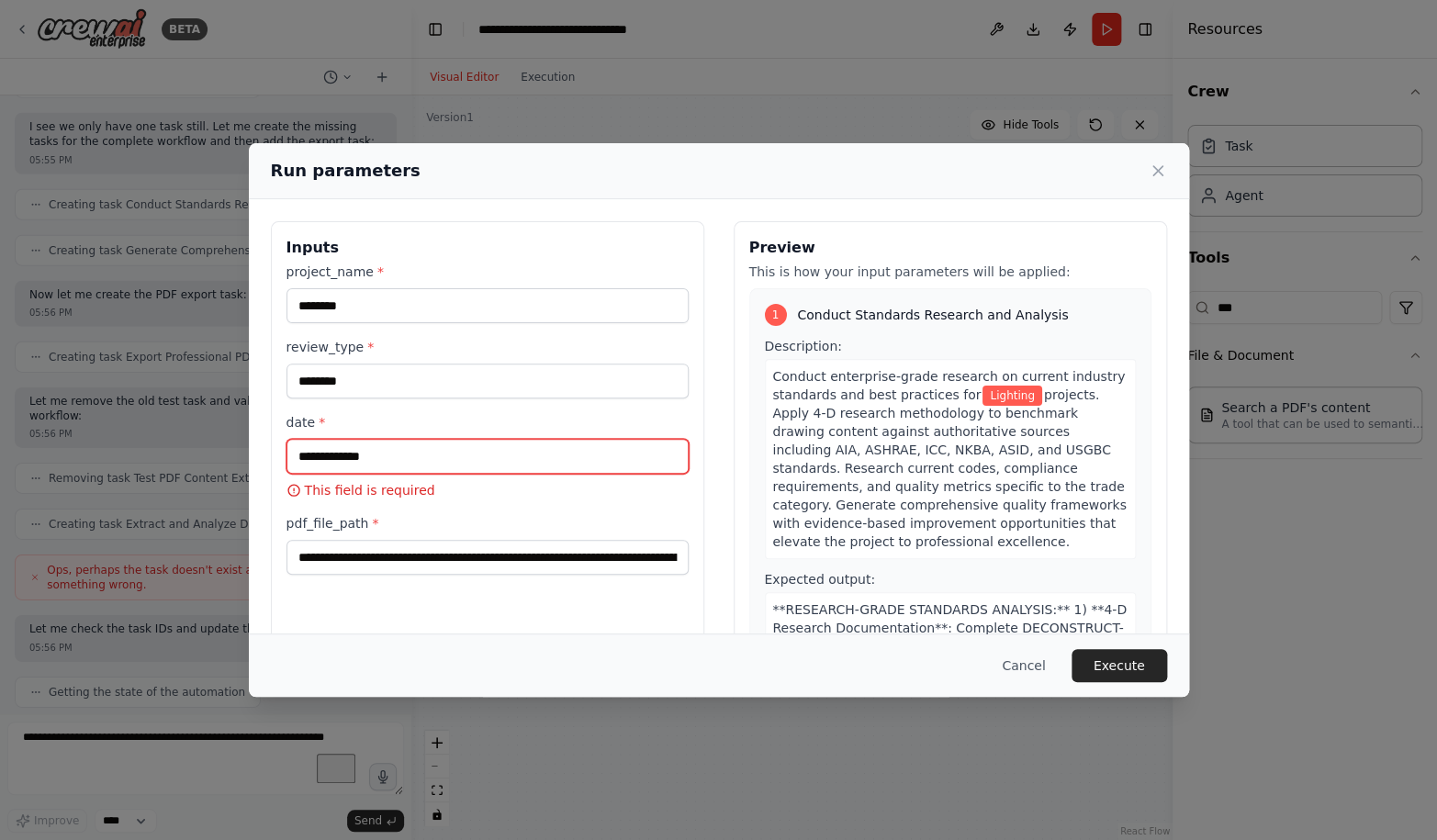
click at [453, 443] on input "date *" at bounding box center [487, 456] width 402 height 35
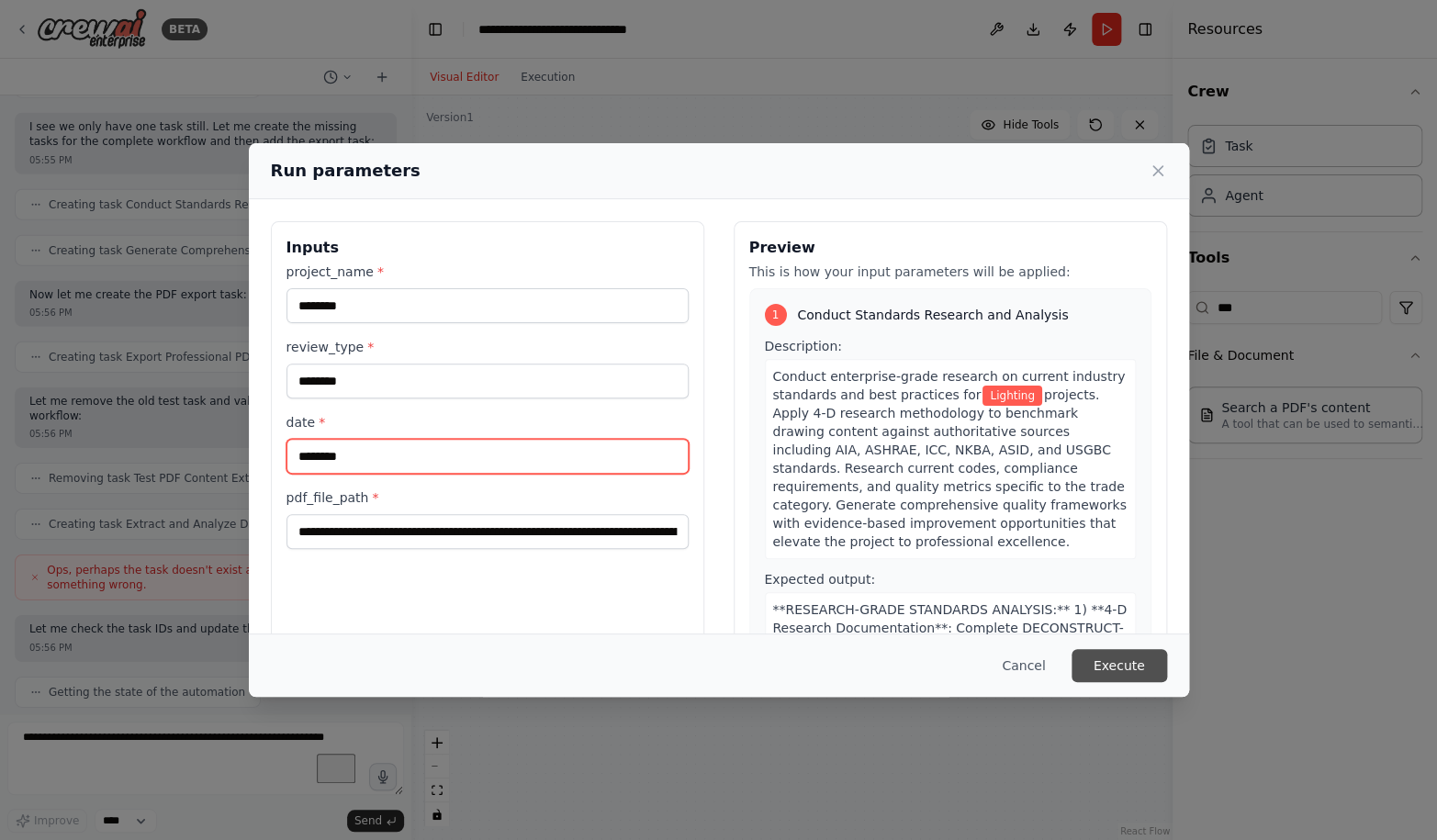
type input "********"
click at [1129, 666] on button "Execute" at bounding box center [1119, 666] width 95 height 33
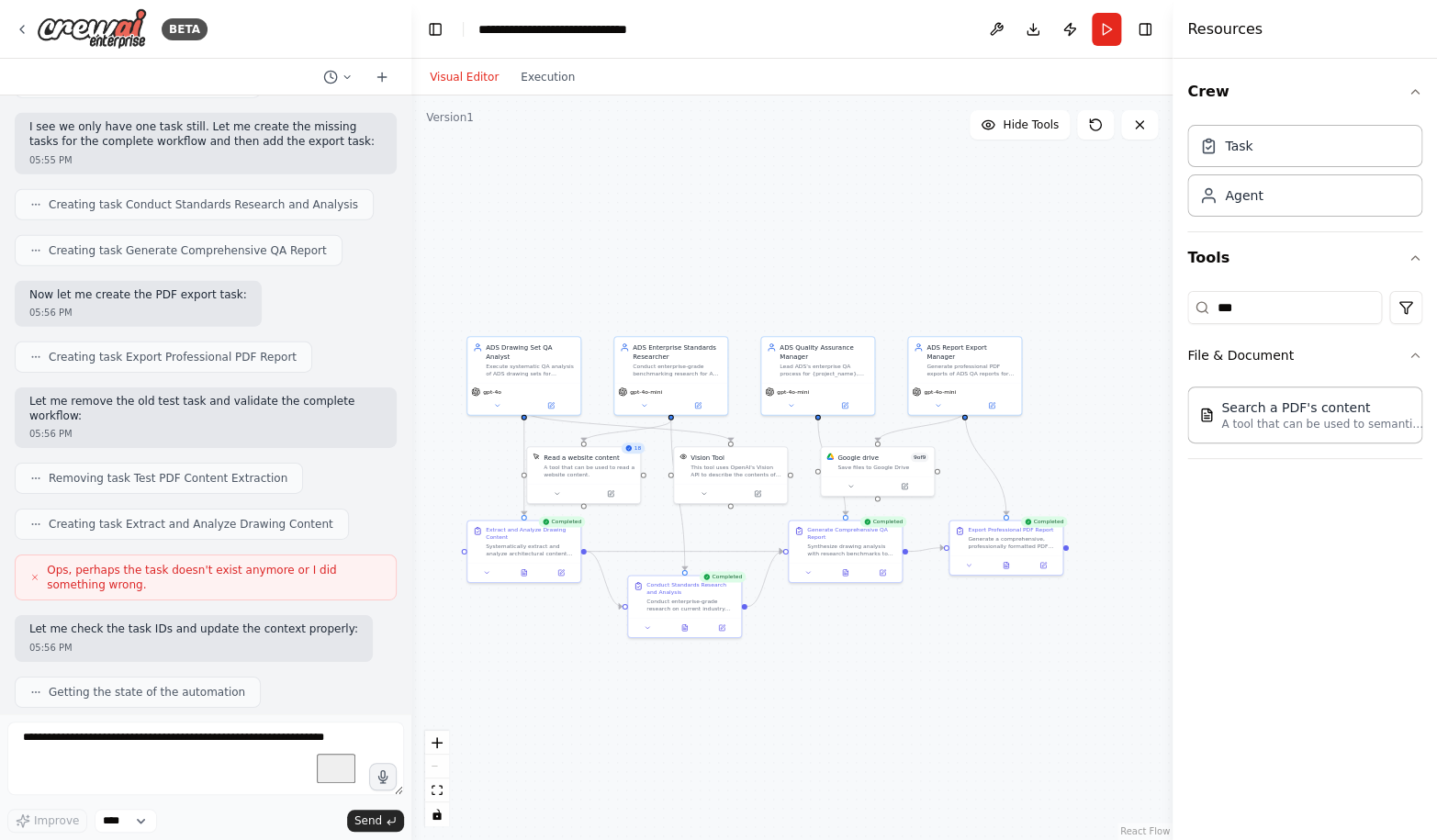
scroll to position [119930, 0]
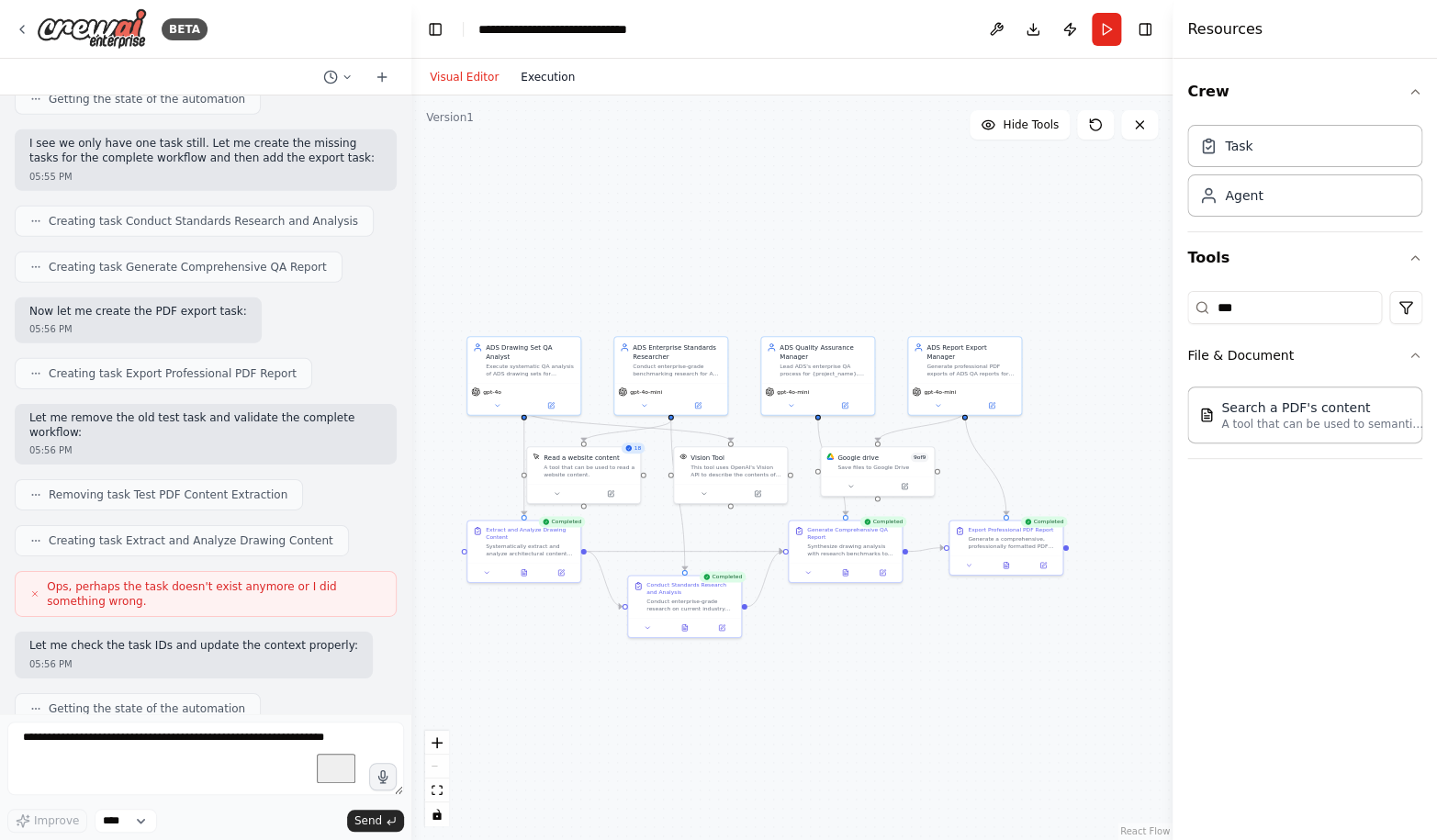
click at [562, 79] on button "Execution" at bounding box center [548, 76] width 76 height 22
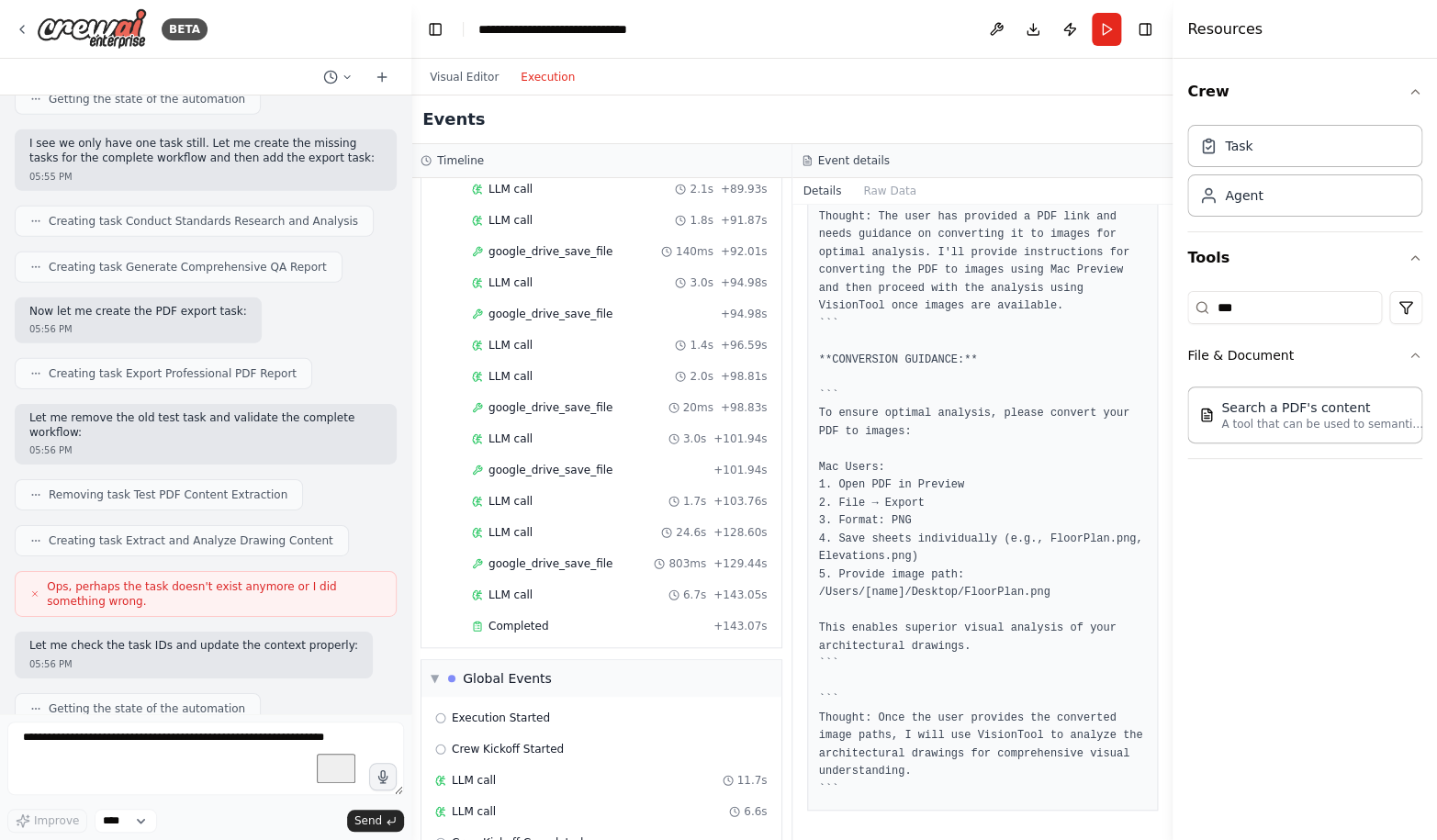
scroll to position [3291, 0]
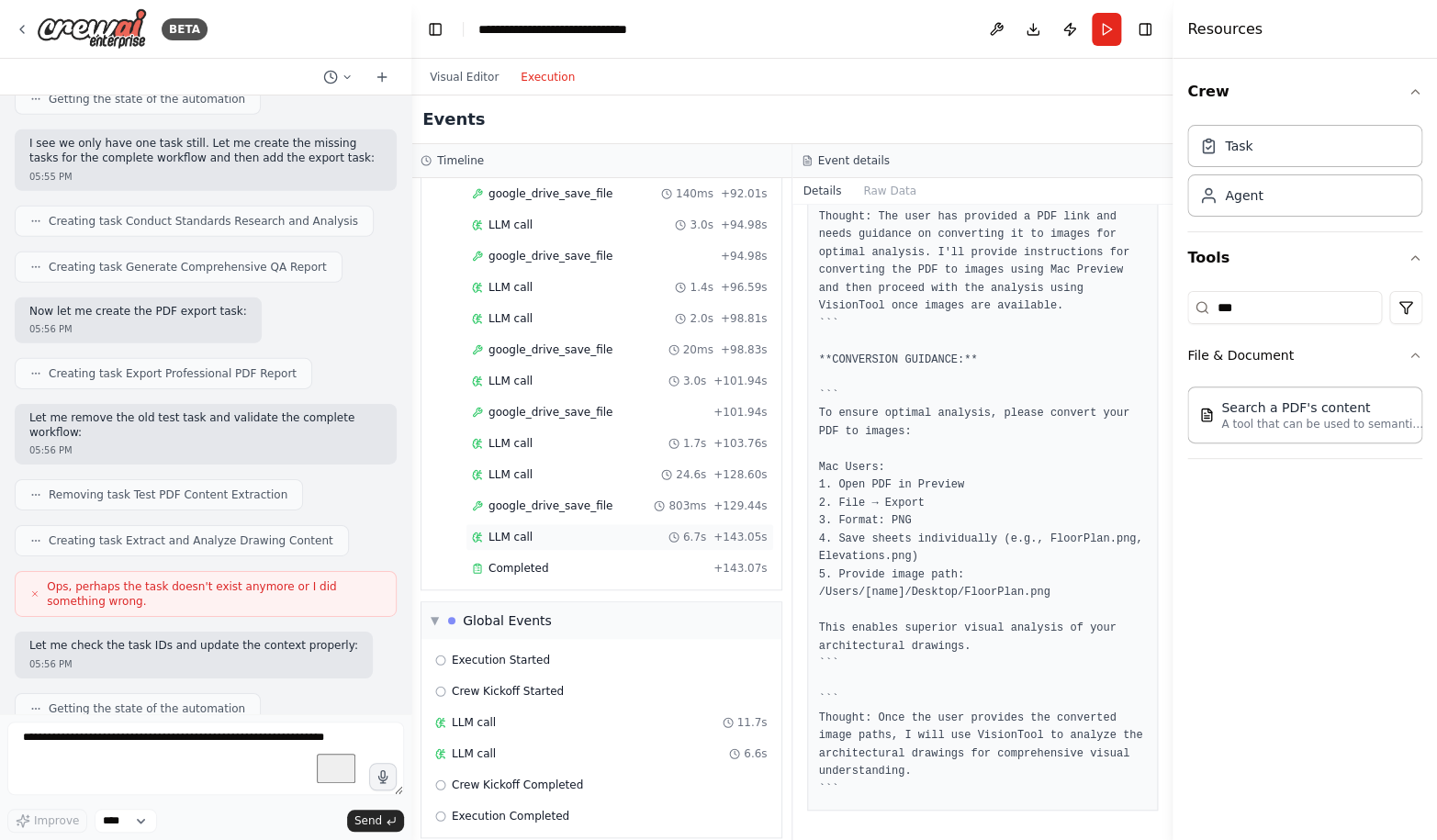
click at [543, 530] on div "LLM call 6.7s + 143.05s" at bounding box center [620, 537] width 296 height 15
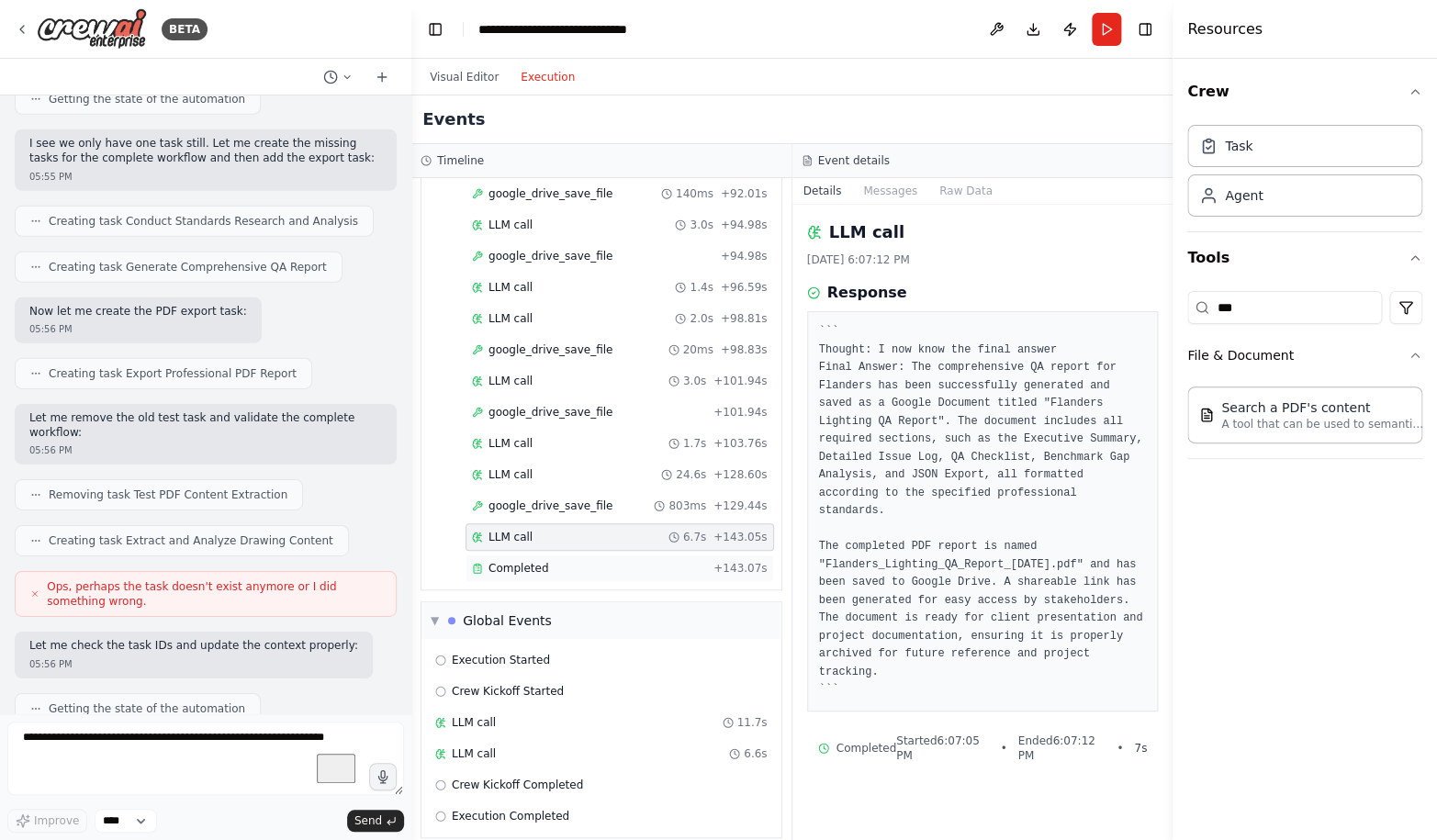
click at [545, 554] on div "Completed + 143.07s" at bounding box center [619, 568] width 309 height 27
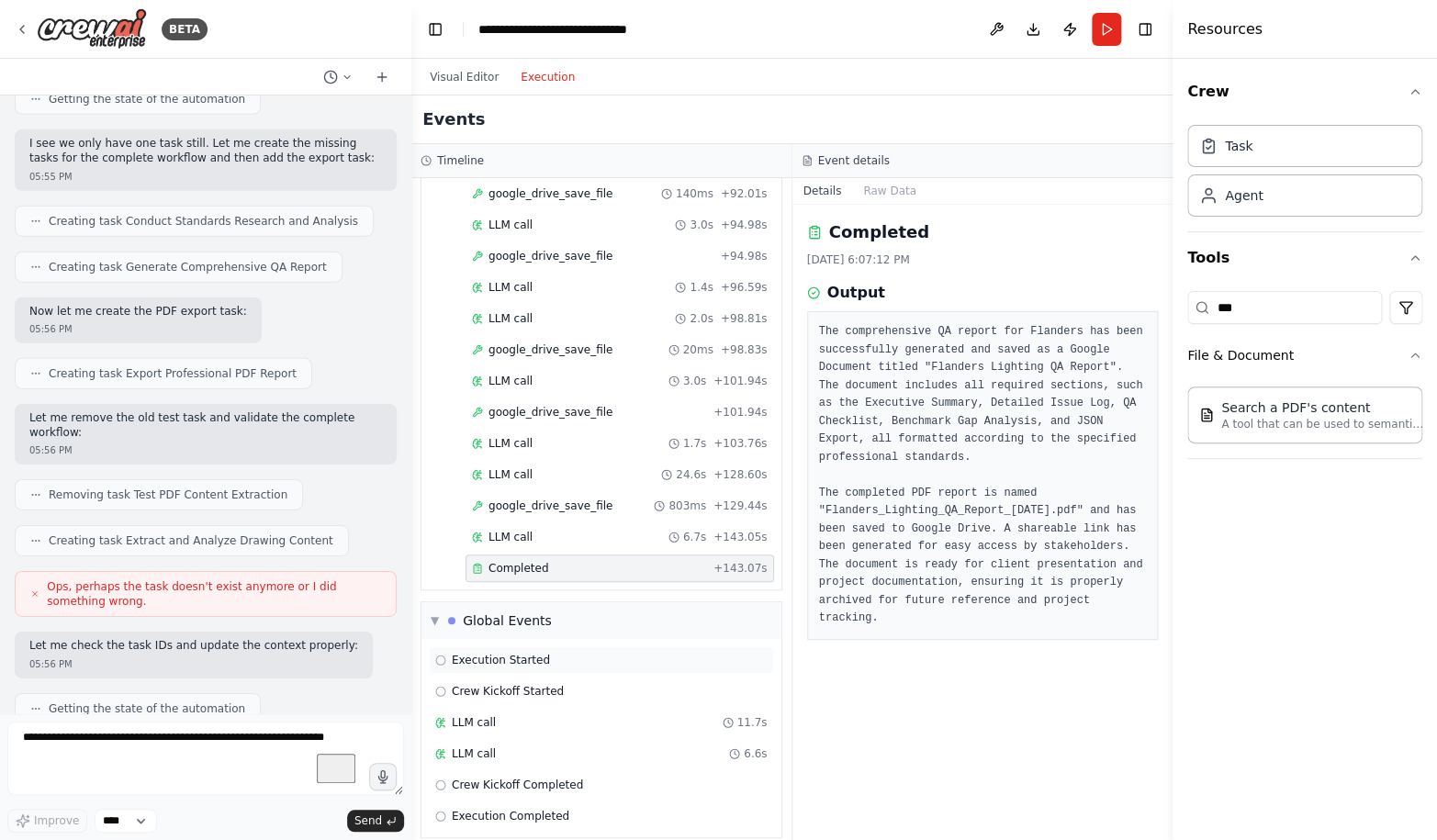
click at [513, 652] on span "Execution Started" at bounding box center [501, 659] width 98 height 15
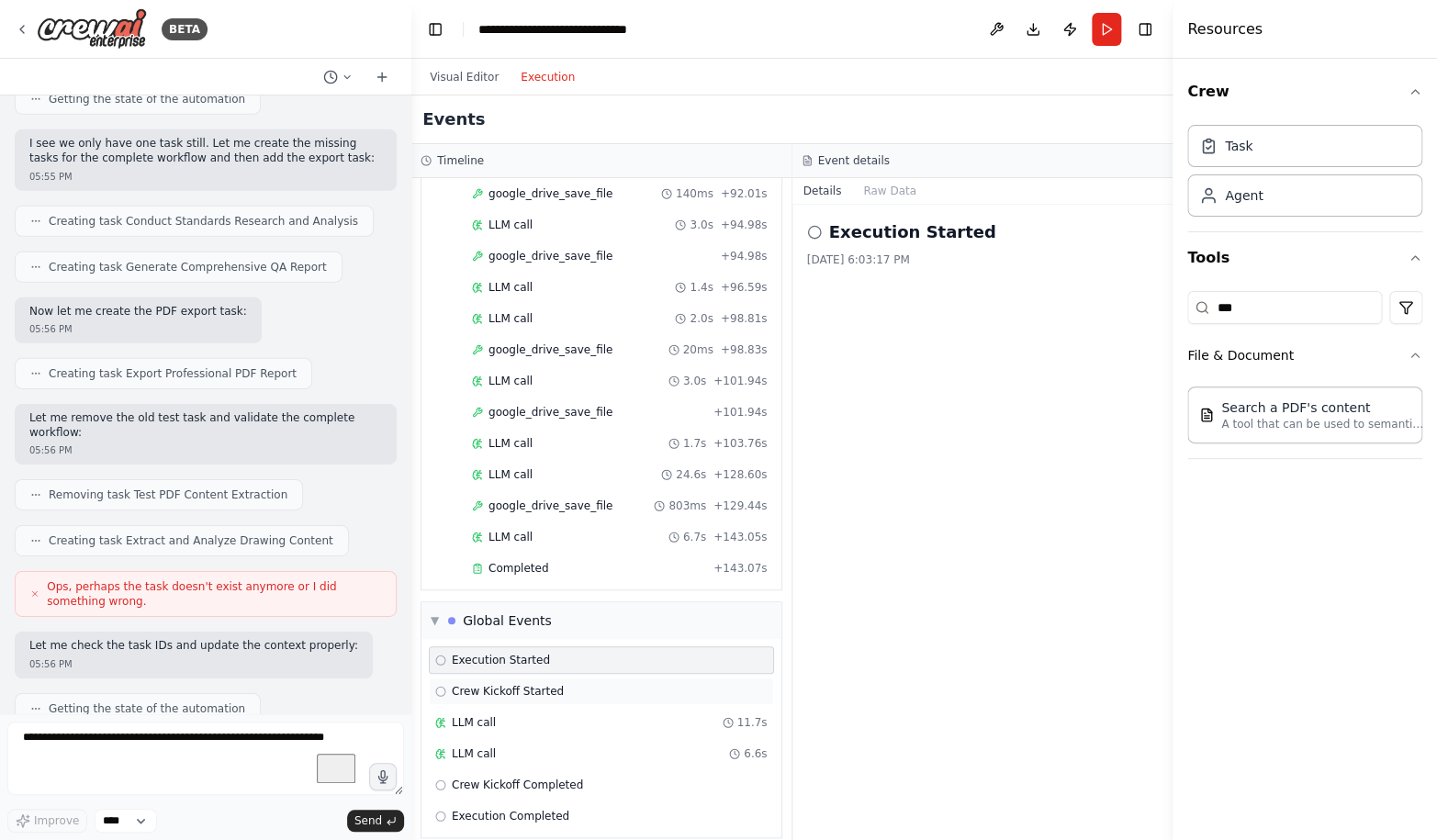
click at [508, 677] on div "Crew Kickoff Started" at bounding box center [601, 691] width 345 height 27
click at [499, 715] on div "LLM call 11.7s" at bounding box center [600, 722] width 332 height 15
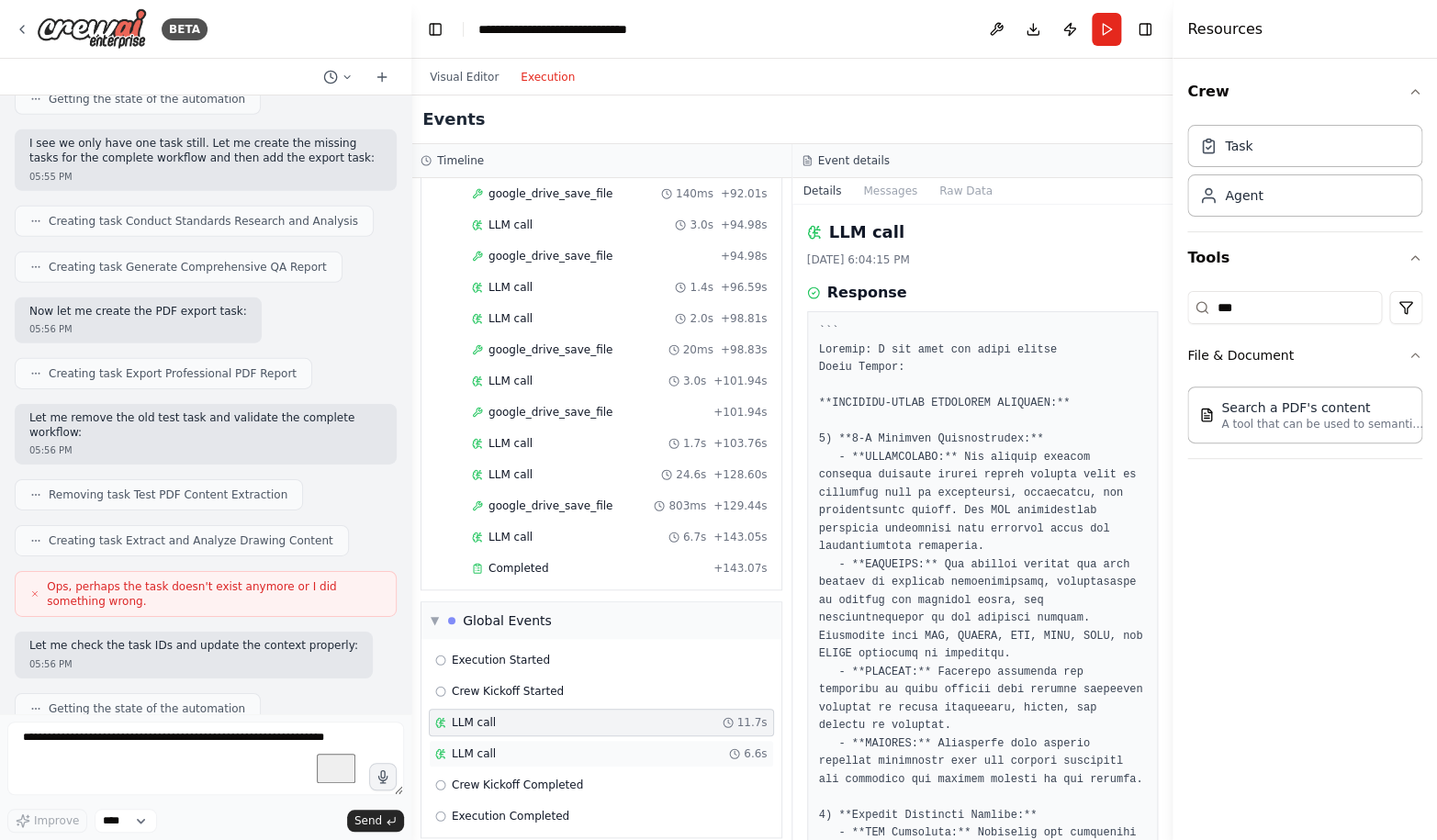
click at [496, 739] on div "LLM call 6.6s" at bounding box center [601, 753] width 345 height 27
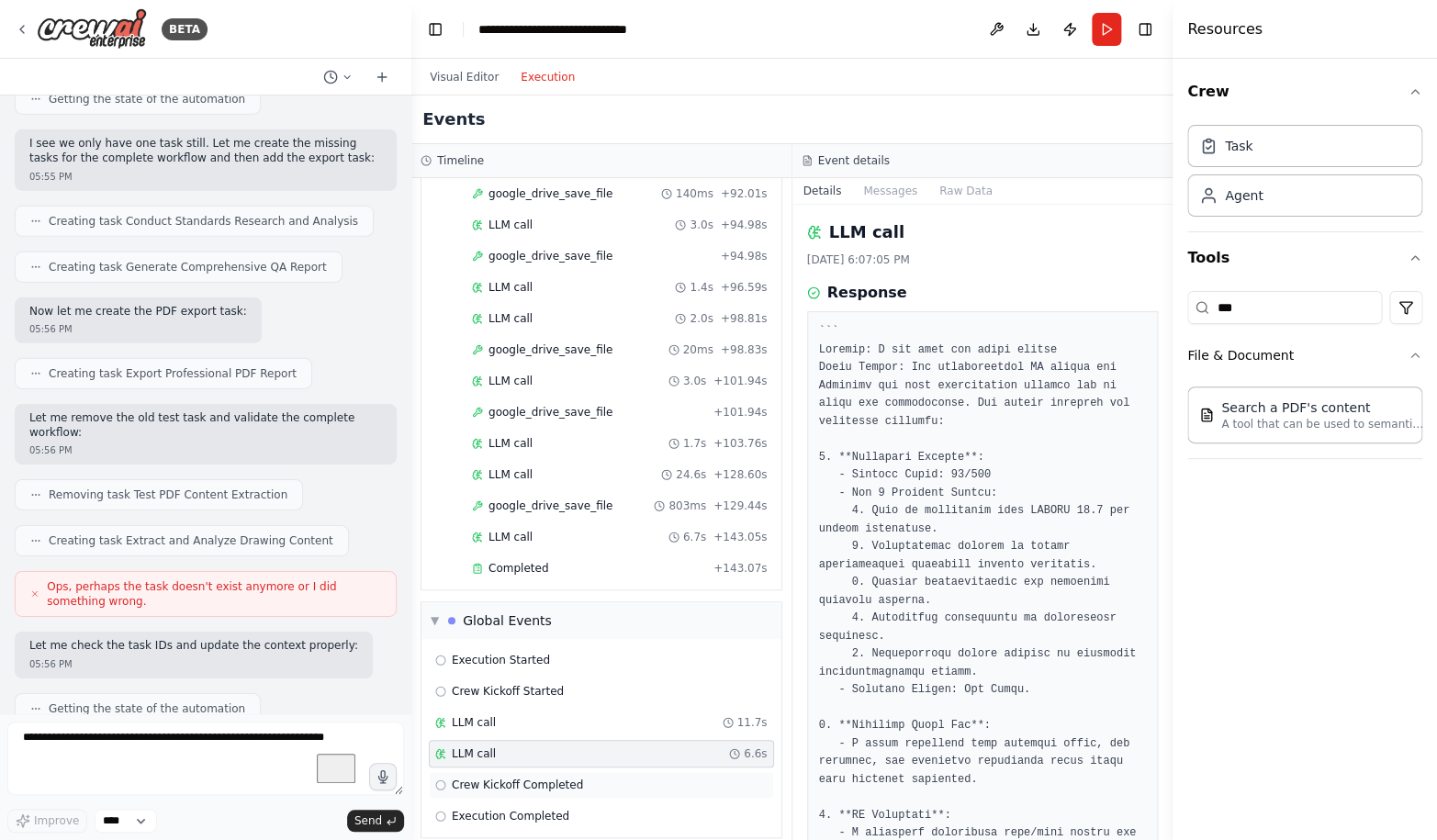
click at [500, 777] on span "Crew Kickoff Completed" at bounding box center [517, 784] width 131 height 15
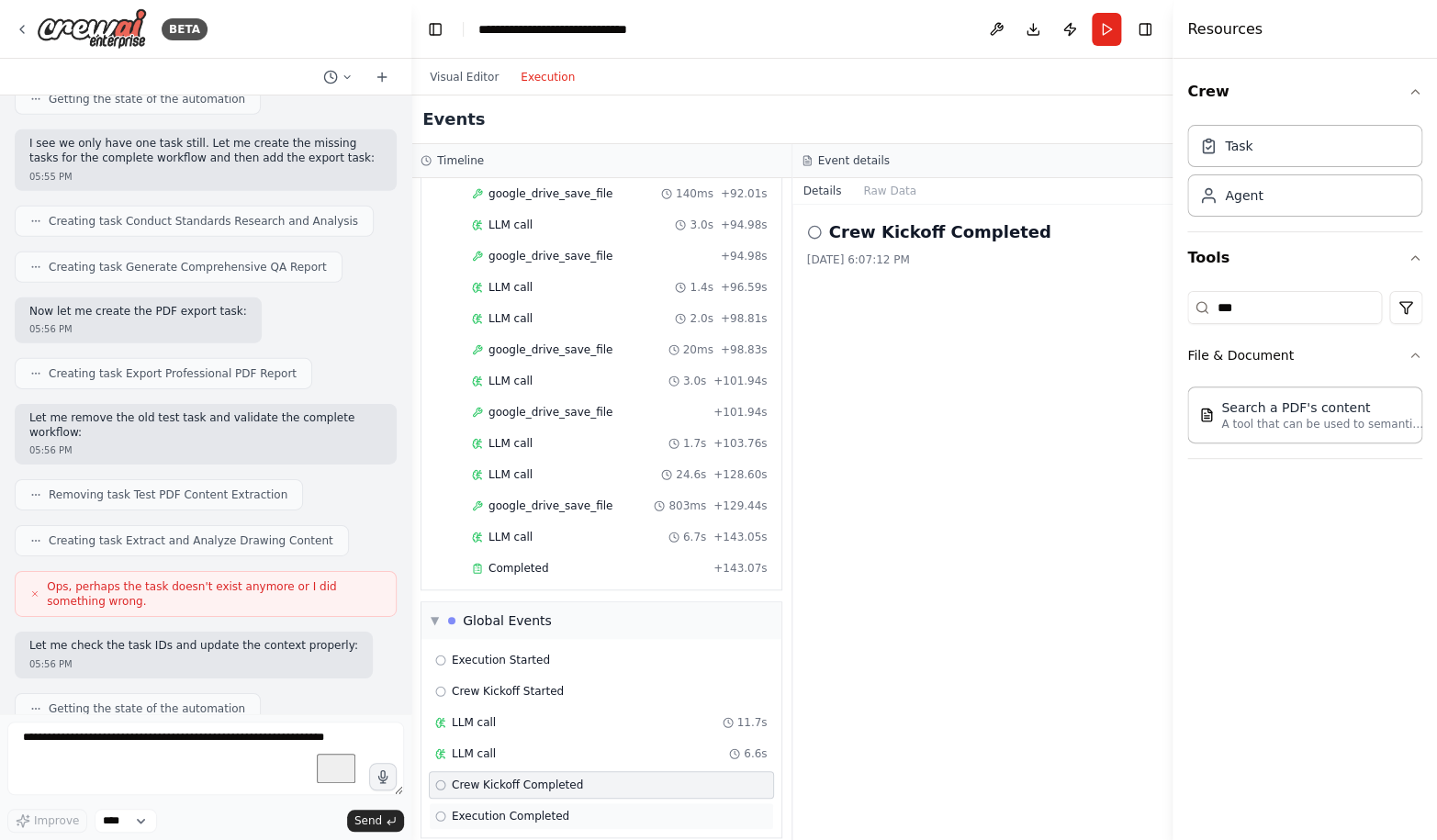
click at [500, 802] on div "Execution Completed" at bounding box center [601, 816] width 345 height 27
click at [499, 770] on div "Crew Kickoff Completed" at bounding box center [601, 784] width 345 height 27
click at [488, 739] on div "LLM call 6.6s" at bounding box center [601, 753] width 345 height 27
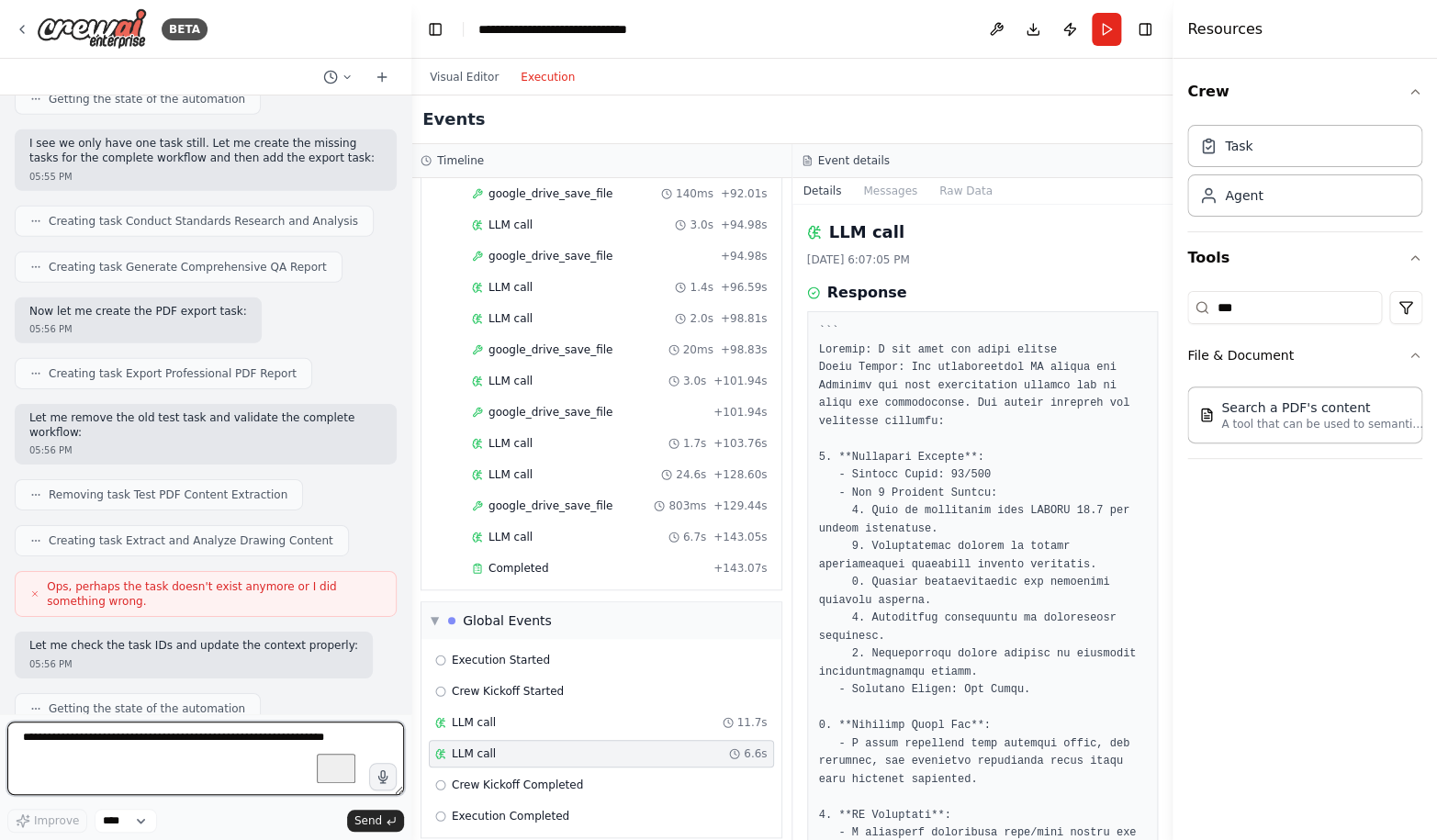
click at [278, 737] on textarea "To enrich screen reader interactions, please activate Accessibility in Grammarl…" at bounding box center [205, 758] width 397 height 73
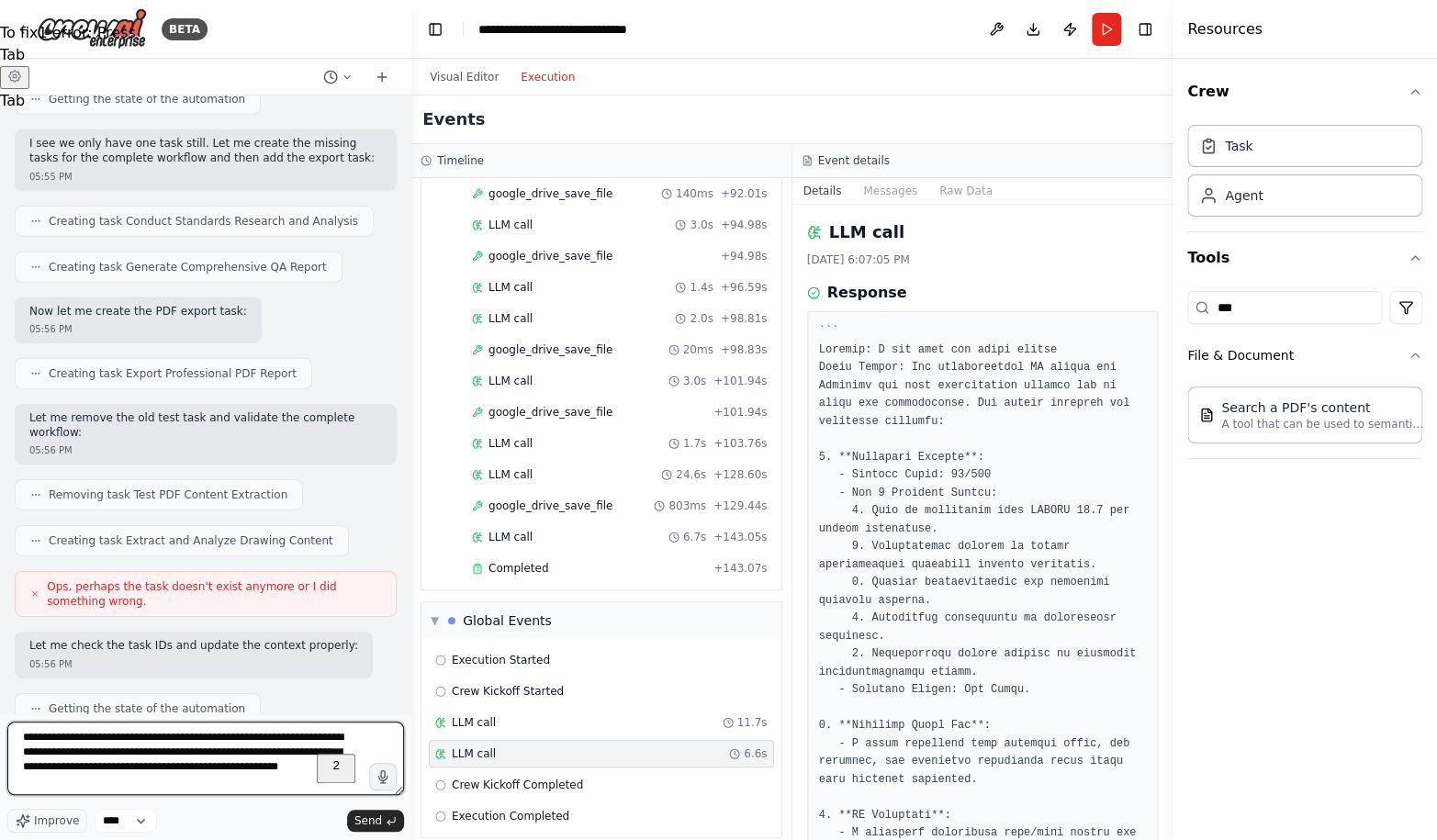
click at [314, 769] on textarea "**********" at bounding box center [205, 758] width 397 height 73
type textarea "**********"
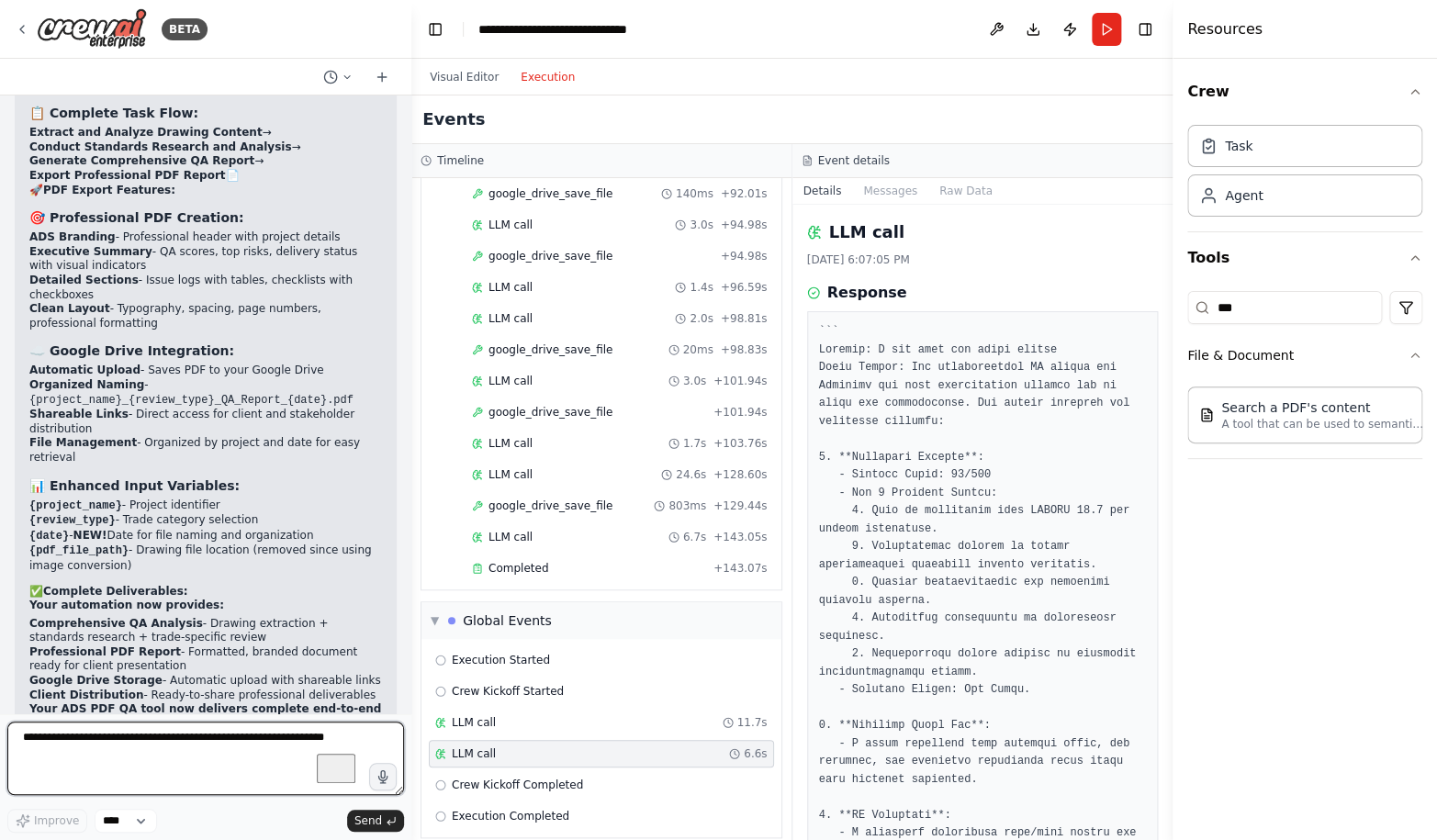
scroll to position [121208, 0]
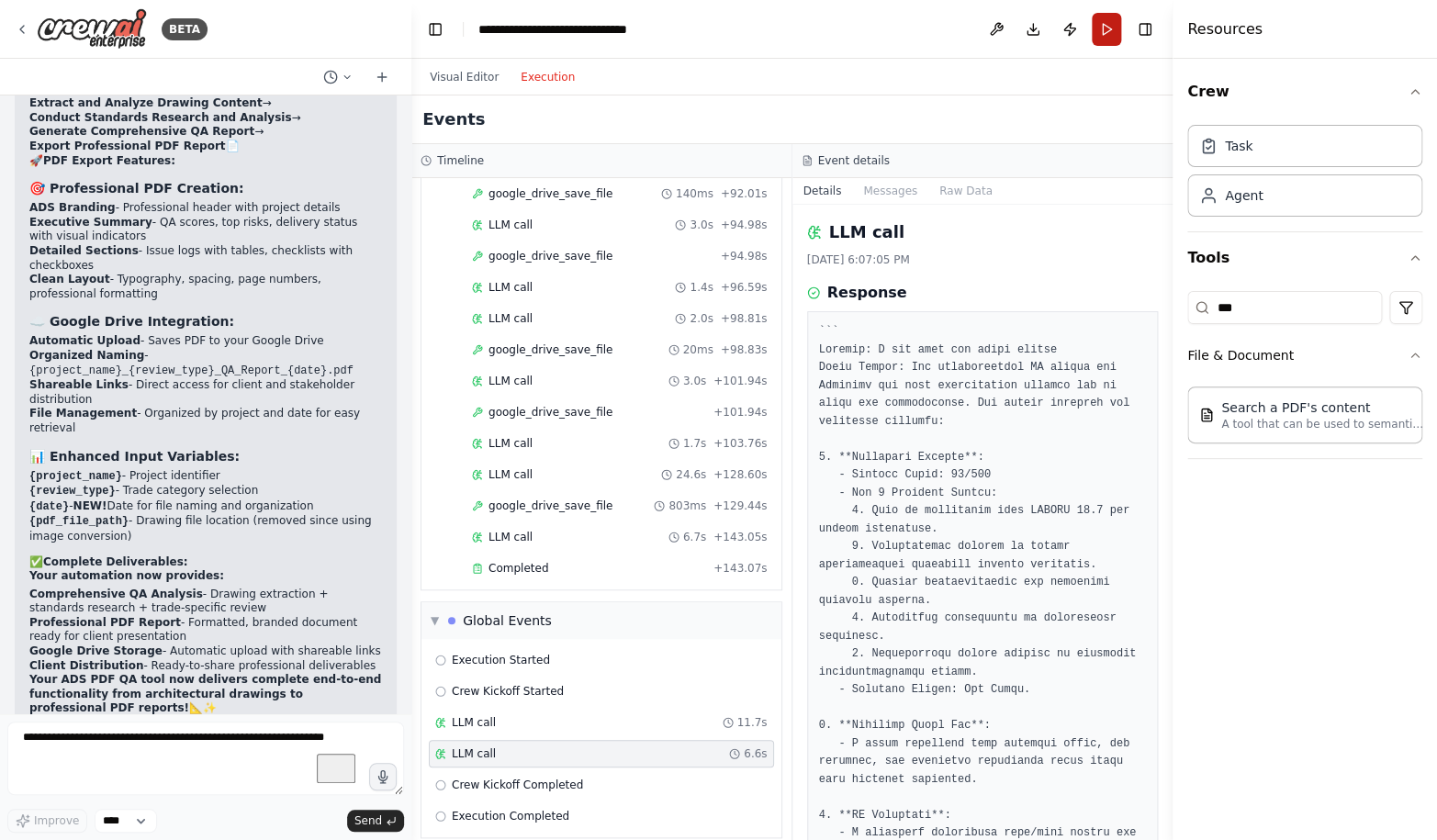
click at [1104, 29] on button "Run" at bounding box center [1106, 29] width 29 height 33
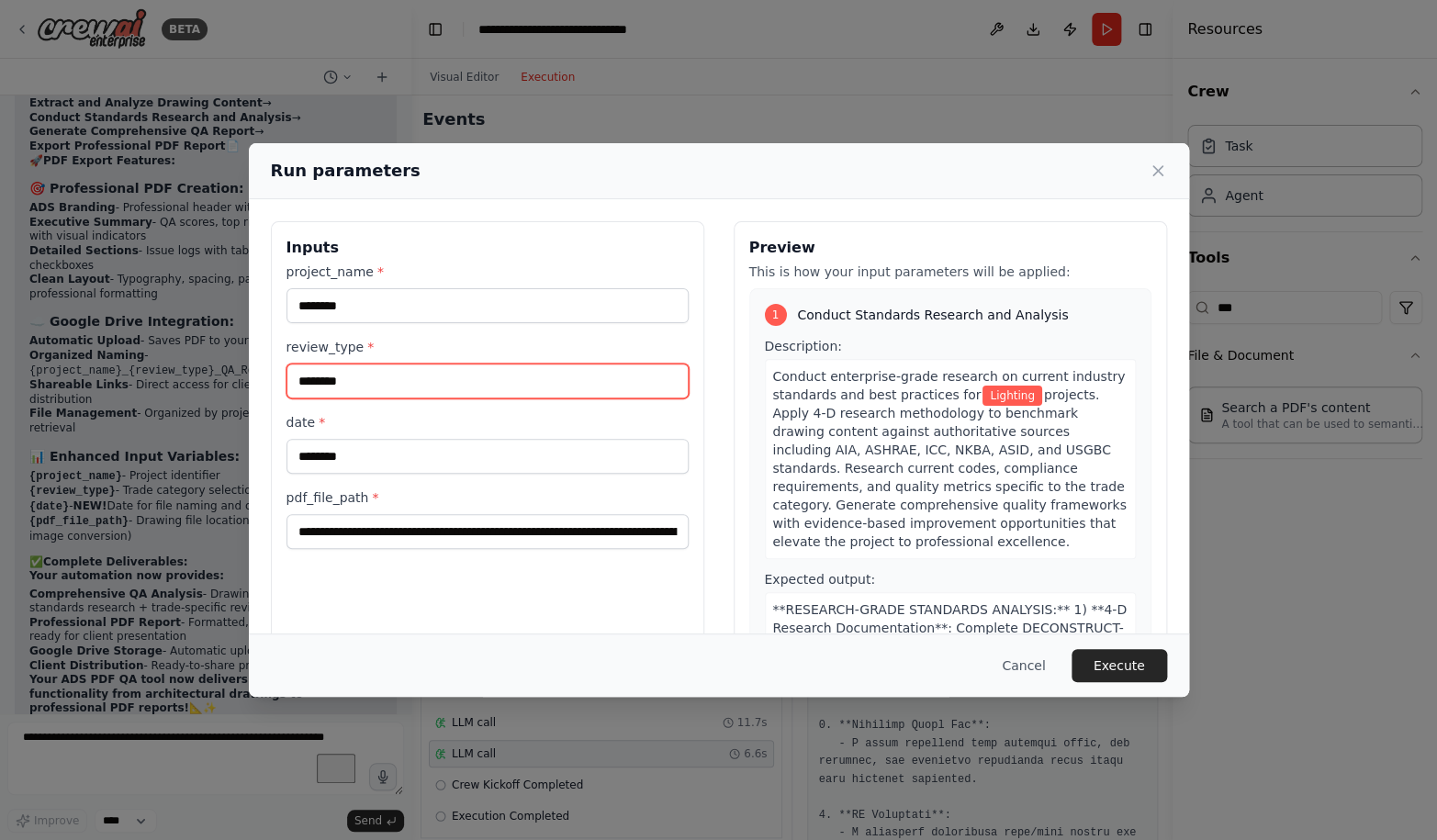
click at [334, 382] on input "********" at bounding box center [487, 381] width 402 height 35
type input "**********"
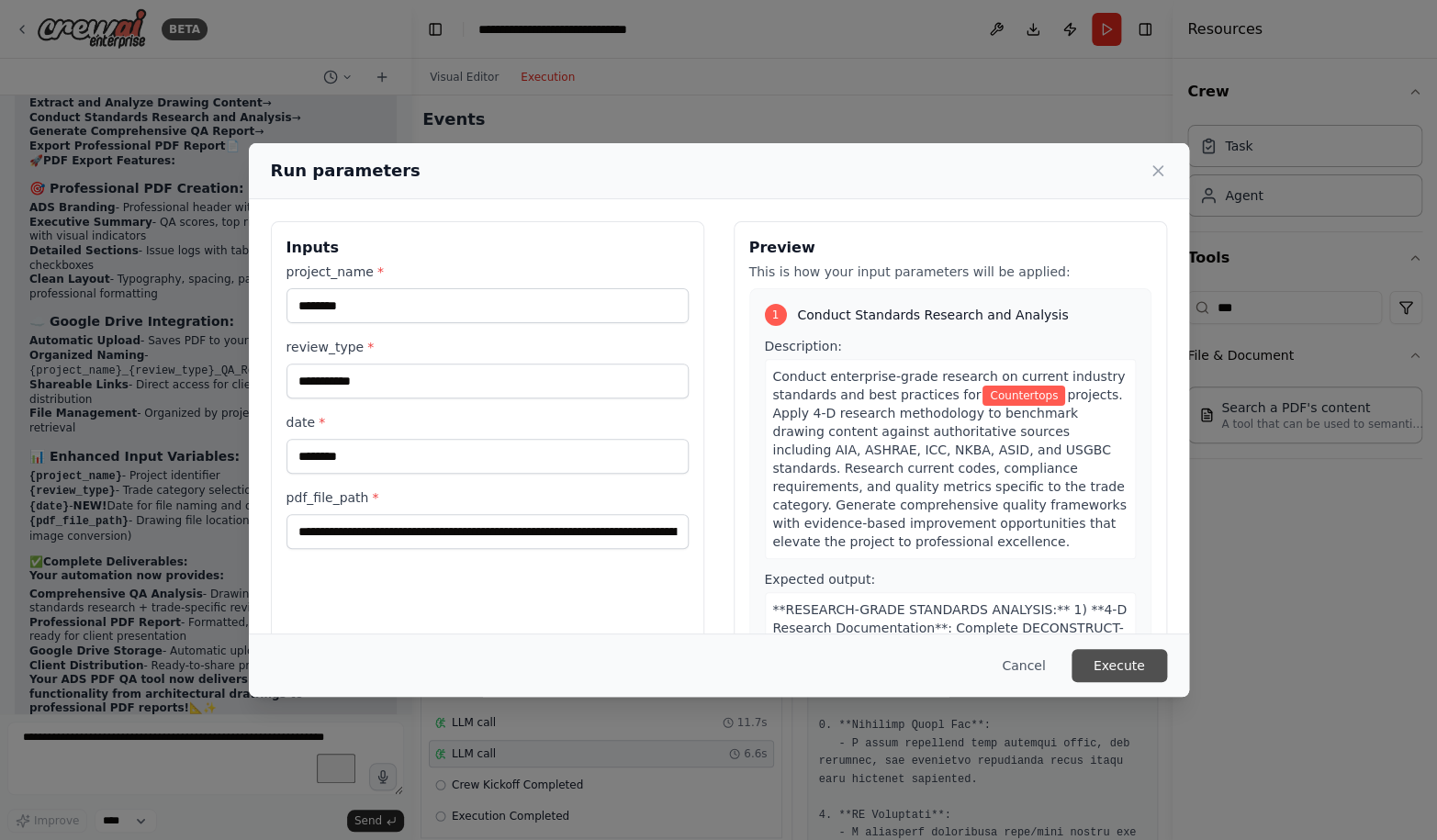
click at [1109, 665] on button "Execute" at bounding box center [1119, 666] width 95 height 33
